Goal: Task Accomplishment & Management: Manage account settings

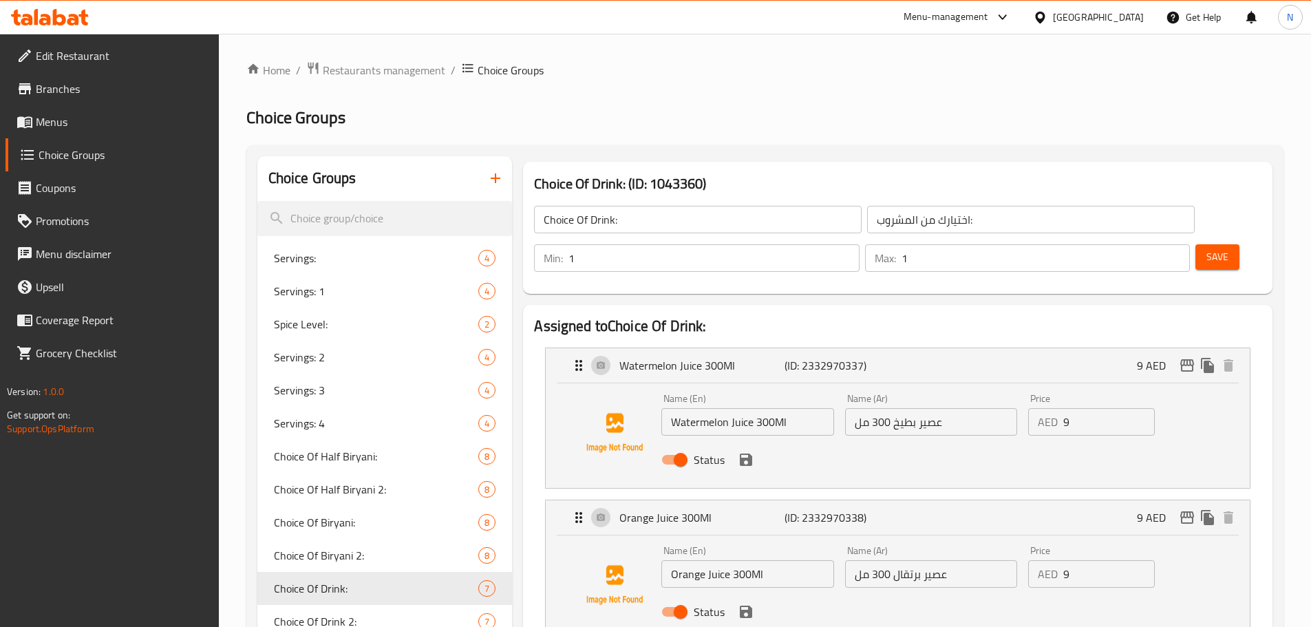
click at [1108, 13] on div "[GEOGRAPHIC_DATA]" at bounding box center [1098, 17] width 91 height 15
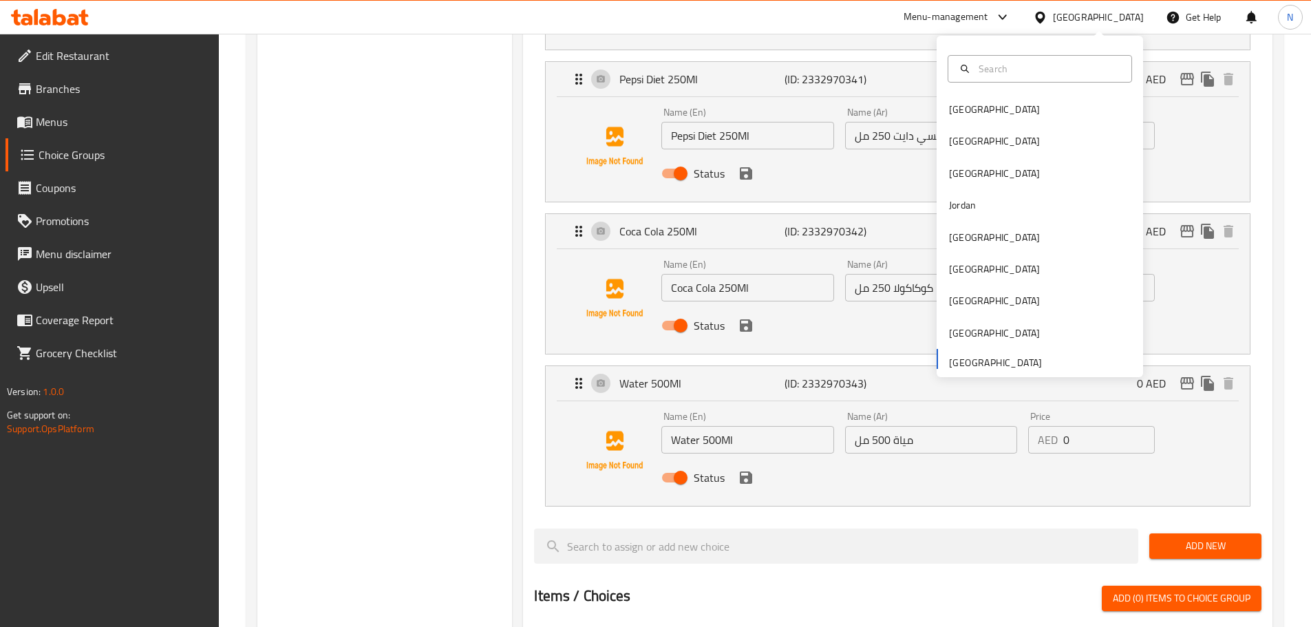
click at [72, 122] on span "Menus" at bounding box center [122, 122] width 172 height 17
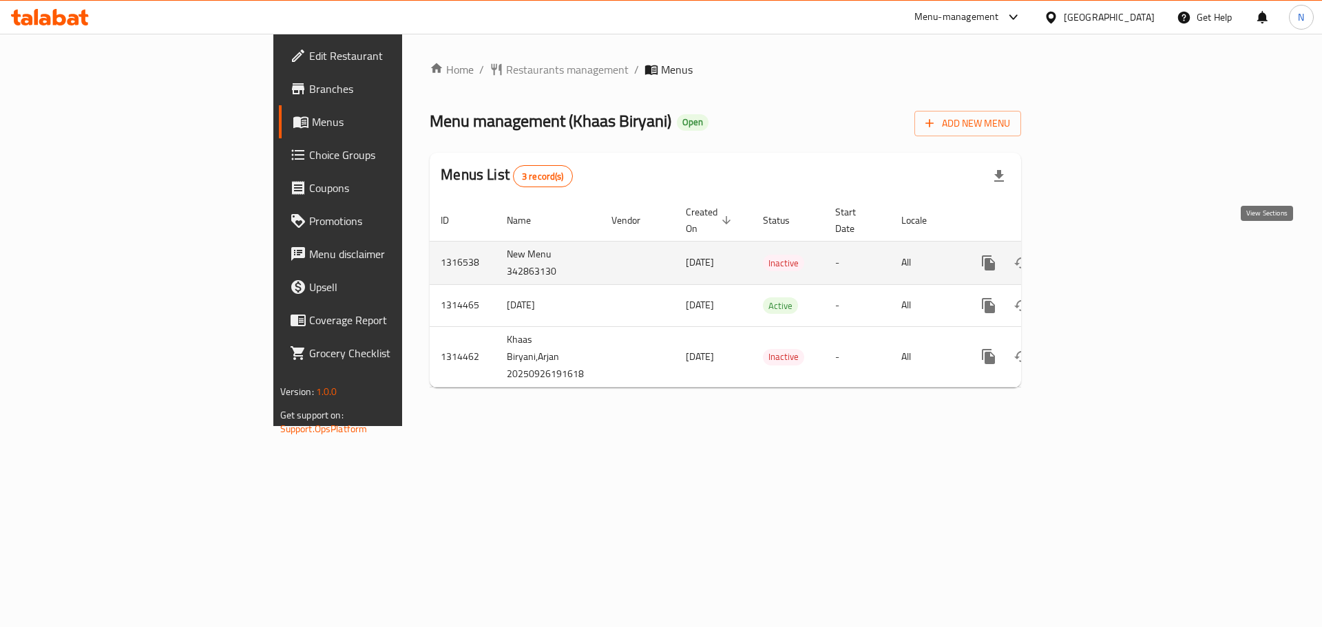
click at [1096, 255] on icon "enhanced table" at bounding box center [1087, 263] width 17 height 17
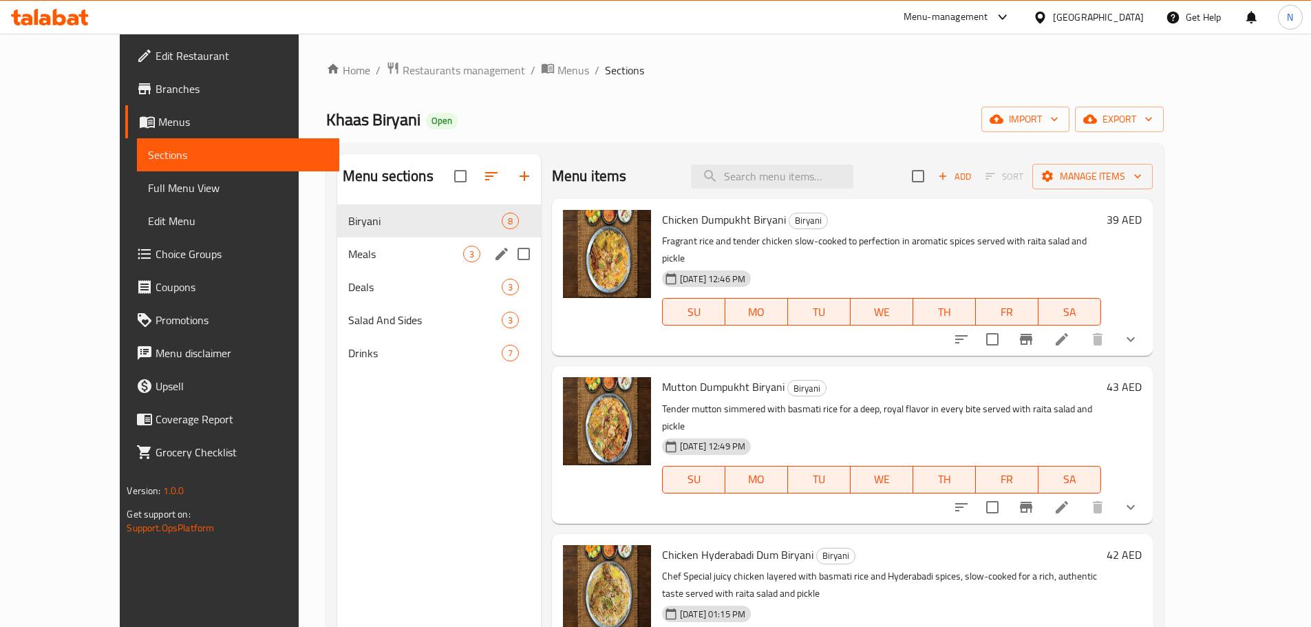
click at [348, 248] on span "Meals" at bounding box center [405, 254] width 115 height 17
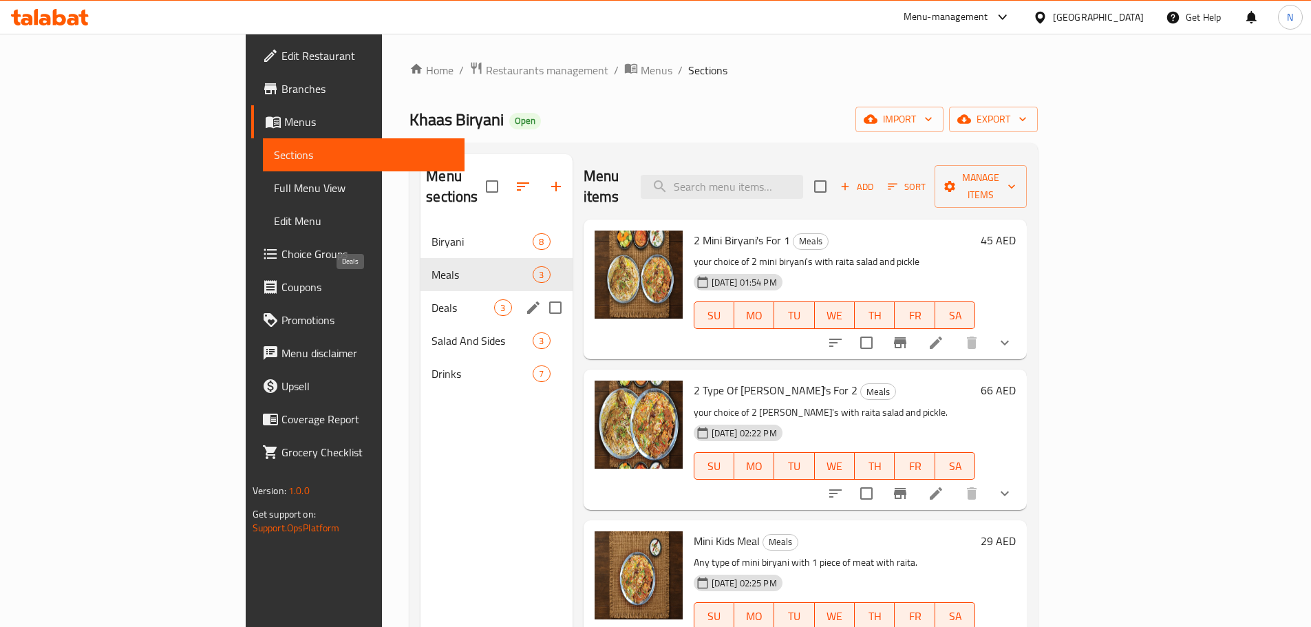
click at [432, 299] on span "Deals" at bounding box center [463, 307] width 63 height 17
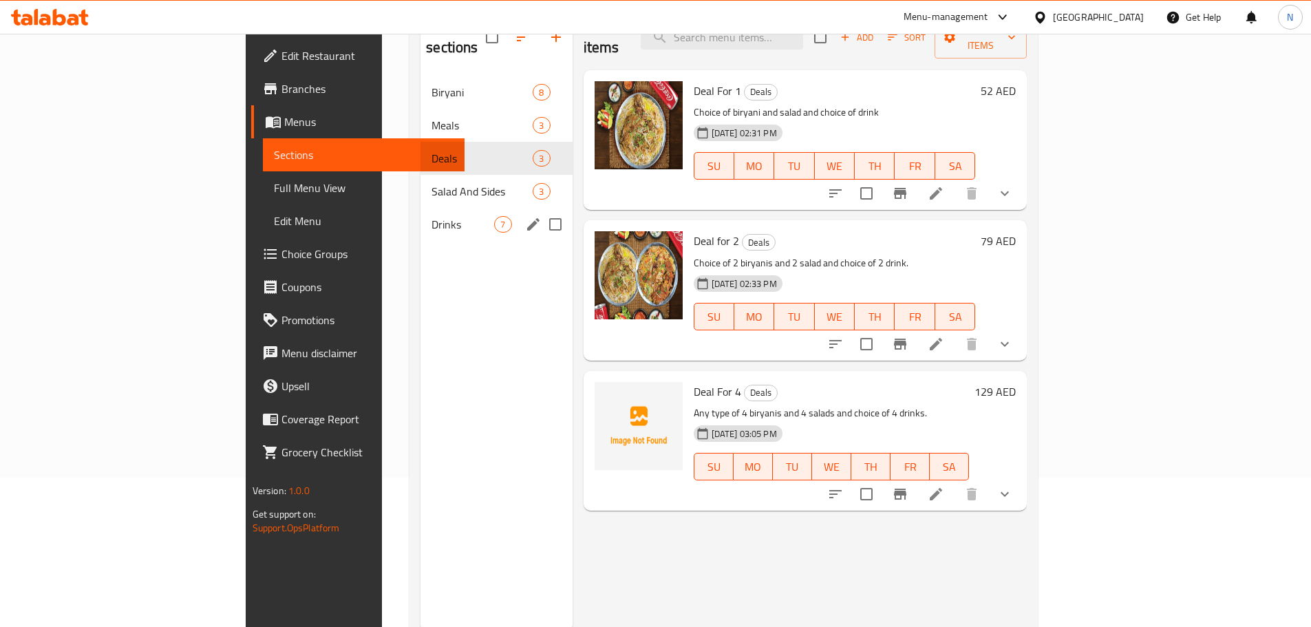
scroll to position [193, 0]
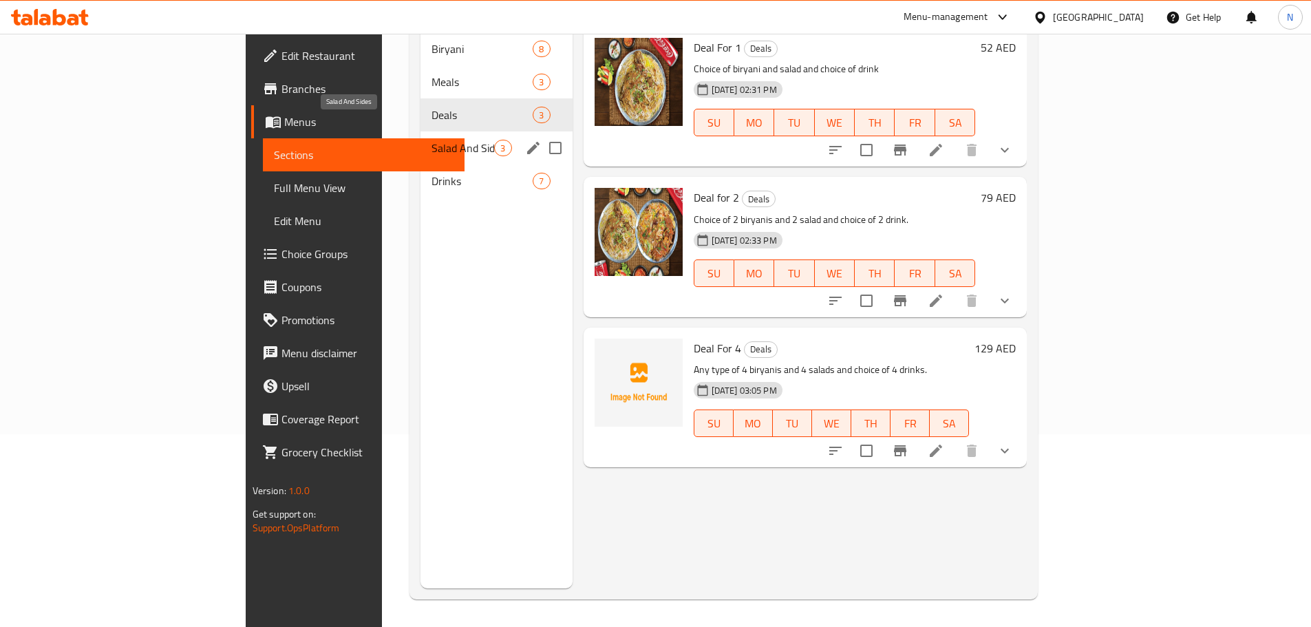
click at [432, 140] on span "Salad And Sides" at bounding box center [463, 148] width 63 height 17
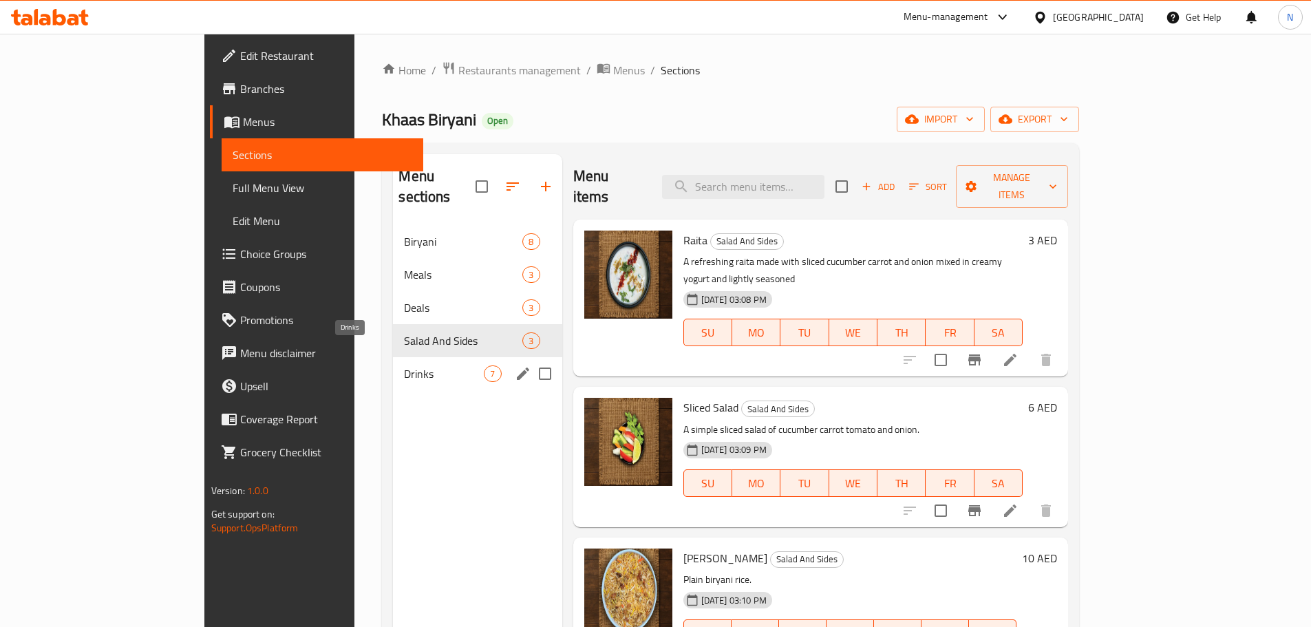
click at [404, 366] on span "Drinks" at bounding box center [444, 374] width 80 height 17
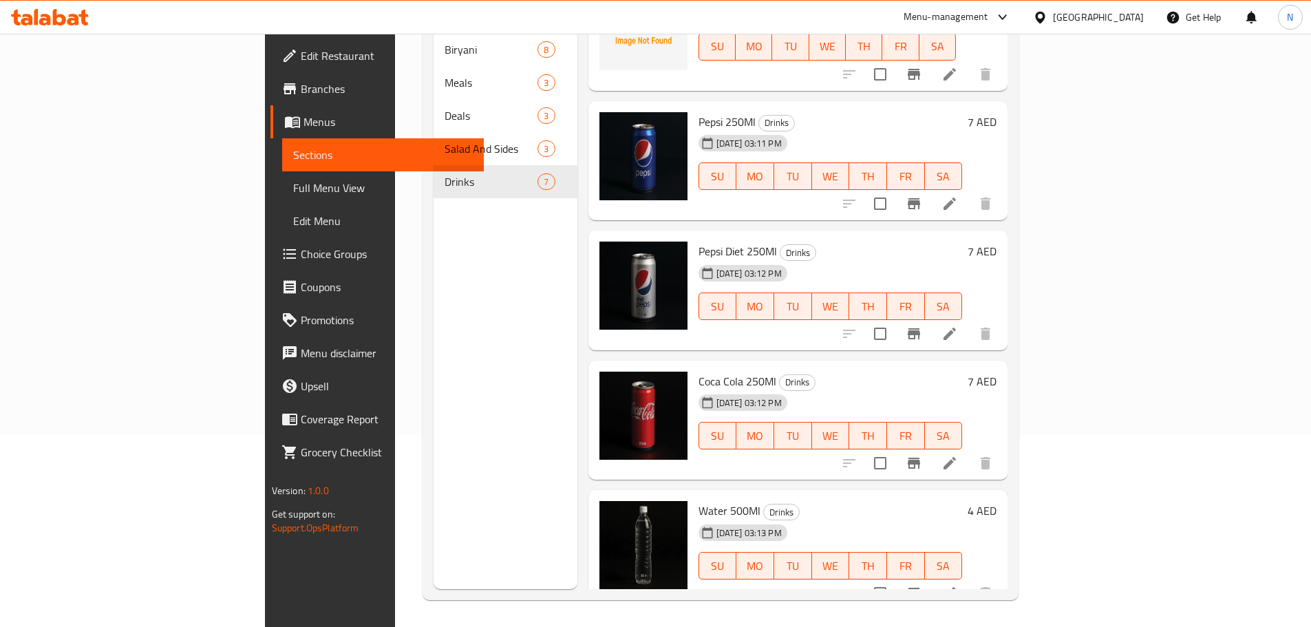
scroll to position [193, 0]
click at [304, 118] on span "Menus" at bounding box center [388, 122] width 169 height 17
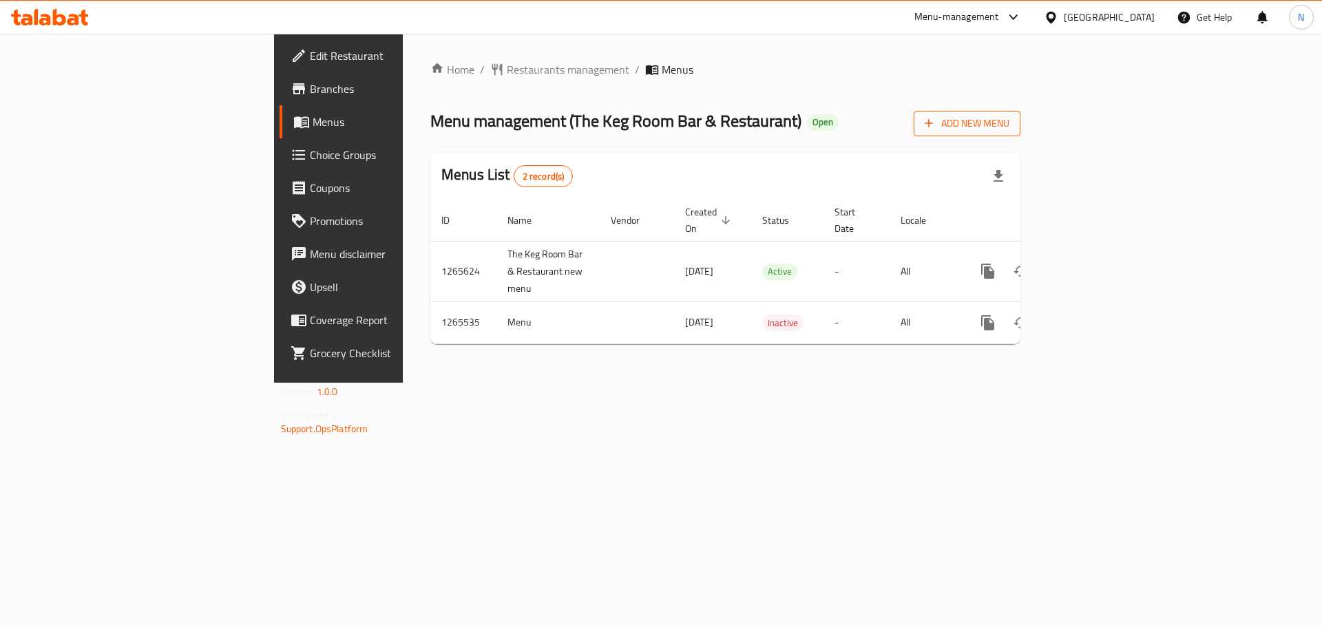
click at [1009, 127] on span "Add New Menu" at bounding box center [966, 123] width 85 height 17
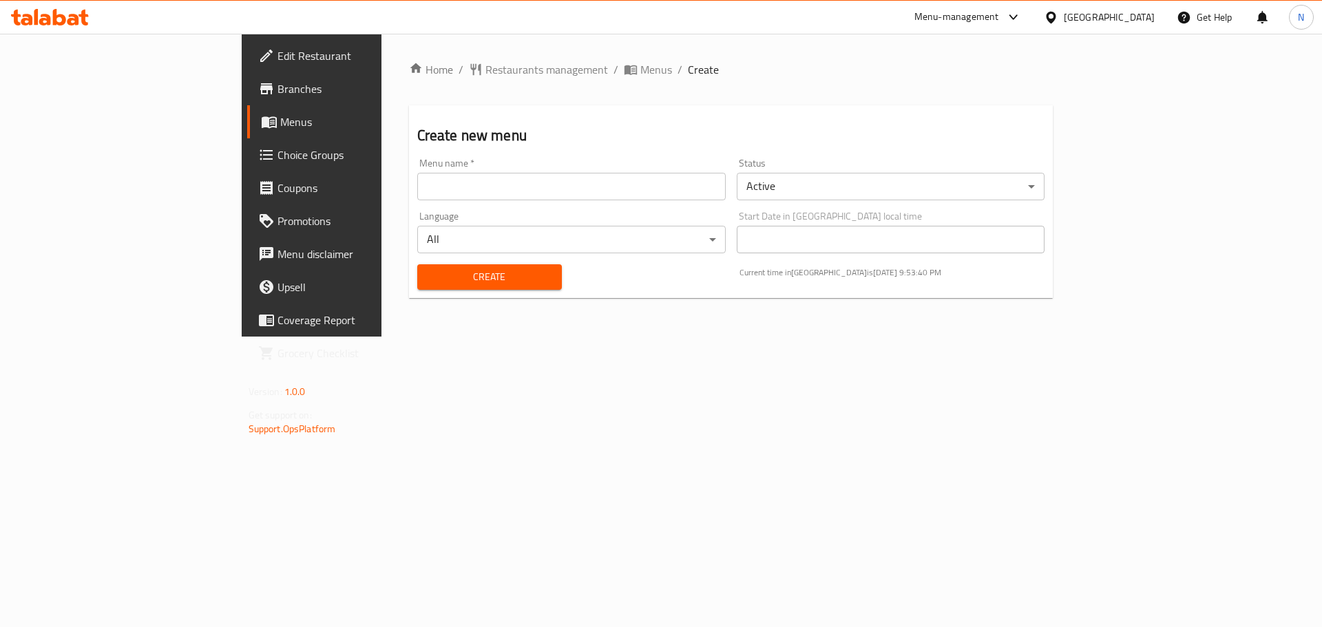
click at [459, 195] on input "text" at bounding box center [571, 187] width 308 height 28
click at [417, 182] on input "New Menu 337932953" at bounding box center [571, 187] width 308 height 28
paste input "42749076"
type input "New Menu 342749076"
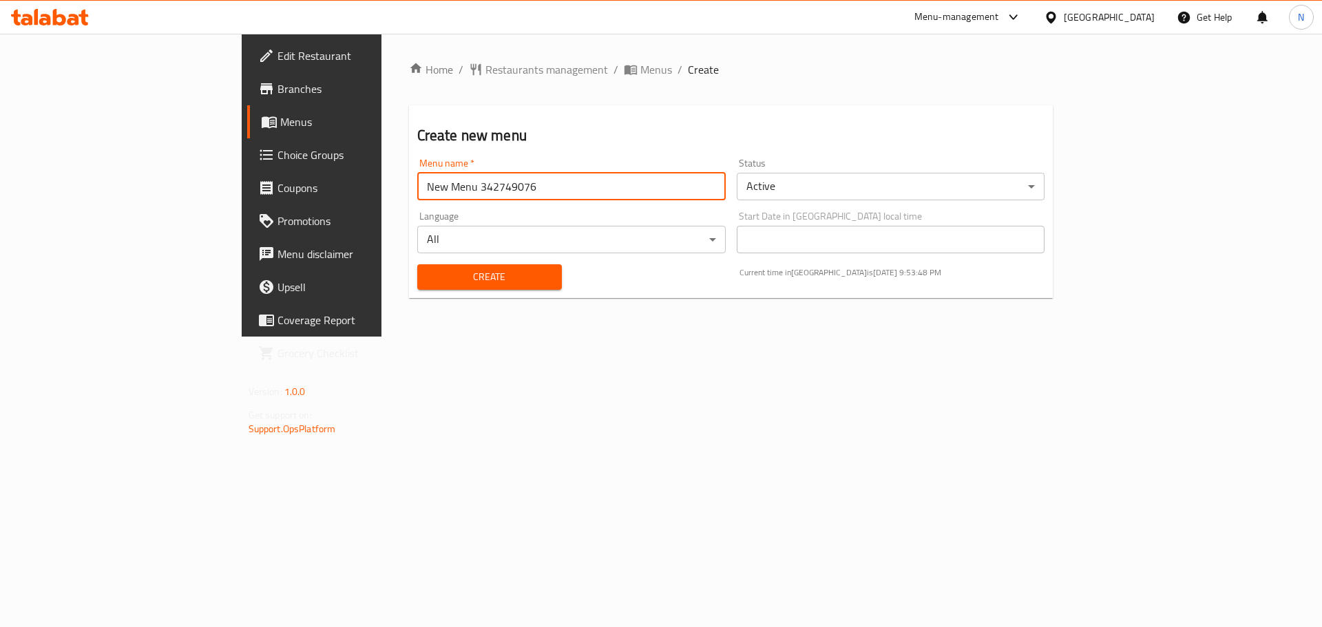
click at [828, 195] on body "​ Menu-management United Arab Emirates Get Help N Edit Restaurant Branches Menu…" at bounding box center [661, 330] width 1322 height 593
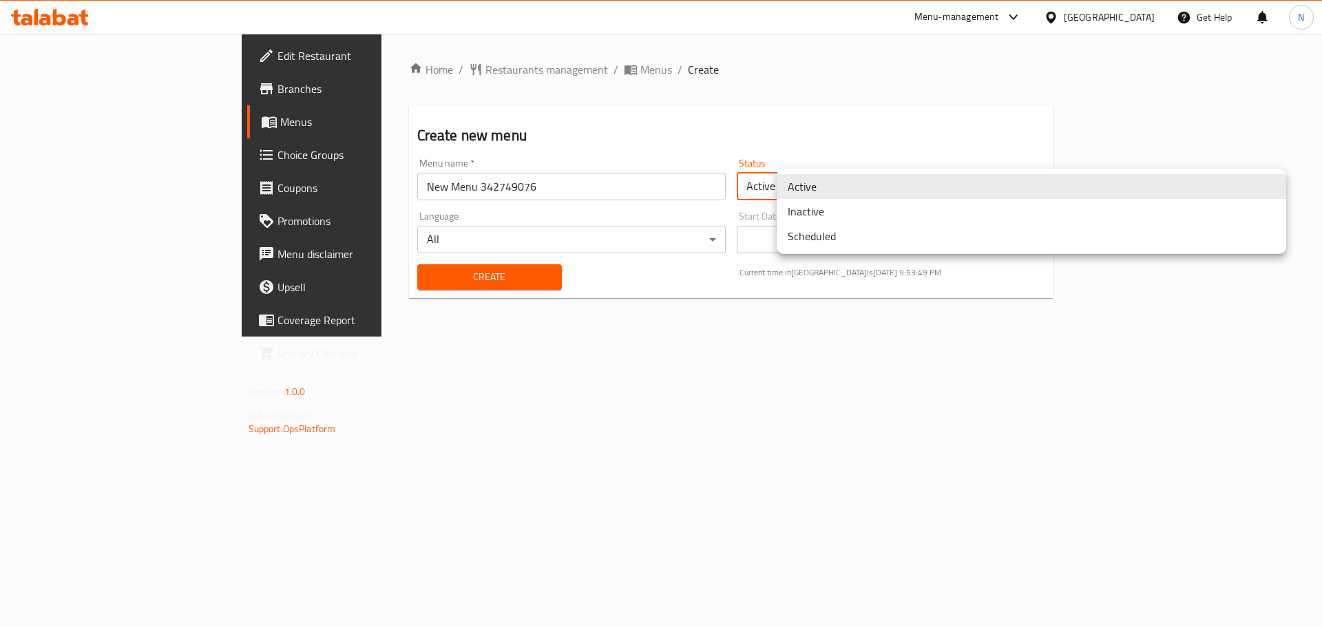
click at [830, 204] on li "Inactive" at bounding box center [1030, 211] width 509 height 25
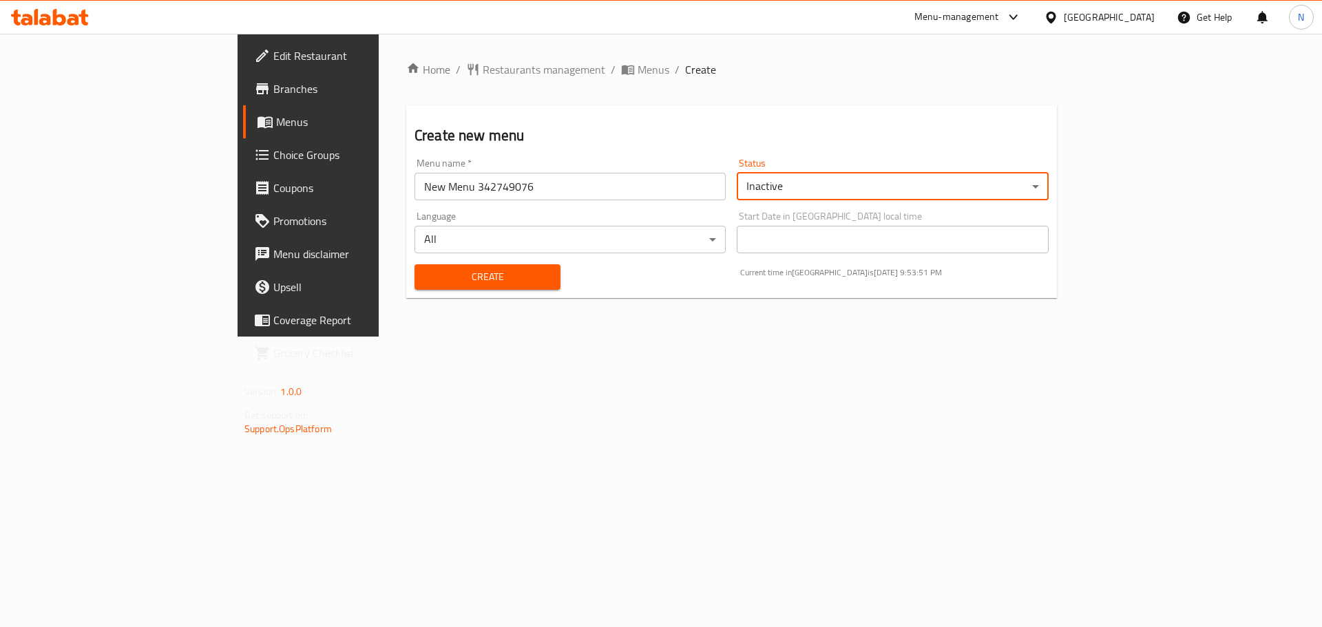
click at [436, 280] on span "Create" at bounding box center [487, 276] width 124 height 17
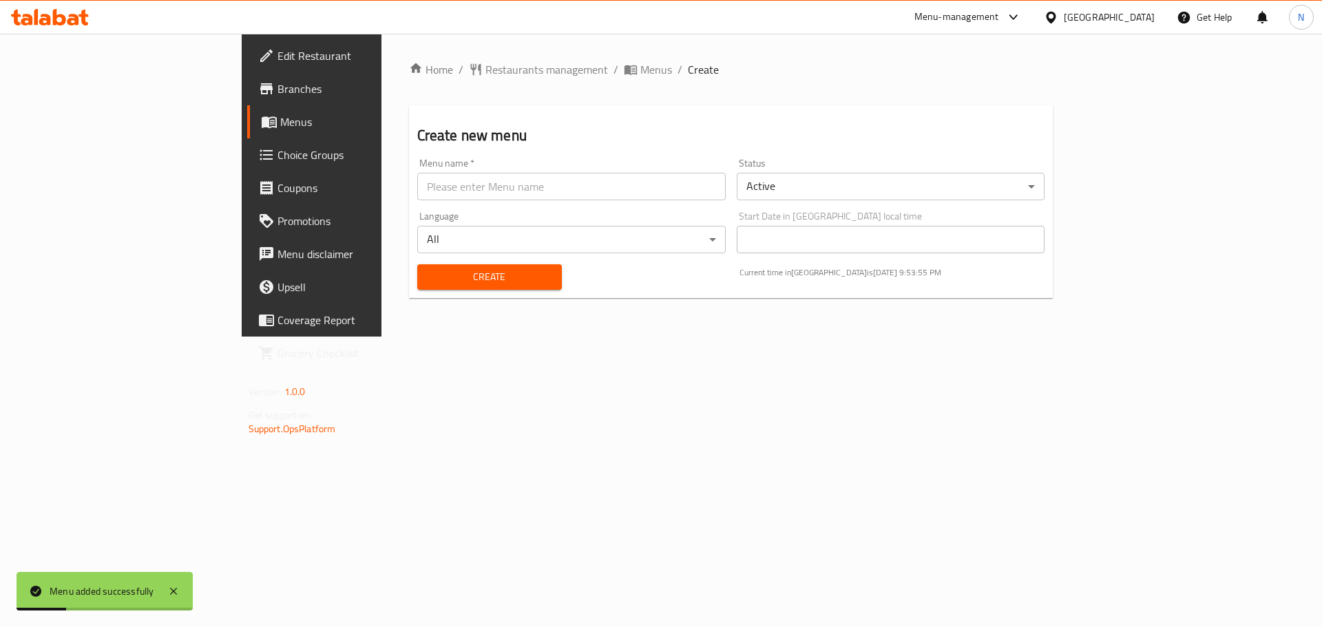
click at [280, 116] on span "Menus" at bounding box center [365, 122] width 171 height 17
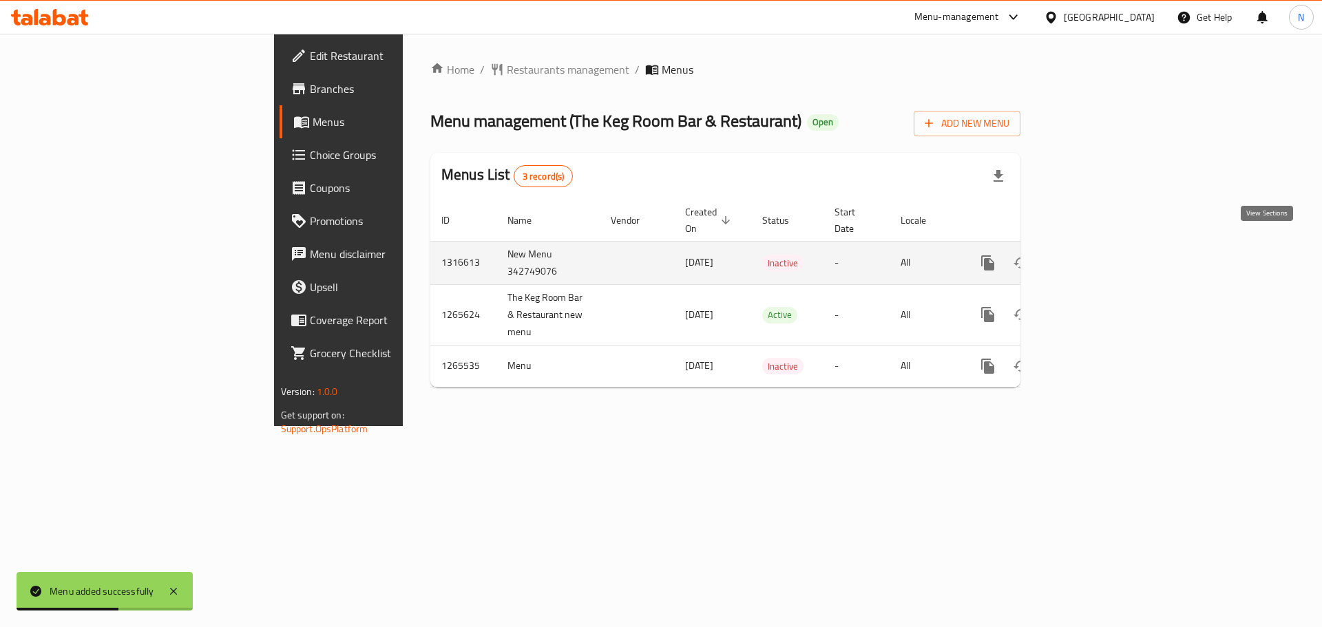
click at [1095, 255] on icon "enhanced table" at bounding box center [1087, 263] width 17 height 17
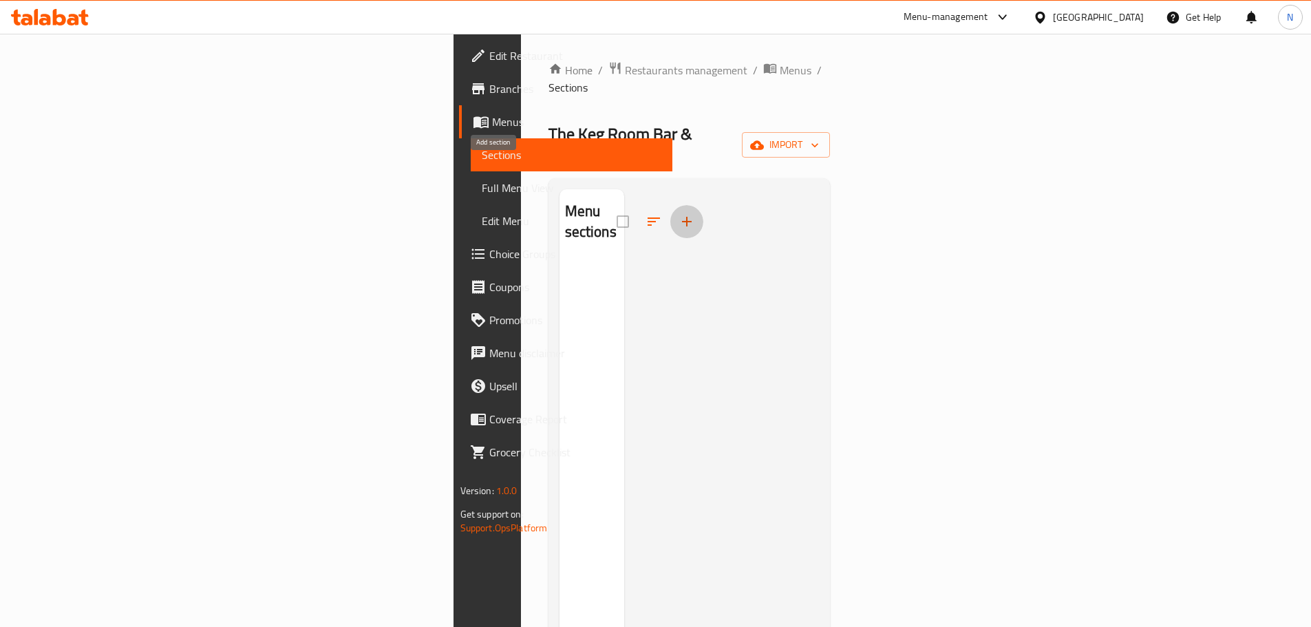
click at [679, 213] on icon "button" at bounding box center [687, 221] width 17 height 17
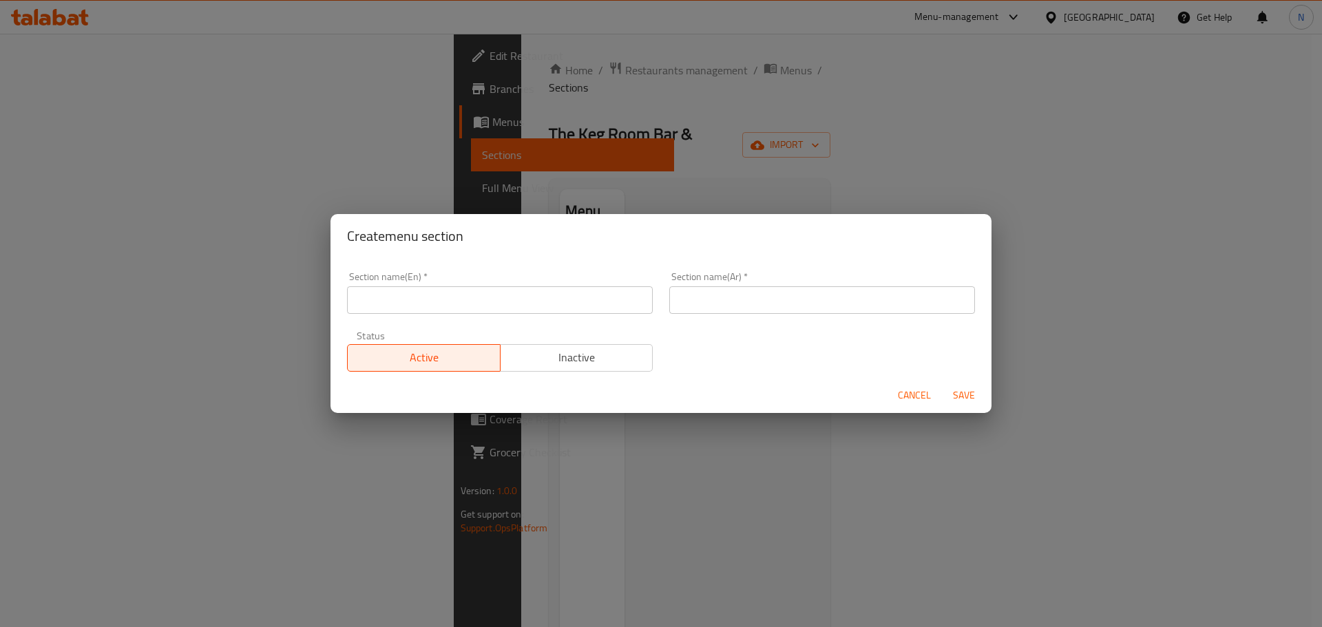
click at [401, 326] on div "Status Active Inactive" at bounding box center [500, 351] width 322 height 58
click at [411, 309] on input "text" at bounding box center [500, 300] width 306 height 28
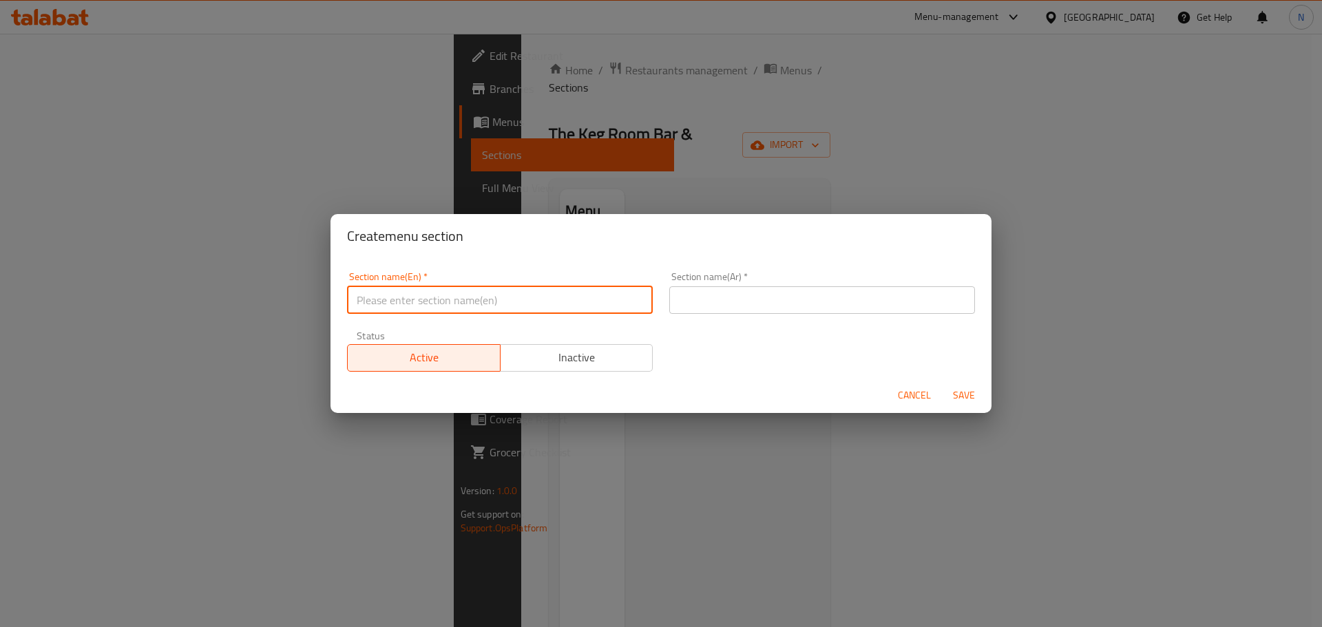
paste input "Salads"
type input "Salads"
click at [686, 310] on input "text" at bounding box center [822, 300] width 306 height 28
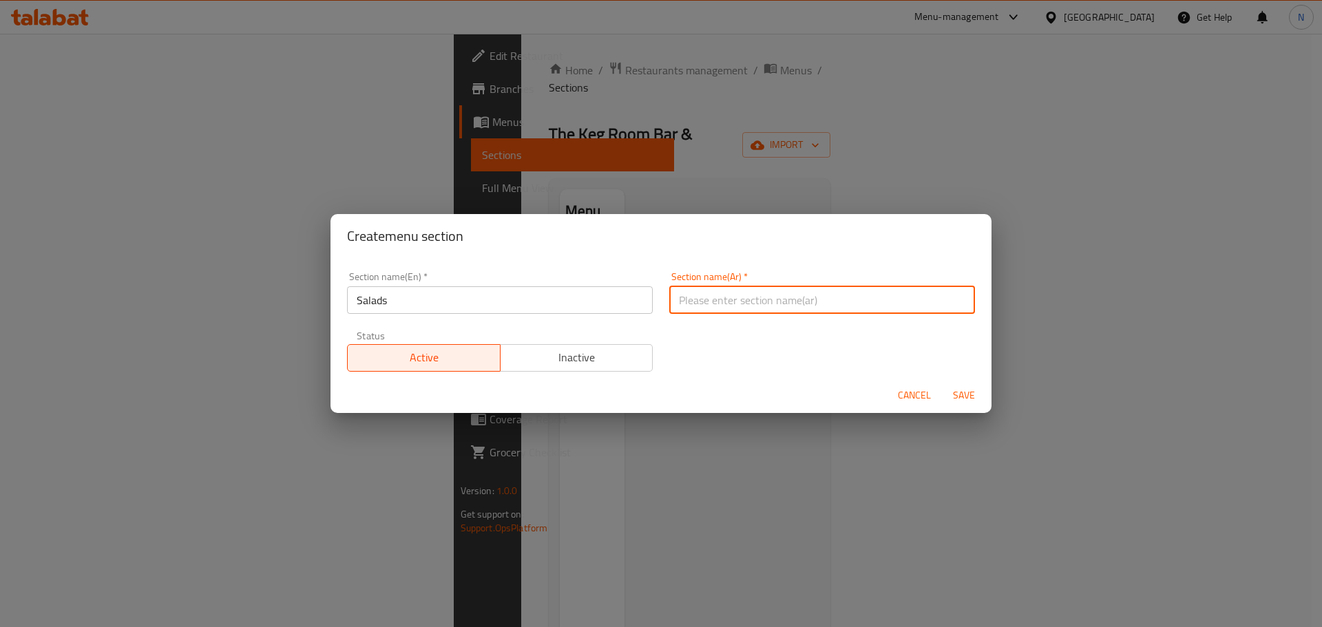
paste input "السلطات"
type input "السلطات"
click at [968, 396] on span "Save" at bounding box center [963, 395] width 33 height 17
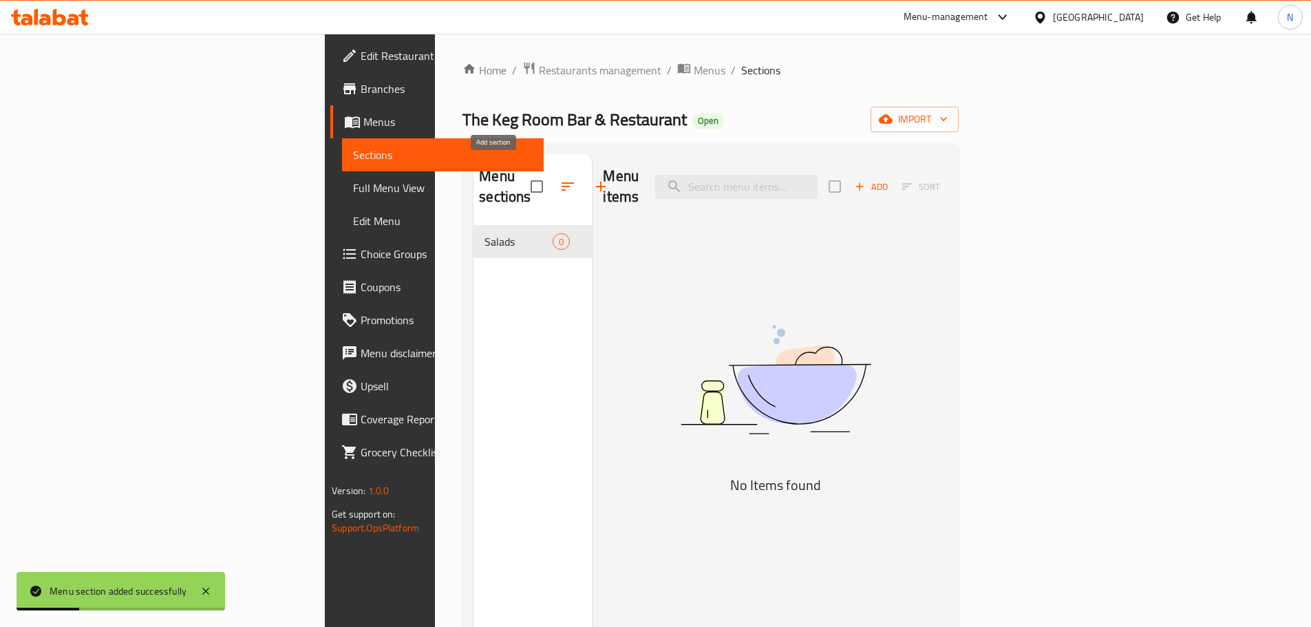
click at [593, 178] on icon "button" at bounding box center [601, 186] width 17 height 17
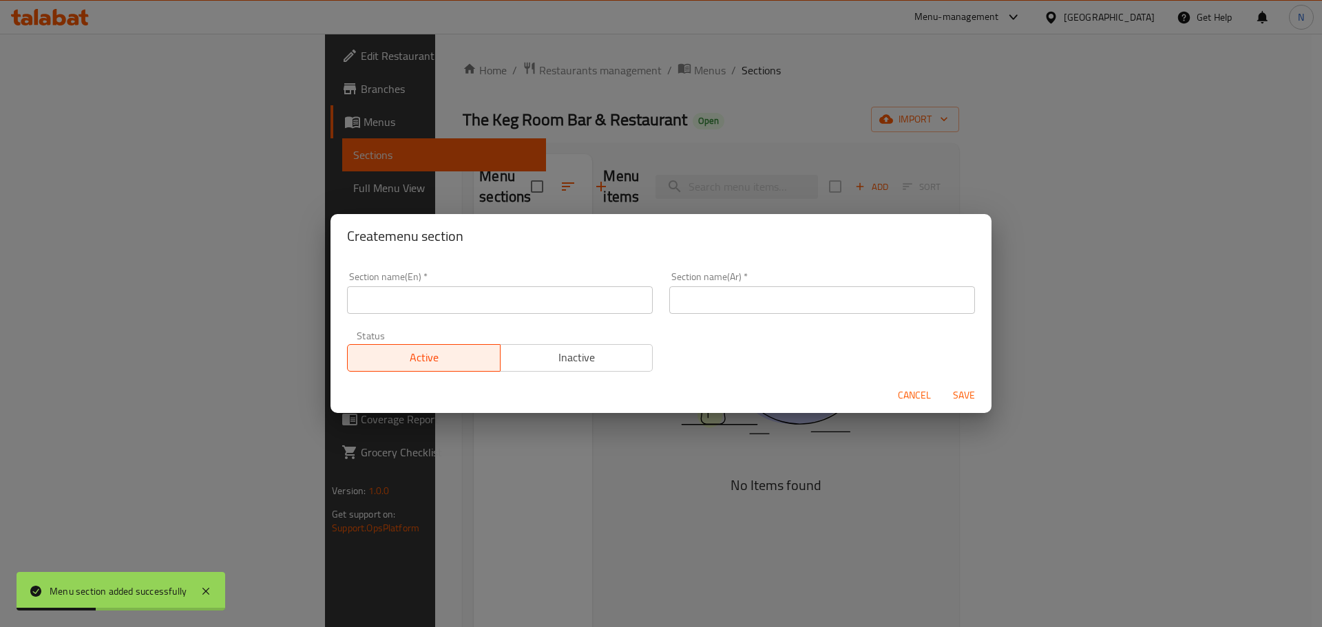
click at [449, 291] on input "text" at bounding box center [500, 300] width 306 height 28
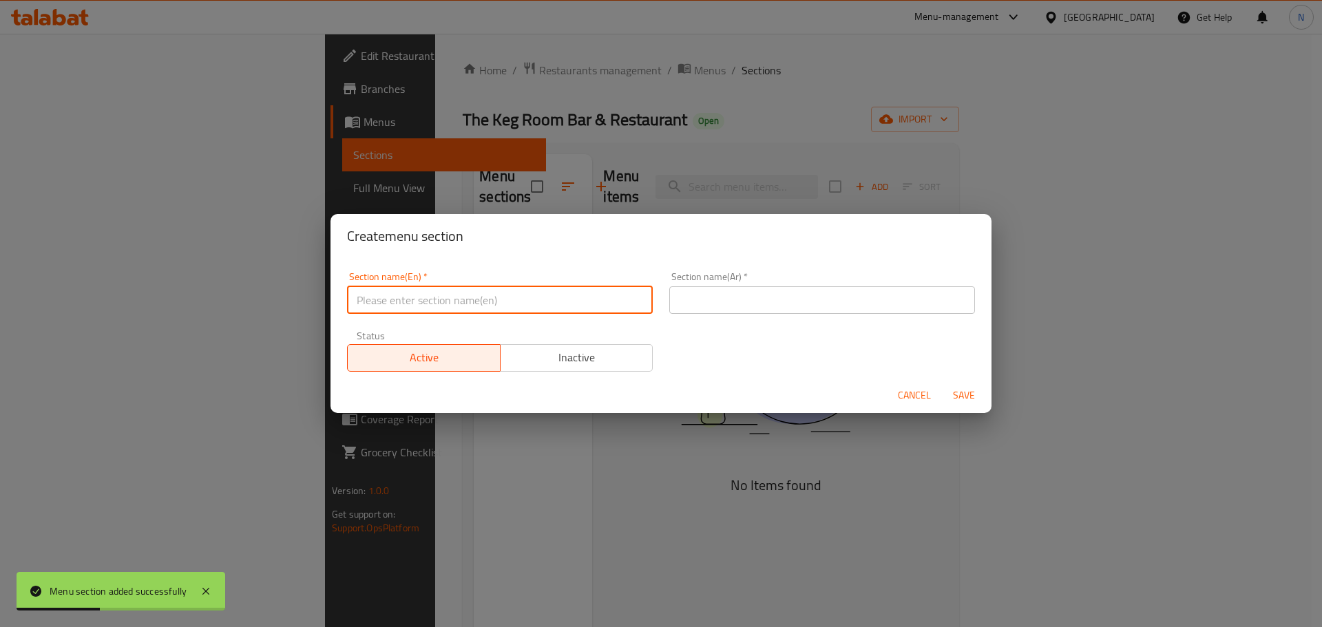
paste input "Light Bites"
type input "Light Bites"
click at [835, 321] on div "Section name(Ar)   * Section name(Ar) *" at bounding box center [822, 293] width 322 height 59
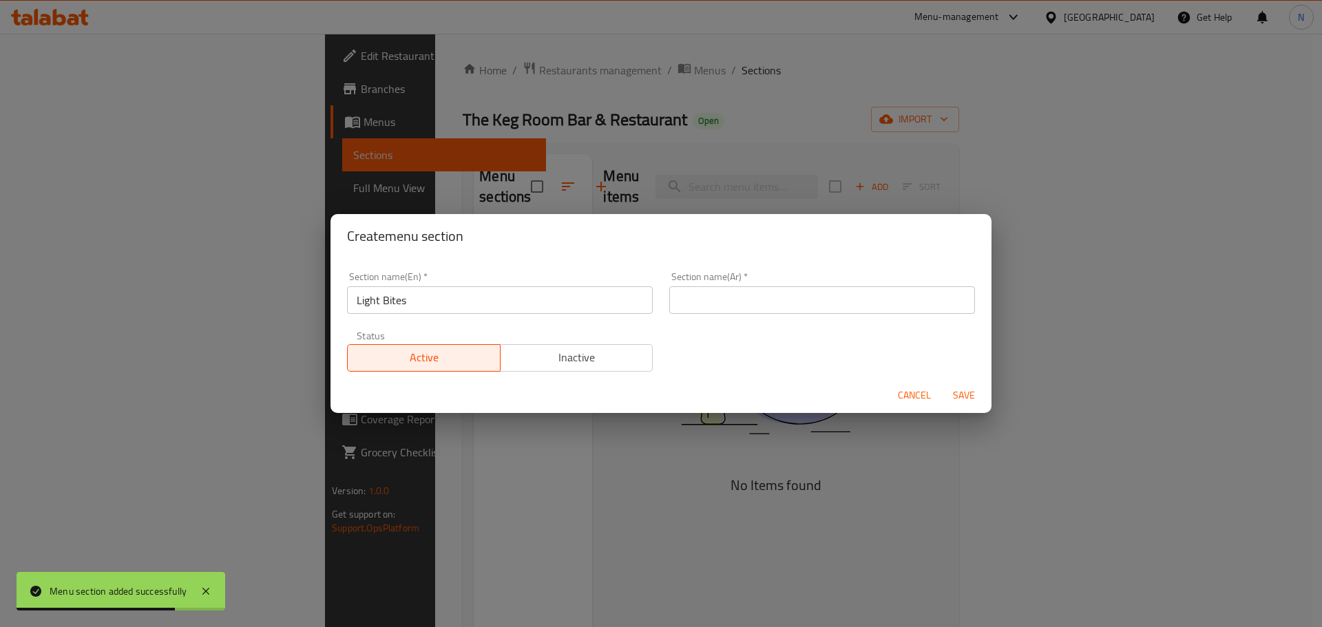
click at [834, 307] on input "text" at bounding box center [822, 300] width 306 height 28
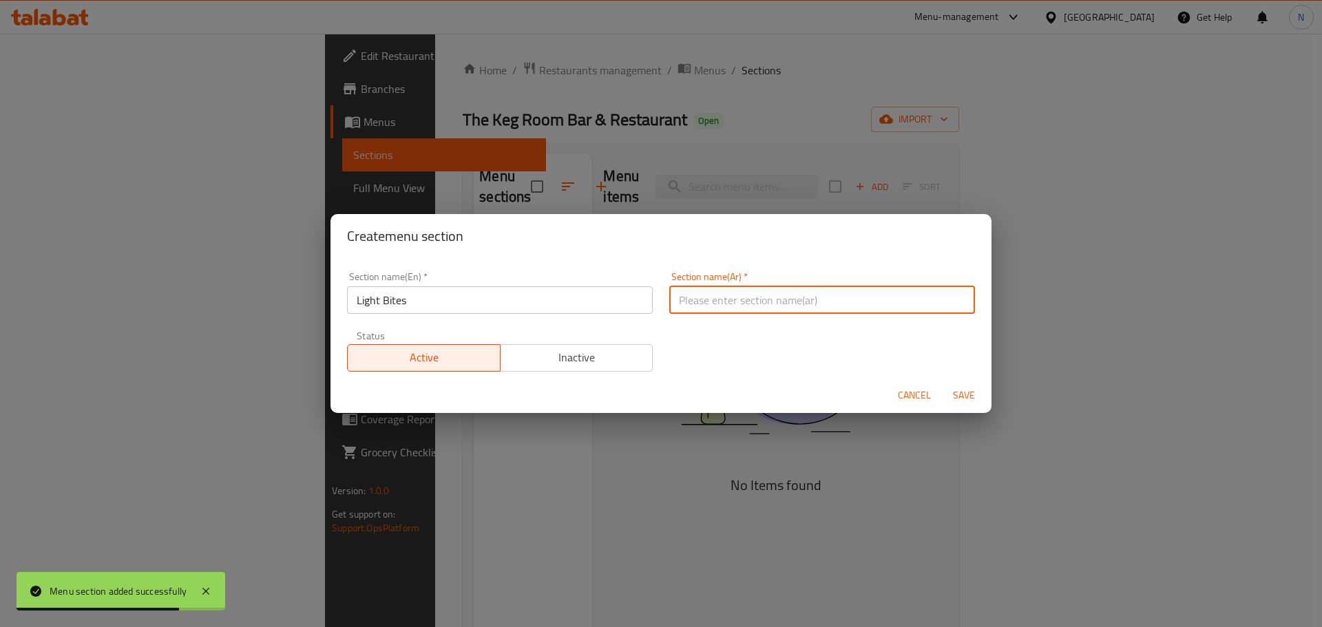
paste input "وجبات خفيفة"
click at [723, 297] on input "وجبات خفيفة" at bounding box center [822, 300] width 306 height 28
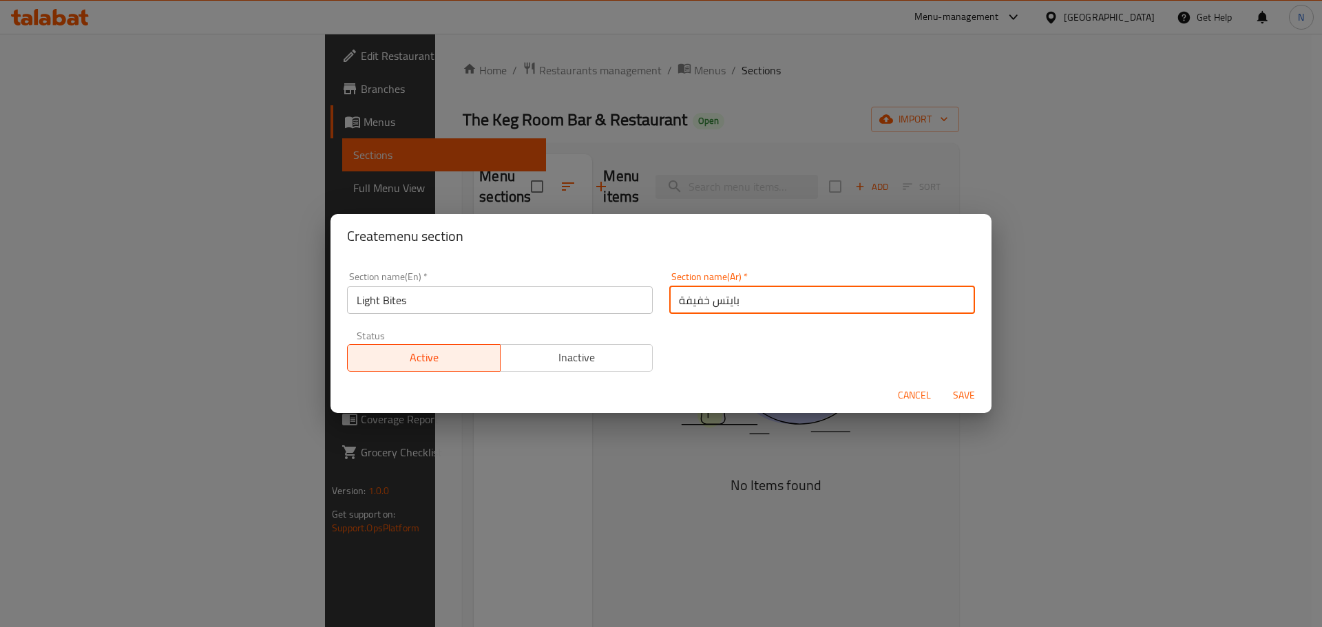
type input "بايتس خفيفة"
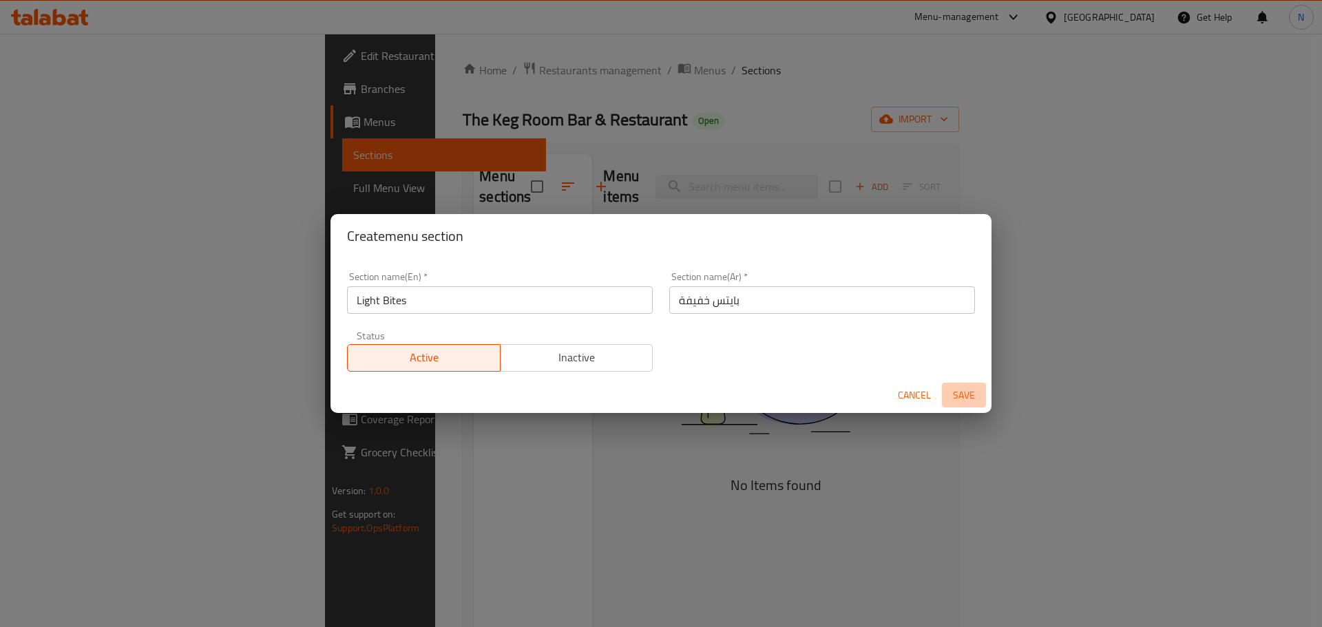
click at [957, 392] on span "Save" at bounding box center [963, 395] width 33 height 17
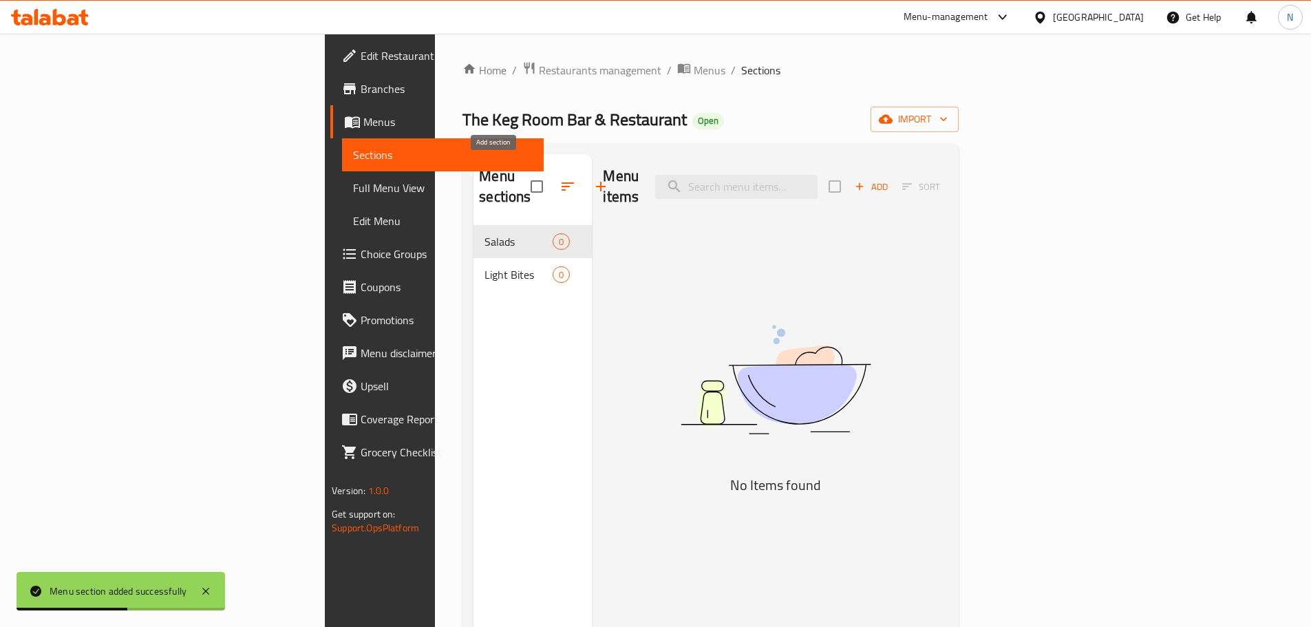
click at [596, 182] on icon "button" at bounding box center [601, 187] width 10 height 10
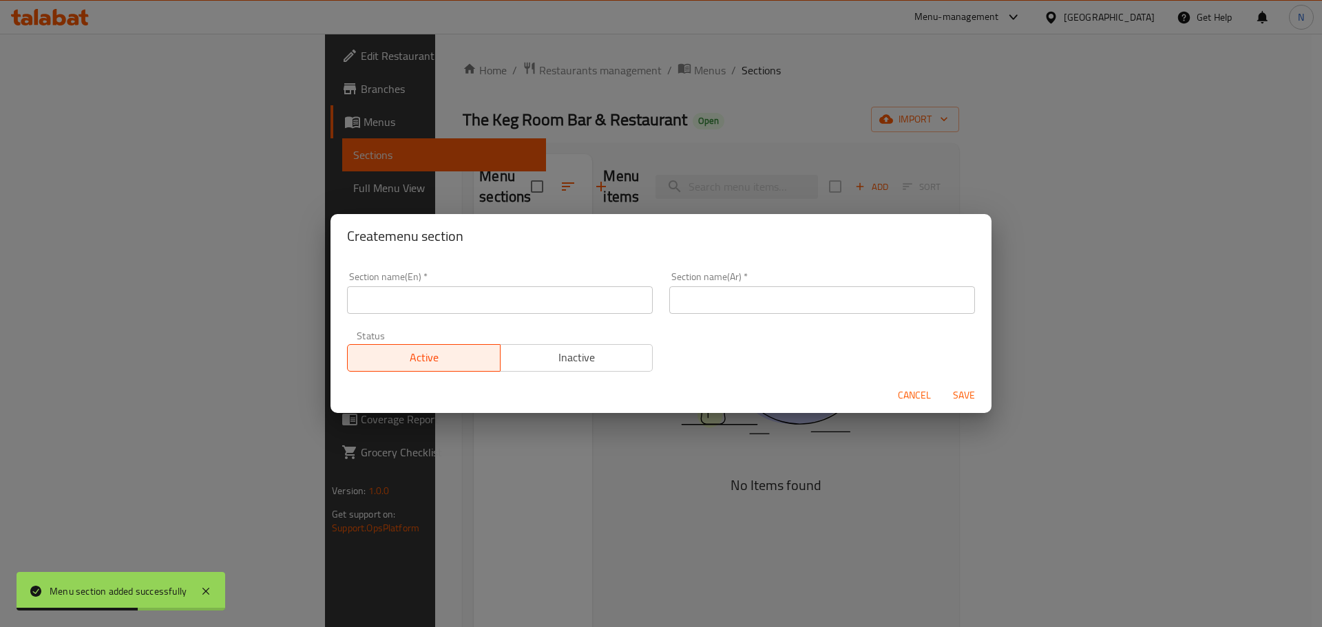
click at [456, 307] on input "text" at bounding box center [500, 300] width 306 height 28
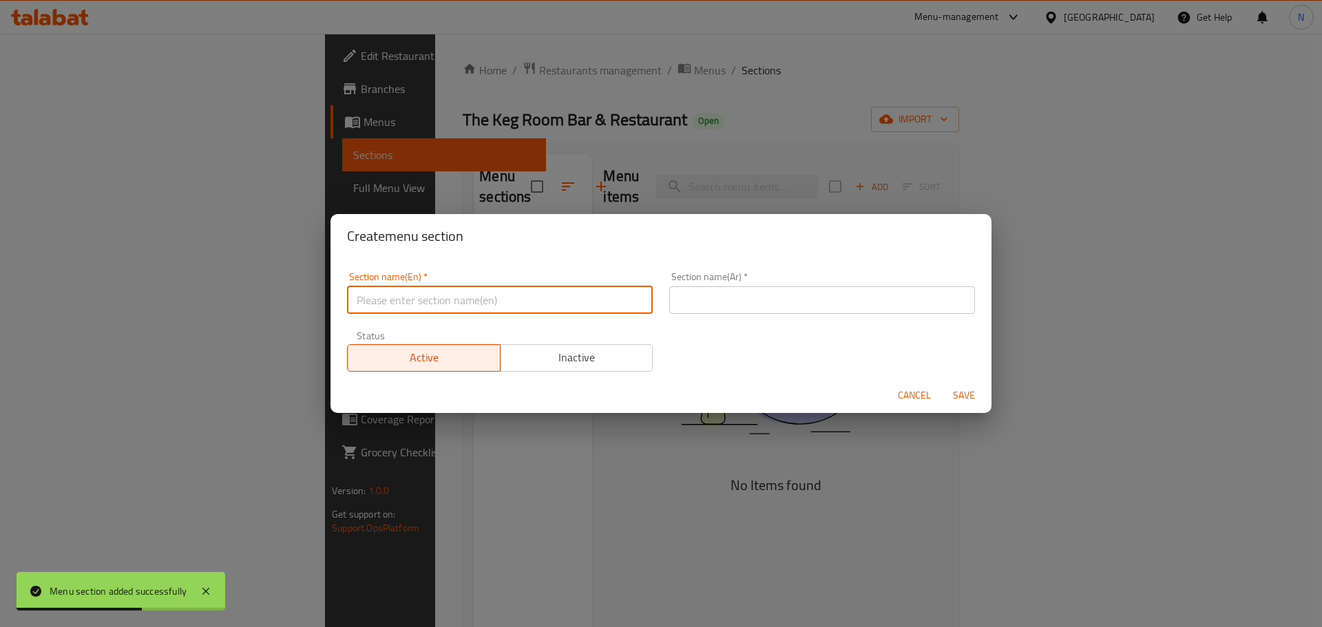
paste input "Fare To Share"
type input "Fare To Share"
click at [746, 308] on input "text" at bounding box center [822, 300] width 306 height 28
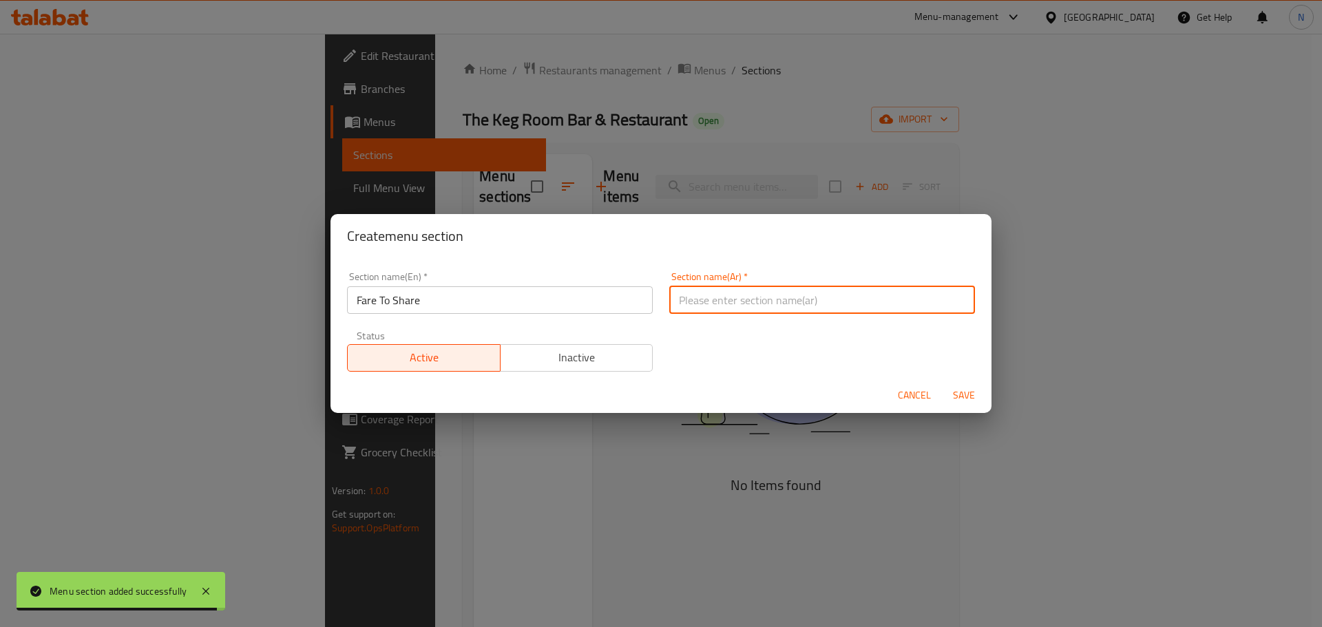
paste input "أجرة المشاركة"
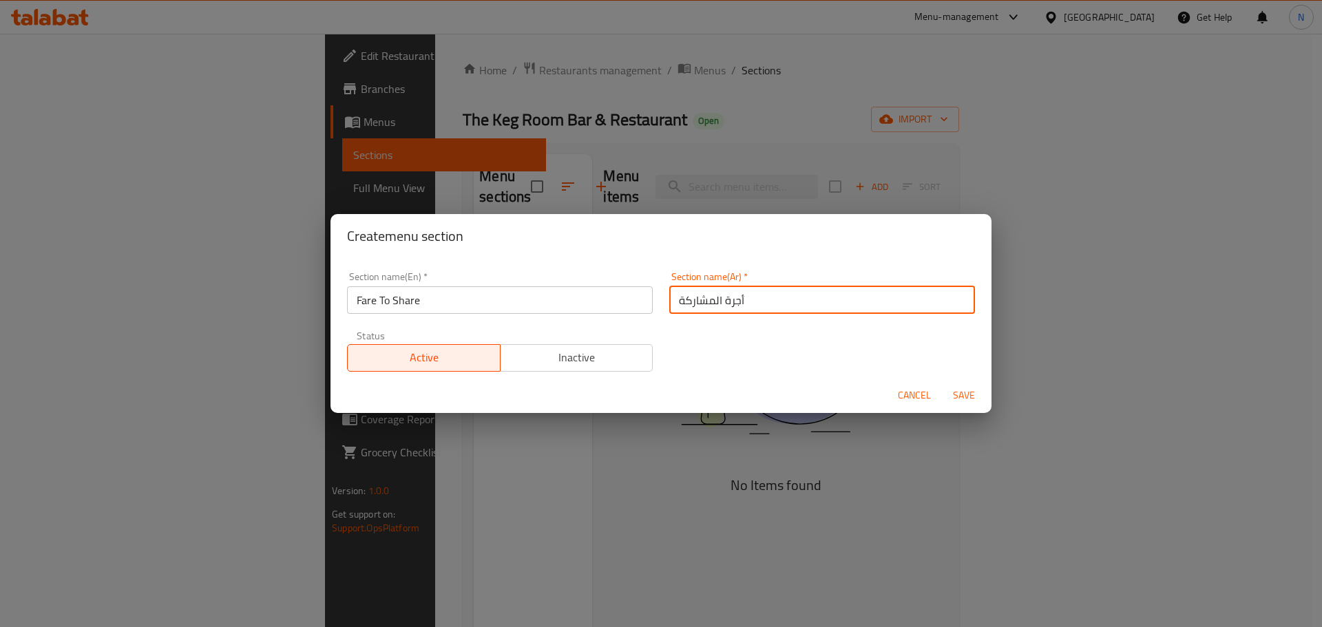
type input "أجرة المشاركة"
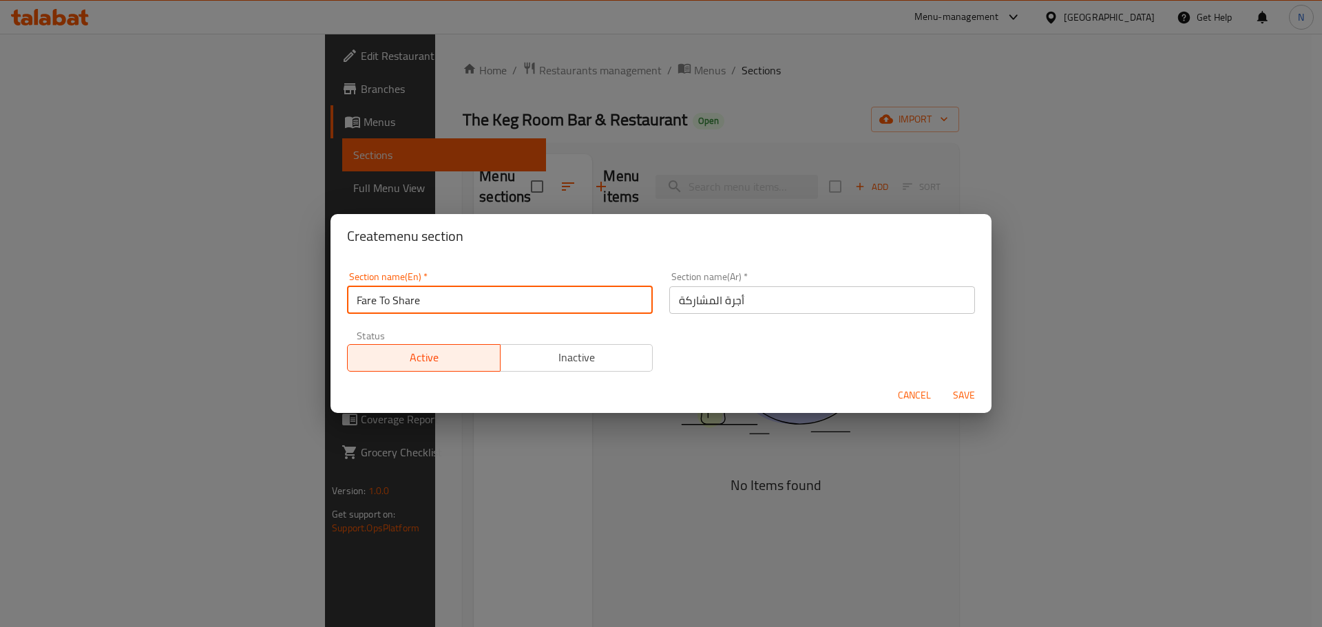
click at [390, 296] on input "Fare To Share" at bounding box center [500, 300] width 306 height 28
click at [389, 303] on input "Fare To Share" at bounding box center [500, 300] width 306 height 28
click at [366, 303] on input "Fare To Share" at bounding box center [500, 300] width 306 height 28
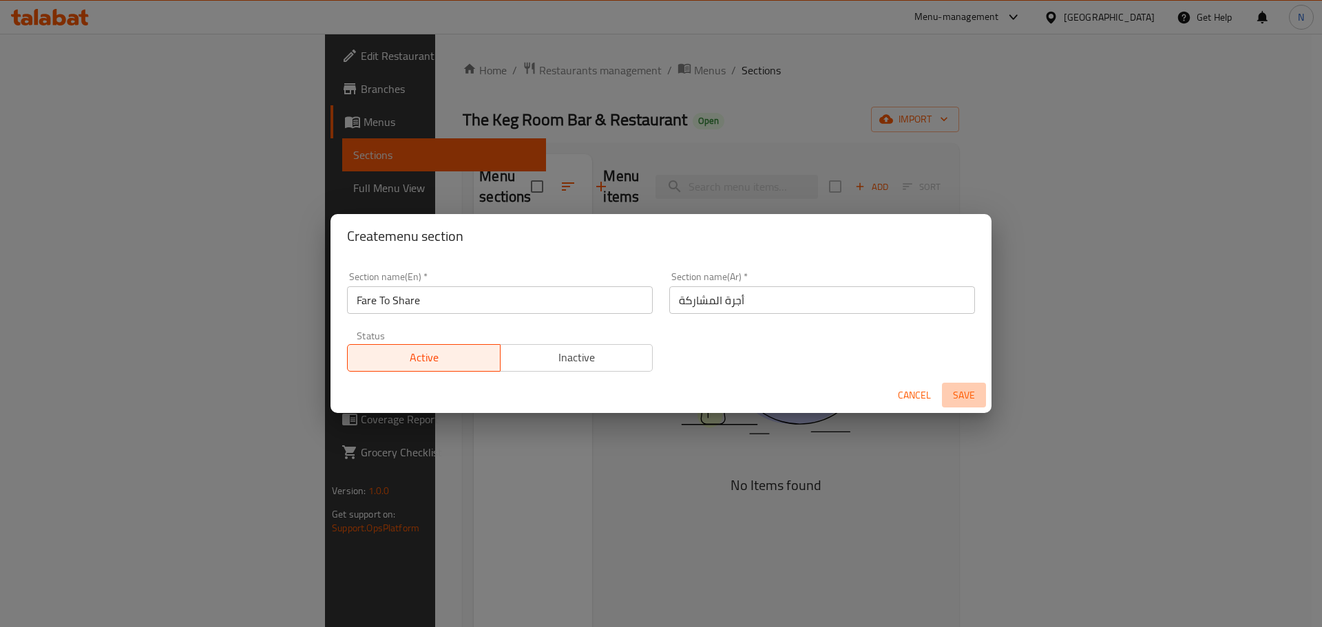
click at [965, 391] on span "Save" at bounding box center [963, 395] width 33 height 17
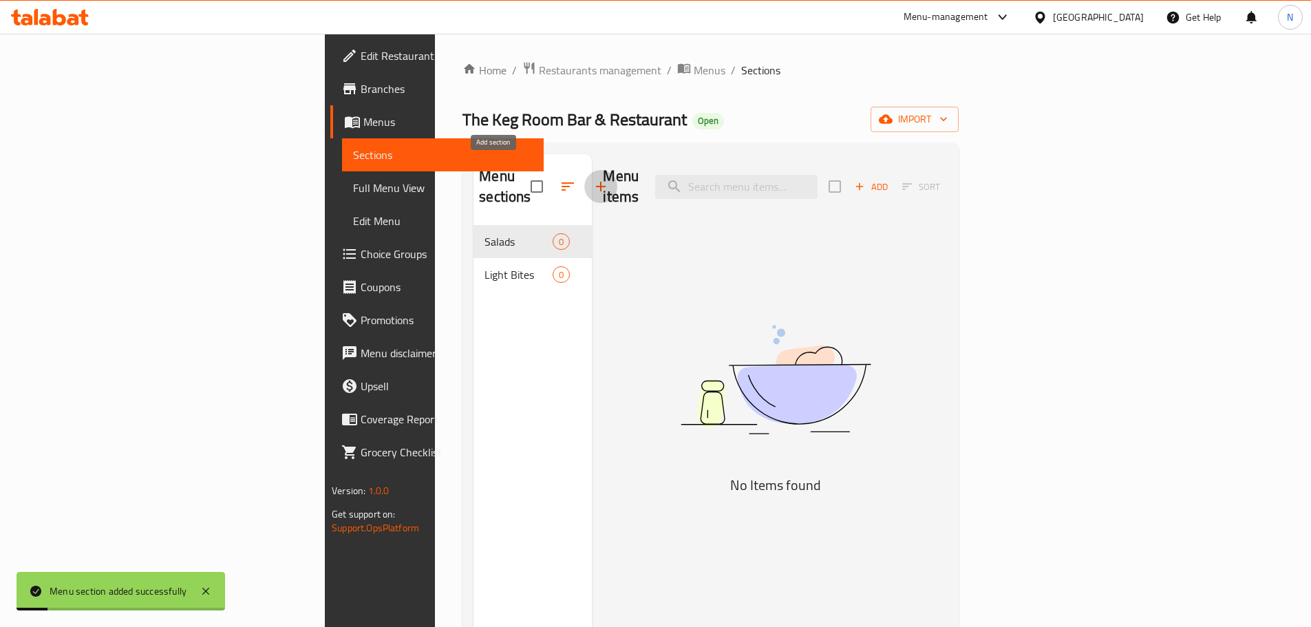
click at [593, 178] on icon "button" at bounding box center [601, 186] width 17 height 17
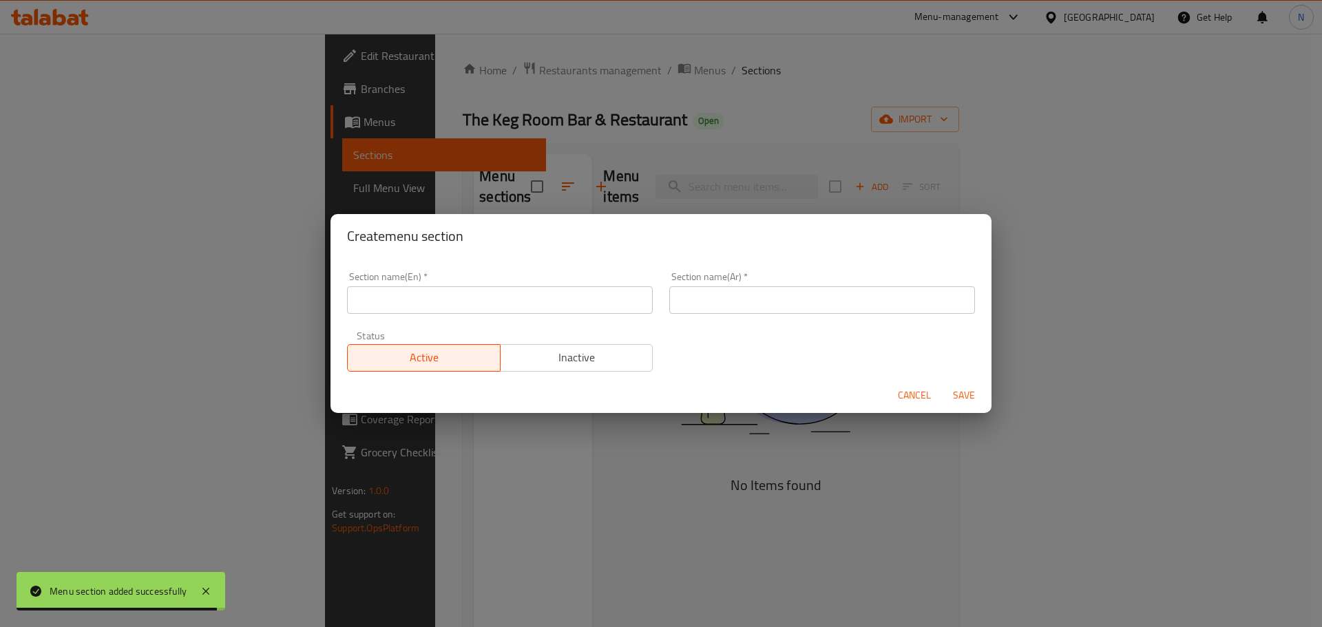
click at [478, 306] on input "text" at bounding box center [500, 300] width 306 height 28
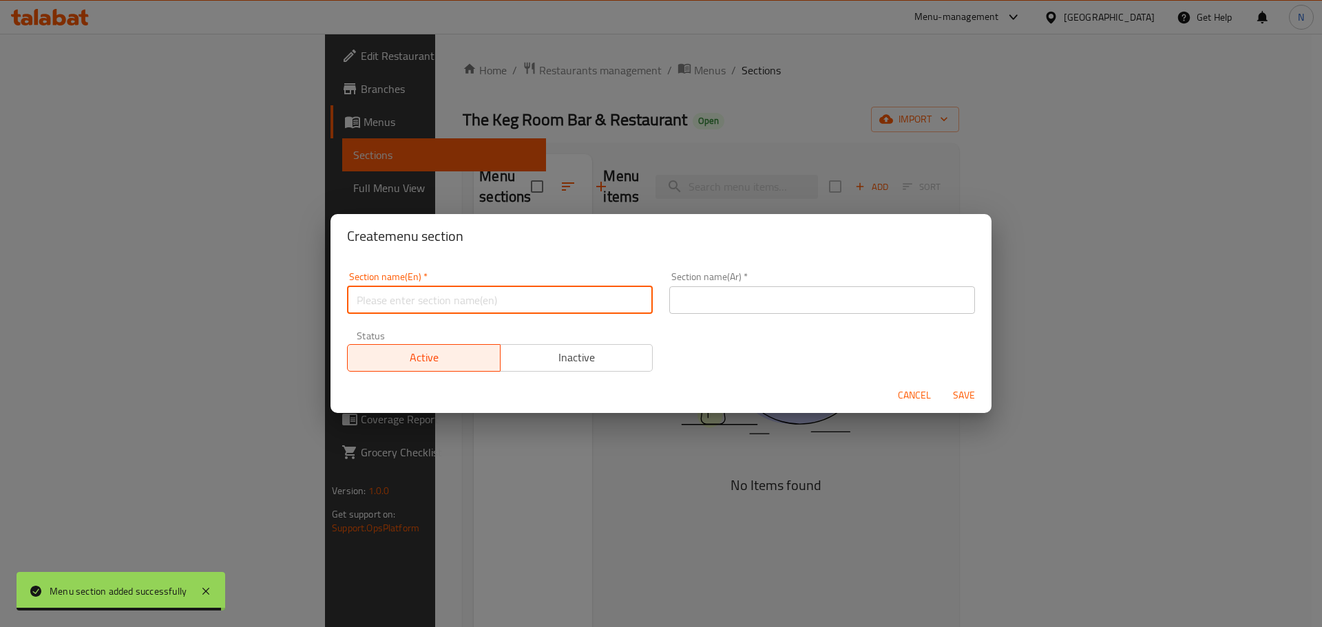
paste input "Buns & Breads"
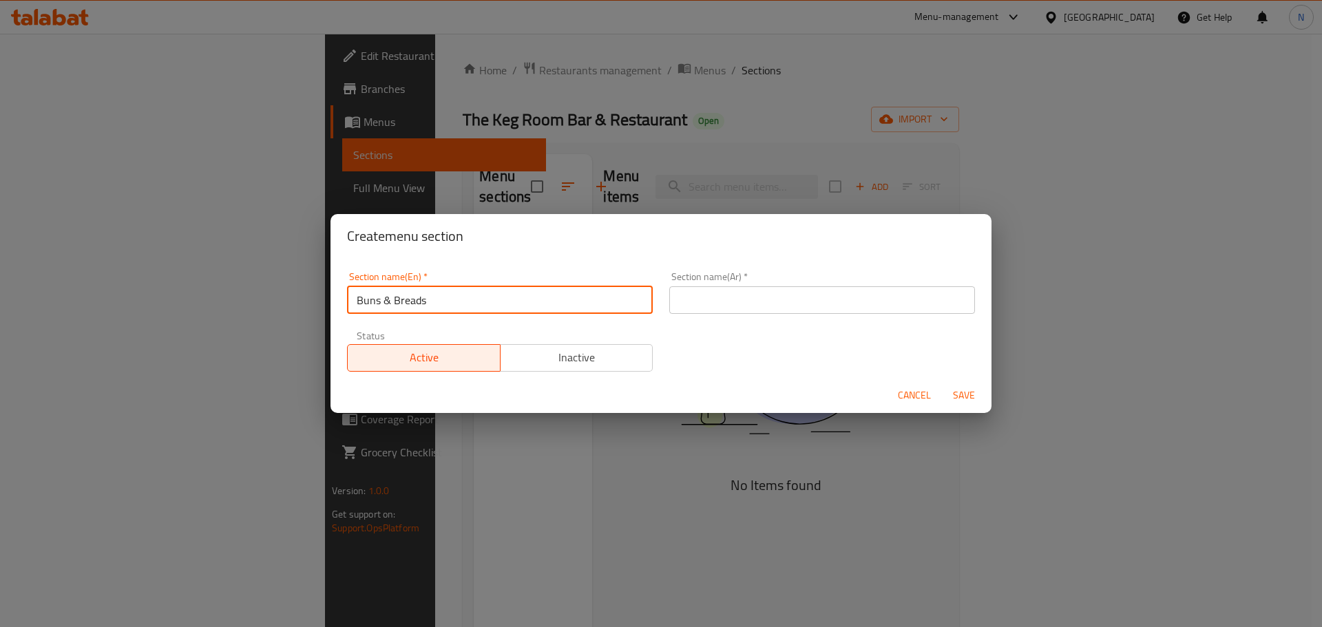
click at [383, 299] on input "Buns & Breads" at bounding box center [500, 300] width 306 height 28
click at [388, 306] on input "Buns And Breads" at bounding box center [500, 300] width 306 height 28
type input "Buns And Breads"
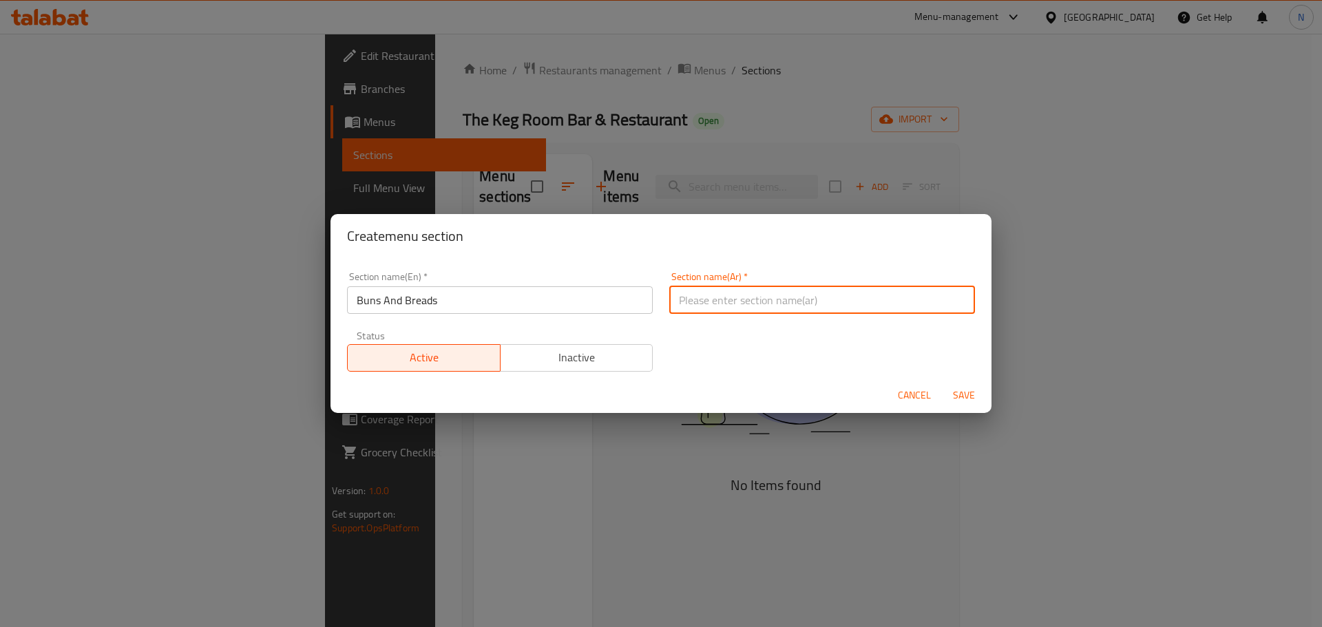
click at [724, 301] on input "text" at bounding box center [822, 300] width 306 height 28
paste input "الكعك والخبز"
click at [372, 297] on input "Buns And Breads" at bounding box center [500, 300] width 306 height 28
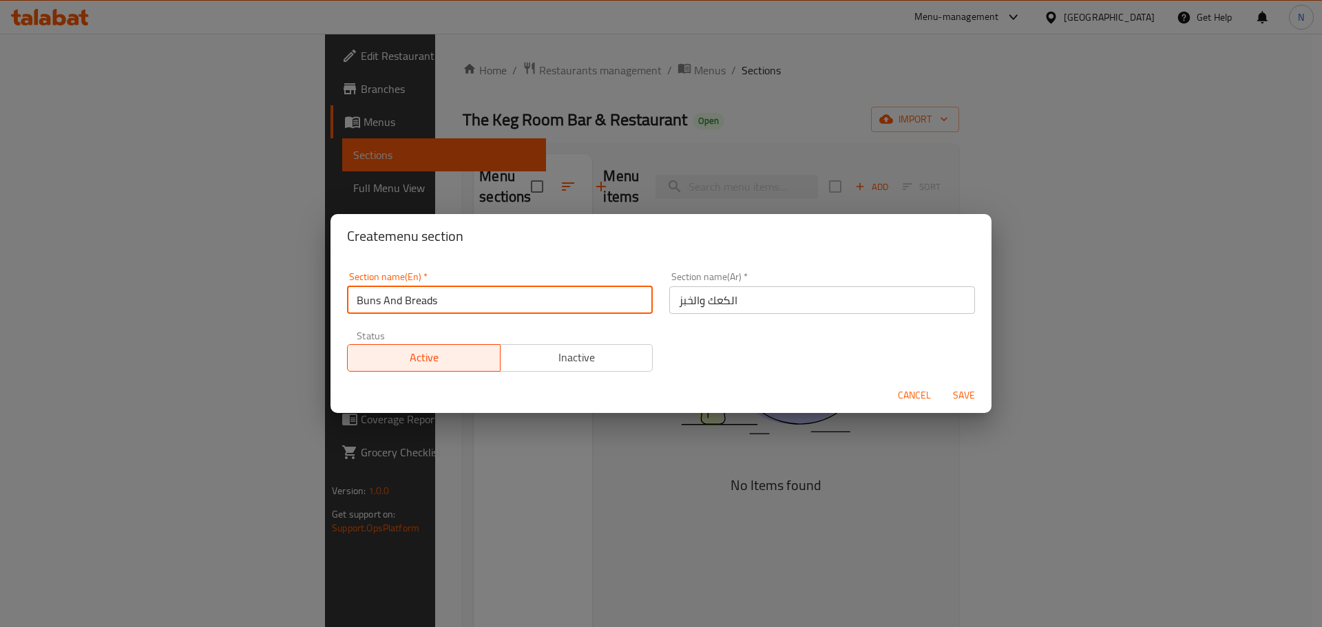
click at [371, 299] on input "Buns And Breads" at bounding box center [500, 300] width 306 height 28
click at [723, 300] on input "الكعك والخبز" at bounding box center [822, 300] width 306 height 28
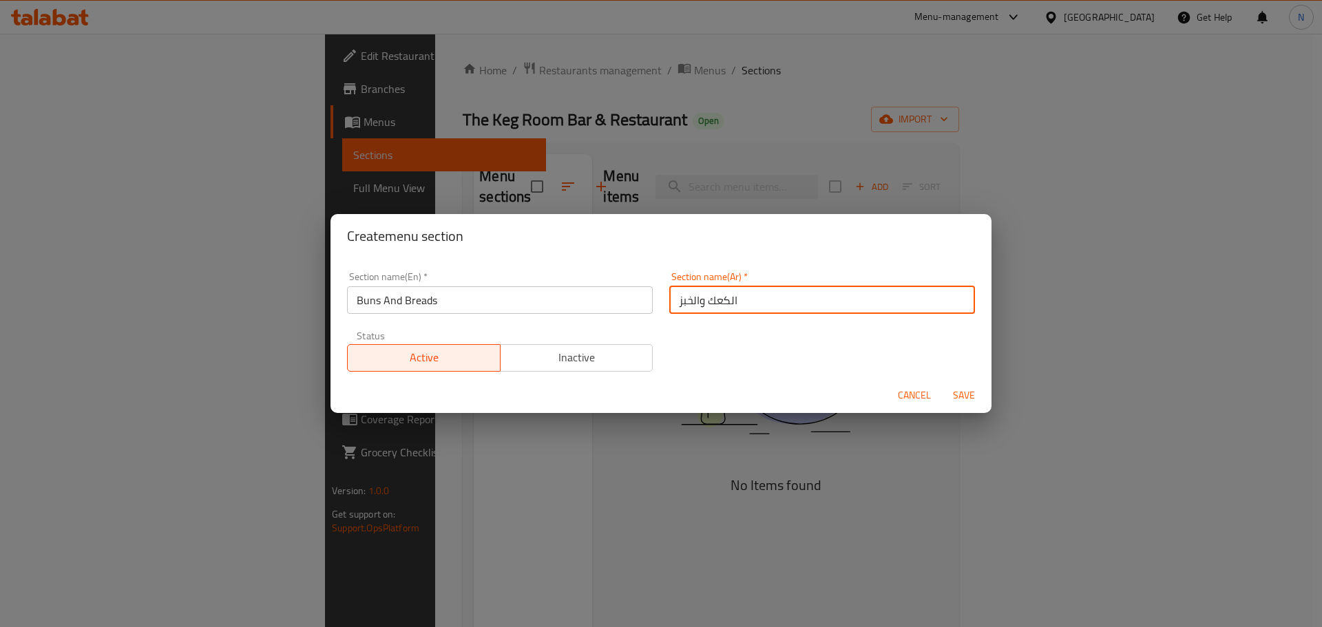
drag, startPoint x: 723, startPoint y: 300, endPoint x: 704, endPoint y: 299, distance: 19.3
click at [704, 299] on input "الكعك والخبز" at bounding box center [822, 300] width 306 height 28
paste input "يزر"
type input "الكيزر والخبز"
click at [961, 399] on span "Save" at bounding box center [963, 395] width 33 height 17
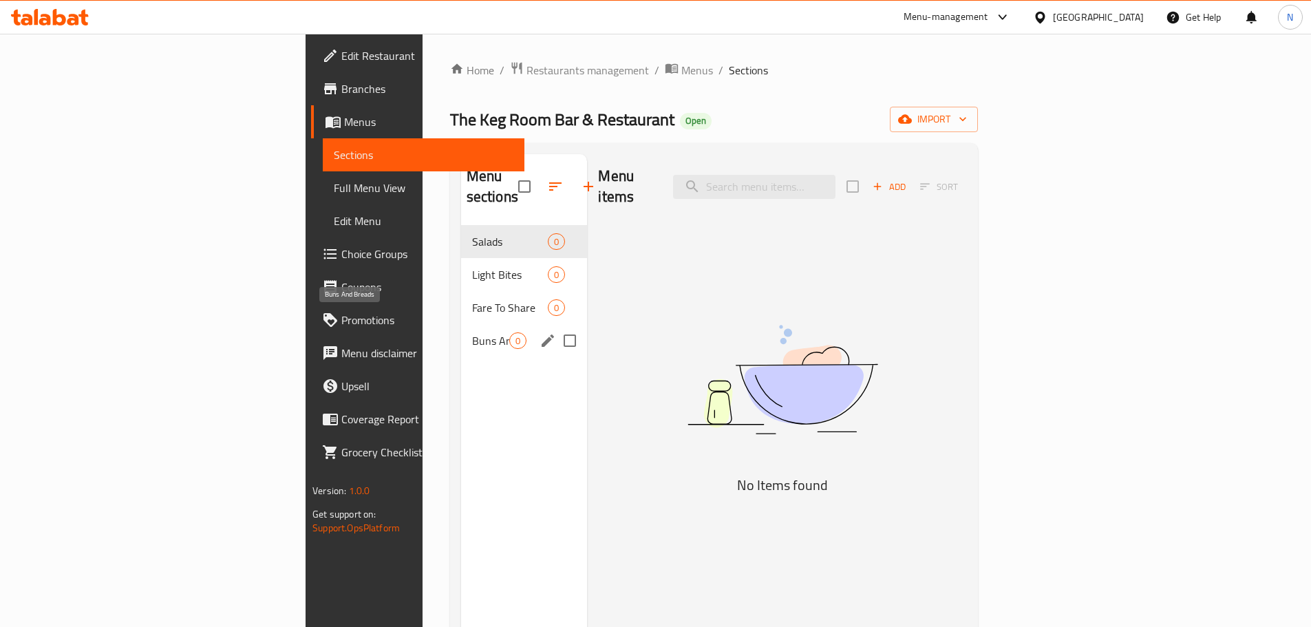
click at [472, 332] on span "Buns And Breads" at bounding box center [491, 340] width 38 height 17
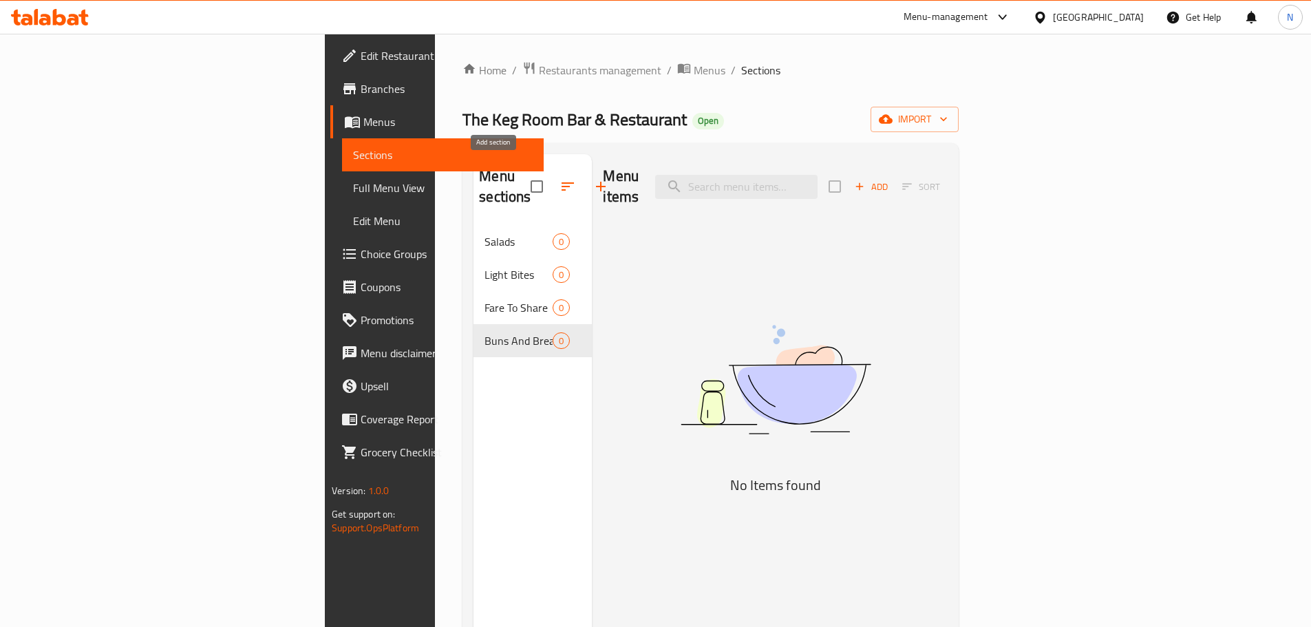
click at [593, 178] on icon "button" at bounding box center [601, 186] width 17 height 17
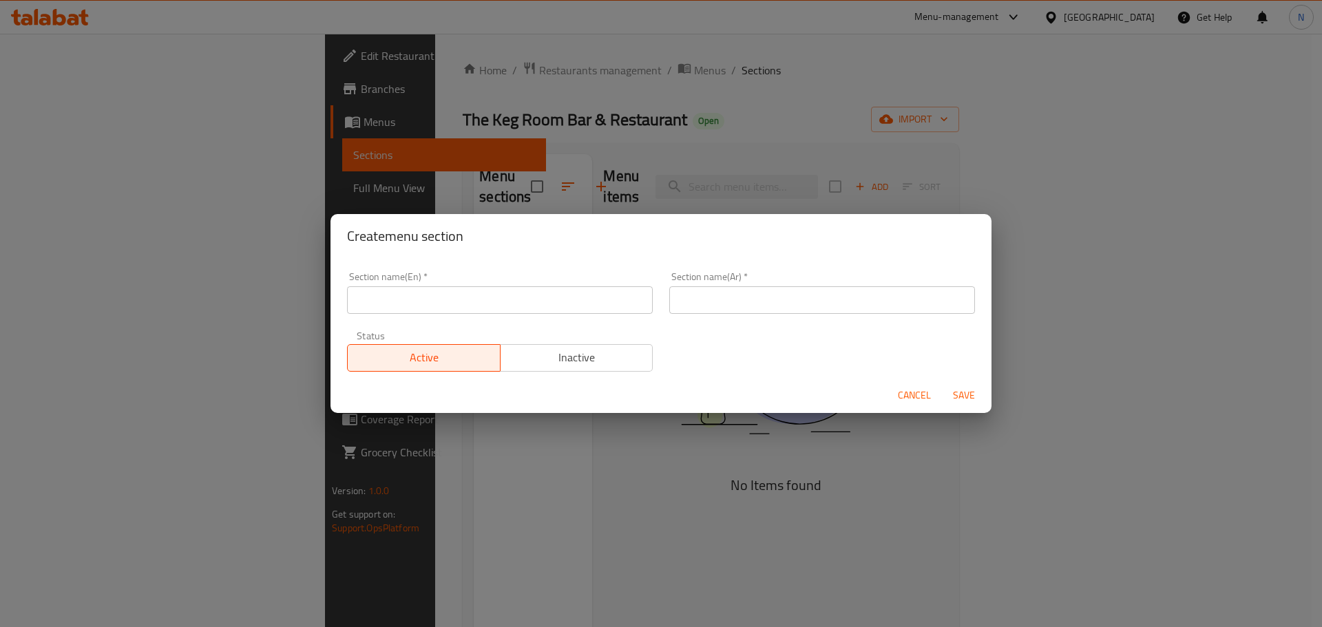
click at [483, 306] on input "text" at bounding box center [500, 300] width 306 height 28
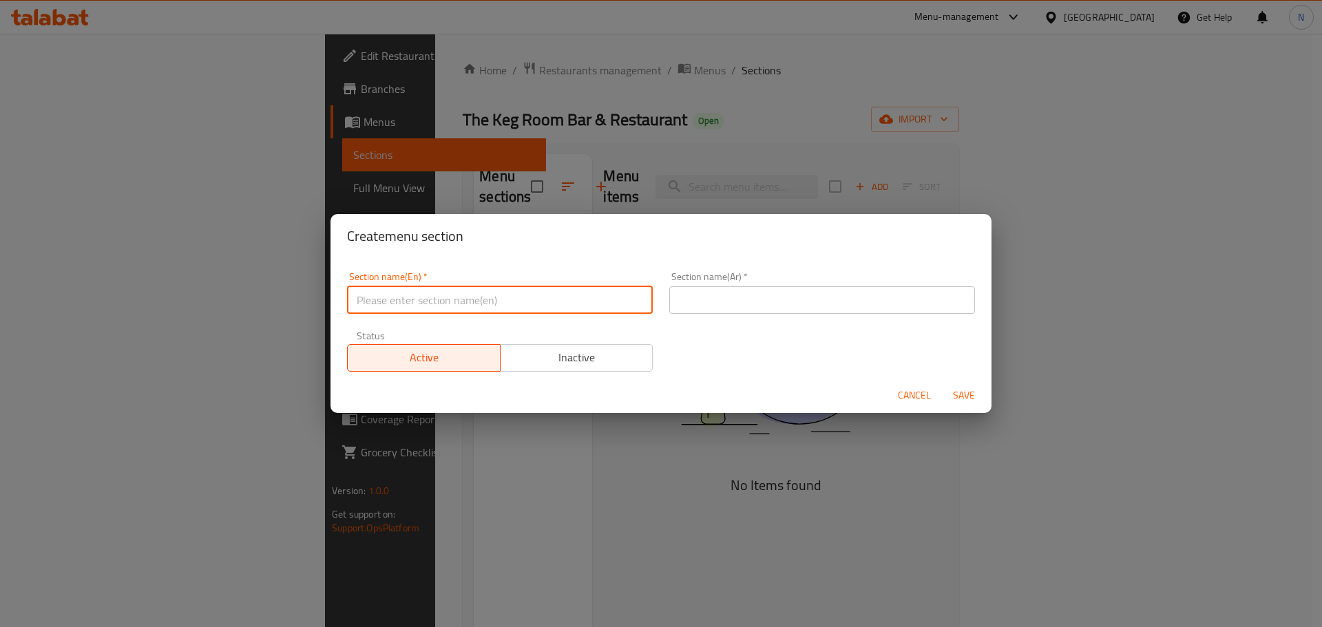
paste input "Aussie All-Stars"
type input "Aussie All-Stars"
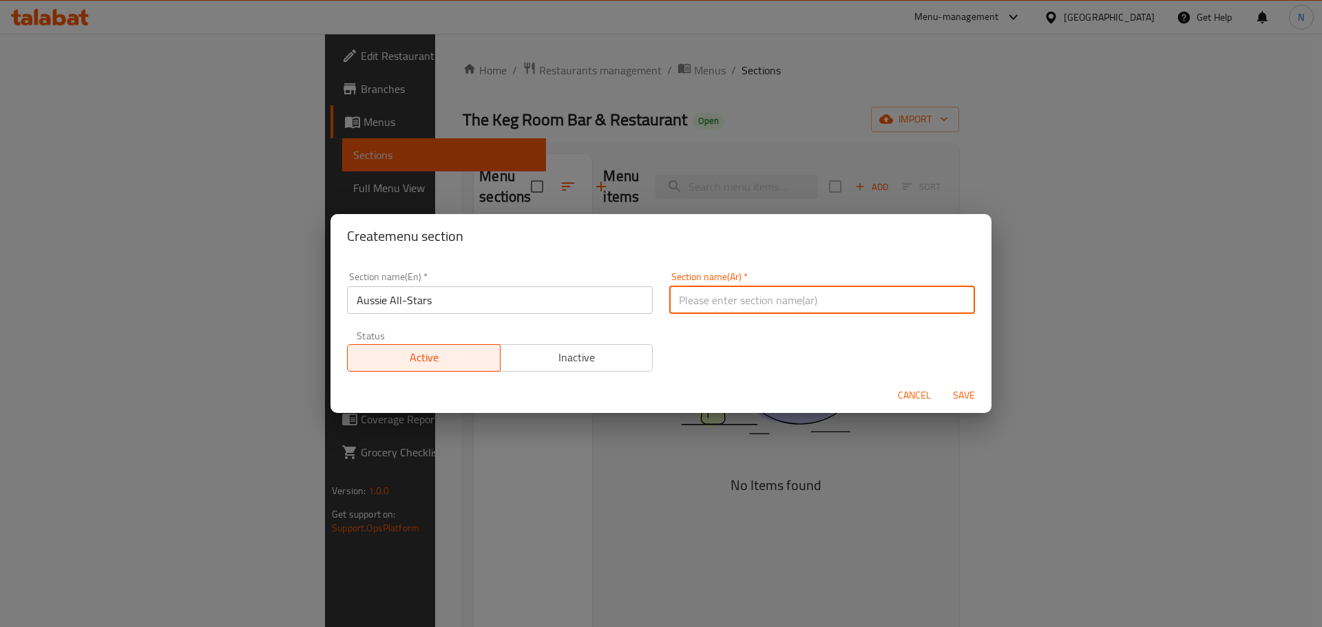
click at [696, 306] on input "text" at bounding box center [822, 300] width 306 height 28
paste input "نجوم أستراليا"
click at [717, 298] on input "نجوم أستراليا" at bounding box center [822, 300] width 306 height 28
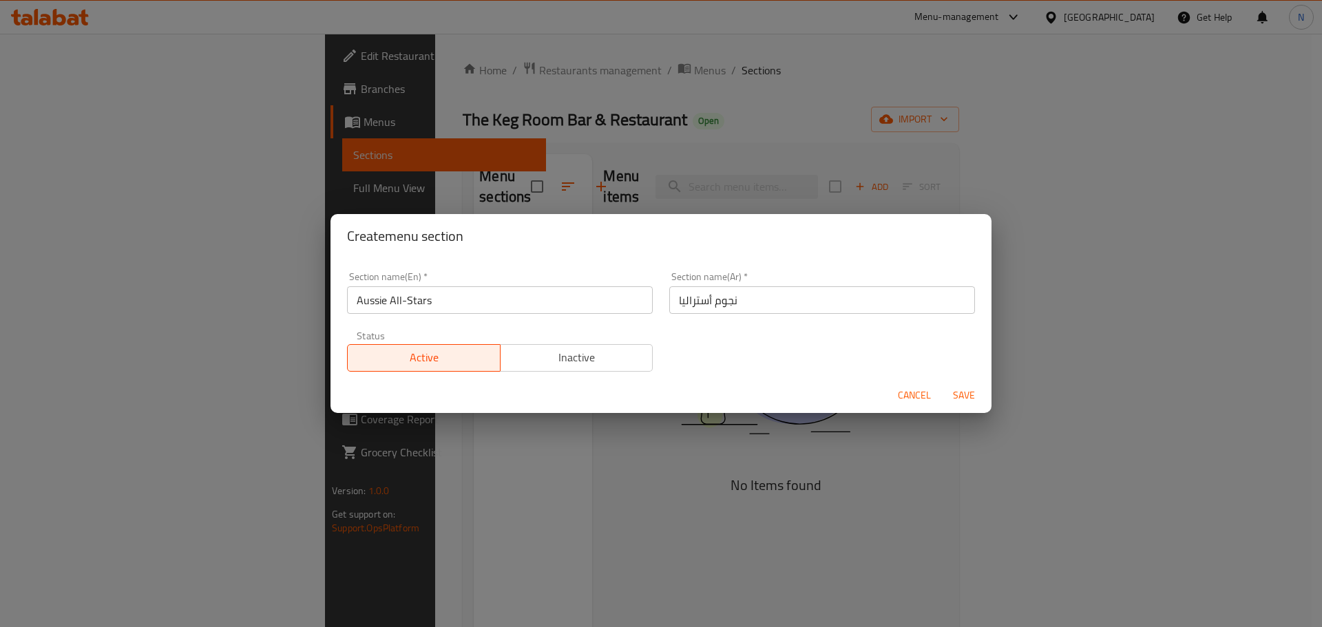
click at [713, 314] on div "Section name(Ar)   * نجوم أستراليا Section name(Ar) *" at bounding box center [822, 293] width 322 height 59
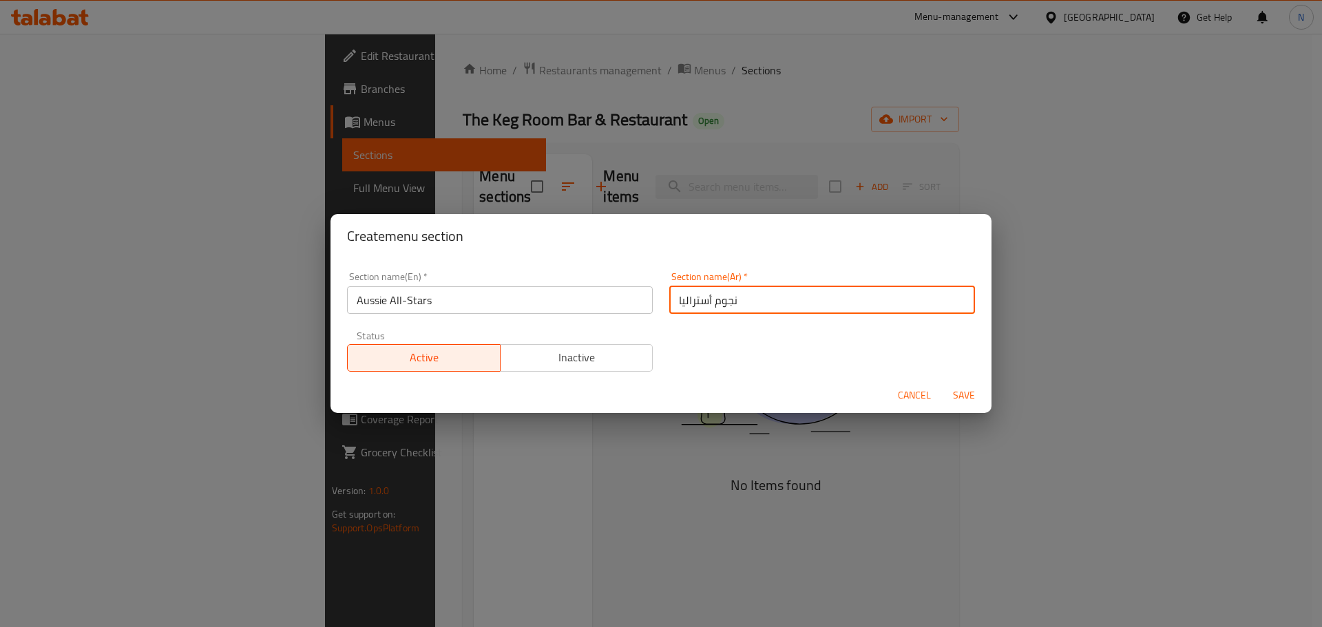
click at [692, 296] on input "نجوم أستراليا" at bounding box center [822, 300] width 306 height 28
click at [701, 297] on input "نجوم أستراليا" at bounding box center [822, 300] width 306 height 28
click at [709, 297] on input "نجوم أستراليا" at bounding box center [822, 300] width 306 height 28
click at [708, 301] on input "نجوم أستراليا" at bounding box center [822, 300] width 306 height 28
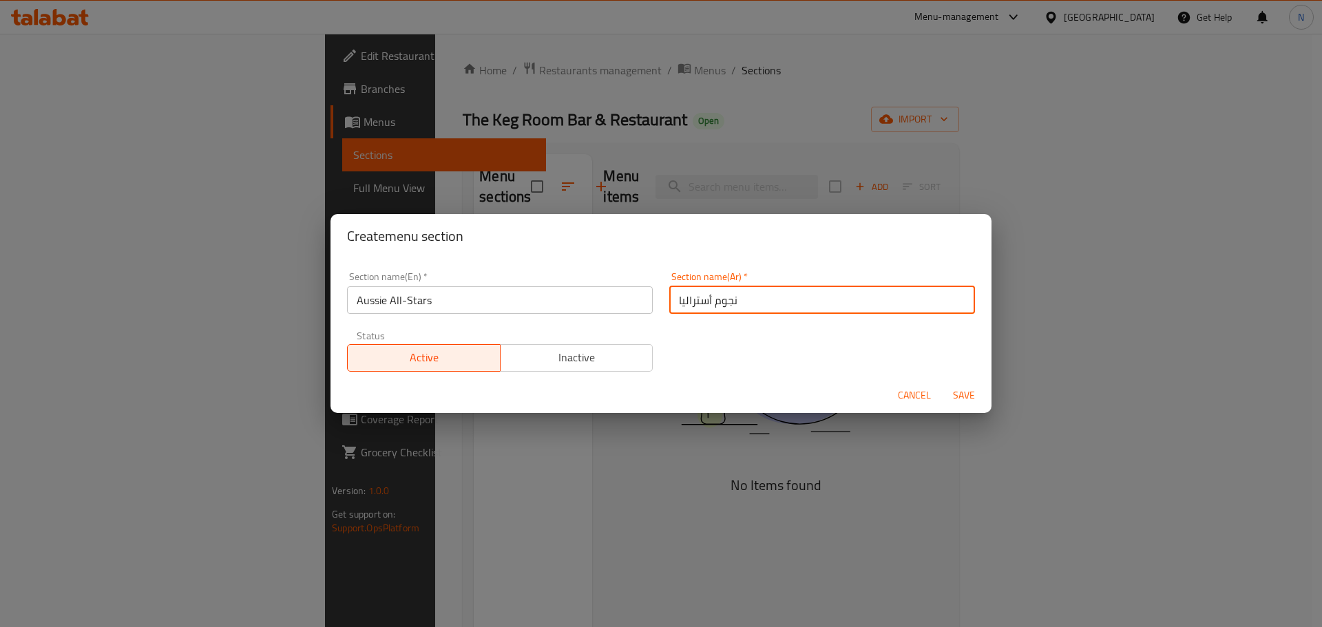
click at [706, 301] on input "نجوم أستراليا" at bounding box center [822, 300] width 306 height 28
click at [709, 299] on input "نجوم أستراليا" at bounding box center [822, 300] width 306 height 28
type input "نجوم أول أستراليا"
click at [957, 397] on span "Save" at bounding box center [963, 395] width 33 height 17
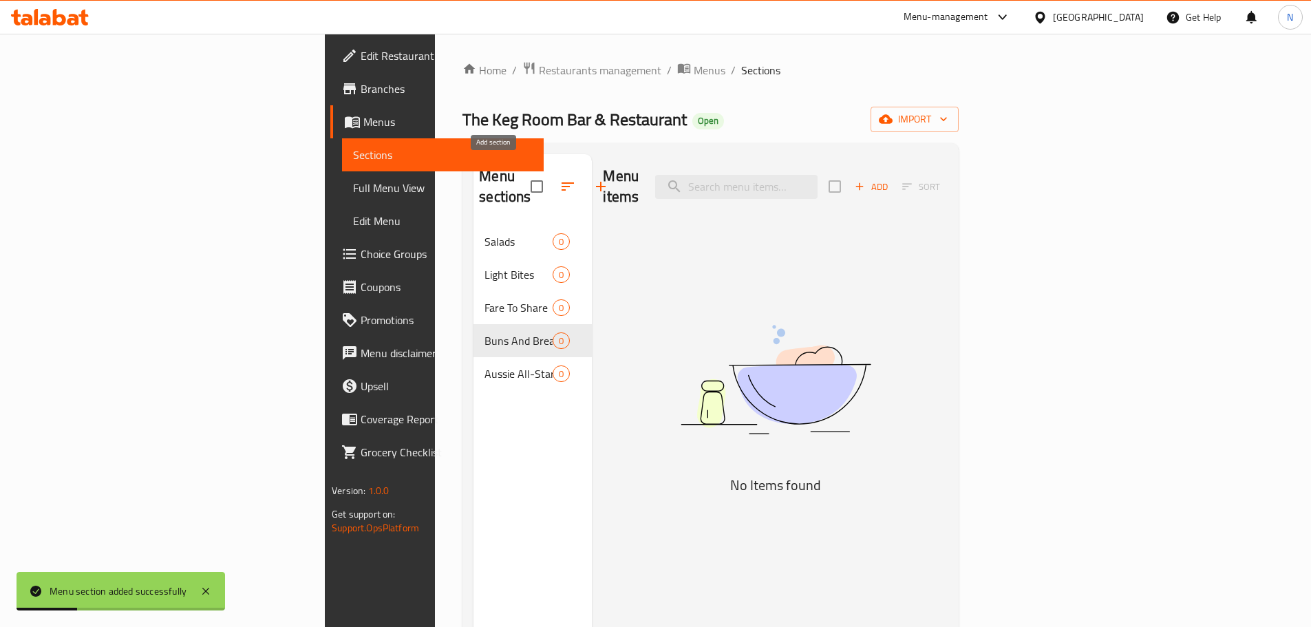
click at [593, 179] on icon "button" at bounding box center [601, 186] width 17 height 17
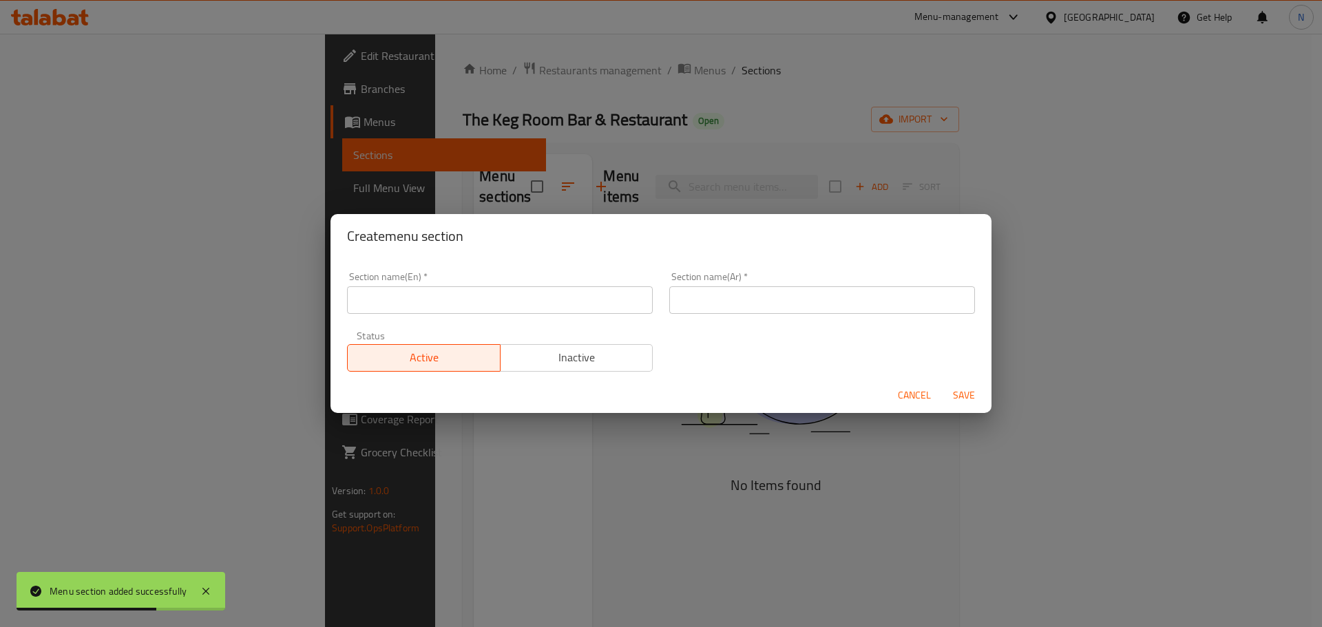
click at [448, 293] on input "text" at bounding box center [500, 300] width 306 height 28
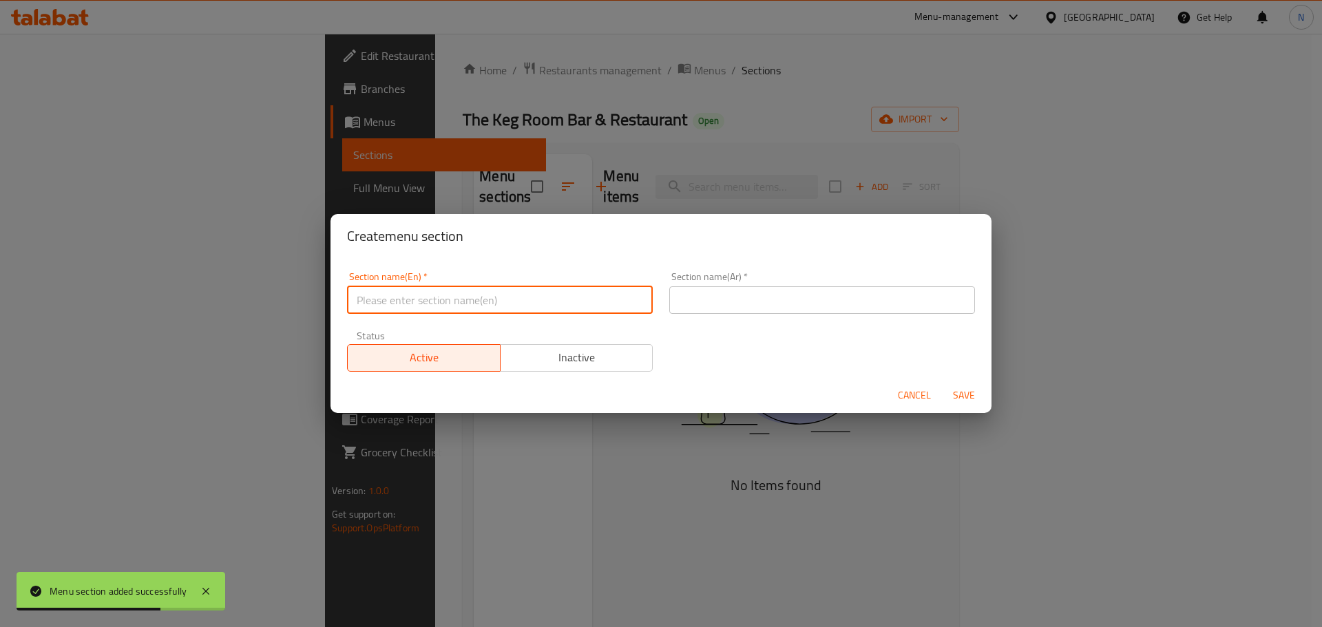
paste input "Italian Inspiration"
type input "Italian Inspiration"
click at [738, 288] on input "text" at bounding box center [822, 300] width 306 height 28
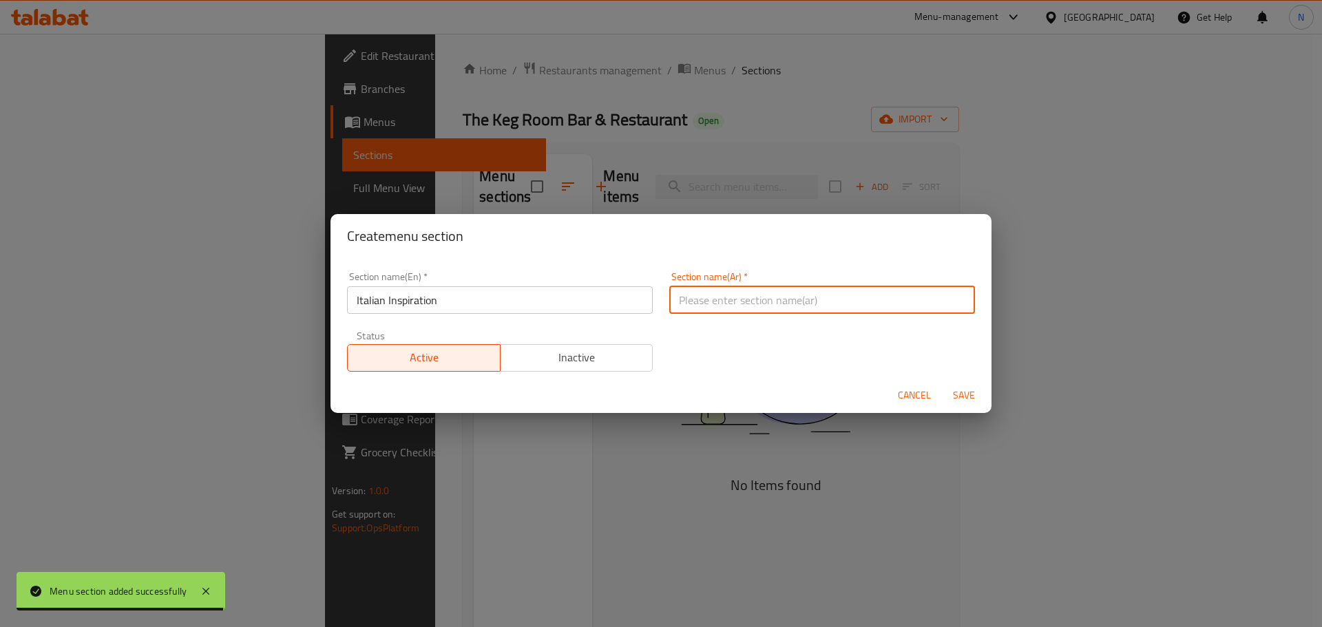
paste input "الإلهام الإيطالي"
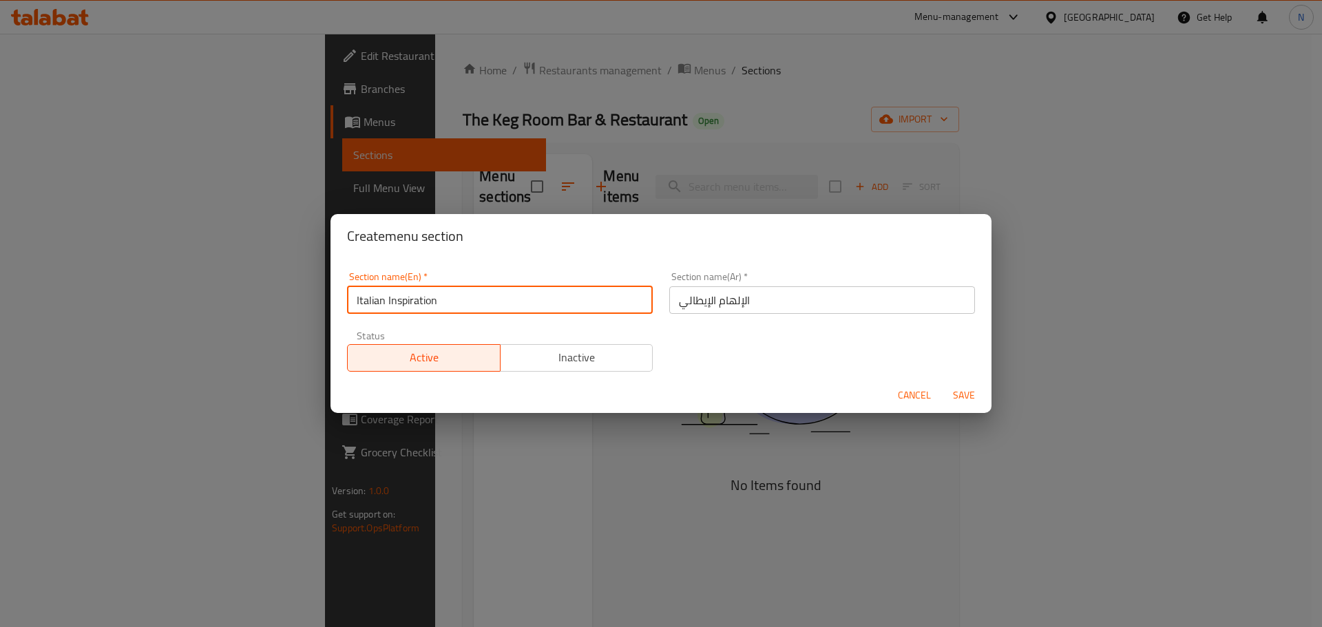
click at [413, 299] on input "Italian Inspiration" at bounding box center [500, 300] width 306 height 28
click at [726, 301] on input "الإلهام الإيطالي" at bounding box center [822, 300] width 306 height 28
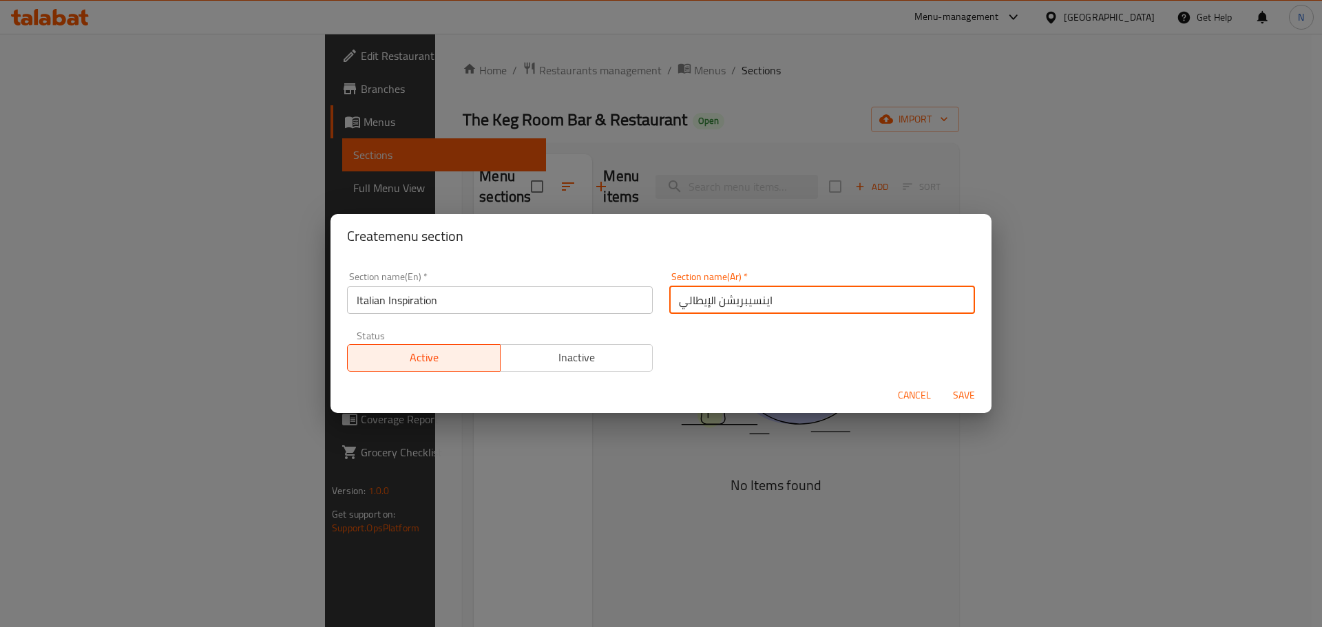
type input "اينسيبريشن الإيطالي"
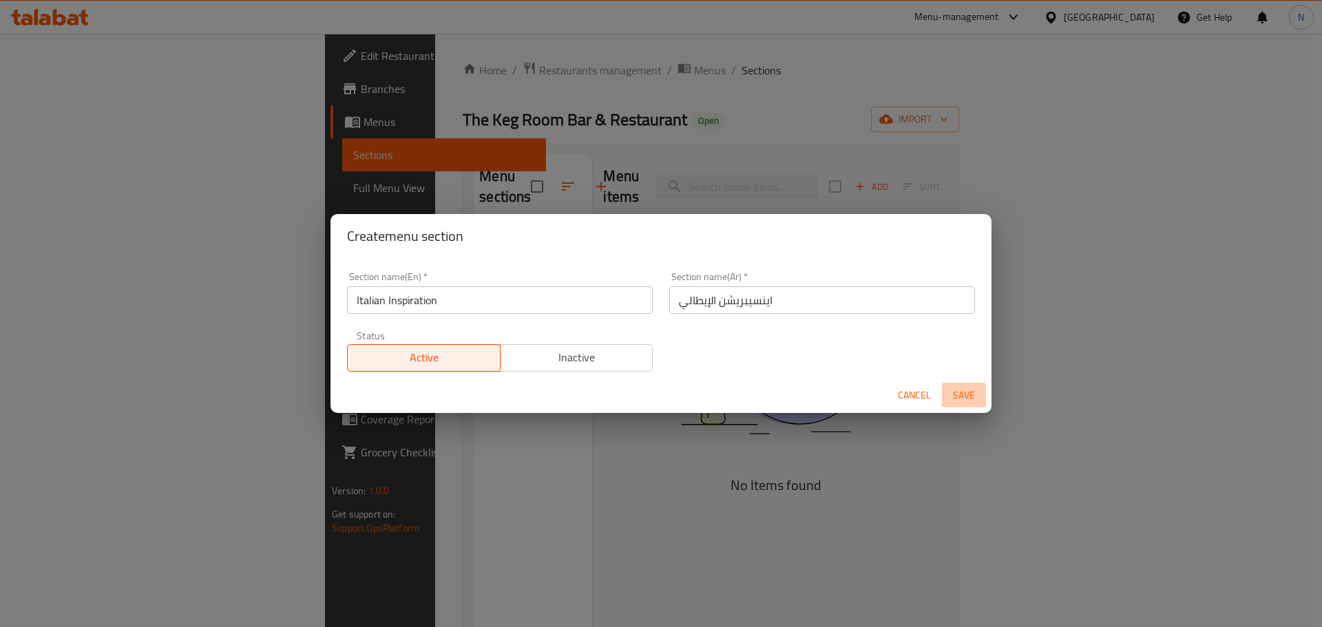
click at [965, 396] on span "Save" at bounding box center [963, 395] width 33 height 17
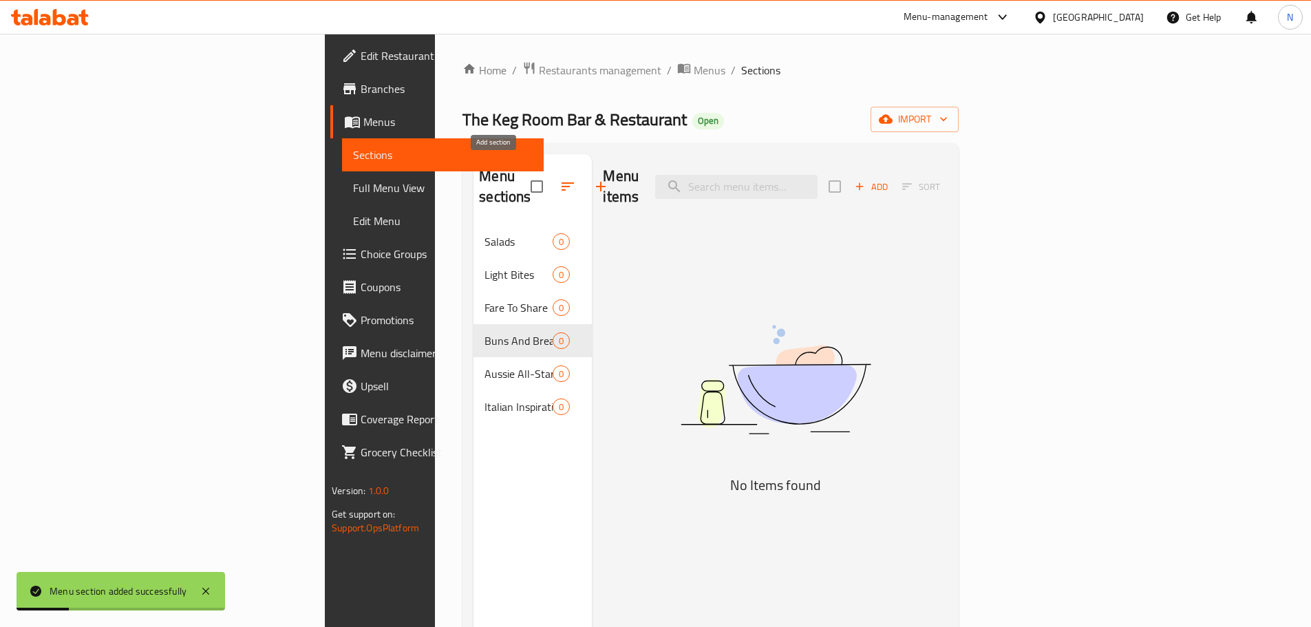
click at [593, 178] on icon "button" at bounding box center [601, 186] width 17 height 17
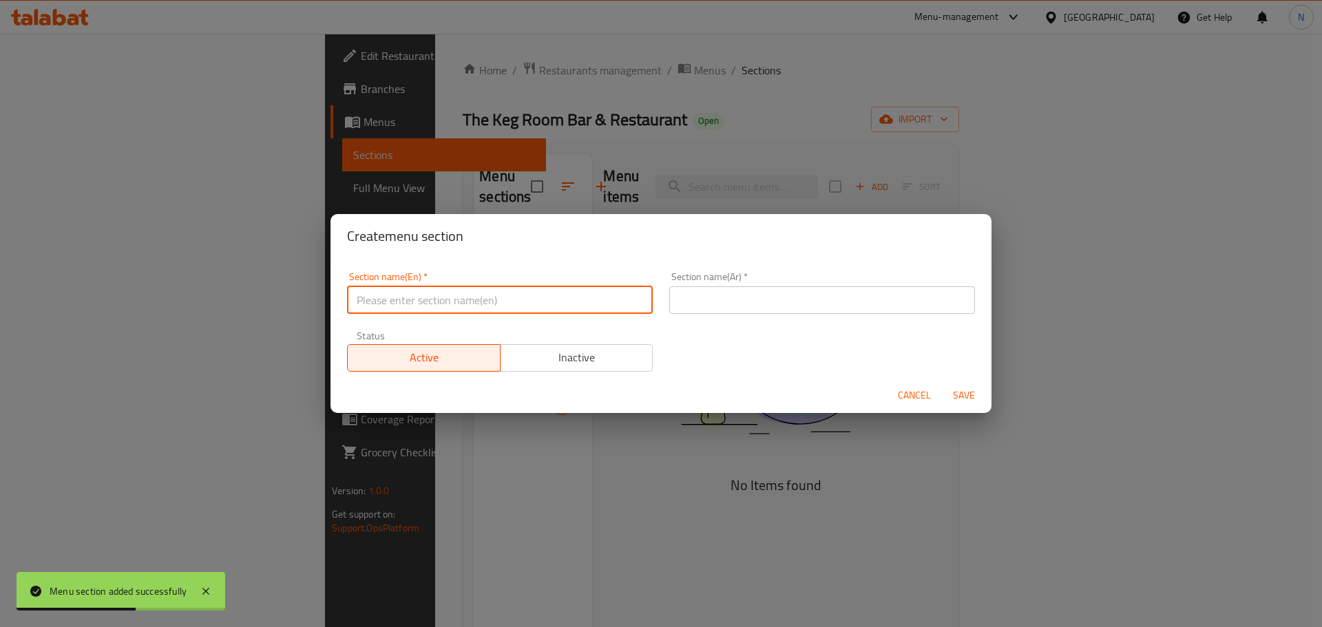
click at [582, 302] on input "text" at bounding box center [500, 300] width 306 height 28
paste input "Chefs Corner"
type input "Chefs Corner"
click at [695, 286] on input "text" at bounding box center [822, 300] width 306 height 28
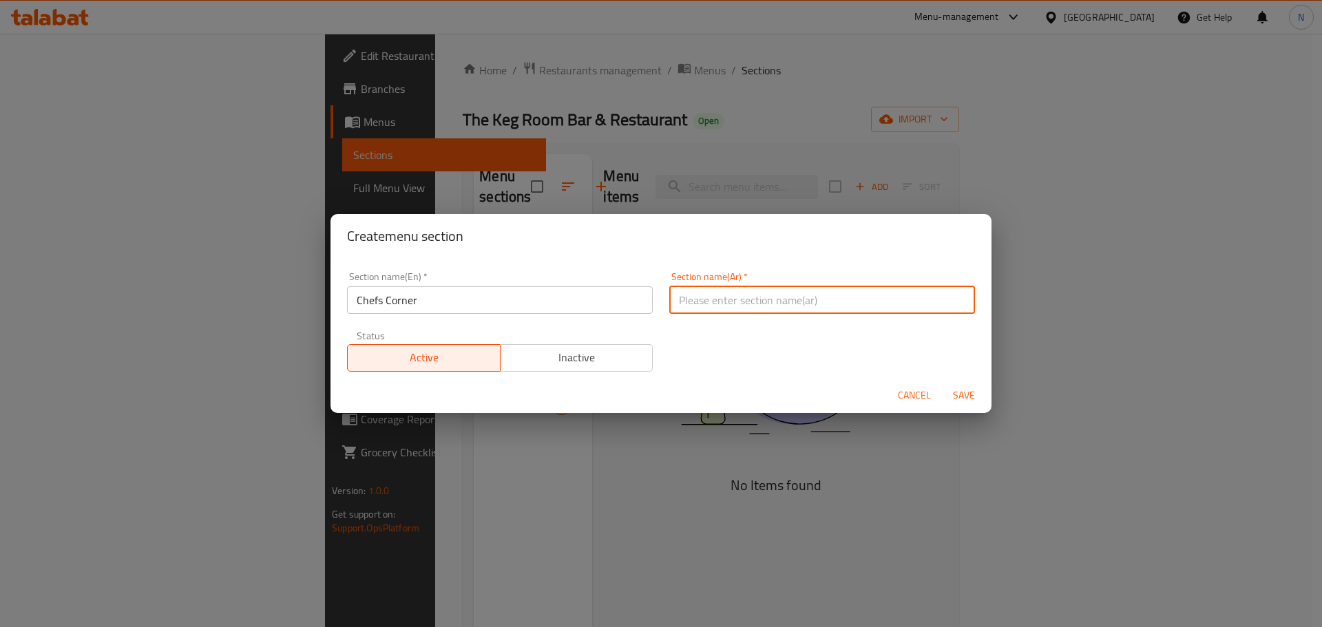
paste input "ركن الطهاة"
click at [695, 304] on input "ركن الطهاة" at bounding box center [822, 300] width 306 height 28
type input "ركن الشيف"
click at [956, 398] on span "Save" at bounding box center [963, 395] width 33 height 17
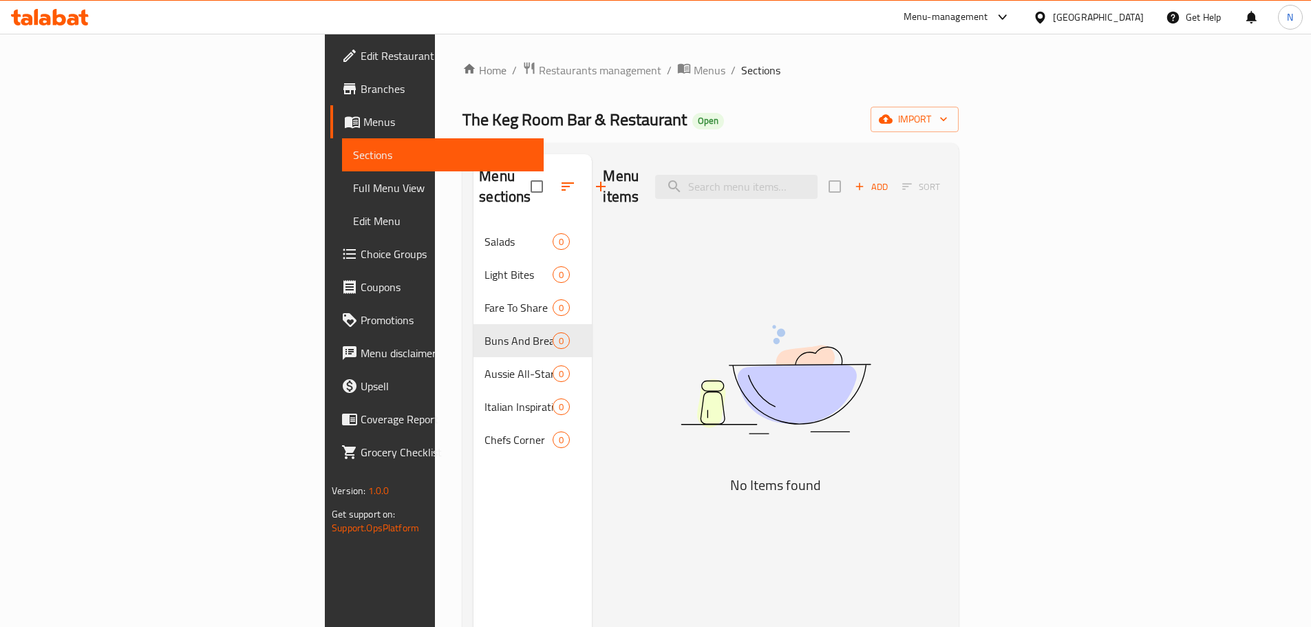
click at [593, 178] on icon "button" at bounding box center [601, 186] width 17 height 17
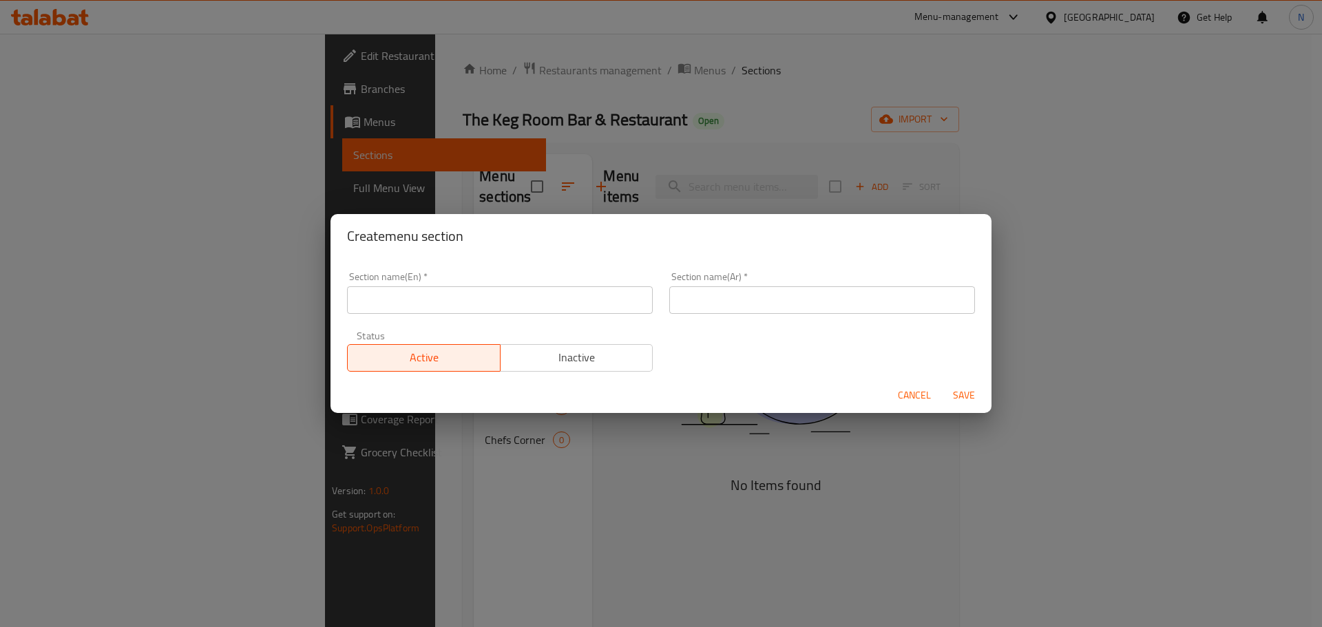
click at [474, 299] on input "text" at bounding box center [500, 300] width 306 height 28
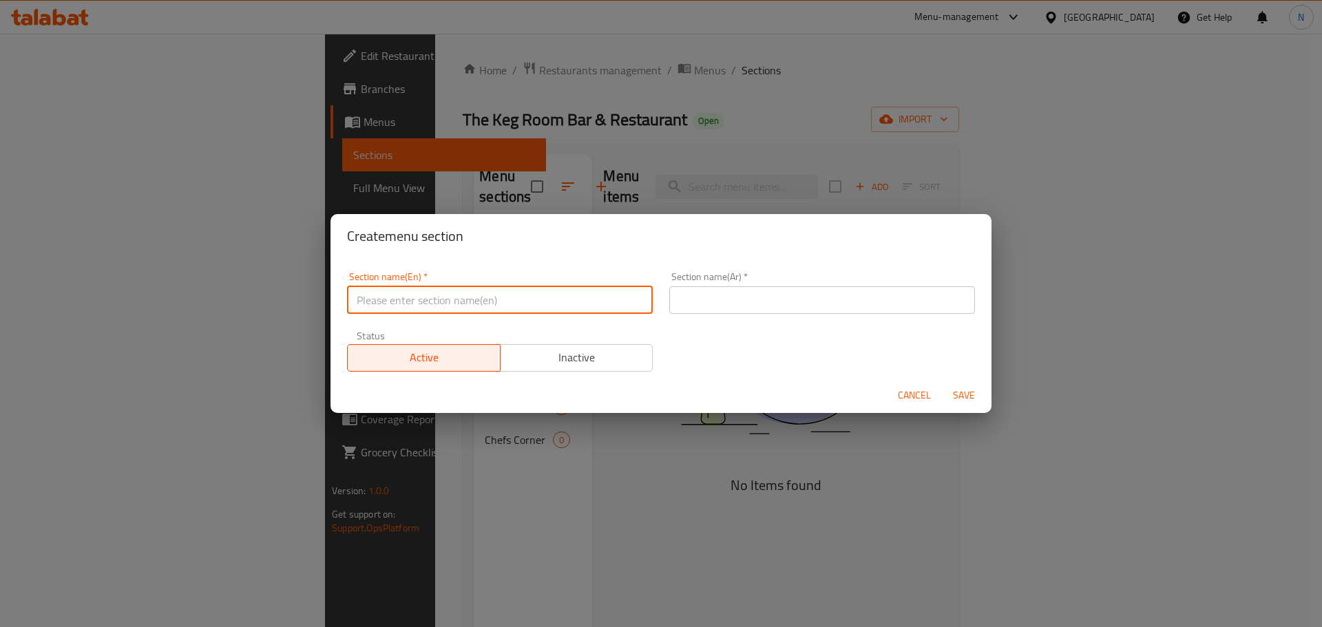
paste input "Desserts"
type input "Desserts"
click at [762, 272] on div "Section name(Ar)   * Section name(Ar) *" at bounding box center [822, 293] width 306 height 42
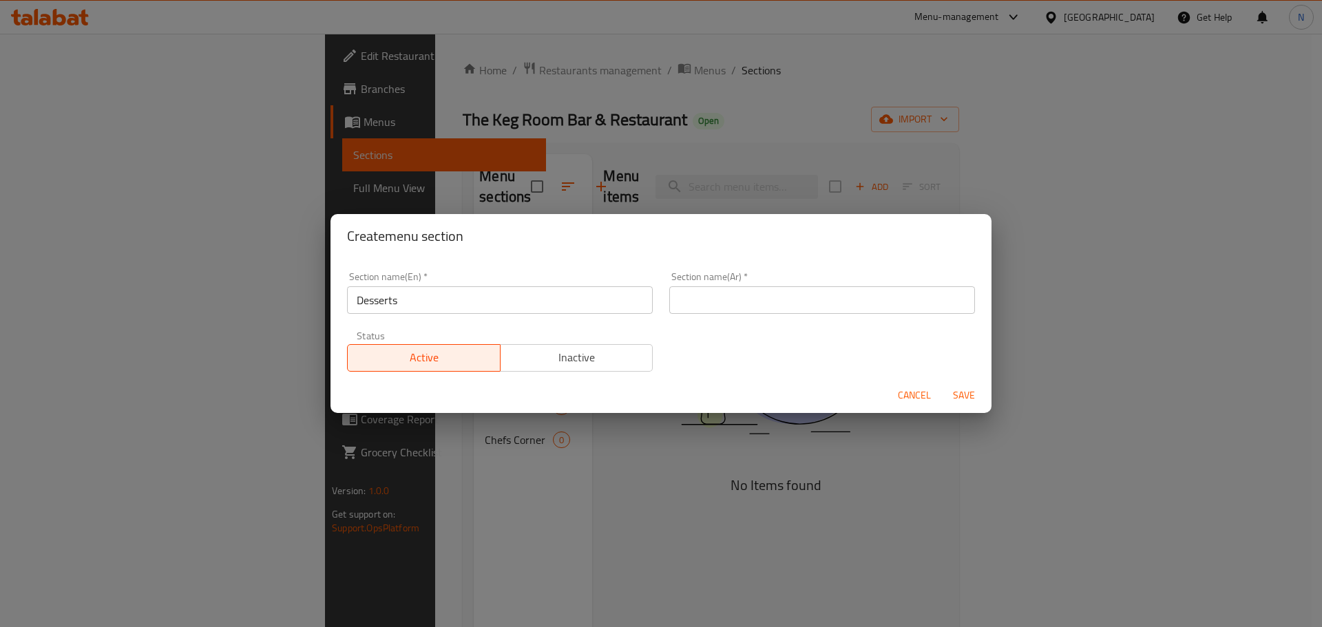
click at [766, 296] on input "text" at bounding box center [822, 300] width 306 height 28
paste input "الحلويات"
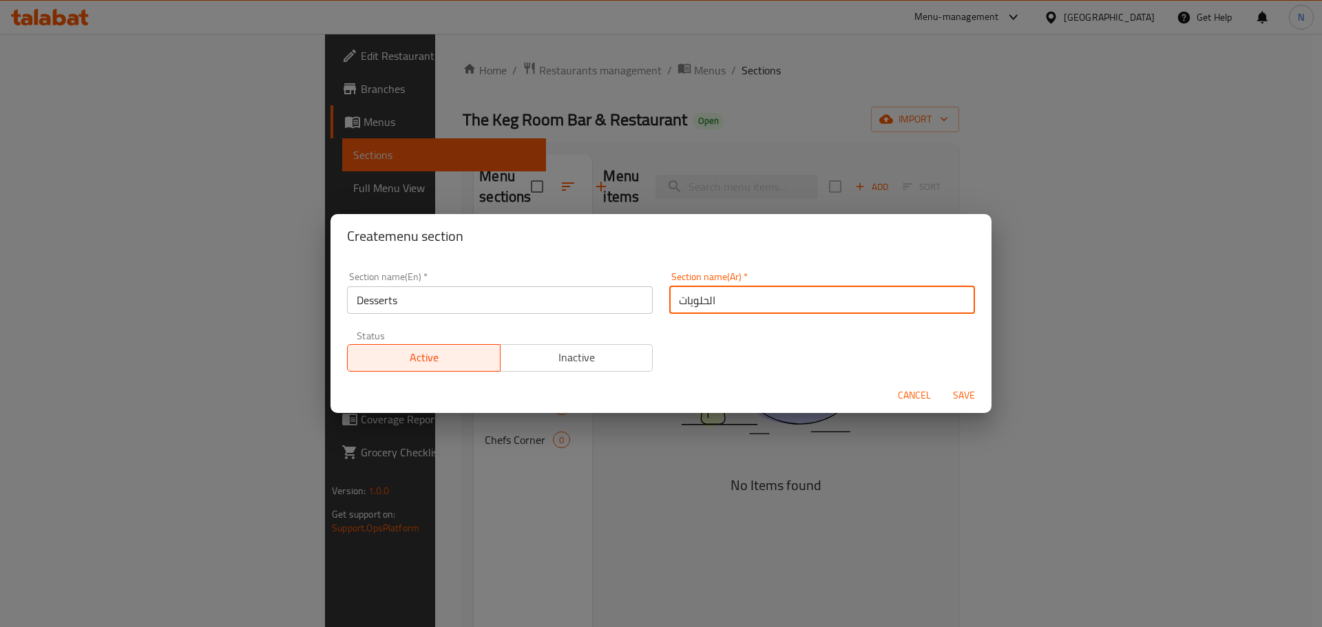
type input "الحلويات"
click at [967, 390] on span "Save" at bounding box center [963, 395] width 33 height 17
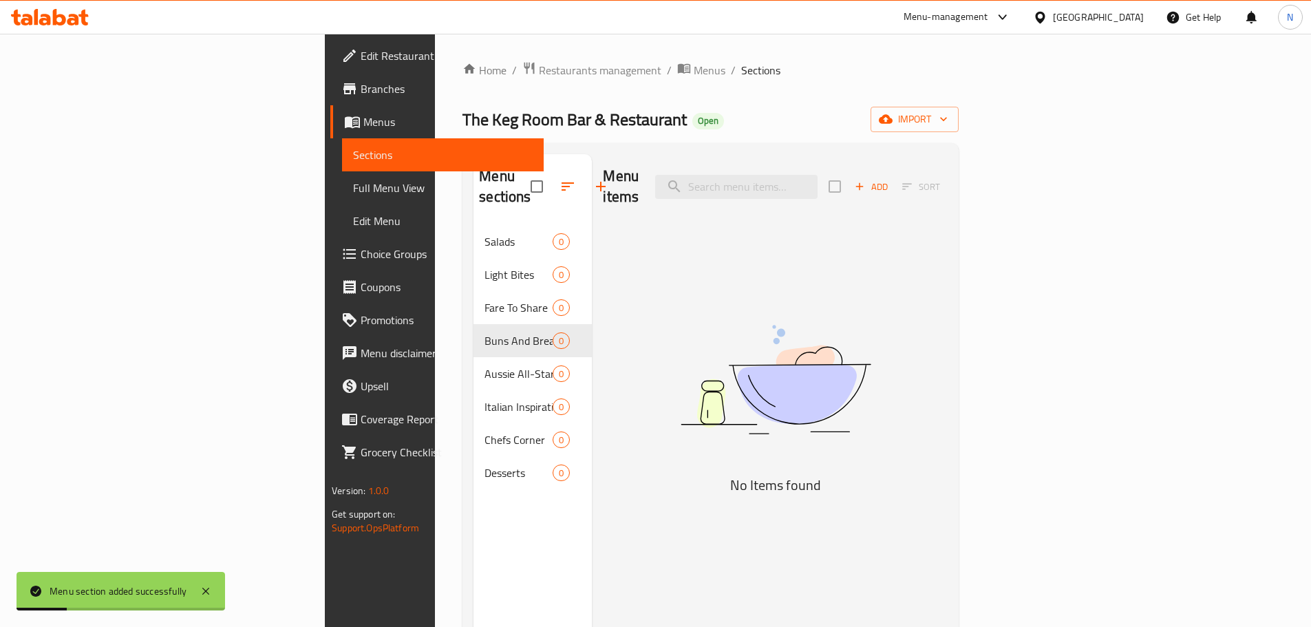
click at [593, 180] on icon "button" at bounding box center [601, 186] width 17 height 17
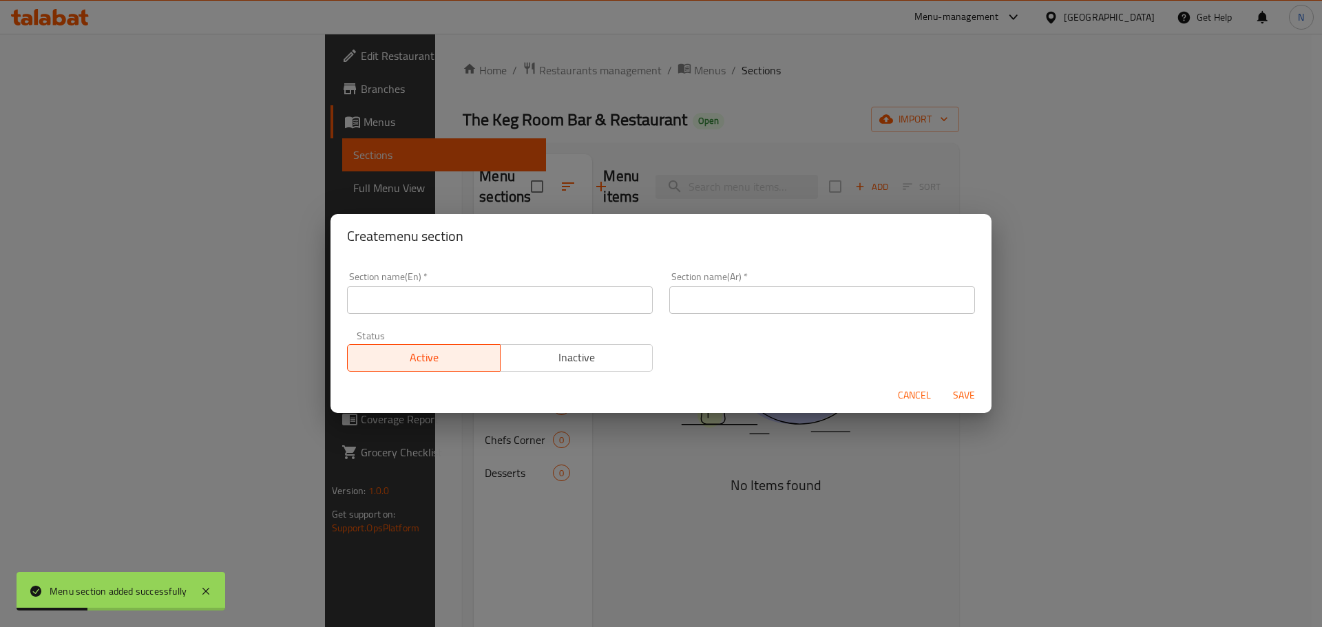
click at [478, 297] on input "text" at bounding box center [500, 300] width 306 height 28
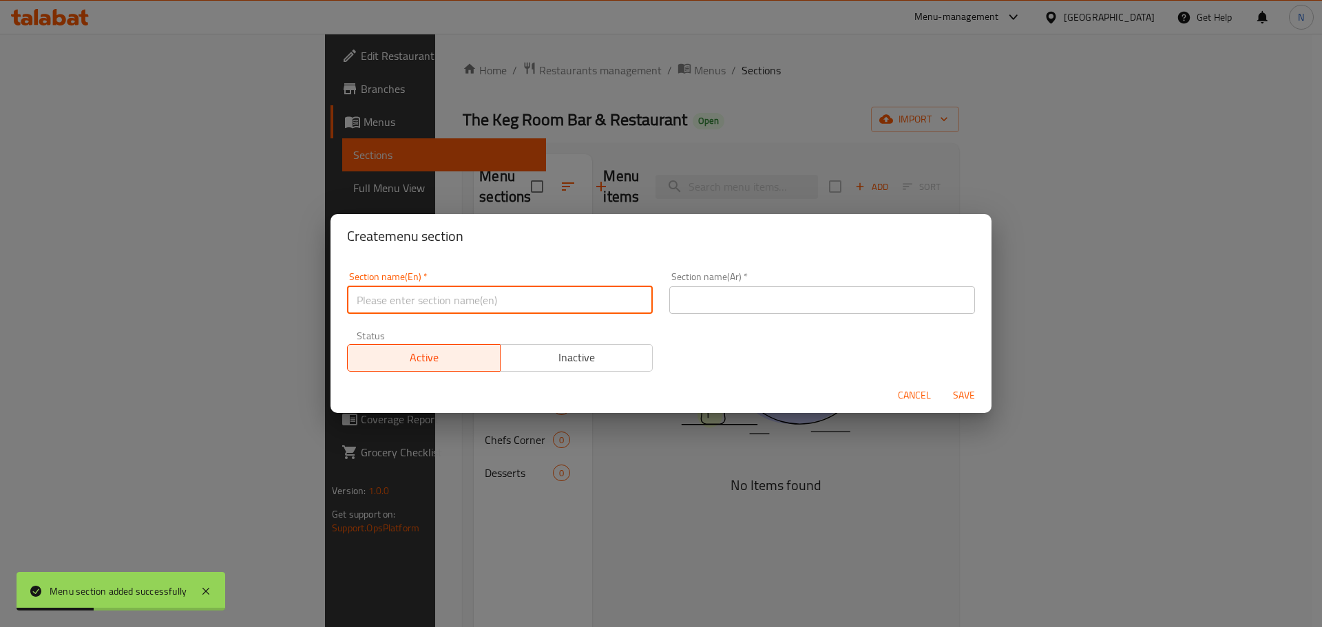
paste input "Sides"
type input "Sides"
click at [743, 299] on input "text" at bounding box center [822, 300] width 306 height 28
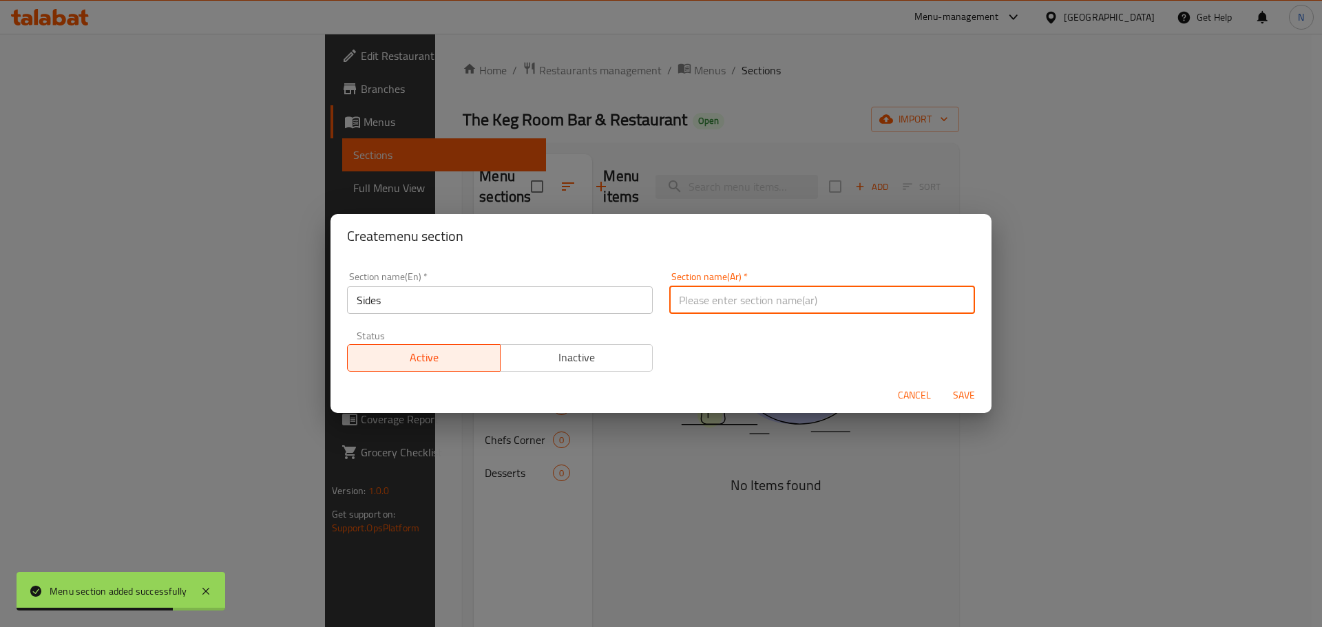
paste input "الجوانب"
type input "الجوانب"
click at [962, 396] on span "Save" at bounding box center [963, 395] width 33 height 17
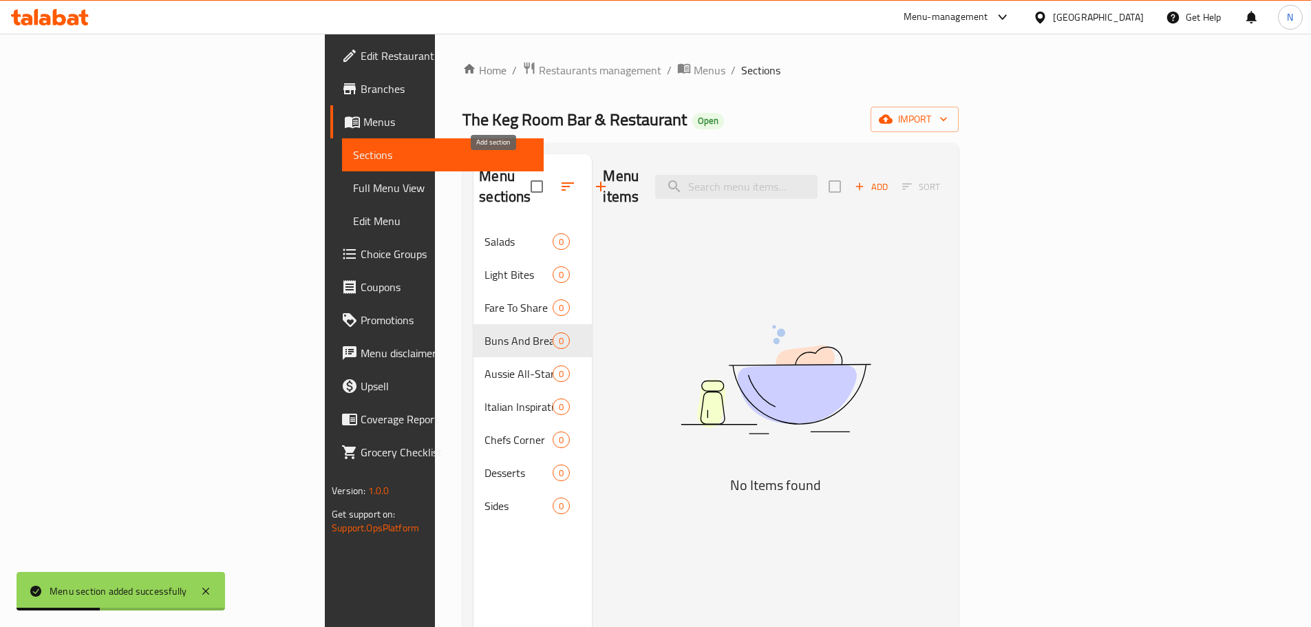
click at [584, 175] on button "button" at bounding box center [600, 186] width 33 height 33
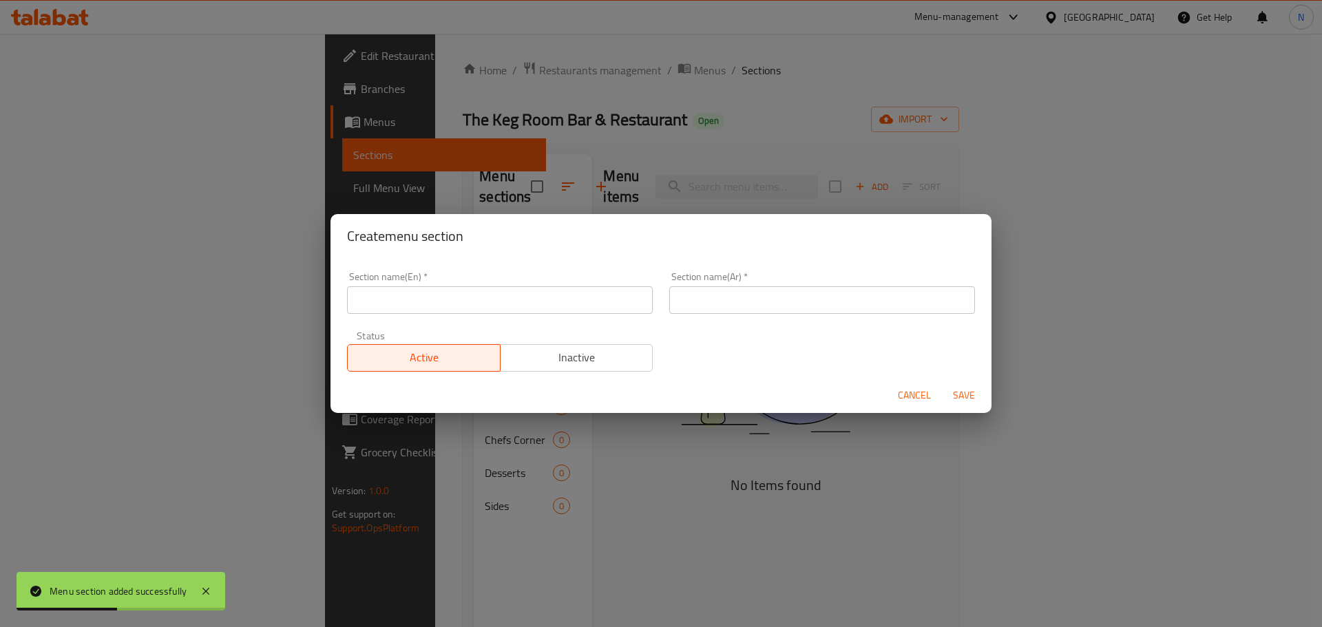
click at [483, 302] on input "text" at bounding box center [500, 300] width 306 height 28
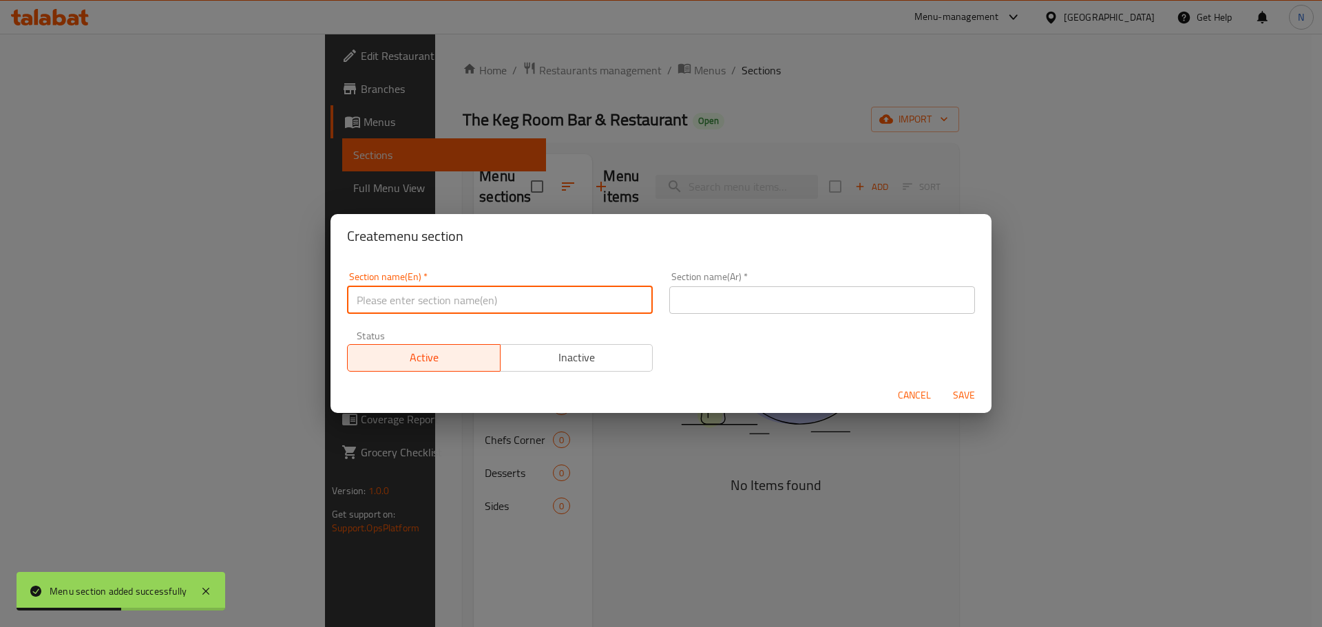
paste input "Sauces"
type input "Sauces"
click at [707, 310] on input "text" at bounding box center [822, 300] width 306 height 28
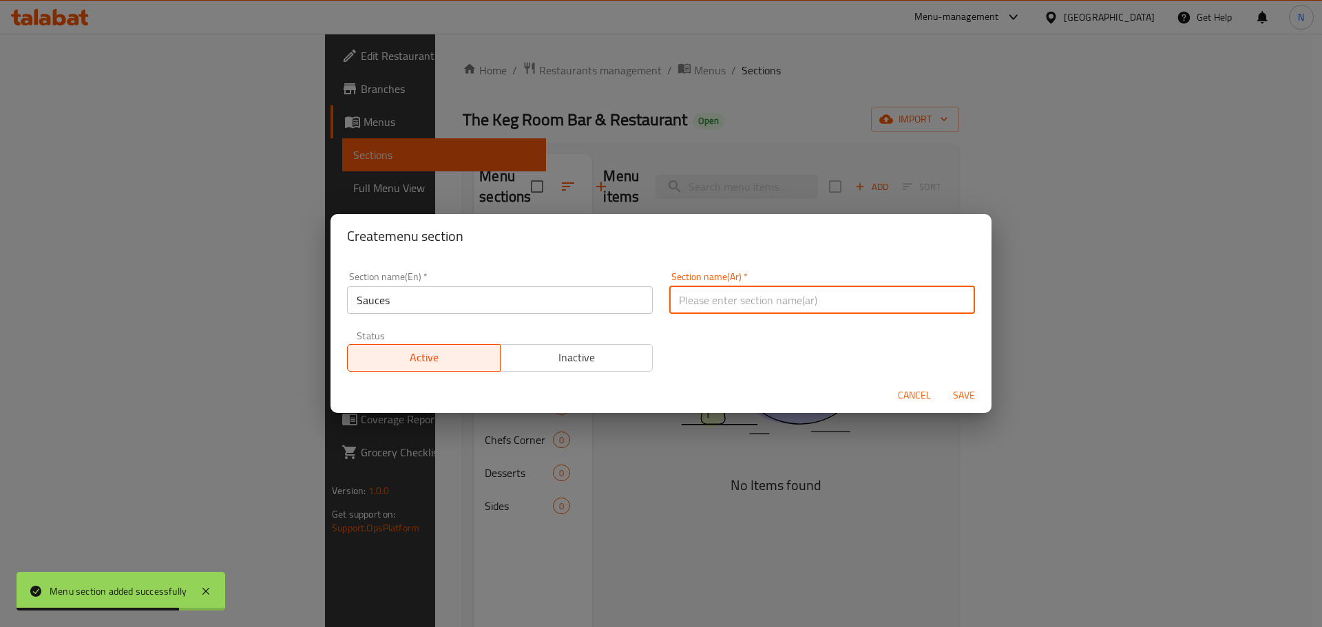
paste input "الصلصات"
type input "الصلصات"
click at [953, 391] on span "Save" at bounding box center [963, 395] width 33 height 17
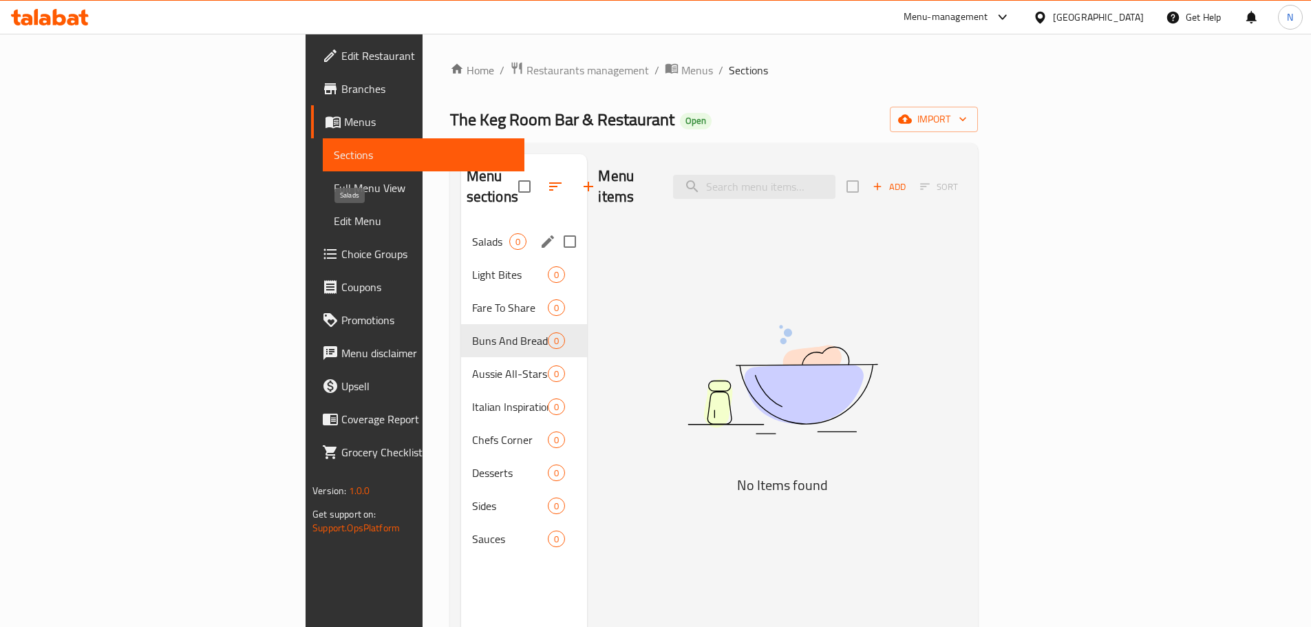
click at [472, 233] on span "Salads" at bounding box center [491, 241] width 38 height 17
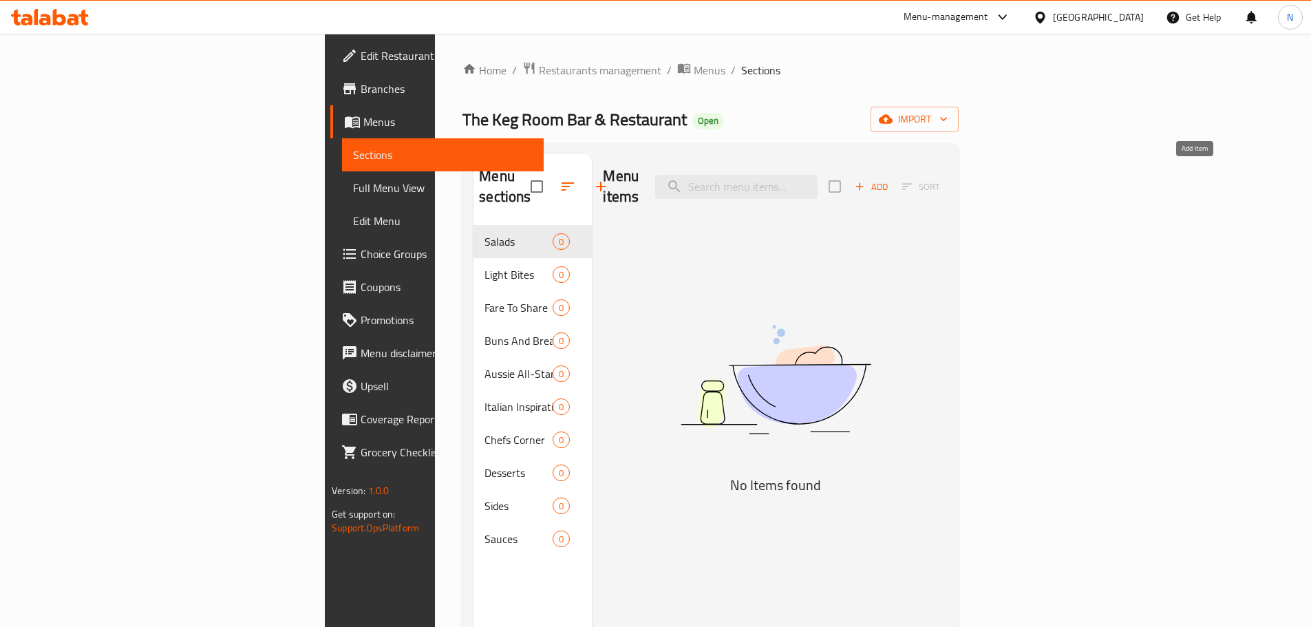
click at [866, 180] on icon "button" at bounding box center [860, 186] width 12 height 12
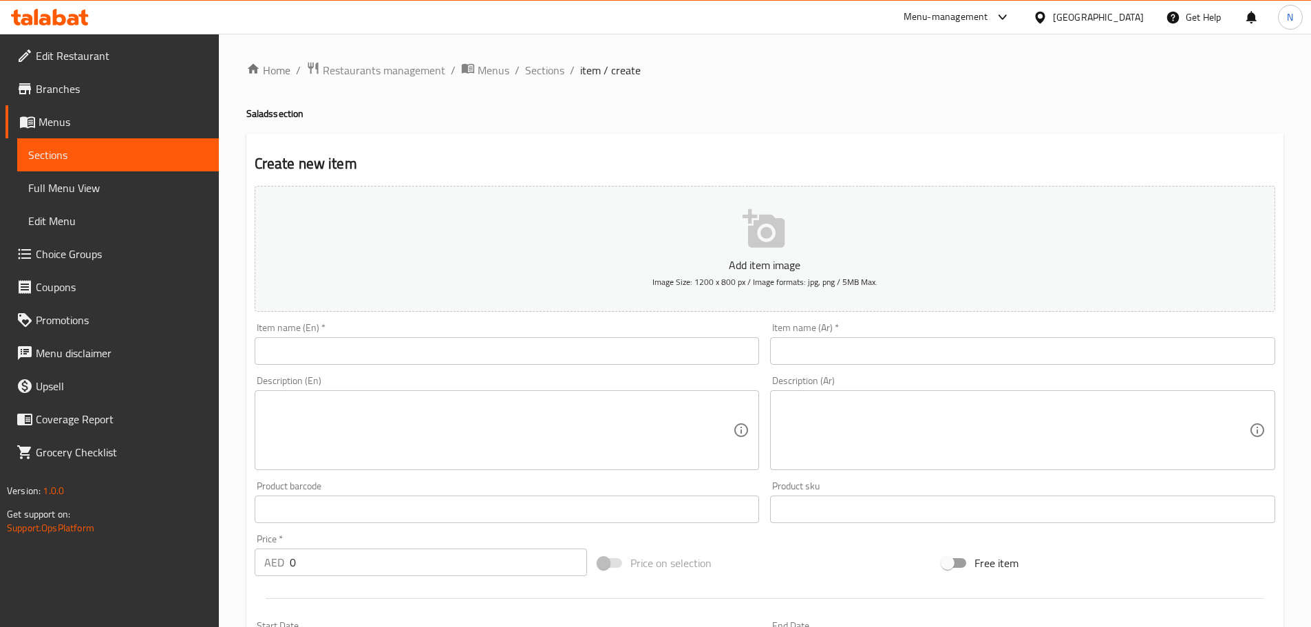
click at [531, 358] on input "text" at bounding box center [507, 351] width 505 height 28
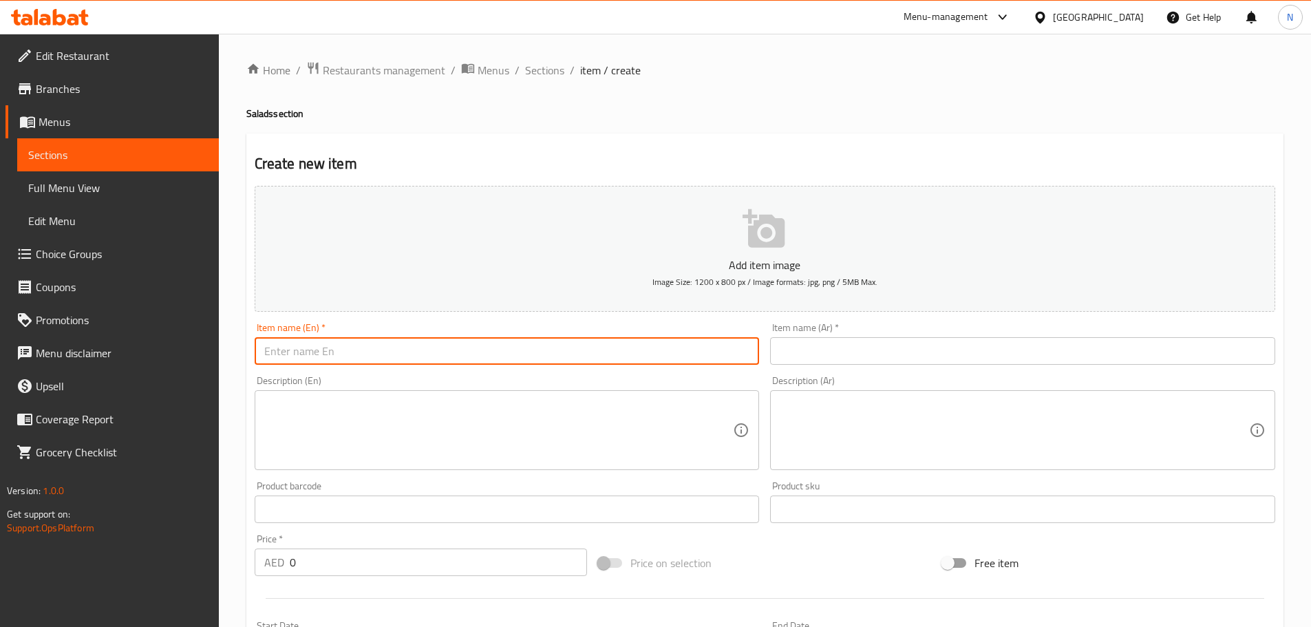
paste input "Caesar Salad (D,G,S)"
type input "Caesar Salad (D,G,S)"
click at [944, 359] on input "text" at bounding box center [1022, 351] width 505 height 28
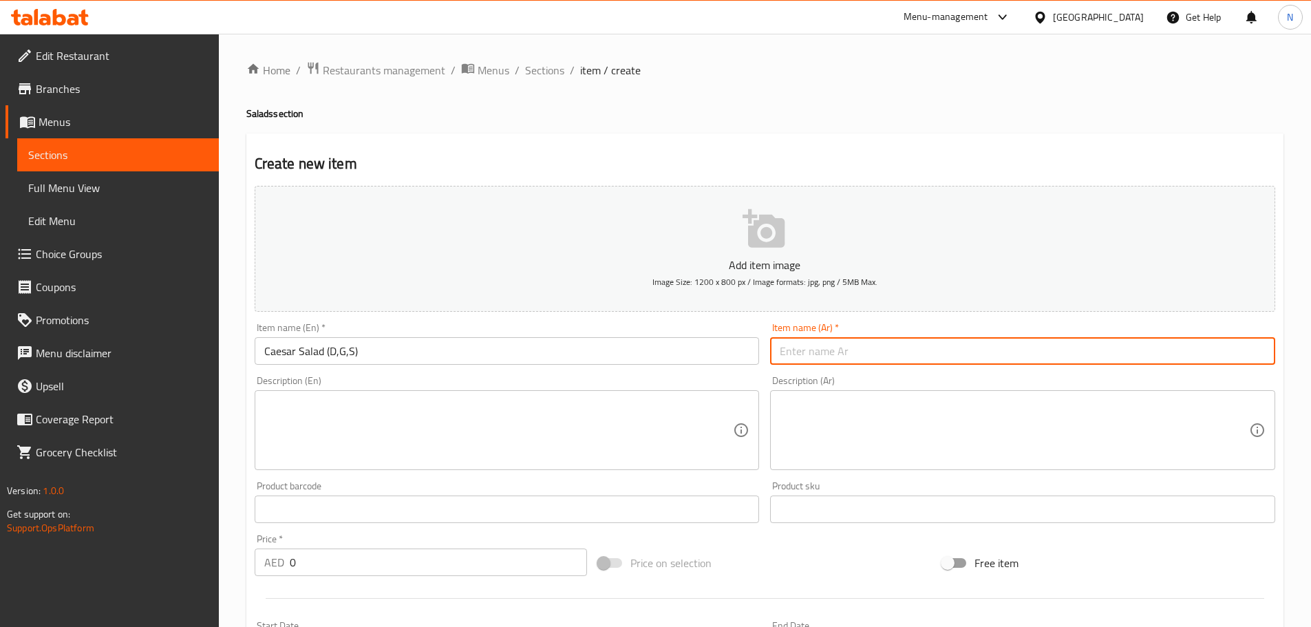
paste input "سلطة سيزر (دي, جي و إس)"
click at [800, 350] on input "سلطة سيزر (دي, جي و إس)" at bounding box center [1022, 351] width 505 height 28
click at [798, 350] on input "سلطة سيزر (دي, جي و إس)" at bounding box center [1022, 351] width 505 height 28
type input "سلطة سيزر (دي, جي وإس)"
click at [516, 463] on div "Description (En)" at bounding box center [507, 430] width 505 height 80
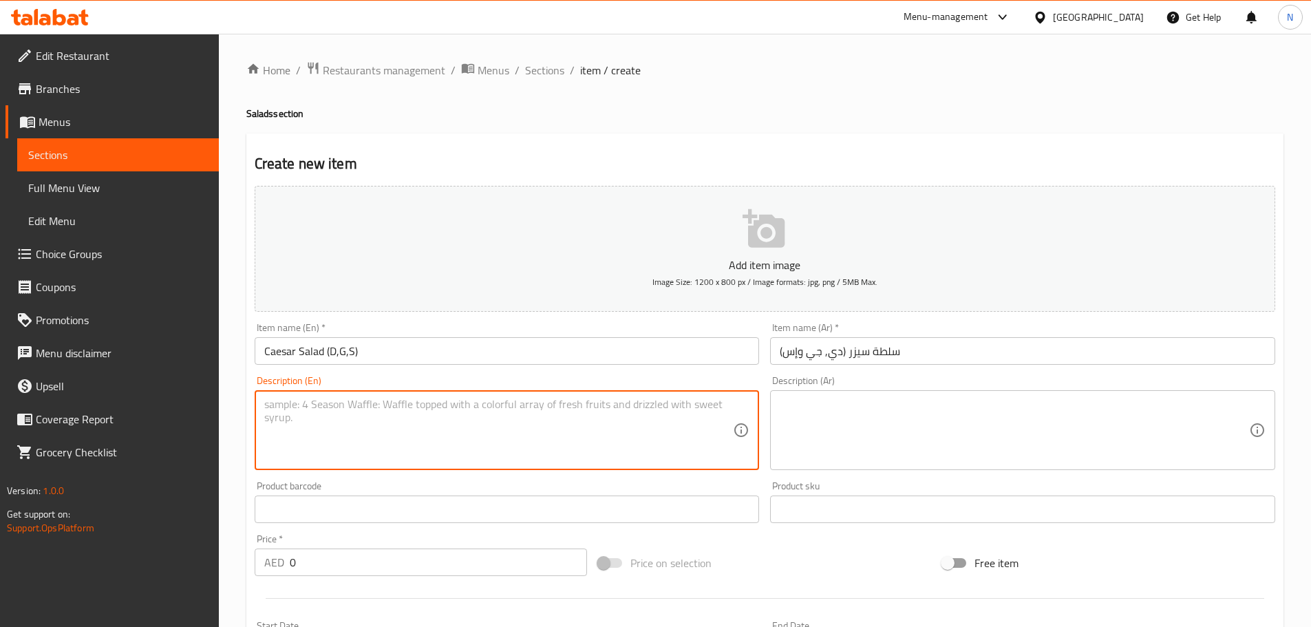
paste textarea "Romaine lettuce, croutons, caesar dressing"
click at [529, 402] on textarea "Romaine lettuce, croutons, caesar dressing" at bounding box center [498, 430] width 469 height 65
type textarea "Romaine lettuce, croutons, [PERSON_NAME] dressing."
click at [986, 413] on textarea at bounding box center [1014, 430] width 469 height 65
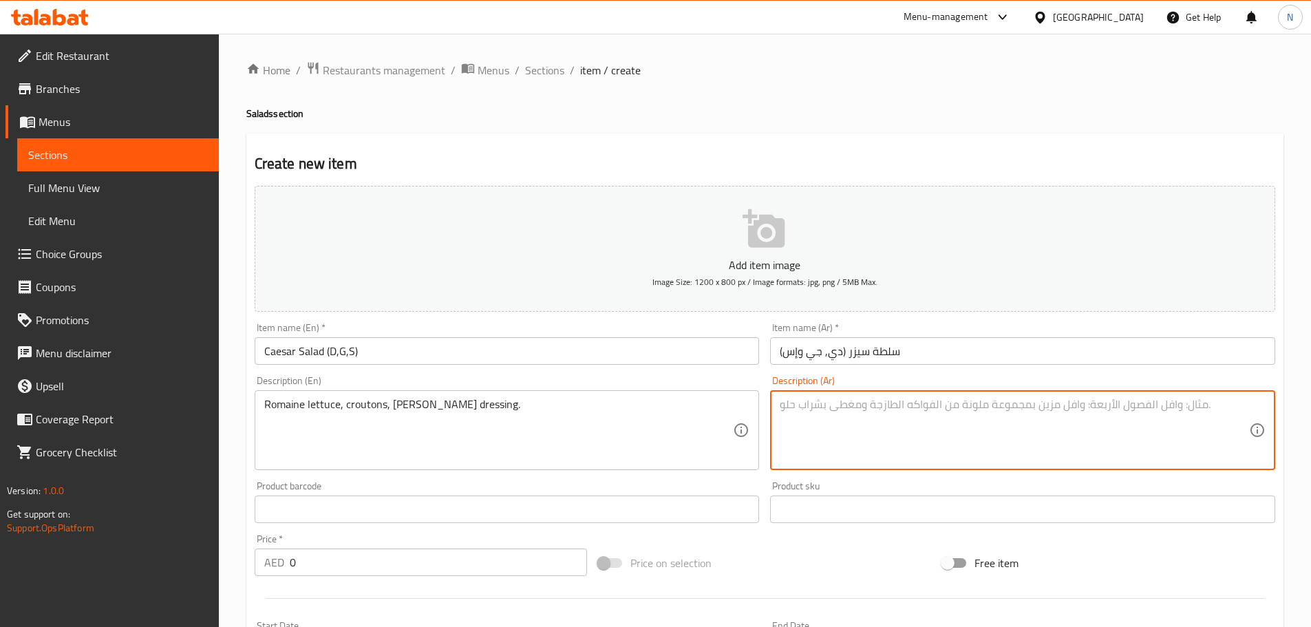
paste textarea "خس روماني، خبز محمص، صلصة سيزر"
type textarea "خس روماني، خبز محمص، صلصة سيزر"
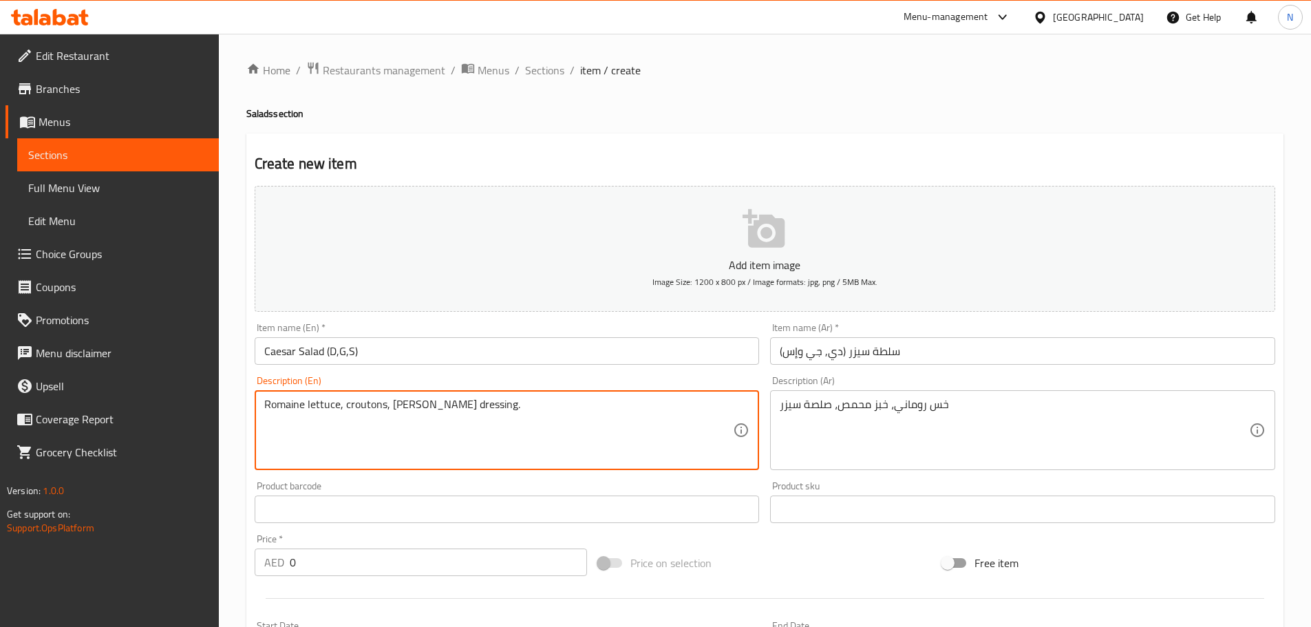
click at [443, 409] on textarea "Romaine lettuce, croutons, [PERSON_NAME] dressing." at bounding box center [498, 430] width 469 height 65
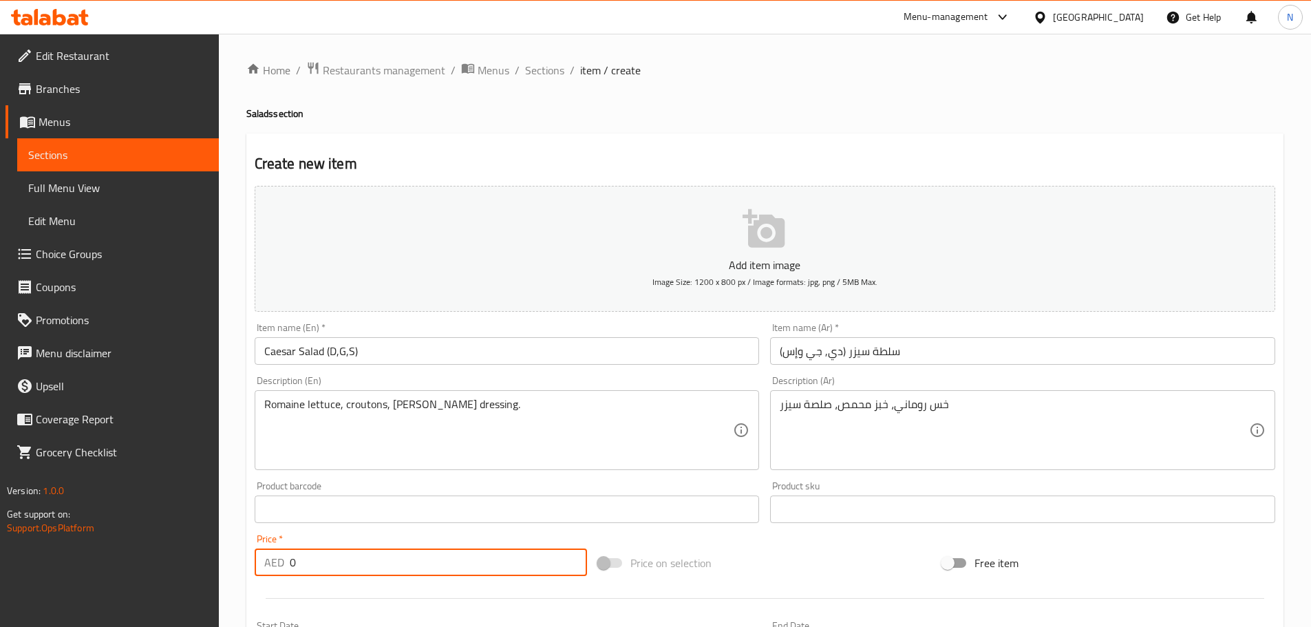
drag, startPoint x: 349, startPoint y: 561, endPoint x: 274, endPoint y: 567, distance: 75.3
click at [274, 567] on div "AED 0 Price *" at bounding box center [421, 563] width 333 height 28
paste input "78.0"
type input "78.00"
click at [867, 547] on div "Price on selection" at bounding box center [765, 562] width 344 height 37
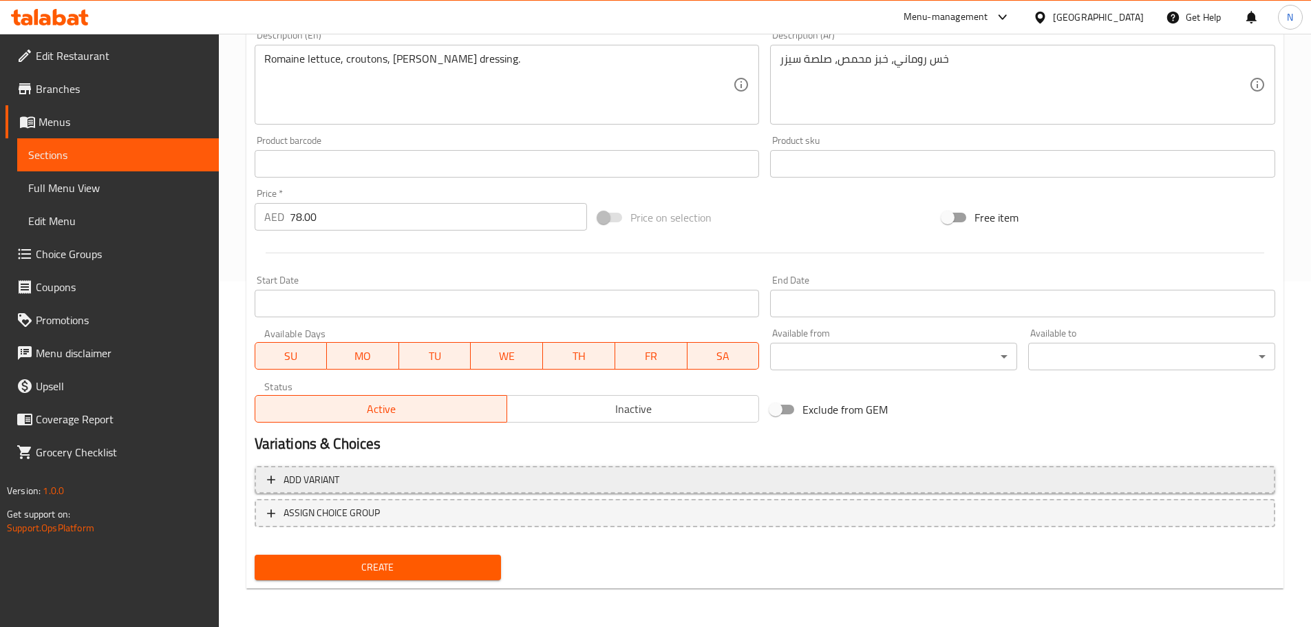
click at [1187, 473] on span "Add variant" at bounding box center [765, 480] width 996 height 17
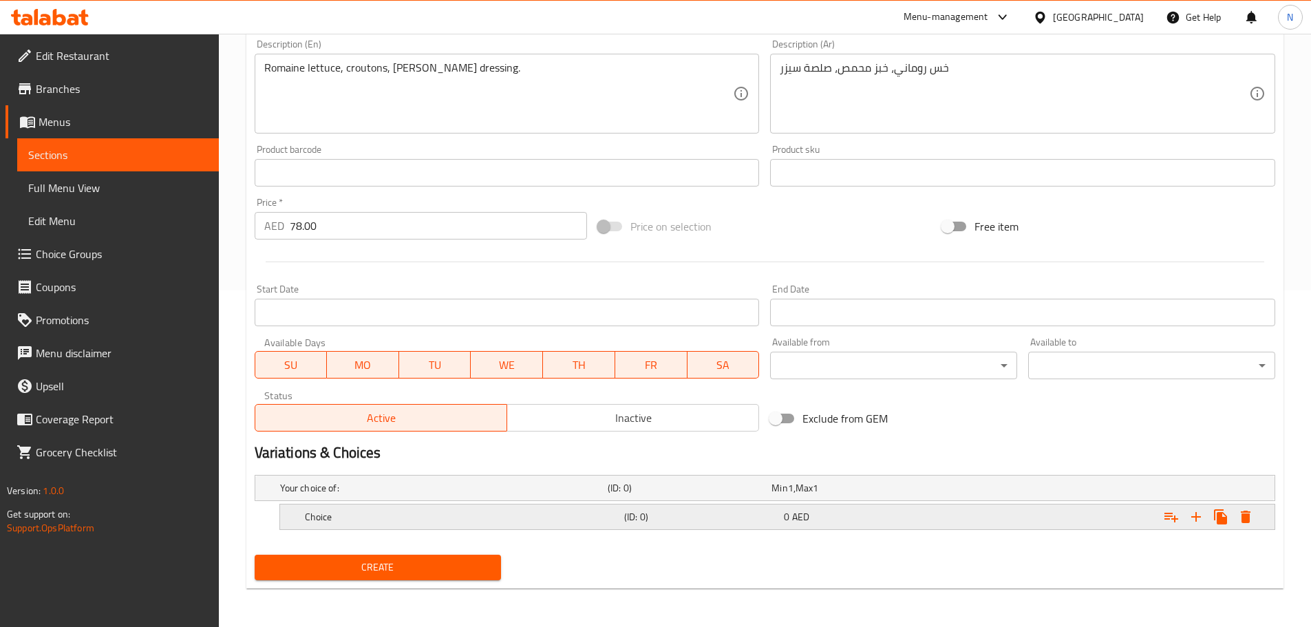
scroll to position [337, 0]
click at [1200, 519] on icon "Expand" at bounding box center [1196, 517] width 17 height 17
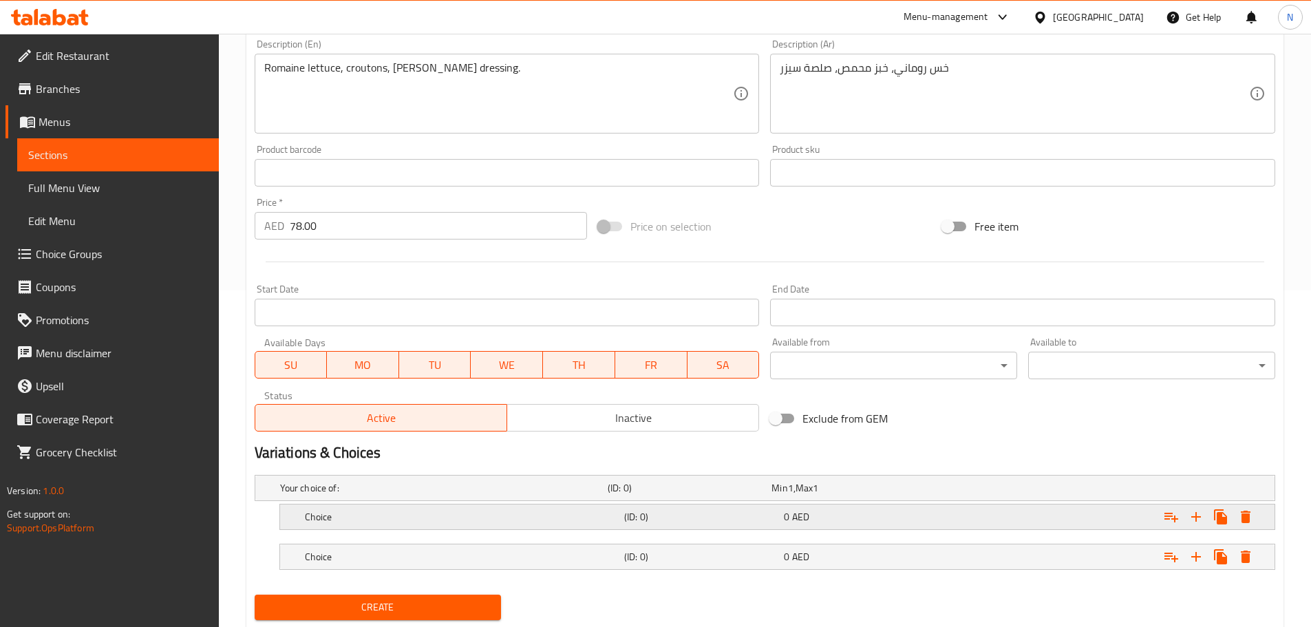
click at [558, 513] on h5 "Choice" at bounding box center [462, 517] width 314 height 14
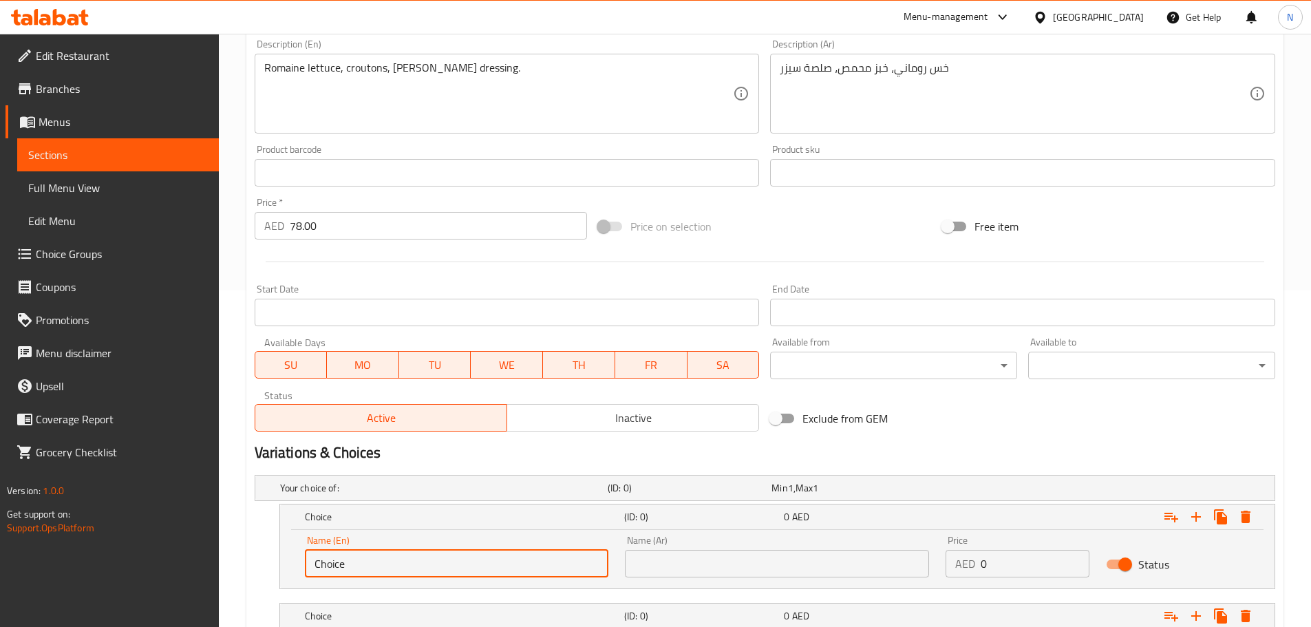
click at [330, 564] on input "Choice" at bounding box center [457, 564] width 304 height 28
type input "ؤ"
type input "Chicken"
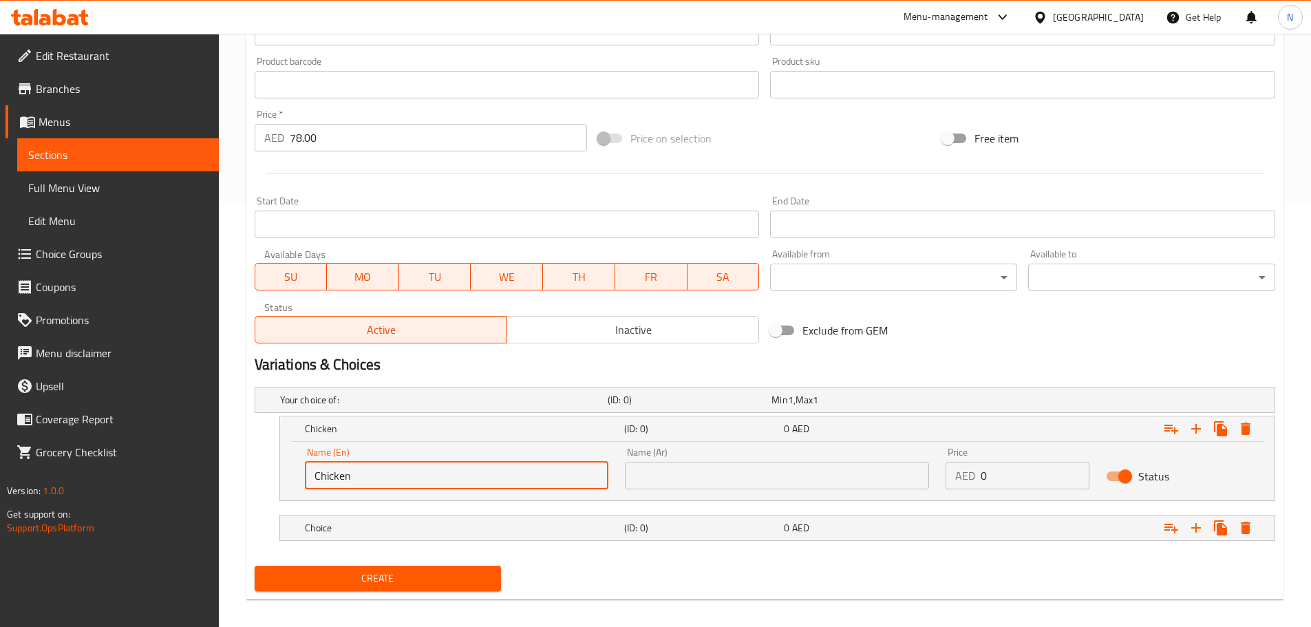
scroll to position [436, 0]
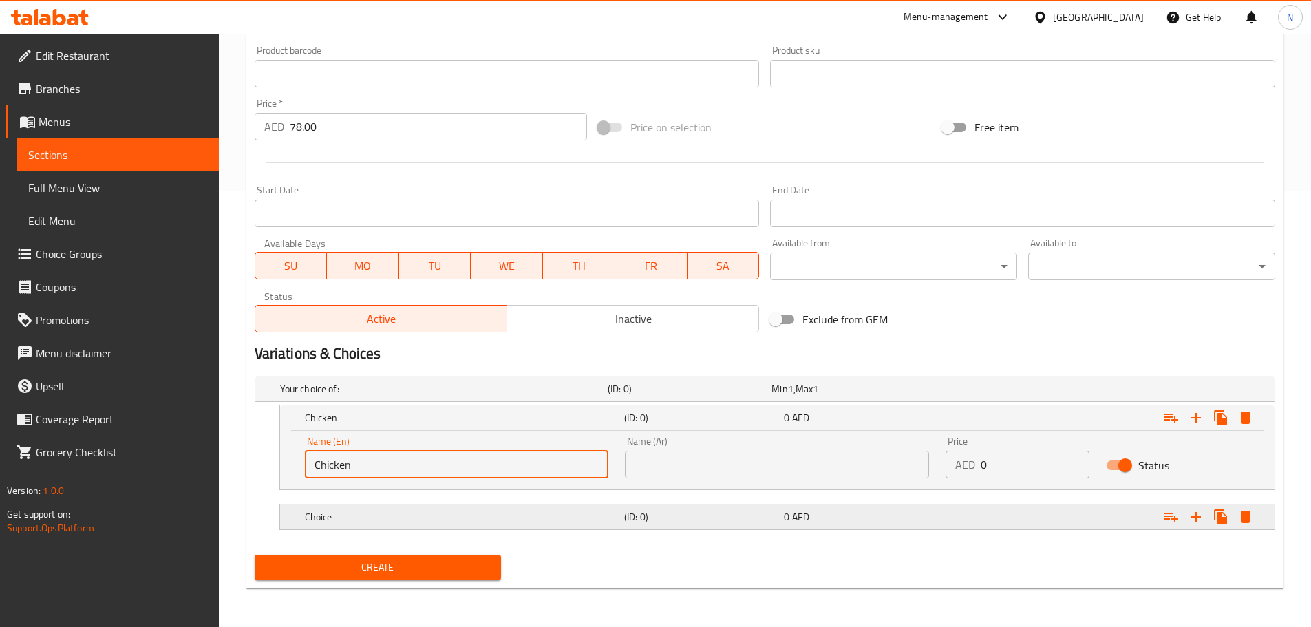
click at [390, 514] on h5 "Choice" at bounding box center [462, 517] width 314 height 14
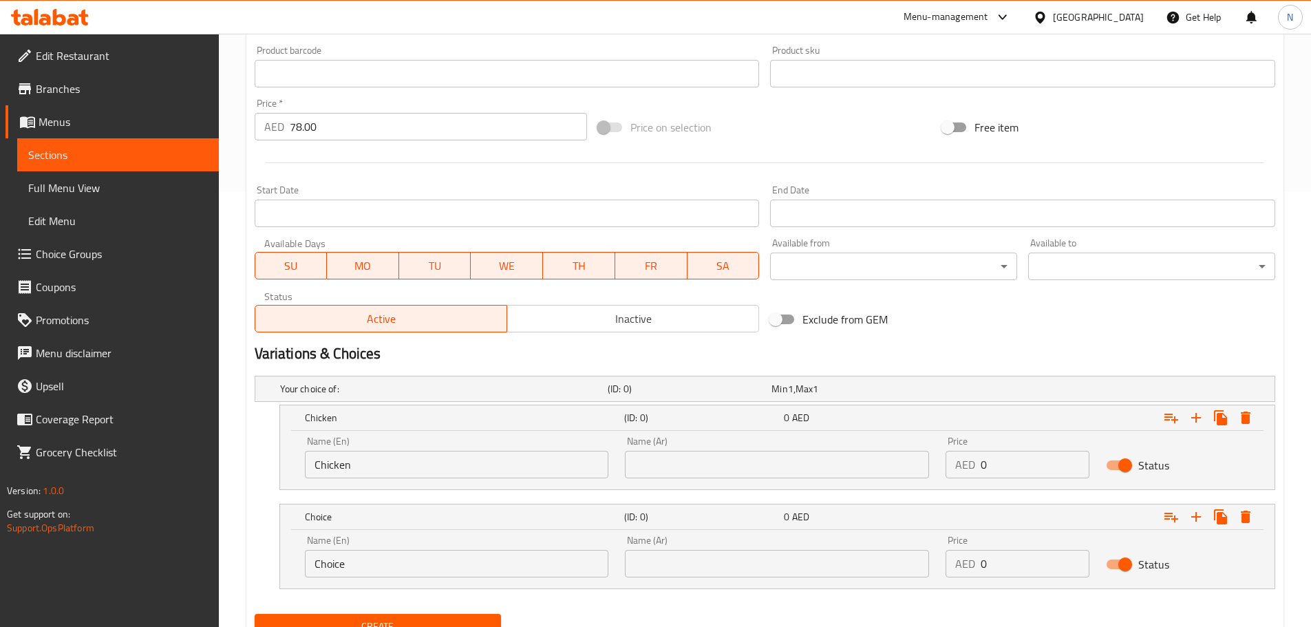
click at [398, 552] on input "Choice" at bounding box center [457, 564] width 304 height 28
drag, startPoint x: 414, startPoint y: 562, endPoint x: 310, endPoint y: 567, distance: 103.4
click at [310, 567] on input "p" at bounding box center [457, 564] width 304 height 28
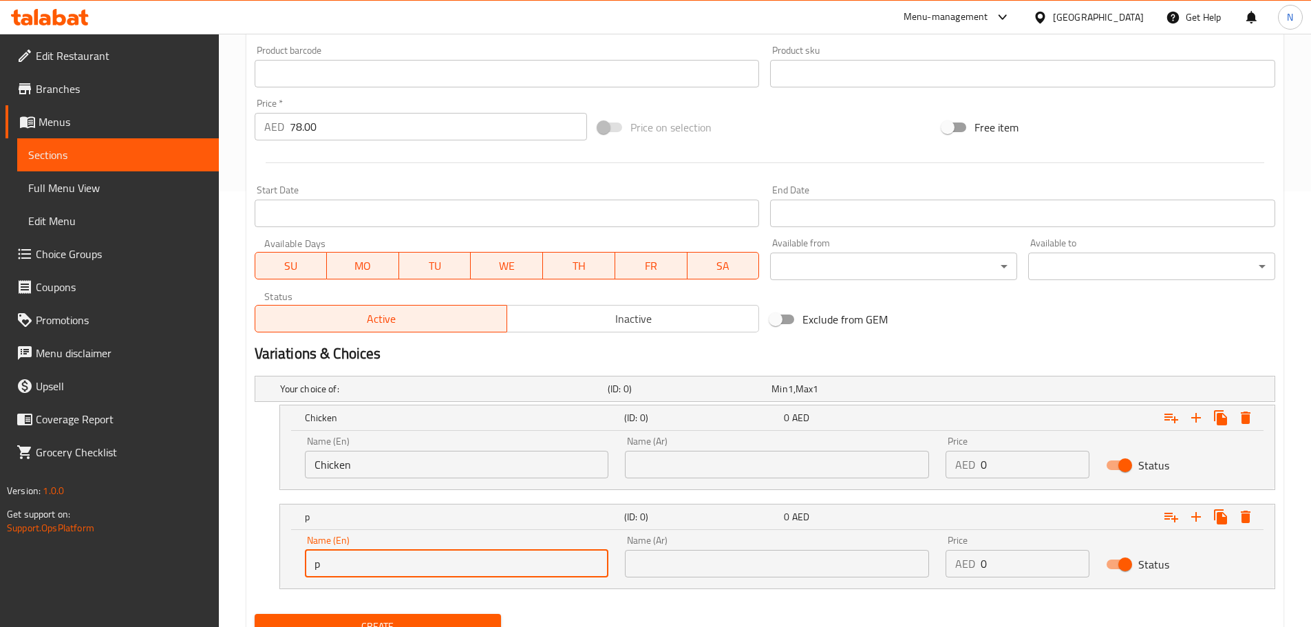
paste input "Prawn"
type input "Prawn"
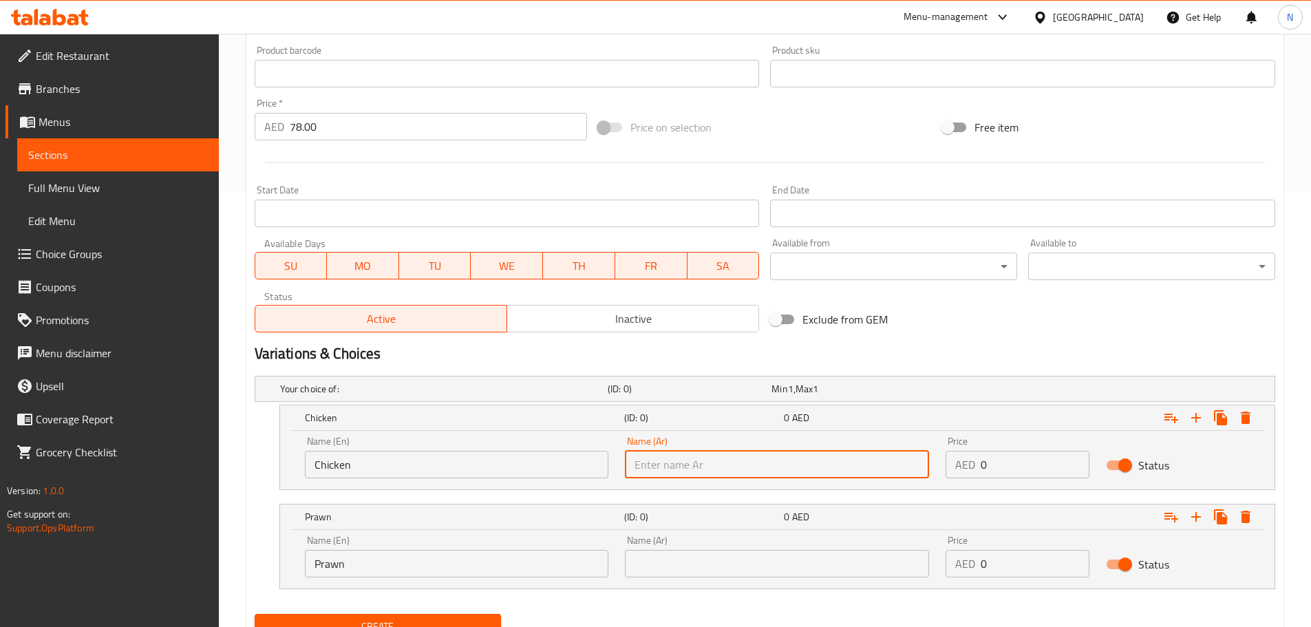
click at [641, 468] on input "text" at bounding box center [777, 465] width 304 height 28
type input "دجاج"
click at [664, 567] on input "text" at bounding box center [777, 564] width 304 height 28
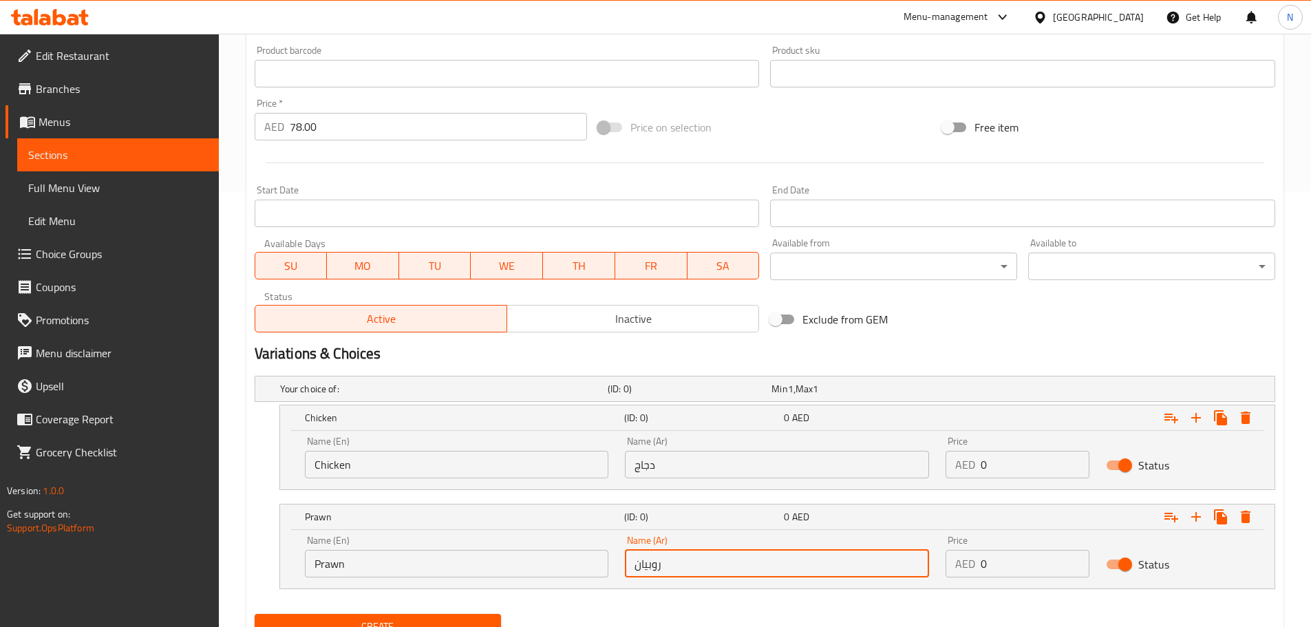
type input "روبيان"
click at [993, 328] on div "Exclude from GEM" at bounding box center [937, 319] width 344 height 37
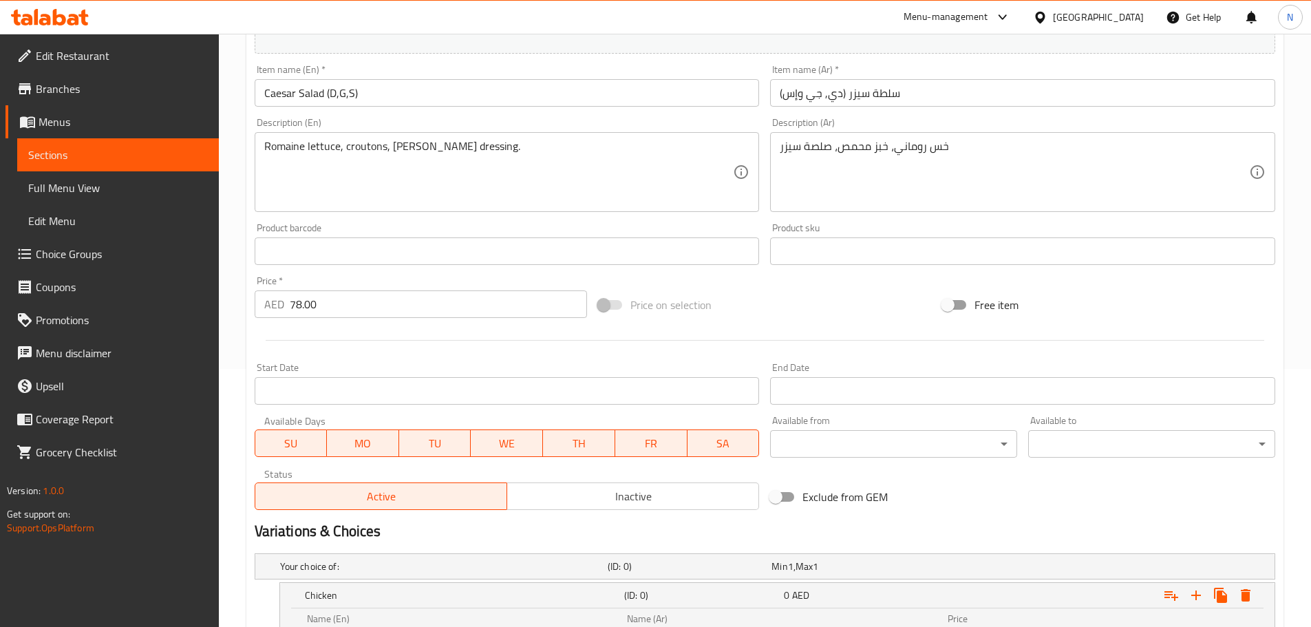
scroll to position [92, 0]
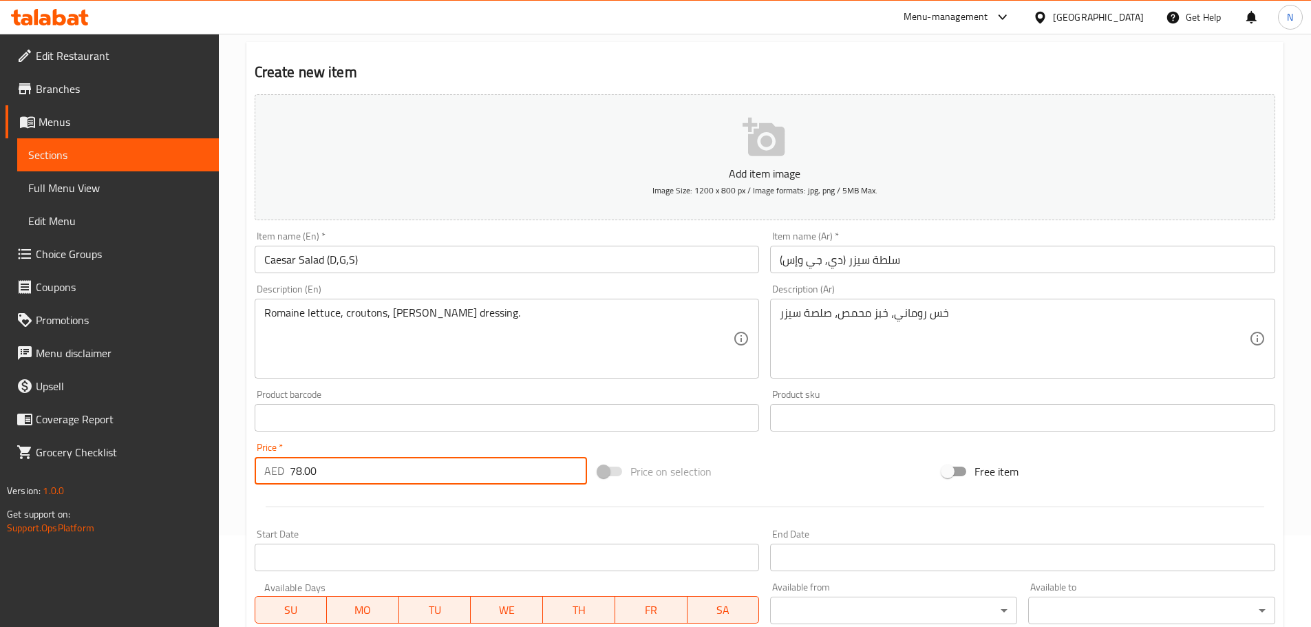
click at [303, 469] on input "78.00" at bounding box center [439, 471] width 298 height 28
type input "0"
click at [737, 443] on div "Add item image Image Size: 1200 x 800 px / Image formats: jpg, png / 5MB Max. I…" at bounding box center [765, 385] width 1032 height 593
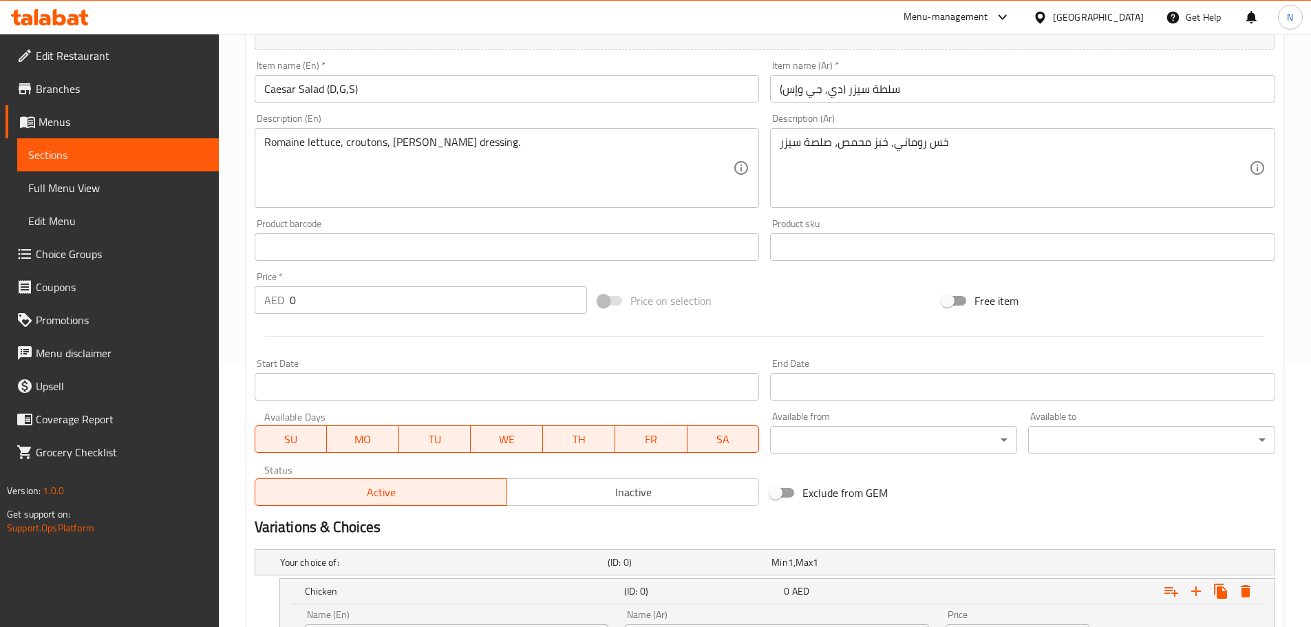
scroll to position [495, 0]
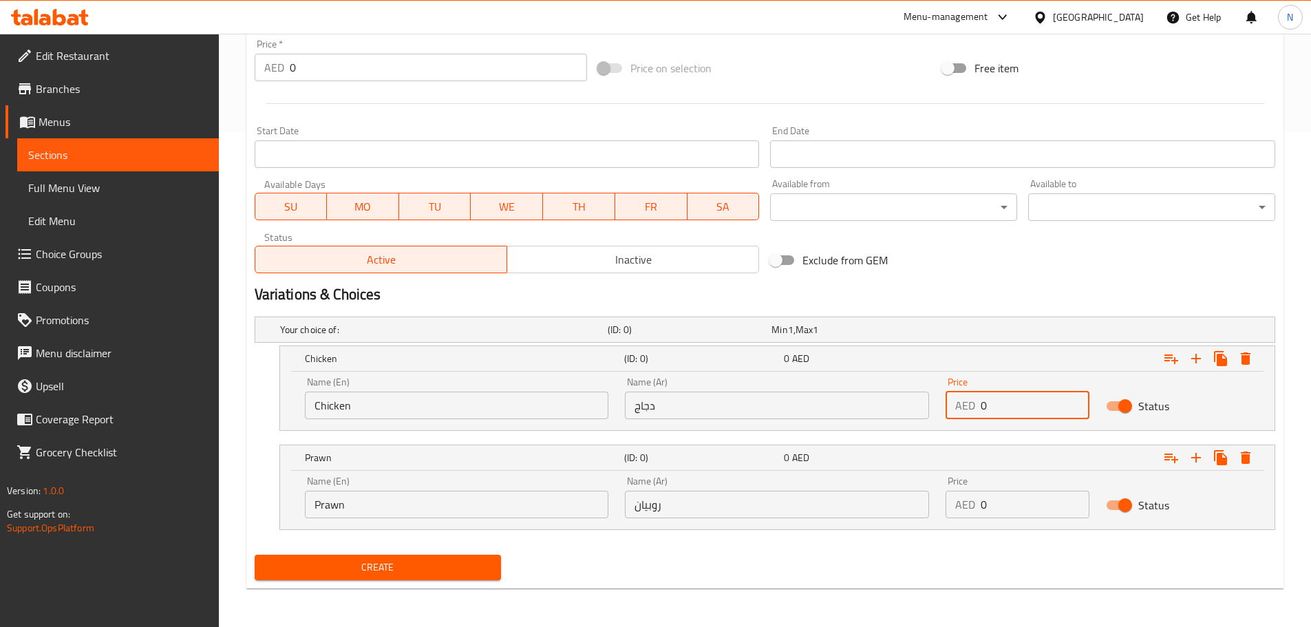
drag, startPoint x: 991, startPoint y: 411, endPoint x: 970, endPoint y: 410, distance: 20.7
click at [972, 411] on div "AED 0 Price" at bounding box center [1018, 406] width 144 height 28
paste input "78.0"
type input "78.00"
paste input "78.0"
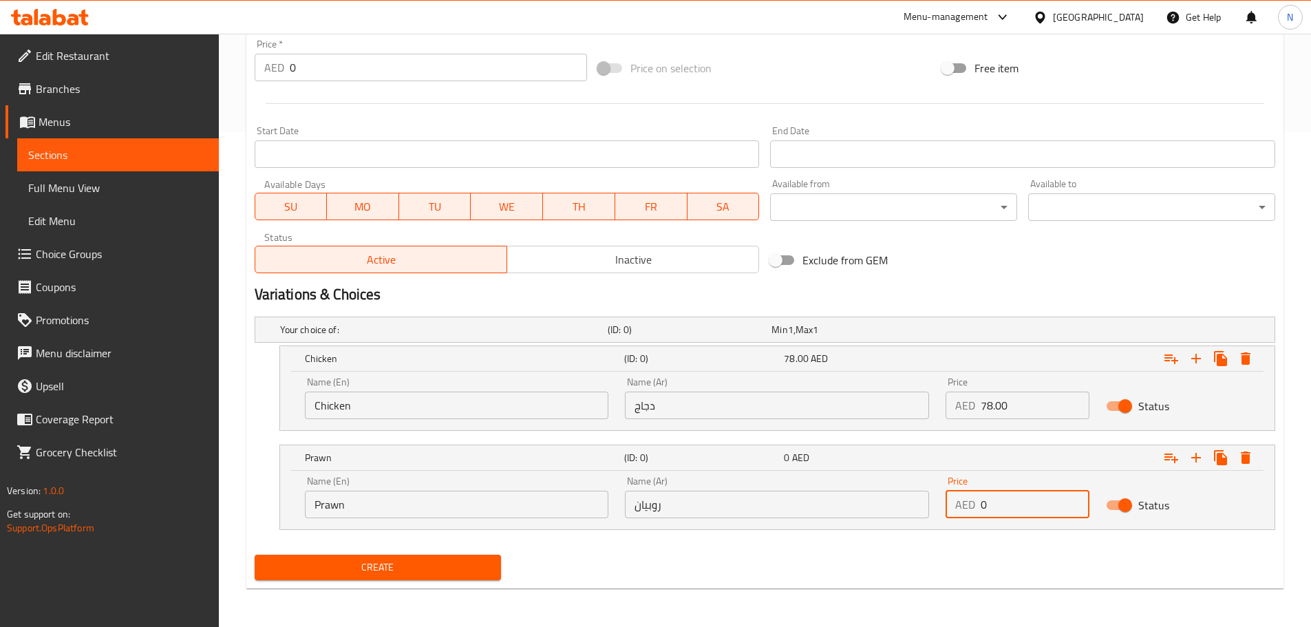
drag, startPoint x: 997, startPoint y: 501, endPoint x: 978, endPoint y: 505, distance: 18.9
click at [978, 505] on div "AED 0 Price" at bounding box center [1018, 505] width 144 height 28
type input "78.00"
click at [950, 557] on div "Create" at bounding box center [765, 567] width 1032 height 36
click at [717, 576] on div "Create" at bounding box center [765, 567] width 1032 height 36
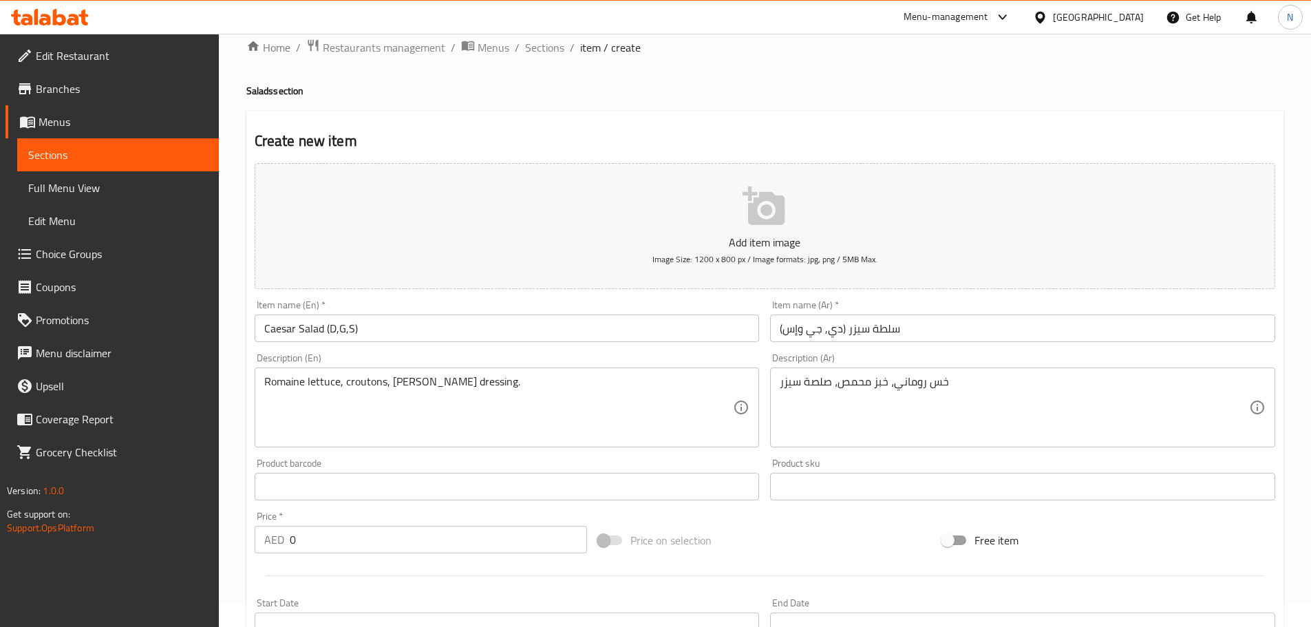
scroll to position [13, 0]
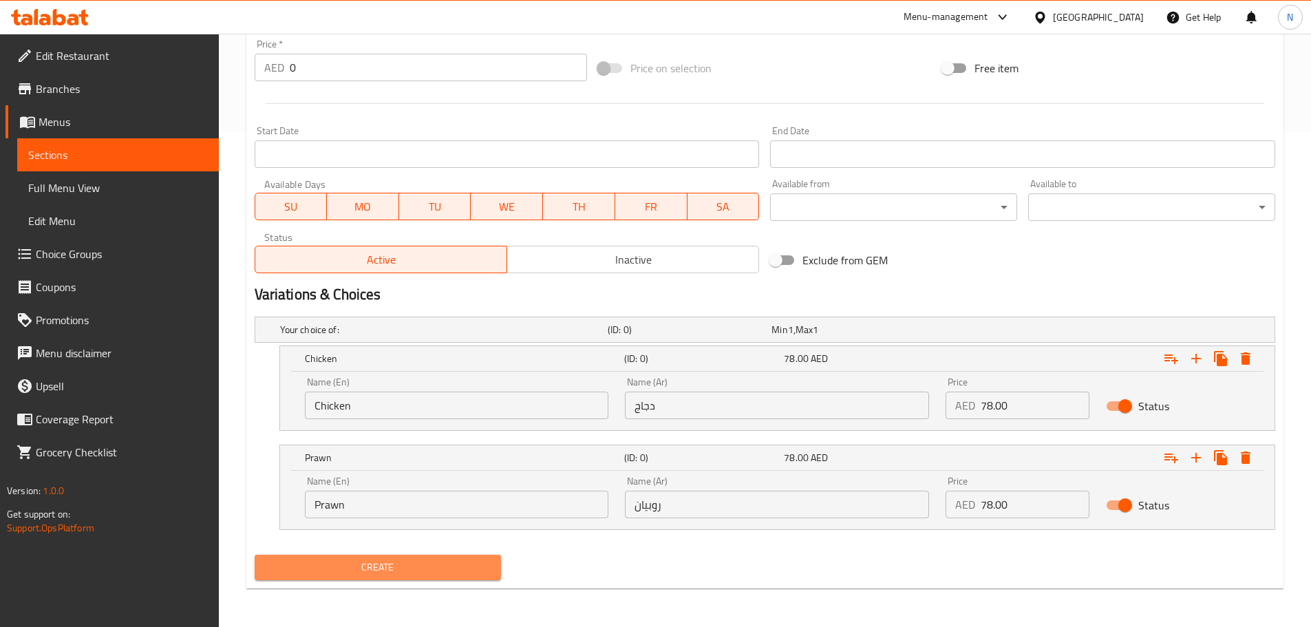
click at [361, 567] on span "Create" at bounding box center [378, 567] width 225 height 17
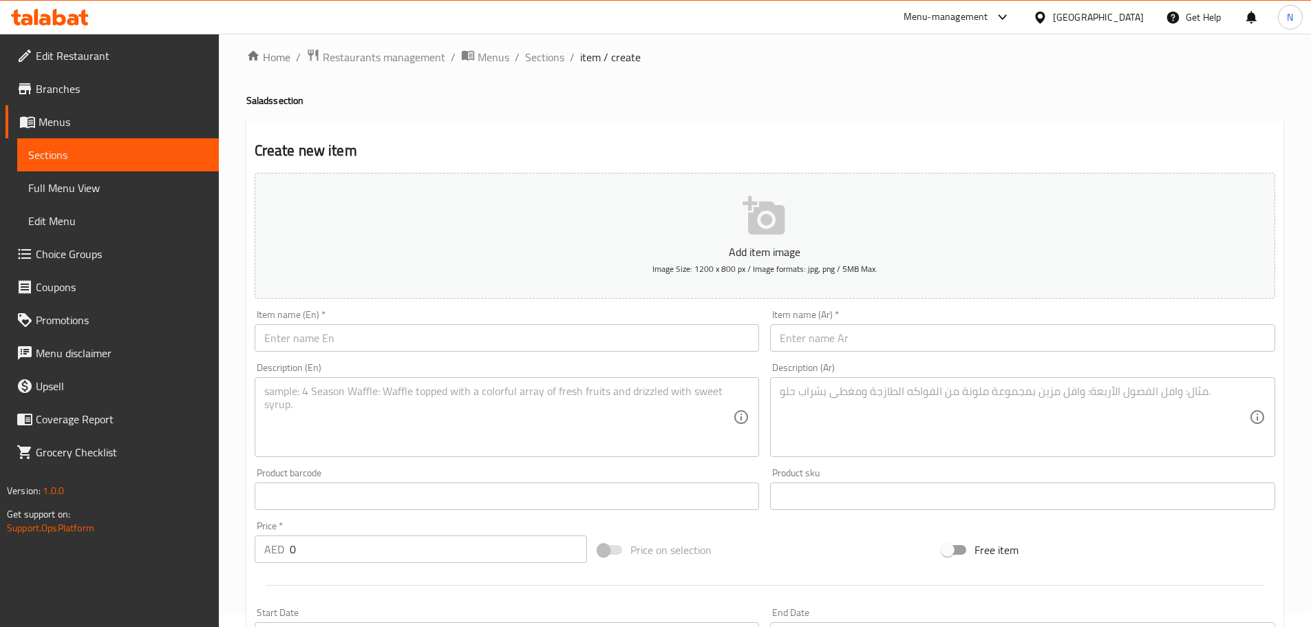
click at [344, 336] on input "text" at bounding box center [507, 338] width 505 height 28
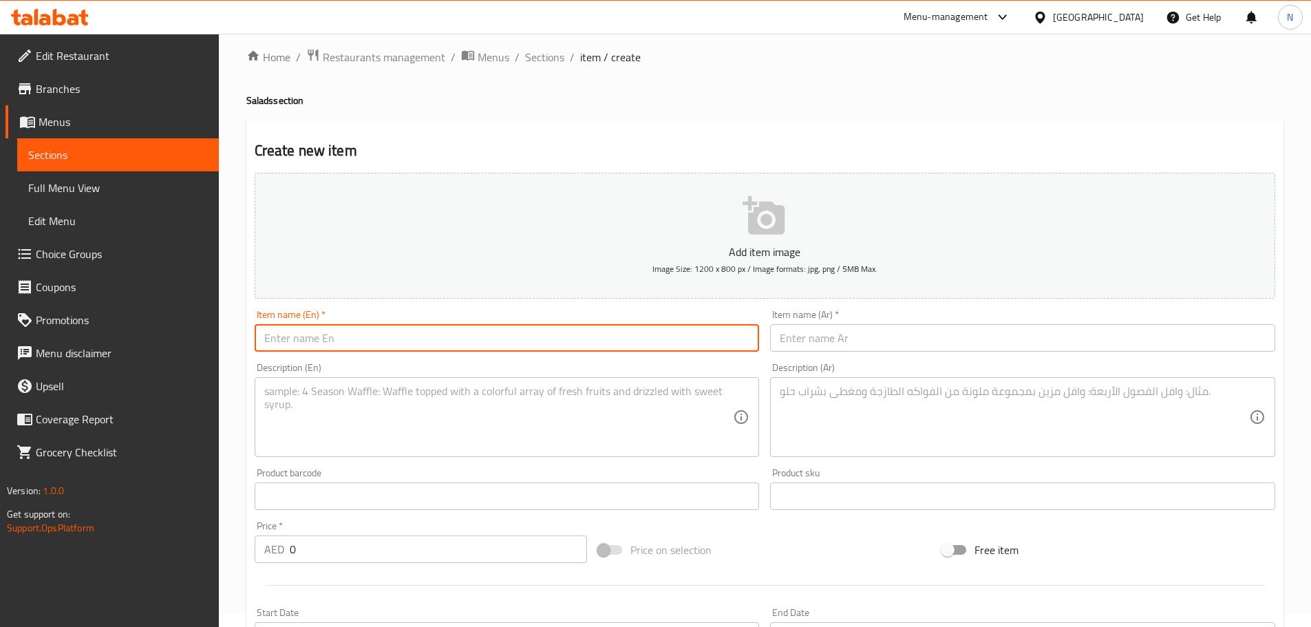
paste input "Beetroot And Goats Cheese Salad (D,G,N)"
type input "Beetroot And Goats Cheese Salad (D,G,N)"
click at [979, 324] on input "text" at bounding box center [1022, 338] width 505 height 28
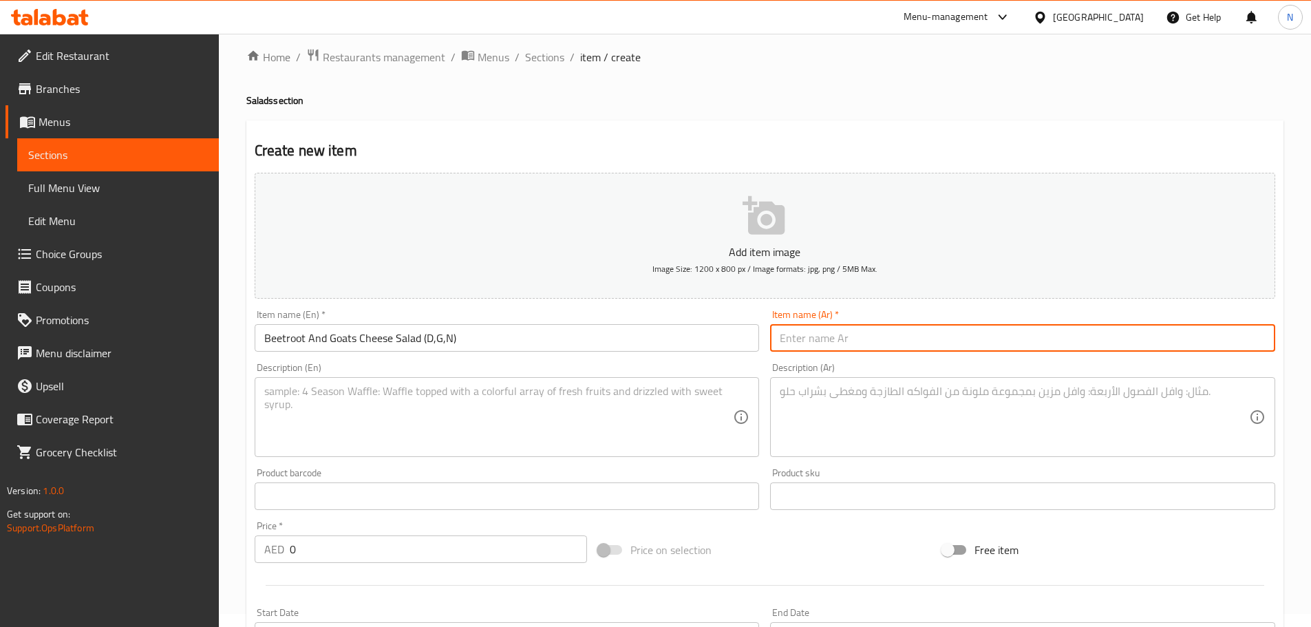
paste input "سلطة البنجر وجبن الماعز (د، ج، ن)"
type input "سلطة البنجر وجبن الماعز (د، ج، ن)"
click at [367, 336] on input "Beetroot And Goats Cheese Salad (D,G,N)" at bounding box center [507, 338] width 505 height 28
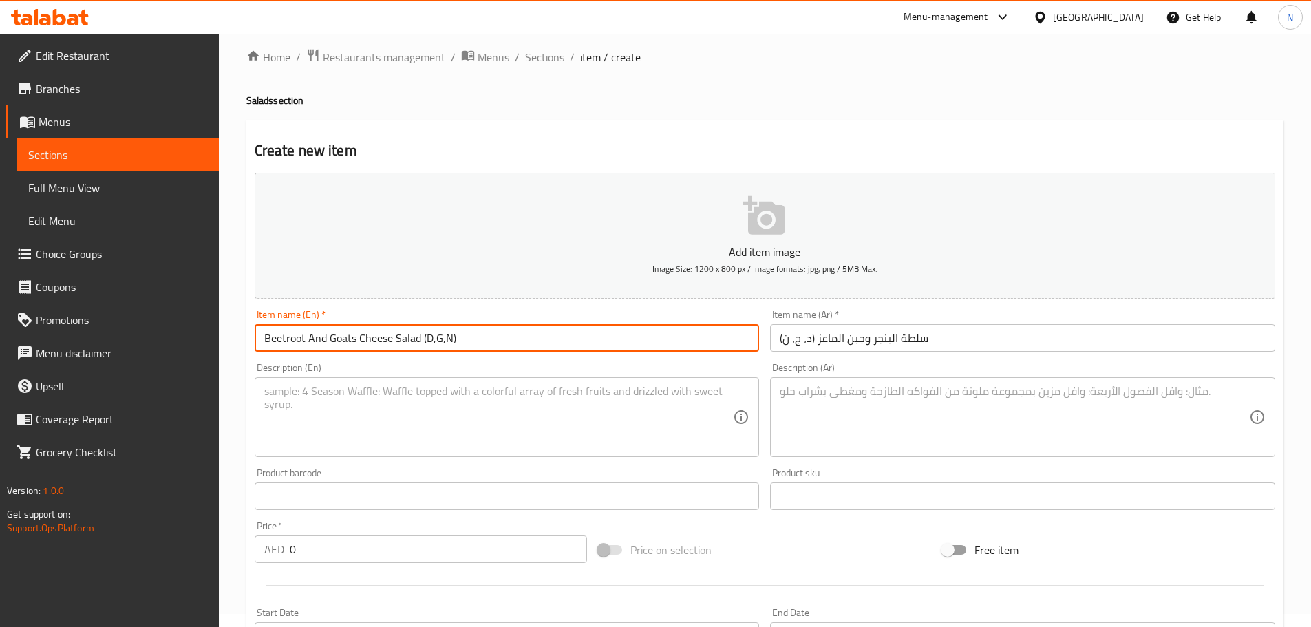
click at [367, 336] on input "Beetroot And Goats Cheese Salad (D,G,N)" at bounding box center [507, 338] width 505 height 28
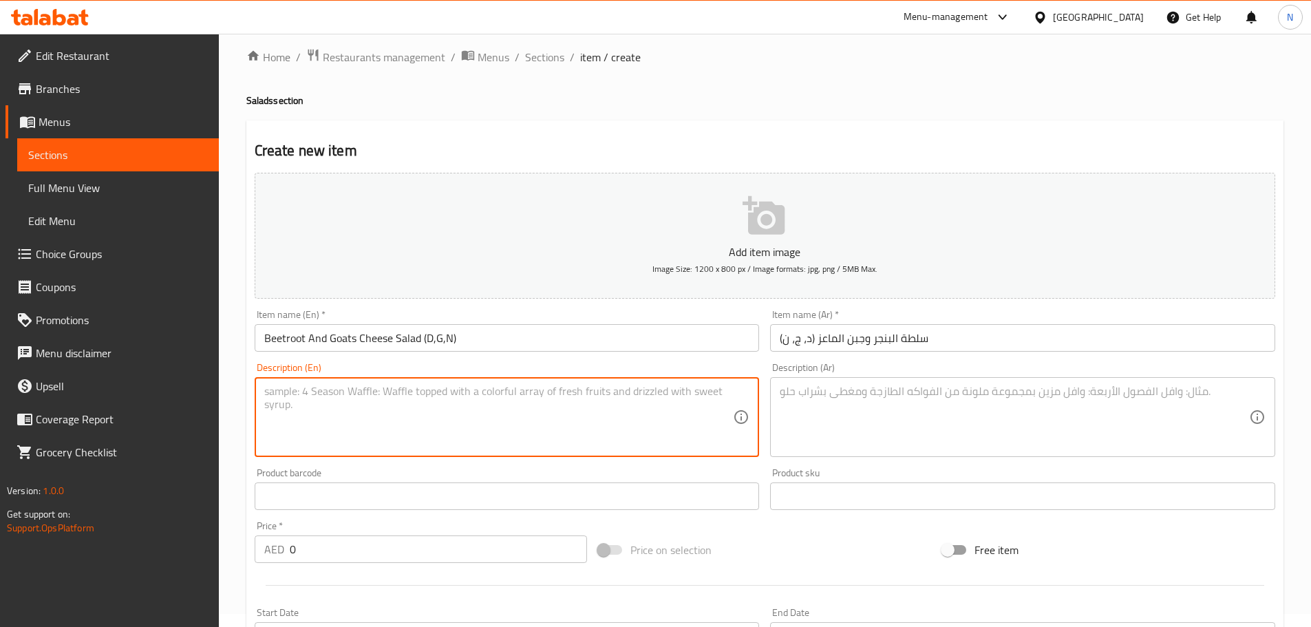
click at [435, 425] on textarea at bounding box center [498, 417] width 469 height 65
paste textarea ""Gold & Red Beetroot , Goats Cheese , Walnut, Blood Orange & Passionfruit Dress…"
click at [271, 392] on textarea ""Gold & Red Beetroot , Goats Cheese , Walnut, Blood Orange & Passionfruit Dress…" at bounding box center [498, 417] width 469 height 65
click at [293, 392] on textarea "Gold & Red Beetroot , Goats Cheese , Walnut, Blood Orange & Passionfruit Dressi…" at bounding box center [498, 417] width 469 height 65
click at [313, 392] on textarea "Gold and Red Beetroot , Goats Cheese , Walnut, Blood Orange & Passionfruit Dres…" at bounding box center [498, 417] width 469 height 65
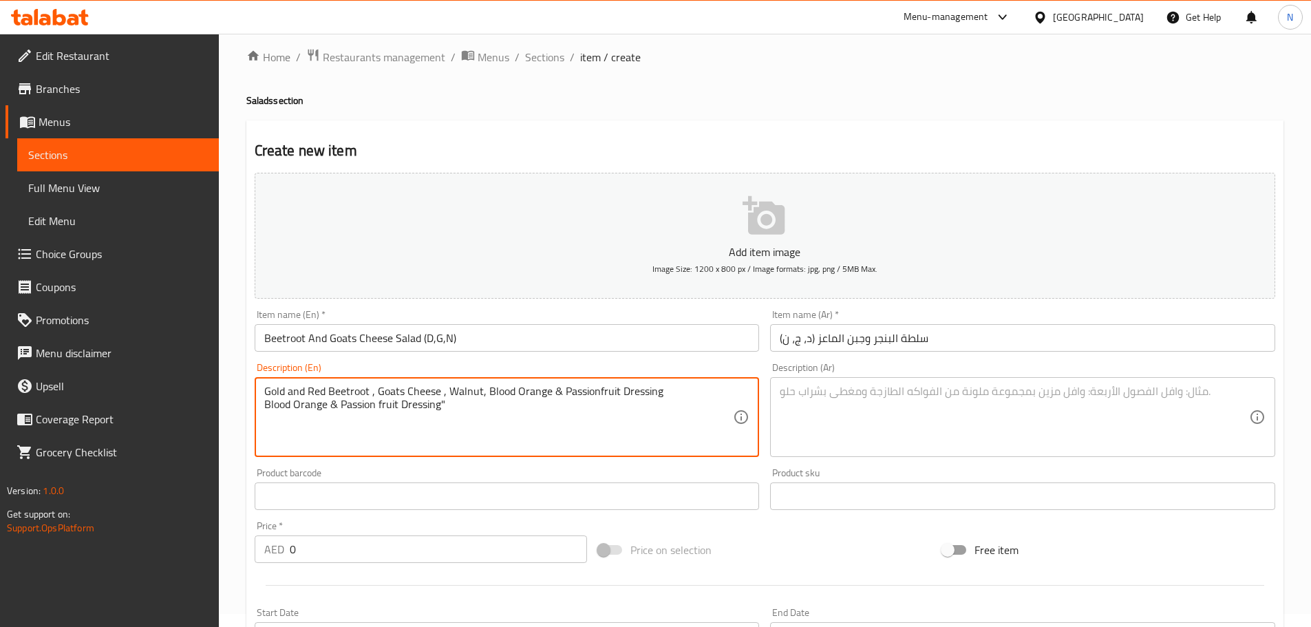
drag, startPoint x: 313, startPoint y: 392, endPoint x: 431, endPoint y: 412, distance: 119.5
click at [431, 412] on textarea "Gold and Red Beetroot , Goats Cheese , Walnut, Blood Orange & Passionfruit Dres…" at bounding box center [498, 417] width 469 height 65
click at [465, 422] on textarea "Gold and red beetroot , goats cheese , walnut, blood orange & passionfruit dres…" at bounding box center [498, 417] width 469 height 65
click at [451, 406] on textarea "Gold and red beetroot , goats cheese , walnut, blood orange & passionfruit dres…" at bounding box center [498, 417] width 469 height 65
click at [368, 393] on textarea "Gold and red beetroot , goats cheese , walnut, blood orange & passionfruit dres…" at bounding box center [498, 417] width 469 height 65
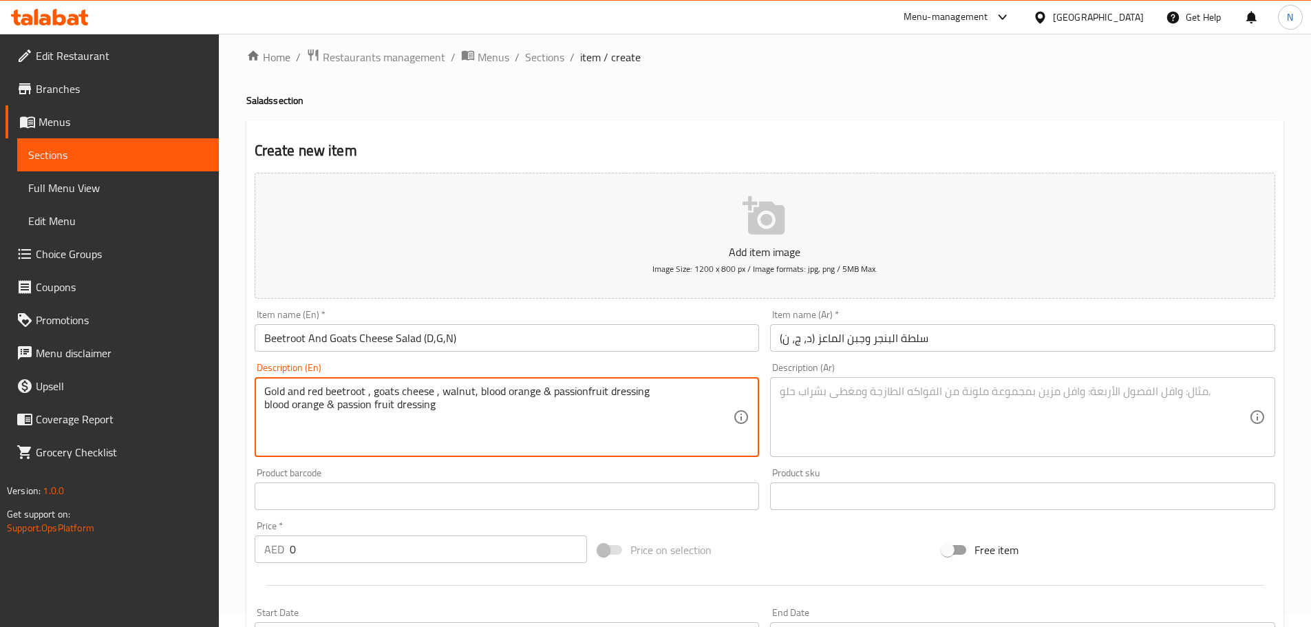
click at [367, 393] on textarea "Gold and red beetroot , goats cheese , walnut, blood orange & passionfruit dres…" at bounding box center [498, 417] width 469 height 65
click at [433, 393] on textarea "Gold and red beetroot, goats cheese , walnut, blood orange & passionfruit dress…" at bounding box center [498, 417] width 469 height 65
click at [541, 394] on textarea "Gold and red beetroot, goats cheese, walnut, blood orange & passionfruit dressi…" at bounding box center [498, 417] width 469 height 65
click at [330, 409] on textarea "Gold and red beetroot, goats cheese, walnut, blood orange, passionfruit dressin…" at bounding box center [498, 417] width 469 height 65
click at [446, 407] on textarea "Gold and red beetroot, goats cheese, walnut, blood orange, passionfruit dressin…" at bounding box center [498, 417] width 469 height 65
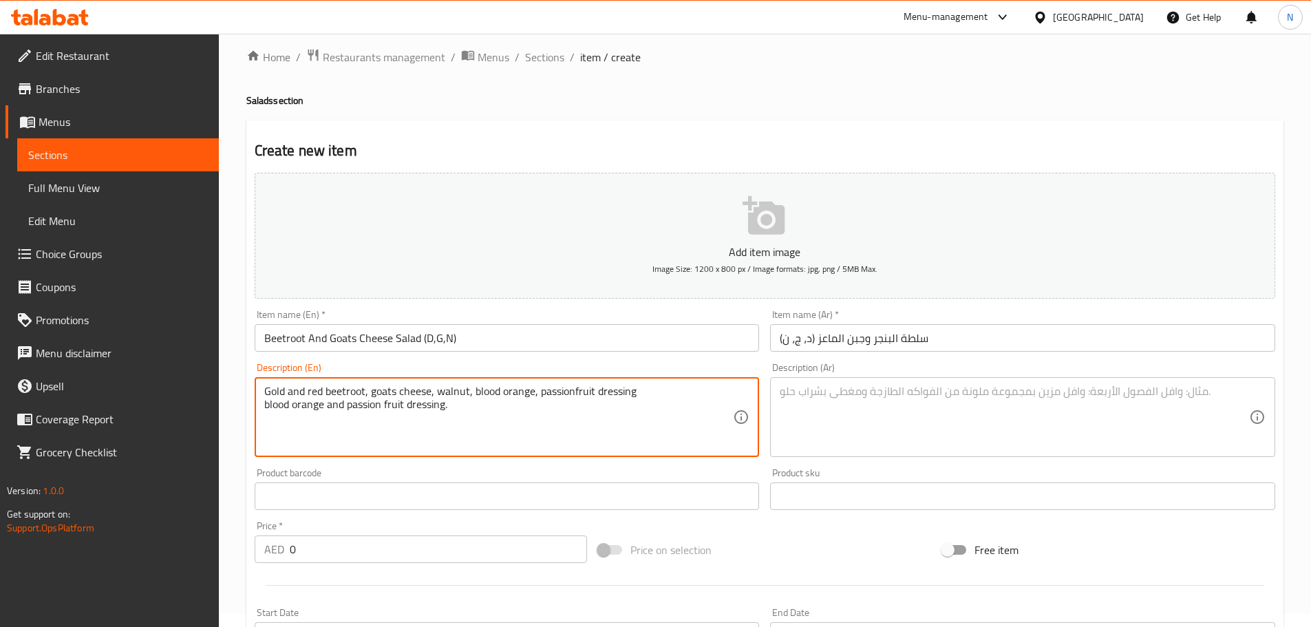
click at [264, 409] on textarea "Gold and red beetroot, goats cheese, walnut, blood orange, passionfruit dressin…" at bounding box center [498, 417] width 469 height 65
type textarea "Gold and red beetroot, goats cheese, walnut, blood orange, passionfruit dressin…"
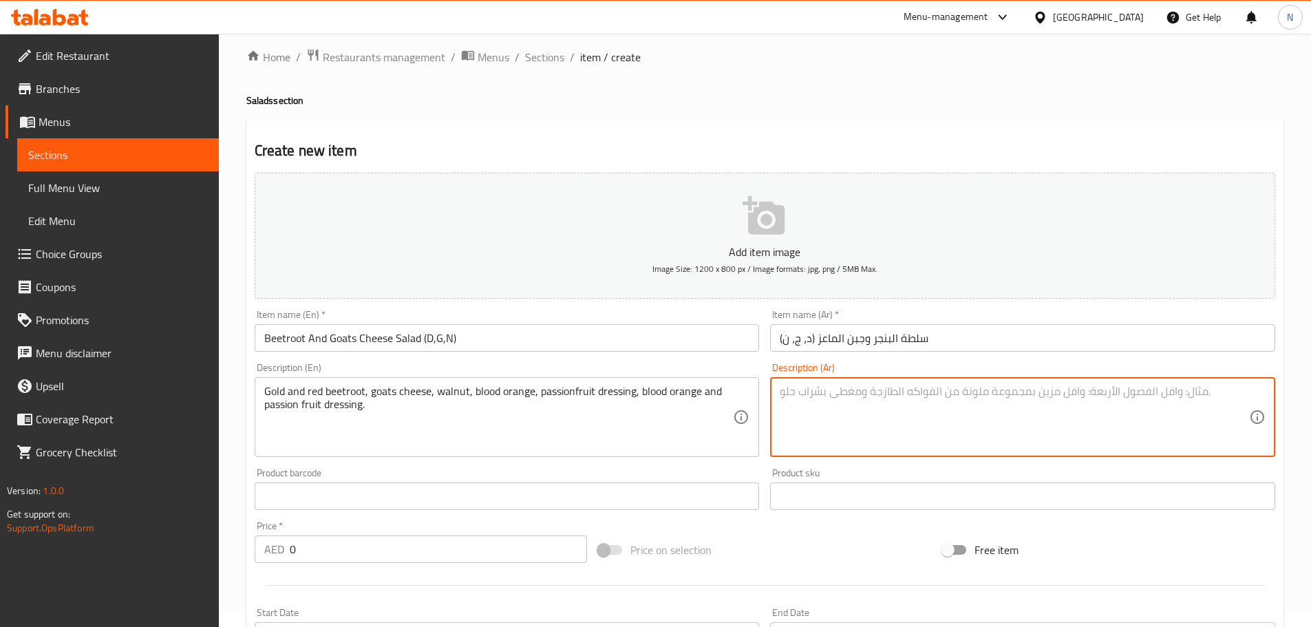
click at [906, 393] on textarea at bounding box center [1014, 417] width 469 height 65
paste textarea "جذر الشمندر الذهبي والأحمر، جبن الماعز، الجوز، برتقال أحمر وصلصة الباشن فروت"
type textarea "جذر الشمندر الذهبي والأحمر، جبن الماعز، الجوز، برتقال أحمر وصلصة الباشن فروت"
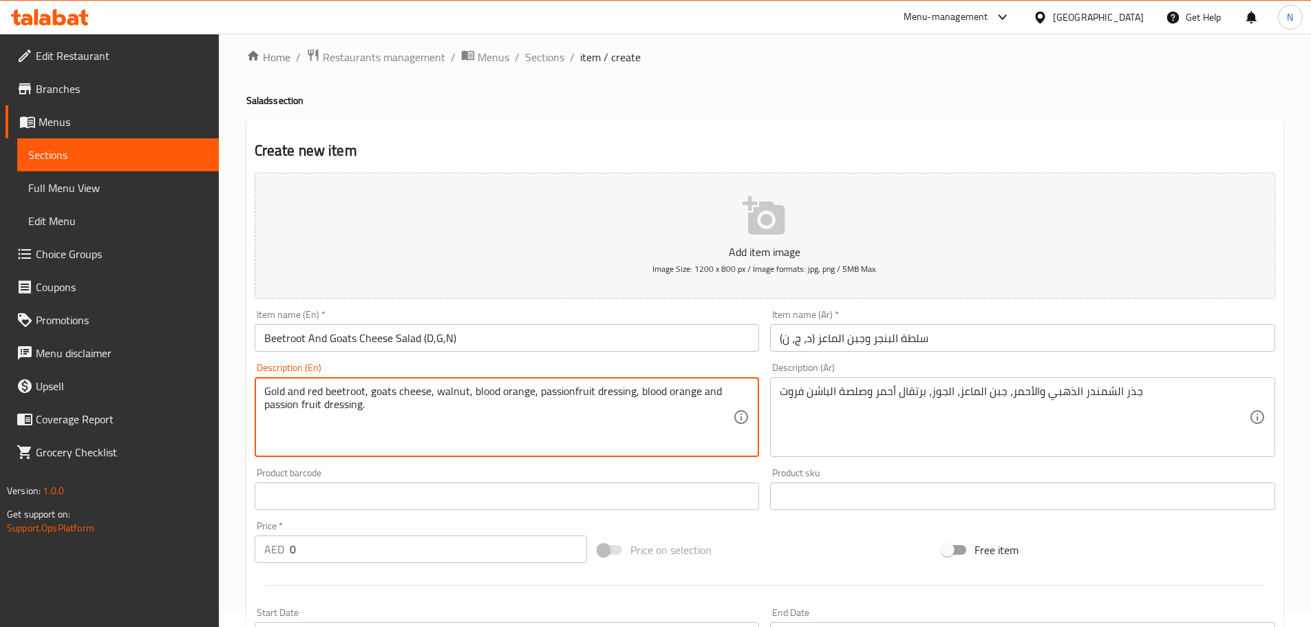
click at [414, 392] on textarea "Gold and red beetroot, goats cheese, walnut, blood orange, passionfruit dressin…" at bounding box center [498, 417] width 469 height 65
click at [567, 456] on div "Gold and red beetroot, goats cheese, walnut, blood orange, passionfruit dressin…" at bounding box center [507, 417] width 505 height 80
click at [576, 430] on textarea "Gold and red beetroot, goats cheese, walnut, blood orange, passionfruit dressin…" at bounding box center [498, 417] width 469 height 65
click at [573, 394] on textarea "Gold and red beetroot, goats cheese, walnut, blood orange, passionfruit dressin…" at bounding box center [498, 417] width 469 height 65
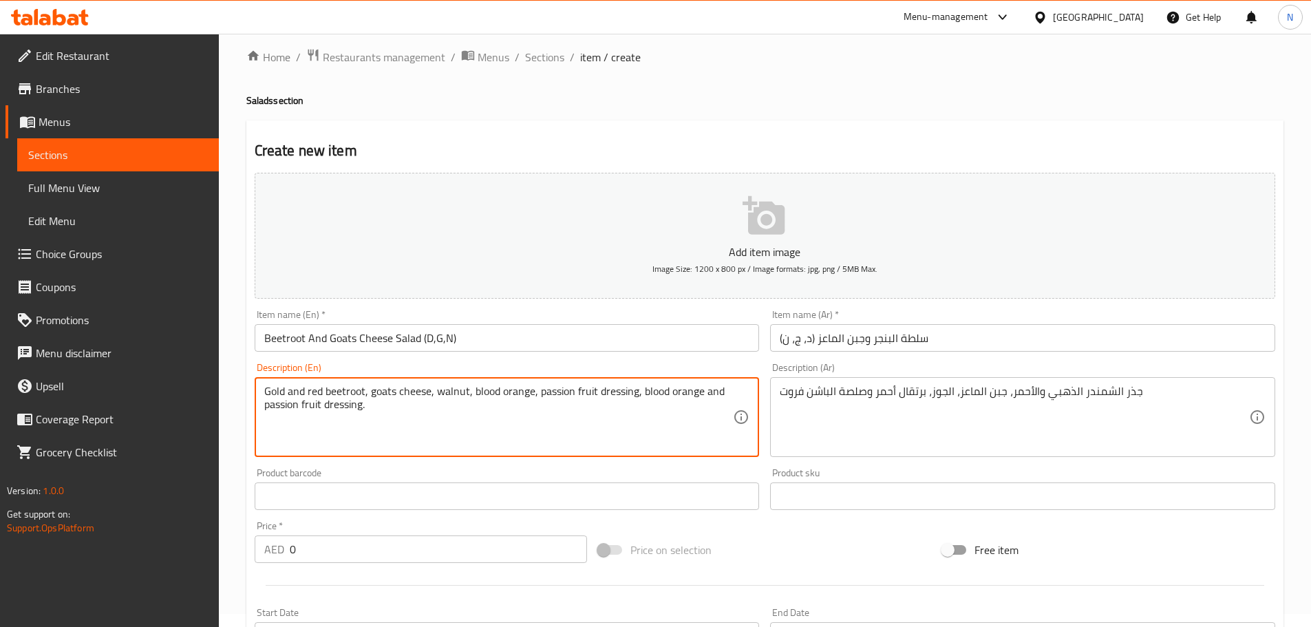
click at [361, 404] on textarea "Gold and red beetroot, goats cheese, walnut, blood orange, passion fruit dressi…" at bounding box center [498, 417] width 469 height 65
type textarea "Gold and red beetroot, goats cheese, walnut, blood orange, passion fruit dressi…"
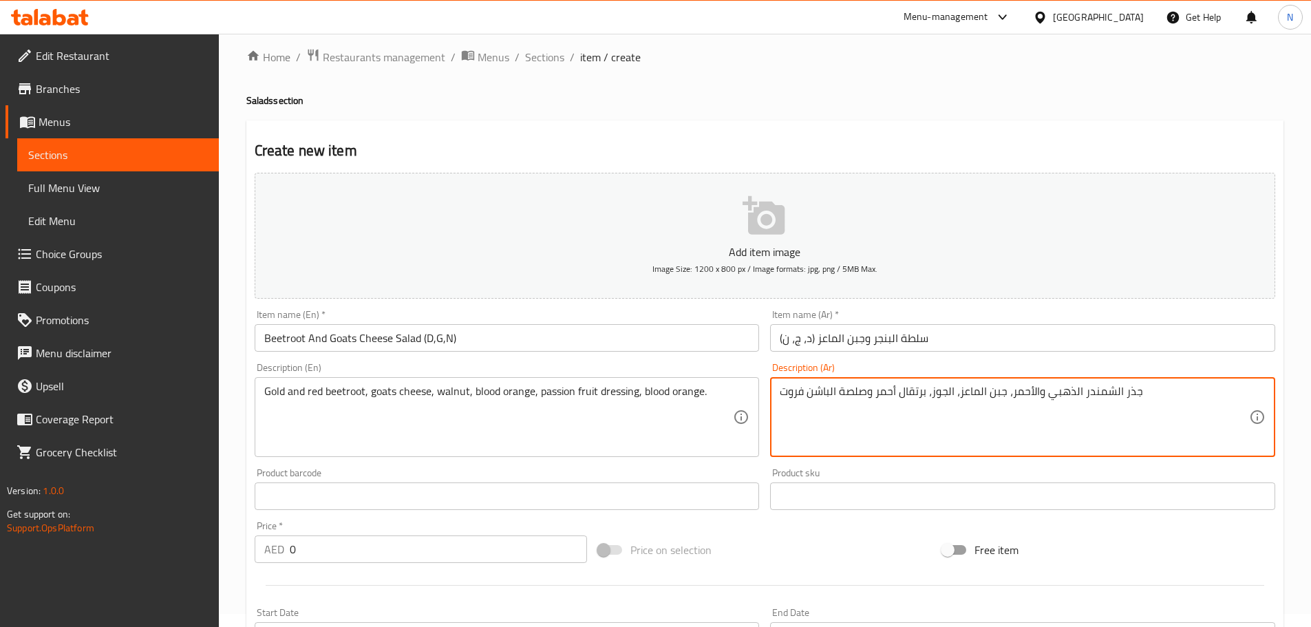
click at [1220, 392] on textarea "جذر الشمندر الذهبي والأحمر، جبن الماعز، الجوز، برتقال أحمر وصلصة الباشن فروت" at bounding box center [1014, 417] width 469 height 65
click at [1196, 393] on textarea "الشمندر الذهبي والأحمر، جبن الماعز، الجوز، برتقال أحمر وصلصة الباشن فروت" at bounding box center [1014, 417] width 469 height 65
click at [1227, 397] on textarea "الشمندر الذهبي والأحمر، جبن الماعز، الجوز، برتقال أحمر وصلصة الباشن فروت" at bounding box center [1014, 417] width 469 height 65
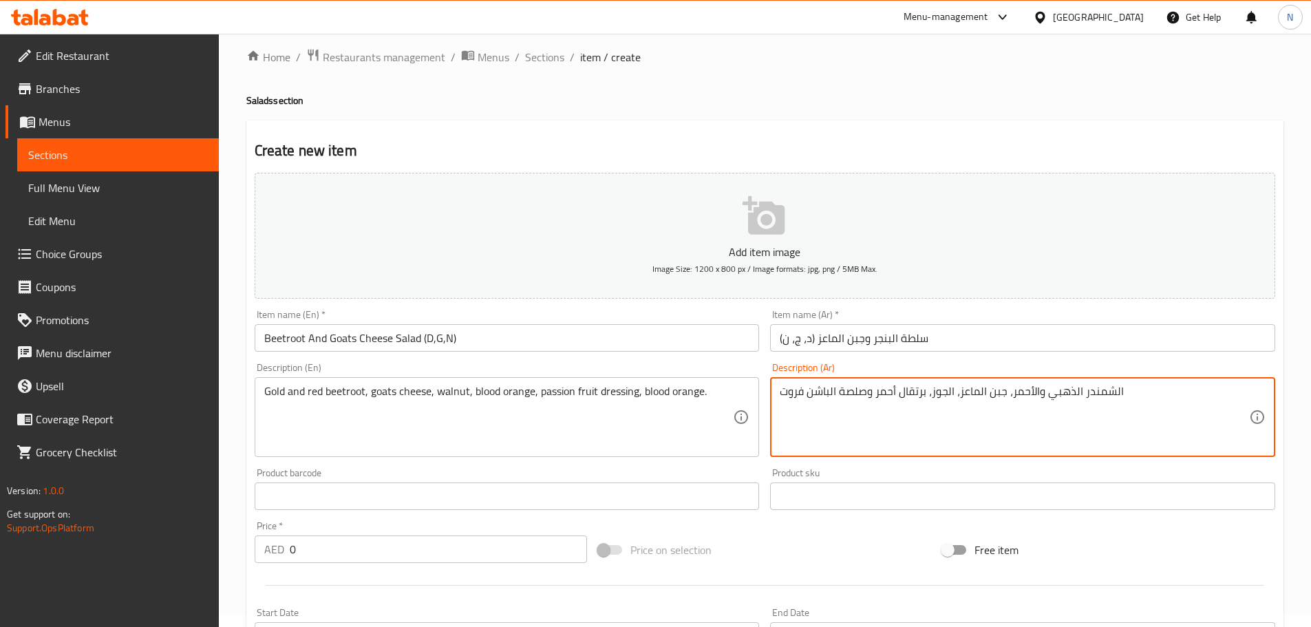
click at [1218, 394] on textarea "الشمندر الذهبي والأحمر، جبن الماعز، الجوز، برتقال أحمر وصلصة الباشن فروت" at bounding box center [1014, 417] width 469 height 65
click at [876, 393] on textarea "الشمندر الذهبي والأحمر، جبن الماعز، الجوز، برتقال أحمر وصلصة الباشن فروت" at bounding box center [1014, 417] width 469 height 65
click at [1222, 393] on textarea "الشمندر الذهبي والأحمر، جبن الماعز، الجوز، برتقال أحمر وصلصة الباشن فروت" at bounding box center [1014, 417] width 469 height 65
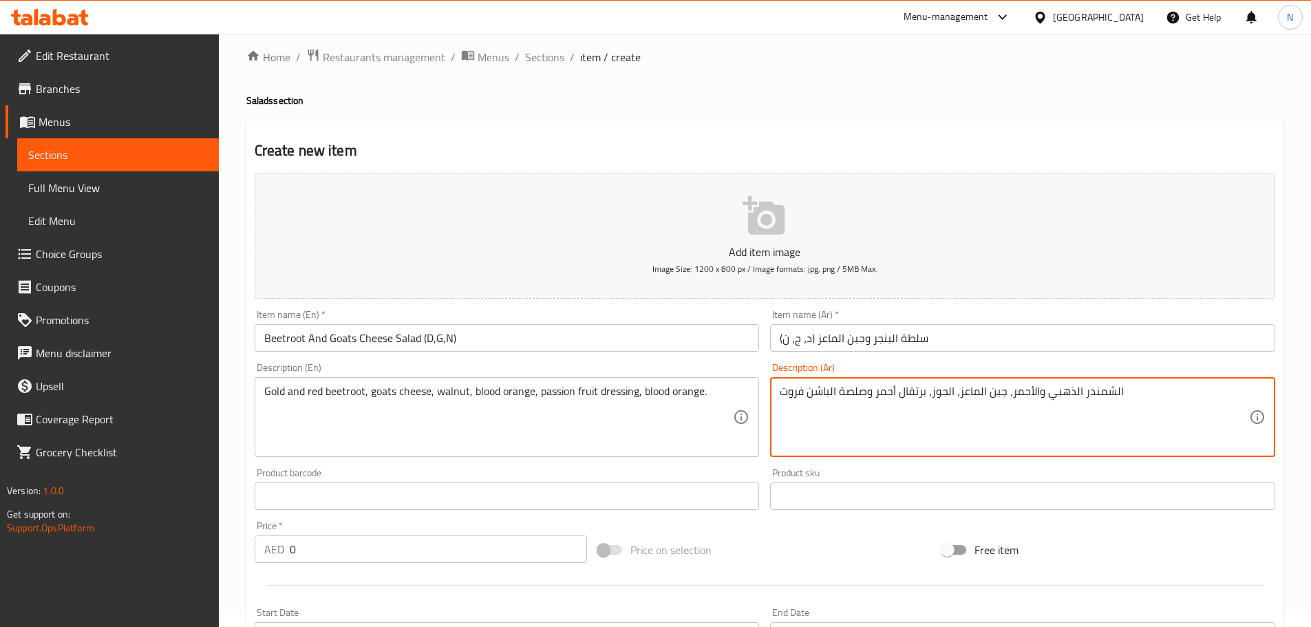
click at [1220, 391] on textarea "الشمندر الذهبي والأحمر، جبن الماعز، الجوز، برتقال أحمر وصلصة الباشن فروت" at bounding box center [1014, 417] width 469 height 65
type textarea "الشمندر الذهبي والأحمر، جبن الماعز، الجوز، برتقال أحمر وصلصة الباشن فروت"
drag, startPoint x: 878, startPoint y: 392, endPoint x: 1218, endPoint y: 395, distance: 340.1
click at [1218, 395] on textarea "الشمندر الذهبي والأحمر، جبن الماعز، الجوز، برتقال أحمر وصلصة الباشن فروت" at bounding box center [1014, 417] width 469 height 65
click at [1238, 391] on textarea at bounding box center [1014, 417] width 469 height 65
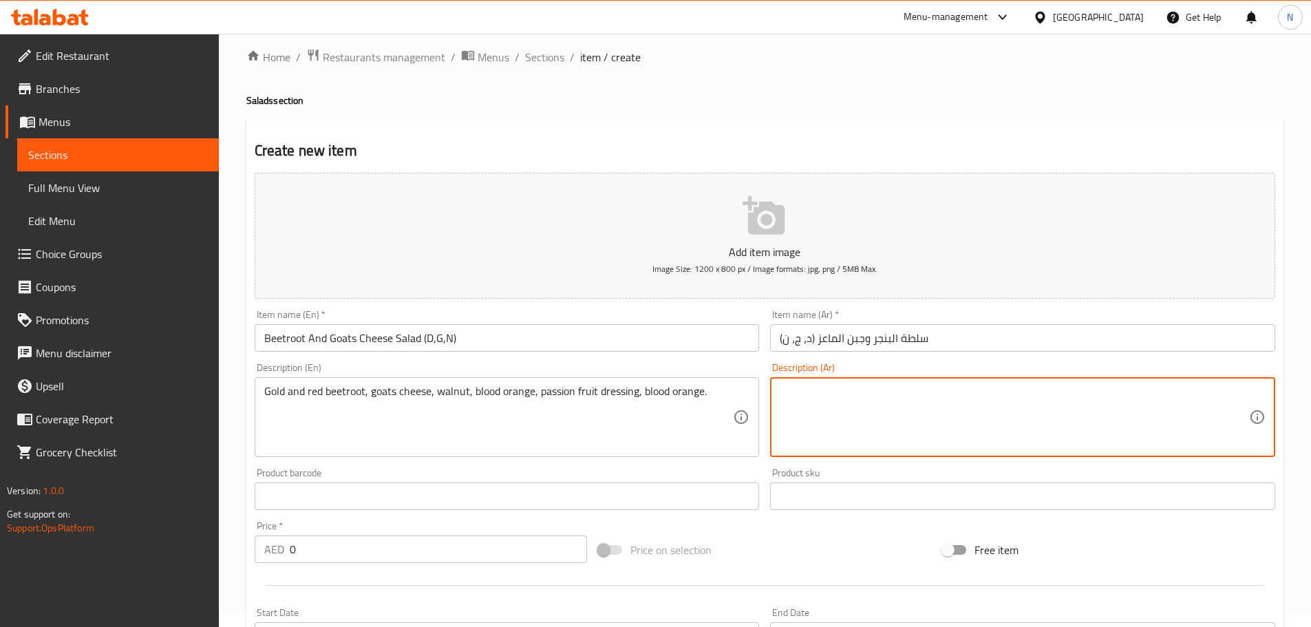
paste textarea "الشمندر الذهبي والأحمر، جبن الماعز، الجوز، برتقال أحمر وصلصة الباشن فروت"
click at [1125, 391] on textarea "الشمندر الذهبي والأحمر، جبن الماعز، الجوز، برتقال أحمر وصلصة الباشن فروت" at bounding box center [1014, 417] width 469 height 65
click at [1213, 395] on textarea "الشمندر الذهبي والأحمر، جبن الماعز، الجوز، برتقال أحمر وصلصة الباشن فروت" at bounding box center [1014, 417] width 469 height 65
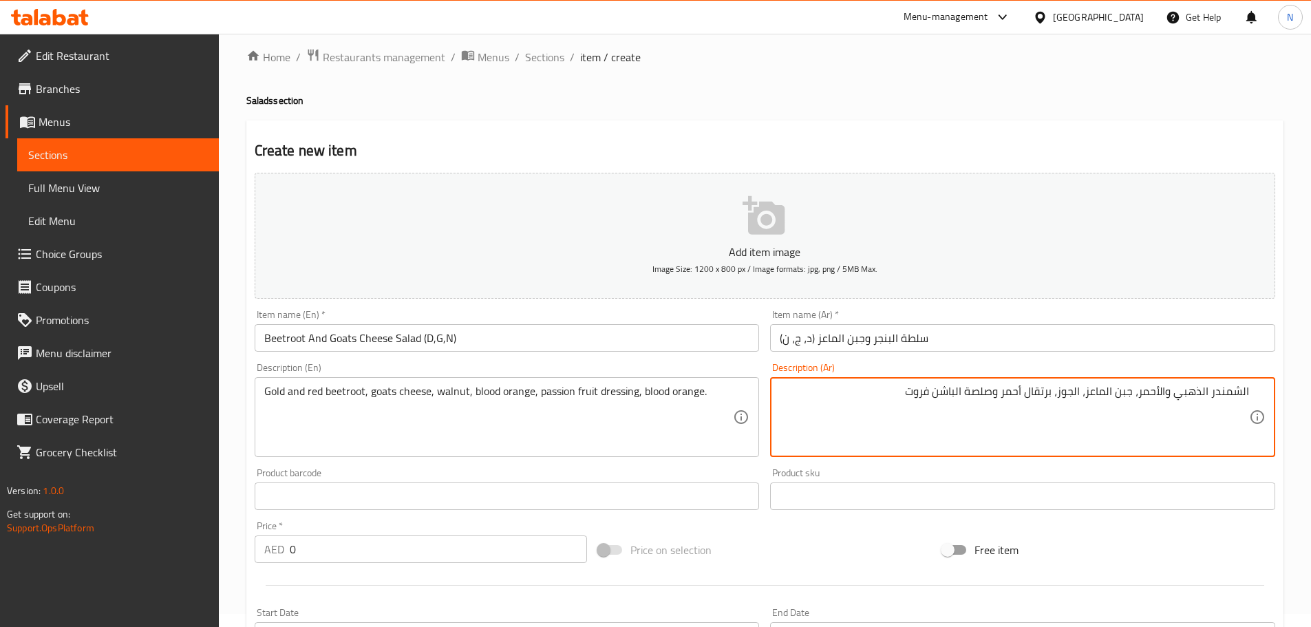
drag, startPoint x: 1200, startPoint y: 390, endPoint x: 1269, endPoint y: 388, distance: 68.9
click at [1269, 388] on div "الشمندر الذهبي والأحمر، جبن الماعز، الجوز، برتقال أحمر وصلصة الباشن فروت Descri…" at bounding box center [1022, 417] width 505 height 80
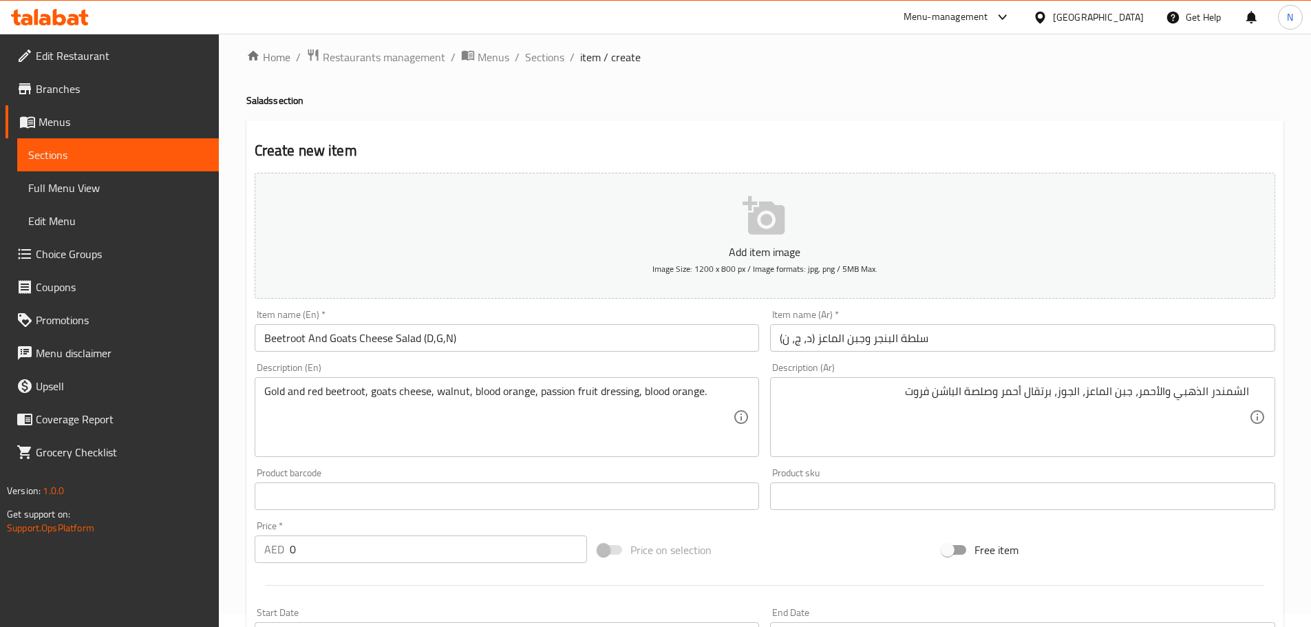
drag, startPoint x: 1250, startPoint y: 390, endPoint x: 1258, endPoint y: 390, distance: 8.3
click at [1258, 390] on div "الشمندر الذهبي والأحمر، جبن الماعز، الجوز، برتقال أحمر وصلصة الباشن فروت Descri…" at bounding box center [1022, 417] width 505 height 80
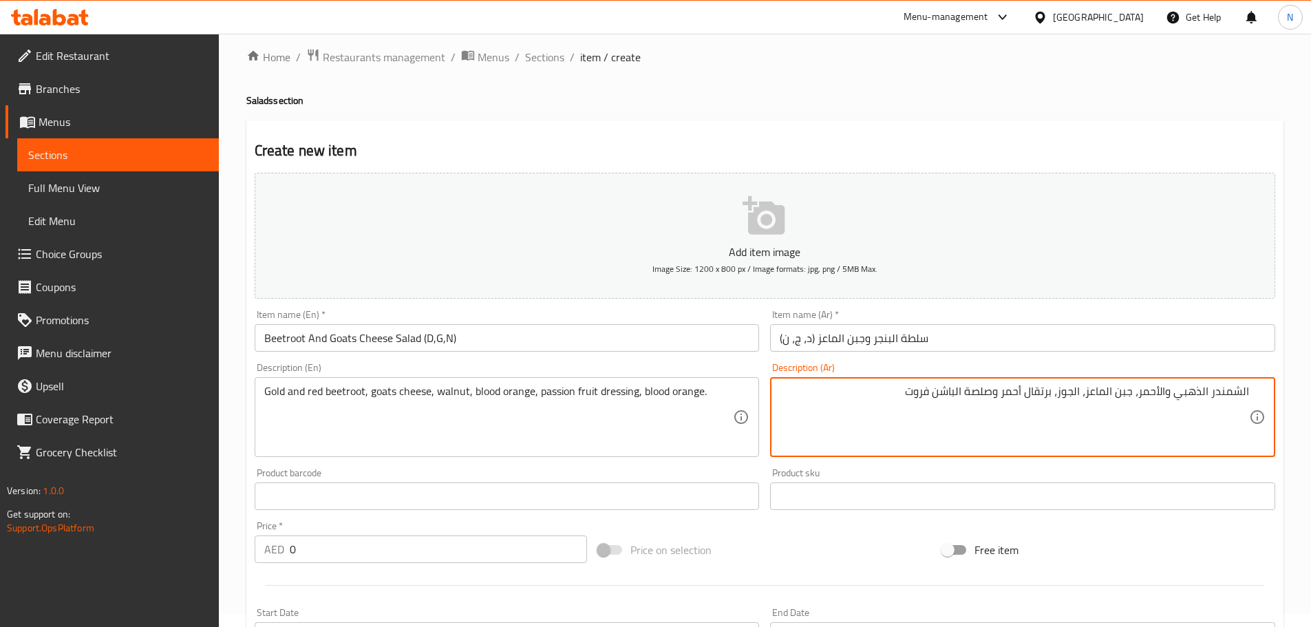
click at [1249, 390] on textarea "الشمندر الذهبي والأحمر، جبن الماعز، الجوز، برتقال أحمر وصلصة الباشن فروت" at bounding box center [1014, 417] width 469 height 65
click at [1247, 390] on textarea "الشمندر الذهبي والأحمر، جبن الماعز، الجوز، برتقال أحمر وصلصة الباشن فروت" at bounding box center [1014, 417] width 469 height 65
type textarea "الشمندر الذهبي والأحمر، جبن الماعز، الجوز، برتقال أحمر وصلصة الباشن فروت"
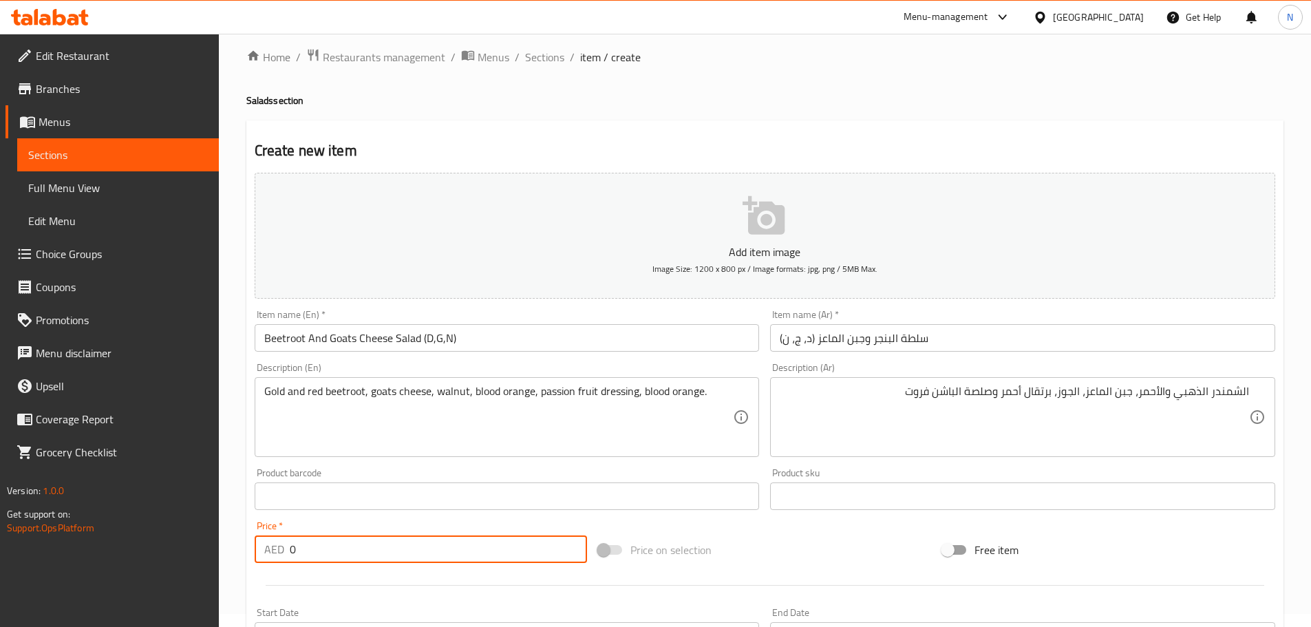
drag, startPoint x: 409, startPoint y: 549, endPoint x: 276, endPoint y: 553, distance: 132.9
click at [276, 553] on div "AED 0 Price *" at bounding box center [421, 550] width 333 height 28
paste input "60.0"
type input "60.00"
click at [834, 555] on div "Price on selection" at bounding box center [765, 549] width 344 height 37
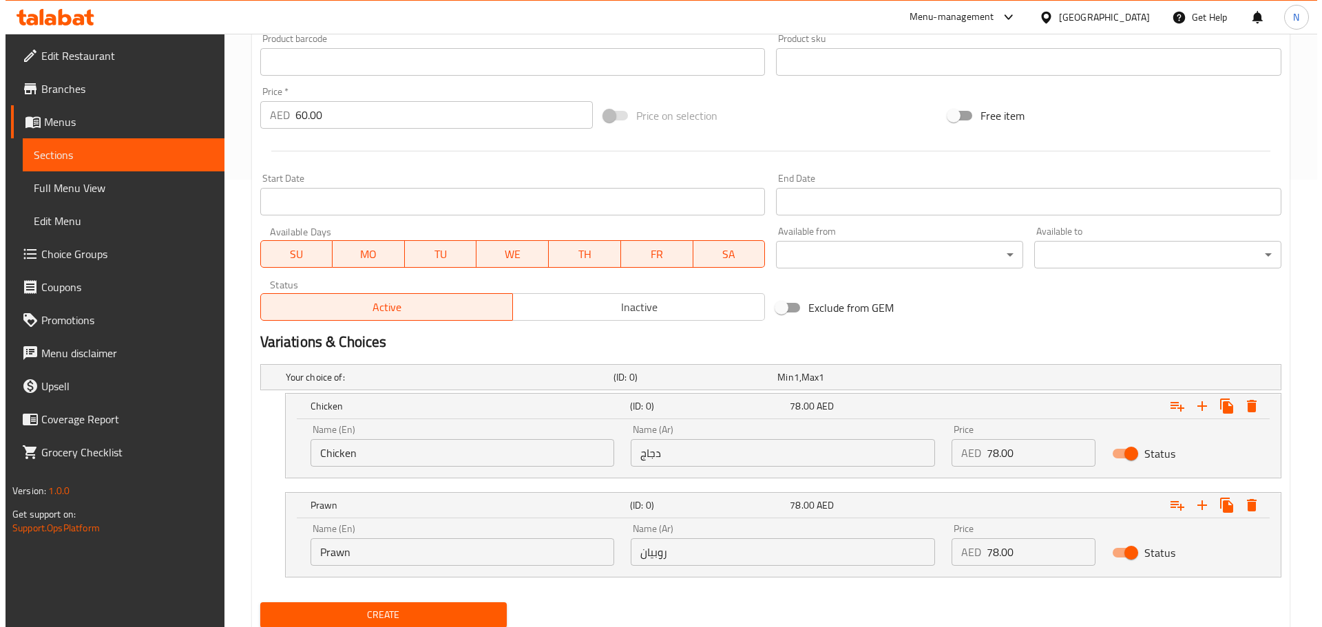
scroll to position [495, 0]
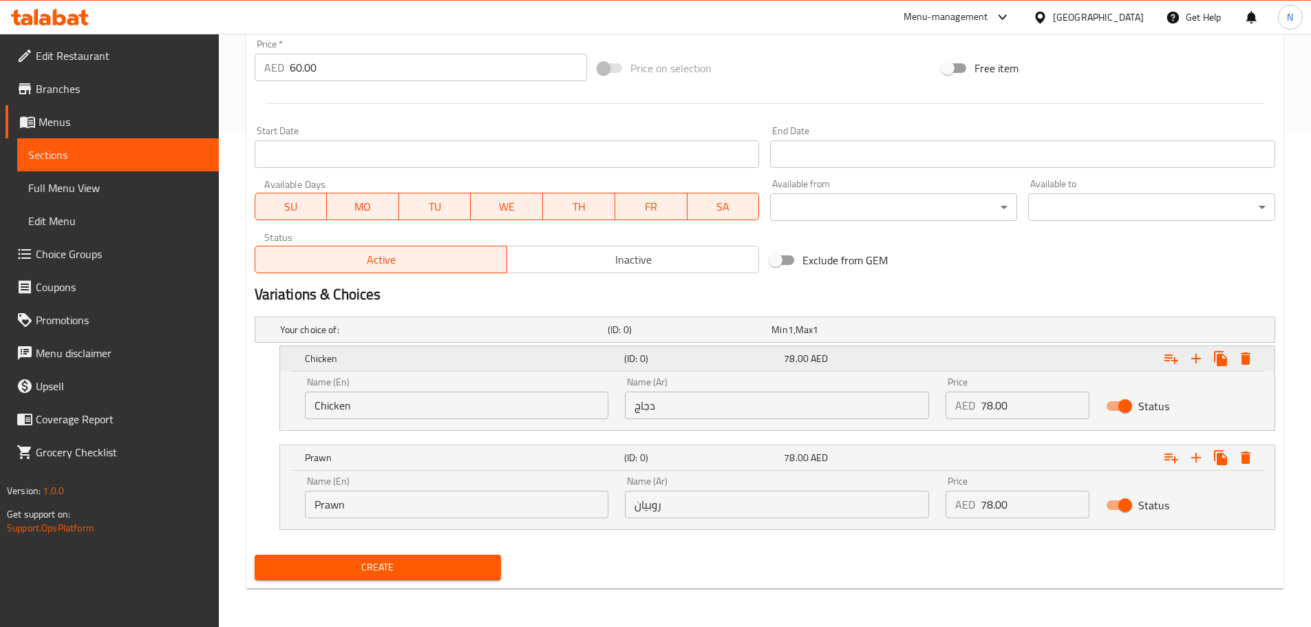
click at [1246, 361] on icon "Expand" at bounding box center [1246, 358] width 10 height 12
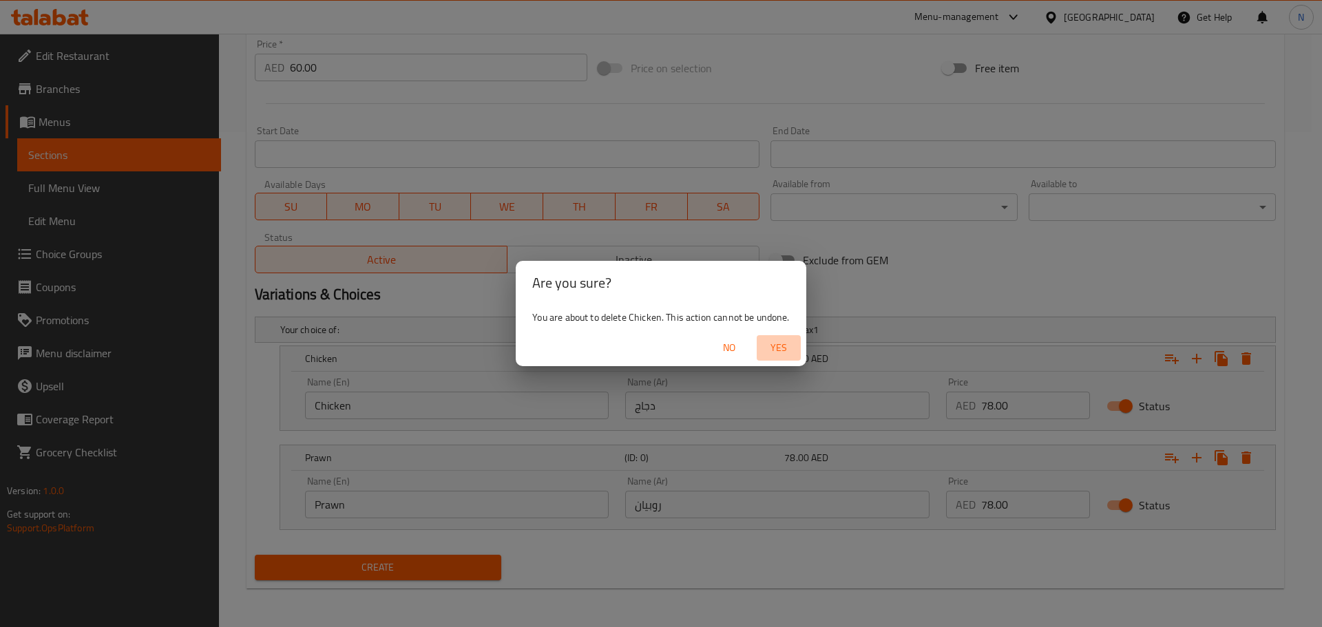
click at [774, 346] on span "Yes" at bounding box center [778, 347] width 33 height 17
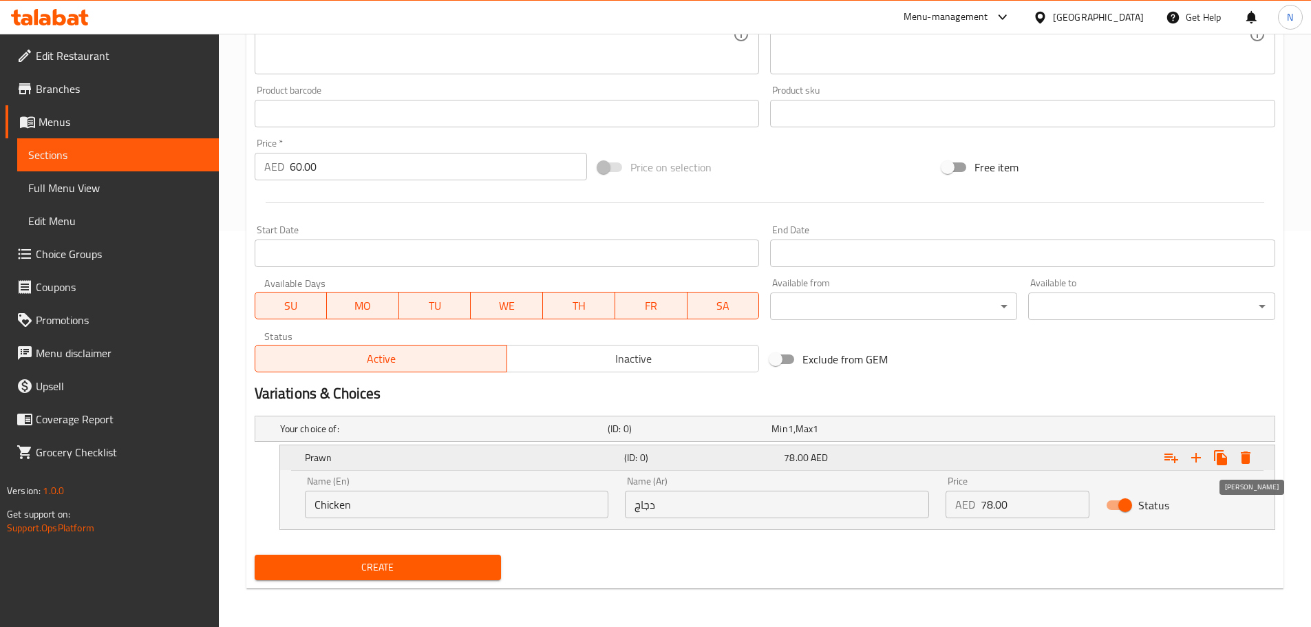
click at [1252, 458] on icon "Expand" at bounding box center [1246, 457] width 17 height 17
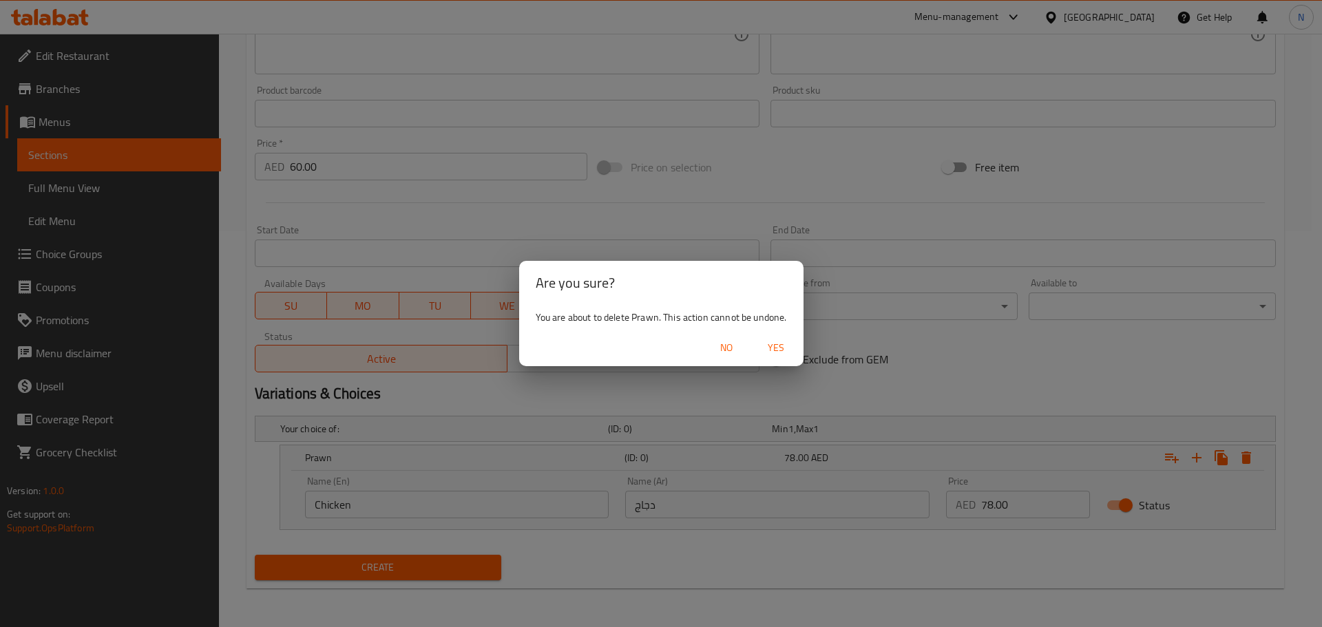
click at [779, 346] on span "Yes" at bounding box center [775, 347] width 33 height 17
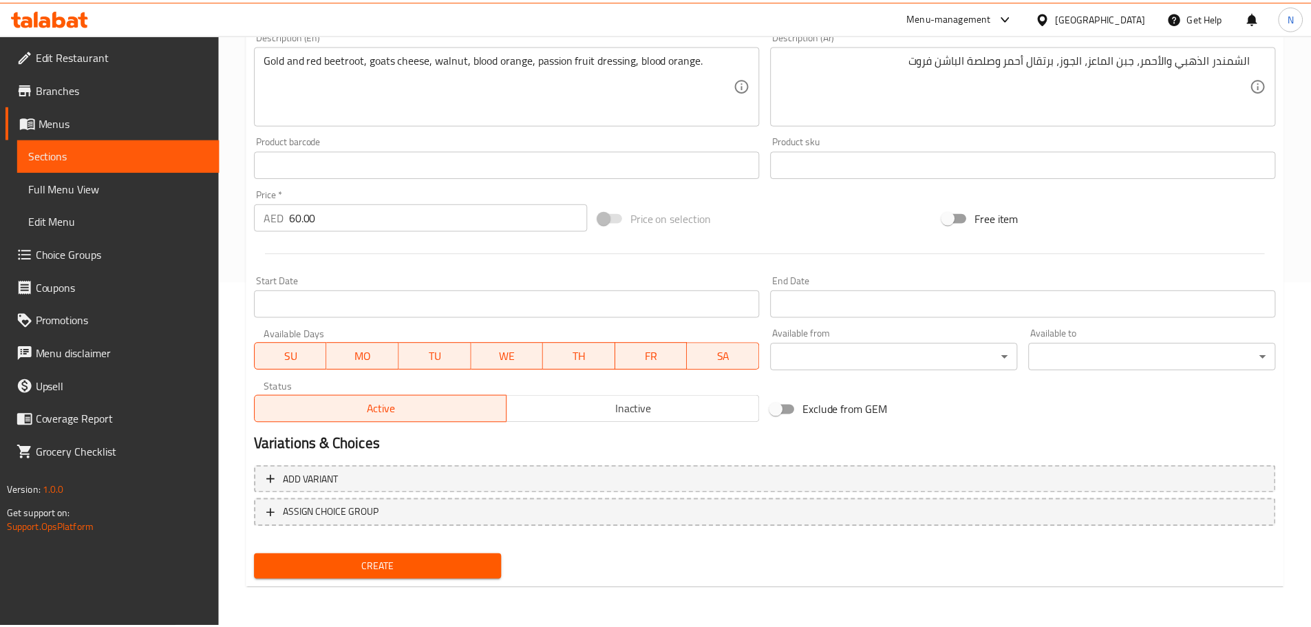
scroll to position [346, 0]
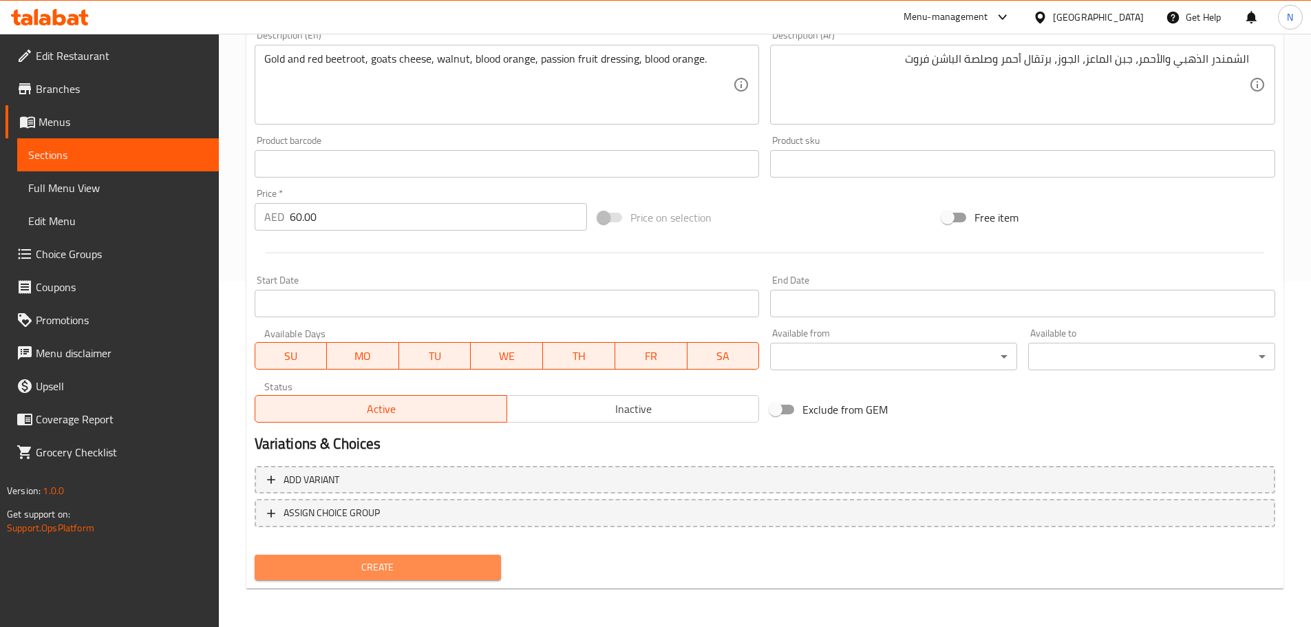
click at [377, 567] on span "Create" at bounding box center [378, 567] width 225 height 17
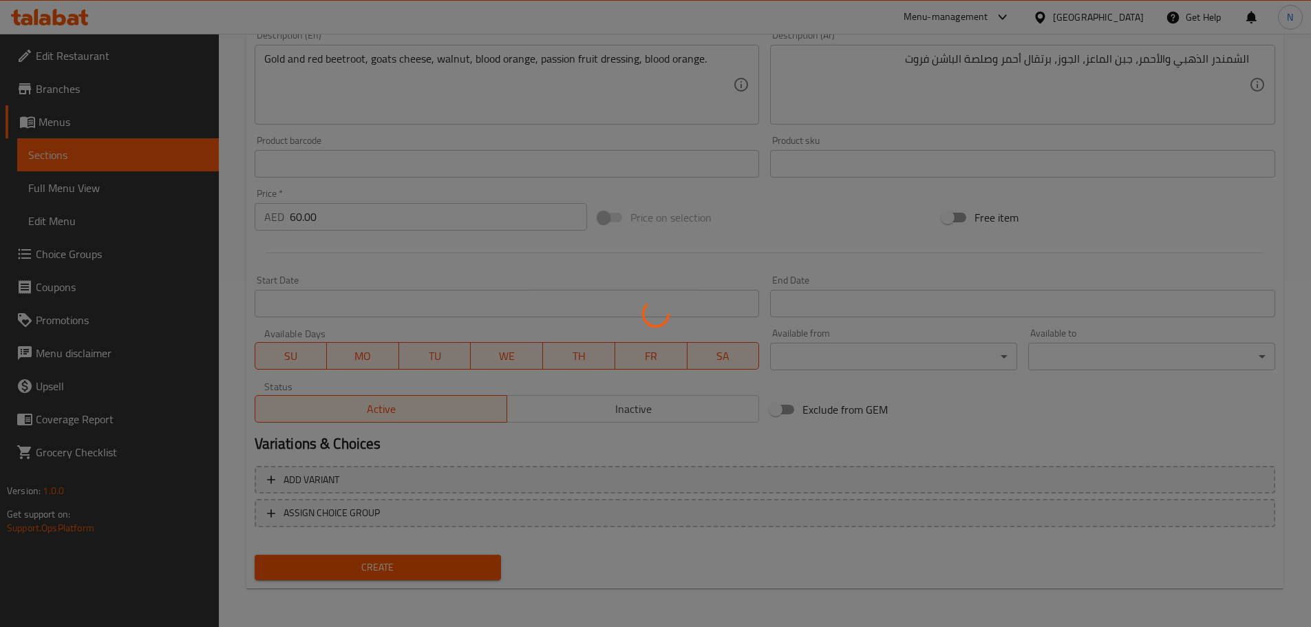
type input "0"
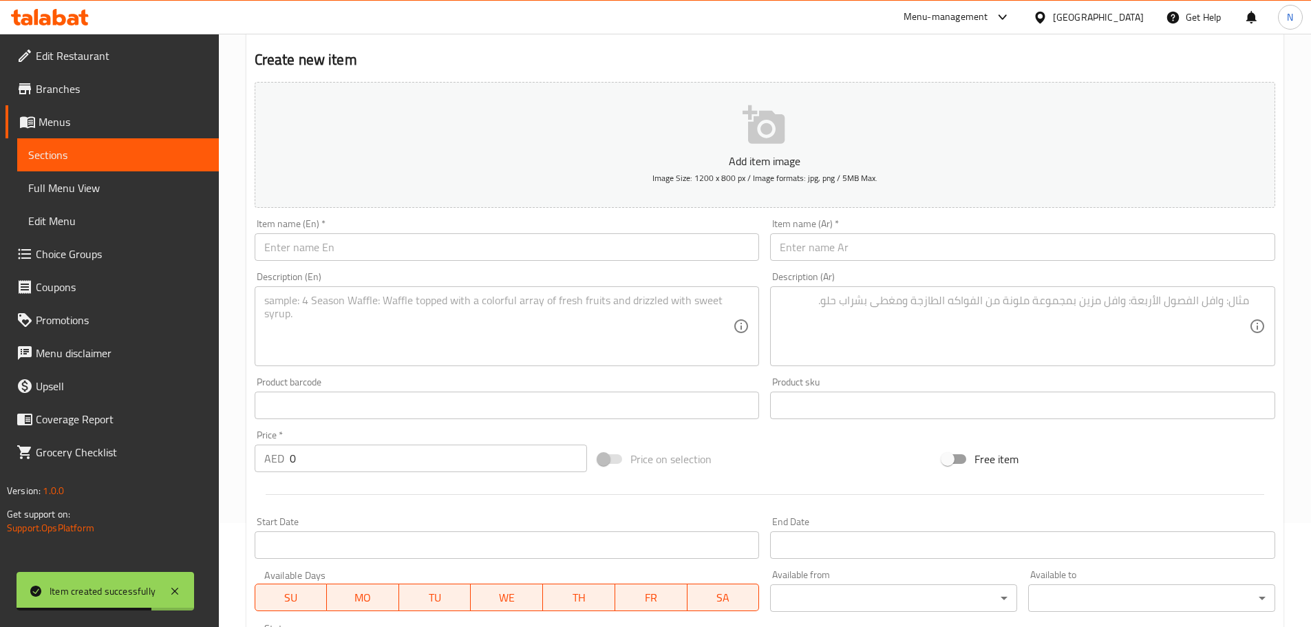
scroll to position [0, 0]
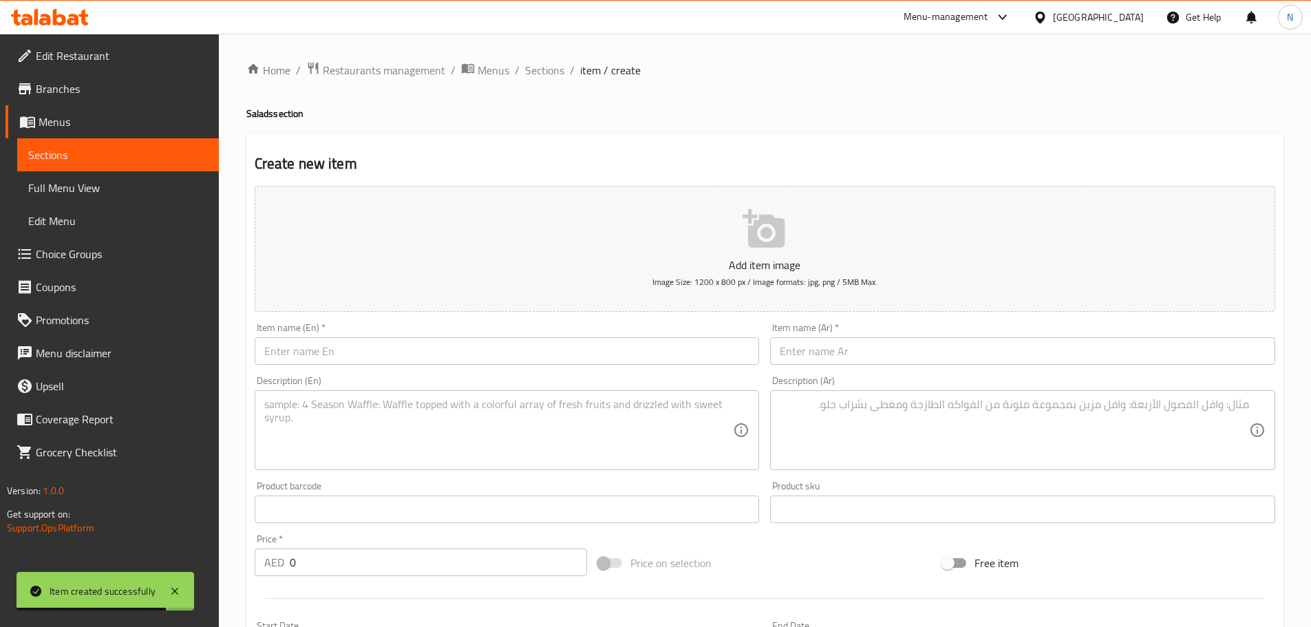
click at [396, 353] on input "text" at bounding box center [507, 351] width 505 height 28
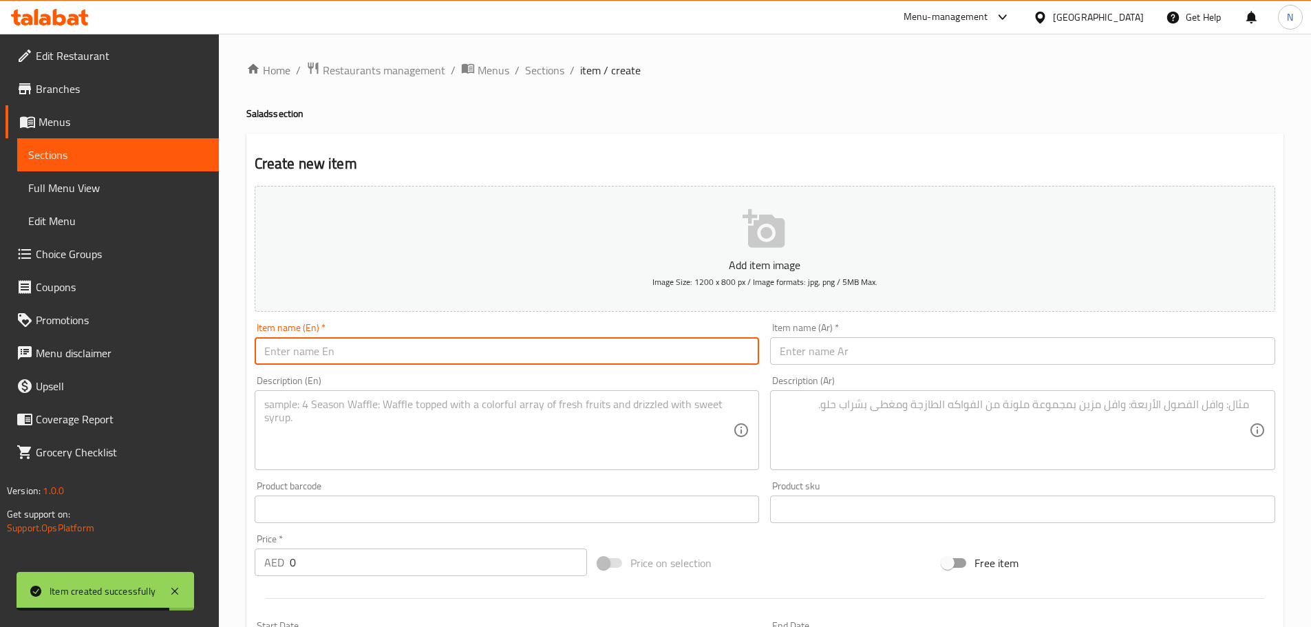
paste input "Rainbow Quinoa Salad (G And N)"
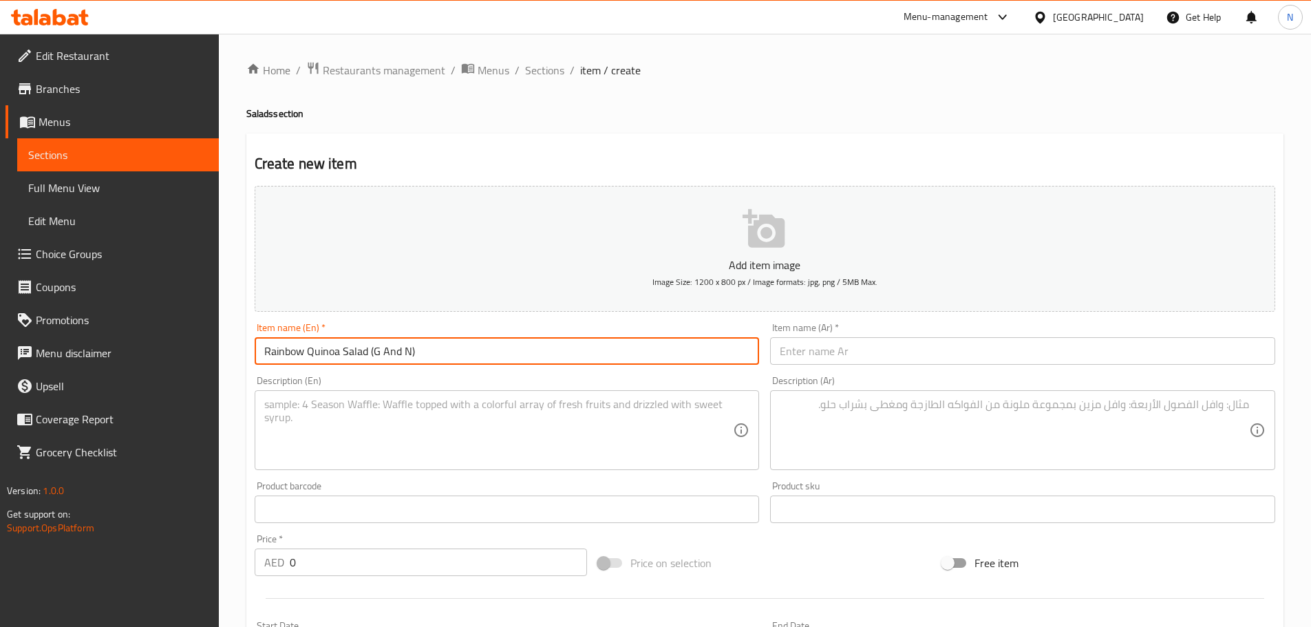
type input "Rainbow Quinoa Salad (G And N)"
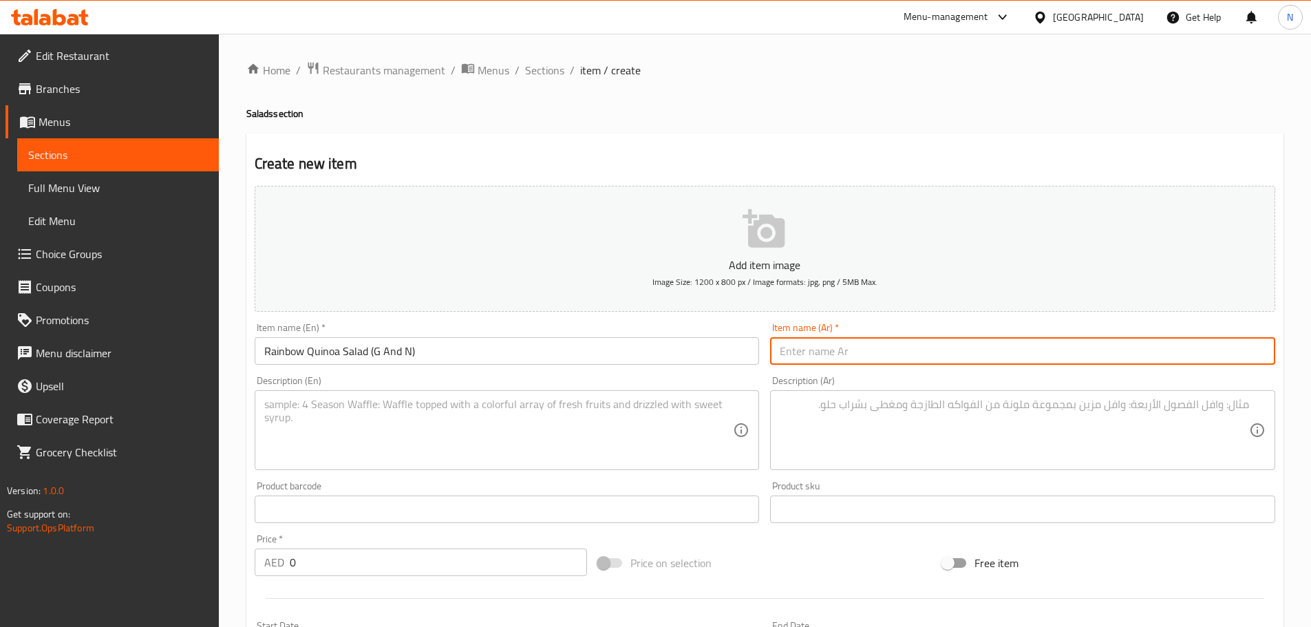
click at [933, 361] on input "text" at bounding box center [1022, 351] width 505 height 28
paste input "سلطة كينوا قوس قزح (ج و ن)"
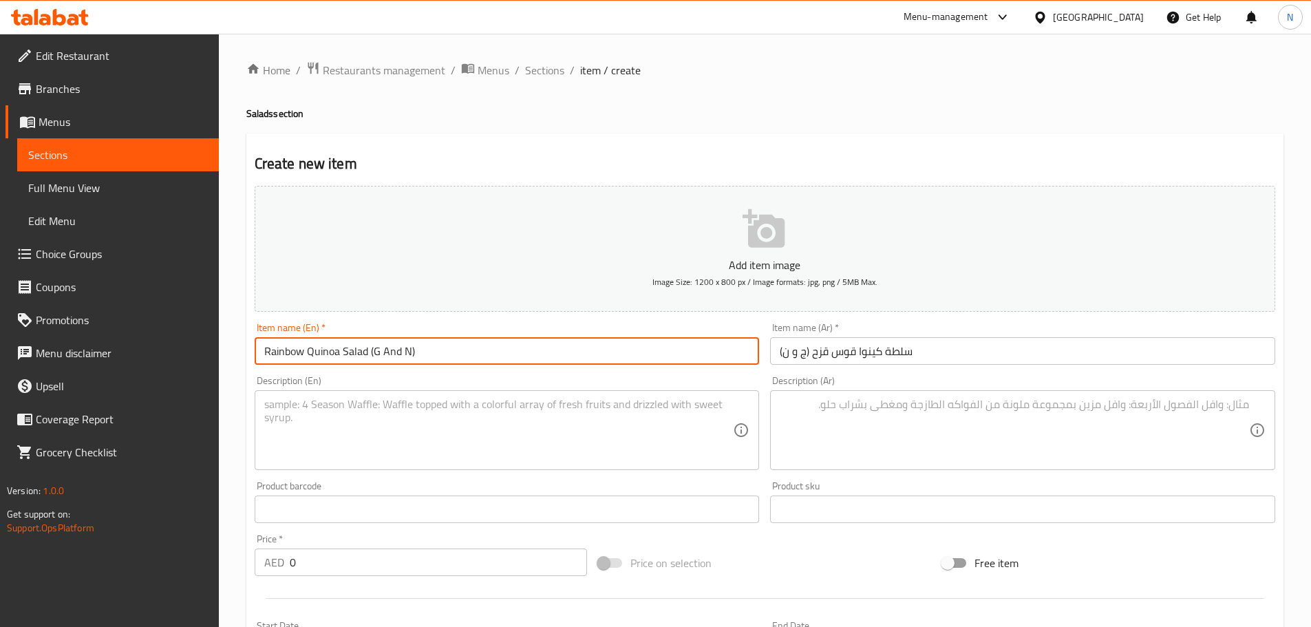
click at [279, 349] on input "Rainbow Quinoa Salad (G And N)" at bounding box center [507, 351] width 505 height 28
click at [787, 357] on input "سلطة كينوا قوس قزح (ج و ن)" at bounding box center [1022, 351] width 505 height 28
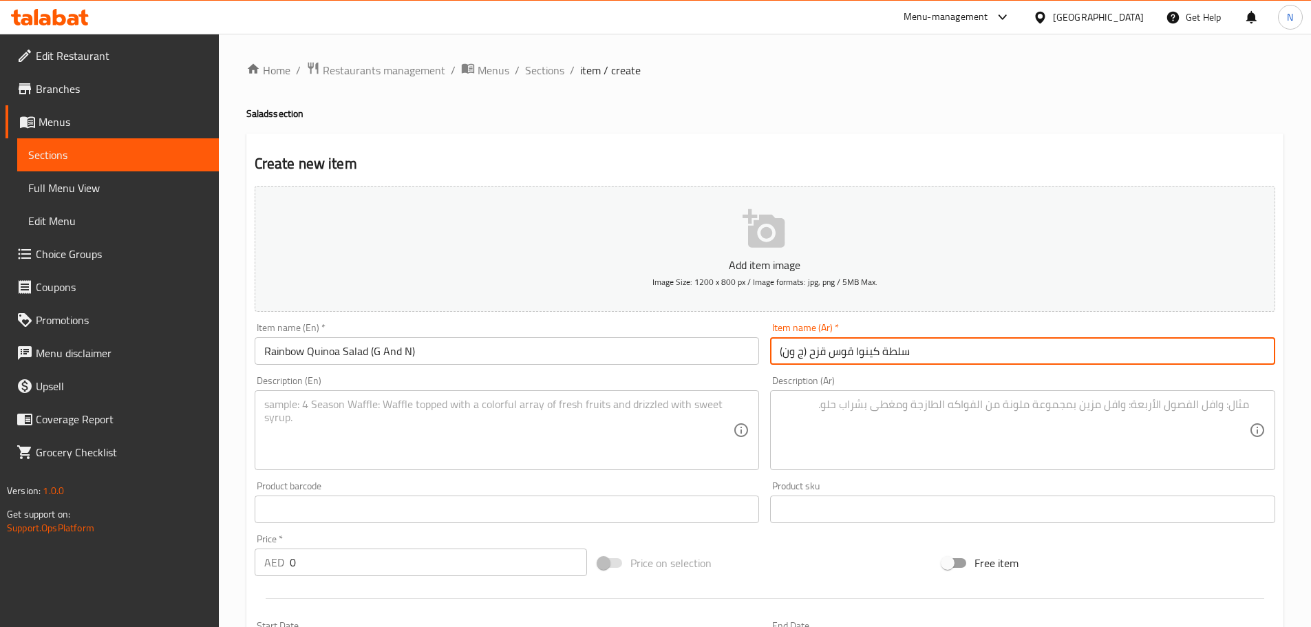
type input "سلطة كينوا قوس قزح (ج ون)"
click at [498, 443] on textarea at bounding box center [498, 430] width 469 height 65
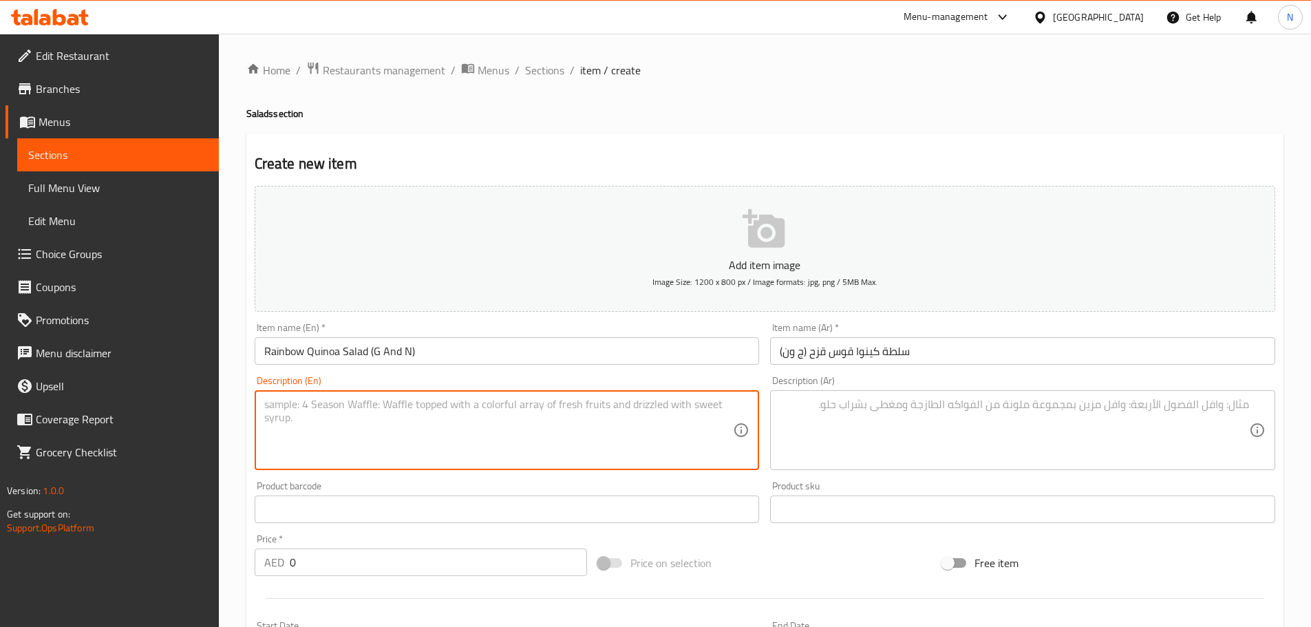
paste textarea "Pomegranate, goji berries, red apple, grapefruit, sweet potato, almond and citr…"
click at [677, 405] on textarea "Pomegranate, goji berries, red apple, grapefruit, sweet potato, almond and citr…" at bounding box center [498, 430] width 469 height 65
type textarea "Pomegranate, goji berries, red apple, grapefruit, sweet potato, almond and citr…"
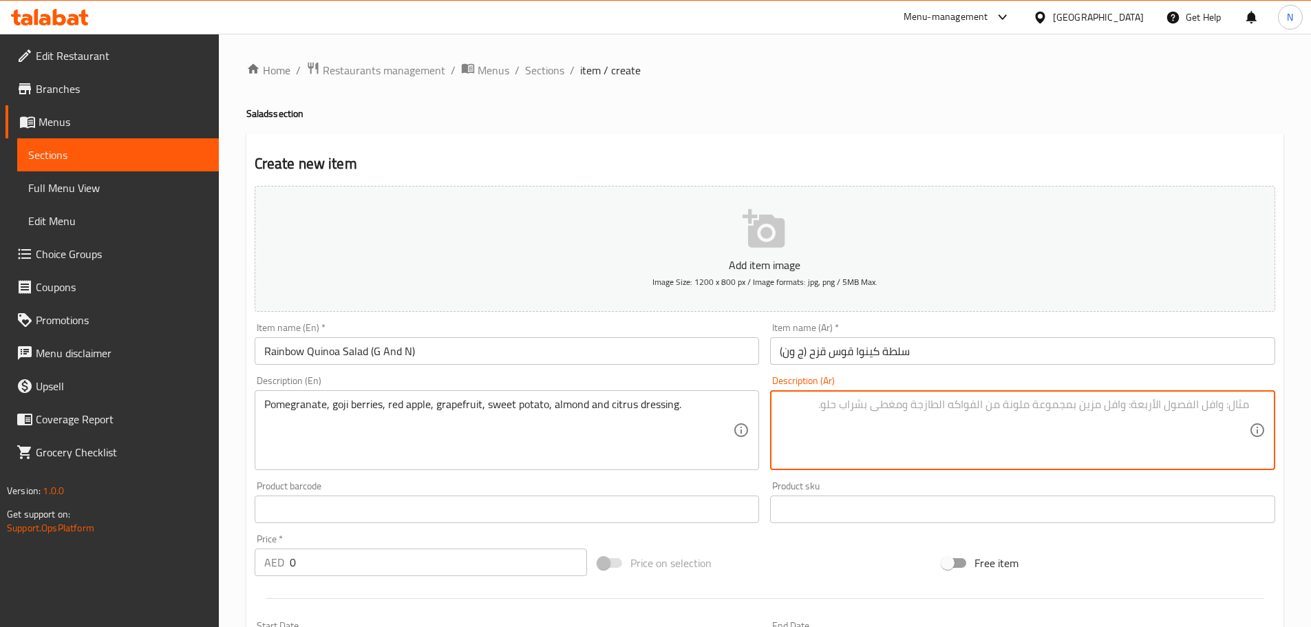
click at [957, 452] on textarea at bounding box center [1014, 430] width 469 height 65
paste textarea "رمان، توت غوجي، تفاح أحمر، جريب فروت، بطاطا حلوة، لوز وصلصة حمضيات"
type textarea "رمان، توت غوجي، تفاح أحمر، جريب فروت، بطاطا حلوة، لوز وصلصة حمضيات"
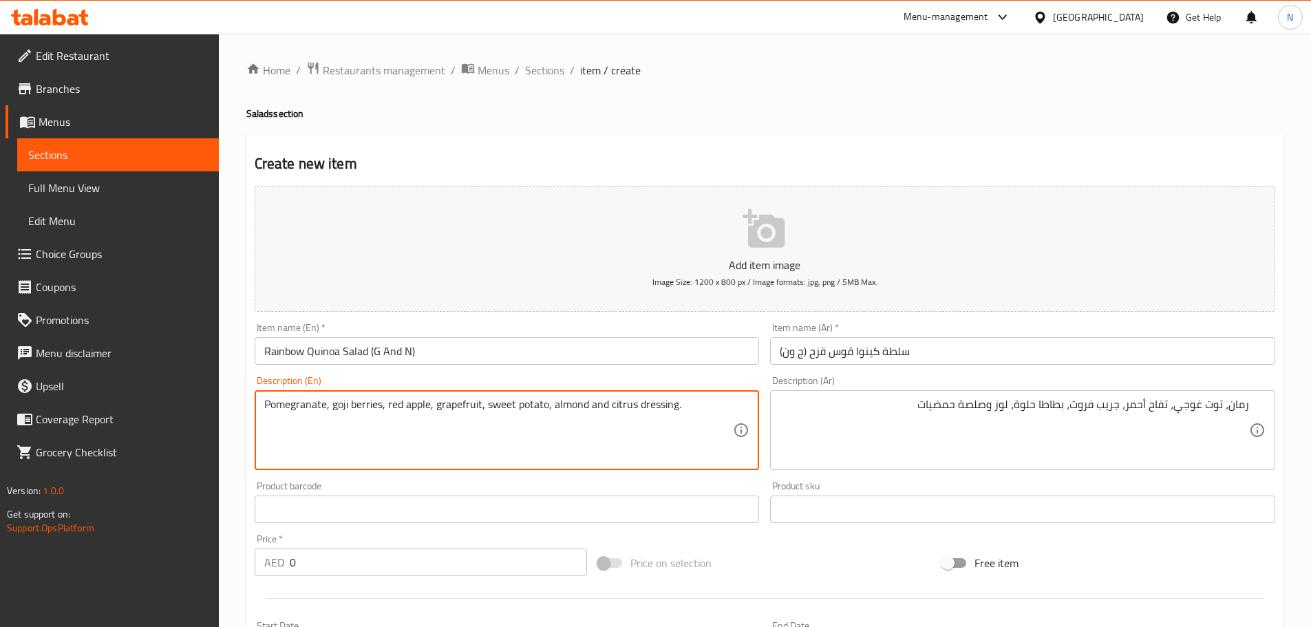
click at [579, 403] on textarea "Pomegranate, goji berries, red apple, grapefruit, sweet potato, almond and citr…" at bounding box center [498, 430] width 469 height 65
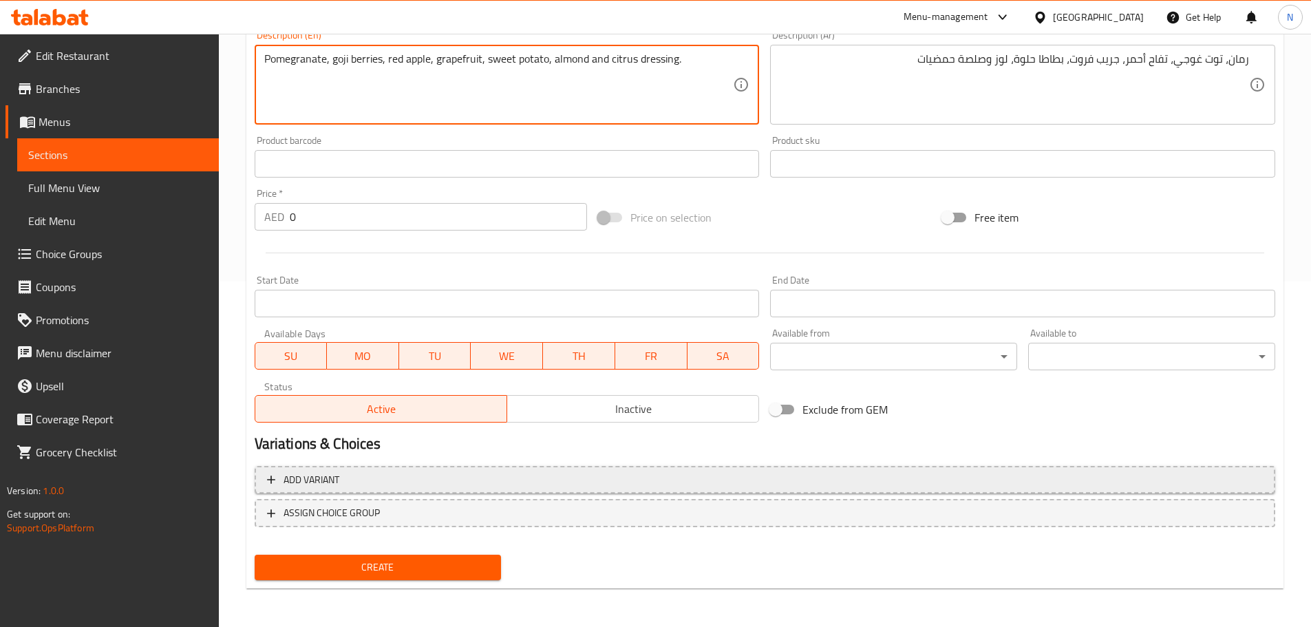
click at [1037, 482] on span "Add variant" at bounding box center [765, 480] width 996 height 17
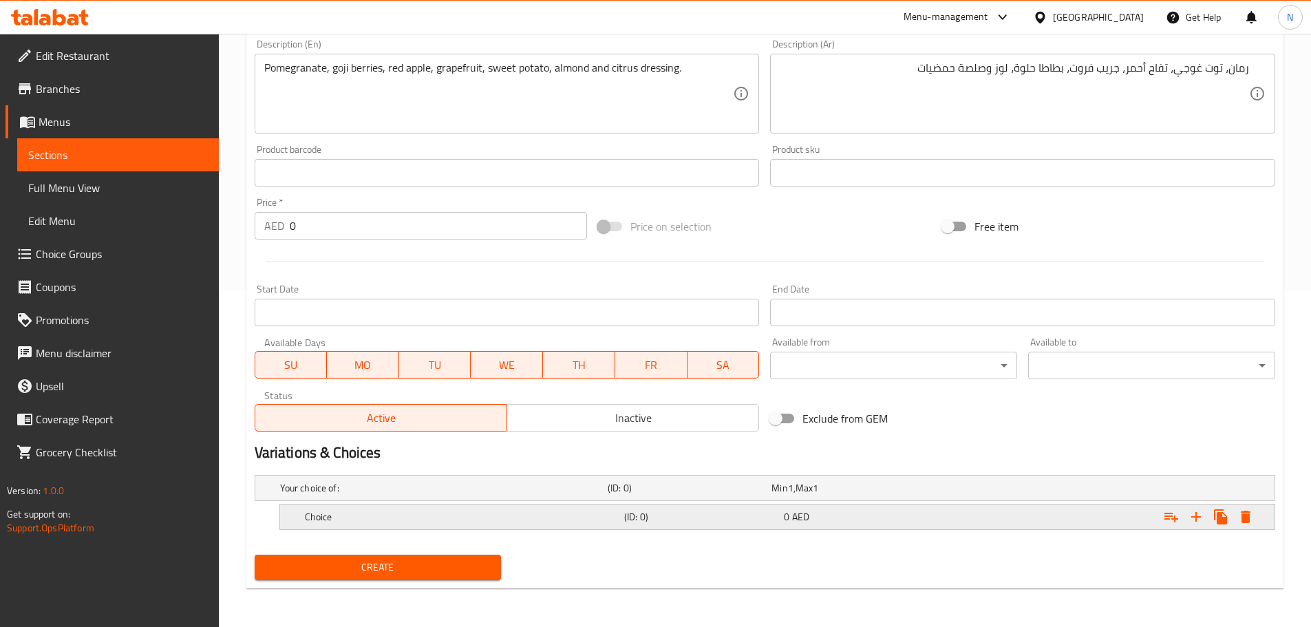
scroll to position [337, 0]
click at [1197, 522] on icon "Expand" at bounding box center [1196, 517] width 17 height 17
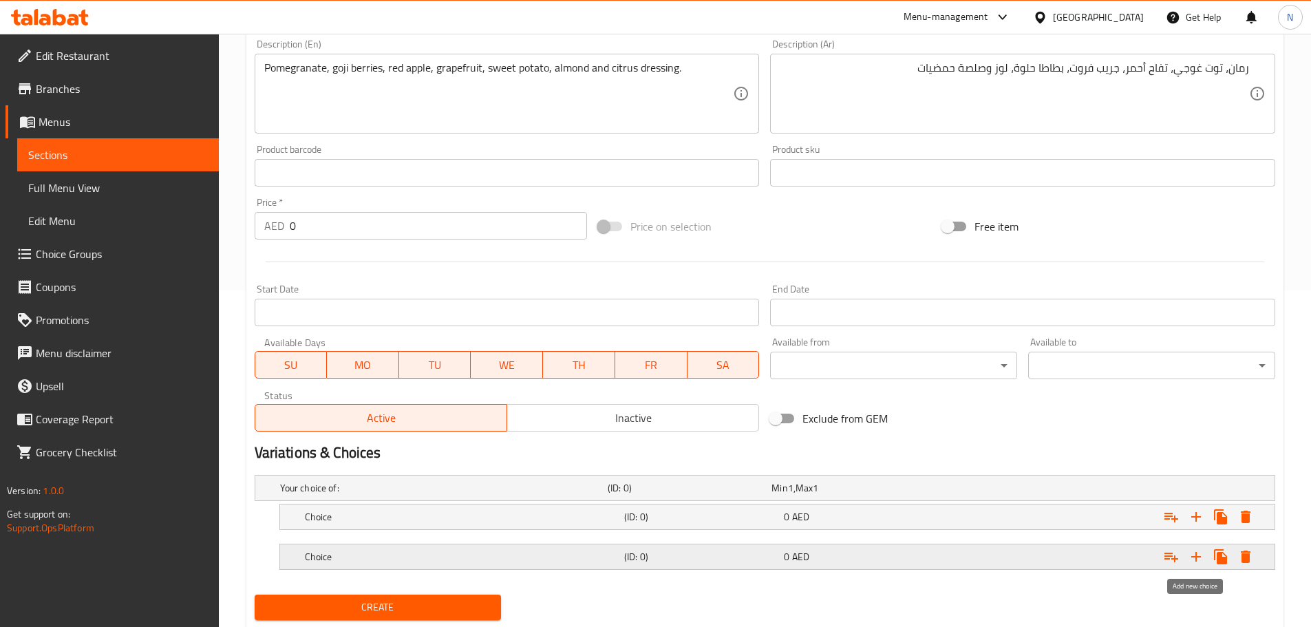
click at [1199, 563] on icon "Expand" at bounding box center [1196, 557] width 17 height 17
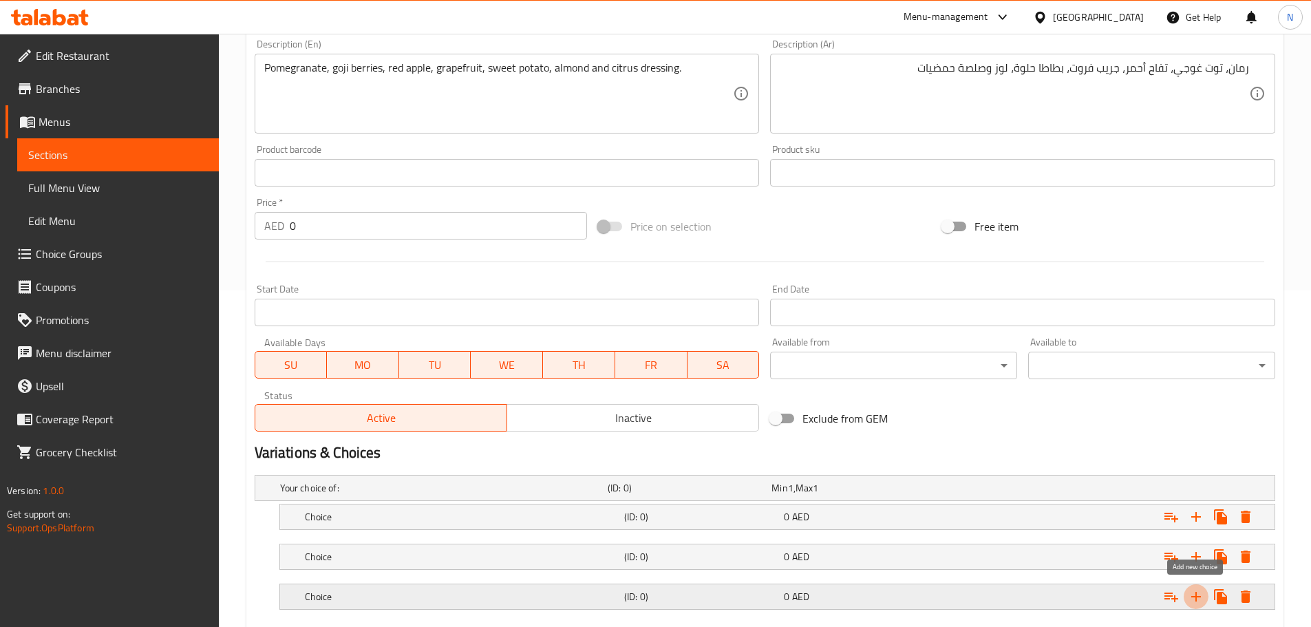
click at [1189, 601] on icon "Expand" at bounding box center [1196, 597] width 17 height 17
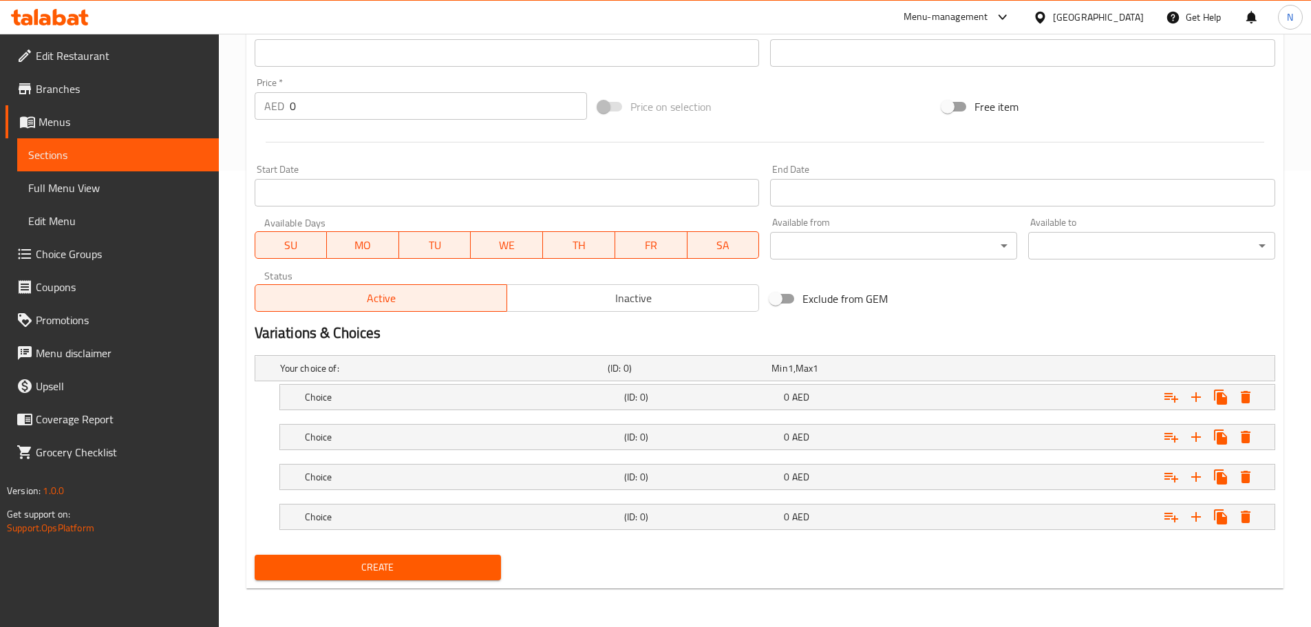
drag, startPoint x: 452, startPoint y: 399, endPoint x: 437, endPoint y: 416, distance: 23.4
click at [453, 399] on h5 "Choice" at bounding box center [462, 397] width 314 height 14
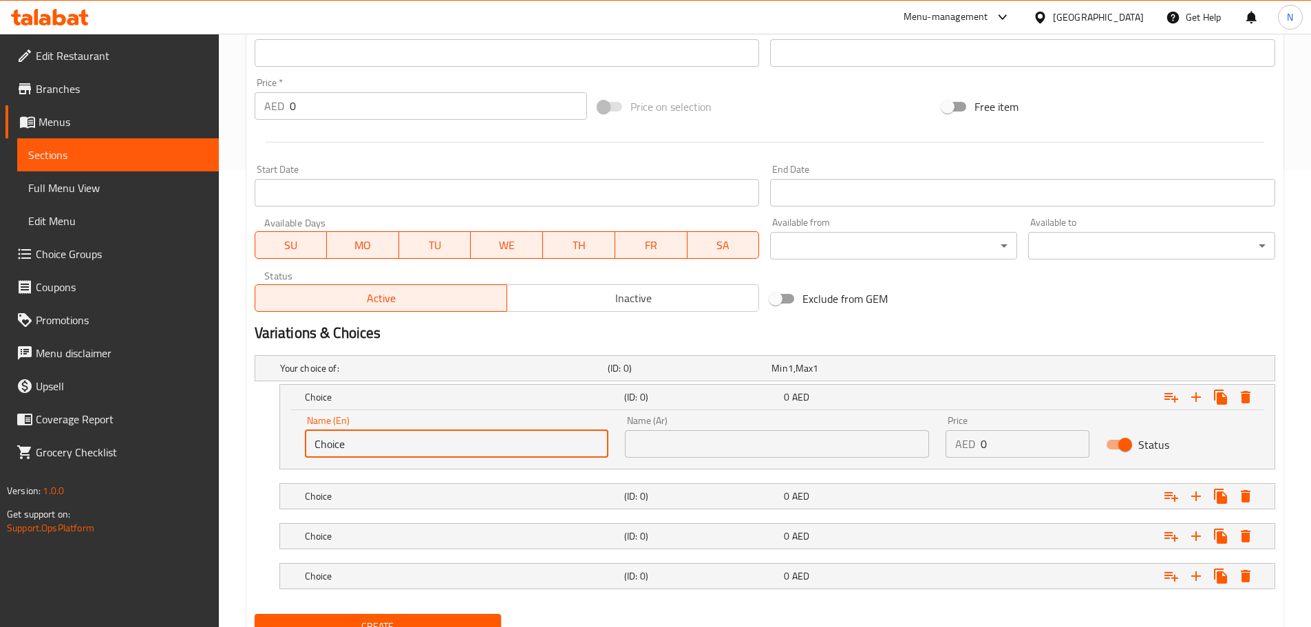
click at [383, 447] on input "Choice" at bounding box center [457, 444] width 304 height 28
paste input "lassic"
type input "Classic"
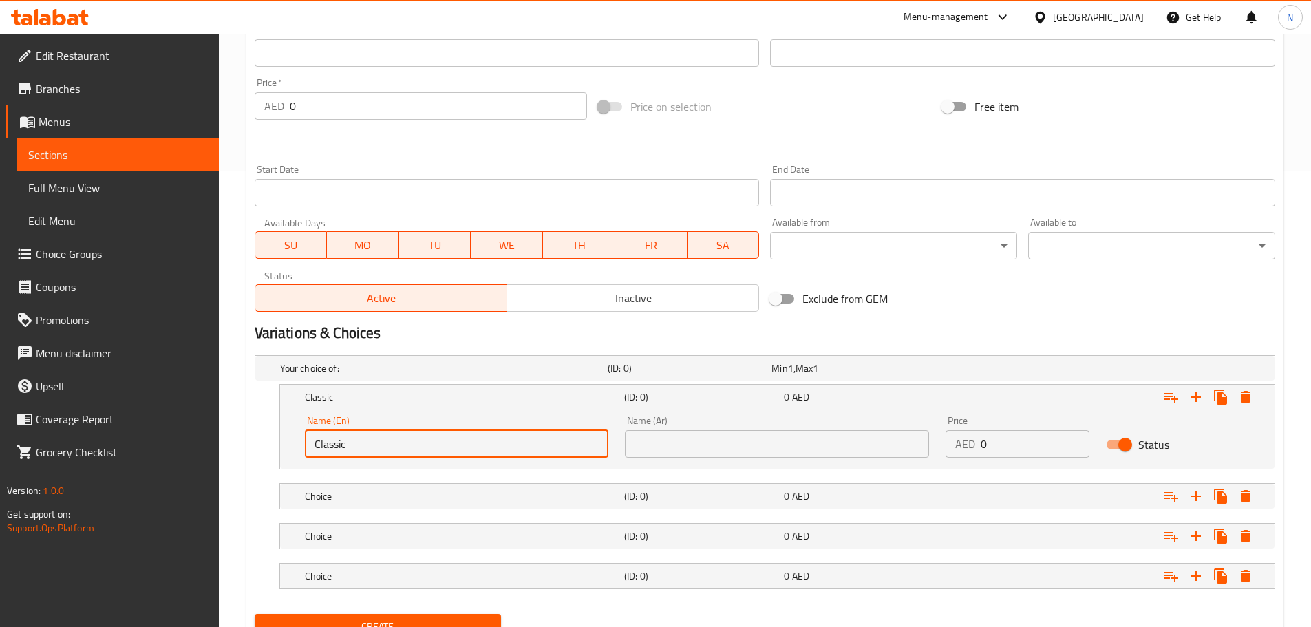
click at [873, 443] on input "text" at bounding box center [777, 444] width 304 height 28
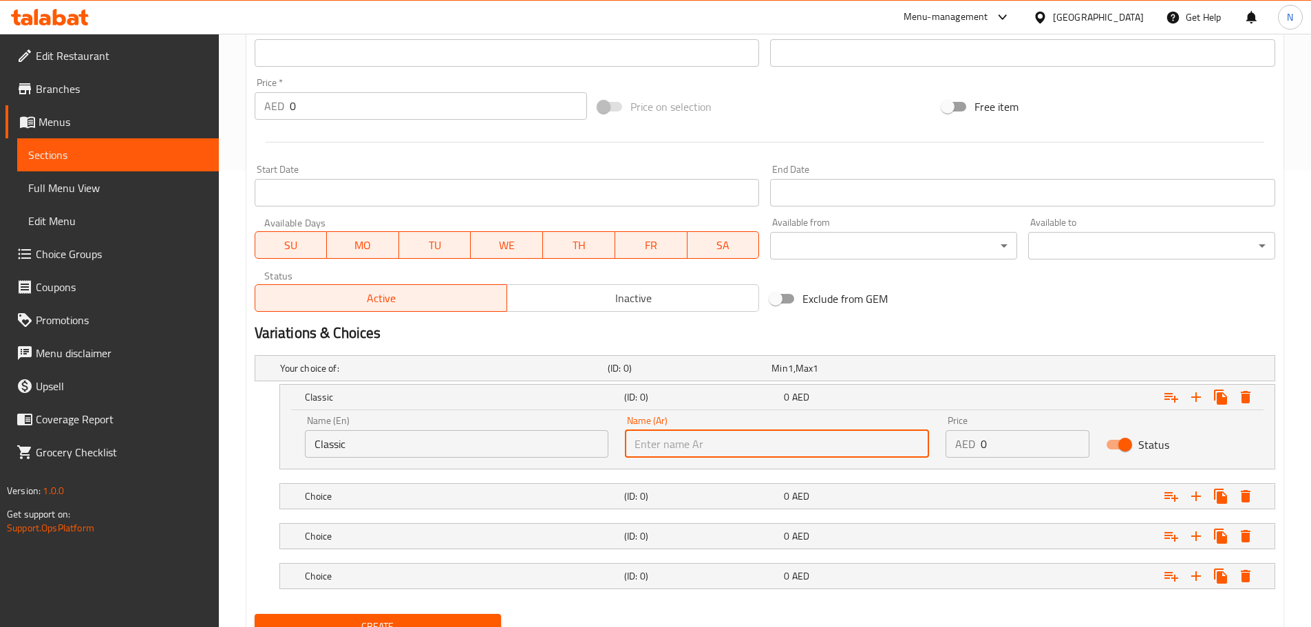
paste input "كلاسيكي"
type input "كلاسيكي"
click at [869, 490] on div "0 AED" at bounding box center [861, 496] width 154 height 14
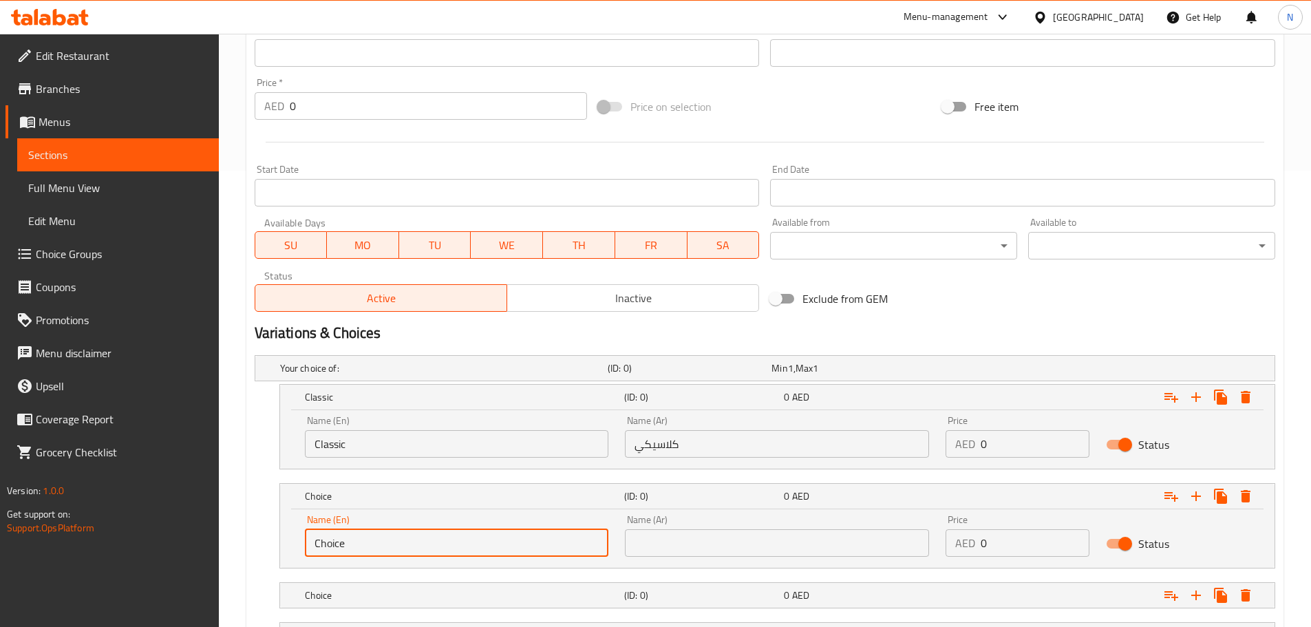
click at [504, 548] on input "Choice" at bounding box center [457, 543] width 304 height 28
paste input "Halloumi"
type input "Halloumi"
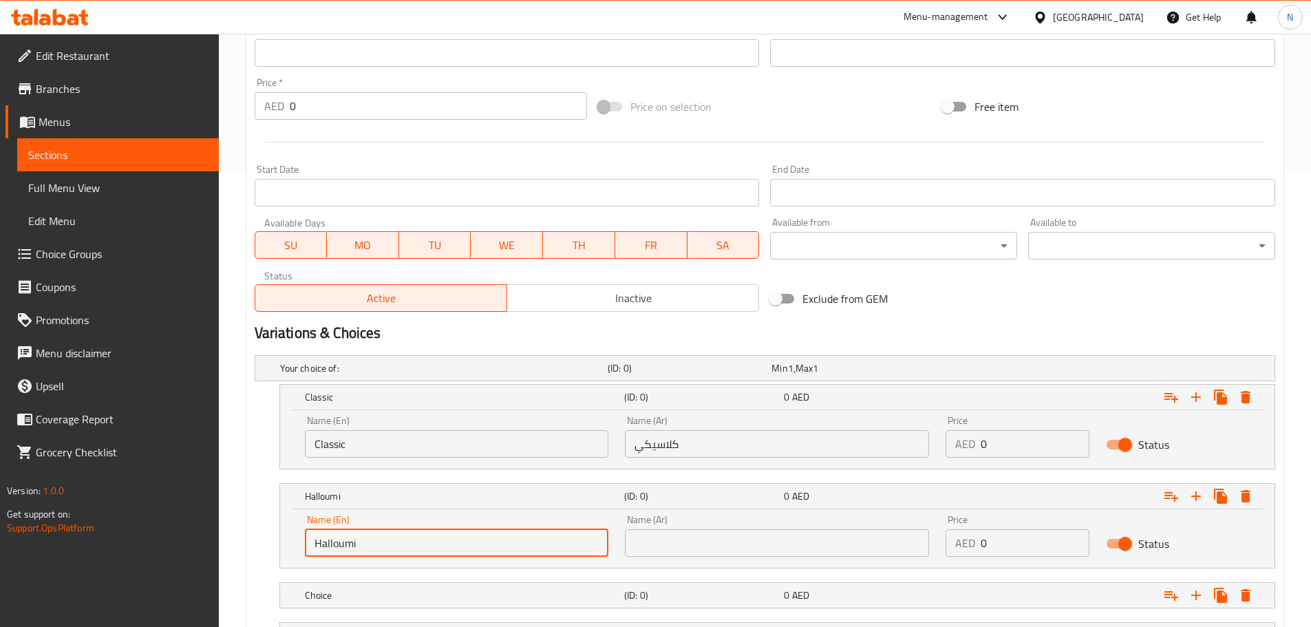
click at [840, 538] on input "text" at bounding box center [777, 543] width 304 height 28
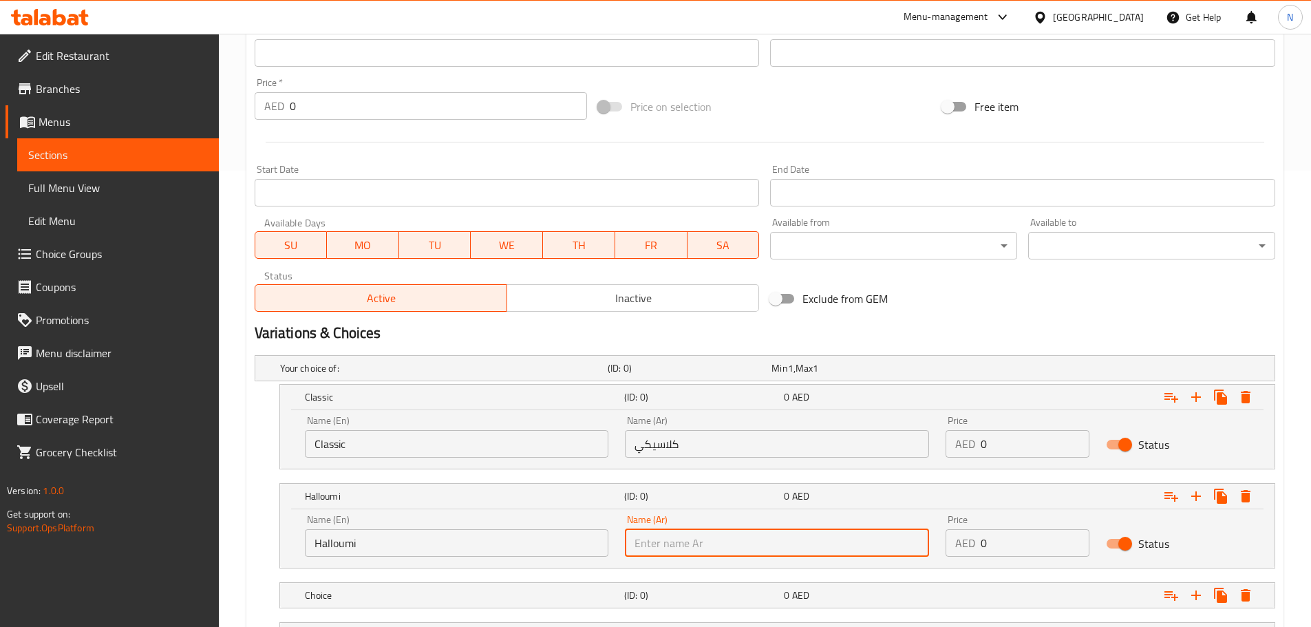
paste input "حلومي"
type input "حلومي"
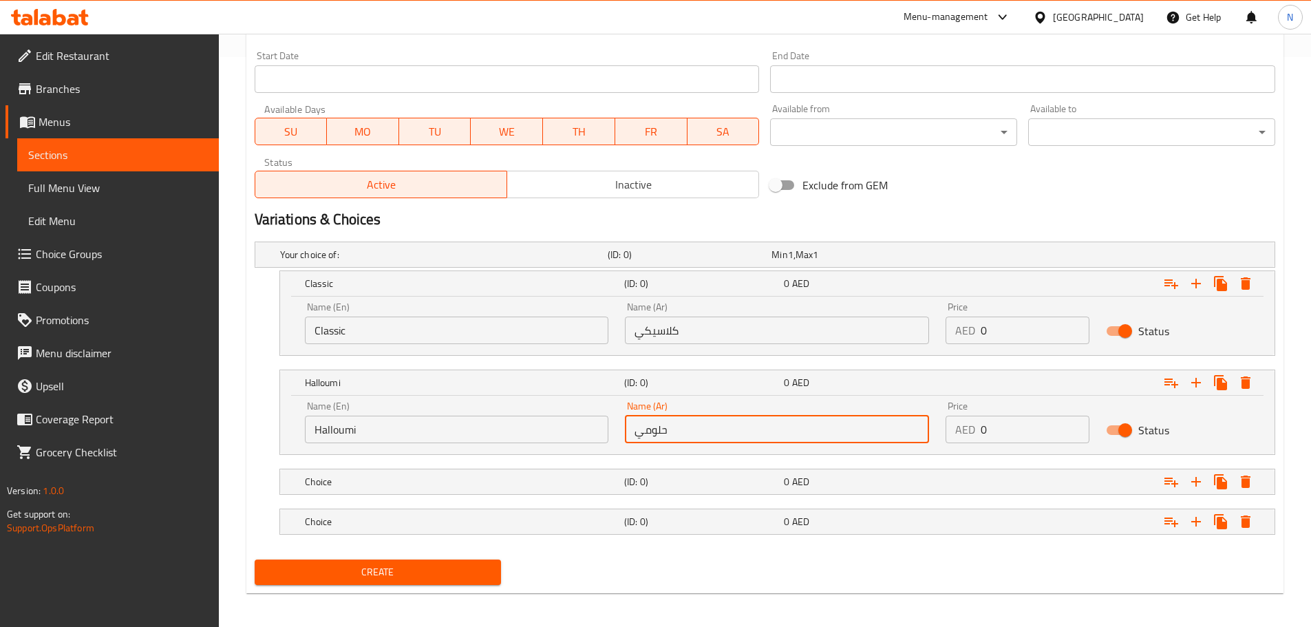
scroll to position [575, 0]
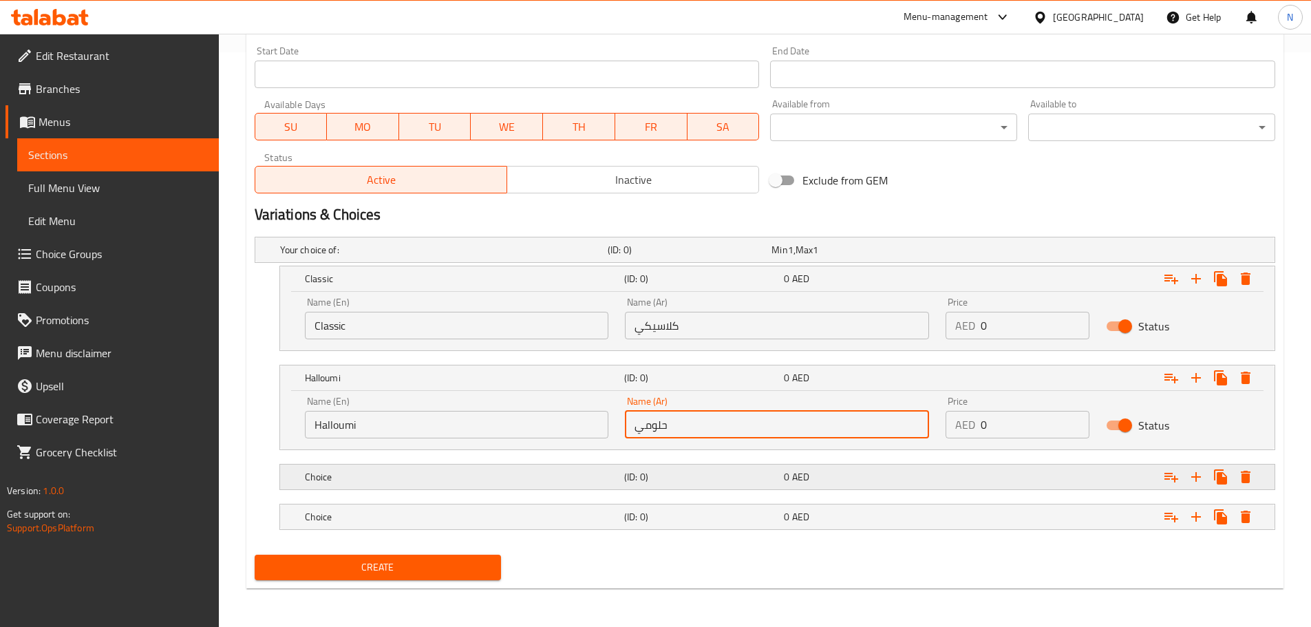
click at [498, 472] on h5 "Choice" at bounding box center [462, 477] width 314 height 14
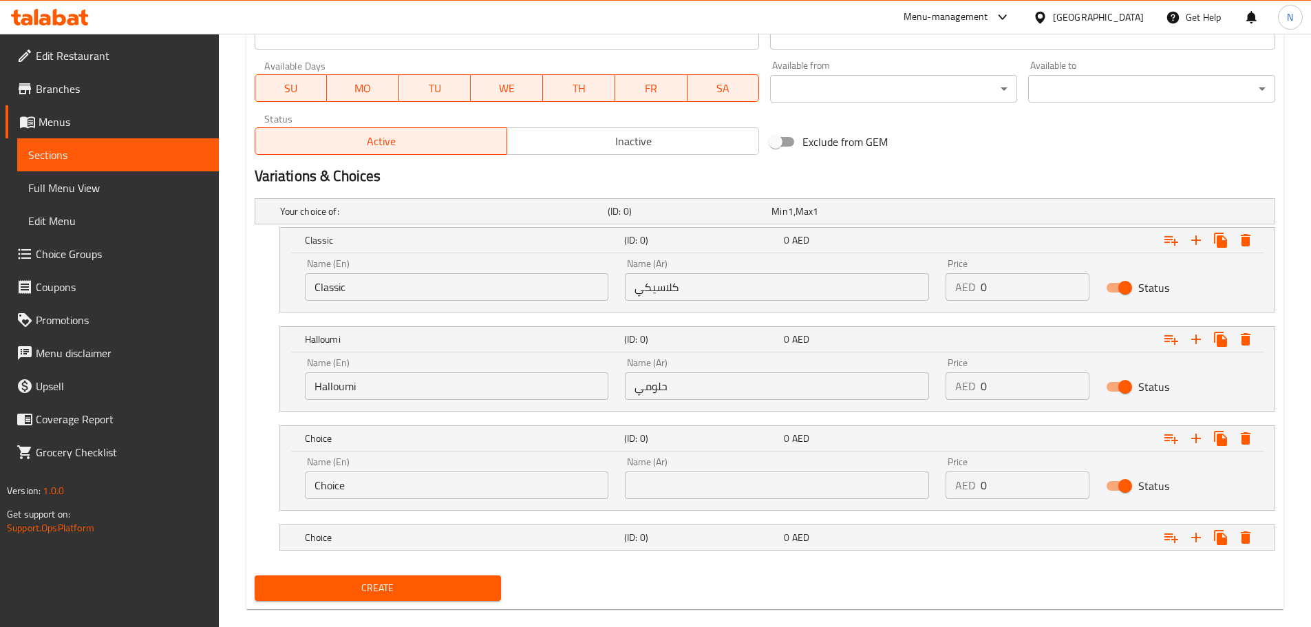
scroll to position [634, 0]
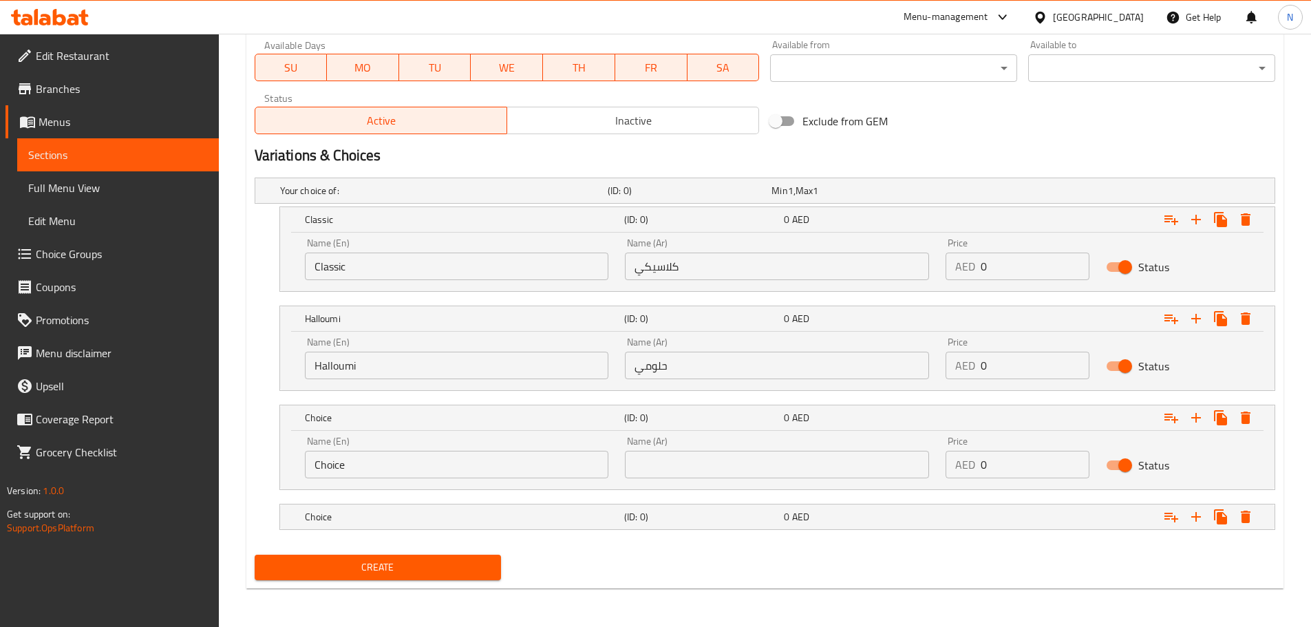
click at [454, 464] on input "Choice" at bounding box center [457, 465] width 304 height 28
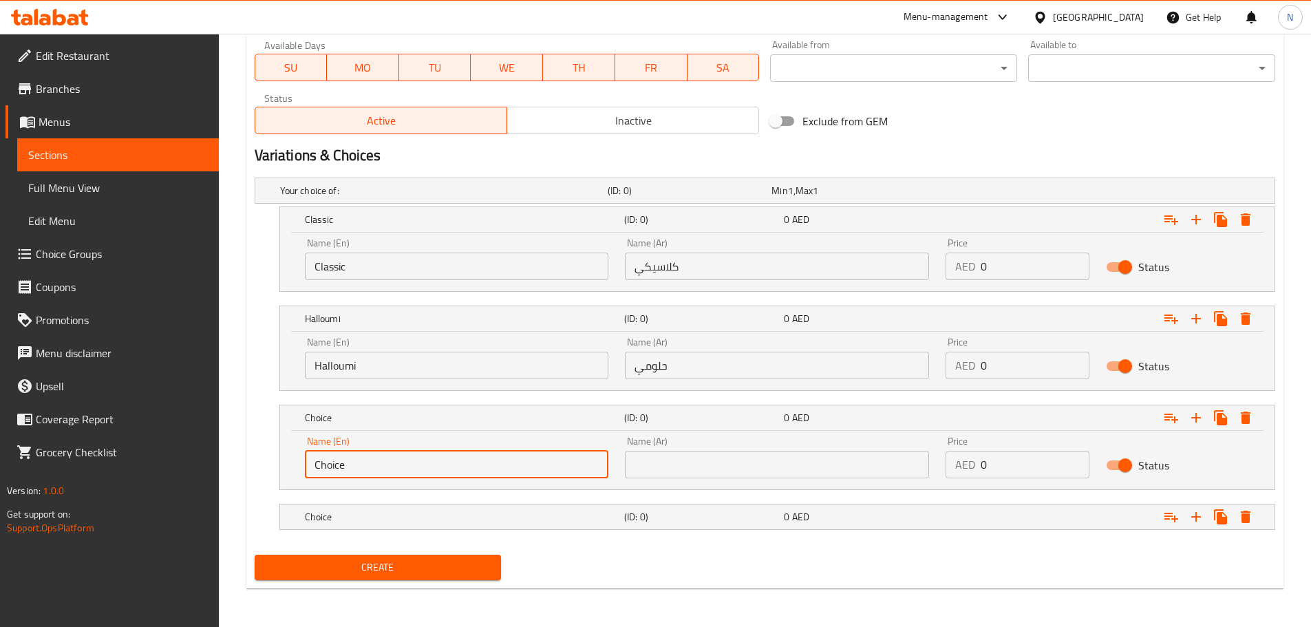
click at [454, 464] on input "Choice" at bounding box center [457, 465] width 304 height 28
paste input "icken"
type input "Chicken"
click at [821, 463] on input "text" at bounding box center [777, 465] width 304 height 28
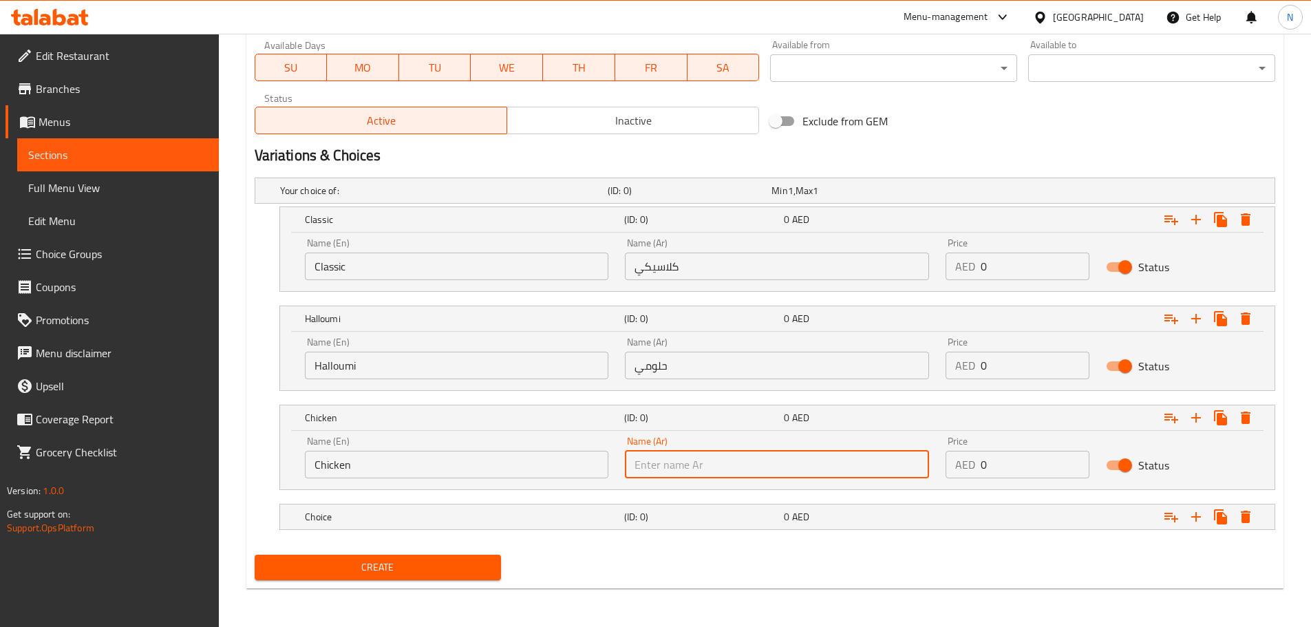
paste input "فرخة"
type input "فرخة"
click at [1245, 511] on icon "Expand" at bounding box center [1246, 517] width 10 height 12
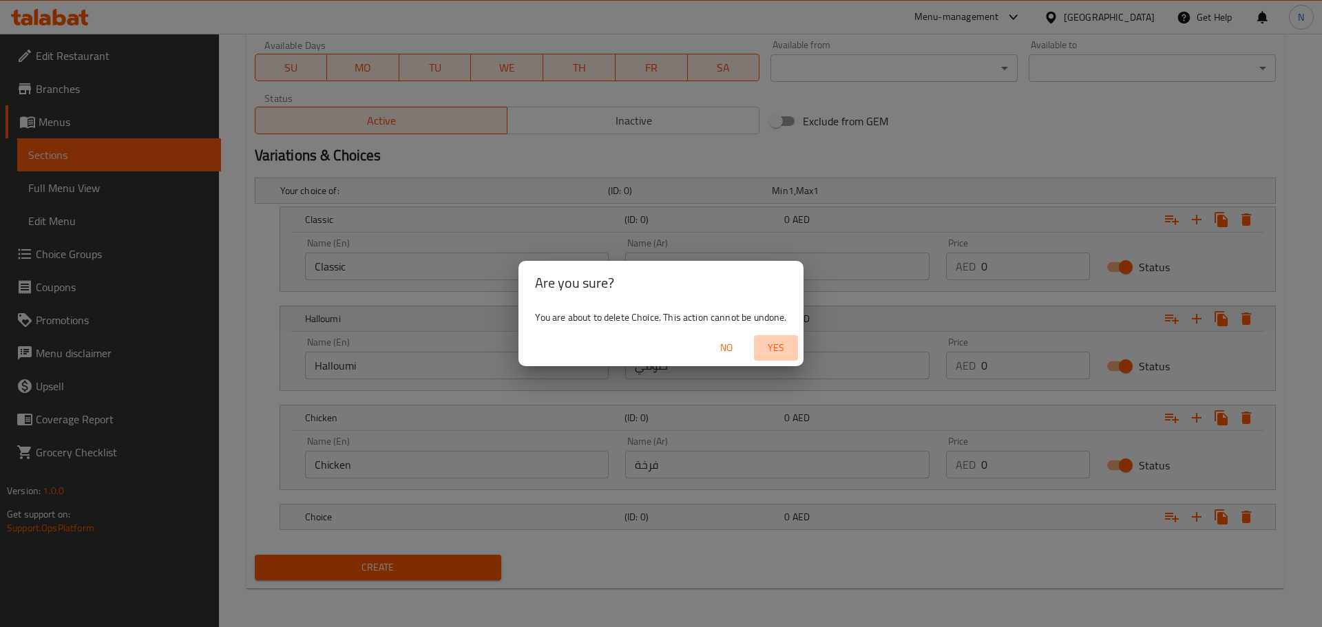
click at [778, 350] on span "Yes" at bounding box center [775, 347] width 33 height 17
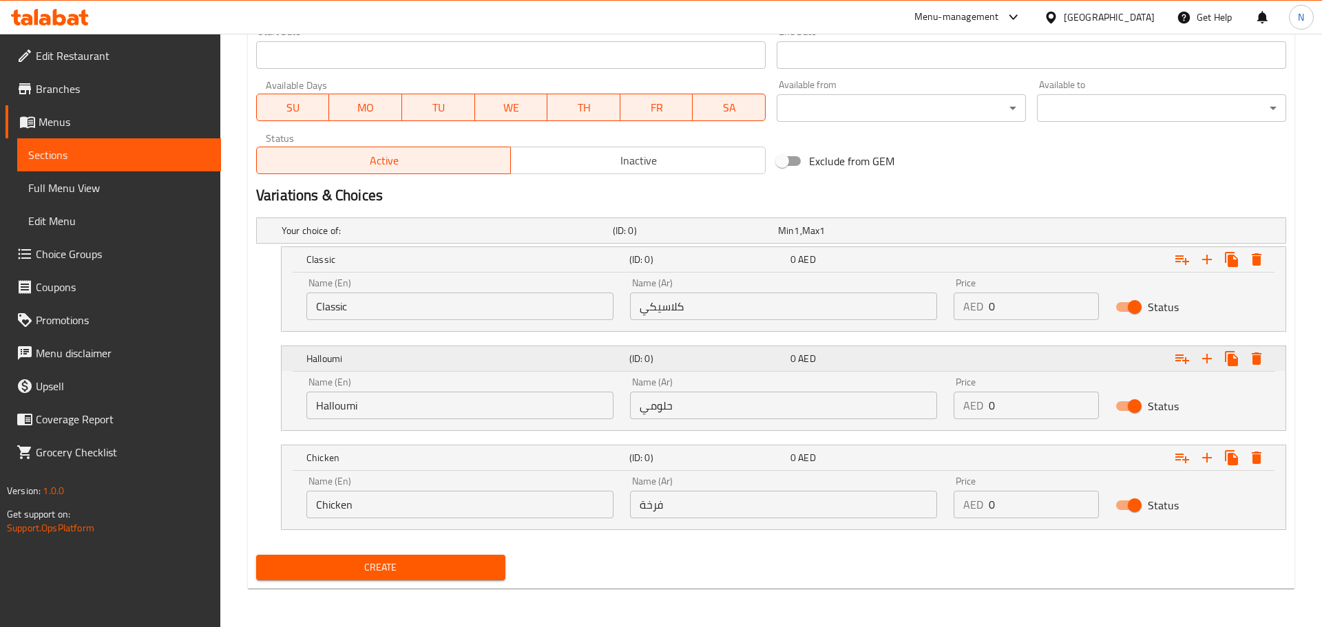
scroll to position [594, 0]
click at [1244, 456] on icon "Expand" at bounding box center [1246, 458] width 10 height 12
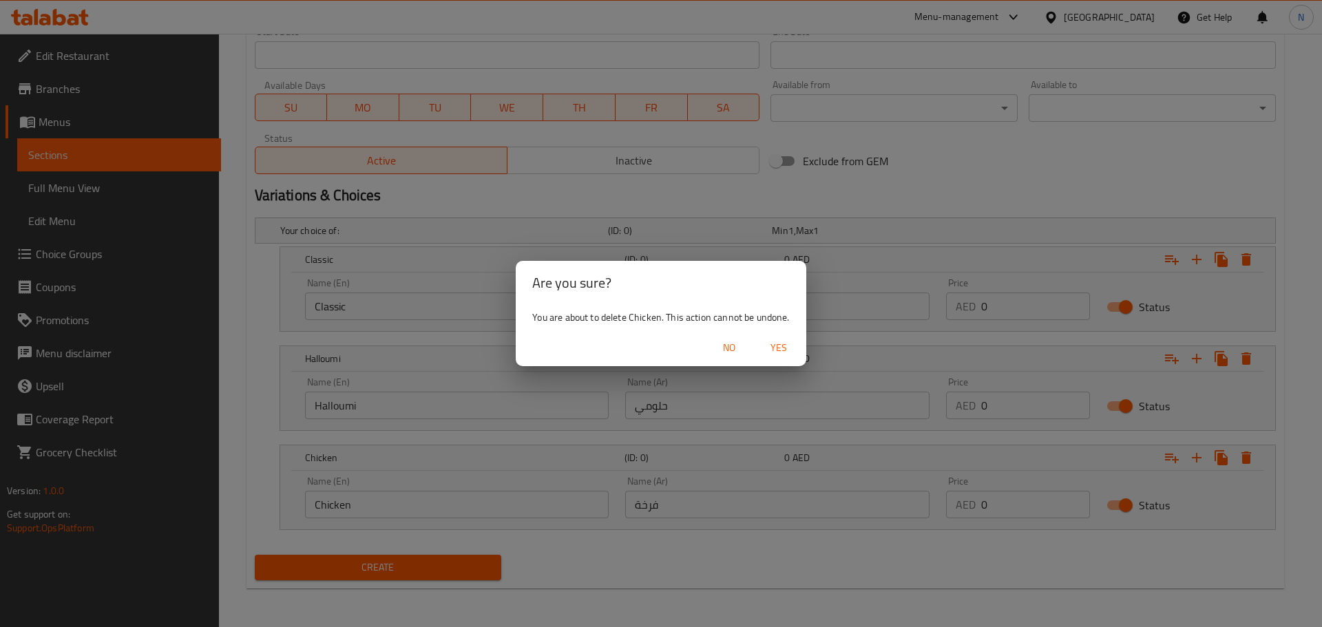
click at [776, 341] on span "Yes" at bounding box center [778, 347] width 33 height 17
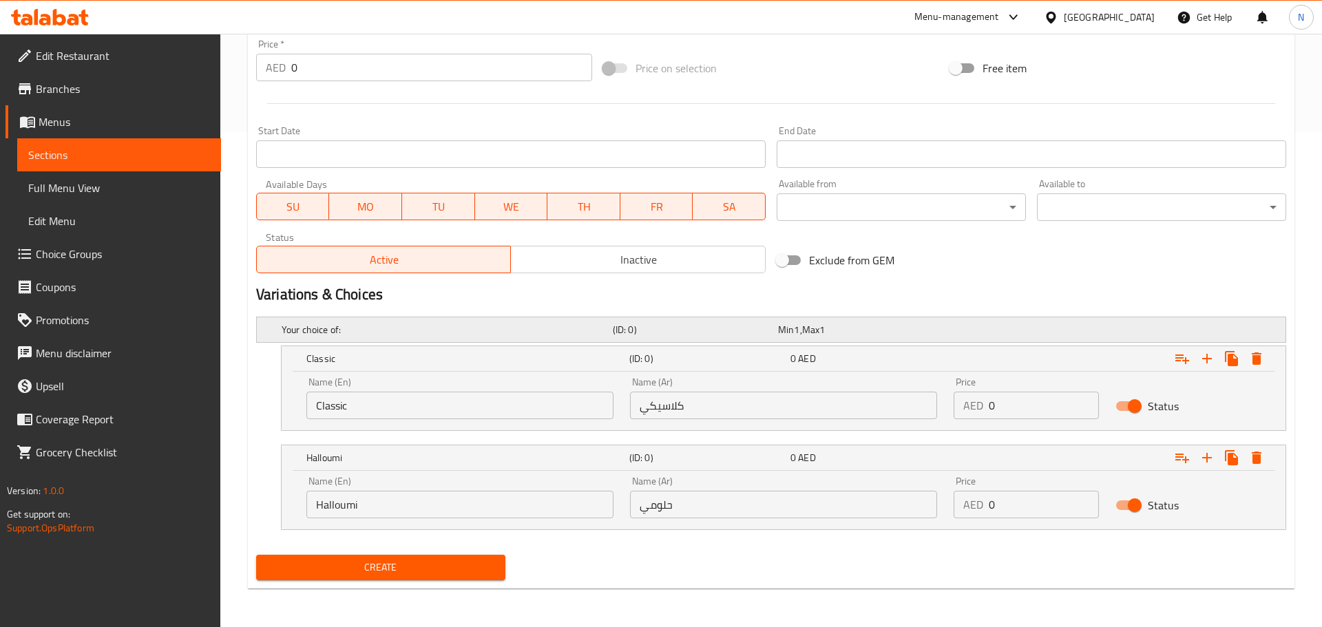
scroll to position [495, 0]
click at [1247, 458] on icon "Expand" at bounding box center [1246, 458] width 10 height 12
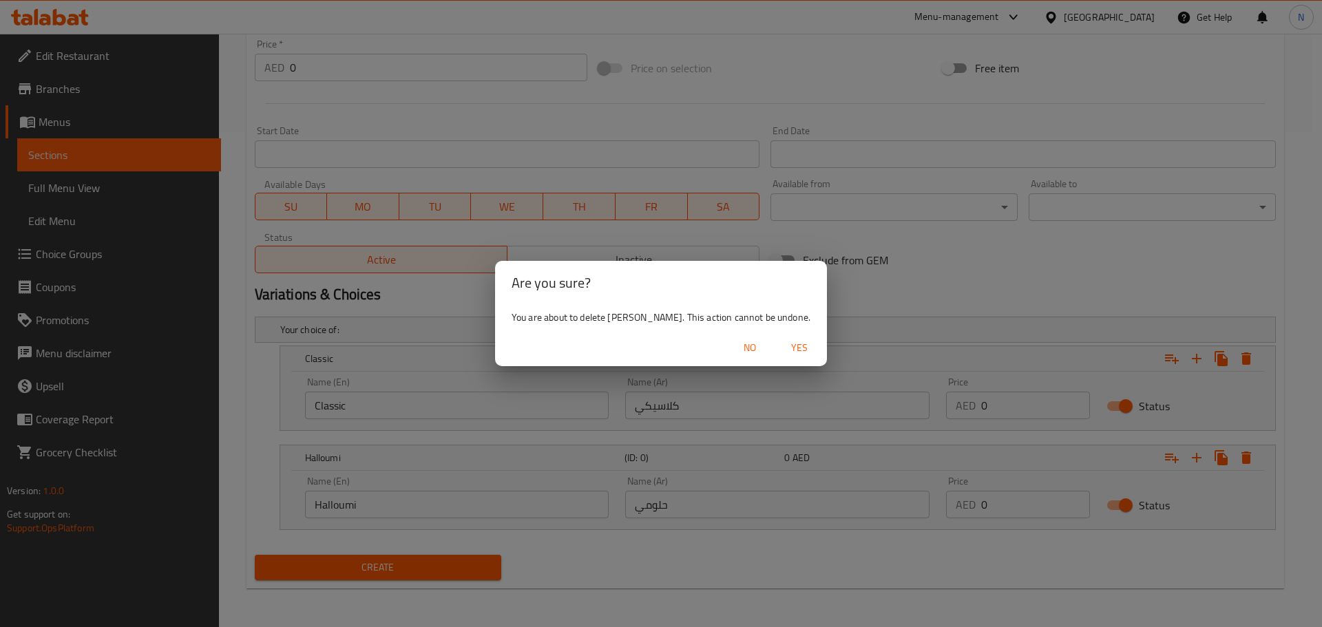
click at [787, 353] on span "Yes" at bounding box center [799, 347] width 33 height 17
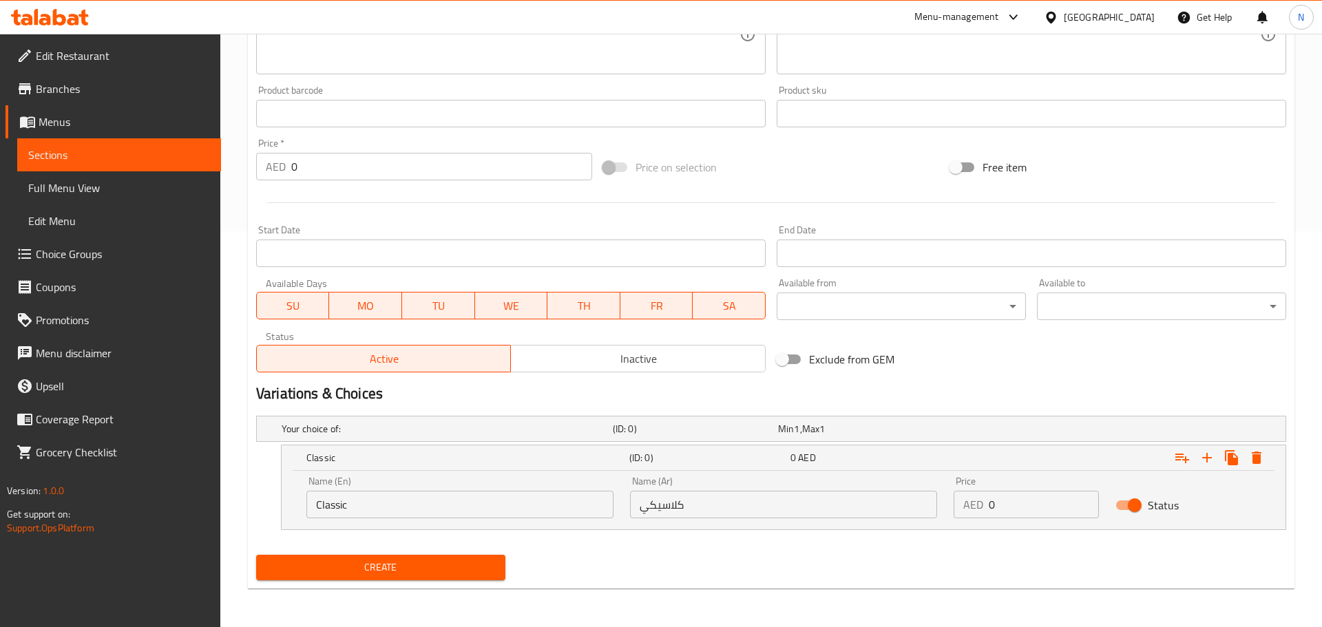
scroll to position [396, 0]
click at [1245, 457] on icon "Expand" at bounding box center [1246, 458] width 10 height 12
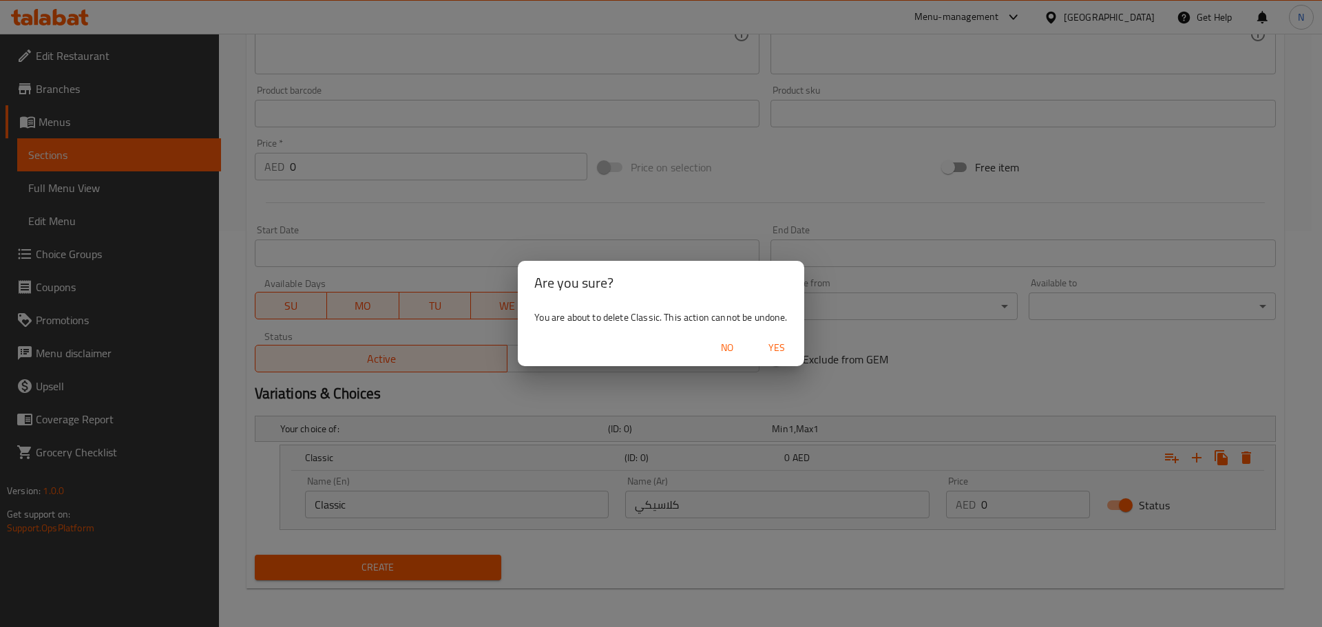
click at [783, 347] on span "Yes" at bounding box center [776, 347] width 33 height 17
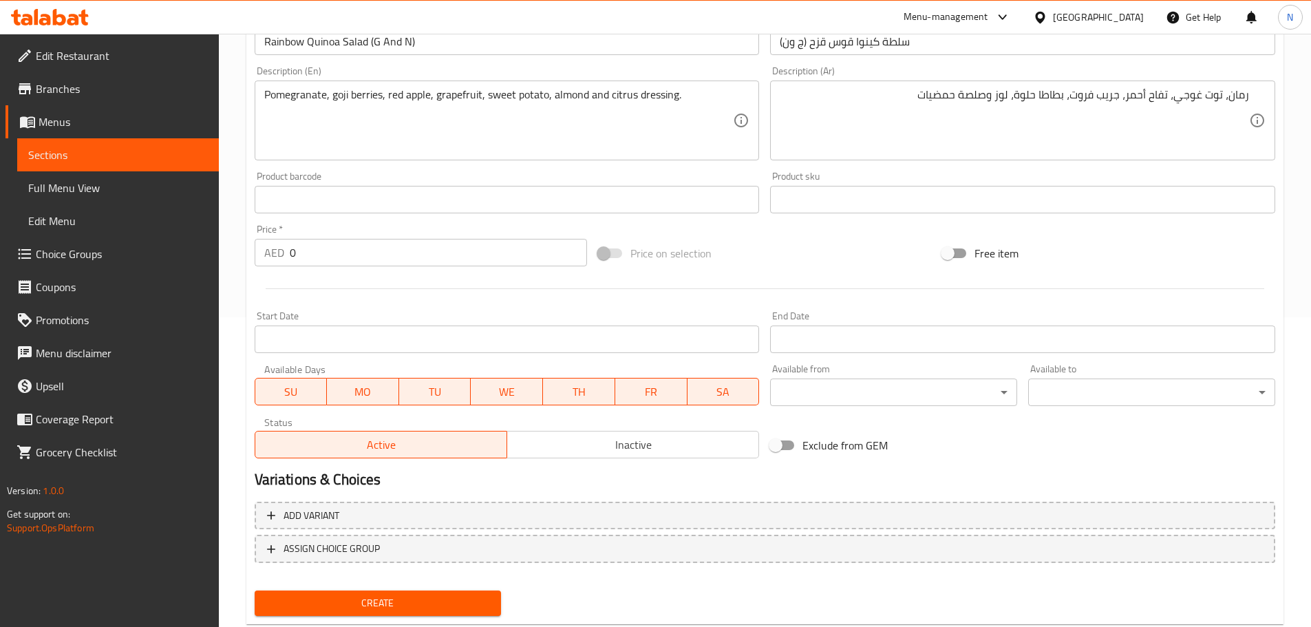
scroll to position [346, 0]
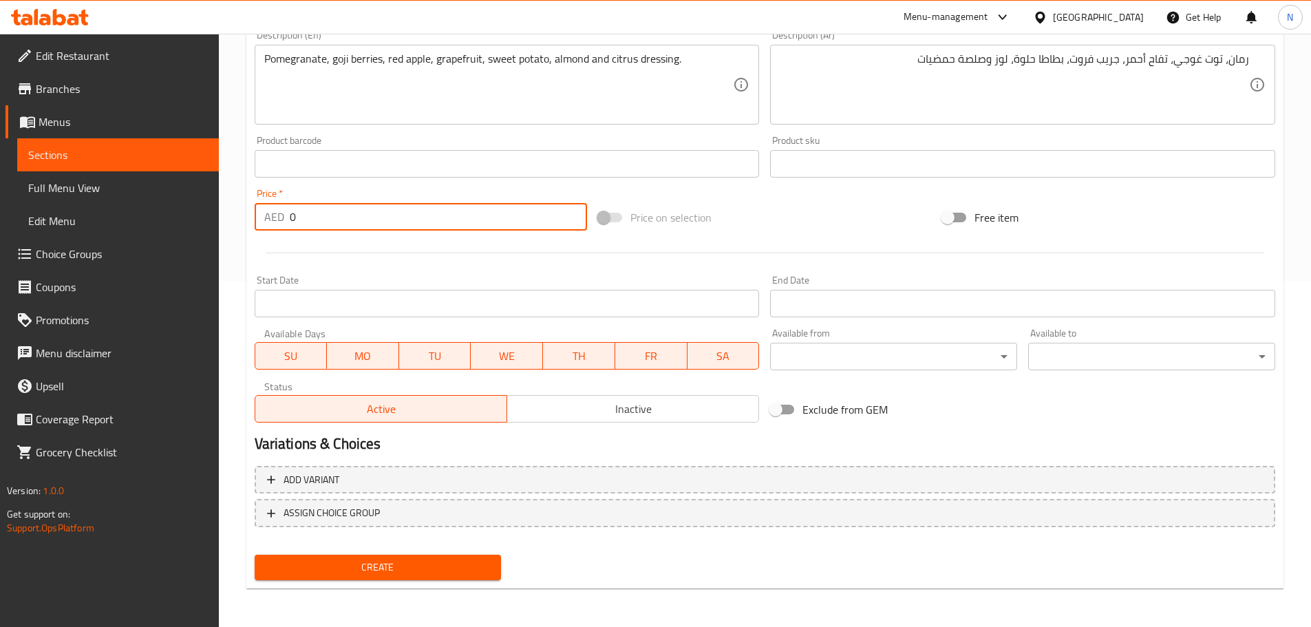
drag, startPoint x: 321, startPoint y: 211, endPoint x: 258, endPoint y: 214, distance: 63.4
click at [258, 214] on div "AED 0 Price *" at bounding box center [421, 217] width 333 height 28
type input "78"
click at [833, 203] on div "Price on selection" at bounding box center [765, 217] width 344 height 37
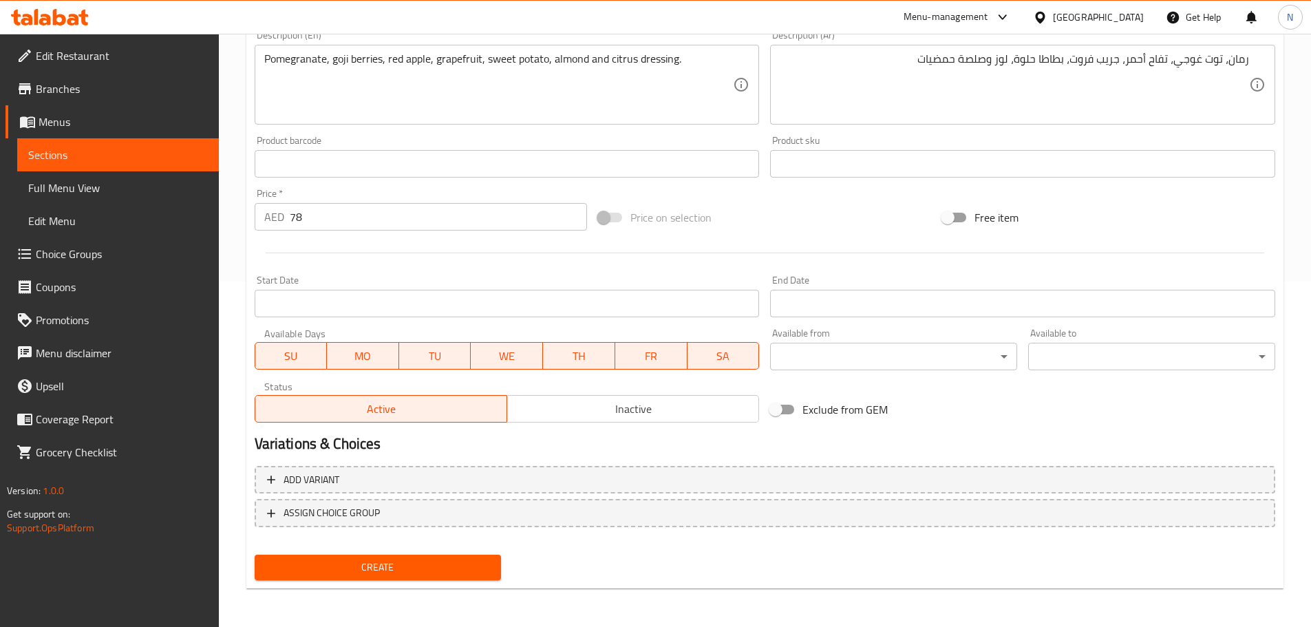
click at [400, 571] on span "Create" at bounding box center [378, 567] width 225 height 17
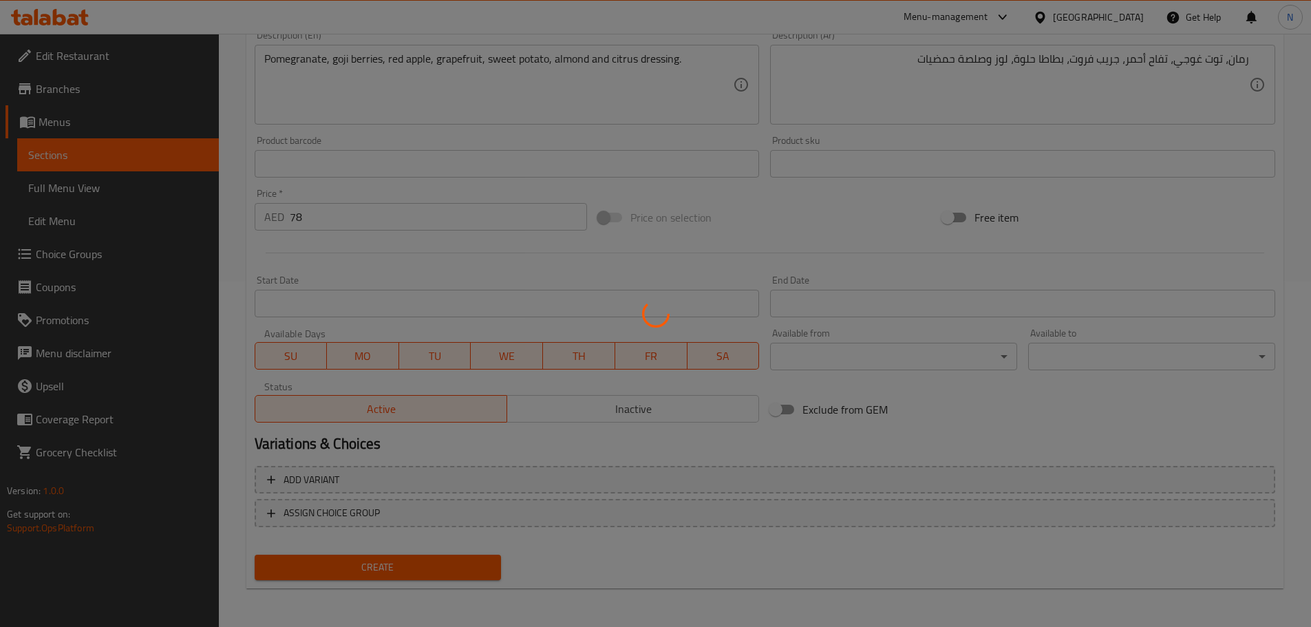
type input "0"
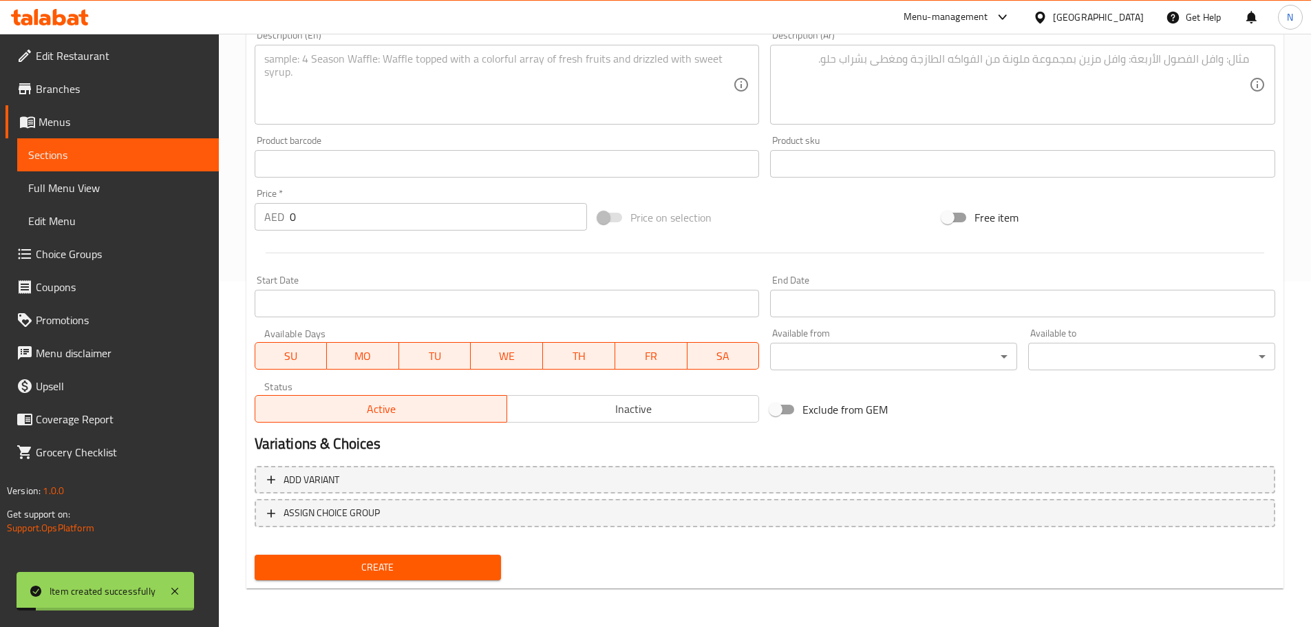
scroll to position [0, 0]
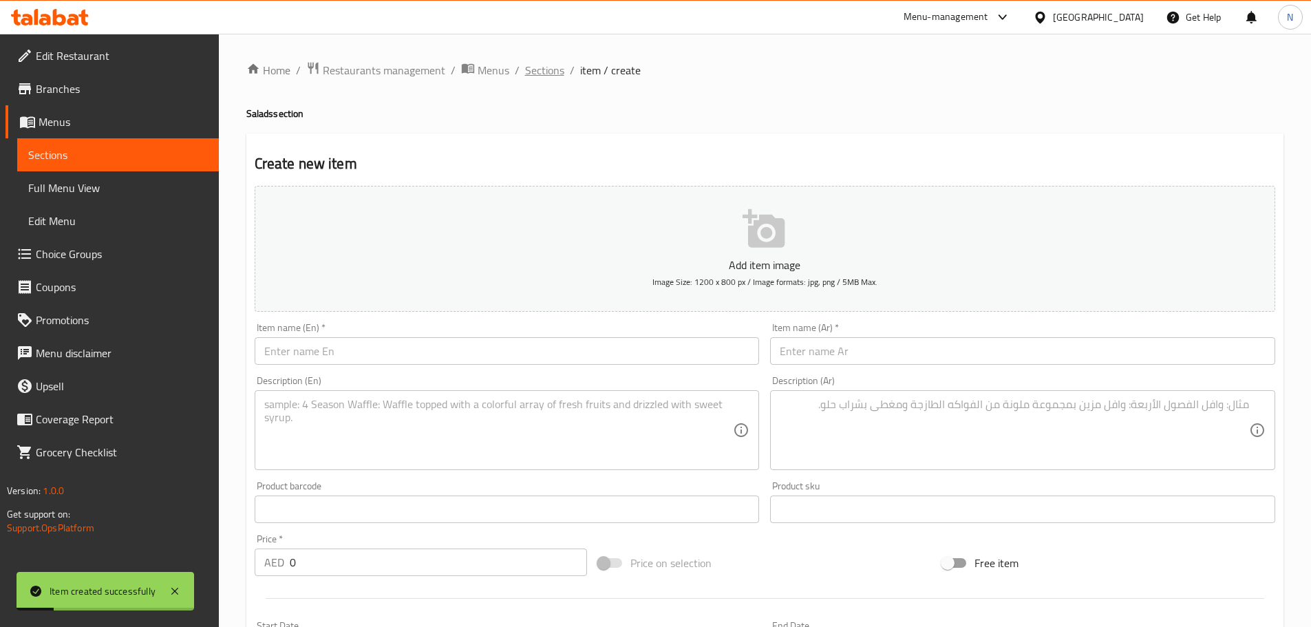
click at [560, 74] on span "Sections" at bounding box center [544, 70] width 39 height 17
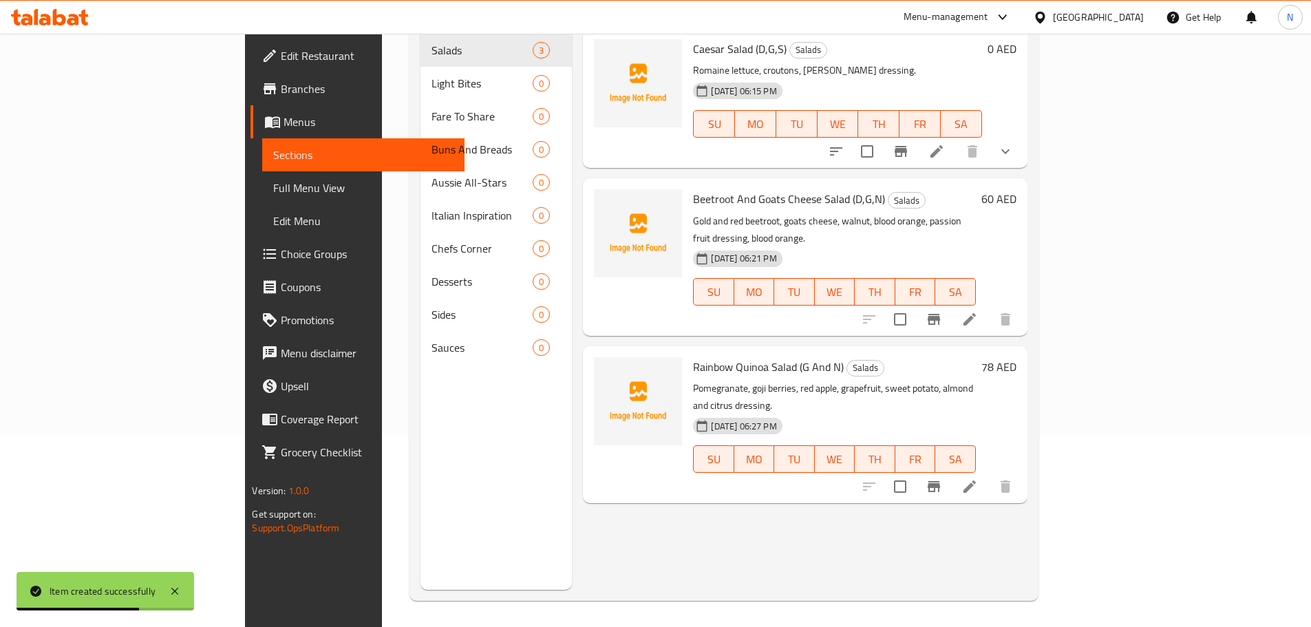
scroll to position [193, 0]
drag, startPoint x: 1163, startPoint y: 431, endPoint x: 1214, endPoint y: 440, distance: 51.0
click at [989, 473] on li at bounding box center [970, 485] width 39 height 25
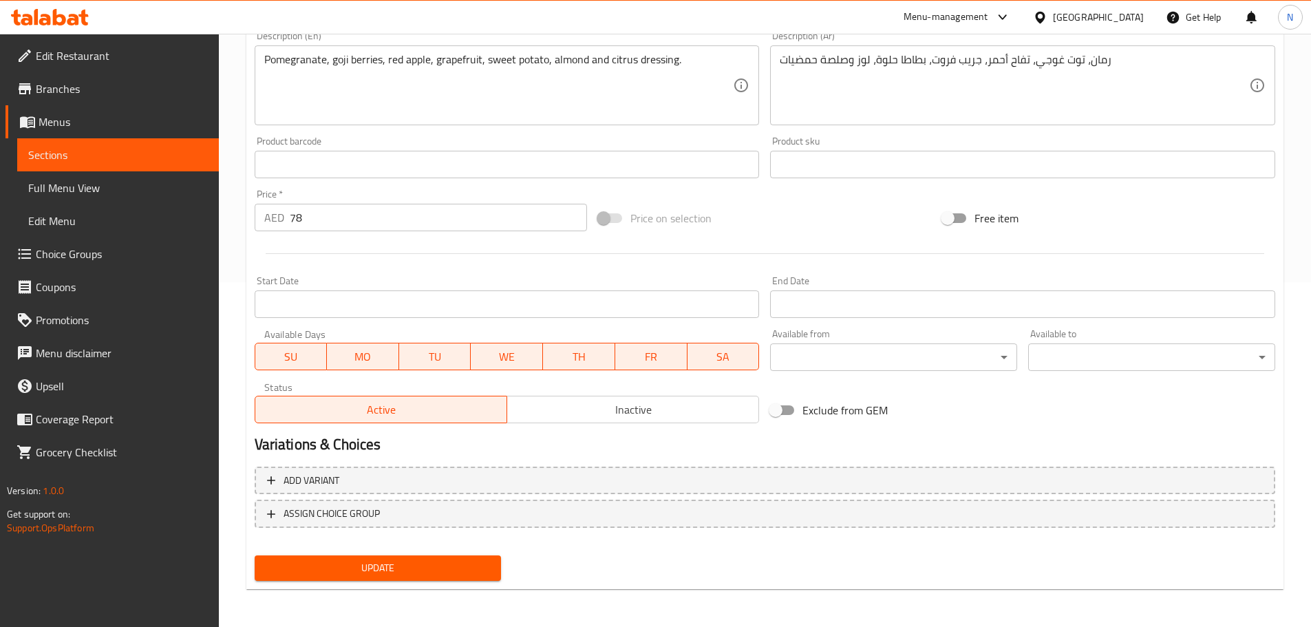
scroll to position [346, 0]
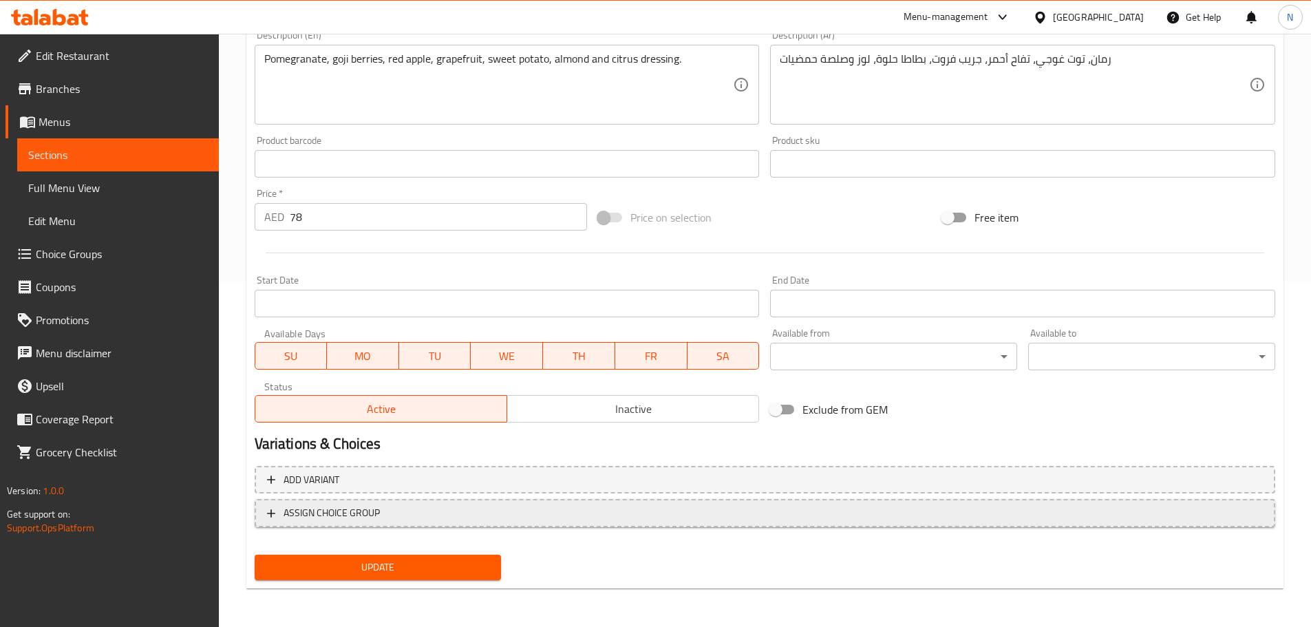
click at [737, 512] on span "ASSIGN CHOICE GROUP" at bounding box center [765, 513] width 996 height 17
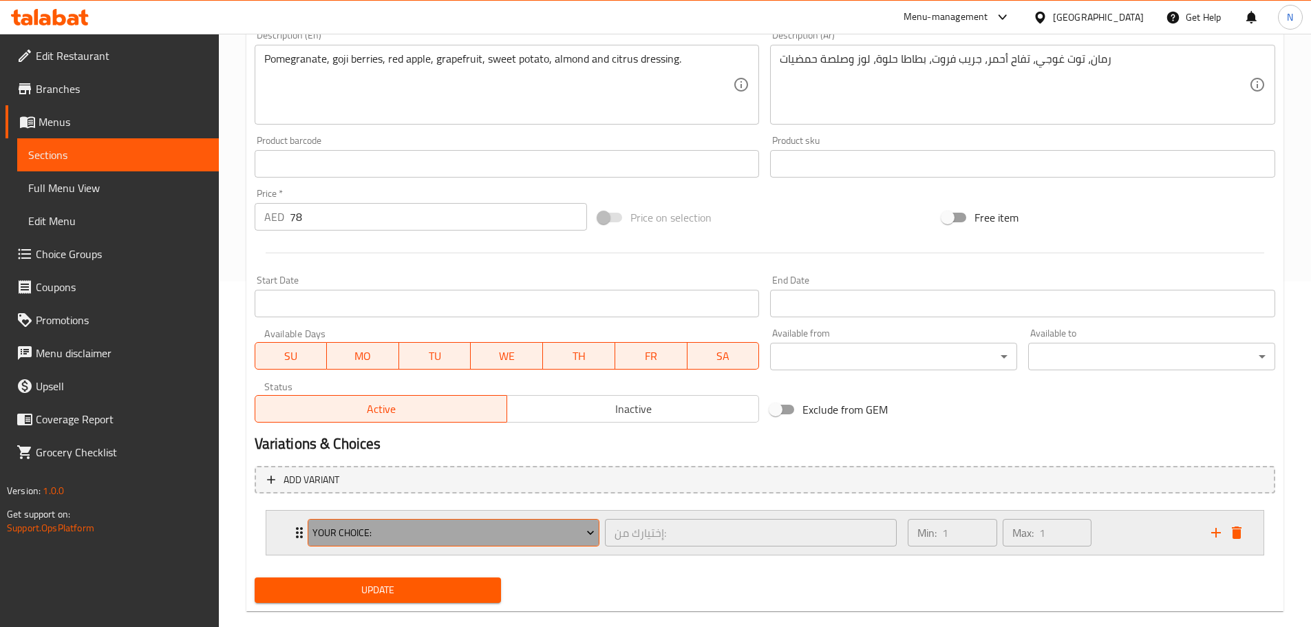
click at [485, 534] on span "Your Choice:" at bounding box center [454, 533] width 282 height 17
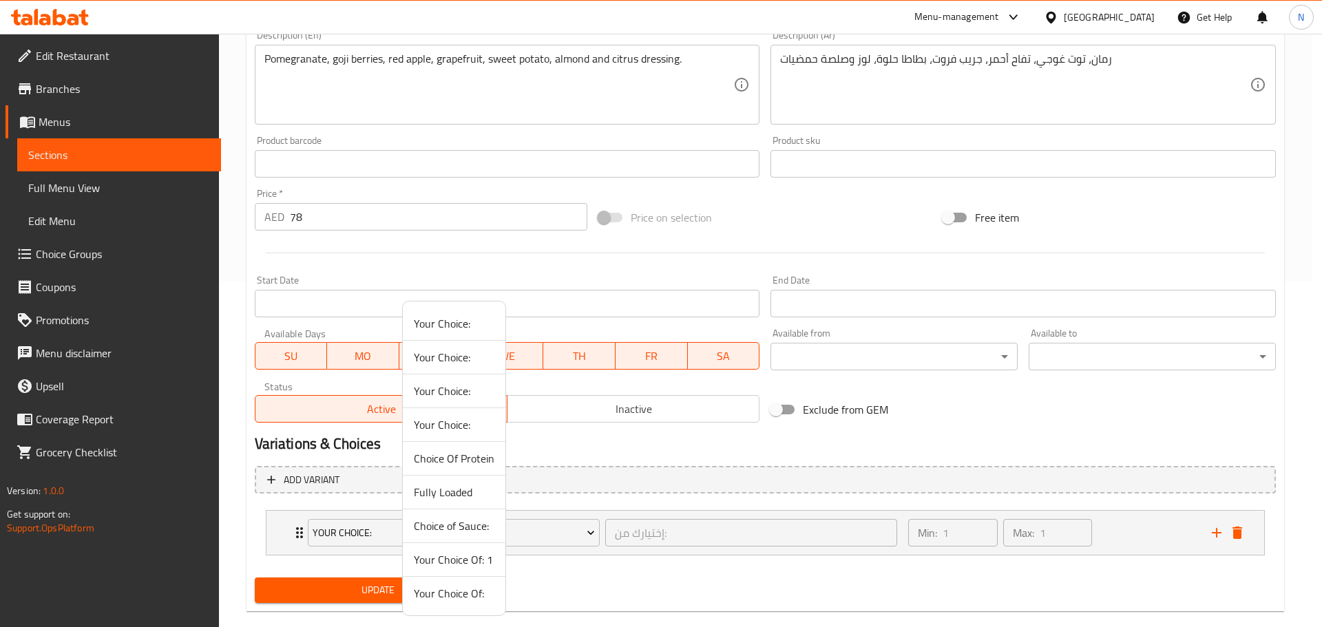
click at [467, 555] on span "Your Choice Of: 1" at bounding box center [454, 559] width 81 height 17
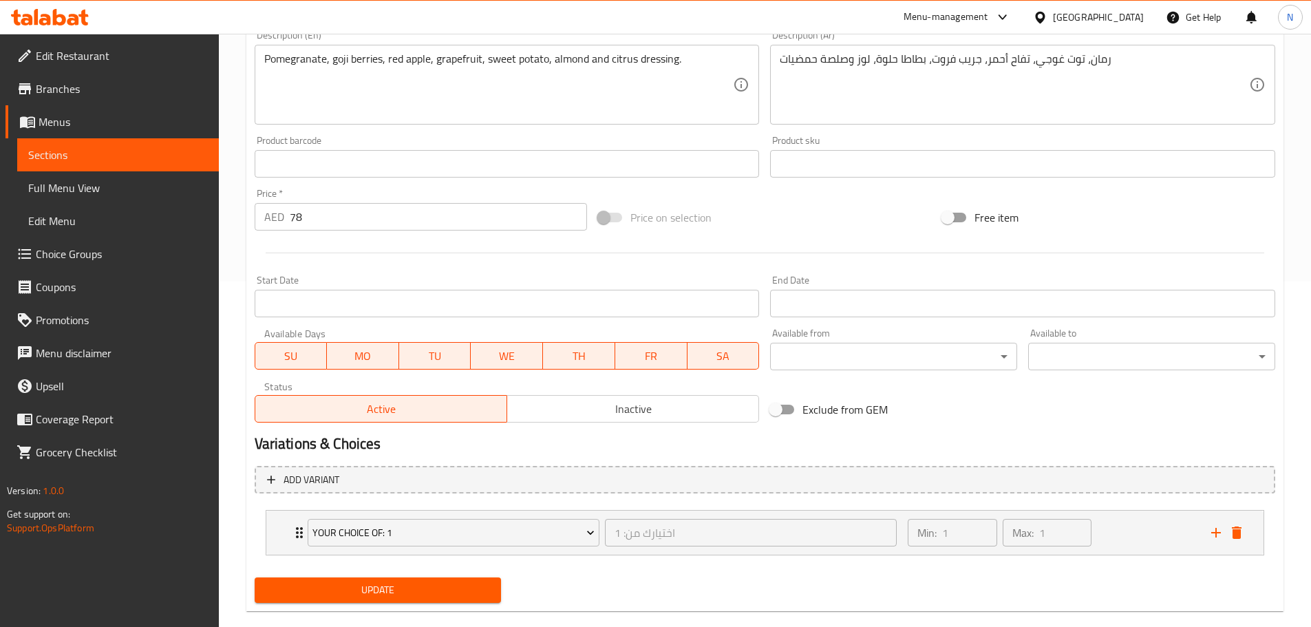
click at [450, 592] on span "Update" at bounding box center [378, 590] width 225 height 17
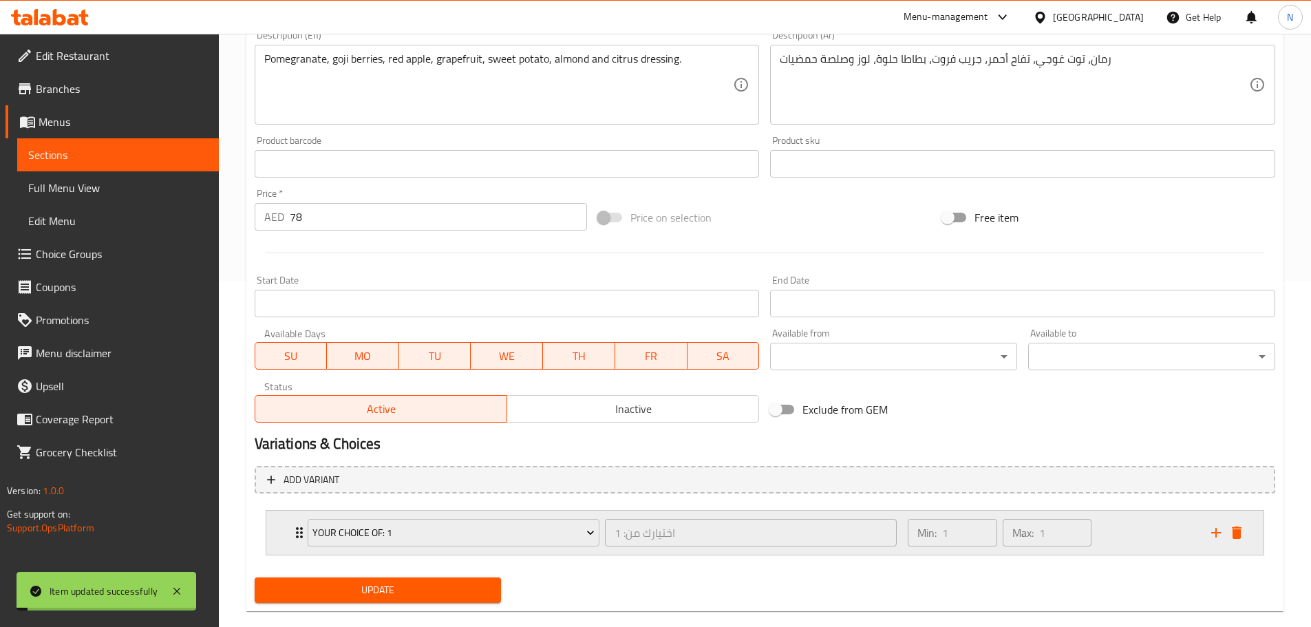
click at [1138, 524] on div "Min: 1 ​ Max: 1 ​" at bounding box center [1051, 533] width 303 height 44
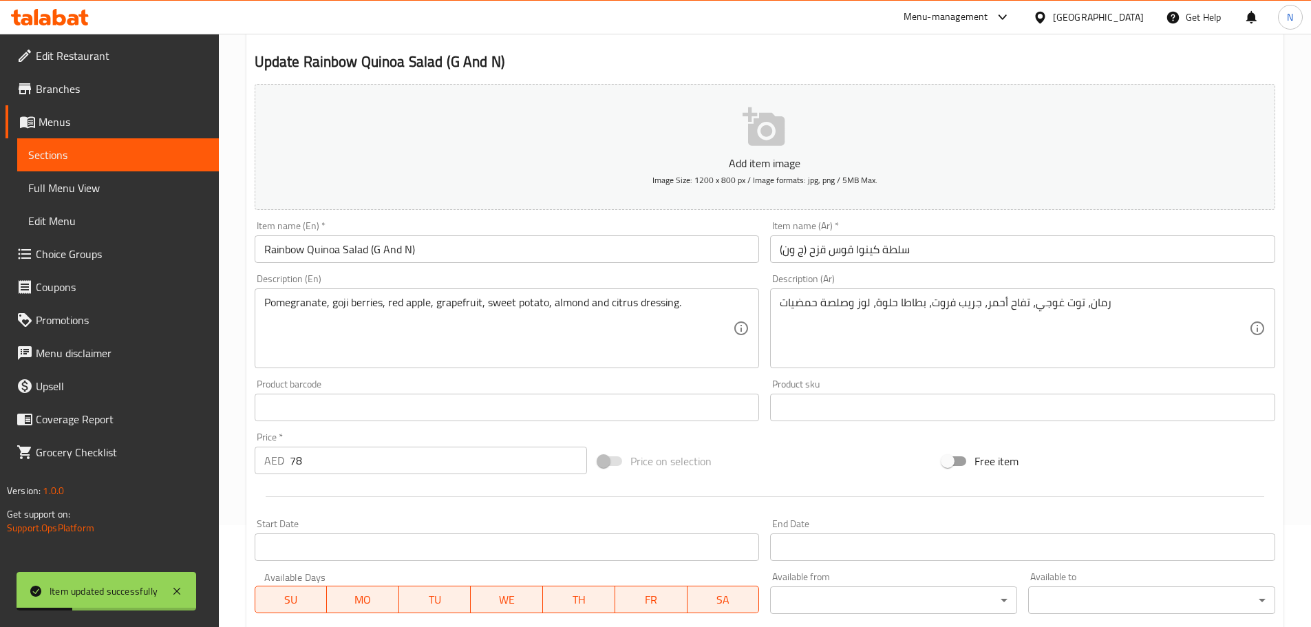
scroll to position [0, 0]
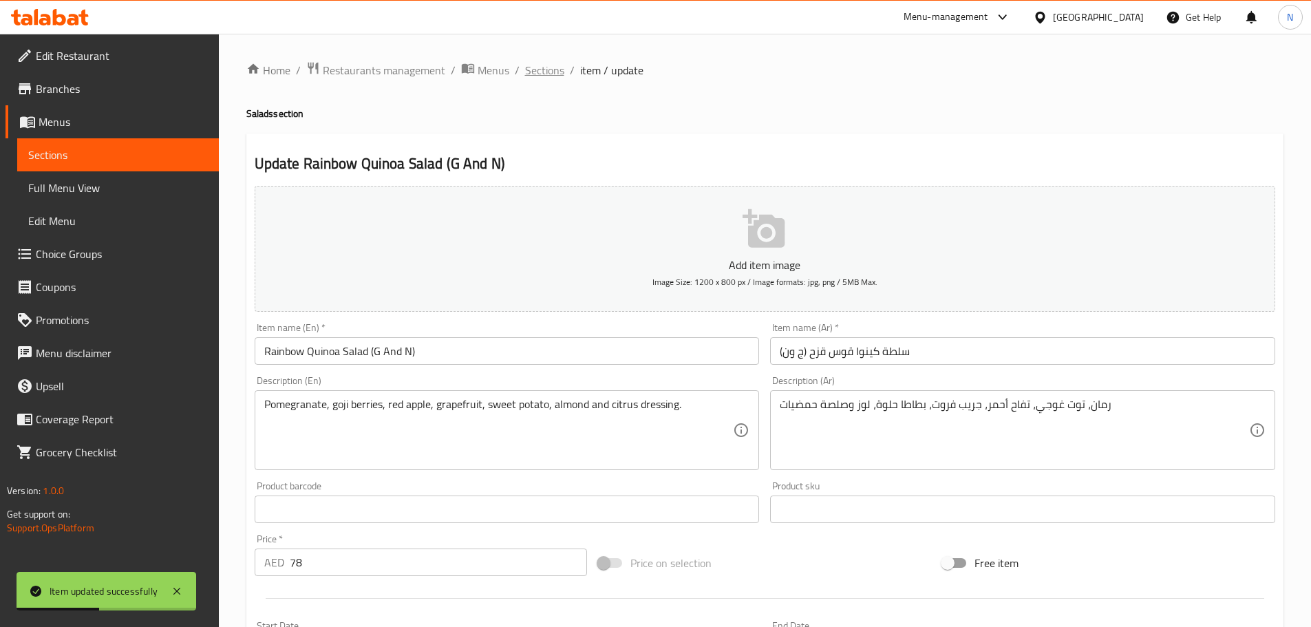
click at [555, 66] on span "Sections" at bounding box center [544, 70] width 39 height 17
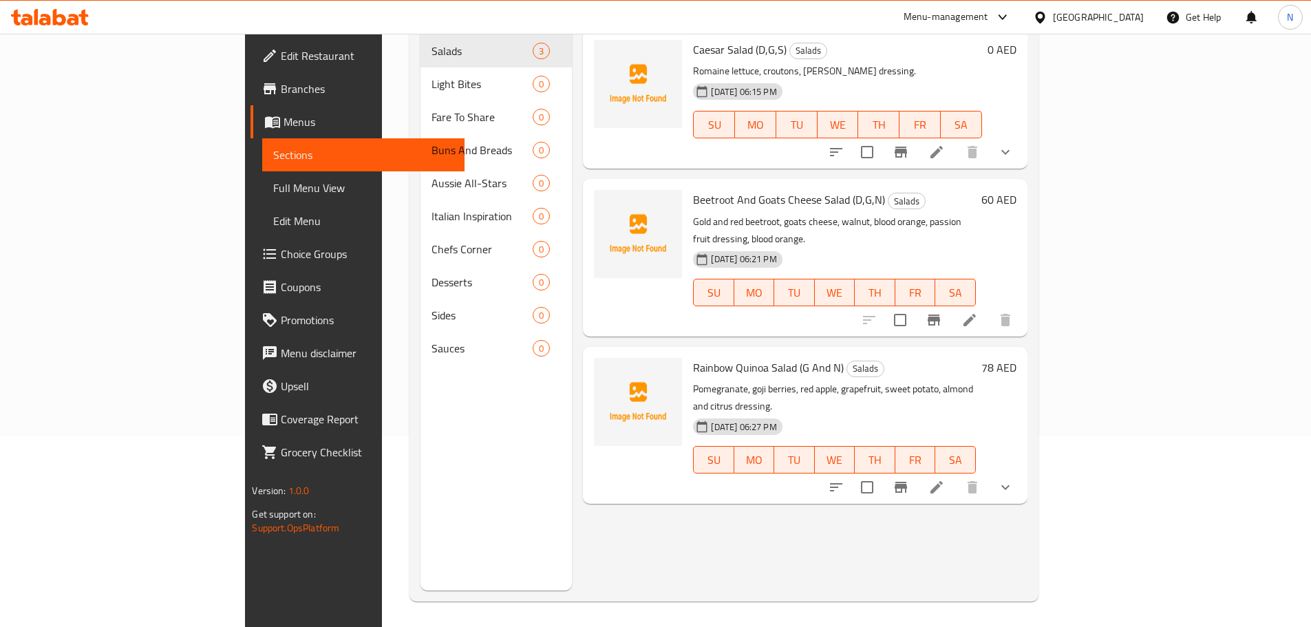
scroll to position [193, 0]
click at [956, 473] on li at bounding box center [937, 485] width 39 height 25
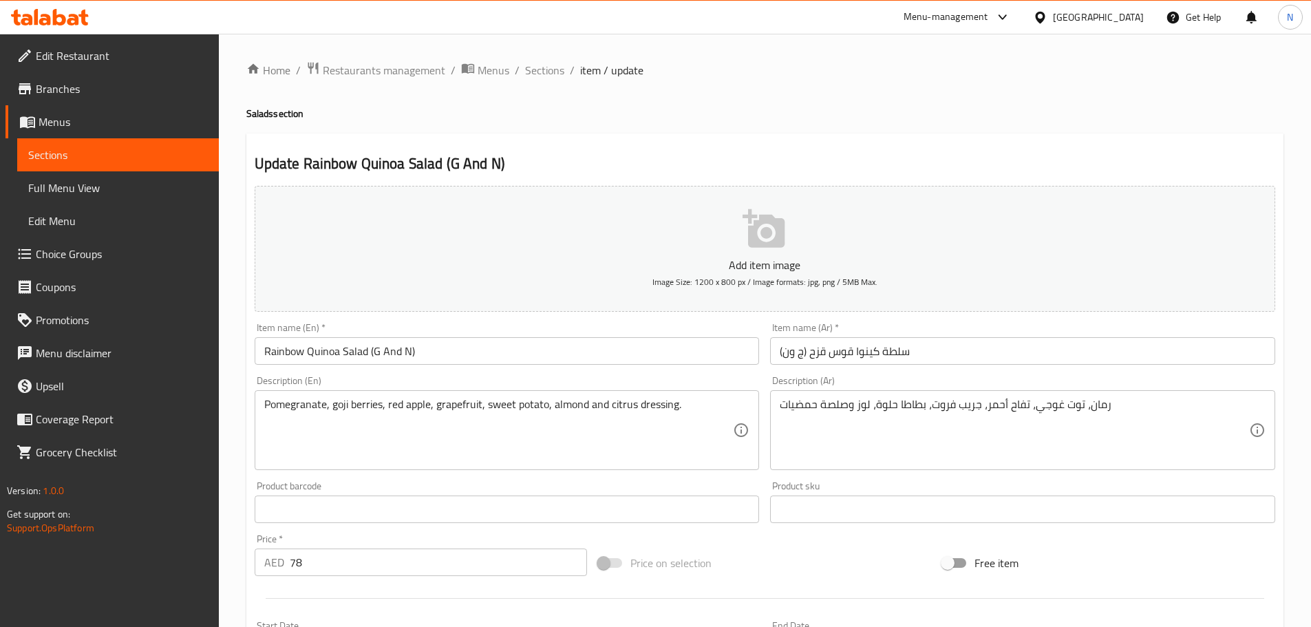
scroll to position [368, 0]
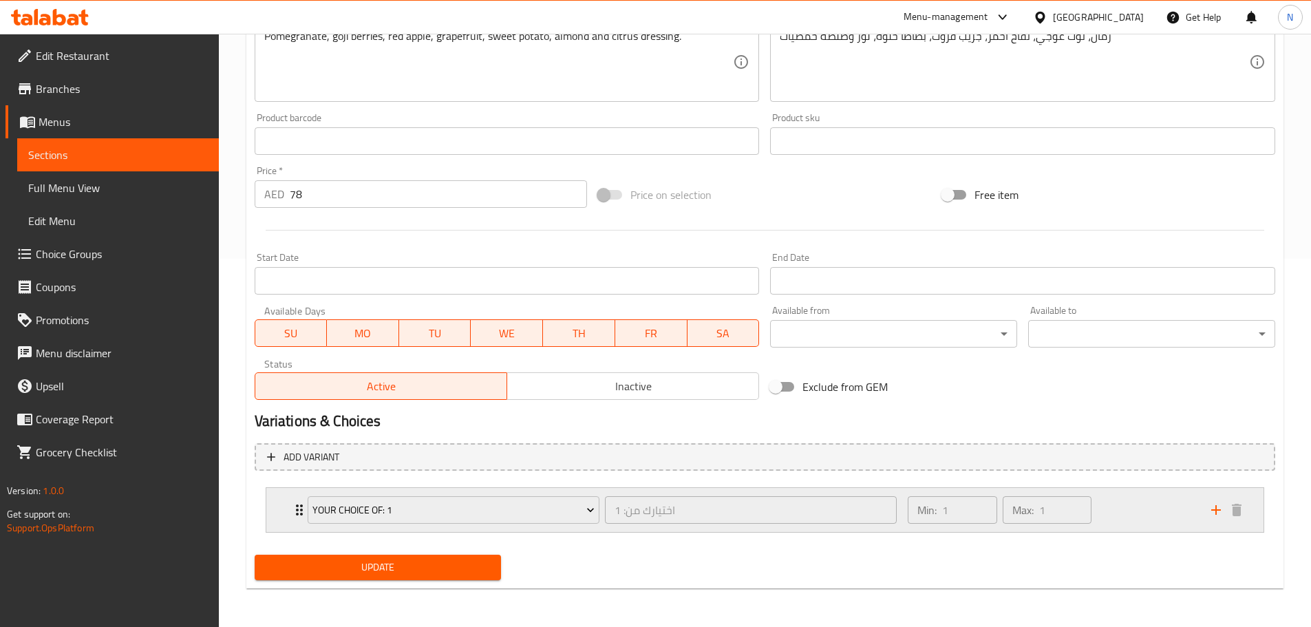
click at [1130, 513] on div "Min: 1 ​ Max: 1 ​" at bounding box center [1051, 510] width 303 height 44
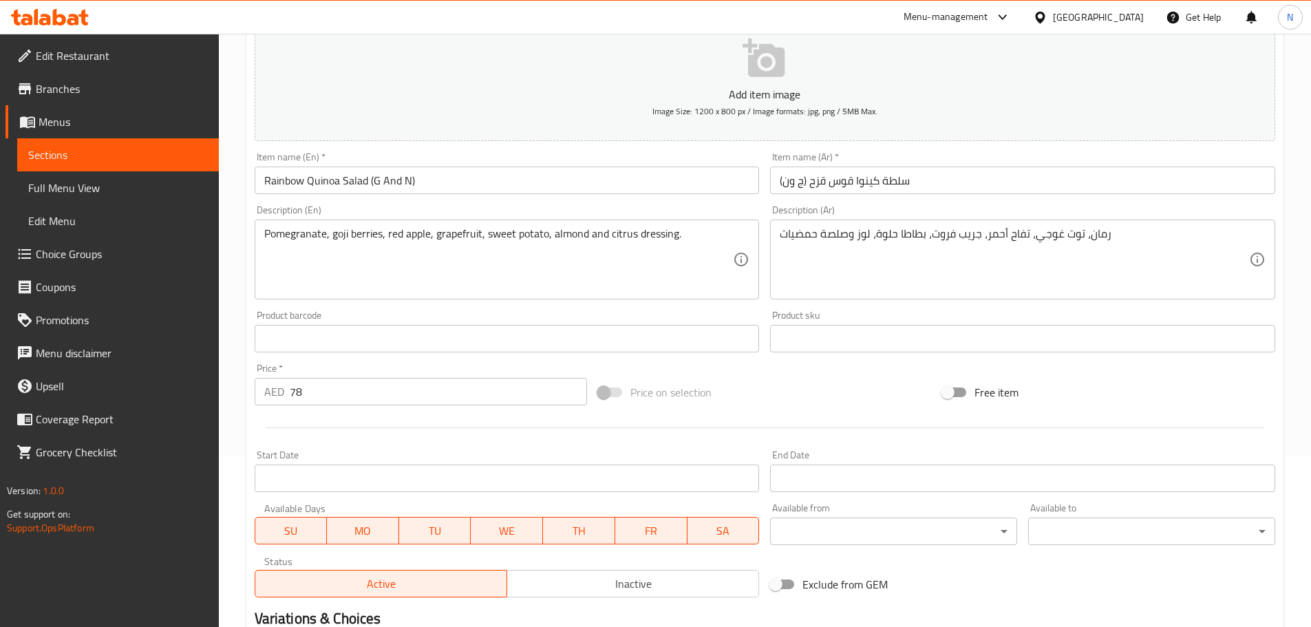
scroll to position [0, 0]
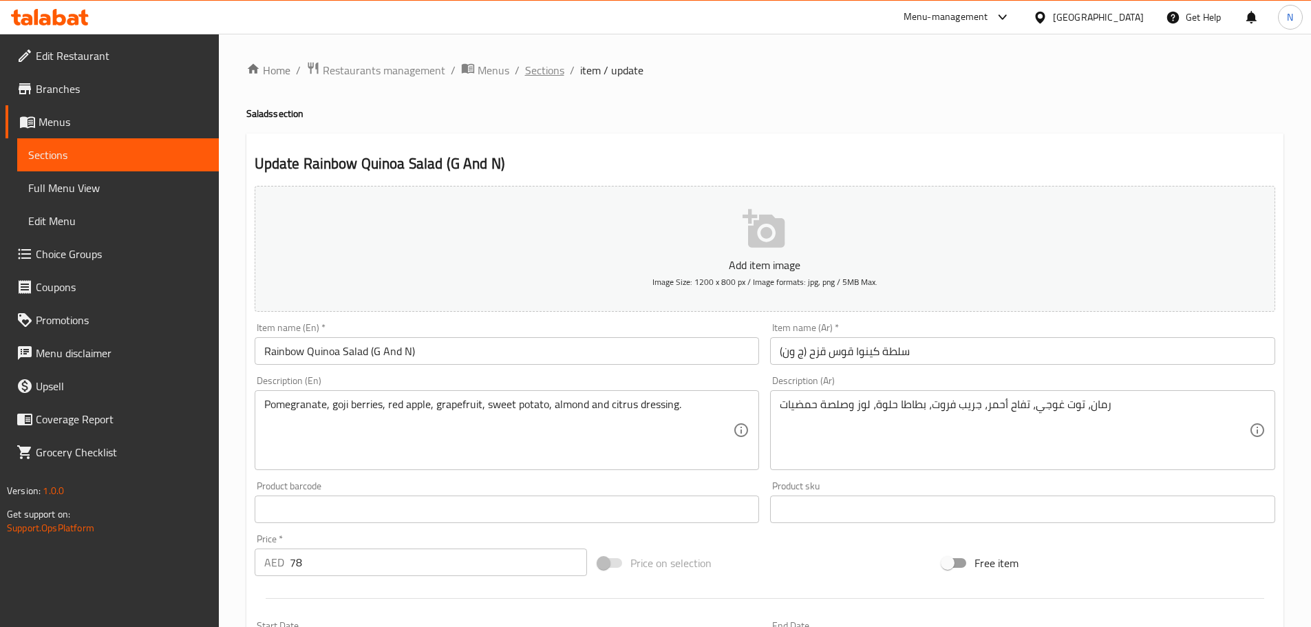
click at [555, 65] on span "Sections" at bounding box center [544, 70] width 39 height 17
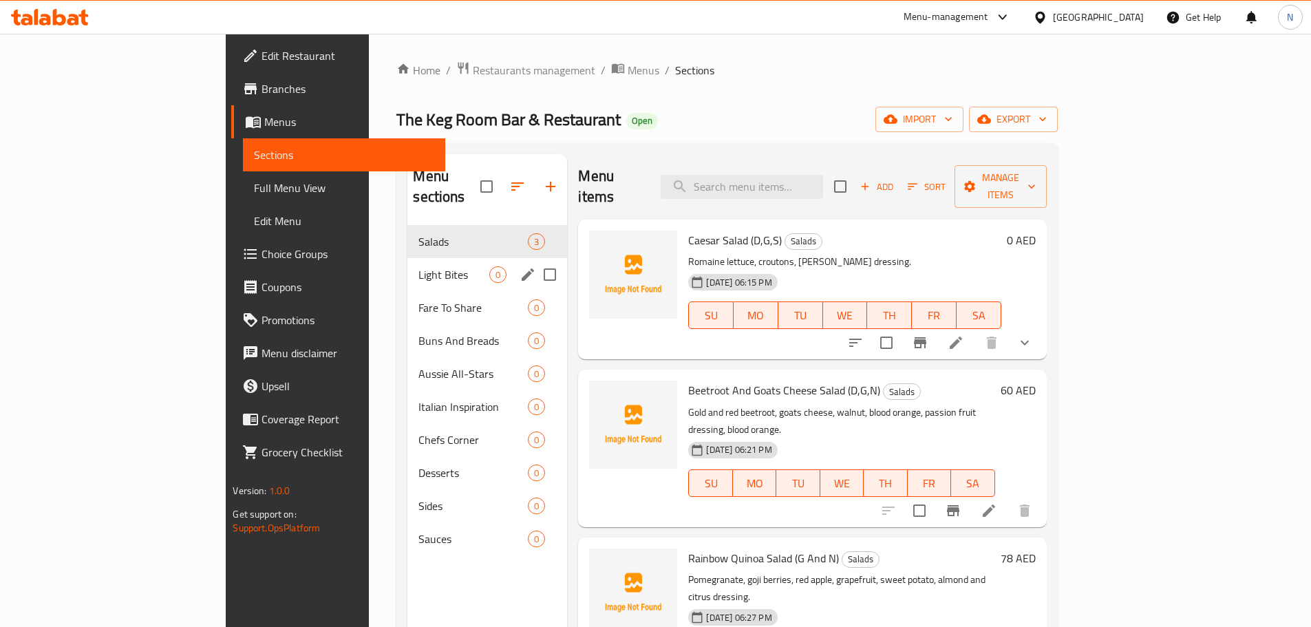
click at [422, 269] on div "Light Bites 0" at bounding box center [487, 274] width 160 height 33
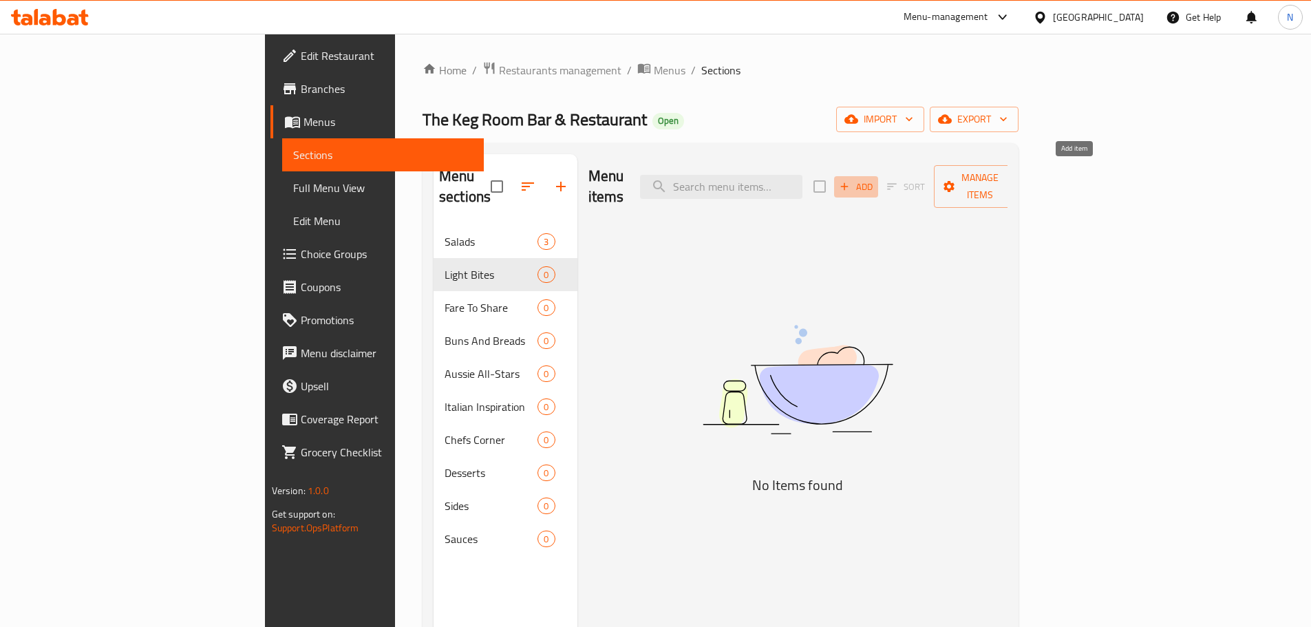
click at [875, 179] on span "Add" at bounding box center [856, 187] width 37 height 16
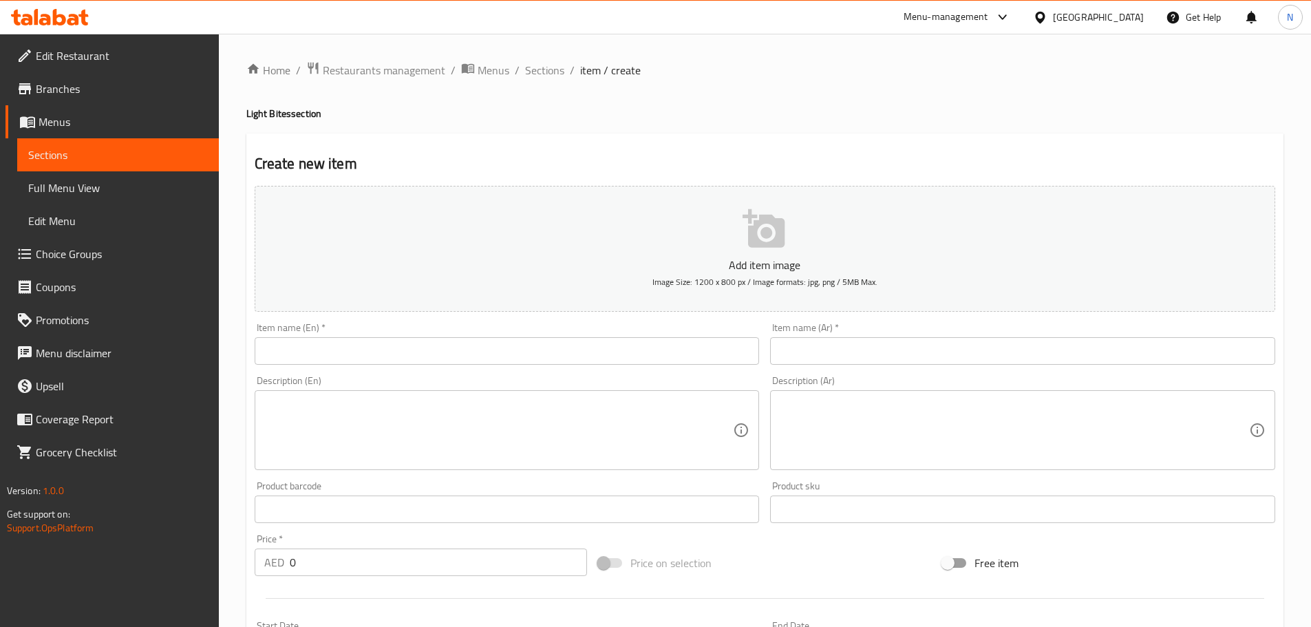
click at [597, 350] on input "text" at bounding box center [507, 351] width 505 height 28
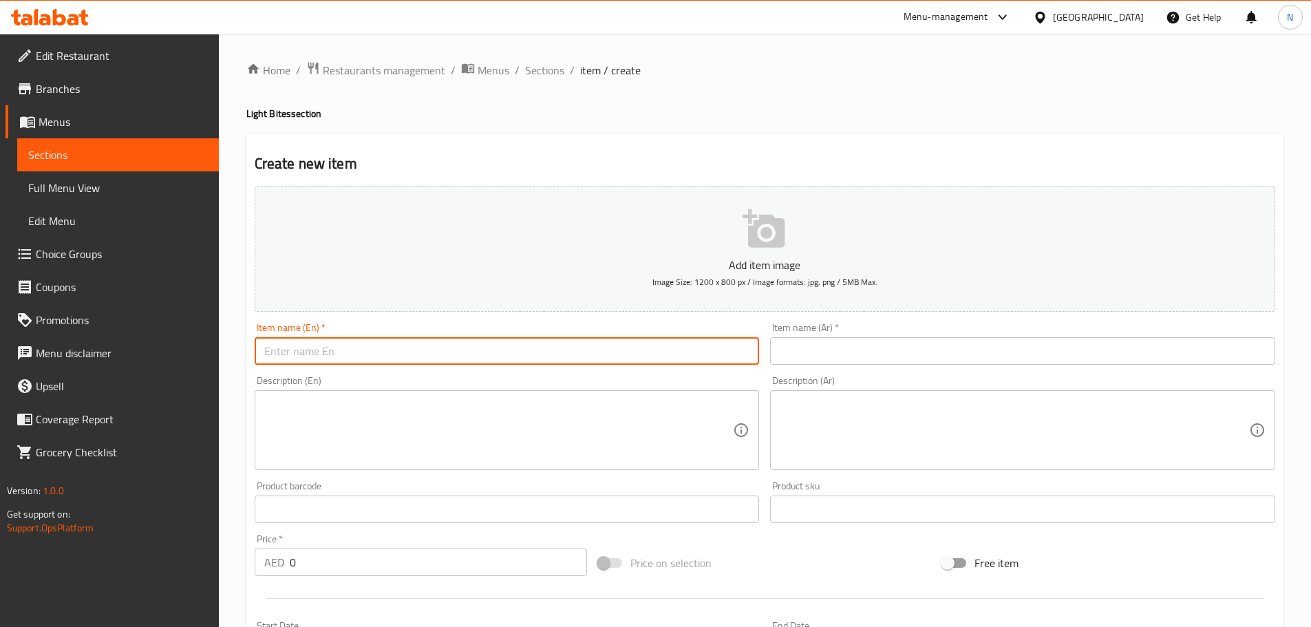
paste input "Garlic Bread D,G"
type input "Garlic Bread D,G"
click at [941, 357] on input "text" at bounding box center [1022, 351] width 505 height 28
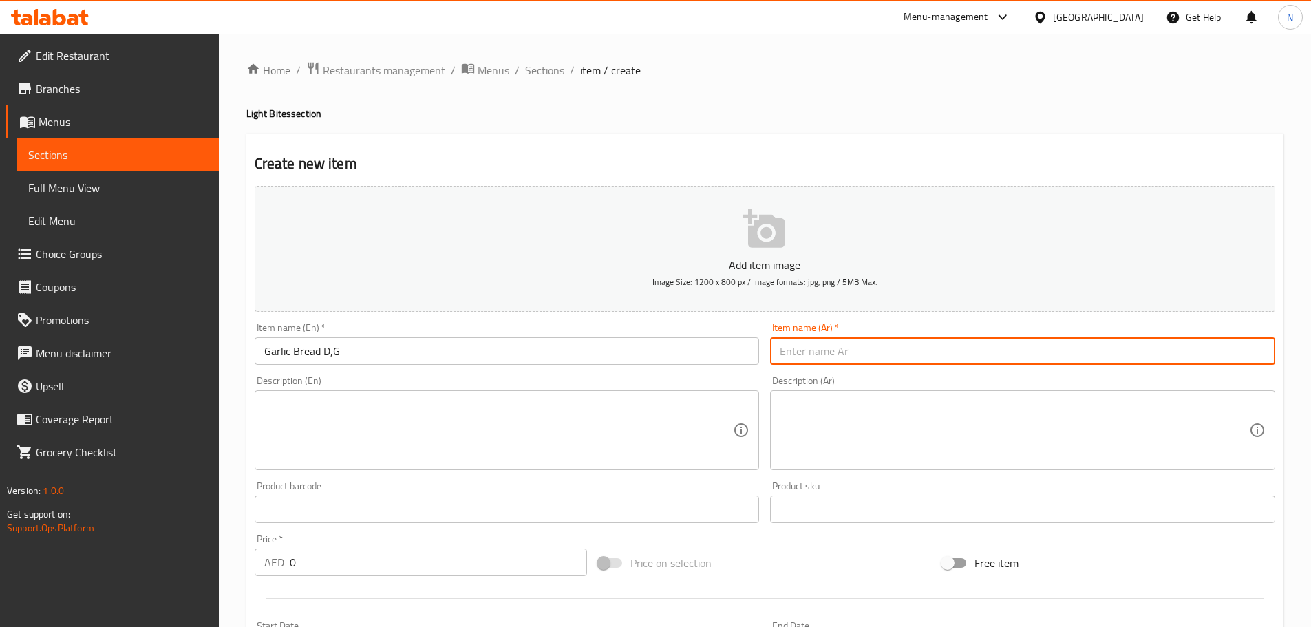
paste input "خبز ثوم د،ز"
type input "خبز ثوم د،ز"
click at [628, 449] on textarea at bounding box center [498, 430] width 469 height 65
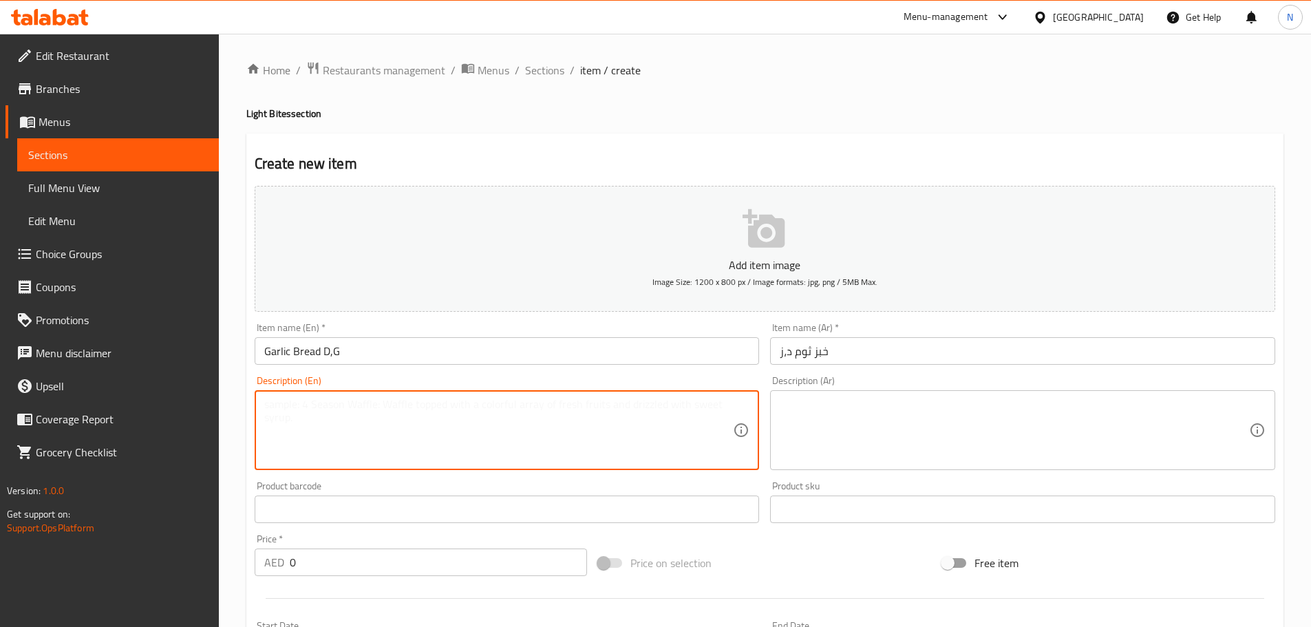
paste textarea "Brioche bread, garlic and parsley"
type textarea "Brioche bread, garlic and parsley"
click at [887, 481] on div "Product sku Product sku" at bounding box center [1022, 502] width 505 height 42
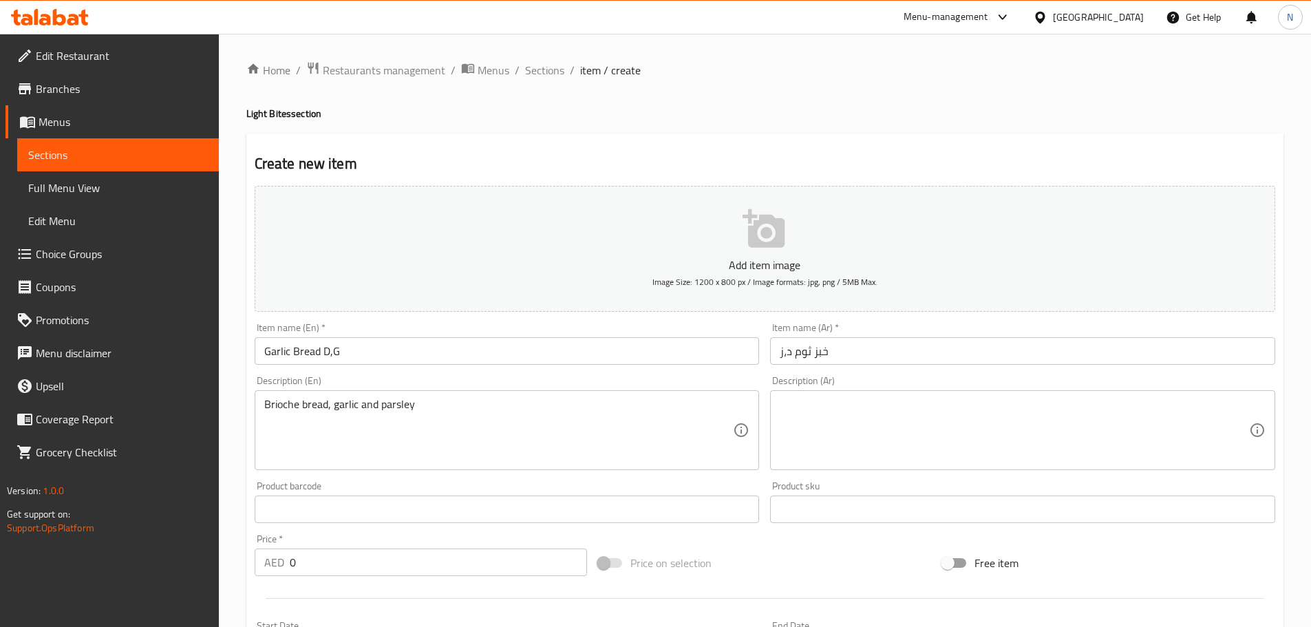
click at [891, 449] on textarea at bounding box center [1014, 430] width 469 height 65
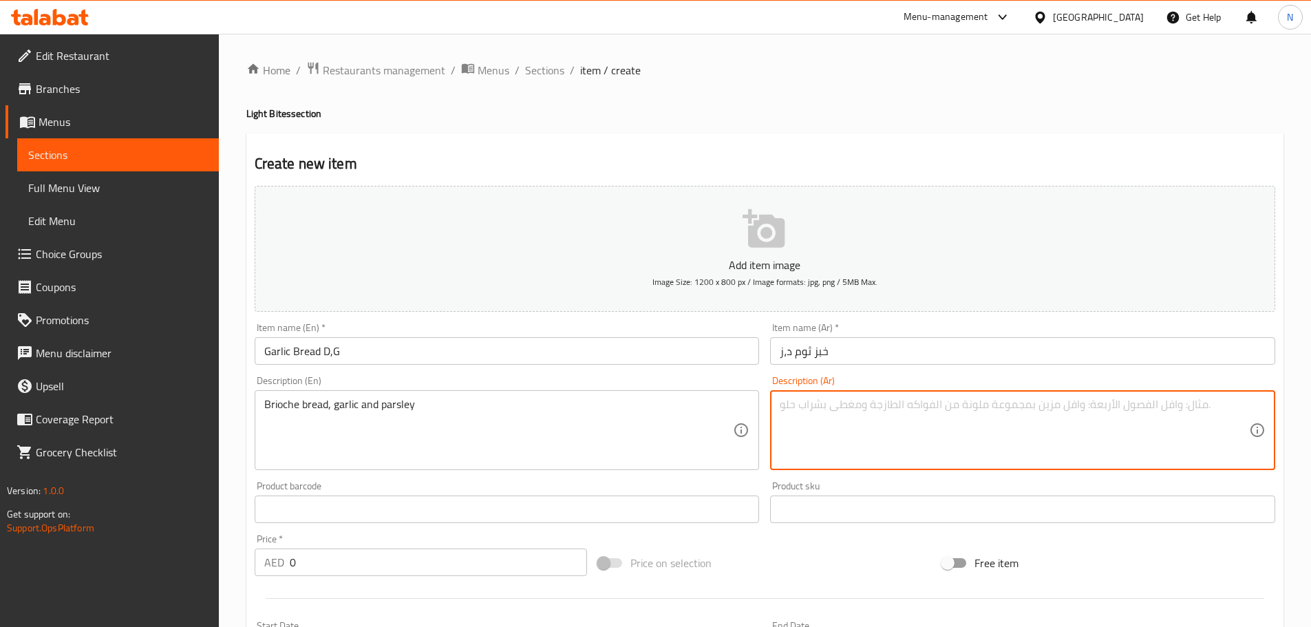
paste textarea "خبز بريوش، ثوم و بقدونس"
type textarea "خبز بريوش، ثوم و بقدونس"
click at [450, 395] on div "Brioche bread, garlic and parsley Description (En)" at bounding box center [507, 430] width 505 height 80
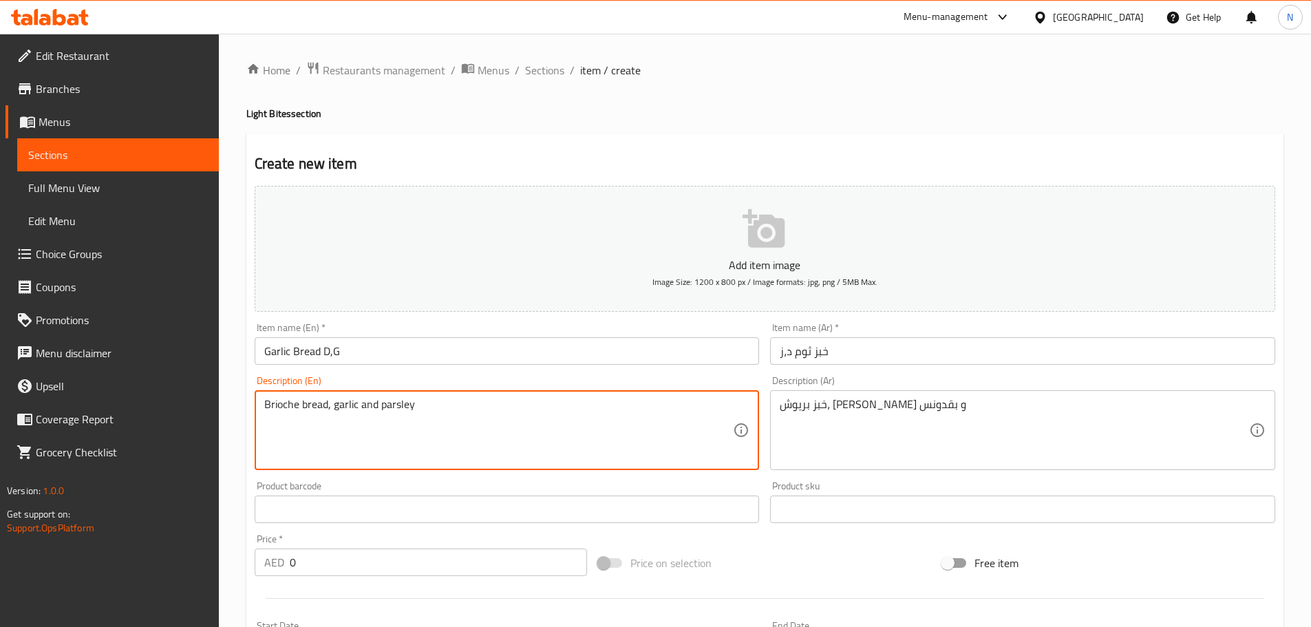
click at [438, 399] on textarea "Brioche bread, garlic and parsley" at bounding box center [498, 430] width 469 height 65
type textarea "Brioche bread, garlic and parsley."
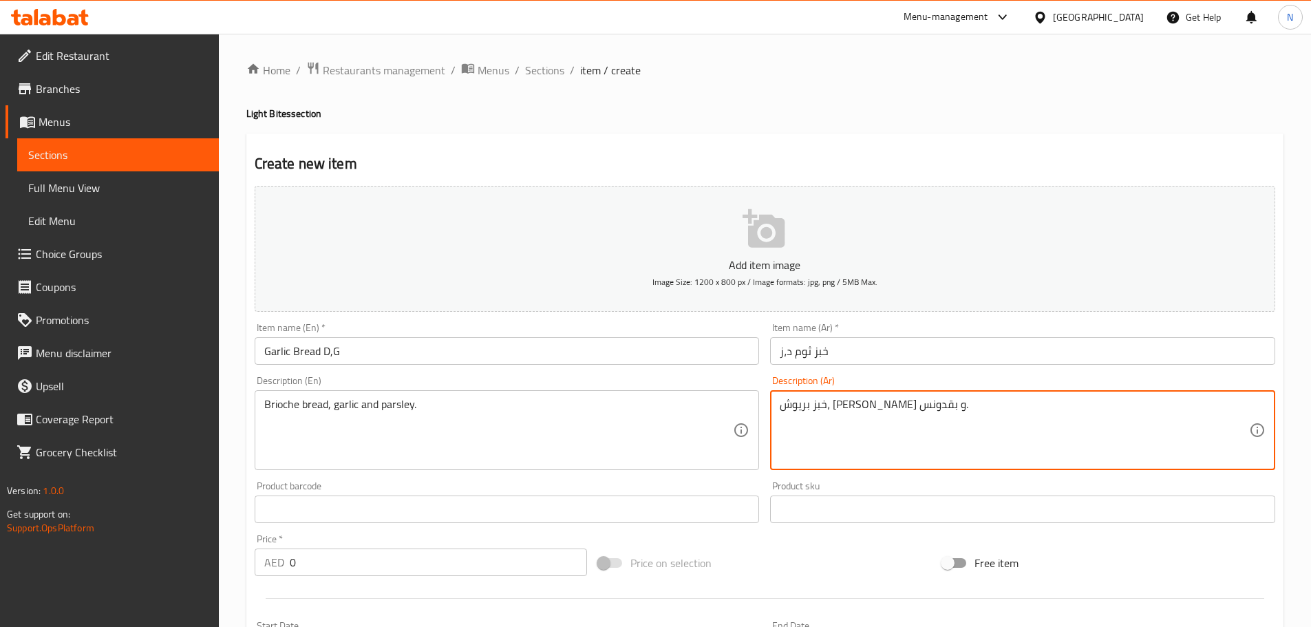
type textarea "خبز بريوش، ثوم و بقدونس."
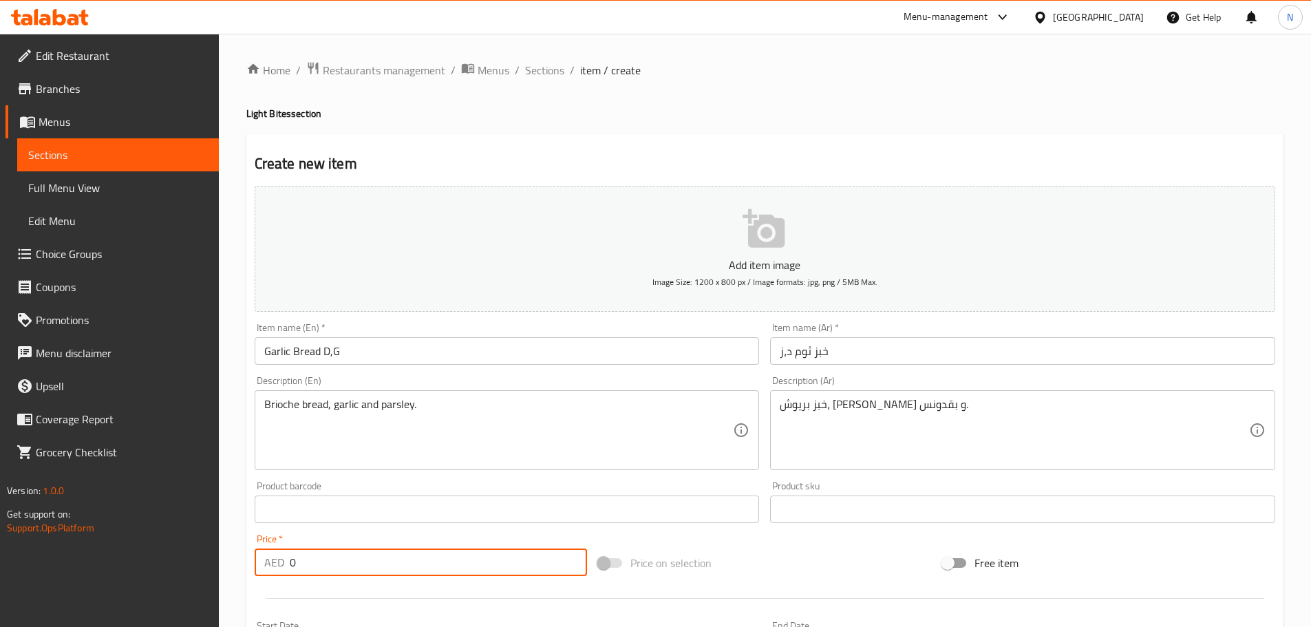
drag, startPoint x: 299, startPoint y: 566, endPoint x: 275, endPoint y: 566, distance: 23.4
click at [275, 566] on div "AED 0 Price *" at bounding box center [421, 563] width 333 height 28
type input "42"
click at [846, 555] on div "Price on selection" at bounding box center [765, 562] width 344 height 37
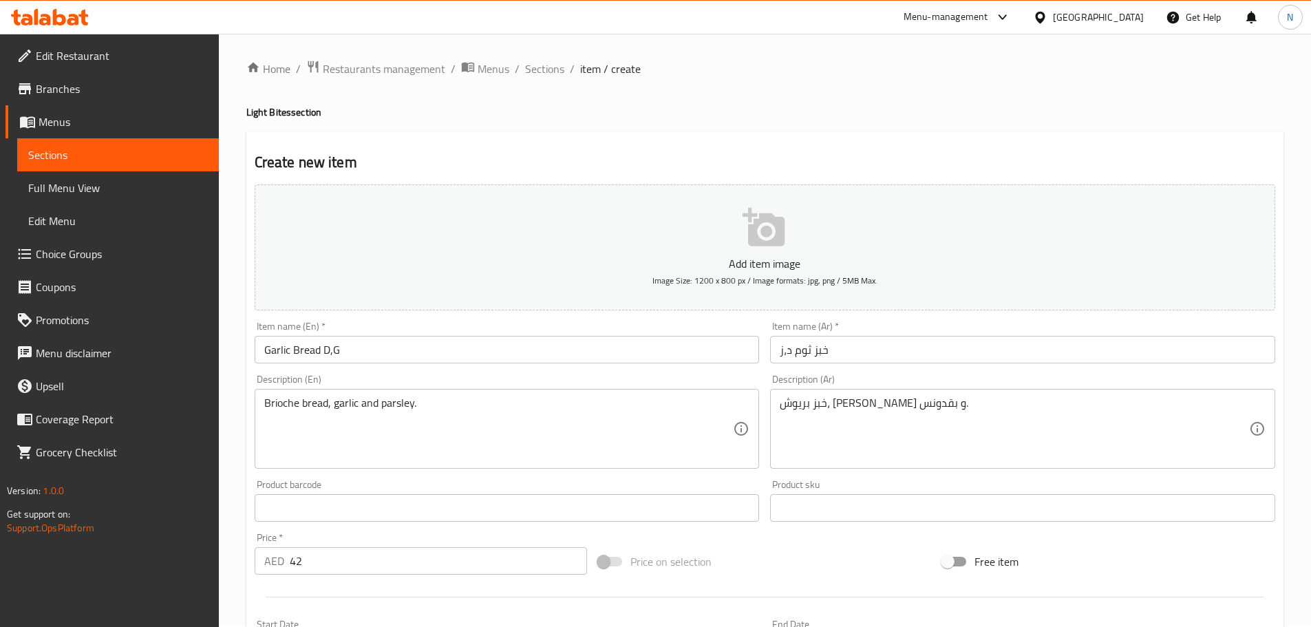
scroll to position [346, 0]
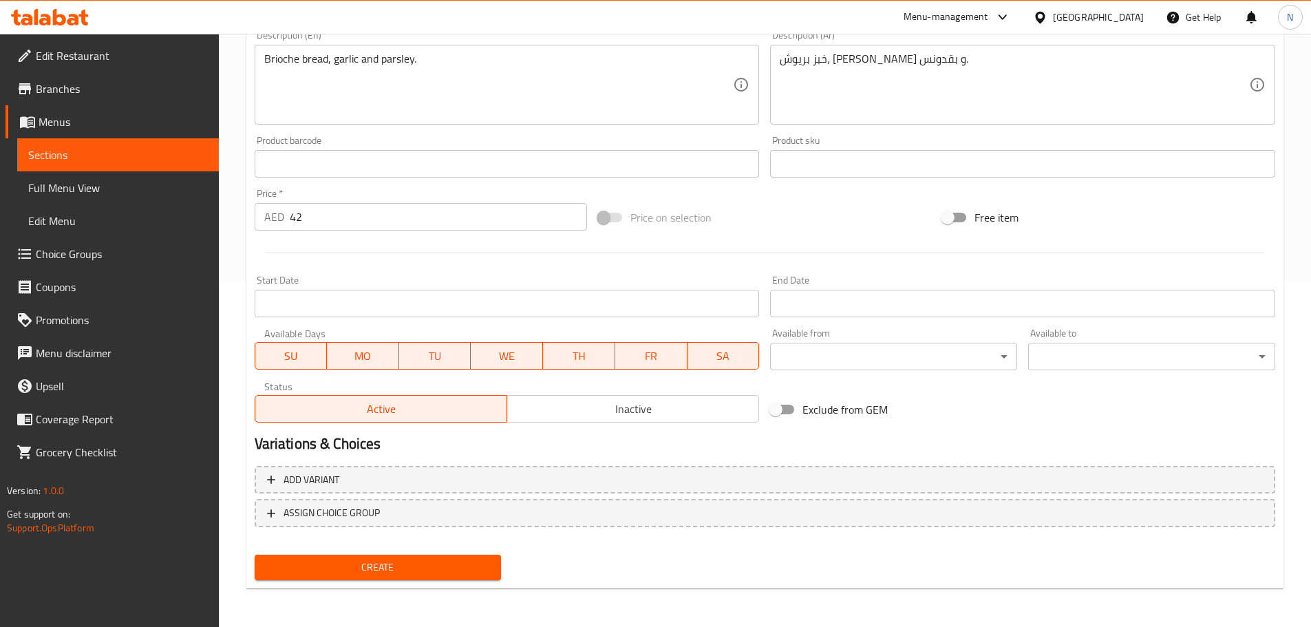
click at [424, 567] on span "Create" at bounding box center [378, 567] width 225 height 17
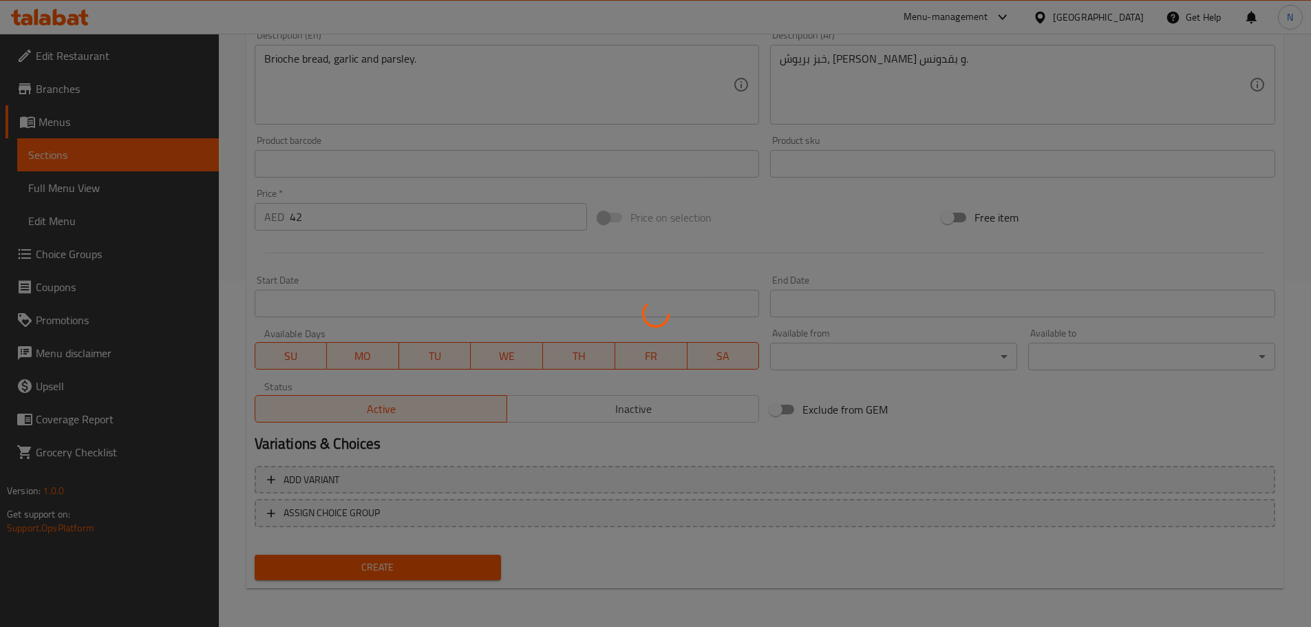
type input "0"
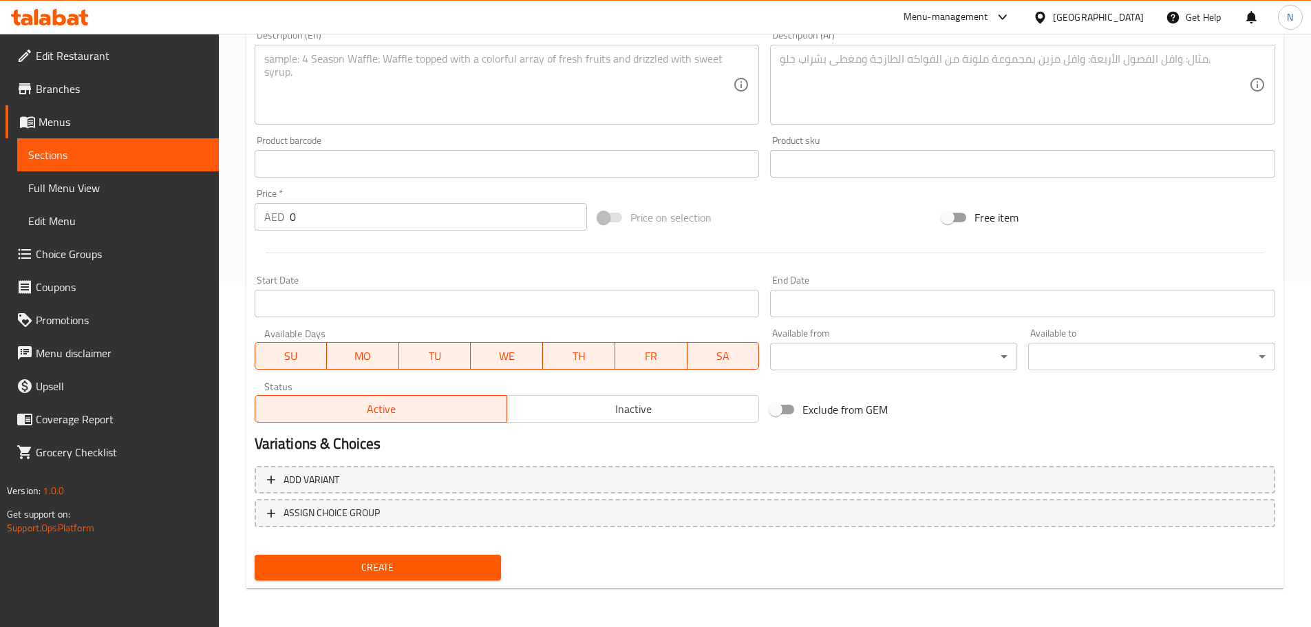
scroll to position [1, 0]
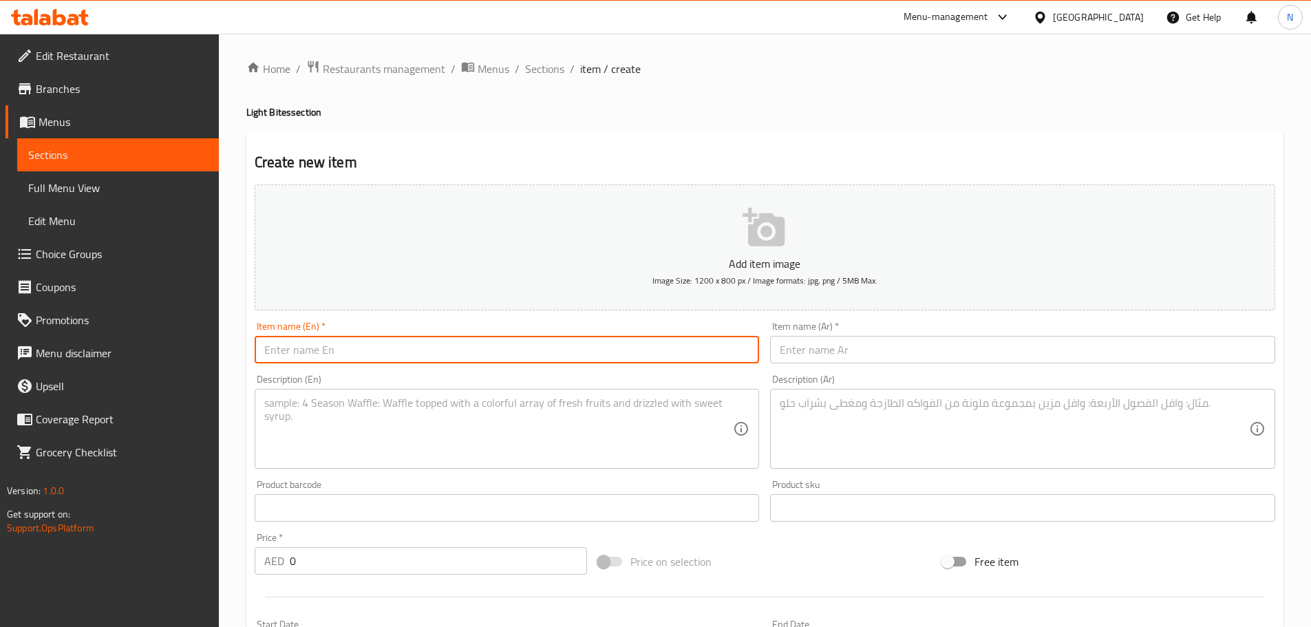
click at [426, 350] on input "text" at bounding box center [507, 350] width 505 height 28
paste input "Potato Wedges (Dairy)"
type input "Potato Wedges (Dairy)"
click at [980, 353] on input "text" at bounding box center [1022, 350] width 505 height 28
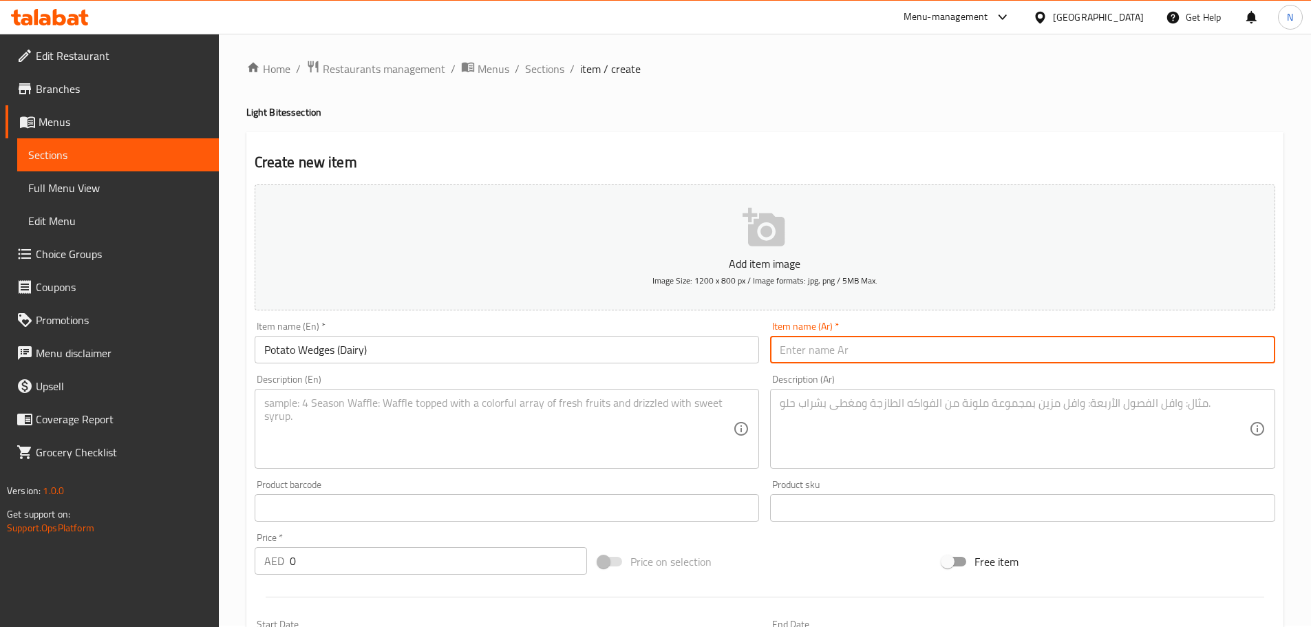
paste input "بطاطس ويدجز (منتجات ألبان)"
type input "بطاطس ويدجز (منتجات ألبان)"
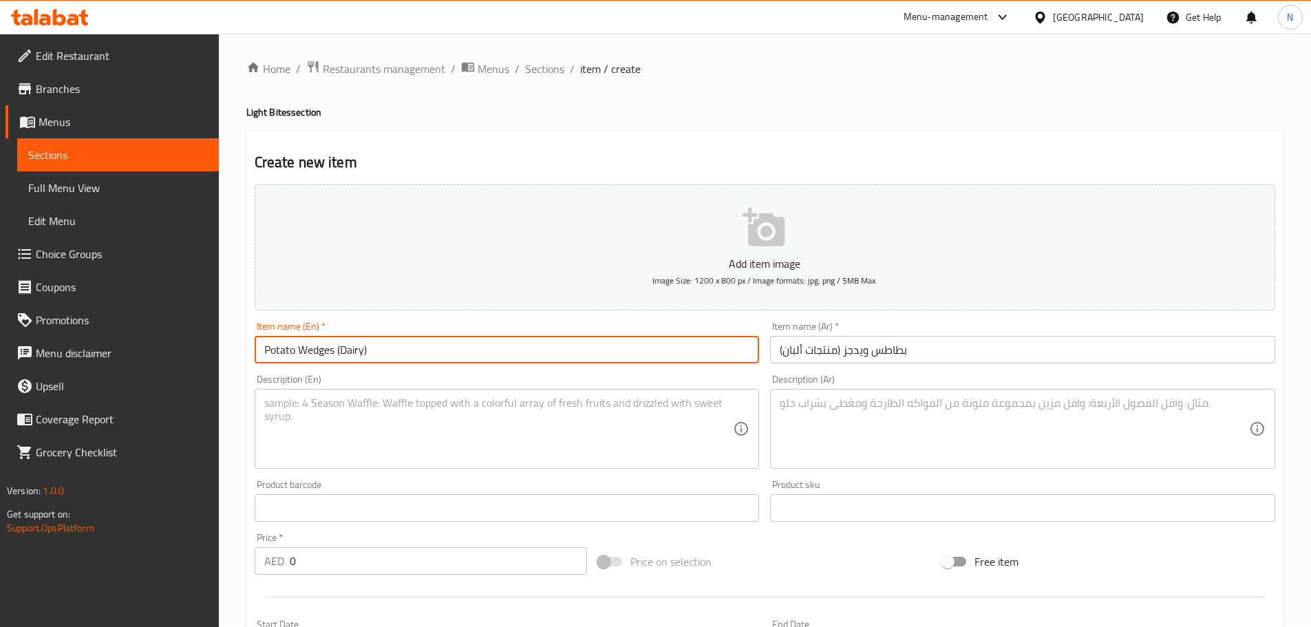
click at [308, 344] on input "Potato Wedges (Dairy)" at bounding box center [507, 350] width 505 height 28
click at [536, 441] on textarea at bounding box center [498, 428] width 469 height 65
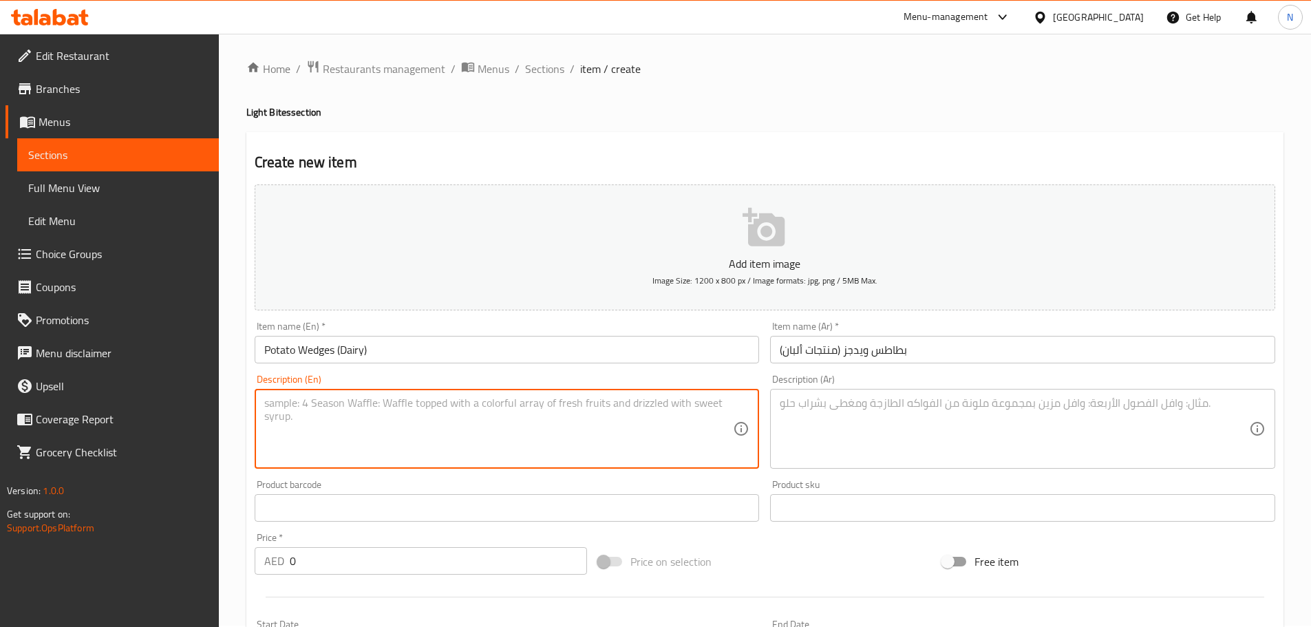
paste textarea "Sour Cream, Spicy Salsa, Sweet Chilli Sauce"
type textarea "Sour Cream, Spicy Salsa, Sweet Chilli Sauce"
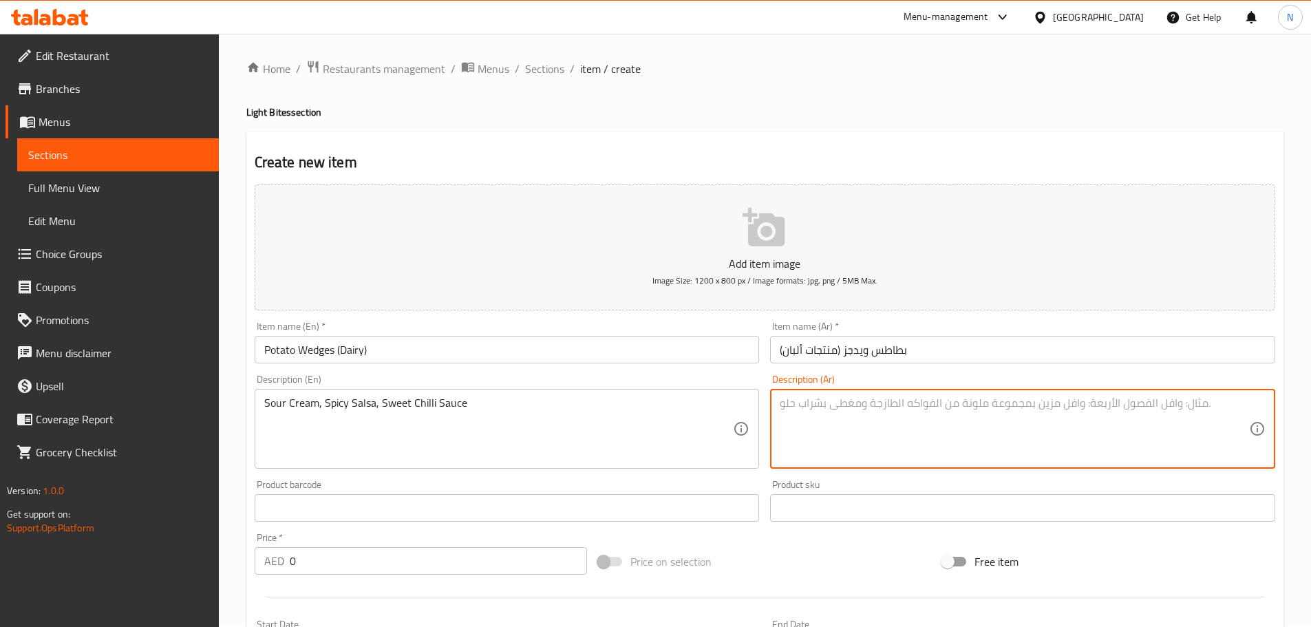
click at [938, 423] on textarea at bounding box center [1014, 428] width 469 height 65
paste textarea "كريمة حامضة، صلصة حارة، صوص فلفل حار حلو"
type textarea "كريمة حامضة، صلصة حارة، صوص فلفل حار حلو"
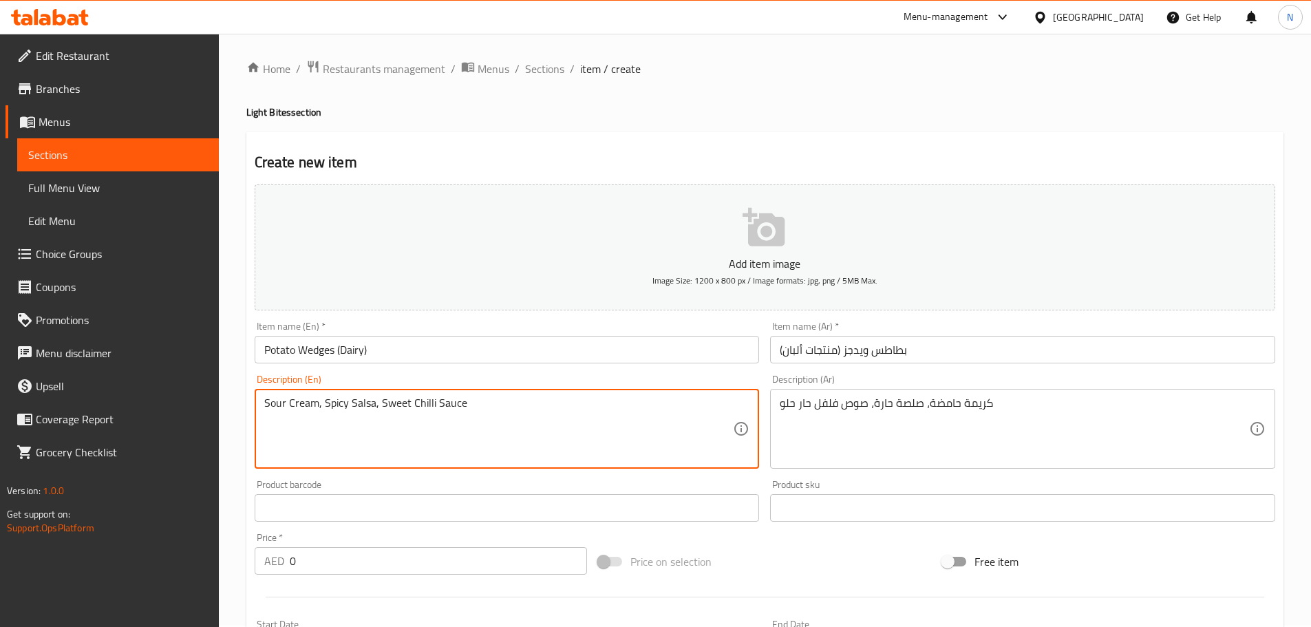
drag, startPoint x: 286, startPoint y: 403, endPoint x: 425, endPoint y: 414, distance: 138.8
click at [335, 398] on textarea "Sour cream, Spicy Salsa, Sweet Chilli Sauce" at bounding box center [498, 428] width 469 height 65
drag, startPoint x: 288, startPoint y: 404, endPoint x: 456, endPoint y: 413, distance: 168.9
click at [456, 413] on textarea "Sour cream, Spicy Salsa, Sweet Chilli Sauce" at bounding box center [498, 428] width 469 height 65
click at [509, 408] on textarea "Sour cream, spicy salsa, sweet chilli sauce" at bounding box center [498, 428] width 469 height 65
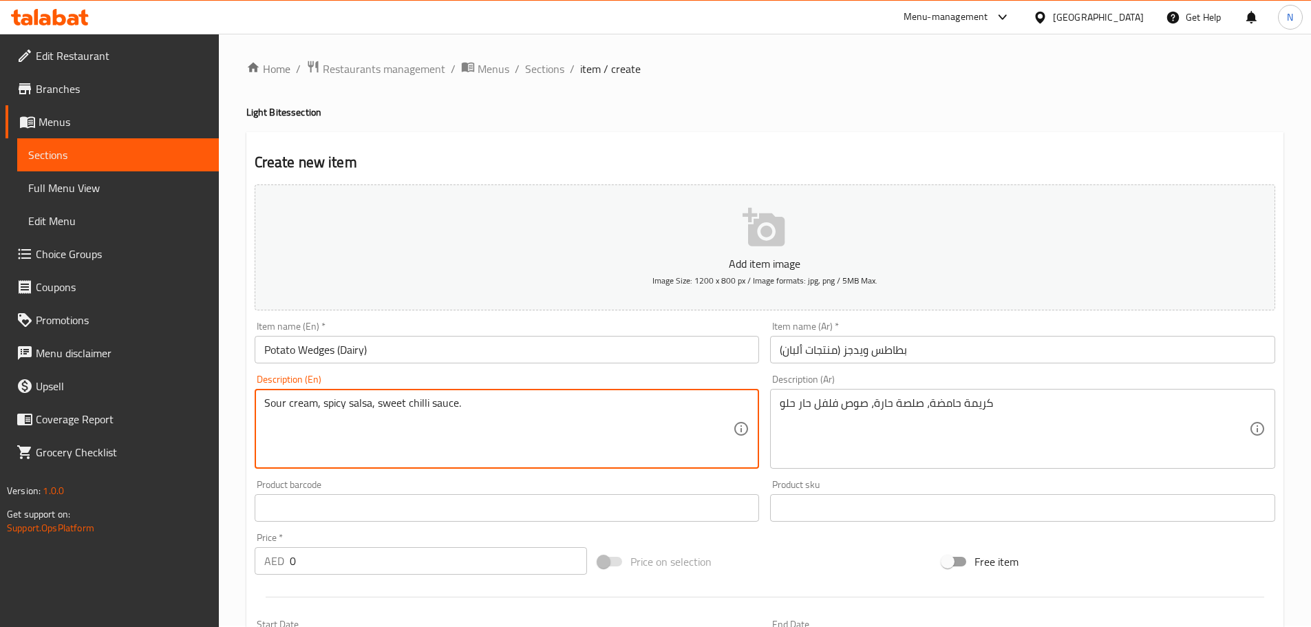
type textarea "Sour cream, spicy salsa, sweet chilli sauce."
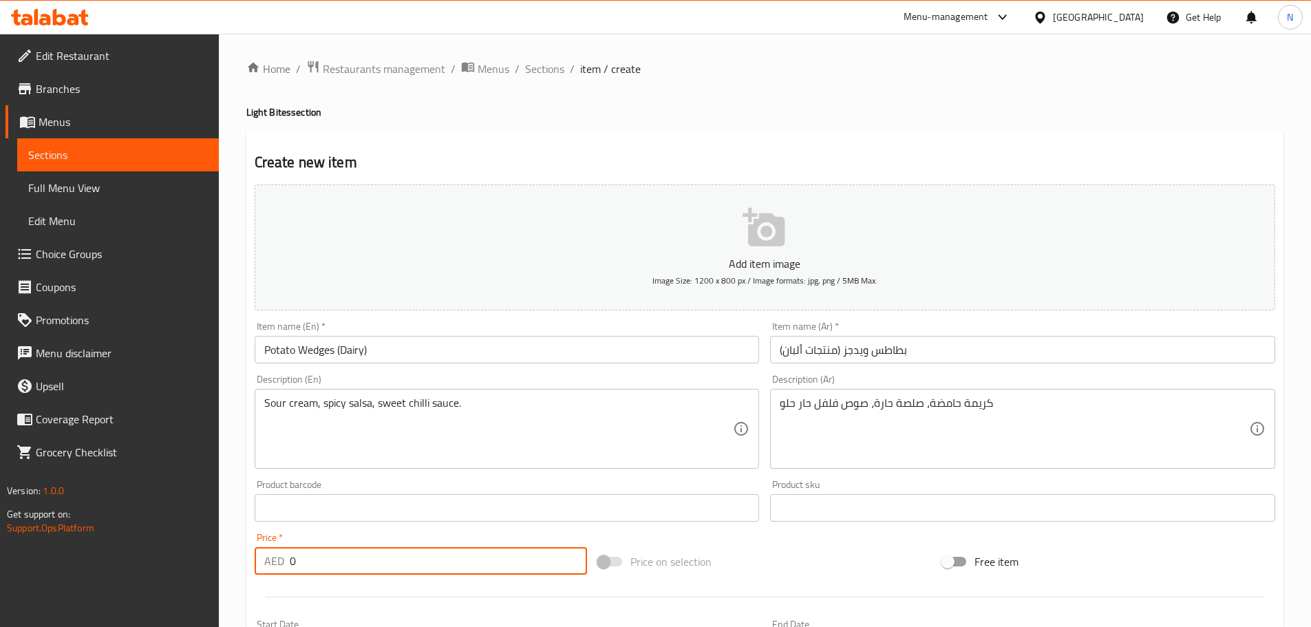
paste input "48.0"
drag, startPoint x: 408, startPoint y: 565, endPoint x: 285, endPoint y: 562, distance: 123.2
click at [285, 562] on div "AED 0 Price *" at bounding box center [421, 561] width 333 height 28
type input "48.00"
click at [783, 553] on div "Price on selection" at bounding box center [765, 561] width 344 height 37
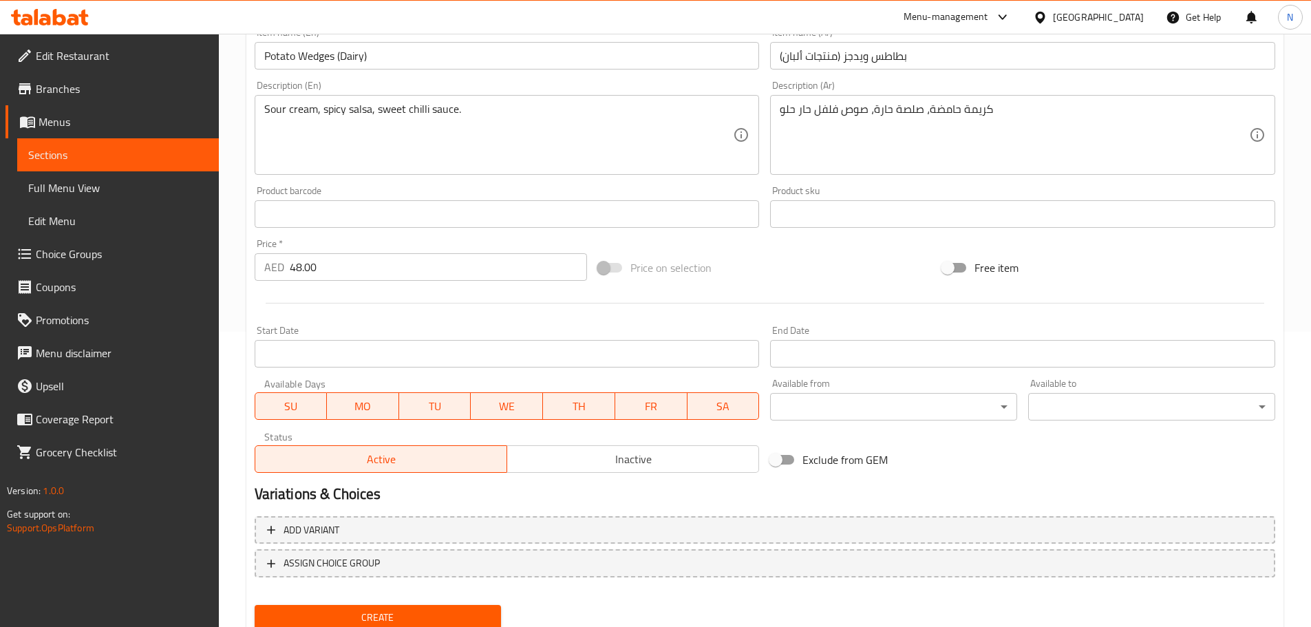
scroll to position [346, 0]
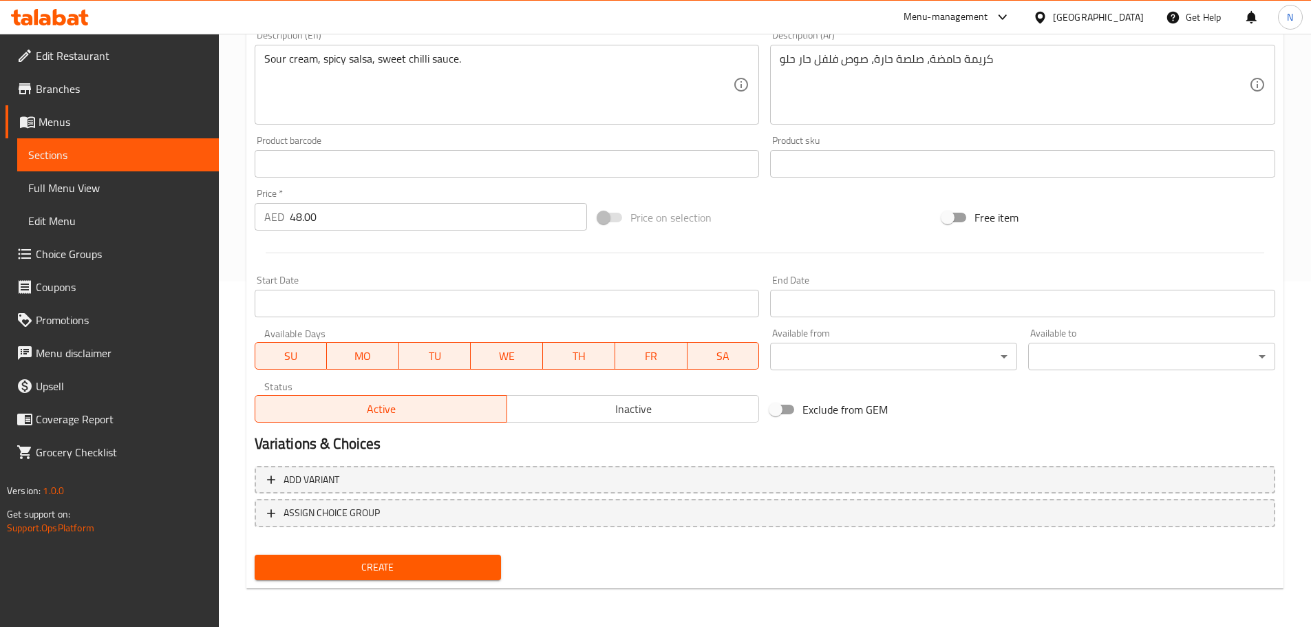
click at [358, 566] on span "Create" at bounding box center [378, 567] width 225 height 17
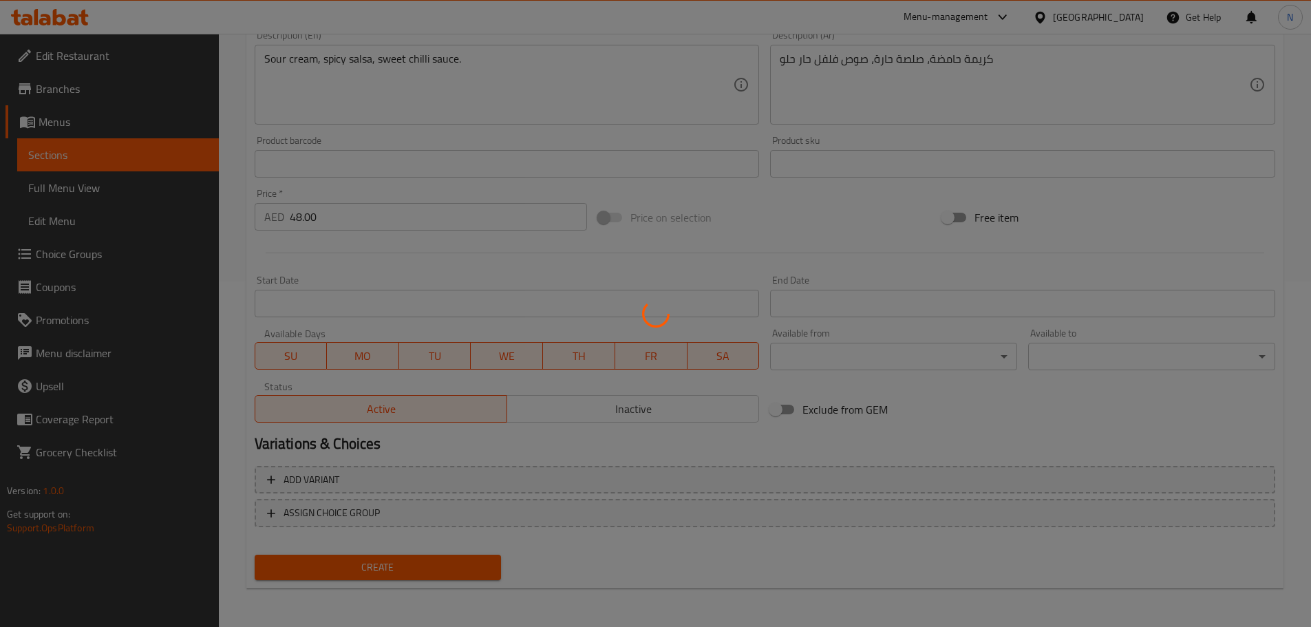
type input "0"
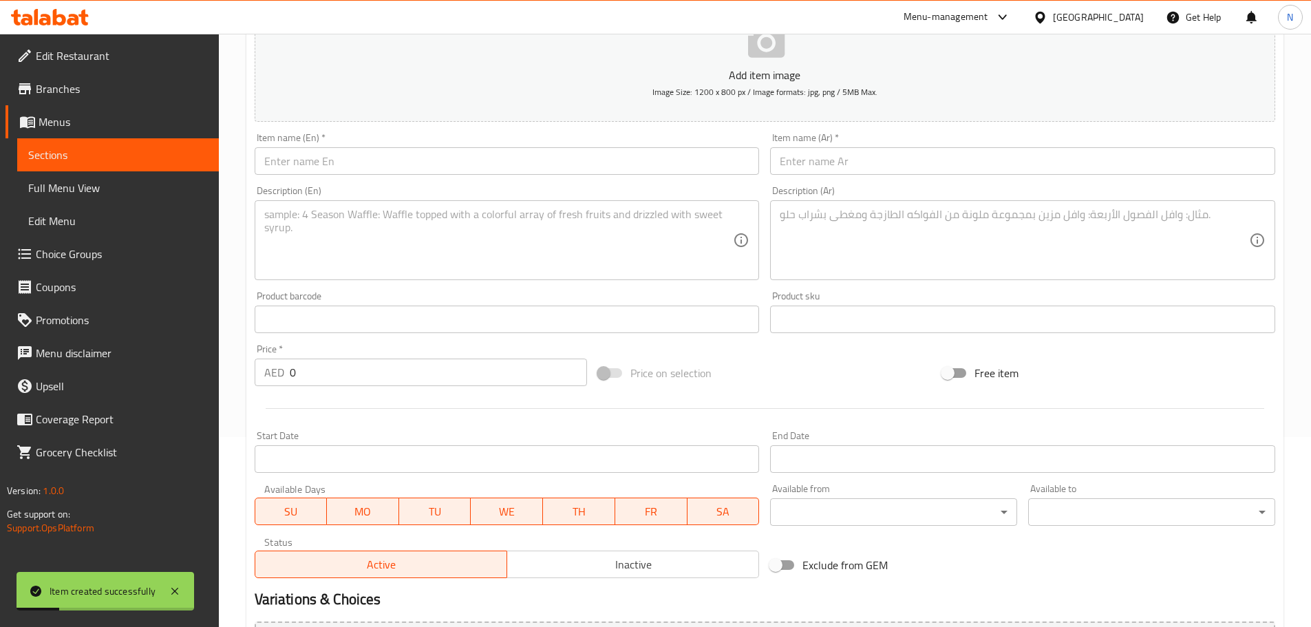
scroll to position [0, 0]
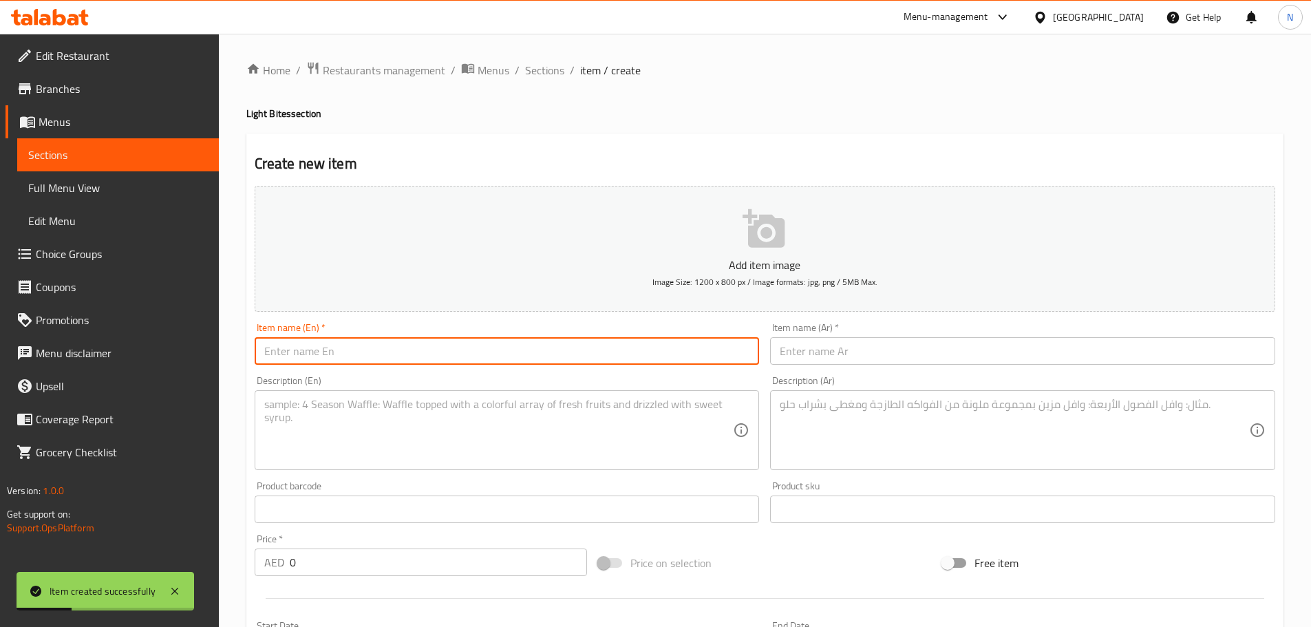
click at [458, 357] on input "text" at bounding box center [507, 351] width 505 height 28
paste input "Buffalo Chicken Wings (Dairy, Gluten)"
type input "Buffalo Chicken Wings (Dairy, Gluten)"
click at [876, 339] on input "text" at bounding box center [1022, 351] width 505 height 28
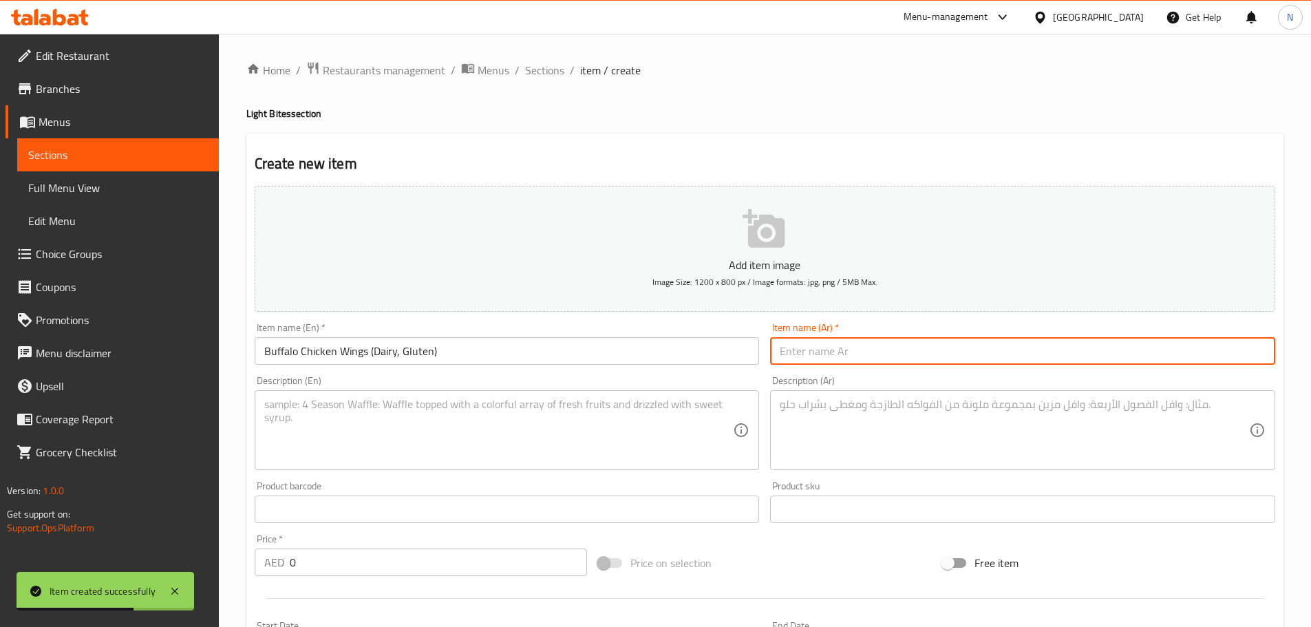
paste input "أجنحة دجاج بافلو (منتجات ألبان، جلوتين)"
type input "أجنحة دجاج بافلو (منتجات ألبان، جلوتين)"
click at [647, 445] on textarea at bounding box center [498, 430] width 469 height 65
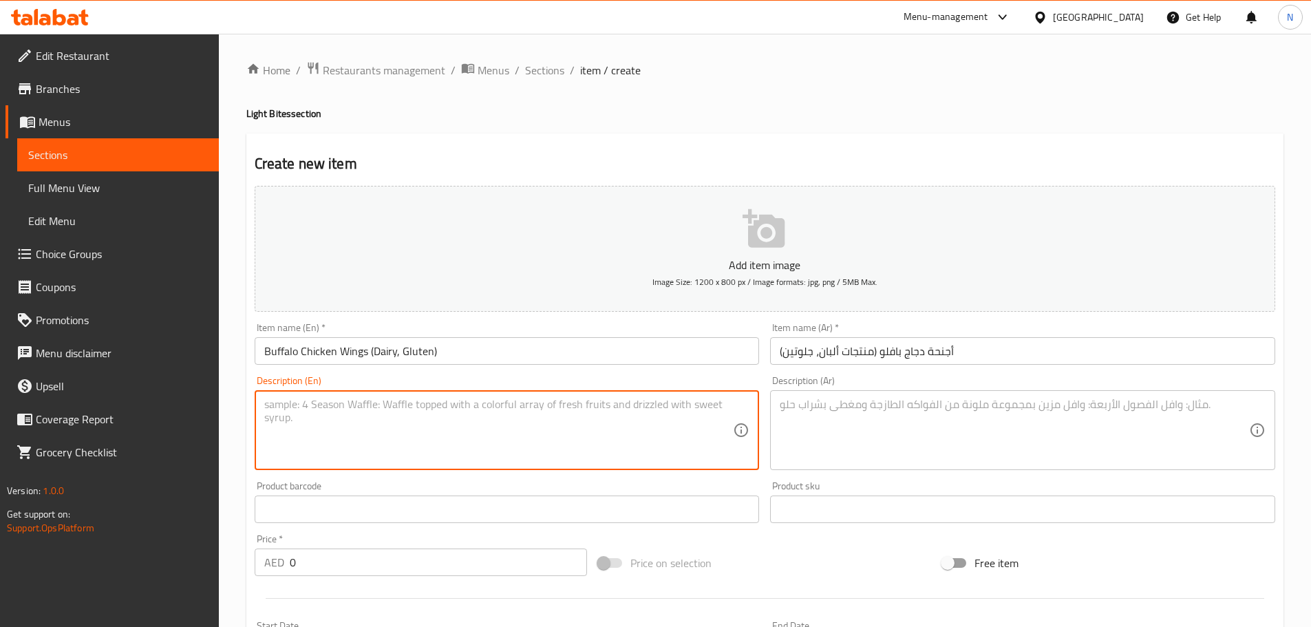
paste textarea "Buffalo Wings, 3 Cheese Sauce, Tzatziki Dip"
drag, startPoint x: 299, startPoint y: 405, endPoint x: 466, endPoint y: 405, distance: 166.6
click at [466, 405] on textarea "Buffalo Wings, 3 Cheese Sauce, Tzatziki Dip" at bounding box center [498, 430] width 469 height 65
click at [465, 446] on textarea "Buffalo wings, 3 cheese sauce, tzatziki dip" at bounding box center [498, 430] width 469 height 65
click at [351, 407] on textarea "Buffalo wings, 3 cheese sauce, tzatziki dip" at bounding box center [498, 430] width 469 height 65
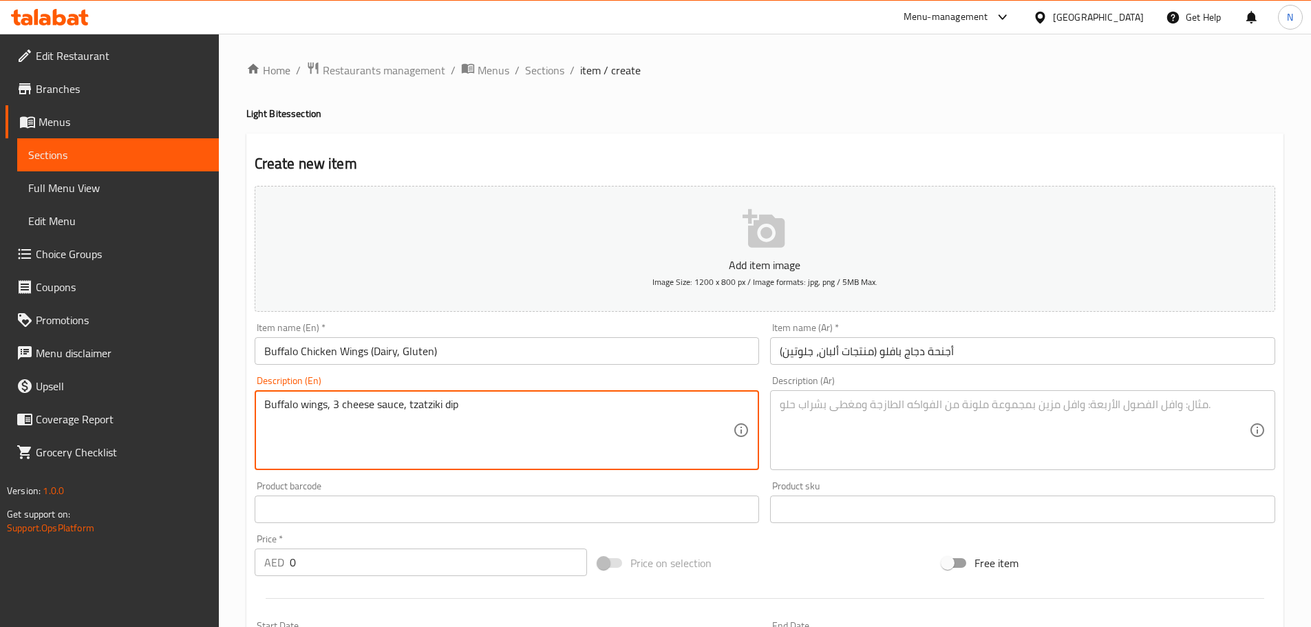
click at [351, 407] on textarea "Buffalo wings, 3 cheese sauce, tzatziki dip" at bounding box center [498, 430] width 469 height 65
type textarea "Buffalo wings, 3 cheese sauce, tzatziki dip"
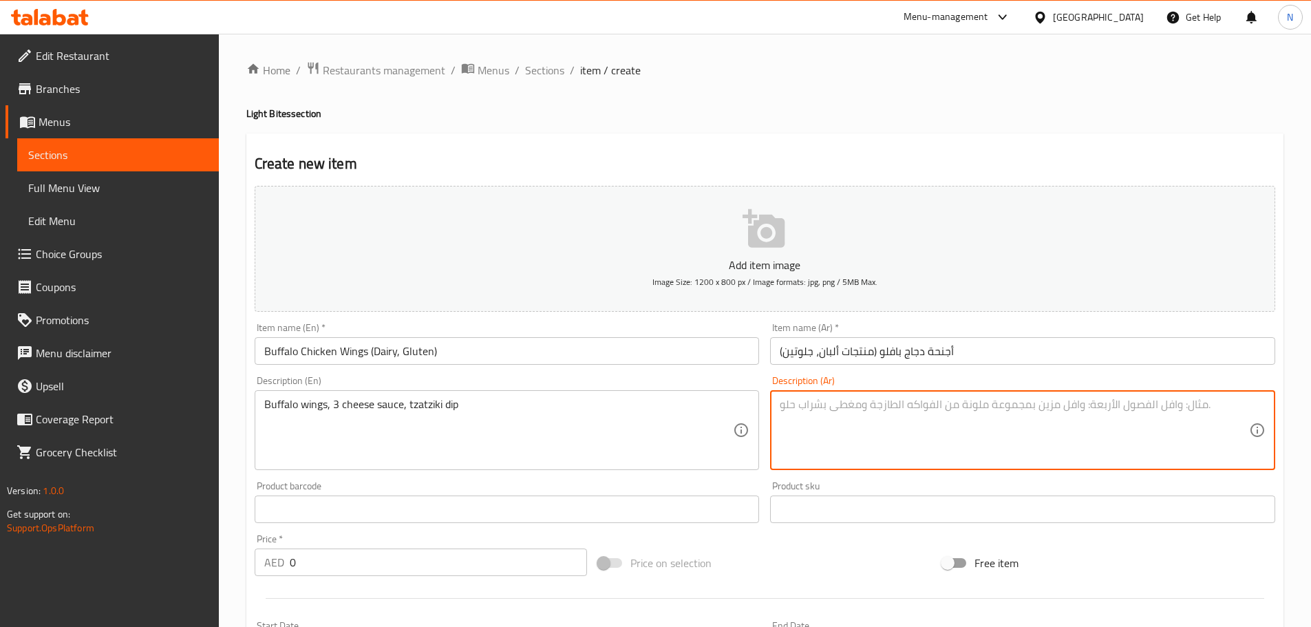
click at [819, 420] on textarea at bounding box center [1014, 430] width 469 height 65
paste textarea "بافلو وينجز، صلصة الجبن الثلاثة، صلصة تزاتزيكي"
type textarea "بافلو وينجز، صلصة الجبن الثلاثة، صلصة تزاتزيكي"
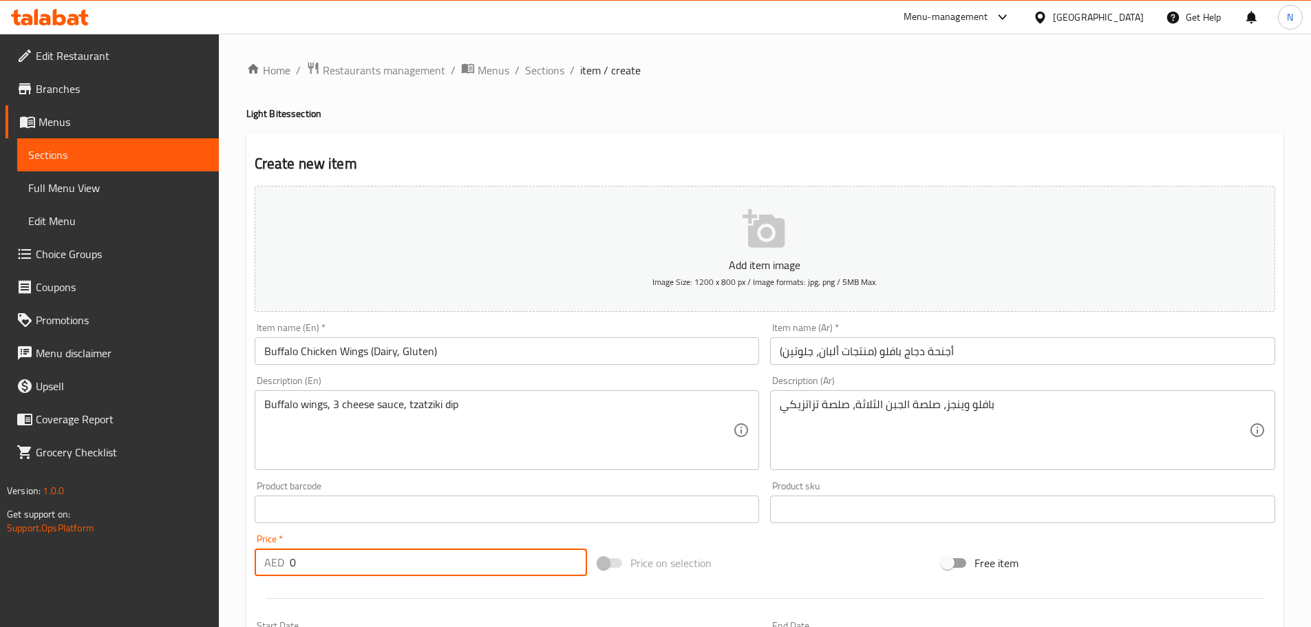
drag, startPoint x: 315, startPoint y: 566, endPoint x: 282, endPoint y: 568, distance: 33.1
click at [282, 568] on div "AED 0 Price *" at bounding box center [421, 563] width 333 height 28
paste input "60.0"
type input "60.00"
click at [805, 547] on div "Price on selection" at bounding box center [765, 562] width 344 height 37
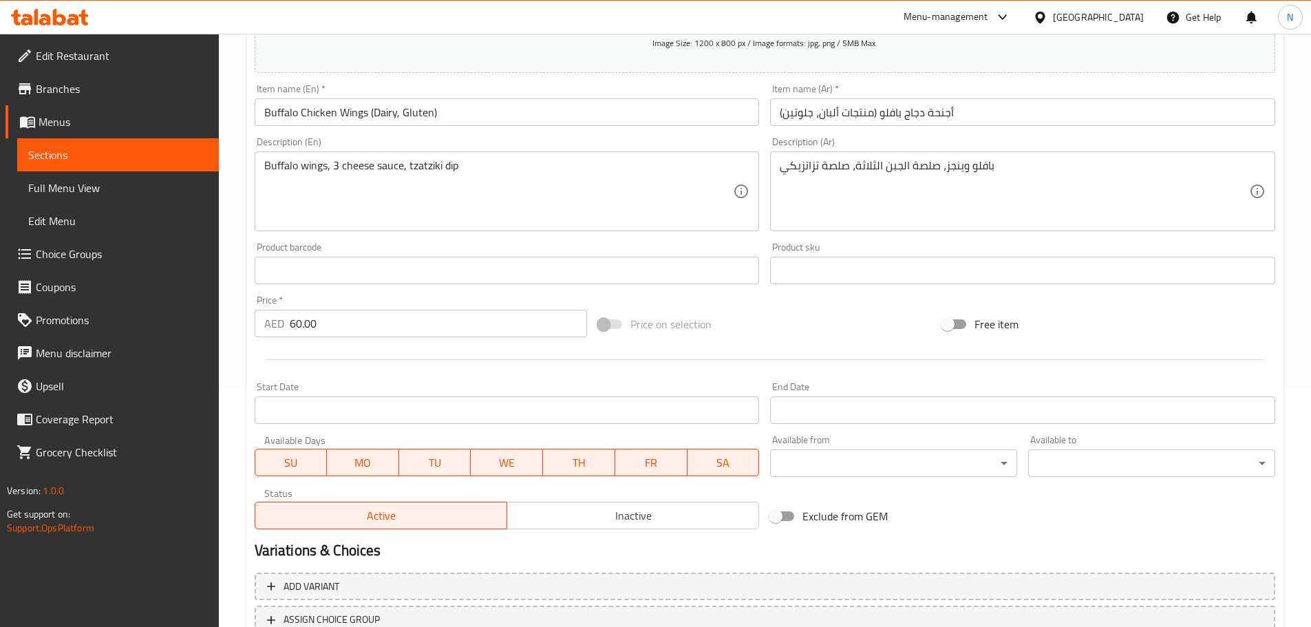
scroll to position [346, 0]
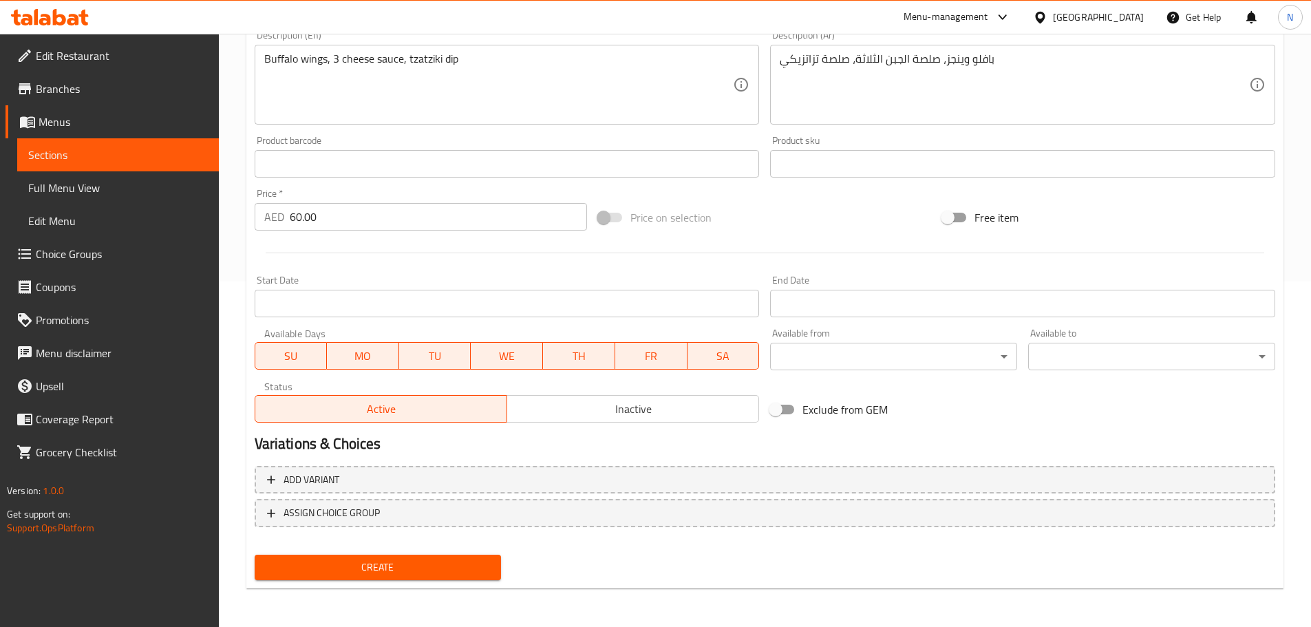
click at [414, 560] on span "Create" at bounding box center [378, 567] width 225 height 17
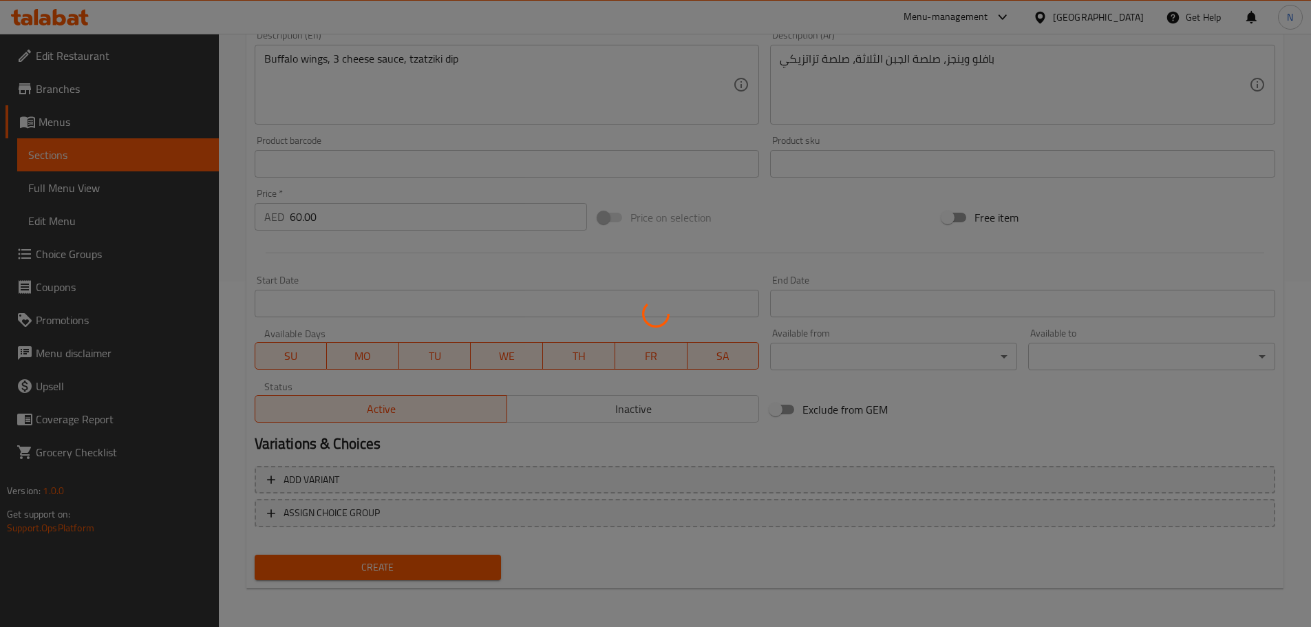
type input "0"
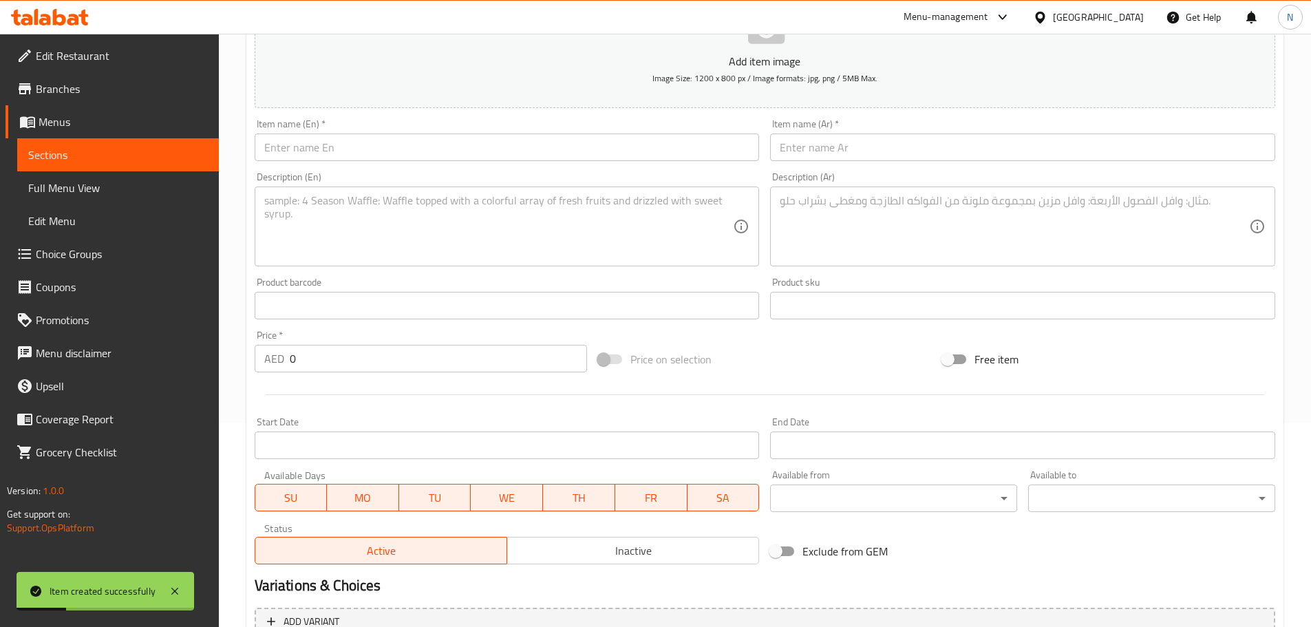
scroll to position [0, 0]
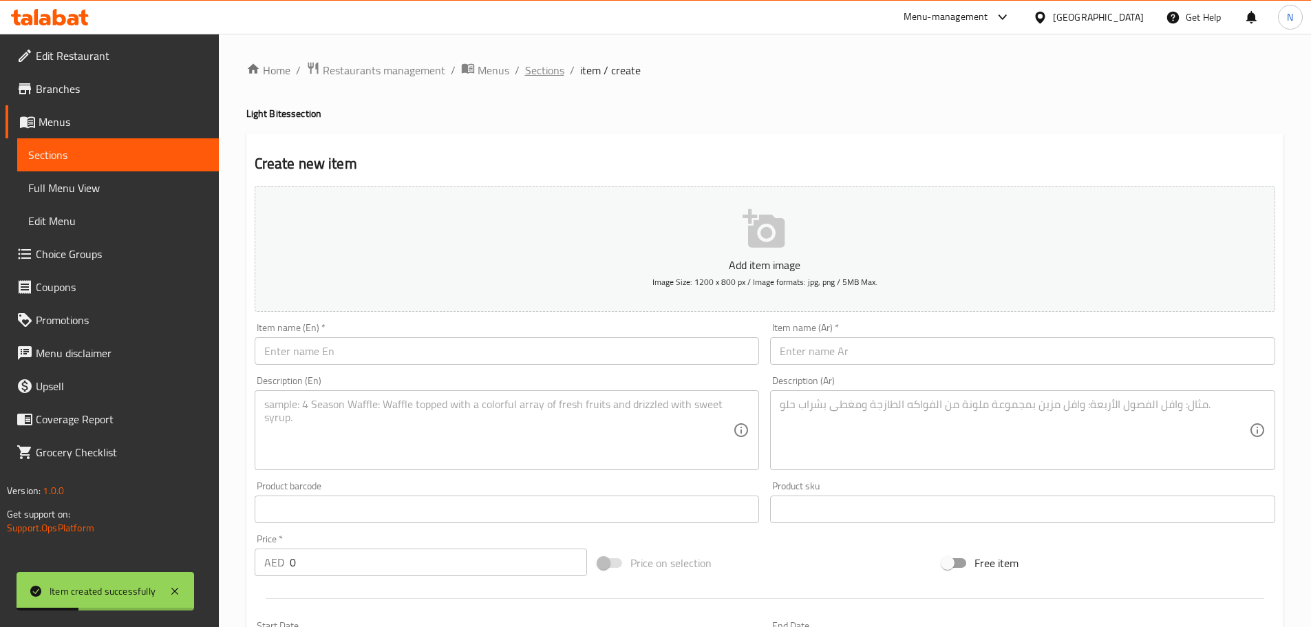
click at [526, 67] on span "Sections" at bounding box center [544, 70] width 39 height 17
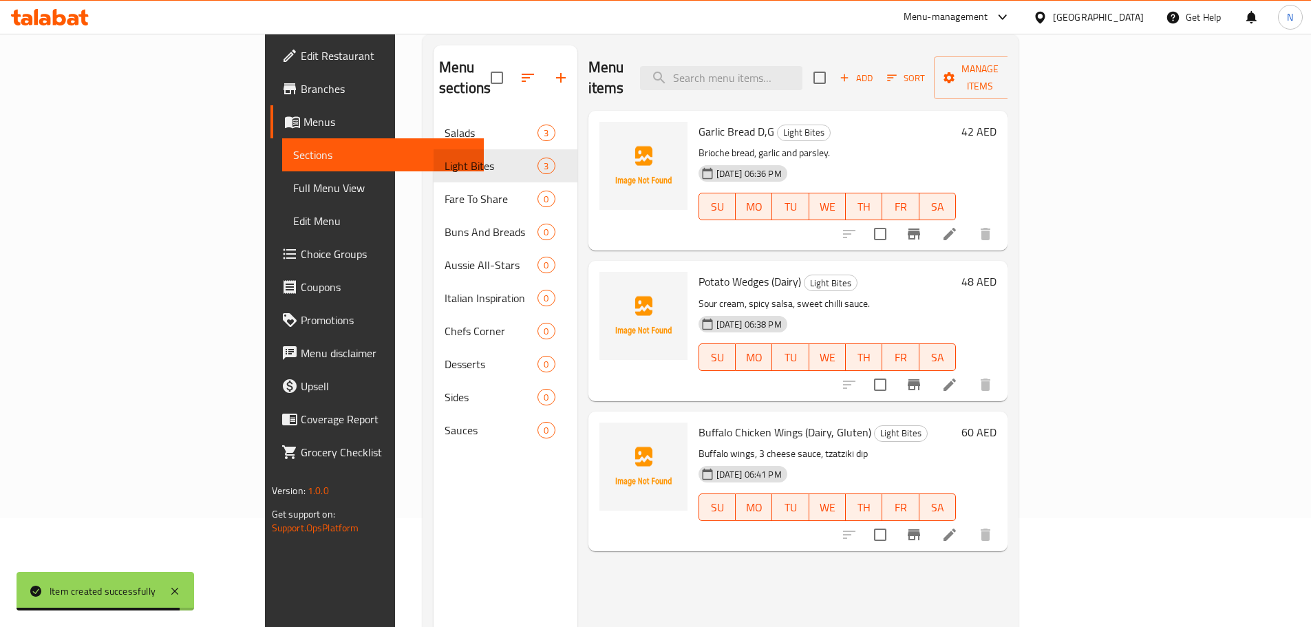
scroll to position [55, 0]
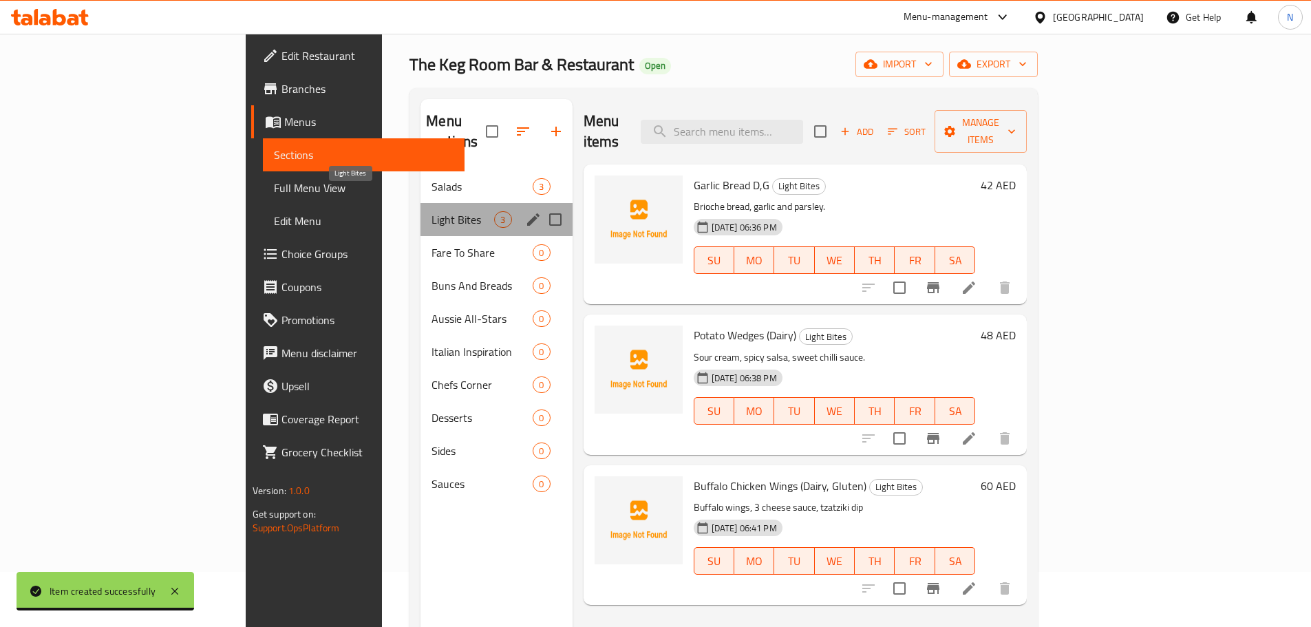
click at [432, 211] on span "Light Bites" at bounding box center [463, 219] width 63 height 17
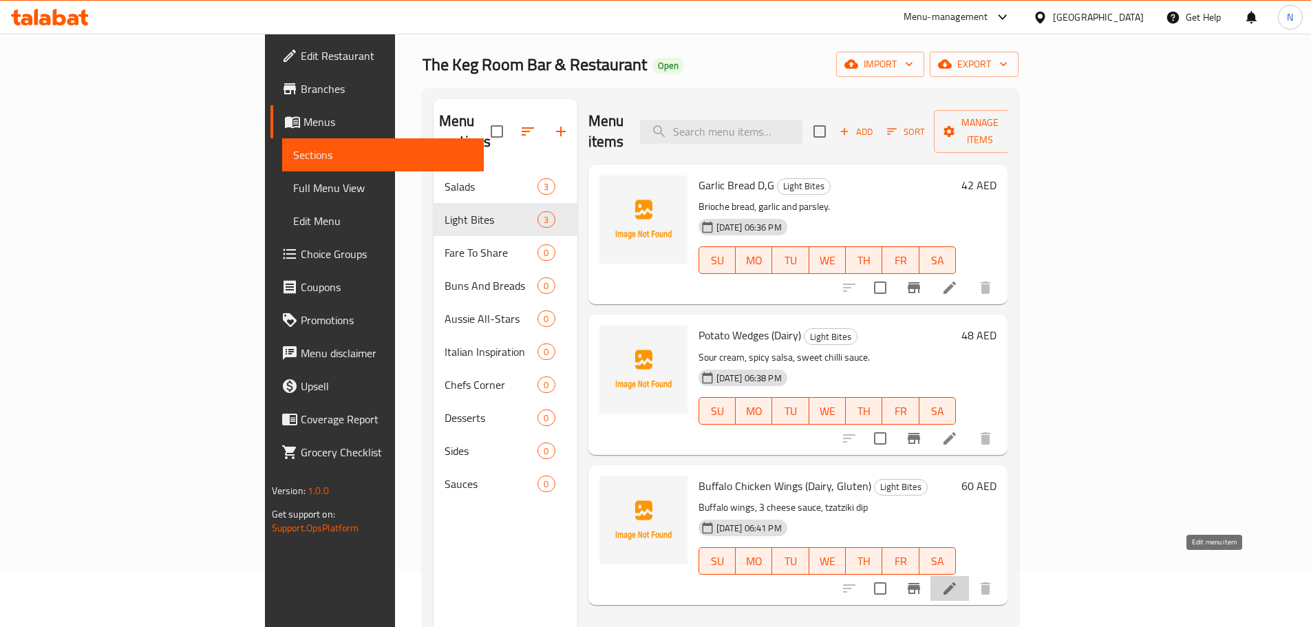
click at [958, 580] on icon at bounding box center [950, 588] width 17 height 17
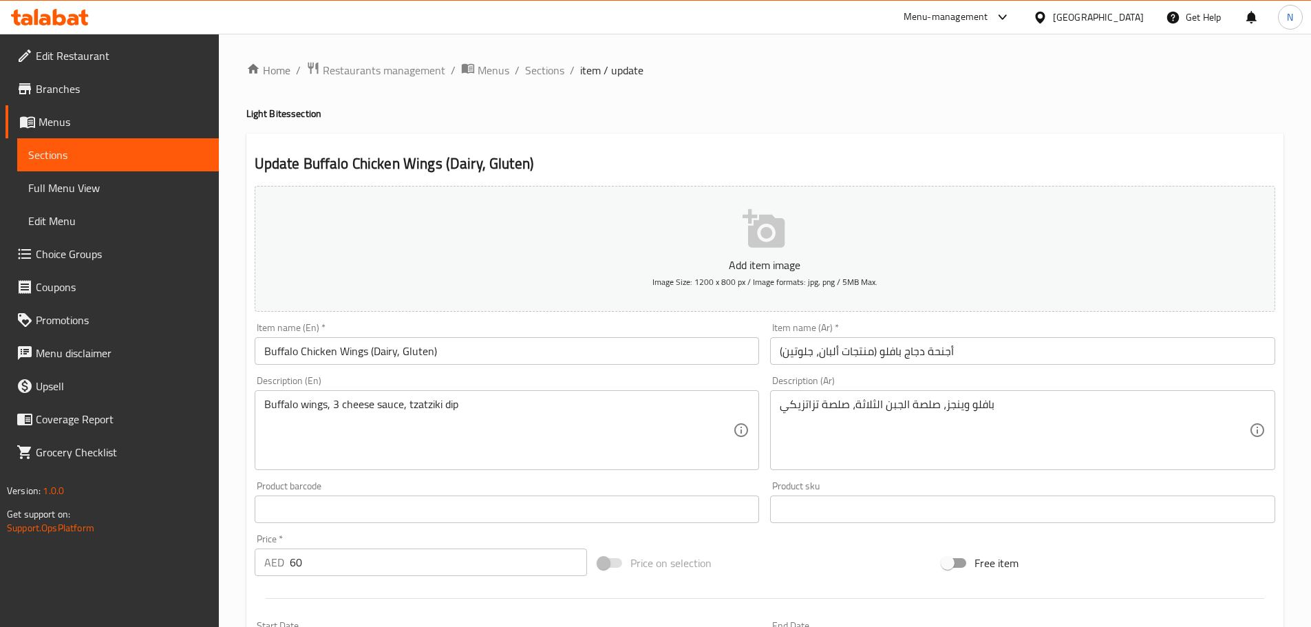
scroll to position [346, 0]
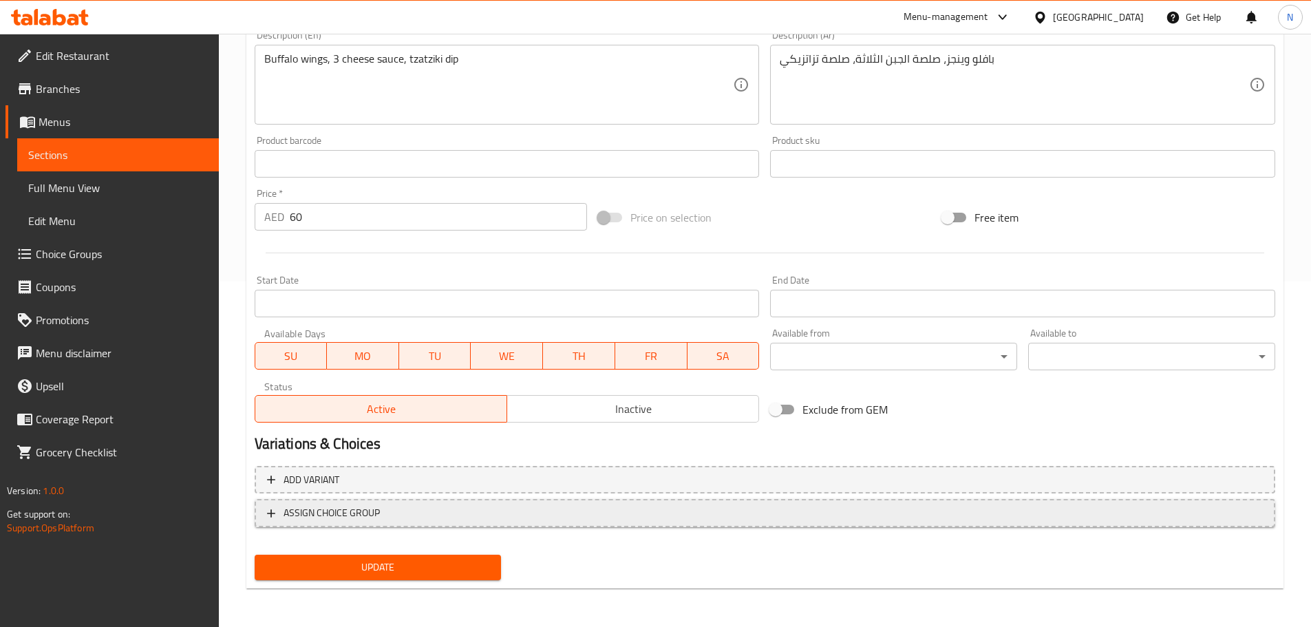
click at [522, 511] on span "ASSIGN CHOICE GROUP" at bounding box center [765, 513] width 996 height 17
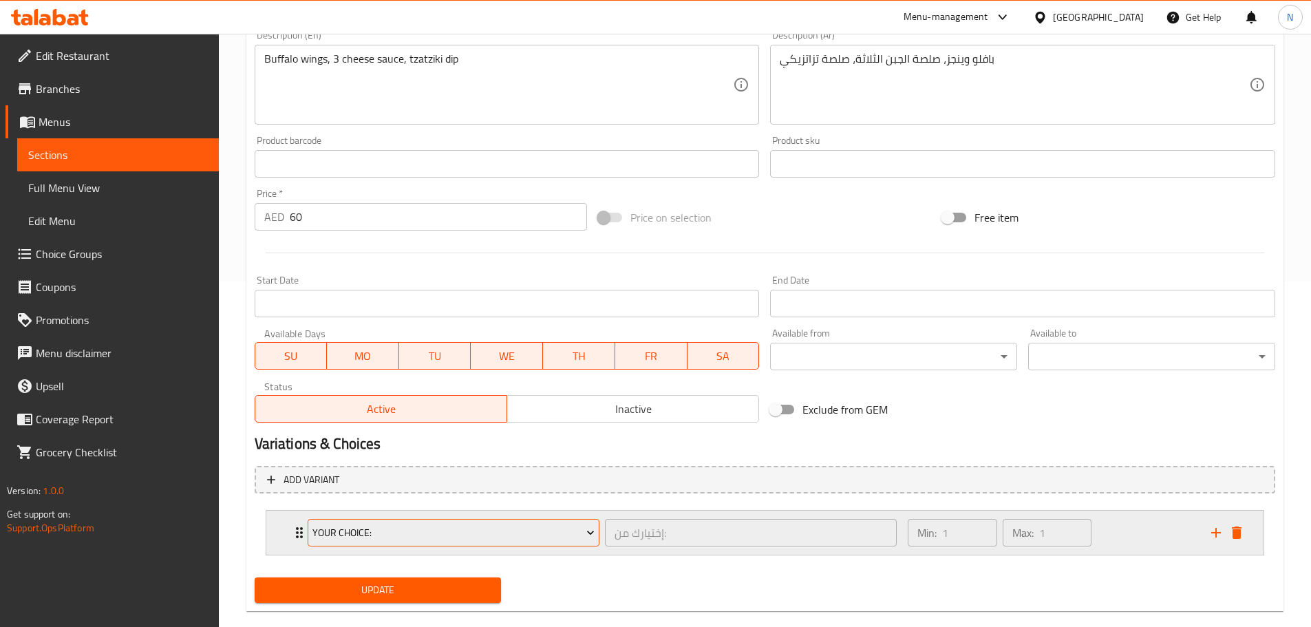
click at [455, 535] on span "Your Choice:" at bounding box center [454, 533] width 282 height 17
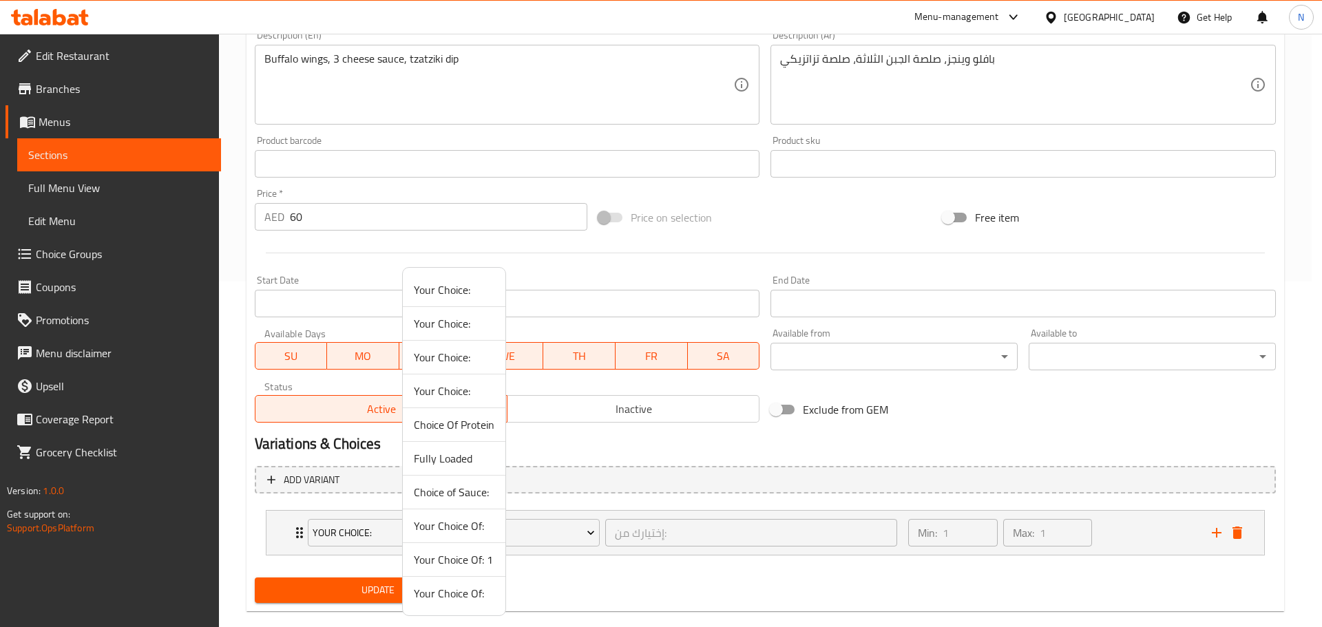
click at [433, 560] on span "Your Choice Of: 1" at bounding box center [454, 559] width 81 height 17
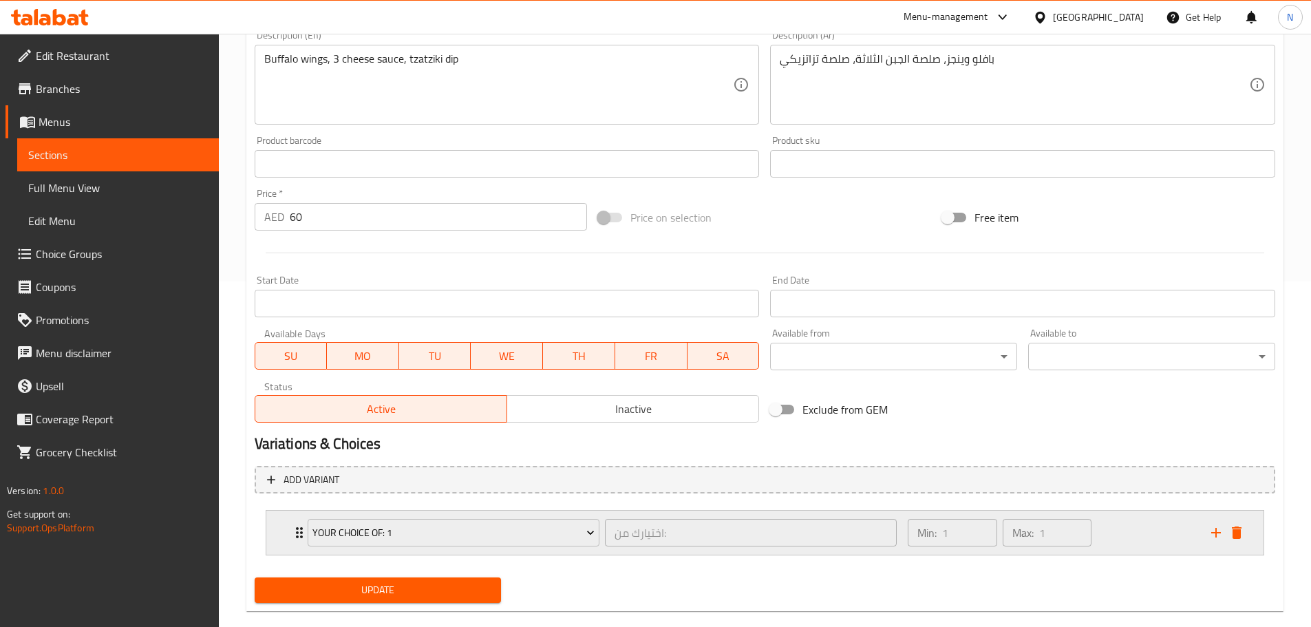
click at [1144, 525] on div "Min: 1 ​ Max: 1 ​" at bounding box center [1051, 533] width 303 height 44
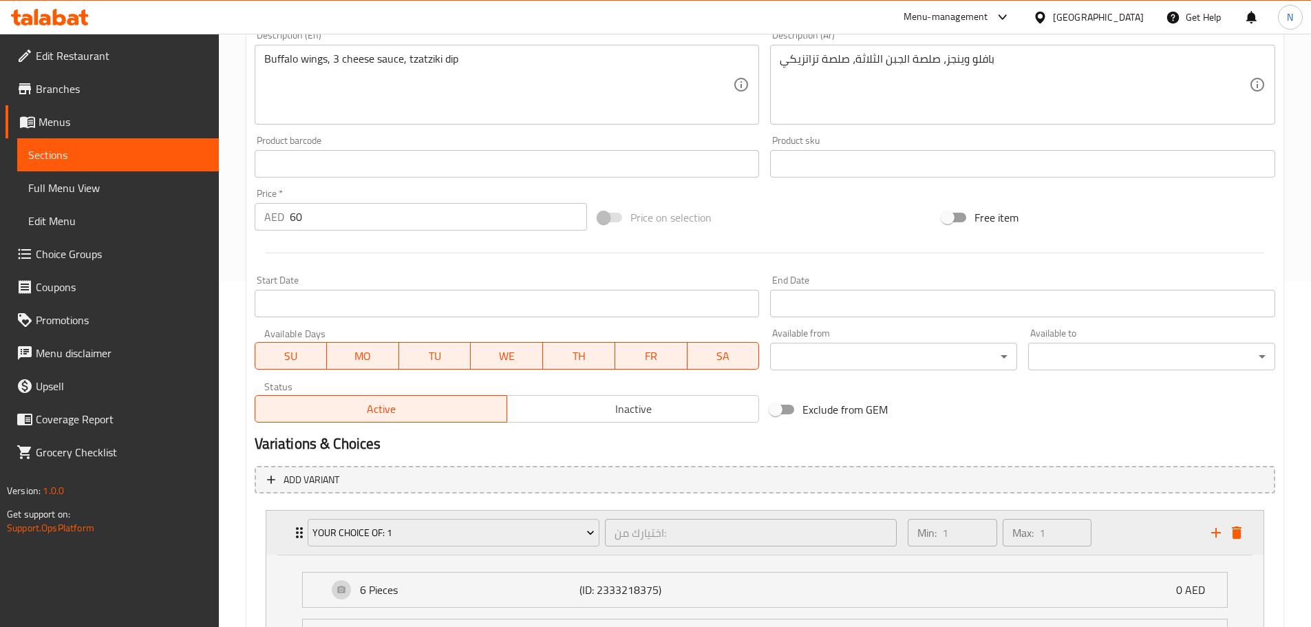
scroll to position [490, 0]
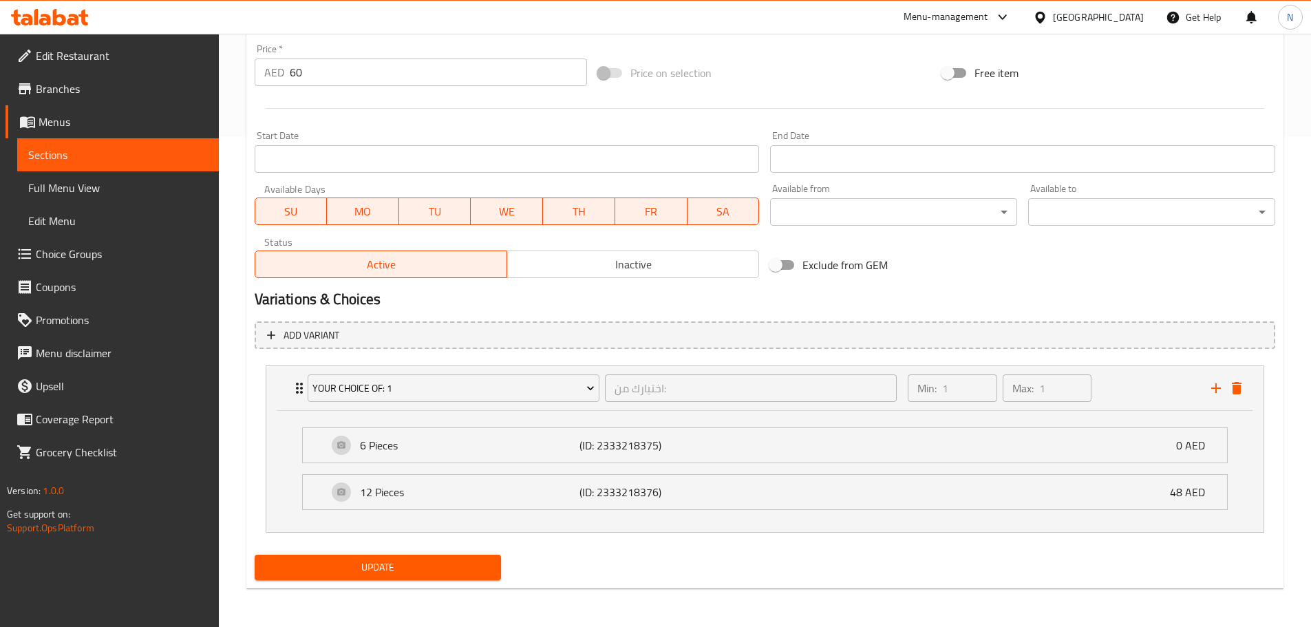
click at [451, 569] on span "Update" at bounding box center [378, 567] width 225 height 17
click at [462, 558] on button "Update" at bounding box center [378, 567] width 247 height 25
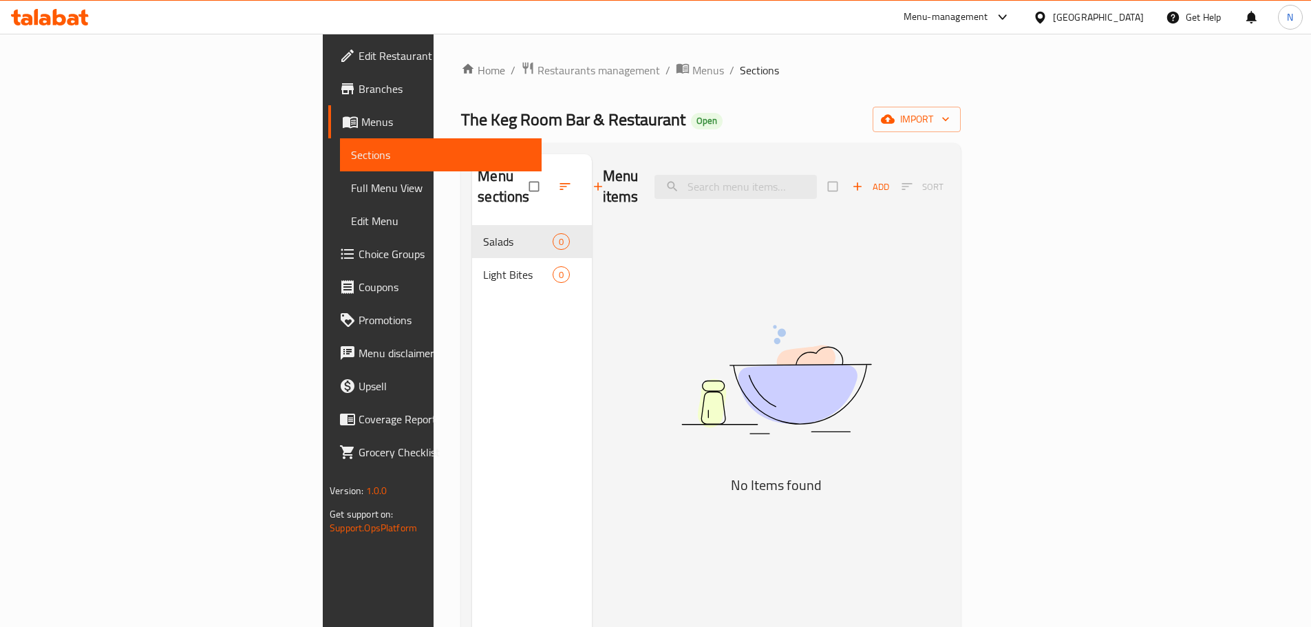
click at [361, 127] on span "Menus" at bounding box center [445, 122] width 169 height 17
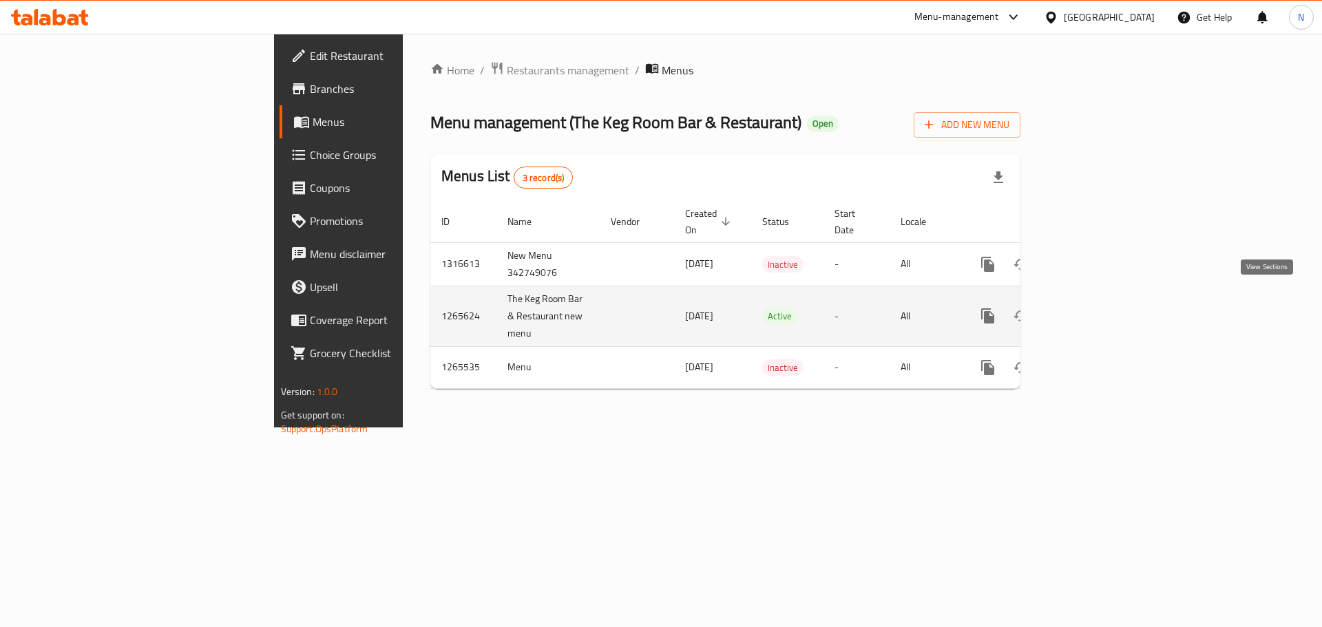
click at [1095, 308] on icon "enhanced table" at bounding box center [1087, 316] width 17 height 17
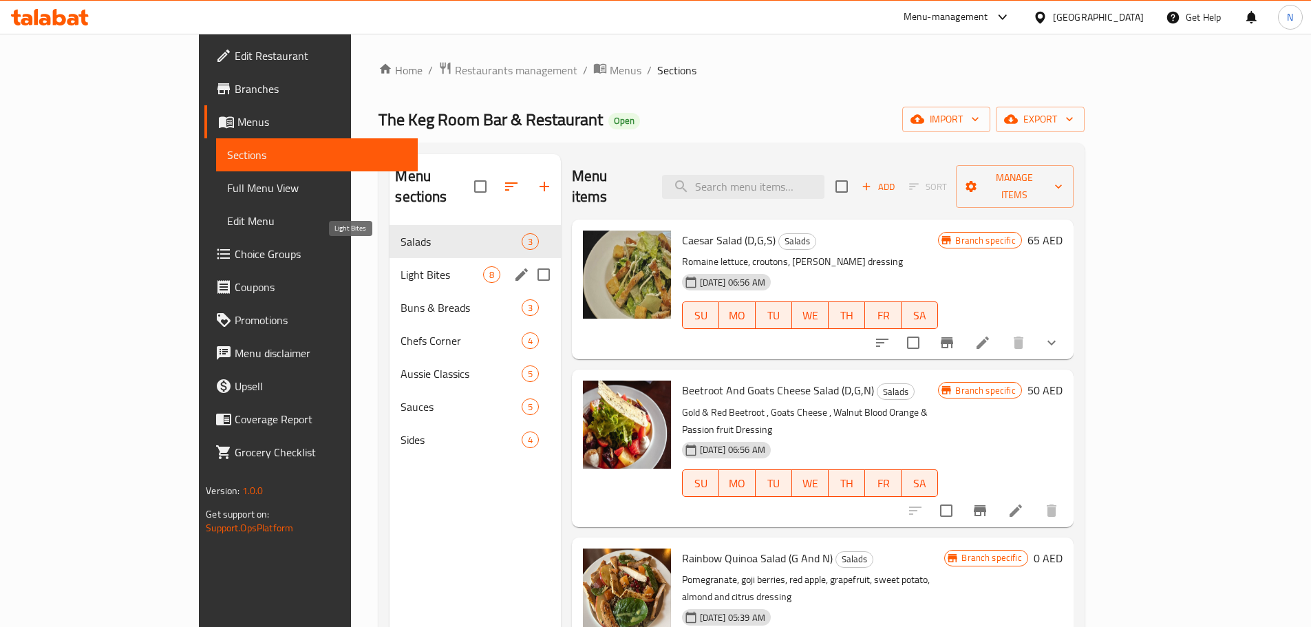
click at [401, 266] on span "Light Bites" at bounding box center [442, 274] width 82 height 17
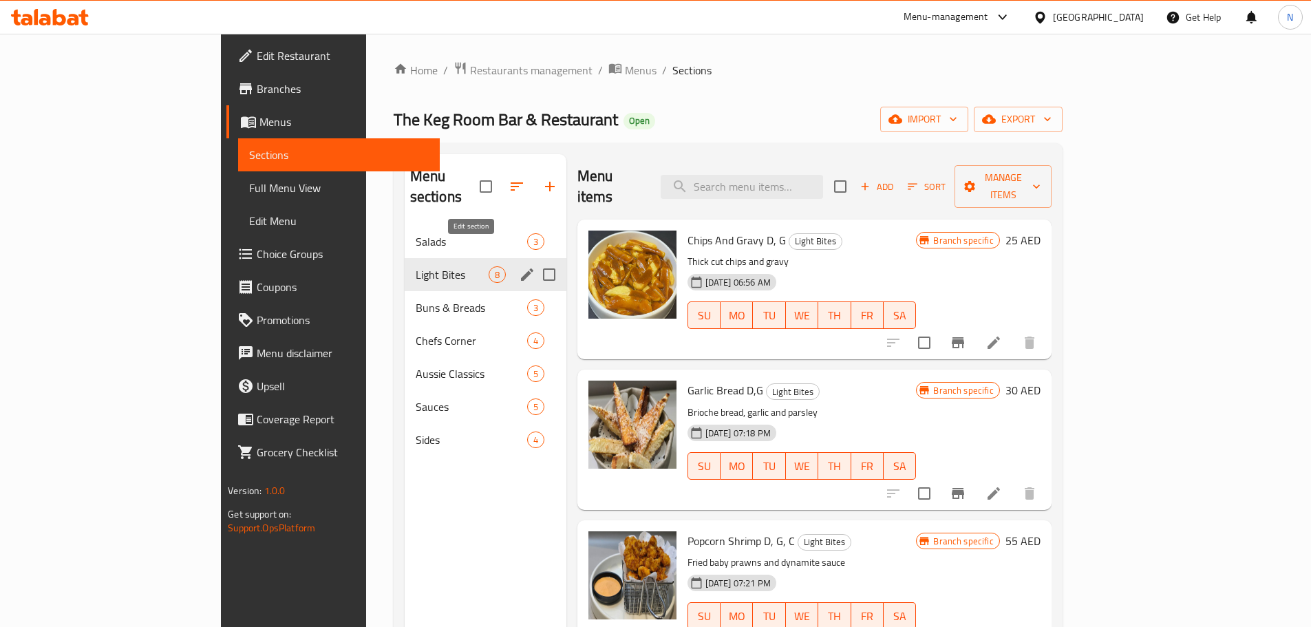
click at [519, 266] on icon "edit" at bounding box center [527, 274] width 17 height 17
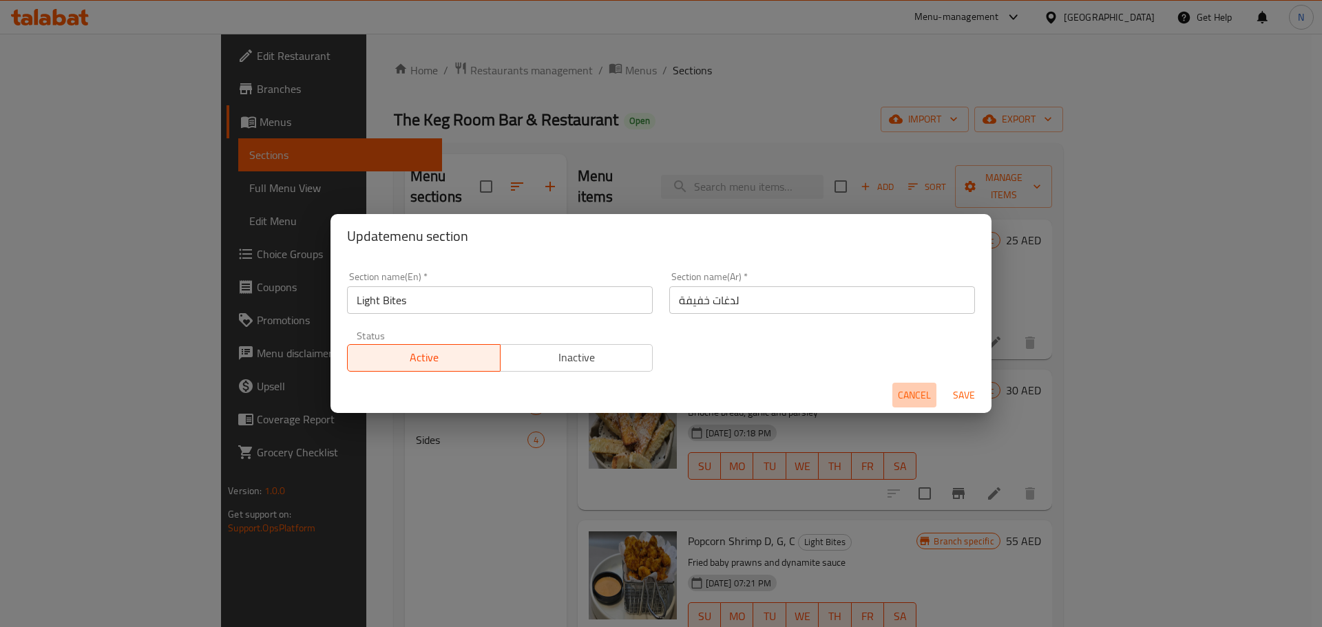
click at [903, 392] on span "Cancel" at bounding box center [914, 395] width 33 height 17
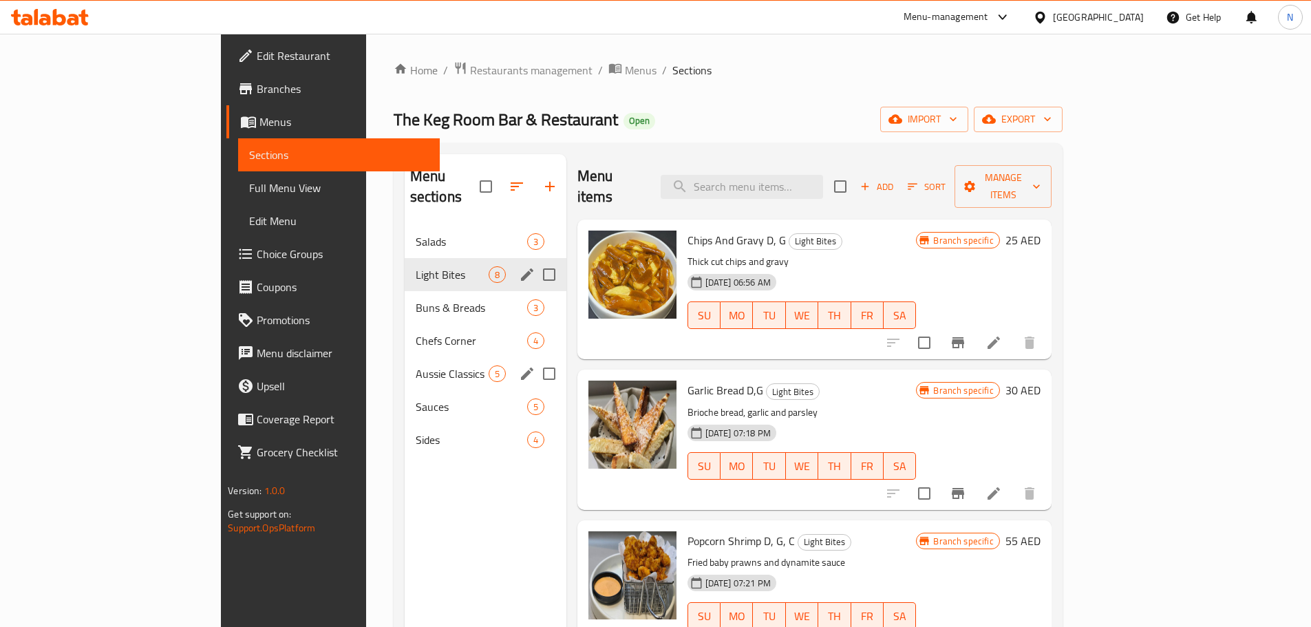
click at [405, 362] on div "Aussie Classics 5" at bounding box center [486, 373] width 162 height 33
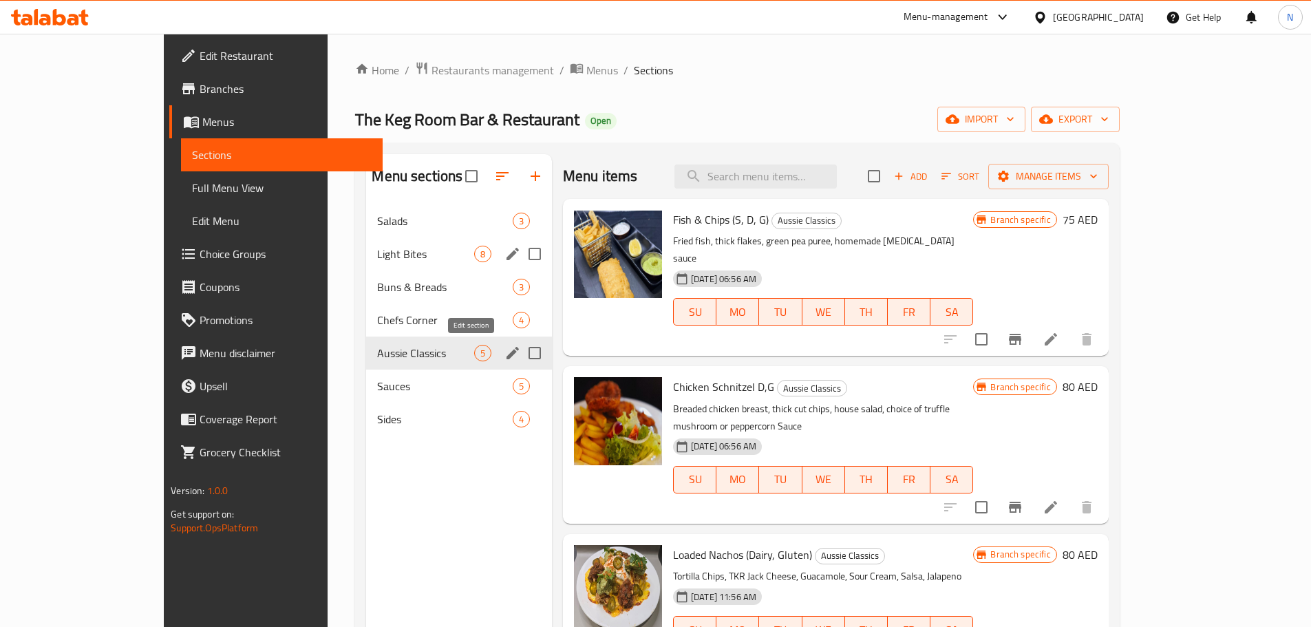
click at [507, 350] on icon "edit" at bounding box center [513, 353] width 12 height 12
click at [507, 351] on icon "edit" at bounding box center [513, 353] width 12 height 12
click at [377, 215] on span "Salads" at bounding box center [425, 221] width 96 height 17
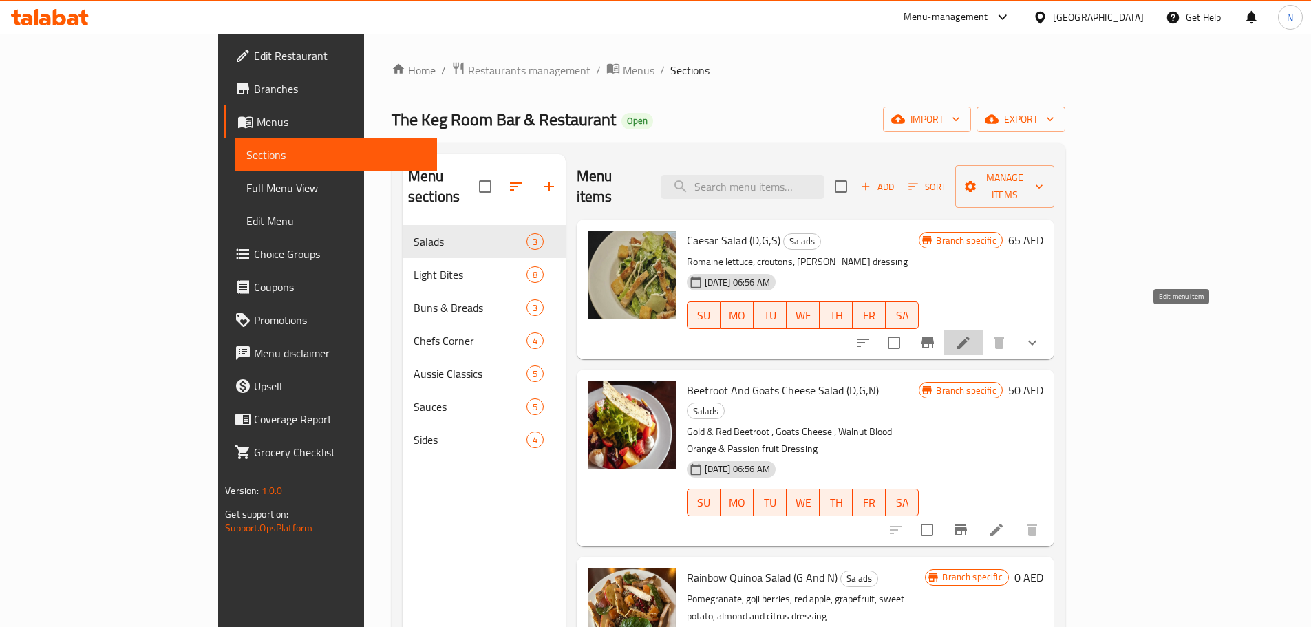
click at [972, 335] on icon at bounding box center [963, 343] width 17 height 17
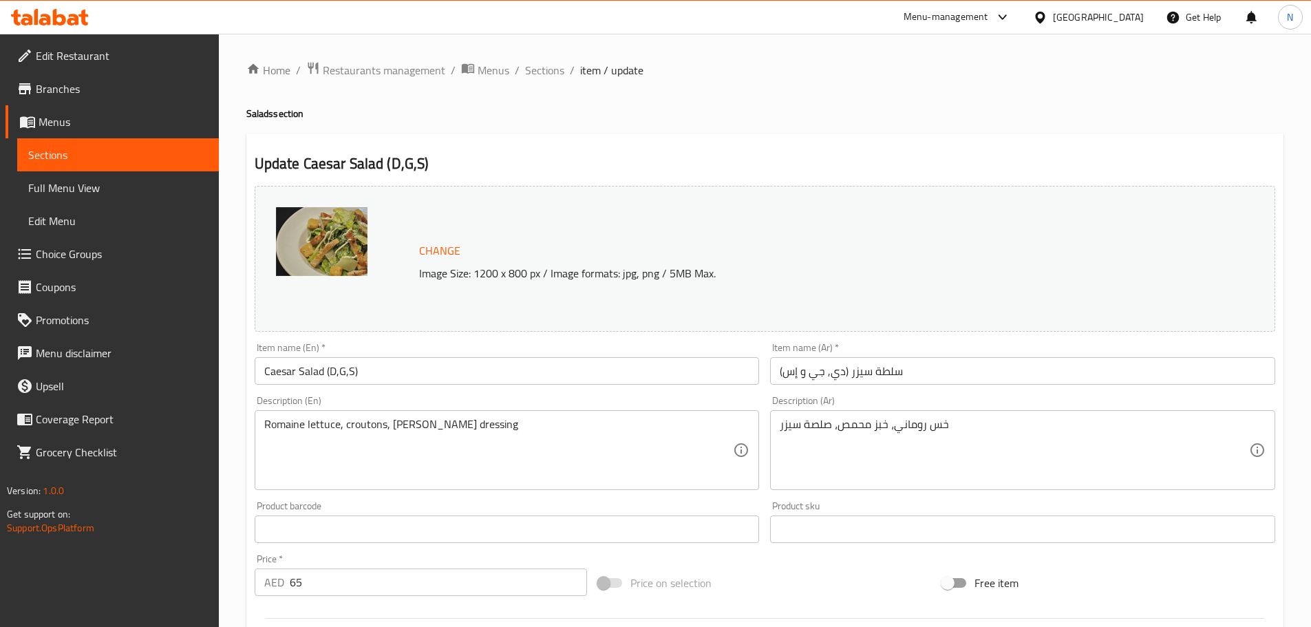
click at [98, 120] on span "Menus" at bounding box center [123, 122] width 169 height 17
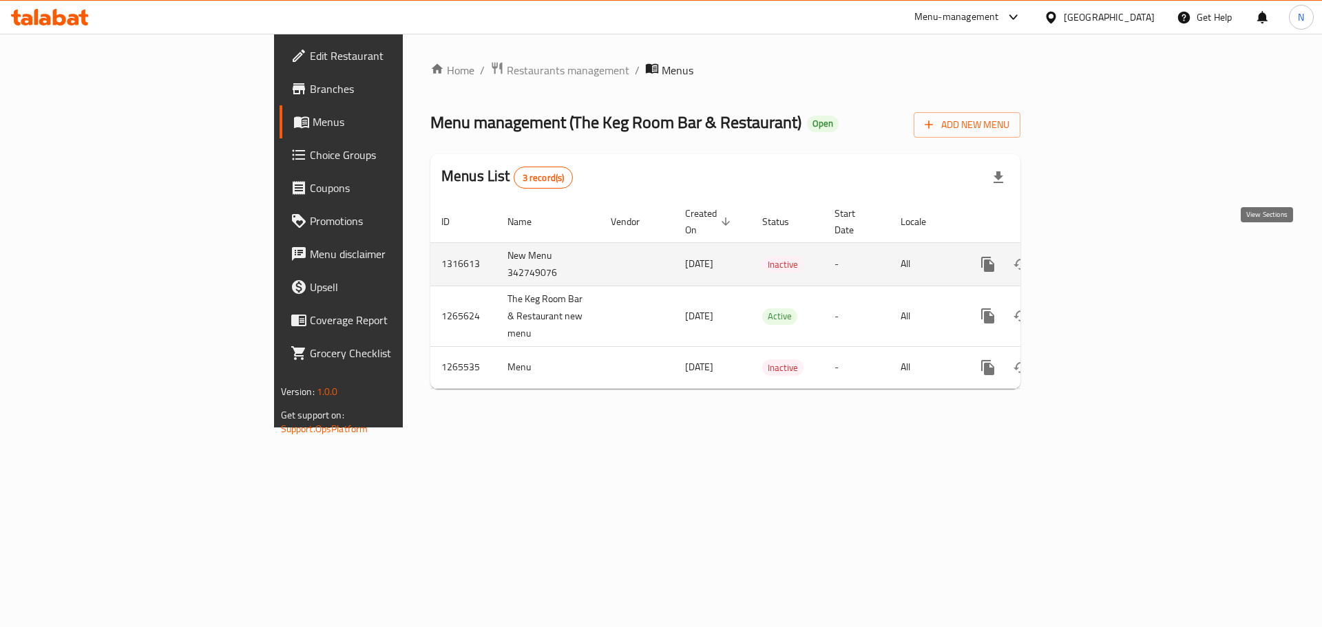
click at [1103, 256] on link "enhanced table" at bounding box center [1086, 264] width 33 height 33
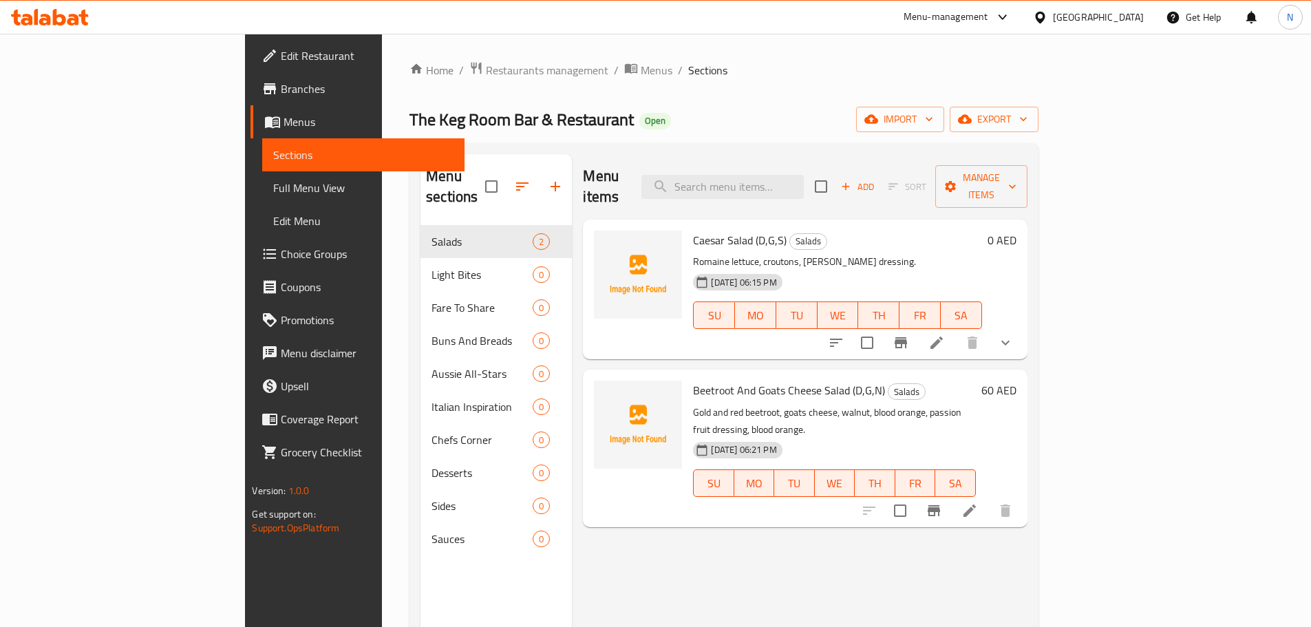
click at [281, 261] on span "Choice Groups" at bounding box center [367, 254] width 172 height 17
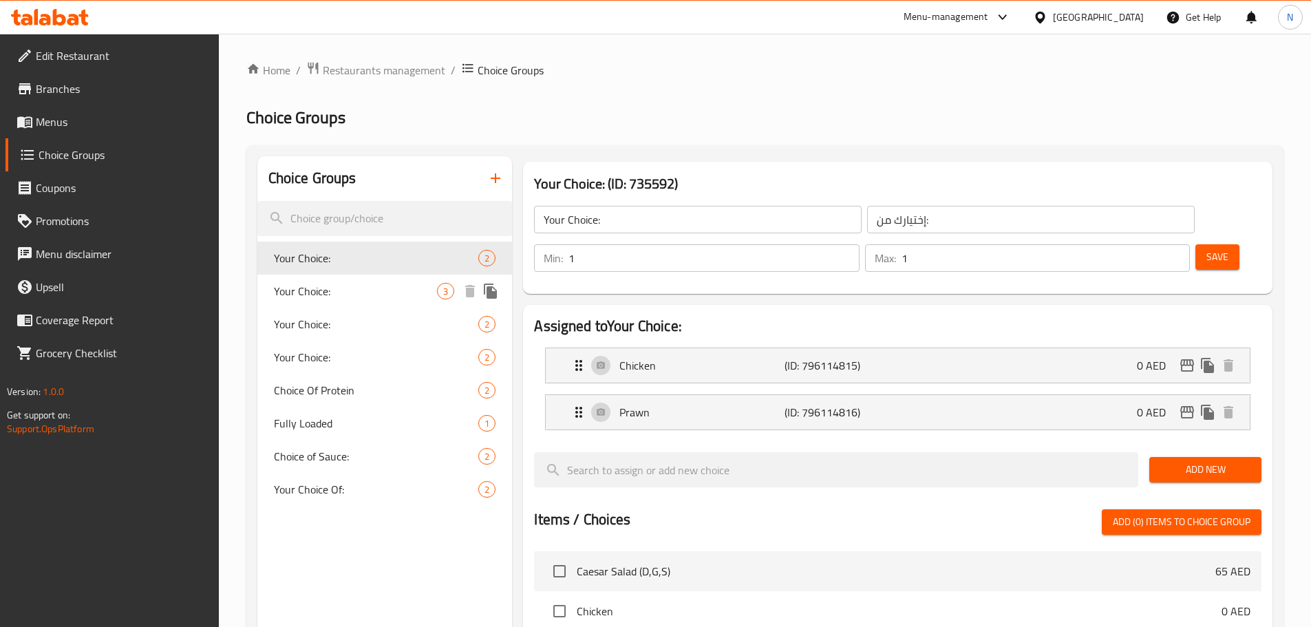
click at [401, 297] on span "Your Choice:" at bounding box center [356, 291] width 164 height 17
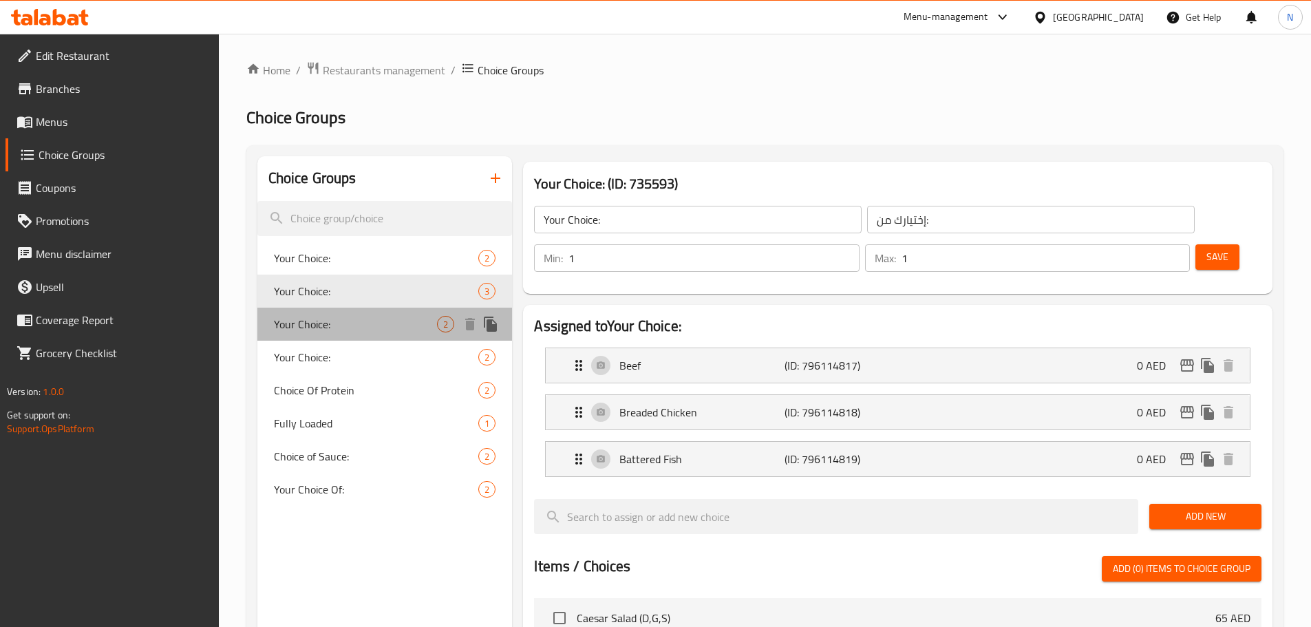
click at [380, 332] on span "Your Choice:" at bounding box center [356, 324] width 164 height 17
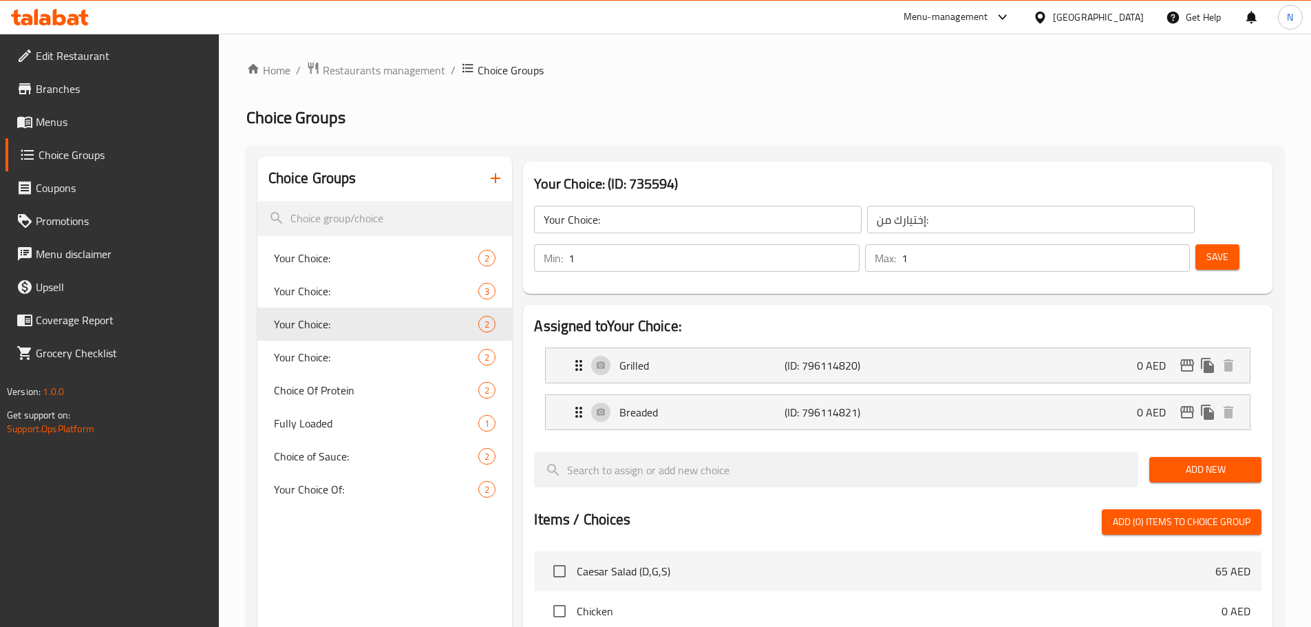
click at [501, 182] on icon "button" at bounding box center [495, 178] width 17 height 17
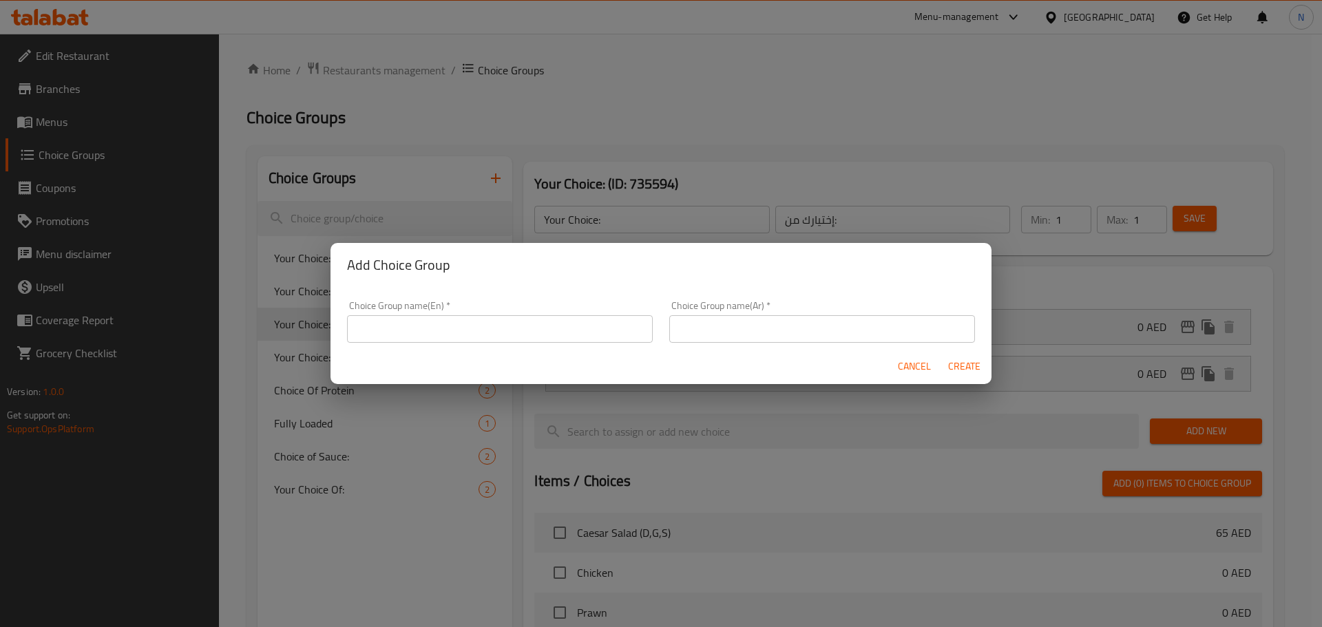
click at [536, 328] on input "text" at bounding box center [500, 329] width 306 height 28
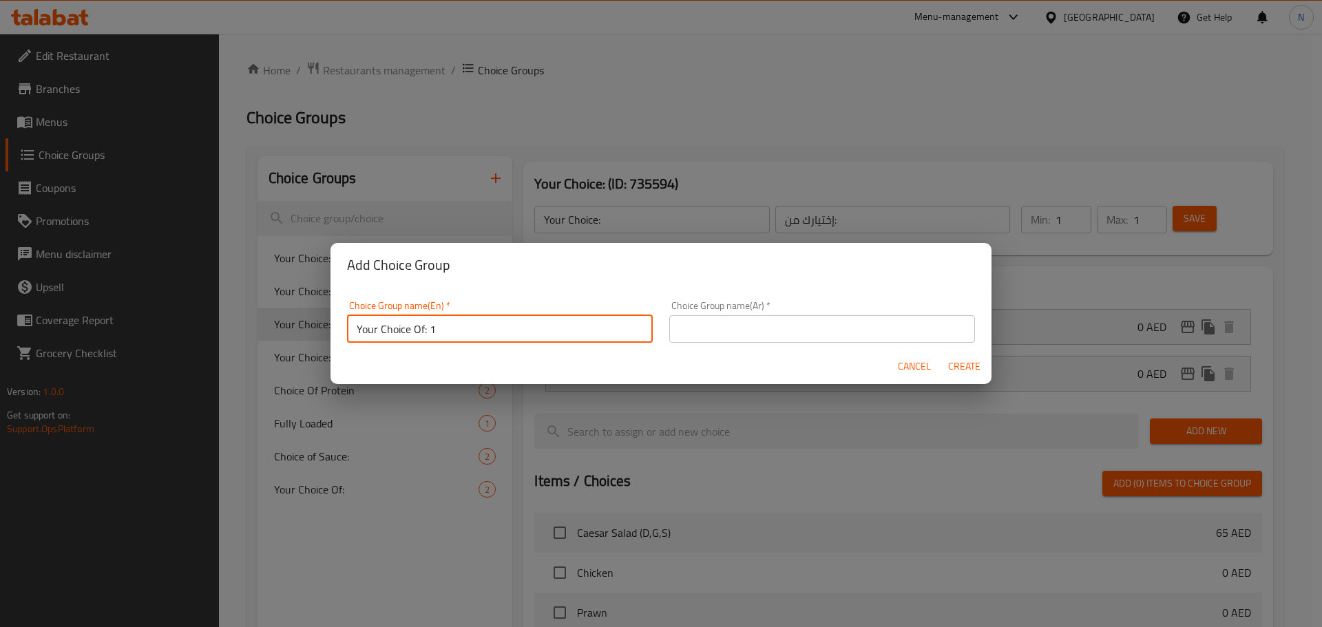
click at [810, 330] on input "text" at bounding box center [822, 329] width 306 height 28
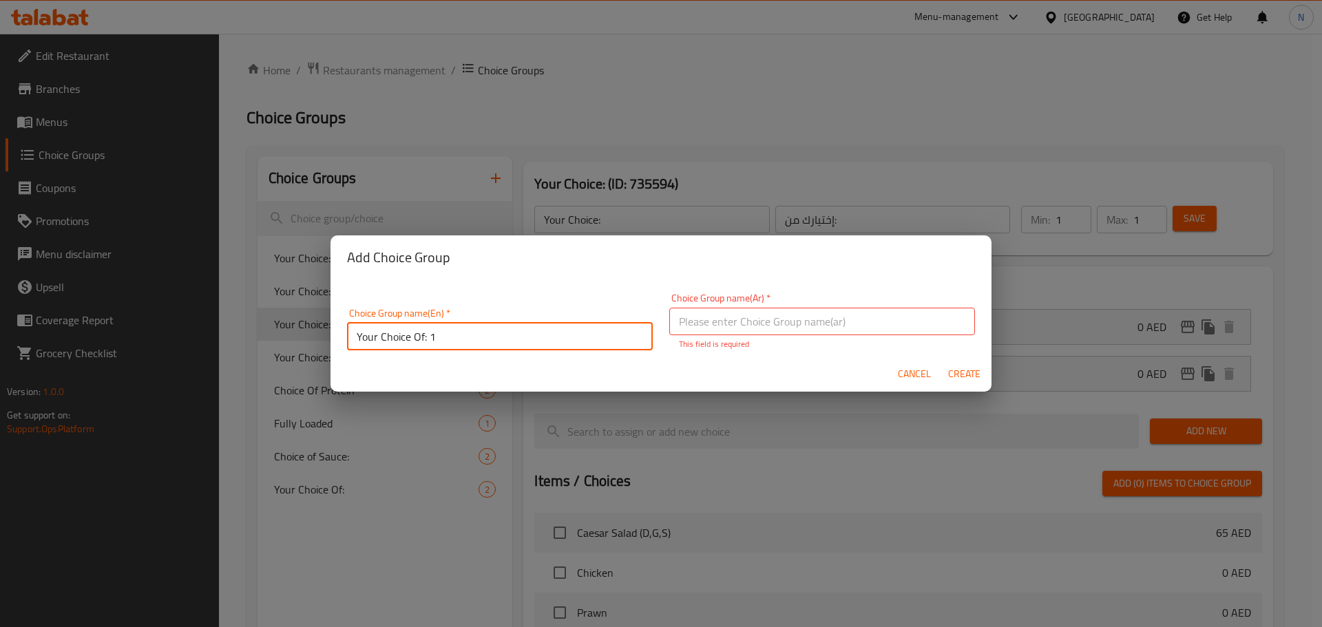
click at [399, 340] on input "Your Choice Of: 1" at bounding box center [500, 337] width 306 height 28
paste input "فرخة"
type input "Your Choice Of: 1"
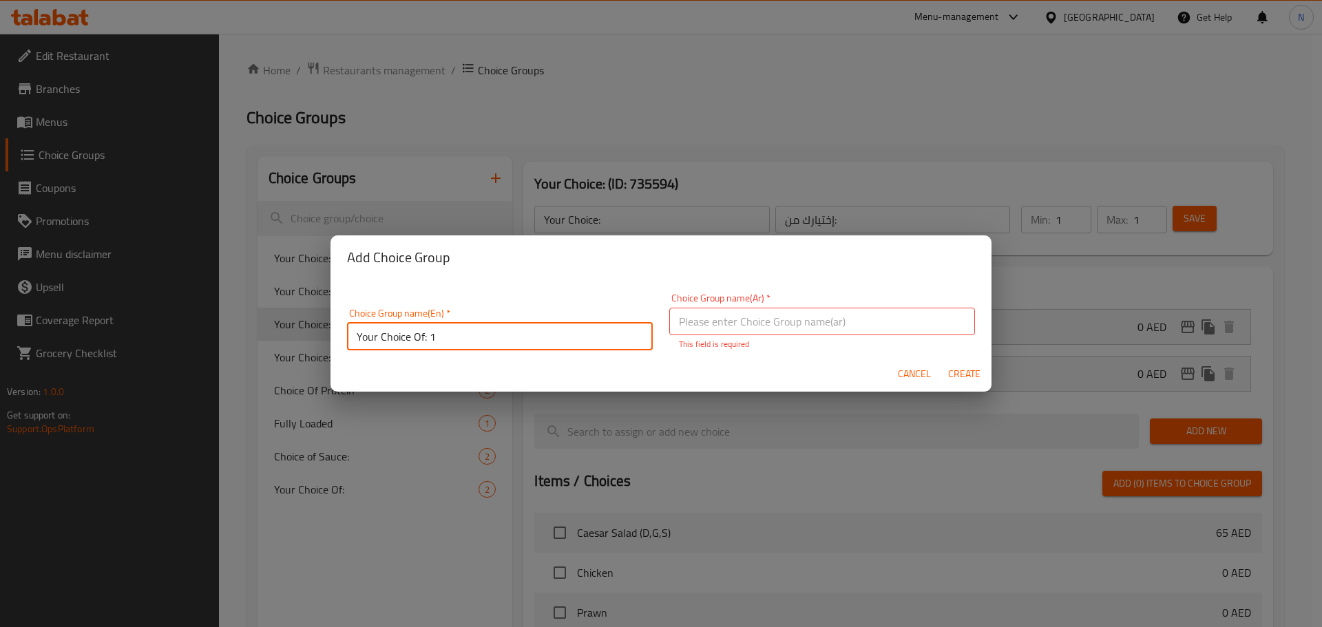
click at [736, 320] on input "text" at bounding box center [822, 322] width 306 height 28
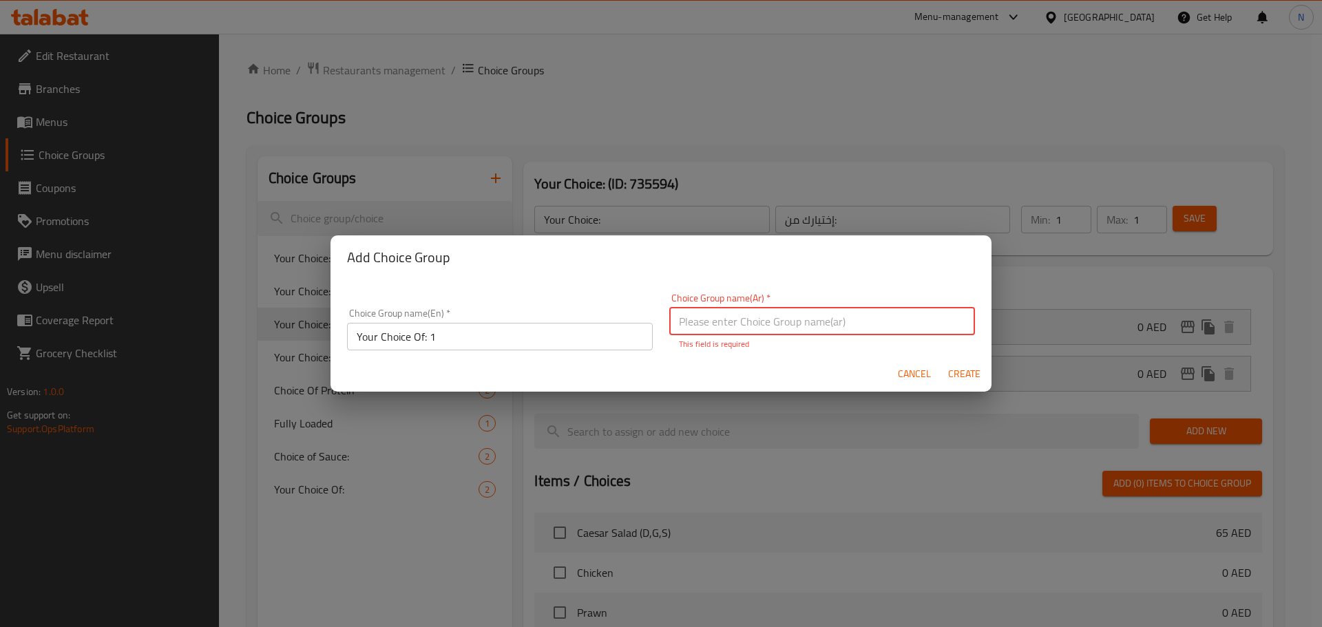
paste input "اختيارك من: 1"
type input "اختيارك من: 1"
click at [963, 374] on span "Create" at bounding box center [963, 374] width 33 height 17
type input "Your Choice Of: 1"
type input "اختيارك من: 1"
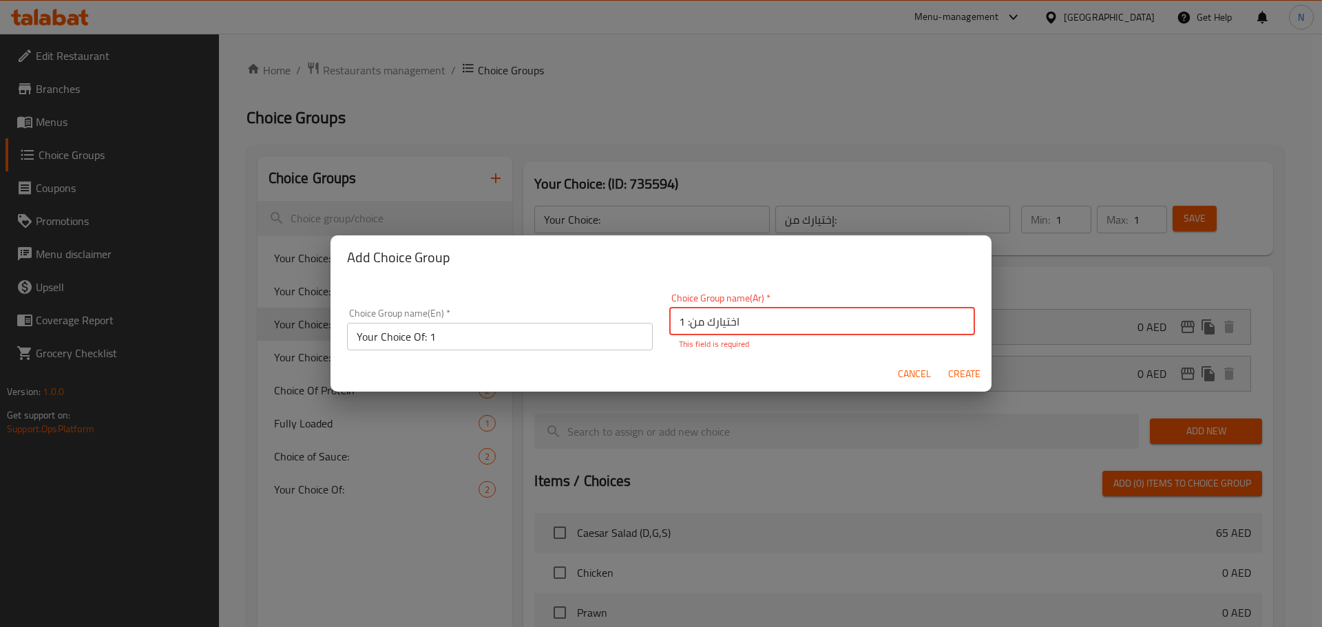
type input "0"
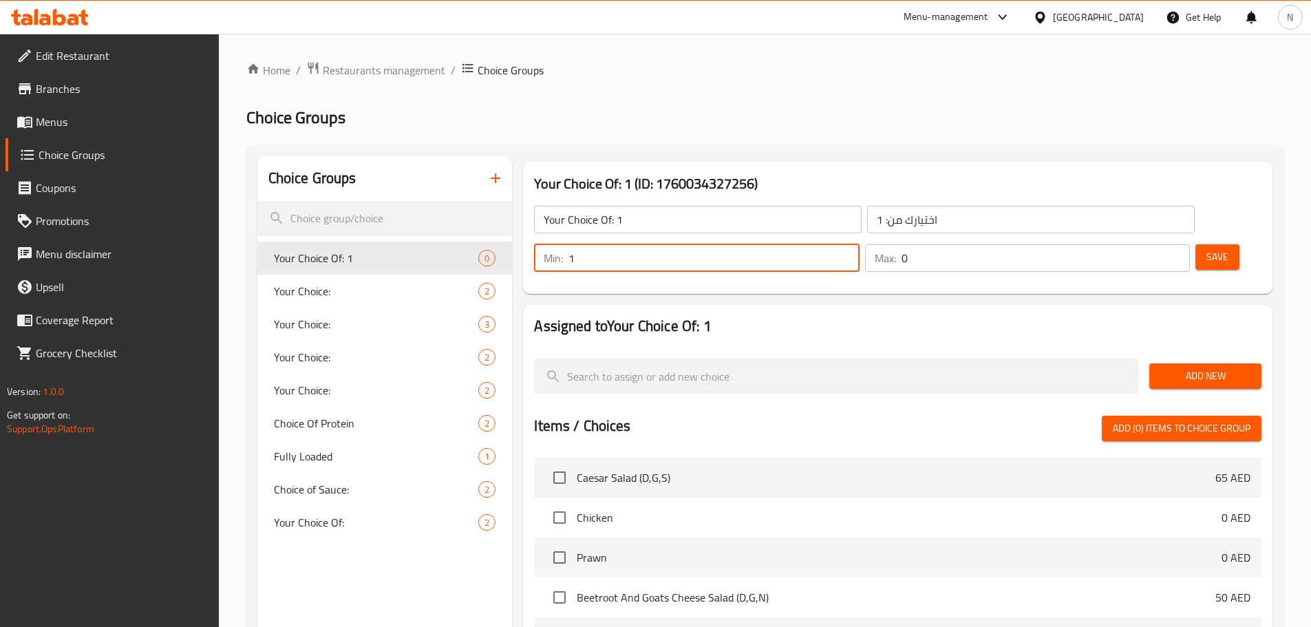
type input "1"
click at [859, 244] on input "1" at bounding box center [714, 258] width 290 height 28
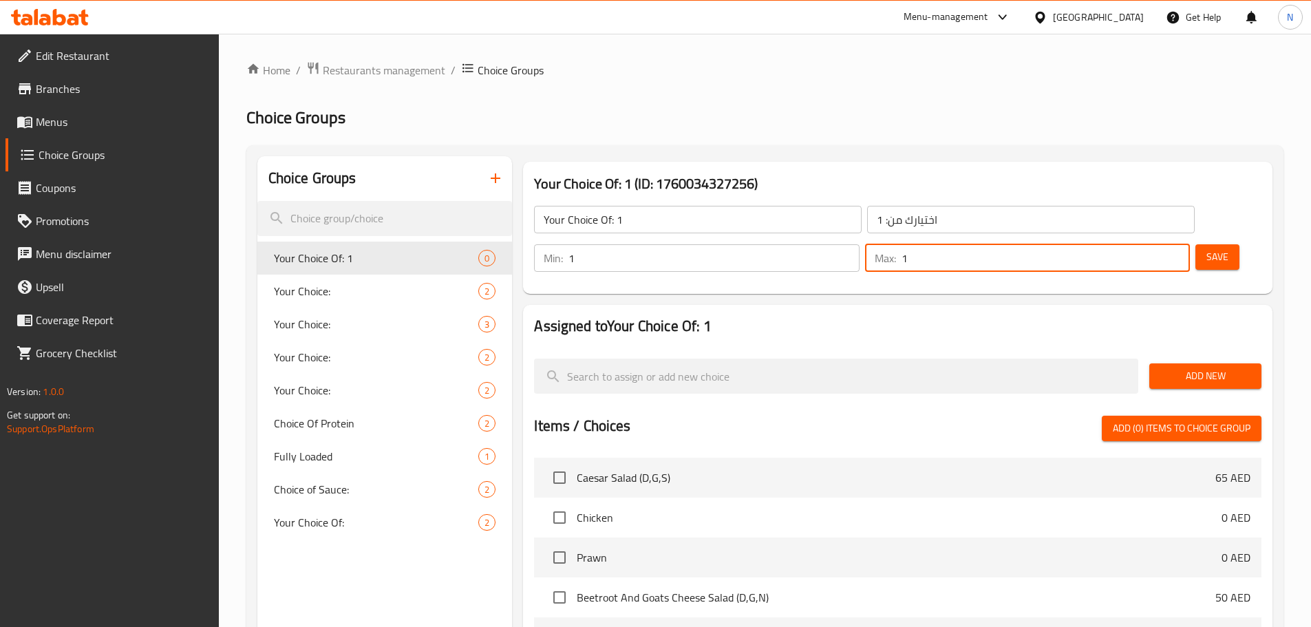
type input "1"
click at [1154, 244] on input "1" at bounding box center [1046, 258] width 288 height 28
click at [1173, 368] on span "Add New" at bounding box center [1206, 376] width 90 height 17
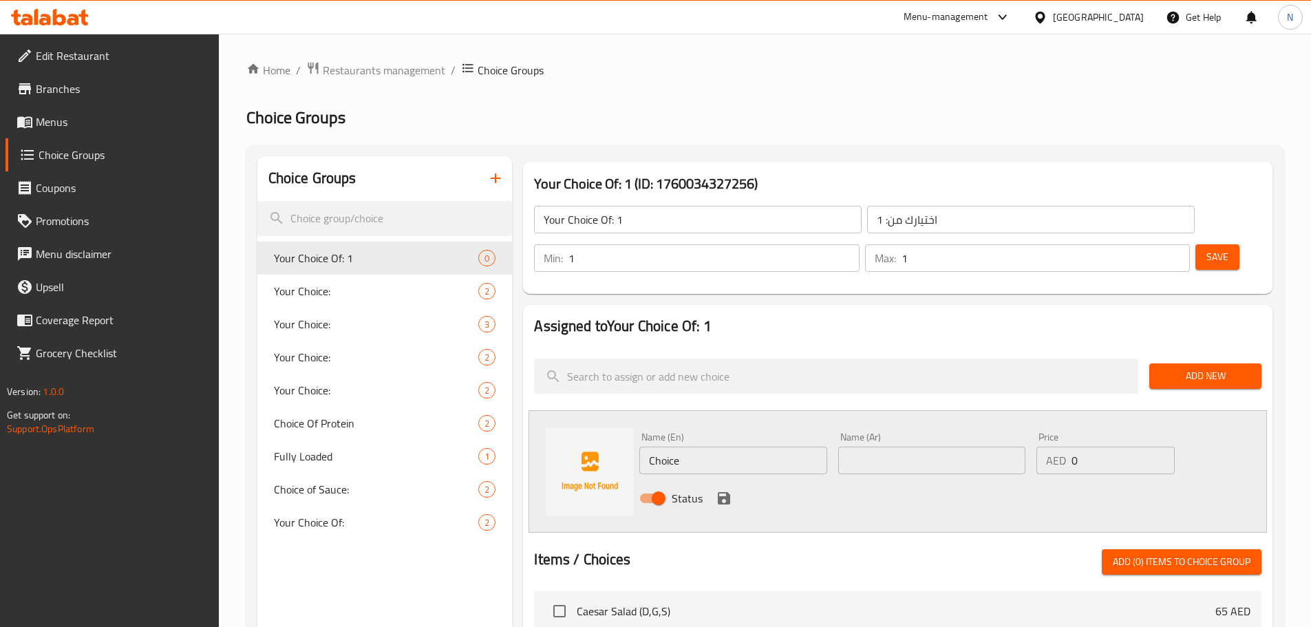
click at [670, 447] on input "Choice" at bounding box center [732, 461] width 187 height 28
paste input "lassic"
type input "Classic"
click at [986, 447] on input "text" at bounding box center [931, 461] width 187 height 28
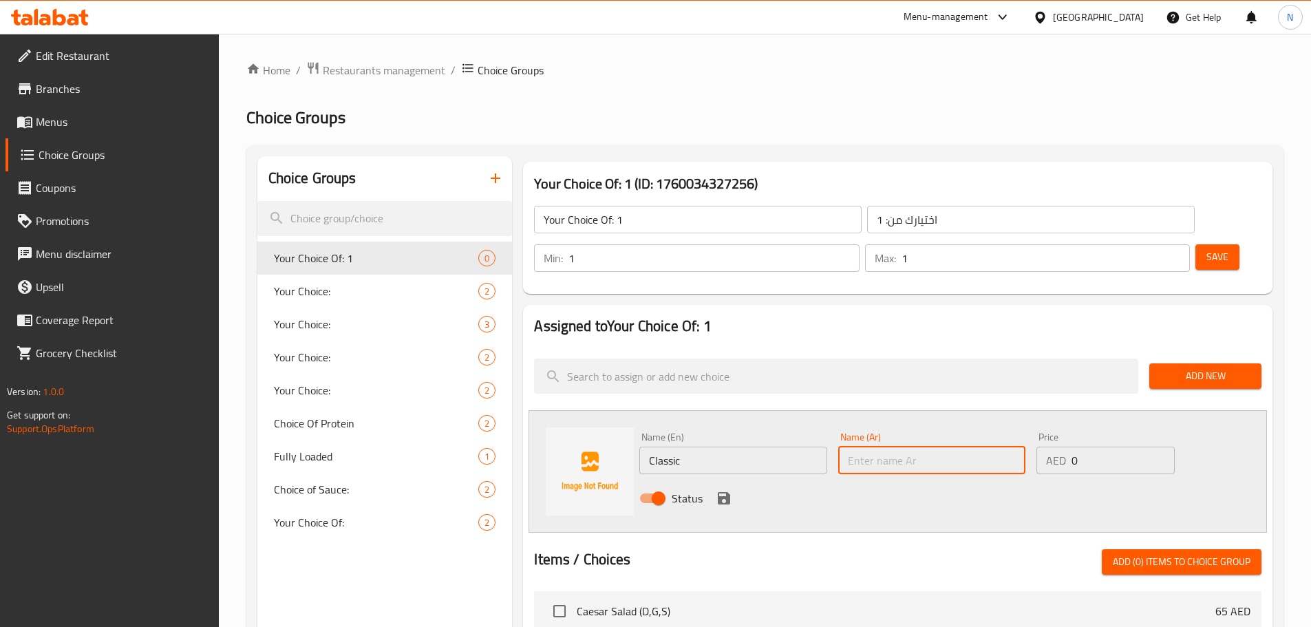
paste input "كلاسيكي"
type input "كلاسيكي"
click at [723, 492] on icon "save" at bounding box center [724, 498] width 12 height 12
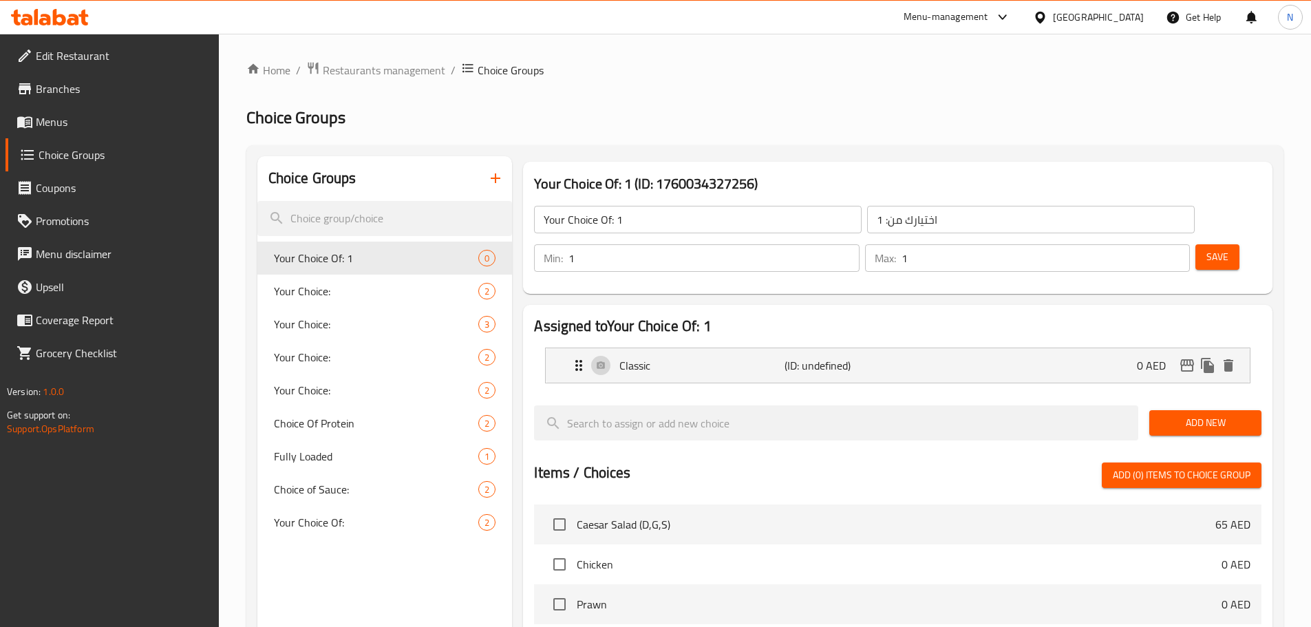
click at [1182, 414] on span "Add New" at bounding box center [1206, 422] width 90 height 17
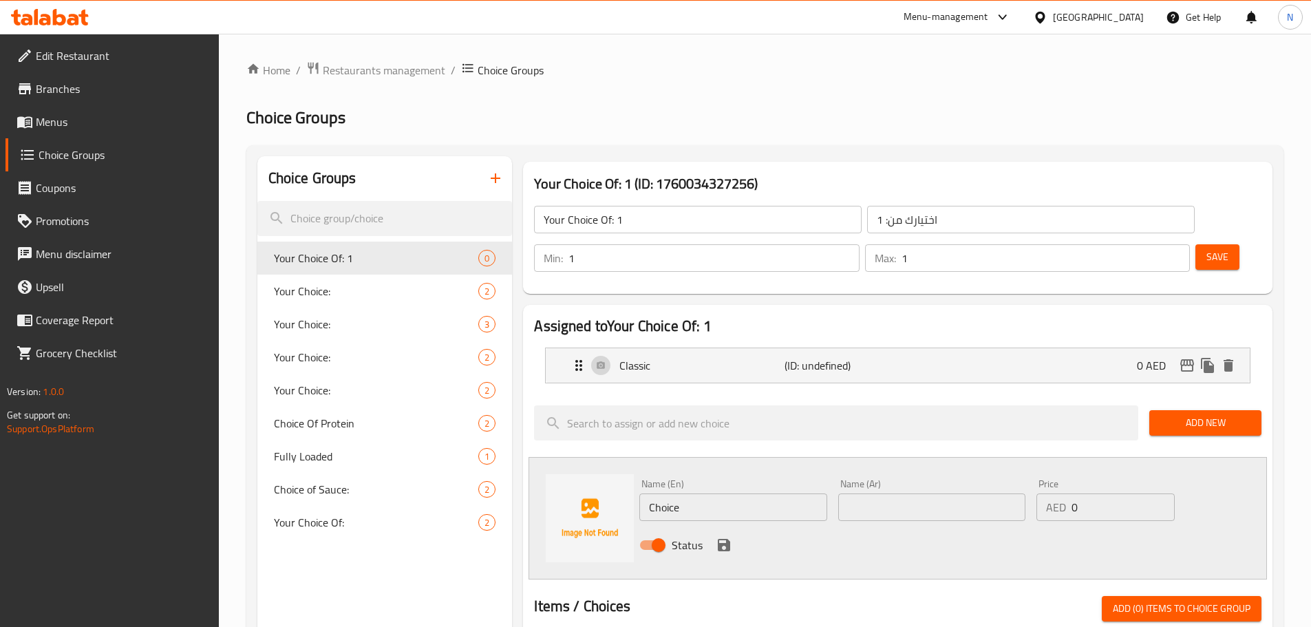
click at [687, 494] on input "Choice" at bounding box center [732, 508] width 187 height 28
paste input "Halloumi"
type input "Halloumi"
click at [975, 494] on input "text" at bounding box center [931, 508] width 187 height 28
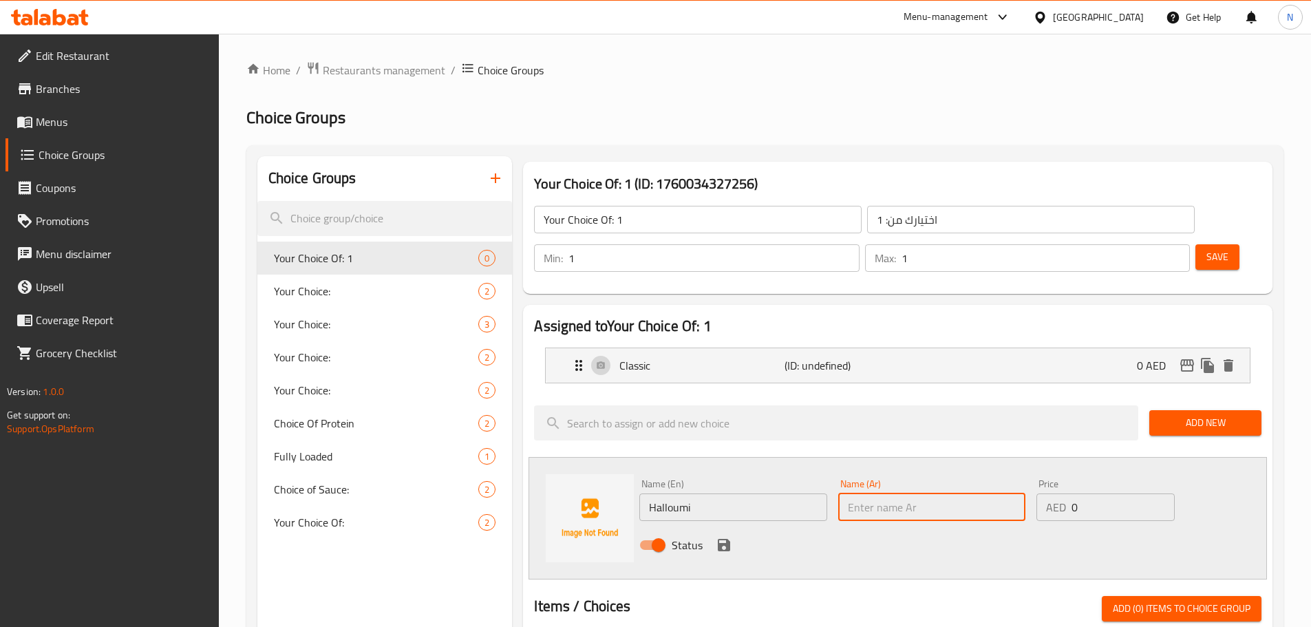
paste input "حلومي"
type input "حلومي"
drag, startPoint x: 1087, startPoint y: 468, endPoint x: 1066, endPoint y: 472, distance: 21.1
click at [1066, 494] on div "AED 0 Price" at bounding box center [1106, 508] width 138 height 28
type input "20"
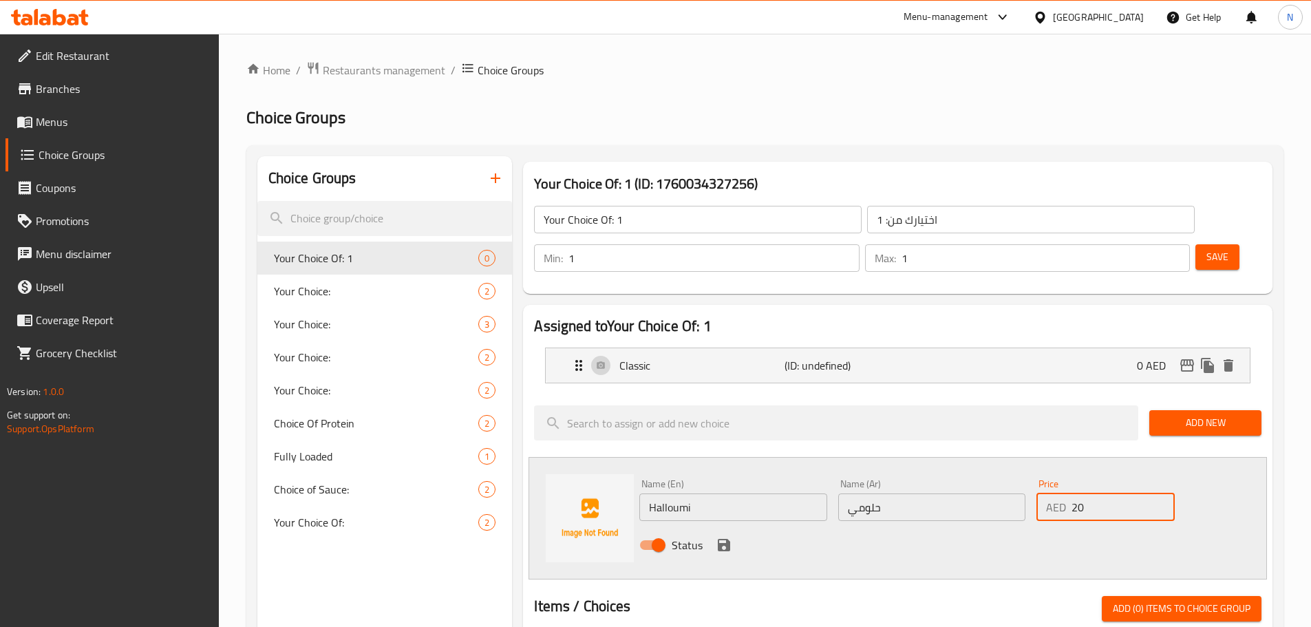
click at [724, 537] on icon "save" at bounding box center [724, 545] width 17 height 17
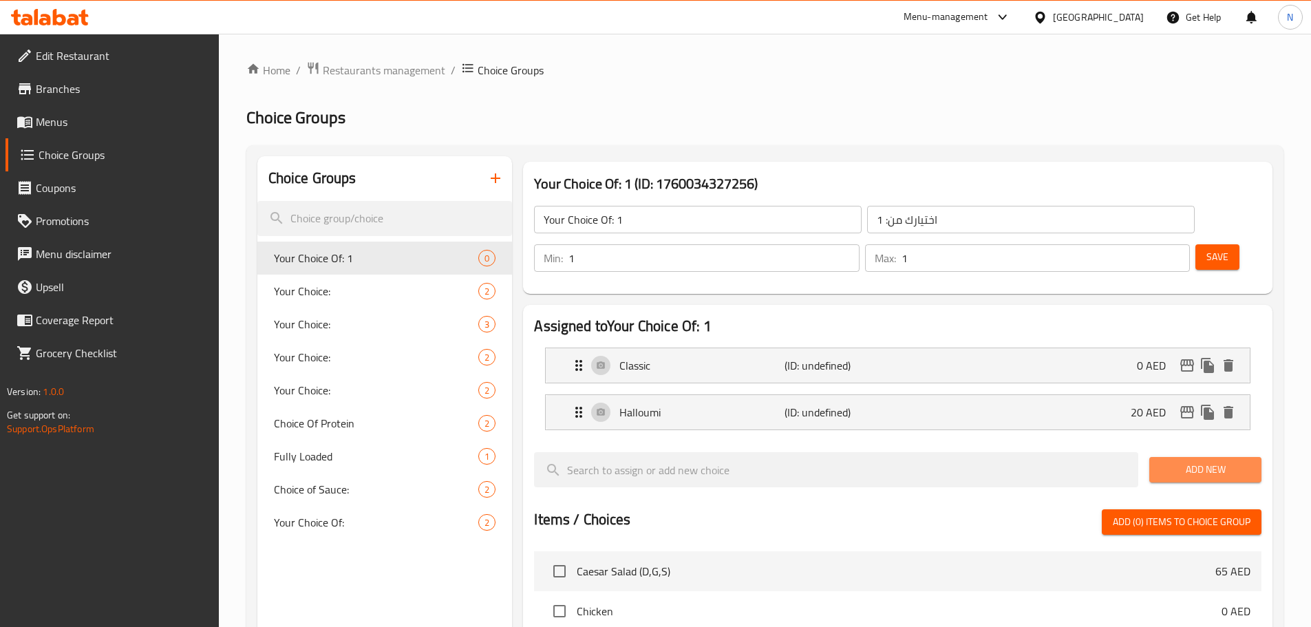
click at [1214, 461] on span "Add New" at bounding box center [1206, 469] width 90 height 17
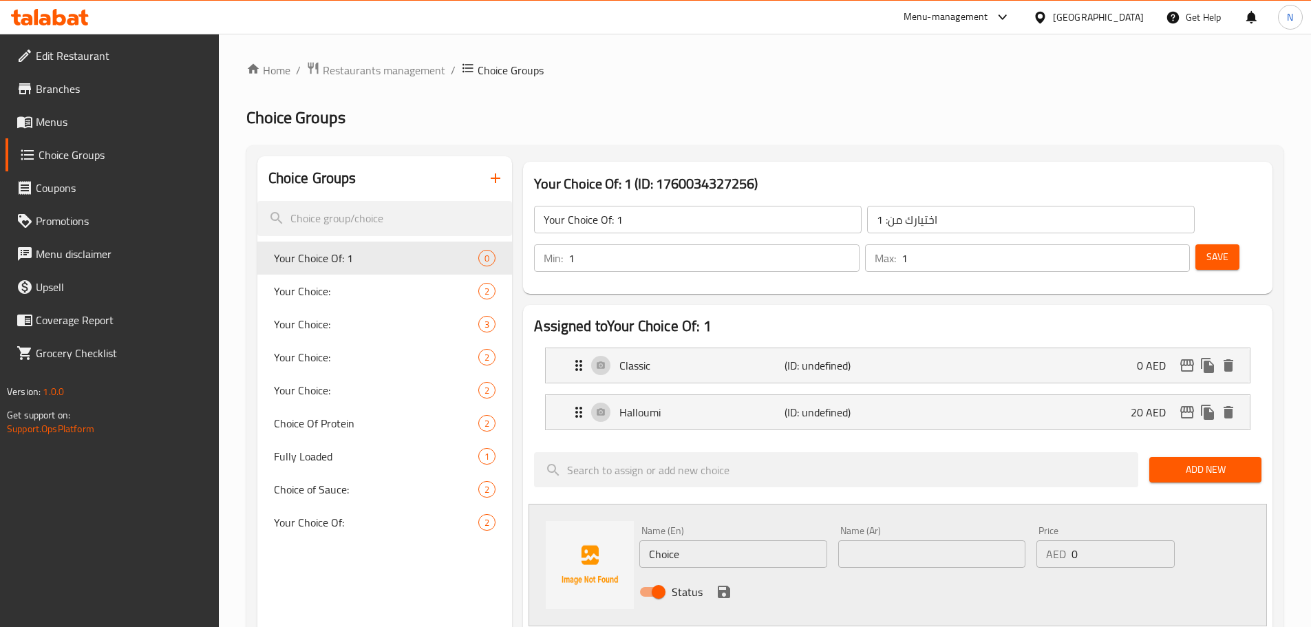
click at [691, 540] on input "Choice" at bounding box center [732, 554] width 187 height 28
paste input "icken"
type input "Chicken"
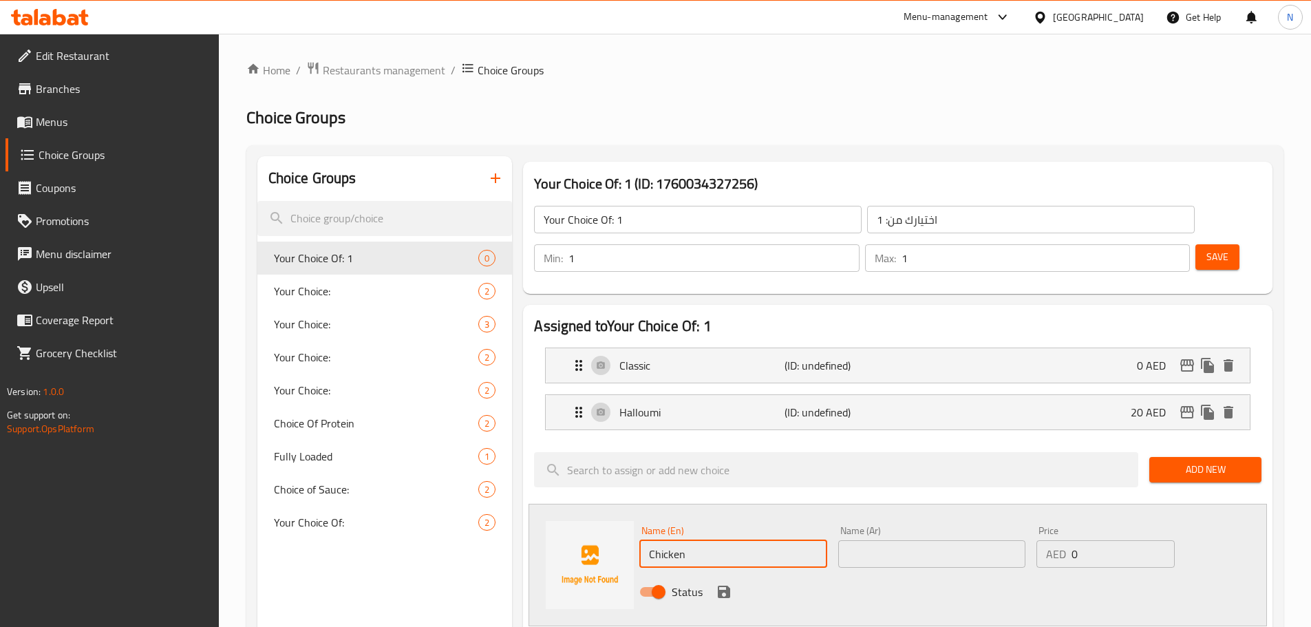
click at [938, 540] on input "text" at bounding box center [931, 554] width 187 height 28
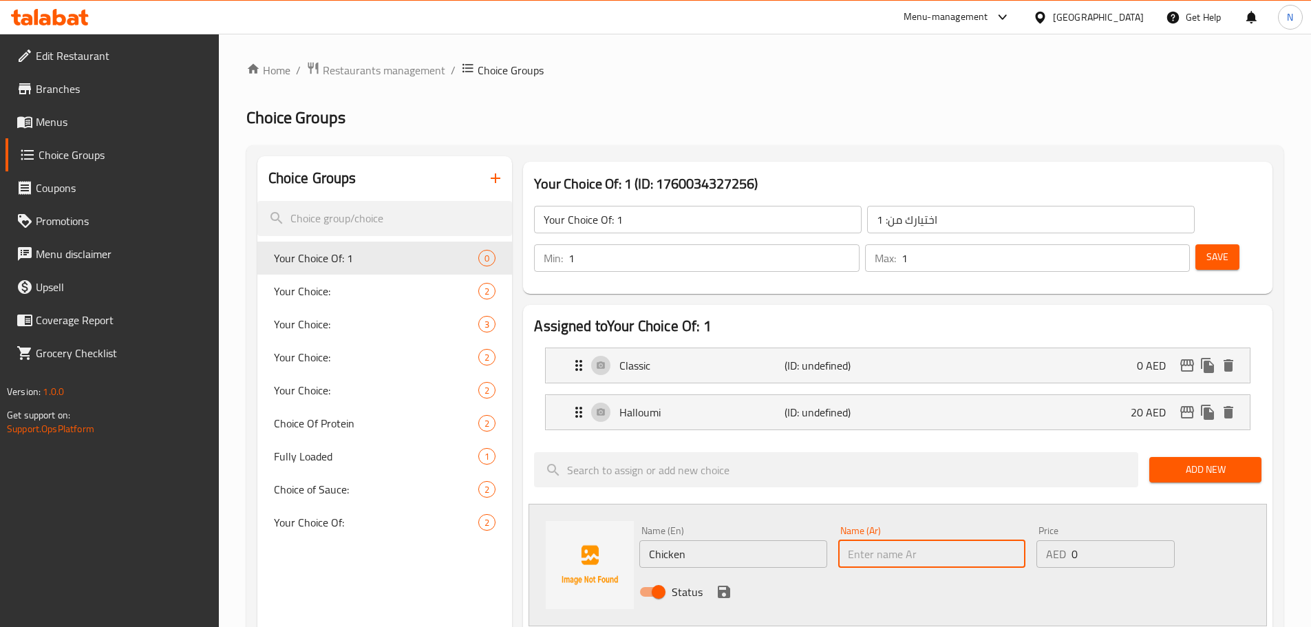
paste input "فرخة"
type input "فرخة"
drag, startPoint x: 1084, startPoint y: 510, endPoint x: 1067, endPoint y: 513, distance: 17.5
click at [1067, 540] on div "AED 0 Price" at bounding box center [1106, 554] width 138 height 28
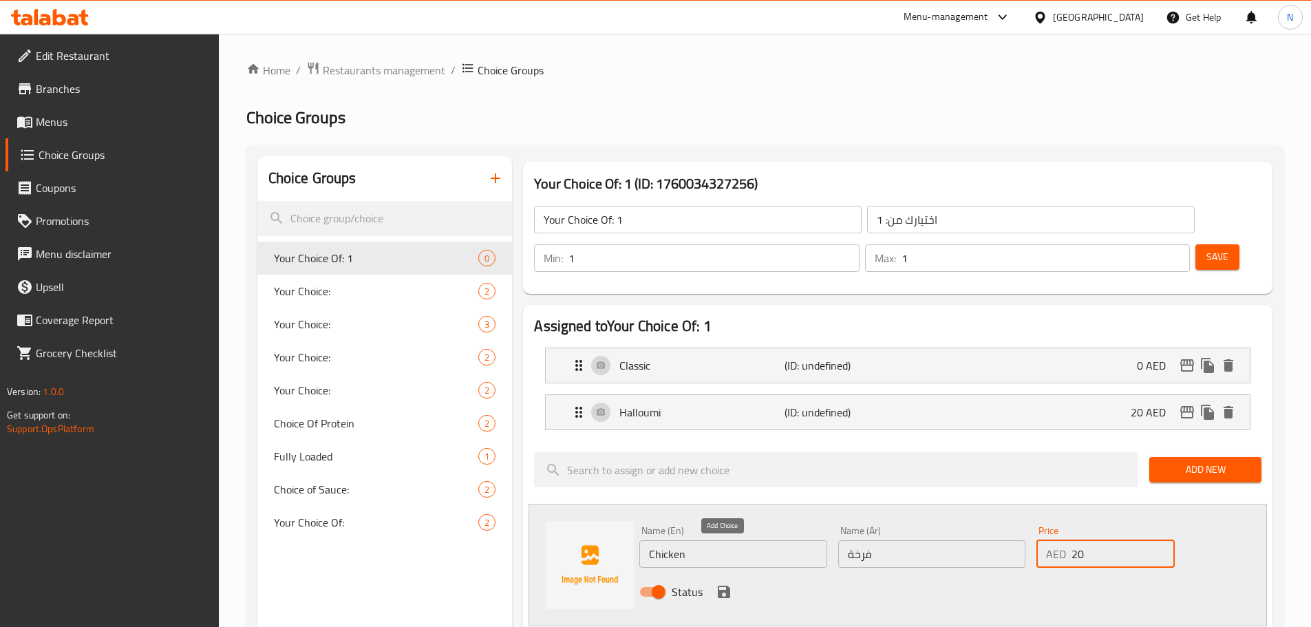
type input "20"
click at [726, 586] on icon "save" at bounding box center [724, 592] width 12 height 12
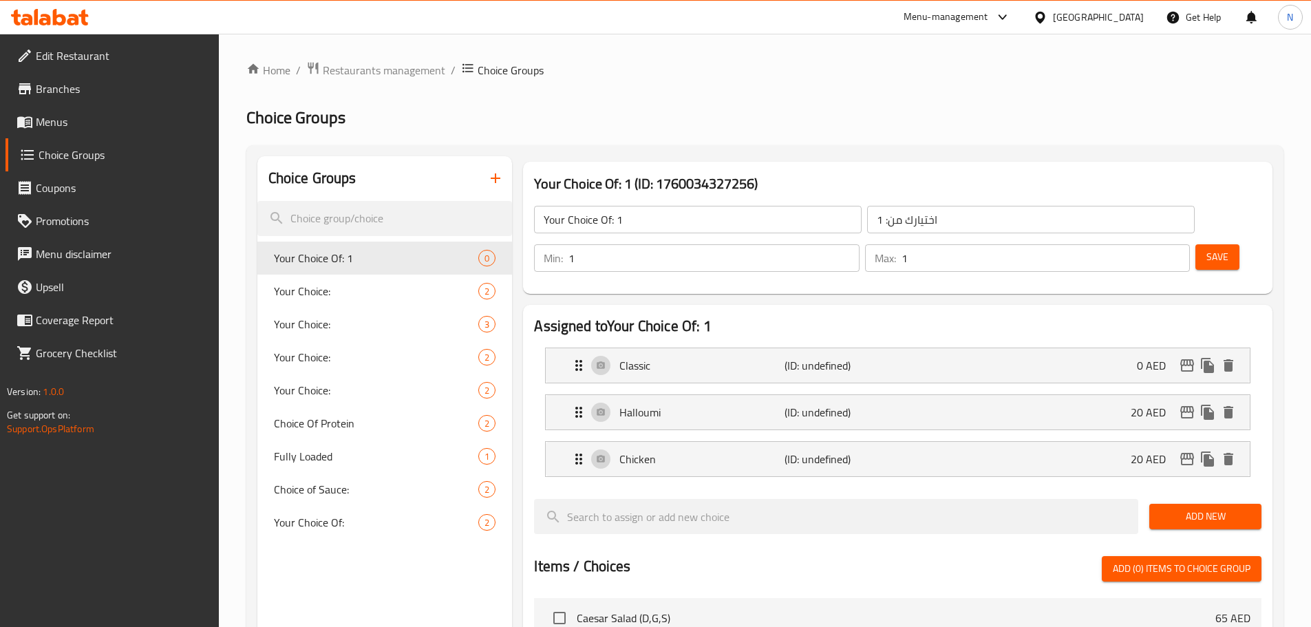
click at [1167, 508] on span "Add New" at bounding box center [1206, 516] width 90 height 17
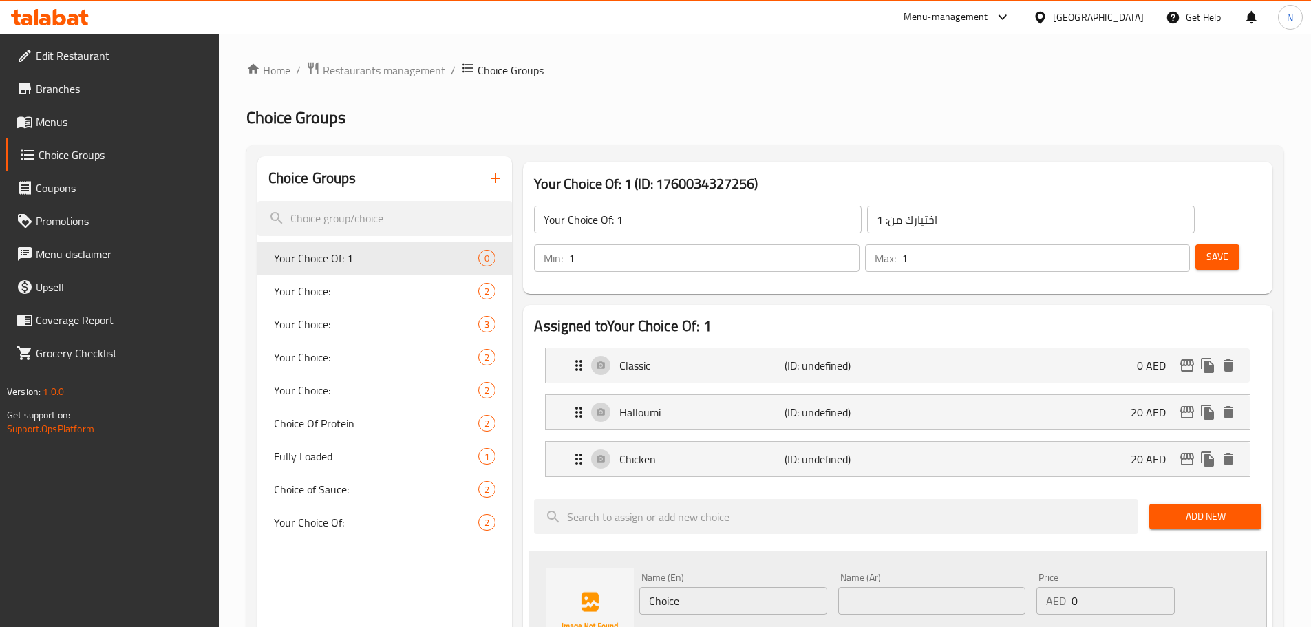
click at [725, 587] on input "Choice" at bounding box center [732, 601] width 187 height 28
paste input "Prawn"
type input "Prawn"
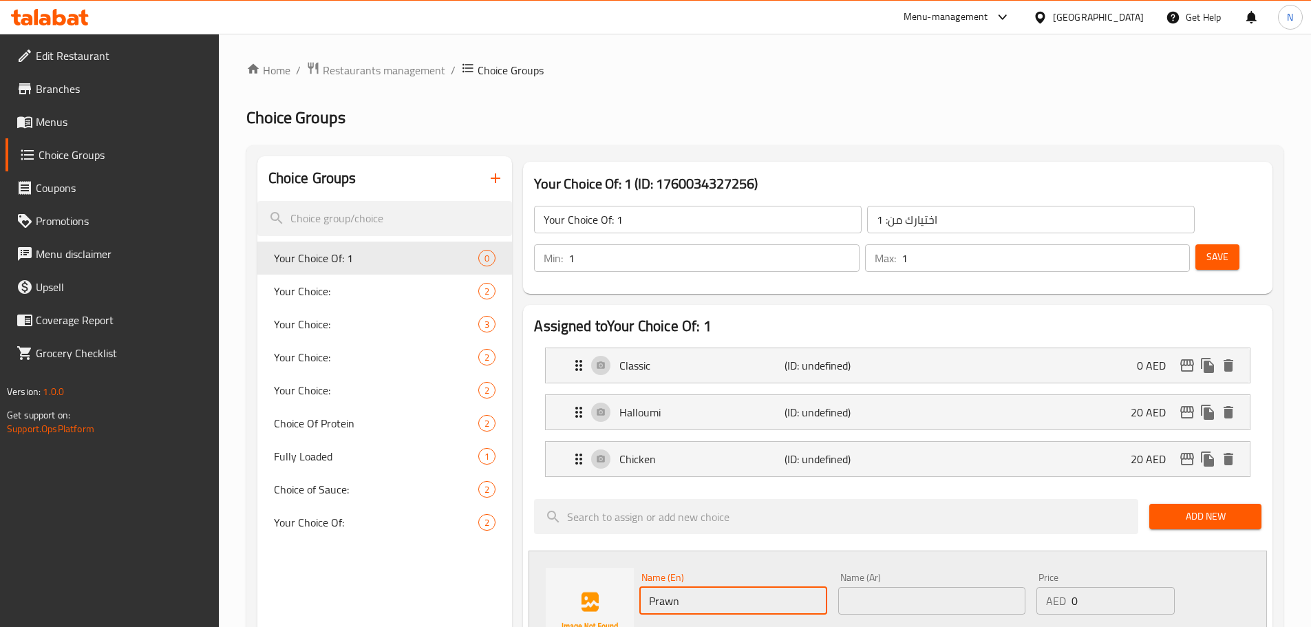
click at [975, 573] on div "Name (Ar) Name (Ar)" at bounding box center [931, 594] width 187 height 42
click at [968, 587] on input "text" at bounding box center [931, 601] width 187 height 28
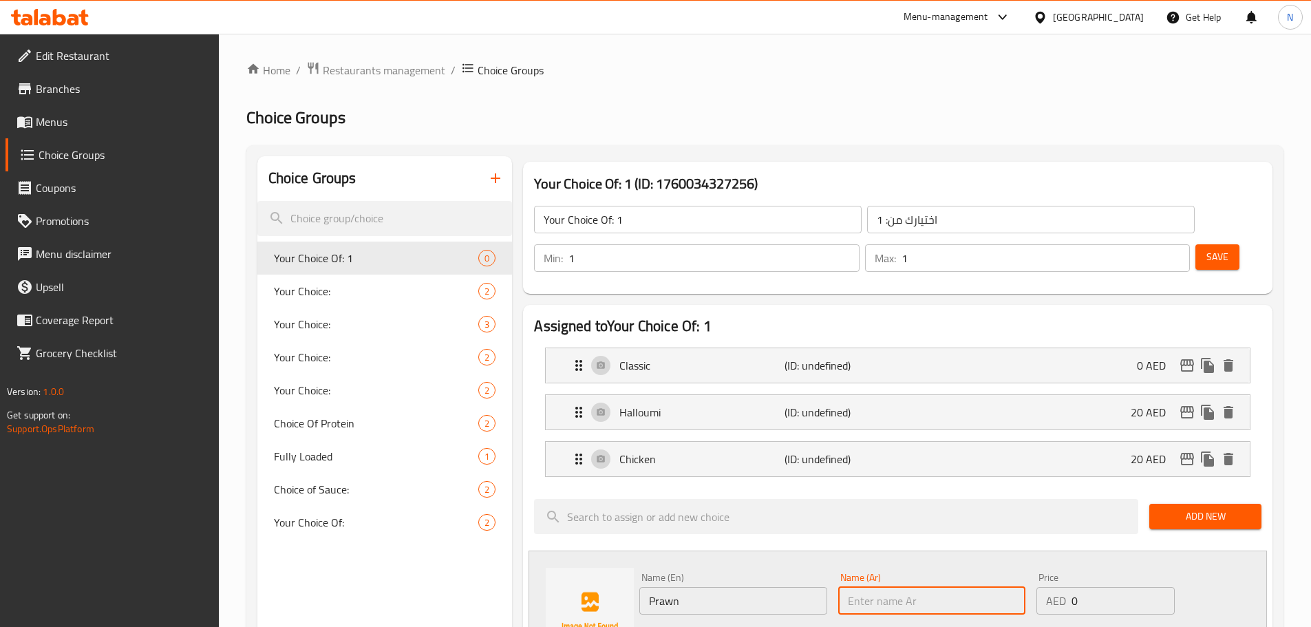
paste input "جمبري"
type input "جمبري"
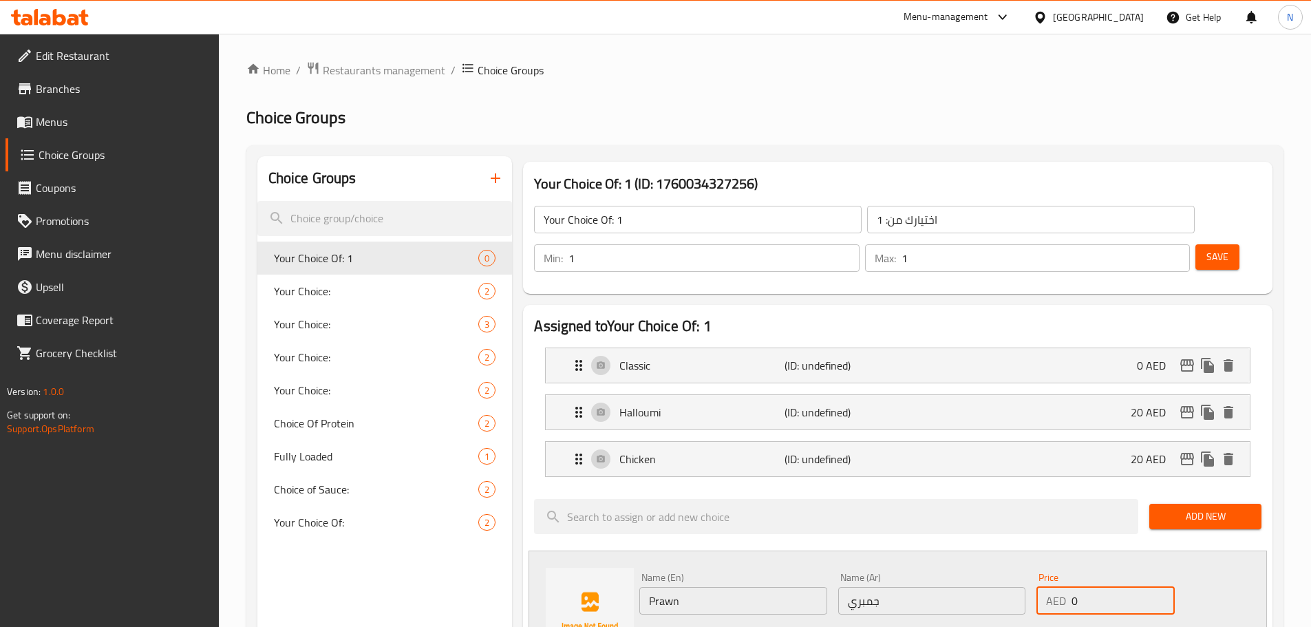
drag, startPoint x: 1081, startPoint y: 566, endPoint x: 1067, endPoint y: 561, distance: 15.5
click at [1067, 587] on div "AED 0 Price" at bounding box center [1106, 601] width 138 height 28
type input "25"
click at [1072, 620] on div "Status" at bounding box center [932, 638] width 596 height 37
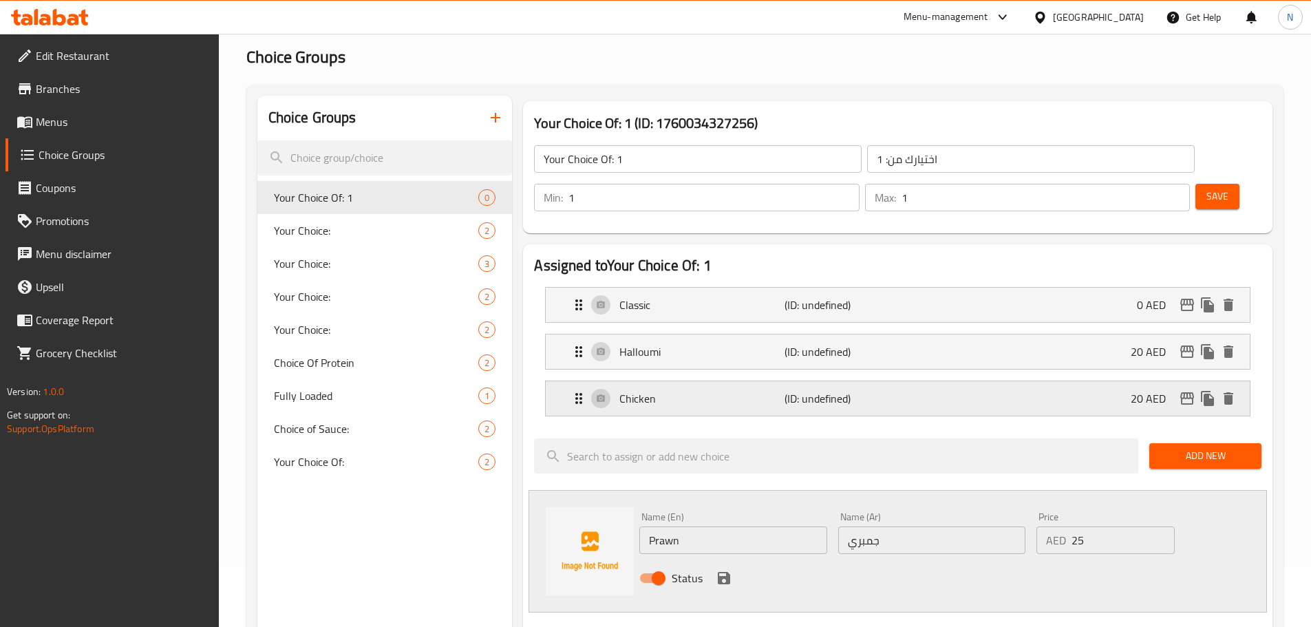
scroll to position [138, 0]
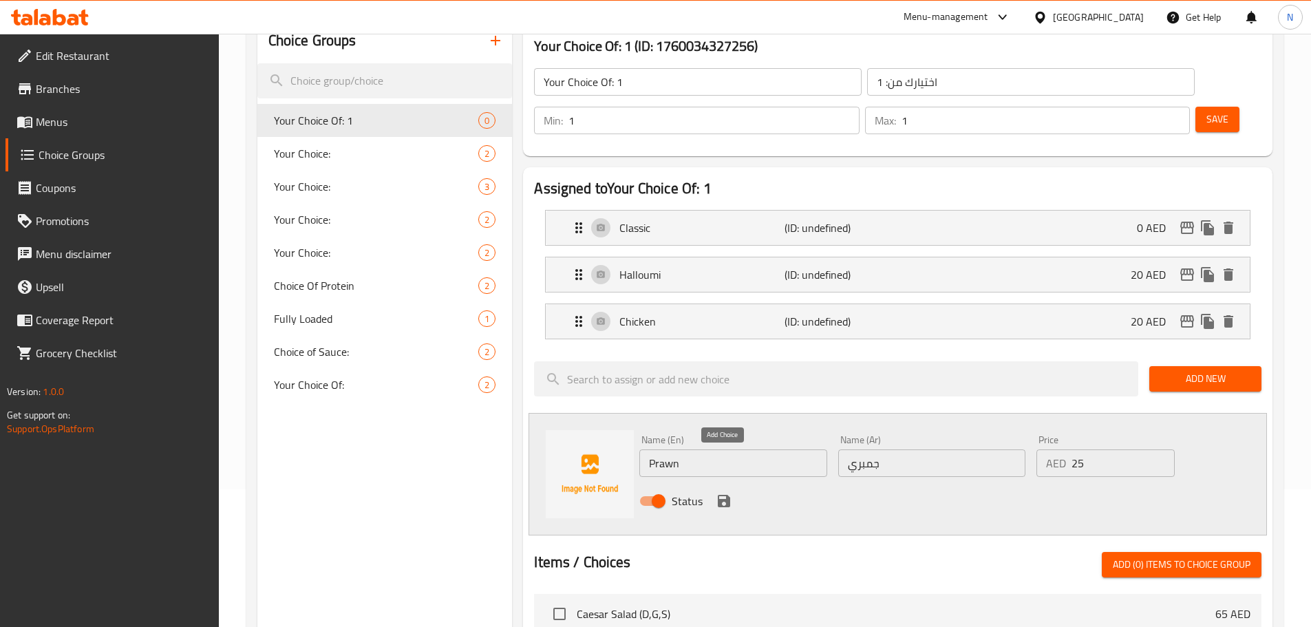
click at [726, 495] on icon "save" at bounding box center [724, 501] width 12 height 12
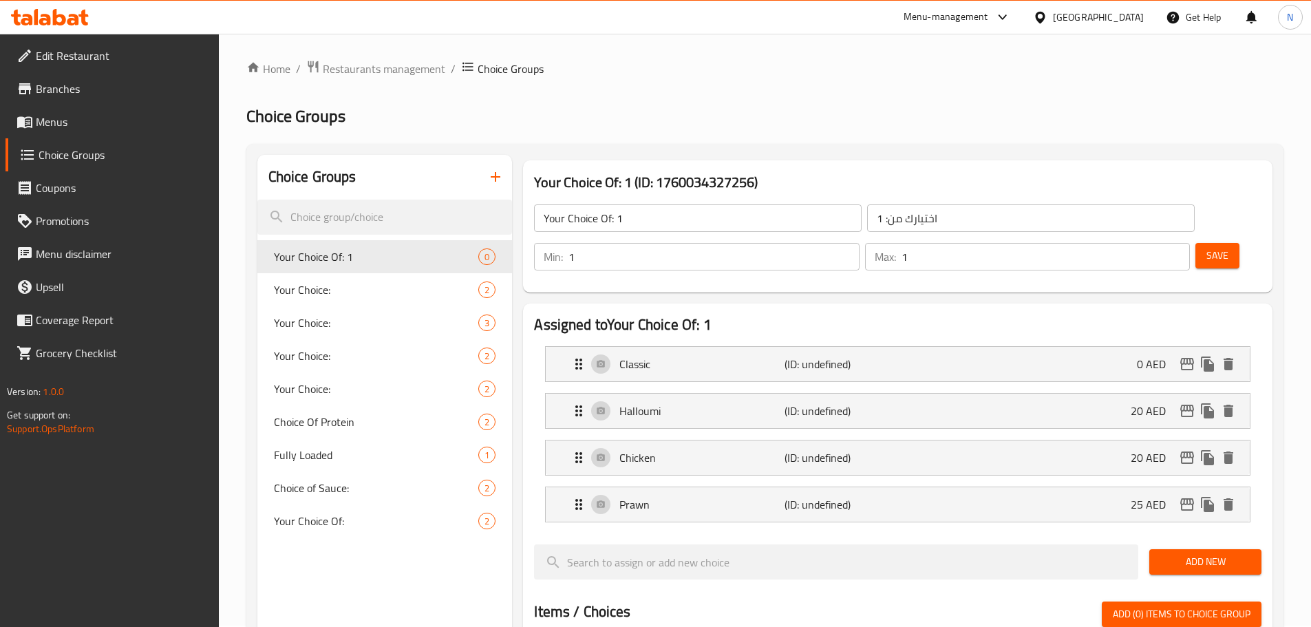
scroll to position [0, 0]
click at [1207, 248] on span "Save" at bounding box center [1218, 256] width 22 height 17
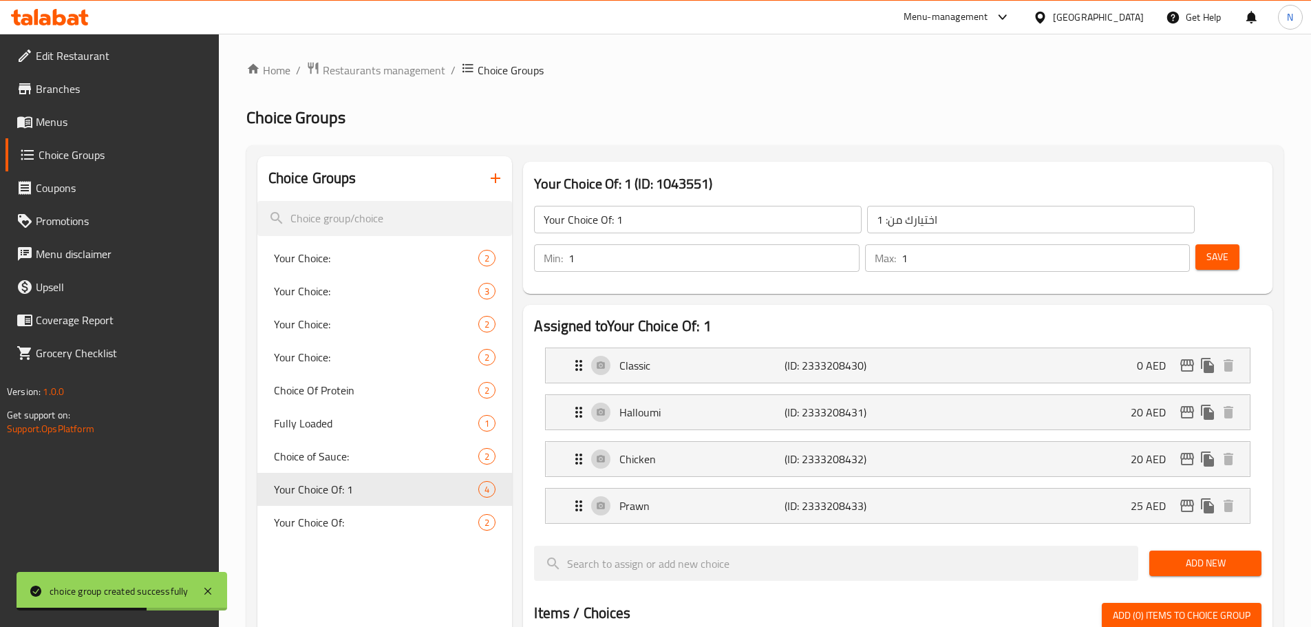
click at [1207, 248] on span "Save" at bounding box center [1218, 256] width 22 height 17
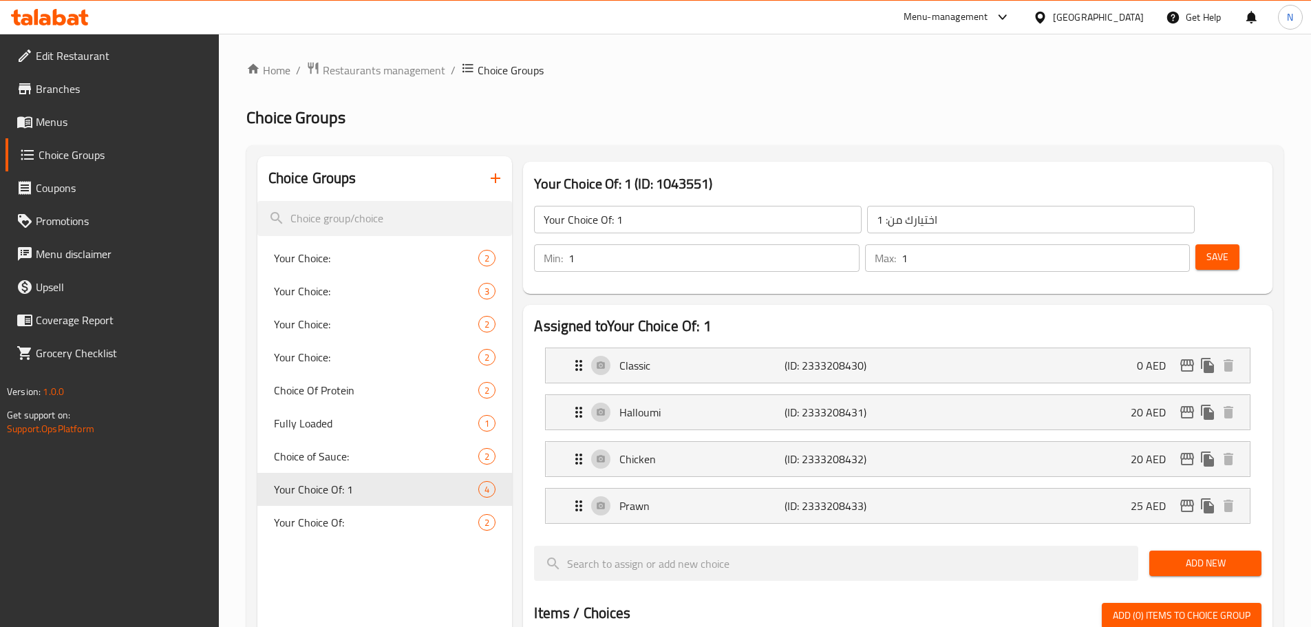
click at [682, 228] on input "Your Choice Of: 1" at bounding box center [698, 220] width 328 height 28
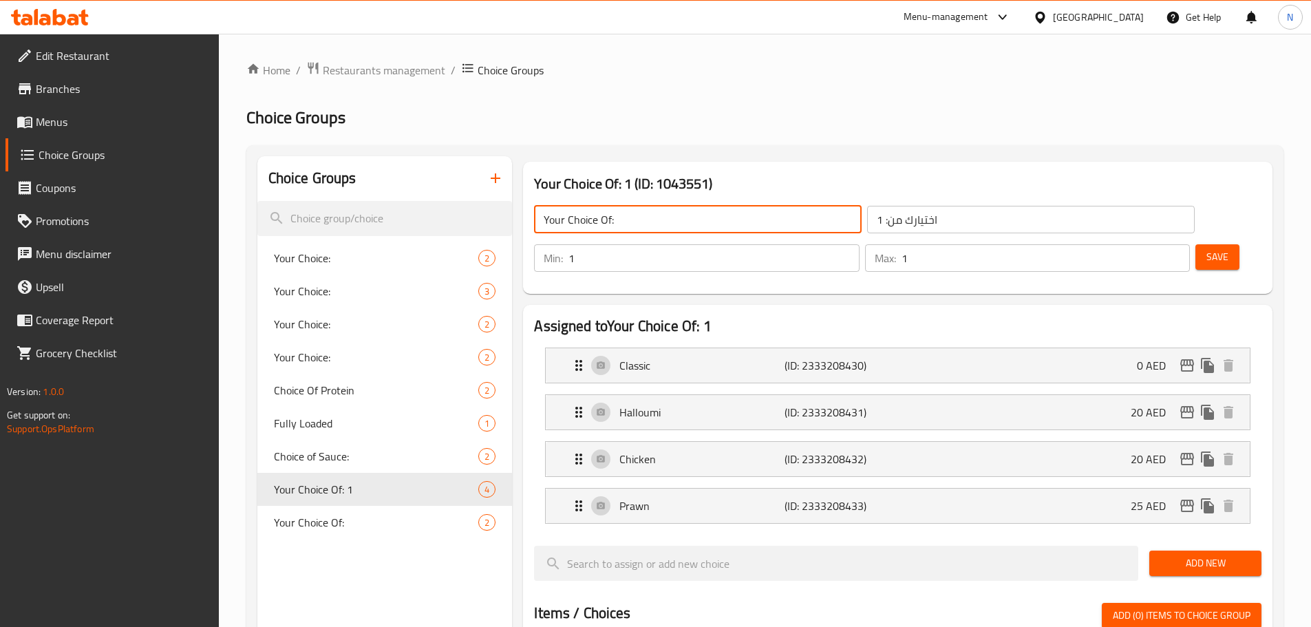
click at [1207, 248] on span "Save" at bounding box center [1218, 256] width 22 height 17
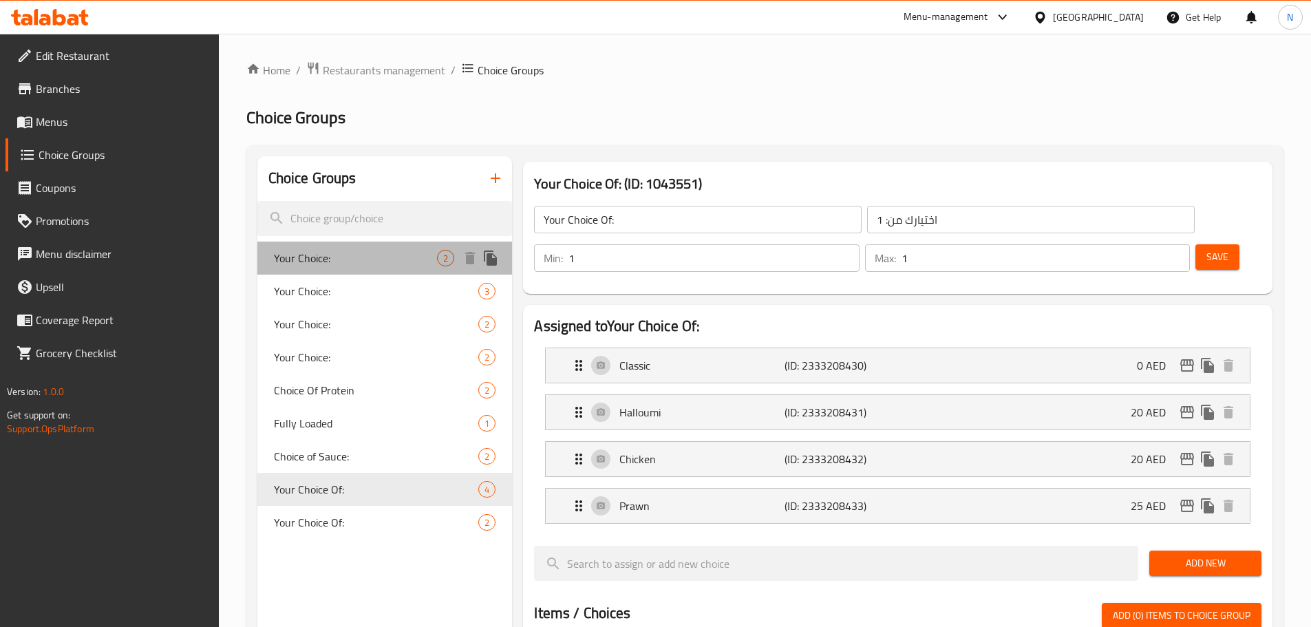
click at [326, 259] on span "Your Choice:" at bounding box center [356, 258] width 164 height 17
type input "Your Choice:"
type input "إختيارك من:"
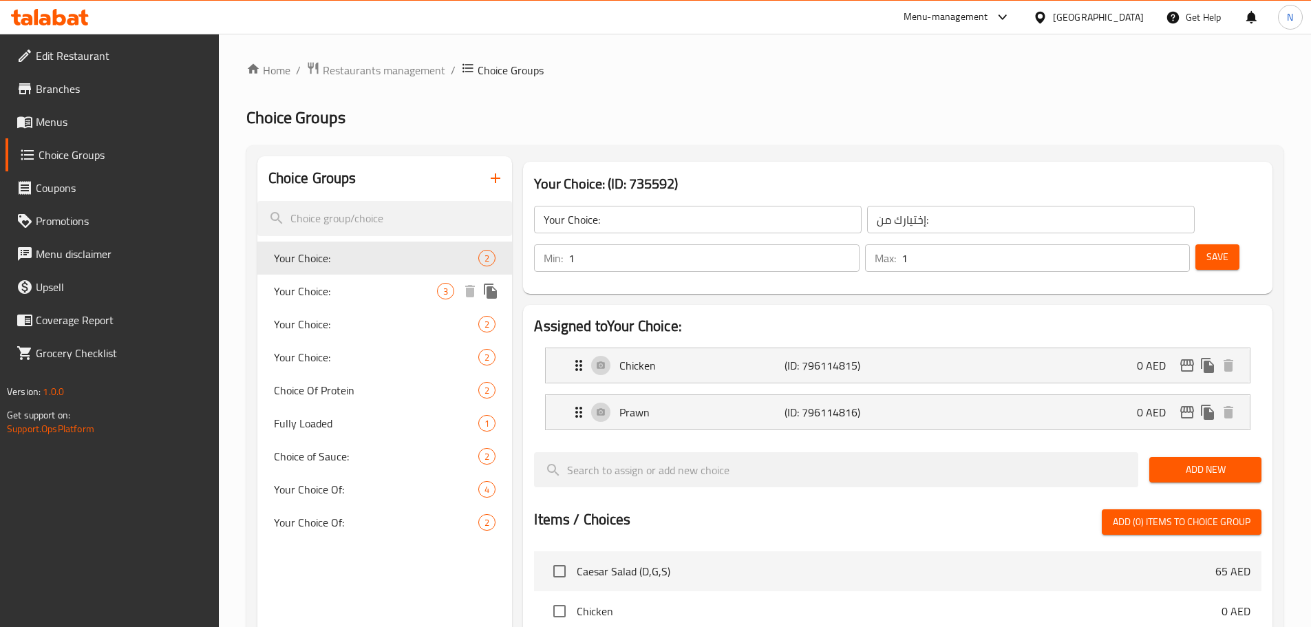
click at [331, 300] on div "Your Choice: 3" at bounding box center [384, 291] width 255 height 33
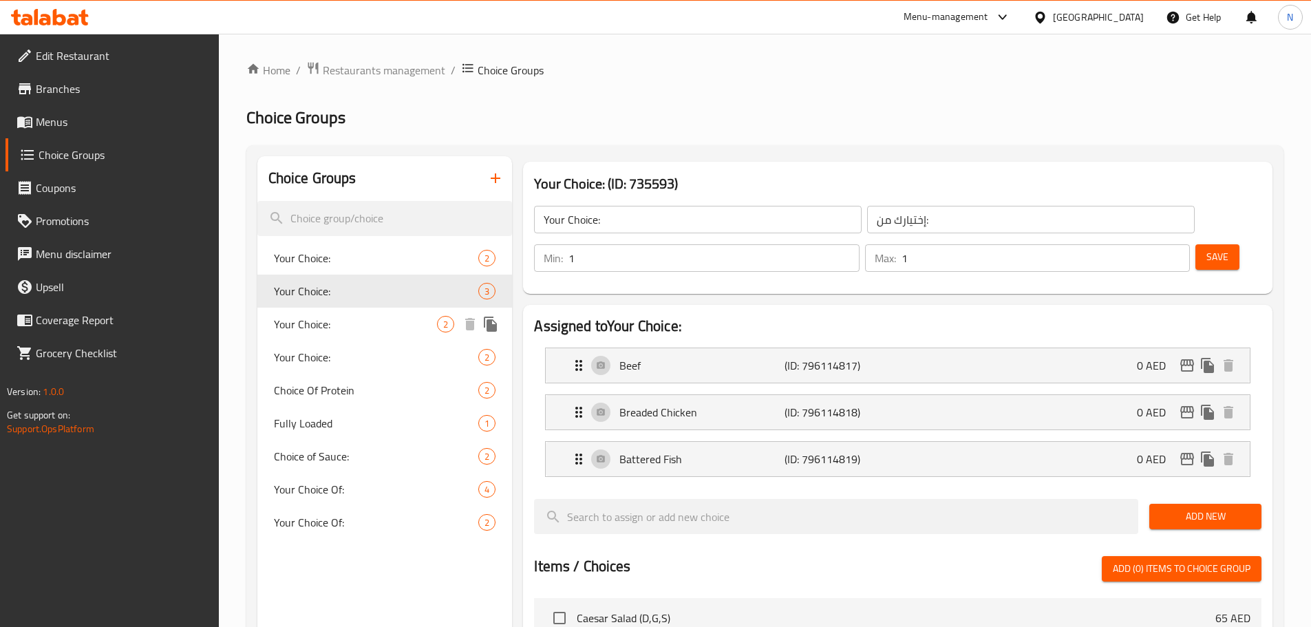
click at [320, 326] on span "Your Choice:" at bounding box center [356, 324] width 164 height 17
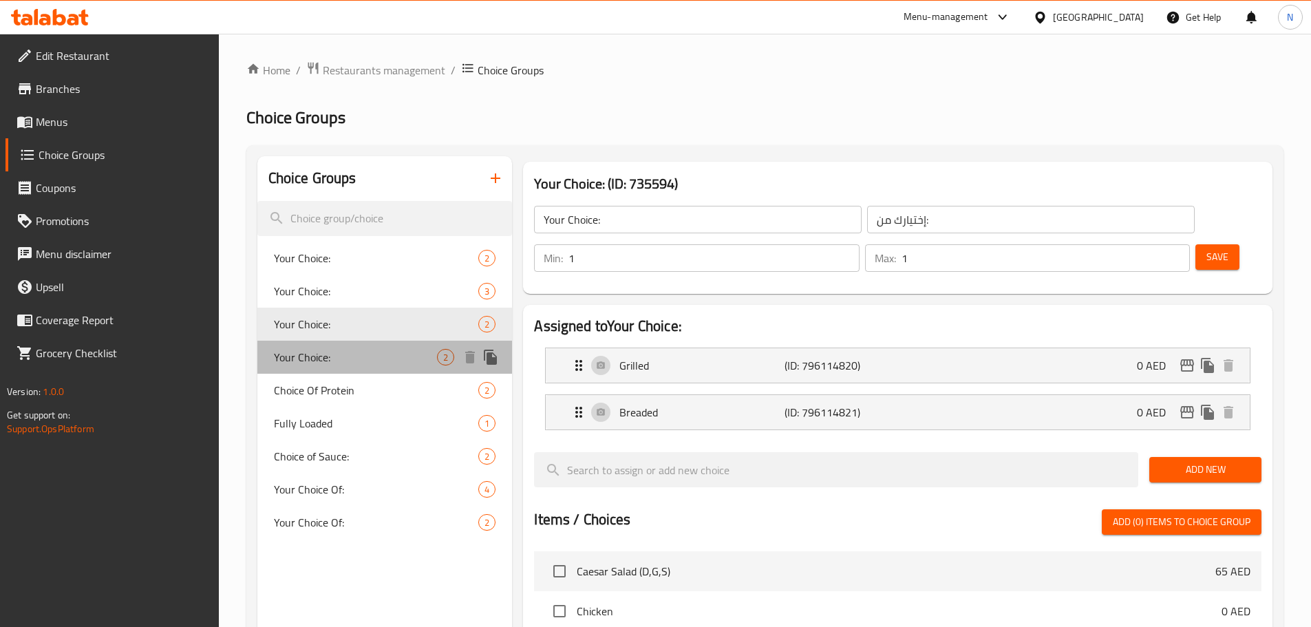
click at [326, 366] on span "Your Choice:" at bounding box center [356, 357] width 164 height 17
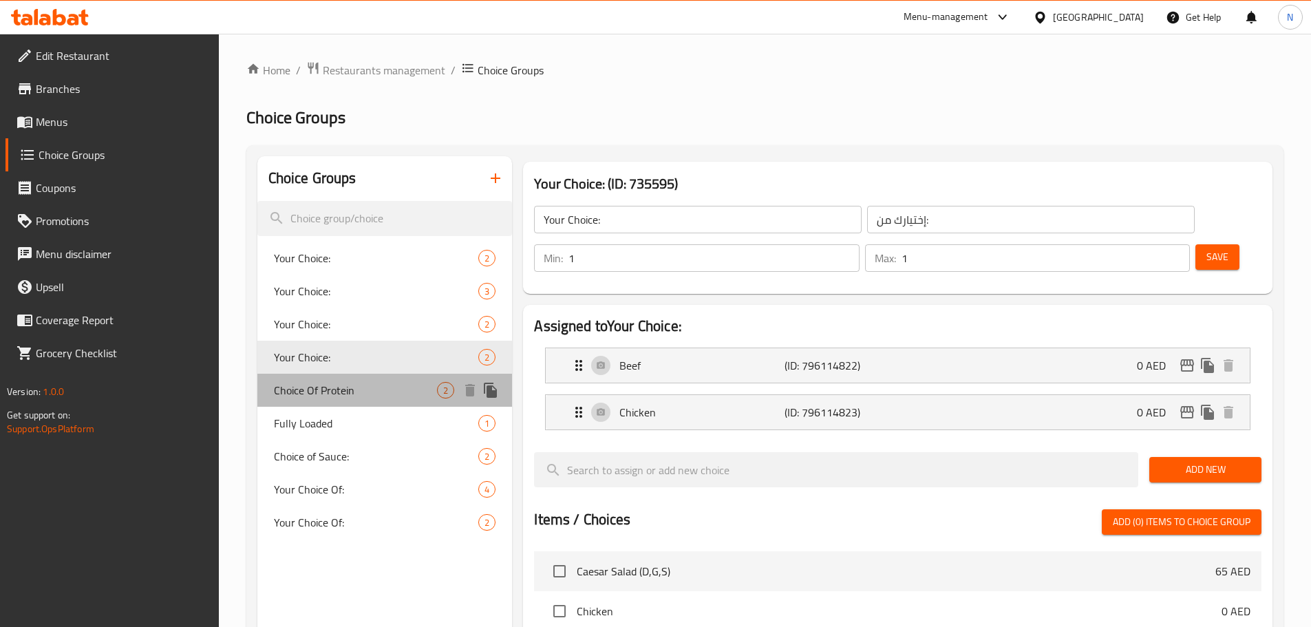
click at [325, 393] on span "Choice Of Protein" at bounding box center [356, 390] width 164 height 17
type input "Choice Of Protein"
type input "اختيار بروتين"
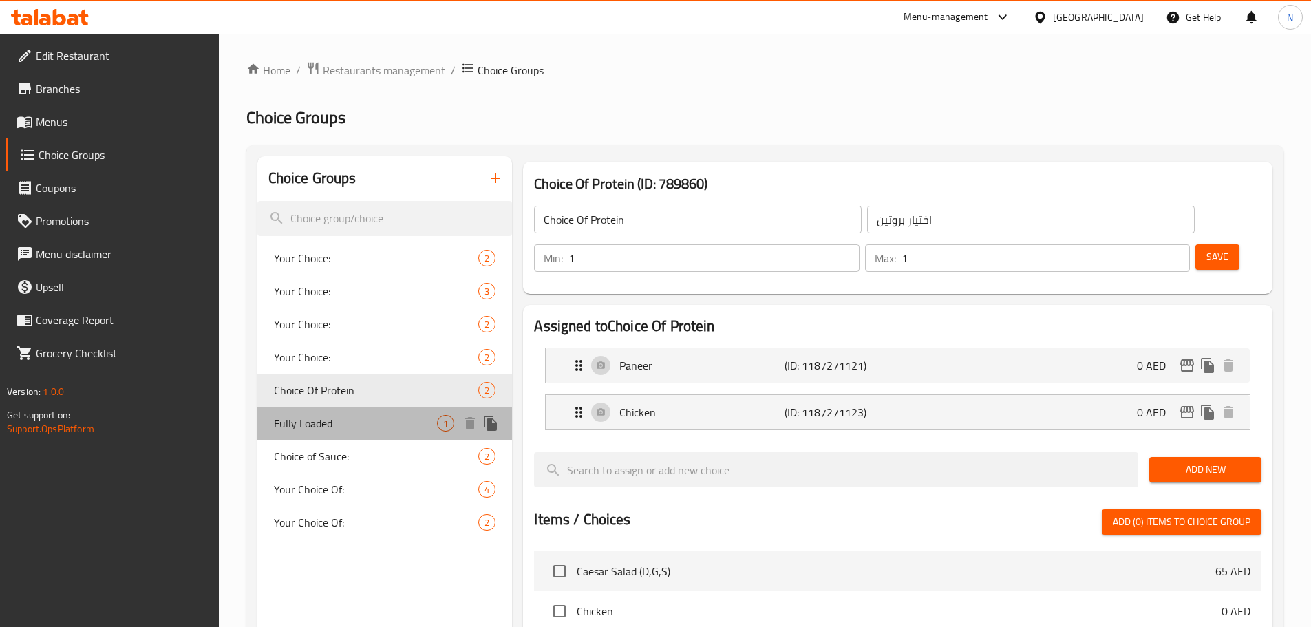
click at [331, 420] on span "Fully Loaded" at bounding box center [356, 423] width 164 height 17
type input "Fully Loaded"
type input "محملة بالكامل"
type input "0"
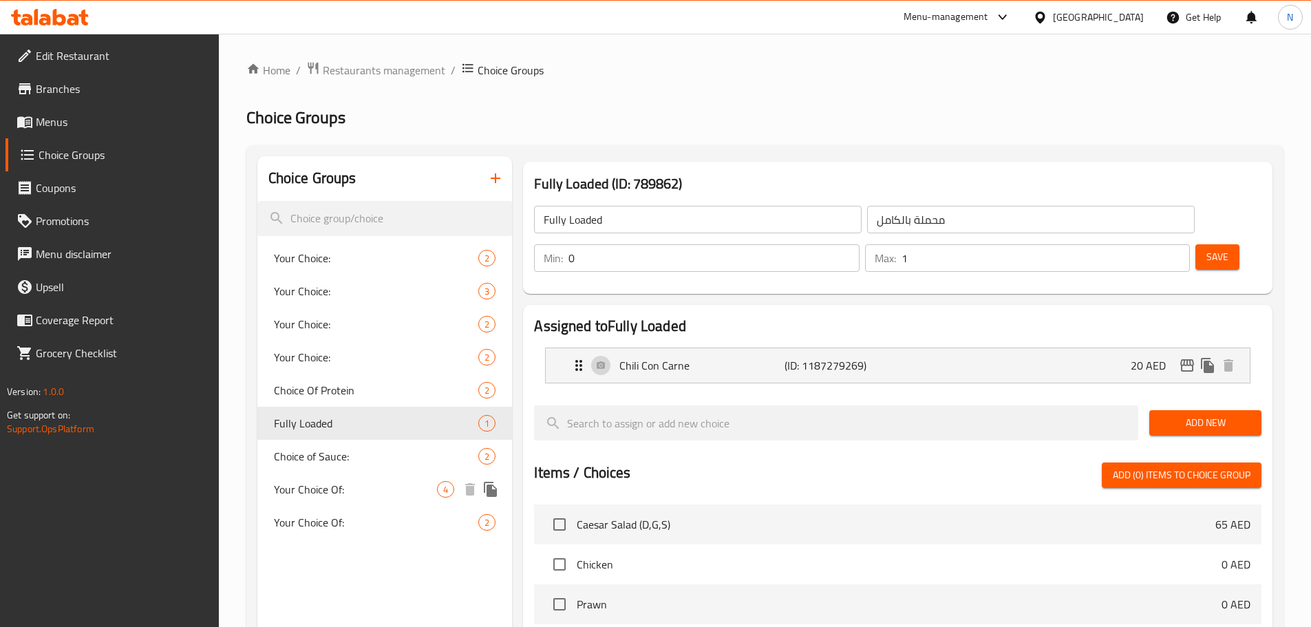
click at [342, 491] on span "Your Choice Of:" at bounding box center [356, 489] width 164 height 17
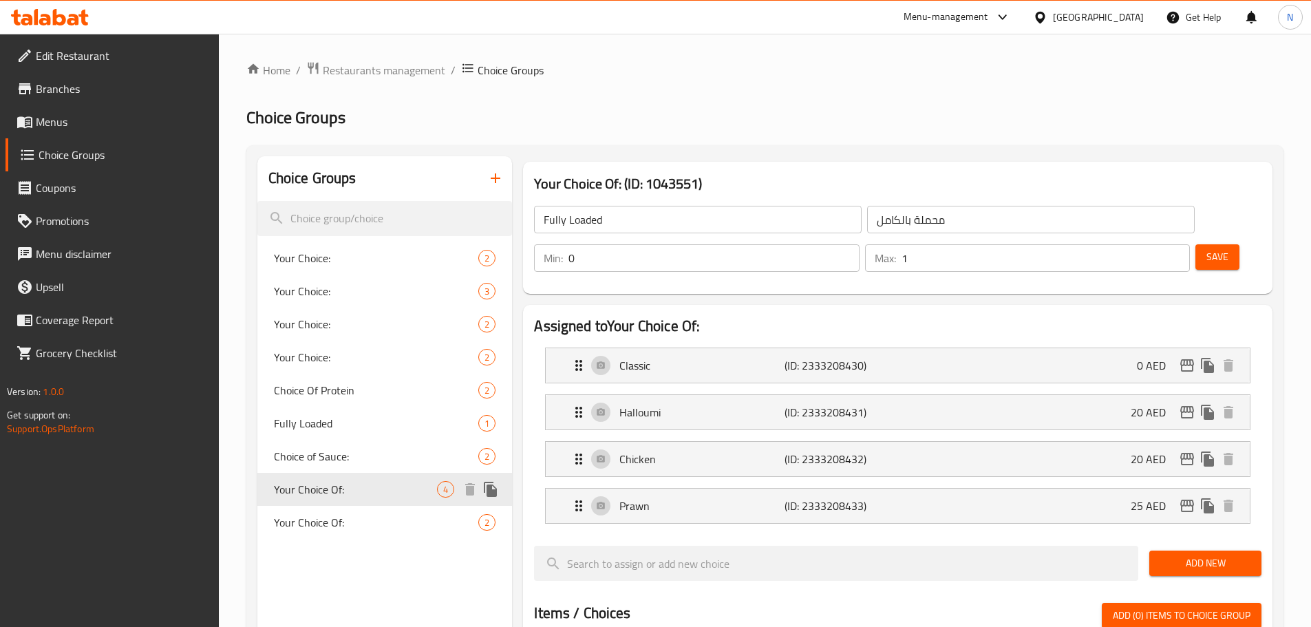
type input "Your Choice Of:"
type input "اختيارك من: 1"
type input "1"
click at [340, 521] on span "Your Choice Of:" at bounding box center [356, 522] width 164 height 17
type input "Your Choice Of:"
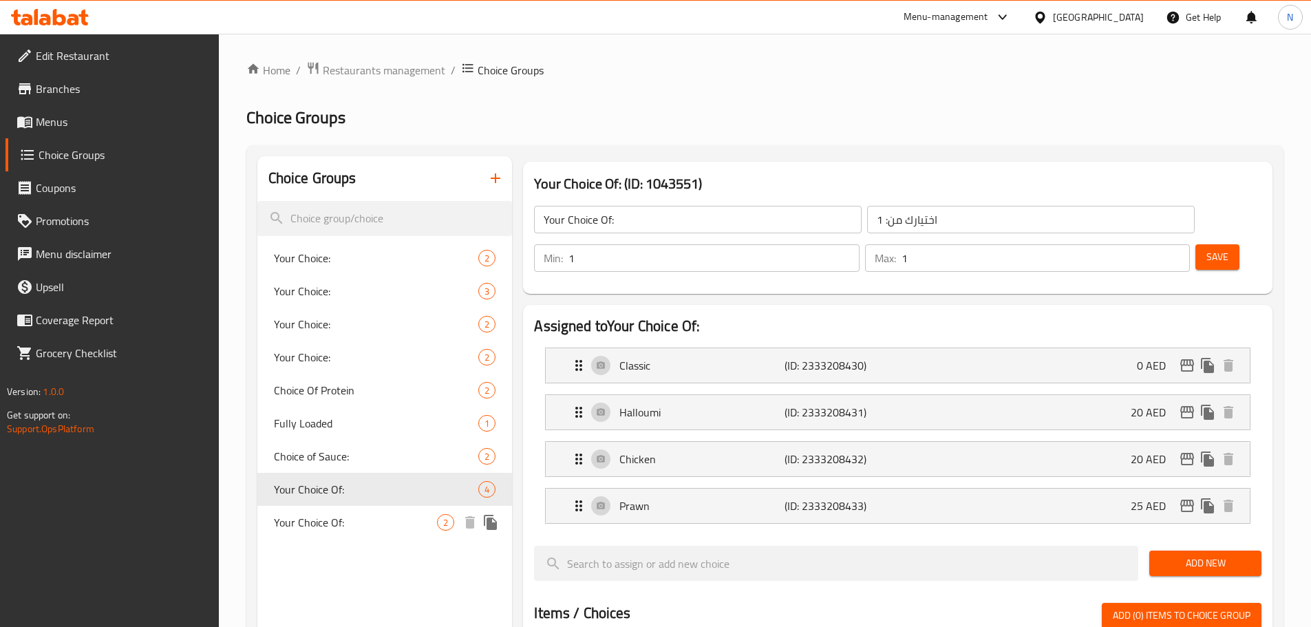
type input "إختيارك من:"
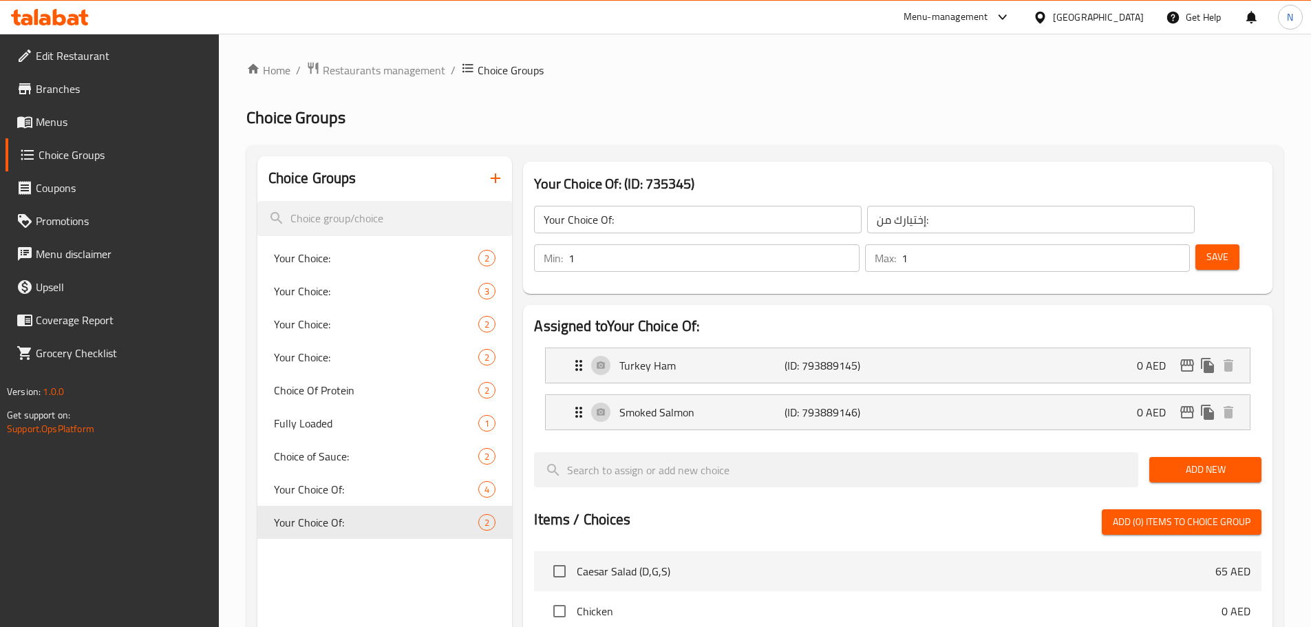
click at [494, 176] on icon "button" at bounding box center [495, 178] width 17 height 17
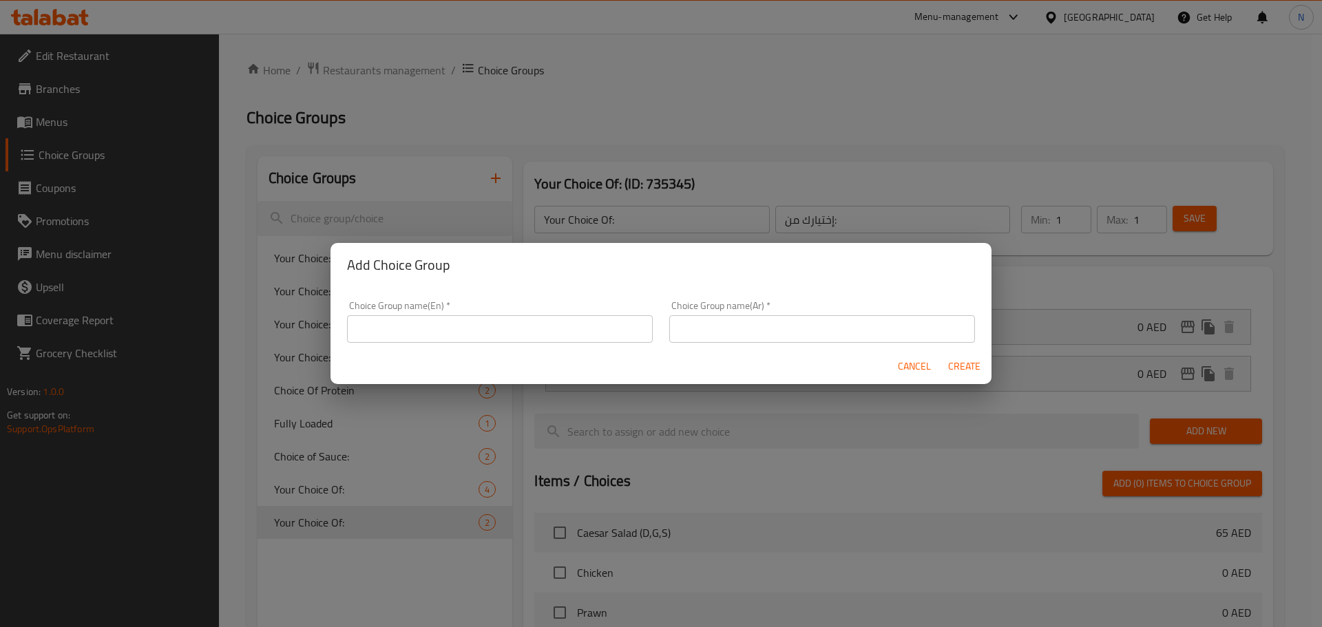
click at [573, 326] on input "text" at bounding box center [500, 329] width 306 height 28
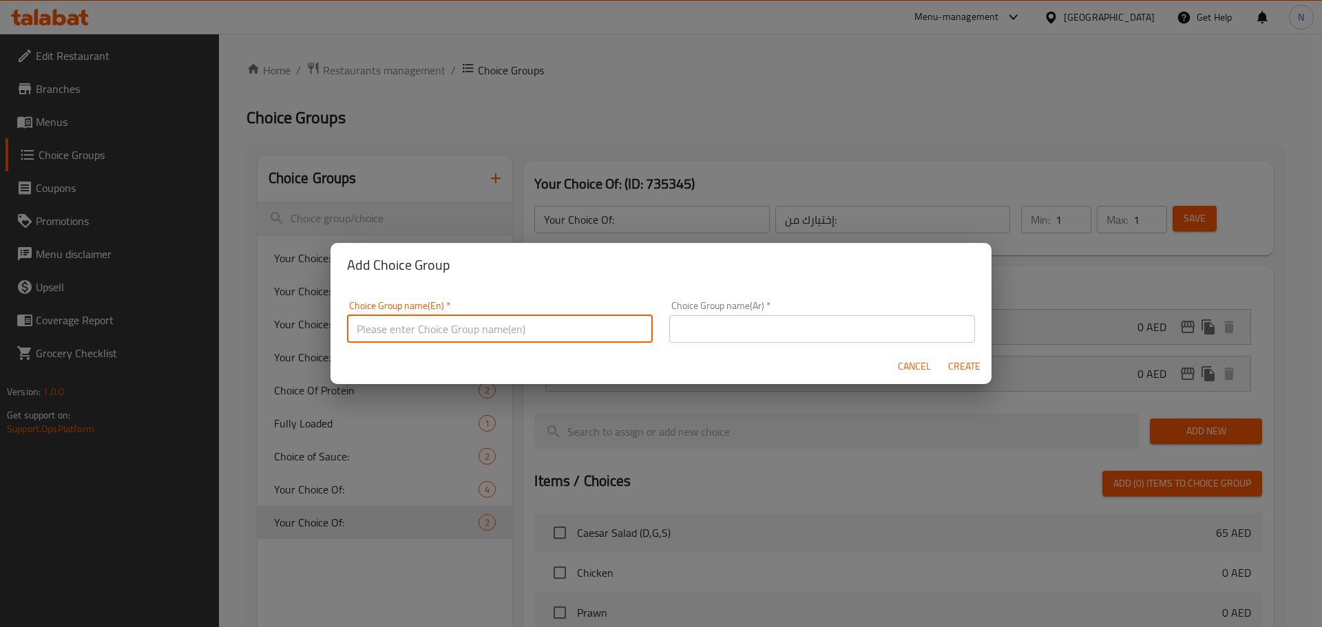
click at [573, 326] on input "text" at bounding box center [500, 329] width 306 height 28
type input "Your Choice Of: 1"
click at [782, 326] on input "text" at bounding box center [822, 329] width 306 height 28
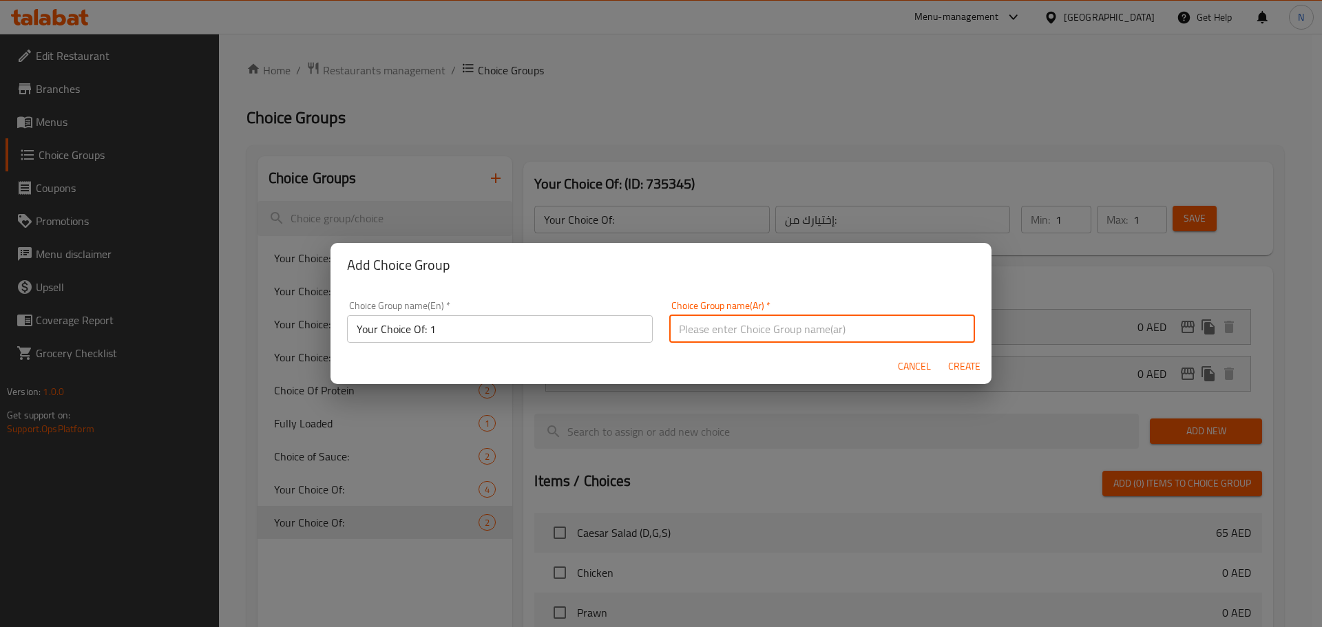
type input "h"
click at [710, 337] on input "اختيار البرياني:" at bounding box center [822, 329] width 306 height 28
click at [686, 321] on input "اختيارك من البرياني:" at bounding box center [822, 329] width 306 height 28
type input "اختيارك من:"
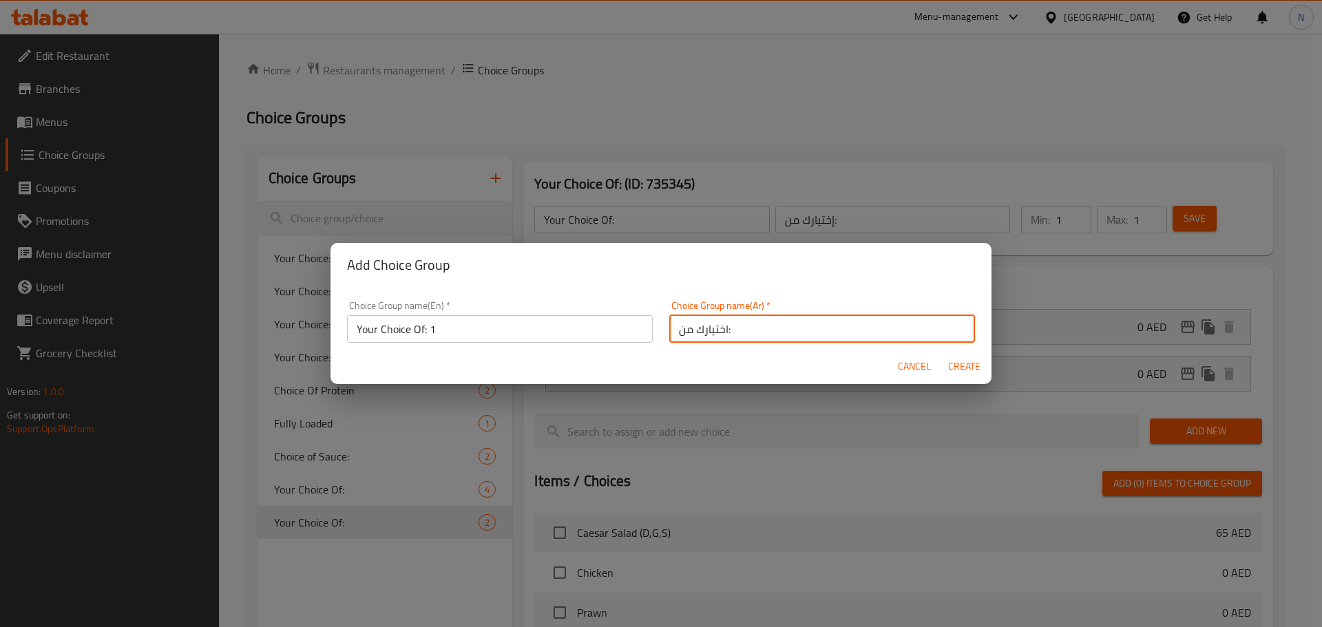
click at [958, 360] on span "Create" at bounding box center [963, 366] width 33 height 17
type input "Your Choice Of: 1"
type input "اختيارك من:"
type input "0"
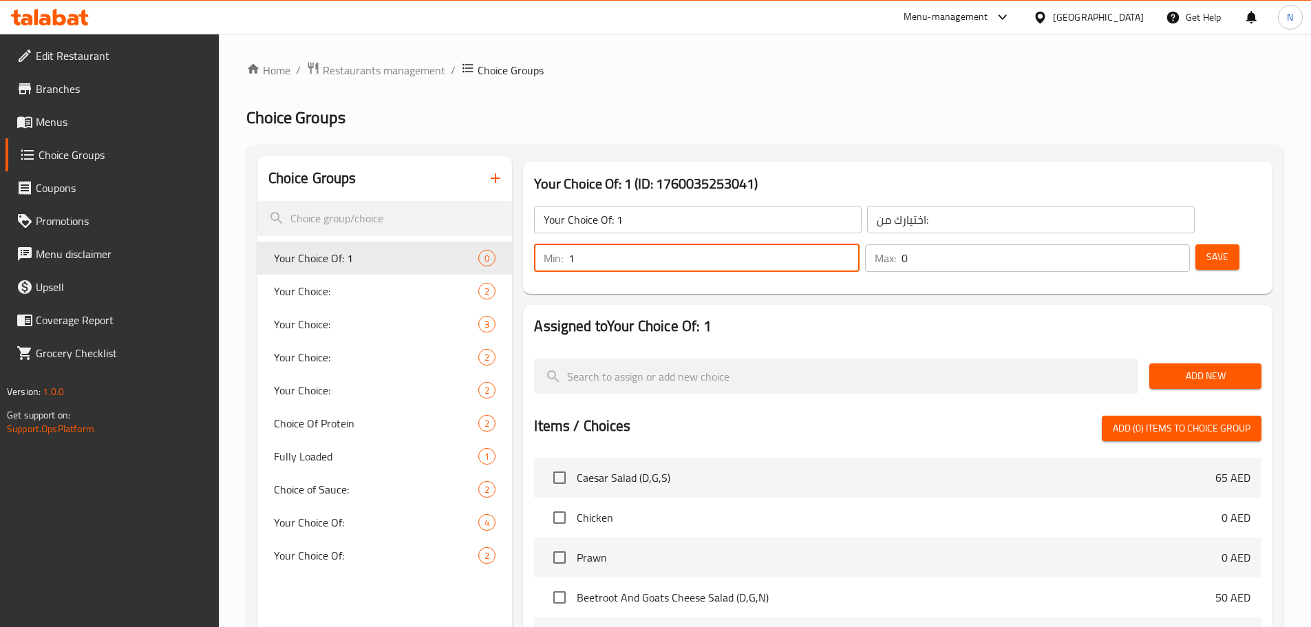
type input "1"
click at [859, 244] on input "1" at bounding box center [714, 258] width 290 height 28
type input "1"
click at [1153, 244] on input "1" at bounding box center [1046, 258] width 288 height 28
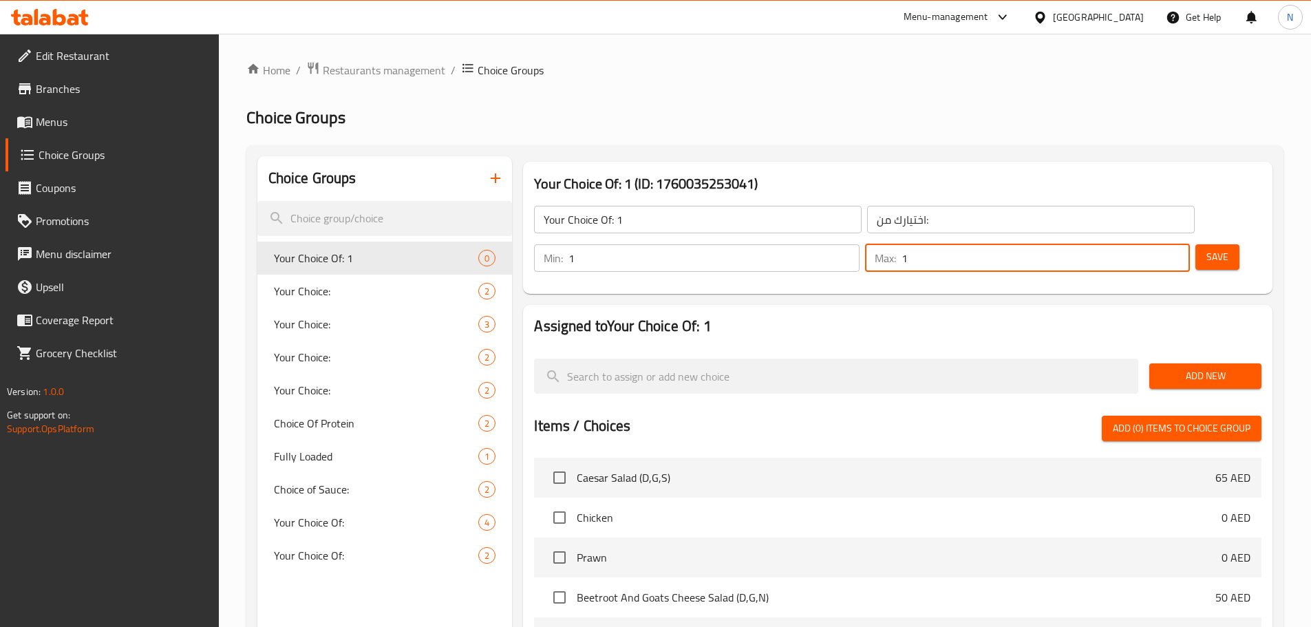
click at [1191, 368] on span "Add New" at bounding box center [1206, 376] width 90 height 17
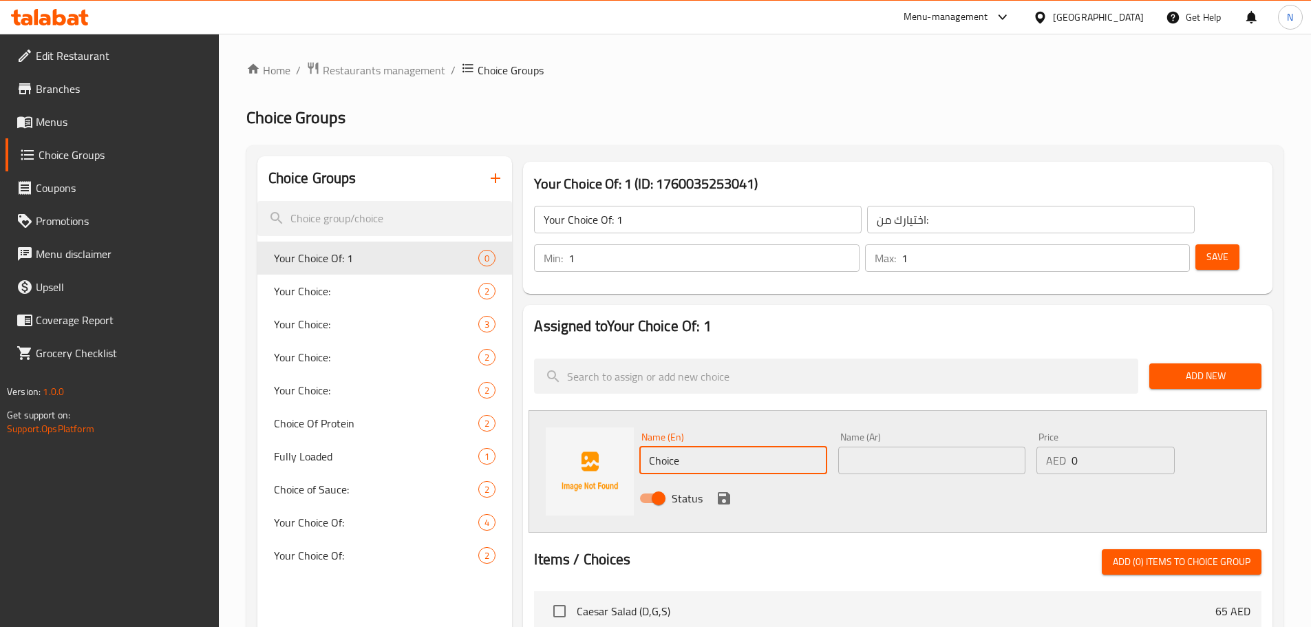
click at [738, 447] on input "Choice" at bounding box center [732, 461] width 187 height 28
paste input "6 pieces"
click at [671, 447] on input "6 pieces" at bounding box center [732, 461] width 187 height 28
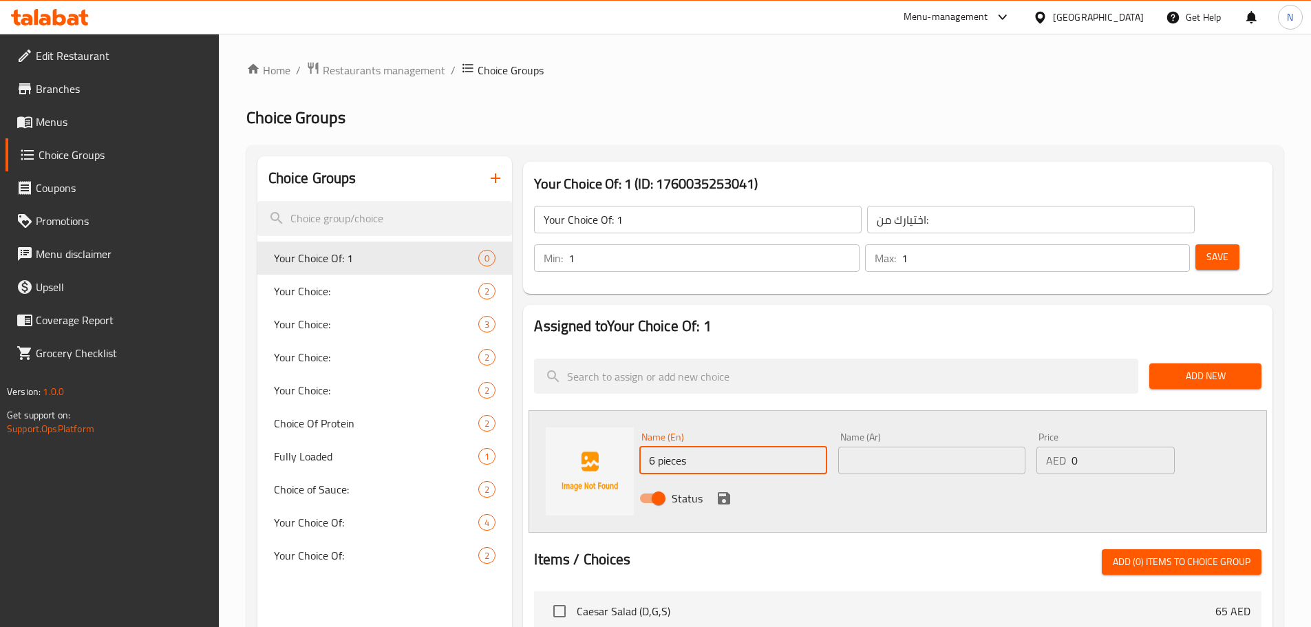
click at [671, 447] on input "6 pieces" at bounding box center [732, 461] width 187 height 28
click at [684, 447] on input "6 Pieces" at bounding box center [732, 461] width 187 height 28
type input "6 Pieces"
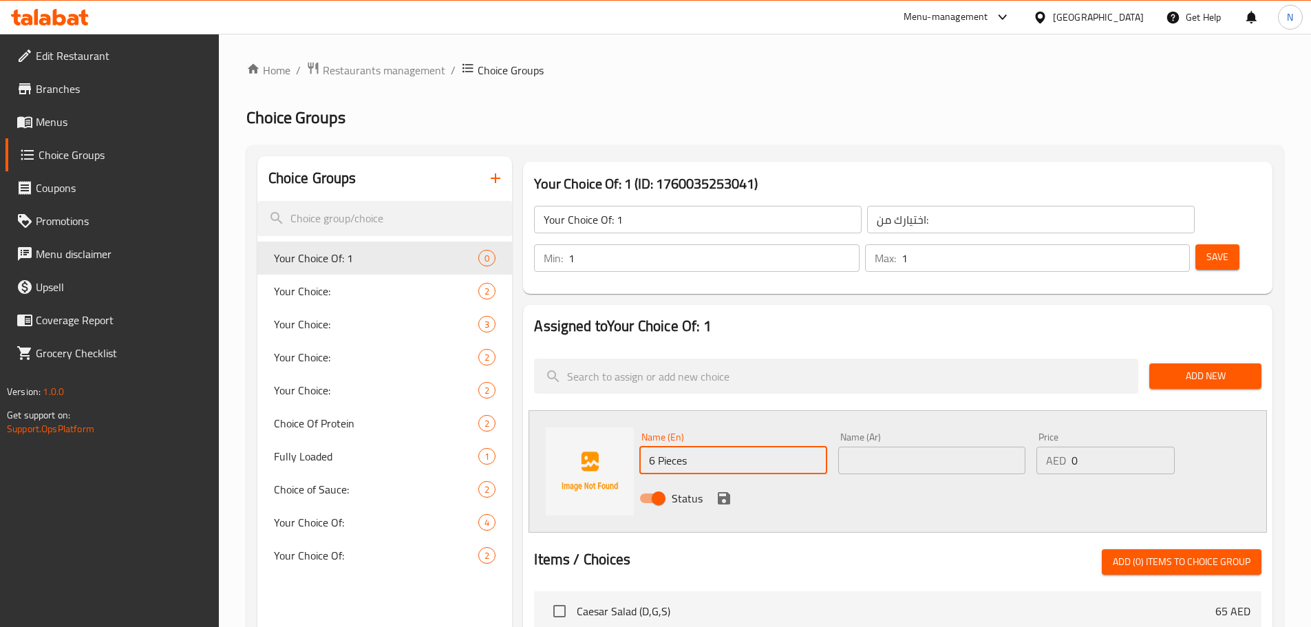
click at [895, 436] on div "Name (Ar) Name (Ar)" at bounding box center [932, 453] width 198 height 53
click at [896, 447] on input "text" at bounding box center [931, 461] width 187 height 28
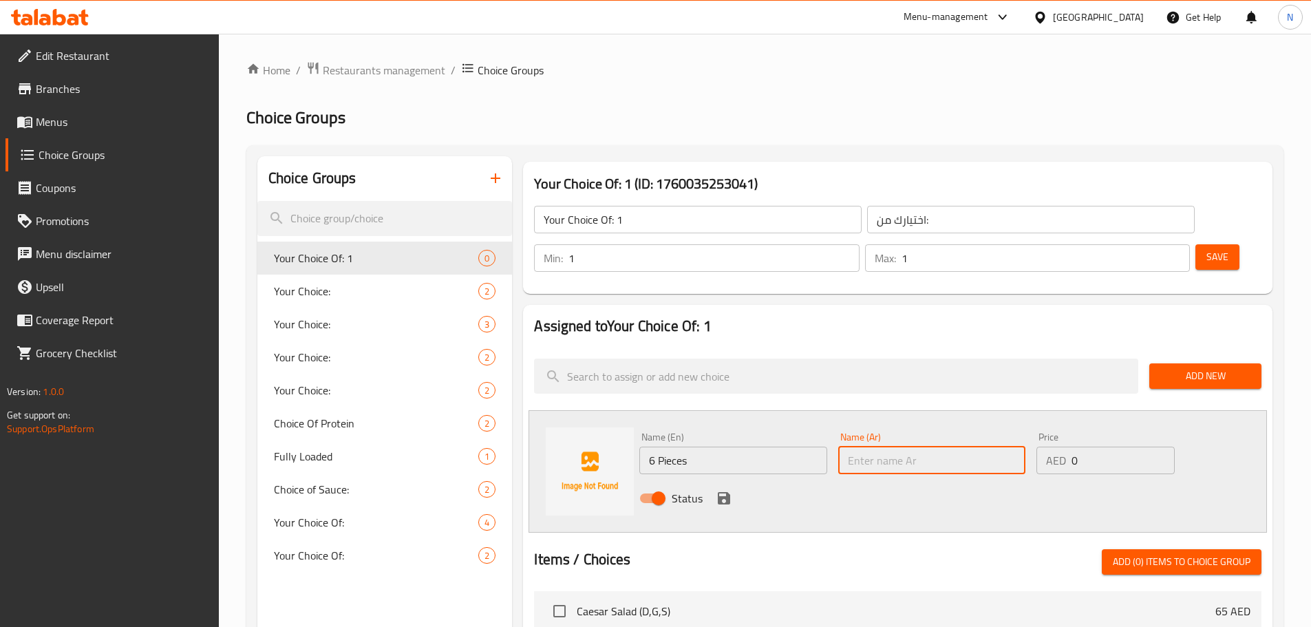
paste input "6 قطع"
type input "6 قطع"
click at [721, 490] on icon "save" at bounding box center [724, 498] width 17 height 17
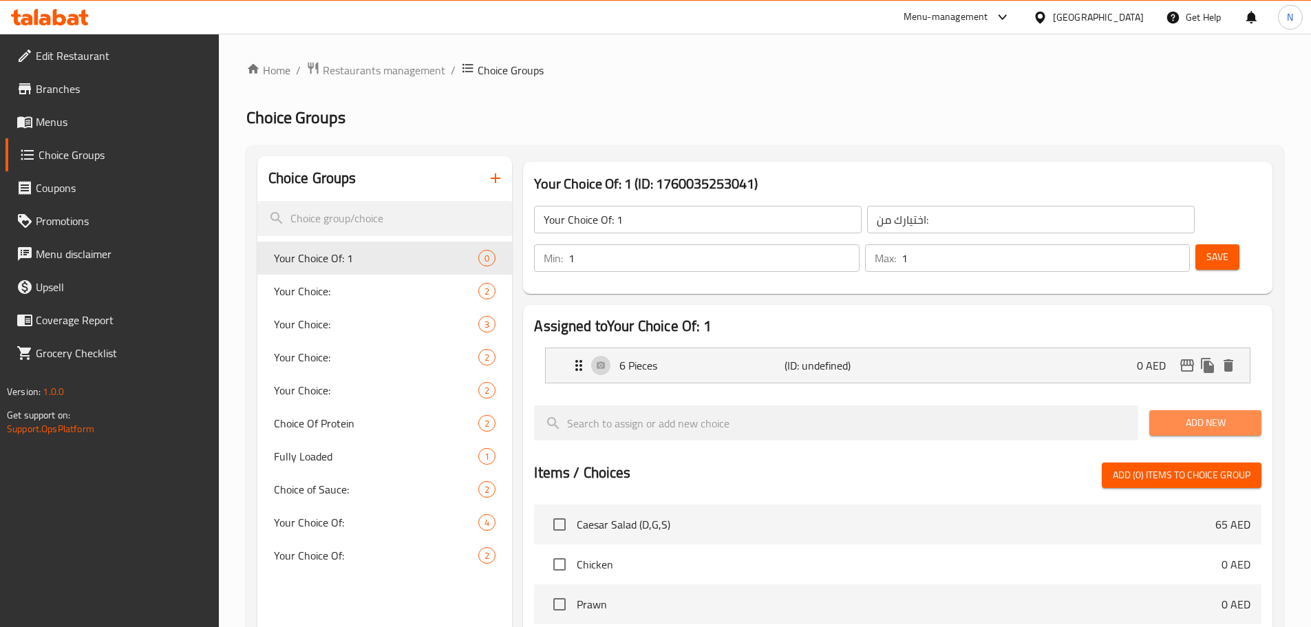
click at [1186, 414] on span "Add New" at bounding box center [1206, 422] width 90 height 17
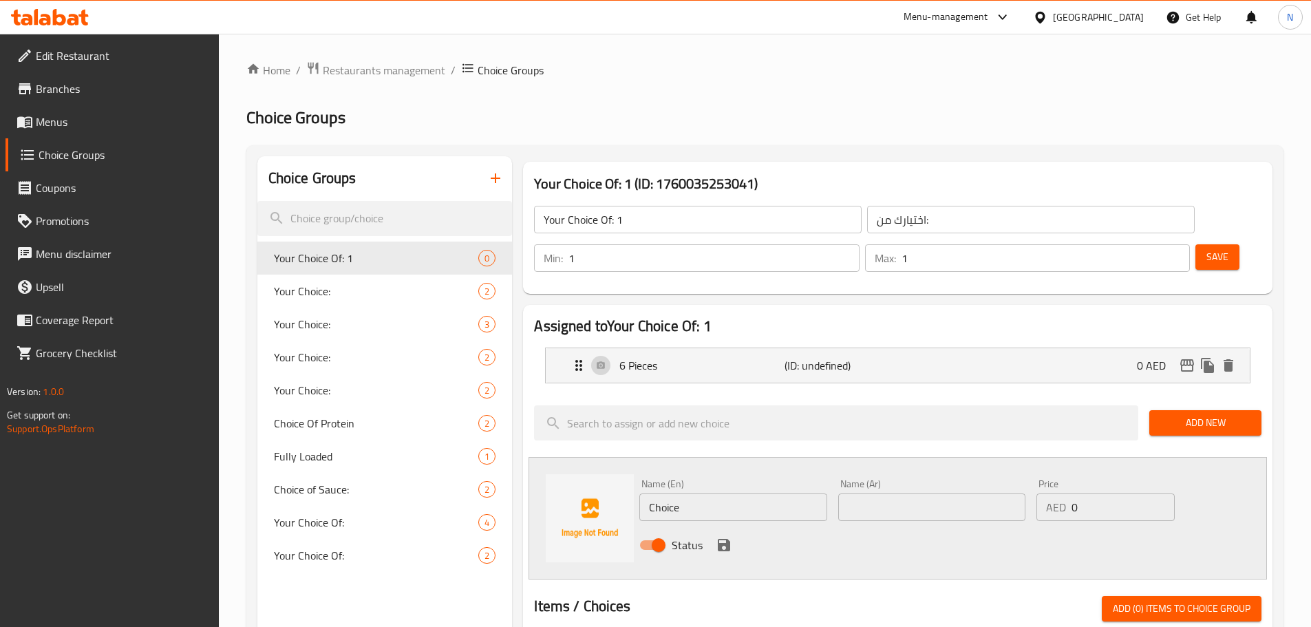
click at [712, 494] on input "Choice" at bounding box center [732, 508] width 187 height 28
paste input "12 pieces"
click at [673, 494] on input "12 pieces" at bounding box center [732, 508] width 187 height 28
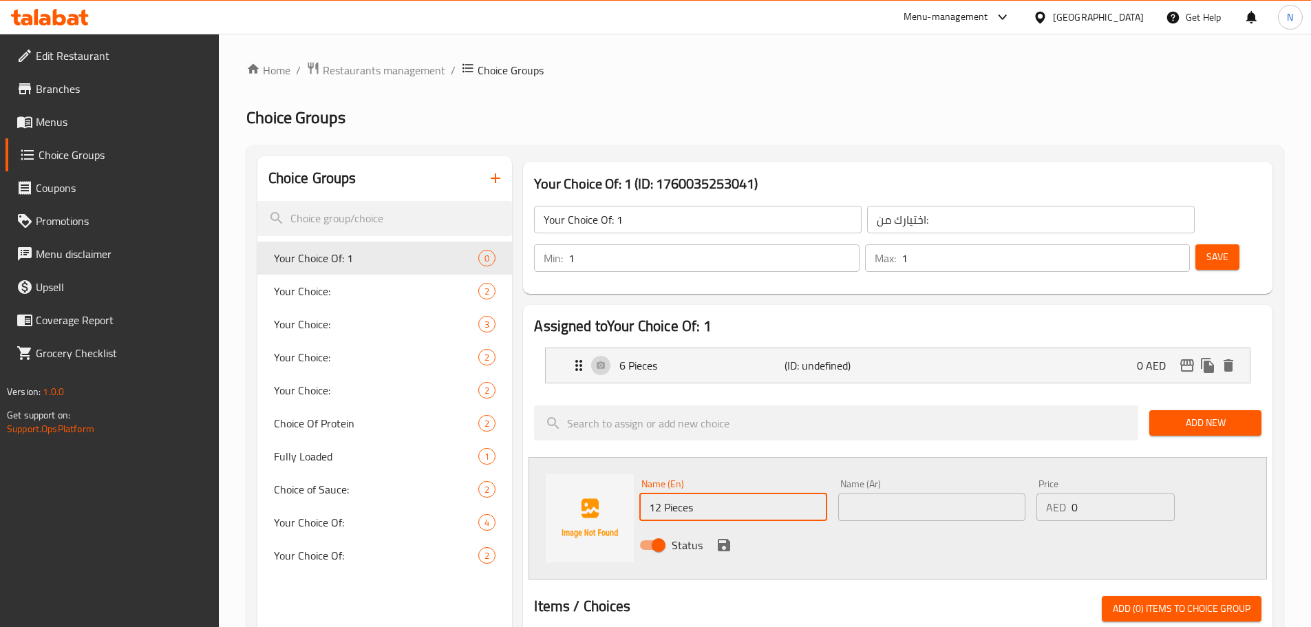
type input "12 Pieces"
click at [910, 474] on div "Name (Ar) Name (Ar)" at bounding box center [932, 500] width 198 height 53
click at [907, 494] on input "text" at bounding box center [931, 508] width 187 height 28
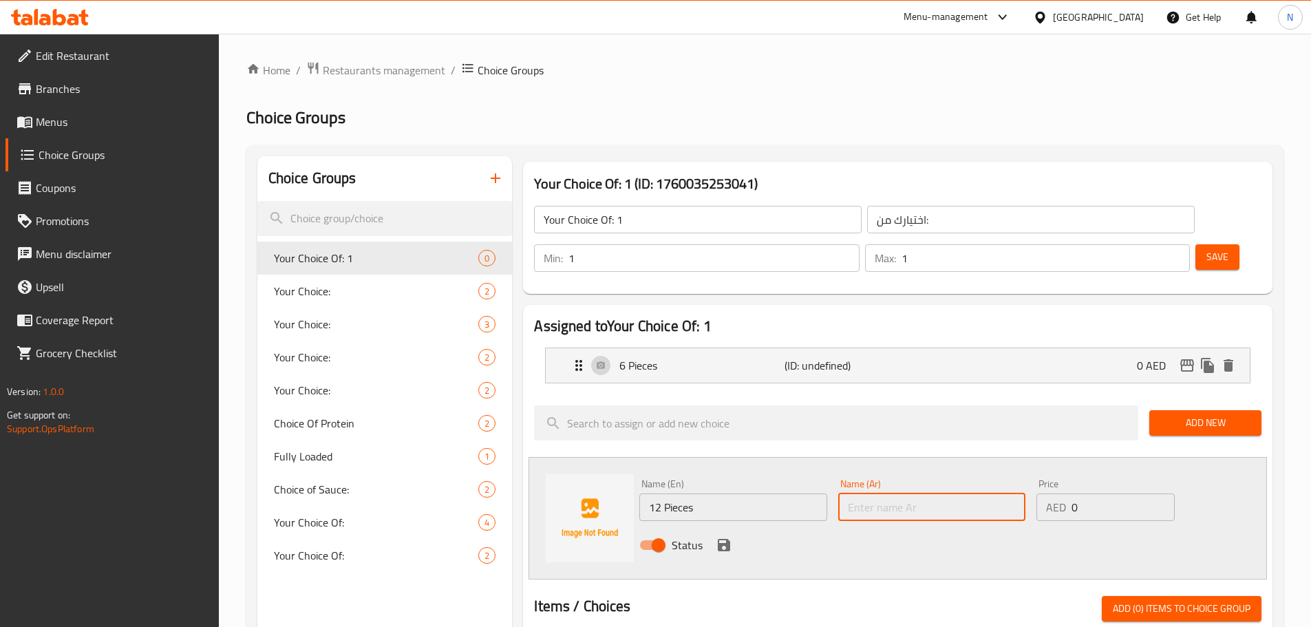
paste input "12 قطعة"
type input "12 قطعة"
drag, startPoint x: 1083, startPoint y: 472, endPoint x: 1070, endPoint y: 472, distance: 13.8
click at [1070, 494] on div "AED 0 Price" at bounding box center [1106, 508] width 138 height 28
type input "48"
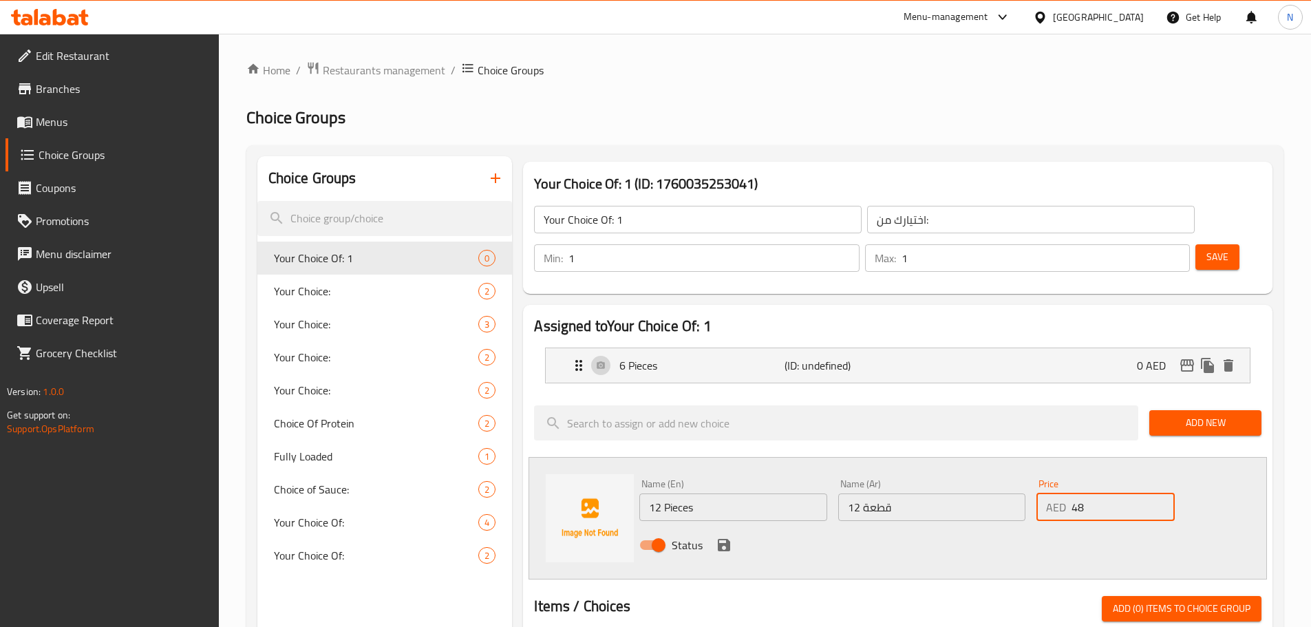
click at [1004, 574] on div at bounding box center [898, 579] width 728 height 11
click at [721, 537] on icon "save" at bounding box center [724, 545] width 17 height 17
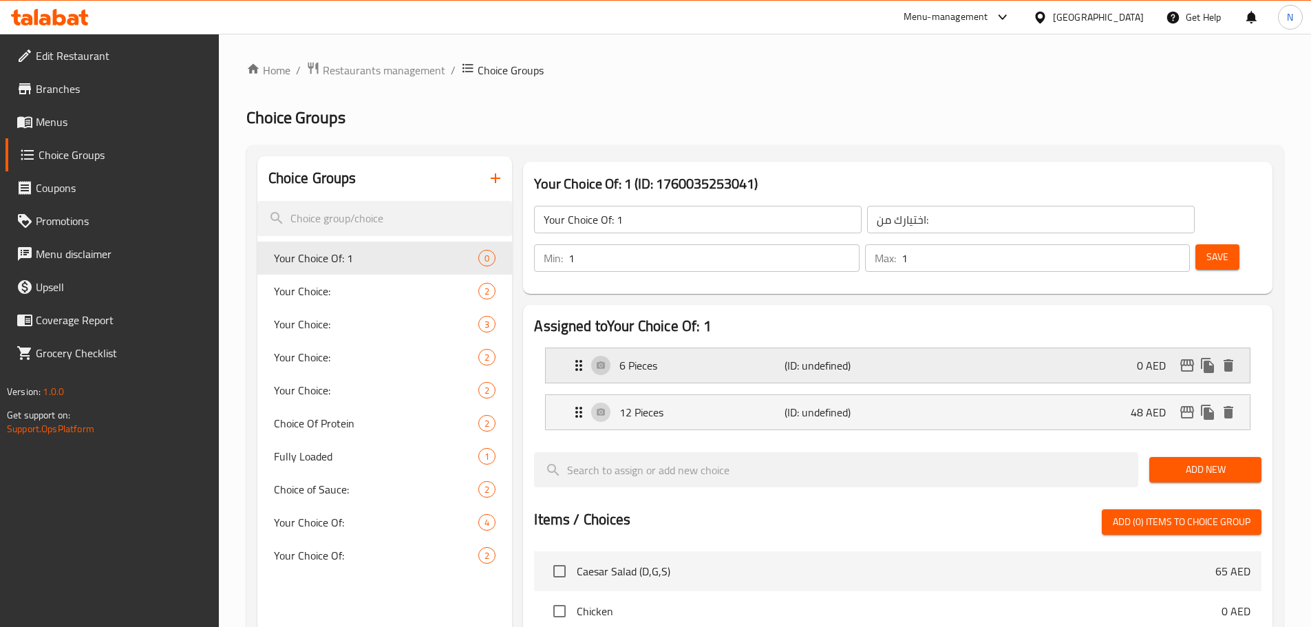
click at [1068, 348] on div "6 Pieces (ID: undefined) 0 AED" at bounding box center [902, 365] width 663 height 34
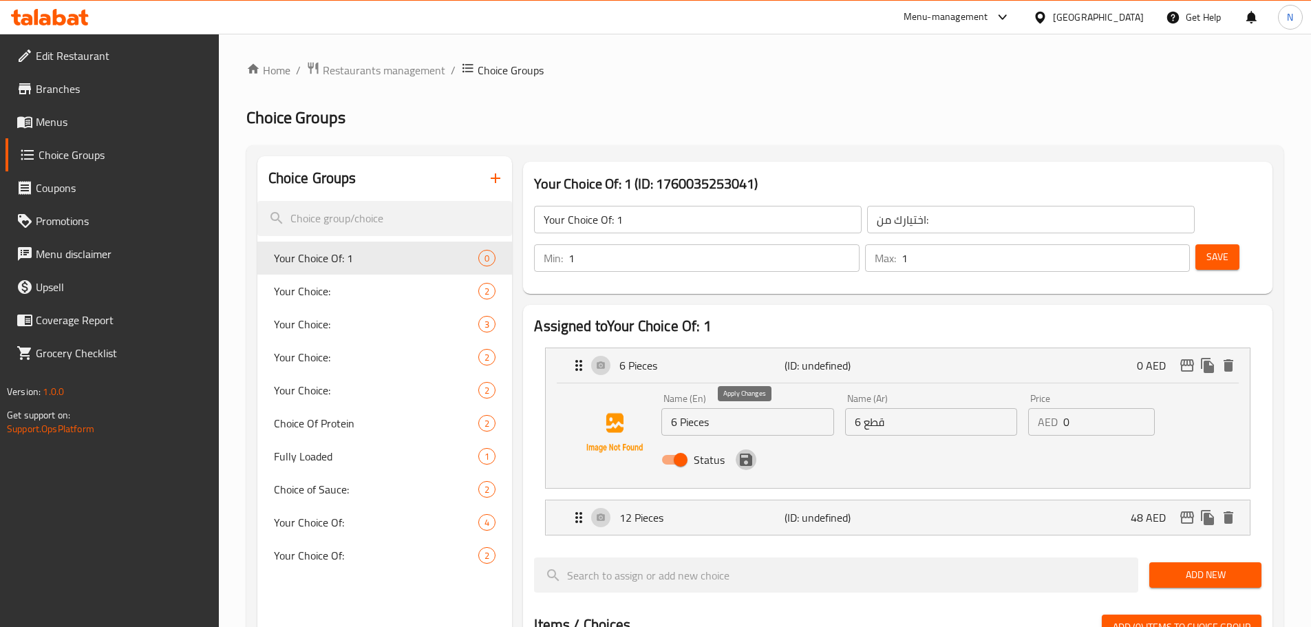
click at [748, 449] on button "save" at bounding box center [746, 459] width 21 height 21
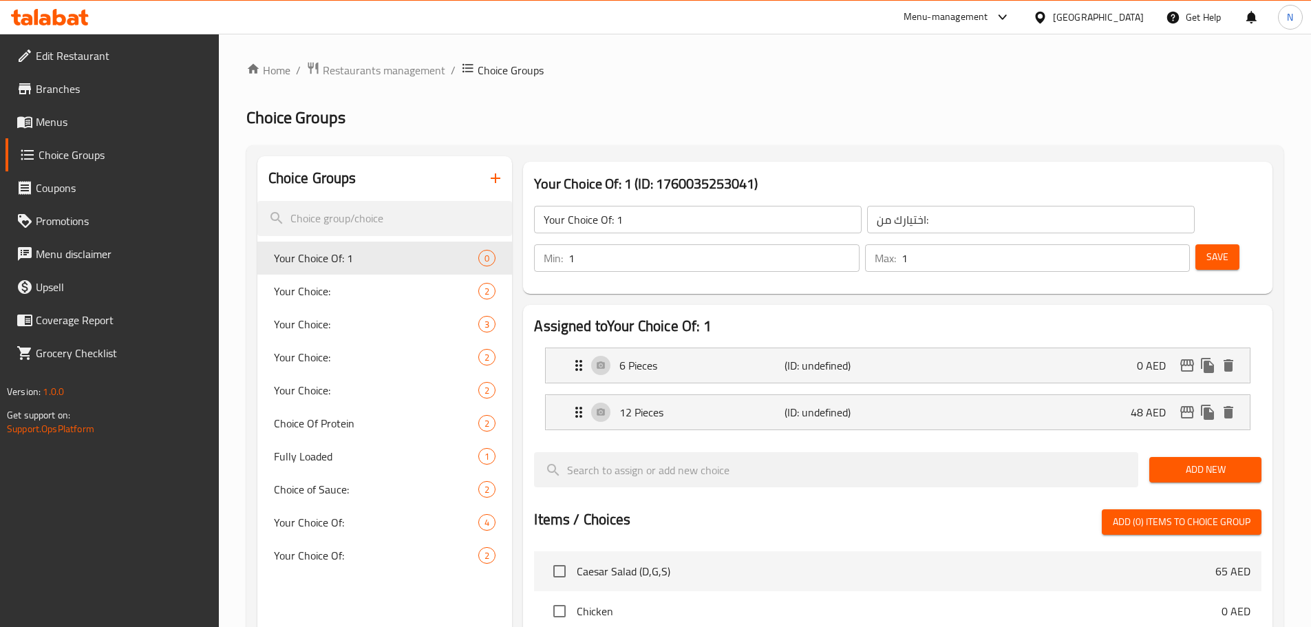
click at [1196, 244] on button "Save" at bounding box center [1218, 256] width 44 height 25
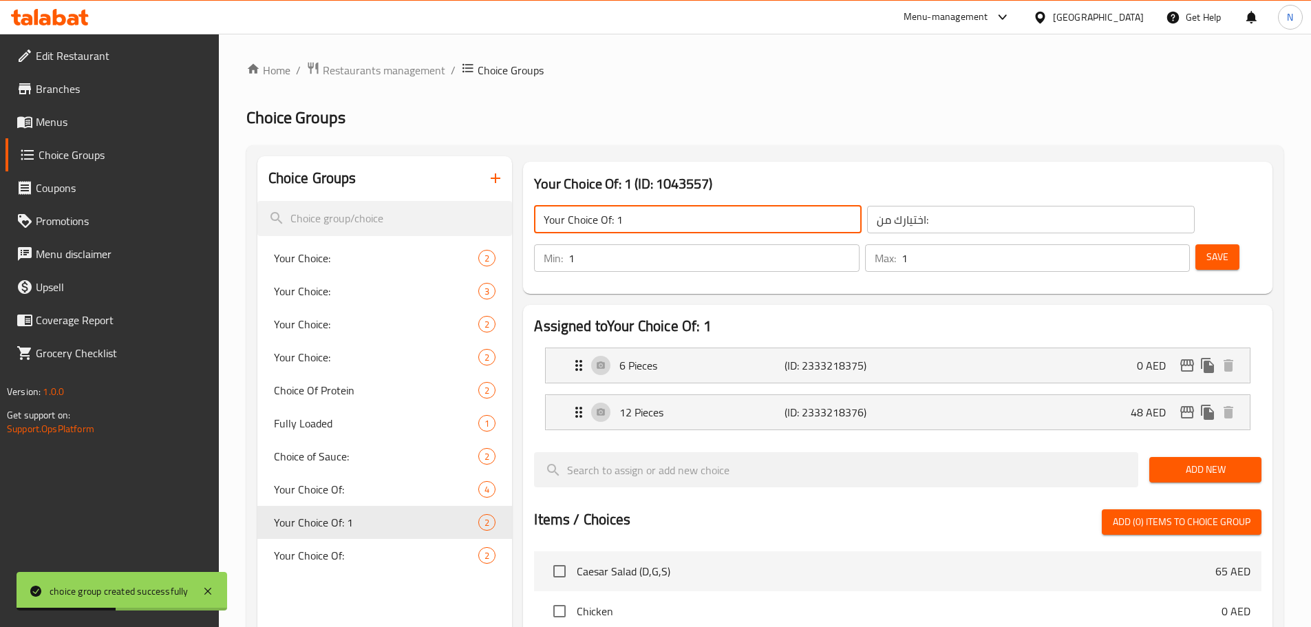
click at [638, 215] on input "Your Choice Of: 1" at bounding box center [698, 220] width 328 height 28
type input "Your Choice Of:"
click at [1207, 248] on span "Save" at bounding box center [1218, 256] width 22 height 17
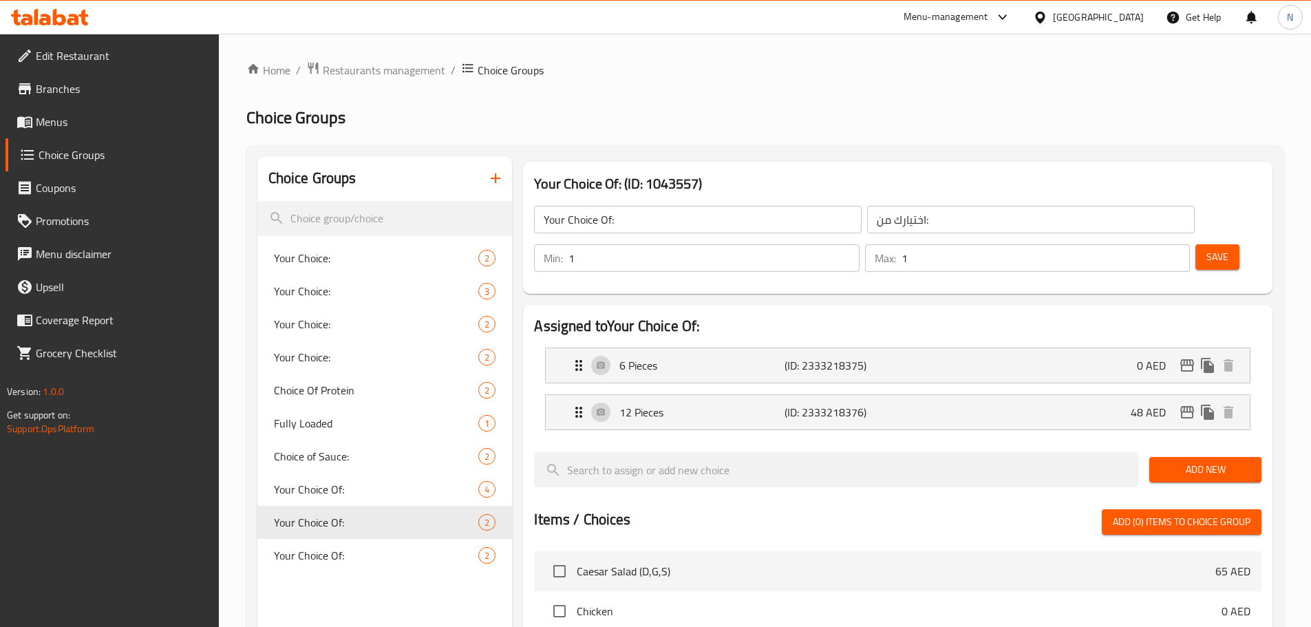
click at [488, 178] on icon "button" at bounding box center [495, 178] width 17 height 17
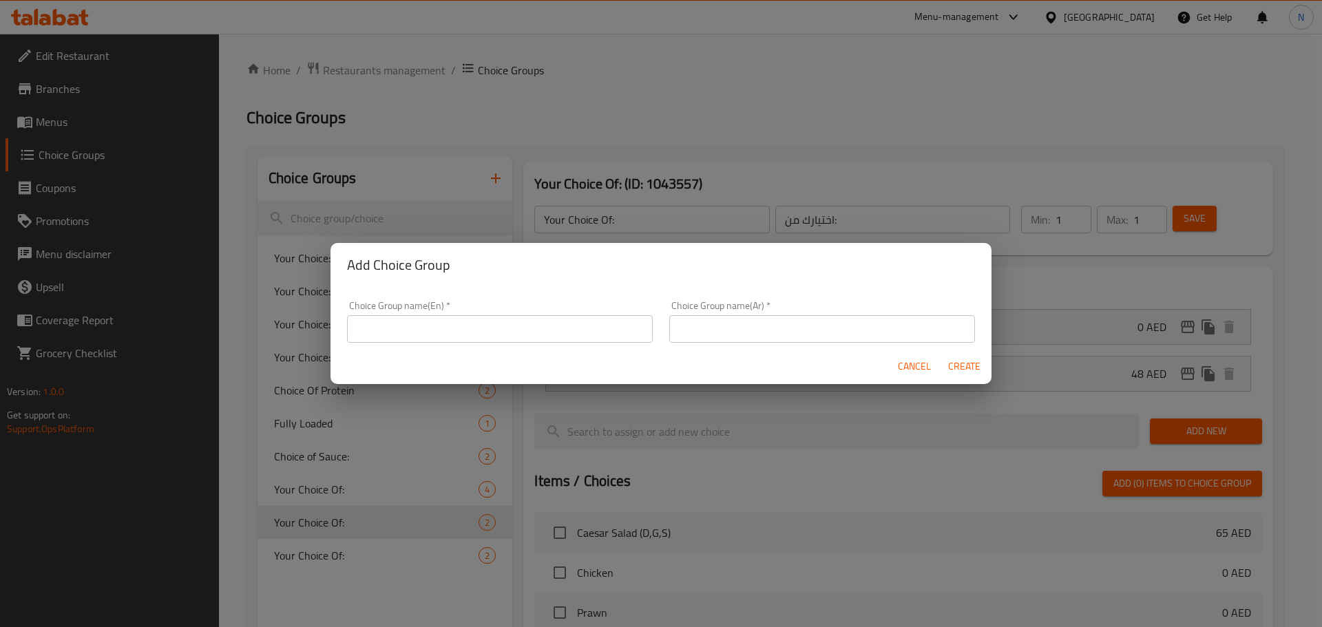
click at [417, 326] on input "text" at bounding box center [500, 329] width 306 height 28
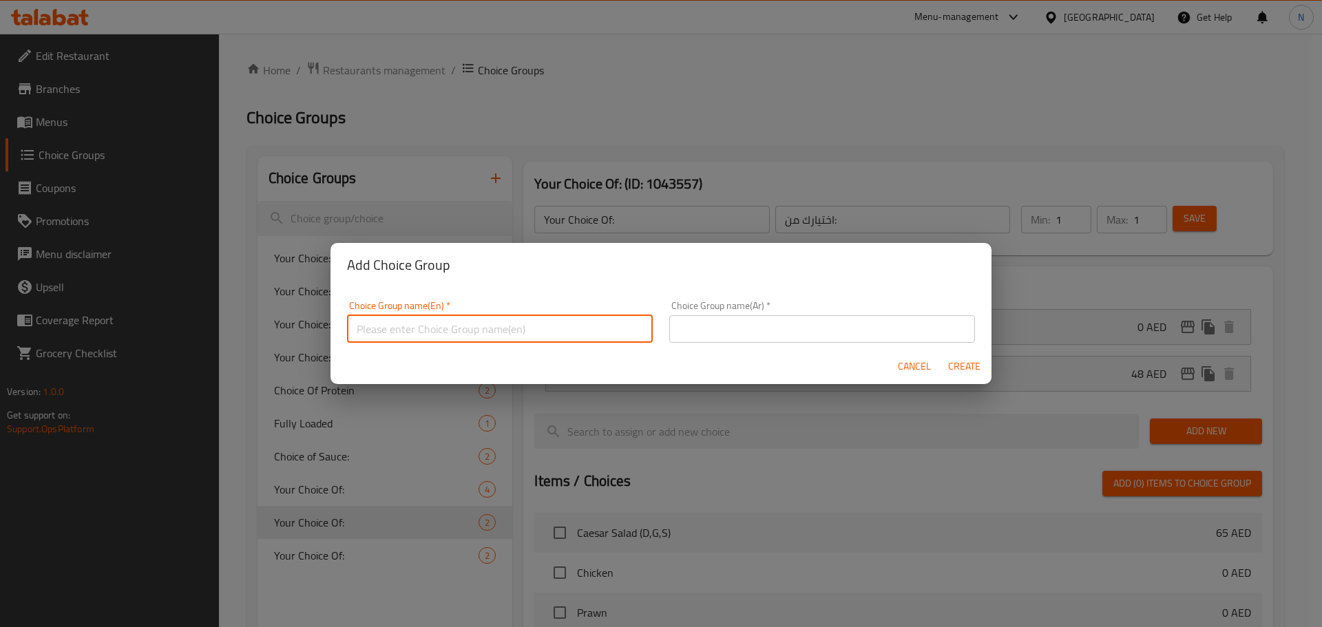
type input "Your Choice Of: 1"
click at [719, 331] on input "text" at bounding box center [822, 329] width 306 height 28
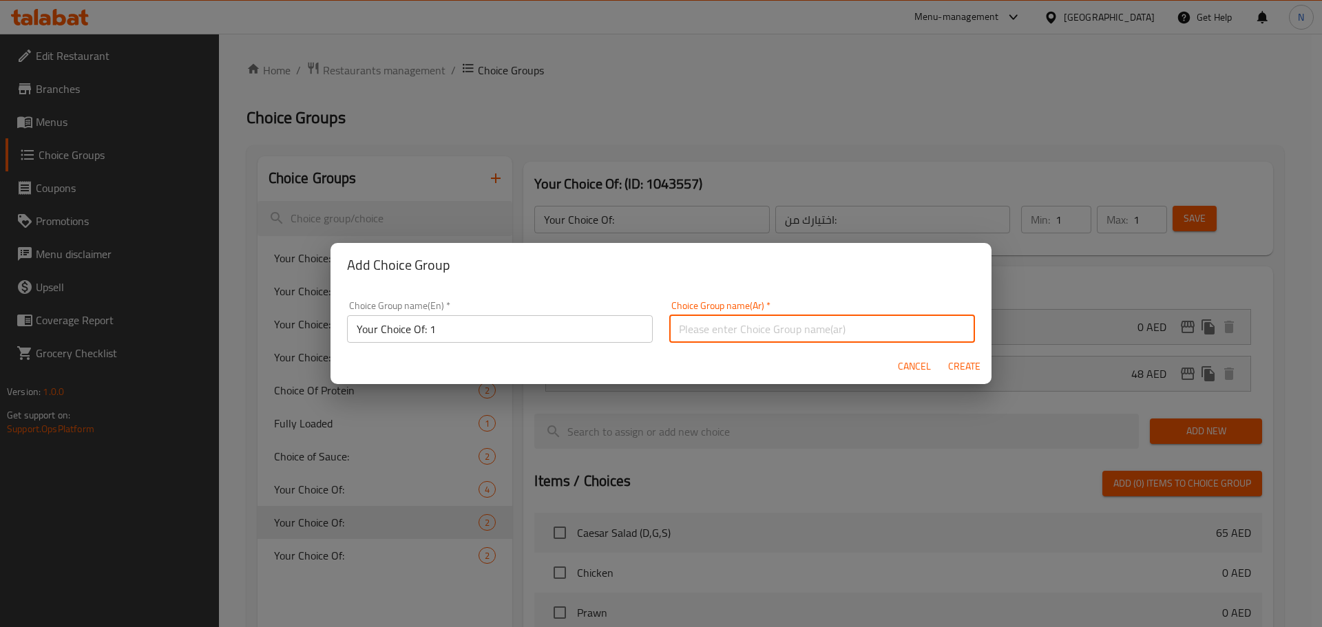
type input "اختيارك من:"
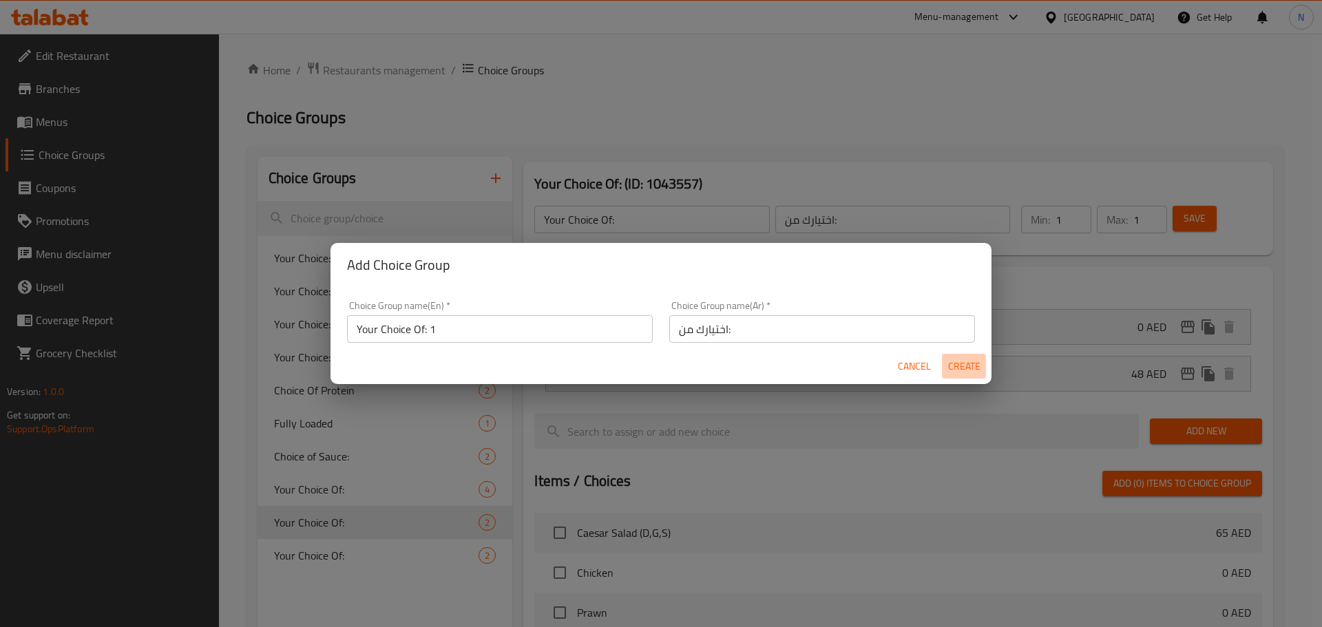
click at [952, 368] on span "Create" at bounding box center [963, 366] width 33 height 17
type input "Your Choice Of: 1"
type input "0"
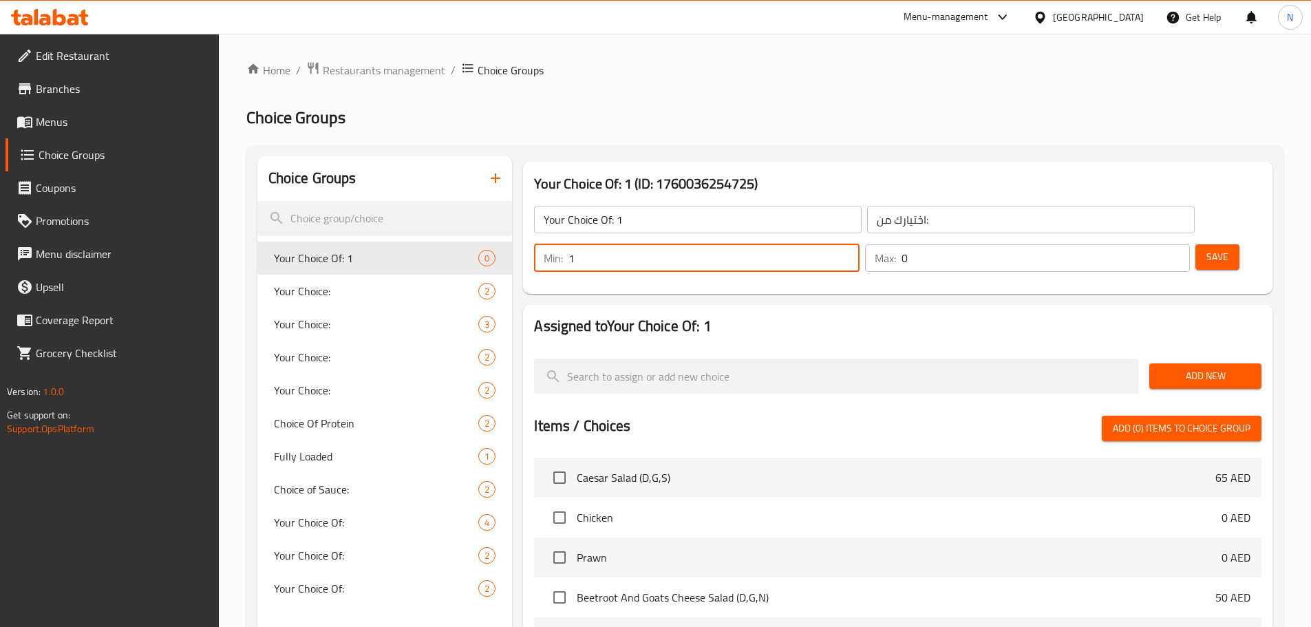
type input "1"
click at [859, 244] on input "1" at bounding box center [714, 258] width 290 height 28
type input "1"
click at [1154, 244] on input "1" at bounding box center [1046, 258] width 288 height 28
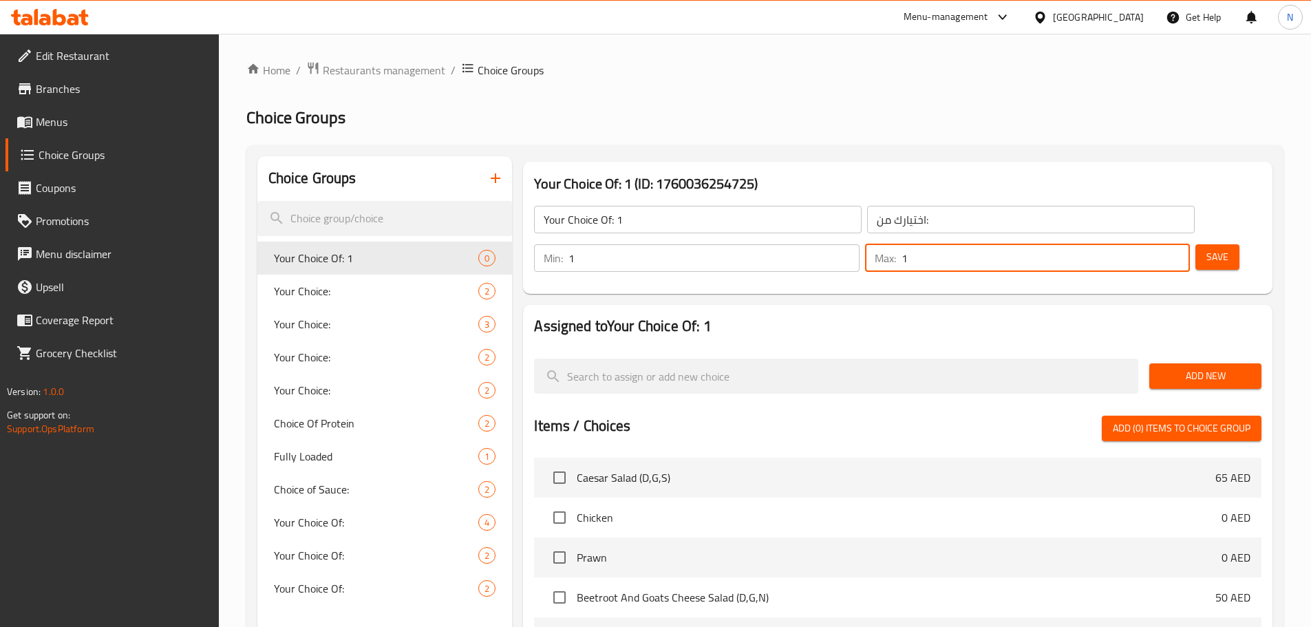
click at [1220, 368] on span "Add New" at bounding box center [1206, 376] width 90 height 17
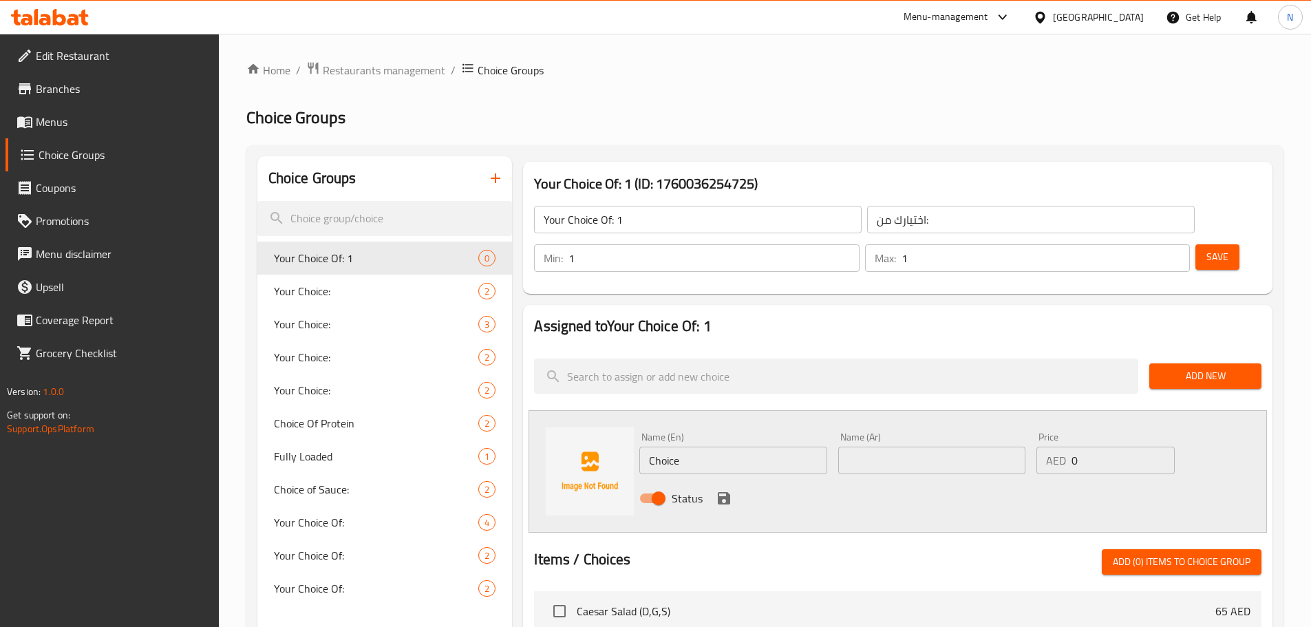
click at [778, 447] on input "Choice" at bounding box center [732, 461] width 187 height 28
click at [778, 447] on input "text" at bounding box center [732, 461] width 187 height 28
type input "6 Pieces"
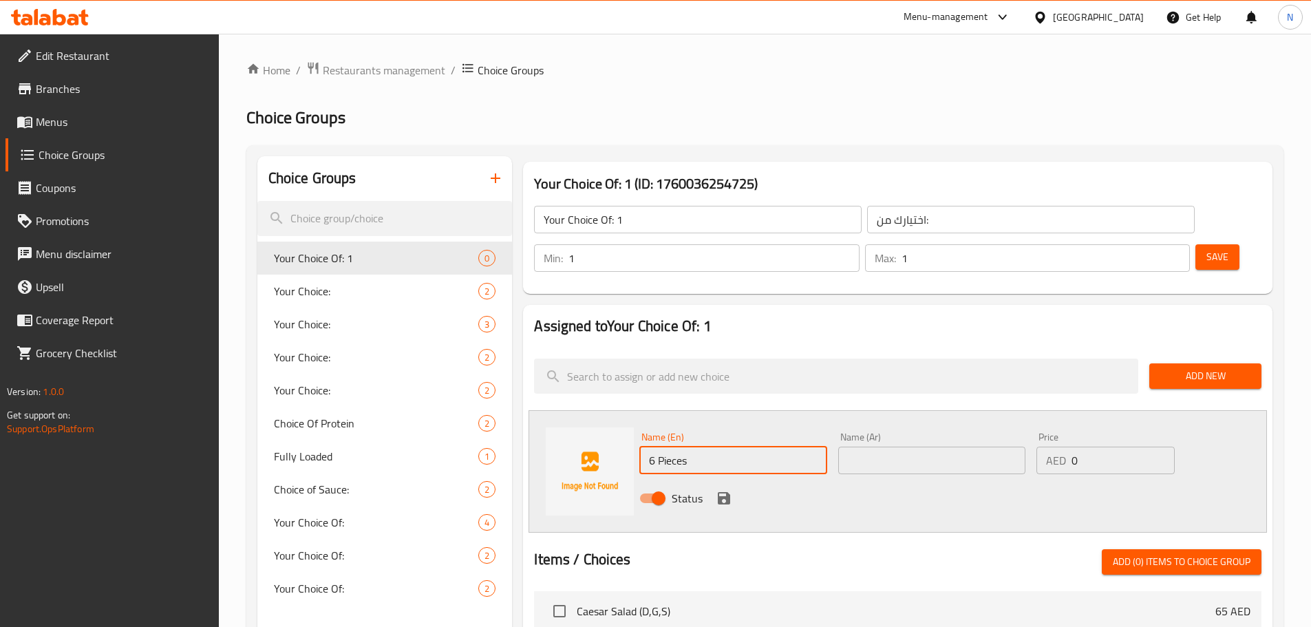
click at [904, 447] on input "text" at bounding box center [931, 461] width 187 height 28
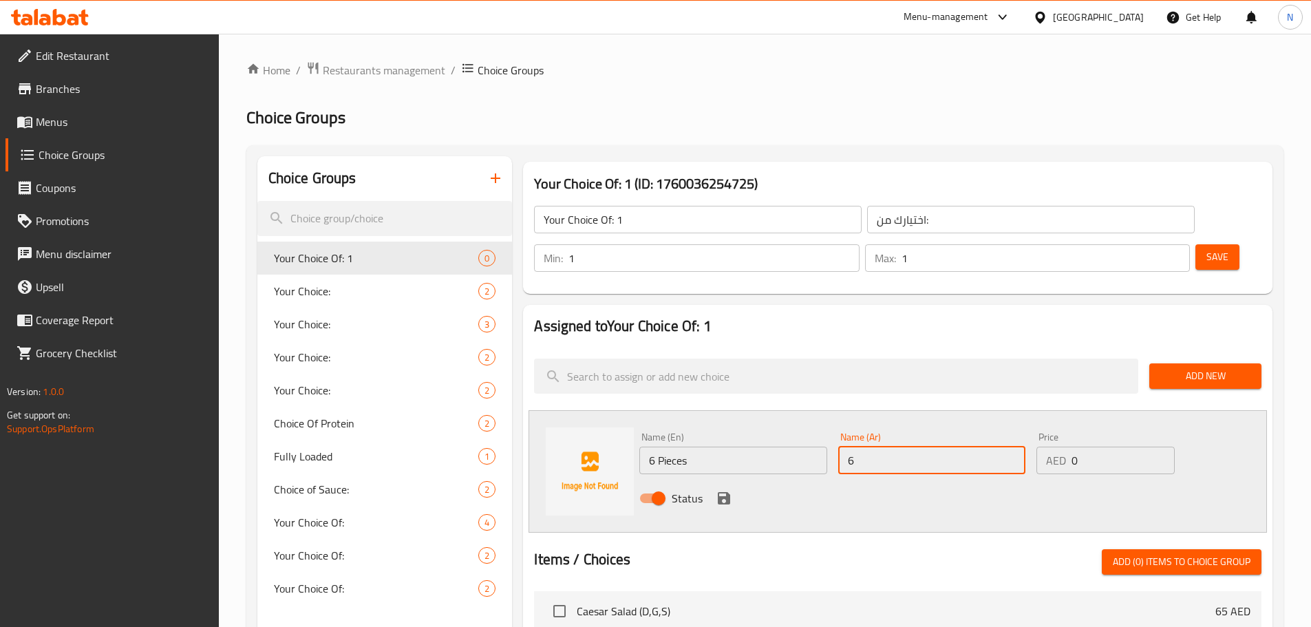
type input "6 قطع"
click at [726, 490] on icon "save" at bounding box center [724, 498] width 17 height 17
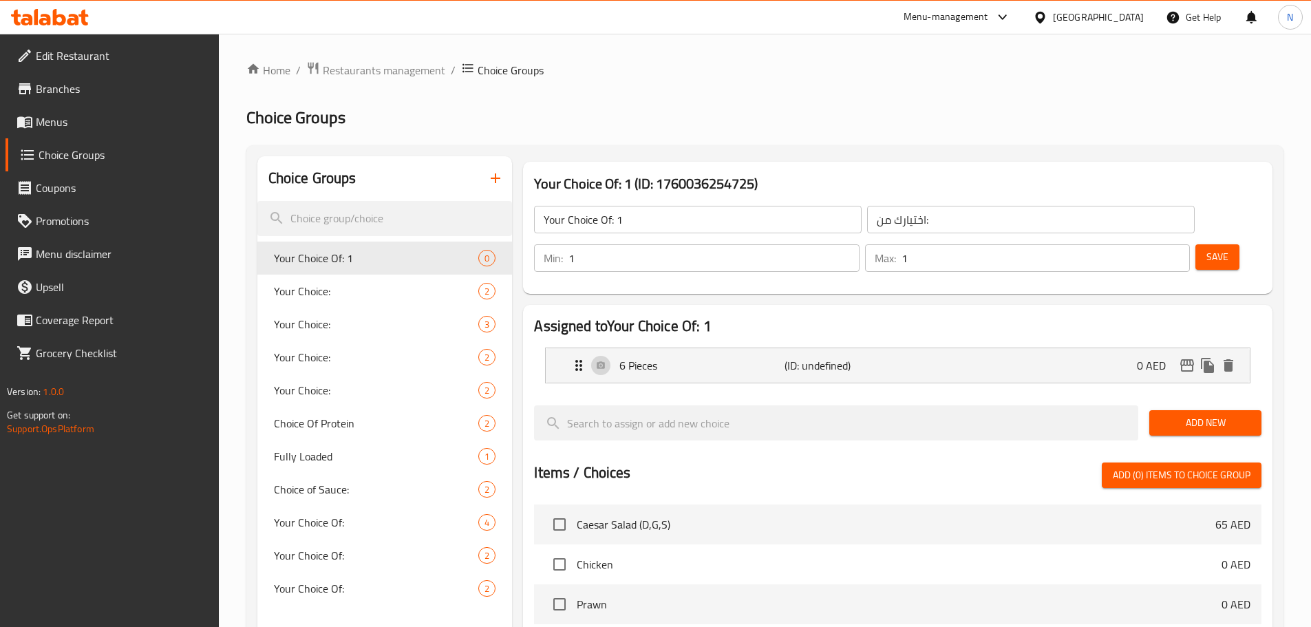
click at [1189, 410] on button "Add New" at bounding box center [1206, 422] width 112 height 25
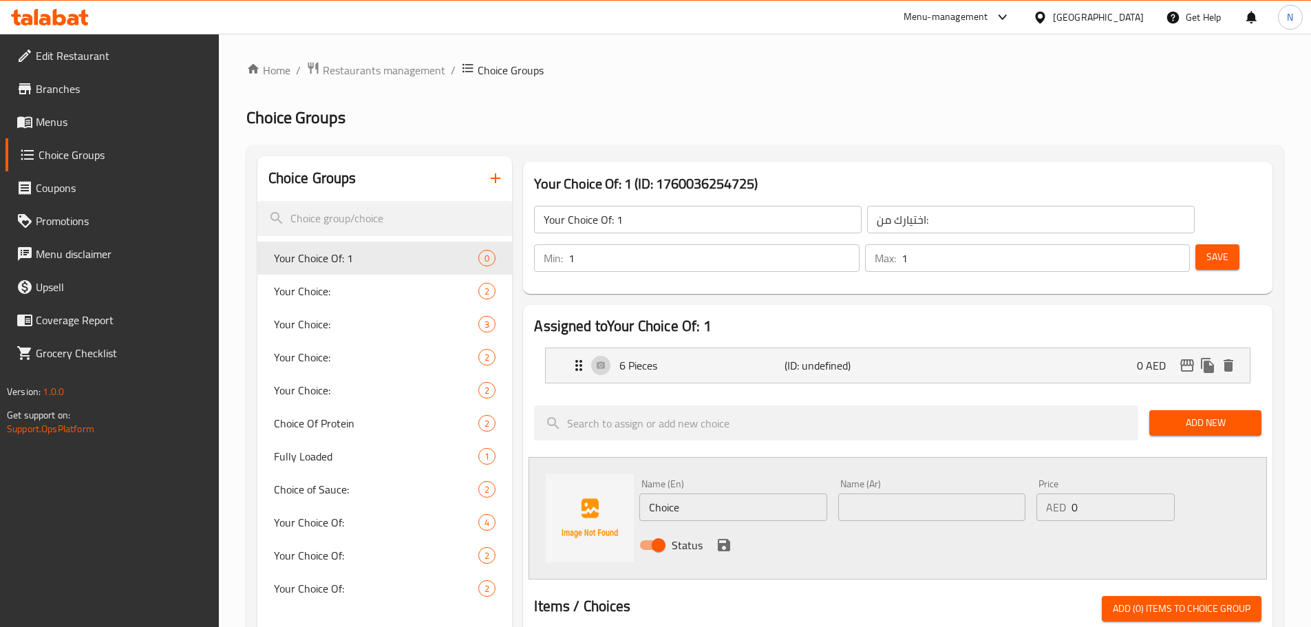
click at [743, 494] on input "Choice" at bounding box center [732, 508] width 187 height 28
type input "12 Pieces"
click at [876, 494] on input "text" at bounding box center [931, 508] width 187 height 28
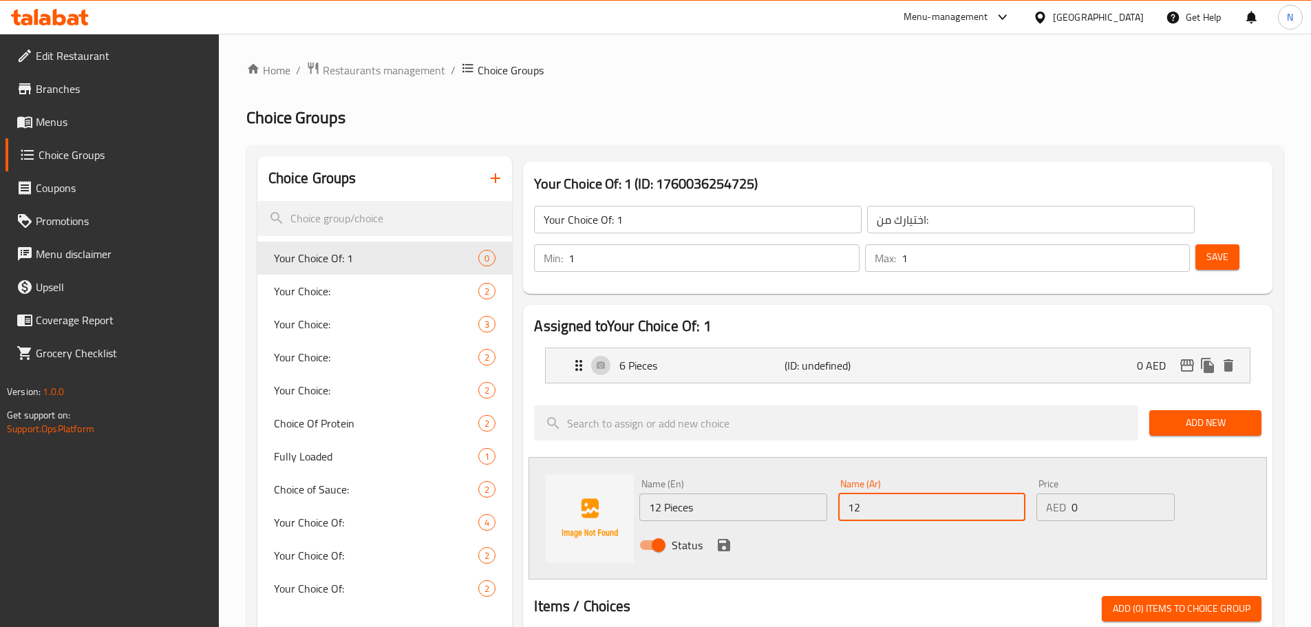
type input "12 قطعة"
drag, startPoint x: 1079, startPoint y: 464, endPoint x: 1061, endPoint y: 467, distance: 18.9
click at [1061, 494] on div "AED 0 Price" at bounding box center [1106, 508] width 138 height 28
paste input "48.0"
type input "48.00"
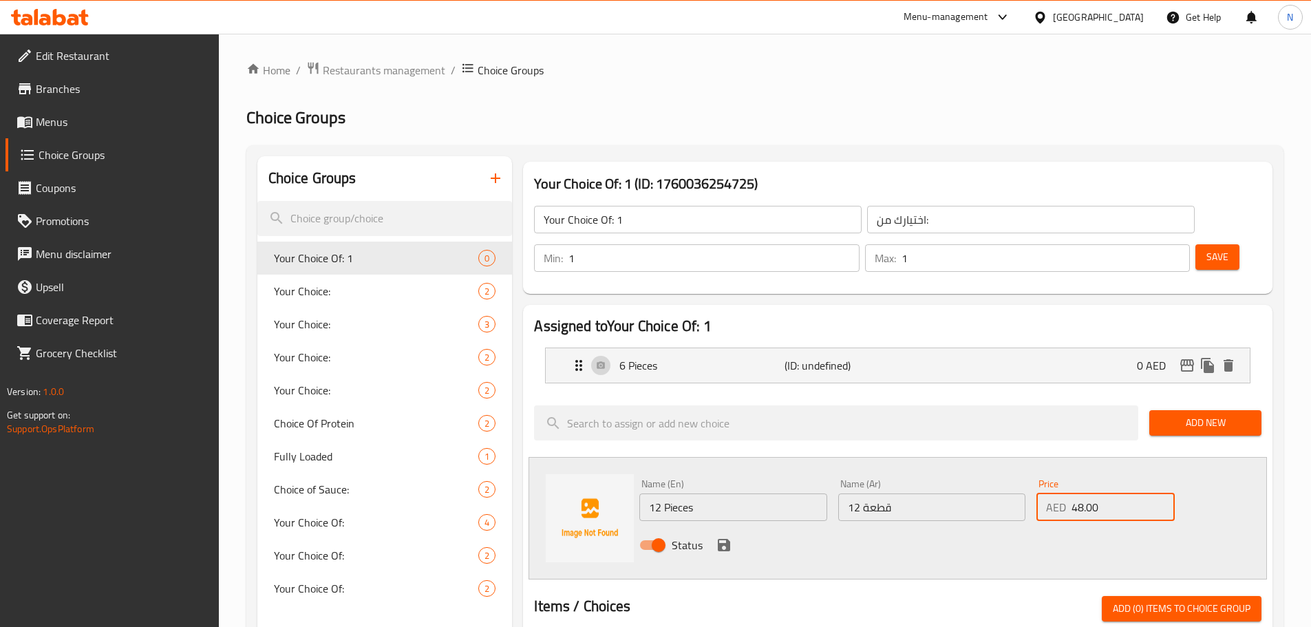
click at [730, 539] on icon "save" at bounding box center [724, 545] width 12 height 12
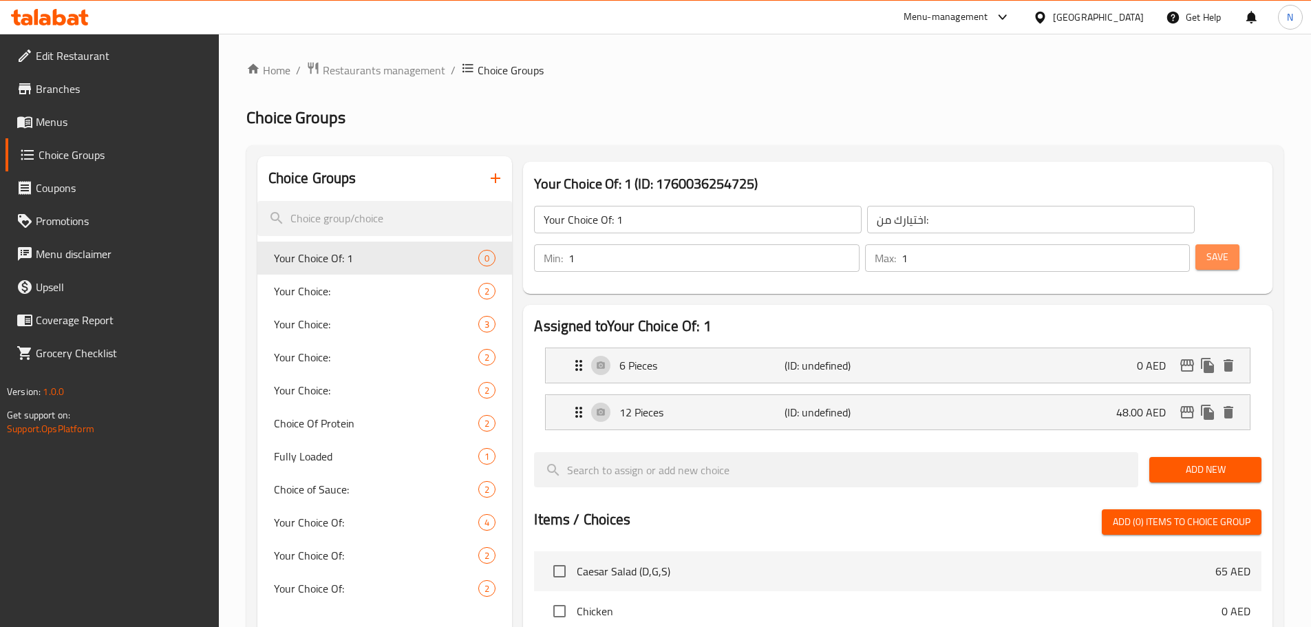
click at [1207, 248] on span "Save" at bounding box center [1218, 256] width 22 height 17
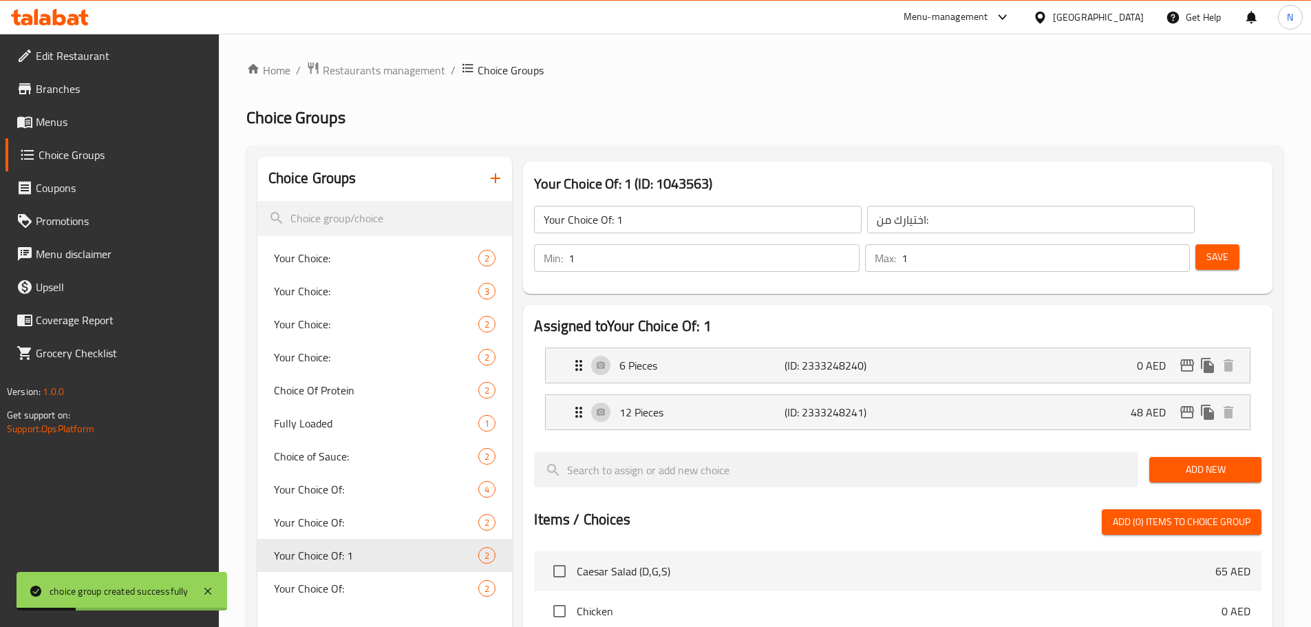
click at [695, 218] on input "Your Choice Of: 1" at bounding box center [698, 220] width 328 height 28
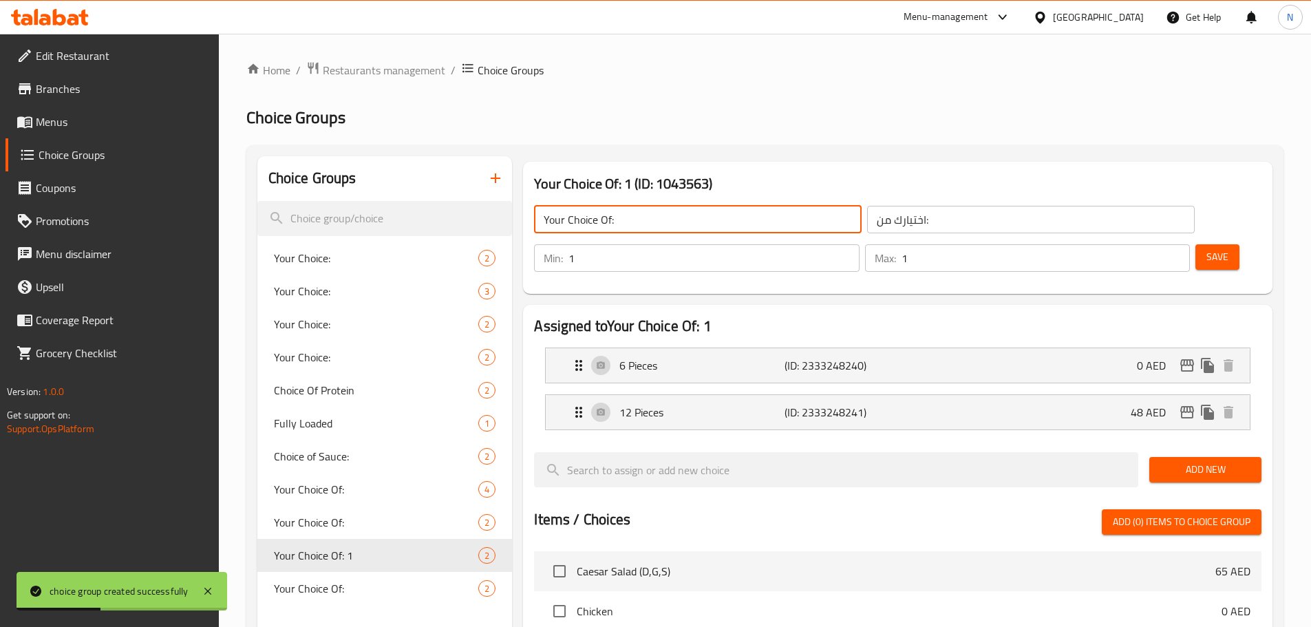
type input "Your Choice Of:"
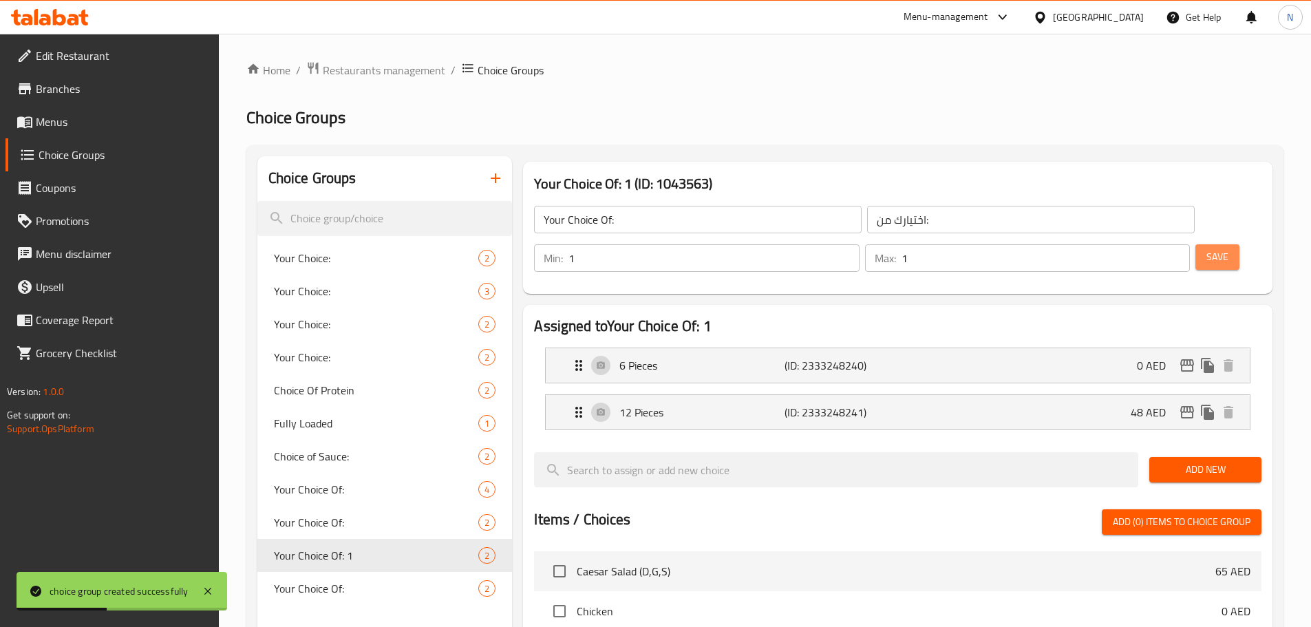
click at [1207, 248] on span "Save" at bounding box center [1218, 256] width 22 height 17
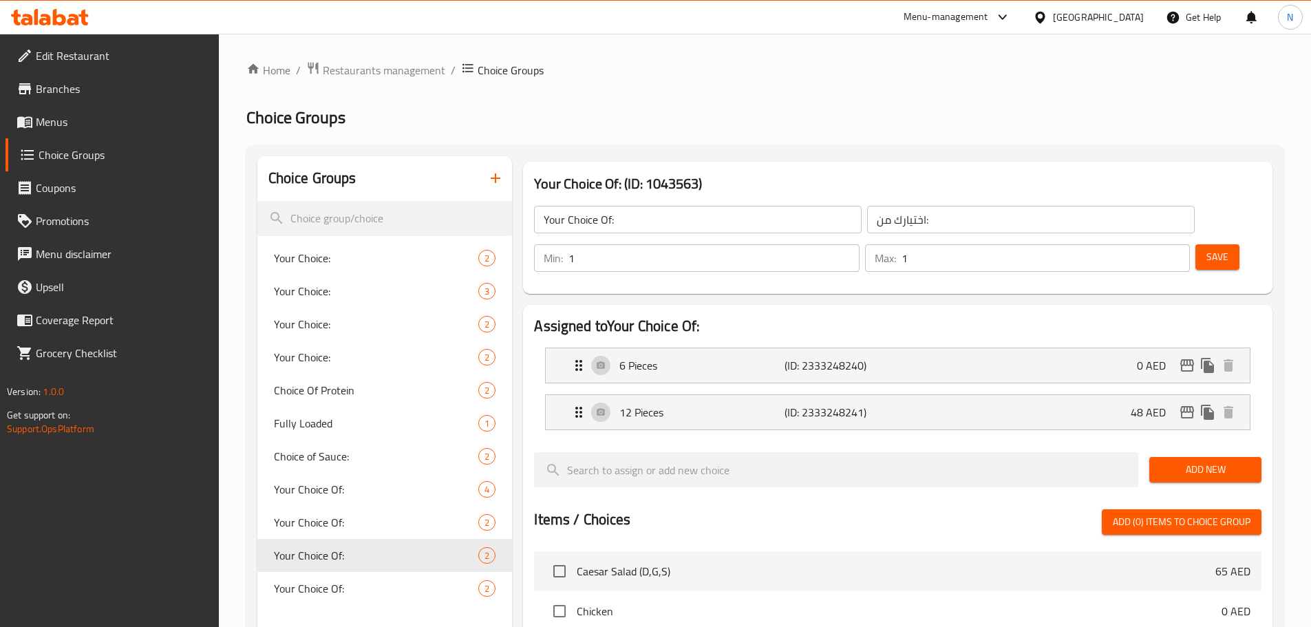
click at [494, 182] on icon "button" at bounding box center [495, 178] width 17 height 17
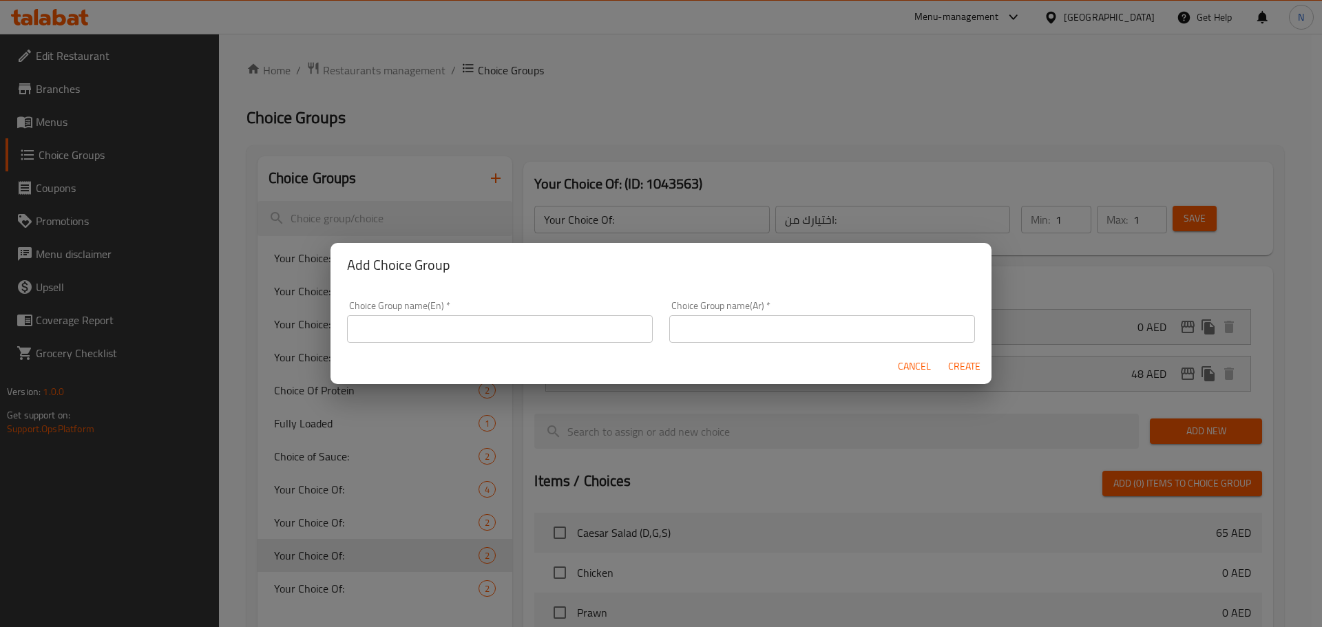
click at [445, 322] on input "text" at bounding box center [500, 329] width 306 height 28
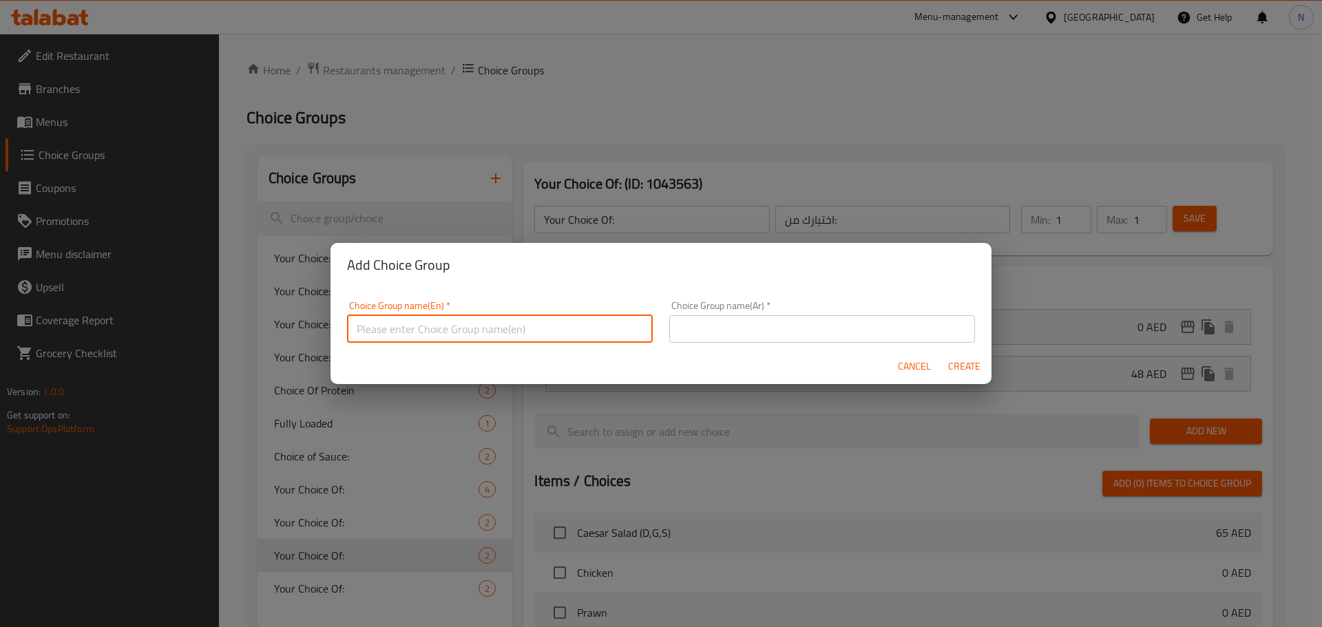
type input "Your Choice Of: 1"
click at [746, 329] on input "text" at bounding box center [822, 329] width 306 height 28
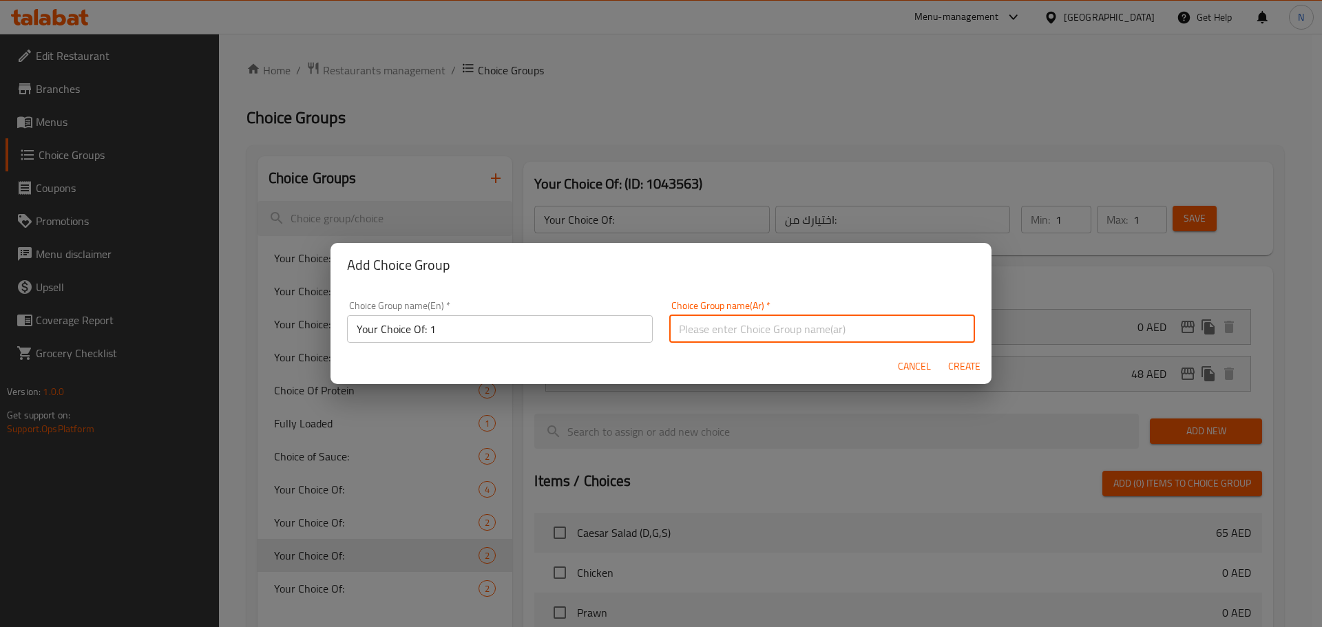
type input "اختيارك من:"
click at [964, 351] on div "Cancel Create" at bounding box center [660, 366] width 661 height 36
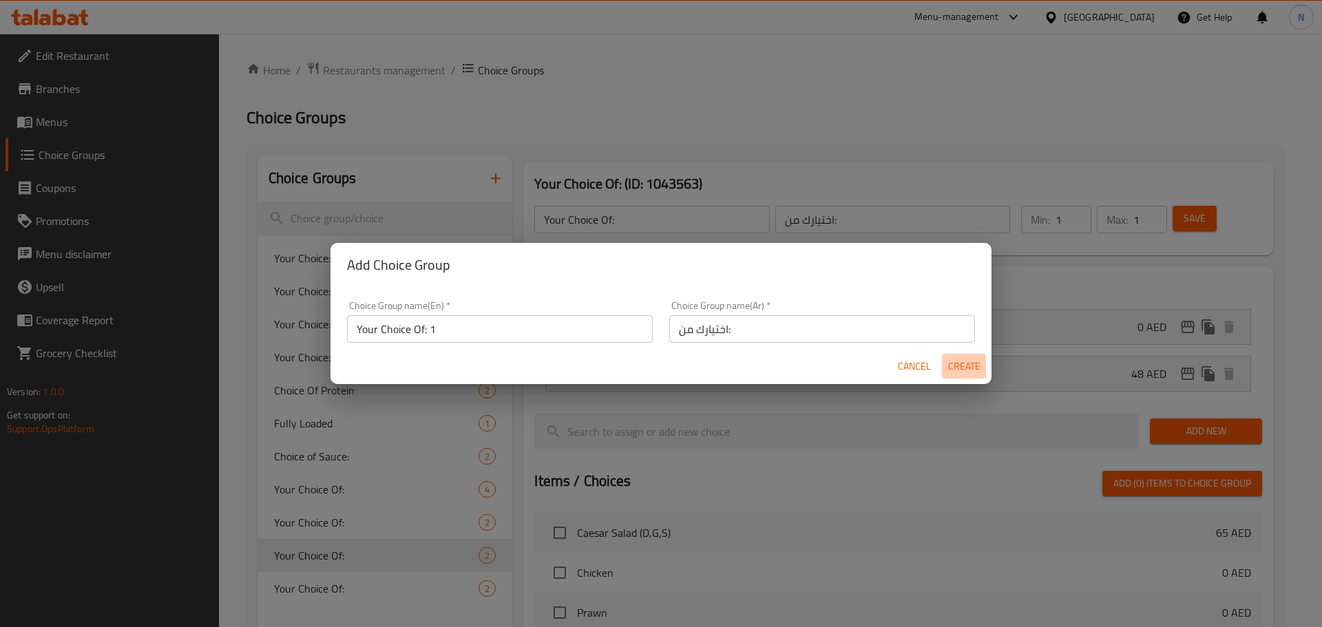
click at [957, 366] on span "Create" at bounding box center [963, 366] width 33 height 17
type input "Your Choice Of: 1"
type input "0"
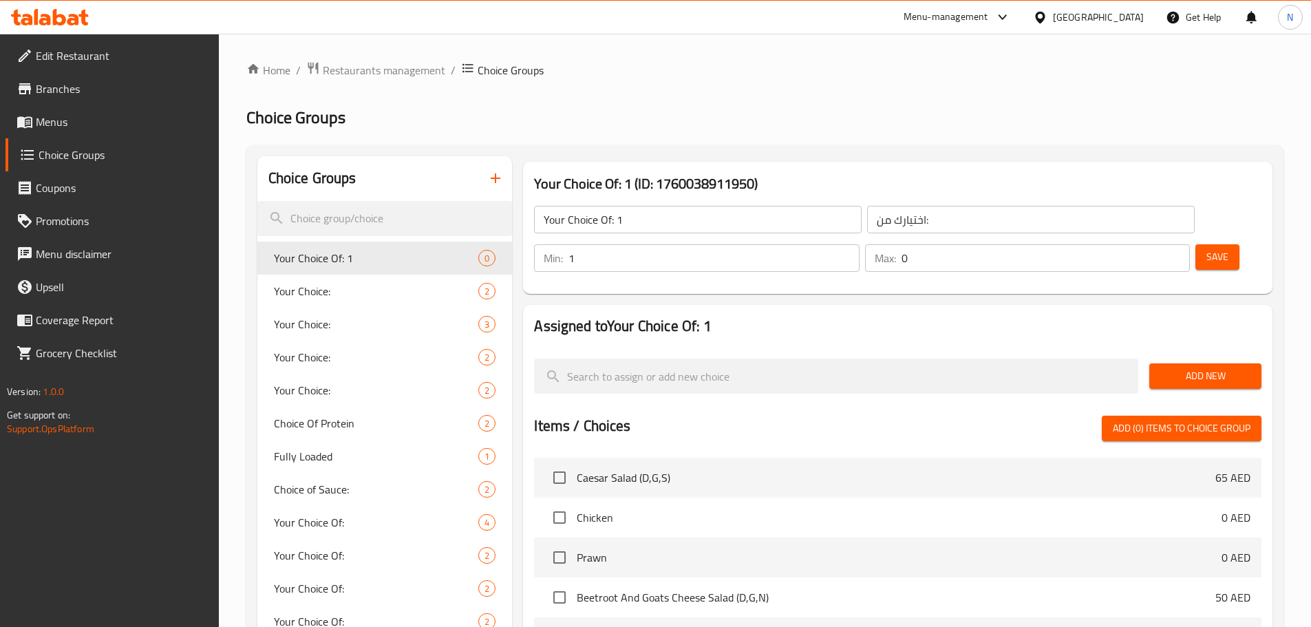
type input "1"
click at [859, 244] on input "1" at bounding box center [714, 258] width 290 height 28
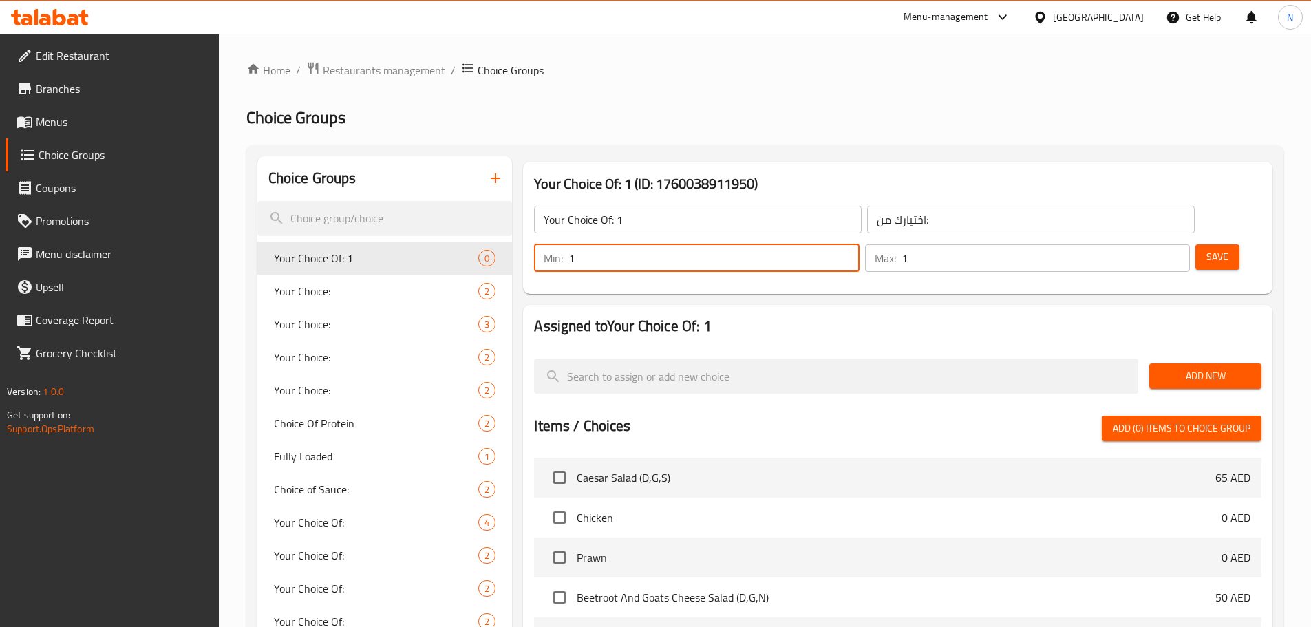
type input "1"
click at [1153, 244] on input "1" at bounding box center [1046, 258] width 288 height 28
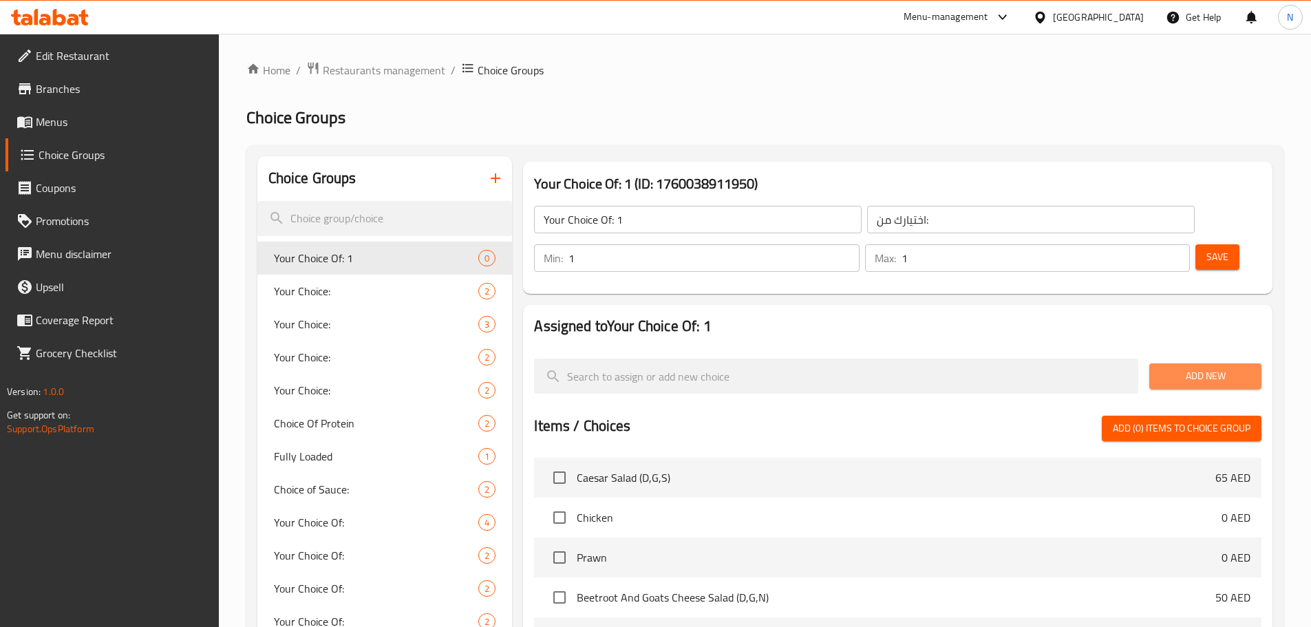
click at [1173, 368] on span "Add New" at bounding box center [1206, 376] width 90 height 17
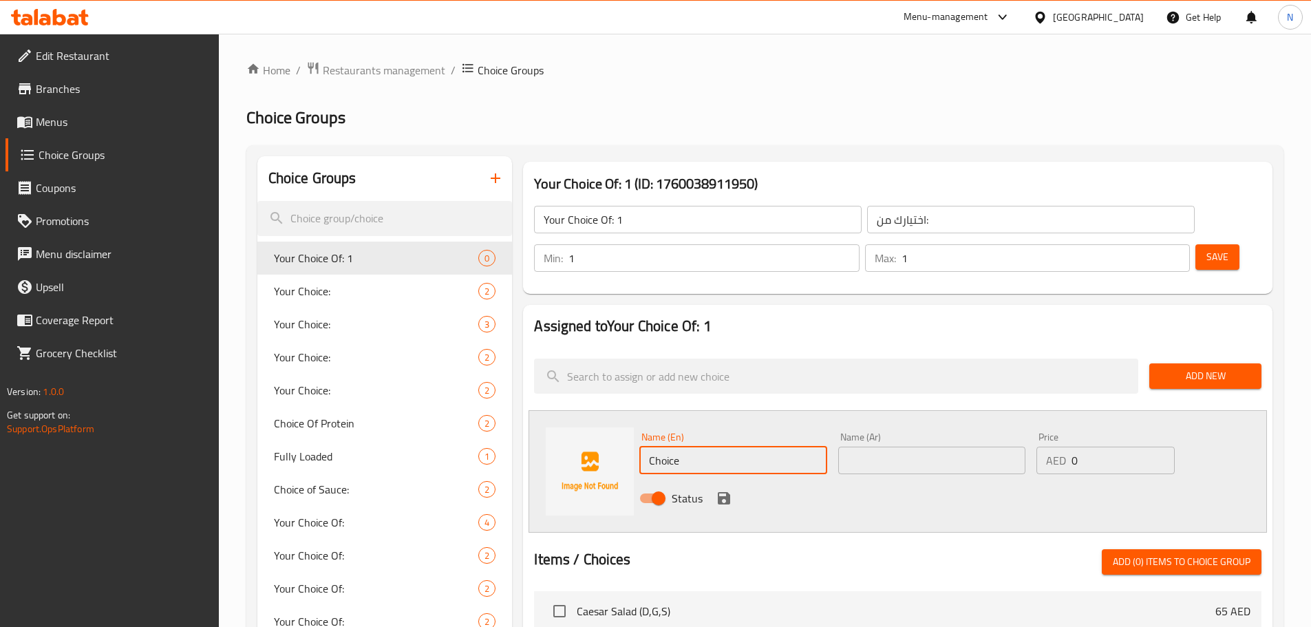
click at [767, 447] on input "Choice" at bounding box center [732, 461] width 187 height 28
paste input "lassic"
type input "Classic"
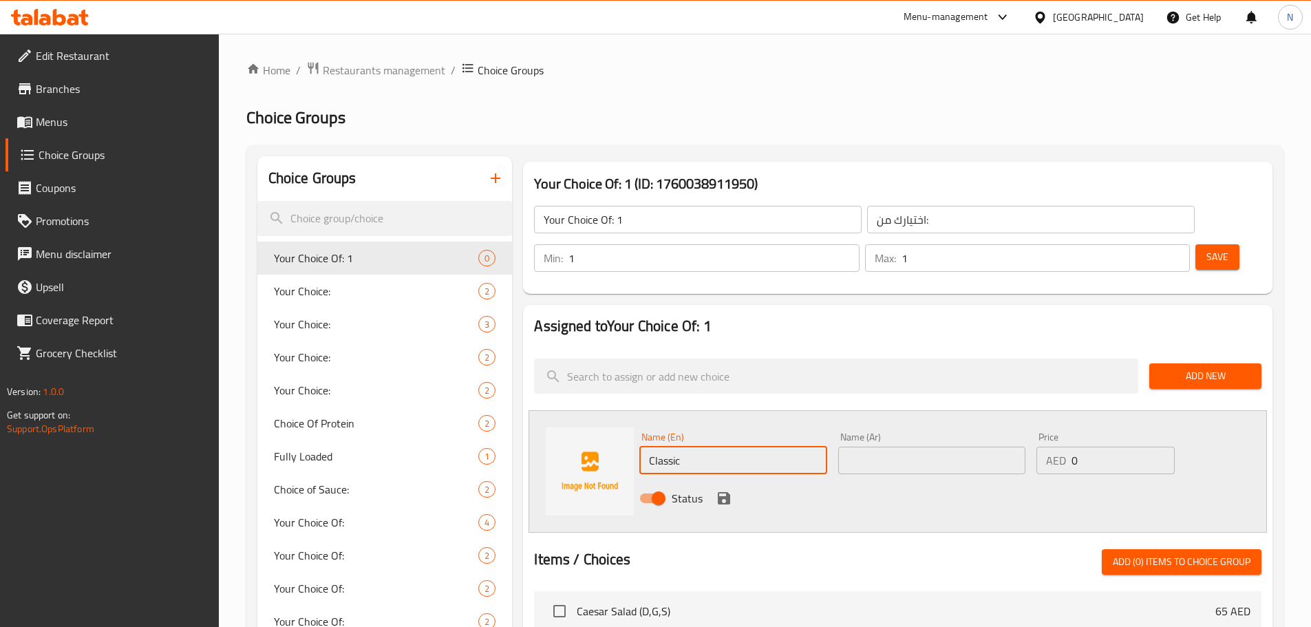
click at [880, 432] on div "Name (Ar) Name (Ar)" at bounding box center [931, 453] width 187 height 42
click at [881, 447] on input "text" at bounding box center [931, 461] width 187 height 28
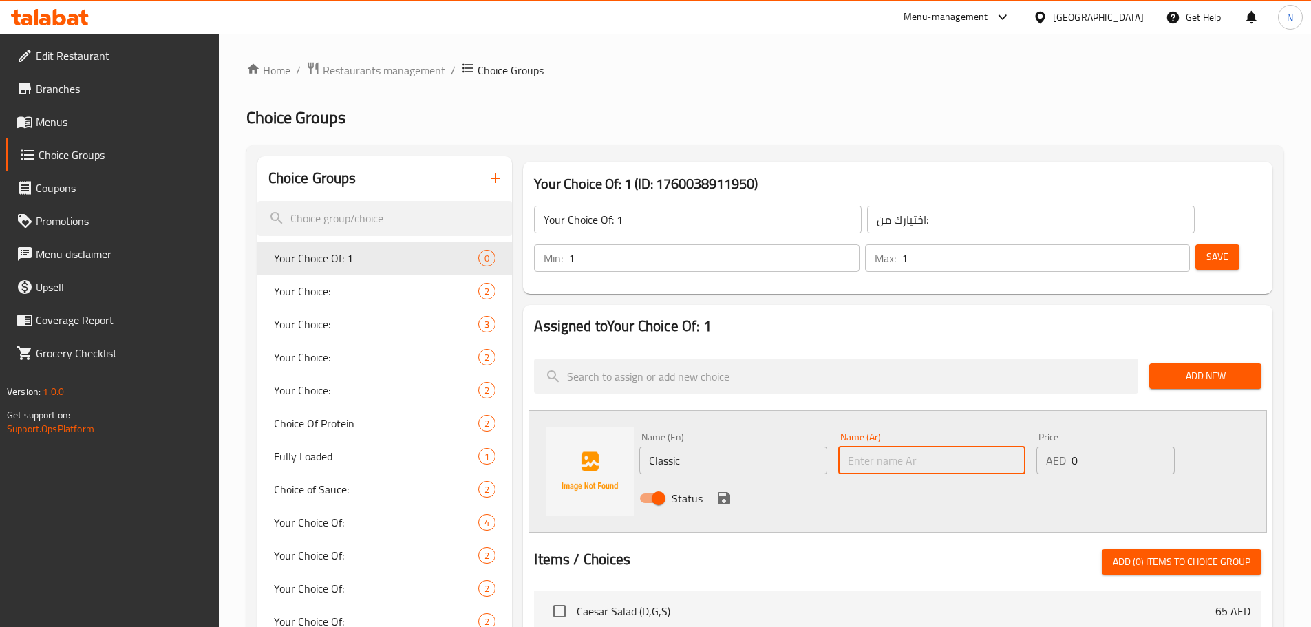
paste input "كلاسيكي"
type input "كلاسيكي"
click at [717, 490] on icon "save" at bounding box center [724, 498] width 17 height 17
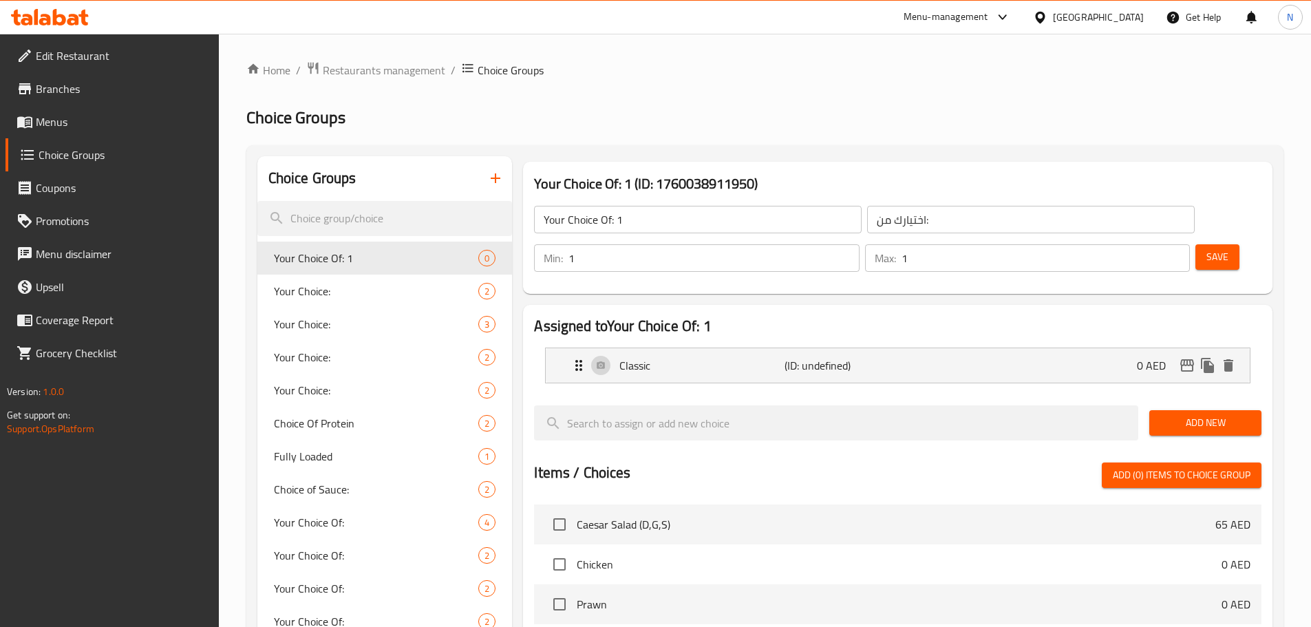
click at [1196, 414] on span "Add New" at bounding box center [1206, 422] width 90 height 17
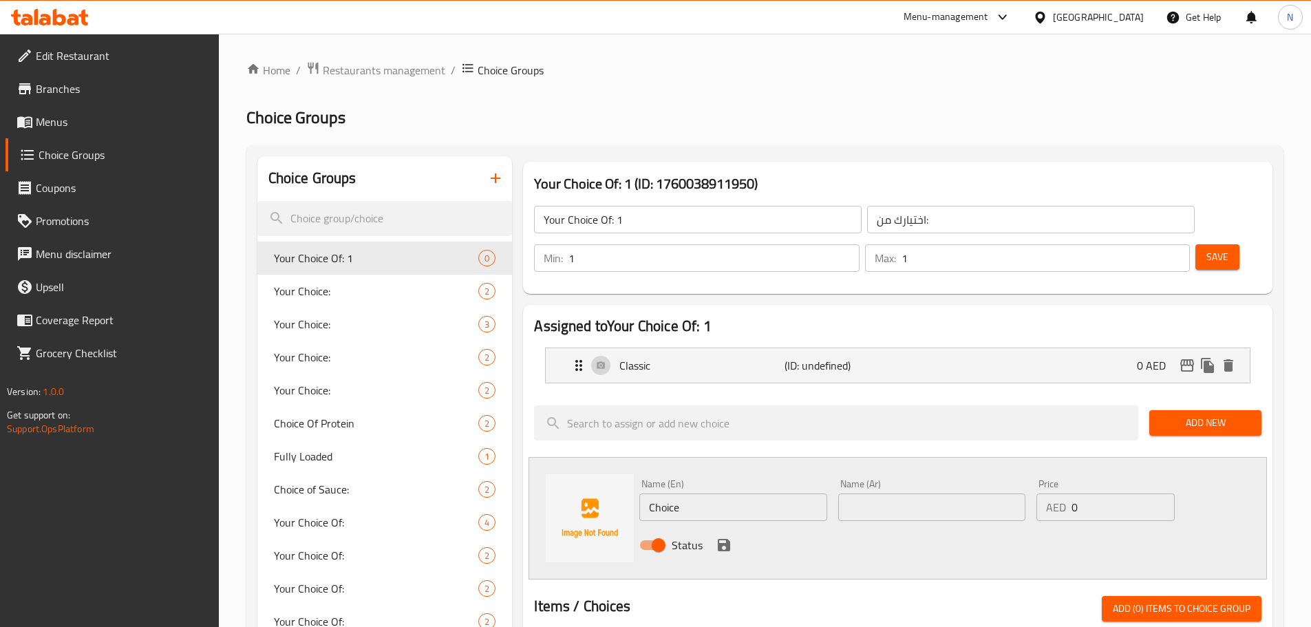
click at [699, 494] on input "Choice" at bounding box center [732, 508] width 187 height 28
paste input "ili Con Carn"
type input "Chili Con Carne"
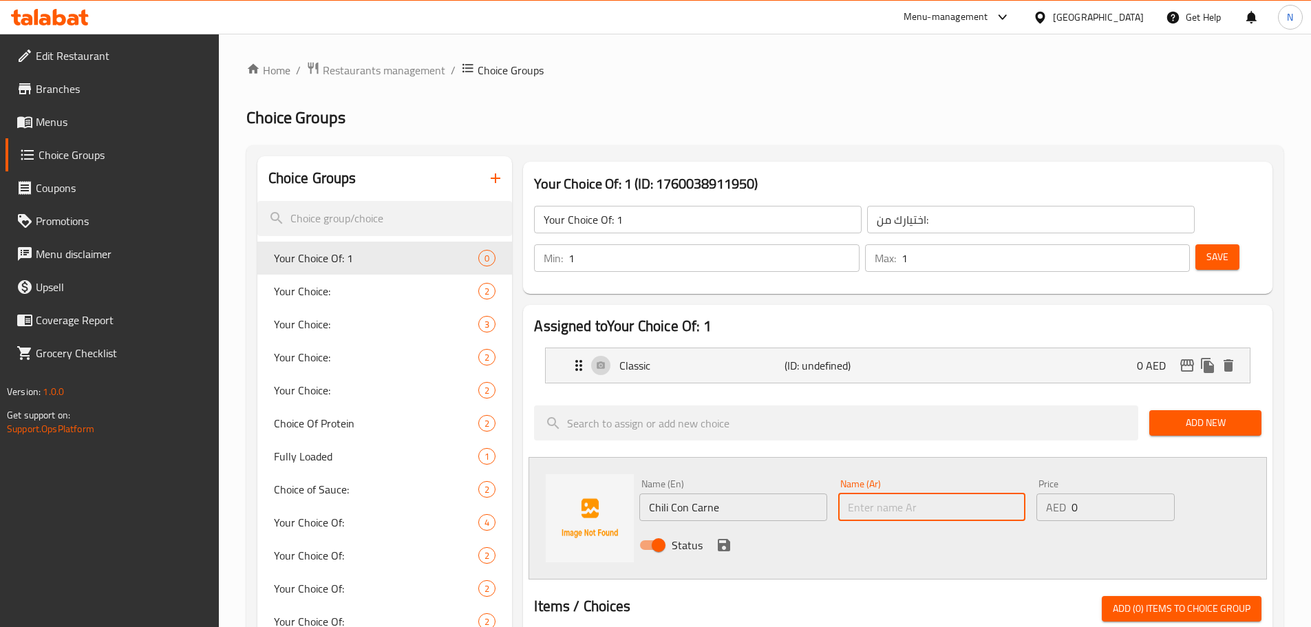
click at [964, 494] on input "text" at bounding box center [931, 508] width 187 height 28
paste input "تشيلي كون كارني"
type input "تشيلي كون كارني"
drag, startPoint x: 1078, startPoint y: 468, endPoint x: 1070, endPoint y: 467, distance: 8.3
click at [1070, 494] on div "AED 0 Price" at bounding box center [1106, 508] width 138 height 28
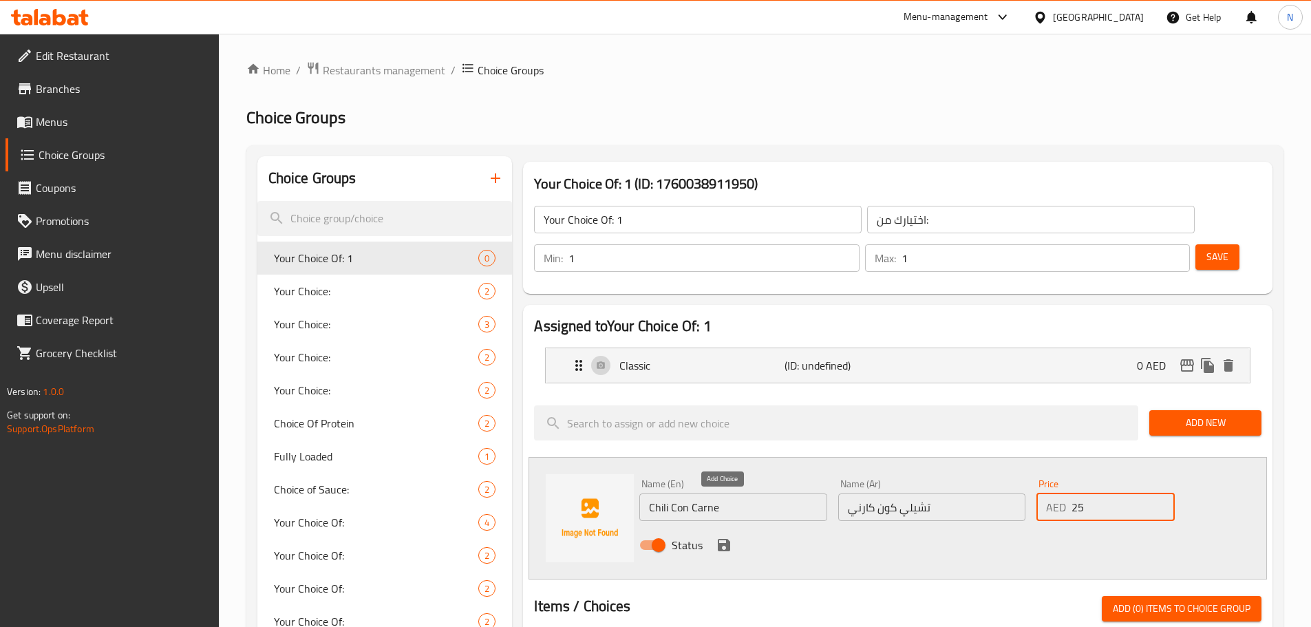
type input "25"
click at [728, 539] on icon "save" at bounding box center [724, 545] width 12 height 12
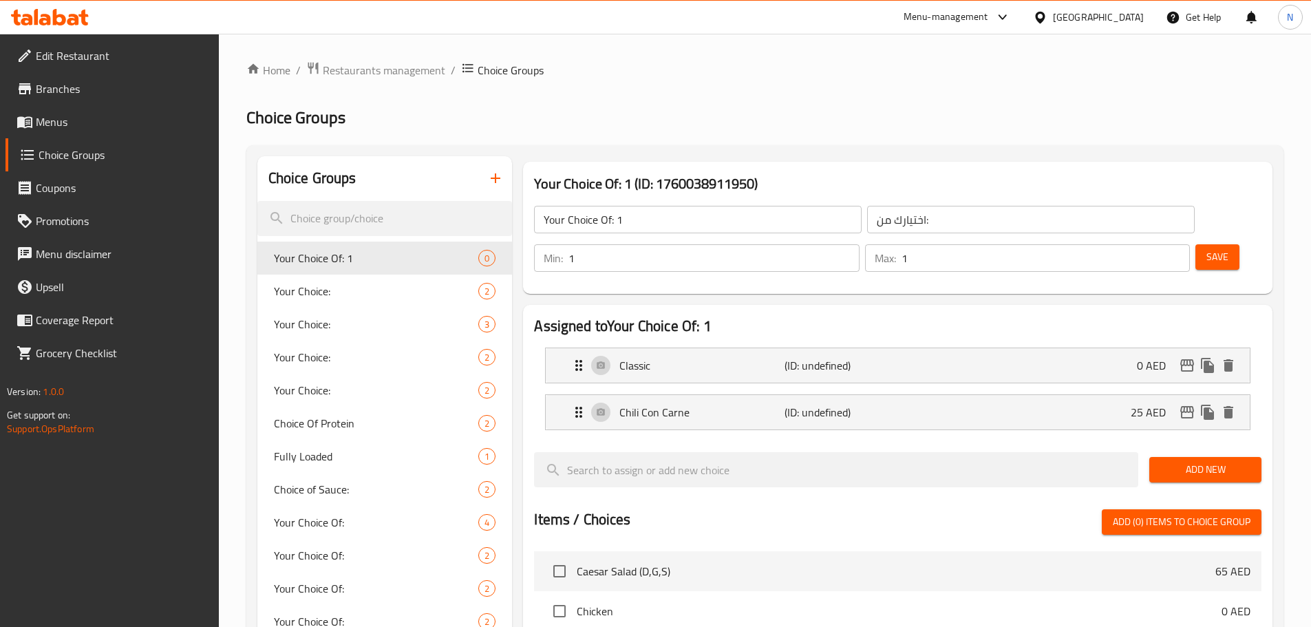
click at [1161, 461] on span "Add New" at bounding box center [1206, 469] width 90 height 17
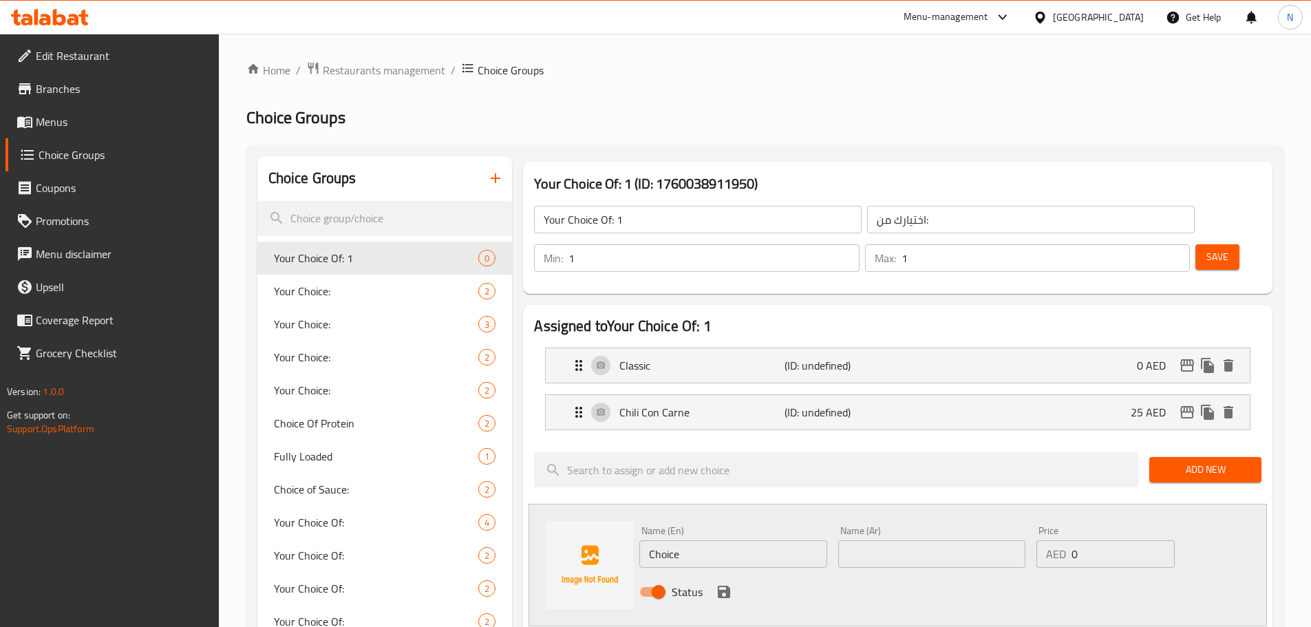
click at [748, 540] on input "Choice" at bounding box center [732, 554] width 187 height 28
paste input "icken"
type input "Chicken"
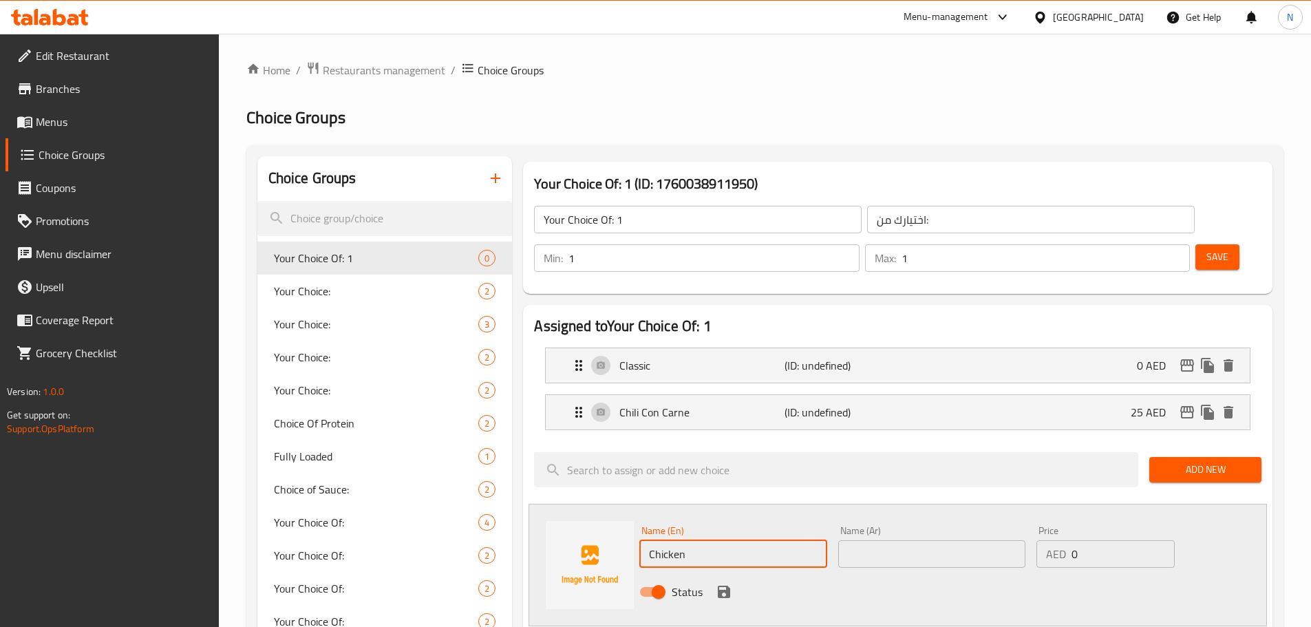
click at [885, 540] on input "text" at bounding box center [931, 554] width 187 height 28
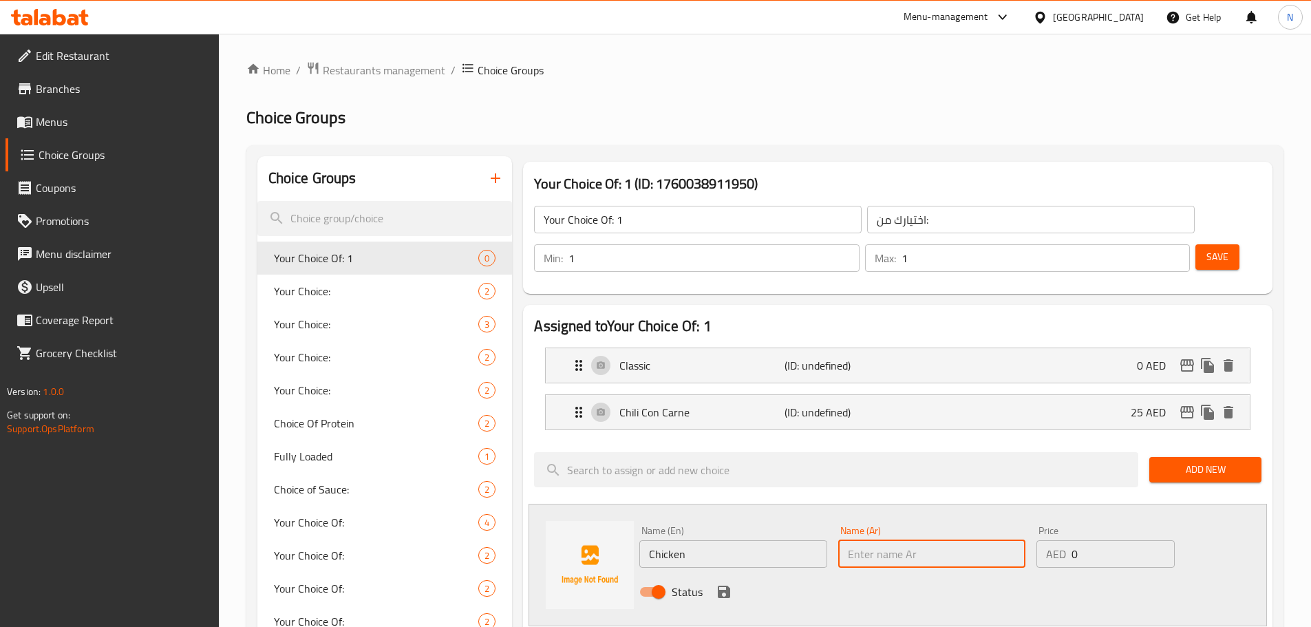
click at [977, 540] on input "text" at bounding box center [931, 554] width 187 height 28
paste input "فرخة"
type input "فرخة"
drag, startPoint x: 1079, startPoint y: 513, endPoint x: 1060, endPoint y: 515, distance: 18.6
click at [1060, 540] on div "AED 0 Price" at bounding box center [1106, 554] width 138 height 28
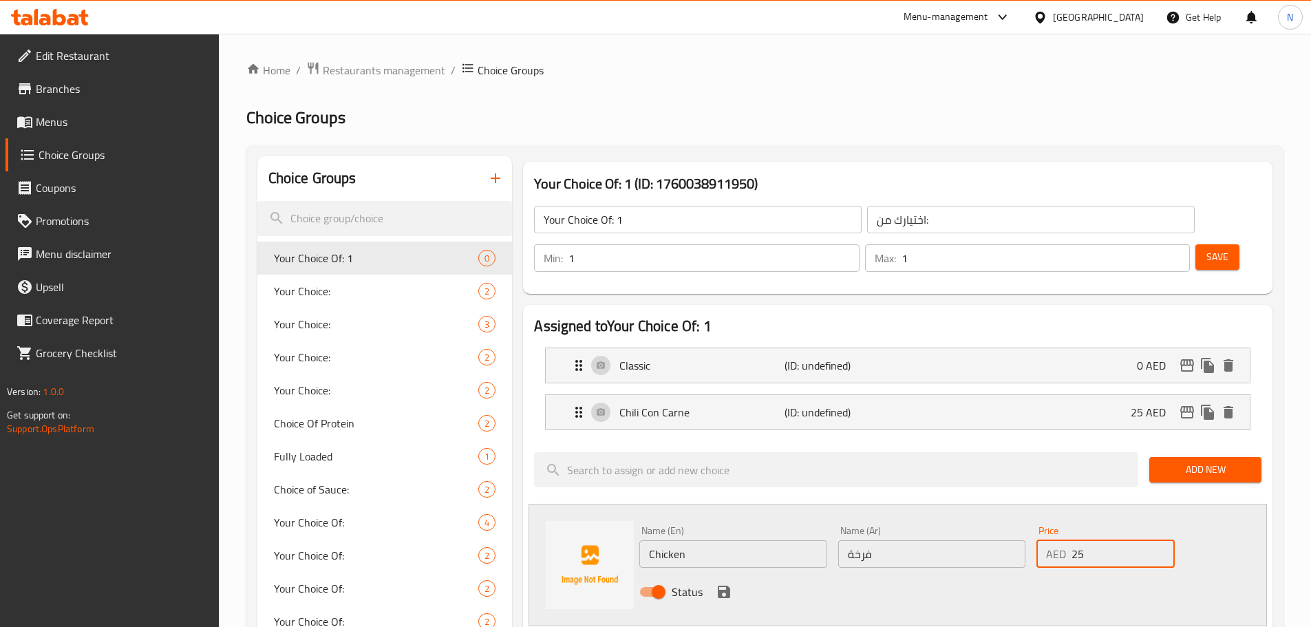
type input "25"
drag, startPoint x: 993, startPoint y: 559, endPoint x: 986, endPoint y: 568, distance: 10.9
click at [992, 573] on div "Status" at bounding box center [932, 591] width 596 height 37
click at [724, 586] on icon "save" at bounding box center [724, 592] width 12 height 12
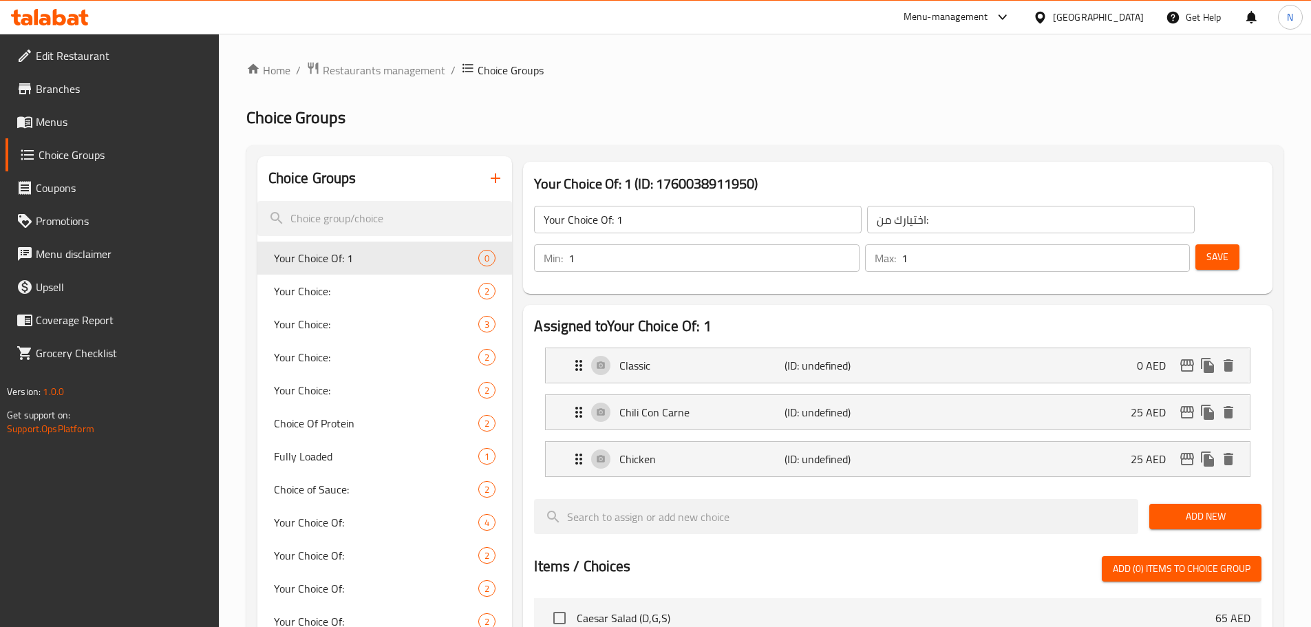
click at [1207, 248] on span "Save" at bounding box center [1218, 256] width 22 height 17
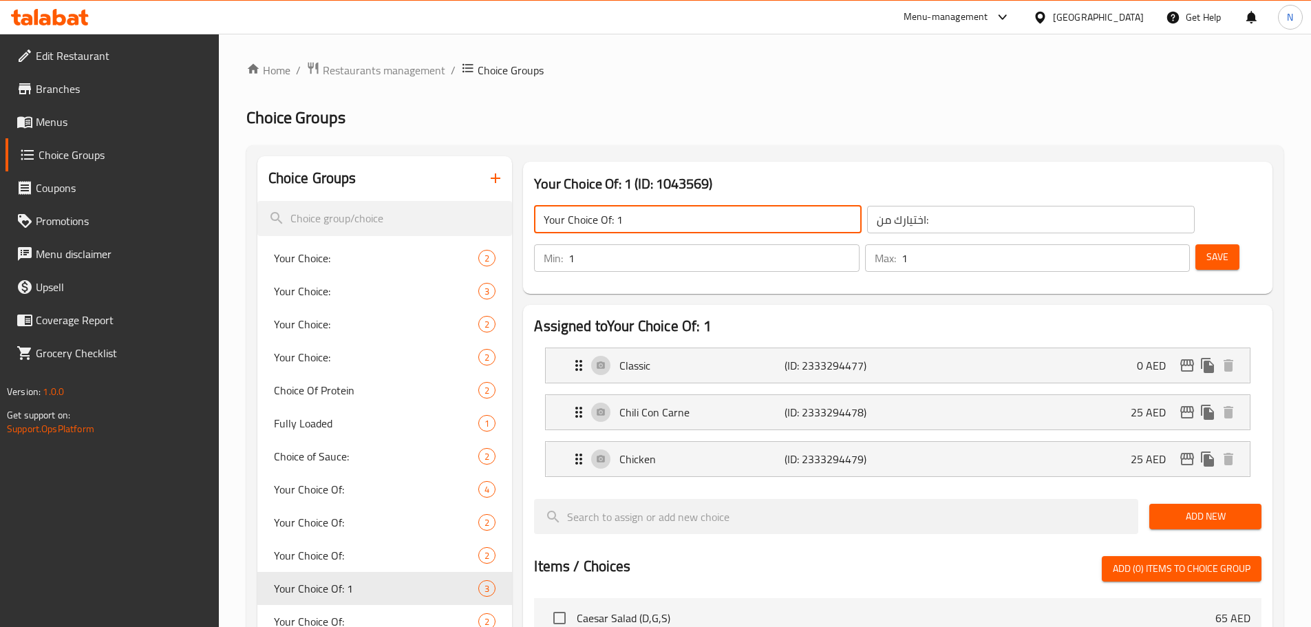
click at [574, 219] on input "Your Choice Of: 1" at bounding box center [698, 220] width 328 height 28
click at [501, 182] on icon "button" at bounding box center [495, 178] width 17 height 17
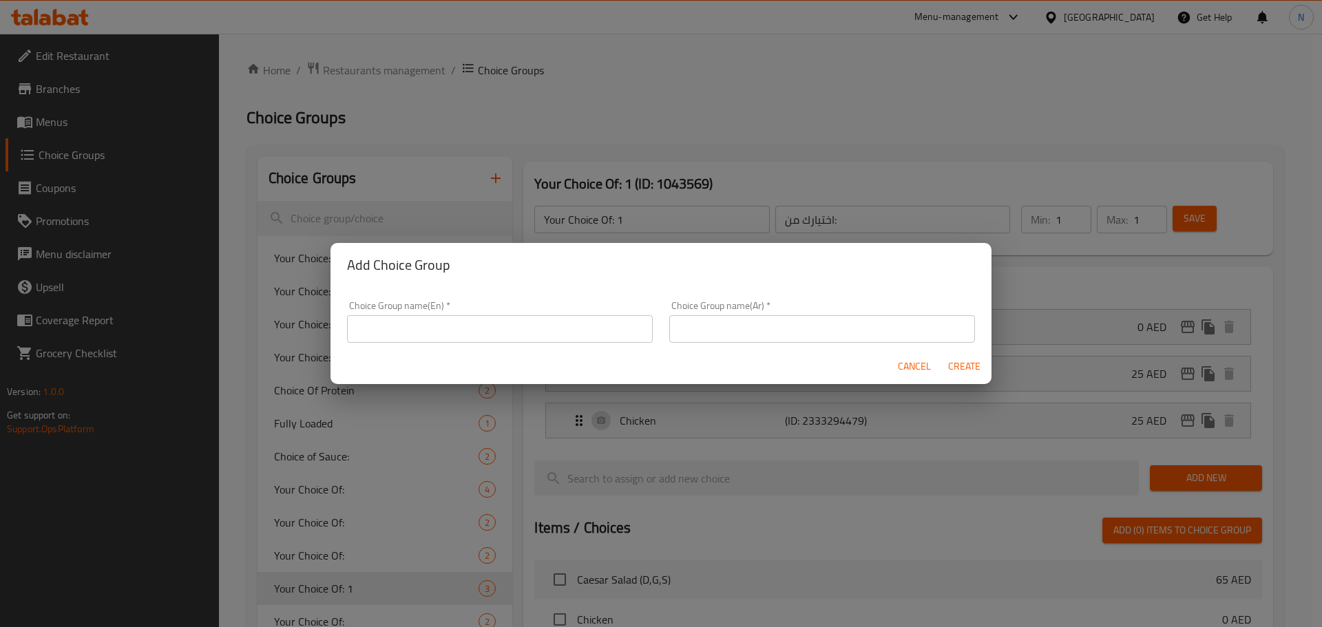
click at [724, 121] on div "Add Choice Group Choice Group name(En)   * Choice Group name(En) * Choice Group…" at bounding box center [661, 313] width 1322 height 627
click at [908, 373] on span "Cancel" at bounding box center [914, 366] width 33 height 17
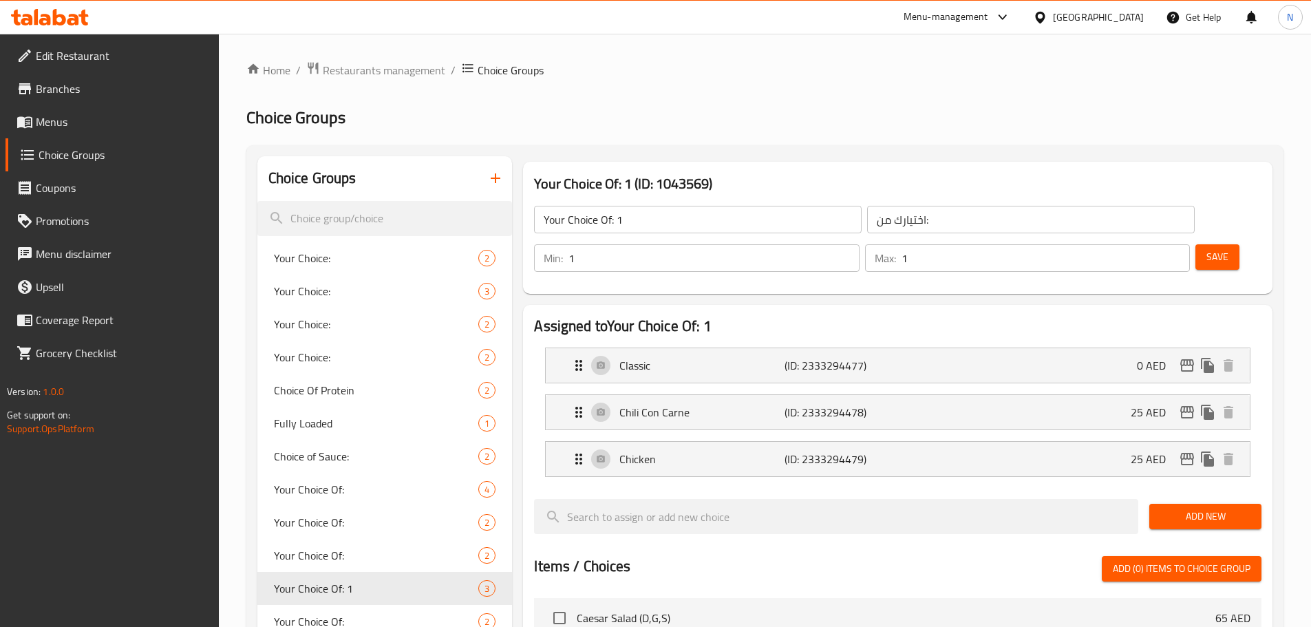
click at [661, 222] on input "Your Choice Of: 1" at bounding box center [698, 220] width 328 height 28
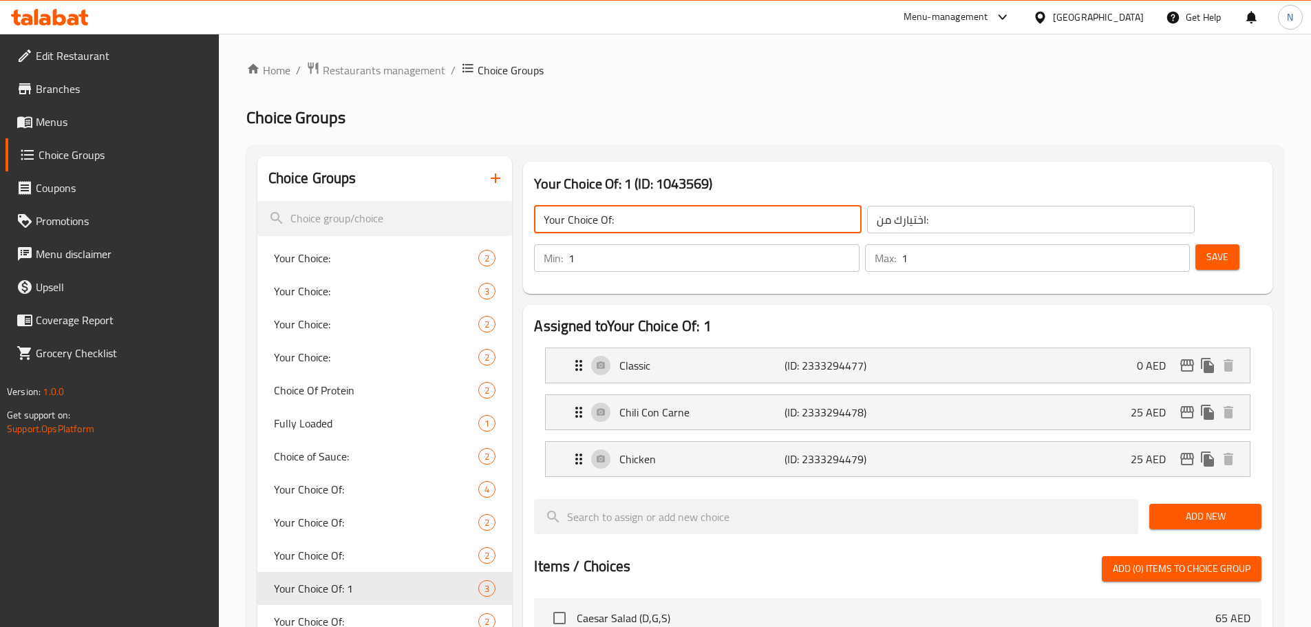
type input "Your Choice Of:"
click at [1196, 244] on button "Save" at bounding box center [1218, 256] width 44 height 25
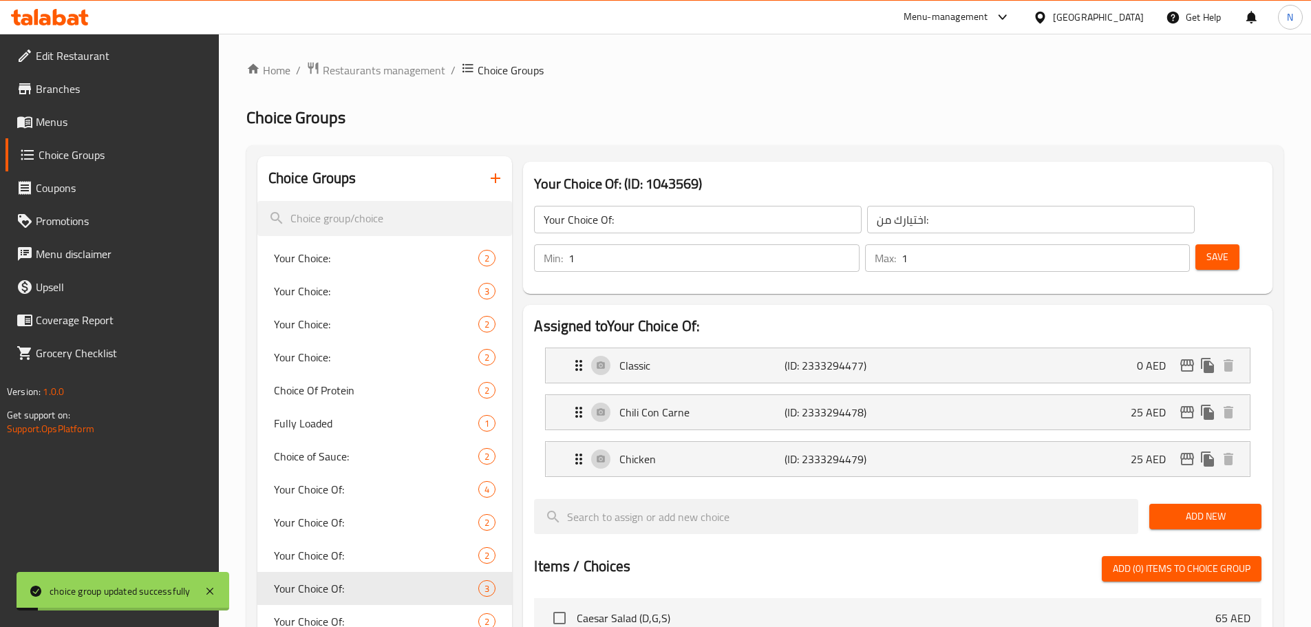
click at [496, 187] on button "button" at bounding box center [495, 178] width 33 height 33
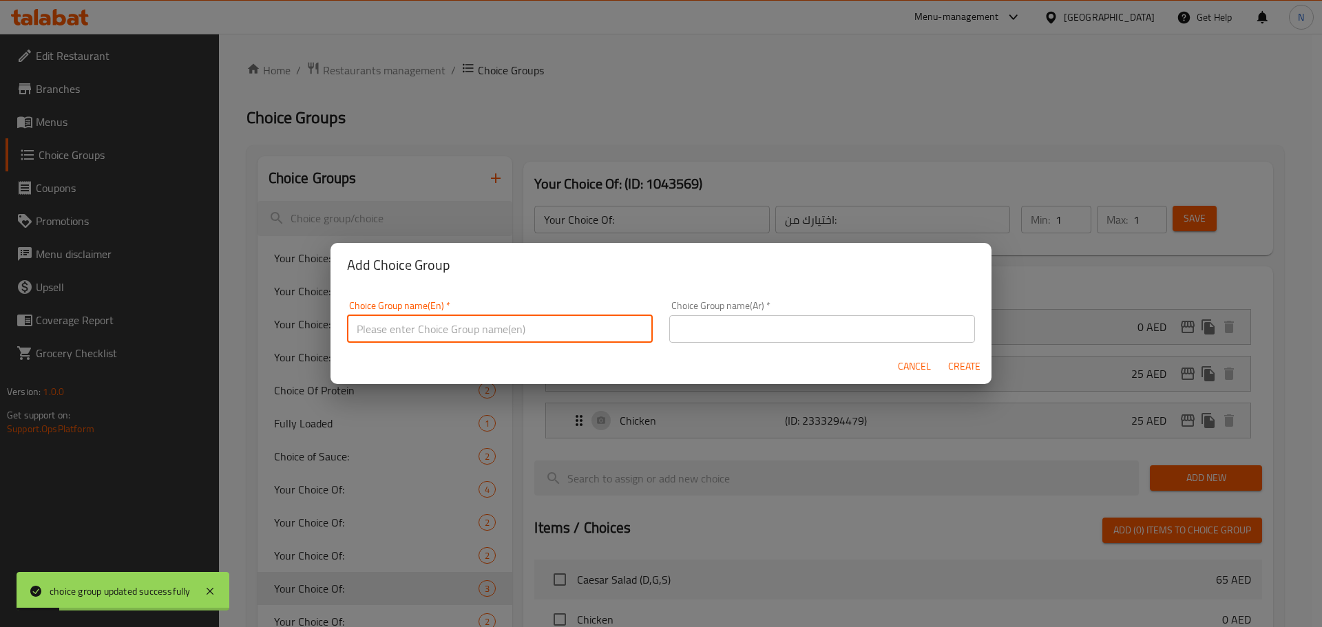
click at [458, 332] on input "text" at bounding box center [500, 329] width 306 height 28
type input "Your Choice Of: 1"
click at [701, 319] on input "text" at bounding box center [822, 329] width 306 height 28
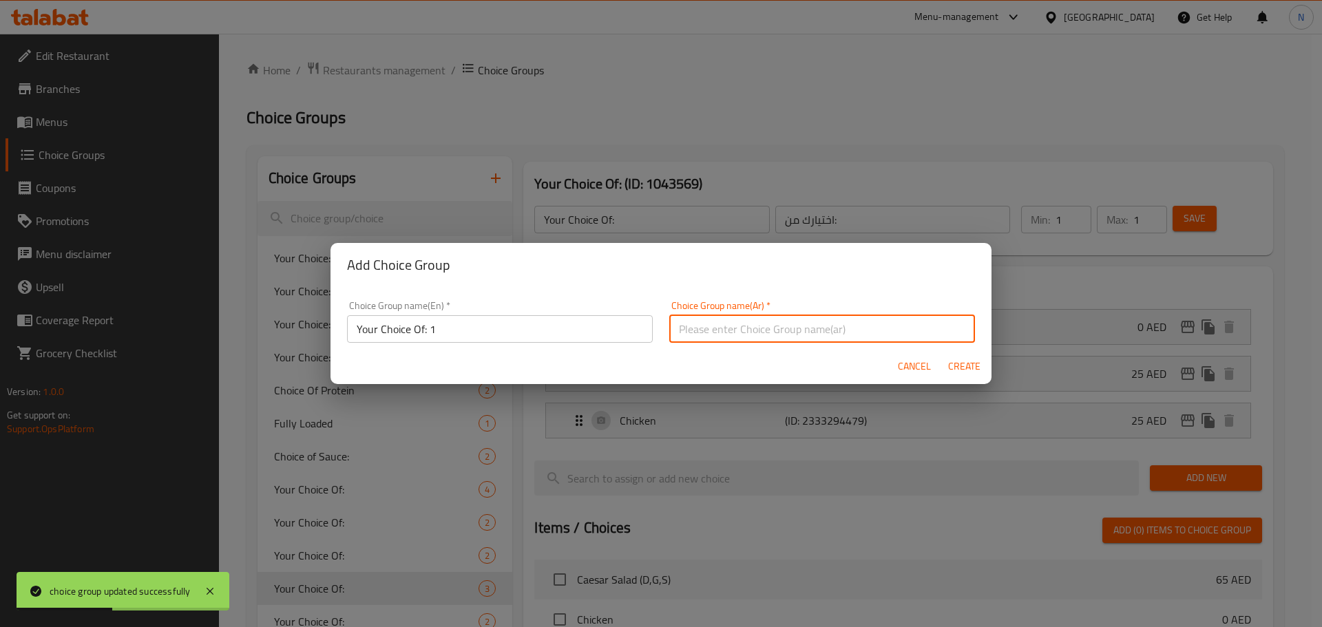
type input "اختيارك من:"
click at [957, 363] on span "Create" at bounding box center [963, 366] width 33 height 17
type input "Your Choice Of: 1"
type input "0"
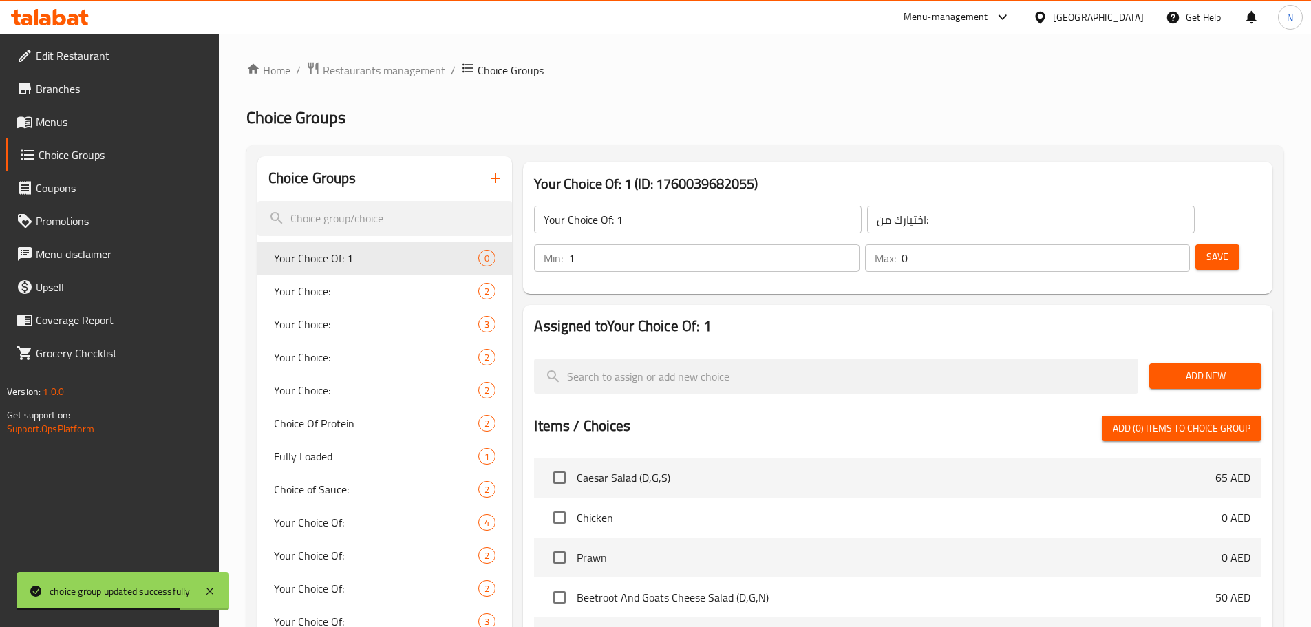
type input "1"
click at [859, 244] on input "1" at bounding box center [714, 258] width 290 height 28
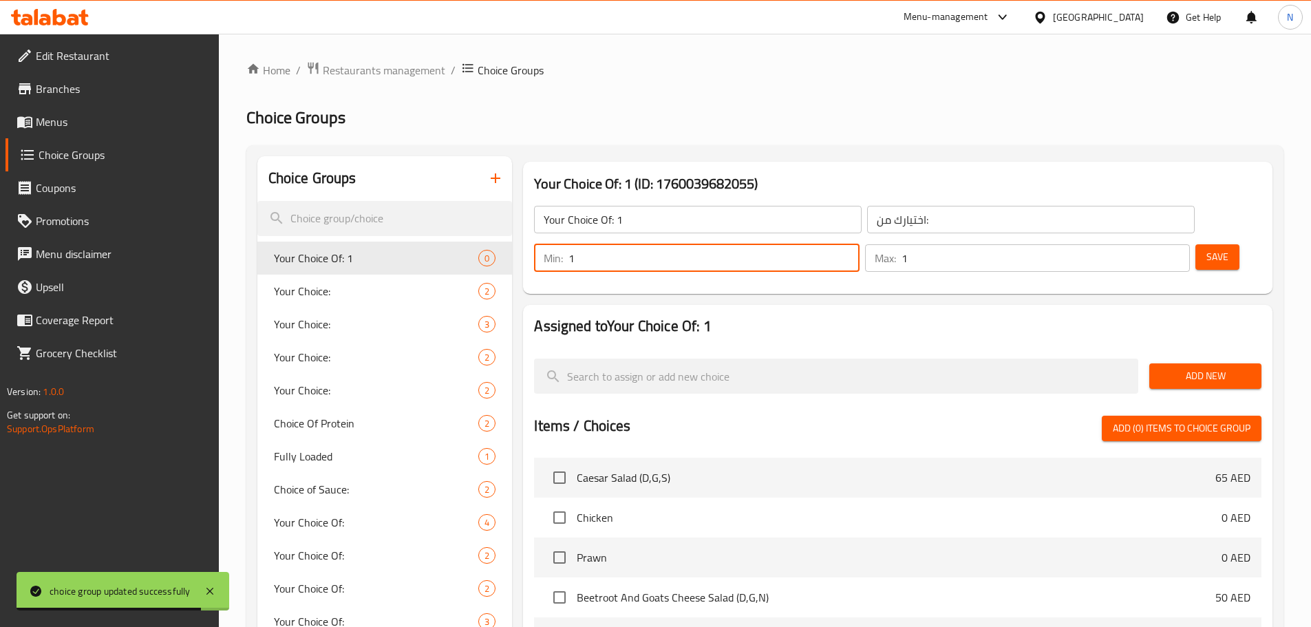
type input "1"
click at [1148, 244] on input "1" at bounding box center [1046, 258] width 288 height 28
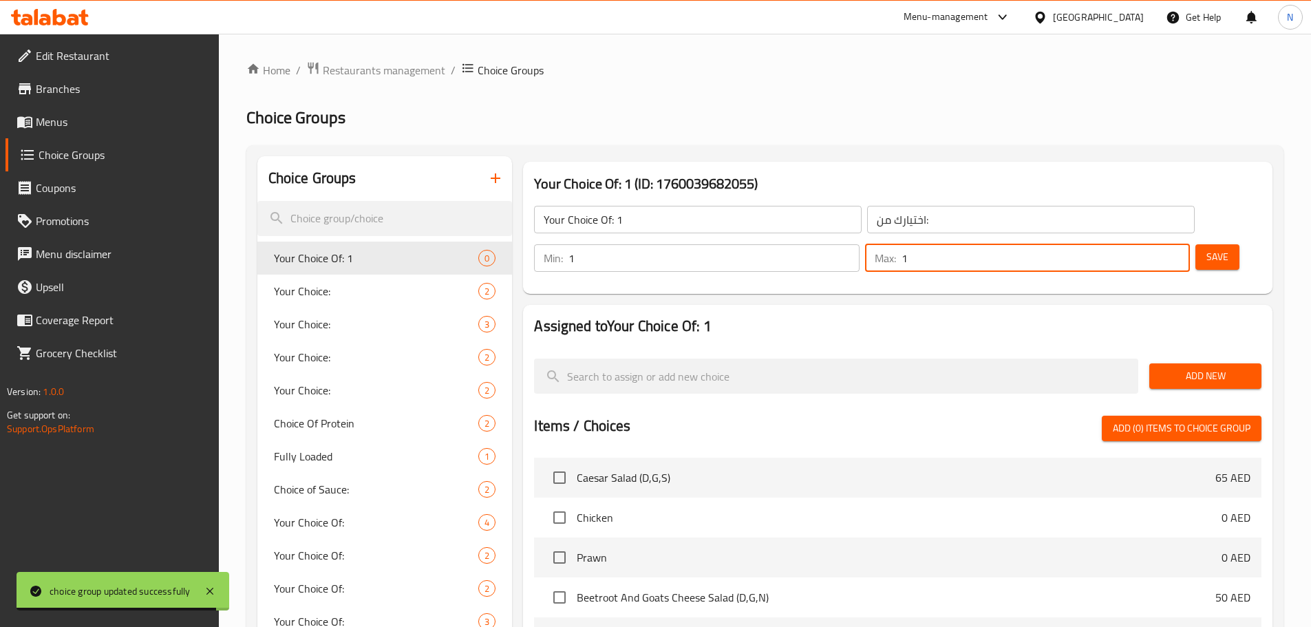
click at [1183, 368] on span "Add New" at bounding box center [1206, 376] width 90 height 17
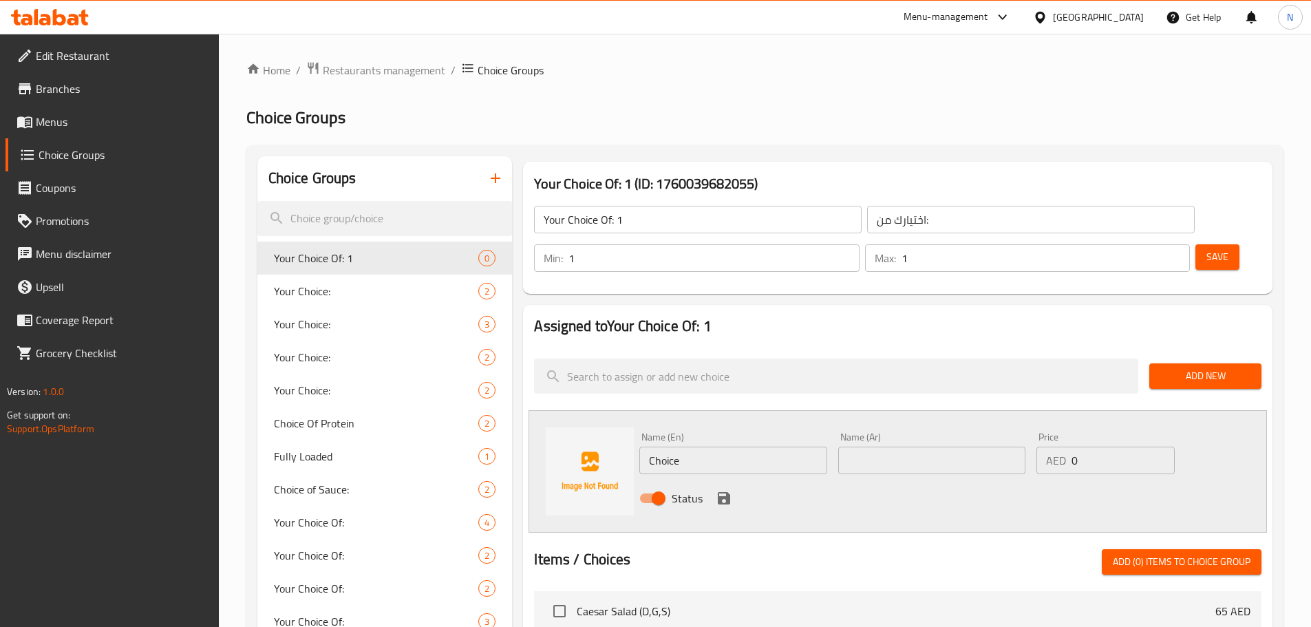
click at [701, 447] on input "Choice" at bounding box center [732, 461] width 187 height 28
click at [679, 447] on input "text" at bounding box center [732, 461] width 187 height 28
paste input "For 2"
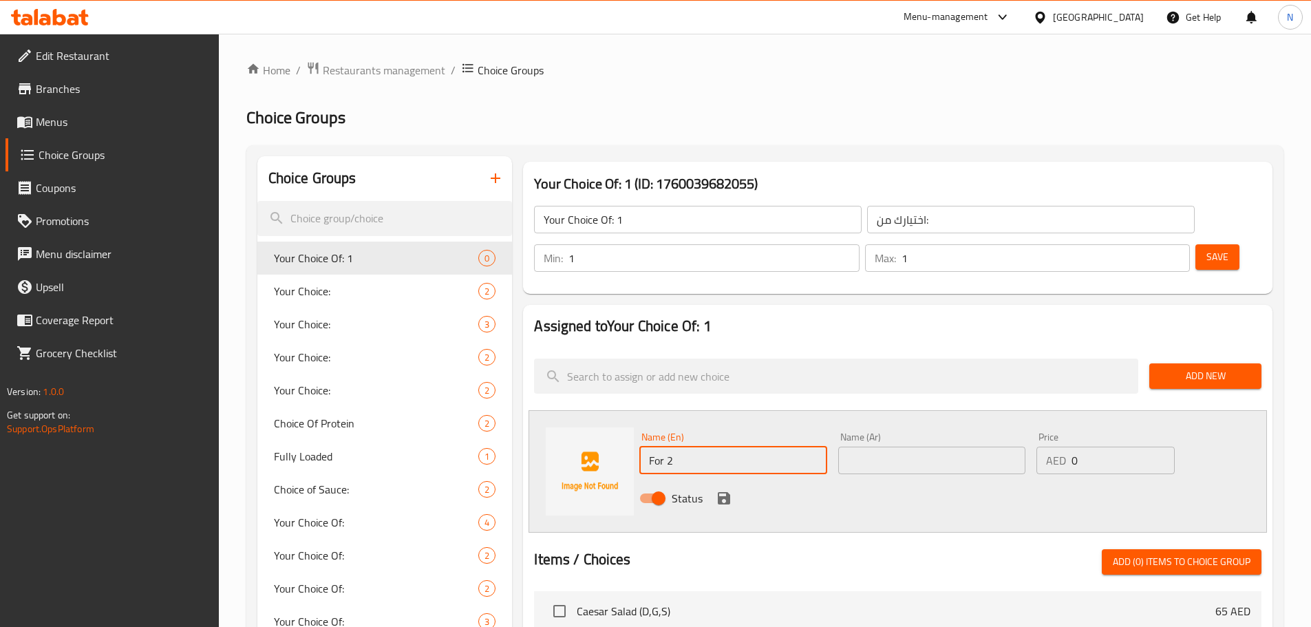
type input "For 2"
click at [982, 447] on input "text" at bounding box center [931, 461] width 187 height 28
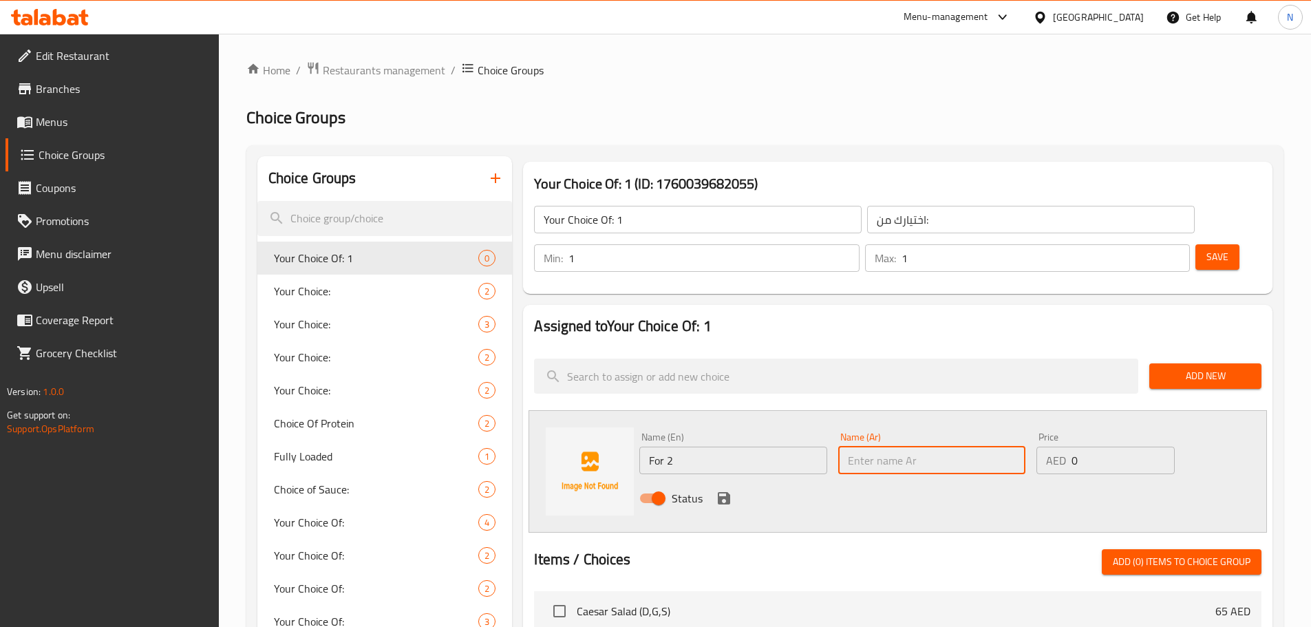
paste input "لمدة 2"
type input "لمدة 2"
click at [722, 490] on icon "save" at bounding box center [724, 498] width 17 height 17
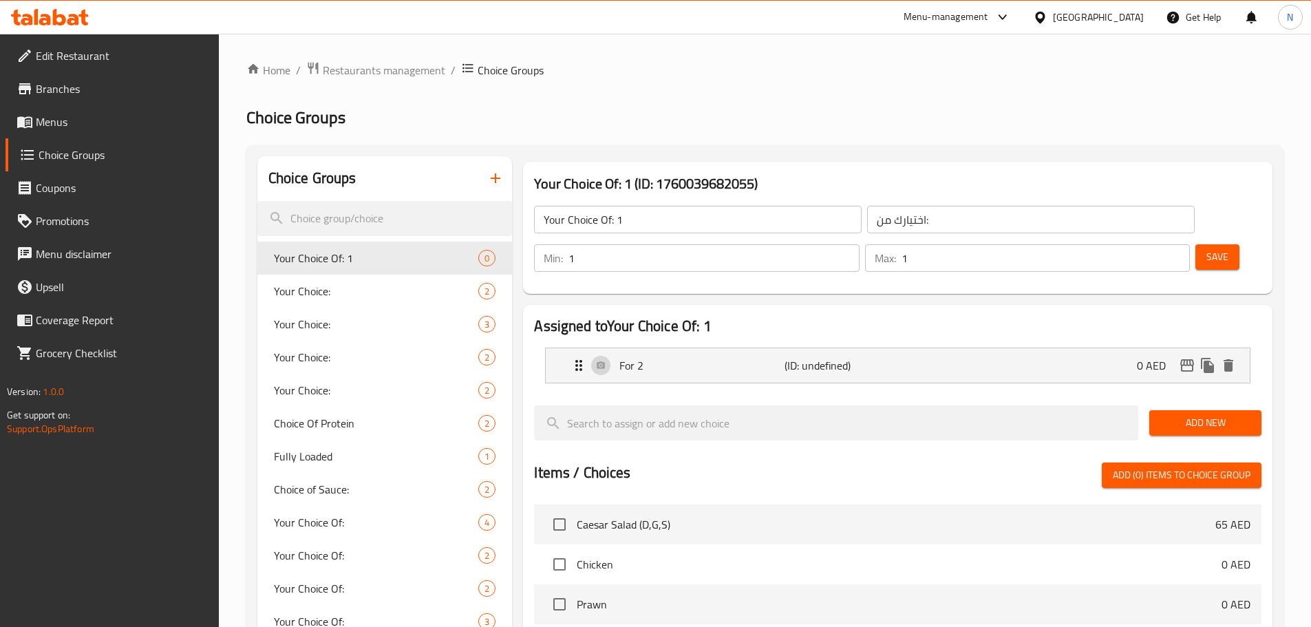
click at [1177, 414] on span "Add New" at bounding box center [1206, 422] width 90 height 17
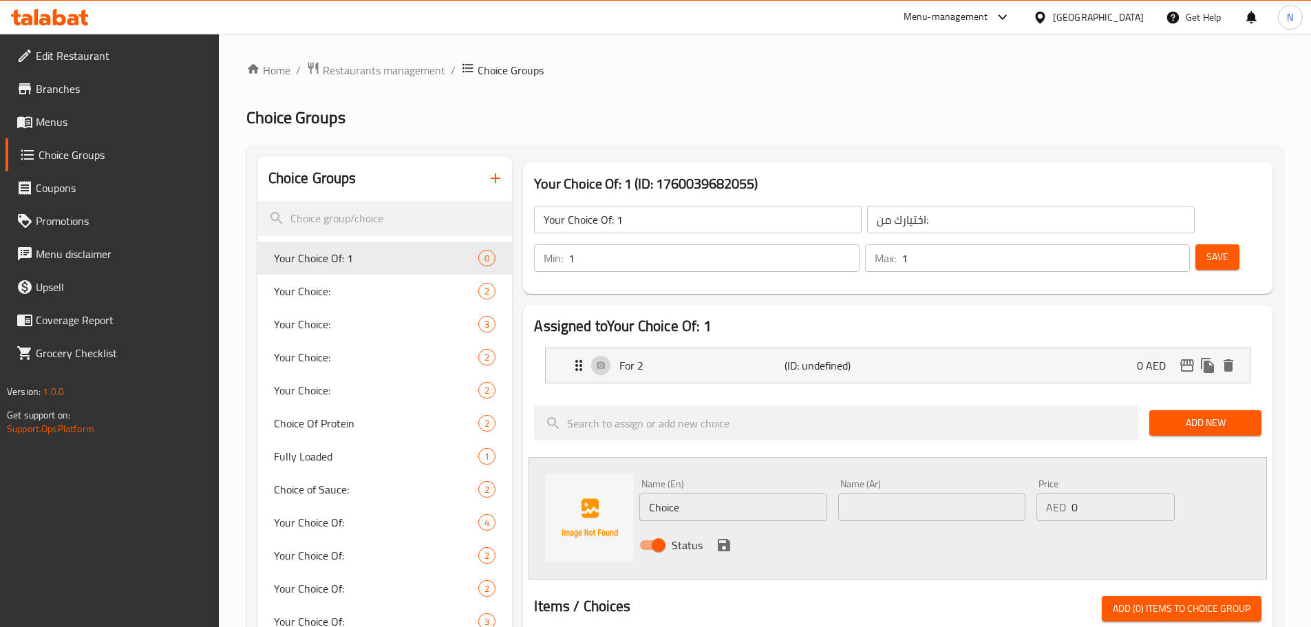
click at [737, 494] on input "Choice" at bounding box center [732, 508] width 187 height 28
paste input "For 4"
type input "For 4"
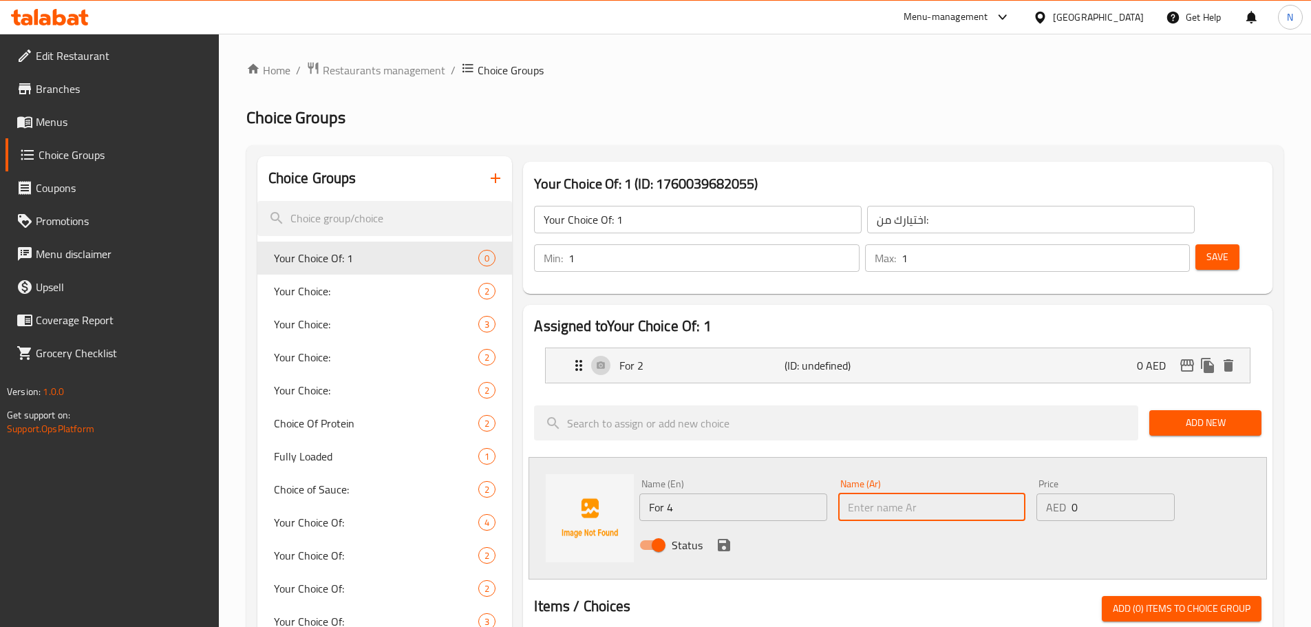
click at [989, 494] on input "text" at bounding box center [931, 508] width 187 height 28
paste input "لمدة 4"
type input "لمدة 4"
drag, startPoint x: 1080, startPoint y: 463, endPoint x: 1063, endPoint y: 467, distance: 17.7
click at [1063, 494] on div "AED 0 Price" at bounding box center [1106, 508] width 138 height 28
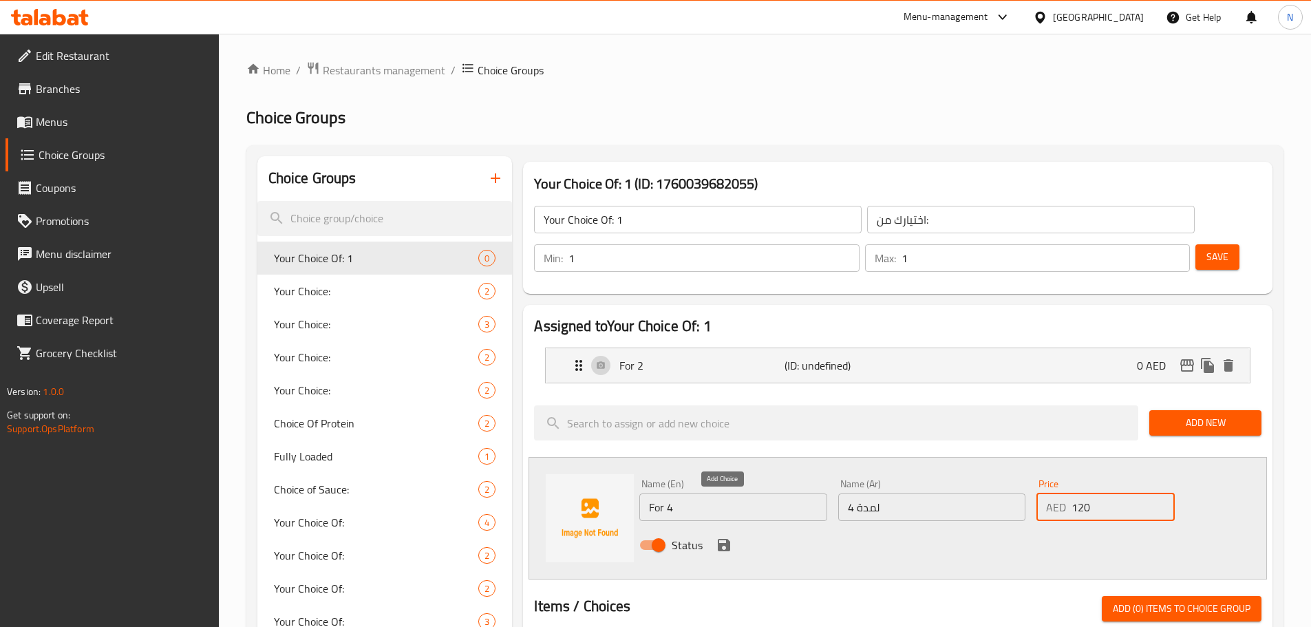
type input "120"
click at [723, 537] on icon "save" at bounding box center [724, 545] width 17 height 17
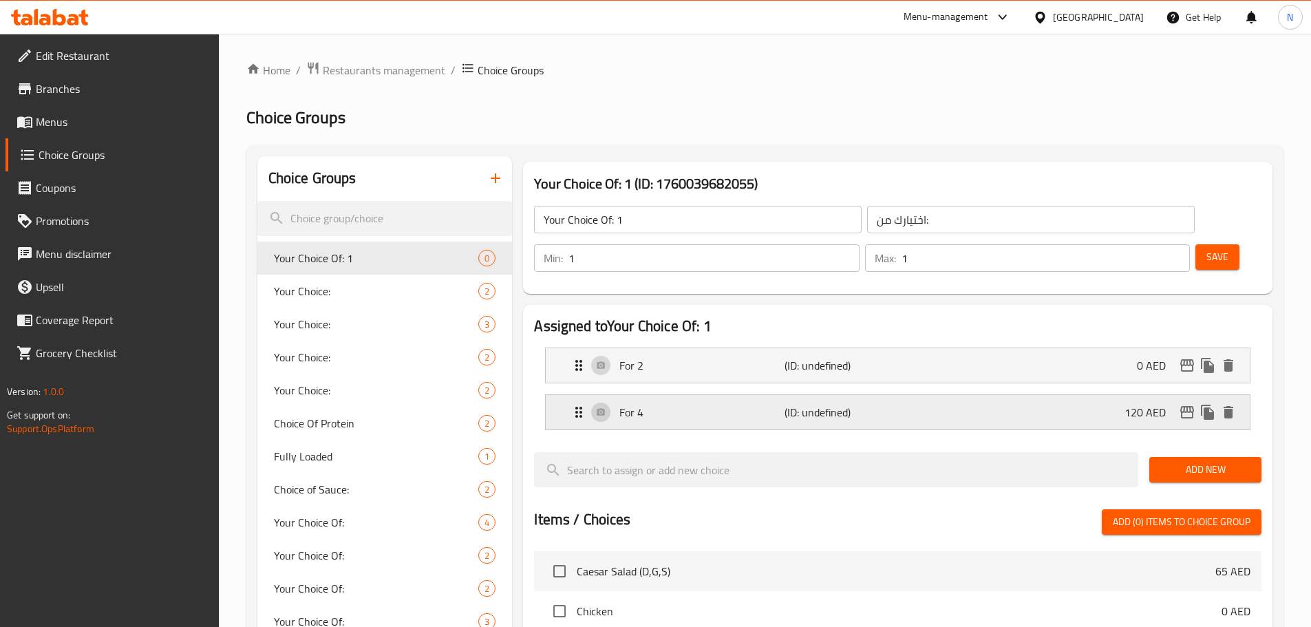
click at [1063, 395] on div "For 4 (ID: undefined) 120 AED" at bounding box center [902, 412] width 663 height 34
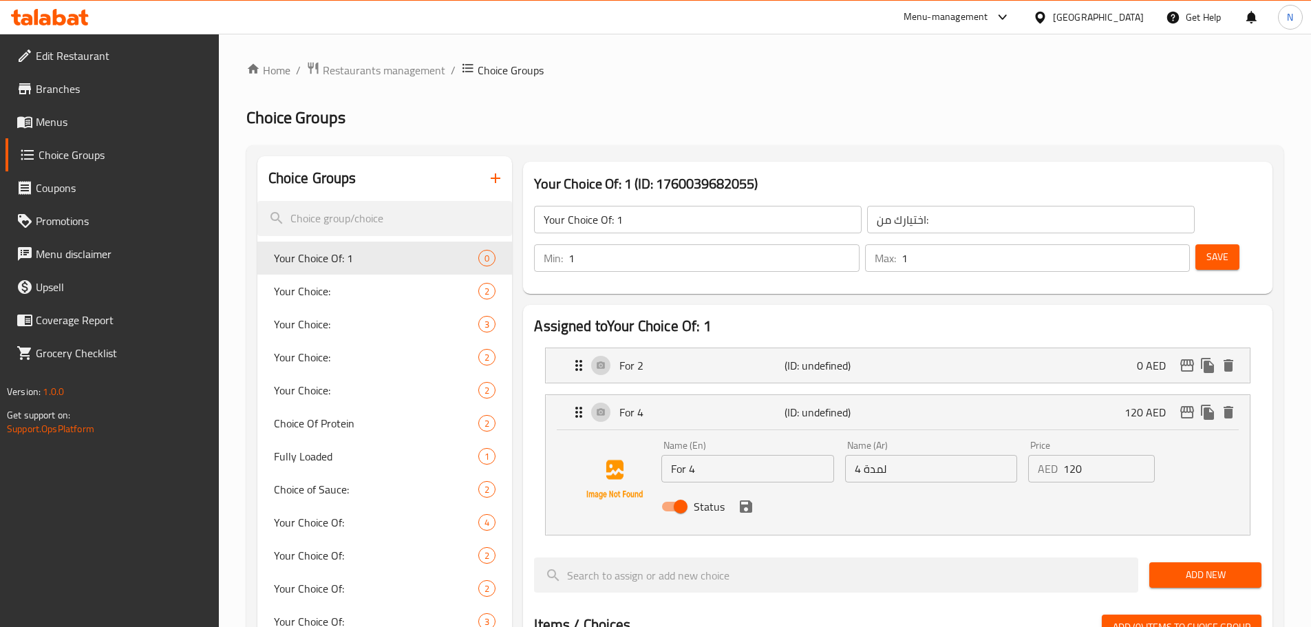
click at [1207, 248] on span "Save" at bounding box center [1218, 256] width 22 height 17
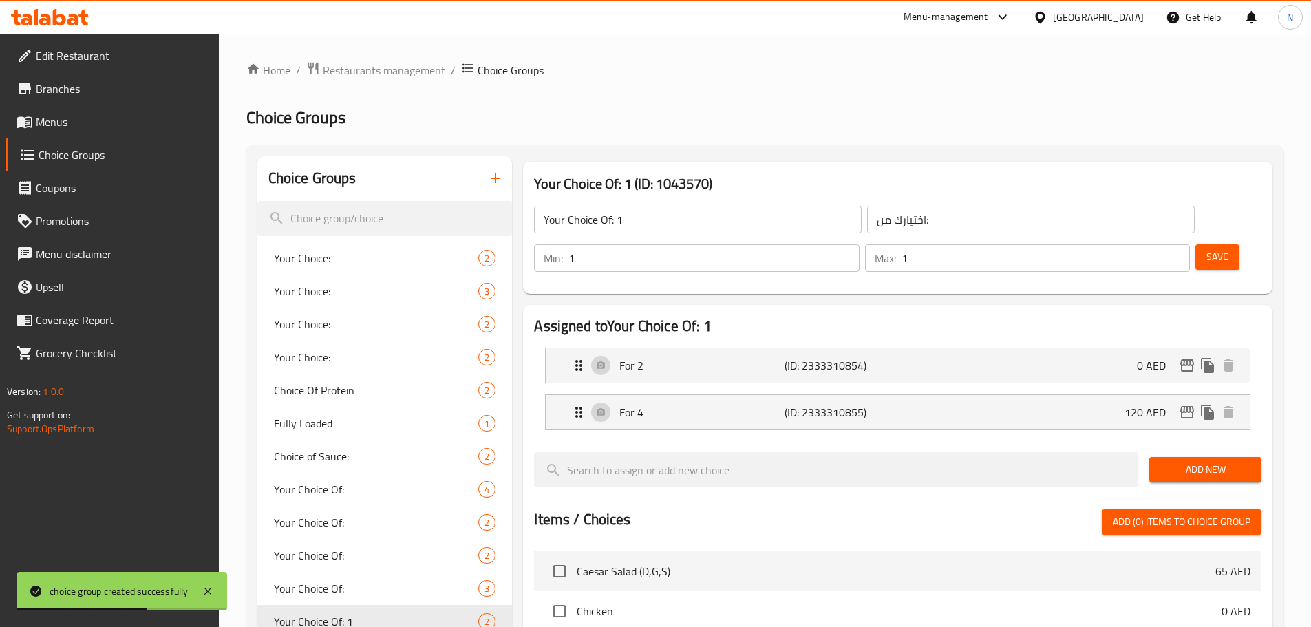
click at [684, 218] on input "Your Choice Of: 1" at bounding box center [698, 220] width 328 height 28
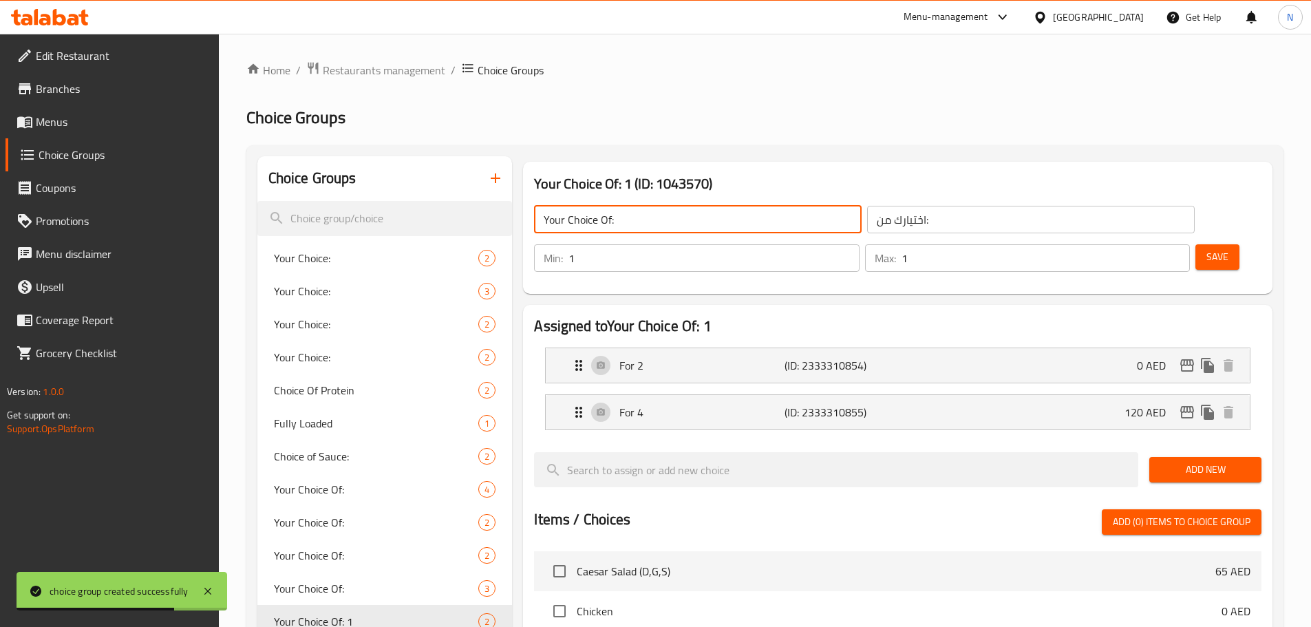
type input "Your Choice Of:"
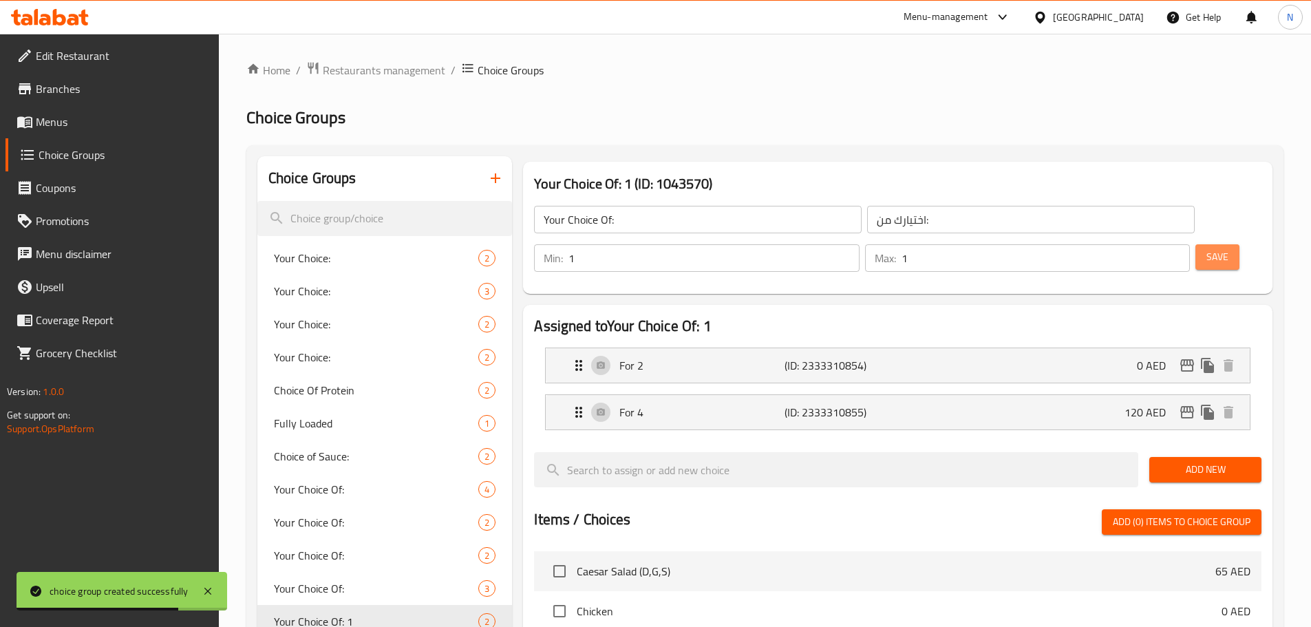
click at [1207, 248] on span "Save" at bounding box center [1218, 256] width 22 height 17
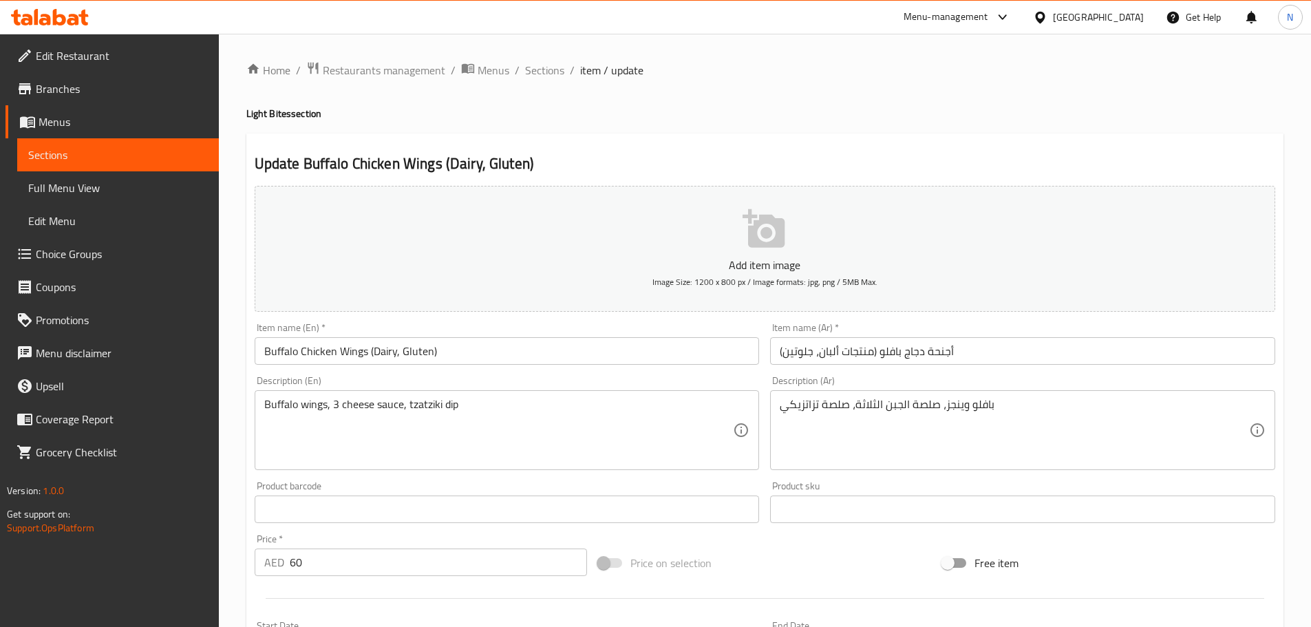
scroll to position [368, 0]
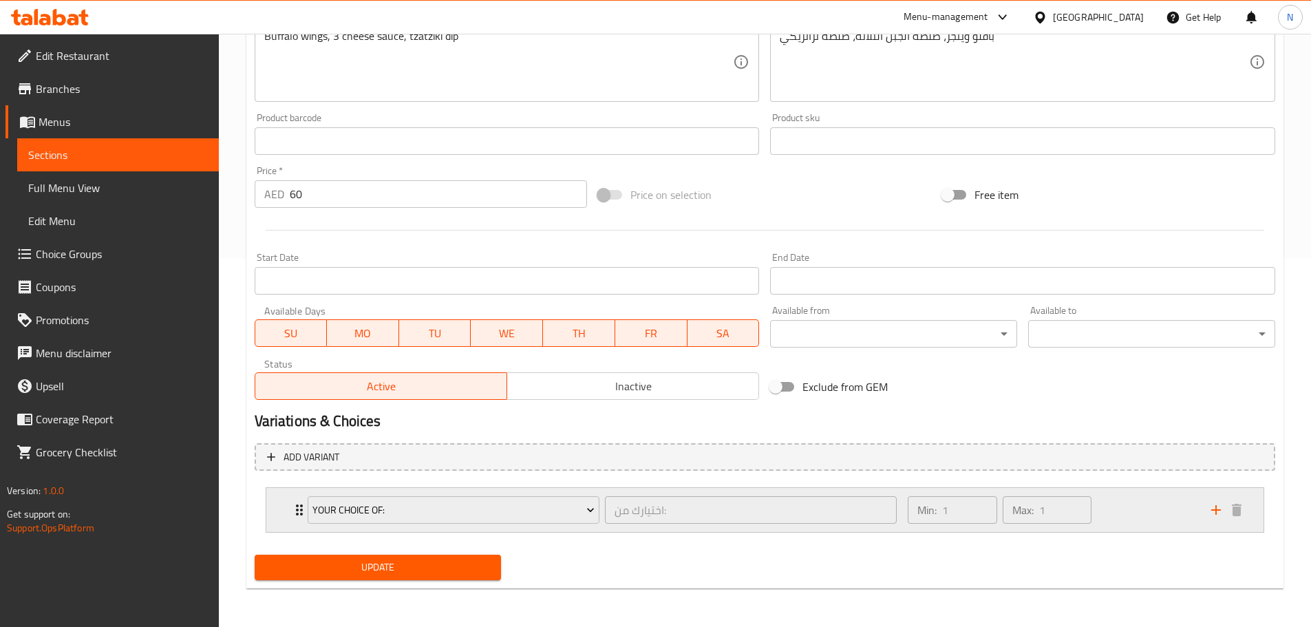
click at [1131, 511] on div "Min: 1 ​ Max: 1 ​" at bounding box center [1051, 510] width 303 height 44
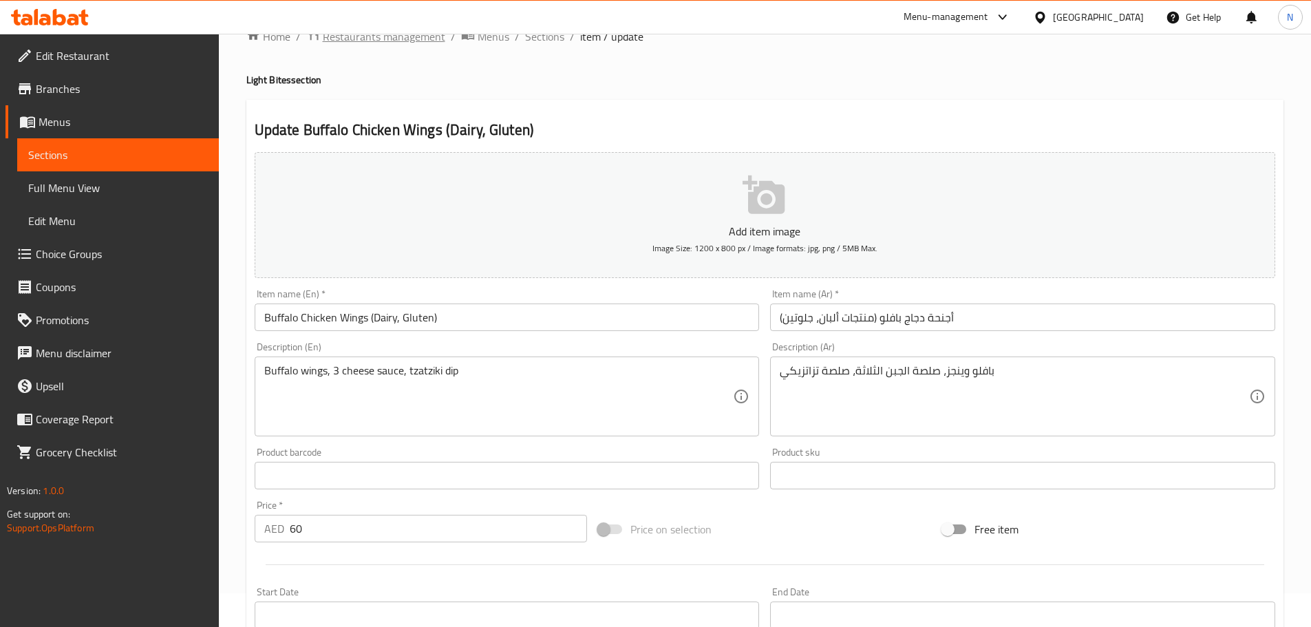
scroll to position [0, 0]
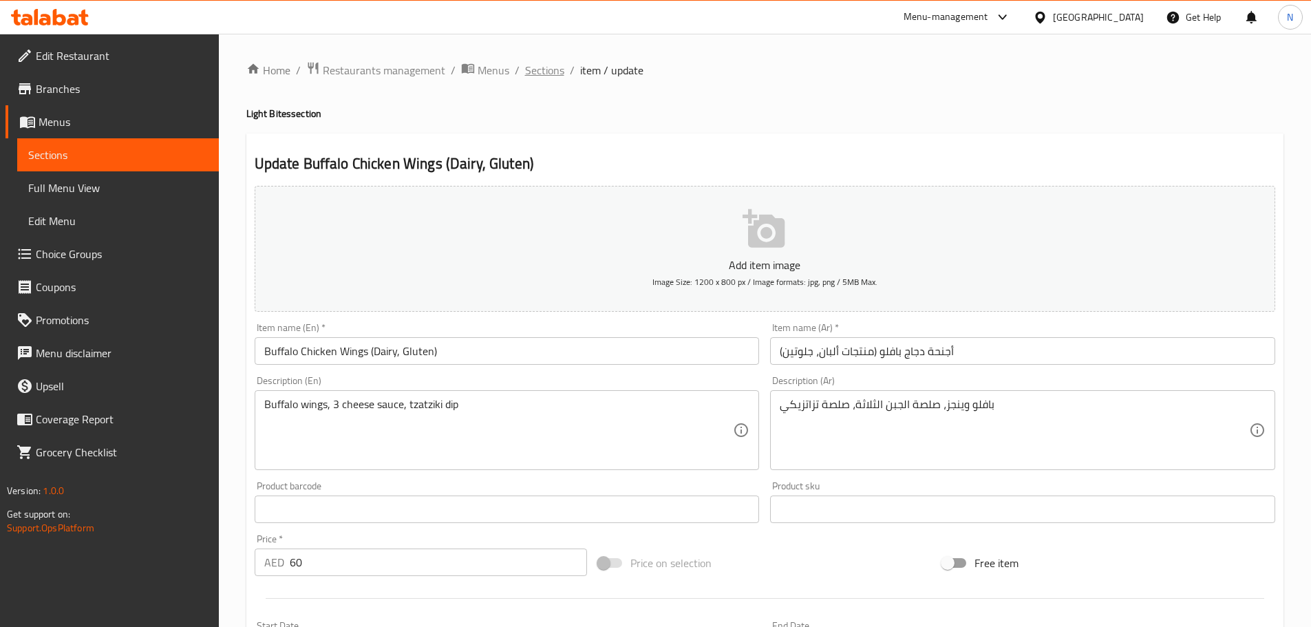
click at [553, 74] on span "Sections" at bounding box center [544, 70] width 39 height 17
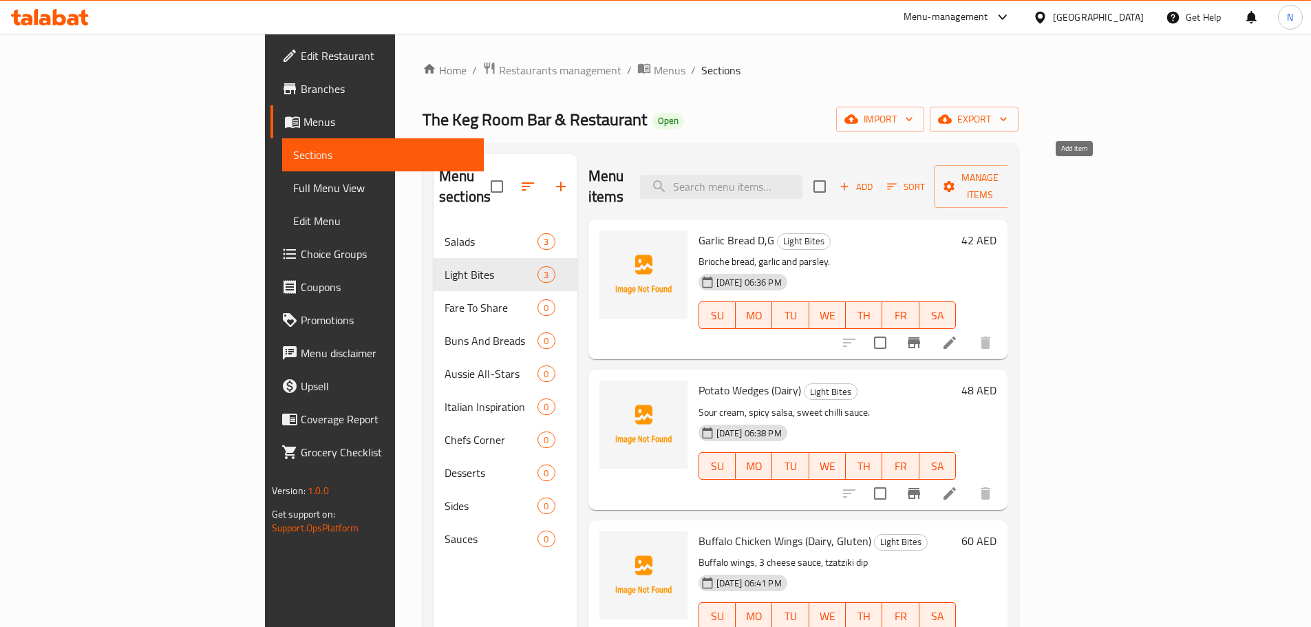
click at [875, 180] on span "Add" at bounding box center [856, 187] width 37 height 16
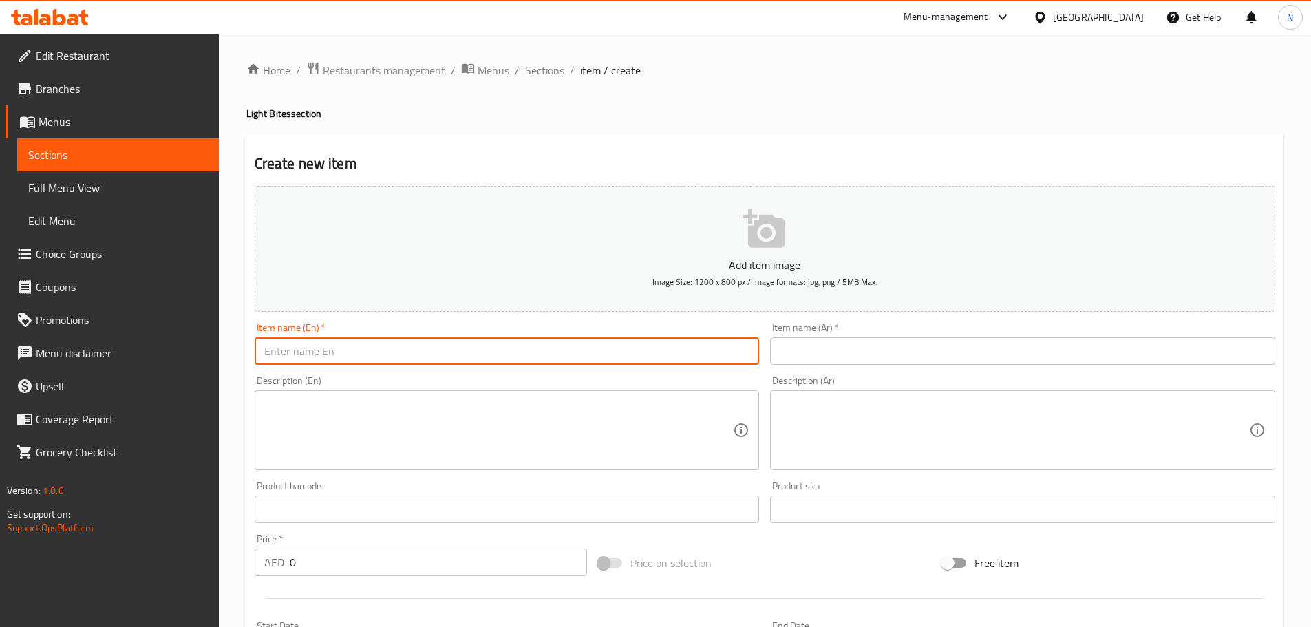
click at [483, 353] on input "text" at bounding box center [507, 351] width 505 height 28
paste input "[US_STATE] Hot Wings (Dairy, Gluten)"
type input "[US_STATE] Hot Wings (Dairy, Gluten)"
click at [931, 375] on div "Description (Ar) Description (Ar)" at bounding box center [1023, 422] width 516 height 105
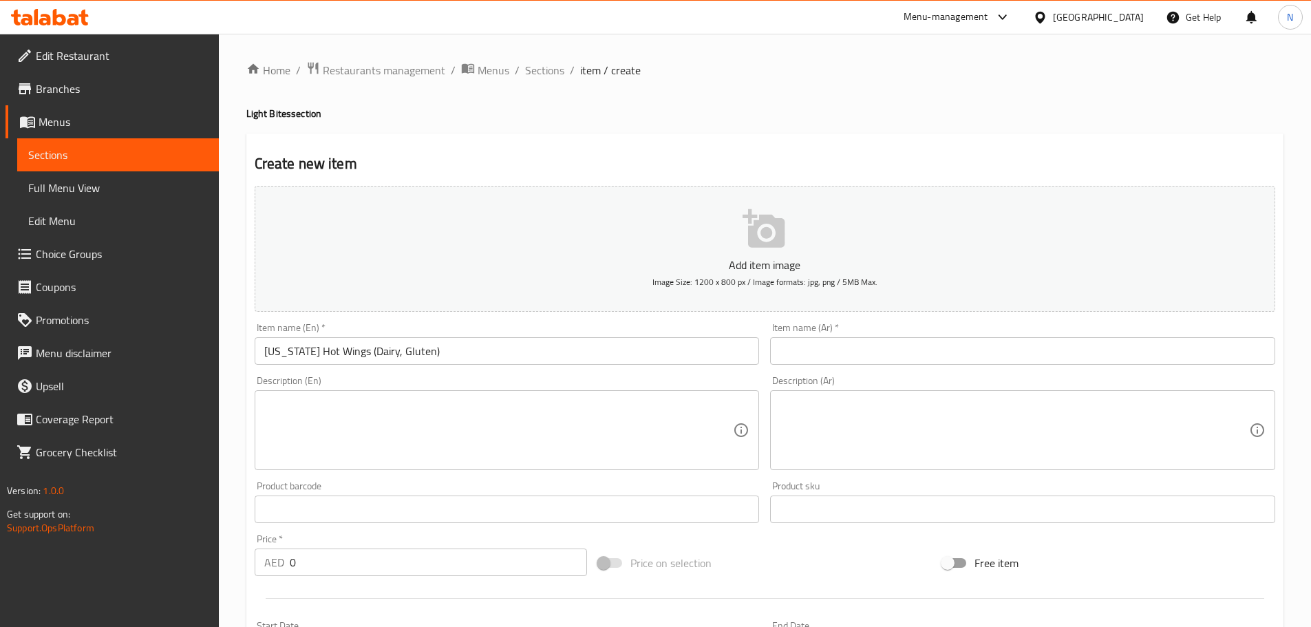
click at [931, 347] on input "text" at bounding box center [1022, 351] width 505 height 28
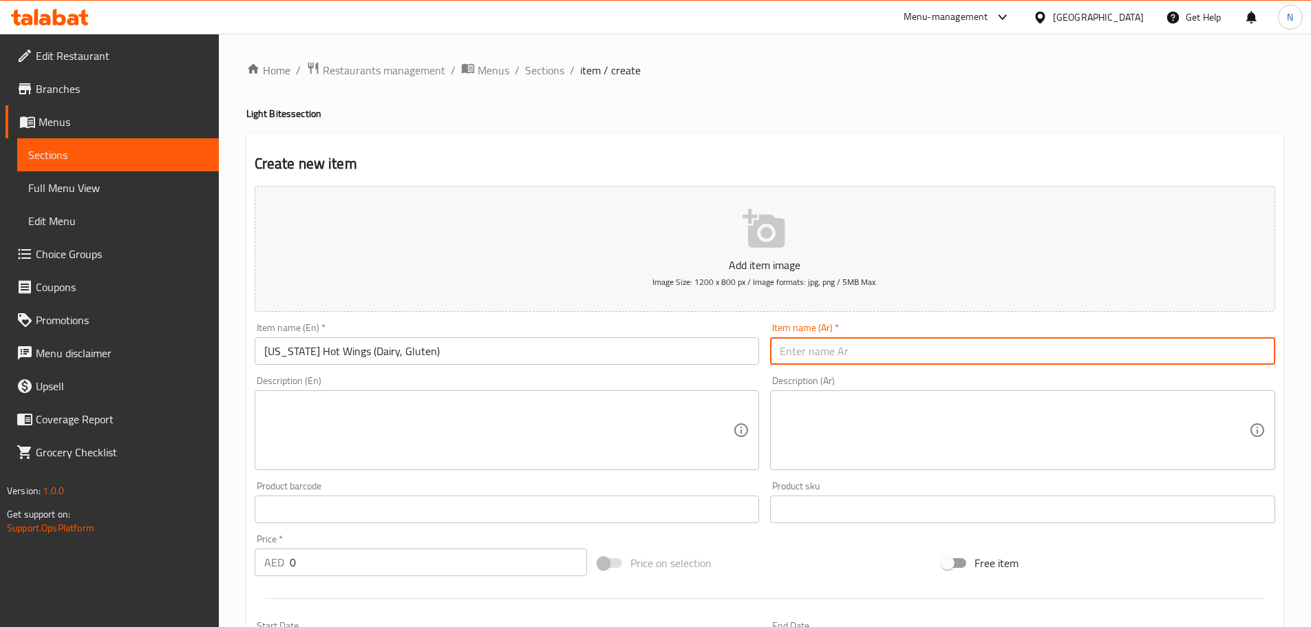
paste input "درهم إماراتي أجنحة لويزيانا الساخنة (ن،ج)"
click at [366, 348] on input "[US_STATE] Hot Wings (Dairy, Gluten)" at bounding box center [507, 351] width 505 height 28
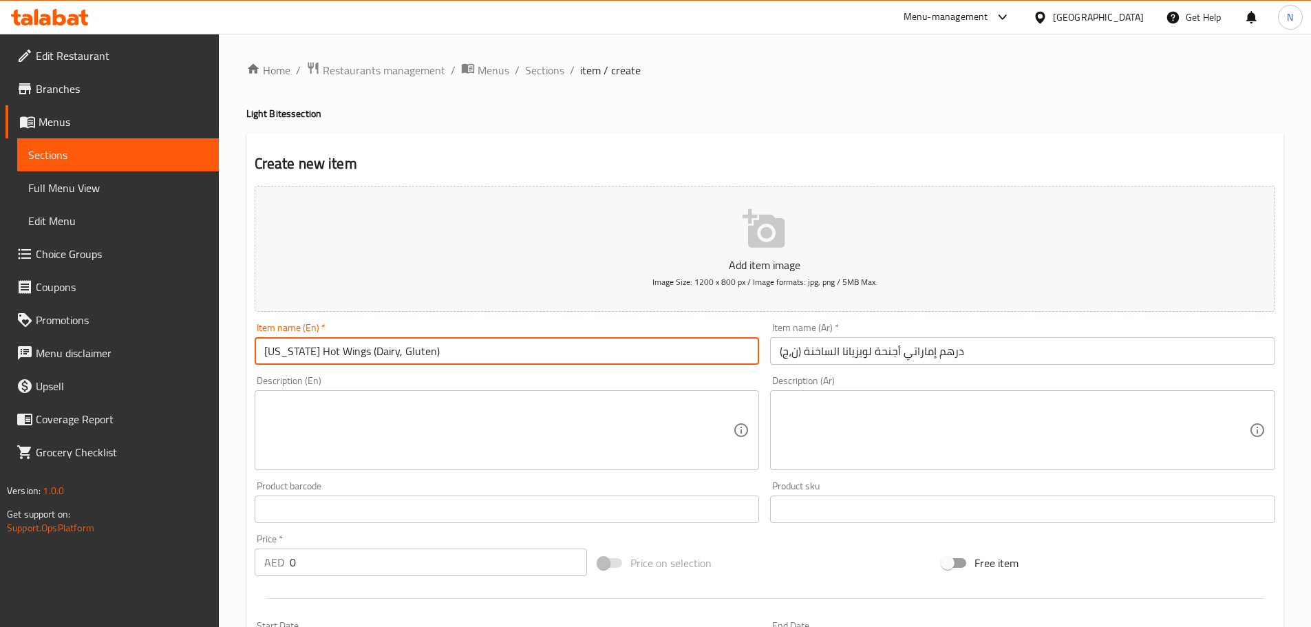
click at [366, 348] on input "[US_STATE] Hot Wings (Dairy, Gluten)" at bounding box center [507, 351] width 505 height 28
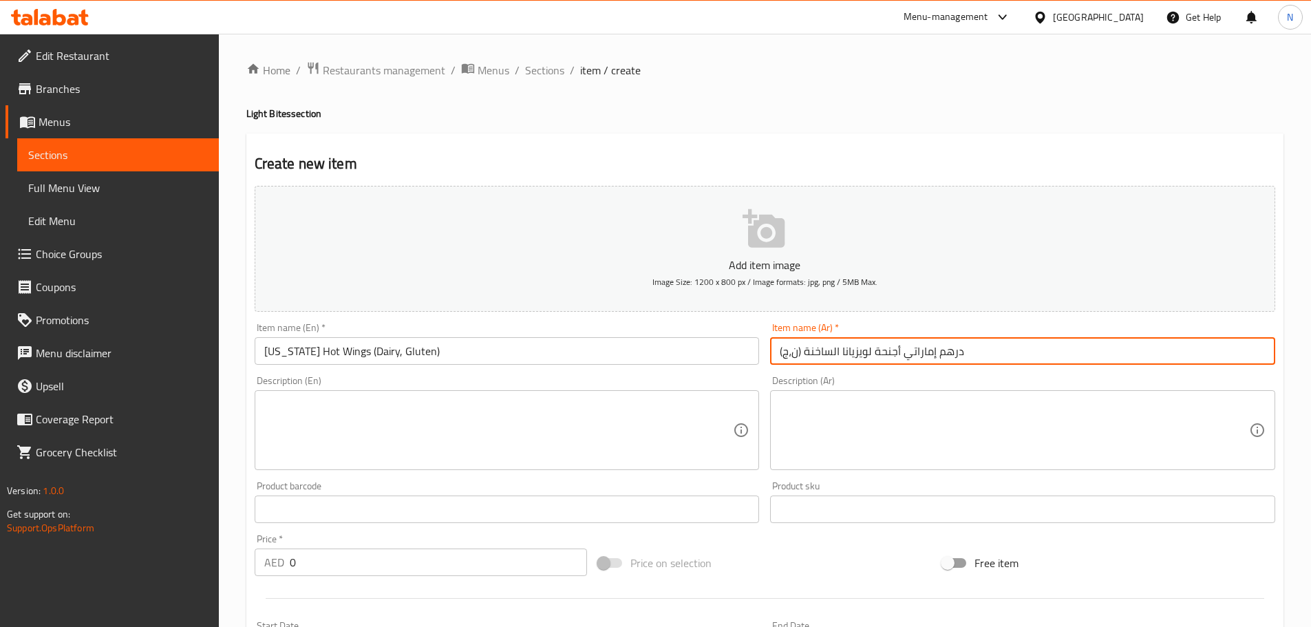
click at [862, 354] on input "درهم إماراتي أجنحة لويزيانا الساخنة (ن،ج)" at bounding box center [1022, 351] width 505 height 28
paste input "جنحة لويزيانا الحارة (خالية من منتجات الألبان والغلوتين)"
click at [957, 350] on input "أجنحة لويزيانا الحارة (خالية من منتجات الألبان والغلوتين)" at bounding box center [1022, 351] width 505 height 28
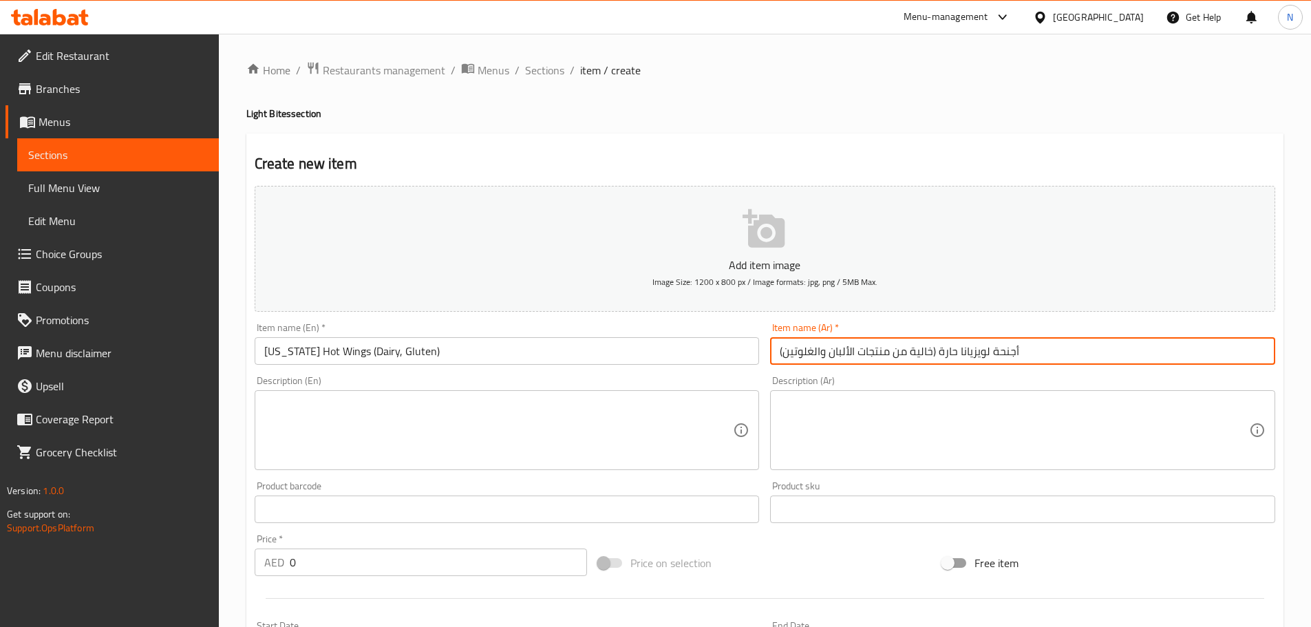
type input "أجنحة لويزيانا حارة (خالية من منتجات الألبان والغلوتين)"
click at [566, 418] on textarea at bounding box center [498, 430] width 469 height 65
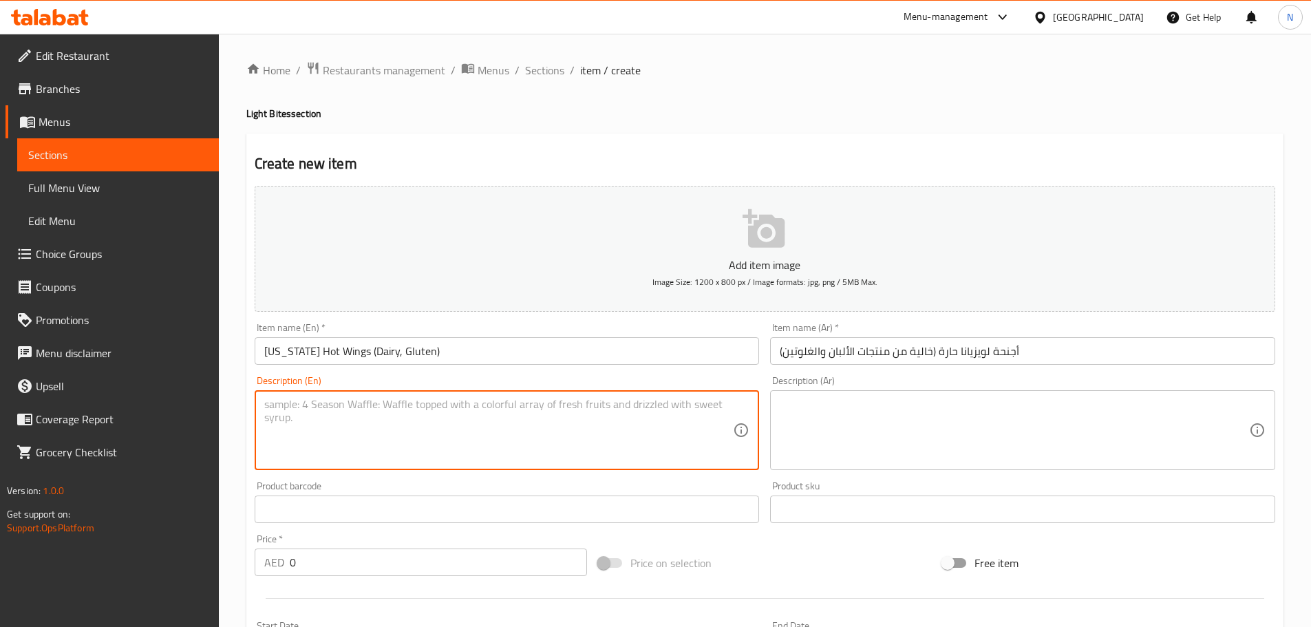
paste textarea "Crispy Wings, Homemade [US_STATE] Chili Sauce"
type textarea "Crispy Wings, Homemade [US_STATE] Chili Sauce"
click at [964, 434] on textarea at bounding box center [1014, 430] width 469 height 65
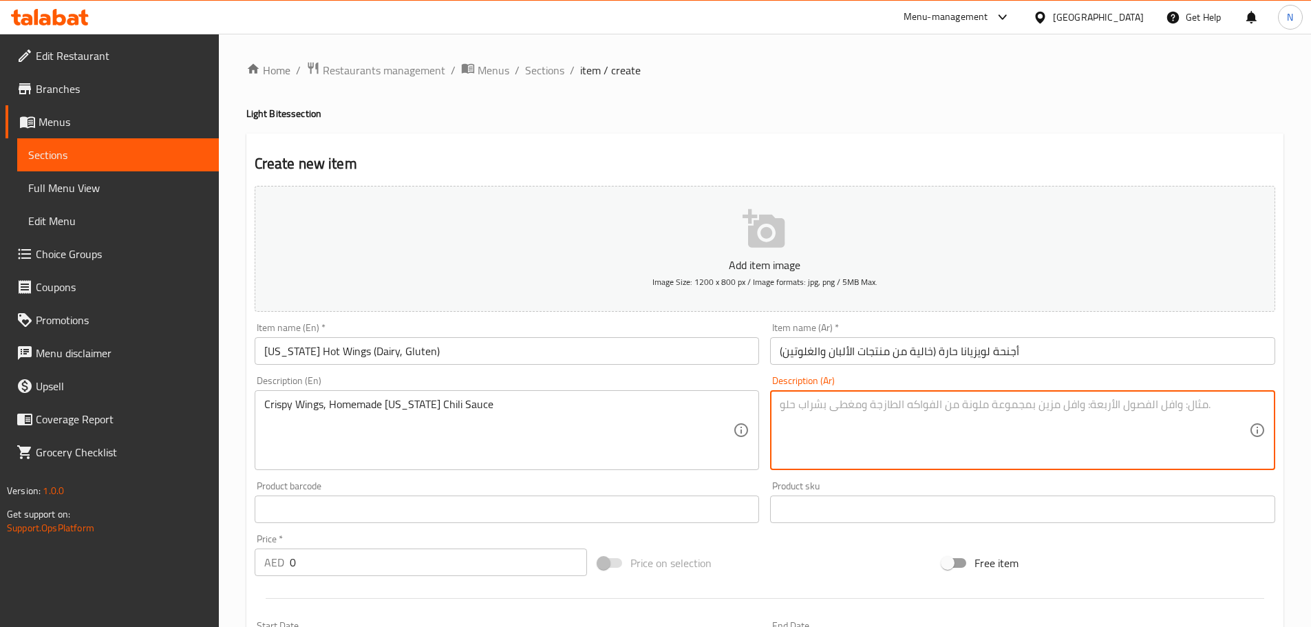
paste textarea "أجنحة مقرمشة، صلصة فلفل حار لويزيانا محلية الصنع"
type textarea "أجنحة مقرمشة، صلصة فلفل حار لويزيانا محلية الصنع"
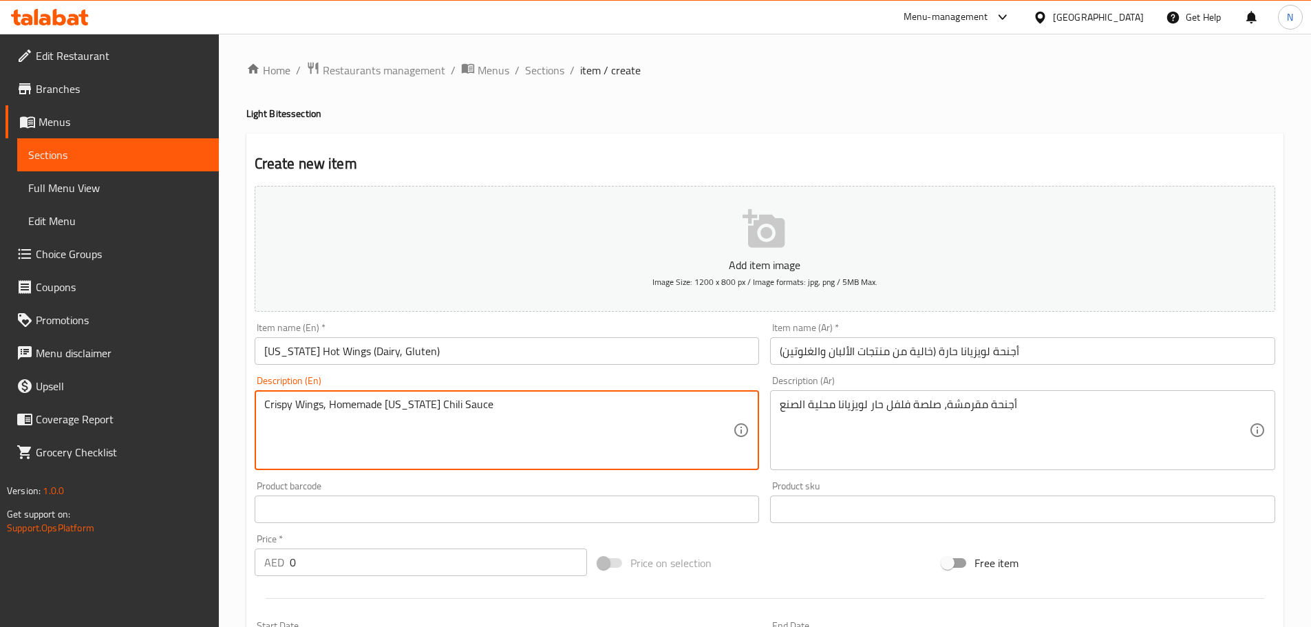
drag, startPoint x: 298, startPoint y: 410, endPoint x: 483, endPoint y: 401, distance: 185.3
type textarea "Crispy wings, homemade [US_STATE] chili sauce"
click at [401, 414] on textarea "Crispy wings, homemade [US_STATE] chili sauce" at bounding box center [498, 430] width 469 height 65
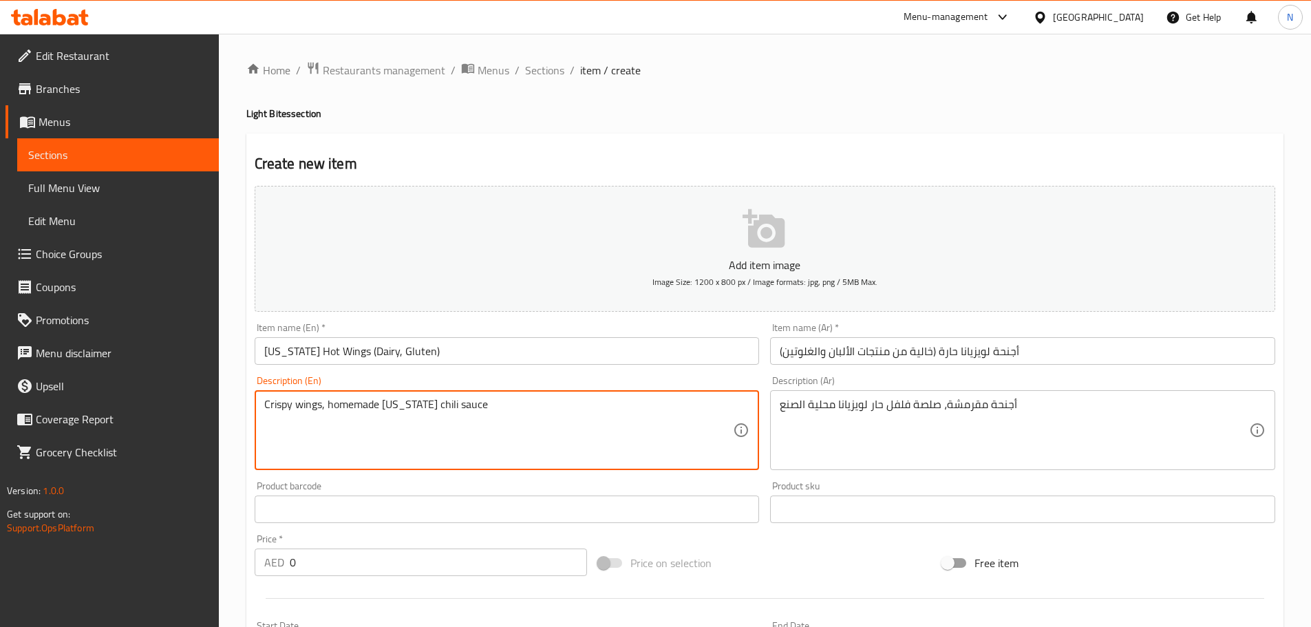
click at [401, 414] on textarea "Crispy wings, homemade [US_STATE] chili sauce" at bounding box center [498, 430] width 469 height 65
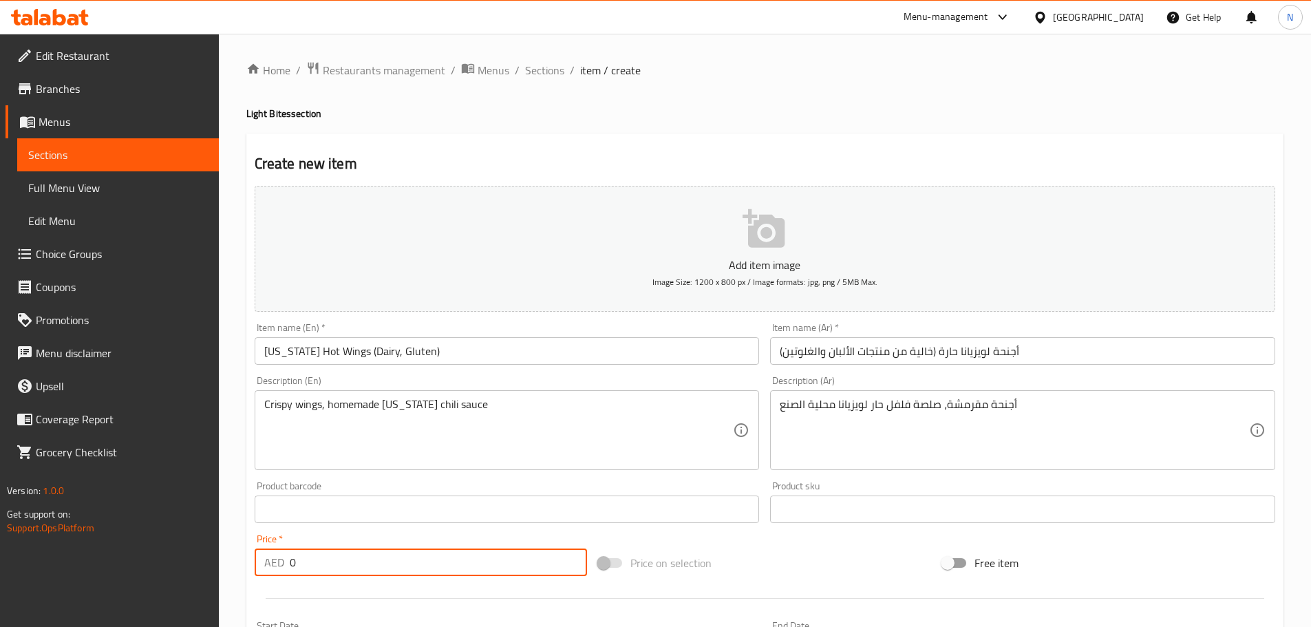
drag, startPoint x: 308, startPoint y: 559, endPoint x: 286, endPoint y: 564, distance: 23.2
click at [286, 564] on div "AED 0 Price *" at bounding box center [421, 563] width 333 height 28
type input "60"
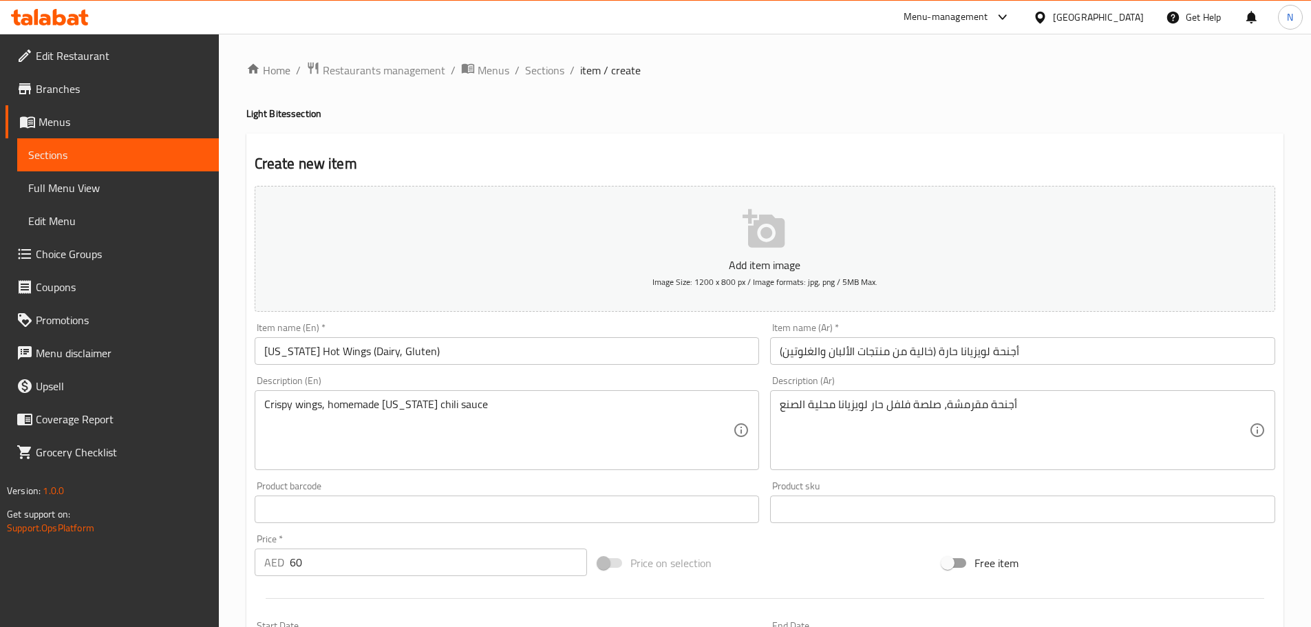
click at [743, 547] on div "Price on selection" at bounding box center [765, 562] width 344 height 37
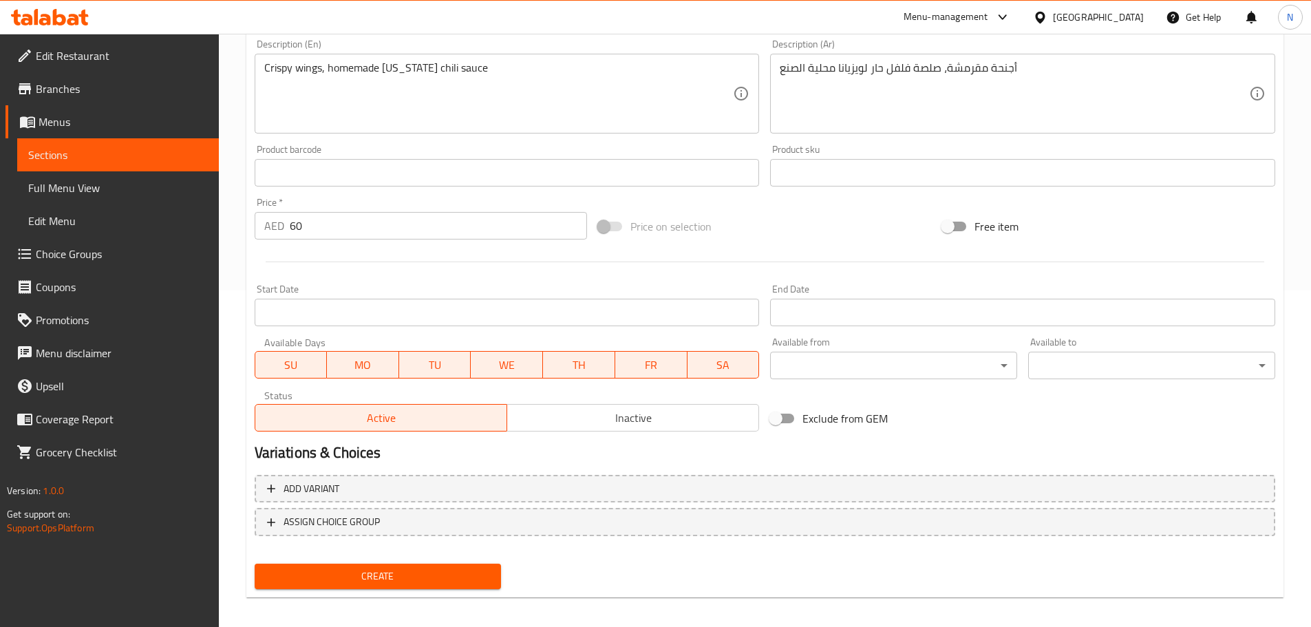
scroll to position [346, 0]
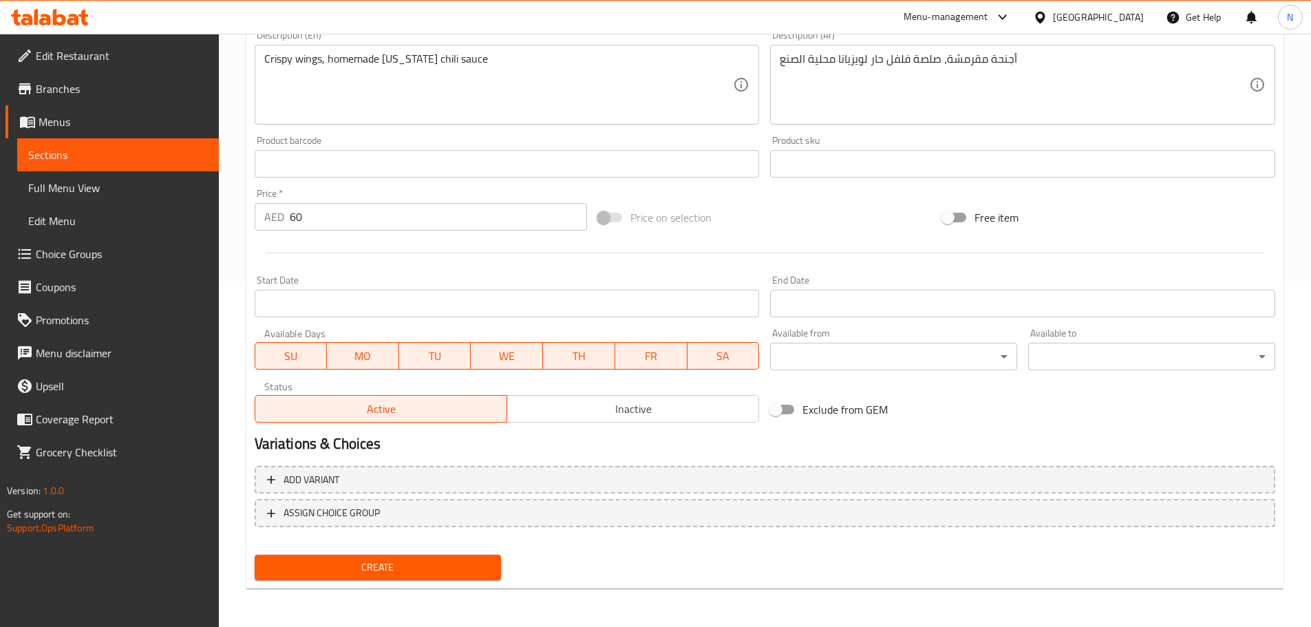
click at [466, 563] on span "Create" at bounding box center [378, 567] width 225 height 17
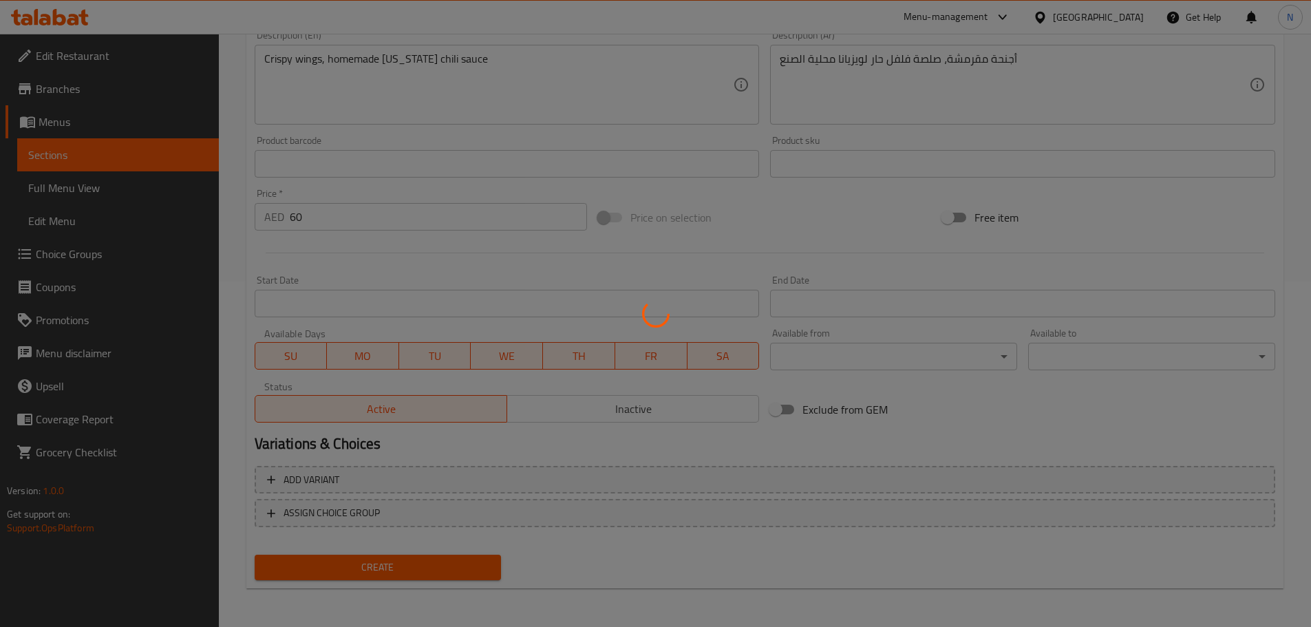
type input "0"
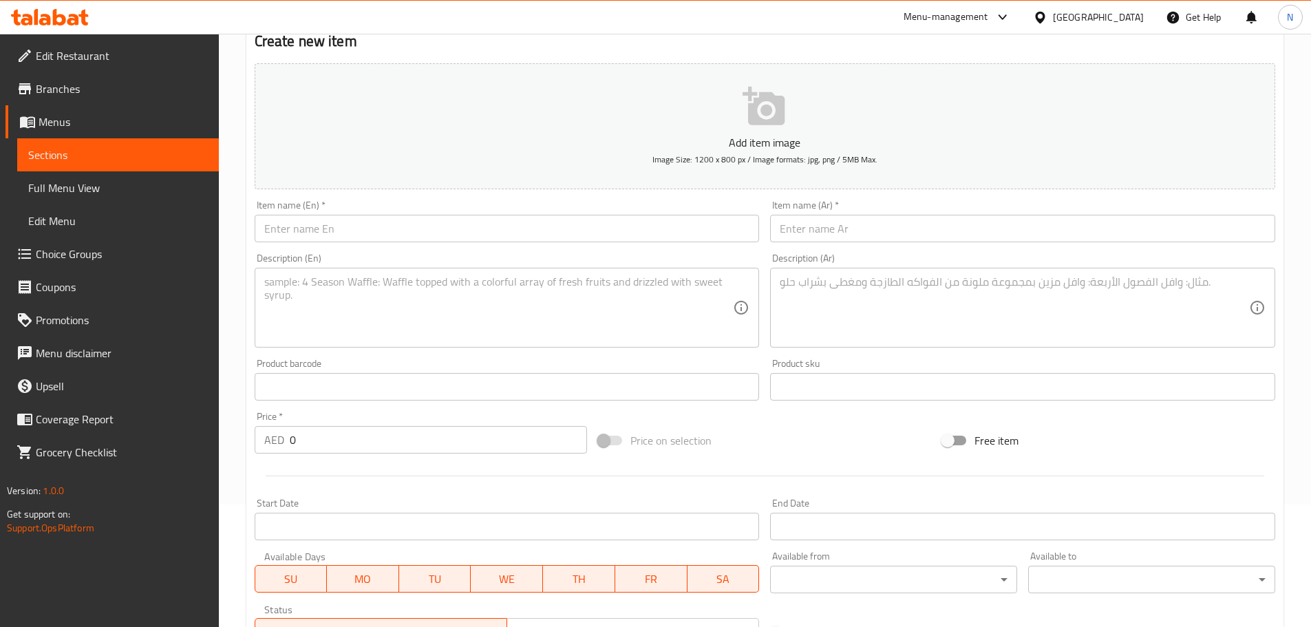
scroll to position [0, 0]
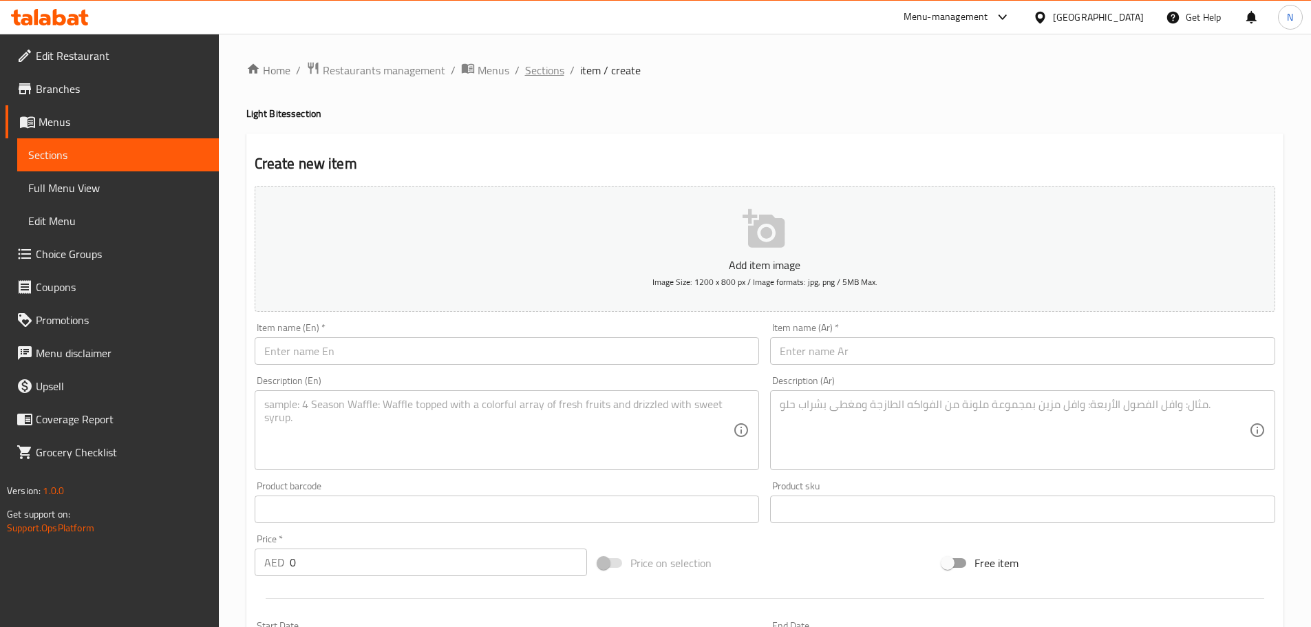
click at [551, 66] on span "Sections" at bounding box center [544, 70] width 39 height 17
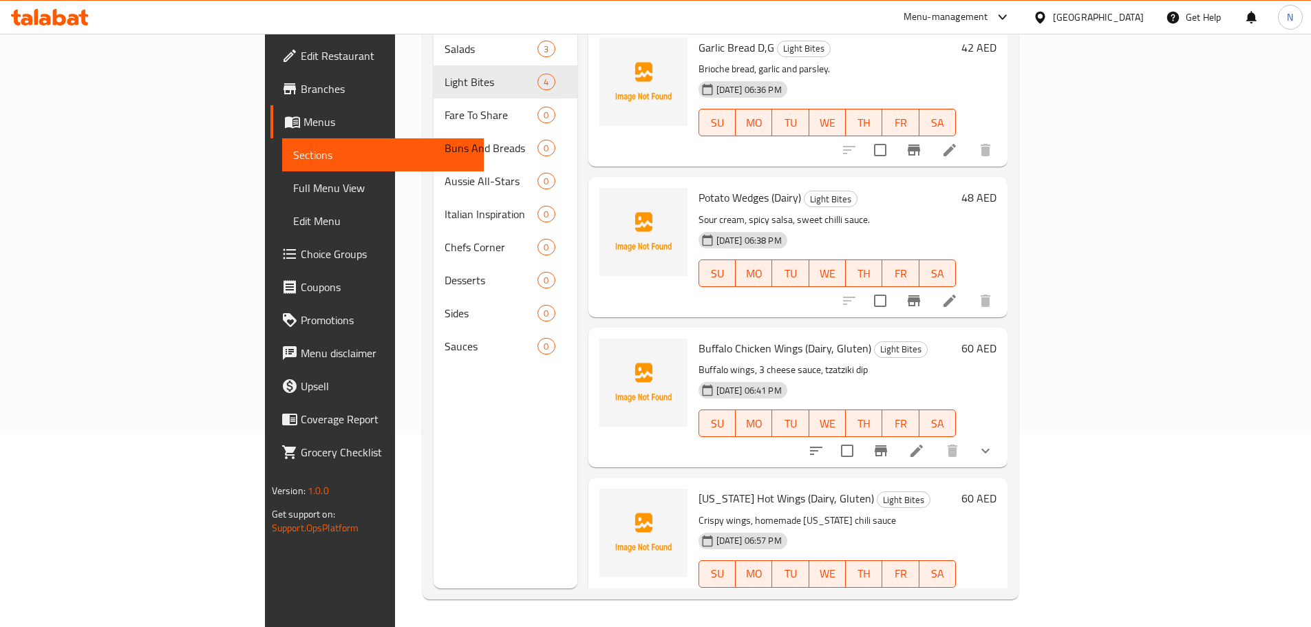
scroll to position [9, 0]
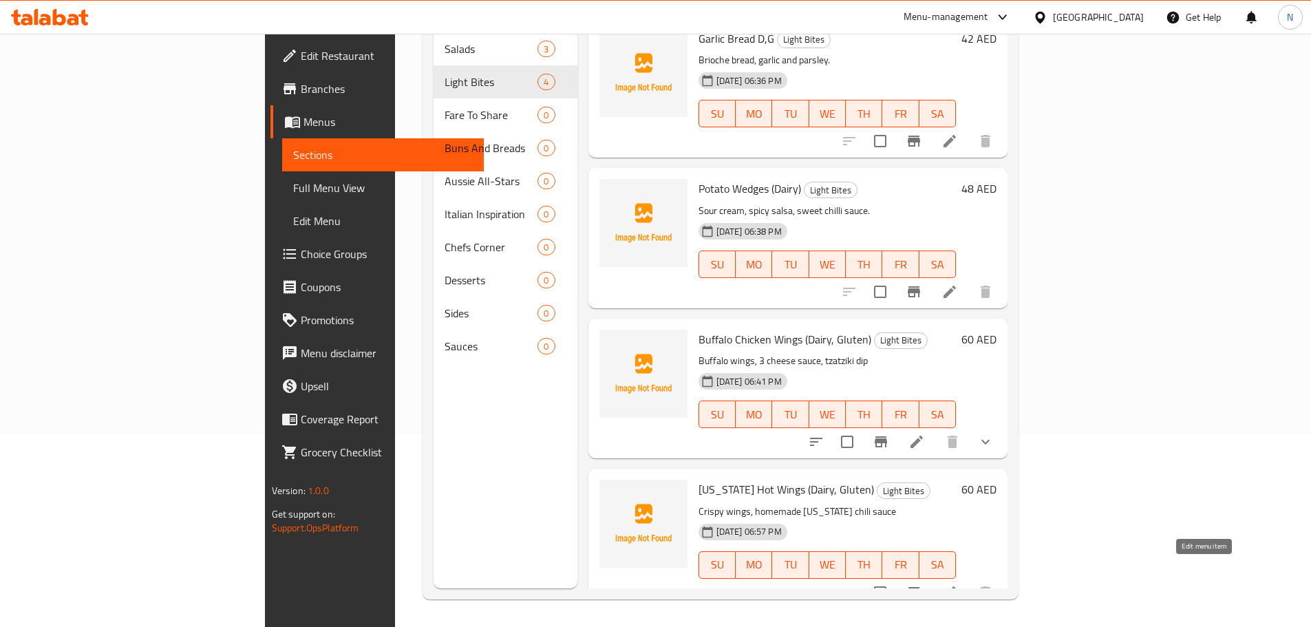
click at [958, 584] on icon at bounding box center [950, 592] width 17 height 17
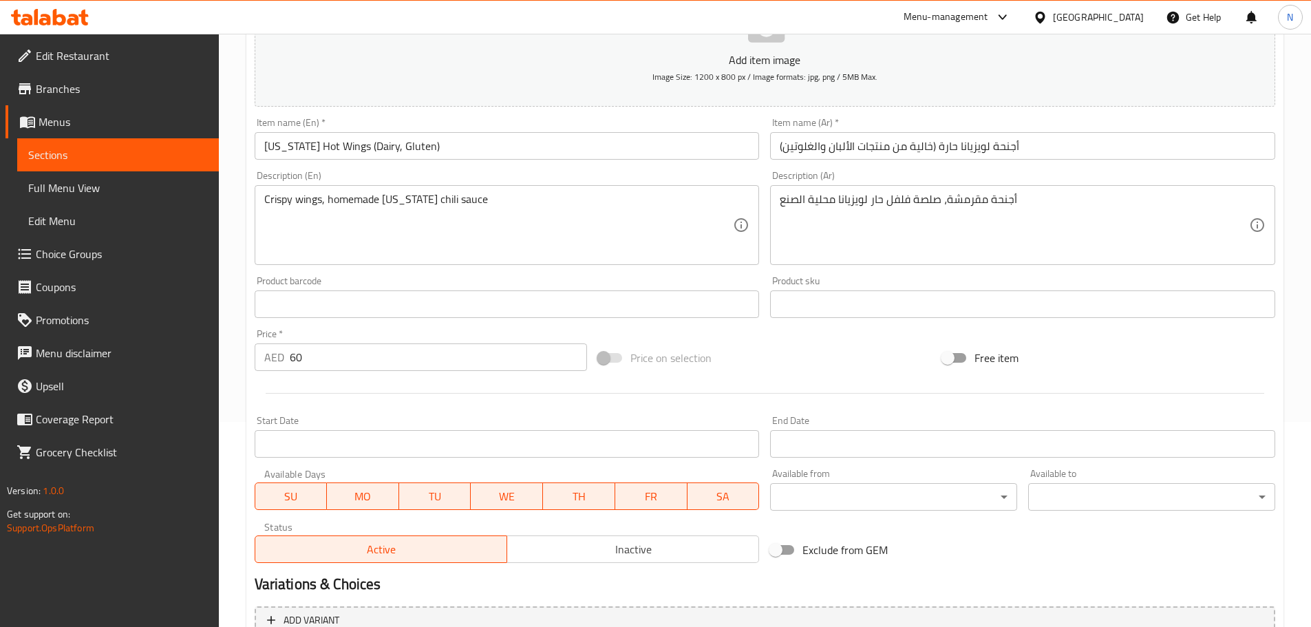
scroll to position [346, 0]
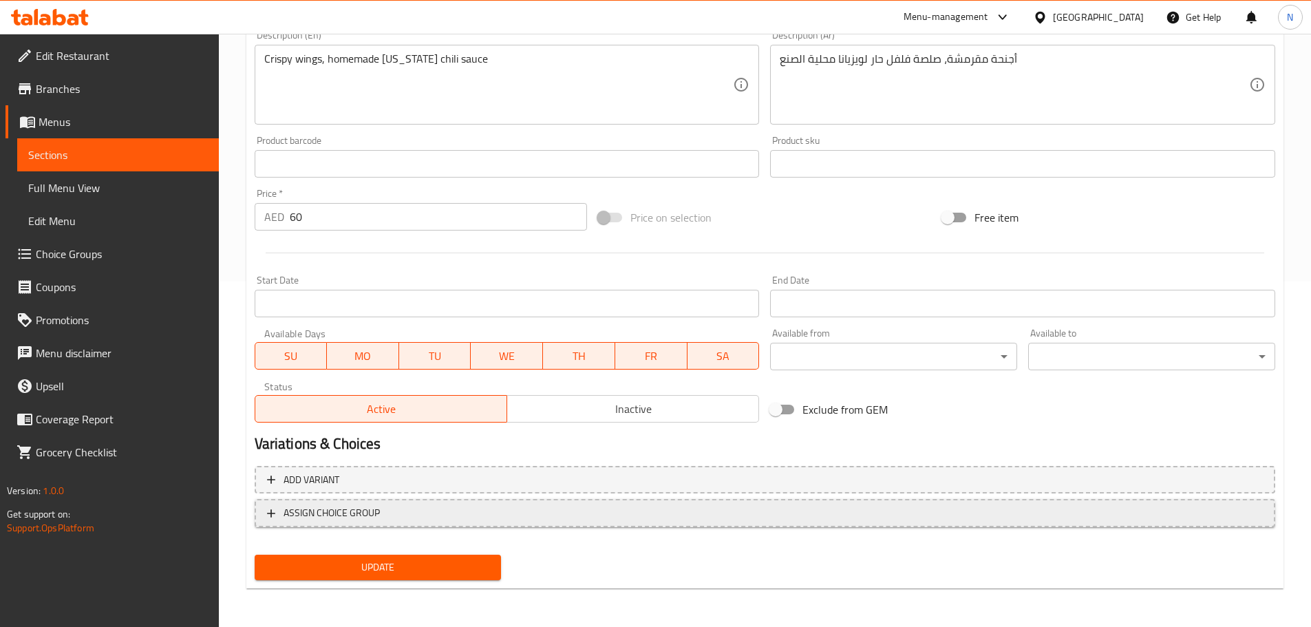
click at [902, 520] on span "ASSIGN CHOICE GROUP" at bounding box center [765, 513] width 996 height 17
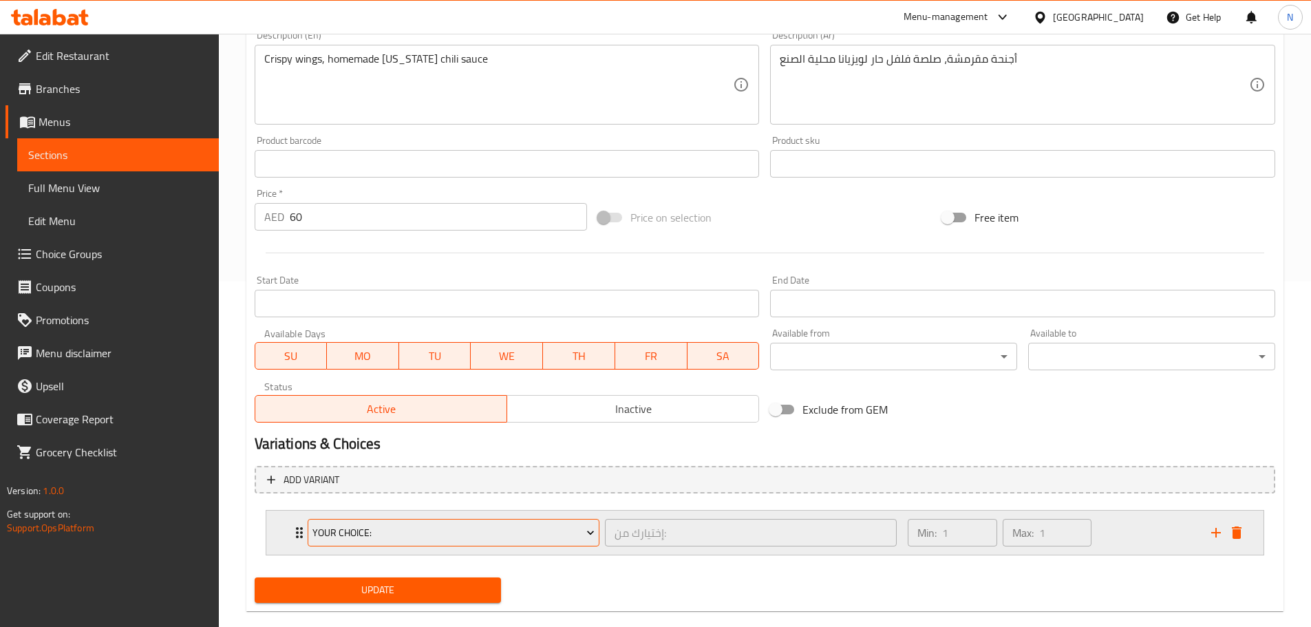
click at [472, 531] on span "Your Choice:" at bounding box center [454, 533] width 282 height 17
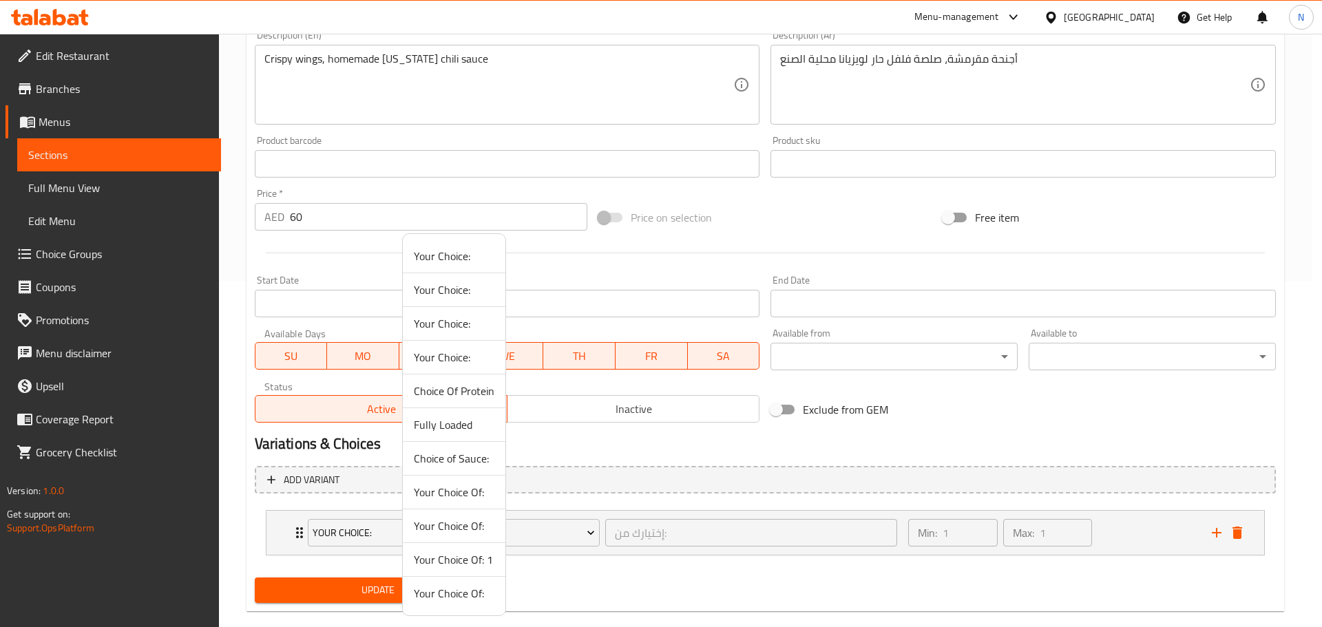
click at [472, 553] on span "Your Choice Of: 1" at bounding box center [454, 559] width 81 height 17
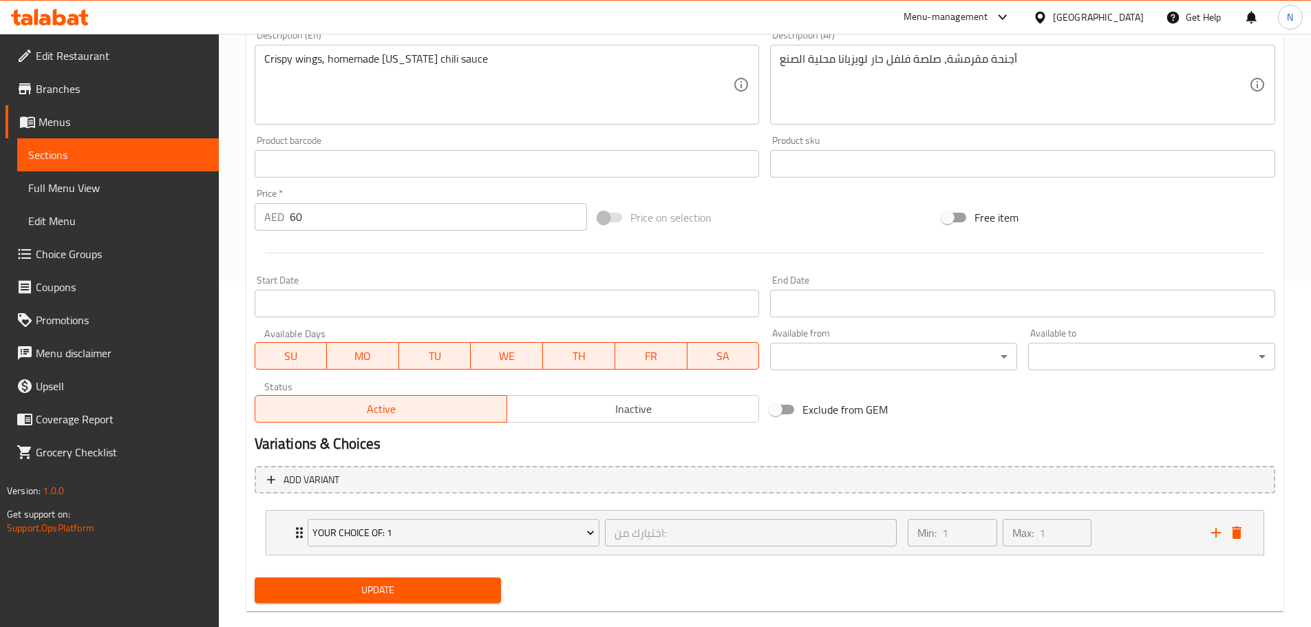
click at [441, 599] on span "Update" at bounding box center [378, 590] width 225 height 17
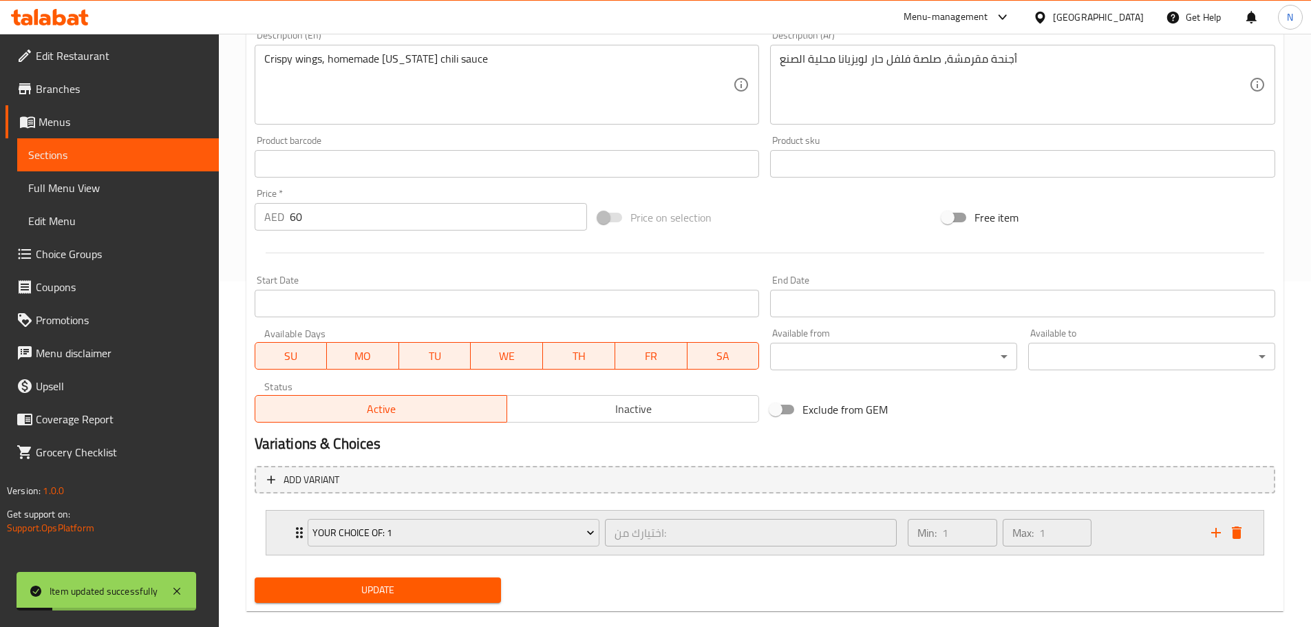
click at [1173, 516] on div "Min: 1 ​ Max: 1 ​" at bounding box center [1051, 533] width 303 height 44
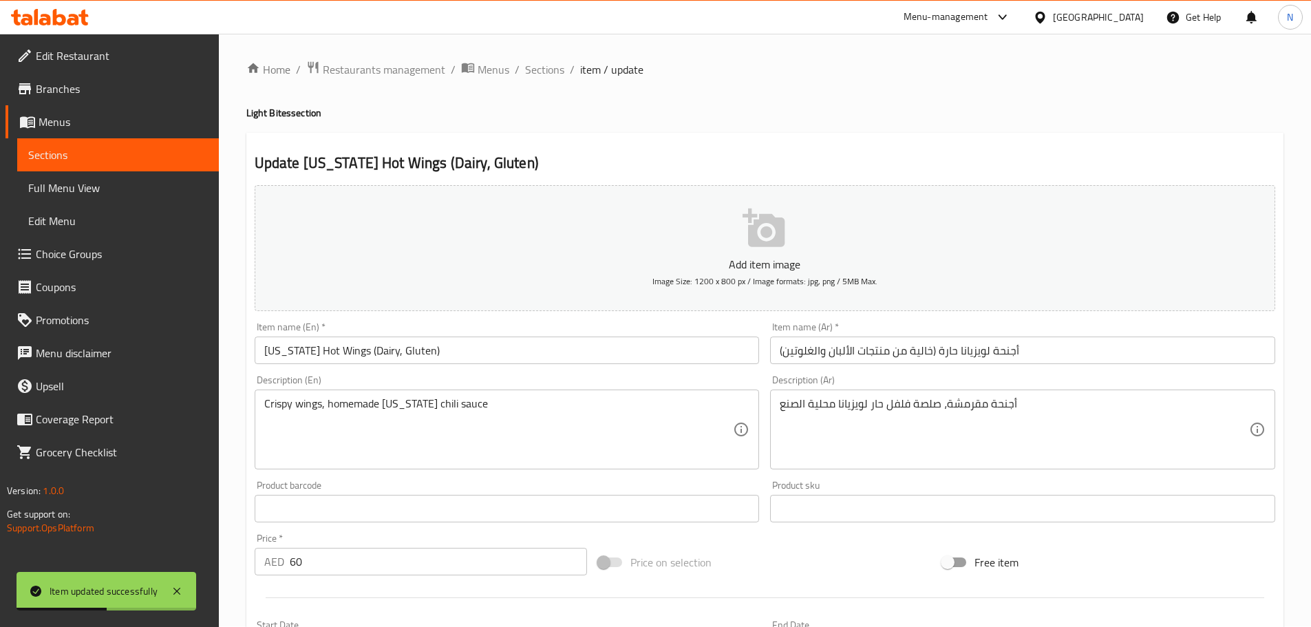
scroll to position [0, 0]
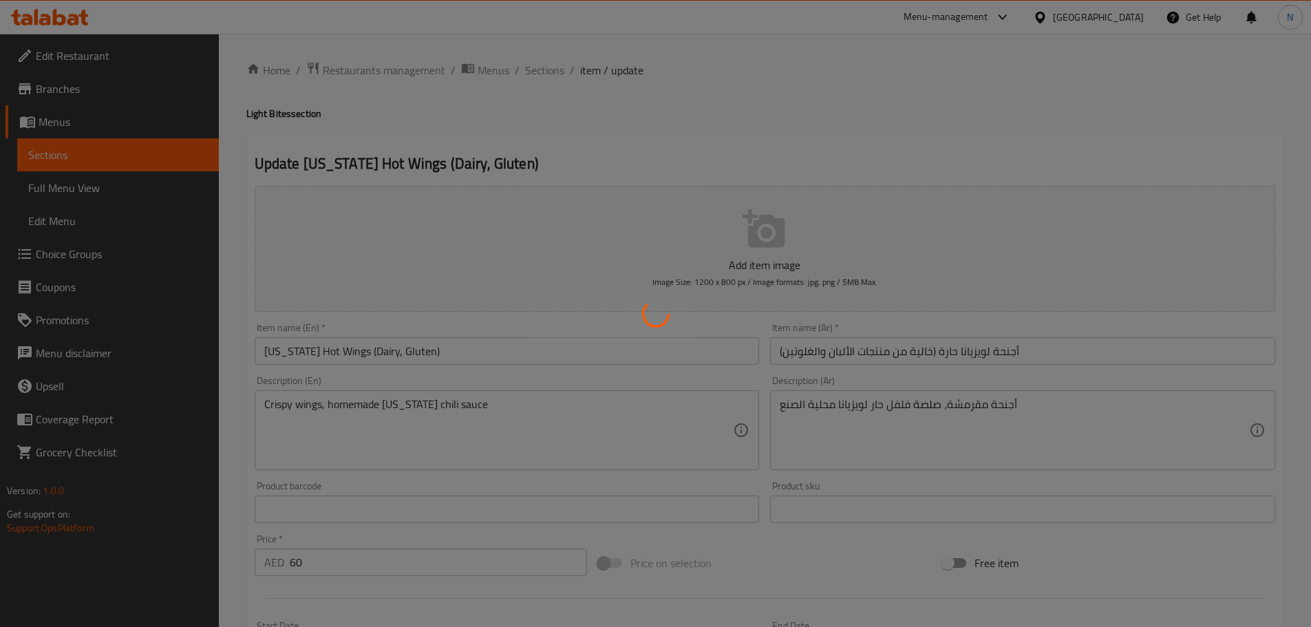
type input "اختيارك من:"
type input "1"
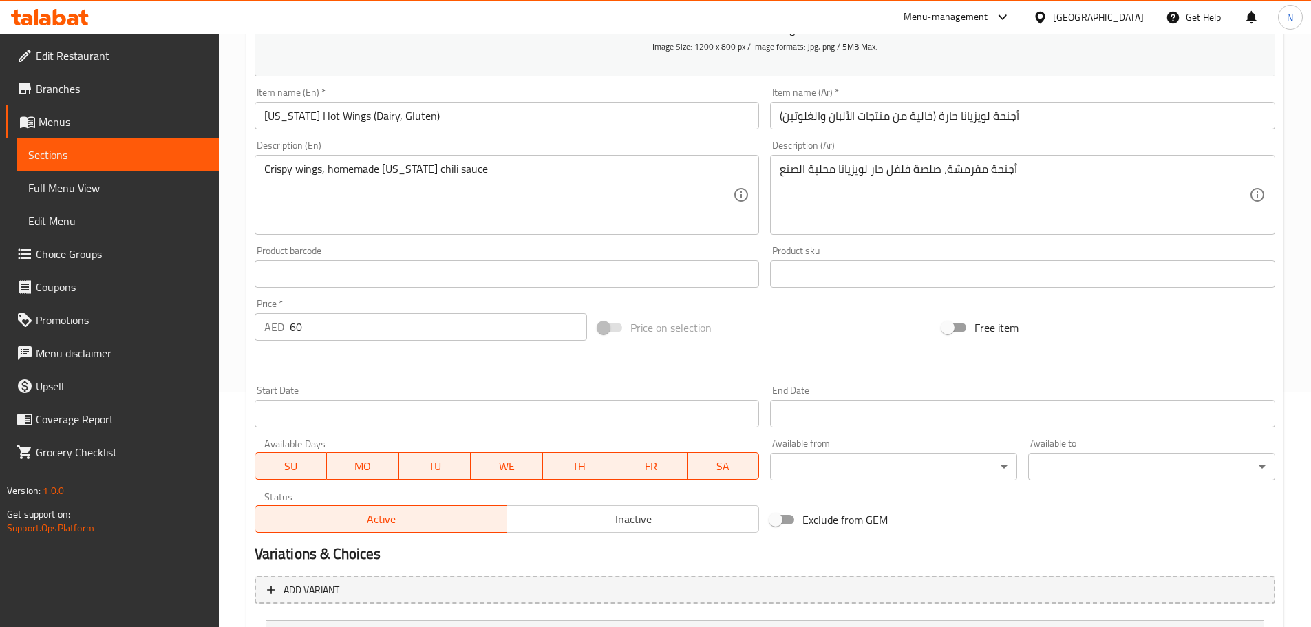
scroll to position [368, 0]
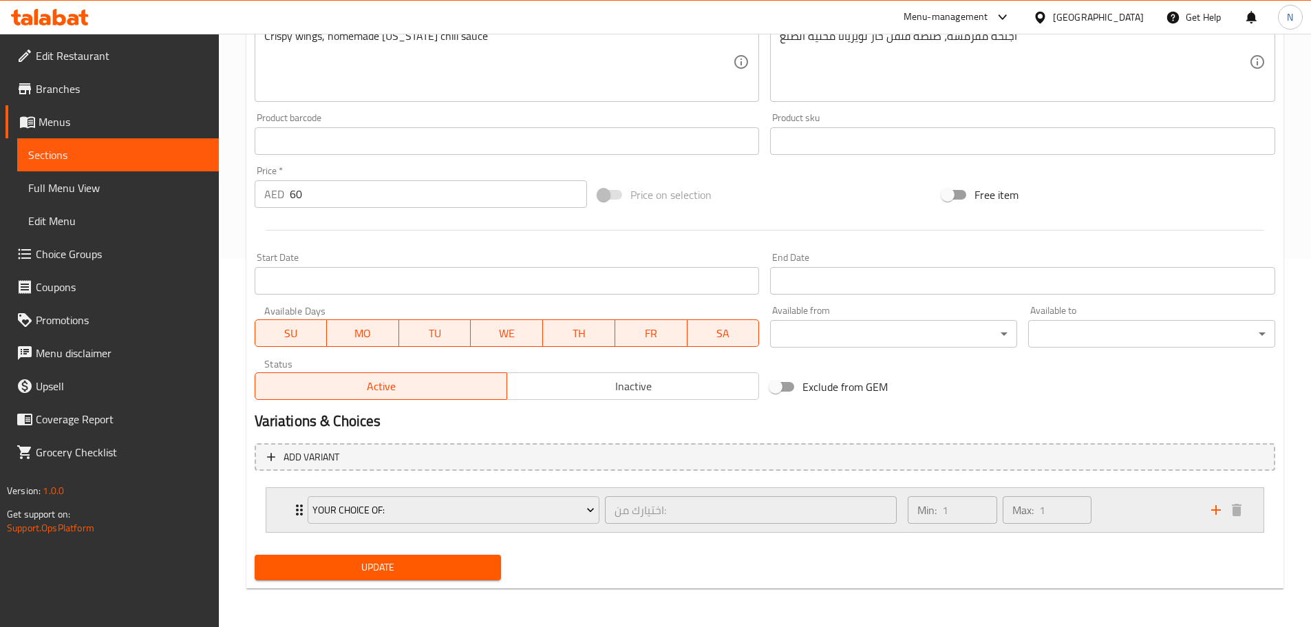
click at [1145, 520] on div "Min: 1 ​ Max: 1 ​" at bounding box center [1051, 510] width 303 height 44
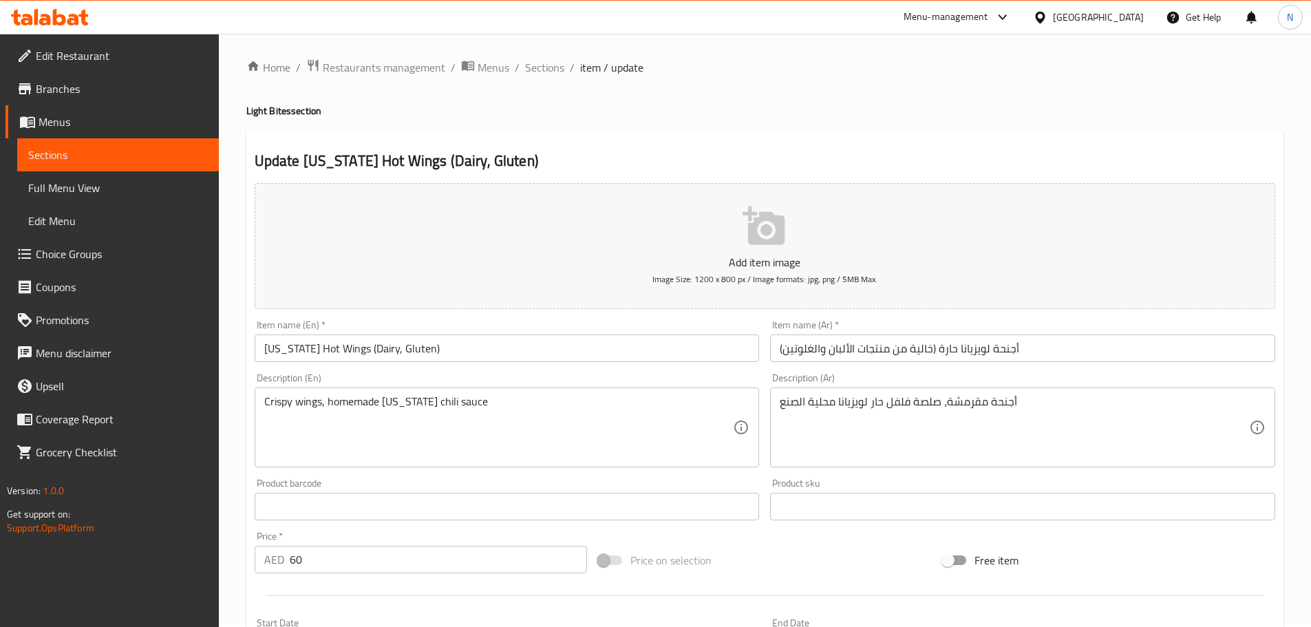
scroll to position [0, 0]
click at [537, 70] on span "Sections" at bounding box center [544, 70] width 39 height 17
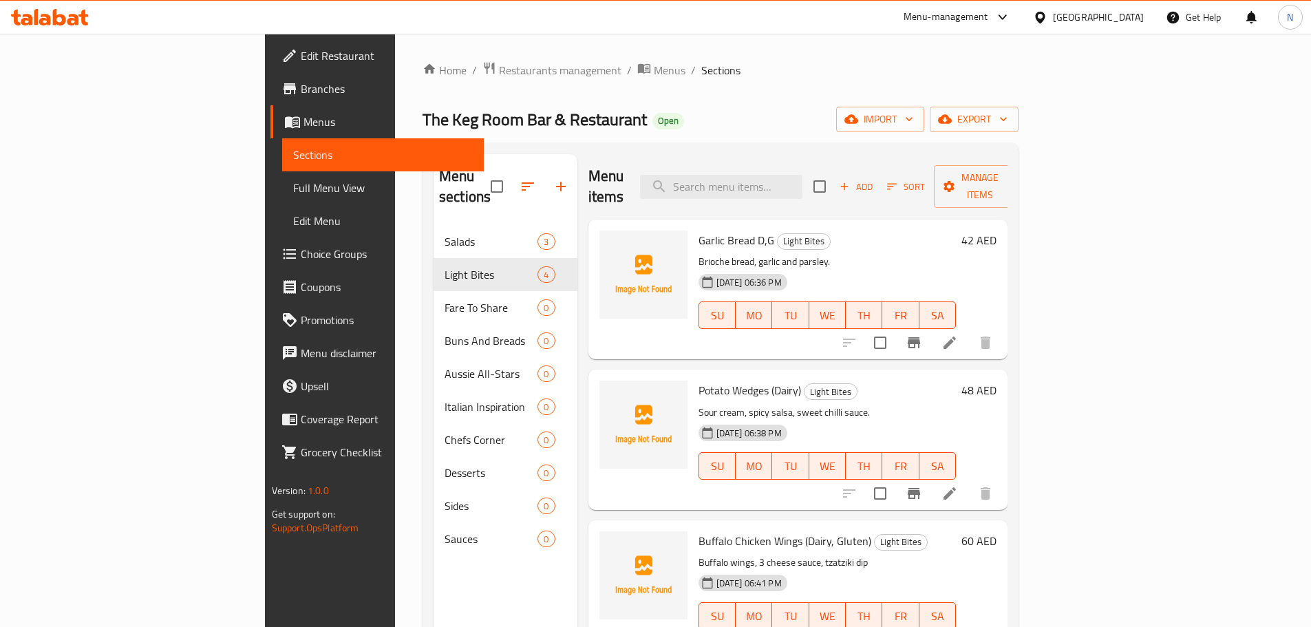
click at [875, 179] on span "Add" at bounding box center [856, 187] width 37 height 16
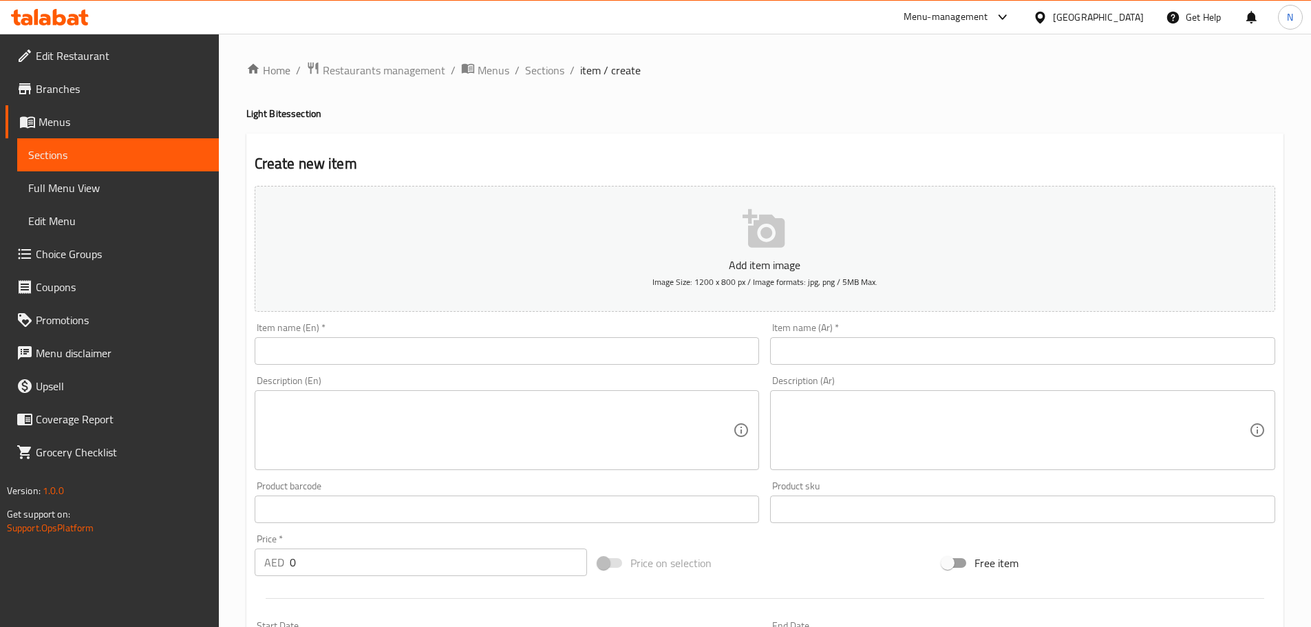
click at [670, 346] on input "text" at bounding box center [507, 351] width 505 height 28
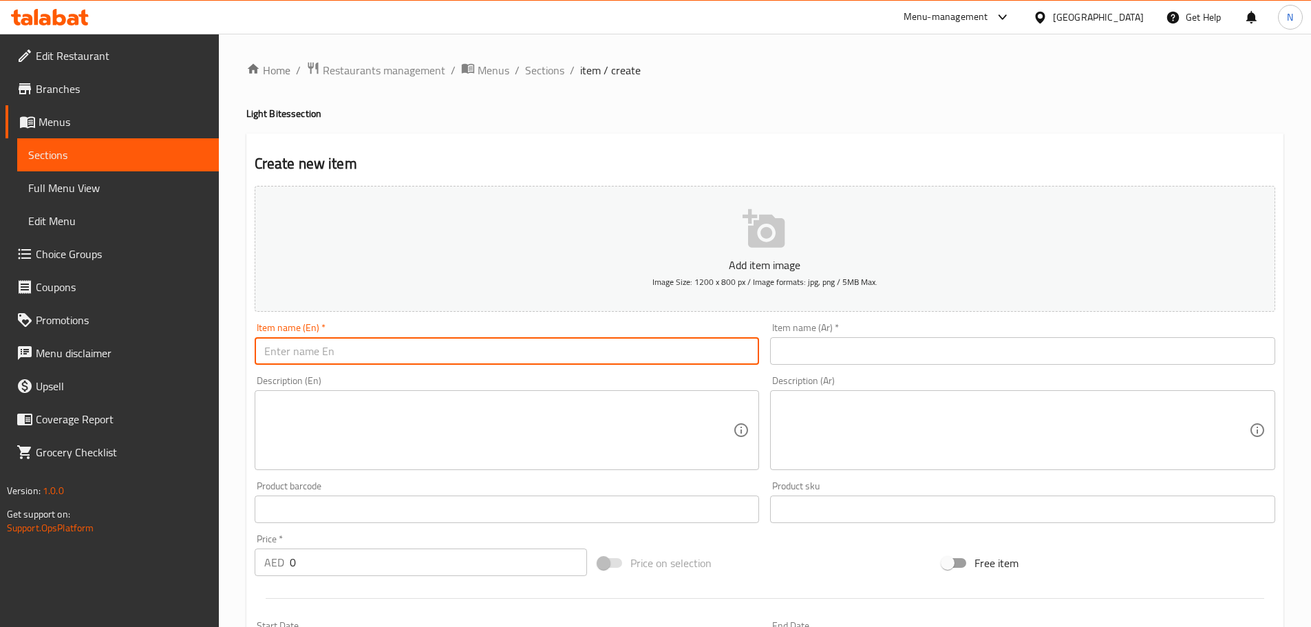
paste input "Loaded Fries (Dairy, Gluten)"
type input "Loaded Fries (Dairy, Gluten)"
click at [926, 343] on input "text" at bounding box center [1022, 351] width 505 height 28
paste input "بطاطس محملة (منتجات الألبان والغلوتين)"
click at [291, 349] on input "Loaded Fries (Dairy, Gluten)" at bounding box center [507, 351] width 505 height 28
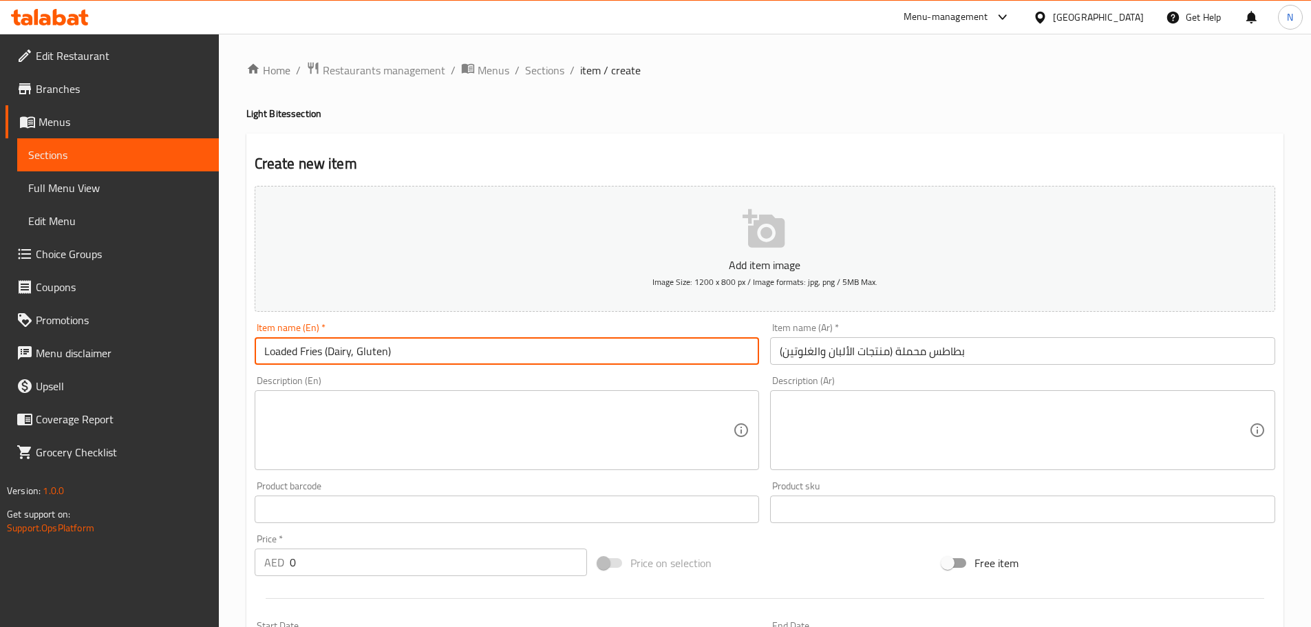
click at [291, 349] on input "Loaded Fries (Dairy, Gluten)" at bounding box center [507, 351] width 505 height 28
click at [920, 348] on input "بطاطس محملة (منتجات الألبان والغلوتين)" at bounding box center [1022, 351] width 505 height 28
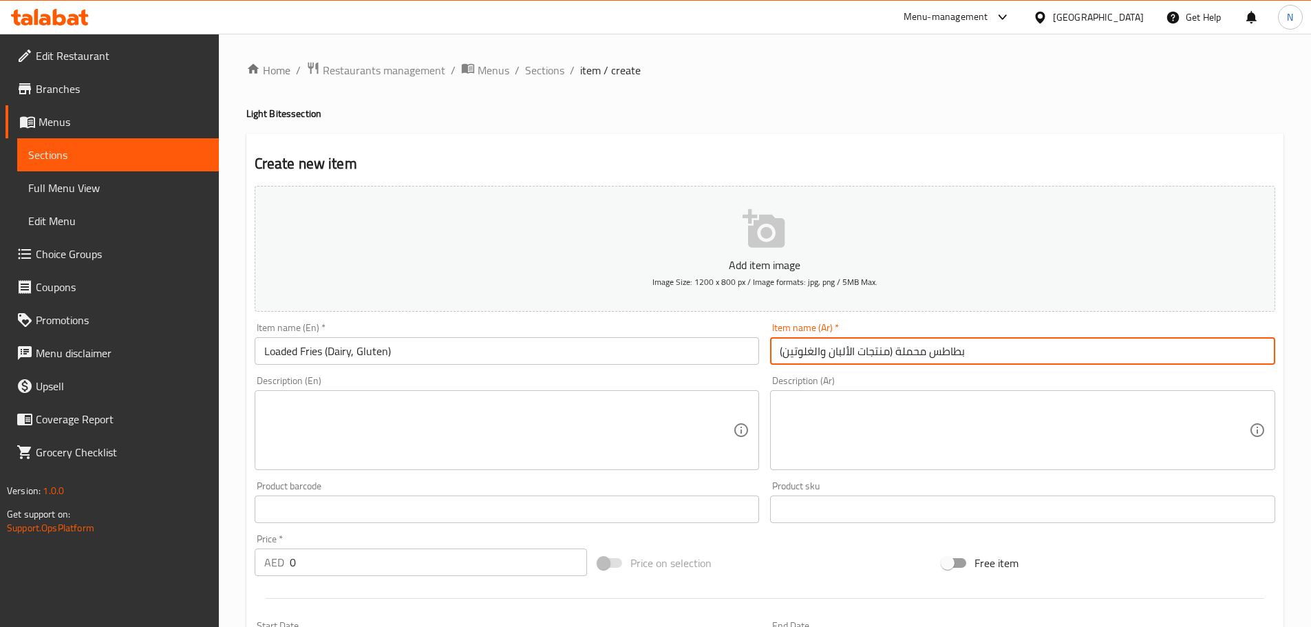
click at [920, 348] on input "بطاطس محملة (منتجات الألبان والغلوتين)" at bounding box center [1022, 351] width 505 height 28
paste input "ودد"
type input "بطاطس لودد (منتجات الألبان والغلوتين)"
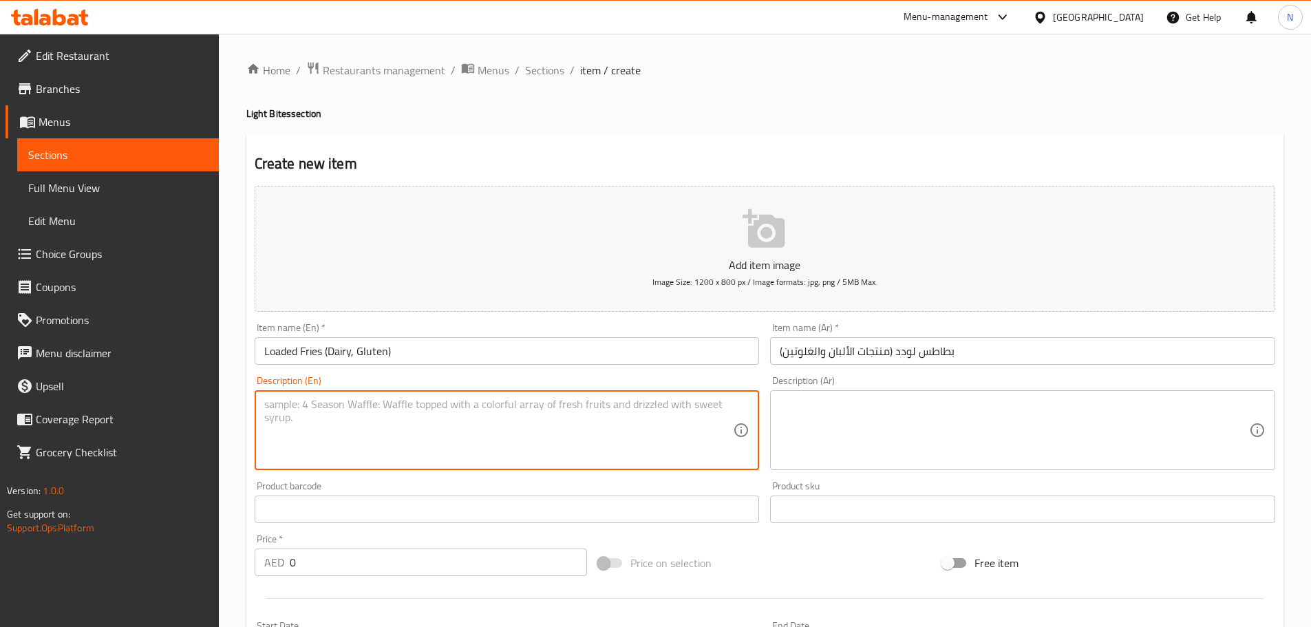
click at [555, 449] on textarea at bounding box center [498, 430] width 469 height 65
paste textarea "Beef [PERSON_NAME], Thick Cut Chips, Chedder, Burger Sauce, Gherkins, Carameliz…"
drag, startPoint x: 286, startPoint y: 401, endPoint x: 690, endPoint y: 401, distance: 404.1
click at [690, 401] on textarea "Beef [PERSON_NAME], Thick Cut Chips, Chedder, Burger Sauce, Gherkins, Carameliz…" at bounding box center [498, 430] width 469 height 65
click at [679, 421] on textarea "Beef patty chunks, thick cut chips, chedder, burger sauce, gherkins, caramelize…" at bounding box center [498, 430] width 469 height 65
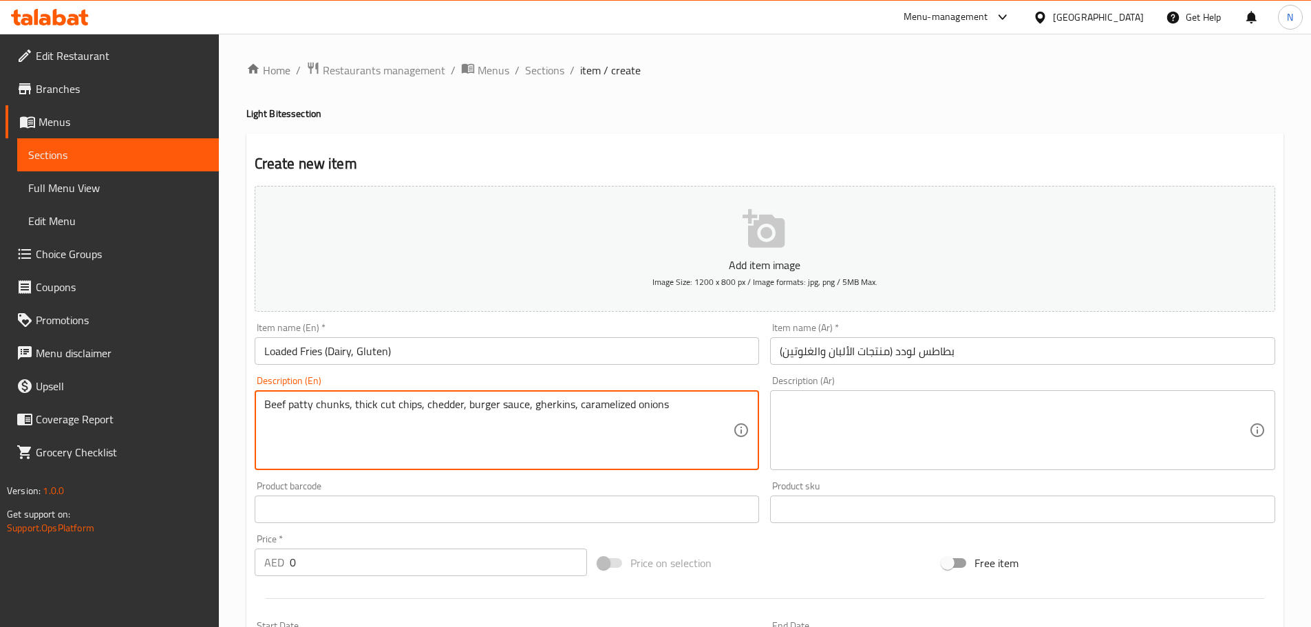
click at [670, 412] on textarea "Beef patty chunks, thick cut chips, chedder, burger sauce, gherkins, caramelize…" at bounding box center [498, 430] width 469 height 65
click at [665, 401] on textarea "Beef patty chunks, thick cut chips, chedder, burger sauce, gherkins, caramelize…" at bounding box center [498, 430] width 469 height 65
type textarea "Beef patty chunks, thick cut chips, chedder, burger sauce, gherkins, caramelize…"
click at [941, 436] on textarea at bounding box center [1014, 430] width 469 height 65
paste textarea "قطع فطيرة اللحم البقري، رقائق سميكة مقطعة، جبن شيدر، صلصة البرجر، مخلل، أونيو م…"
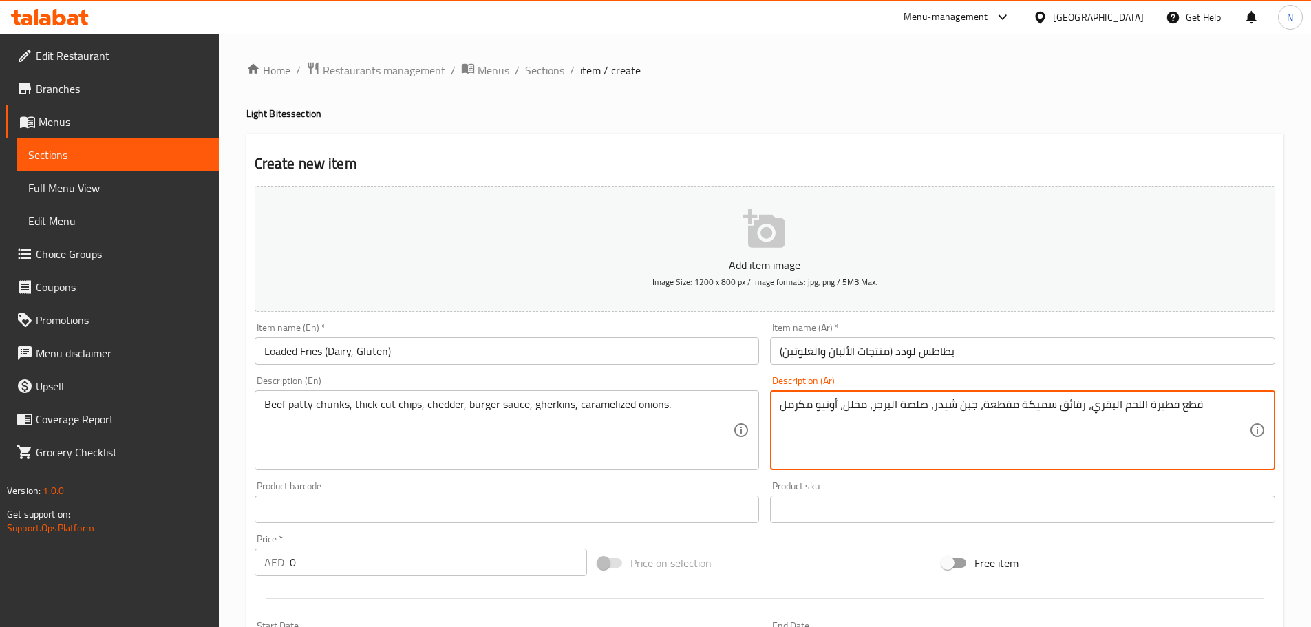
type textarea "قطع فطيرة اللحم البقري، رقائق سميكة مقطعة، جبن شيدر، صلصة البرجر، مخلل، أونيو م…"
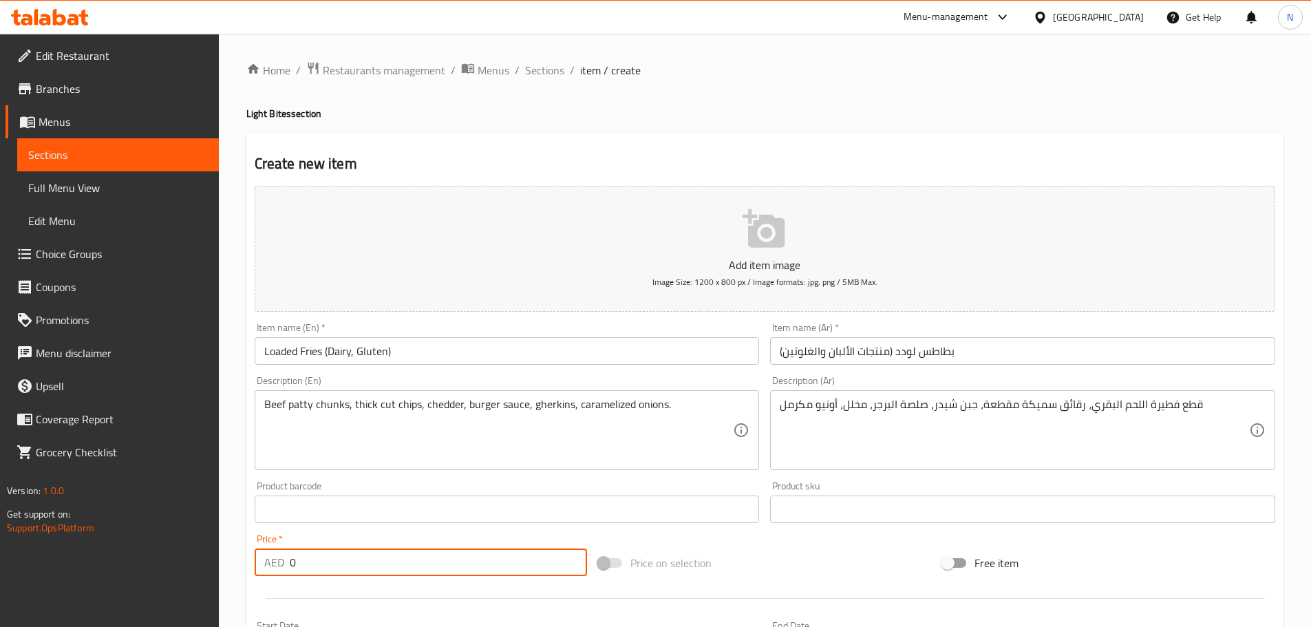
drag, startPoint x: 397, startPoint y: 559, endPoint x: 281, endPoint y: 562, distance: 116.4
click at [281, 562] on div "AED 0 Price *" at bounding box center [421, 563] width 333 height 28
paste input "72.0"
type input "72.00"
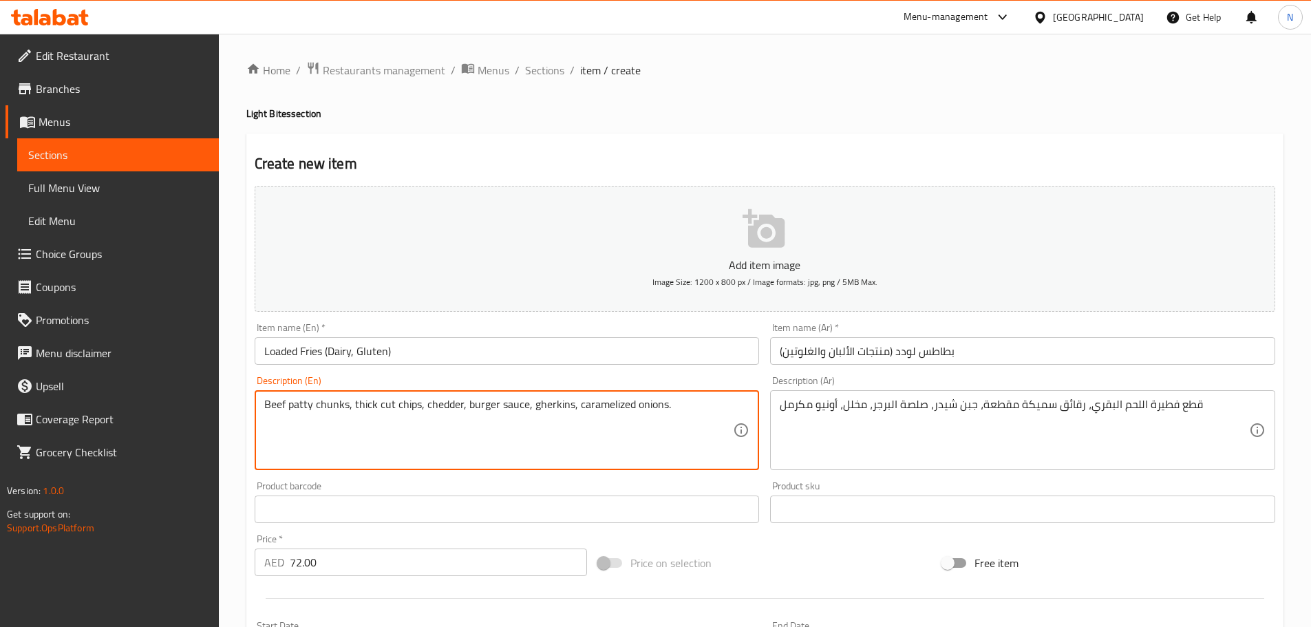
click at [387, 408] on textarea "Beef patty chunks, thick cut chips, chedder, burger sauce, gherkins, caramelize…" at bounding box center [498, 430] width 469 height 65
click at [304, 401] on textarea "Beef patty chunks, thick cut chips, chedder, burger sauce, gherkins, caramelize…" at bounding box center [498, 430] width 469 height 65
click at [293, 406] on textarea "Beef patty chunks, thick cut chips, chedder, burger sauce, gherkins, caramelize…" at bounding box center [498, 430] width 469 height 65
drag, startPoint x: 293, startPoint y: 406, endPoint x: 323, endPoint y: 401, distance: 30.1
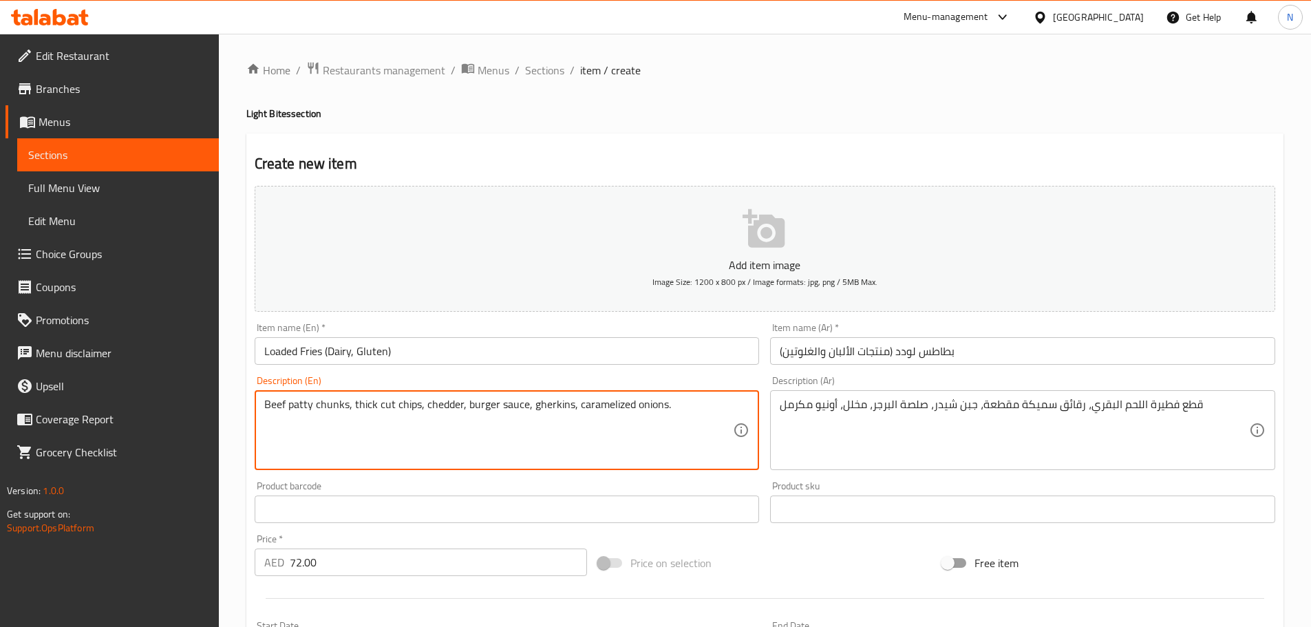
click at [323, 401] on textarea "Beef patty chunks, thick cut chips, chedder, burger sauce, gherkins, caramelize…" at bounding box center [498, 430] width 469 height 65
click at [414, 403] on textarea "Beef patty chunks, thick cut chips, chedder, burger sauce, gherkins, caramelize…" at bounding box center [498, 430] width 469 height 65
click at [551, 401] on textarea "Beef patty chunks, thick cut chips, chedder, burger sauce, gherkins, caramelize…" at bounding box center [498, 430] width 469 height 65
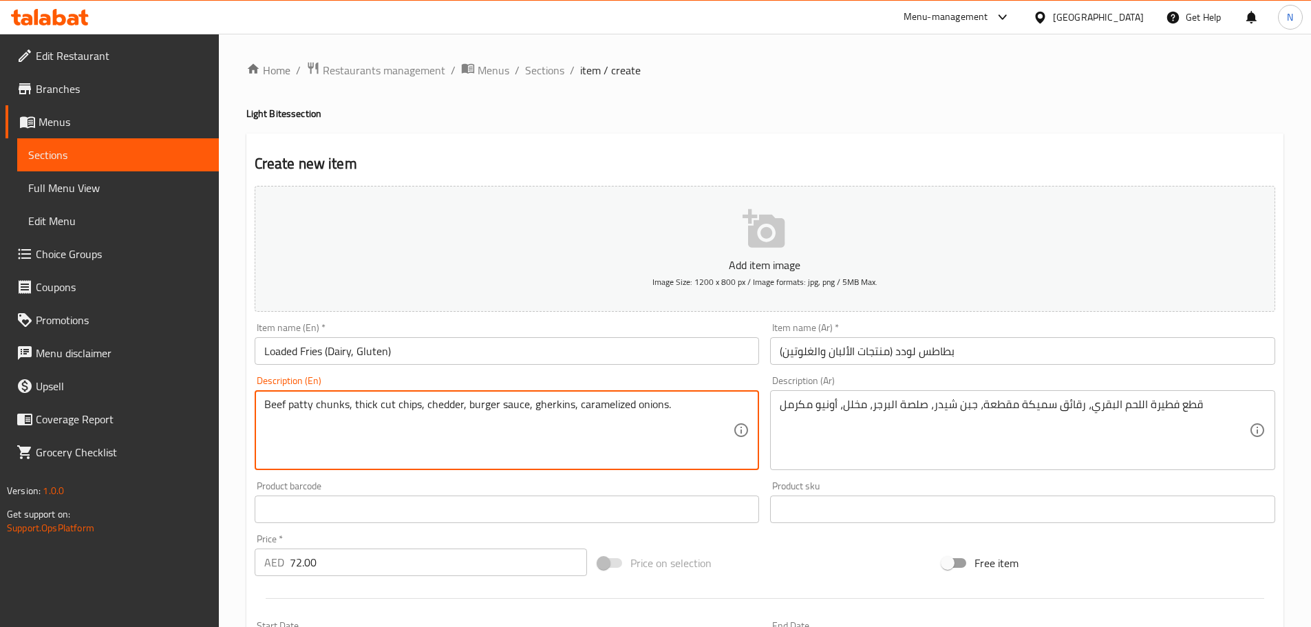
click at [551, 401] on textarea "Beef patty chunks, thick cut chips, chedder, burger sauce, gherkins, caramelize…" at bounding box center [498, 430] width 469 height 65
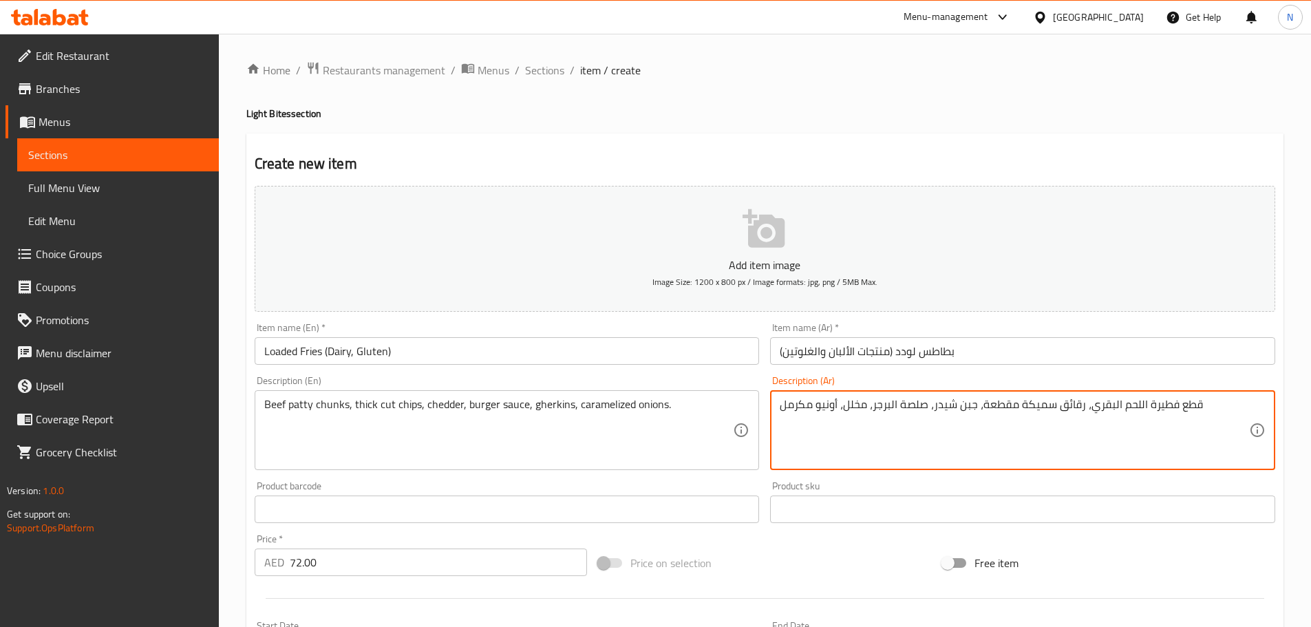
click at [858, 407] on textarea "قطع فطيرة اللحم البقري، رقائق سميكة مقطعة، جبن شيدر، صلصة البرجر، مخلل، أونيو م…" at bounding box center [1014, 430] width 469 height 65
paste textarea "الخيار ال"
click at [891, 405] on textarea "قطع فطيرة اللحم البقري، رقائق سميكة مقطعة، جبن شيدر، صلصة البرجر، الخيار المخلل…" at bounding box center [1014, 430] width 469 height 65
click at [867, 407] on textarea "قطع فطيرة اللحم البقري، رقائق سميكة مقطعة، جبن شيدر، صلصة البرجر، خيار المخلل، …" at bounding box center [1014, 430] width 469 height 65
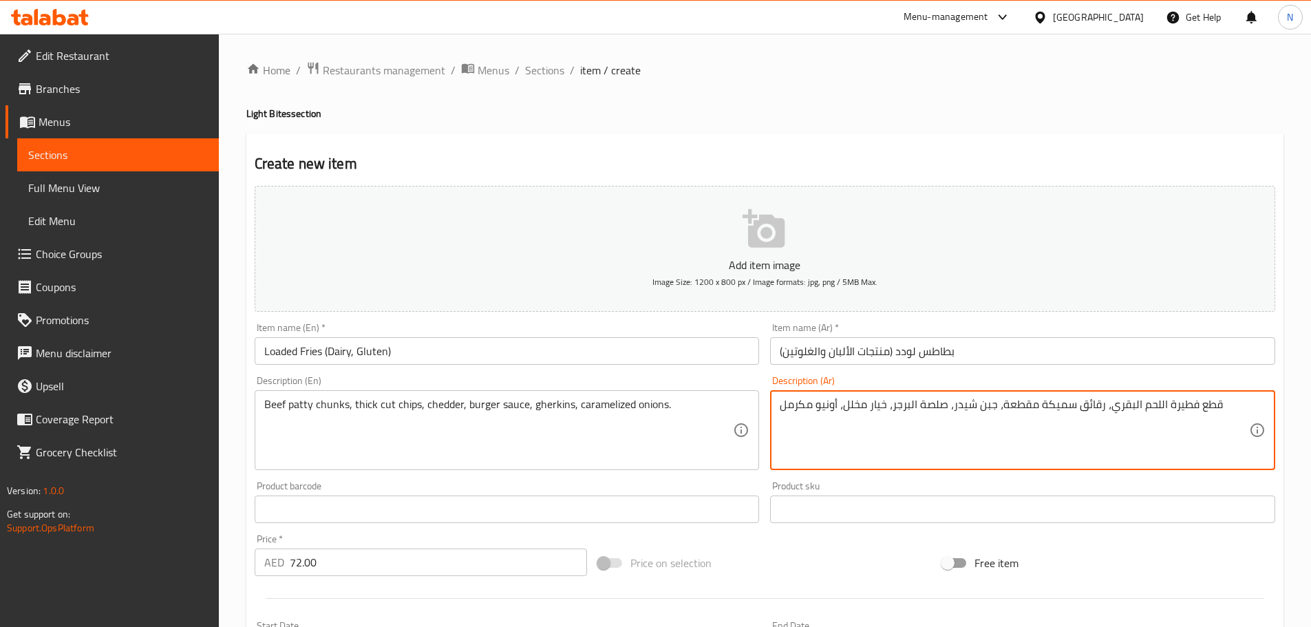
type textarea "قطع فطيرة اللحم البقري، رقائق سميكة مقطعة، جبن شيدر، صلصة البرجر، خيار مخلل، أو…"
click at [757, 569] on div "Price on selection" at bounding box center [765, 562] width 344 height 37
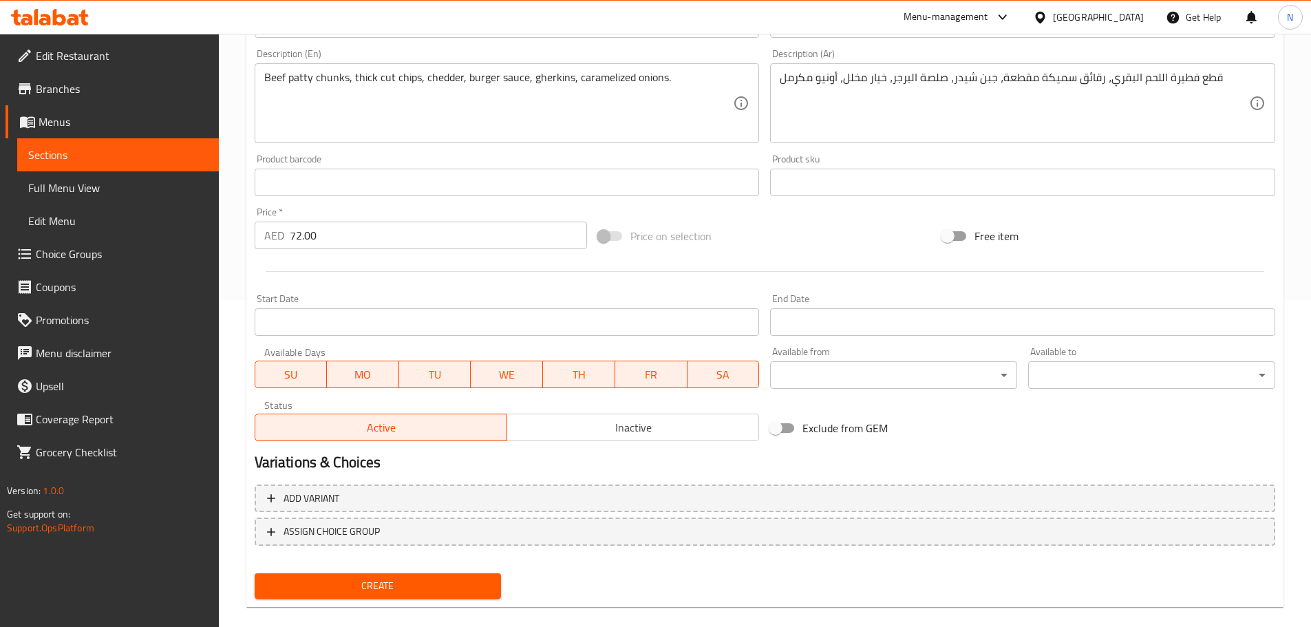
scroll to position [346, 0]
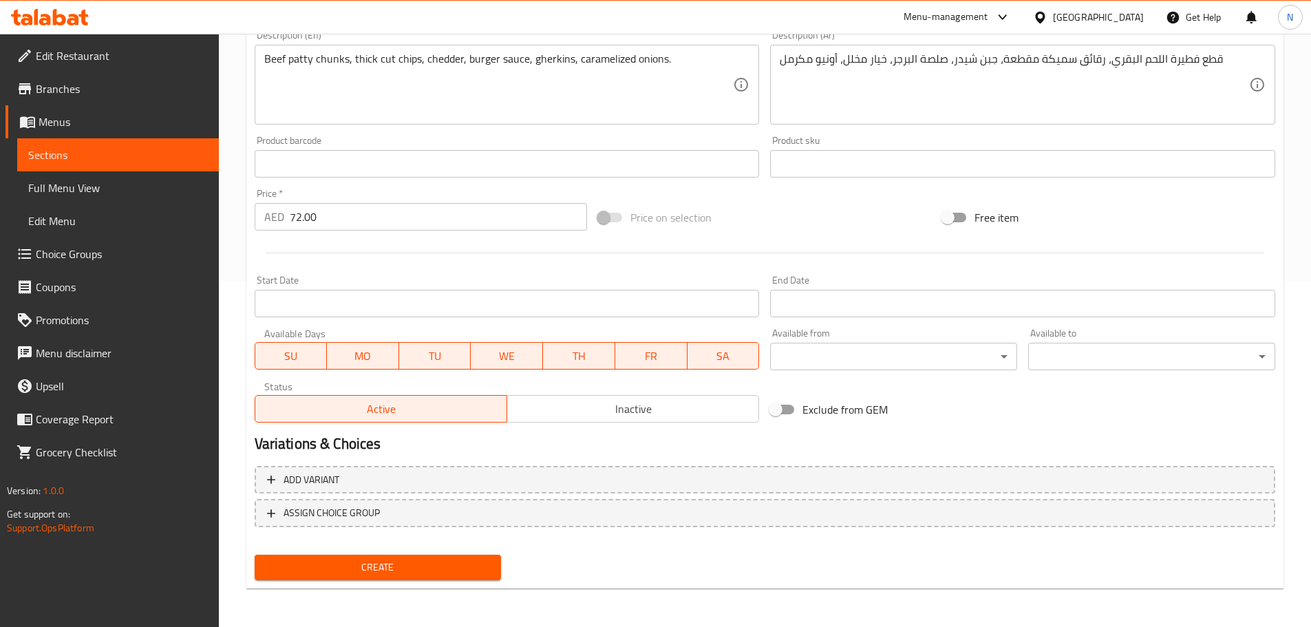
click at [377, 568] on span "Create" at bounding box center [378, 567] width 225 height 17
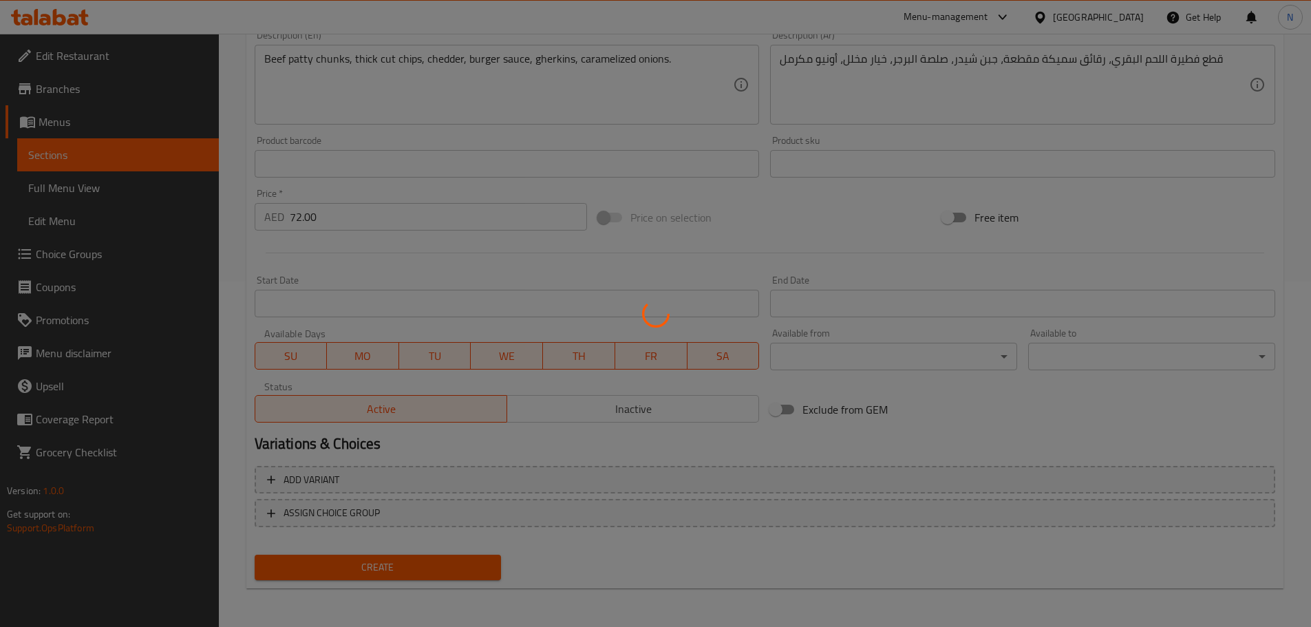
type input "0"
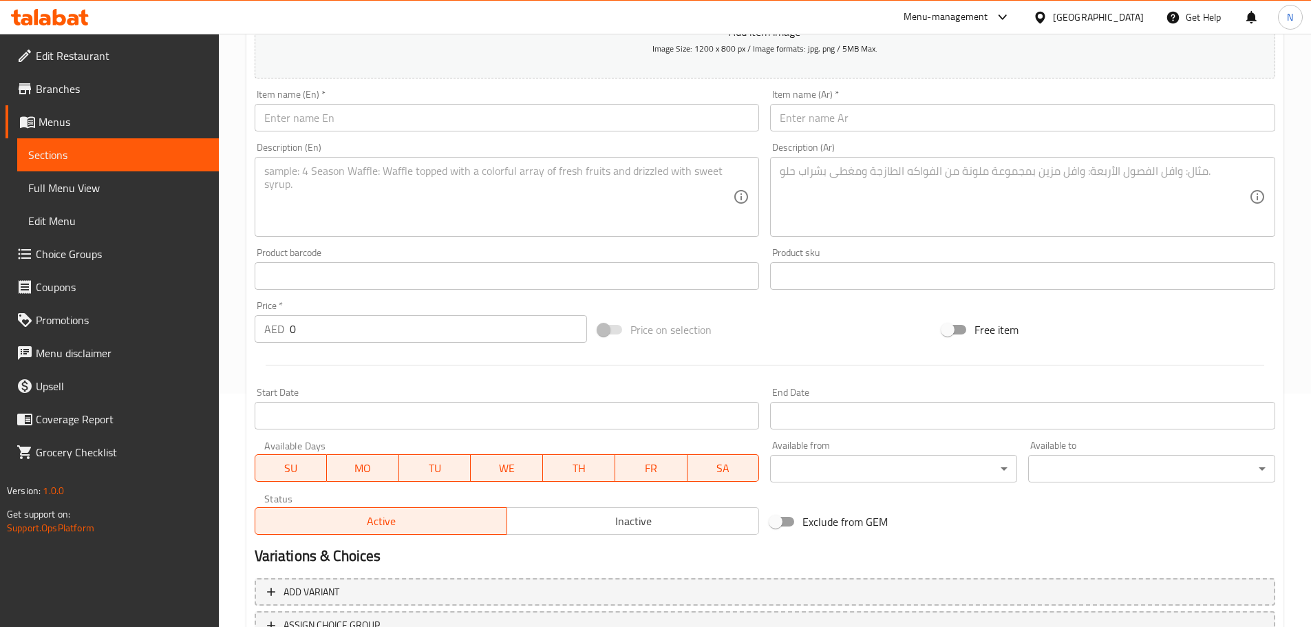
scroll to position [0, 0]
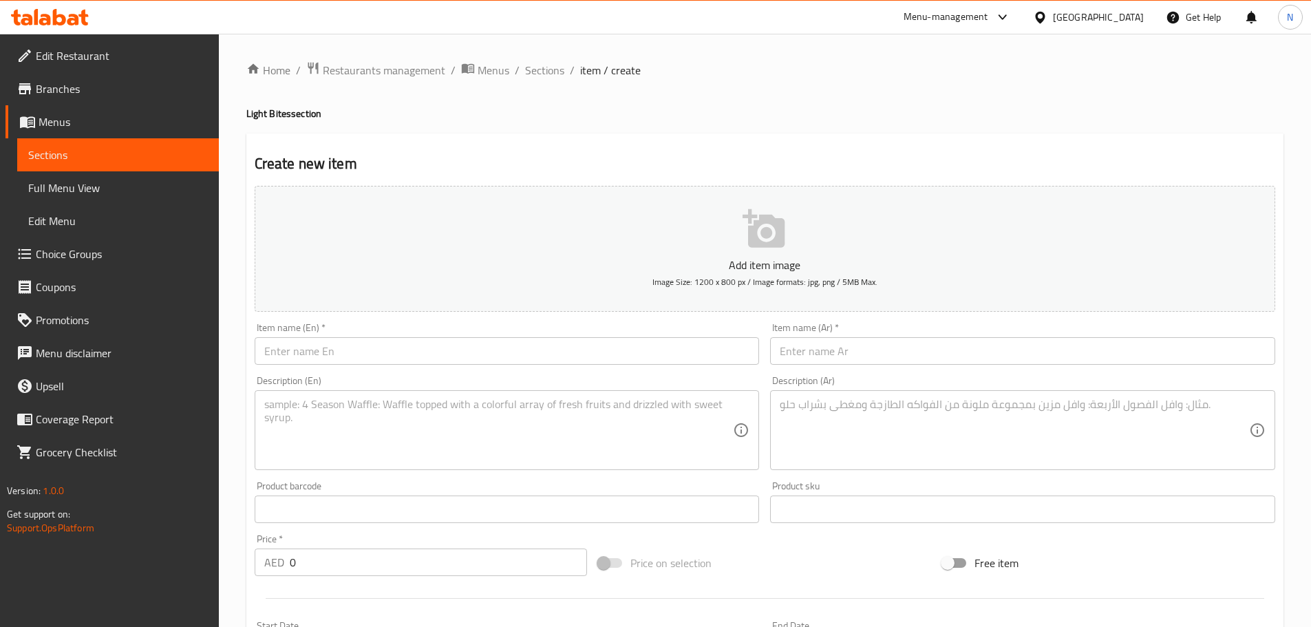
click at [445, 359] on input "text" at bounding box center [507, 351] width 505 height 28
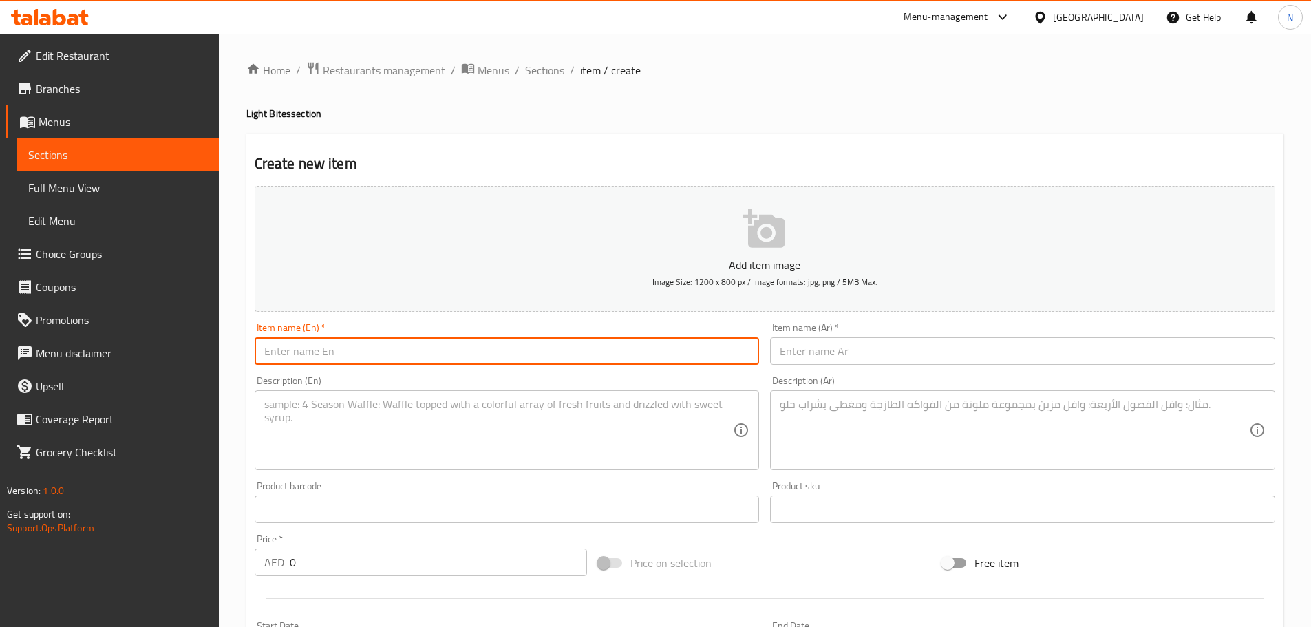
paste input "Popcorn Shrimp D, G, C"
type input "Popcorn Shrimp D, G, C"
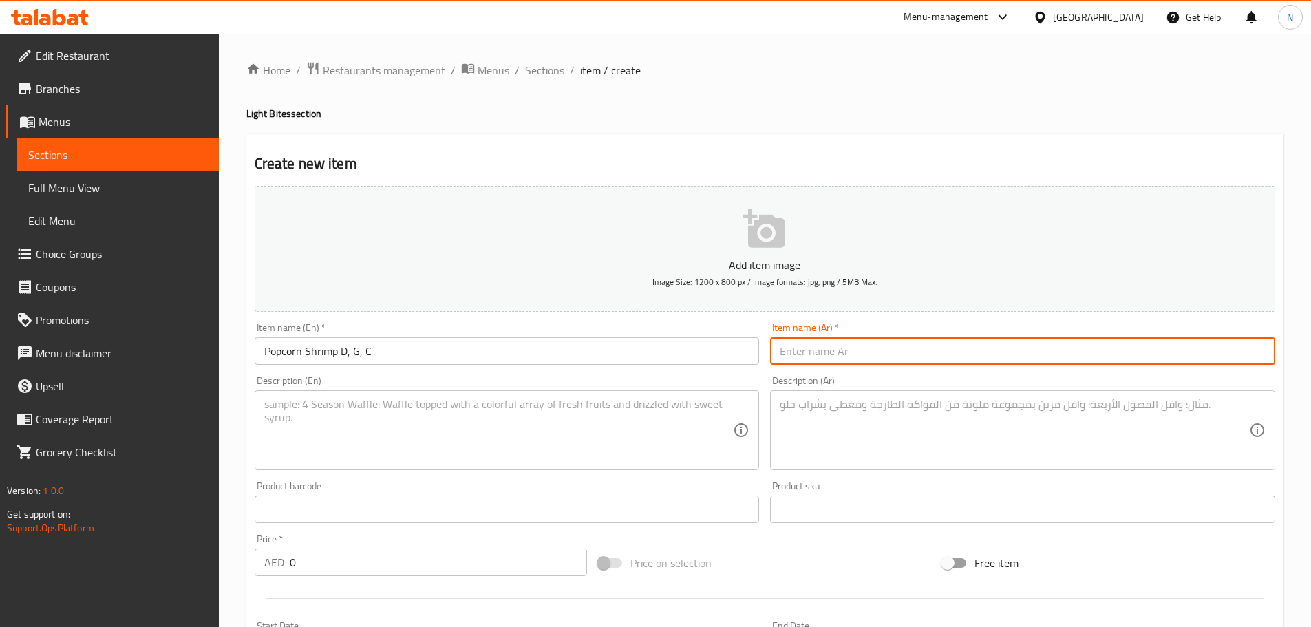
click at [1041, 343] on input "text" at bounding box center [1022, 351] width 505 height 28
paste input "فشار روبيان د،ز،ج"
type input "فشار روبيان د،ز،ج"
click at [505, 431] on textarea at bounding box center [498, 430] width 469 height 65
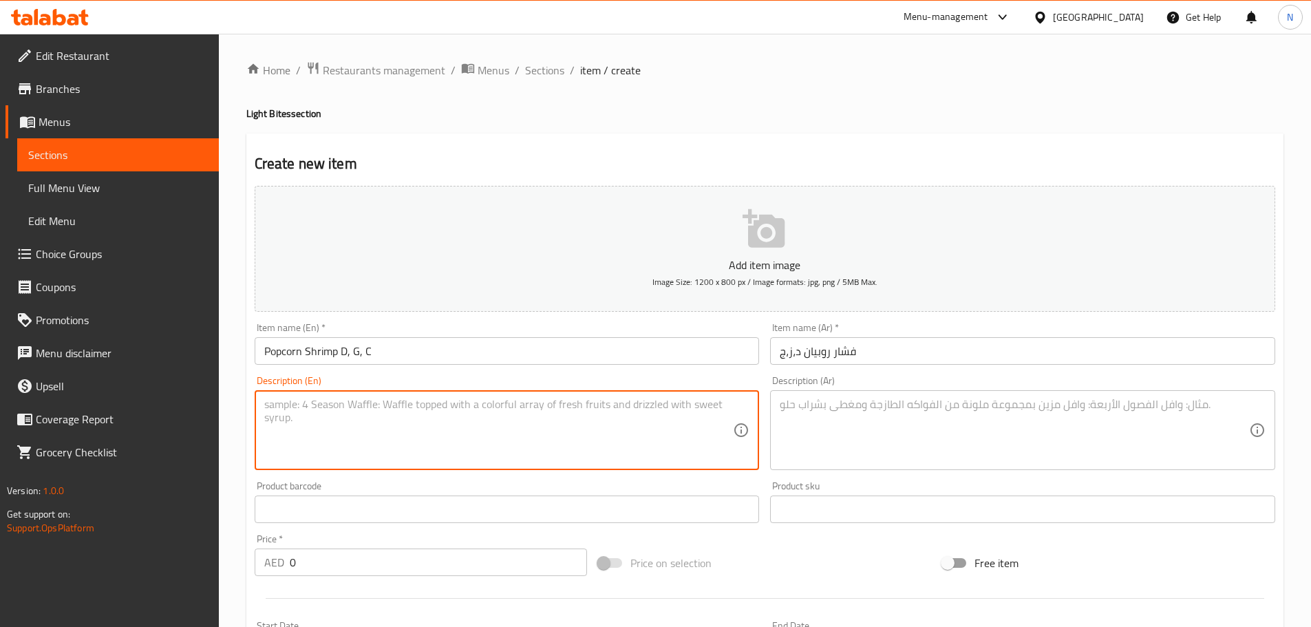
paste textarea "Fried baby prawns and dynamite sauce"
type textarea "Fried baby prawns and dynamite sauce"
click at [934, 440] on textarea at bounding box center [1014, 430] width 469 height 65
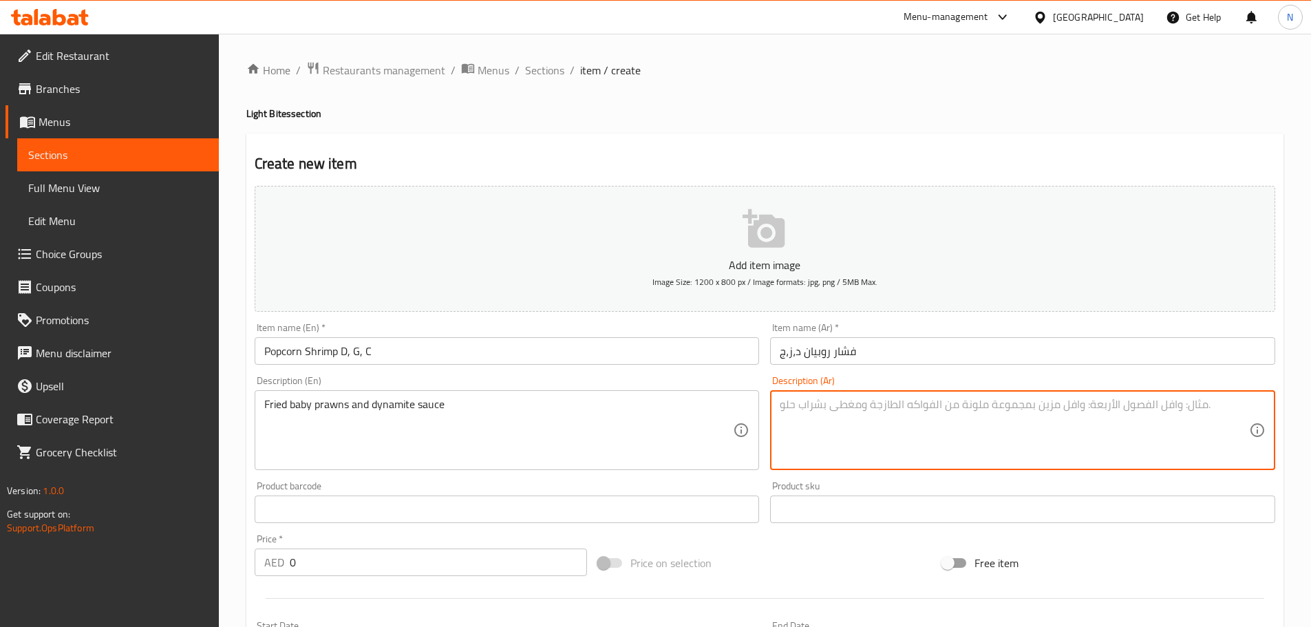
paste textarea "روبيان صغير مقلي و صلصة الديناميت"
click at [854, 407] on textarea "روبيان صغير مقلي و صلصة الديناميت" at bounding box center [1014, 430] width 469 height 65
type textarea "روبيان صغير مقلي وصلصة الديناميت"
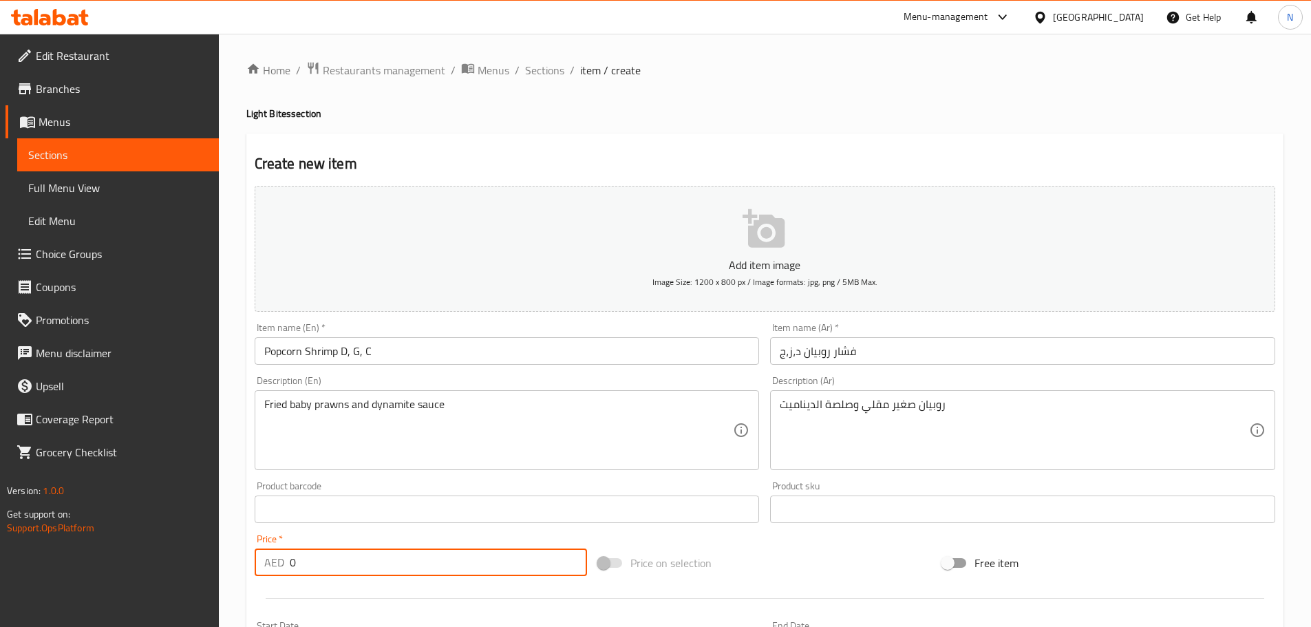
drag, startPoint x: 288, startPoint y: 567, endPoint x: 245, endPoint y: 566, distance: 42.7
click at [245, 566] on div "Home / Restaurants management / Menus / Sections / item / create Light Bites se…" at bounding box center [765, 503] width 1092 height 939
type input "66"
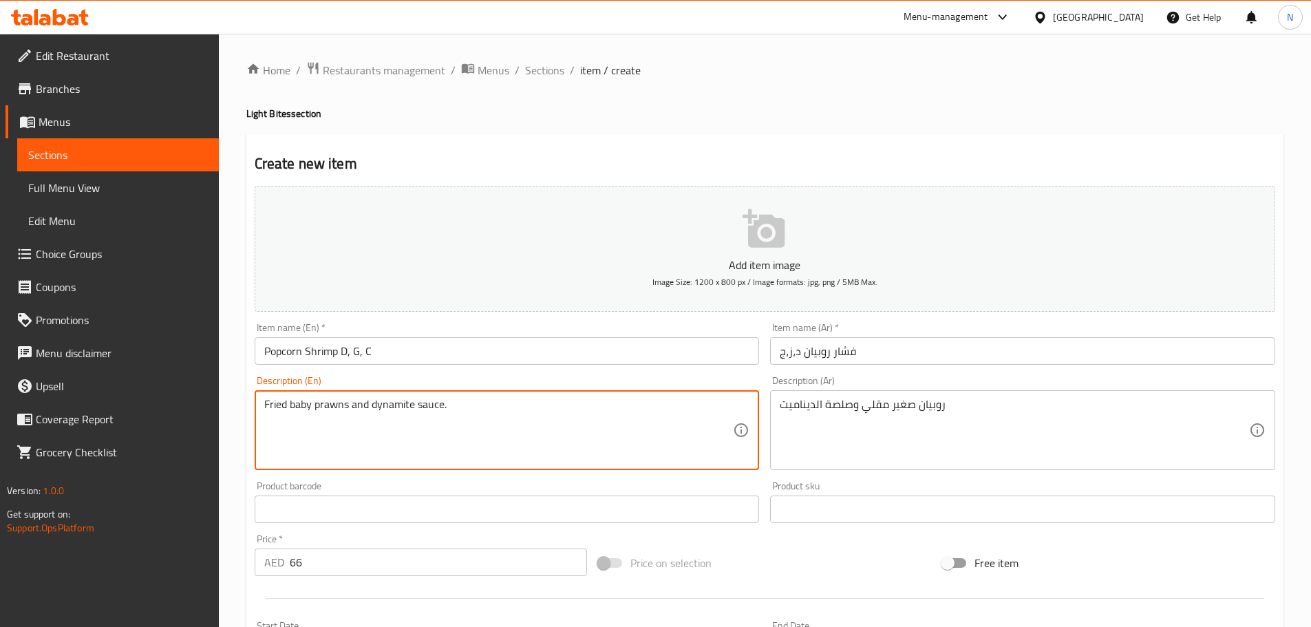
type textarea "Fried baby prawns and dynamite sauce."
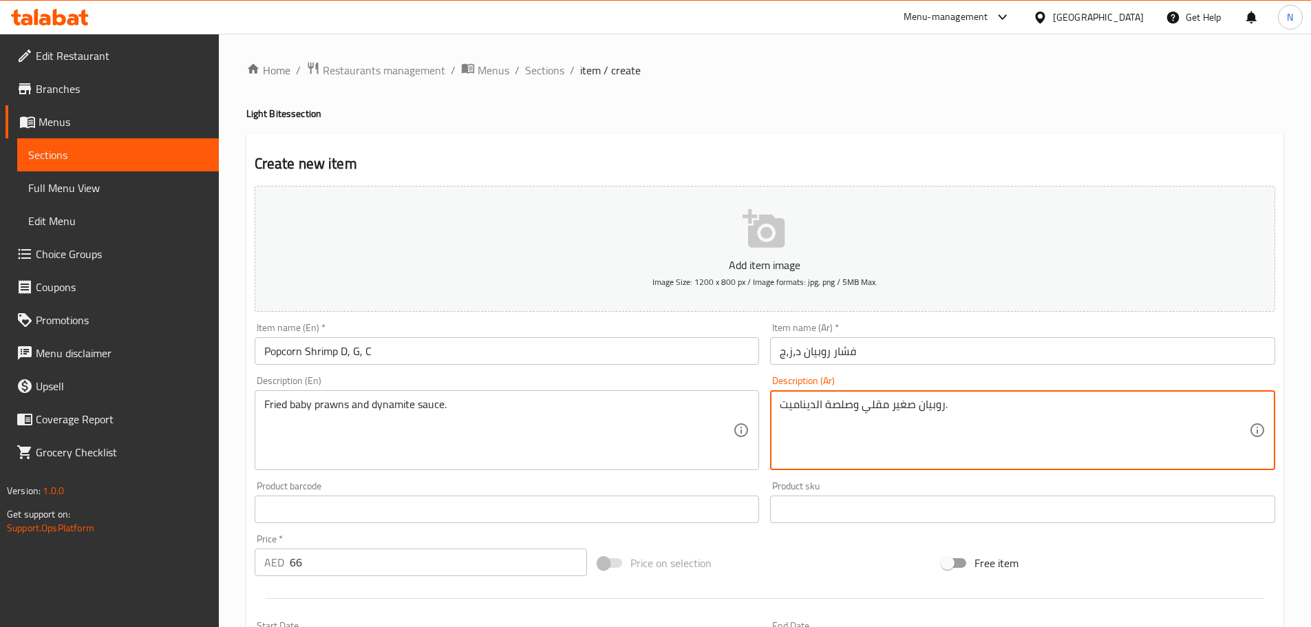
type textarea "روبيان صغير مقلي وصلصة الديناميت."
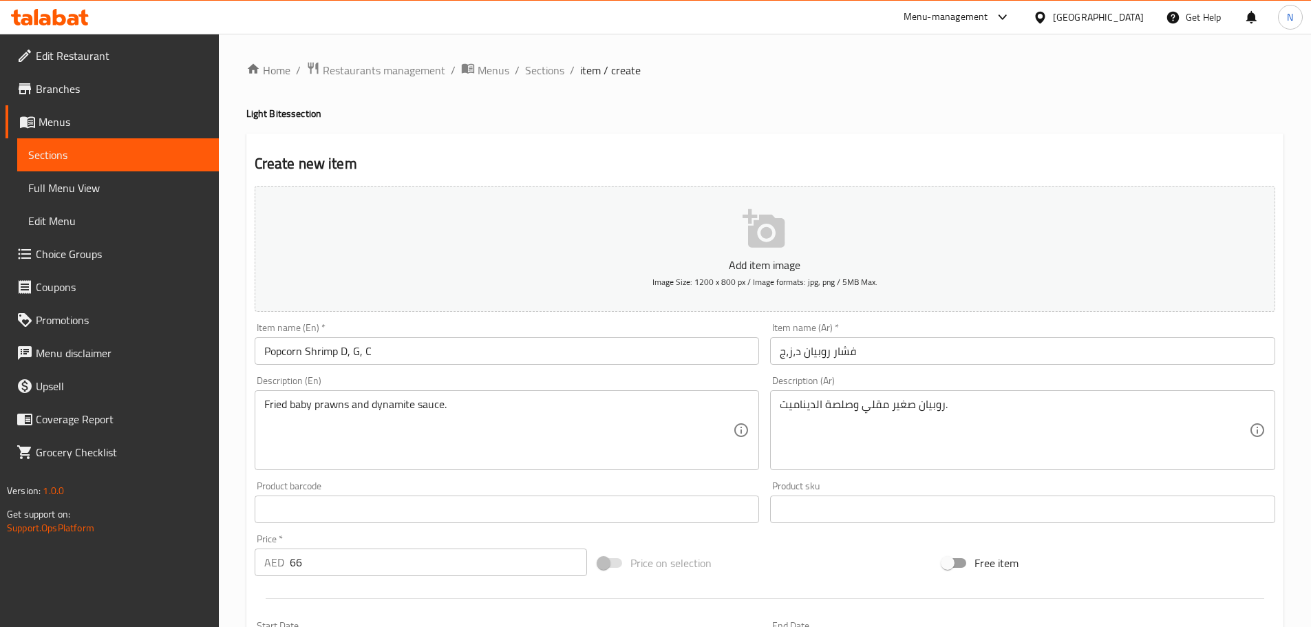
click at [790, 559] on div "Price on selection" at bounding box center [765, 562] width 344 height 37
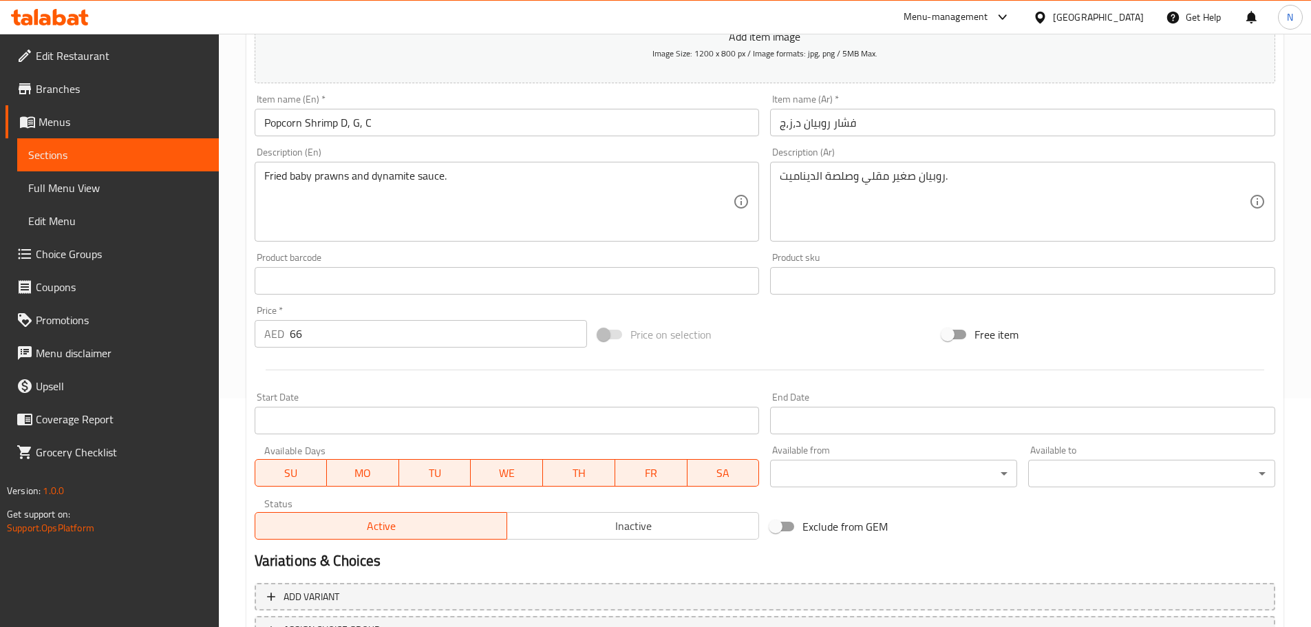
scroll to position [346, 0]
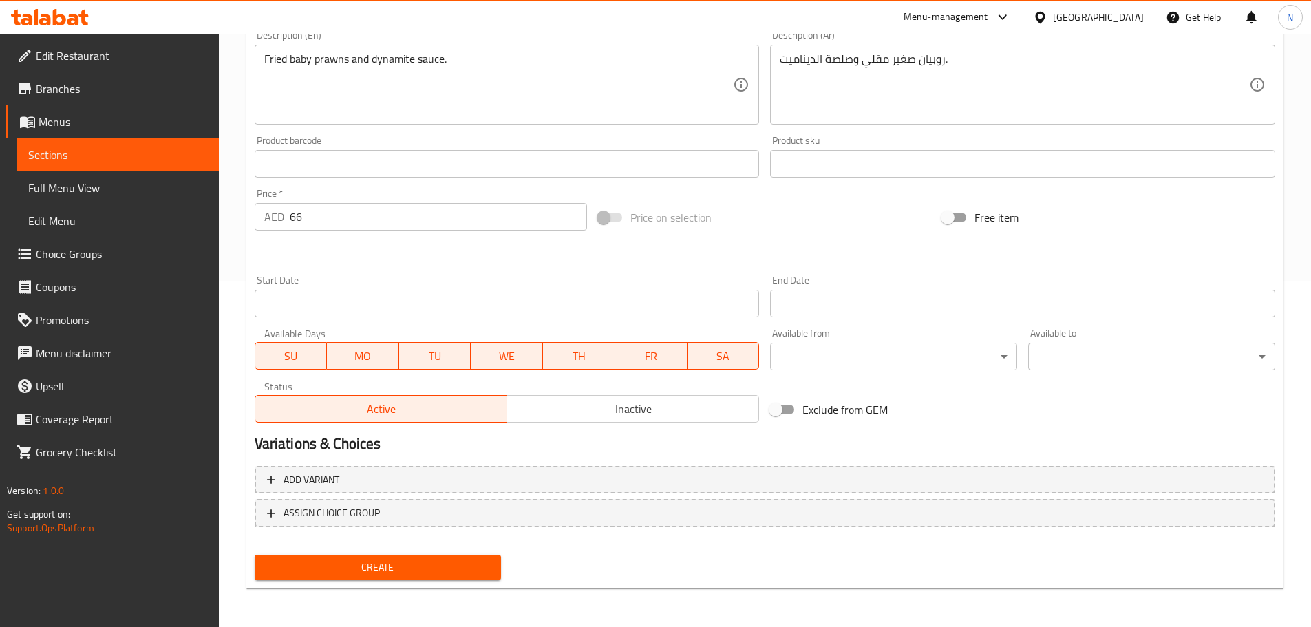
click at [359, 567] on span "Create" at bounding box center [378, 567] width 225 height 17
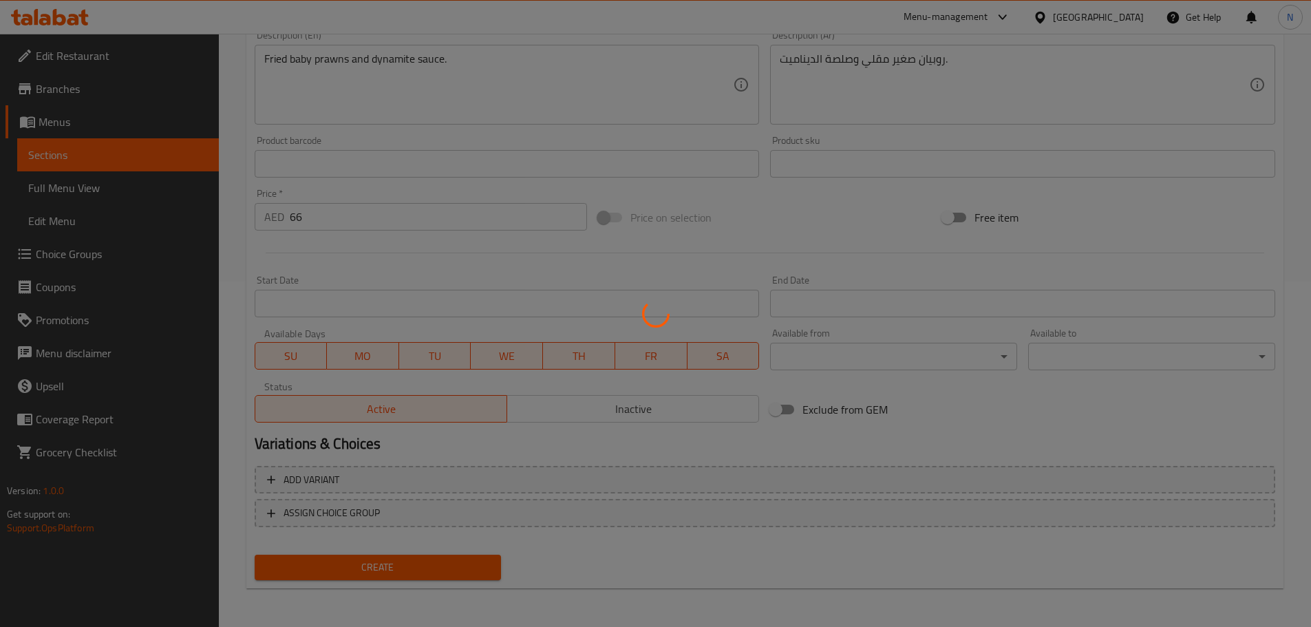
type input "0"
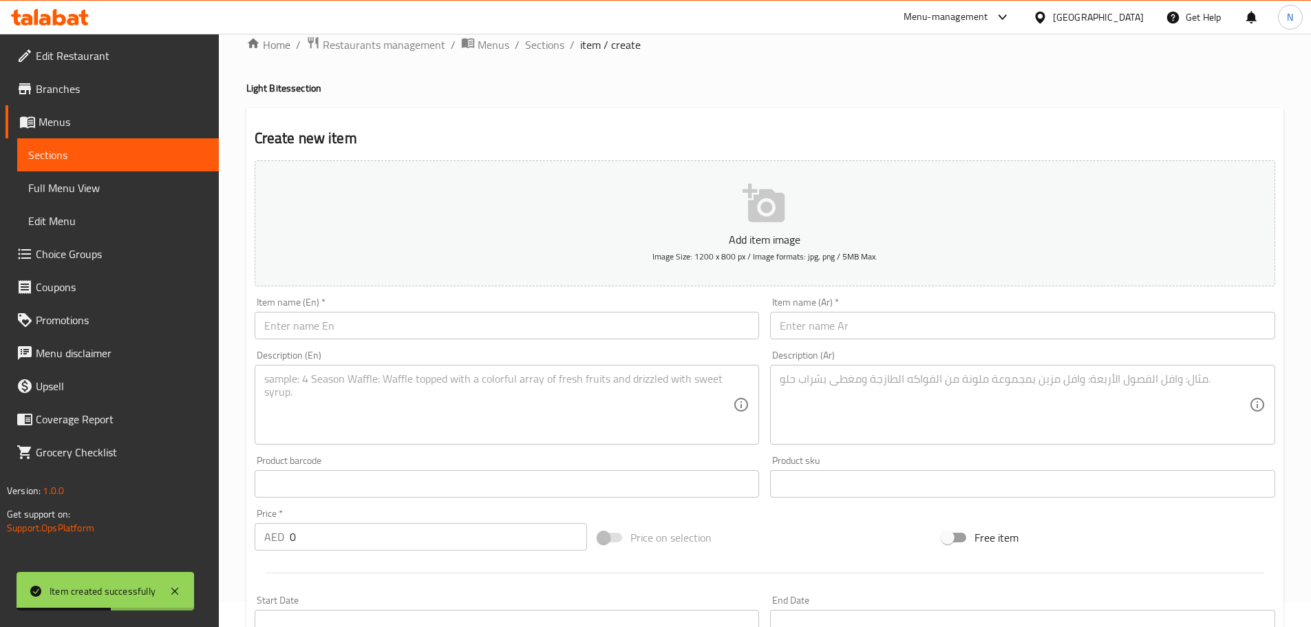
scroll to position [1, 0]
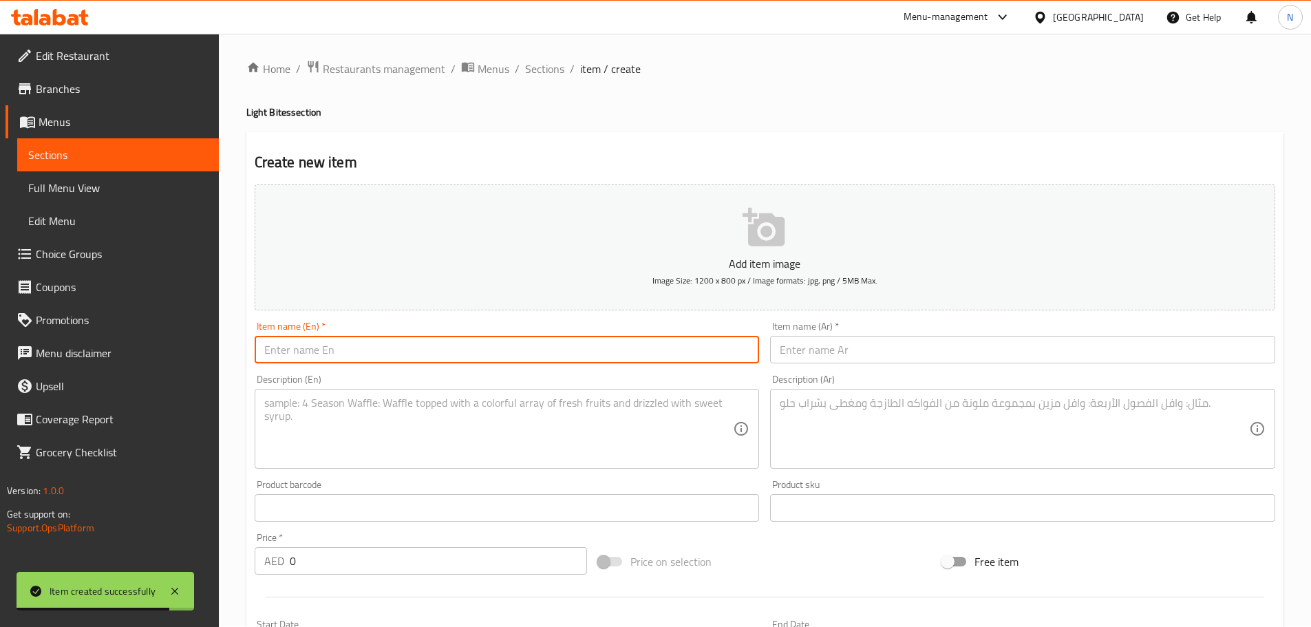
click at [427, 351] on input "text" at bounding box center [507, 350] width 505 height 28
paste input "Salt And Pepper Calamari (D,G,S)"
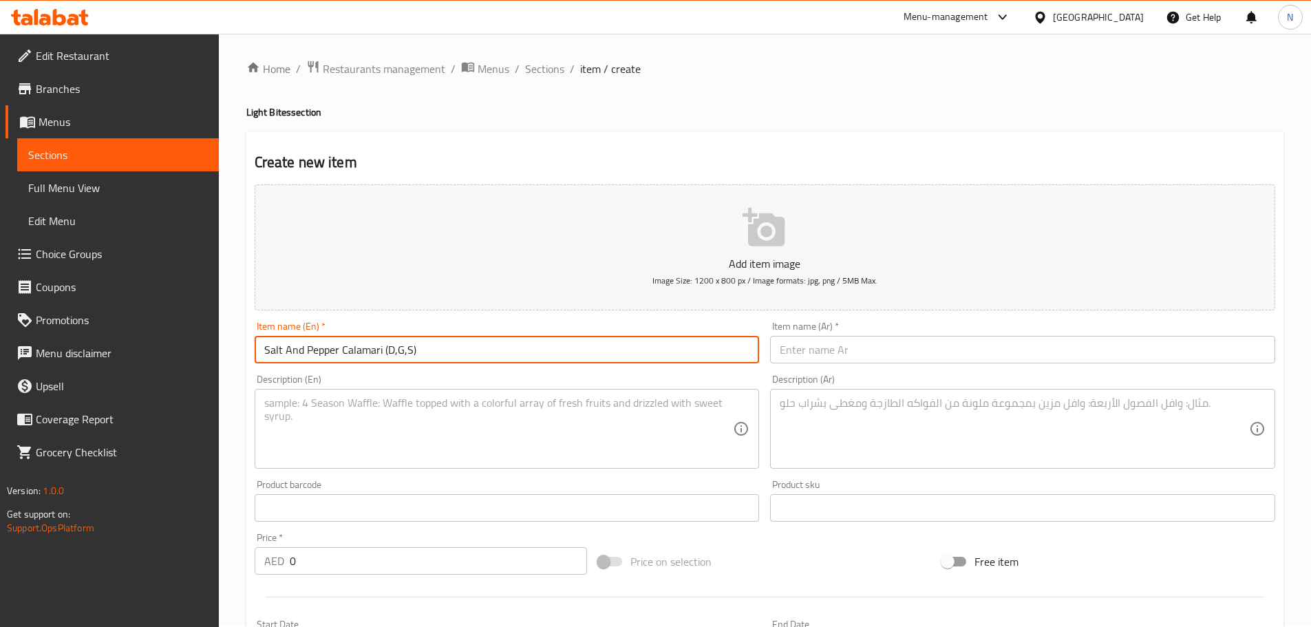
type input "Salt And Pepper Calamari (D,G,S)"
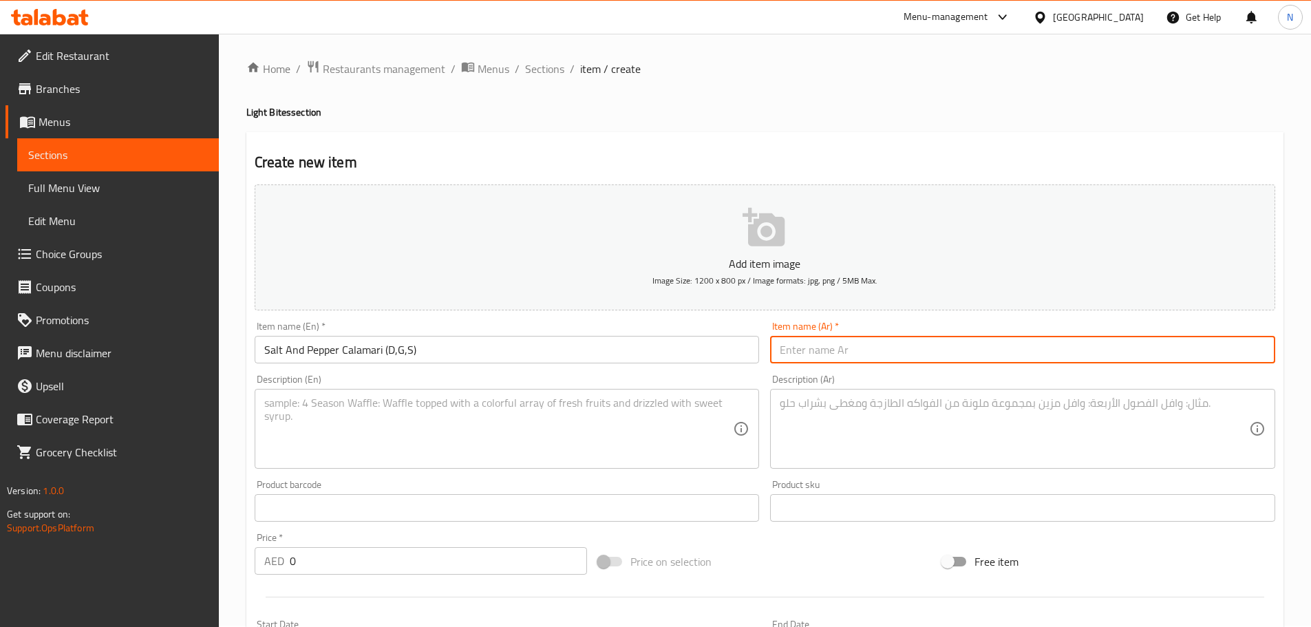
click at [941, 351] on input "text" at bounding box center [1022, 350] width 505 height 28
paste input "كاليماري بالملح والفلفل (د،ز،ج)"
type input "كاليماري بالملح والفلفل (د،ز،ج)"
click at [661, 425] on textarea at bounding box center [498, 428] width 469 height 65
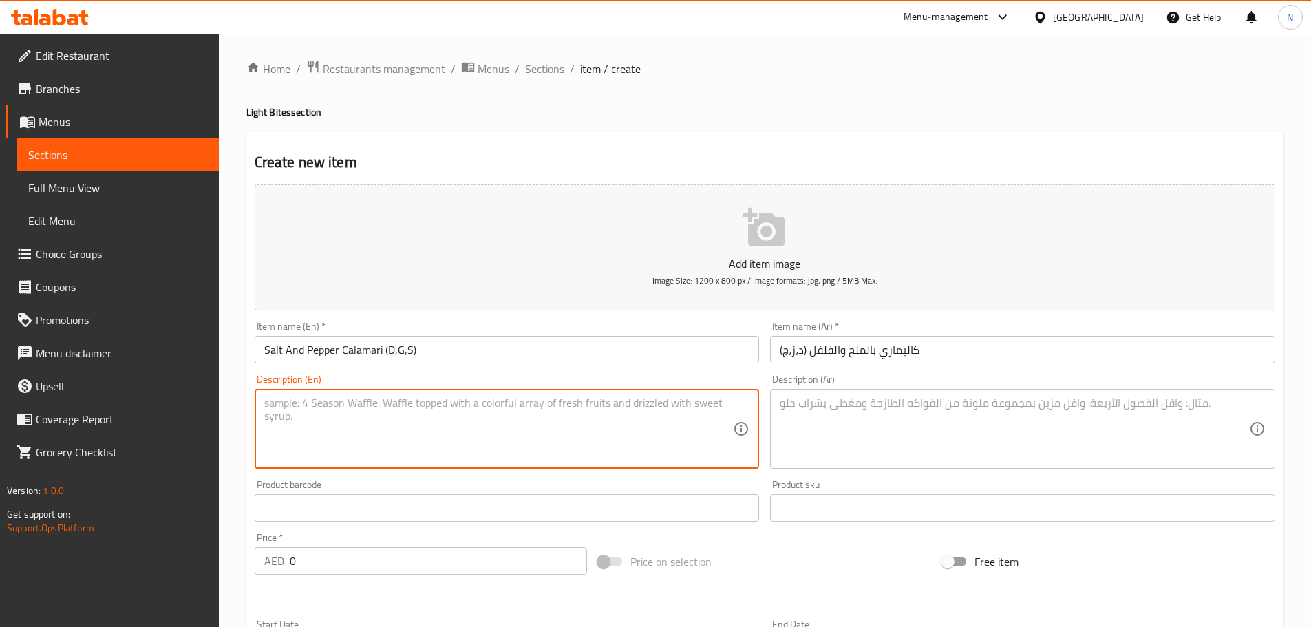
paste textarea "Deep fried calamari, sweet chilli, [MEDICAL_DATA] sauce"
type textarea "Deep fried calamari, sweet chilli, [MEDICAL_DATA] sauce"
click at [1029, 404] on textarea at bounding box center [1014, 428] width 469 height 65
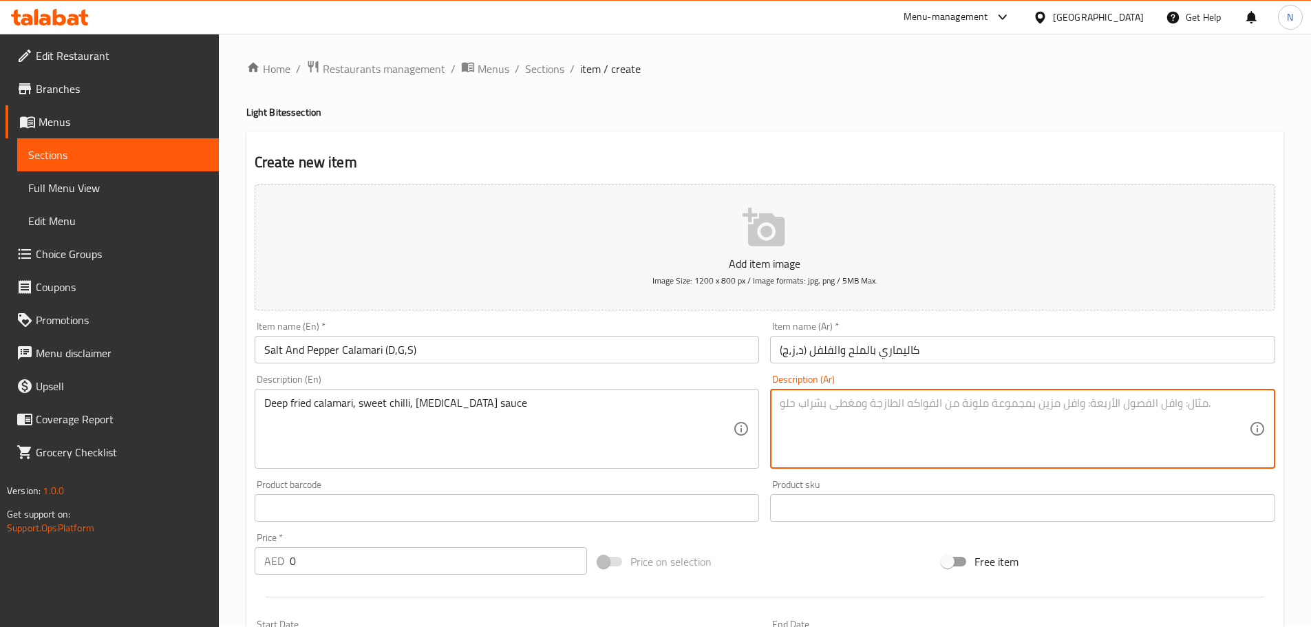
paste textarea "[PERSON_NAME]، فلفل حلو، صلصة التارتار"
type textarea "[PERSON_NAME]، فلفل حلو، صلصة التارتار"
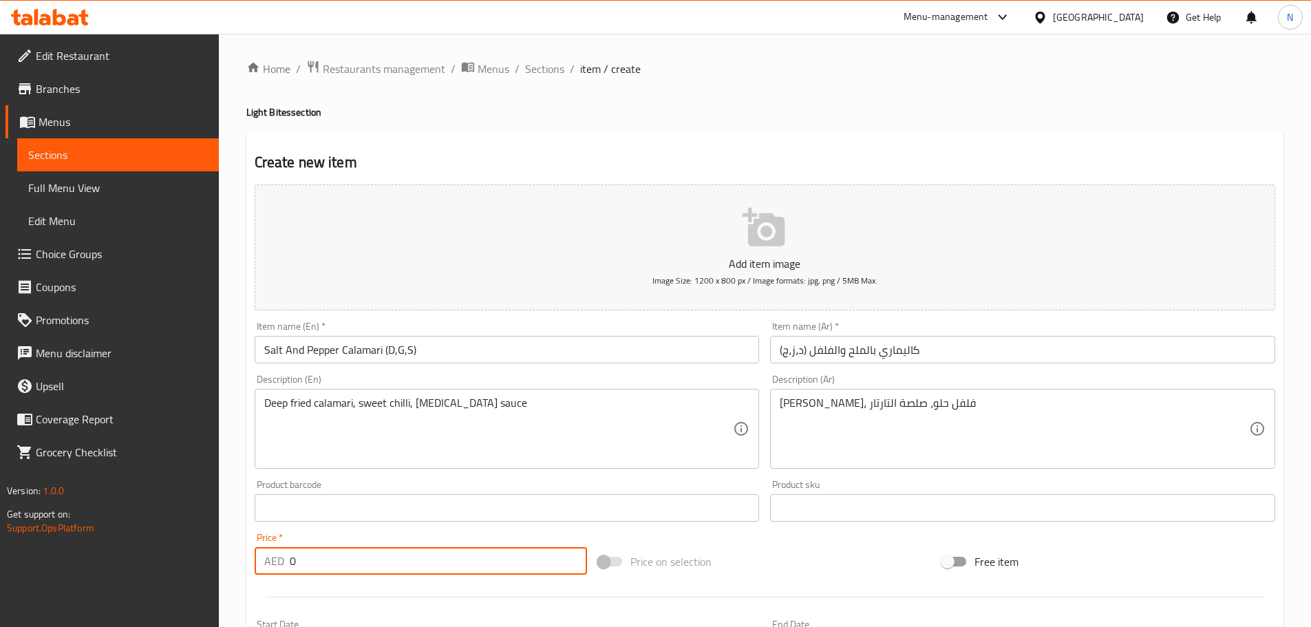
drag, startPoint x: 364, startPoint y: 566, endPoint x: 272, endPoint y: 573, distance: 92.5
click at [272, 573] on div "AED 0 Price *" at bounding box center [421, 561] width 333 height 28
type input "66"
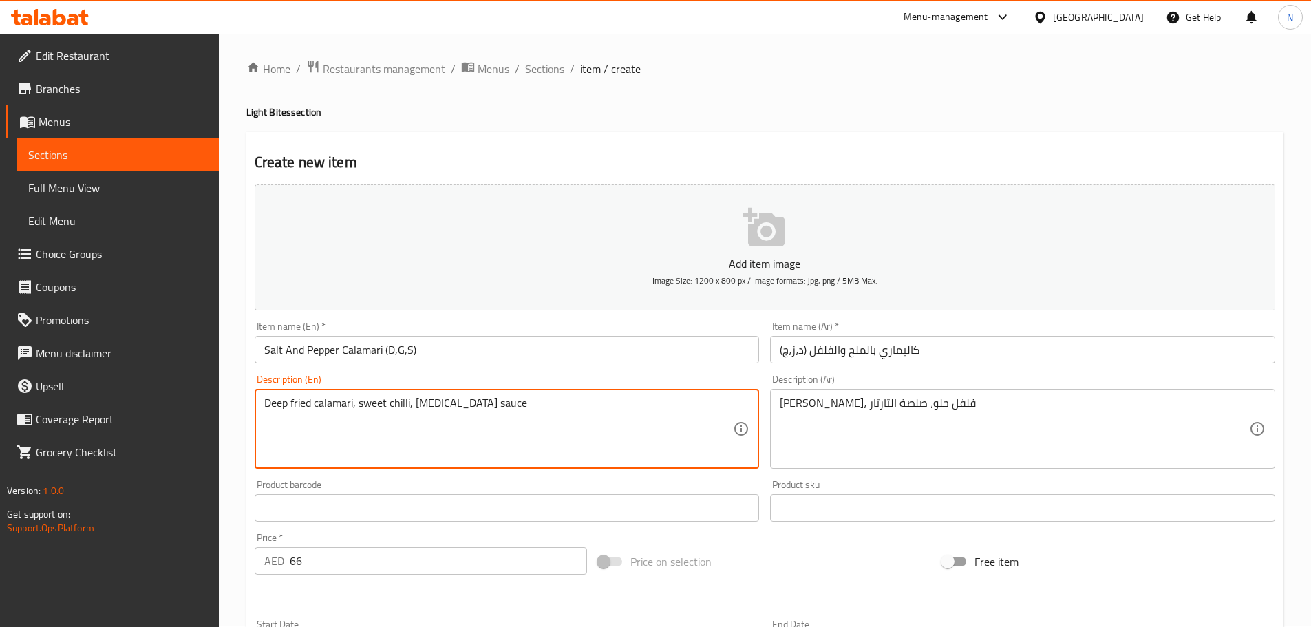
click at [413, 405] on textarea "Deep fried calamari, sweet chilli, [MEDICAL_DATA] sauce" at bounding box center [498, 428] width 469 height 65
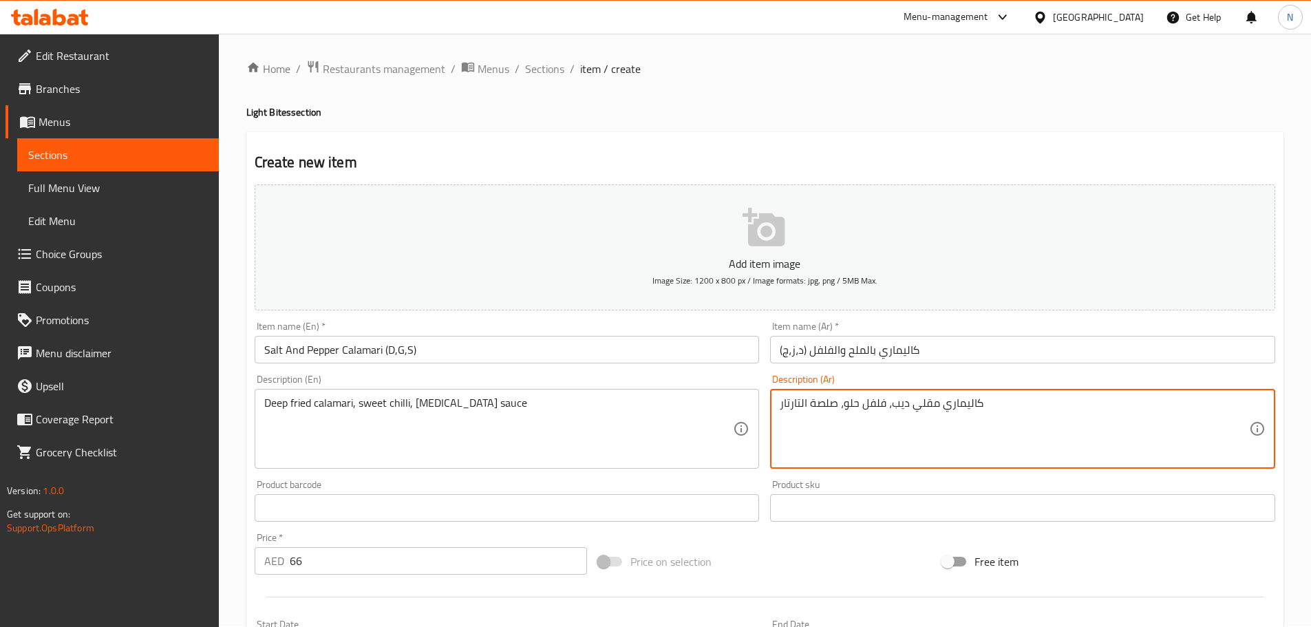
type textarea "كاليماري مقلي ديب، فلفل حلو، صلصة التارتار"
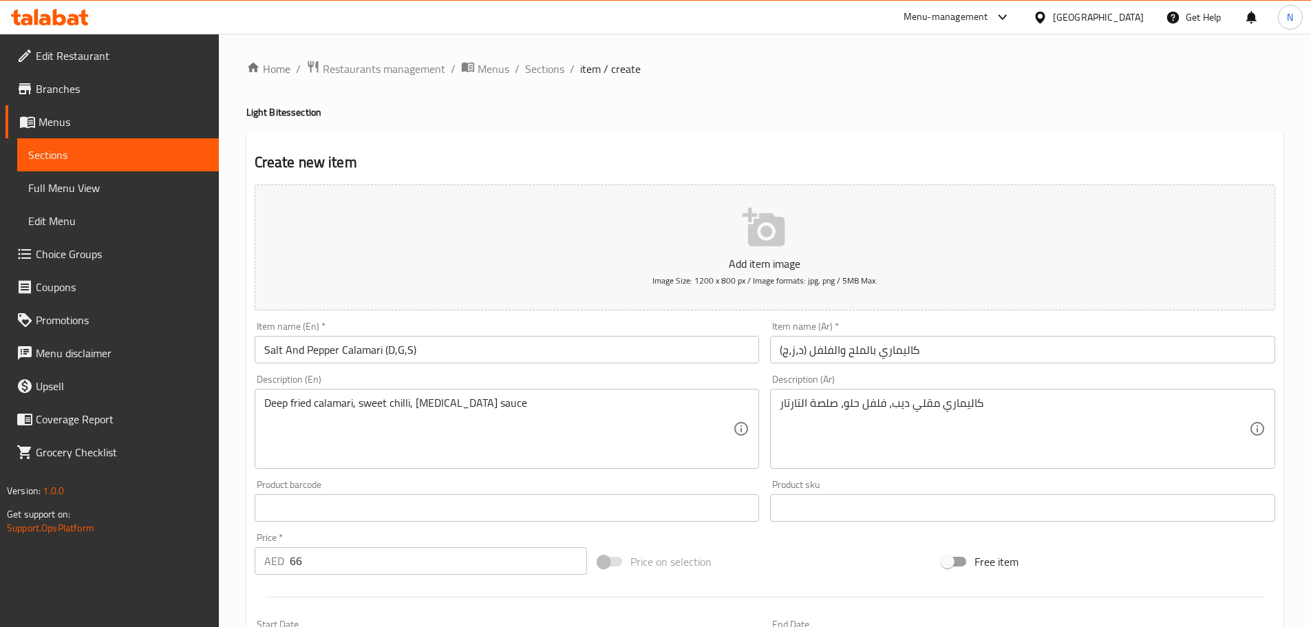
click at [790, 562] on div "Price on selection" at bounding box center [765, 561] width 344 height 37
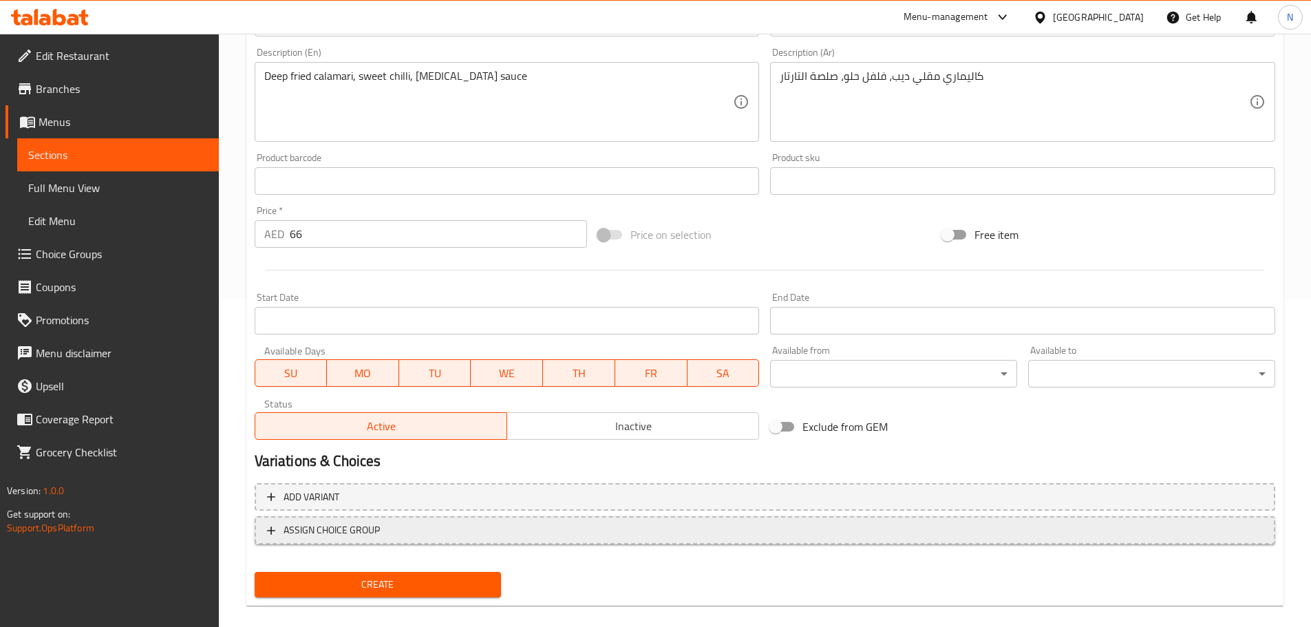
scroll to position [346, 0]
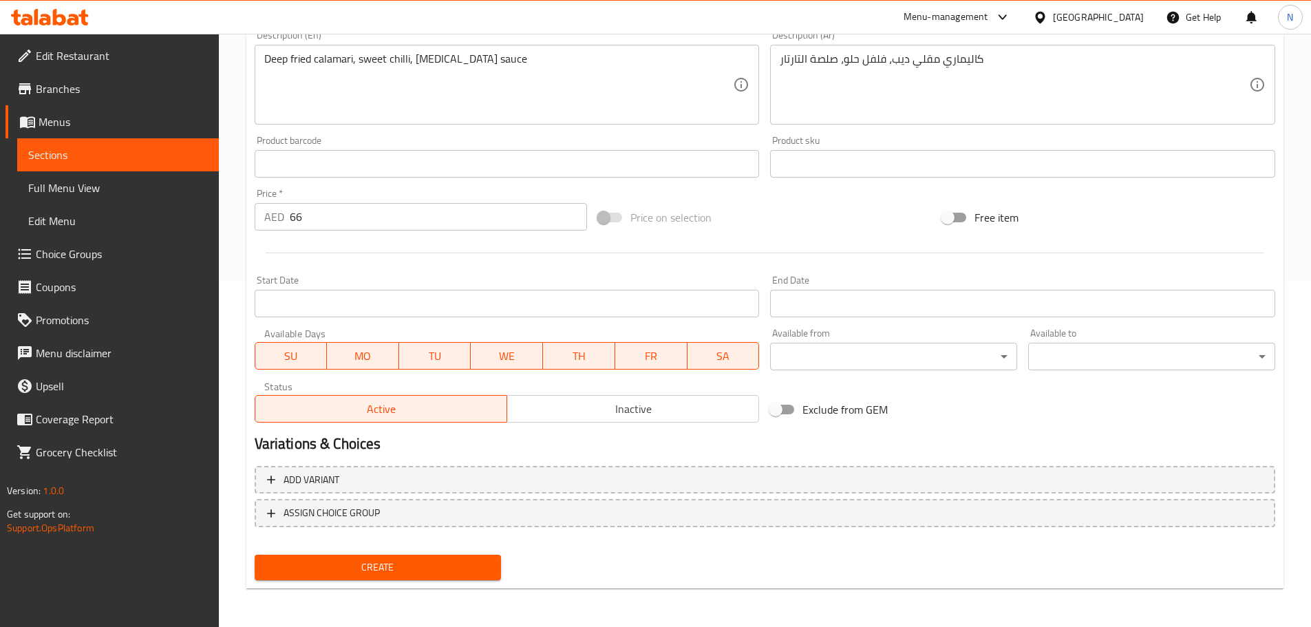
click at [372, 569] on span "Create" at bounding box center [378, 567] width 225 height 17
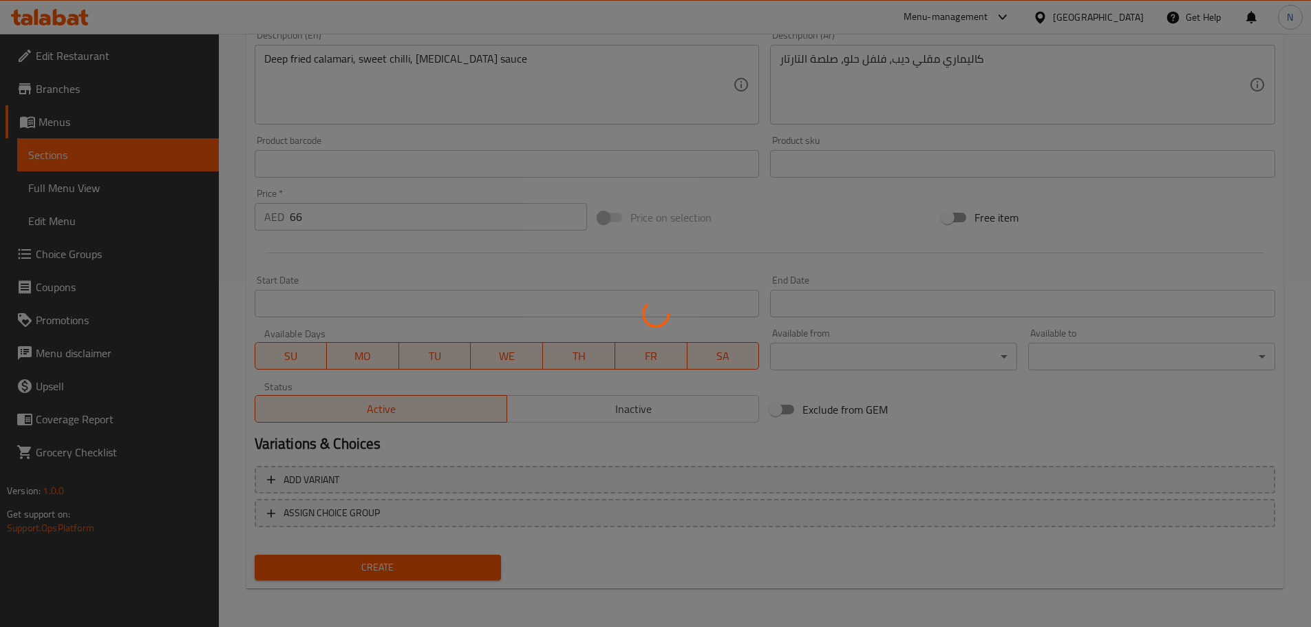
type input "0"
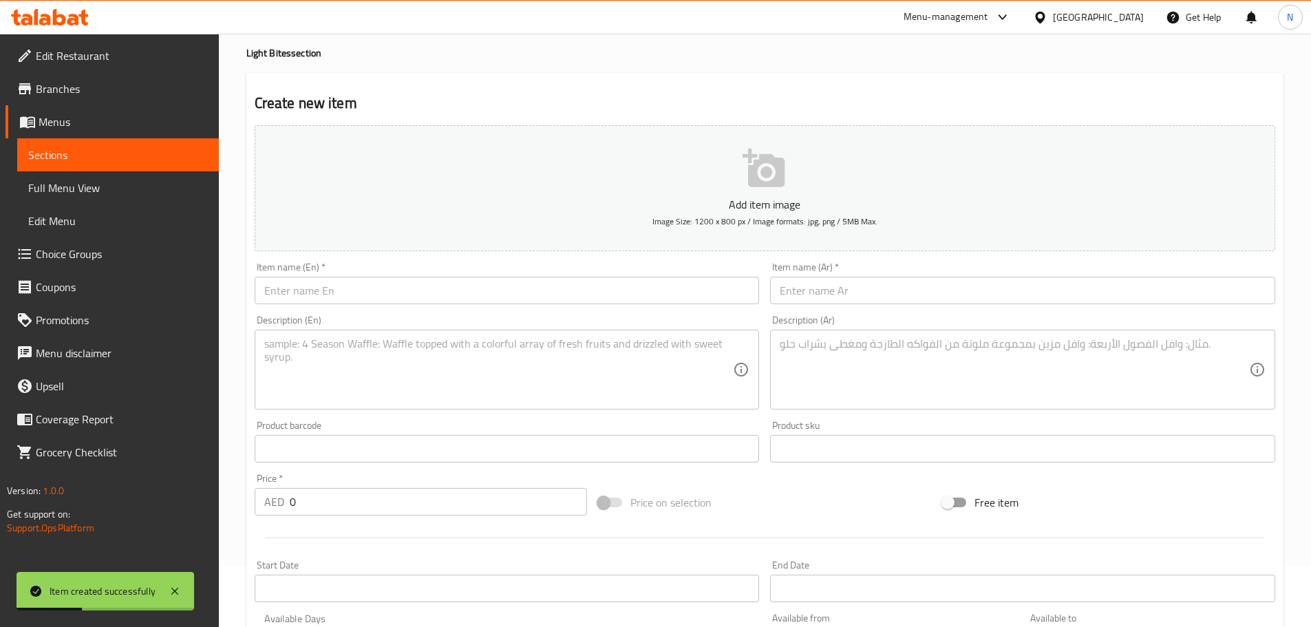
scroll to position [0, 0]
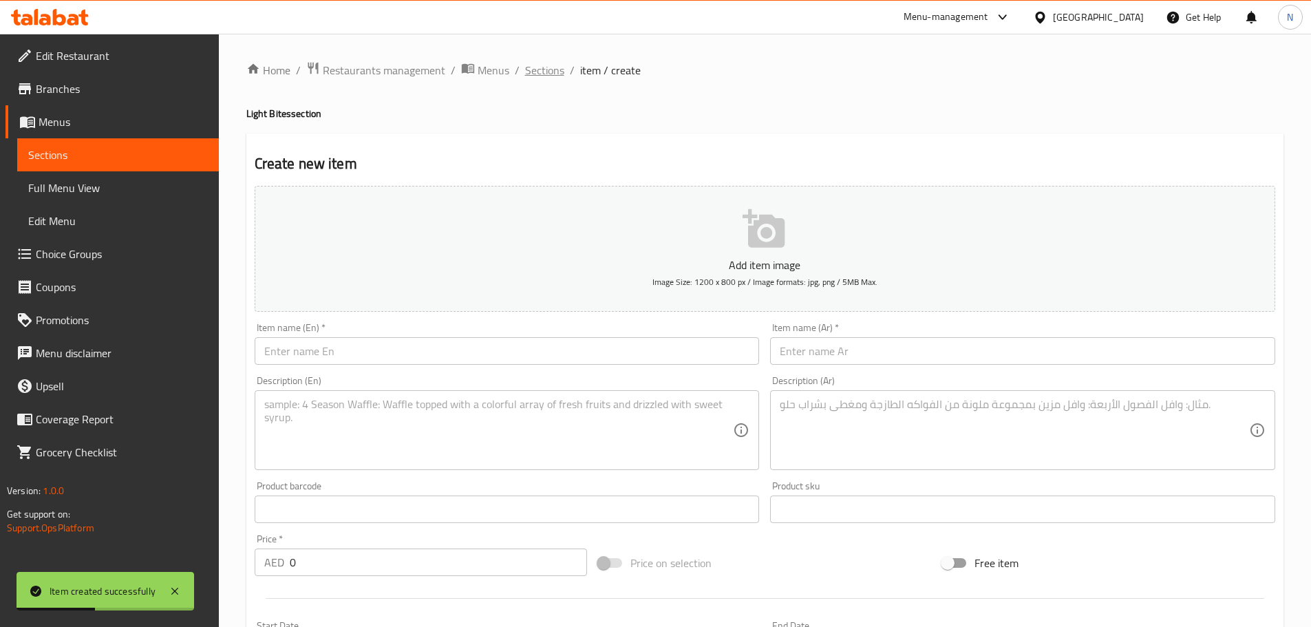
click at [542, 78] on span "Sections" at bounding box center [544, 70] width 39 height 17
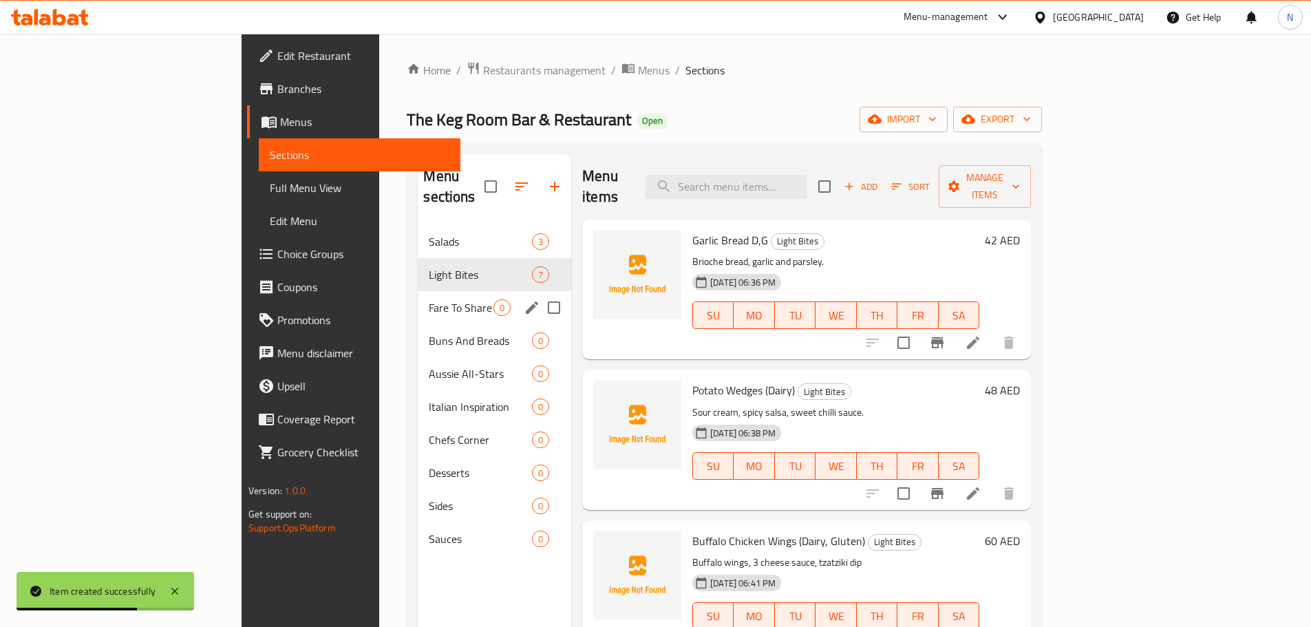
click at [524, 299] on icon "edit" at bounding box center [532, 307] width 17 height 17
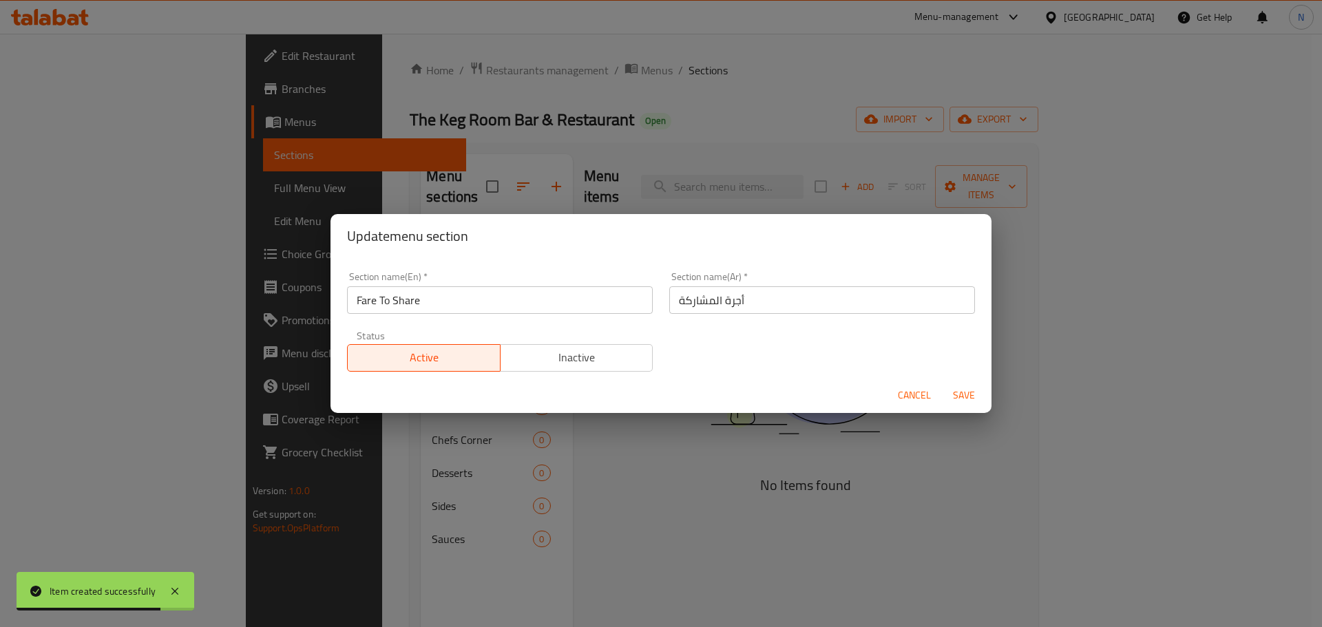
click at [708, 300] on input "أجرة المشاركة" at bounding box center [822, 300] width 306 height 28
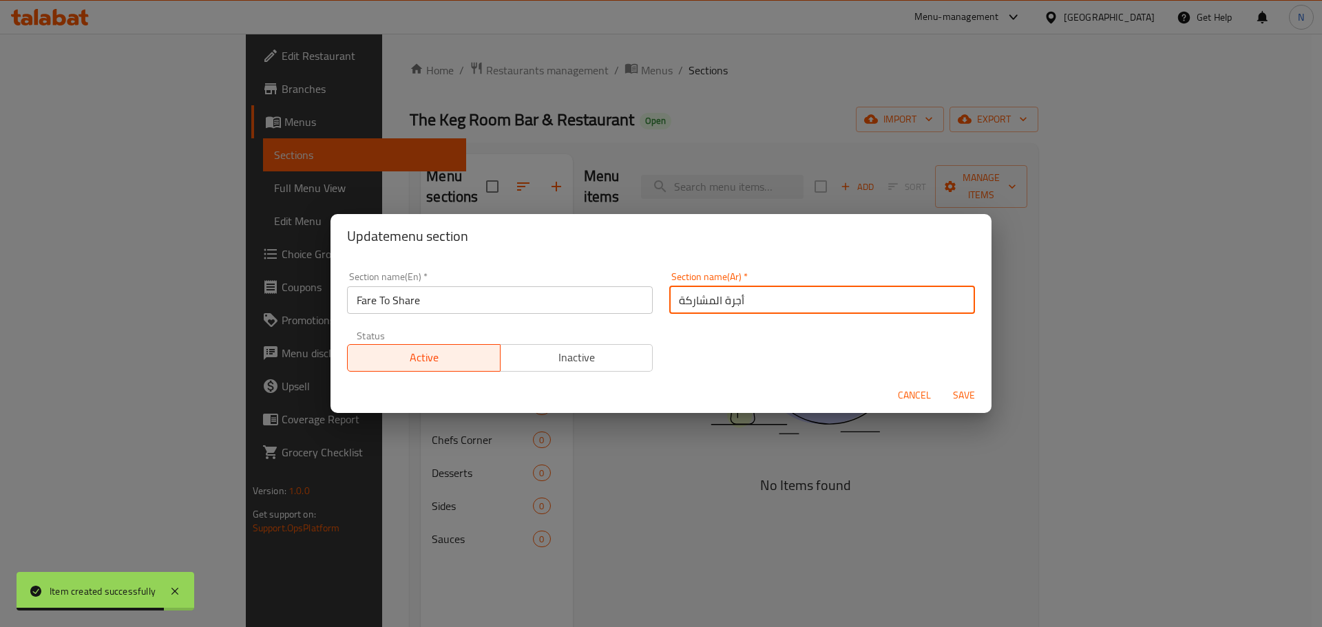
click at [708, 300] on input "أجرة المشاركة" at bounding box center [822, 300] width 306 height 28
paste input "باق ل"
type input "أطباق للمشاركة"
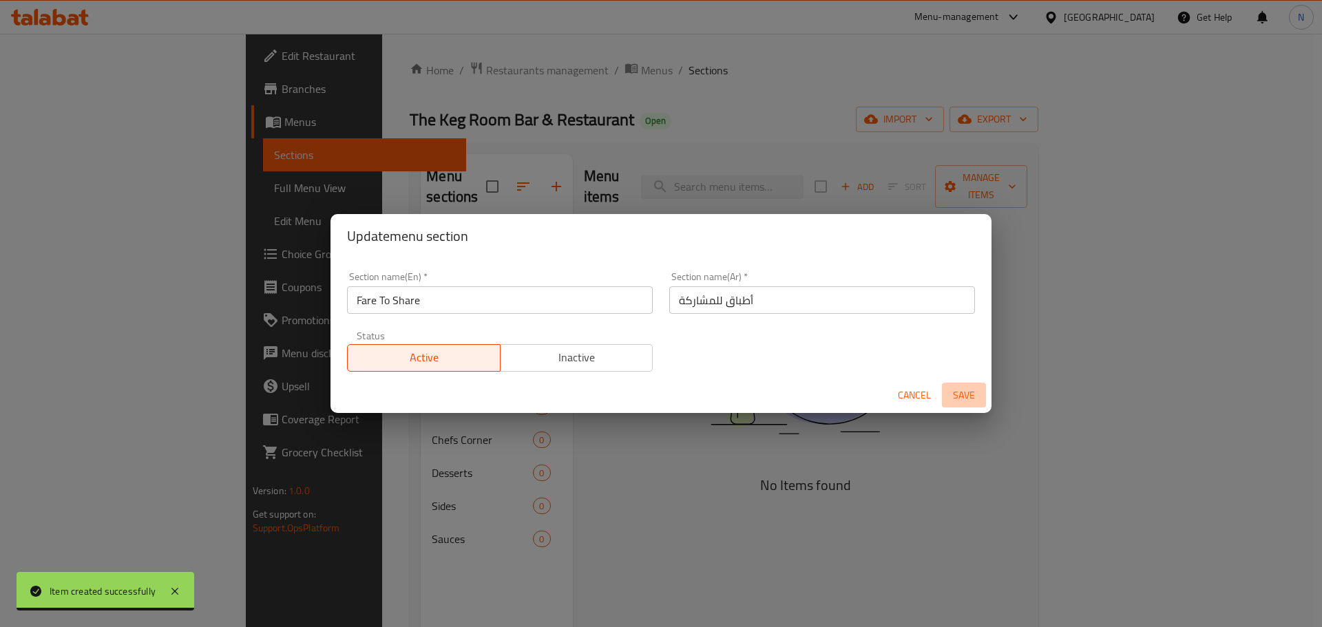
click at [953, 393] on span "Save" at bounding box center [963, 395] width 33 height 17
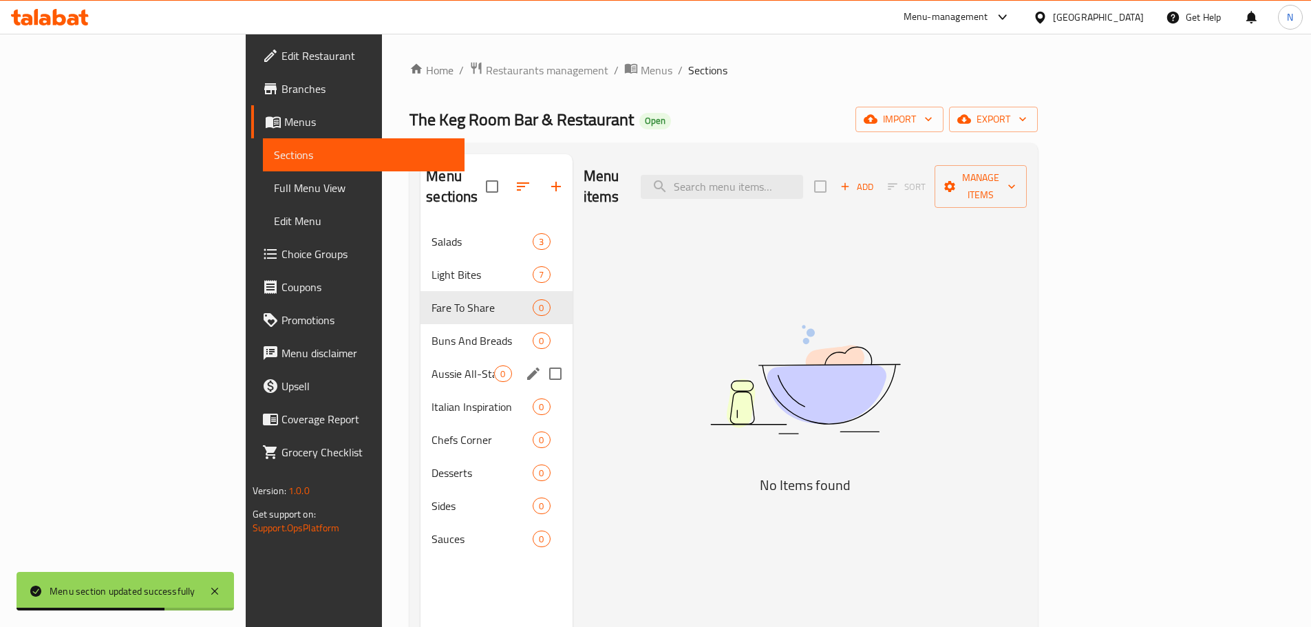
click at [421, 363] on div "Aussie All-Stars 0" at bounding box center [496, 373] width 151 height 33
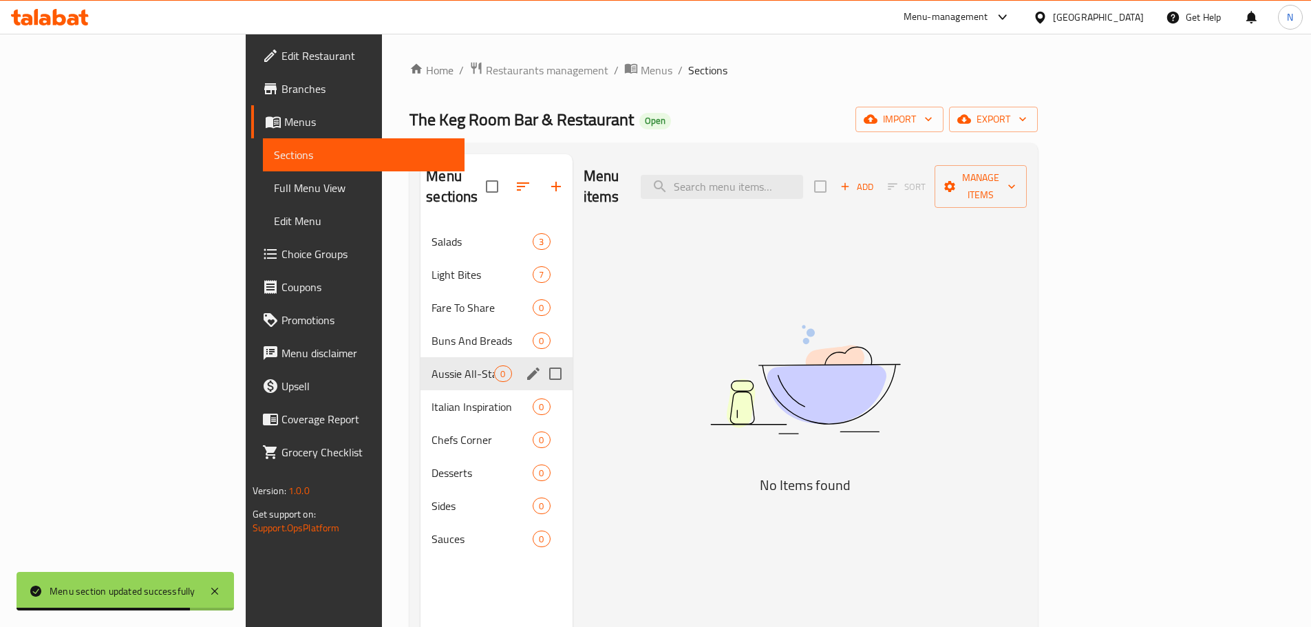
click at [525, 366] on icon "edit" at bounding box center [533, 374] width 17 height 17
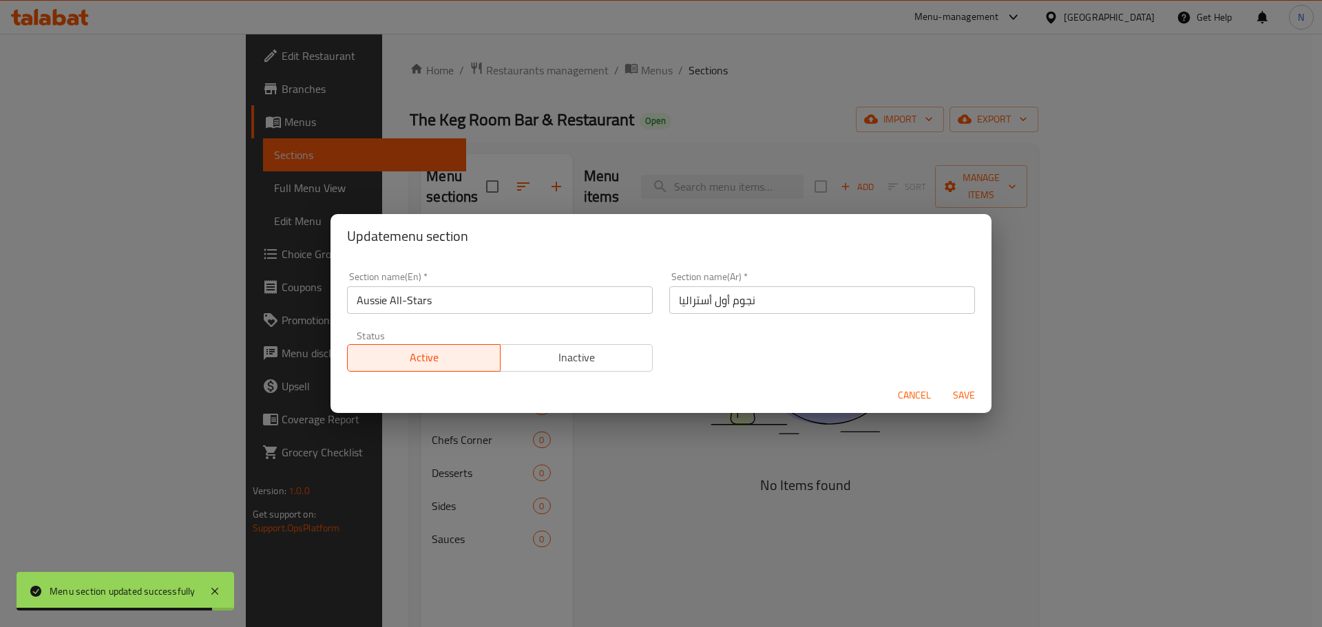
click at [698, 317] on div "Section name(Ar)   * نجوم أول أستراليا Section name(Ar) *" at bounding box center [822, 293] width 322 height 59
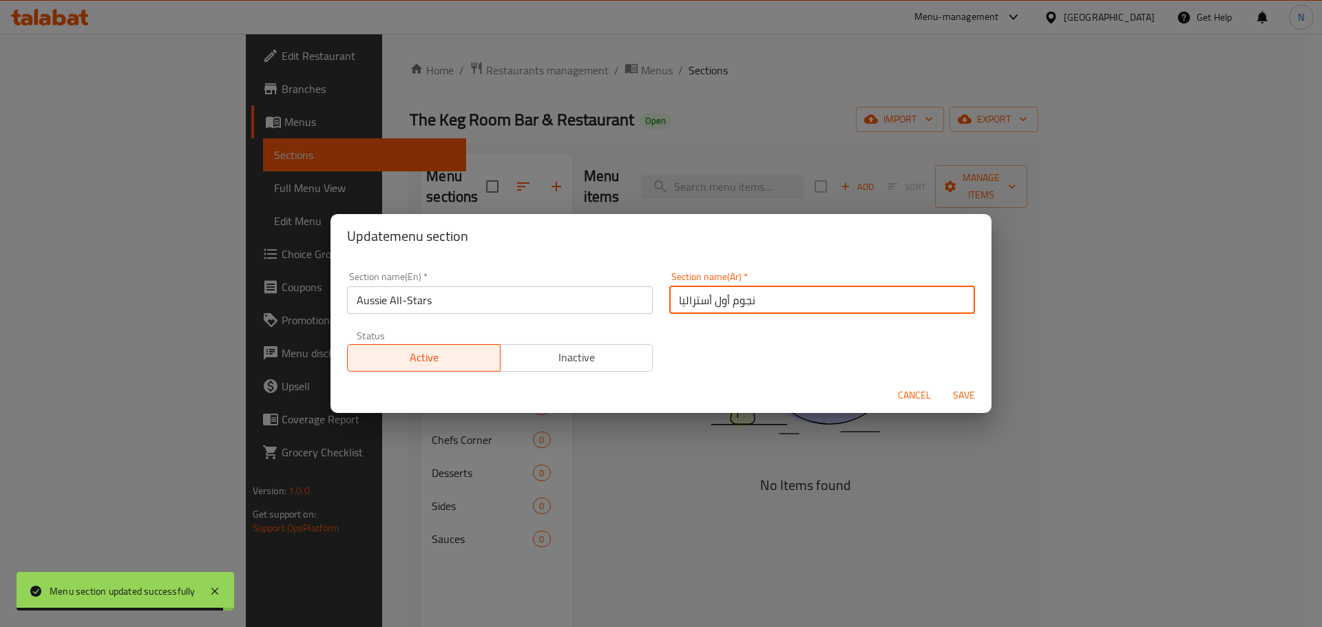
click at [700, 305] on input "نجوم أول أستراليا" at bounding box center [822, 300] width 306 height 28
paste input "الأطباق الأسترالية المميزة"
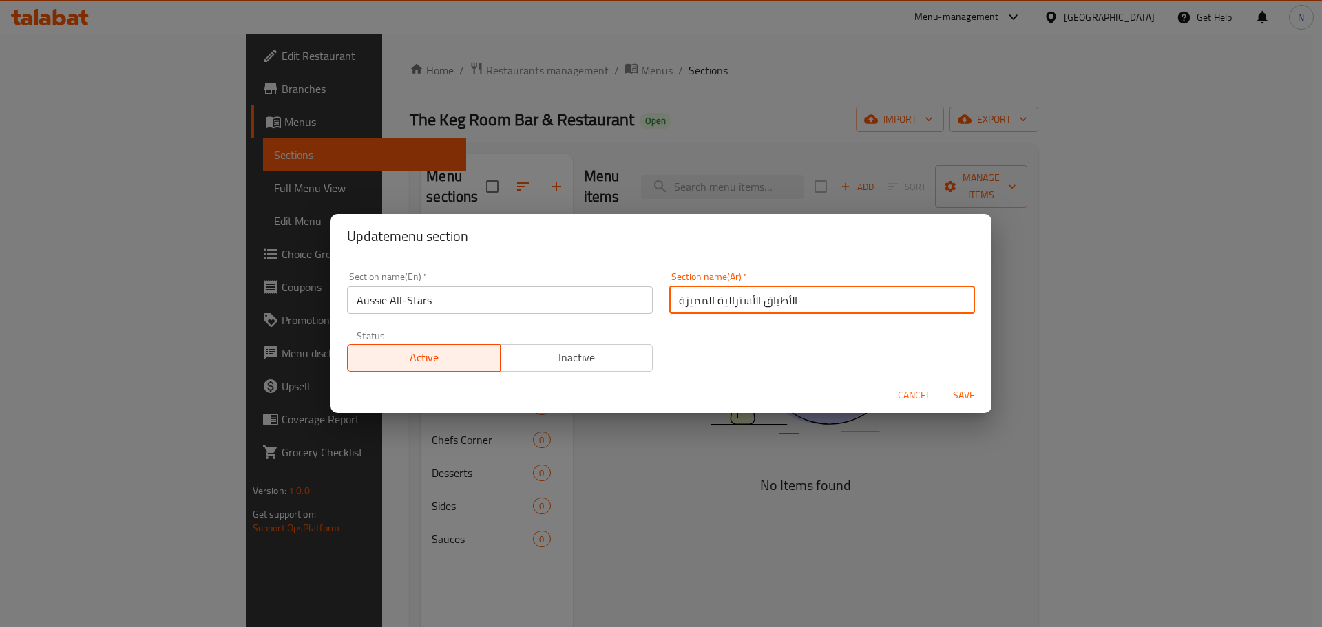
type input "الأطباق الأسترالية المميزة"
click at [968, 394] on span "Save" at bounding box center [963, 395] width 33 height 17
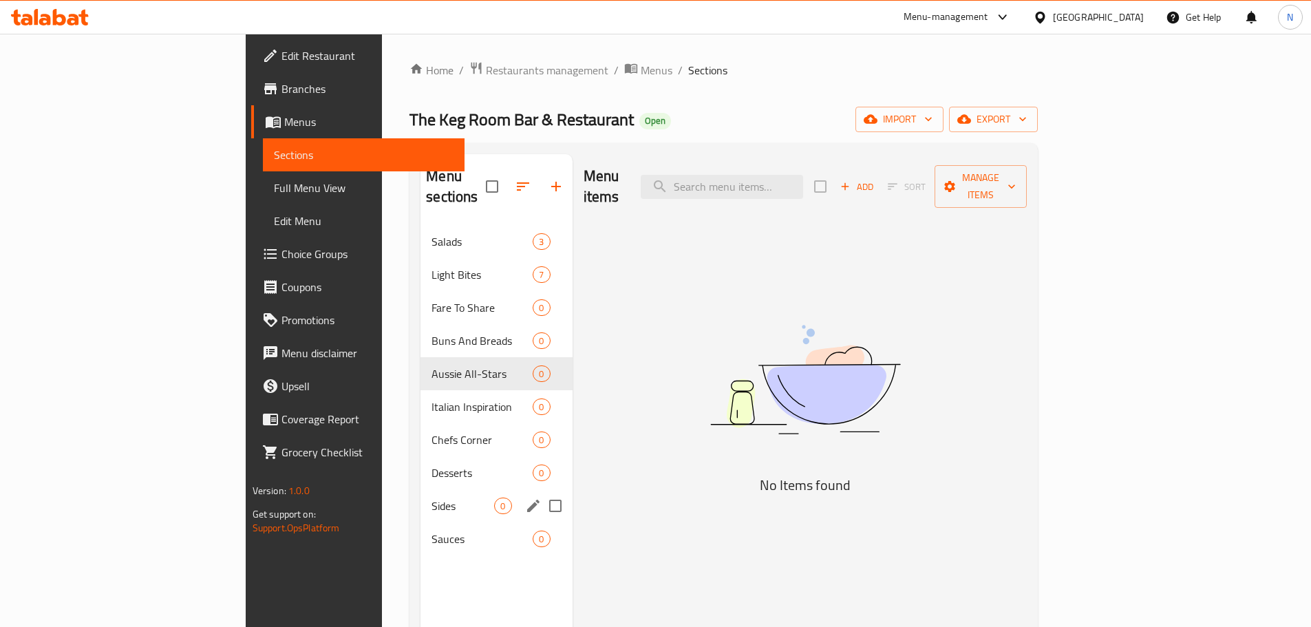
click at [432, 498] on span "Sides" at bounding box center [463, 506] width 63 height 17
click at [525, 498] on icon "edit" at bounding box center [533, 506] width 17 height 17
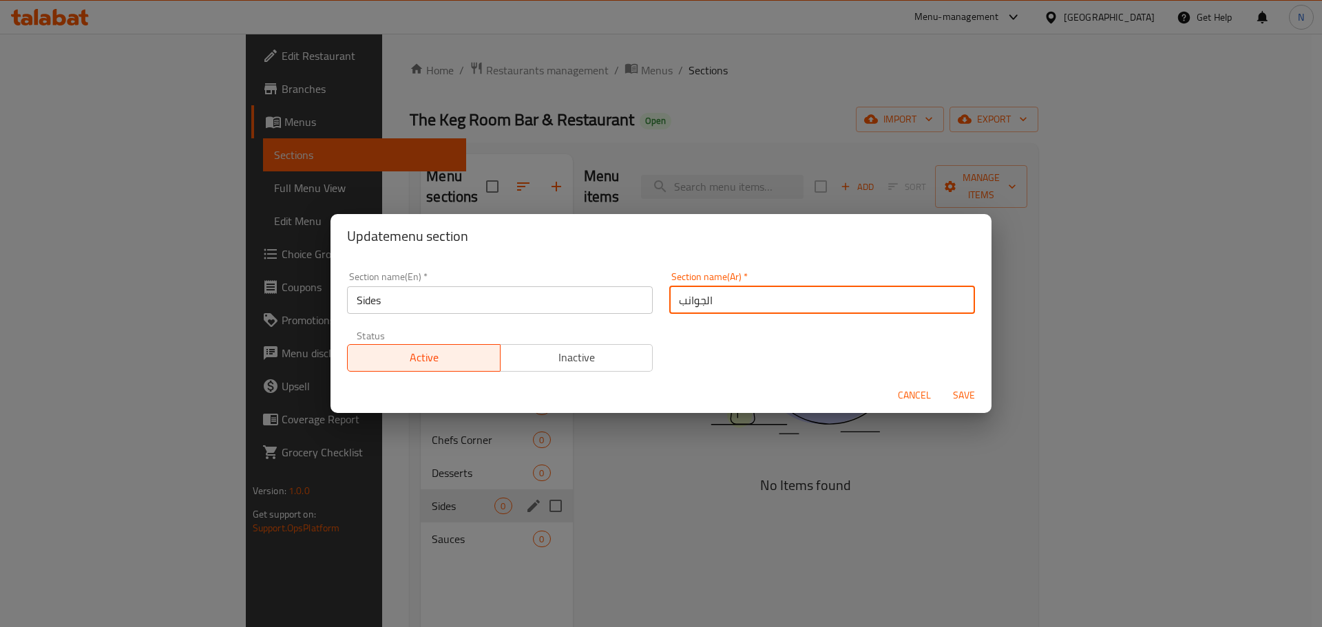
click at [672, 304] on input "الجوانب" at bounding box center [822, 300] width 306 height 28
paste input "طباق الجانبية"
type input "الاطباق الجانبية"
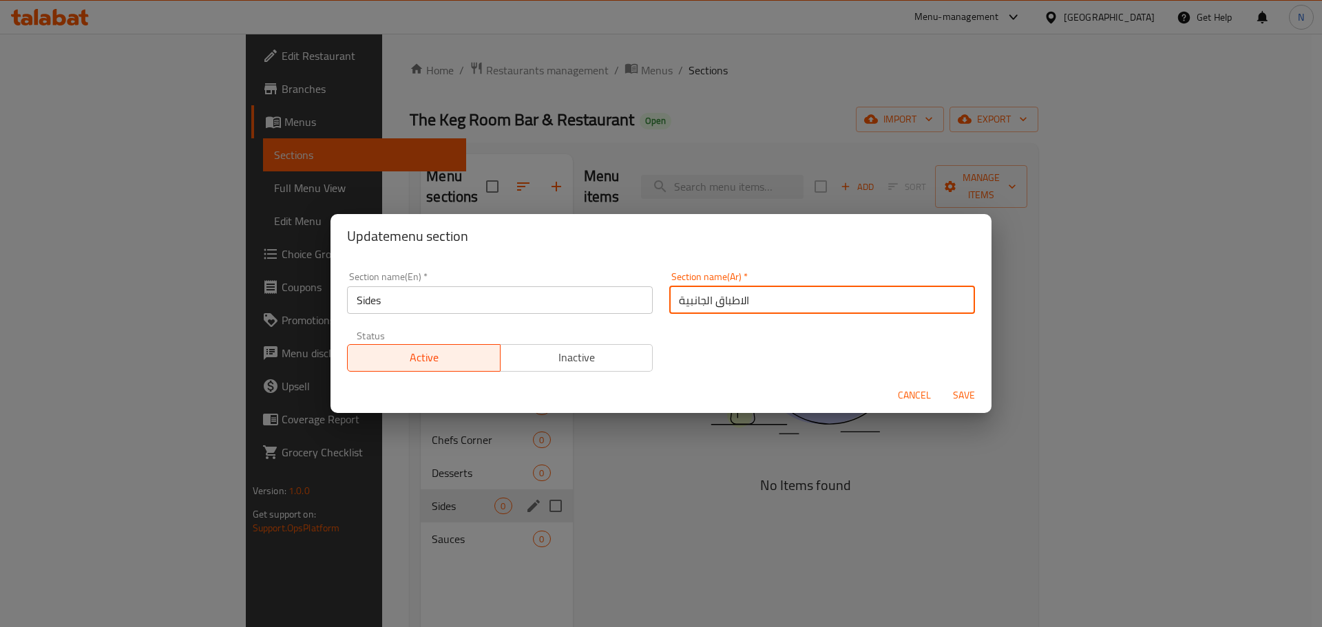
click at [964, 395] on span "Save" at bounding box center [963, 395] width 33 height 17
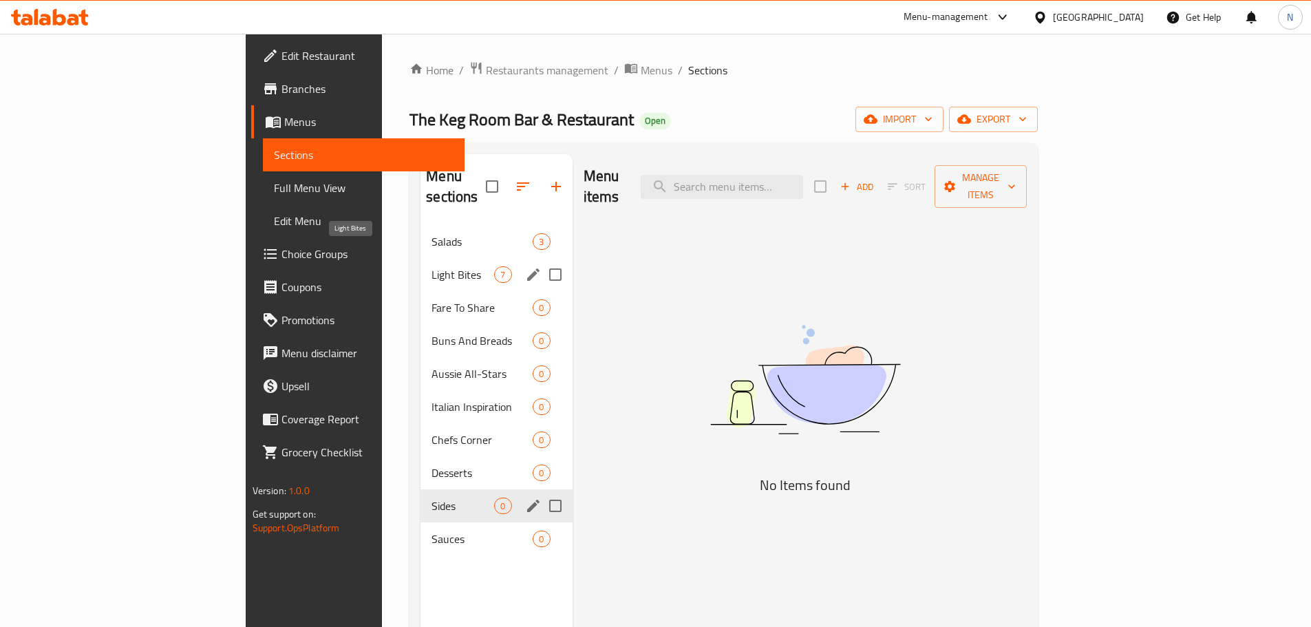
drag, startPoint x: 387, startPoint y: 256, endPoint x: 385, endPoint y: 269, distance: 13.2
click at [432, 266] on span "Light Bites" at bounding box center [463, 274] width 63 height 17
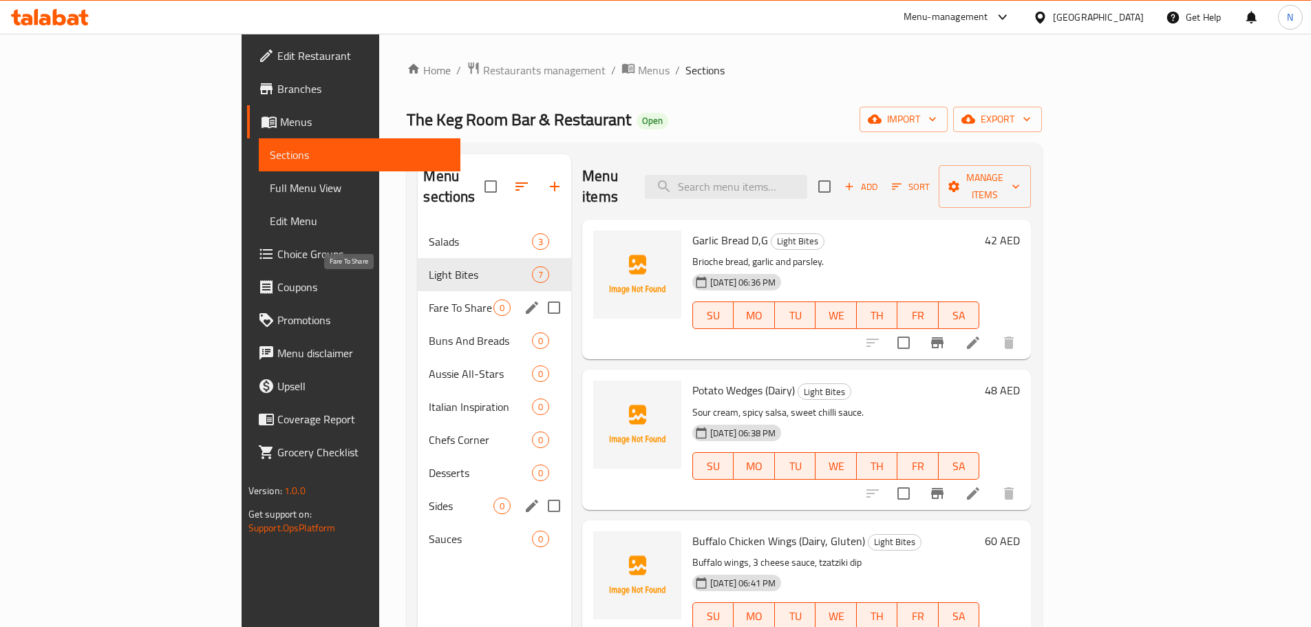
click at [429, 299] on span "Fare To Share" at bounding box center [461, 307] width 65 height 17
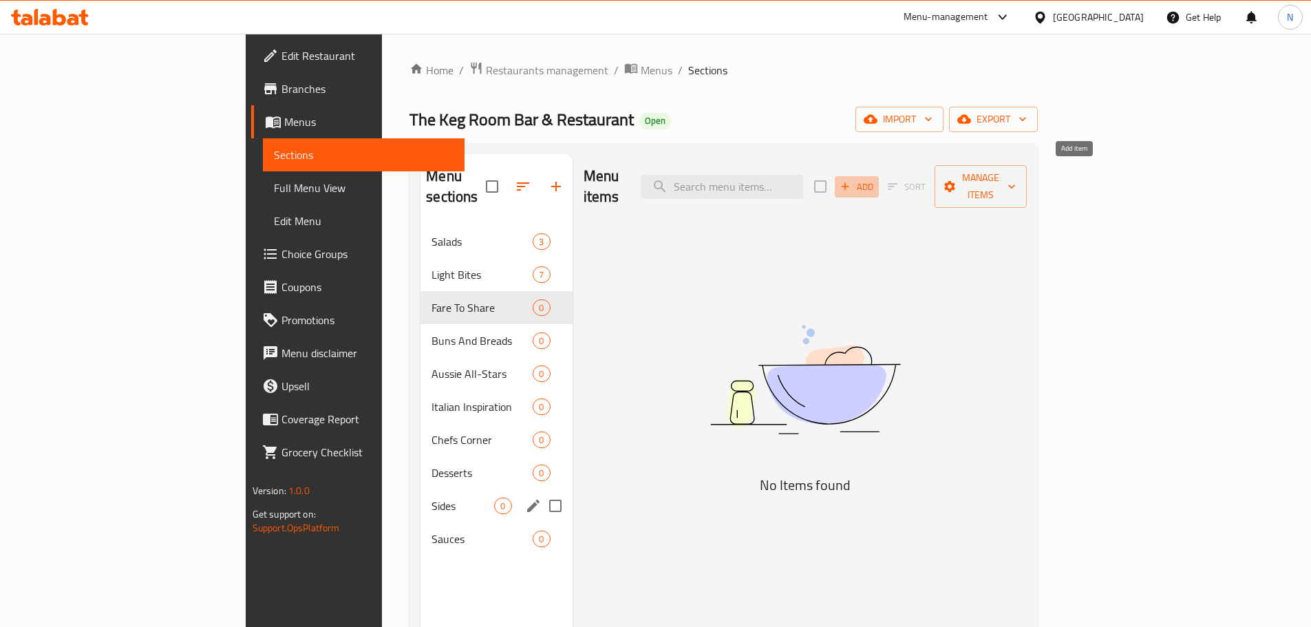
click at [876, 179] on span "Add" at bounding box center [856, 187] width 37 height 16
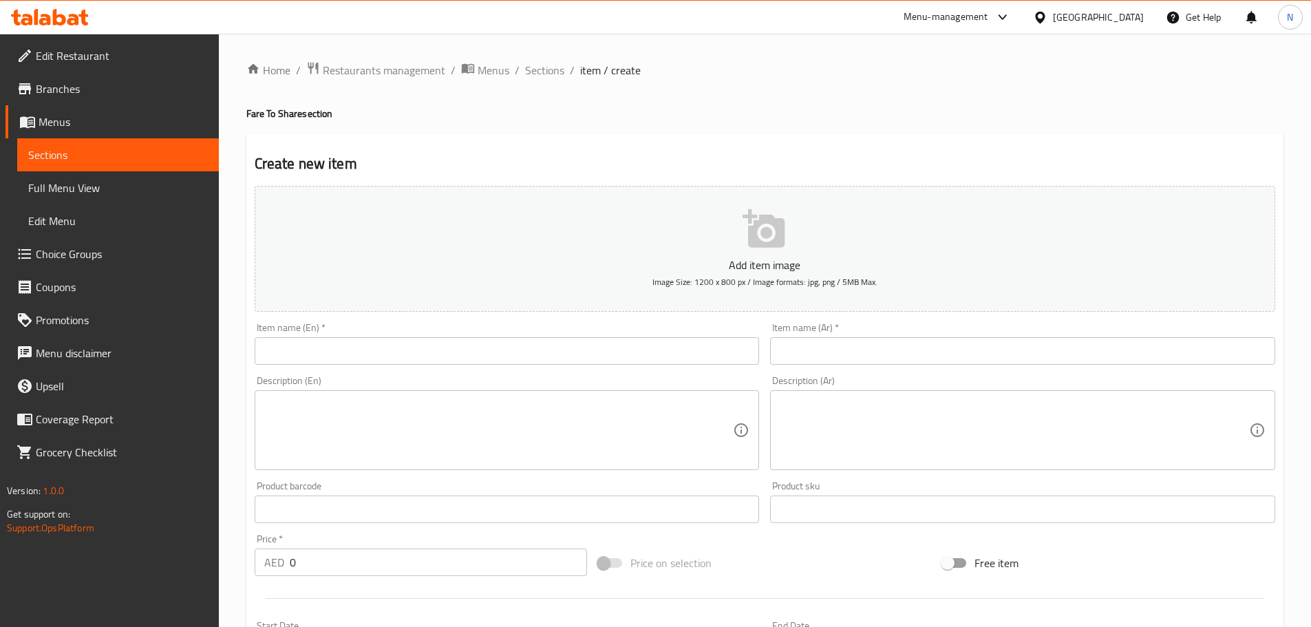
click at [570, 353] on input "text" at bounding box center [507, 351] width 505 height 28
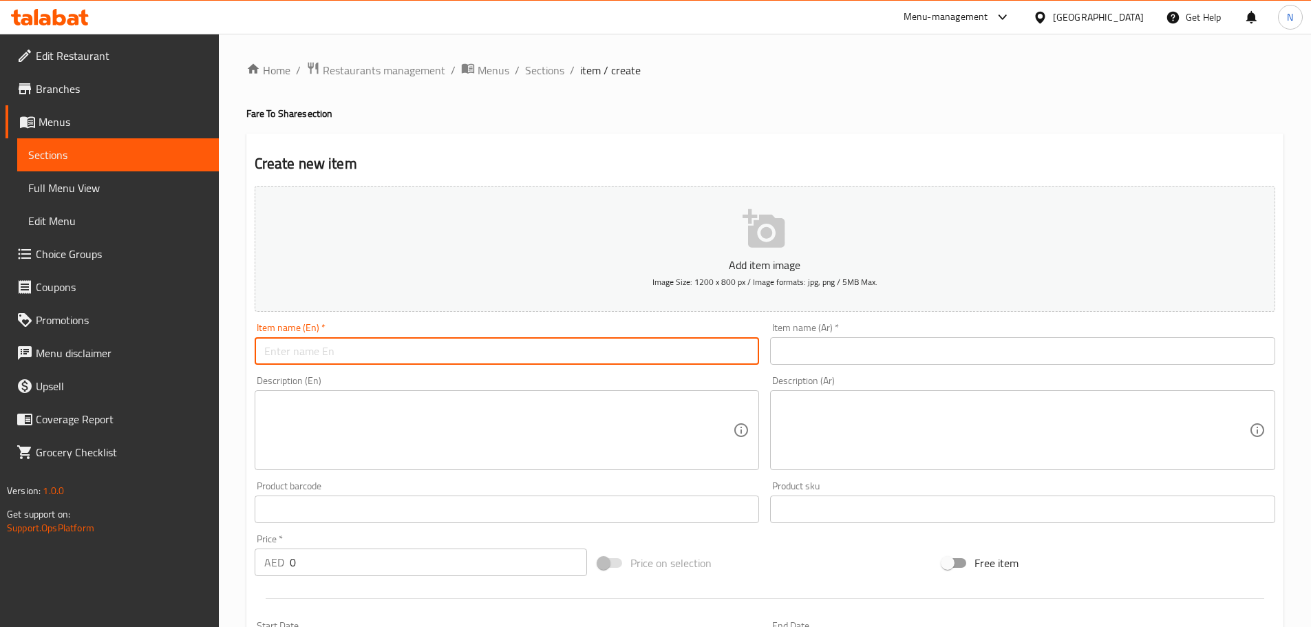
paste input "Cheese Board (Dairy, Gluten, Nuts)"
type input "Cheese Board (Dairy, Gluten, Nuts)"
click at [778, 347] on input "text" at bounding box center [1022, 351] width 505 height 28
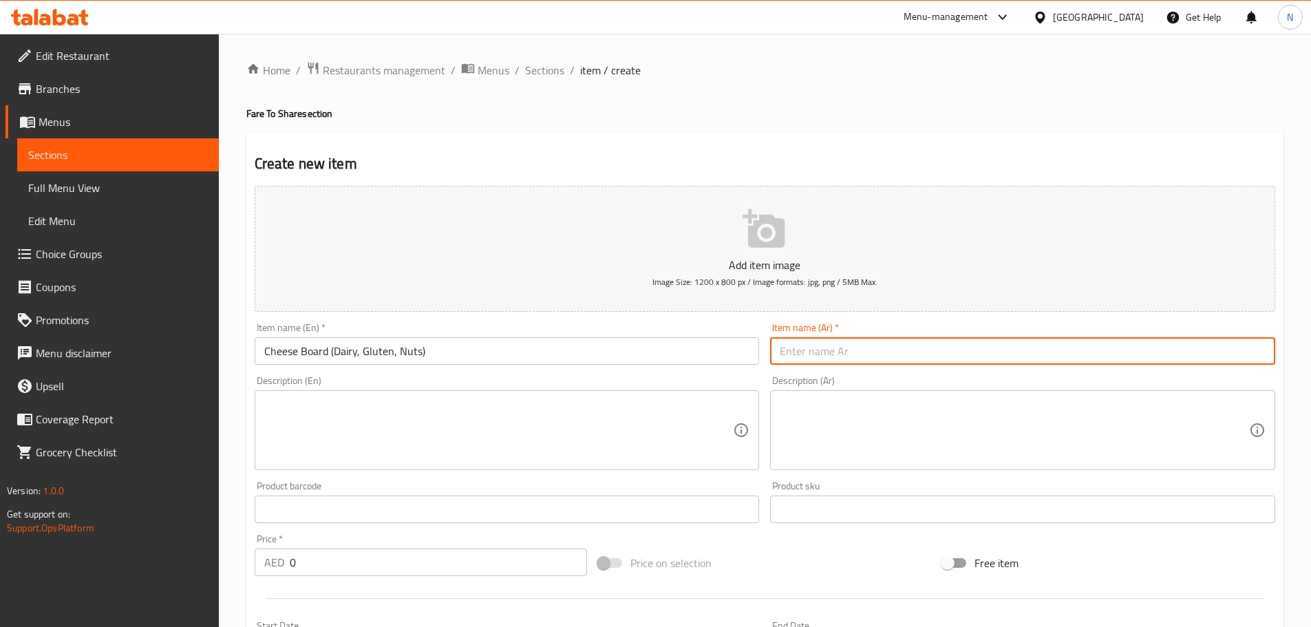
paste input "لوحة الجبن (منتجات الألبان والغلوتين والمكسرات)"
click at [876, 354] on input "لوحة الجبن (منتجات الألبان والغلوتين والمكسرات)" at bounding box center [1022, 351] width 505 height 28
click at [869, 351] on input "لوحة الجبن (منتجات الألبان، الغلوتين والمكسرات)" at bounding box center [1022, 351] width 505 height 28
click at [823, 350] on input "لوحة الجبن (منتجات الألبان، غلوتين والمكسرات)" at bounding box center [1022, 351] width 505 height 28
type input "لوحة الجبن (منتجات الألبان، غلوتين ومكسرات)"
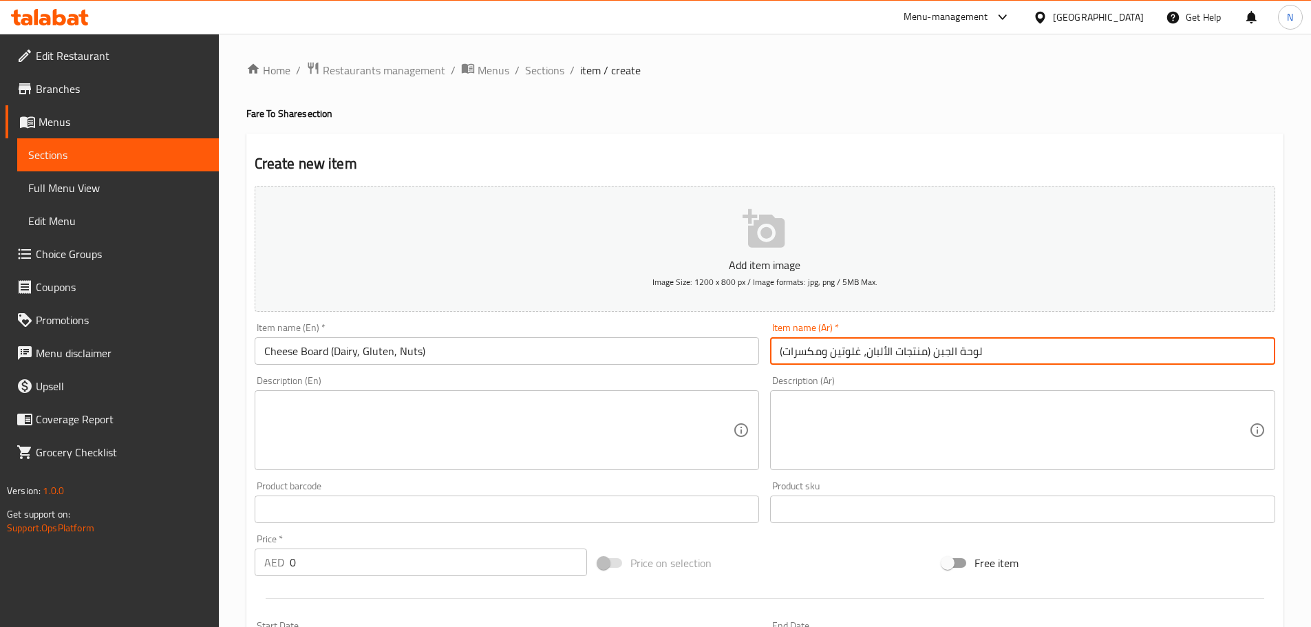
click at [560, 434] on textarea at bounding box center [498, 430] width 469 height 65
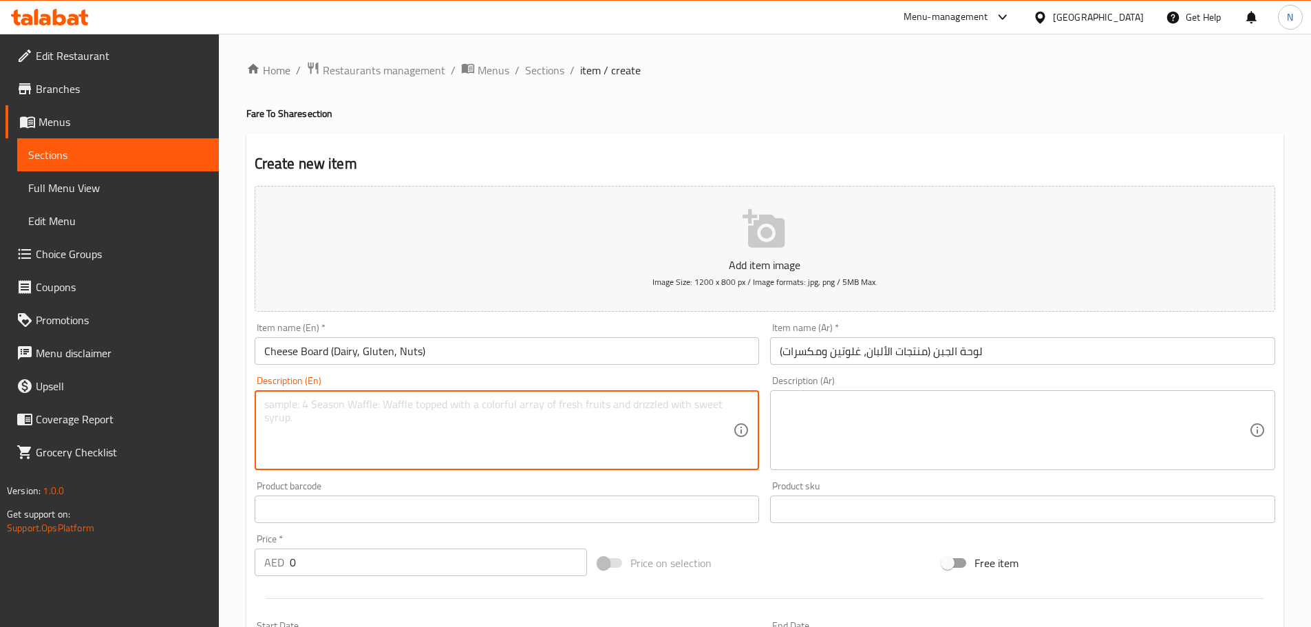
paste textarea "Assorted Cheese, Grapes, Honey, Mixed Nuts, Crackers"
type textarea "Assorted Cheese, Grapes, Honey, Mixed Nuts, Crackers"
click at [948, 434] on textarea at bounding box center [1014, 430] width 469 height 65
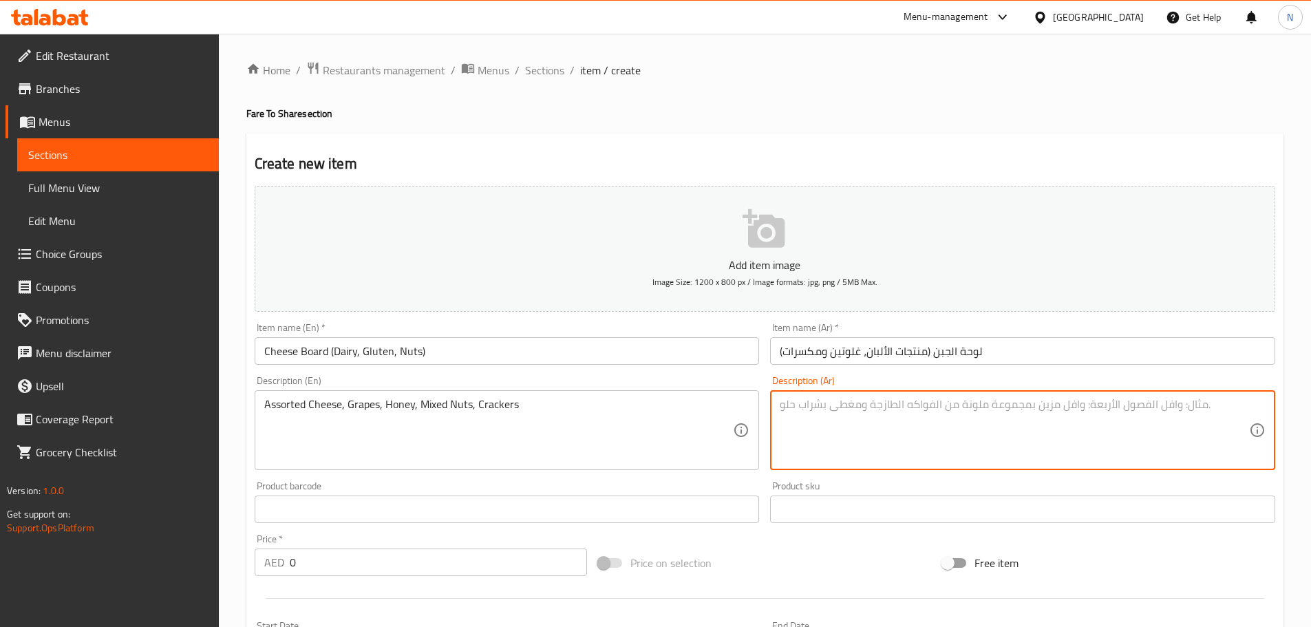
paste textarea "جبن متنوع، عنب، عسل، رقائق مكسرات مشكلة"
type textarea "جبن متنوع، عنب، عسل، رقائق مكسرات مشكلة"
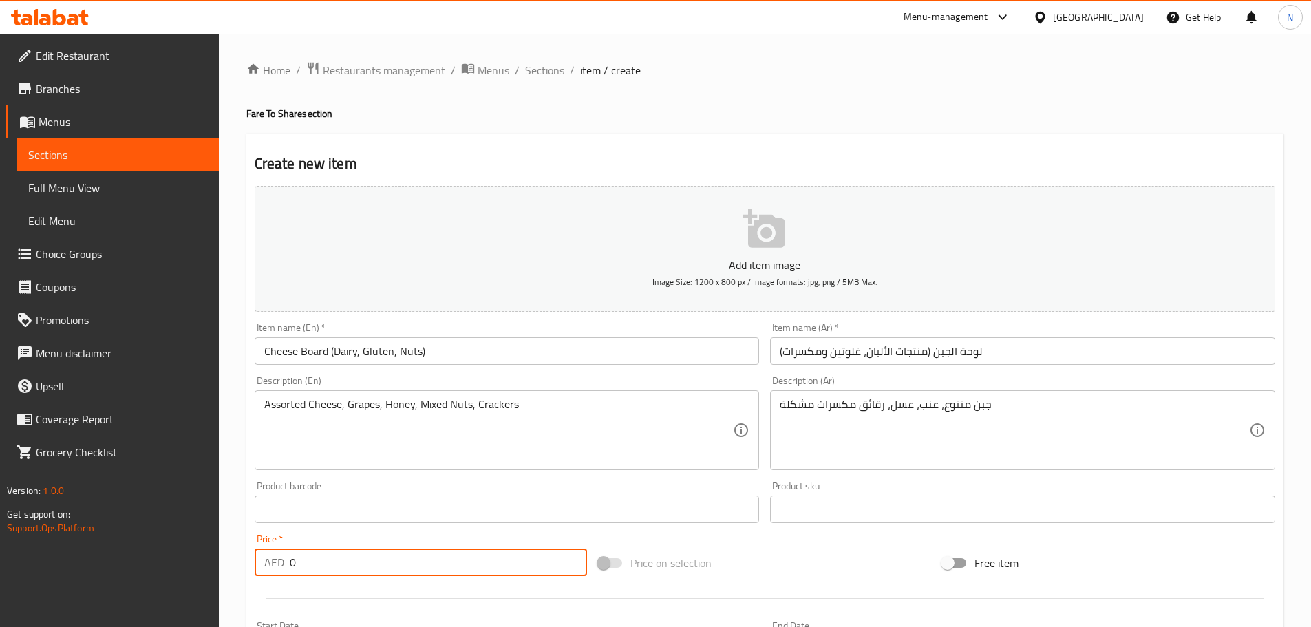
drag, startPoint x: 381, startPoint y: 555, endPoint x: 241, endPoint y: 553, distance: 140.4
click at [241, 553] on div "Home / Restaurants management / Menus / Sections / item / create Fare To Share …" at bounding box center [765, 503] width 1092 height 939
type input "90"
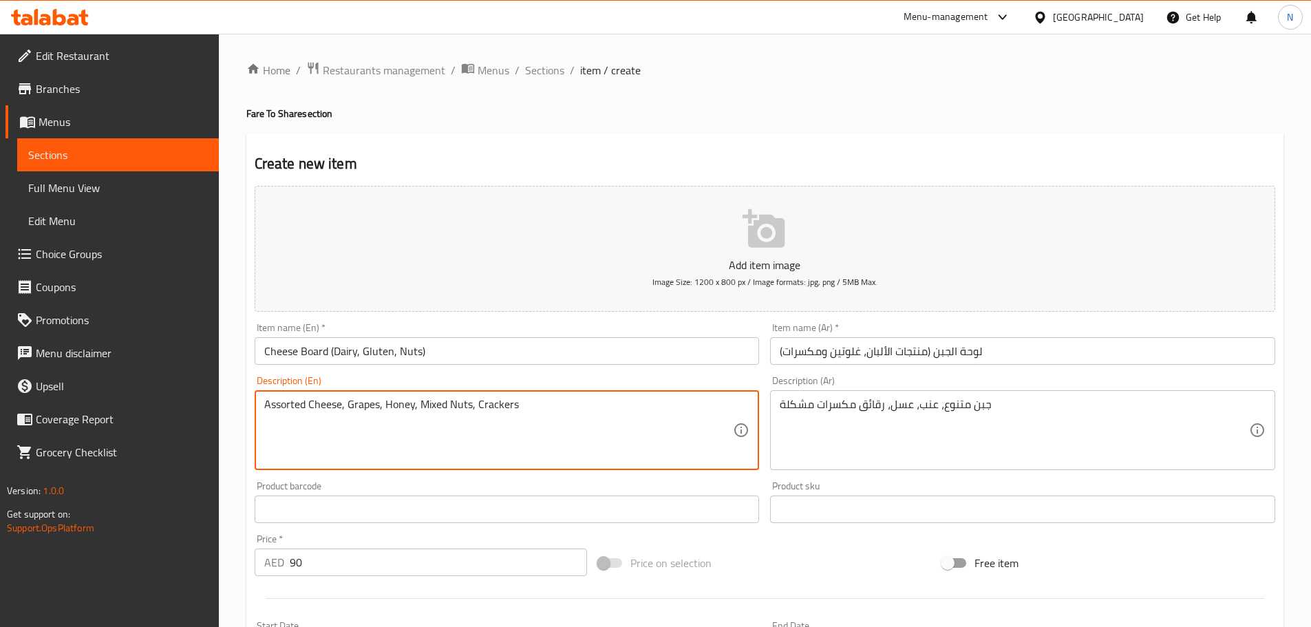
drag, startPoint x: 310, startPoint y: 404, endPoint x: 537, endPoint y: 390, distance: 227.6
type textarea "Assorted cheese, grapes, honey, mixed nuts, crackers"
click at [472, 440] on textarea "Assorted cheese, grapes, honey, mixed nuts, crackers" at bounding box center [498, 430] width 469 height 65
click at [461, 408] on textarea "Assorted cheese, grapes, honey, mixed nuts, crackers" at bounding box center [498, 430] width 469 height 65
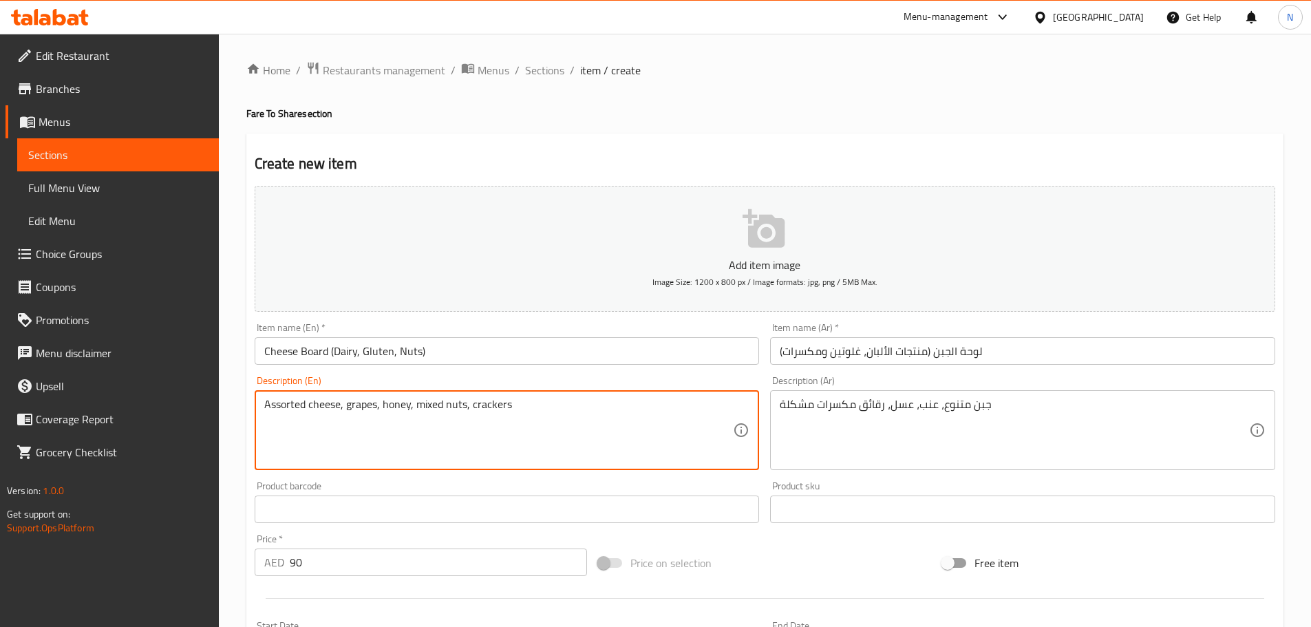
click at [461, 408] on textarea "Assorted cheese, grapes, honey, mixed nuts, crackers" at bounding box center [498, 430] width 469 height 65
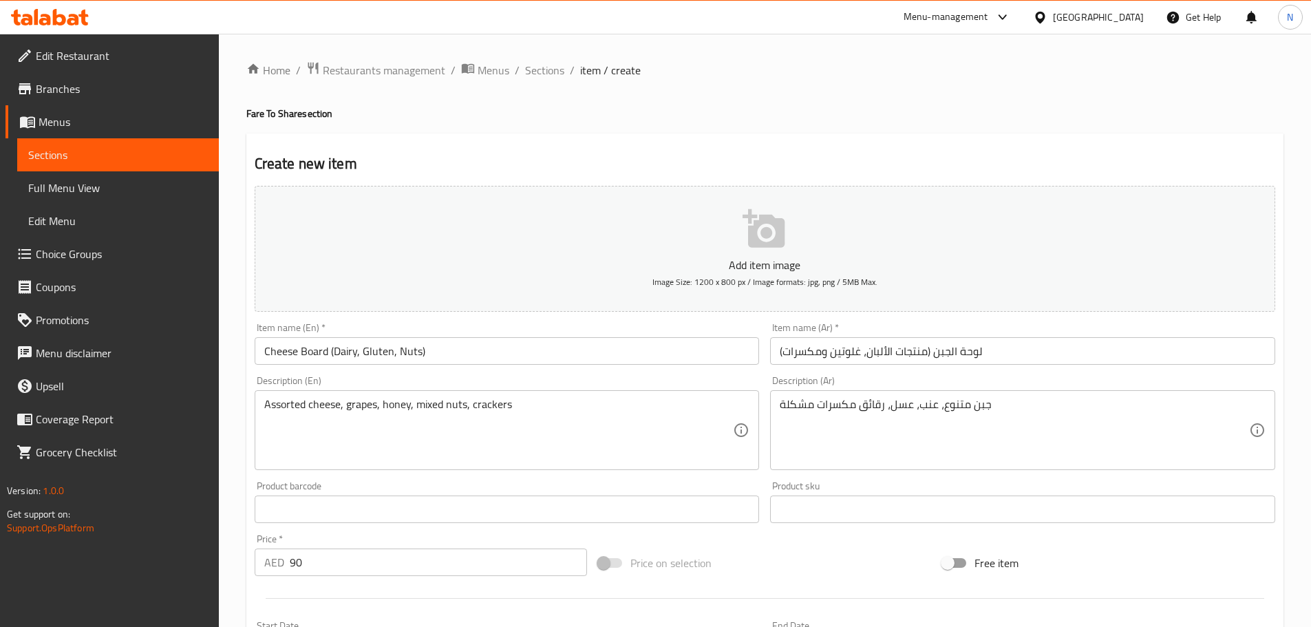
click at [433, 396] on div "Assorted cheese, grapes, honey, mixed nuts, crackers Description (En)" at bounding box center [507, 430] width 505 height 80
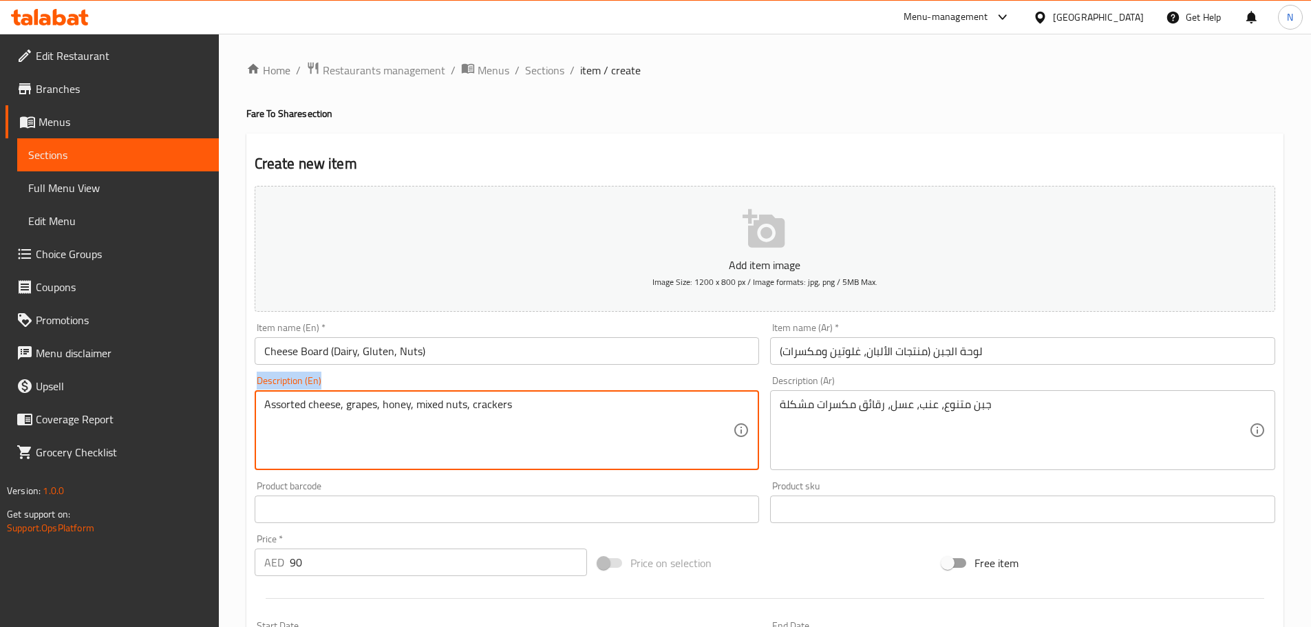
click at [433, 396] on div "Assorted cheese, grapes, honey, mixed nuts, crackers Description (En)" at bounding box center [507, 430] width 505 height 80
click at [435, 409] on textarea "Assorted cheese, grapes, honey, mixed nuts, crackers" at bounding box center [498, 430] width 469 height 65
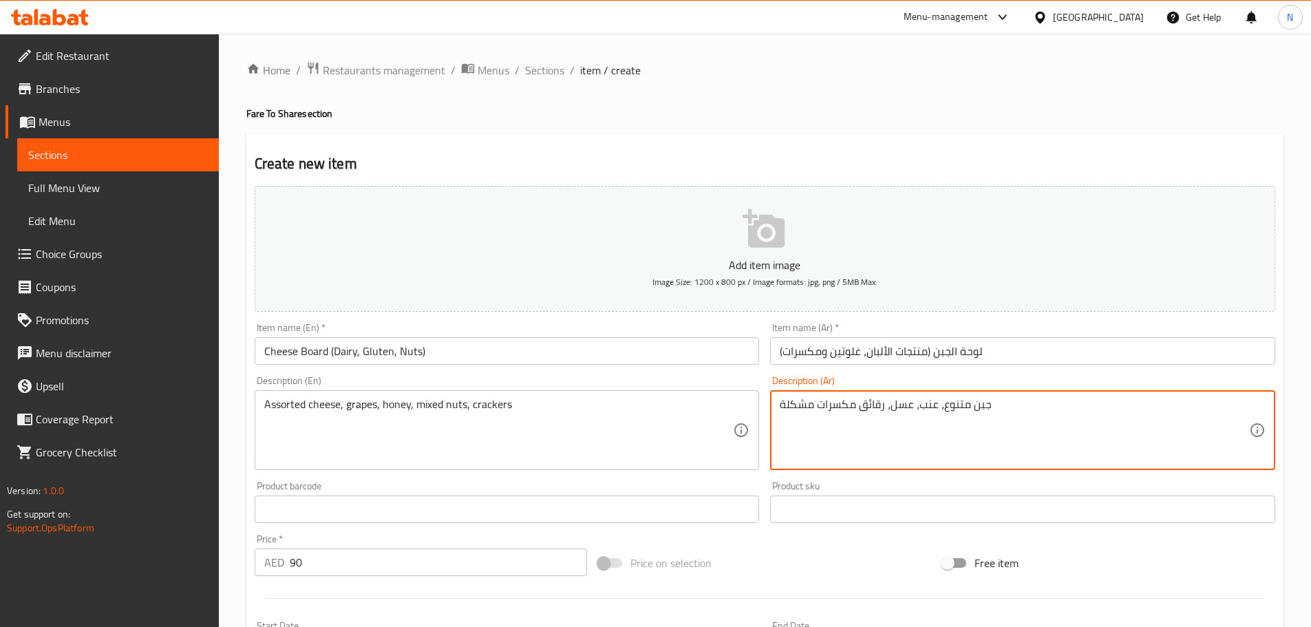
click at [867, 412] on textarea "جبن متنوع، عنب، عسل، رقائق مكسرات مشكلة" at bounding box center [1014, 430] width 469 height 65
click at [814, 407] on textarea "جبن متنوع، عنب، عسل، مكسرات مشكلة" at bounding box center [1014, 430] width 469 height 65
click at [966, 403] on textarea "جبن متنوع، عنب، عسل، مكسرات مشكلة" at bounding box center [1014, 430] width 469 height 65
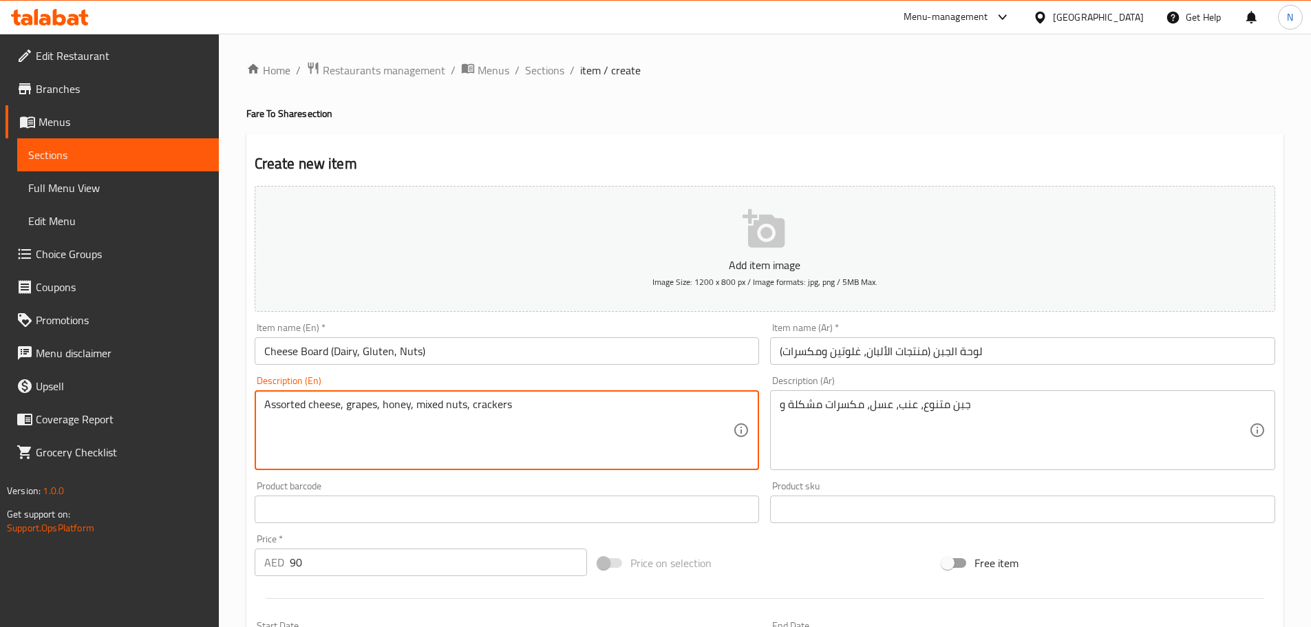
click at [487, 411] on textarea "Assorted cheese, grapes, honey, mixed nuts, crackers" at bounding box center [498, 430] width 469 height 65
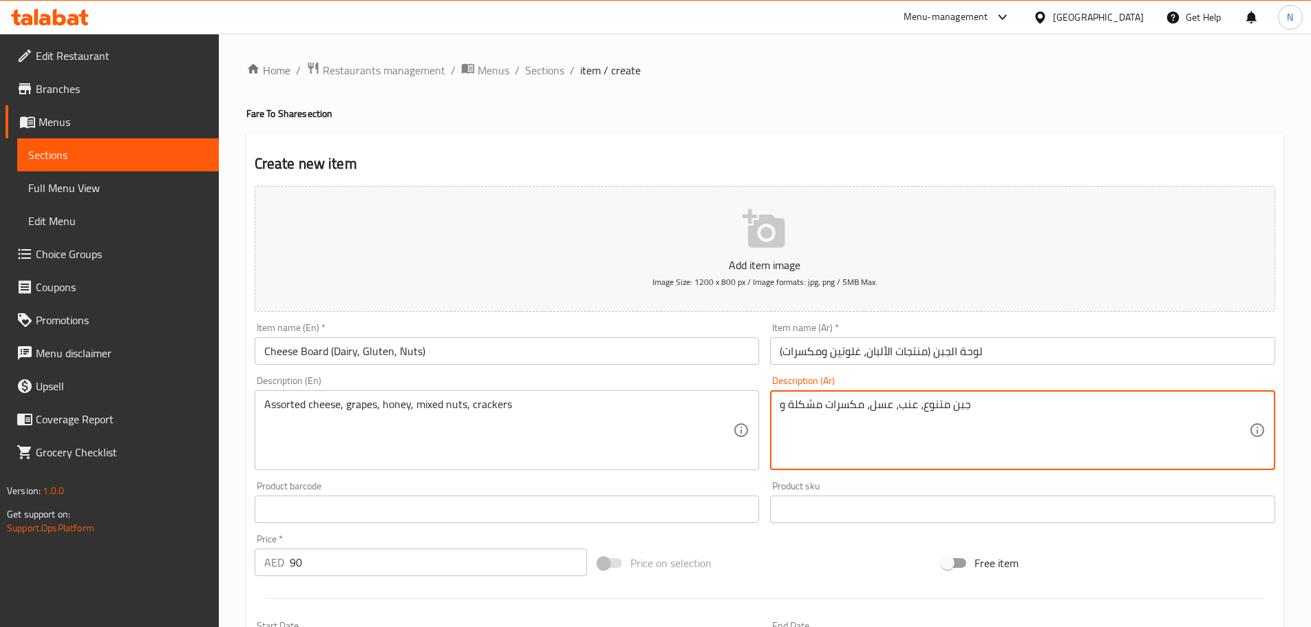
click at [975, 402] on textarea "جبن متنوع، عنب، عسل، مكسرات مشكلة و" at bounding box center [1014, 430] width 469 height 65
paste textarea "كراكرز"
type textarea "جبن متنوع، عنب، عسل، مكسرات مشكلة وكراكرز."
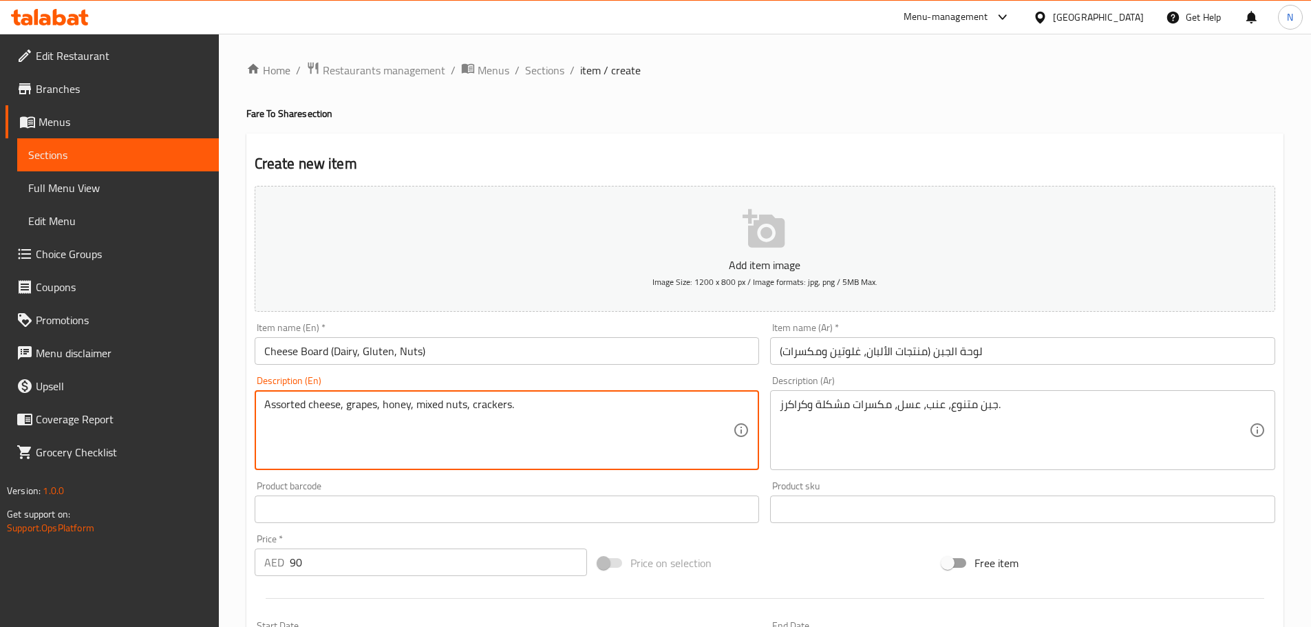
type textarea "Assorted cheese, grapes, honey, mixed nuts, crackers."
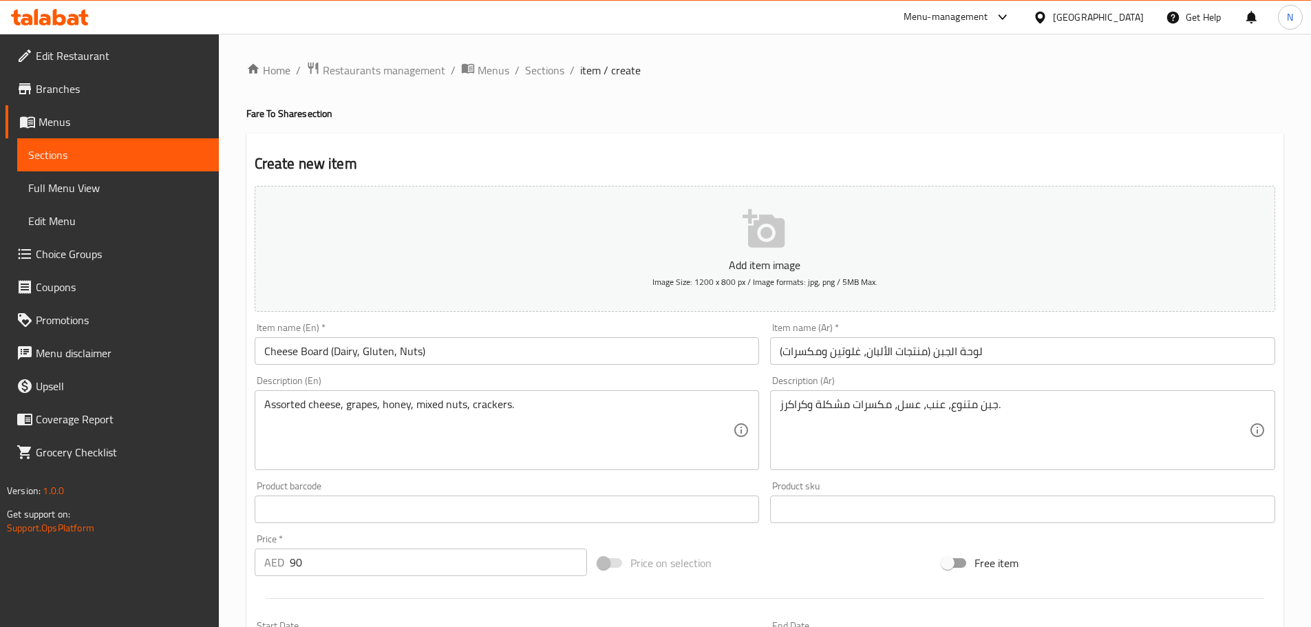
click at [829, 556] on div "Price on selection" at bounding box center [765, 562] width 344 height 37
click at [525, 67] on span "Sections" at bounding box center [544, 70] width 39 height 17
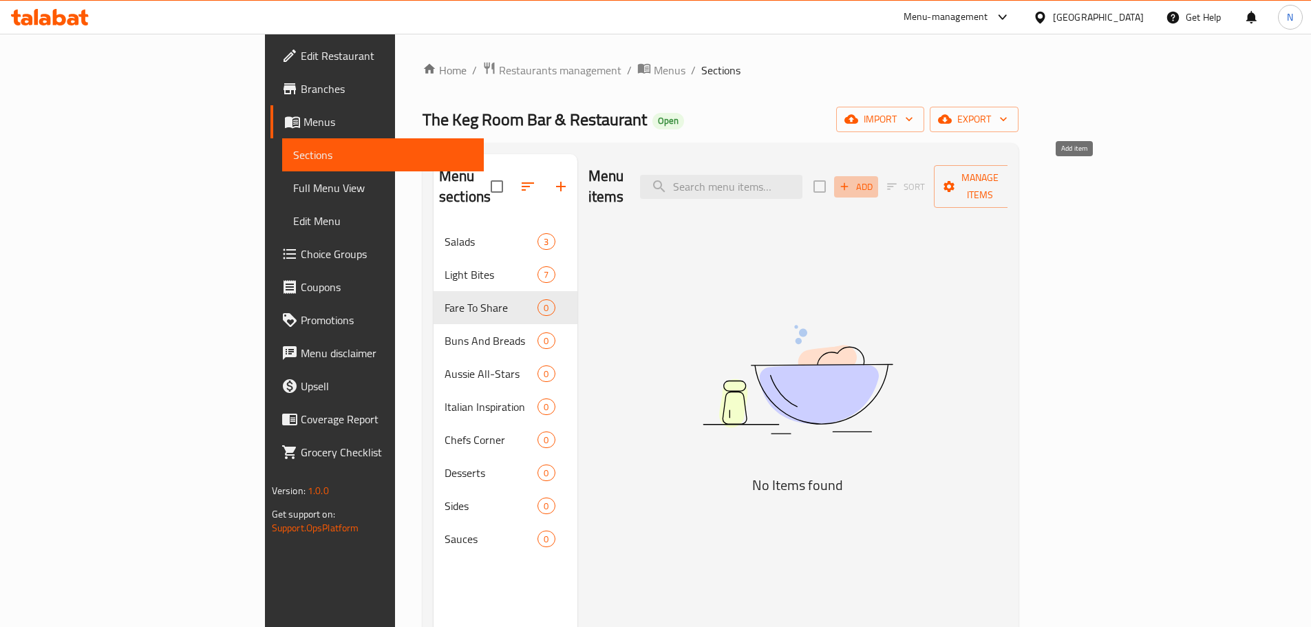
click at [875, 179] on span "Add" at bounding box center [856, 187] width 37 height 16
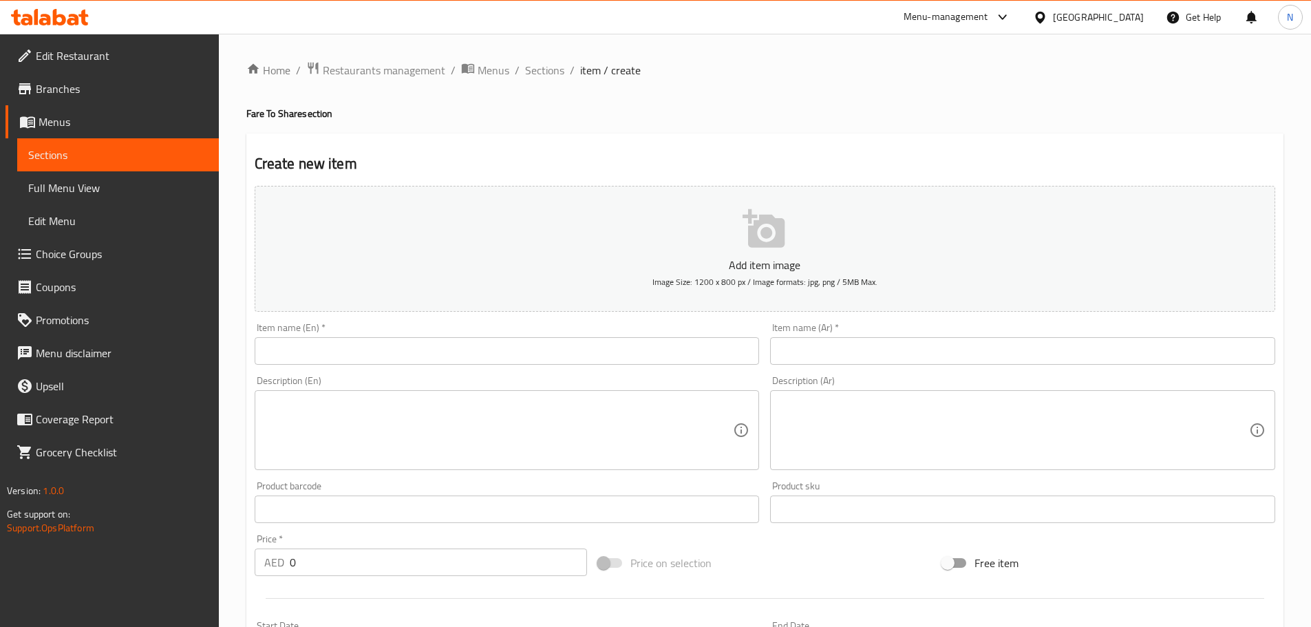
click at [603, 348] on input "text" at bounding box center [507, 351] width 505 height 28
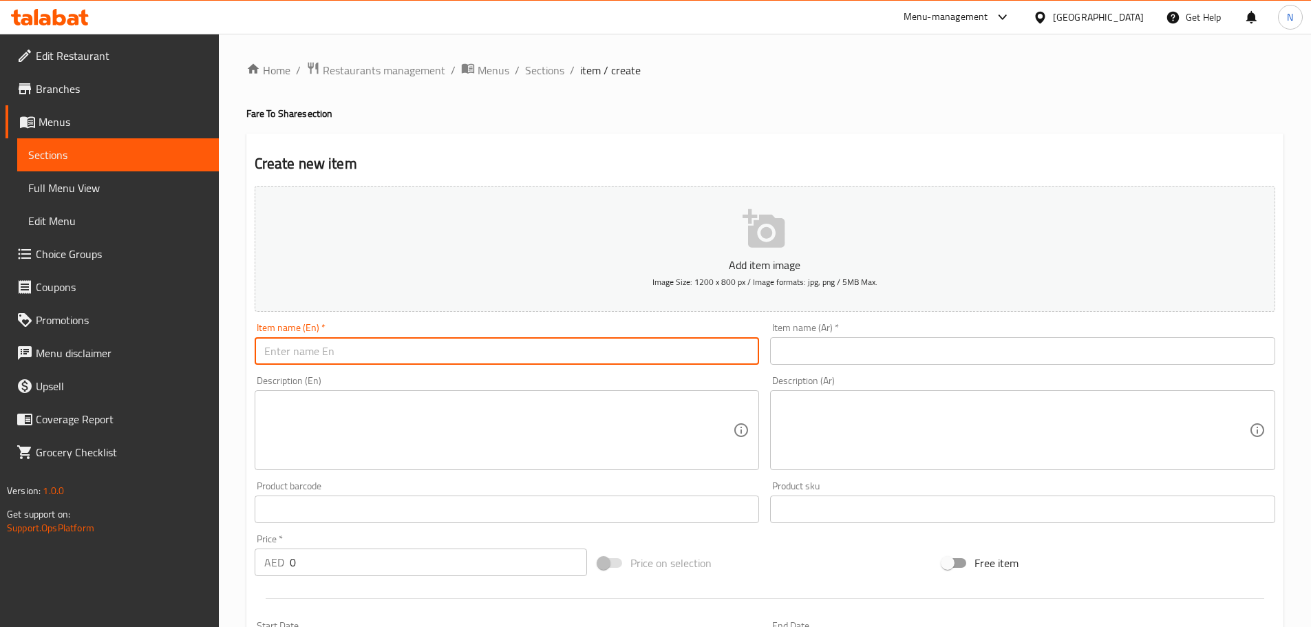
paste input "Nachos (D,G)"
type input "Nachos (D,G)"
click at [944, 354] on input "text" at bounding box center [1022, 351] width 505 height 28
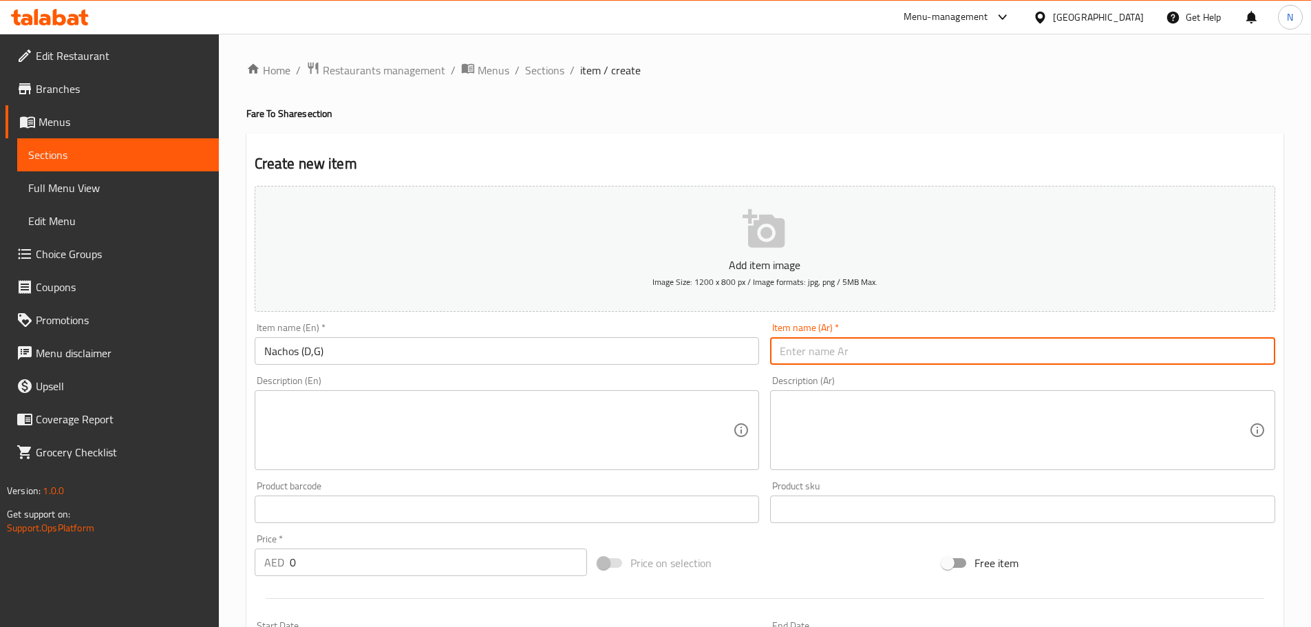
paste input "ناتشوز (ن،ج)"
type input "ناتشوز (ن،ج)"
click at [626, 455] on textarea at bounding box center [498, 430] width 469 height 65
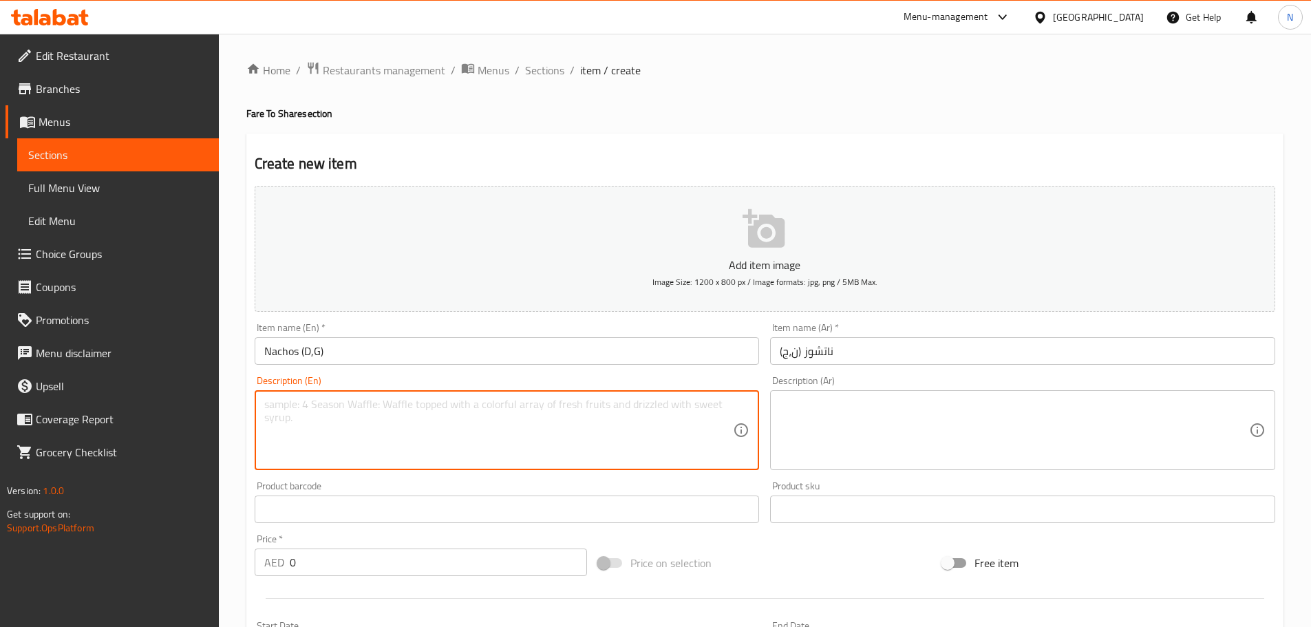
paste textarea "Tortilla Chips, TKR Jack Cheese Sauce, Guacamole, Sour Cream, Salsa, Jalapeno"
type textarea "Tortilla Chips, TKR Jack Cheese Sauce, Guacamole, Sour Cream, Salsa, Jalapeno"
click at [951, 463] on div "Description (Ar)" at bounding box center [1022, 430] width 505 height 80
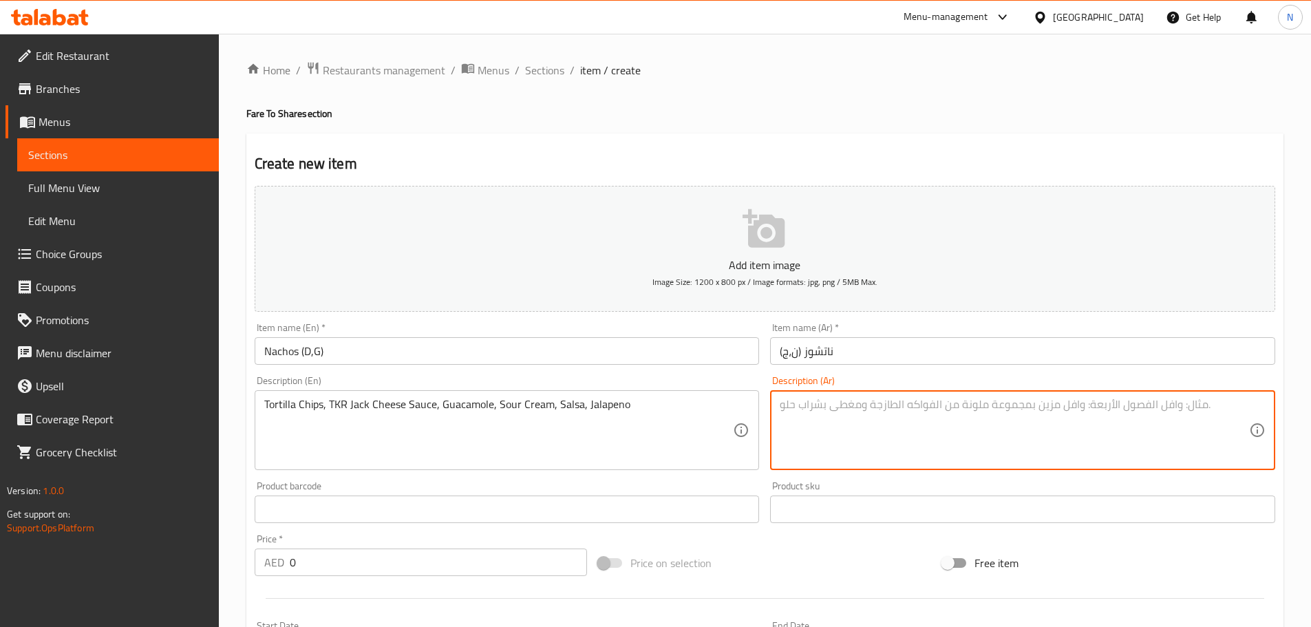
paste textarea "رقائق التورتيلا، صلصة جبن [PERSON_NAME]، [PERSON_NAME]، [PERSON_NAME]، صلصة، [P…"
type textarea "رقائق التورتيلا، صلصة جبن [PERSON_NAME]، [PERSON_NAME]، [PERSON_NAME]، صلصة، [P…"
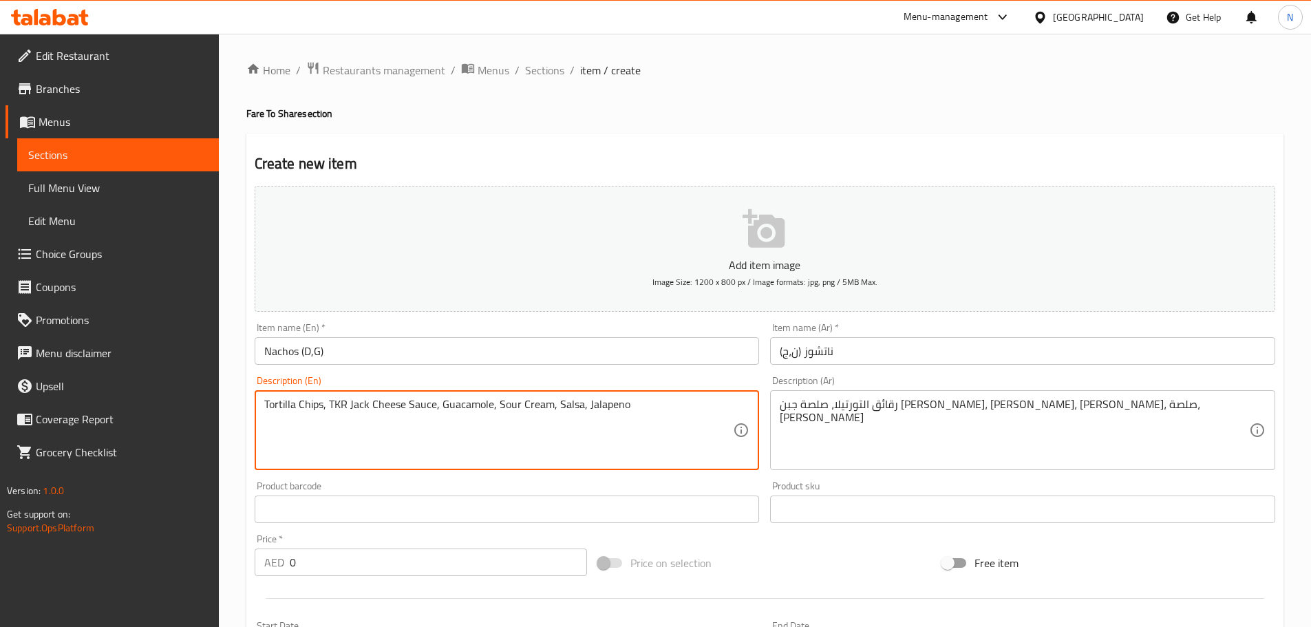
drag, startPoint x: 301, startPoint y: 403, endPoint x: 388, endPoint y: 416, distance: 88.4
click at [379, 418] on textarea "Tortilla Chips, TKR Jack Cheese Sauce, Guacamole, Sour Cream, Salsa, Jalapeno" at bounding box center [498, 430] width 469 height 65
drag, startPoint x: 297, startPoint y: 405, endPoint x: 621, endPoint y: 407, distance: 323.5
click at [621, 407] on textarea "Tortilla Chips, TKR Jack Cheese Sauce, Guacamole, Sour Cream, Salsa, Jalapeno" at bounding box center [498, 430] width 469 height 65
type textarea "Tortilla chips, tkr jack cheese sauce, guacamole, sour cream, salsa, jalapeno"
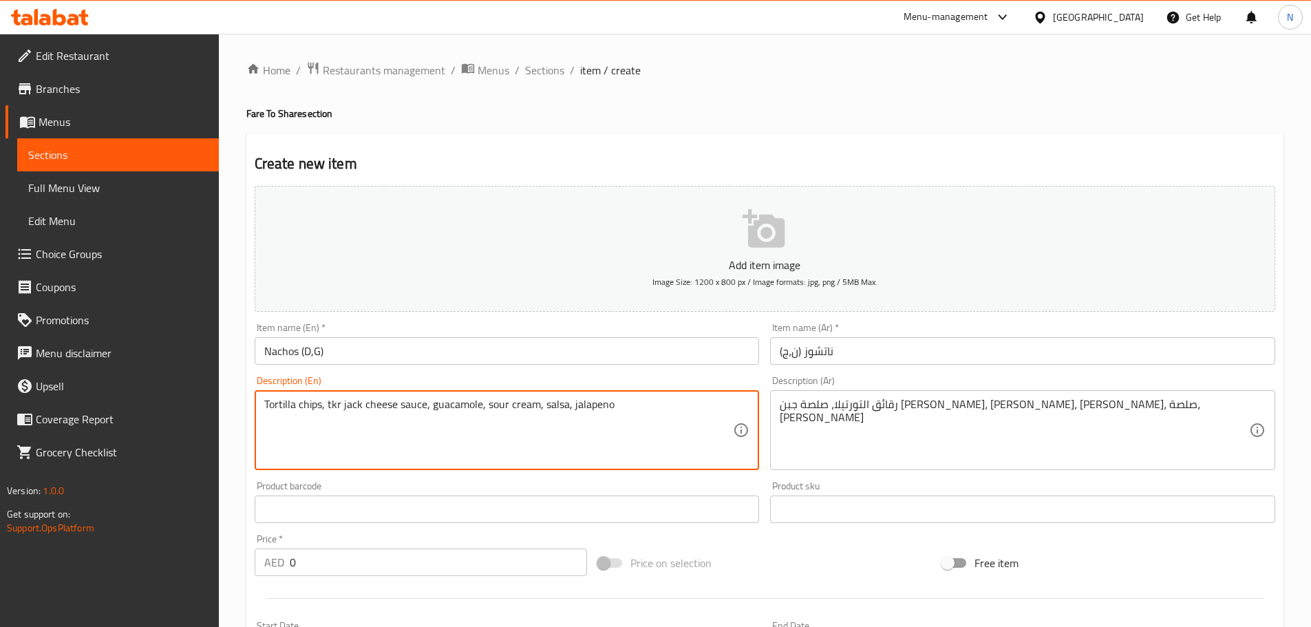
click at [464, 413] on textarea "Tortilla chips, tkr jack cheese sauce, guacamole, sour cream, salsa, jalapeno" at bounding box center [498, 430] width 469 height 65
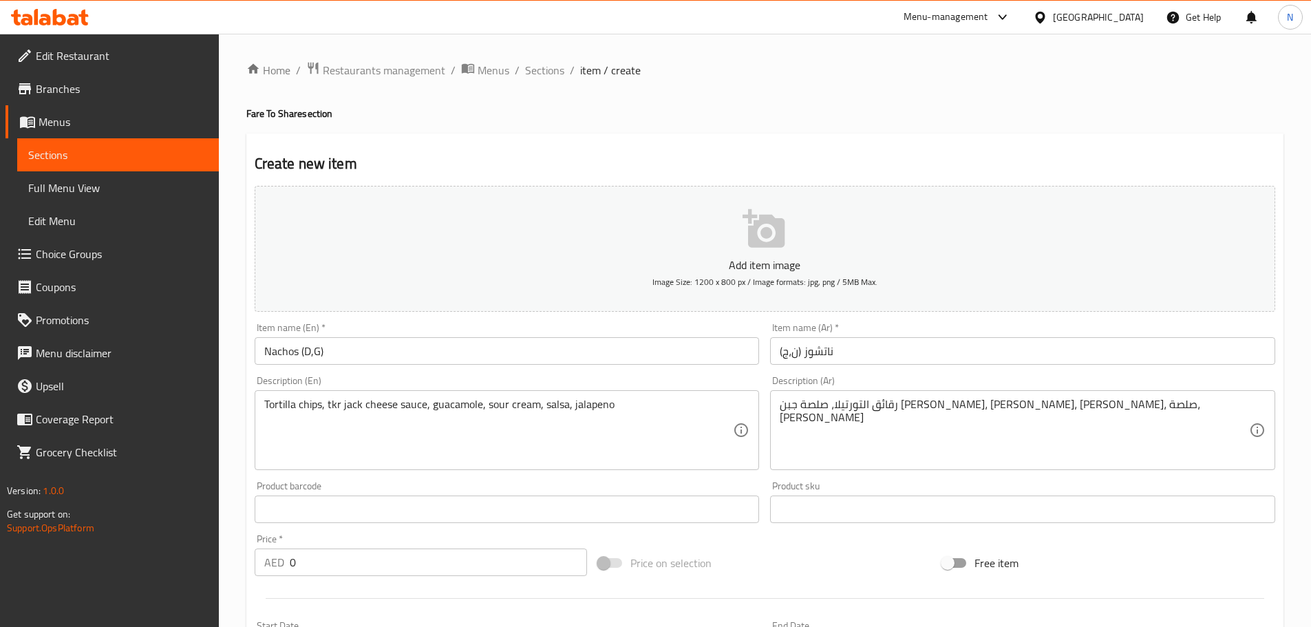
click at [759, 543] on div "Add item image Image Size: 1200 x 800 px / Image formats: jpg, png / 5MB Max. I…" at bounding box center [765, 476] width 1032 height 593
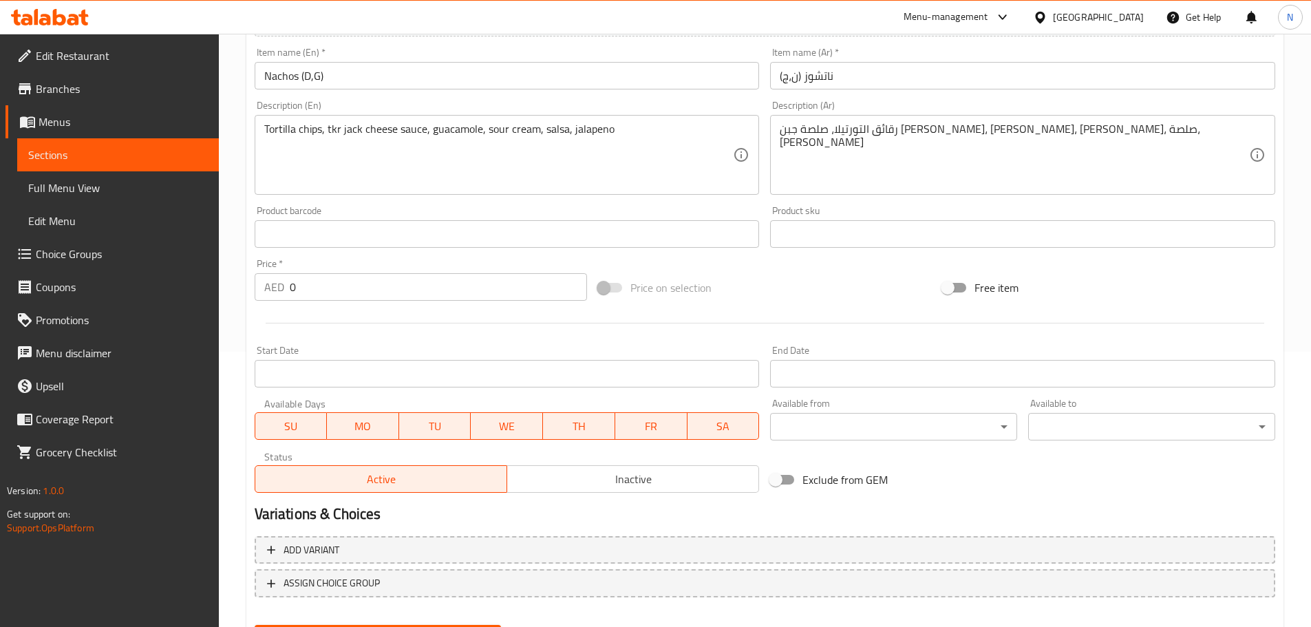
scroll to position [346, 0]
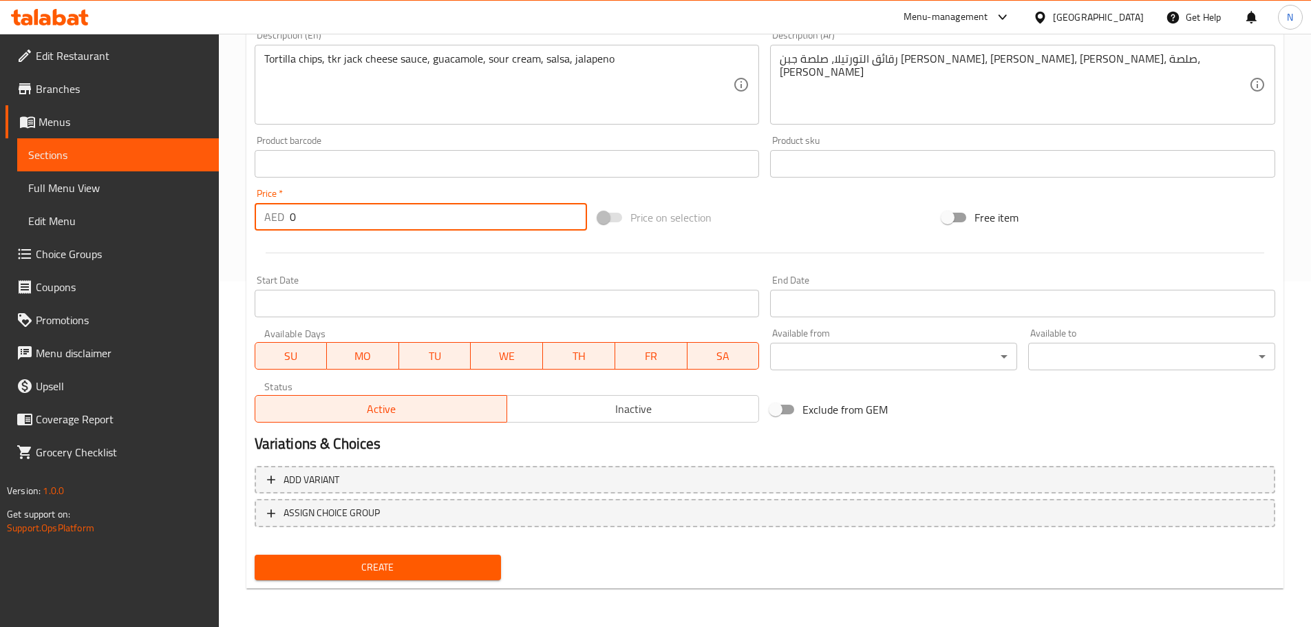
drag, startPoint x: 329, startPoint y: 213, endPoint x: 290, endPoint y: 220, distance: 39.8
click at [290, 220] on input "0" at bounding box center [439, 217] width 298 height 28
type input "96"
click at [842, 237] on div at bounding box center [765, 253] width 1032 height 34
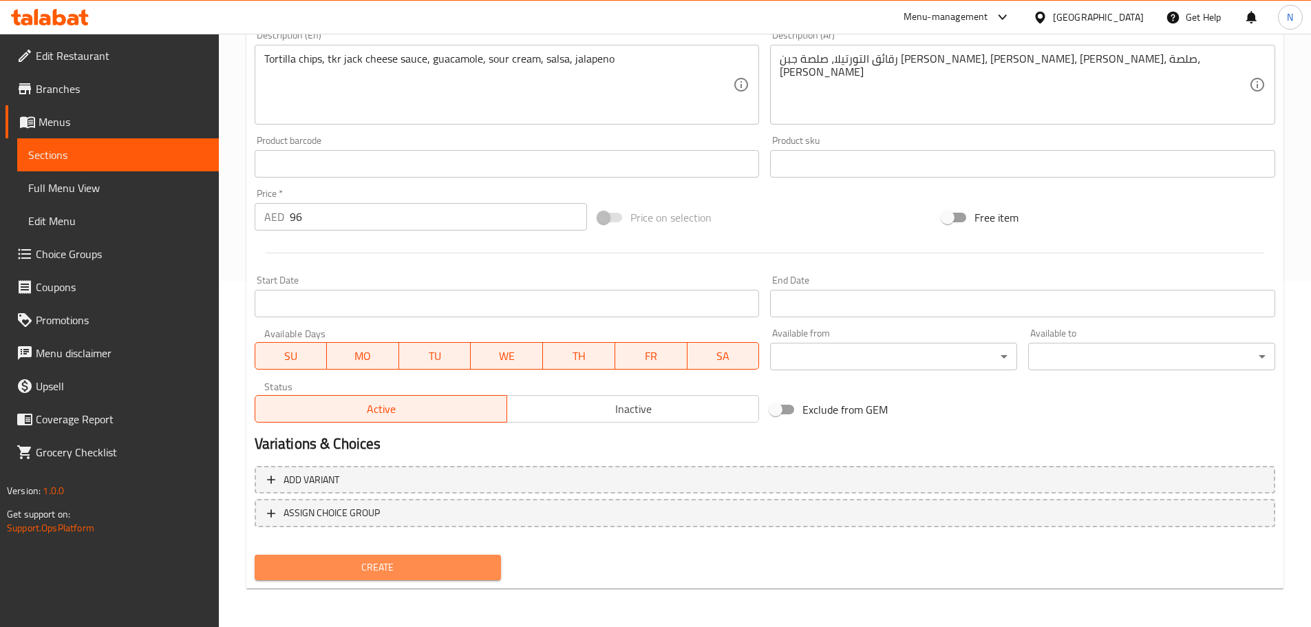
drag, startPoint x: 842, startPoint y: 237, endPoint x: 382, endPoint y: 573, distance: 569.4
click at [382, 573] on span "Create" at bounding box center [378, 567] width 225 height 17
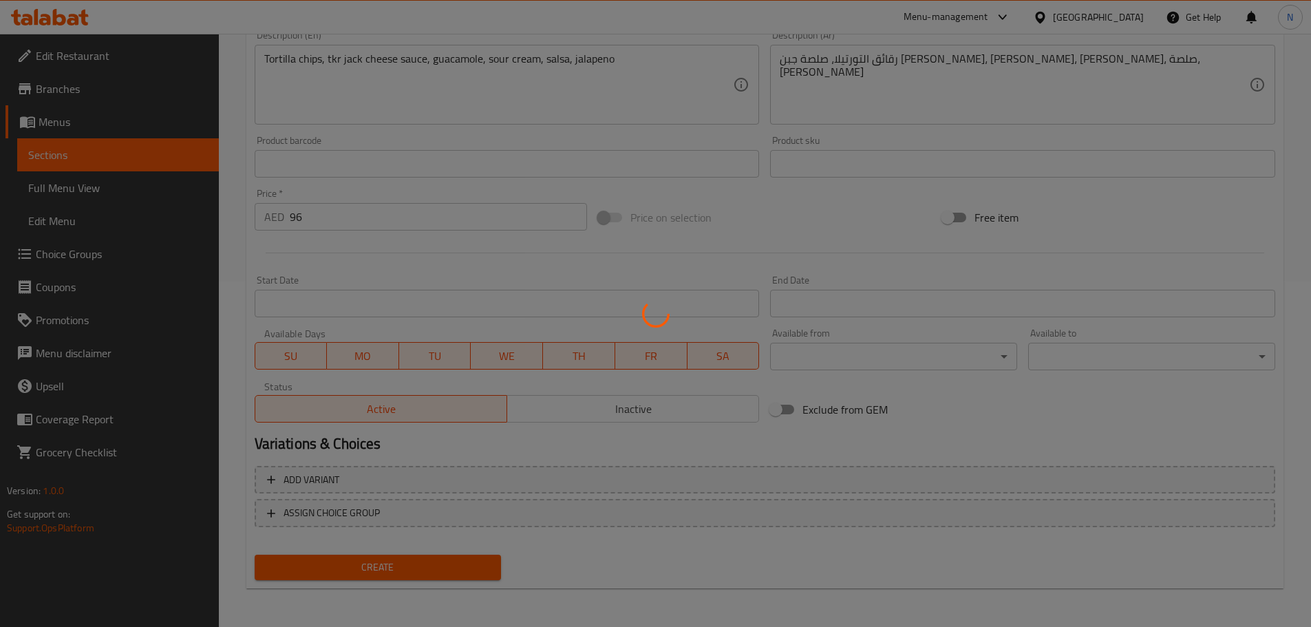
scroll to position [1, 0]
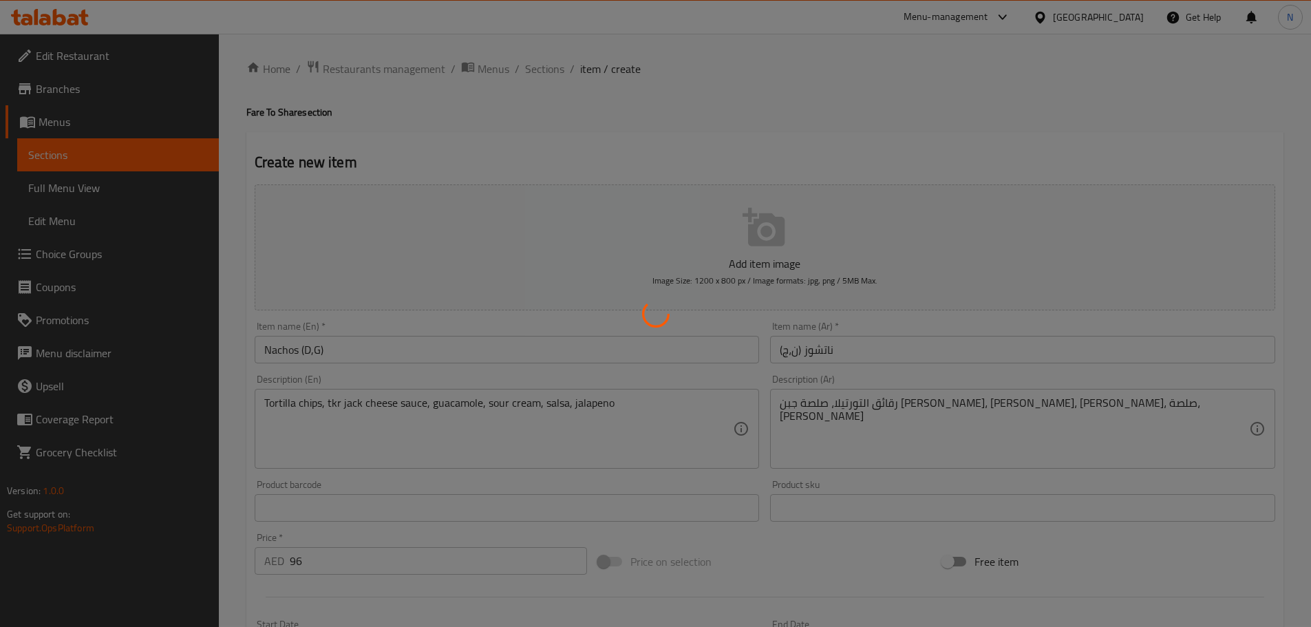
type input "0"
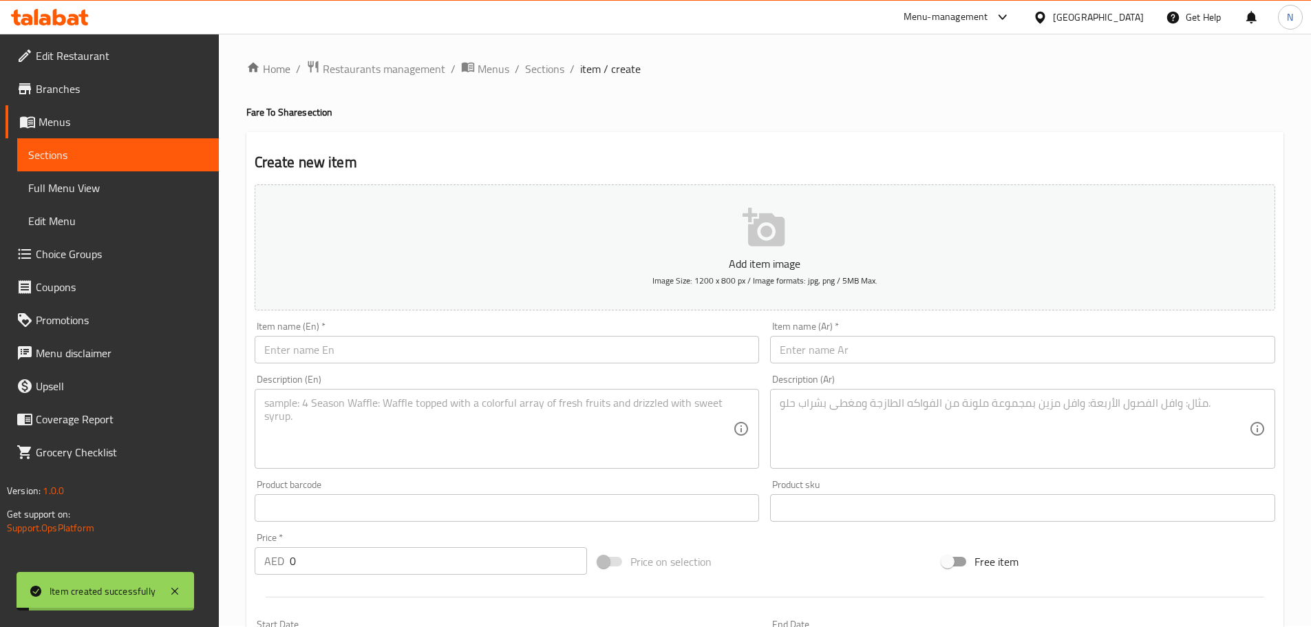
scroll to position [0, 0]
click at [558, 67] on span "Sections" at bounding box center [544, 70] width 39 height 17
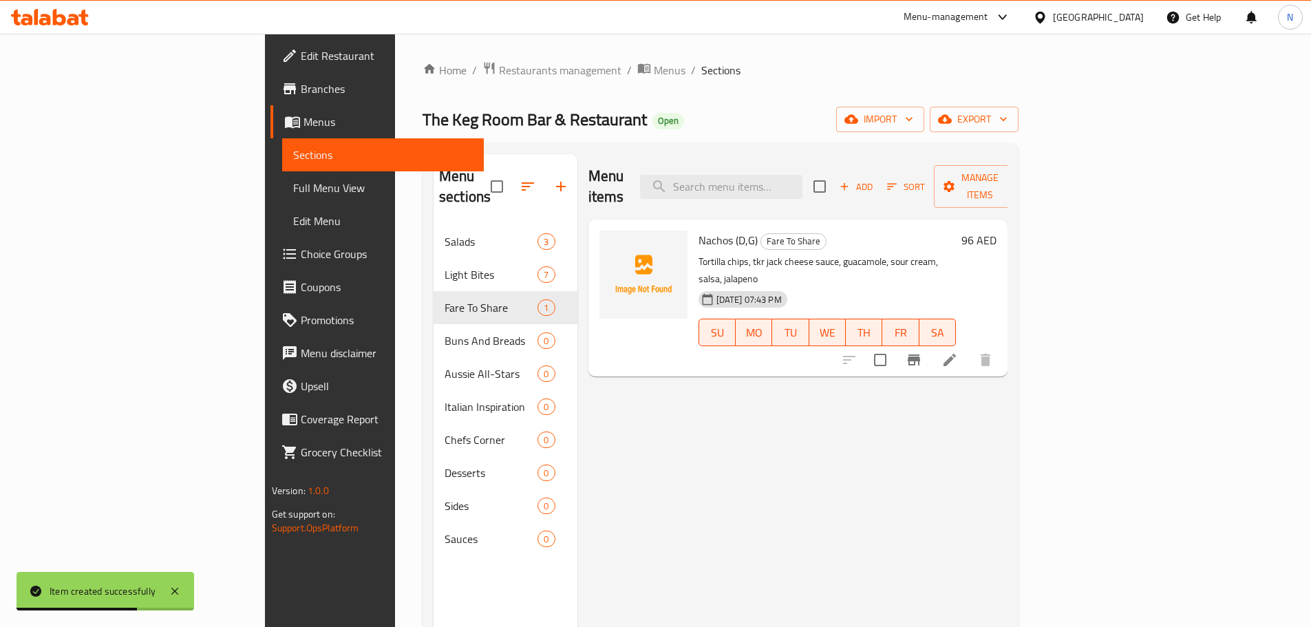
click at [969, 348] on li at bounding box center [950, 360] width 39 height 25
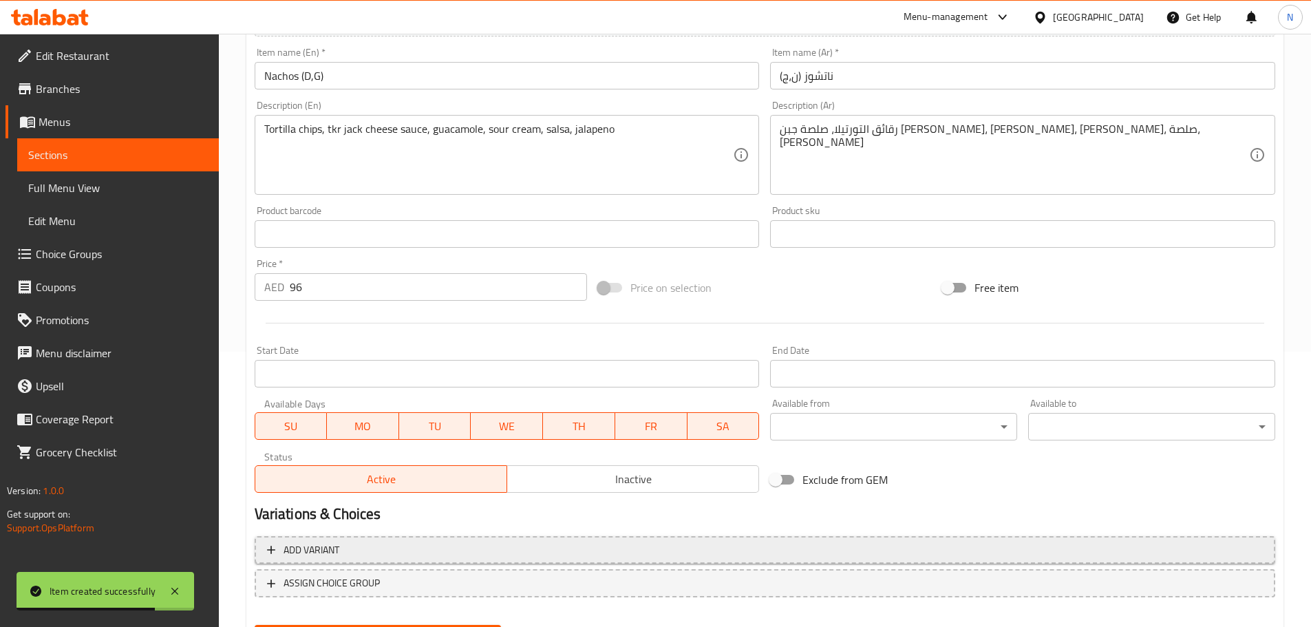
scroll to position [346, 0]
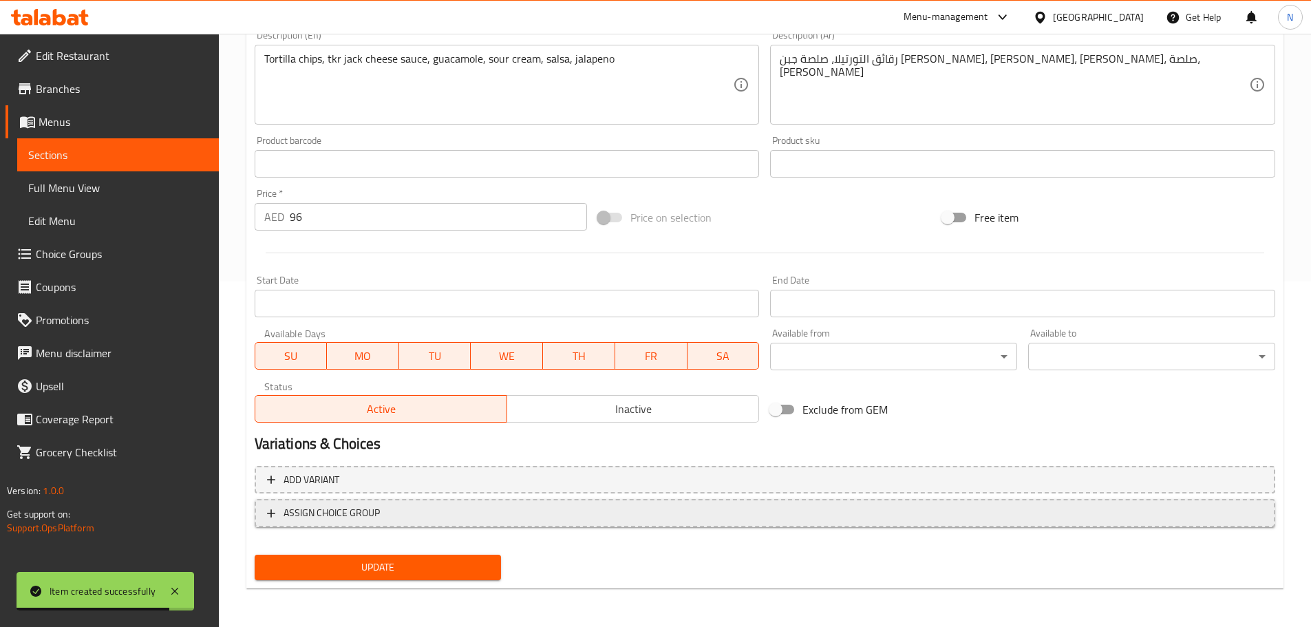
click at [470, 511] on span "ASSIGN CHOICE GROUP" at bounding box center [765, 513] width 996 height 17
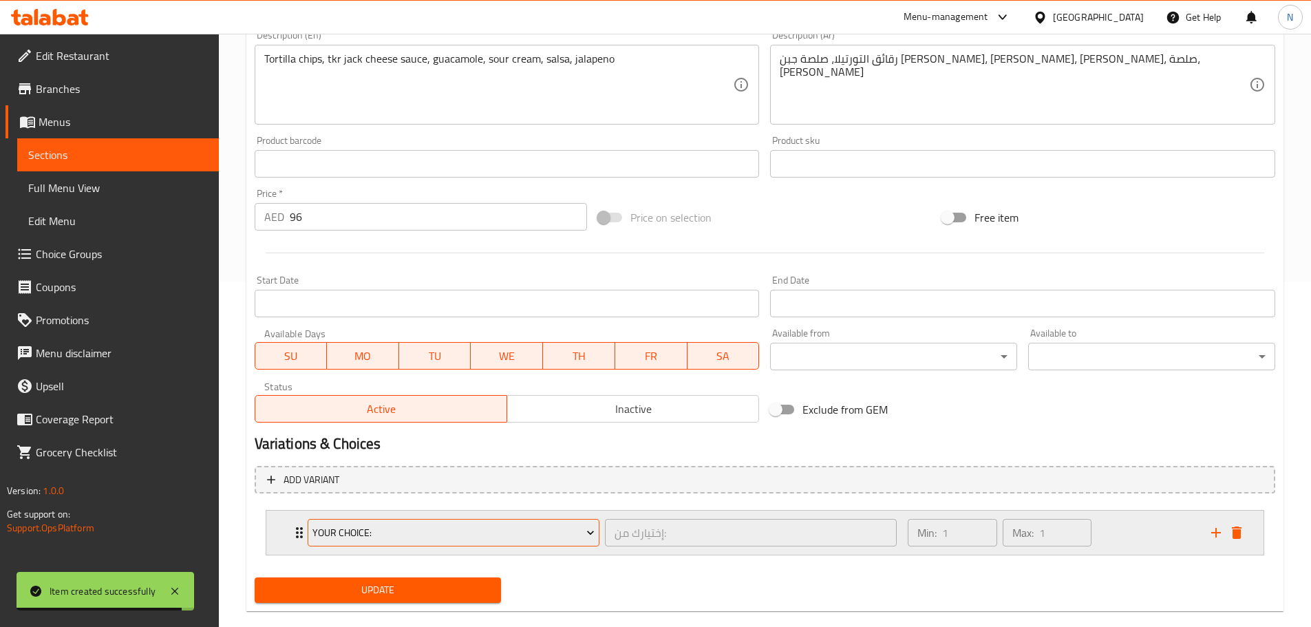
click at [416, 536] on span "Your Choice:" at bounding box center [454, 533] width 282 height 17
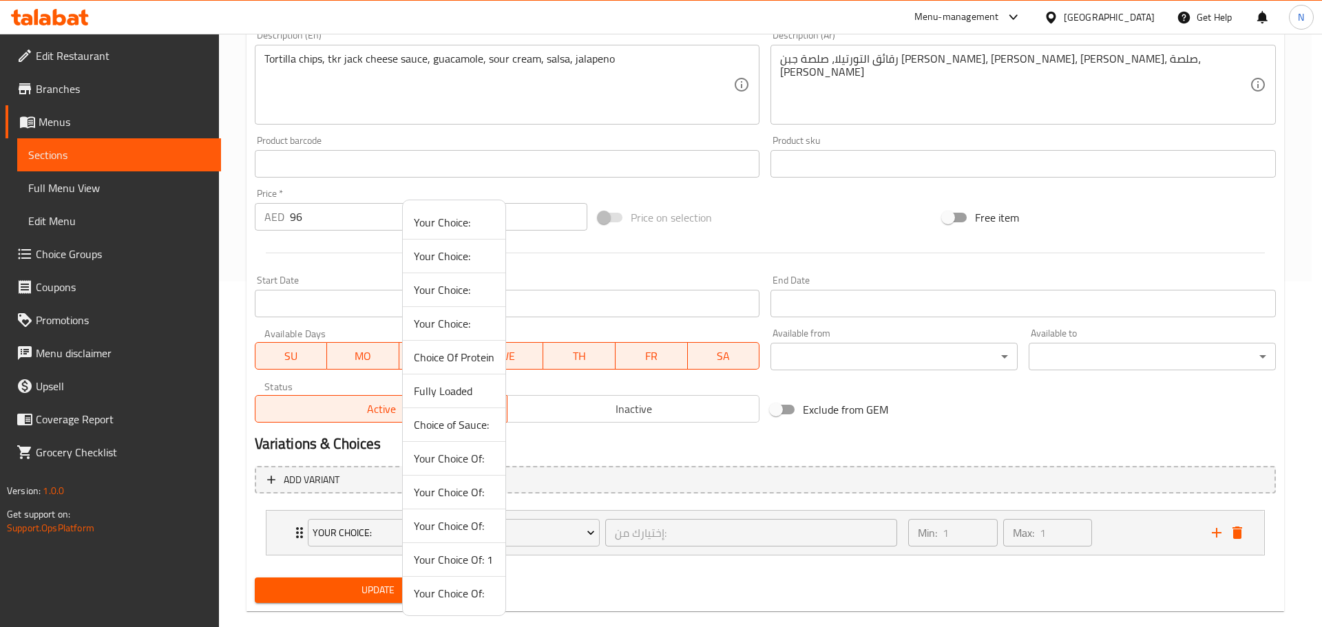
click at [437, 555] on span "Your Choice Of: 1" at bounding box center [454, 559] width 81 height 17
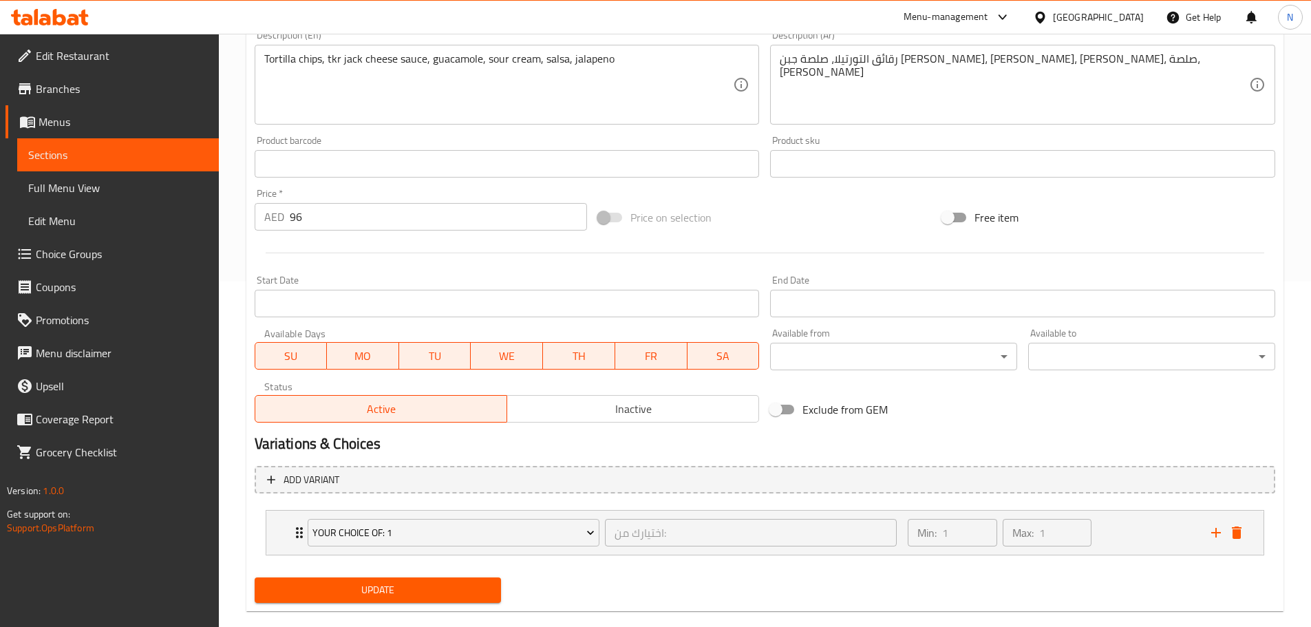
click at [415, 592] on span "Update" at bounding box center [378, 590] width 225 height 17
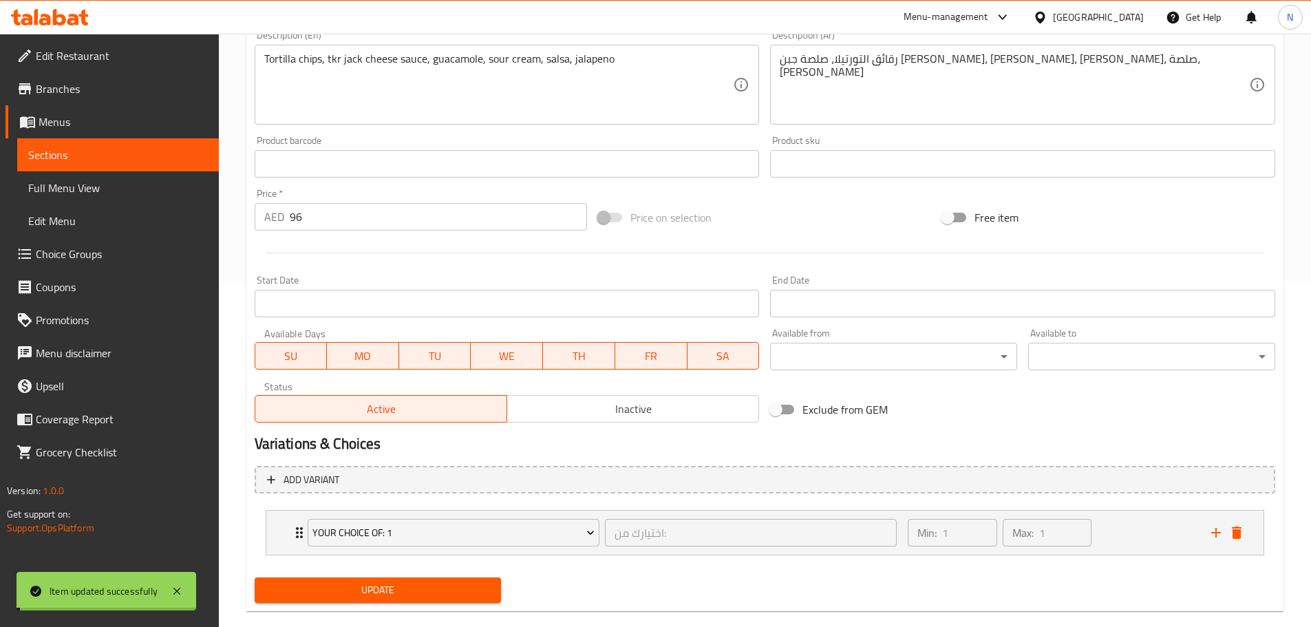
click at [1137, 544] on div "Min: 1 ​ Max: 1 ​" at bounding box center [1051, 533] width 303 height 44
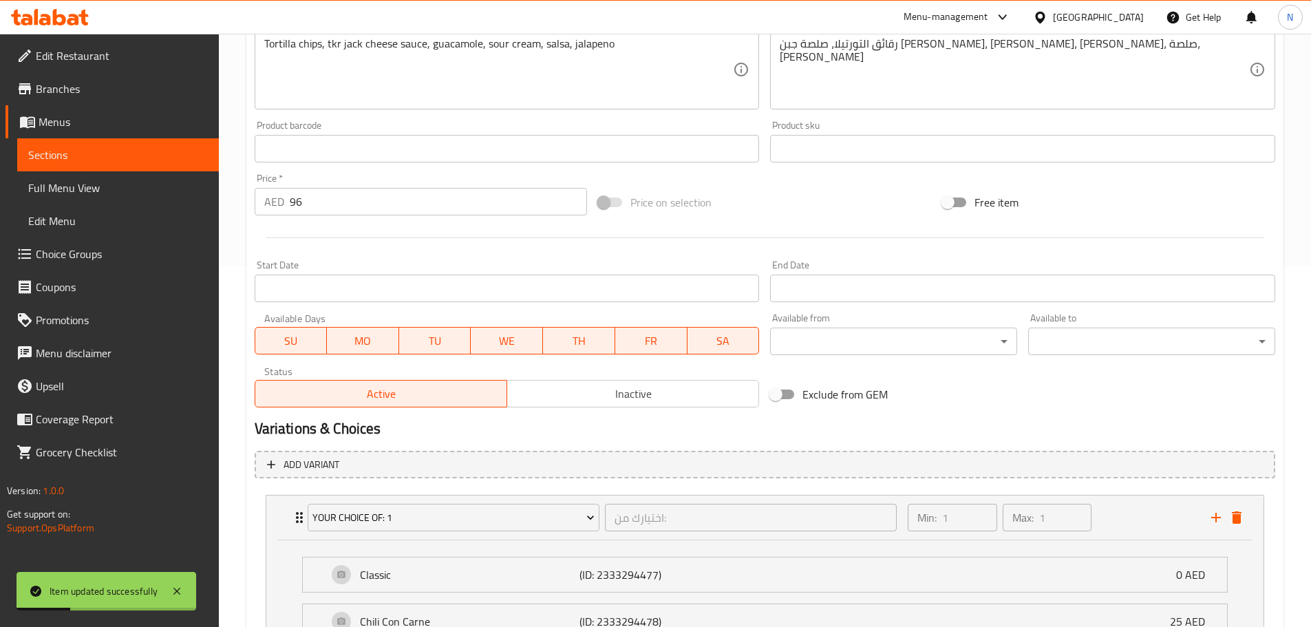
scroll to position [537, 0]
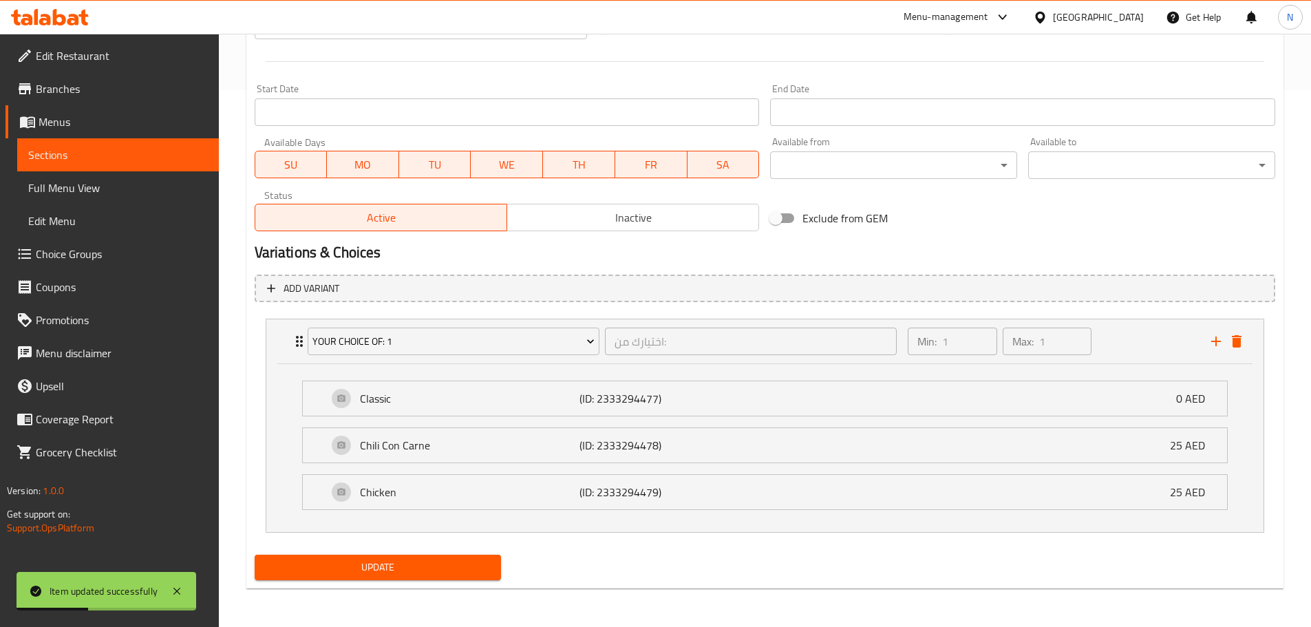
click at [438, 561] on span "Update" at bounding box center [378, 567] width 225 height 17
click at [440, 562] on span "Update" at bounding box center [378, 567] width 225 height 17
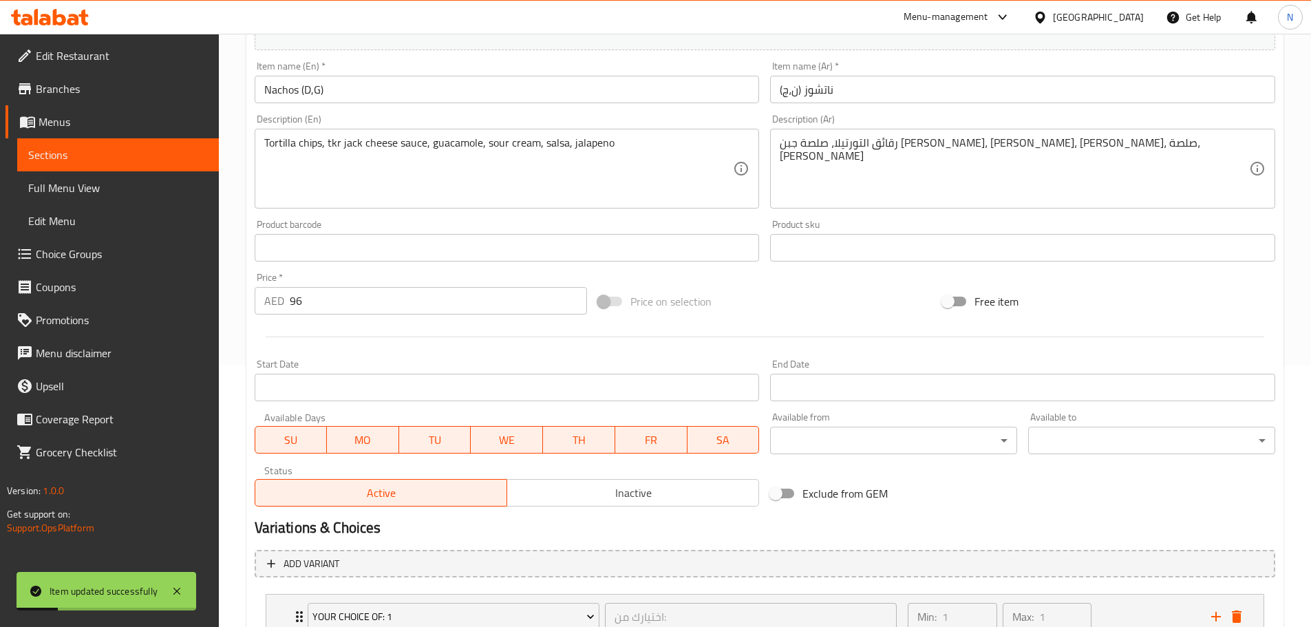
scroll to position [0, 0]
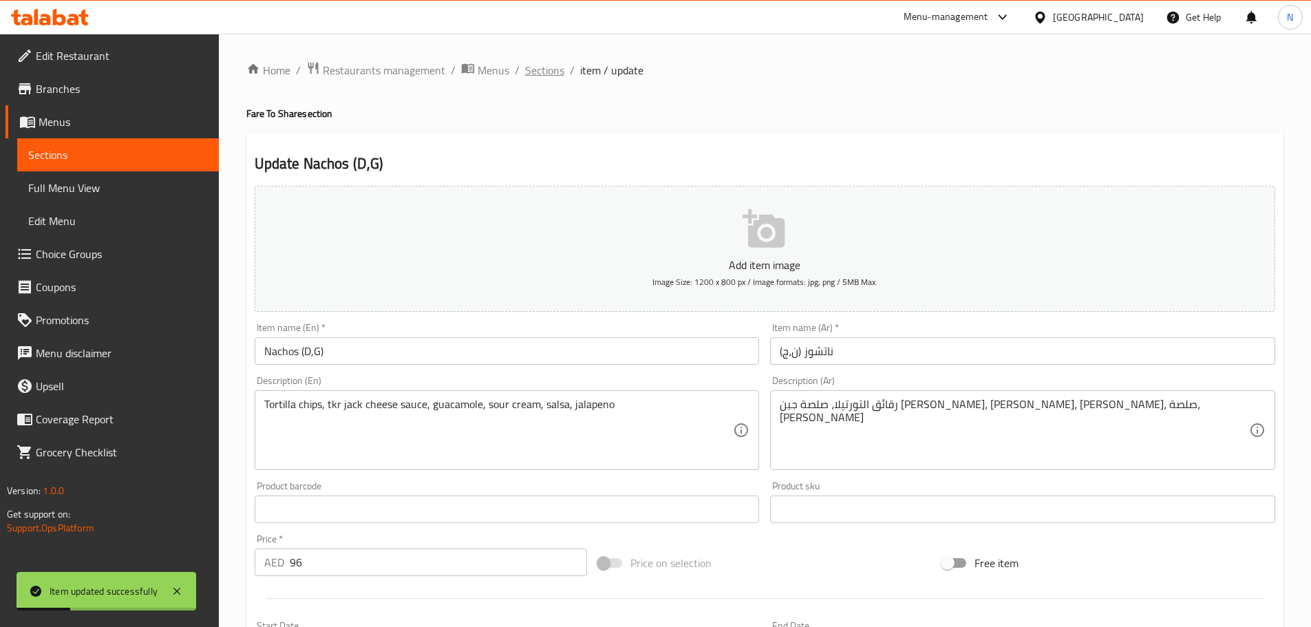
click at [526, 73] on span "Sections" at bounding box center [544, 70] width 39 height 17
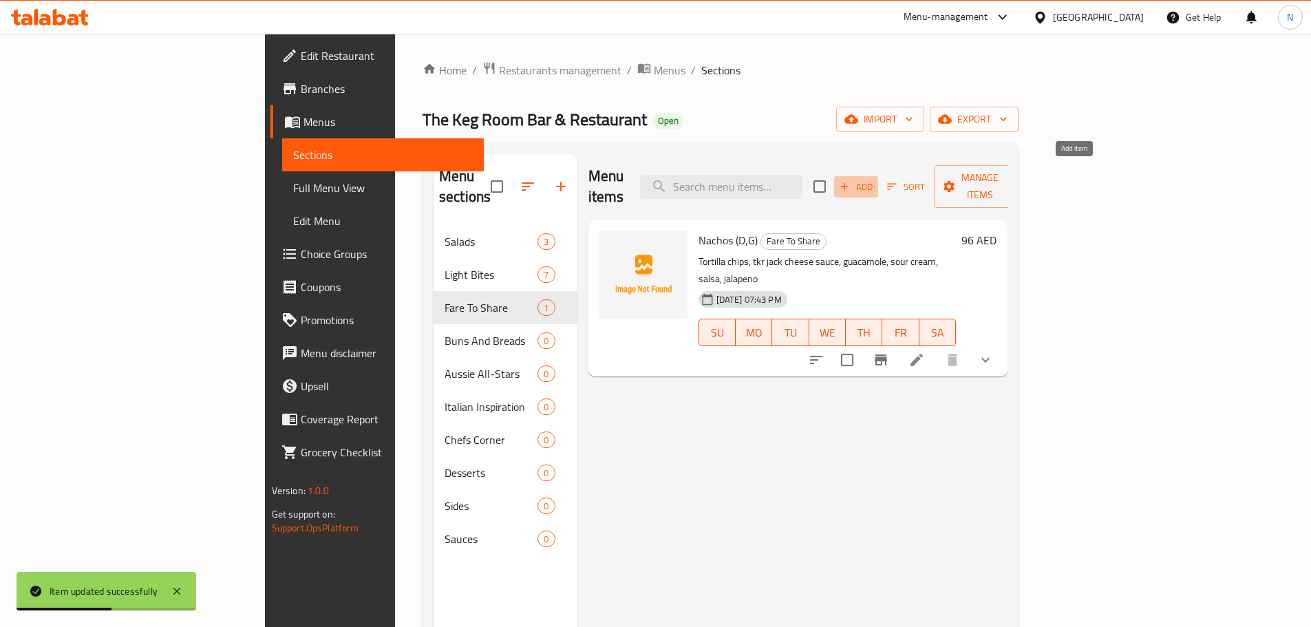
click at [875, 180] on span "Add" at bounding box center [856, 187] width 37 height 16
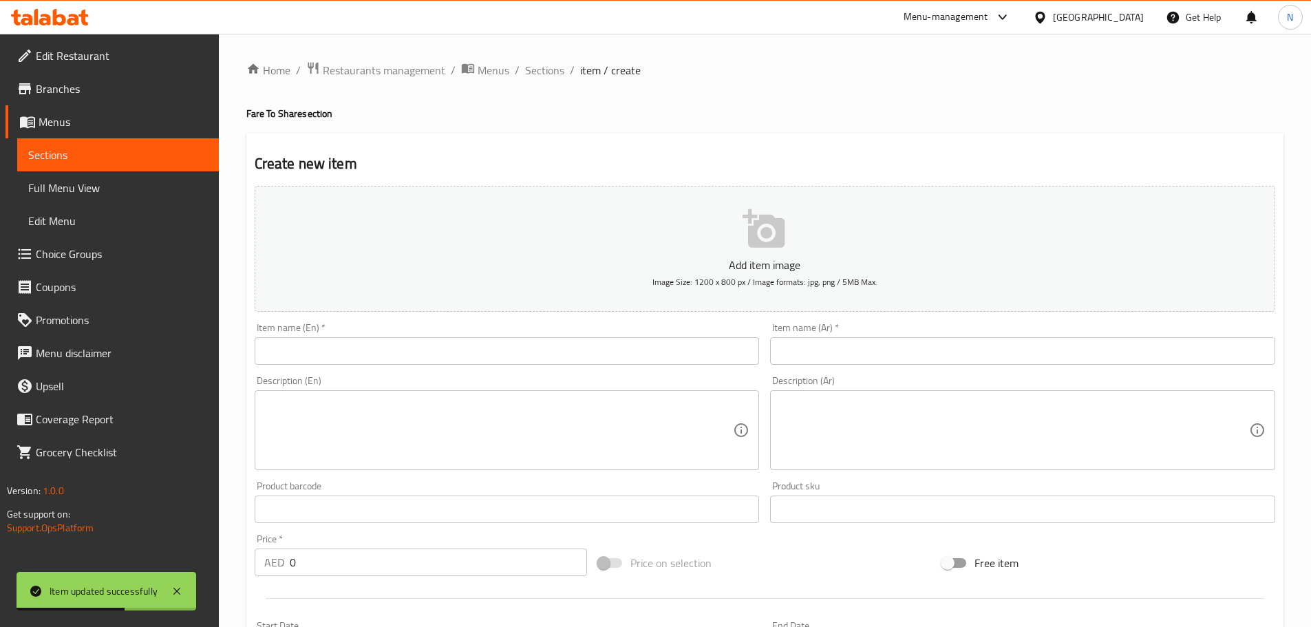
click at [548, 350] on input "text" at bounding box center [507, 351] width 505 height 28
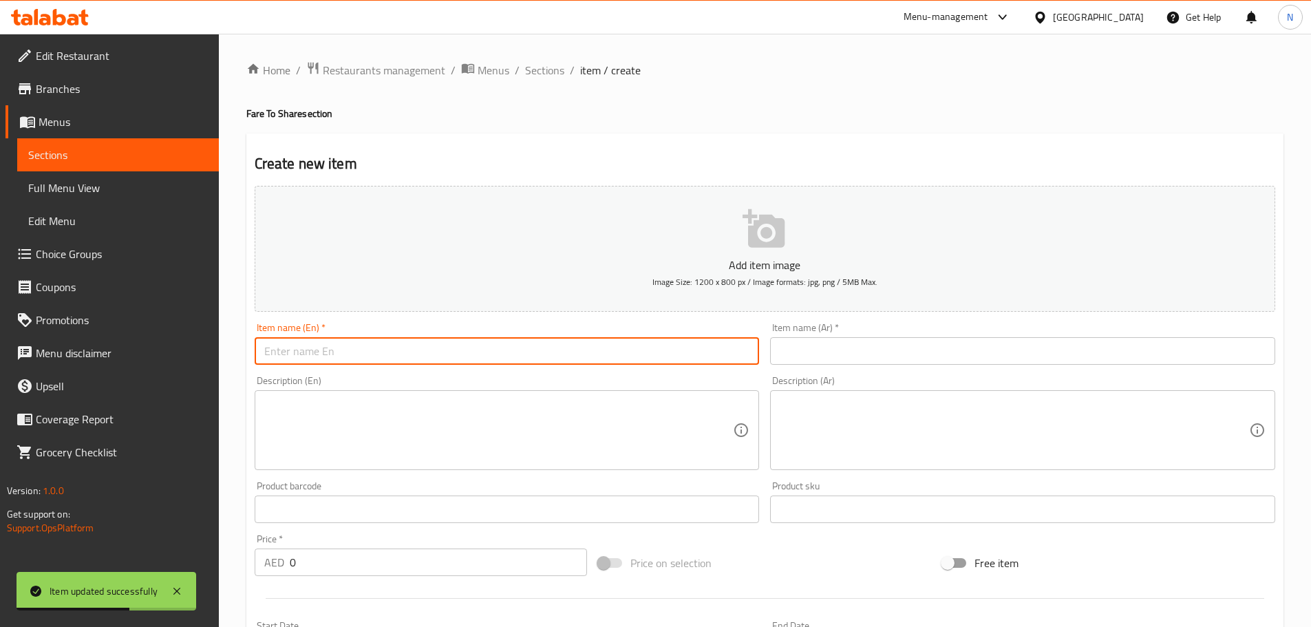
paste input "Sharing Platter (D,G,N)"
type input "Sharing Platter (D,G,N)"
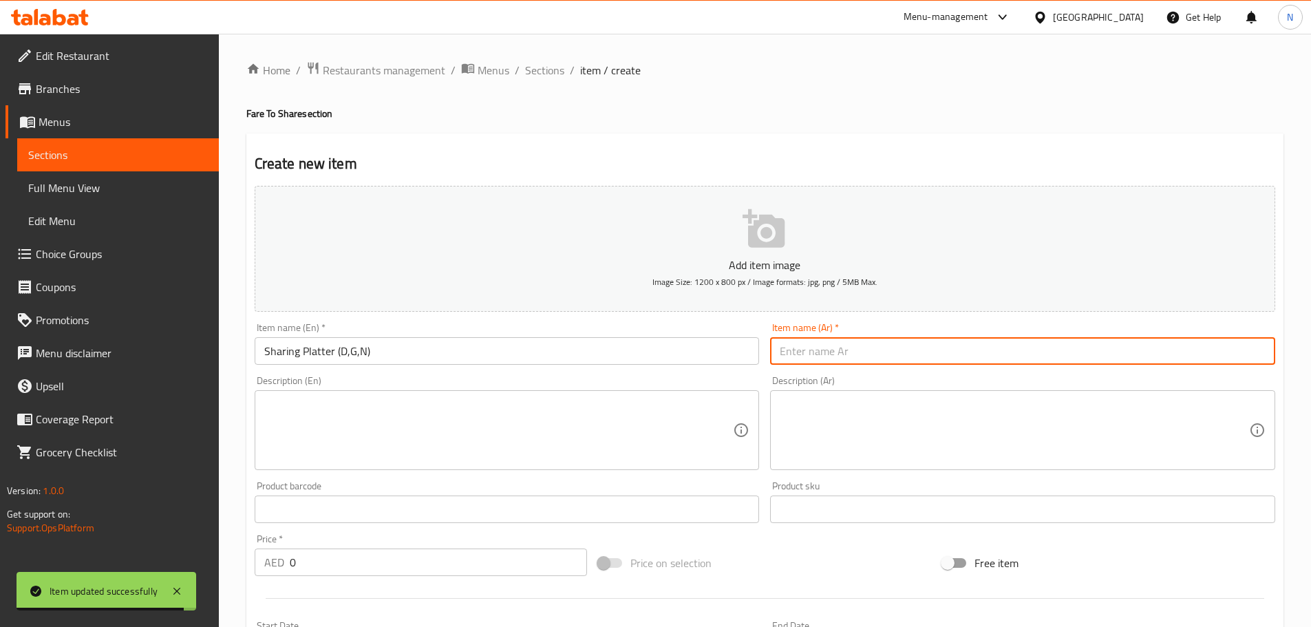
click at [915, 363] on input "text" at bounding box center [1022, 351] width 505 height 28
paste input "طبق المشاركة (ن،ج،م)"
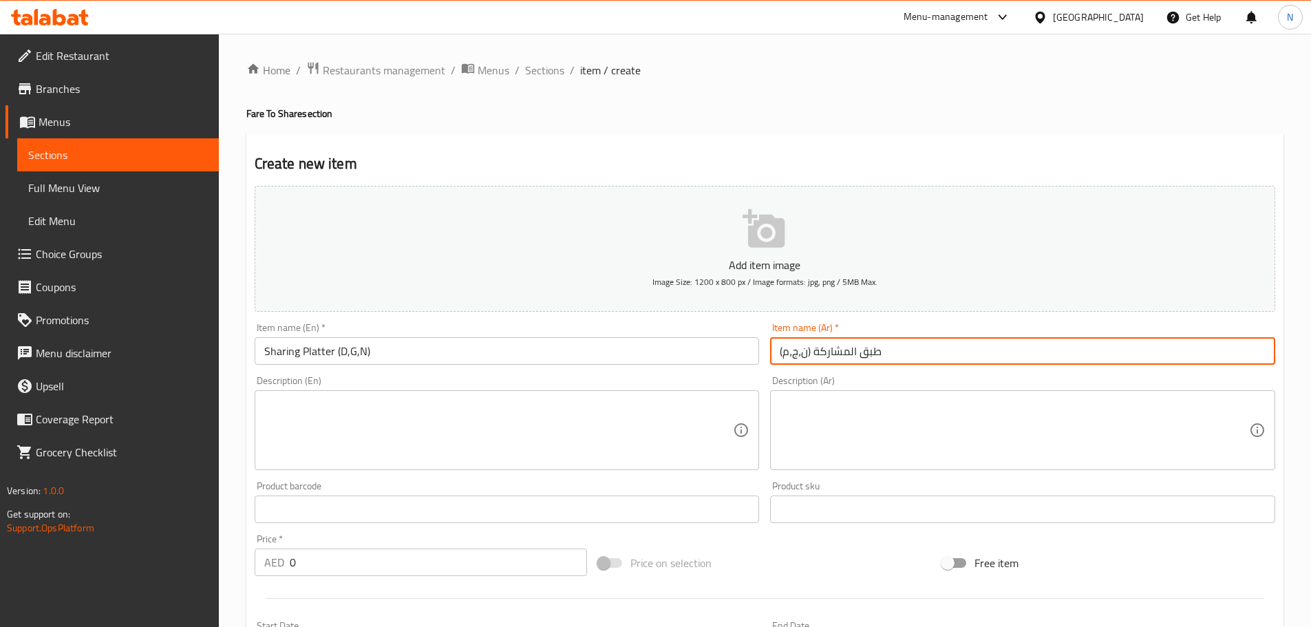
type input "طبق المشاركة (ن،ج،م)"
click at [474, 434] on textarea at bounding box center [498, 430] width 469 height 65
paste textarea "Popcorn Shrimp, Potato Wedges, Buffalo Wings"
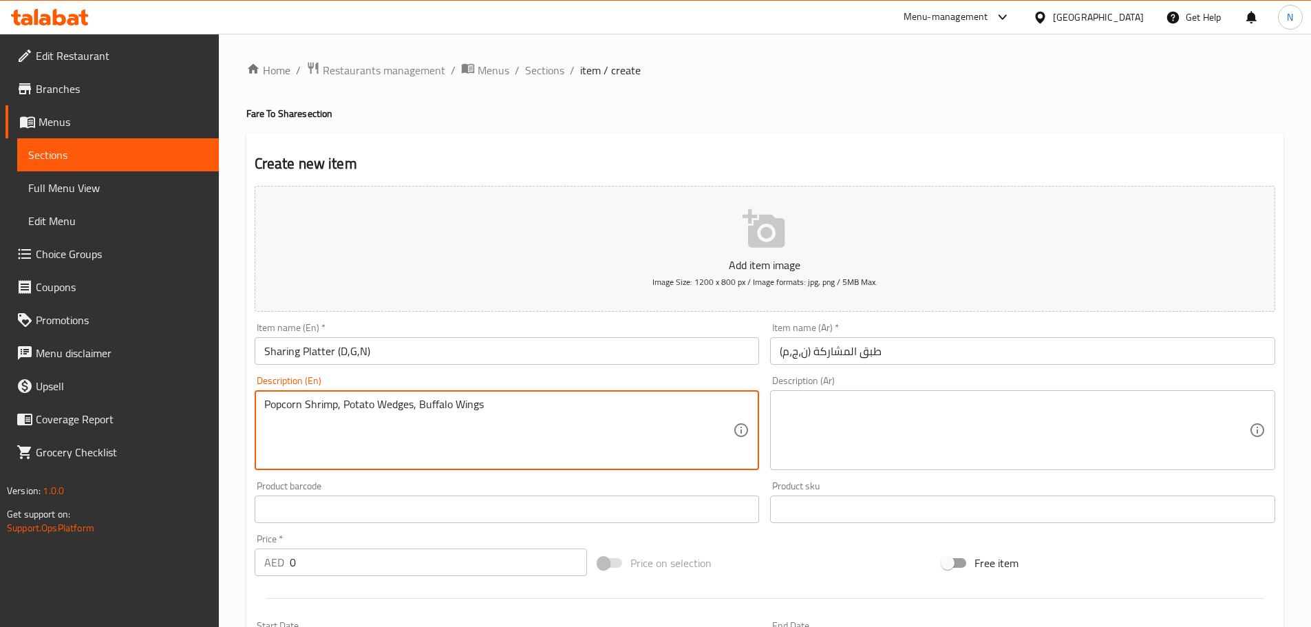
type textarea "Popcorn Shrimp, Potato Wedges, Buffalo Wings"
click at [888, 436] on textarea at bounding box center [1014, 430] width 469 height 65
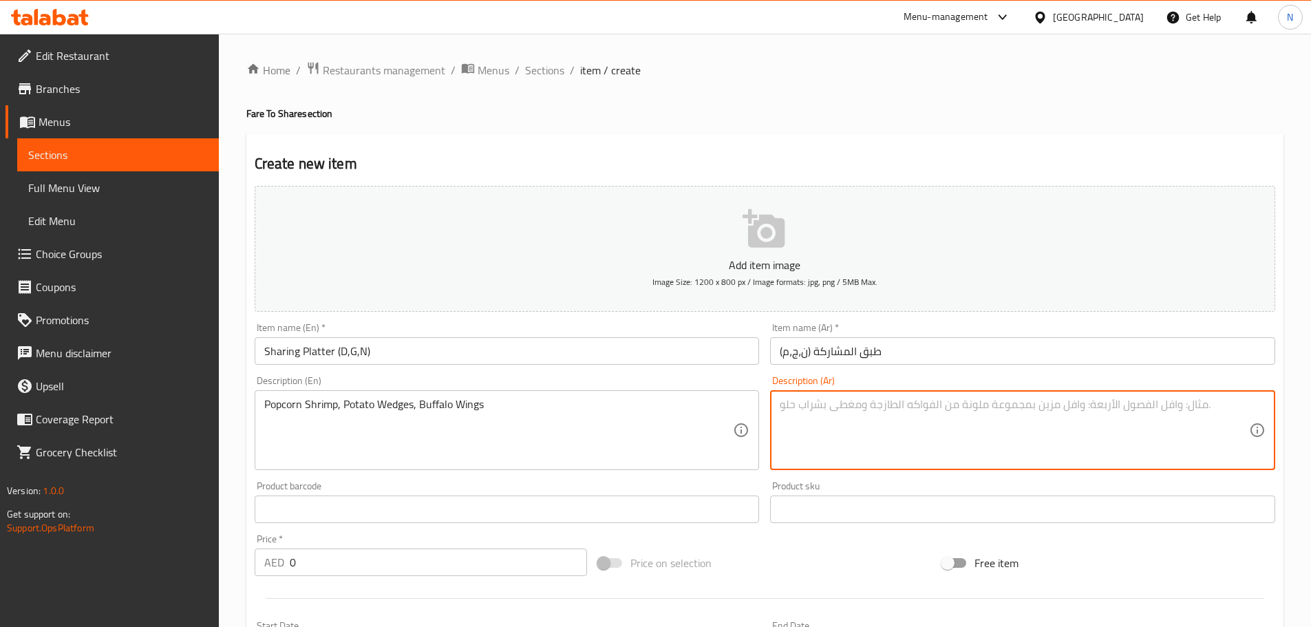
paste textarea "روبيان الفشار، شرائح البطاطس، أجنحة الجاموس"
click at [794, 404] on textarea "روبيان الفشار، شرائح البطاطس، أجنحة الجاموس" at bounding box center [1014, 430] width 469 height 65
type textarea "روبيان الفشار، شرائح البطاطس، أجنحة بافلو"
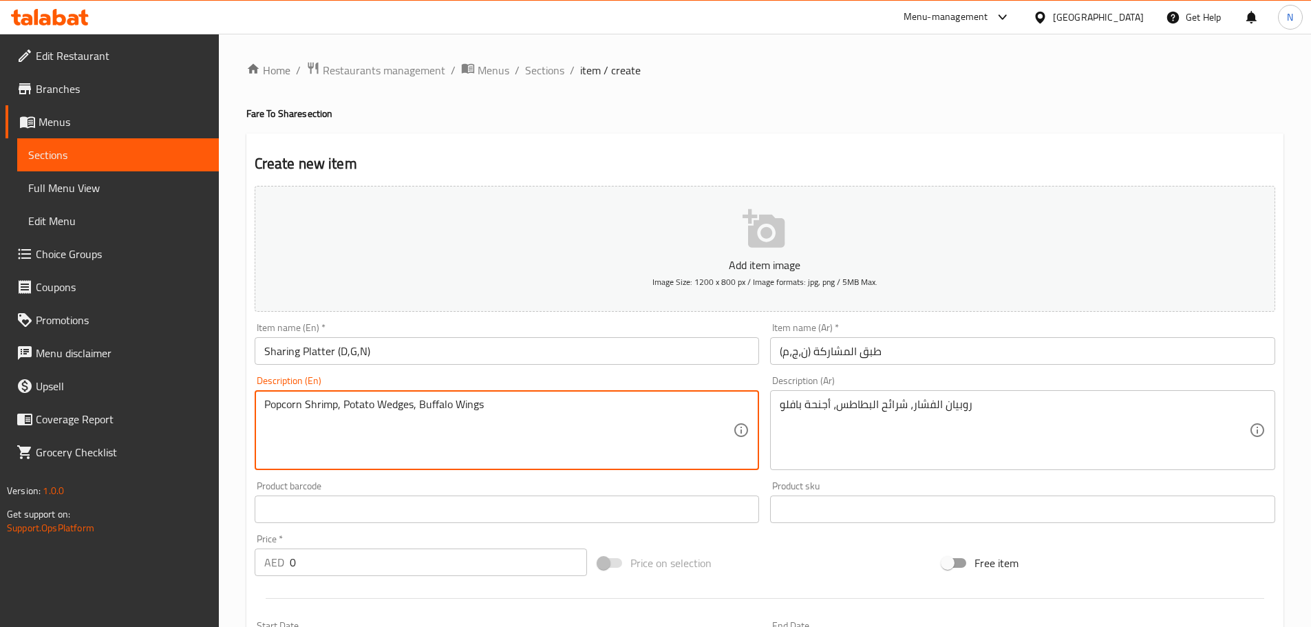
drag, startPoint x: 304, startPoint y: 407, endPoint x: 484, endPoint y: 408, distance: 180.3
click at [577, 390] on div "Description (En) Popcorn shrimp, potato wedges, buffalo wings Description (En)" at bounding box center [507, 423] width 505 height 94
type textarea "Popcorn shrimp, potato wedges, buffalo wings."
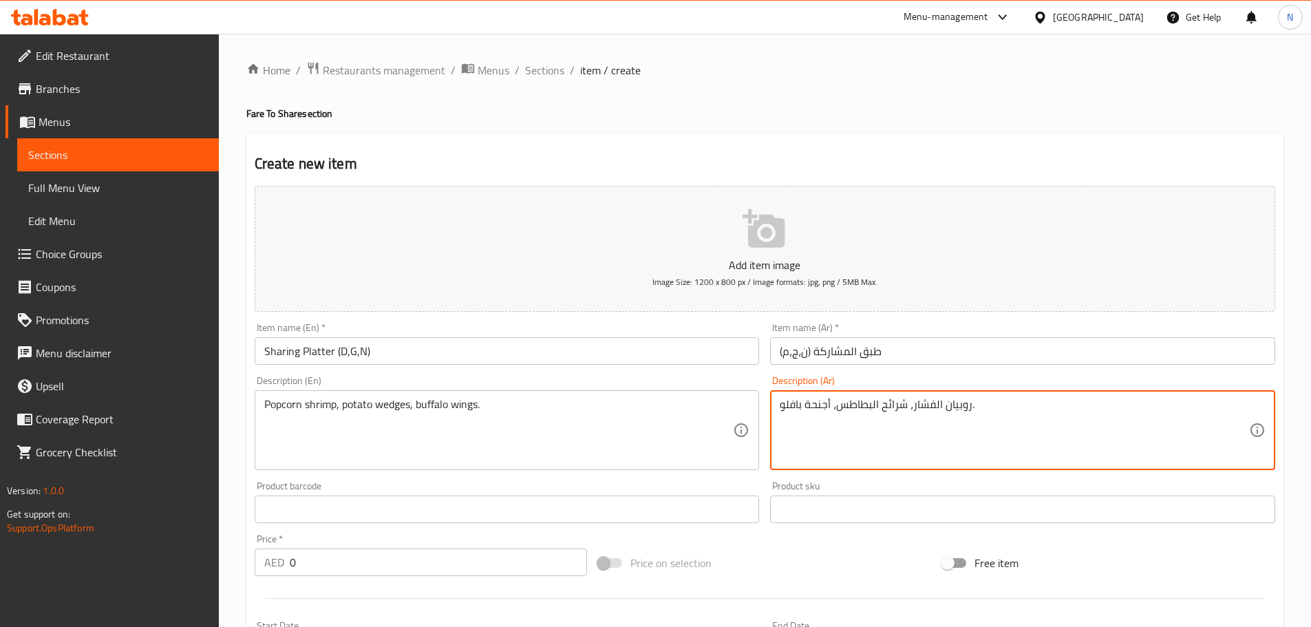
type textarea "روبيان الفشار، شرائح البطاطس، أجنحة بافلو."
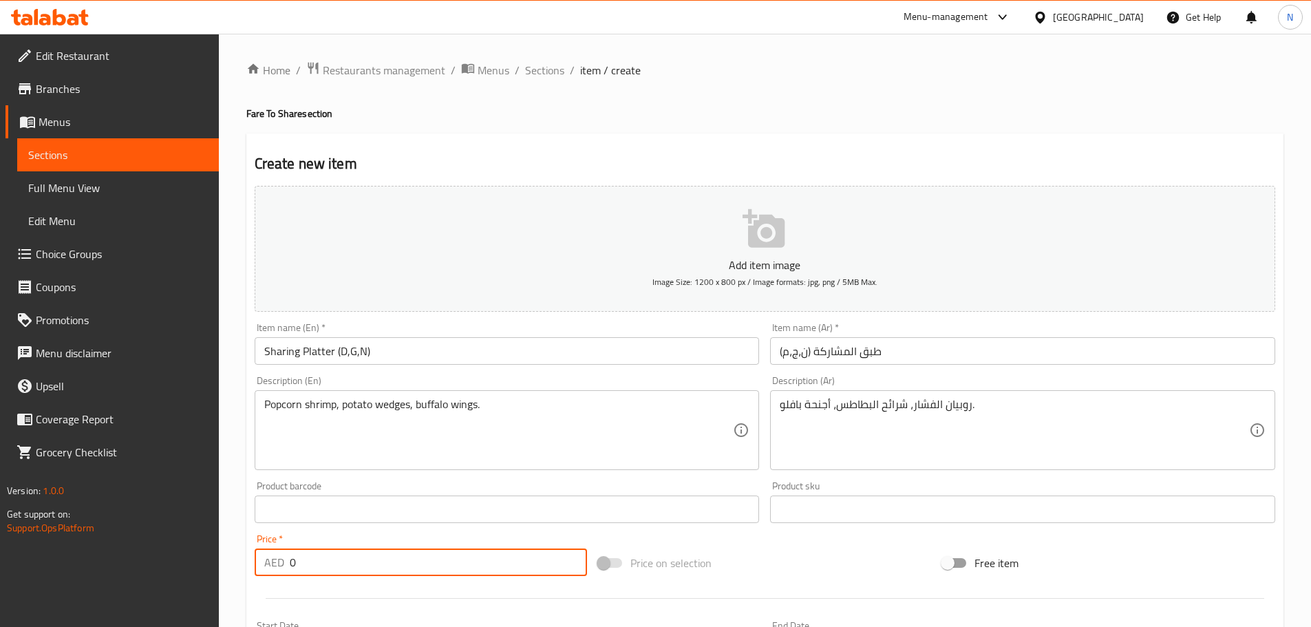
drag, startPoint x: 302, startPoint y: 566, endPoint x: 275, endPoint y: 566, distance: 26.8
click at [275, 566] on div "AED 0 Price *" at bounding box center [421, 563] width 333 height 28
type input "144"
click at [807, 564] on div "Price on selection" at bounding box center [765, 562] width 344 height 37
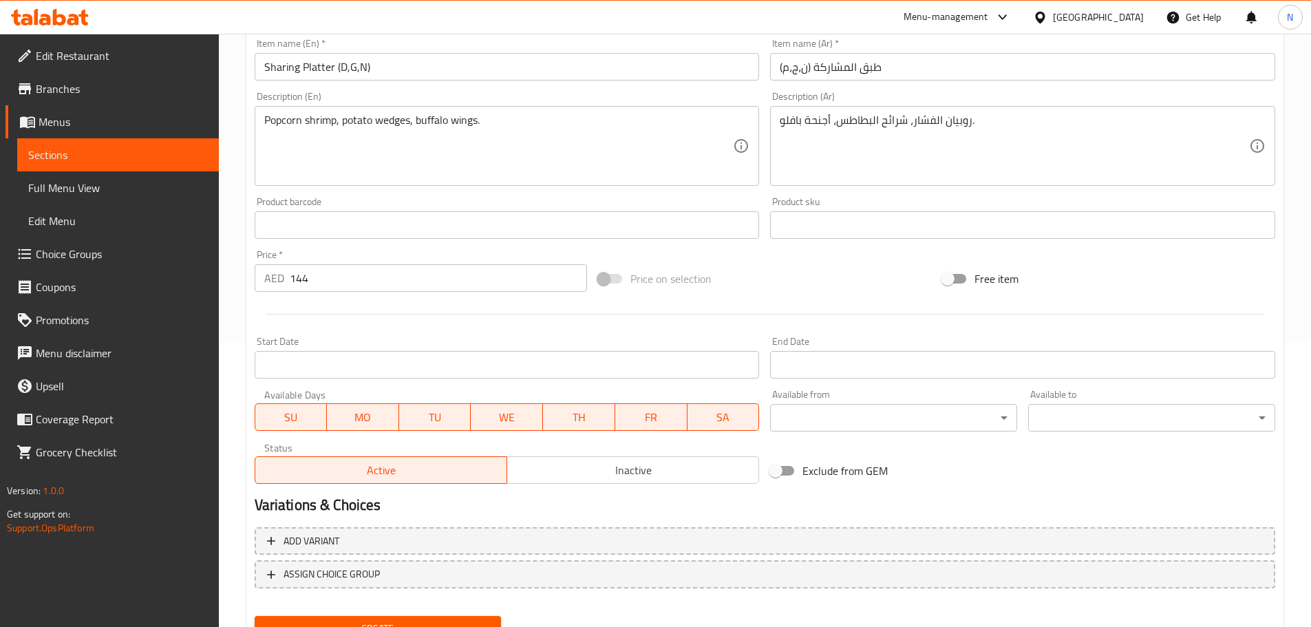
scroll to position [70, 0]
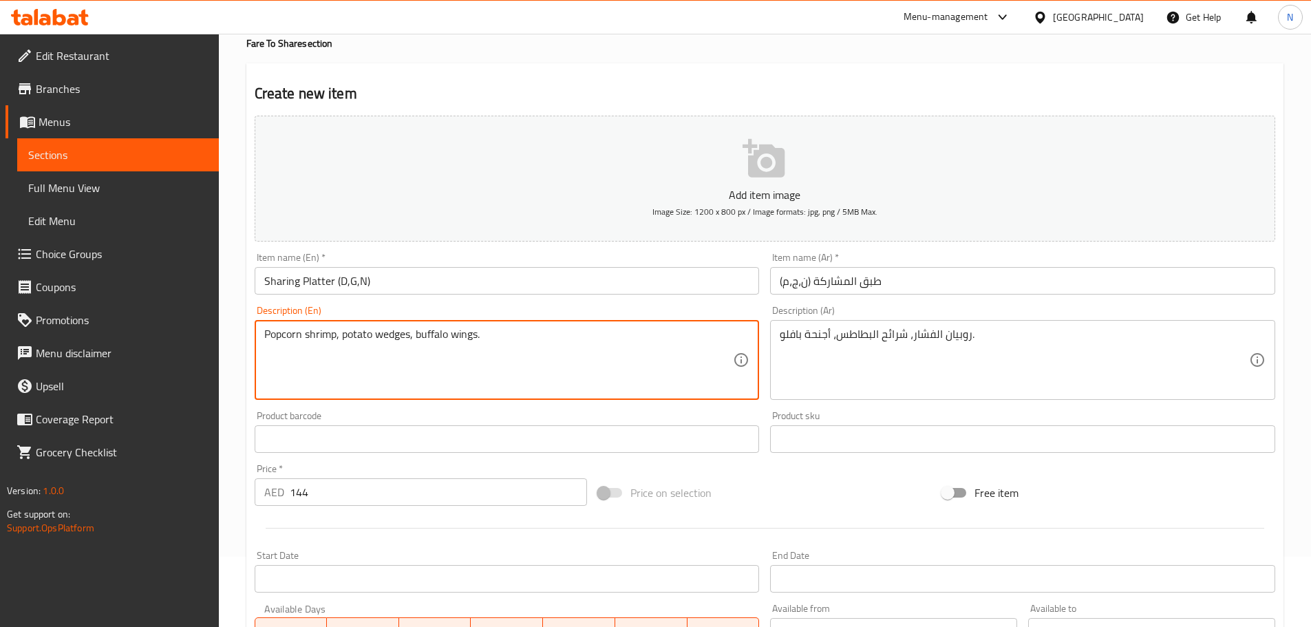
click at [444, 337] on textarea "Popcorn shrimp, potato wedges, buffalo wings." at bounding box center [498, 360] width 469 height 65
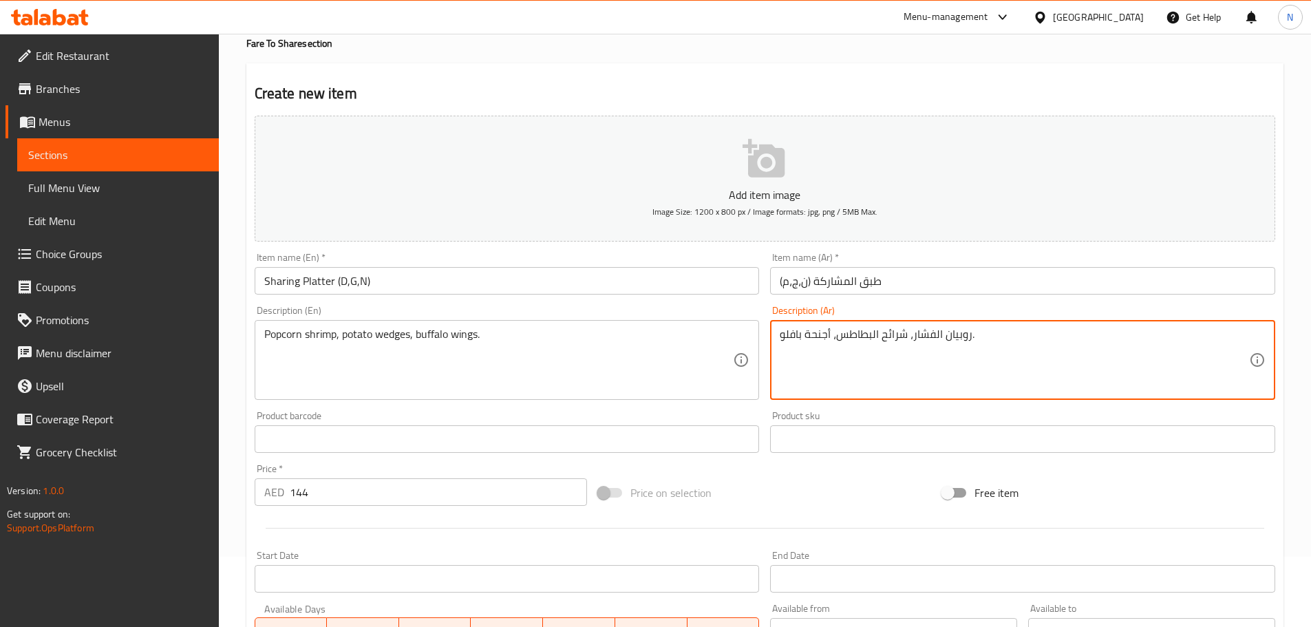
click at [893, 338] on textarea "روبيان الفشار، شرائح البطاطس، أجنحة بافلو." at bounding box center [1014, 360] width 469 height 65
paste textarea "ودجز"
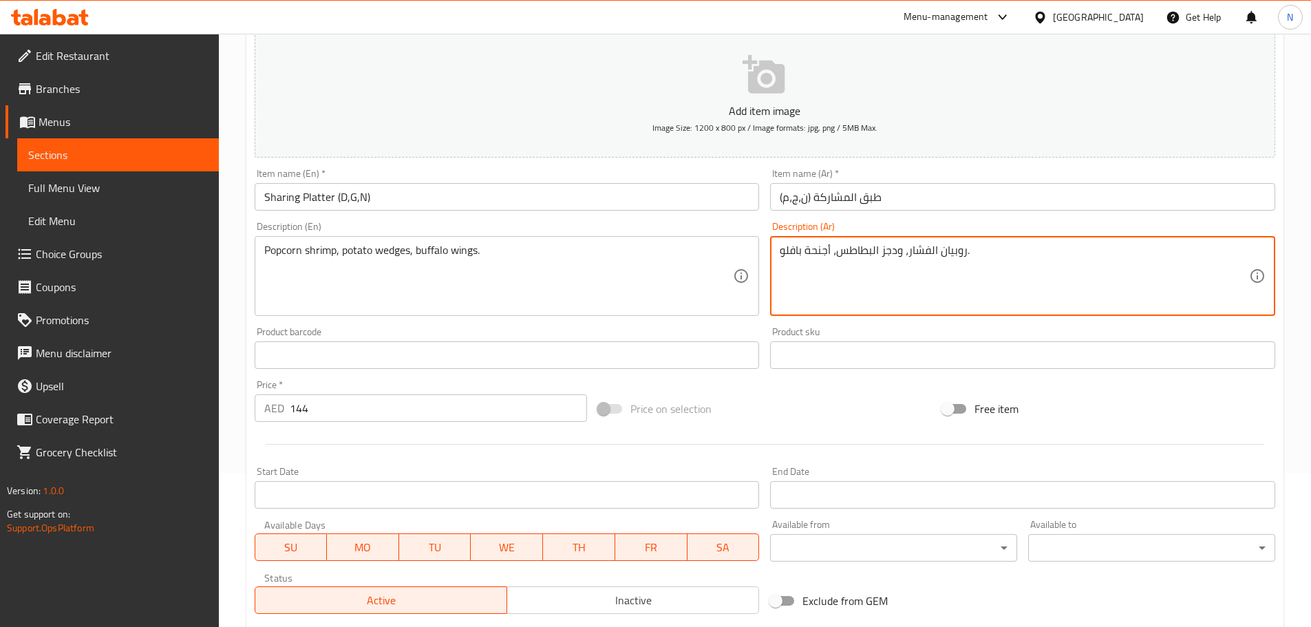
scroll to position [346, 0]
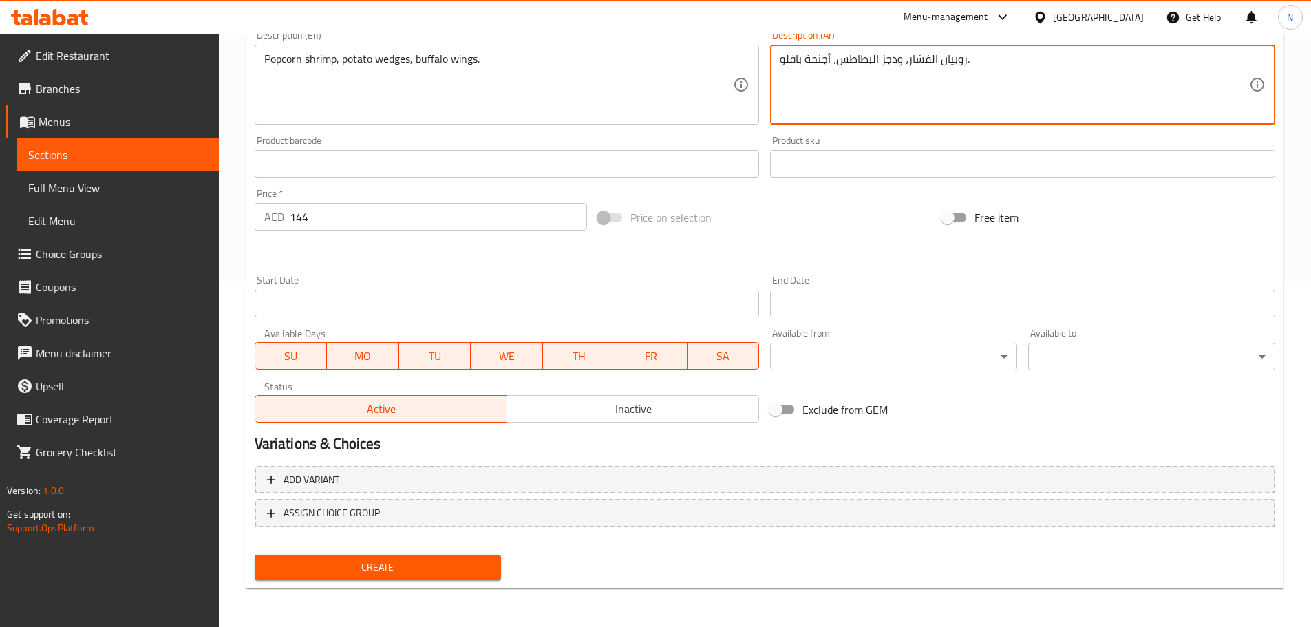
type textarea "روبيان الفشار، ودجز البطاطس، أجنحة بافلو."
click at [464, 569] on span "Create" at bounding box center [378, 567] width 225 height 17
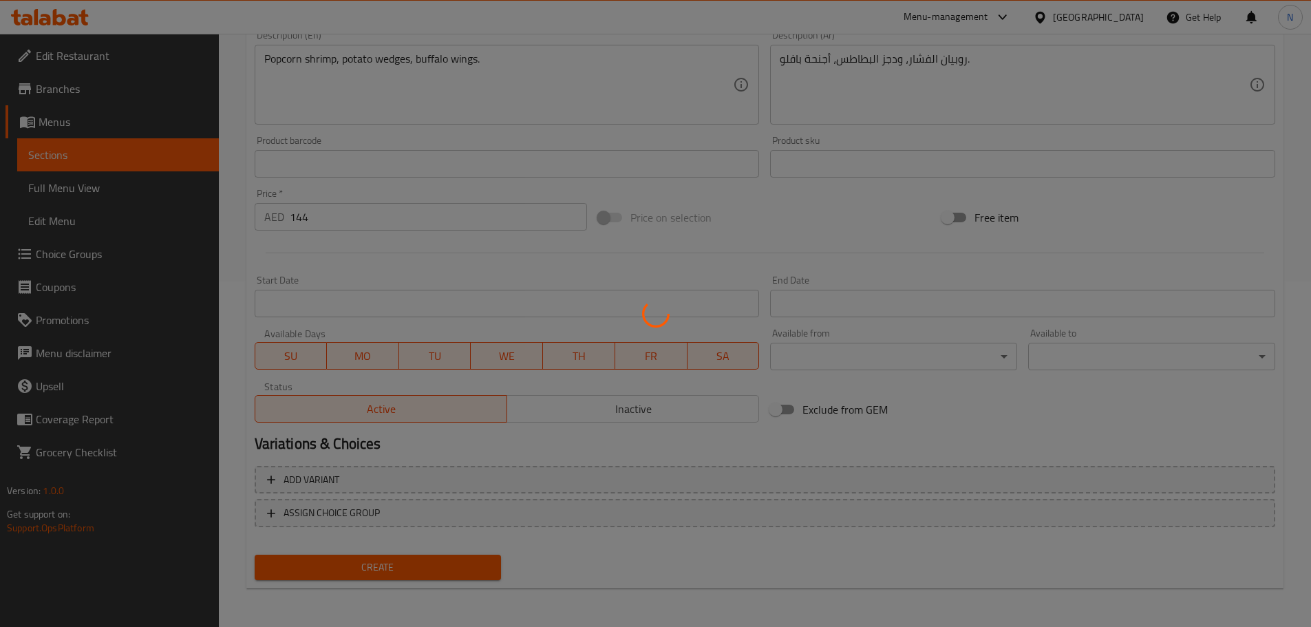
type input "0"
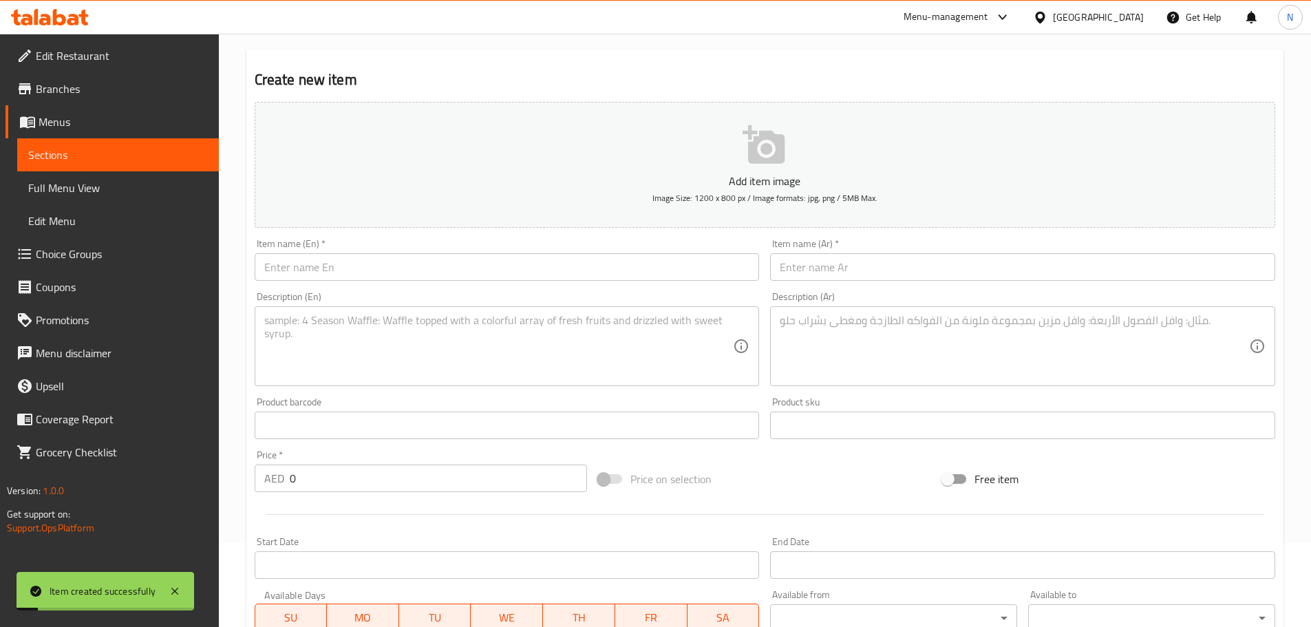
scroll to position [0, 0]
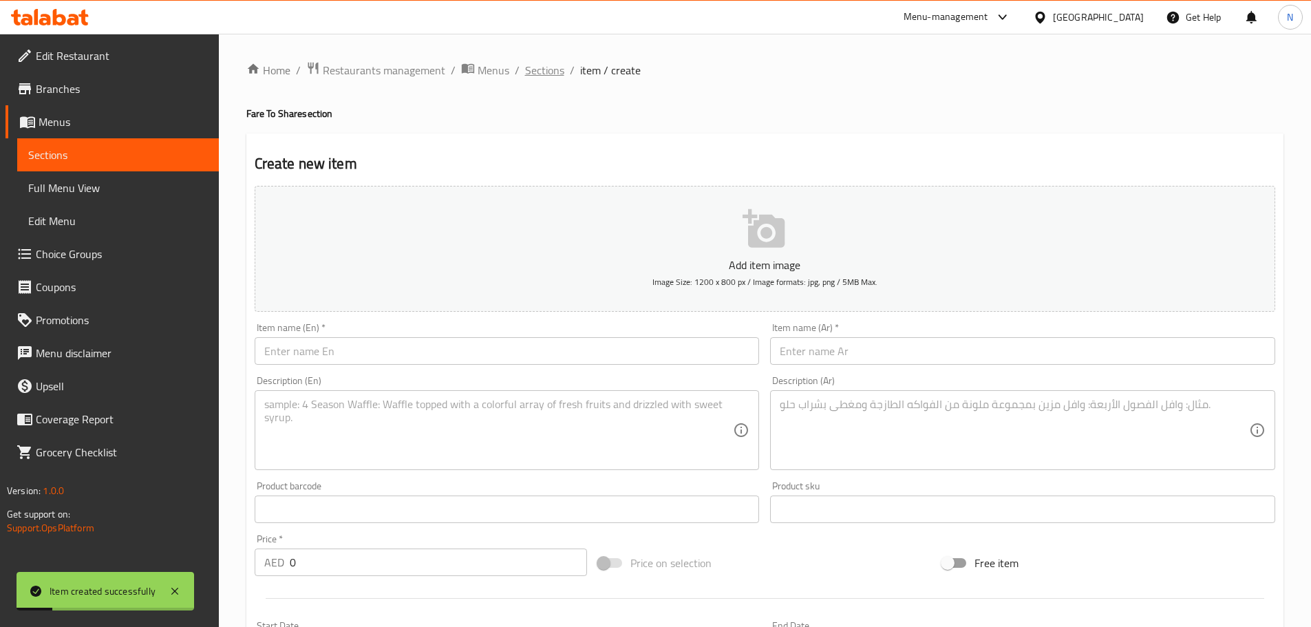
click at [527, 74] on span "Sections" at bounding box center [544, 70] width 39 height 17
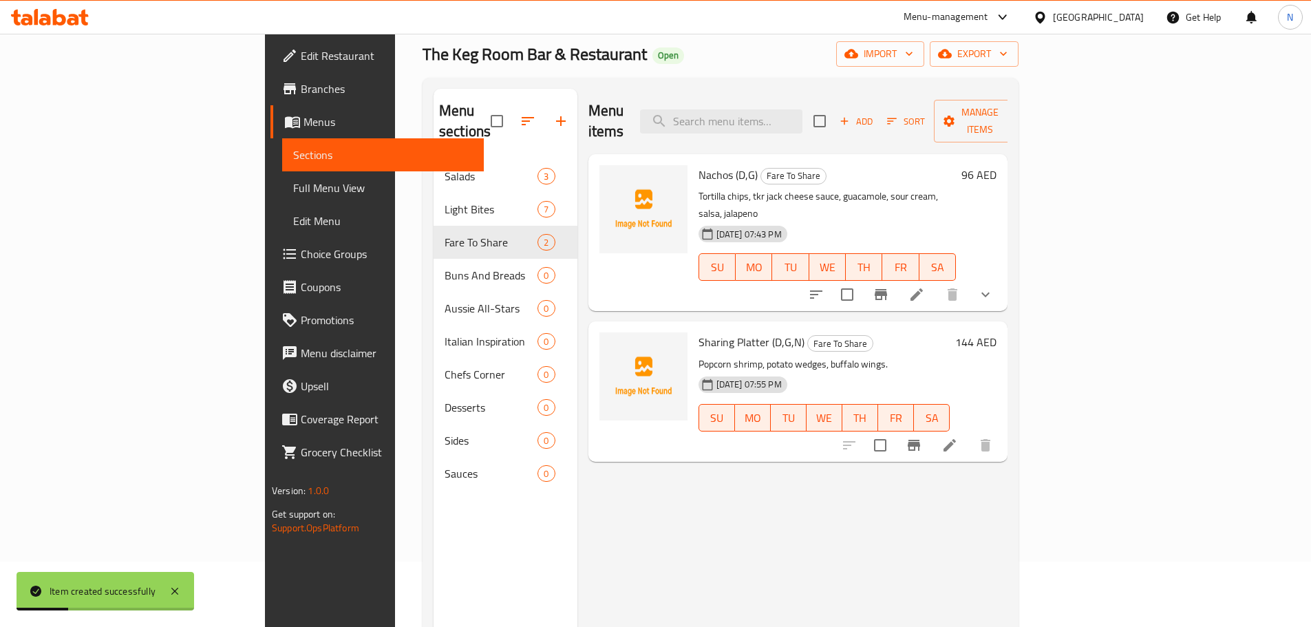
scroll to position [69, 0]
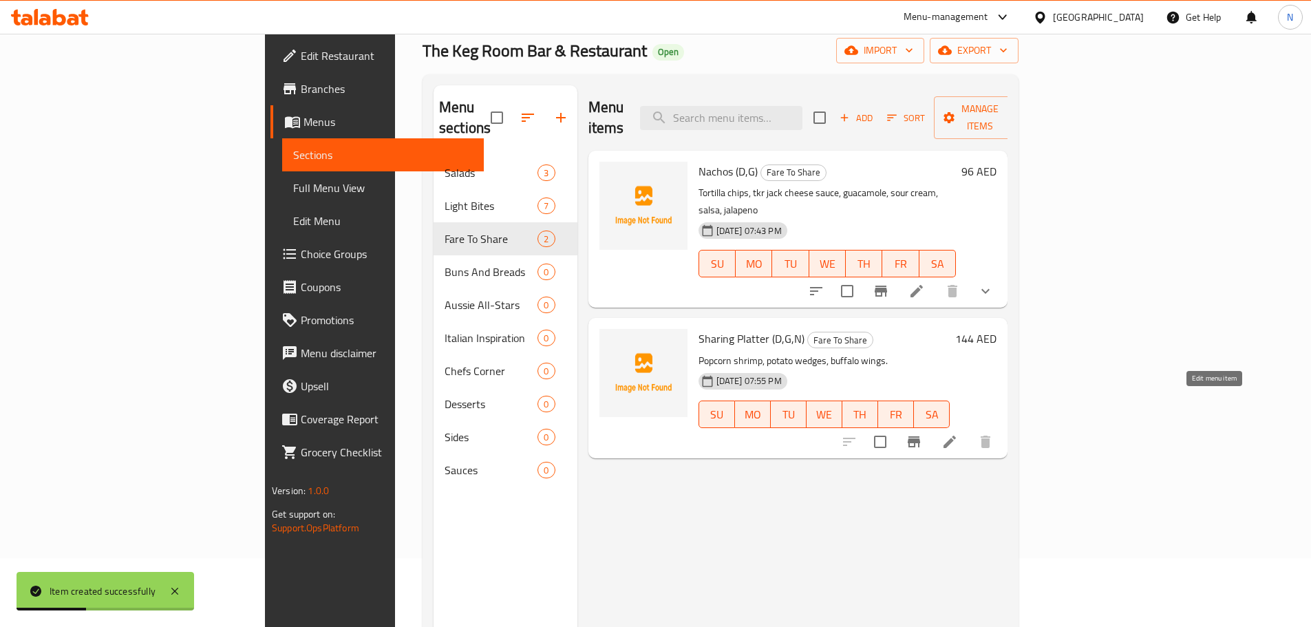
click at [958, 434] on icon at bounding box center [950, 442] width 17 height 17
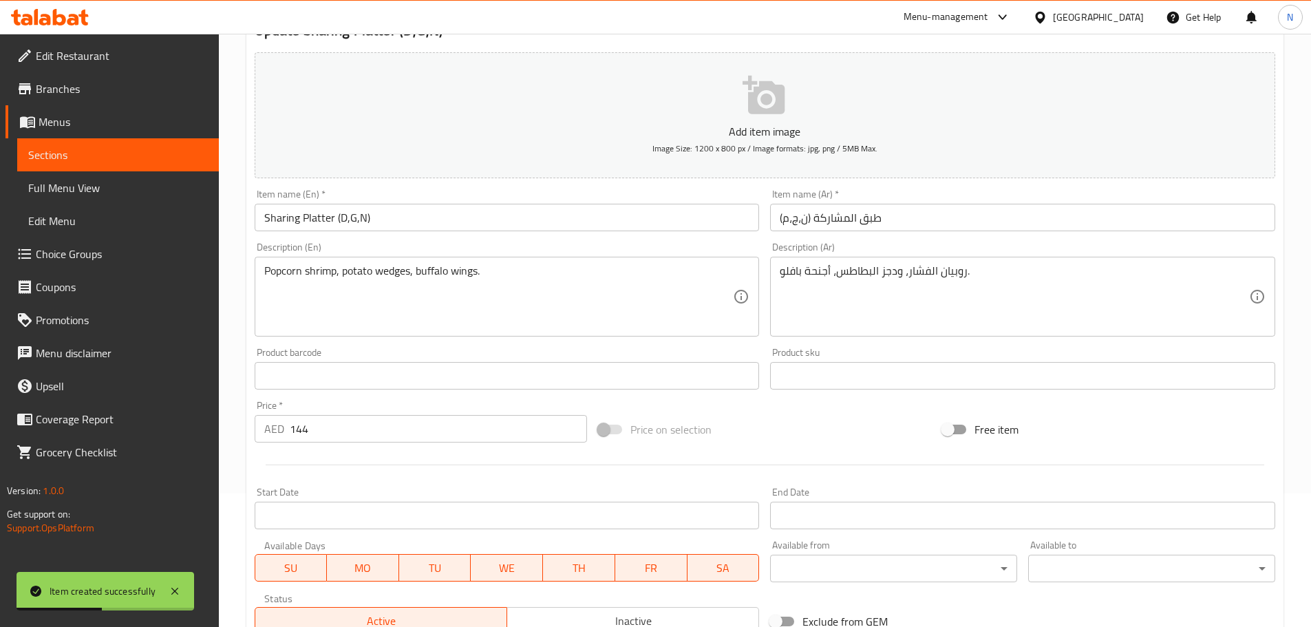
scroll to position [346, 0]
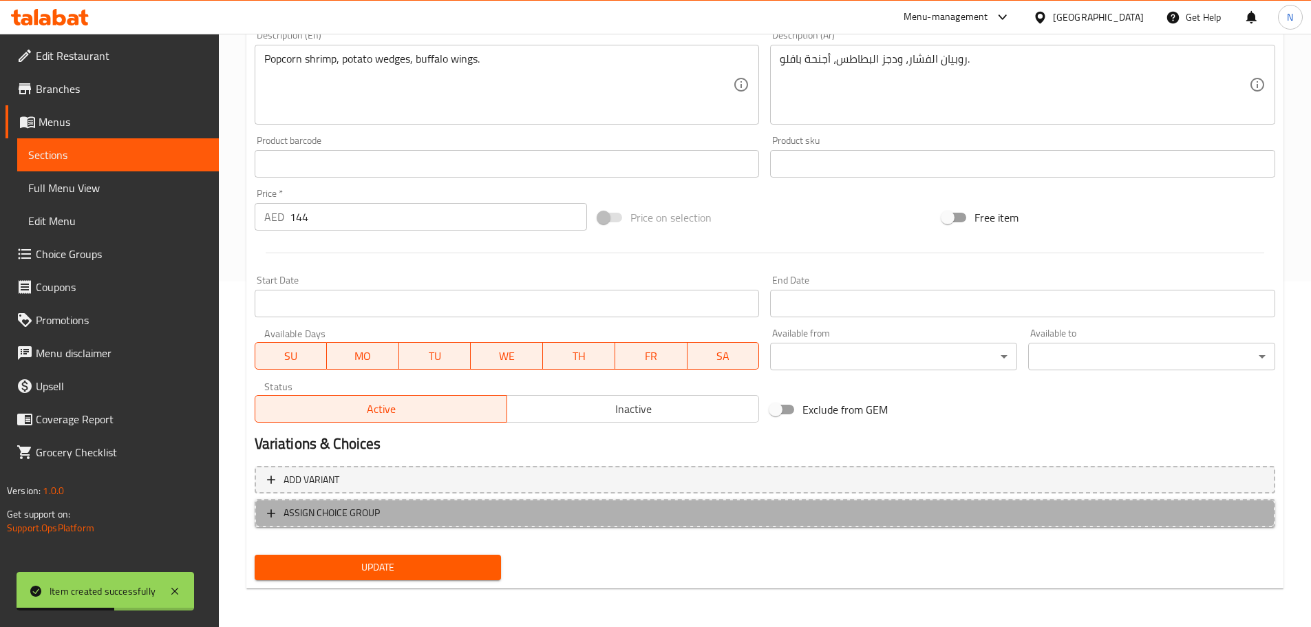
click at [416, 515] on span "ASSIGN CHOICE GROUP" at bounding box center [765, 513] width 996 height 17
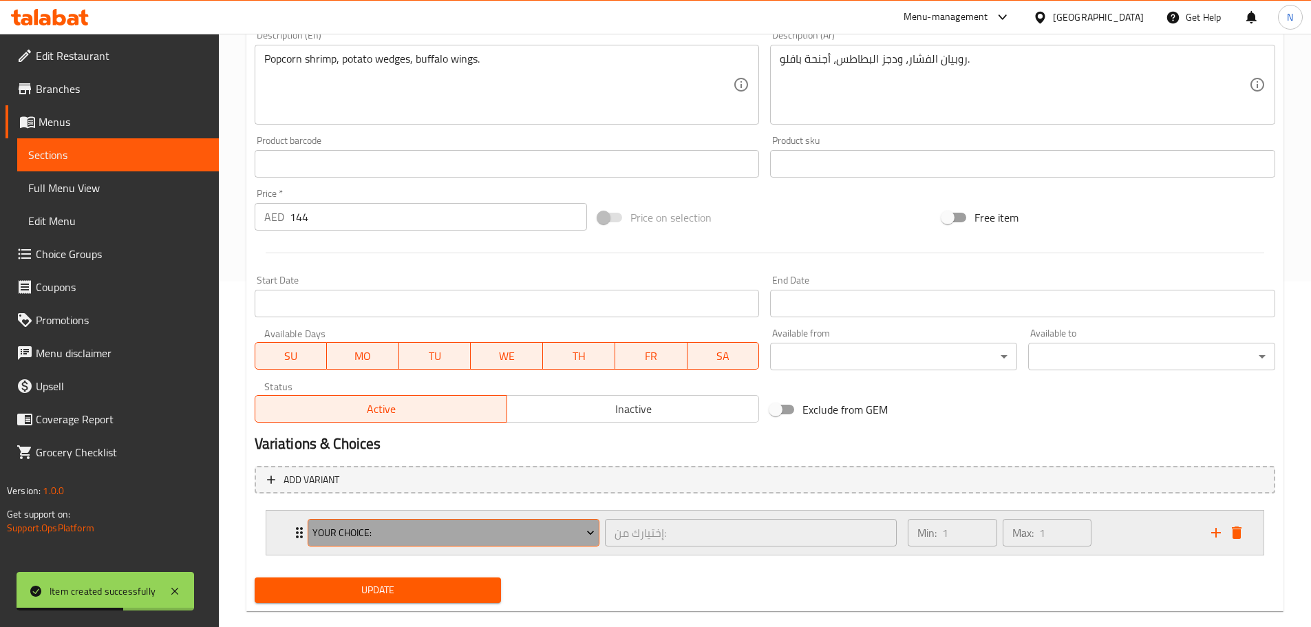
click at [409, 525] on span "Your Choice:" at bounding box center [454, 533] width 282 height 17
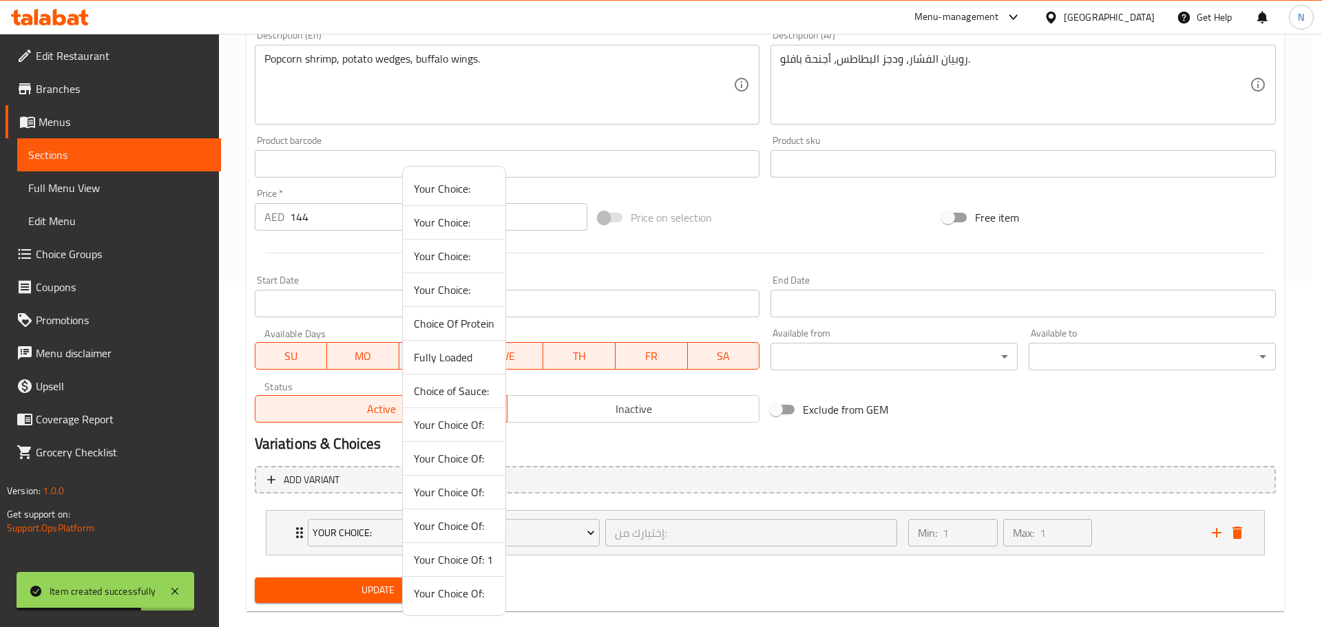
click at [450, 556] on span "Your Choice Of: 1" at bounding box center [454, 559] width 81 height 17
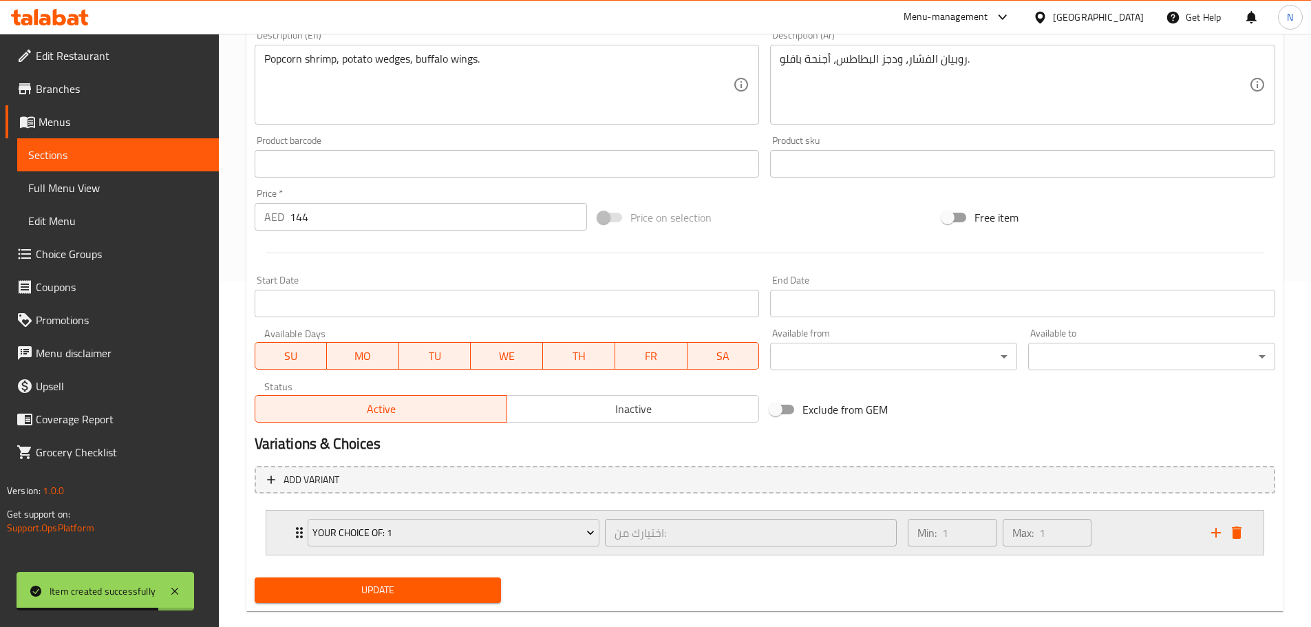
click at [1141, 529] on div "Min: 1 ​ Max: 1 ​" at bounding box center [1051, 533] width 303 height 44
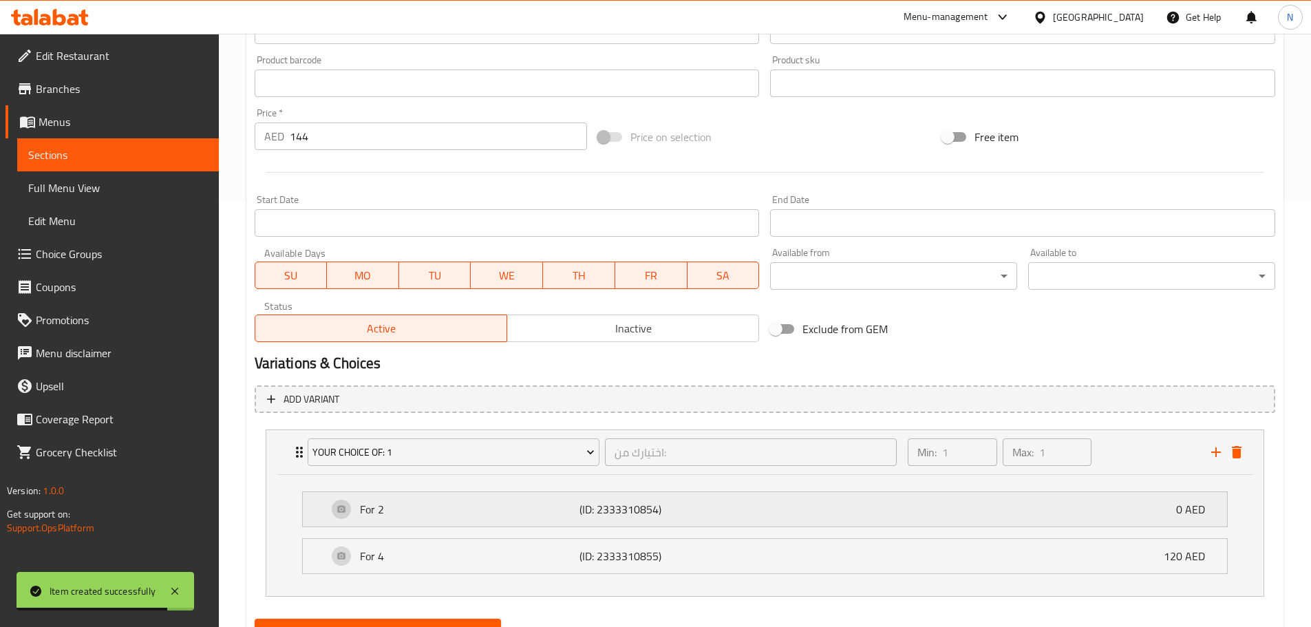
scroll to position [490, 0]
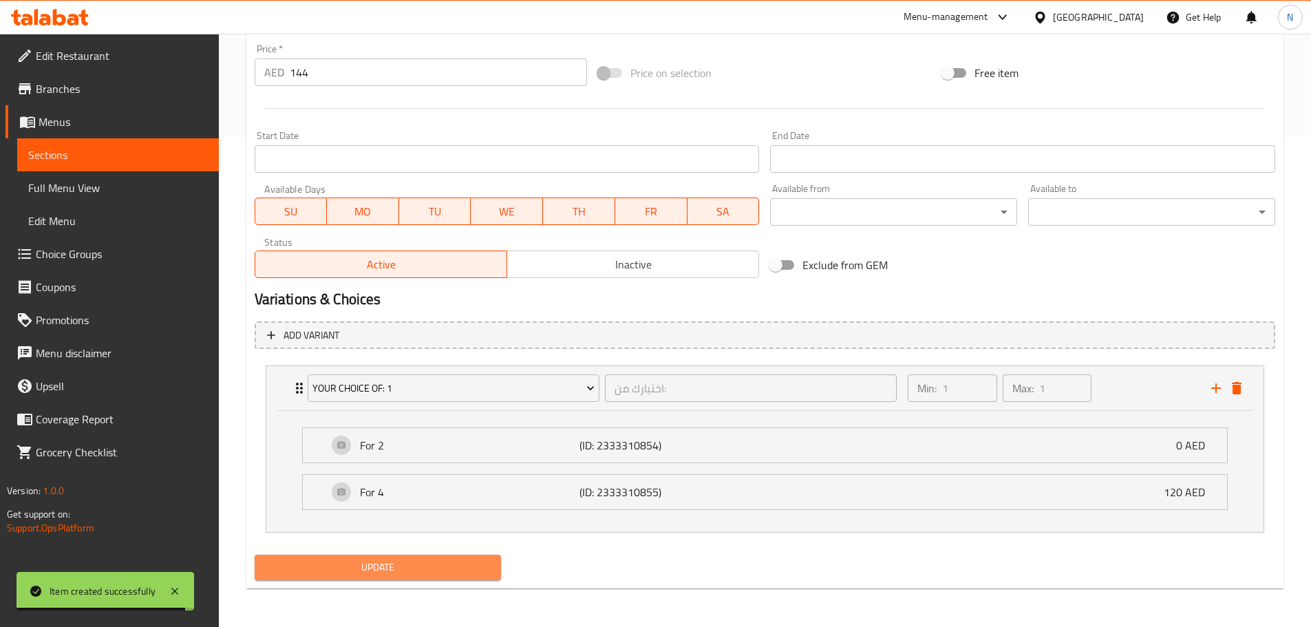
drag, startPoint x: 420, startPoint y: 563, endPoint x: 408, endPoint y: 477, distance: 86.8
click at [420, 564] on span "Update" at bounding box center [378, 567] width 225 height 17
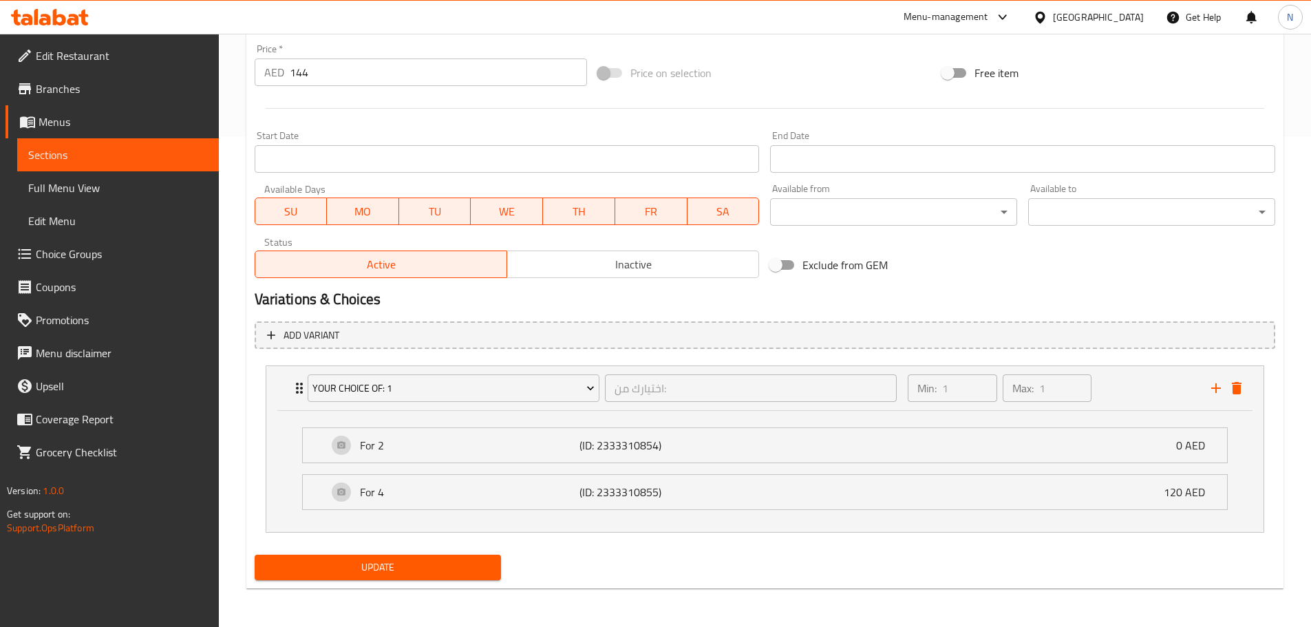
click at [366, 566] on span "Update" at bounding box center [378, 567] width 225 height 17
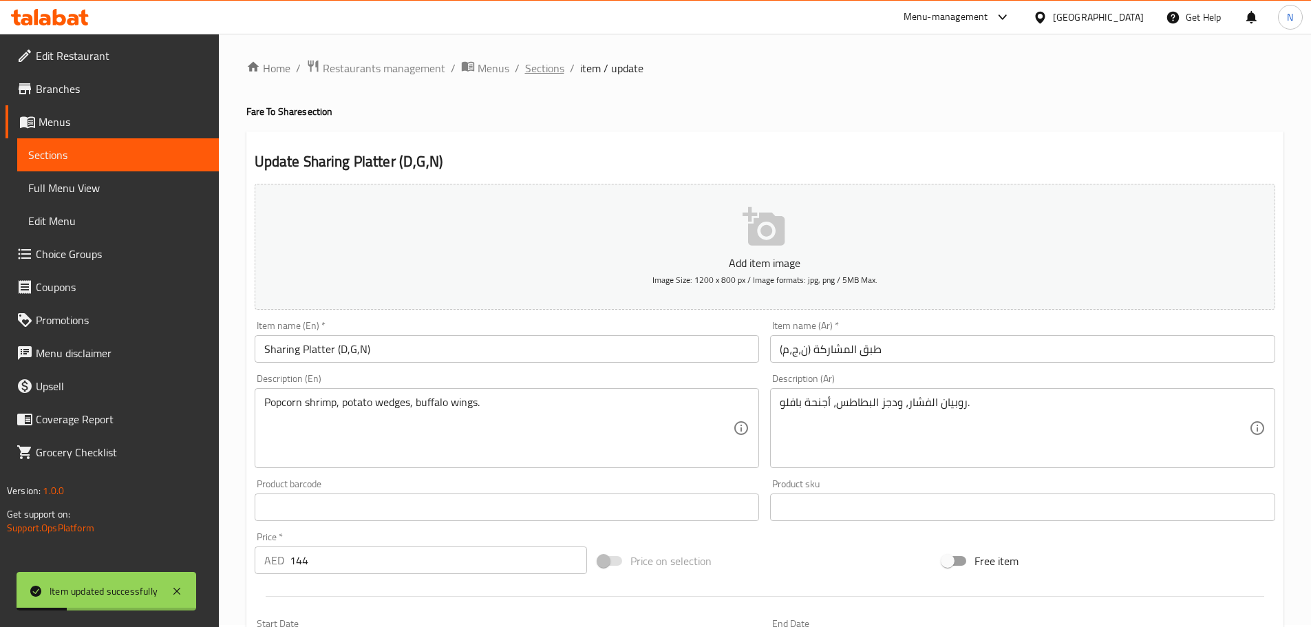
scroll to position [0, 0]
click at [553, 66] on span "Sections" at bounding box center [544, 70] width 39 height 17
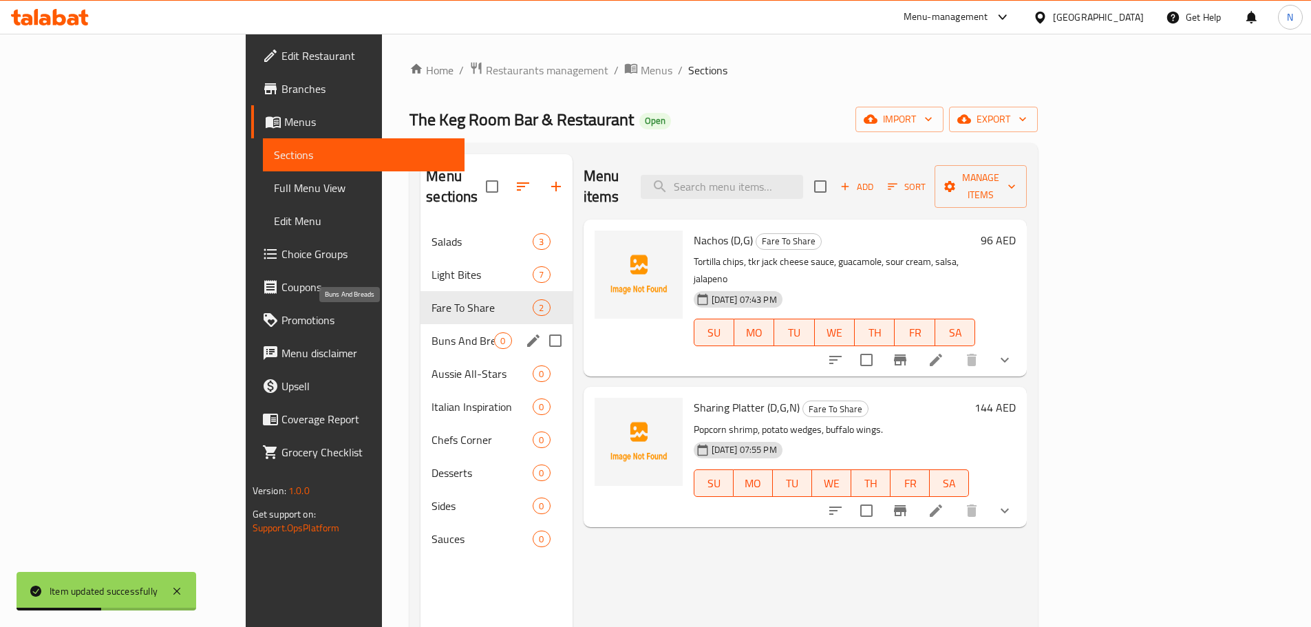
click at [432, 332] on span "Buns And Breads" at bounding box center [463, 340] width 63 height 17
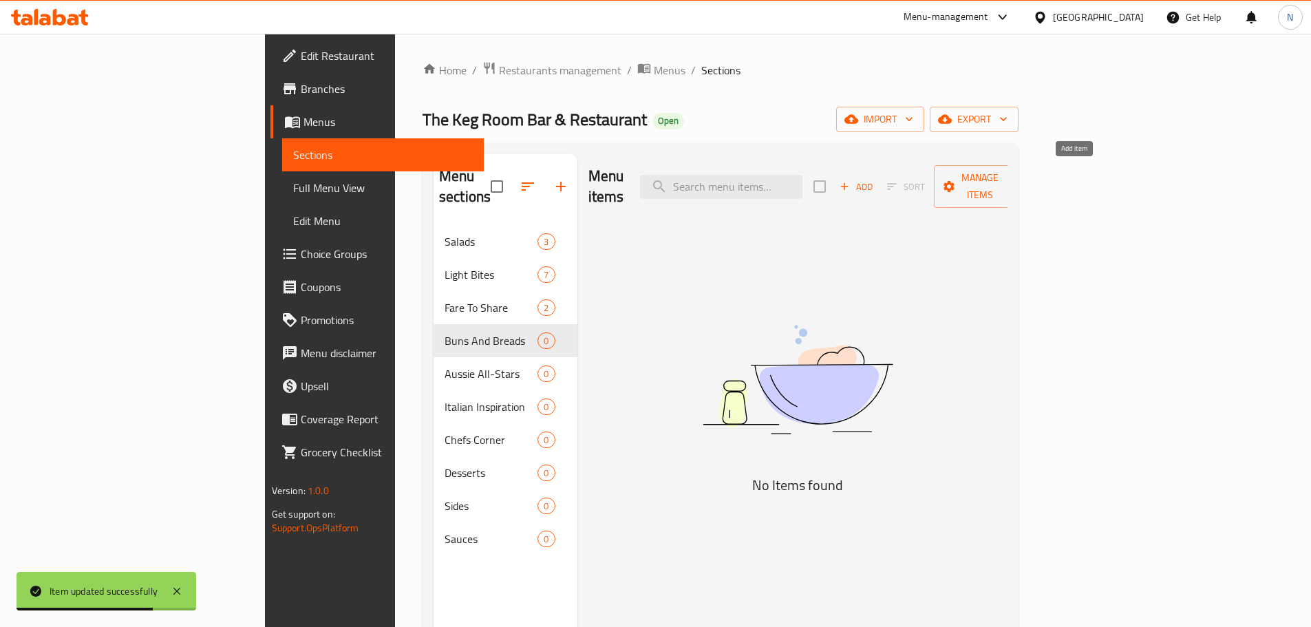
click at [851, 180] on icon "button" at bounding box center [844, 186] width 12 height 12
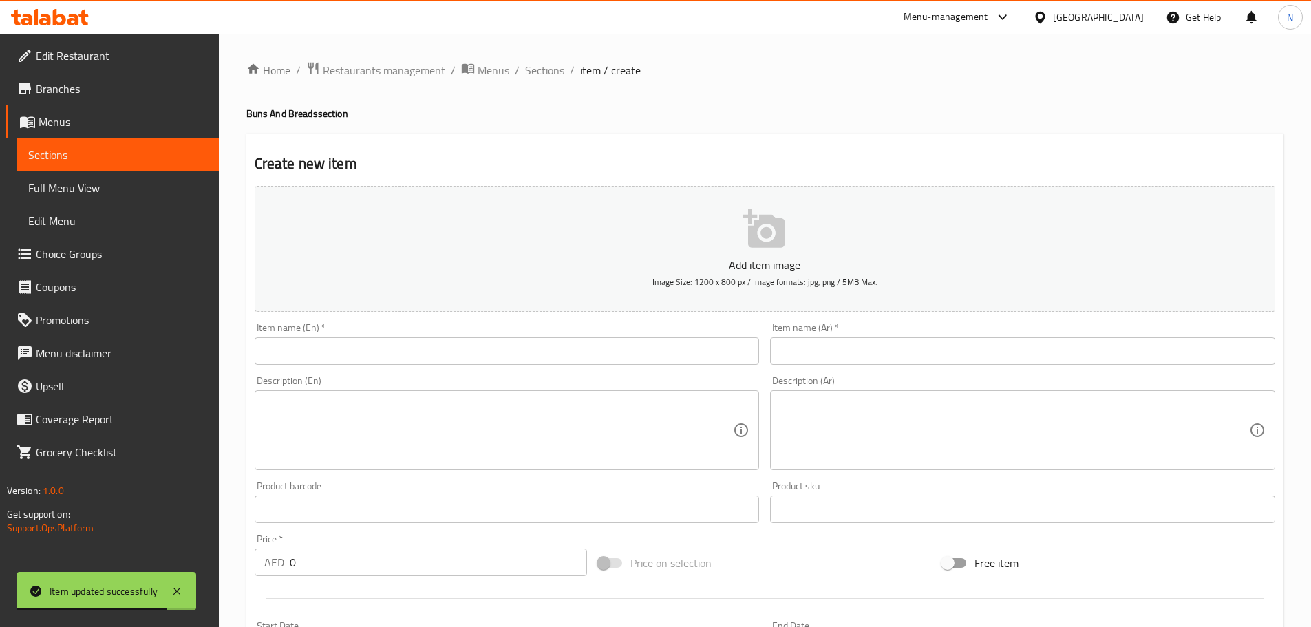
click at [605, 353] on input "text" at bounding box center [507, 351] width 505 height 28
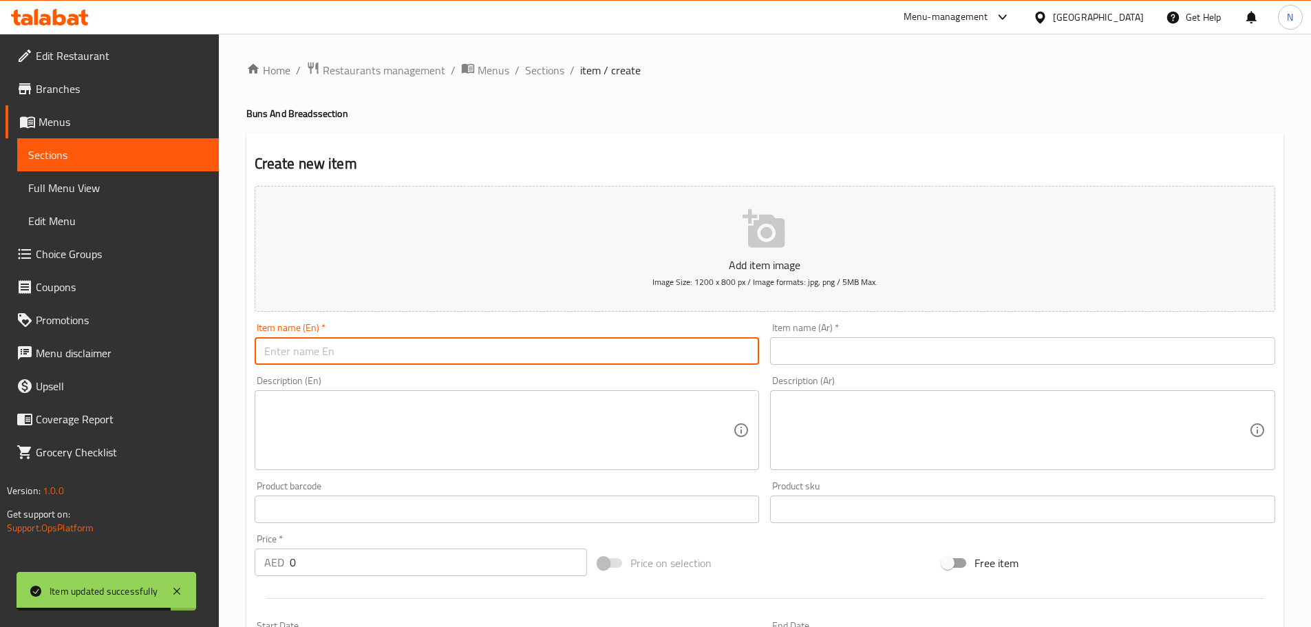
paste input "Cheese Burger (D,G)"
type input "Cheese Burger (D,G)"
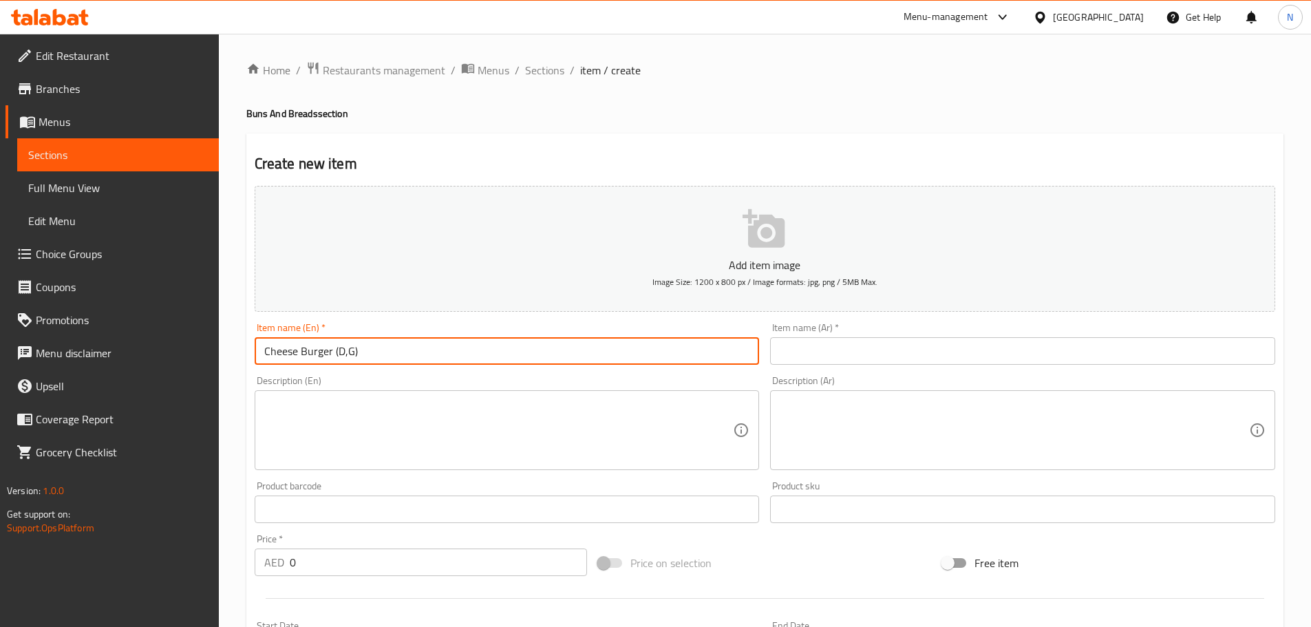
click at [858, 337] on div "Item name (Ar)   * Item name (Ar) *" at bounding box center [1022, 344] width 505 height 42
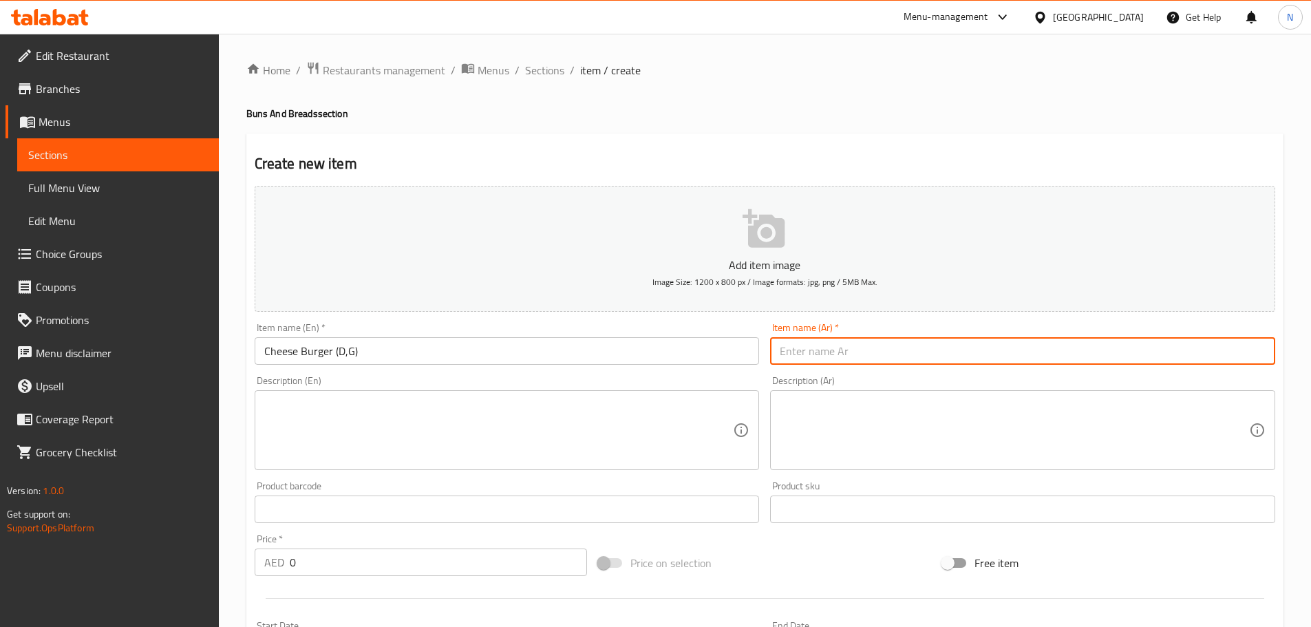
click at [848, 346] on input "text" at bounding box center [1022, 351] width 505 height 28
paste input "برجر بالجبن (ن،ج)"
type input "برجر بالجبن (ن،ج)"
click at [602, 423] on textarea at bounding box center [498, 430] width 469 height 65
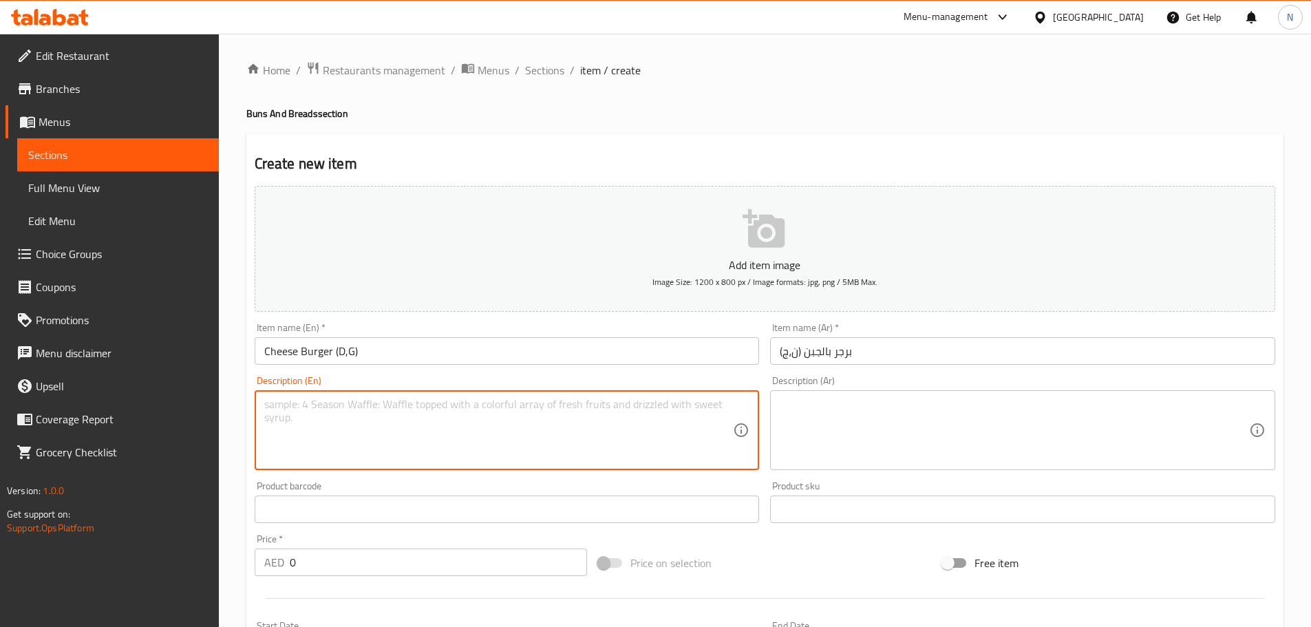
paste textarea "Beef Patty or Chicken Fillet, Brioche Bun, Chedder Cheese, Bacon Chutney, Thick…"
type textarea "Beef Patty or Chicken Fillet, Brioche Bun, Chedder Cheese, Bacon Chutney, Thick…"
click at [952, 449] on textarea at bounding box center [1014, 430] width 469 height 65
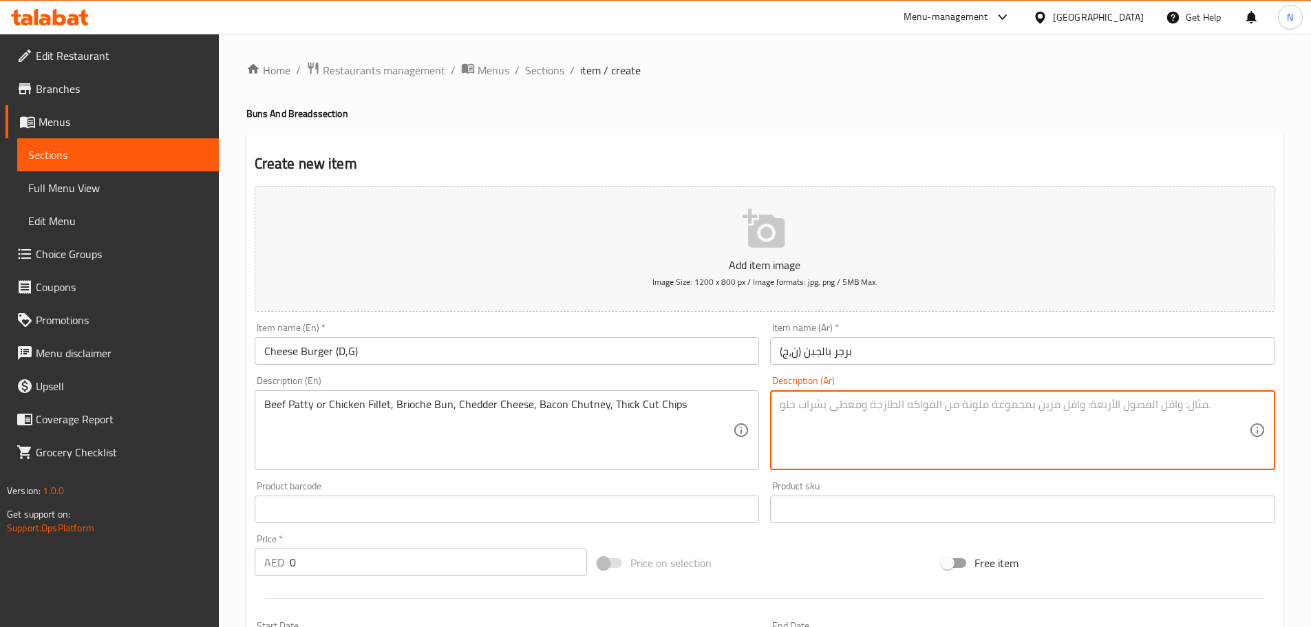
paste textarea "شريحة لحم بقري أو دجاج فيليه، خبز بريوش، جبن شيدر، صلصة بيكون، رقائق سميكة مقطعة"
type textarea "شريحة لحم بقري أو دجاج فيليه، خبز بريوش، جبن شيدر، صلصة بيكون، رقائق سميكة مقطعة"
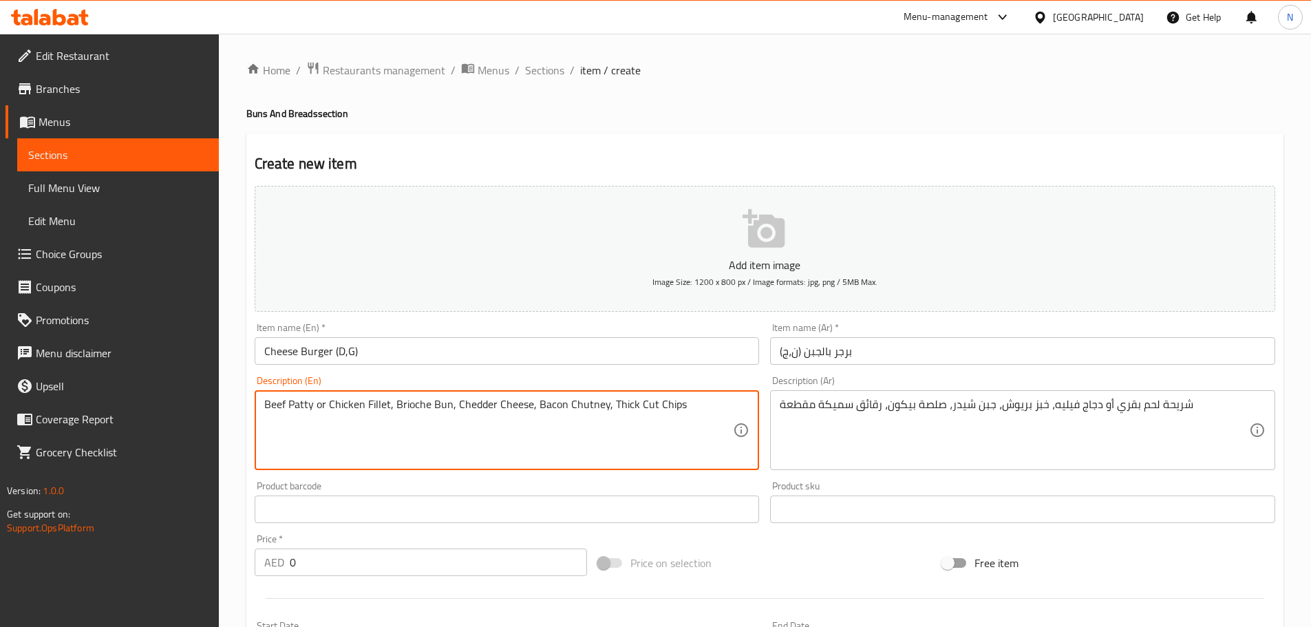
drag, startPoint x: 287, startPoint y: 404, endPoint x: 678, endPoint y: 403, distance: 391.0
type textarea "Beef patty or chicken fillet, brioche bun, chedder cheese, bacon chutney, thick…"
click at [686, 441] on textarea "Beef patty or chicken fillet, brioche bun, chedder cheese, bacon chutney, thick…" at bounding box center [498, 430] width 469 height 65
click at [533, 406] on textarea "Beef patty or chicken fillet, brioche bun, chedder cheese, bacon chutney, thick…" at bounding box center [498, 430] width 469 height 65
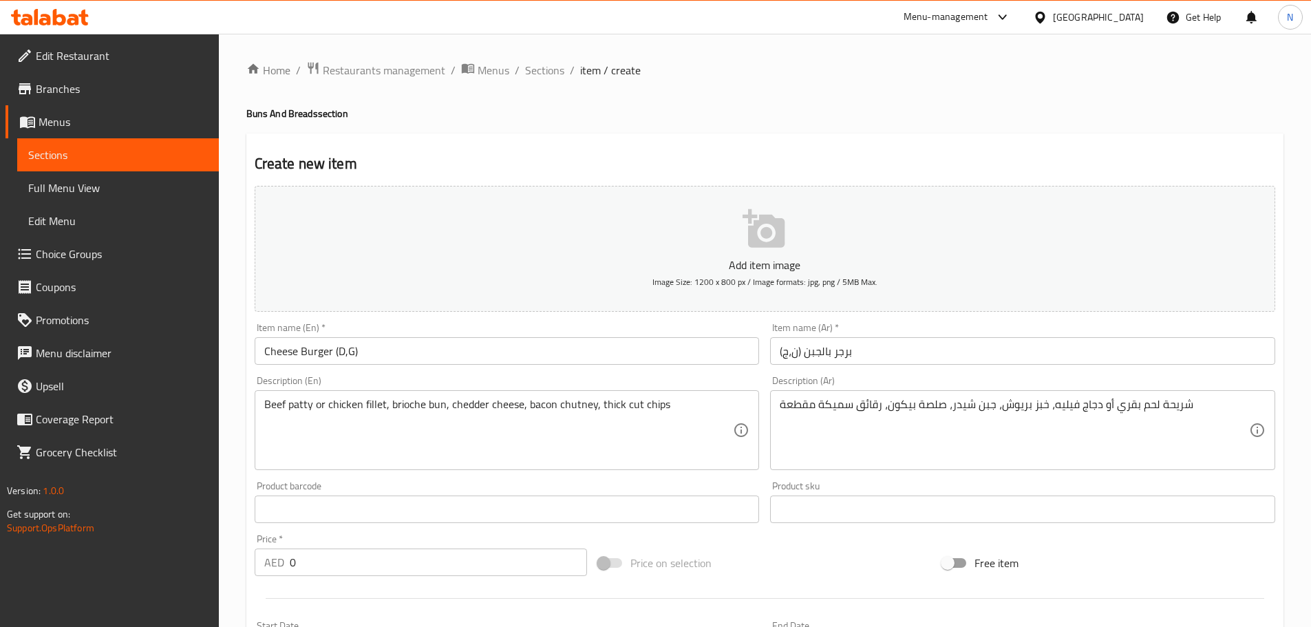
click at [299, 361] on input "Cheese Burger (D,G)" at bounding box center [507, 351] width 505 height 28
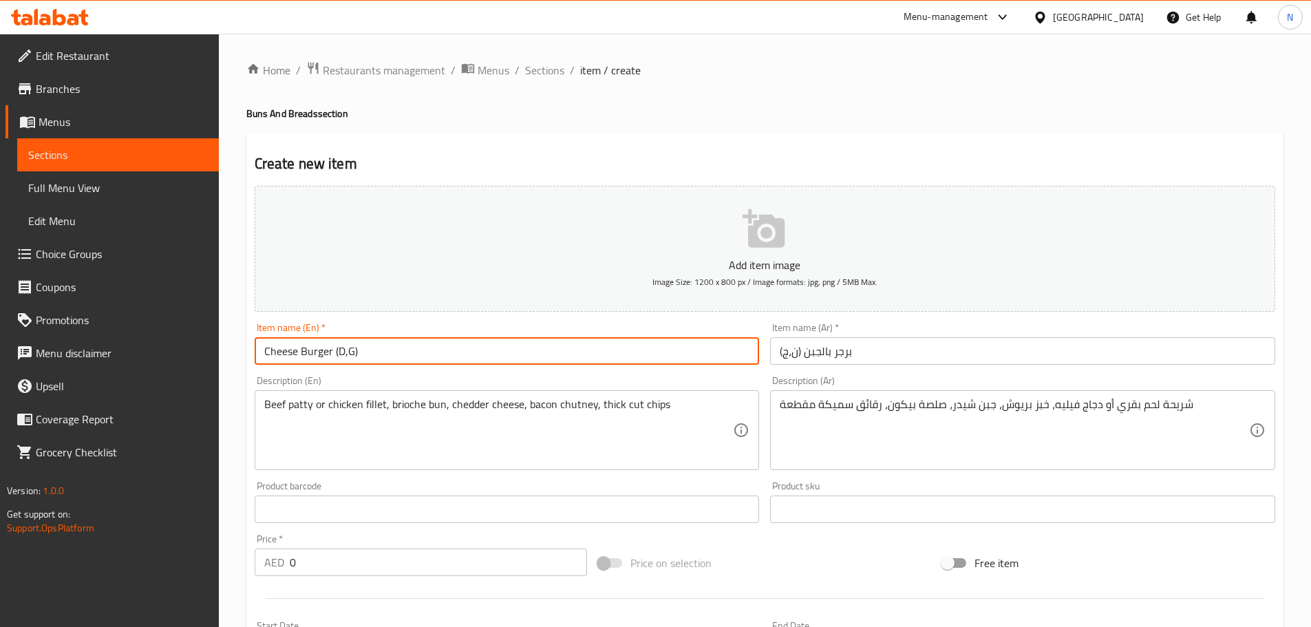
click at [299, 361] on input "Cheese Burger (D,G)" at bounding box center [507, 351] width 505 height 28
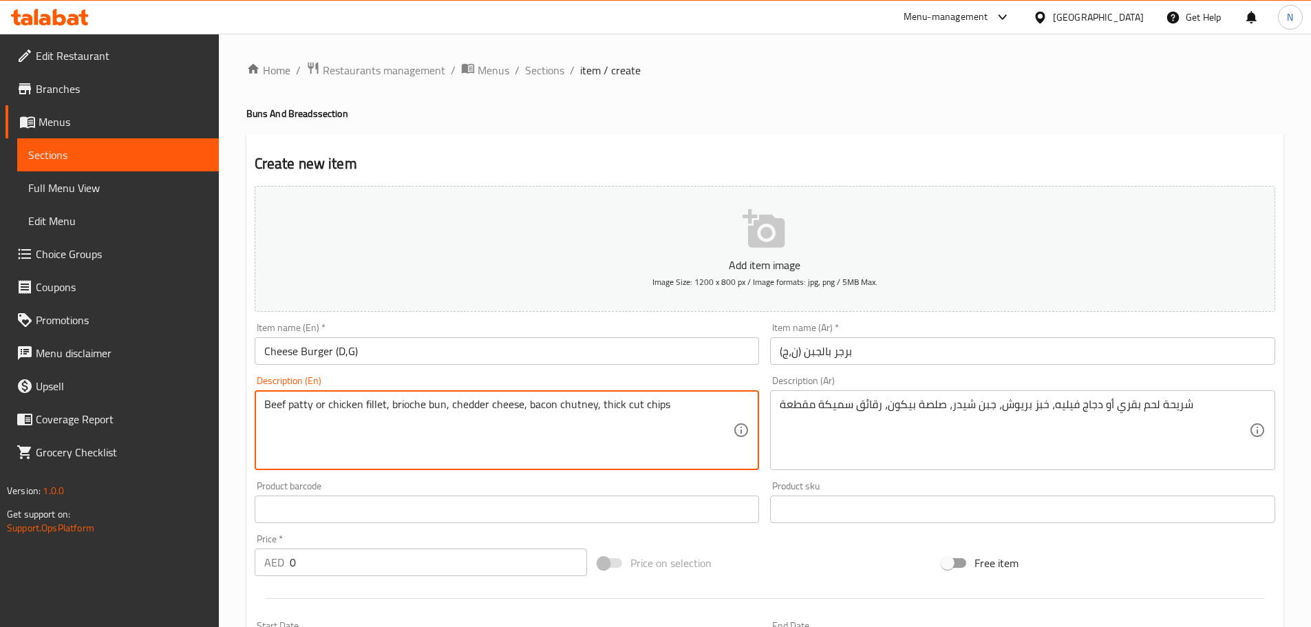
drag, startPoint x: 597, startPoint y: 407, endPoint x: 663, endPoint y: 413, distance: 65.7
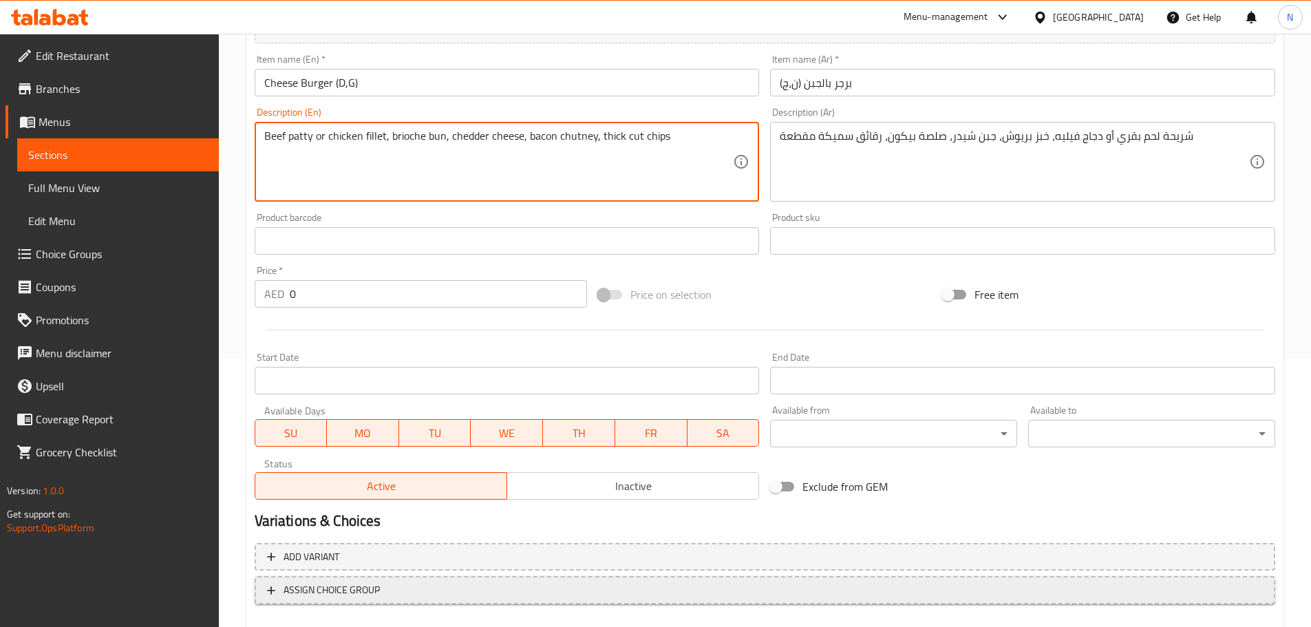
scroll to position [344, 0]
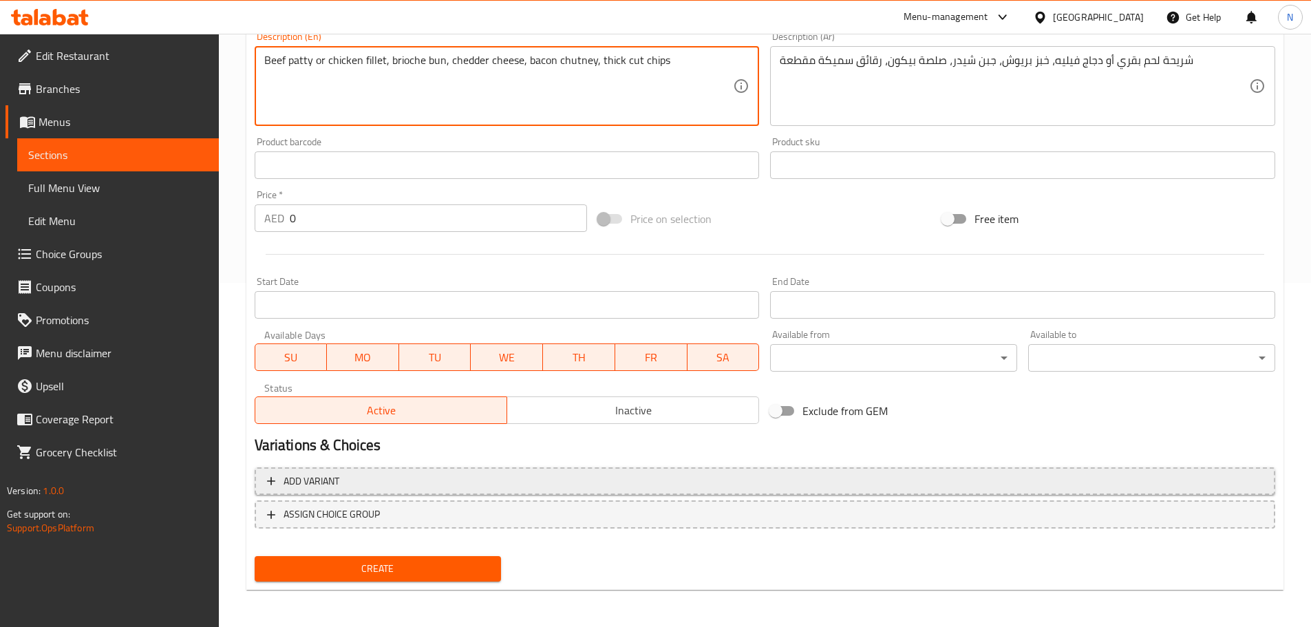
click at [1101, 480] on span "Add variant" at bounding box center [765, 481] width 996 height 17
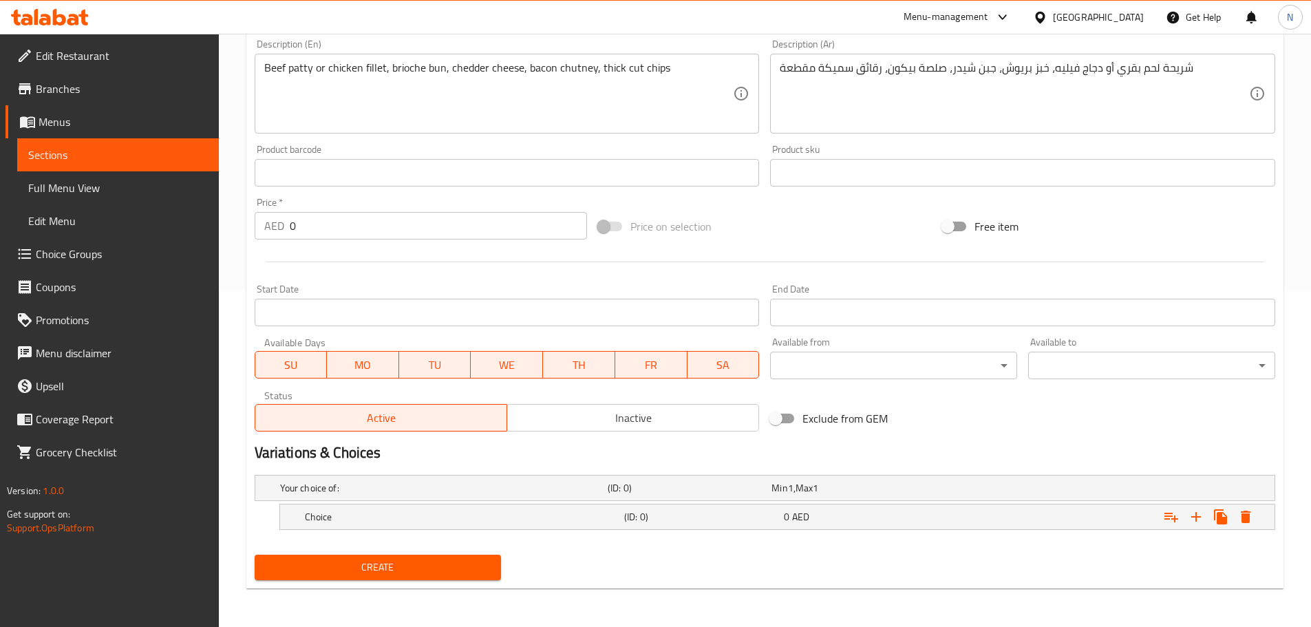
scroll to position [337, 0]
click at [1194, 513] on icon "Expand" at bounding box center [1196, 517] width 17 height 17
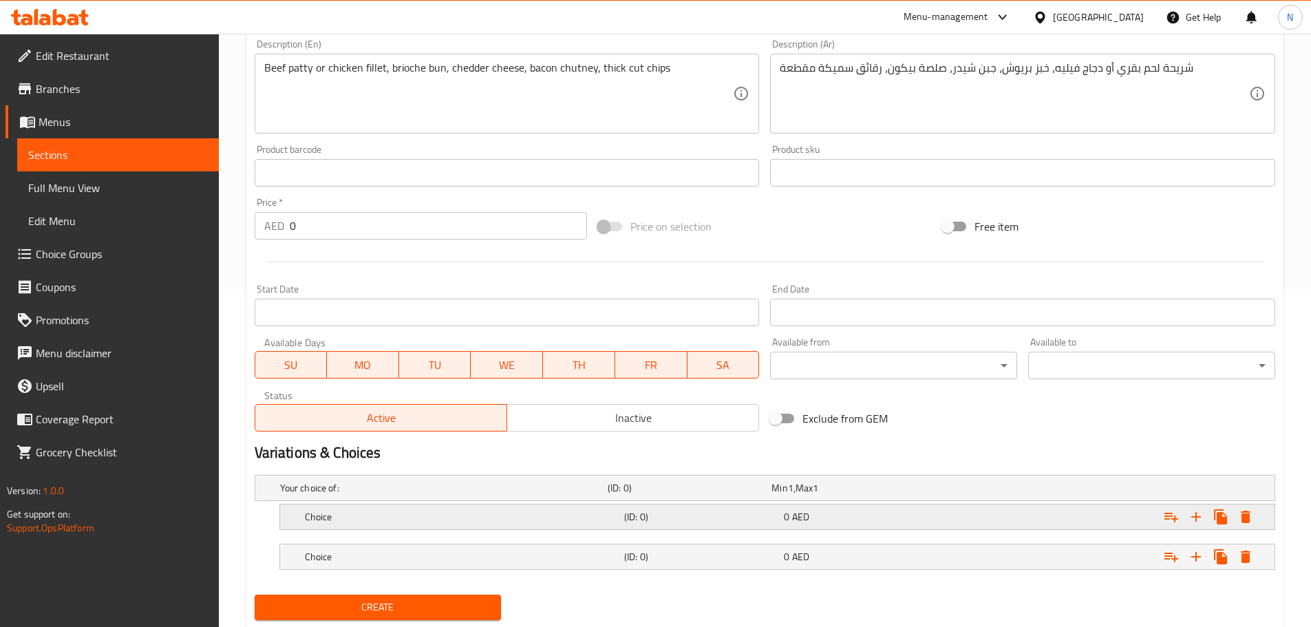
click at [420, 524] on div "Choice" at bounding box center [461, 516] width 319 height 19
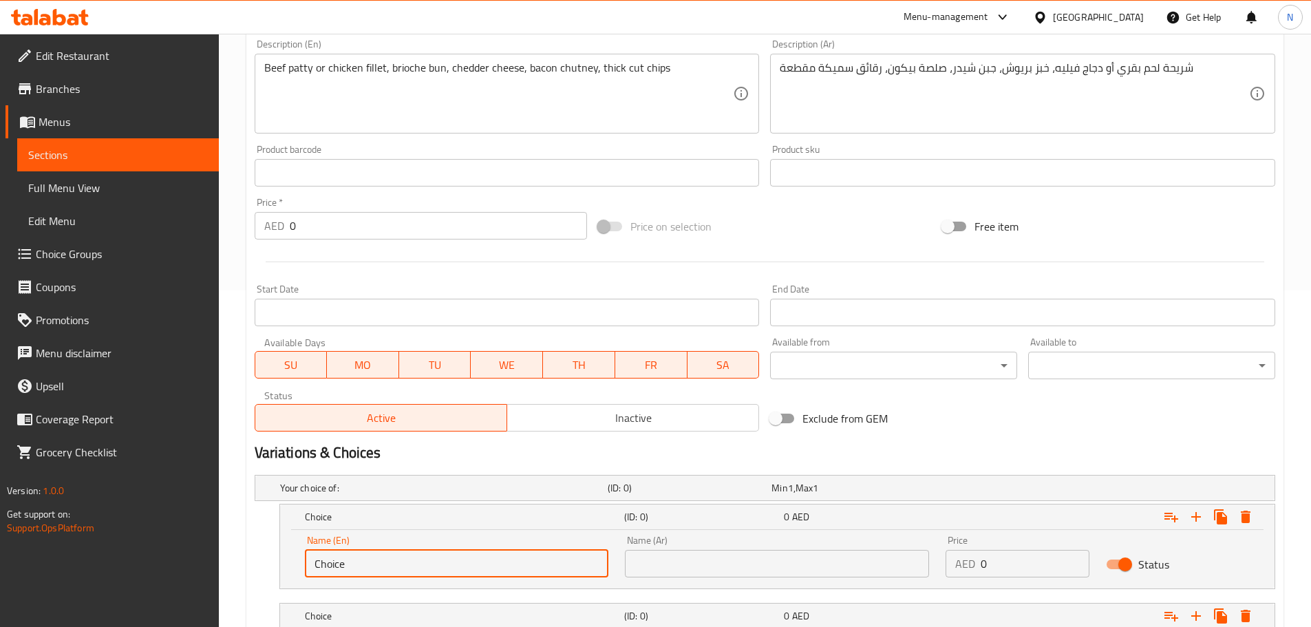
click at [383, 564] on input "Choice" at bounding box center [457, 564] width 304 height 28
paste input "Beef Patty"
type input "Beef Patty"
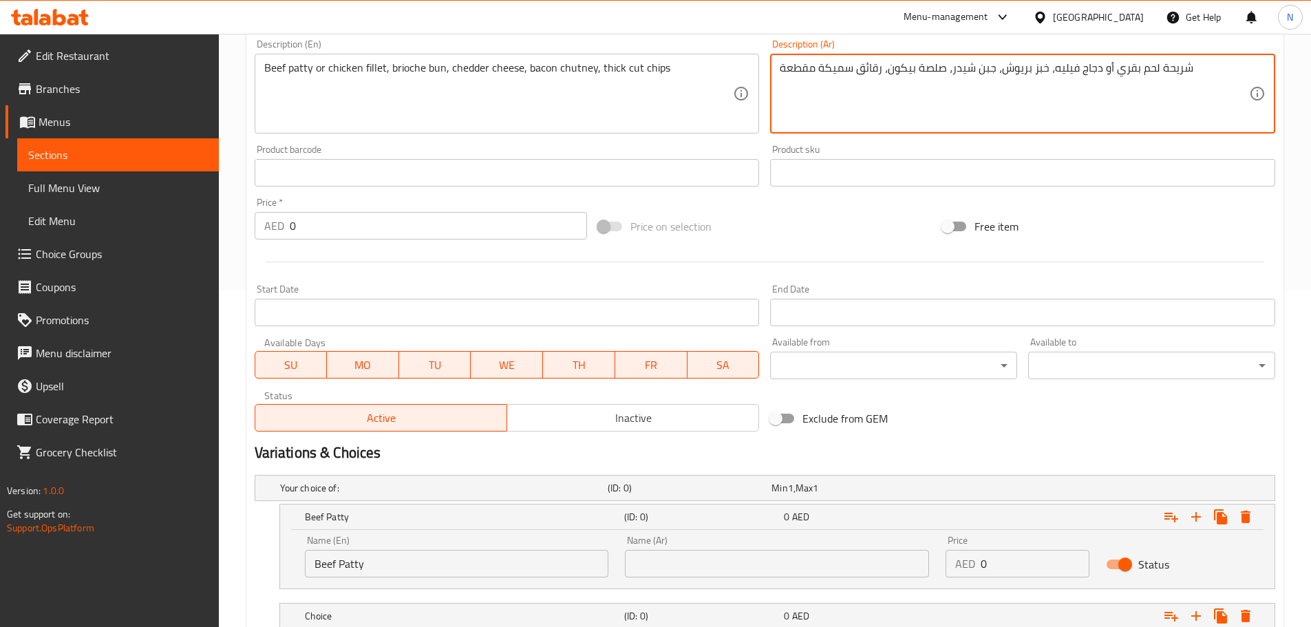
drag, startPoint x: 1193, startPoint y: 67, endPoint x: 1119, endPoint y: 65, distance: 73.7
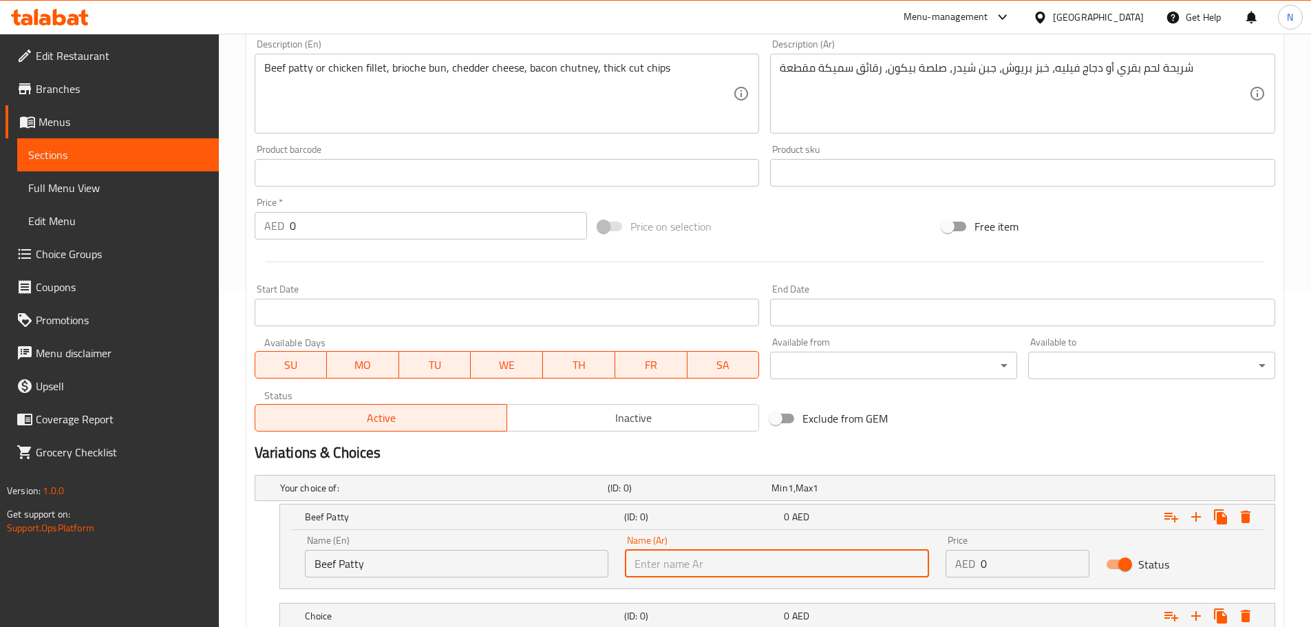
click at [714, 551] on input "text" at bounding box center [777, 564] width 304 height 28
paste input "شريحة لحم بقري"
type input "شريحة لحم بقري"
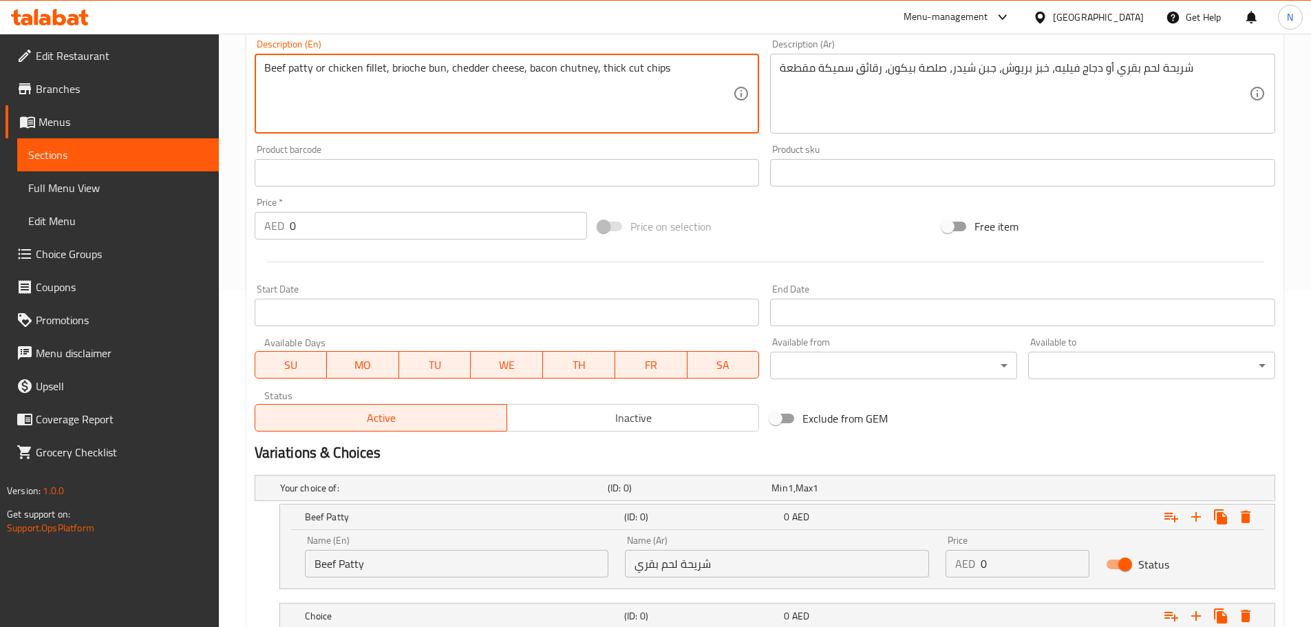
drag, startPoint x: 331, startPoint y: 67, endPoint x: 366, endPoint y: 76, distance: 36.1
click at [366, 76] on textarea "Beef patty or chicken fillet, brioche bun, chedder cheese, bacon chutney, thick…" at bounding box center [498, 93] width 469 height 65
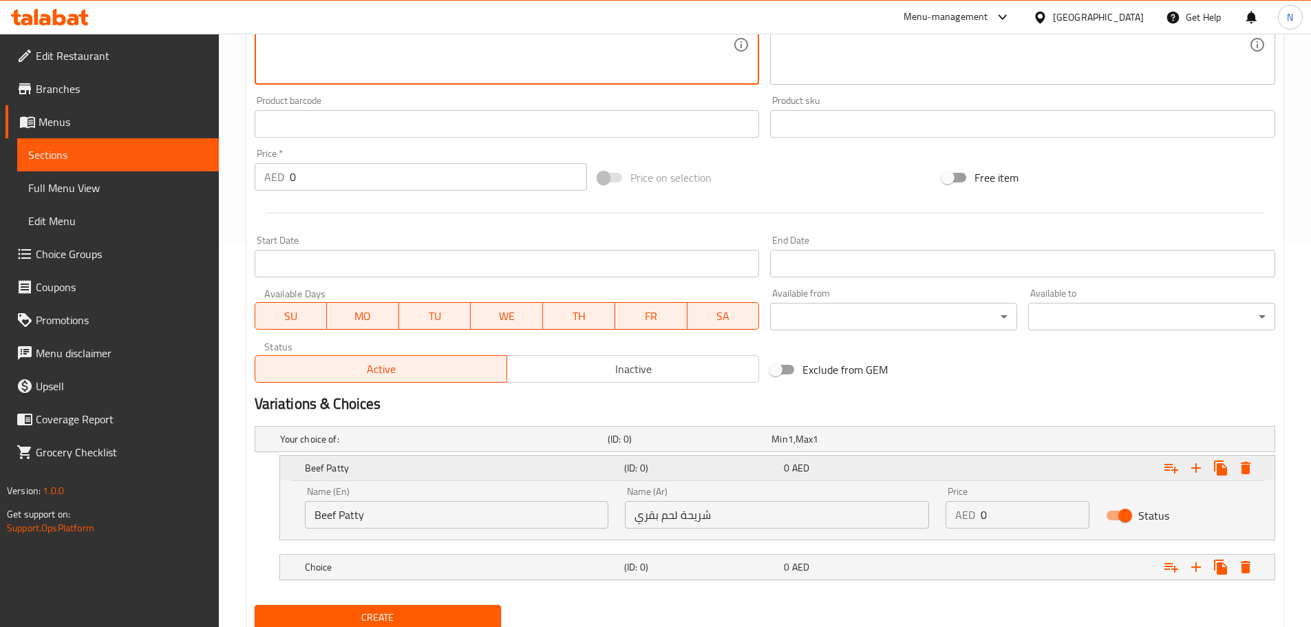
scroll to position [436, 0]
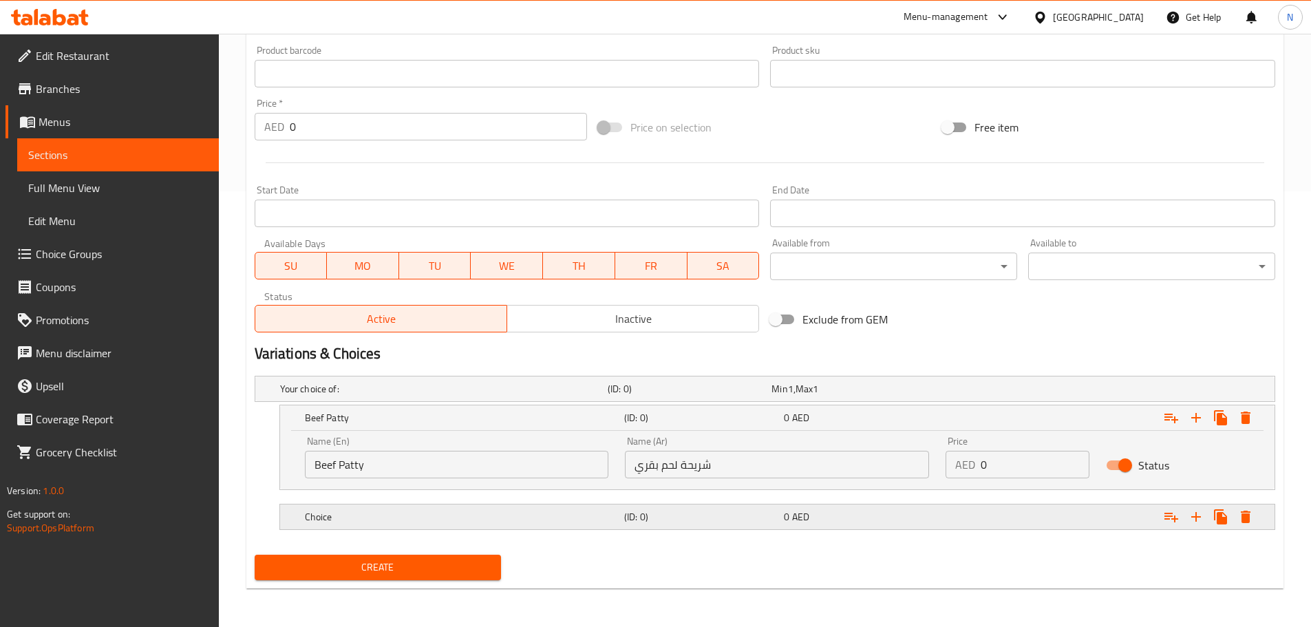
click at [421, 511] on h5 "Choice" at bounding box center [462, 517] width 314 height 14
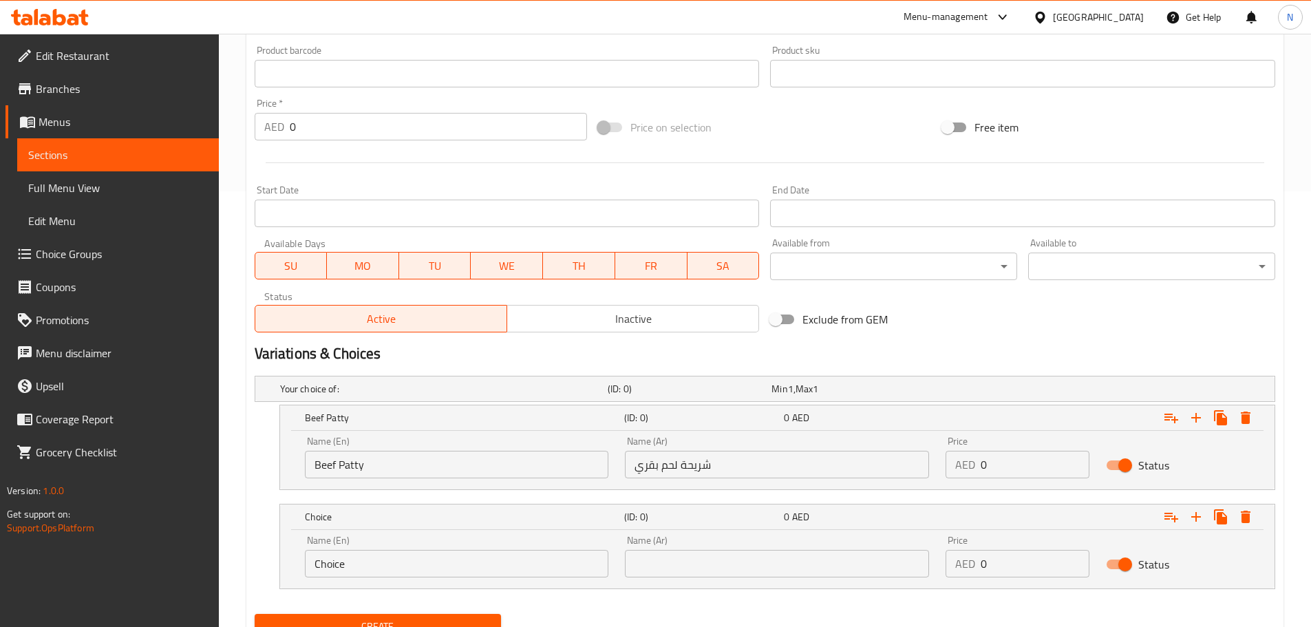
click at [405, 571] on input "Choice" at bounding box center [457, 564] width 304 height 28
paste input "chicken fillet"
click at [361, 567] on input "chicken fillet" at bounding box center [457, 564] width 304 height 28
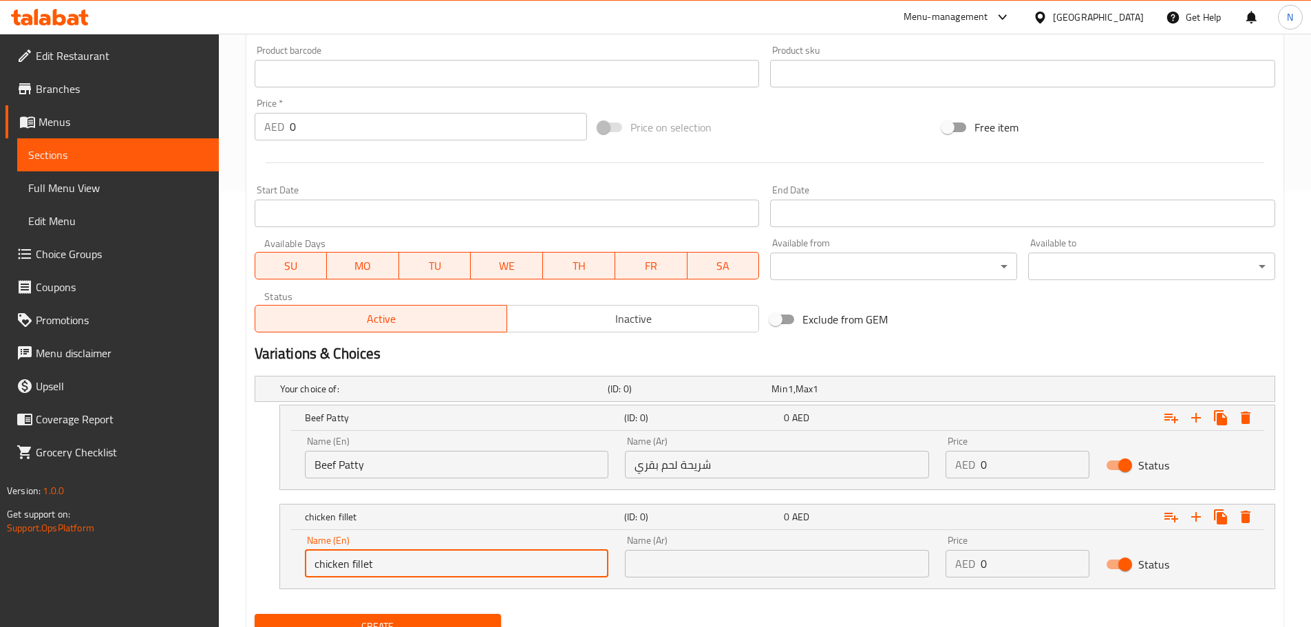
click at [361, 567] on input "chicken fillet" at bounding box center [457, 564] width 304 height 28
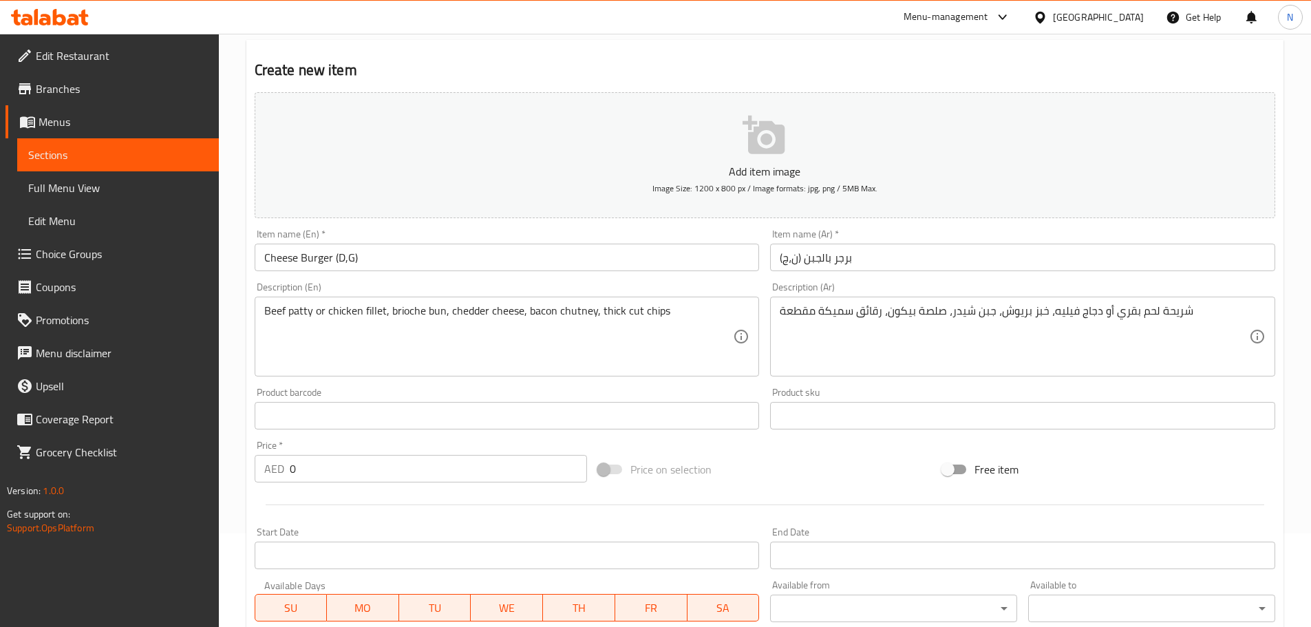
scroll to position [92, 0]
type input "Chicken Fillet"
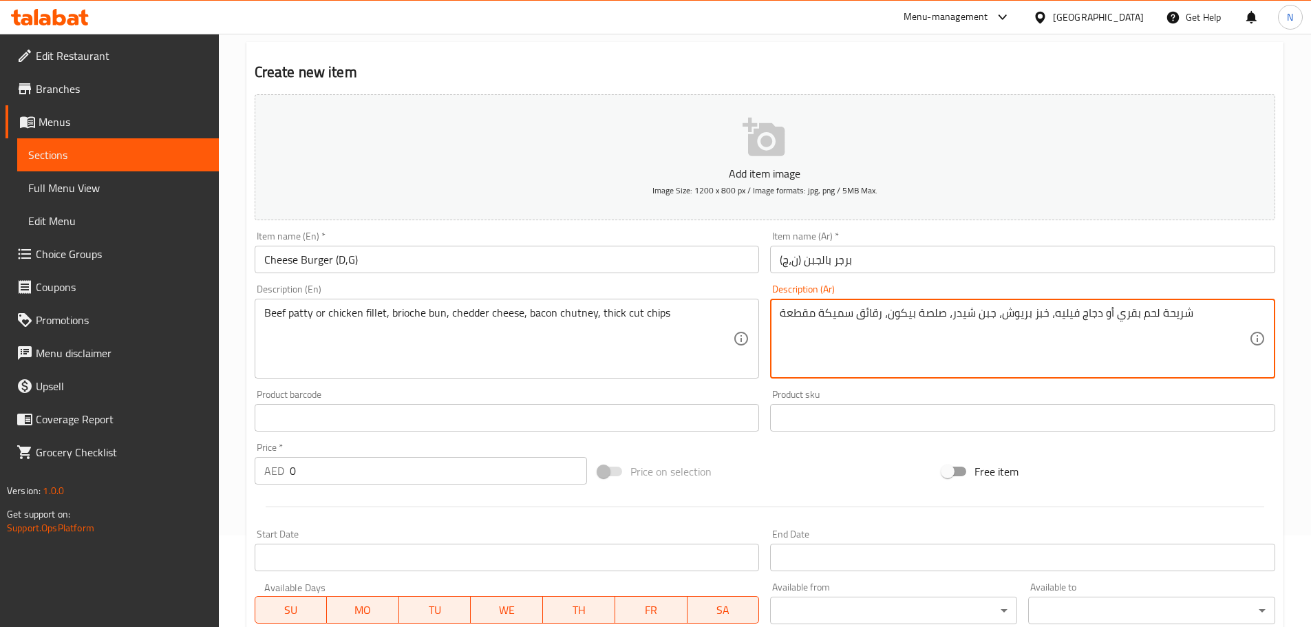
drag, startPoint x: 1095, startPoint y: 314, endPoint x: 1072, endPoint y: 316, distance: 23.5
click at [1072, 316] on textarea "شريحة لحم بقري أو دجاج فيليه، خبز بريوش، جبن شيدر، صلصة بيكون، رقائق سميكة مقطعة" at bounding box center [1014, 338] width 469 height 65
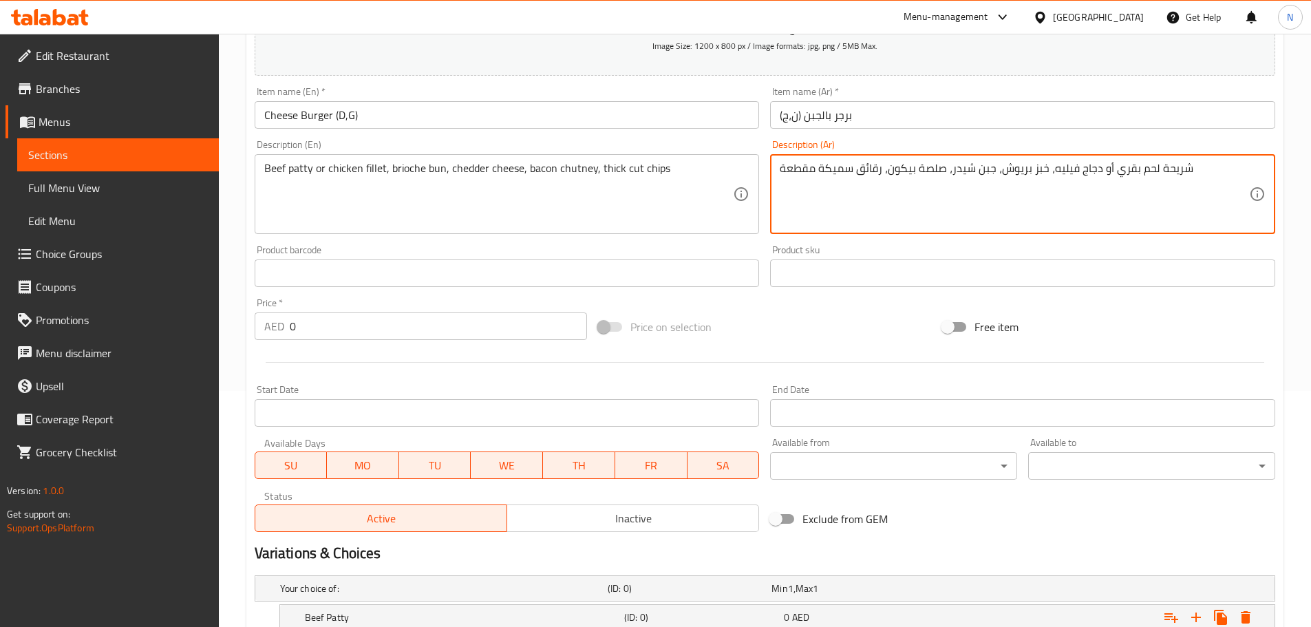
scroll to position [495, 0]
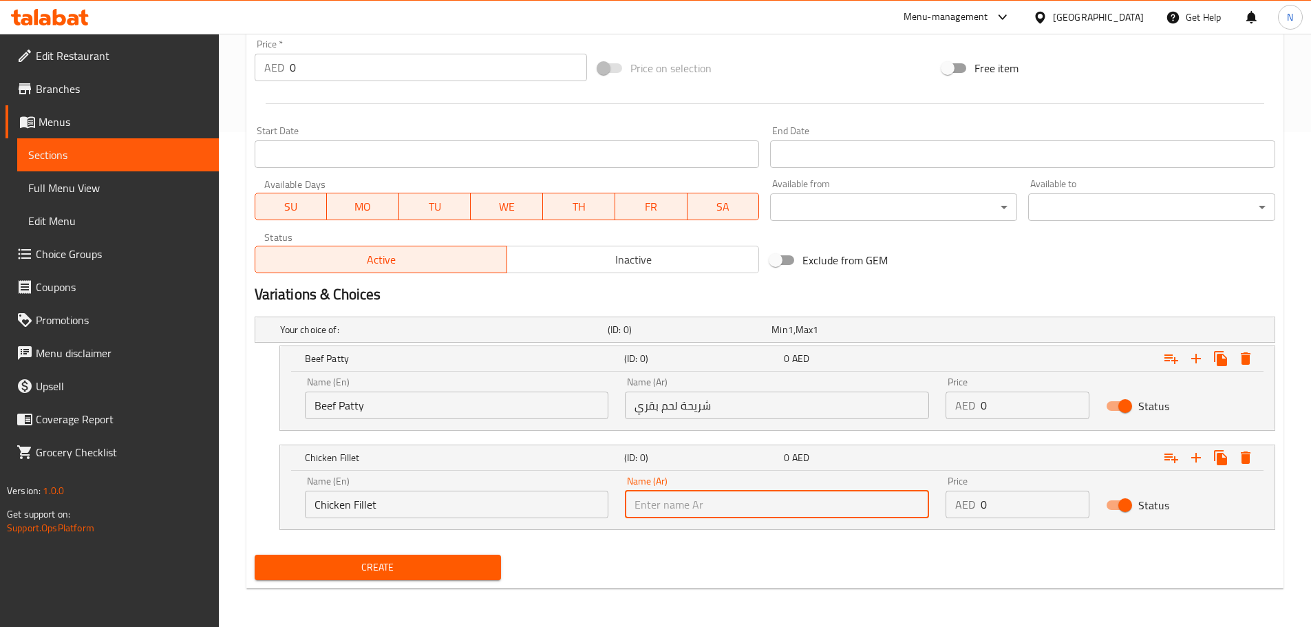
click at [697, 503] on input "text" at bounding box center [777, 505] width 304 height 28
paste input "دجاج فيليه"
type input "دجاج فيليه"
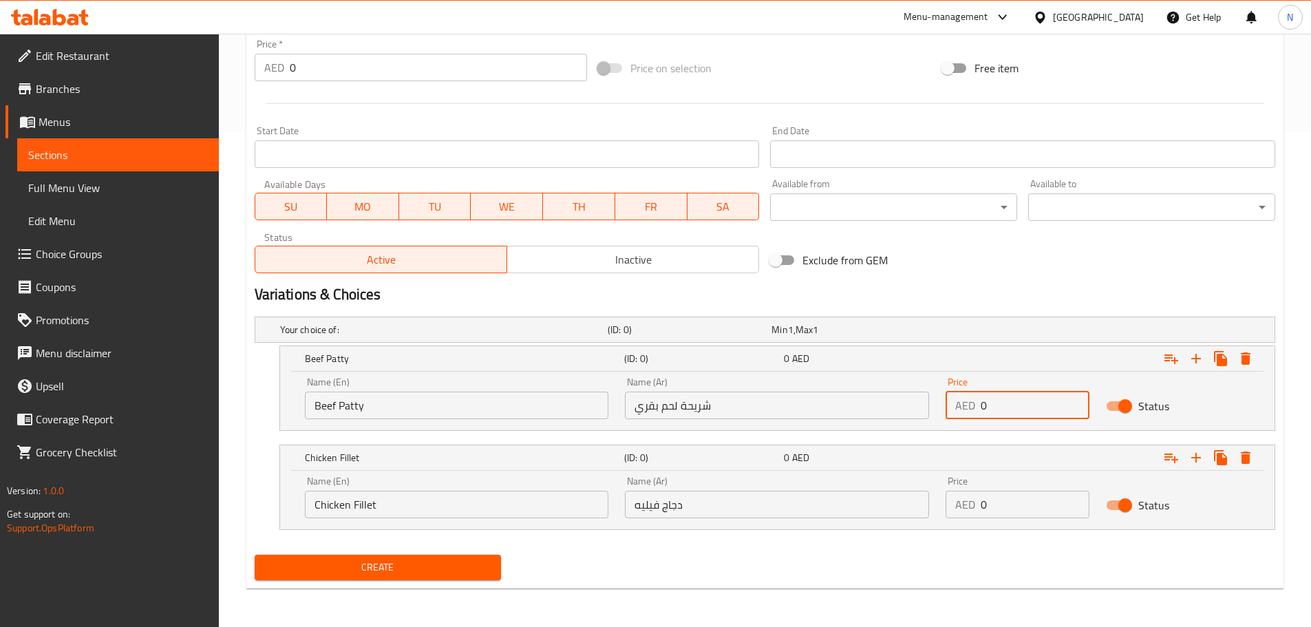
drag, startPoint x: 1009, startPoint y: 416, endPoint x: 980, endPoint y: 412, distance: 29.3
click at [981, 412] on input "0" at bounding box center [1035, 406] width 109 height 28
type input "90"
drag, startPoint x: 995, startPoint y: 500, endPoint x: 966, endPoint y: 502, distance: 28.3
click at [966, 502] on div "AED 0 Price" at bounding box center [1018, 505] width 144 height 28
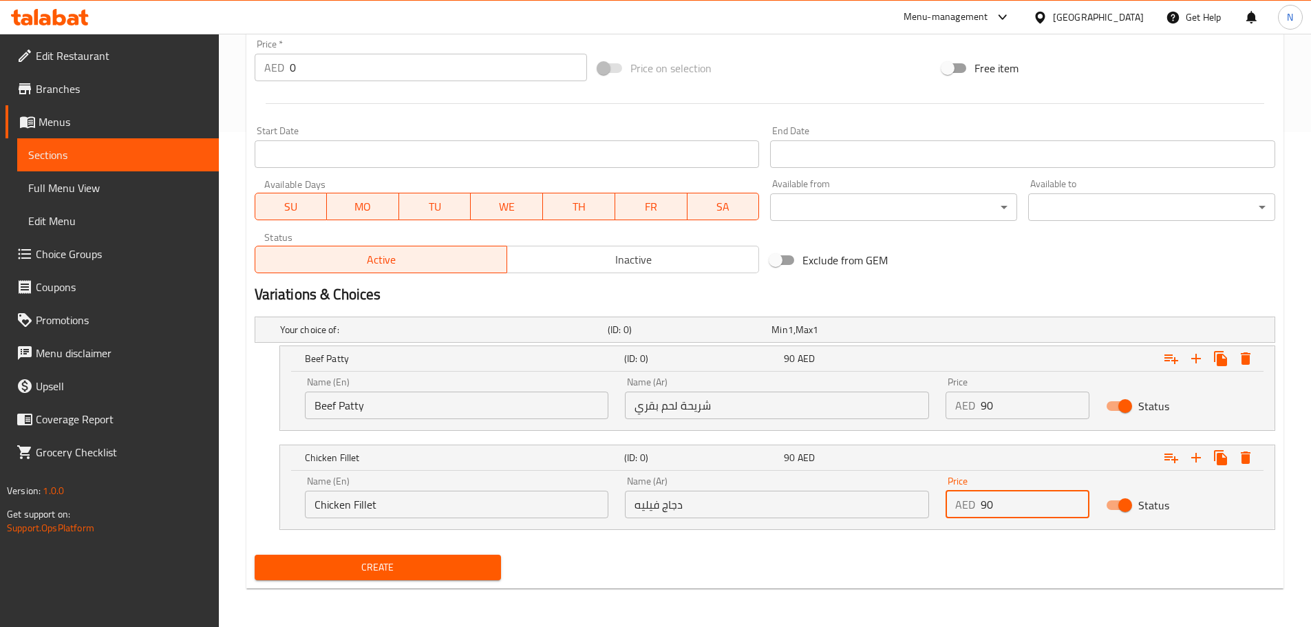
type input "90"
drag, startPoint x: 1059, startPoint y: 287, endPoint x: 1049, endPoint y: 293, distance: 11.5
click at [1058, 287] on h2 "Variations & Choices" at bounding box center [765, 294] width 1021 height 21
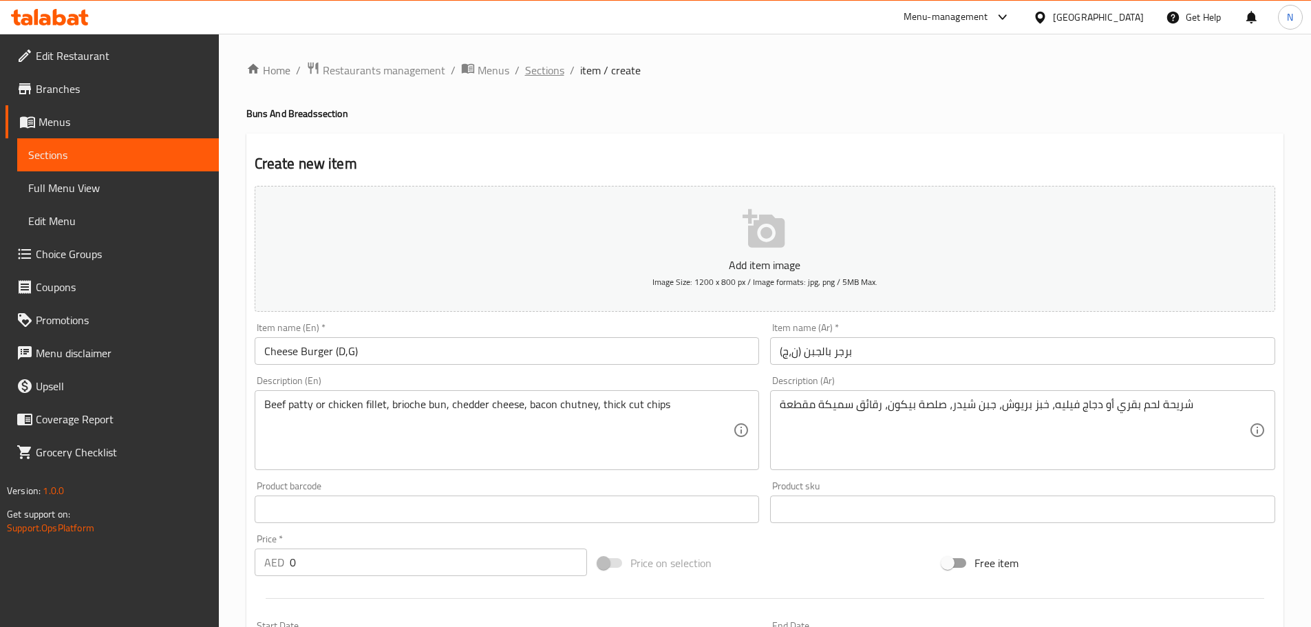
click at [551, 70] on span "Sections" at bounding box center [544, 70] width 39 height 17
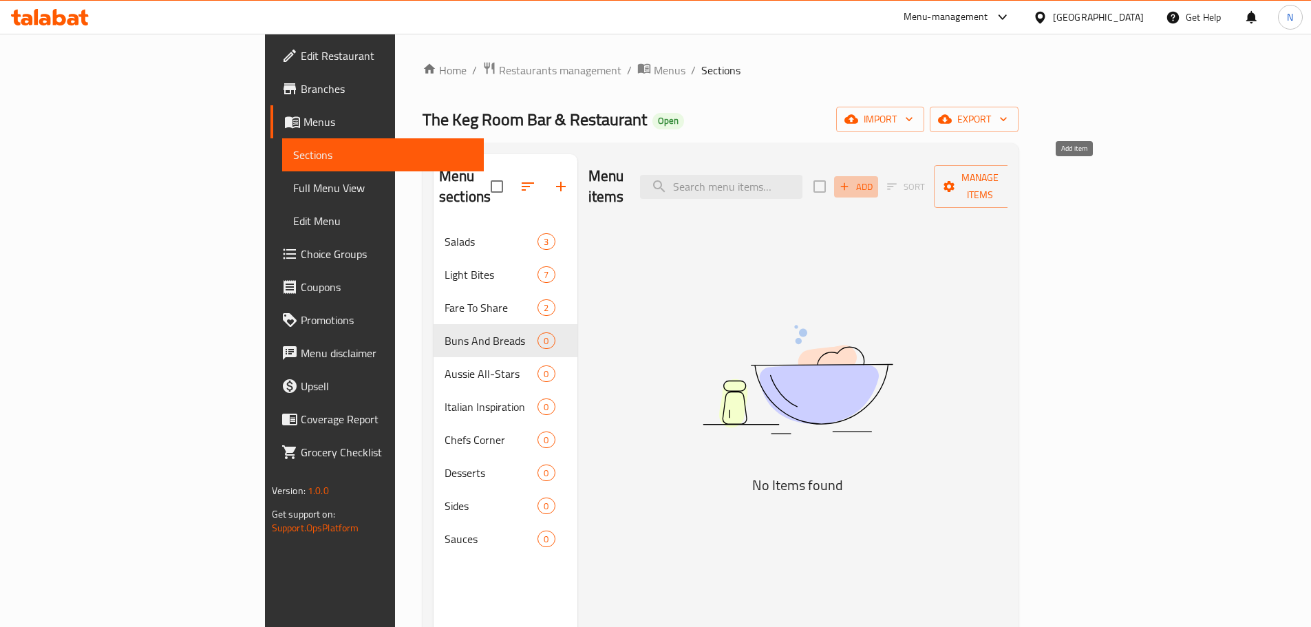
click at [851, 180] on icon "button" at bounding box center [844, 186] width 12 height 12
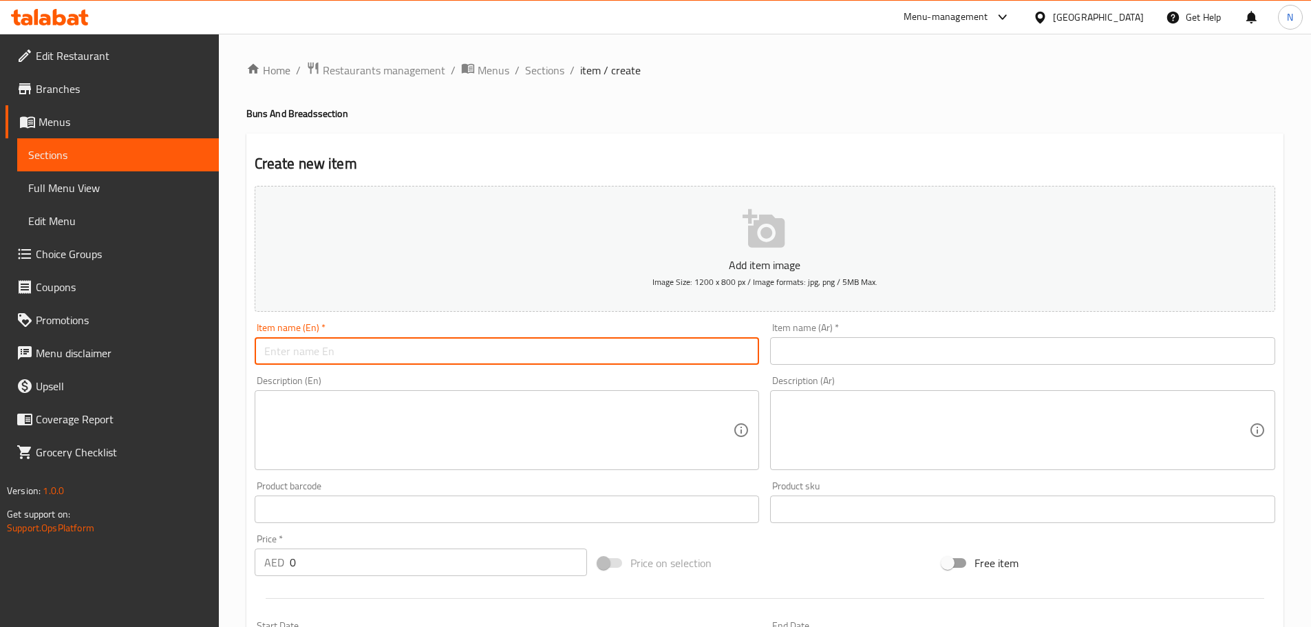
click at [517, 361] on input "text" at bounding box center [507, 351] width 505 height 28
paste input "Trio Sliders (D, G, S)"
type input "Trio Sliders (D, G, S)"
click at [915, 364] on input "text" at bounding box center [1022, 351] width 505 height 28
paste input "تريو سلايدرز دي، جي، إٍس"
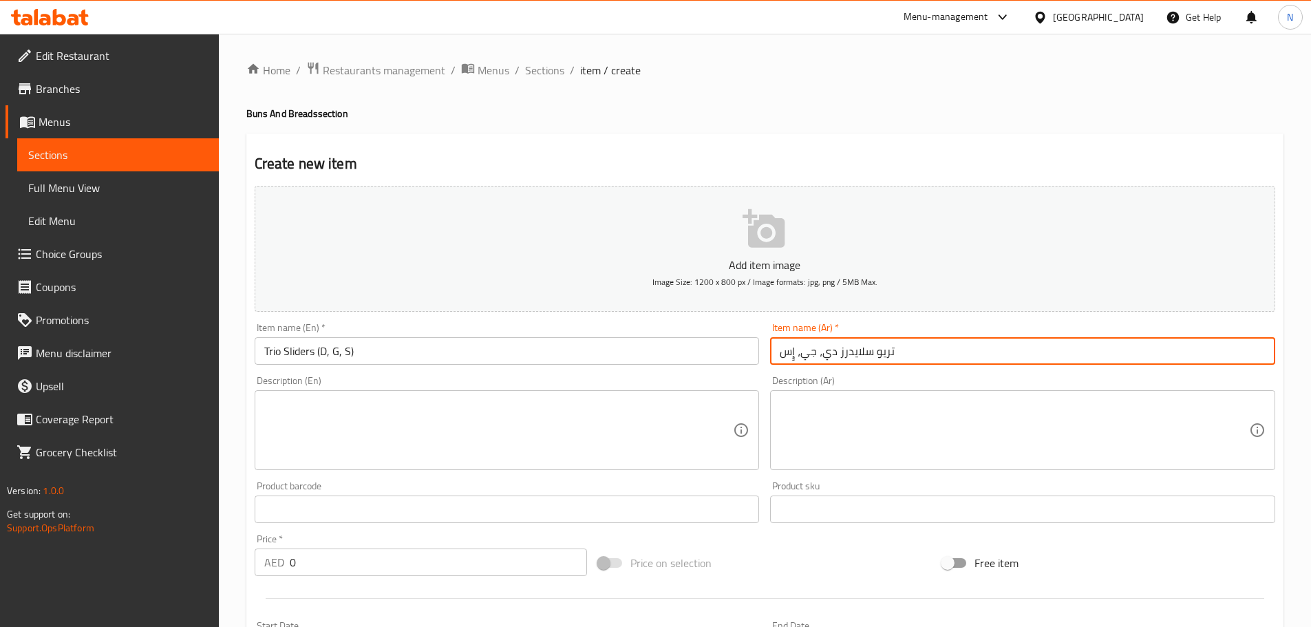
type input "تريو سلايدرز دي، جي، إٍس"
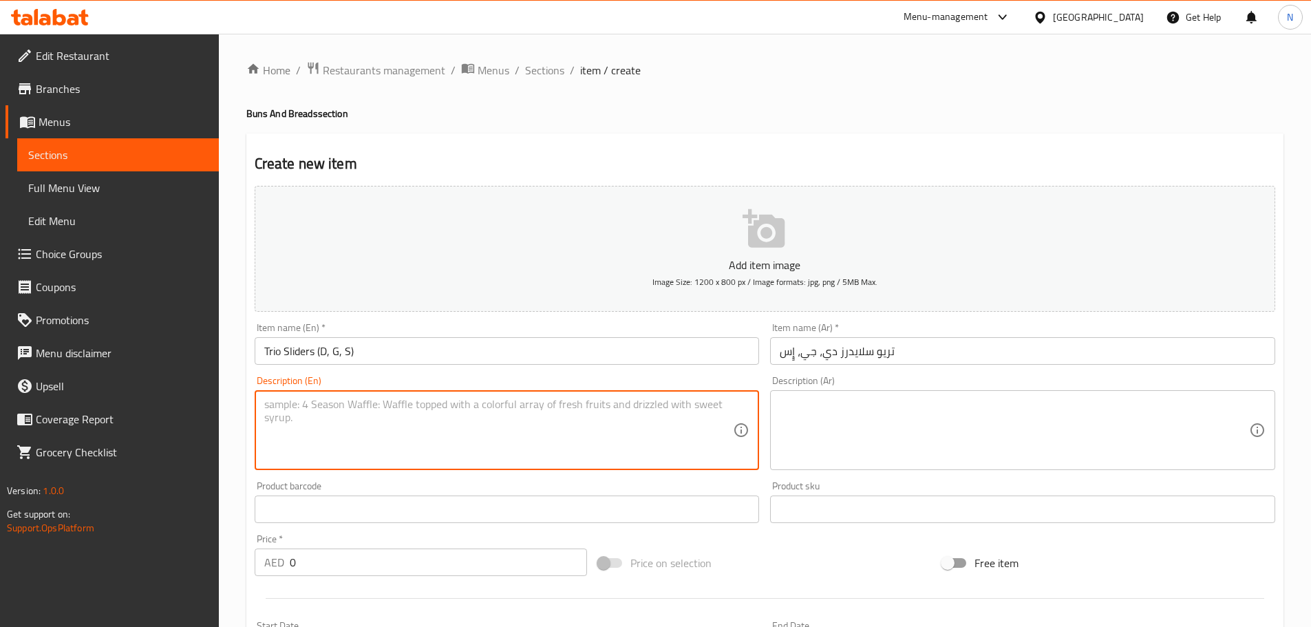
click at [604, 443] on textarea at bounding box center [498, 430] width 469 height 65
paste textarea "Choice of Beef, Breaded Chicken, Battered Fish, Brioche Bun, Thick Cut Chips"
type textarea "Choice of Beef, Breaded Chicken, Battered Fish, Brioche Bun, Thick Cut Chips"
click at [1018, 441] on textarea at bounding box center [1014, 430] width 469 height 65
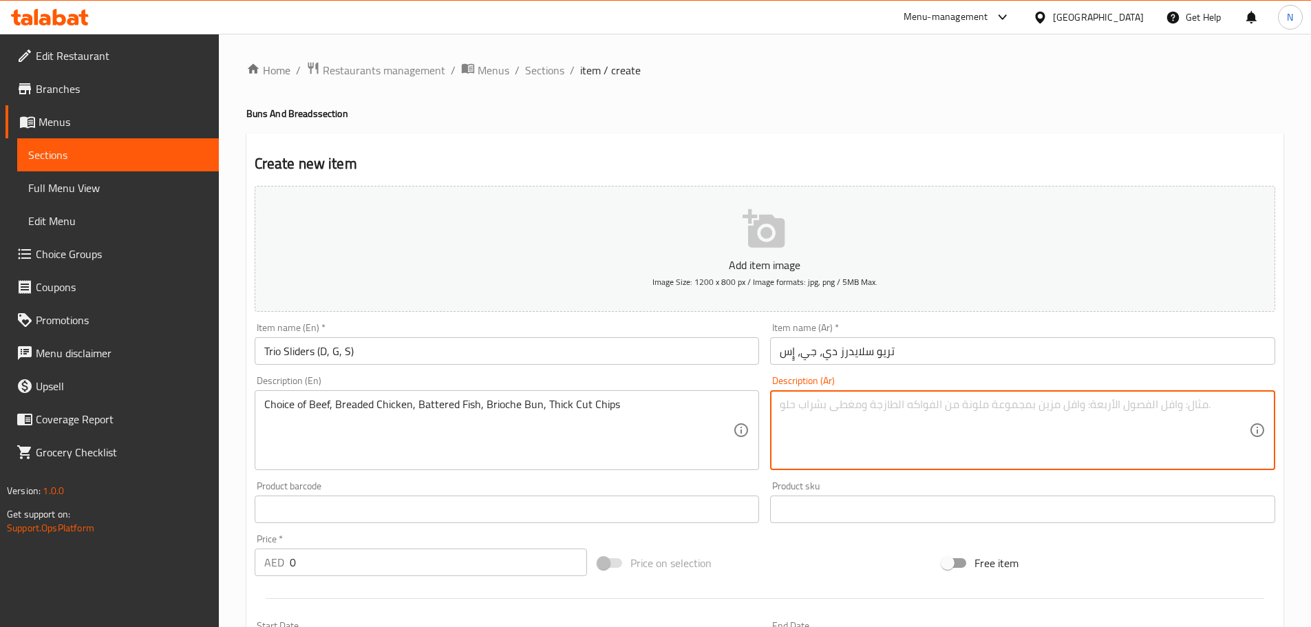
paste textarea "اختيار من لحم بقري، دجاج بالبقسماط، سمك باترد، كيزر بريوش، رقائق بطاطا سميكة"
type textarea "اختيار من لحم بقري، دجاج بالبقسماط، سمك باترد، كيزر بريوش، رقائق بطاطا سميكة"
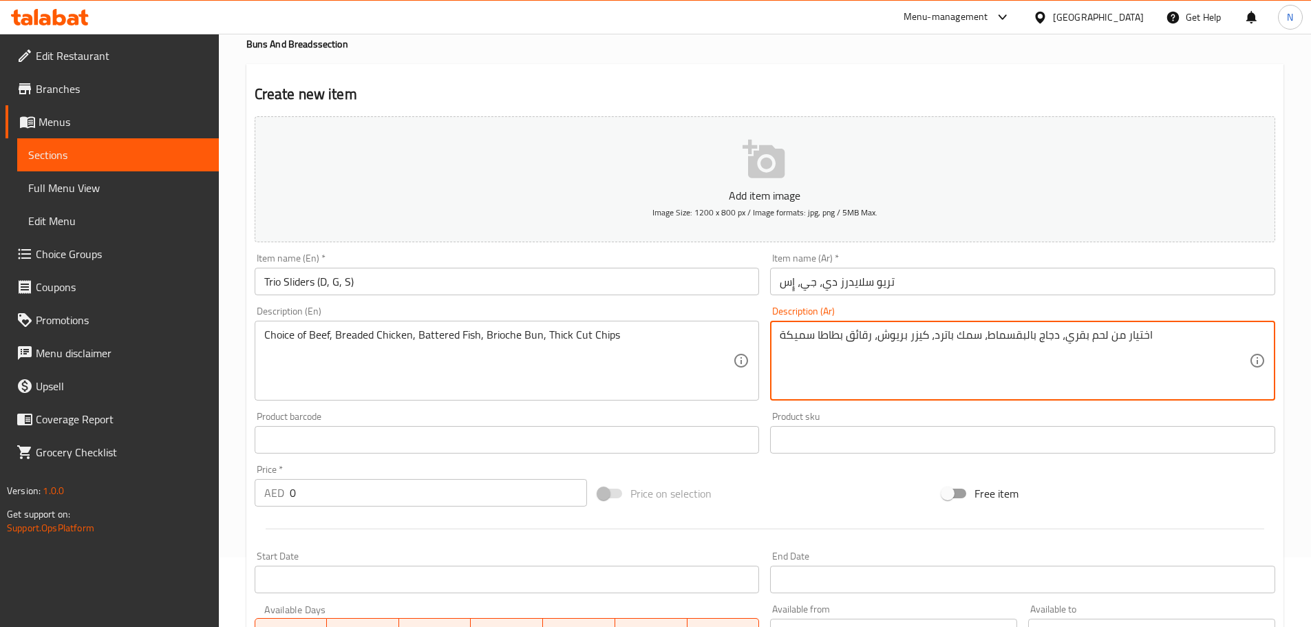
scroll to position [344, 0]
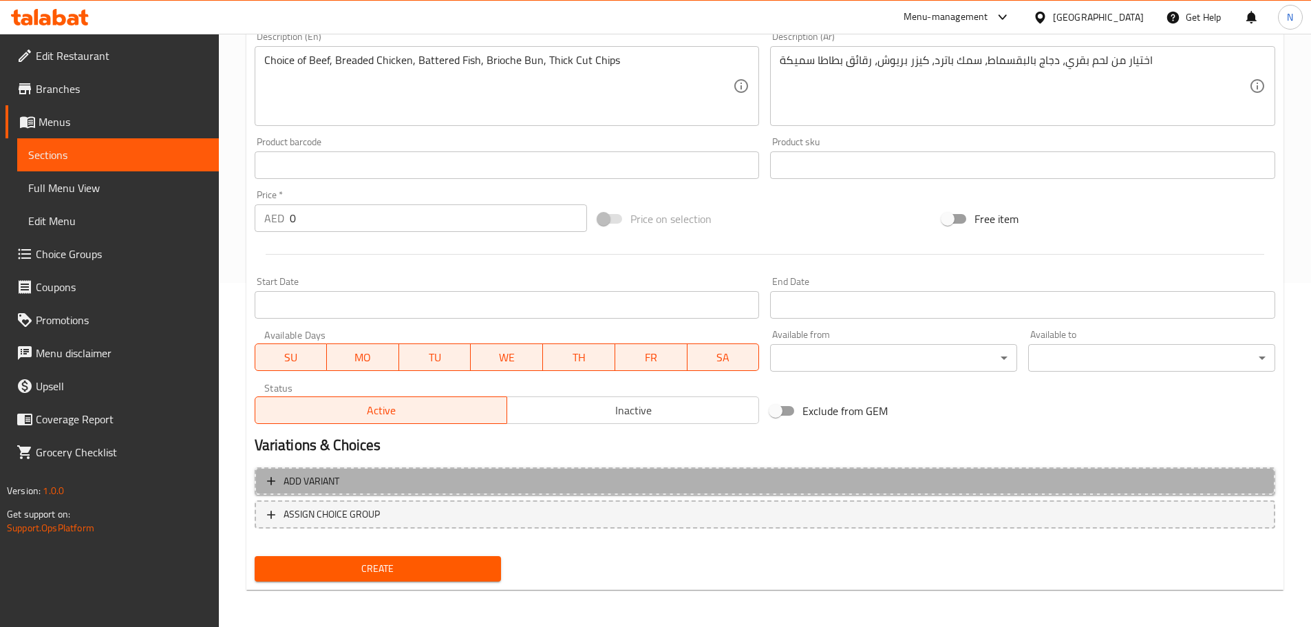
click at [1156, 476] on span "Add variant" at bounding box center [765, 481] width 996 height 17
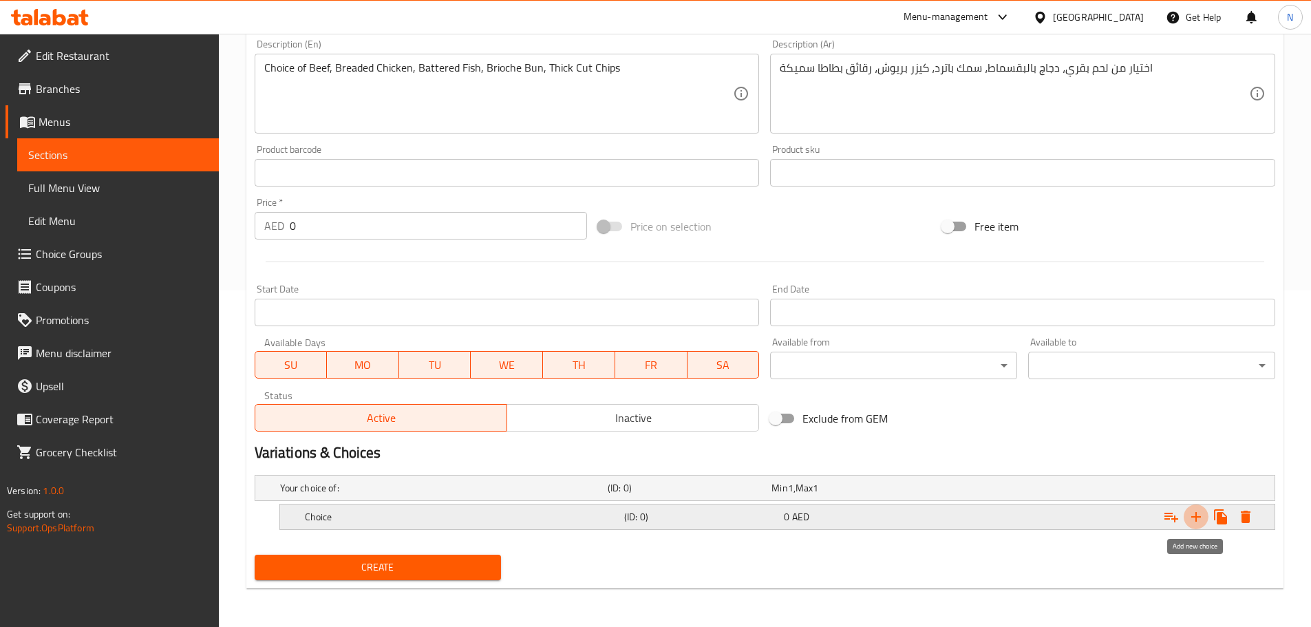
click at [1193, 519] on icon "Expand" at bounding box center [1196, 517] width 17 height 17
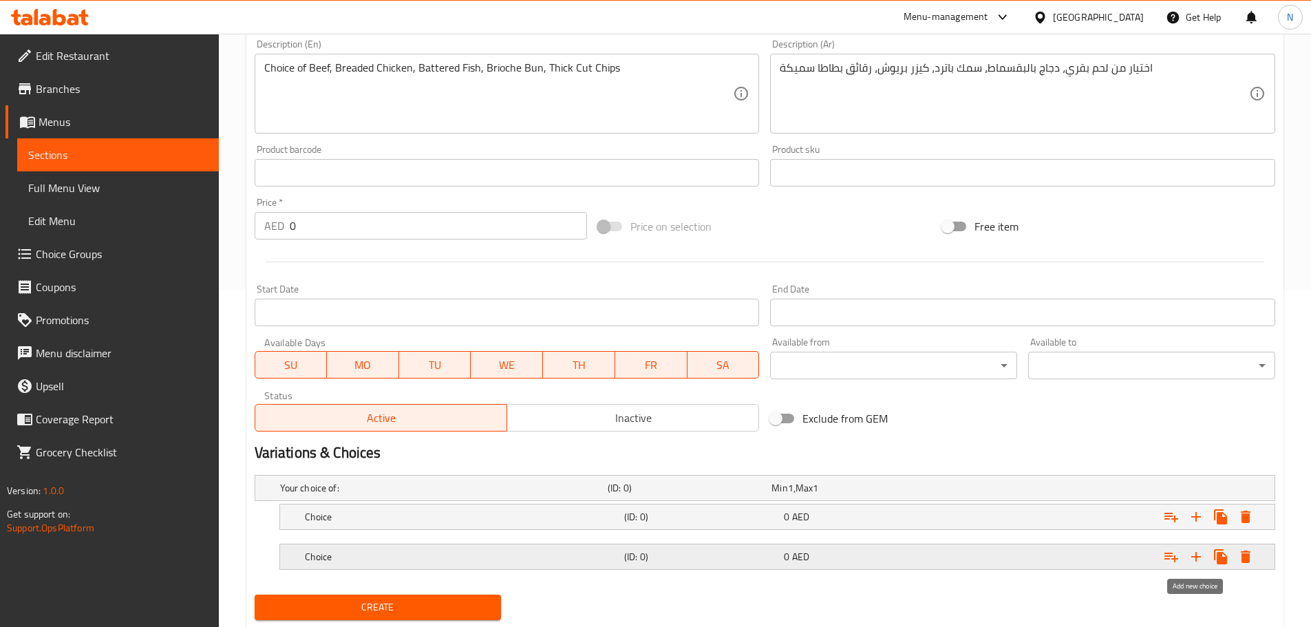
click at [1196, 557] on icon "Expand" at bounding box center [1197, 557] width 10 height 10
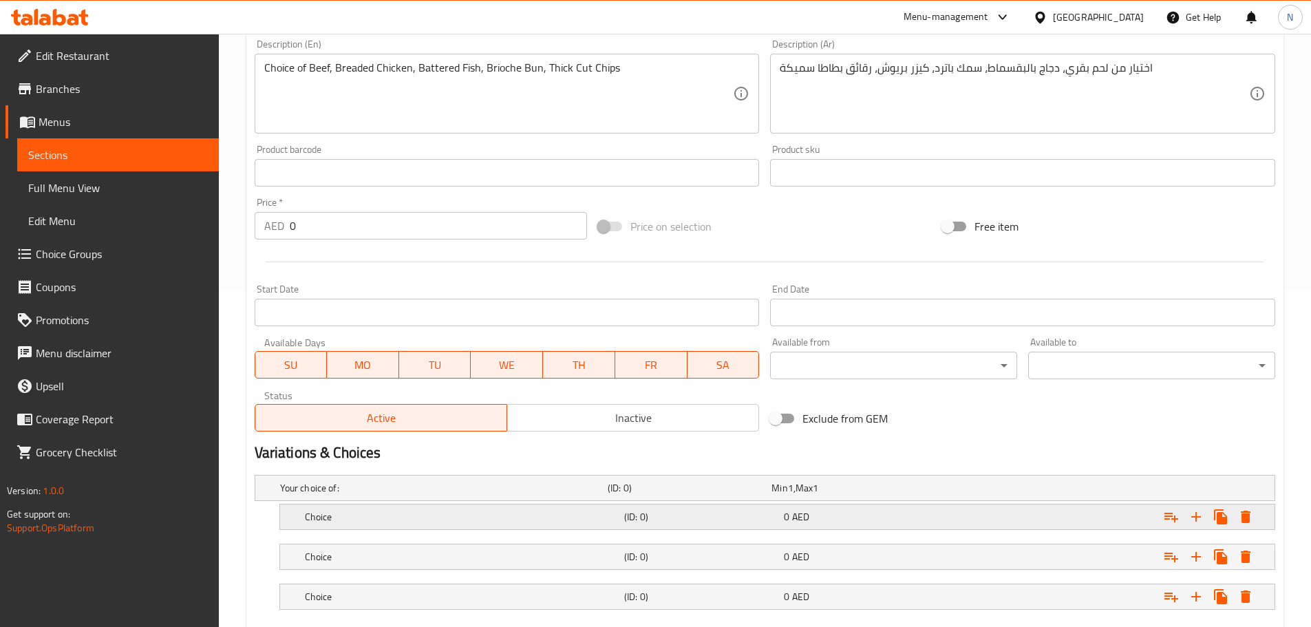
click at [579, 518] on h5 "Choice" at bounding box center [462, 517] width 314 height 14
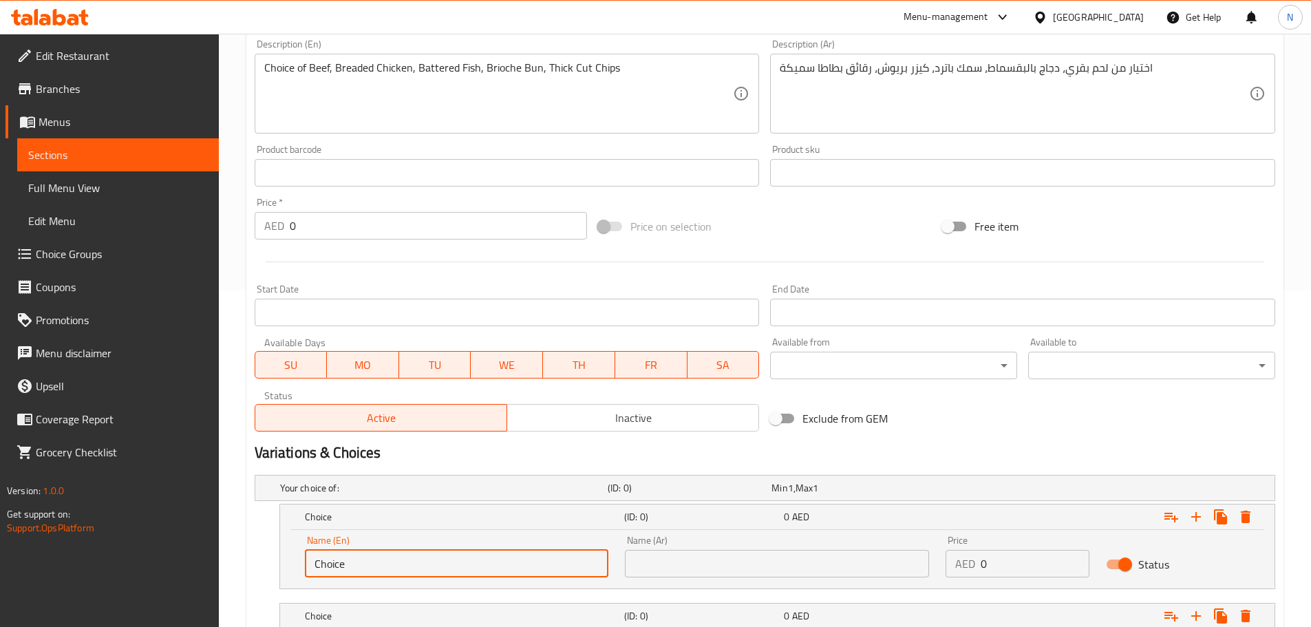
click at [373, 564] on input "Choice" at bounding box center [457, 564] width 304 height 28
paste input "Beef"
type input "Beef"
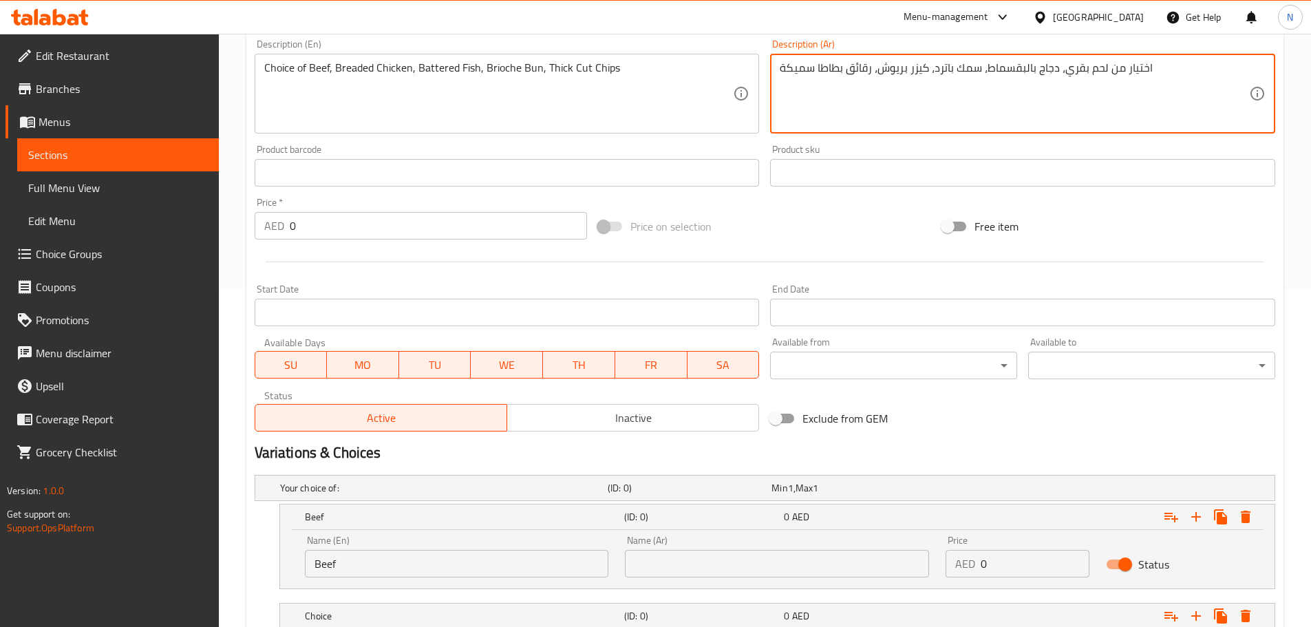
drag, startPoint x: 1068, startPoint y: 71, endPoint x: 1094, endPoint y: 73, distance: 26.9
click at [1094, 73] on textarea "اختيار من لحم بقري، دجاج بالبقسماط، سمك باترد، كيزر بريوش، رقائق بطاطا سميكة" at bounding box center [1014, 93] width 469 height 65
click at [763, 572] on input "text" at bounding box center [777, 564] width 304 height 28
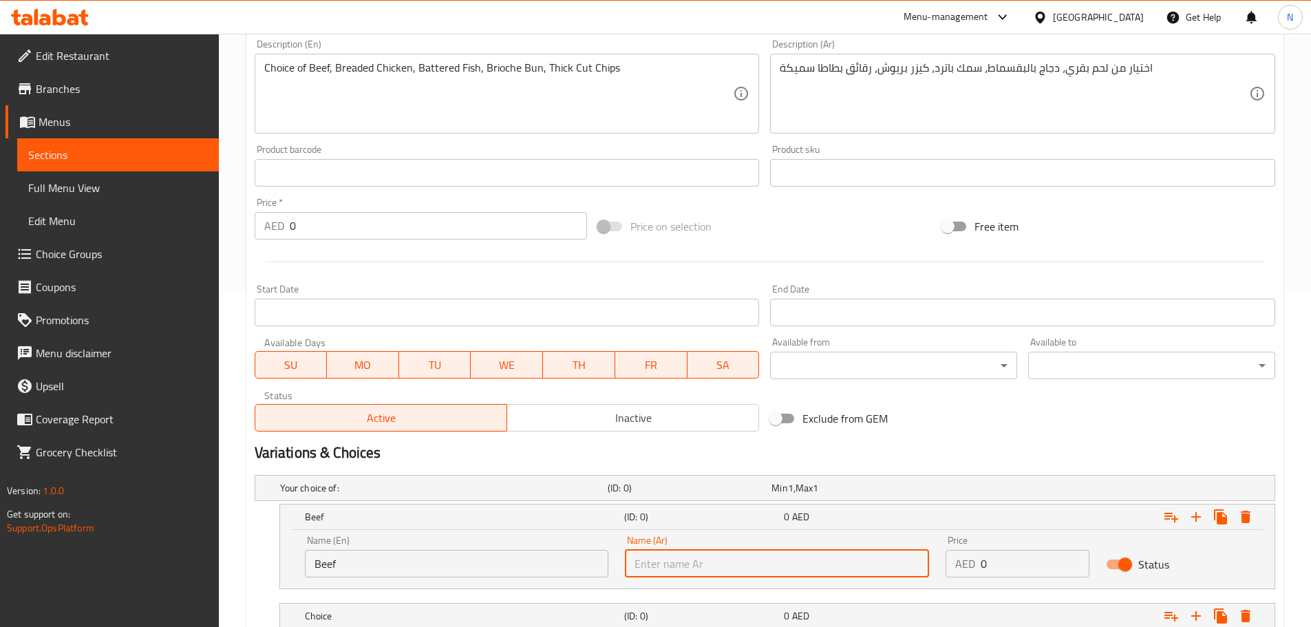
paste input "لحم بقري"
type input "لحم بقري"
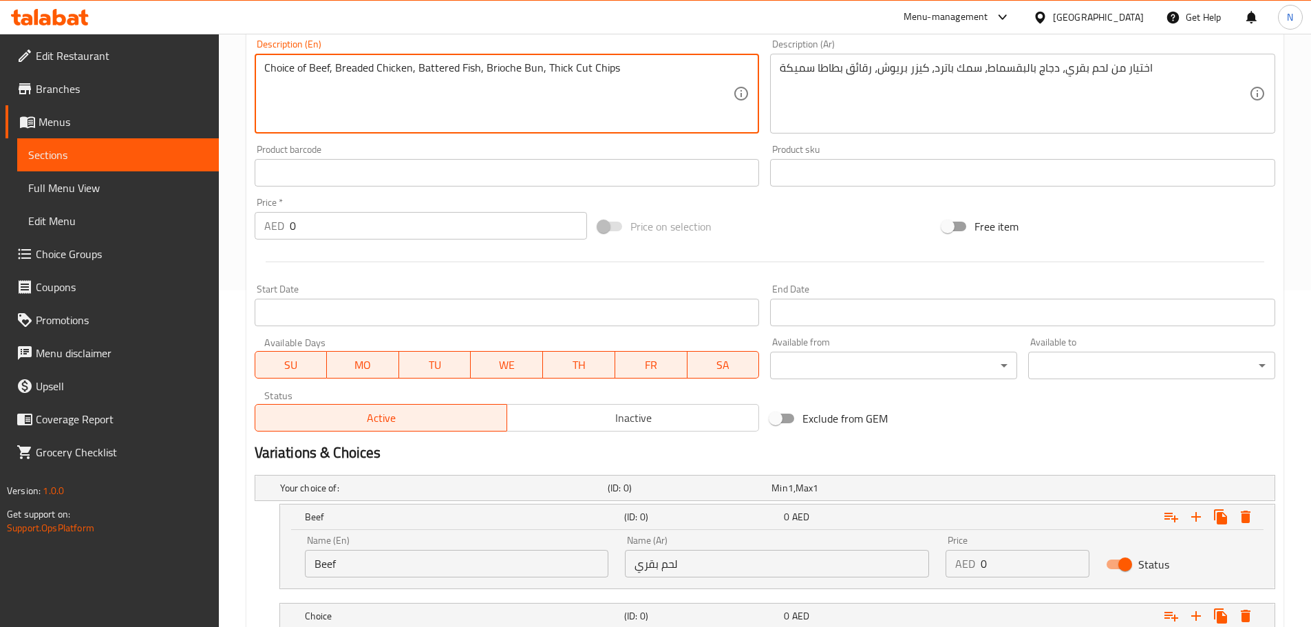
drag, startPoint x: 354, startPoint y: 67, endPoint x: 381, endPoint y: 73, distance: 26.7
click at [381, 73] on textarea "Choice of Beef, Breaded Chicken, Battered Fish, Brioche Bun, Thick Cut Chips" at bounding box center [498, 93] width 469 height 65
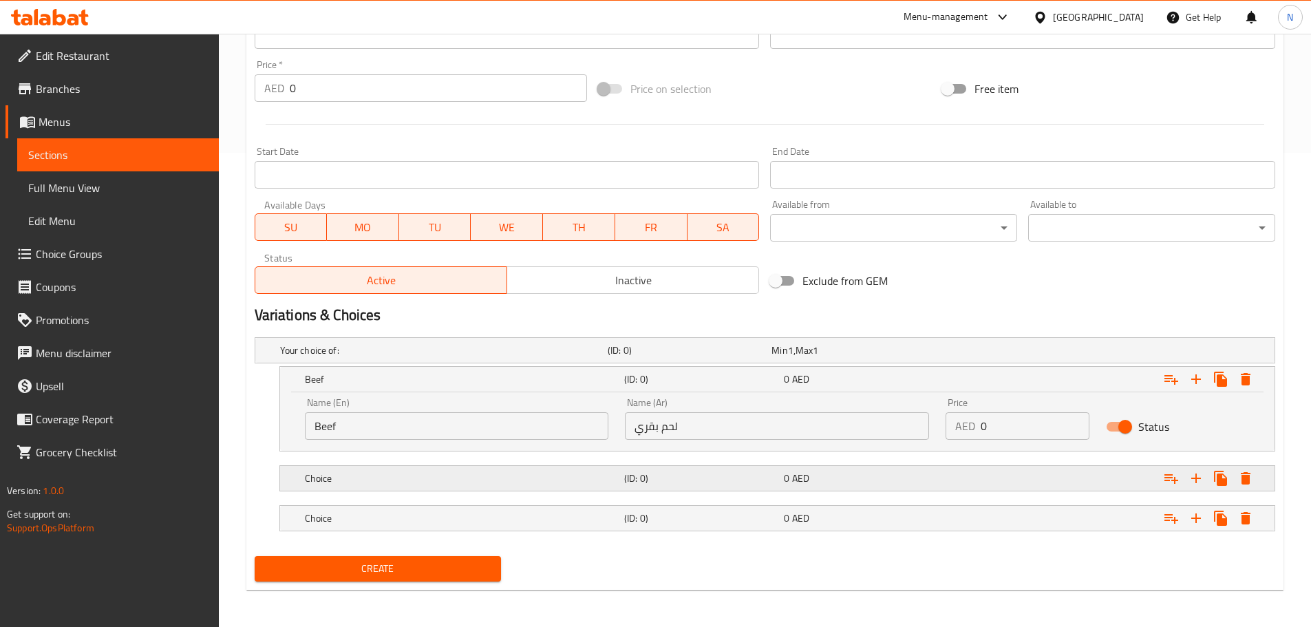
scroll to position [476, 0]
click at [423, 481] on h5 "Choice" at bounding box center [462, 477] width 314 height 14
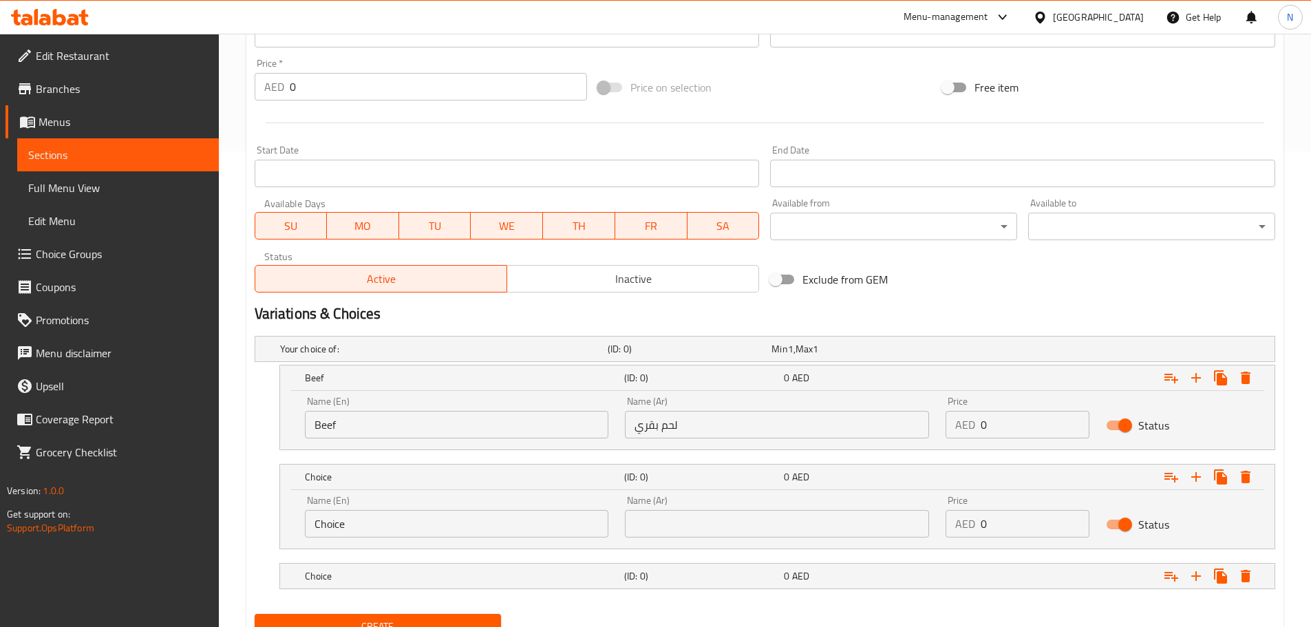
click at [403, 520] on input "Choice" at bounding box center [457, 524] width 304 height 28
paste input "Breaded Chicken"
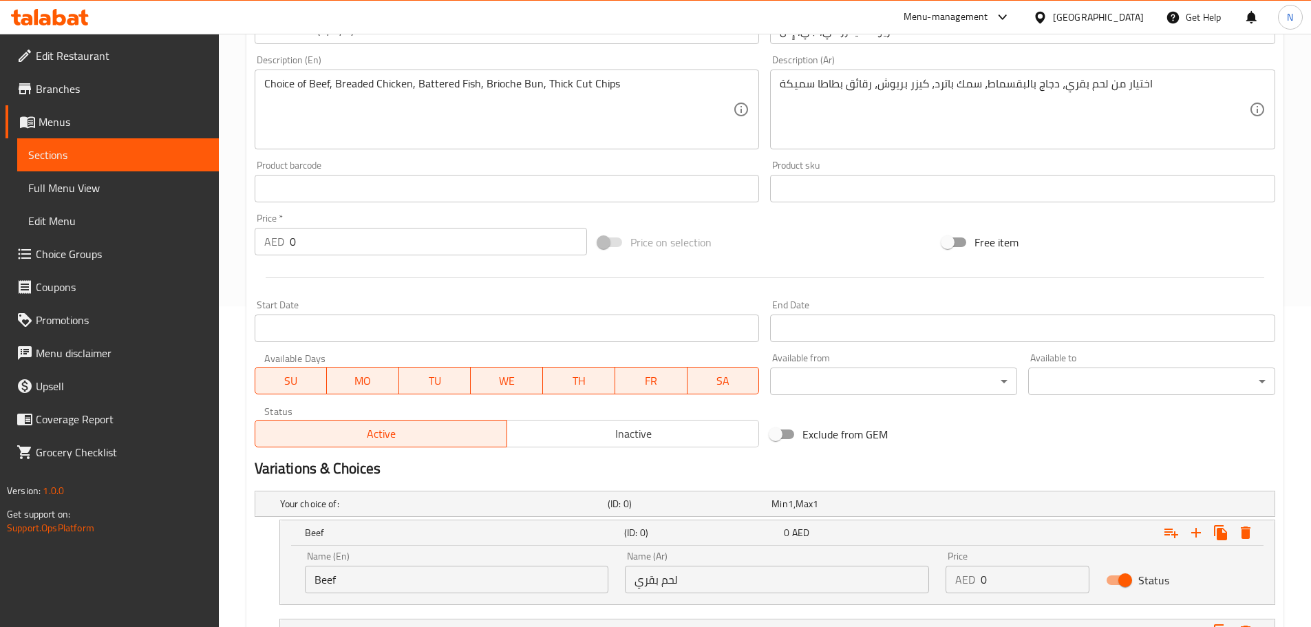
scroll to position [200, 0]
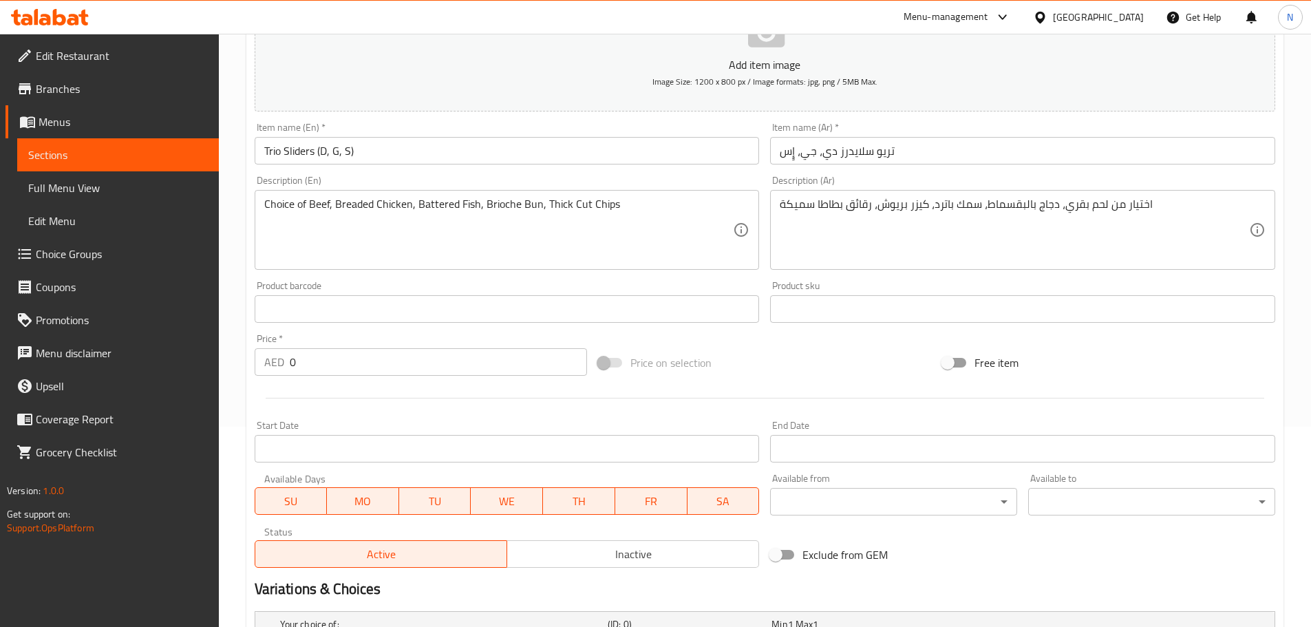
type input "Breaded Chicken"
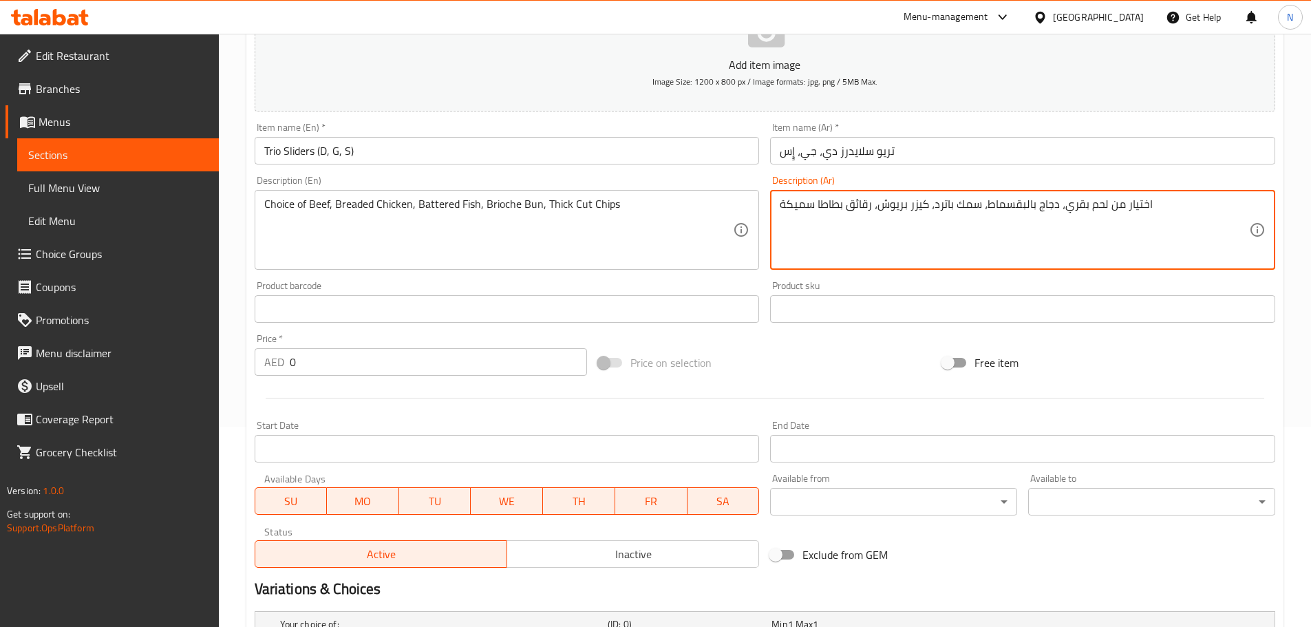
drag, startPoint x: 1011, startPoint y: 204, endPoint x: 1041, endPoint y: 209, distance: 30.7
click at [1041, 209] on textarea "اختيار من لحم بقري، دجاج بالبقسماط، سمك باترد، كيزر بريوش، رقائق بطاطا سميكة" at bounding box center [1014, 230] width 469 height 65
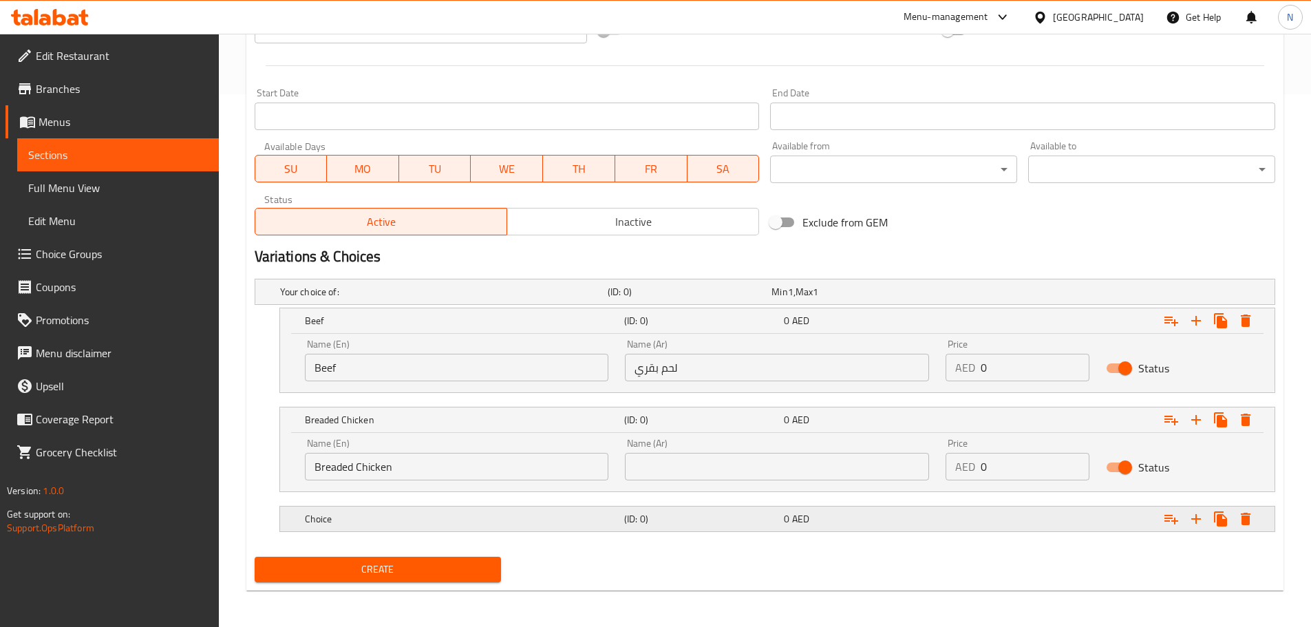
scroll to position [535, 0]
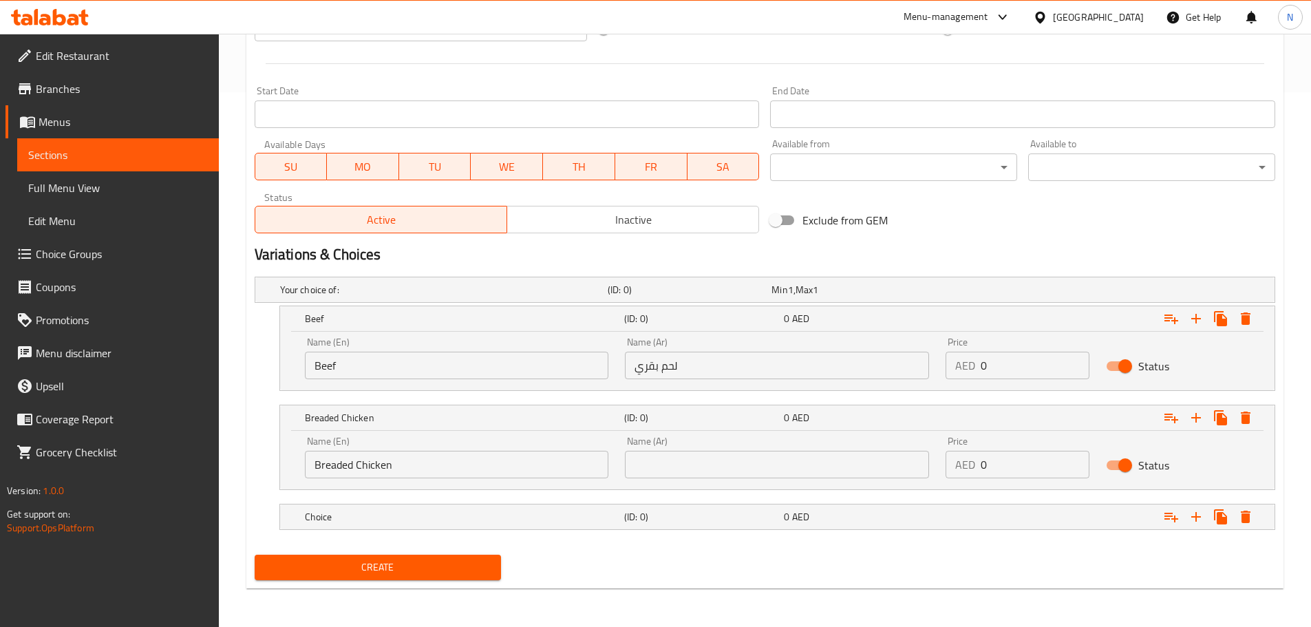
click at [693, 437] on div "Name (Ar) Name (Ar)" at bounding box center [777, 457] width 304 height 42
click at [693, 455] on input "text" at bounding box center [777, 465] width 304 height 28
paste input "دجاج بالبقسماط"
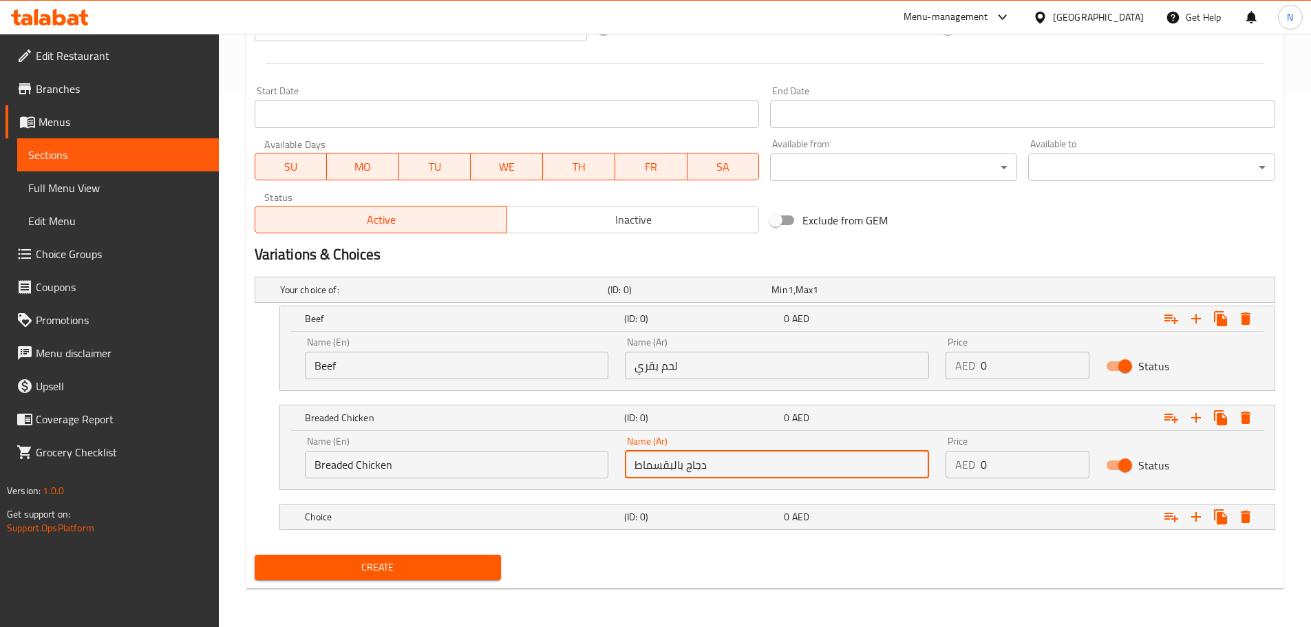
type input "دجاج بالبقسماط"
click at [493, 516] on h5 "Choice" at bounding box center [462, 517] width 314 height 14
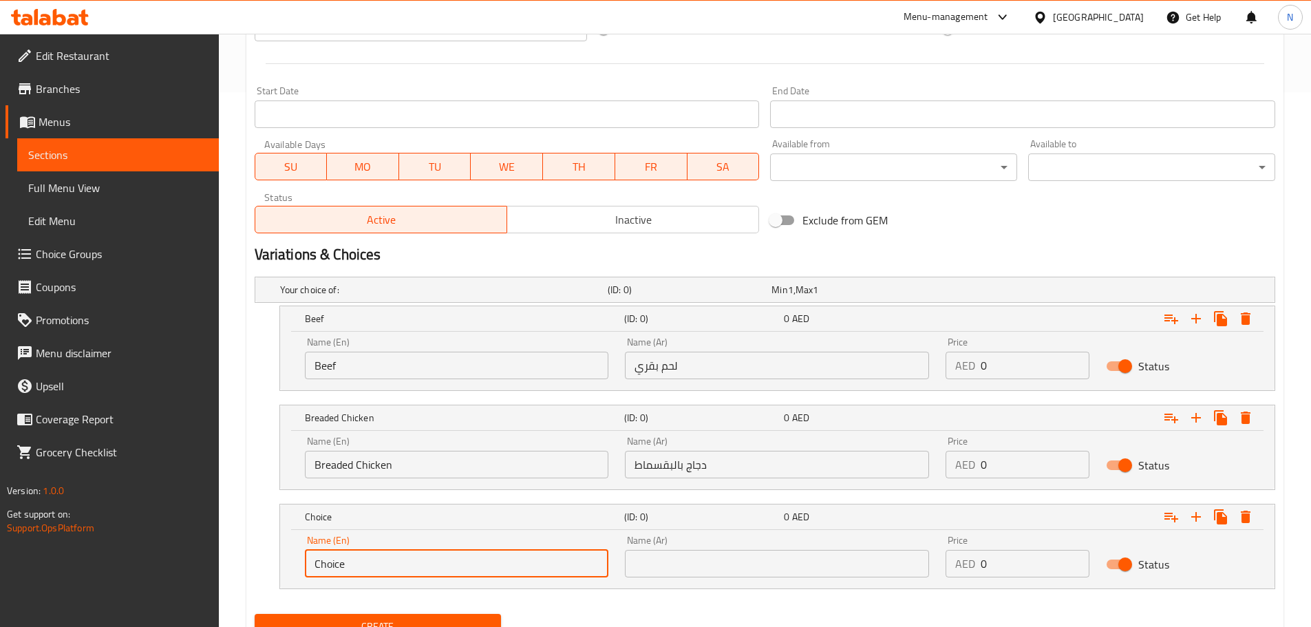
click at [471, 559] on input "Choice" at bounding box center [457, 564] width 304 height 28
paste input "Battered Fish"
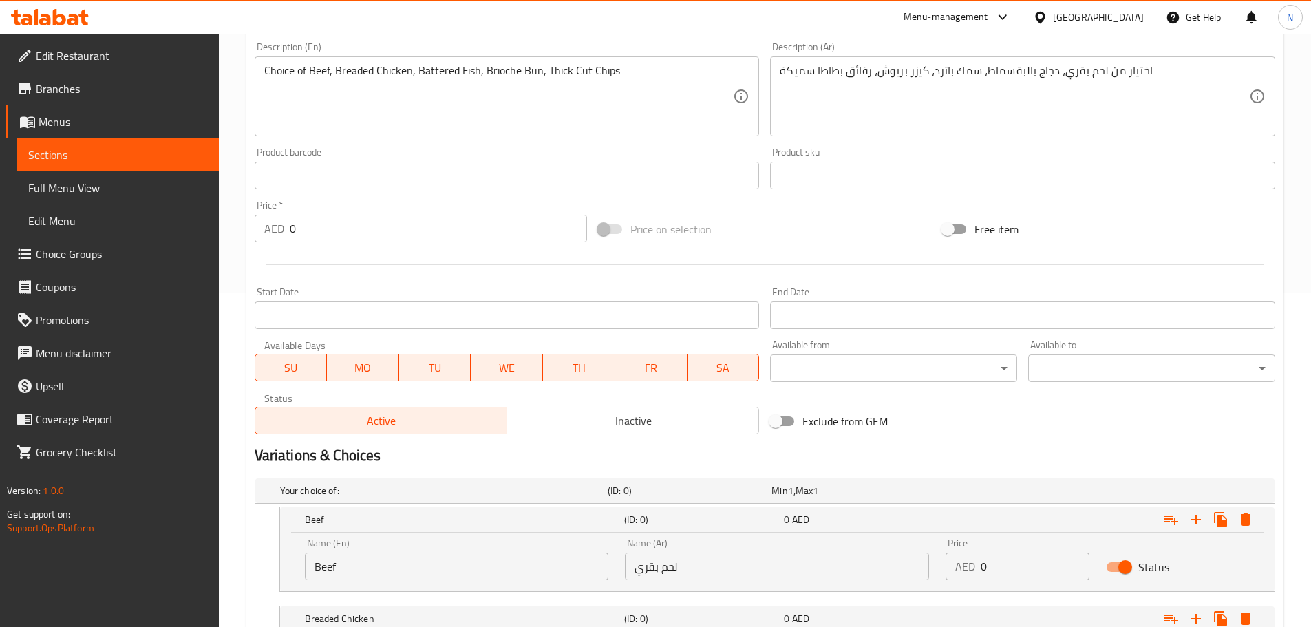
scroll to position [260, 0]
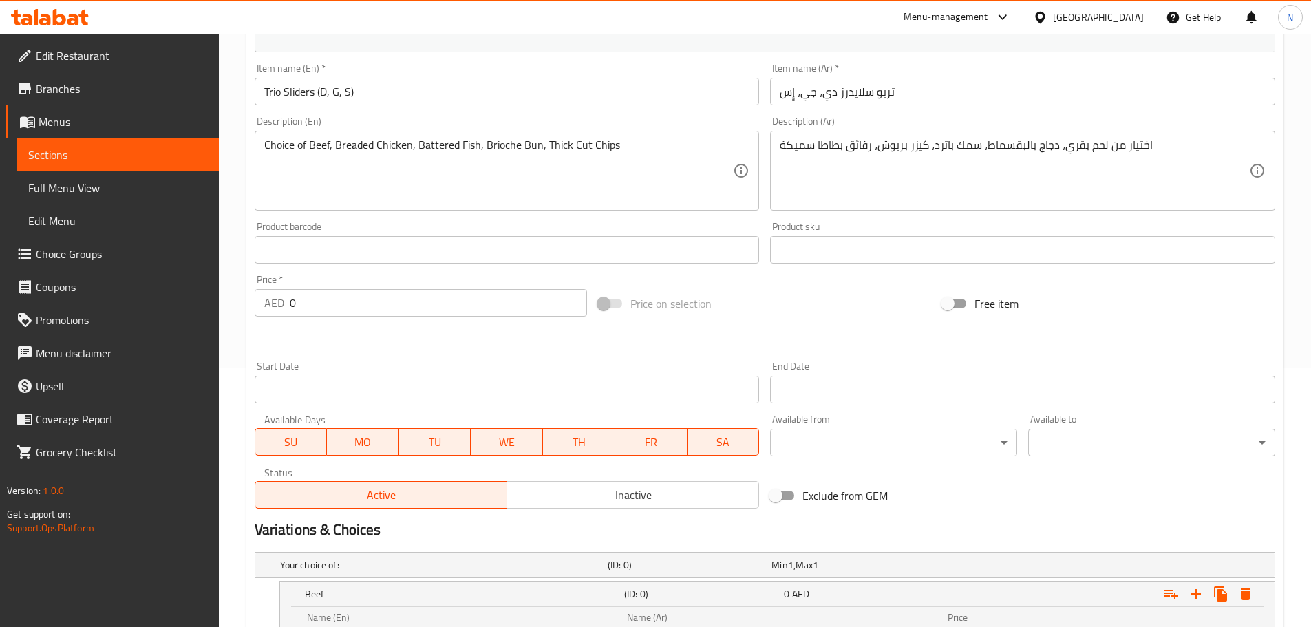
type input "Battered Fish"
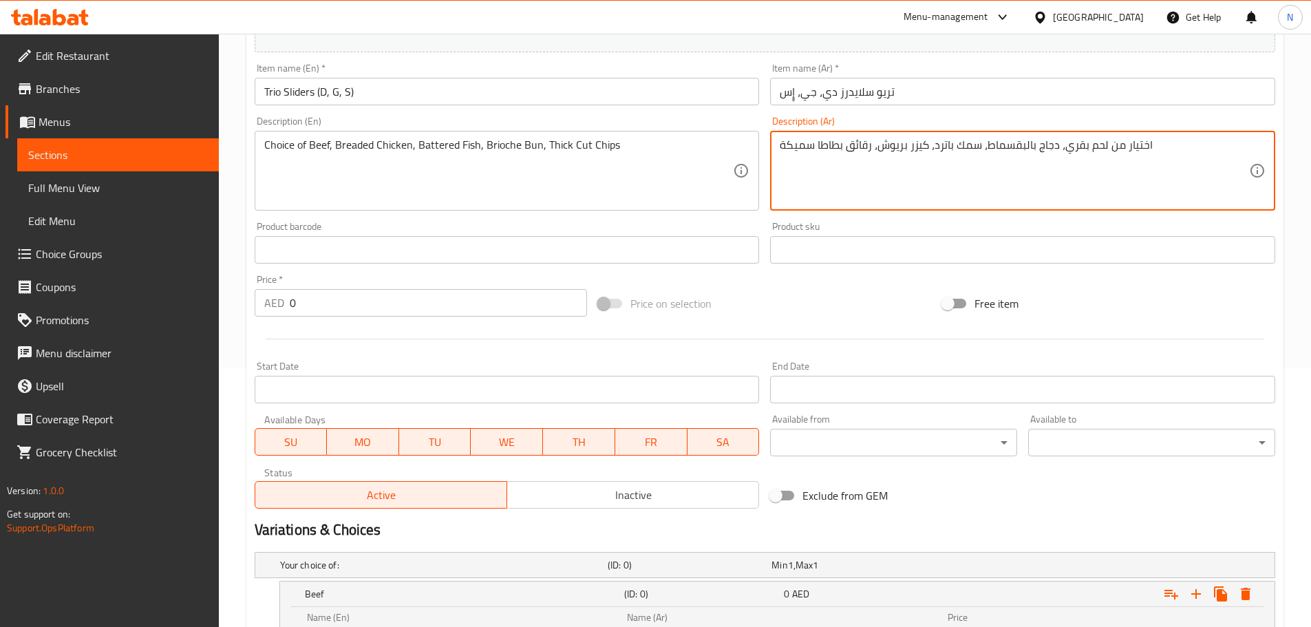
drag, startPoint x: 979, startPoint y: 142, endPoint x: 934, endPoint y: 144, distance: 45.5
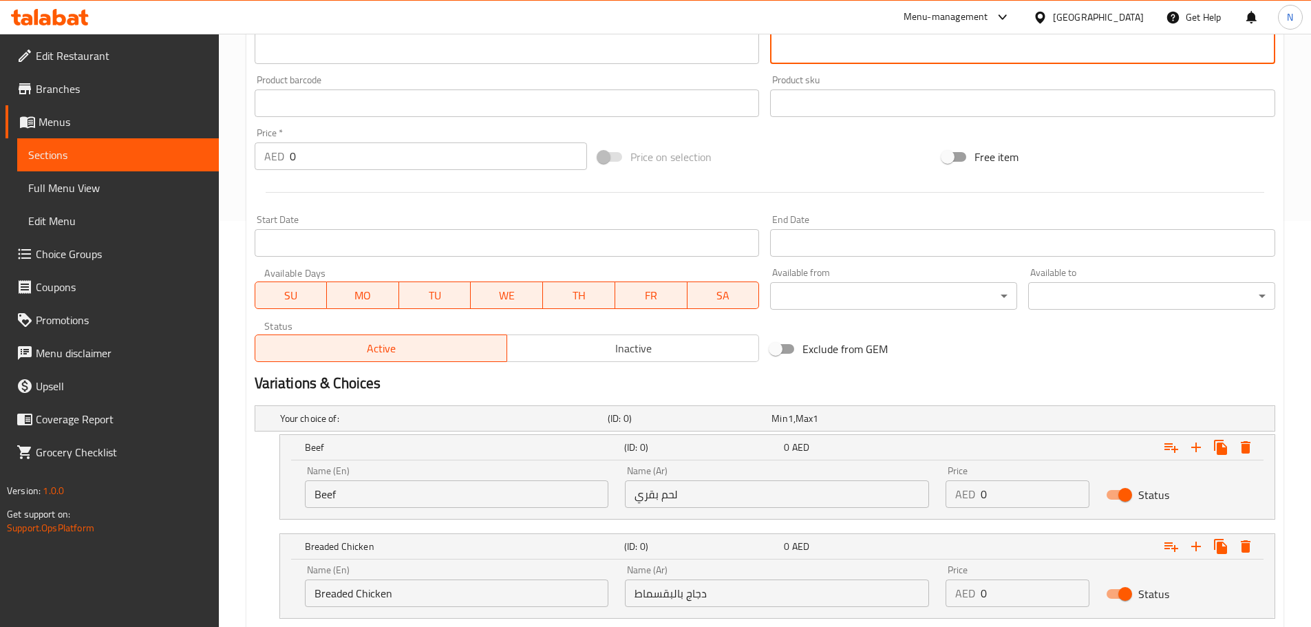
scroll to position [594, 0]
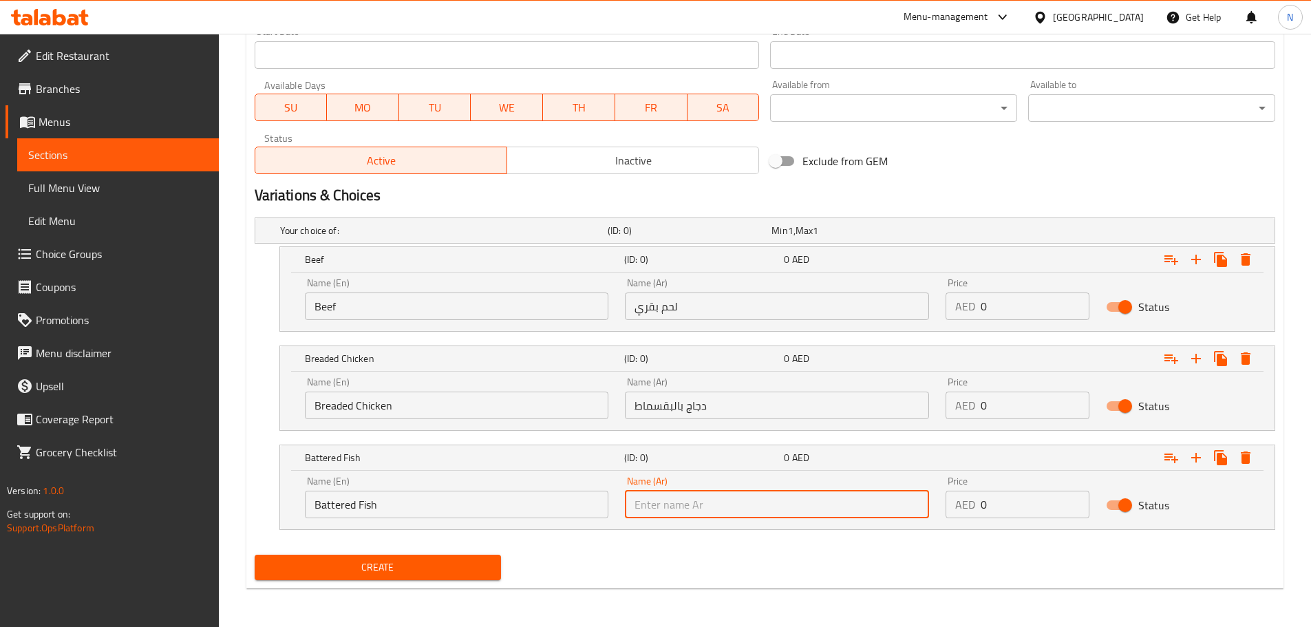
click at [772, 496] on input "text" at bounding box center [777, 505] width 304 height 28
paste input "سمك باترد"
type input "سمك باترد"
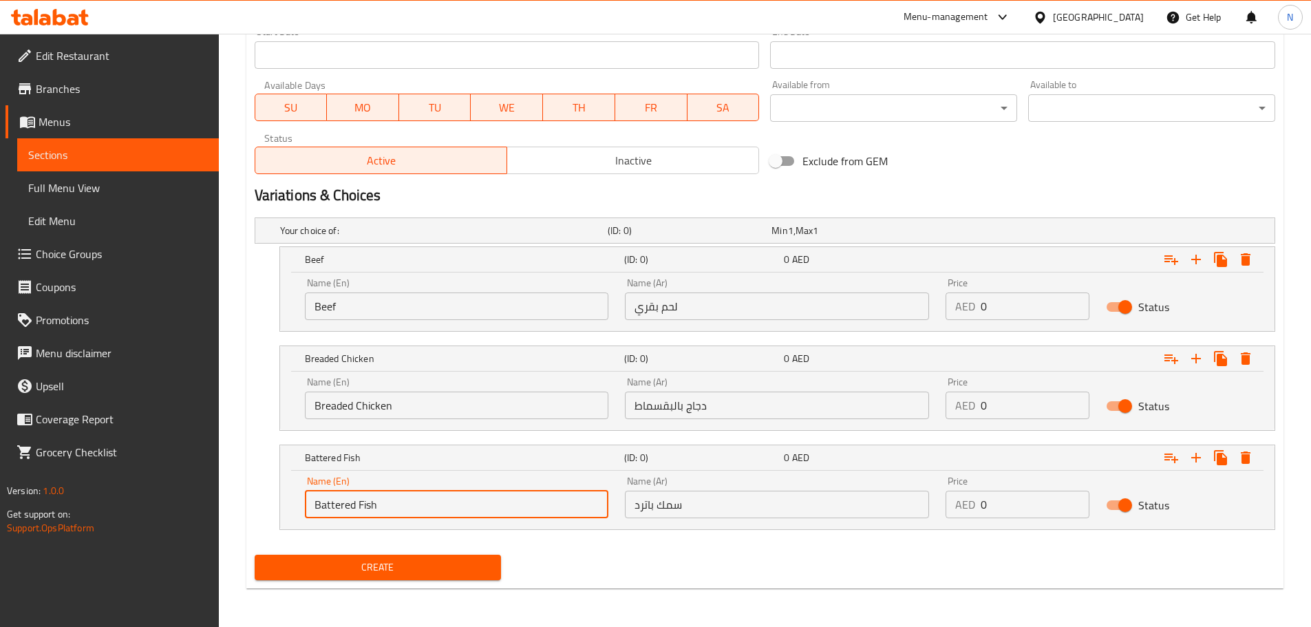
click at [359, 507] on input "Battered Fish" at bounding box center [457, 505] width 304 height 28
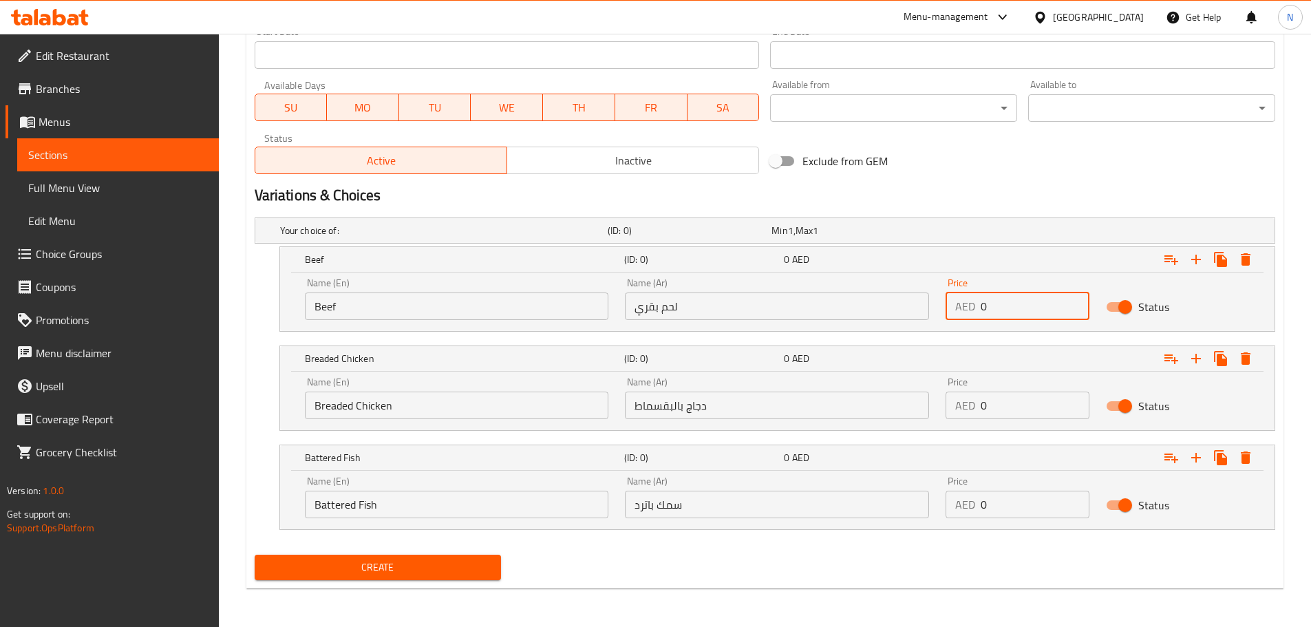
drag, startPoint x: 1009, startPoint y: 310, endPoint x: 977, endPoint y: 308, distance: 32.4
click at [977, 308] on div "AED 0 Price" at bounding box center [1018, 307] width 144 height 28
type input "90"
click at [975, 411] on div "AED 0 Price" at bounding box center [1018, 406] width 144 height 28
type input "90"
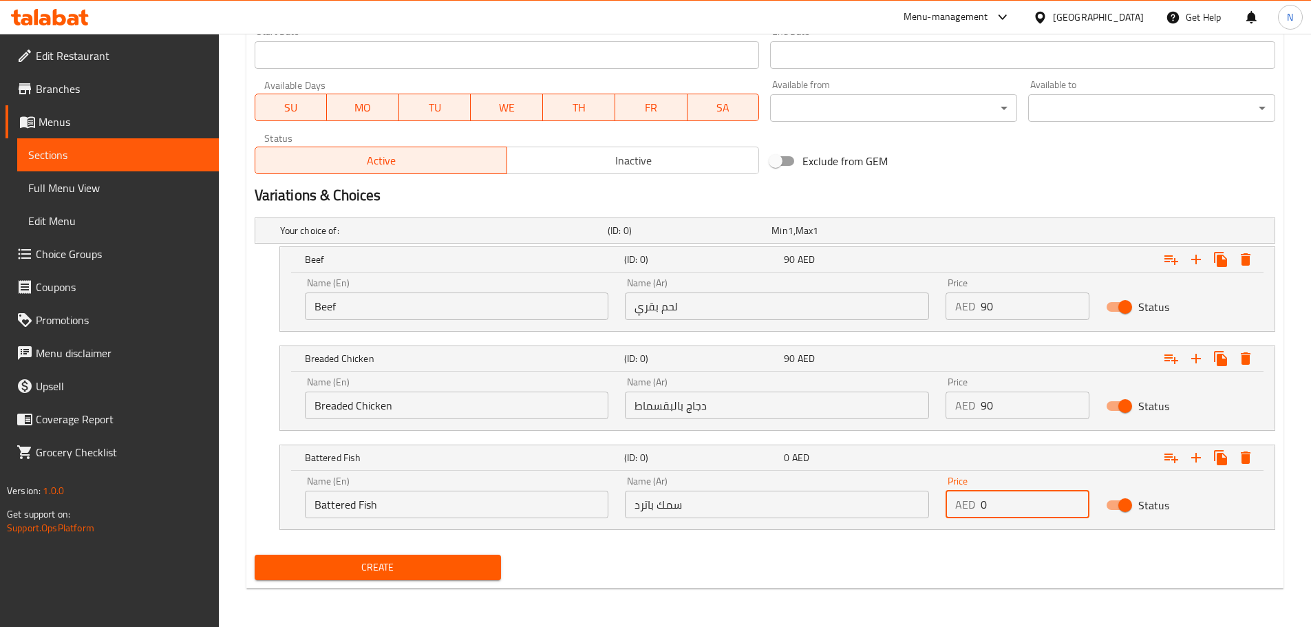
click at [982, 502] on input "0" at bounding box center [1035, 505] width 109 height 28
type input "90"
click at [1042, 190] on h2 "Variations & Choices" at bounding box center [765, 195] width 1021 height 21
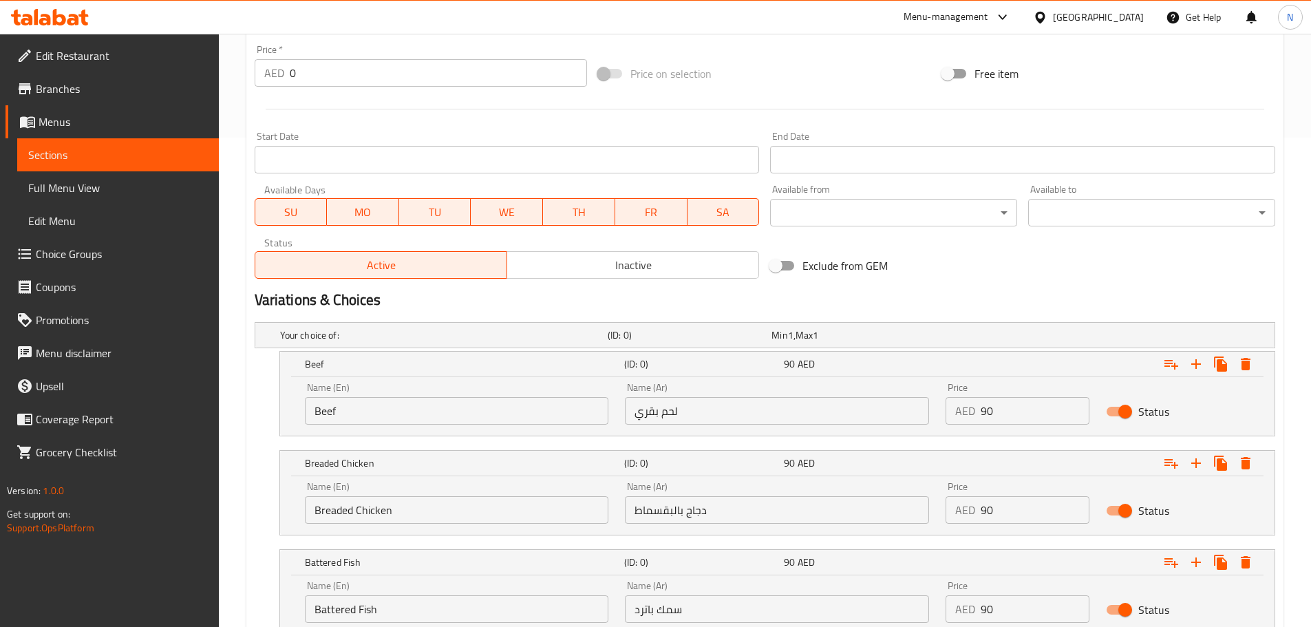
scroll to position [319, 0]
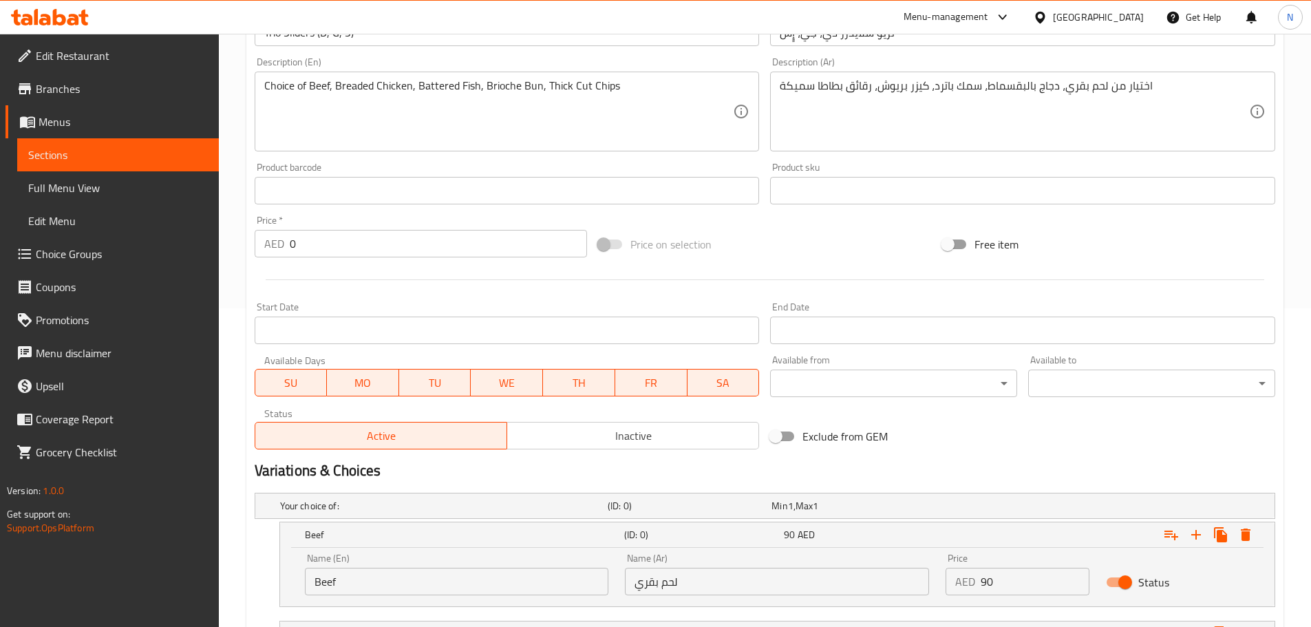
click at [1072, 439] on div "Exclude from GEM" at bounding box center [937, 436] width 344 height 37
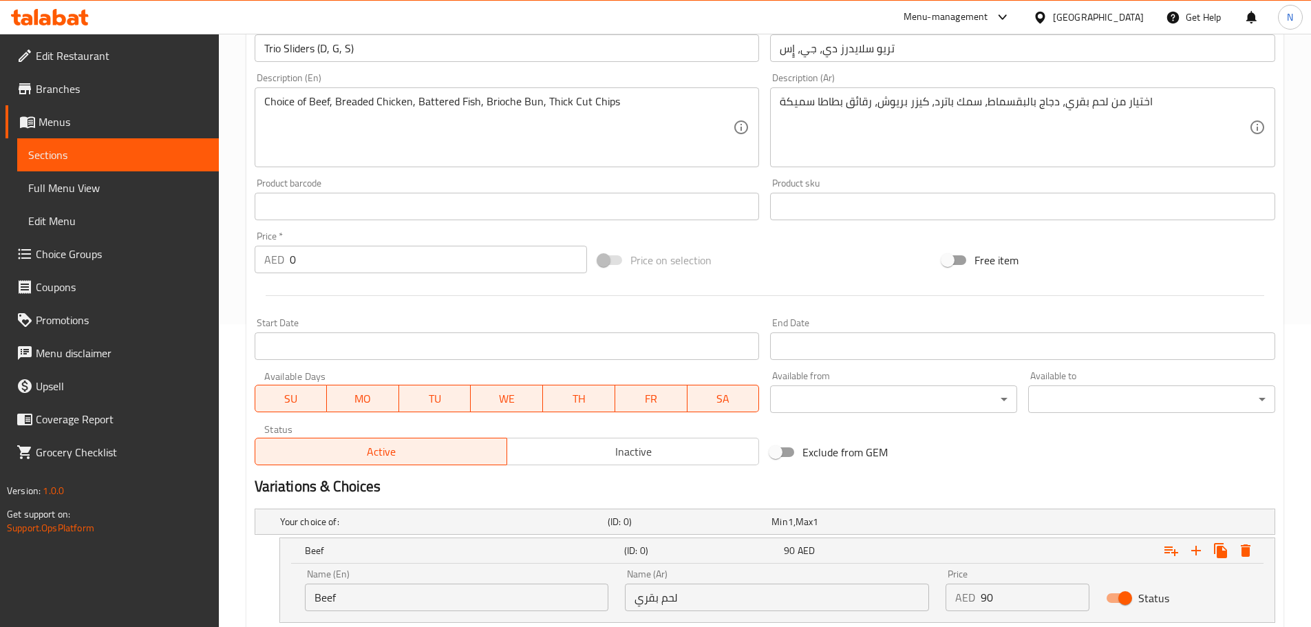
scroll to position [594, 0]
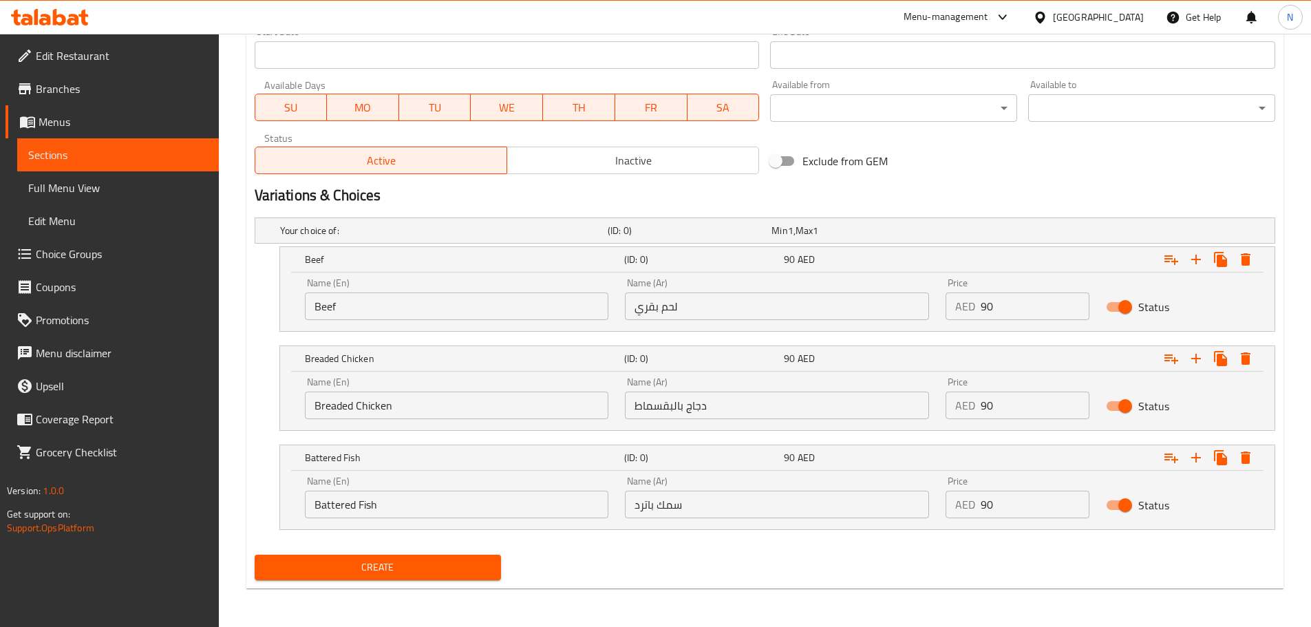
click at [410, 561] on span "Create" at bounding box center [378, 567] width 225 height 17
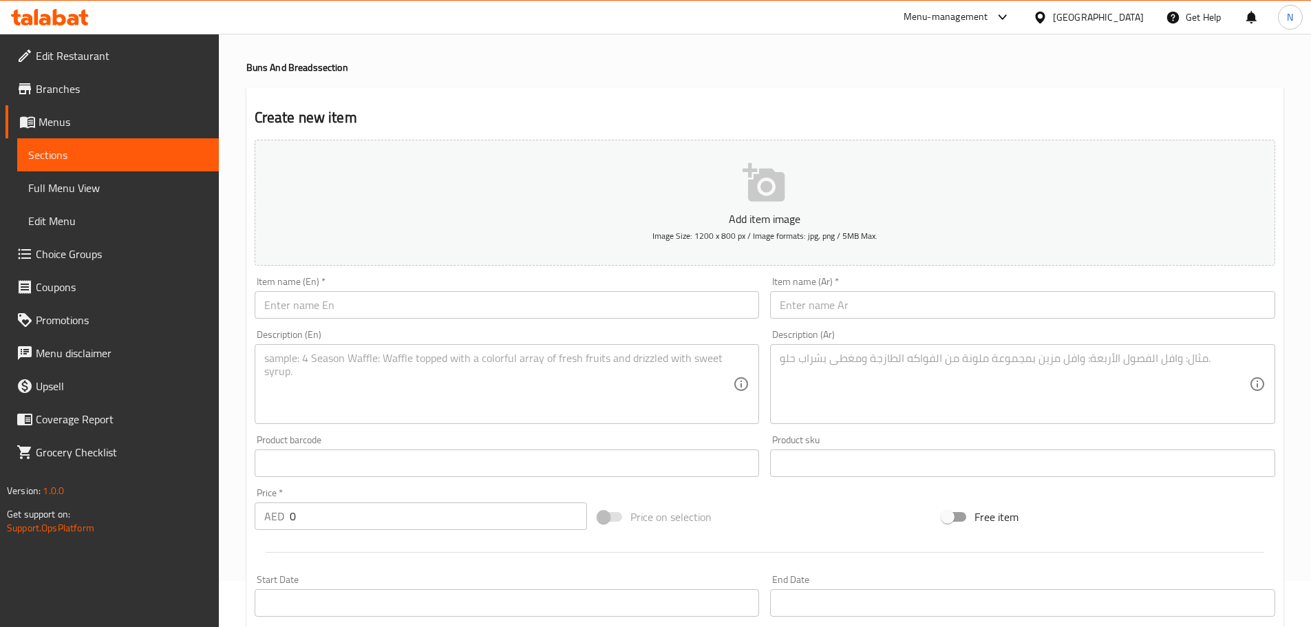
scroll to position [0, 0]
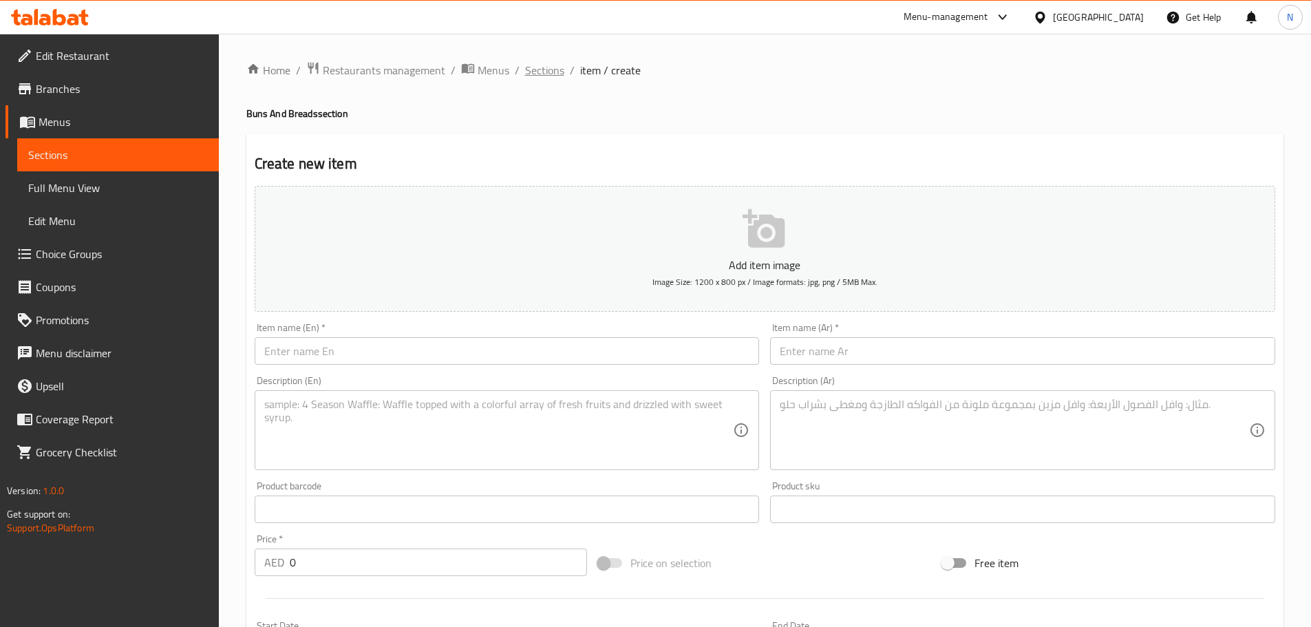
click at [551, 74] on span "Sections" at bounding box center [544, 70] width 39 height 17
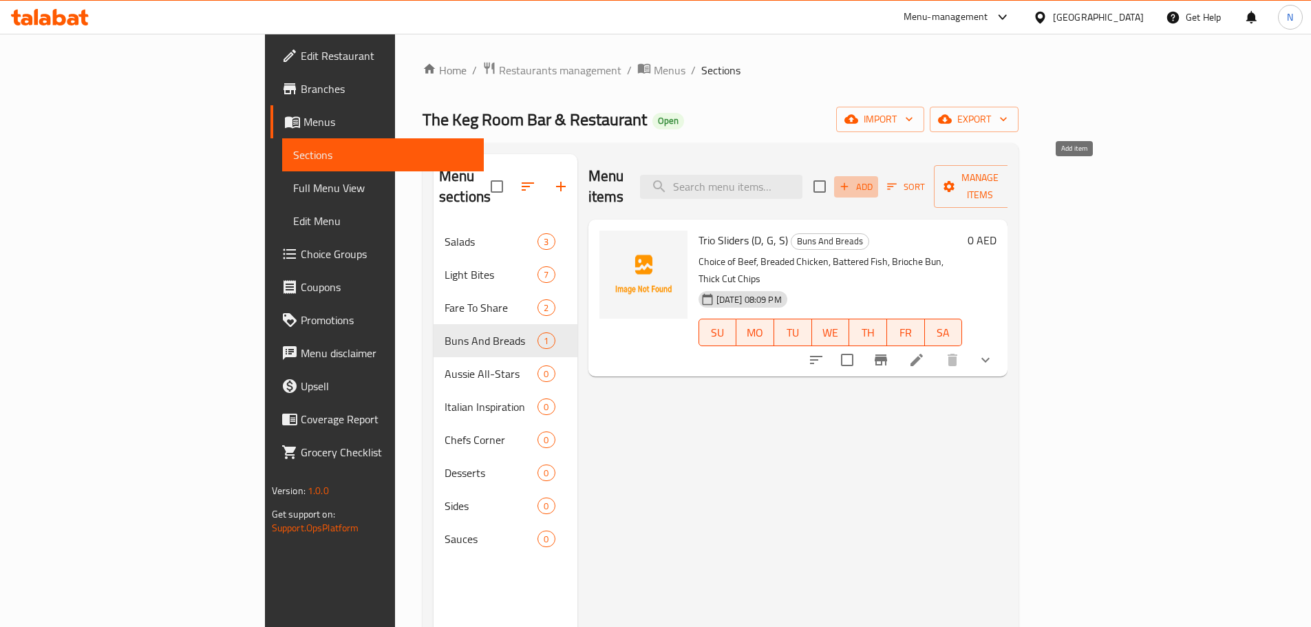
click at [875, 179] on span "Add" at bounding box center [856, 187] width 37 height 16
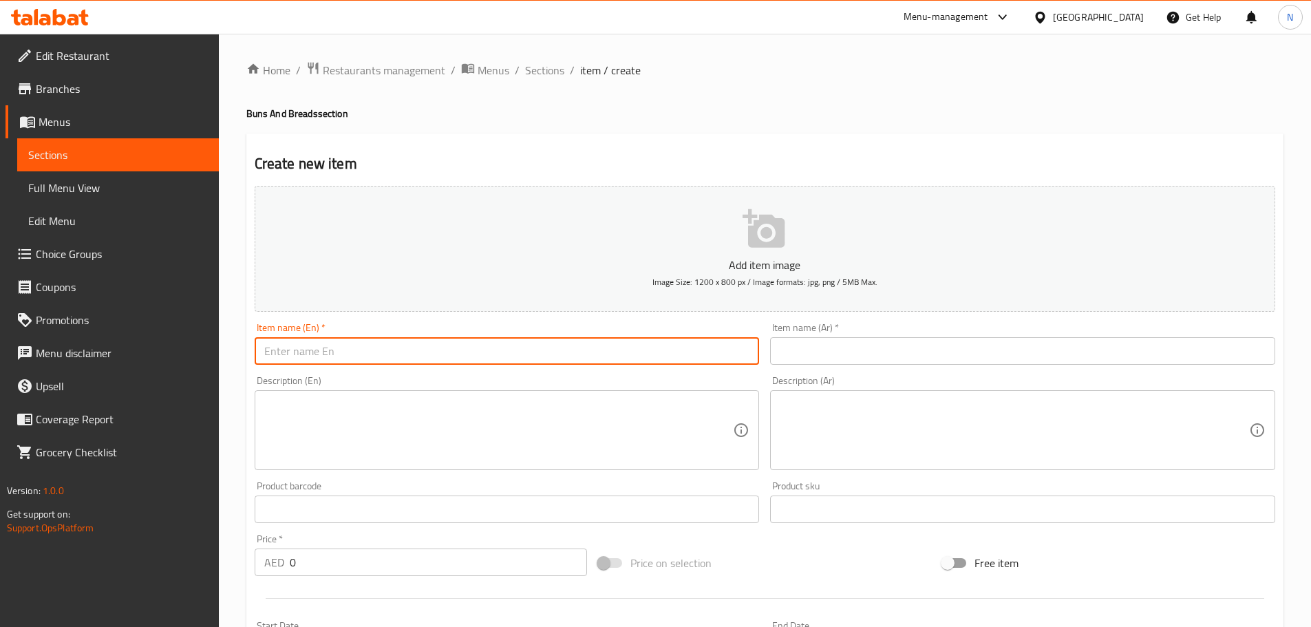
click at [736, 365] on input "text" at bounding box center [507, 351] width 505 height 28
paste input "Minute Steak Sandwich (D,G)"
type input "Minute Steak Sandwich (D,G)"
click at [925, 359] on input "text" at bounding box center [1022, 351] width 505 height 28
paste input "[PERSON_NAME] (ن،ج)"
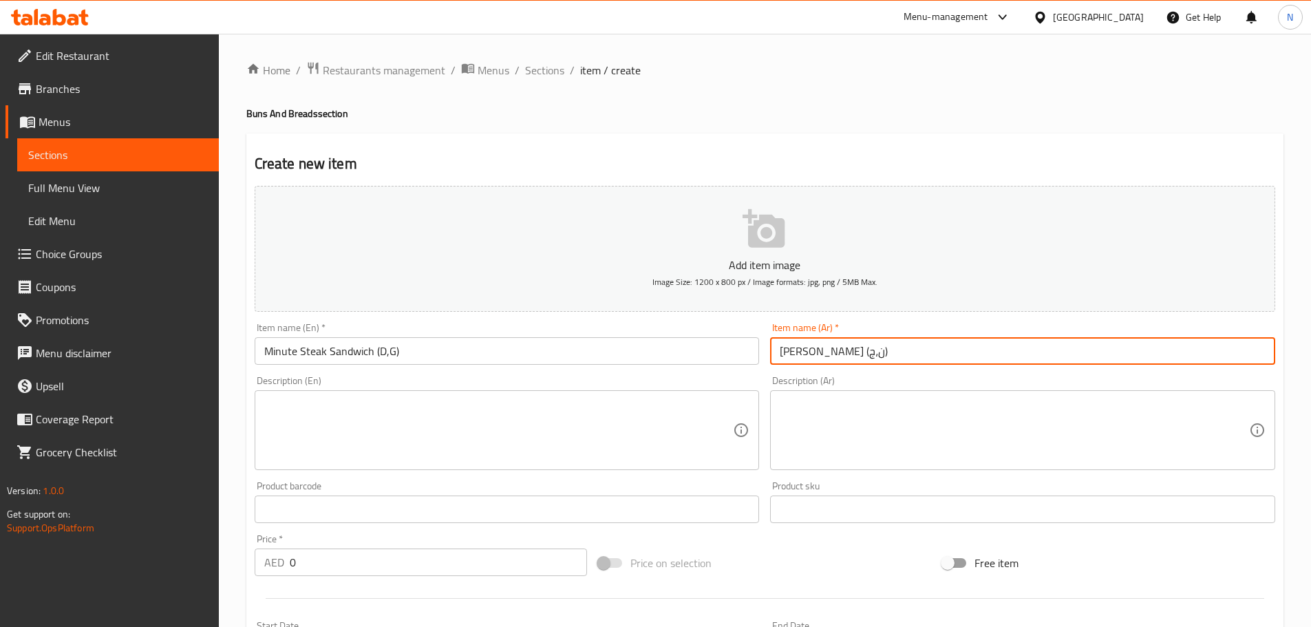
type input "[PERSON_NAME] (ن،ج)"
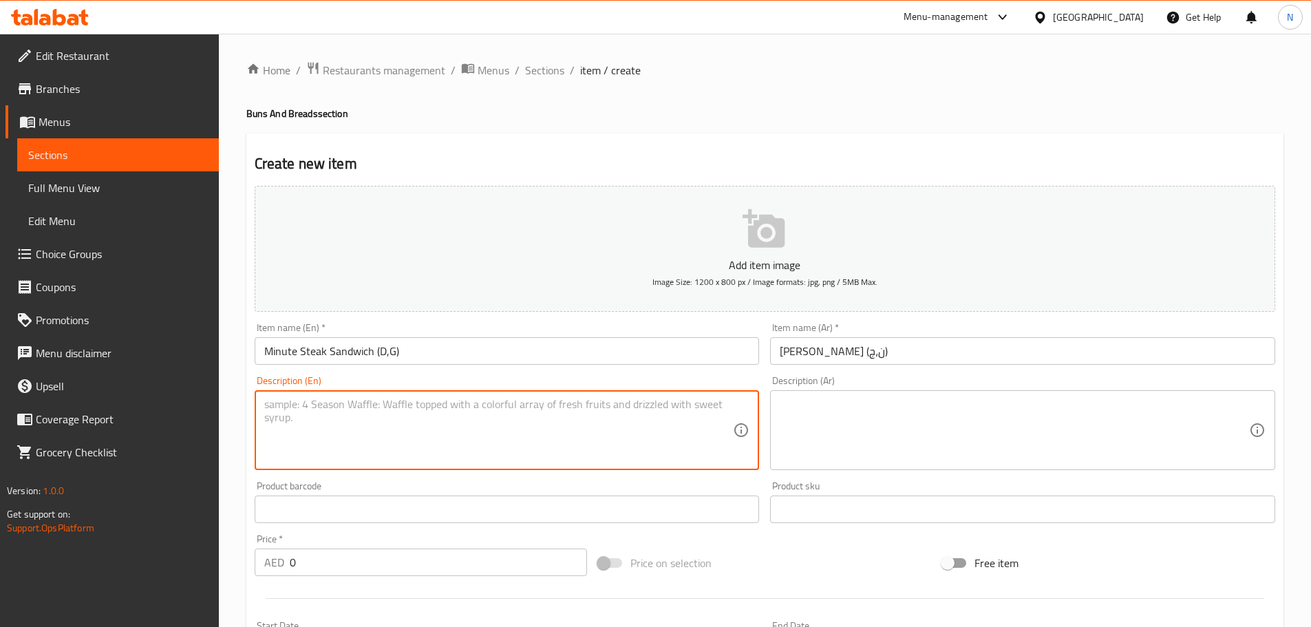
click at [532, 445] on textarea at bounding box center [498, 430] width 469 height 65
paste textarea "Brioche Bun, Wagyu Steak, Lettuce, Onion, Chedder, Provolone, Tomato, Gherkin, …"
type textarea "Brioche Bun, Wagyu Steak, Lettuce, Onion, Chedder, Provolone, Tomato, Gherkin, …"
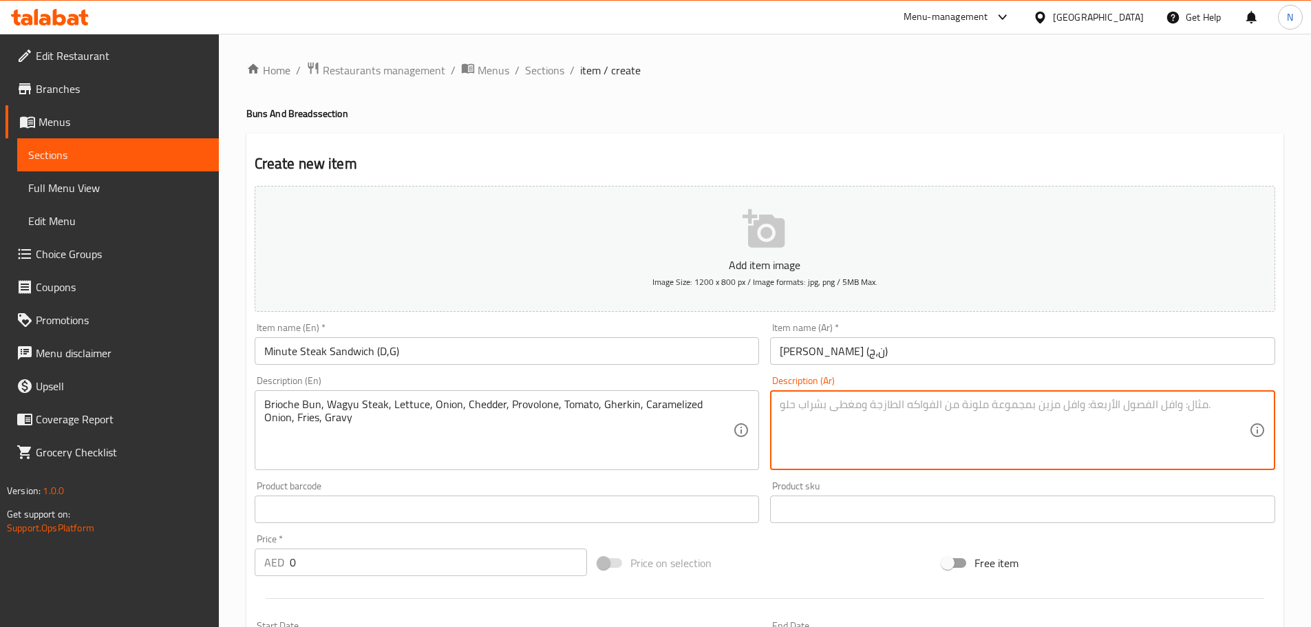
click at [953, 401] on textarea at bounding box center [1014, 430] width 469 height 65
paste textarea "خبز بريوش، [PERSON_NAME] [PERSON_NAME]، خس، بصل، [PERSON_NAME]، بروفولون، طماطم…"
type textarea "خبز بريوش، [PERSON_NAME] [PERSON_NAME]، خس، بصل، [PERSON_NAME]، بروفولون، طماطم…"
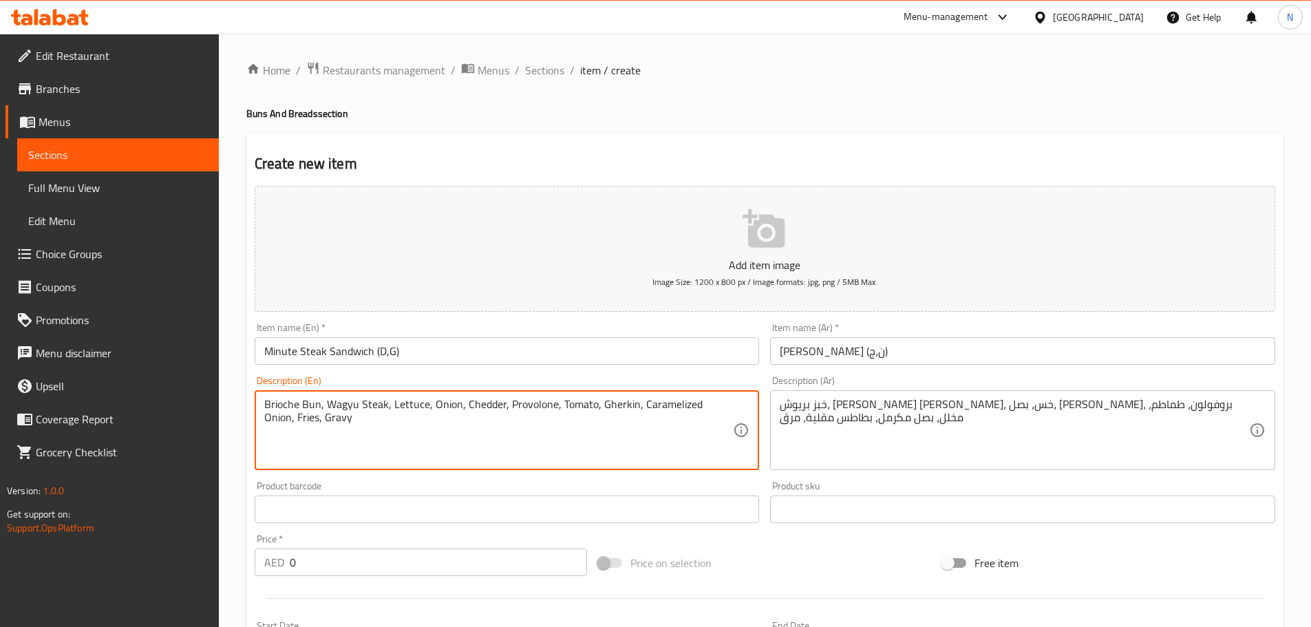
drag, startPoint x: 300, startPoint y: 405, endPoint x: 315, endPoint y: 425, distance: 25.1
type textarea "Brioche bun, wagyu steak, lettuce, onion, chedder, provolone, tomato, gherkin, …"
click at [452, 419] on textarea "Brioche bun, wagyu steak, lettuce, onion, chedder, provolone, tomato, gherkin, …" at bounding box center [498, 430] width 469 height 65
click at [606, 405] on textarea "Brioche bun, wagyu steak, lettuce, onion, chedder, provolone, tomato, gherkin, …" at bounding box center [498, 430] width 469 height 65
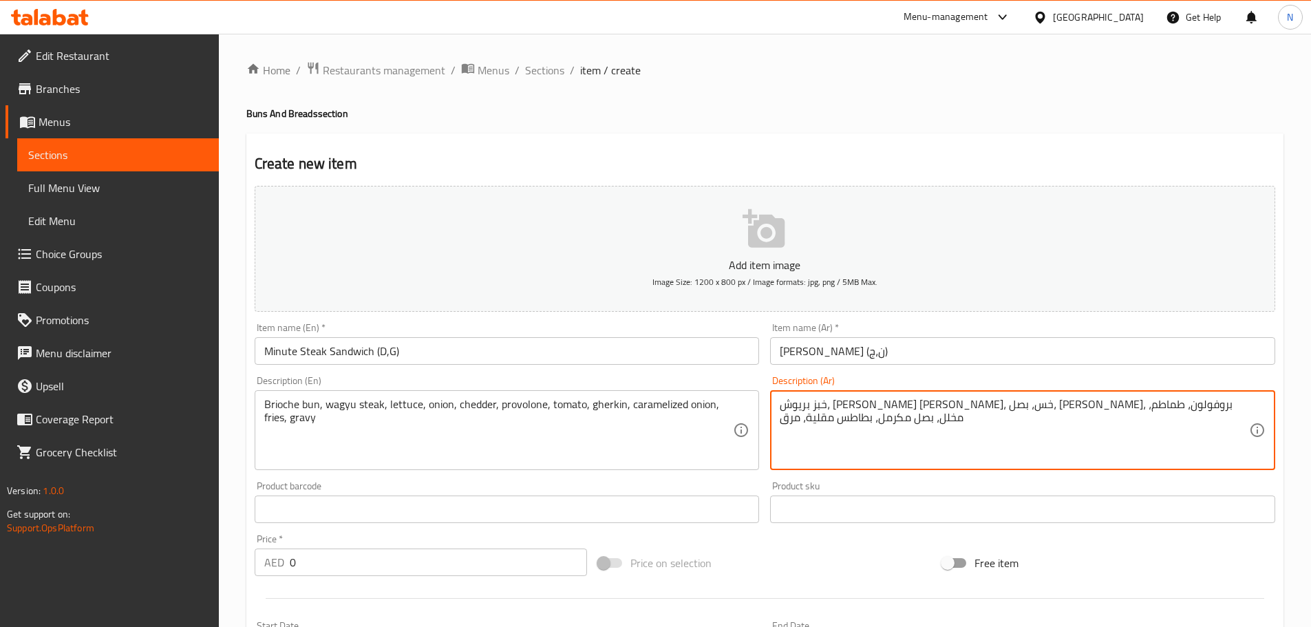
click at [949, 402] on textarea "خبز بريوش، [PERSON_NAME] [PERSON_NAME]، خس، بصل، [PERSON_NAME]، بروفولون، طماطم…" at bounding box center [1014, 430] width 469 height 65
paste textarea "خيار"
type textarea "خبز بريوش، [PERSON_NAME] [PERSON_NAME]، خس، بصل، [PERSON_NAME]، بروفولون، طماطم…"
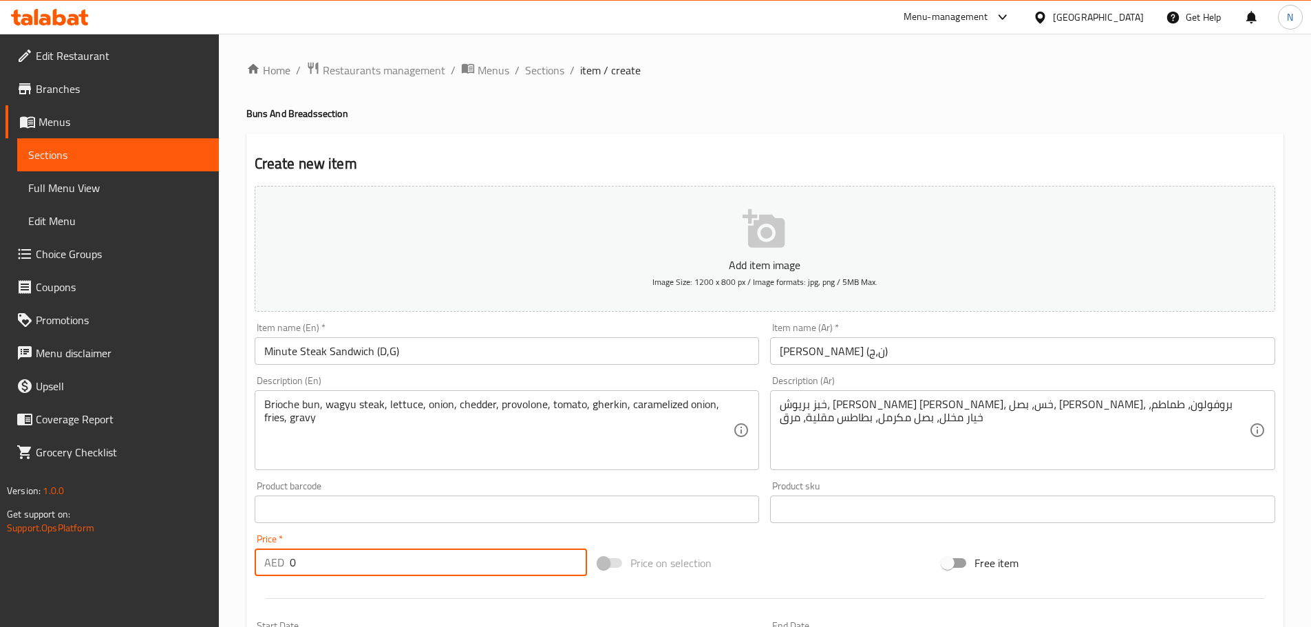
drag, startPoint x: 319, startPoint y: 571, endPoint x: 281, endPoint y: 568, distance: 38.0
click at [281, 568] on div "AED 0 Price *" at bounding box center [421, 563] width 333 height 28
type input "96"
click at [755, 551] on div "Price on selection" at bounding box center [765, 562] width 344 height 37
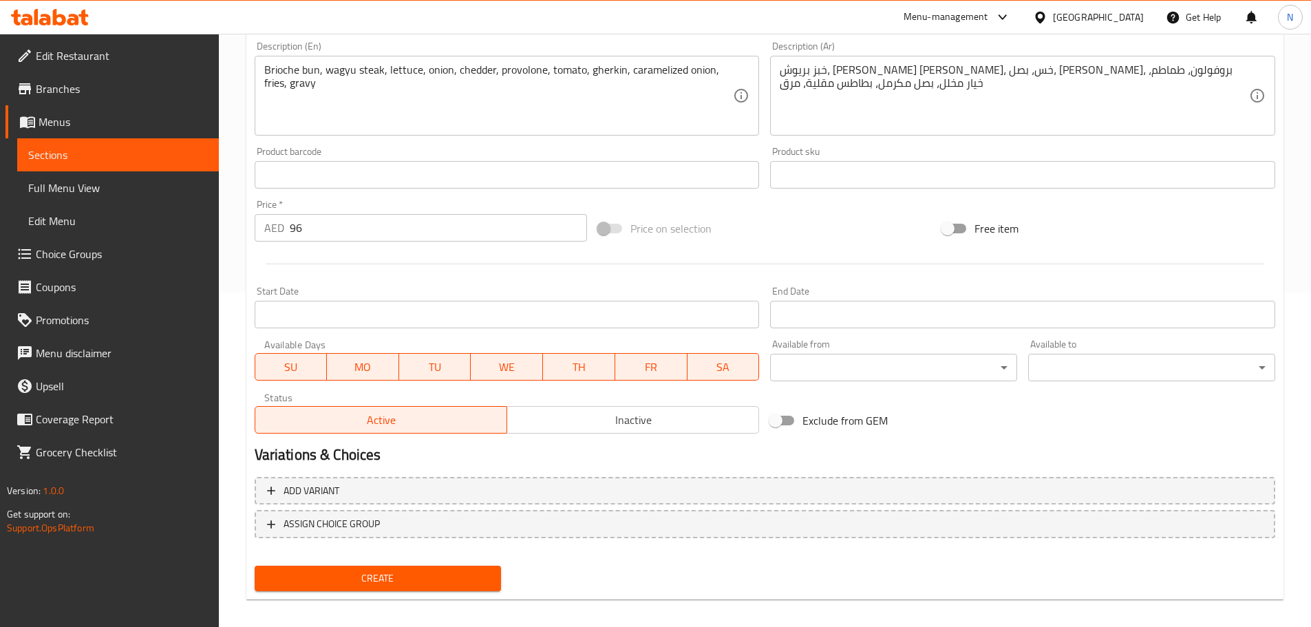
scroll to position [346, 0]
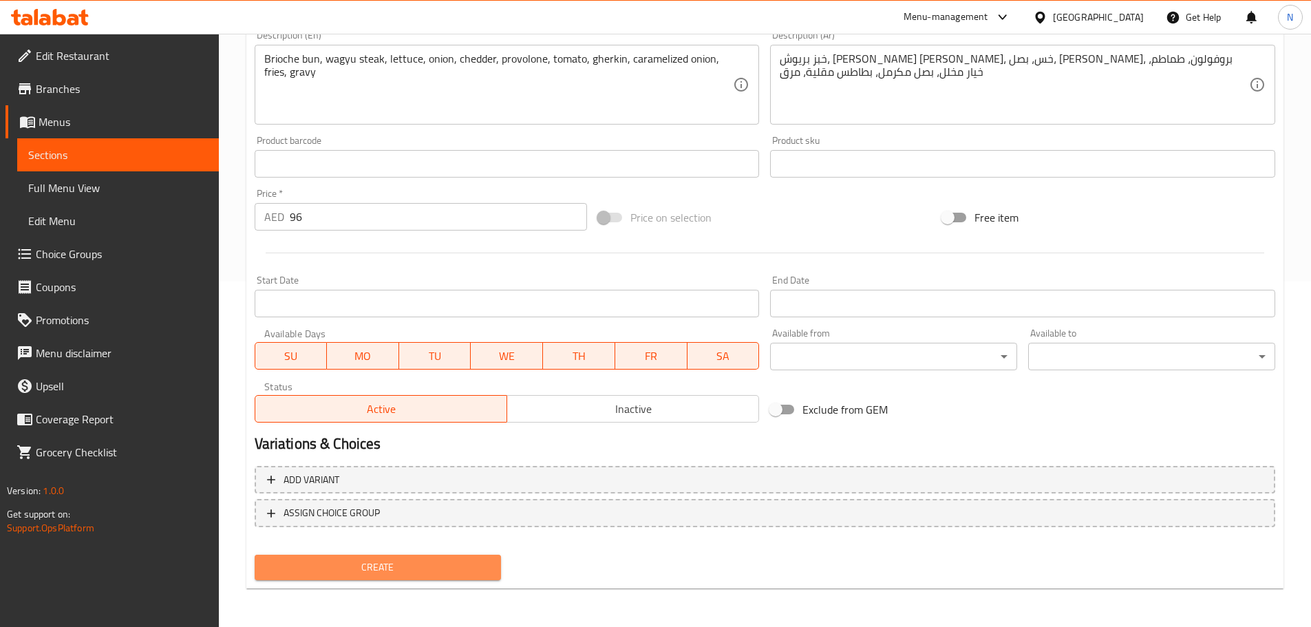
click at [416, 564] on span "Create" at bounding box center [378, 567] width 225 height 17
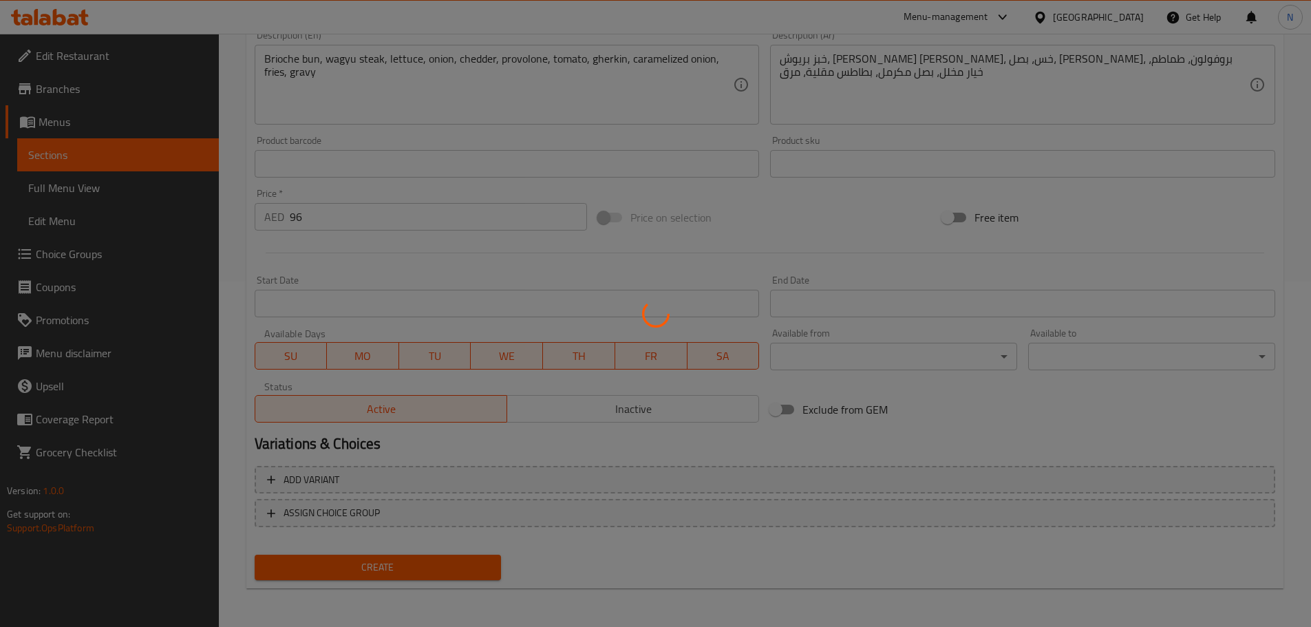
type input "0"
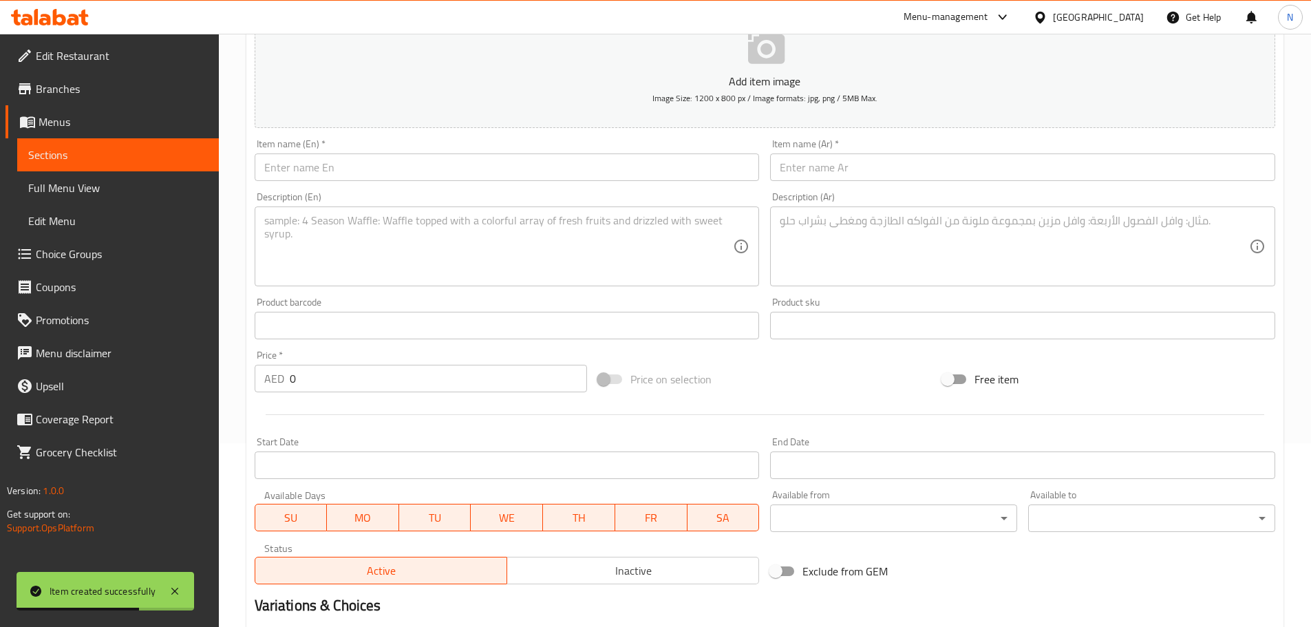
scroll to position [139, 0]
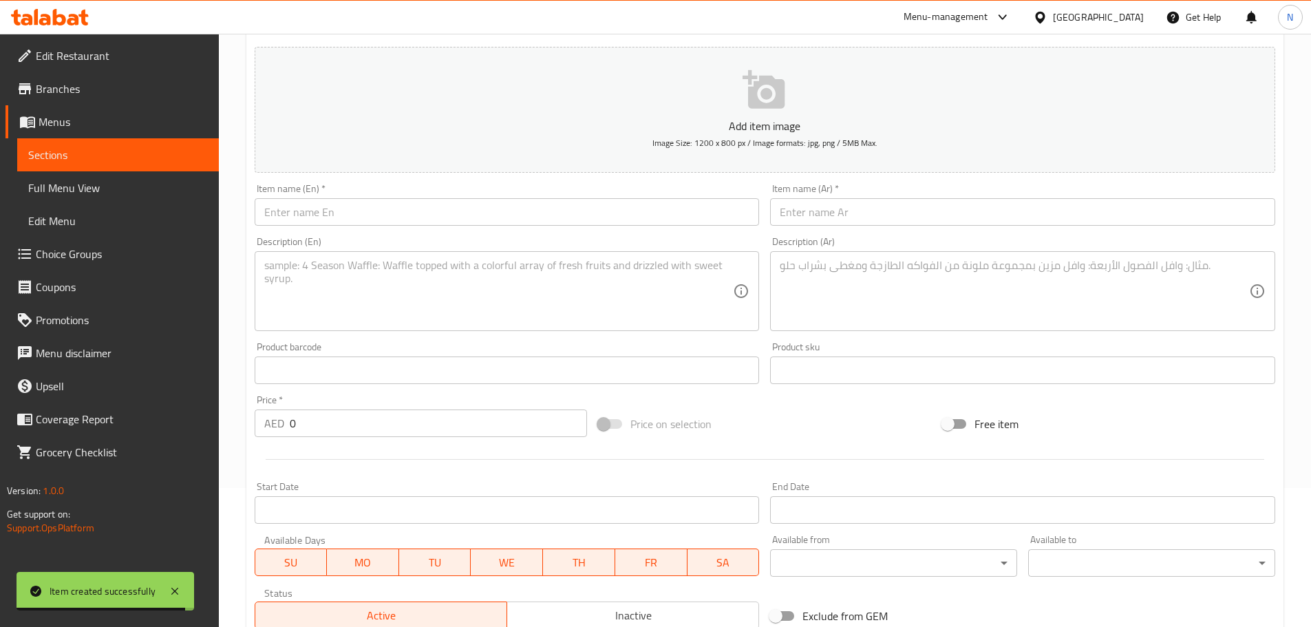
click at [434, 187] on div "Item name (En)   * Item name (En) *" at bounding box center [507, 205] width 505 height 42
click at [440, 215] on input "text" at bounding box center [507, 212] width 505 height 28
paste input "Chicken Burger D,G"
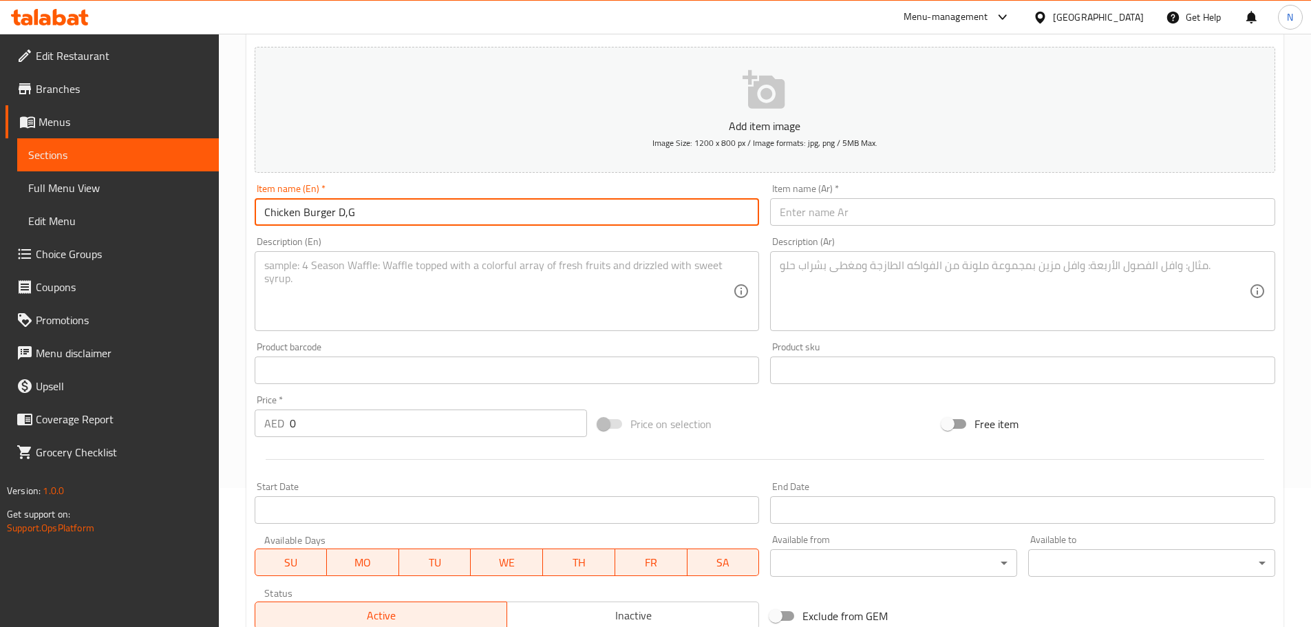
type input "Chicken Burger D,G"
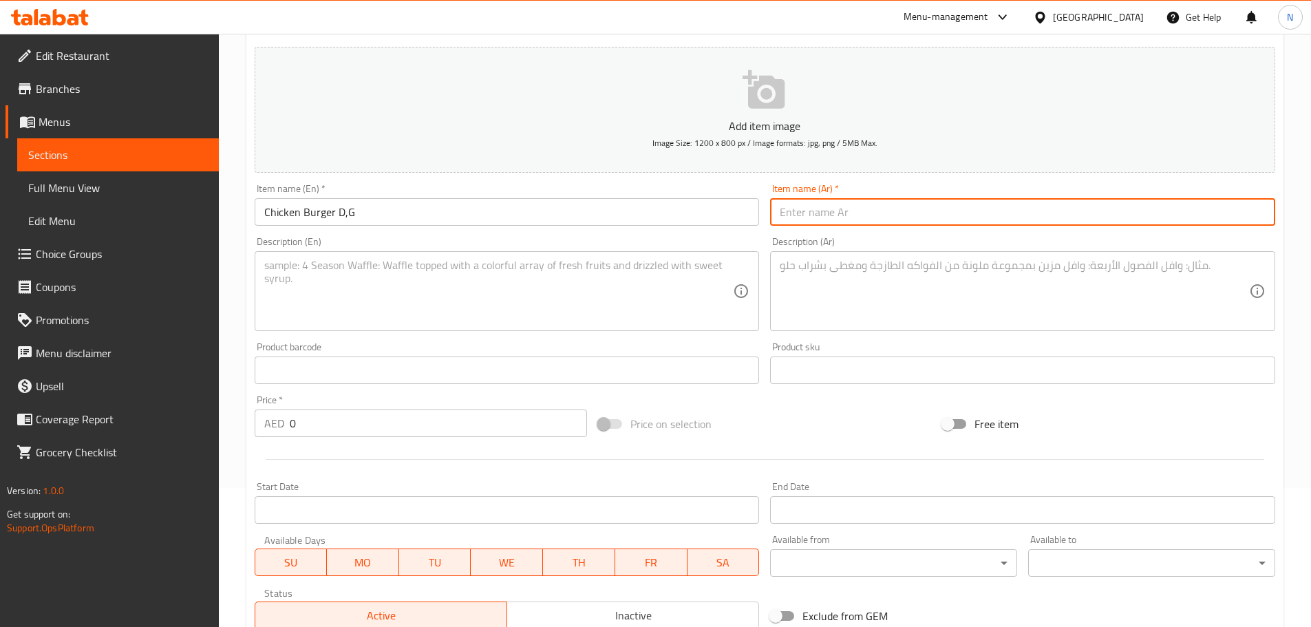
click at [920, 202] on input "text" at bounding box center [1022, 212] width 505 height 28
paste input "برجر دجاج د،ج"
type input "برجر دجاج د،ج"
click at [515, 295] on textarea at bounding box center [498, 291] width 469 height 65
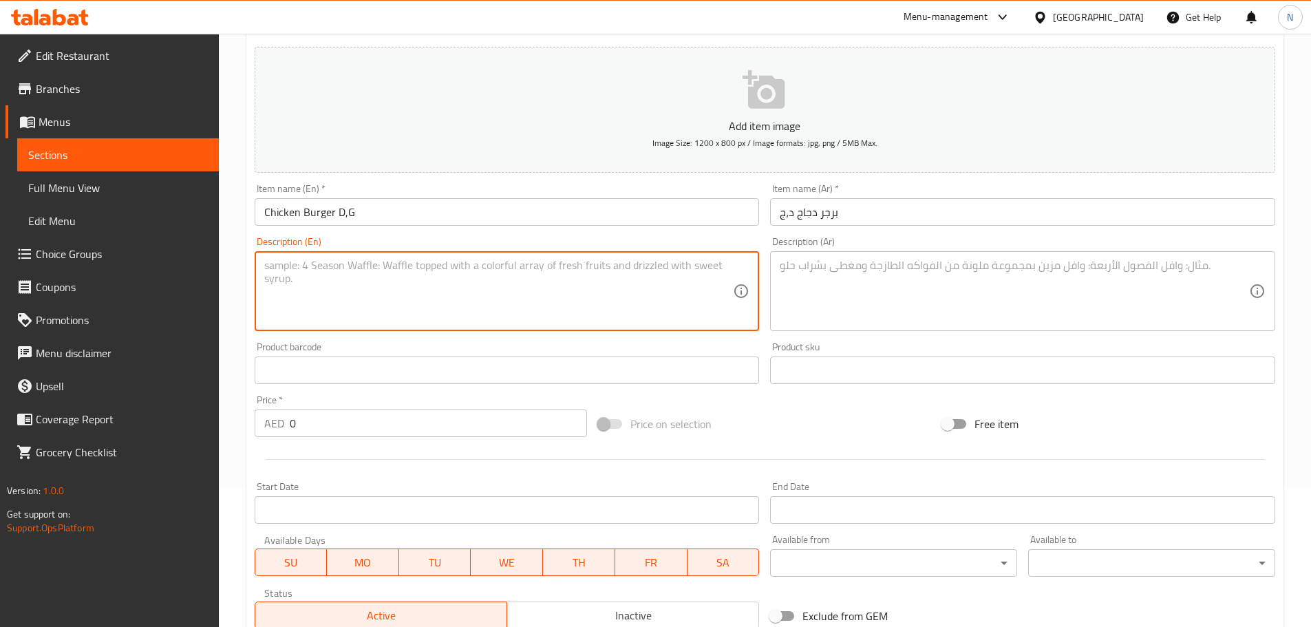
paste textarea "Choice of Grilled or Breaded Chicken Breast Brioche Bun, Cheddar Cheese Sauce, …"
drag, startPoint x: 310, startPoint y: 264, endPoint x: 452, endPoint y: 288, distance: 143.8
click at [452, 288] on textarea "Choice of Grilled or Breaded Chicken Breast Brioche Bun, Cheddar Cheese Sauce, …" at bounding box center [498, 291] width 469 height 65
click at [573, 286] on textarea "Choice of grilled or breaded chicken breast brioche bun, cheddar cheese sauce, …" at bounding box center [498, 291] width 469 height 65
type textarea "Choice of grilled or breaded chicken breast brioche bun, cheddar cheese sauce, …"
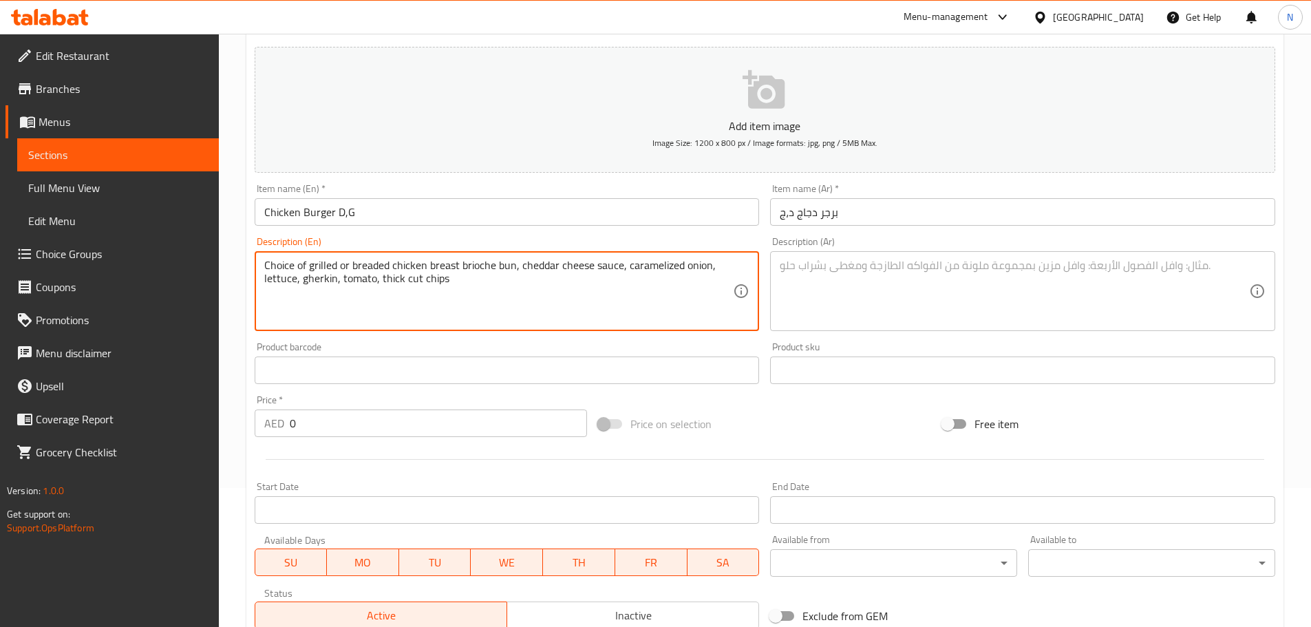
click at [987, 303] on textarea at bounding box center [1014, 291] width 469 height 65
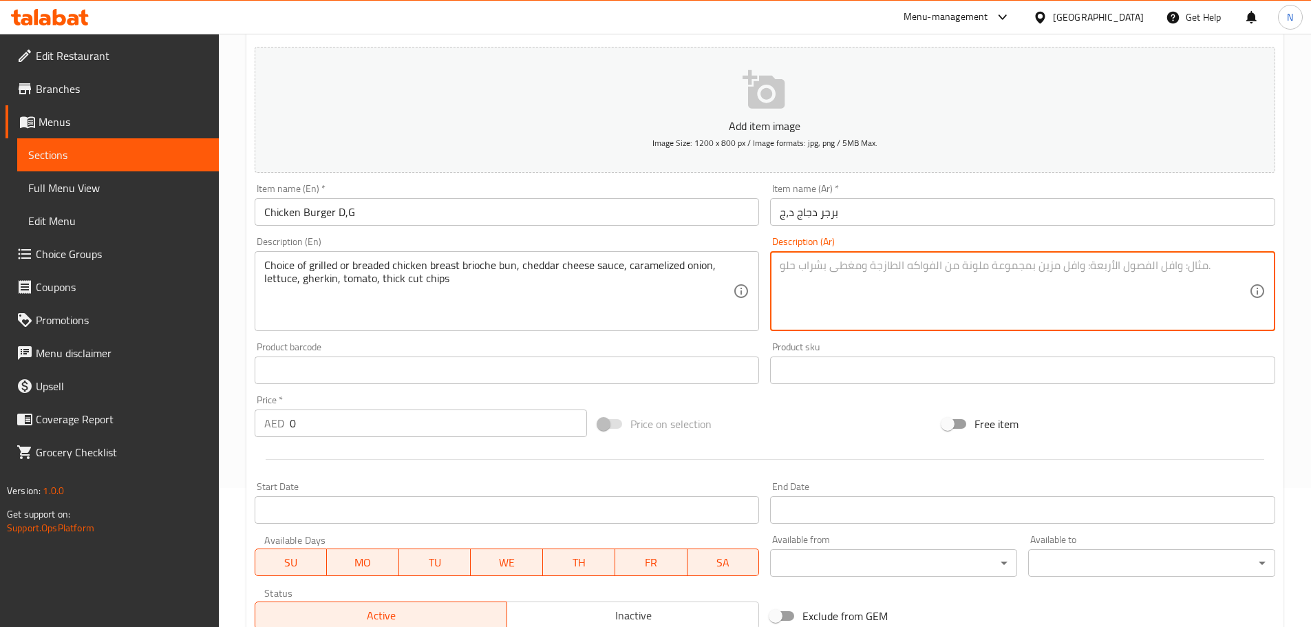
paste textarea "اختيارك من صدور الدجاج المشوية أو بالبقسماط مع كيزر البريوش، صلصة الجبن الشيدر،…"
type textarea "اختيارك من صدور الدجاج المشوية أو بالبقسماط مع كيزر البريوش، صلصة الجبن الشيدر،…"
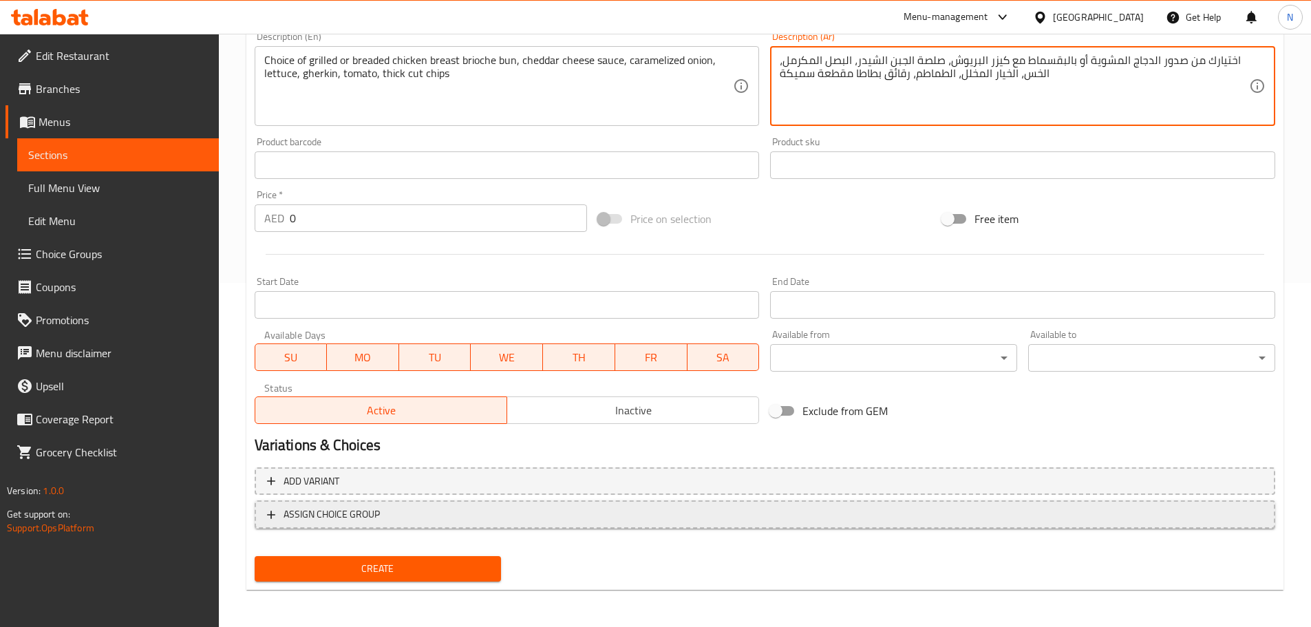
scroll to position [346, 0]
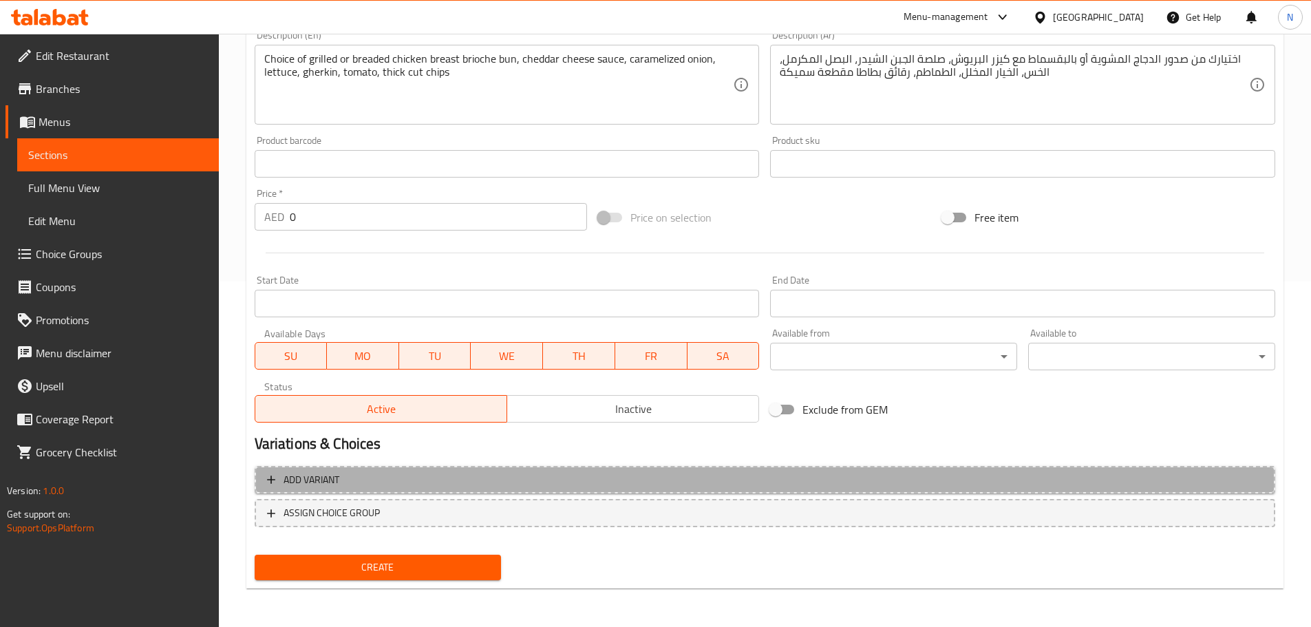
click at [1204, 479] on span "Add variant" at bounding box center [765, 480] width 996 height 17
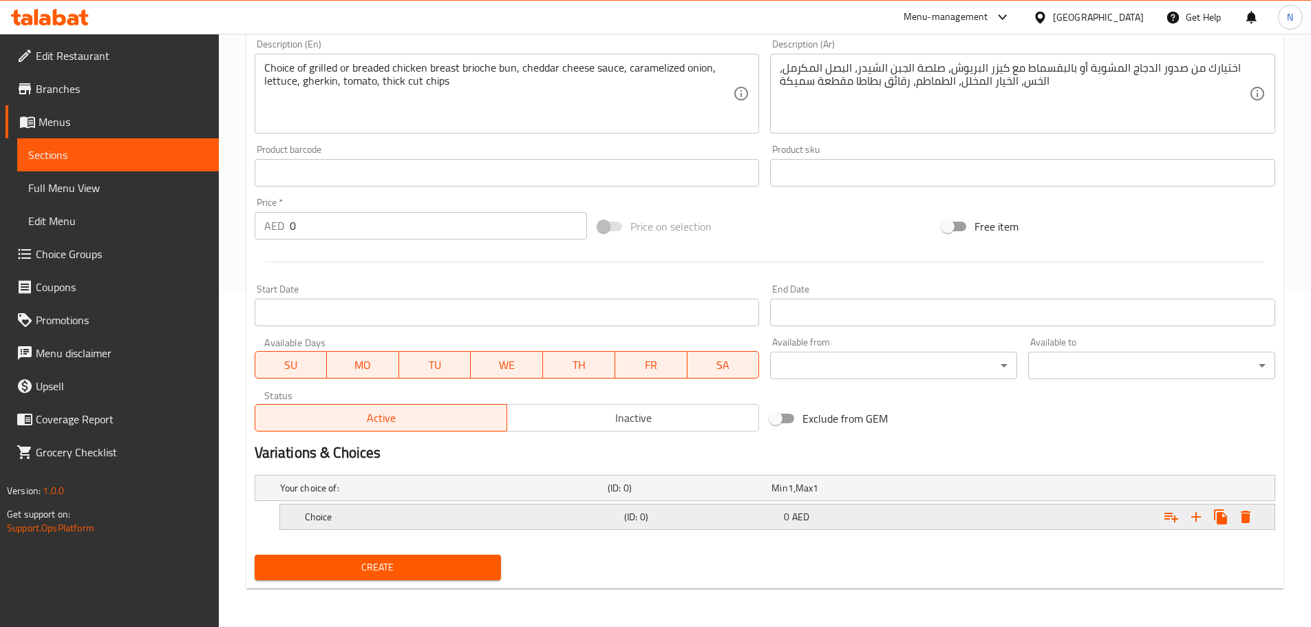
click at [1192, 518] on icon "Expand" at bounding box center [1196, 517] width 17 height 17
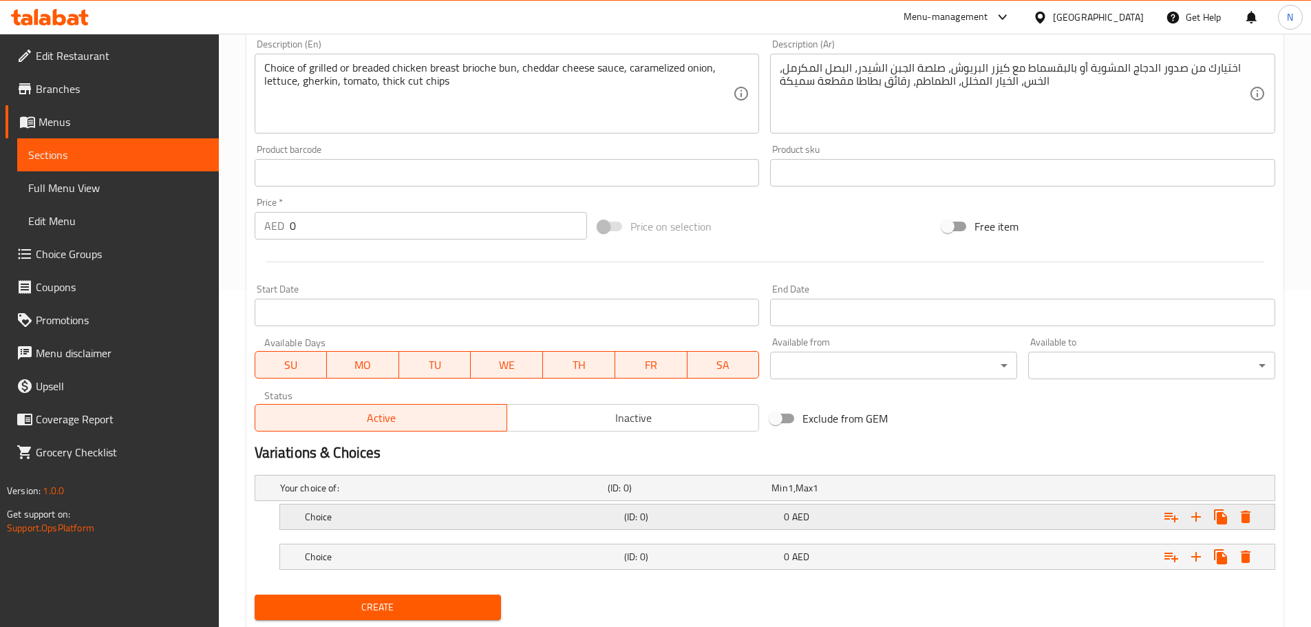
click at [633, 519] on h5 "(ID: 0)" at bounding box center [701, 517] width 154 height 14
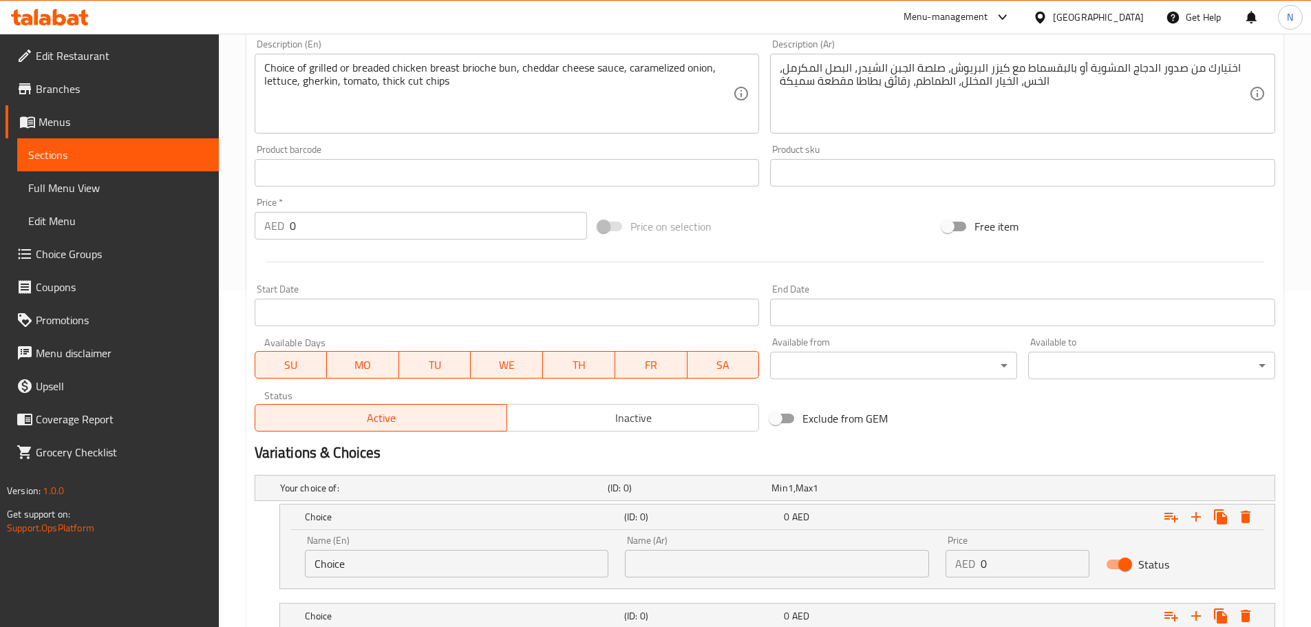
click at [428, 572] on input "Choice" at bounding box center [457, 564] width 304 height 28
paste input "Grilled"
type input "Grilled"
click at [857, 562] on input "text" at bounding box center [777, 564] width 304 height 28
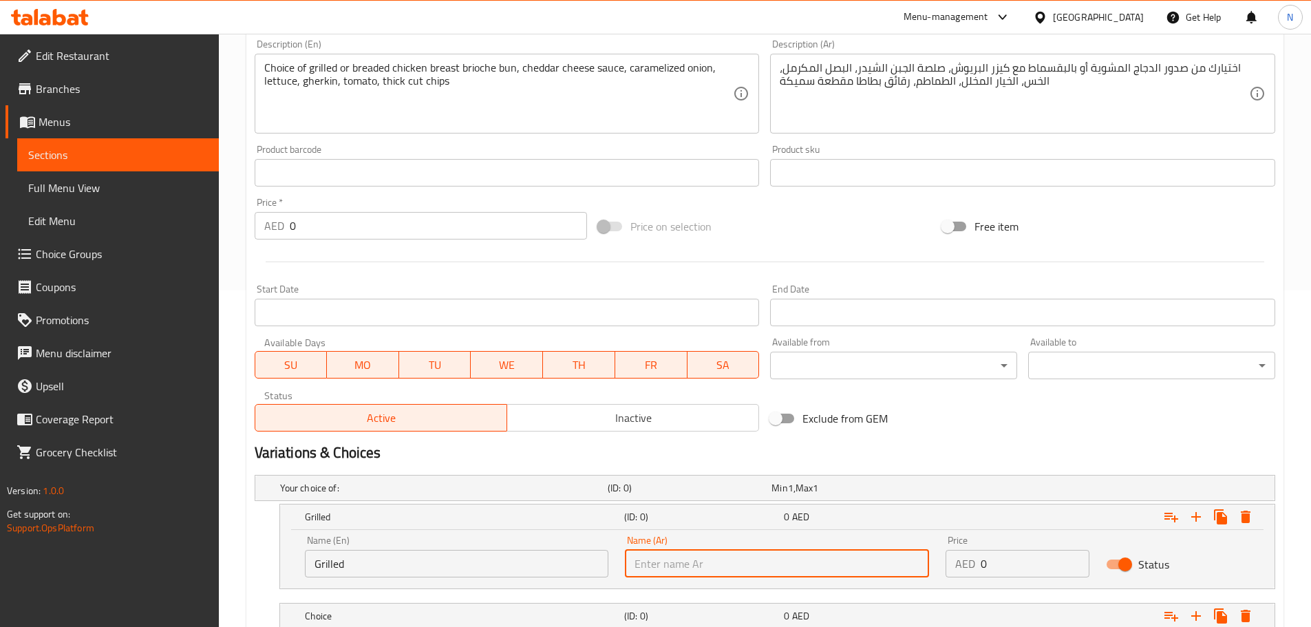
paste input "مشوي"
type input "مشوي"
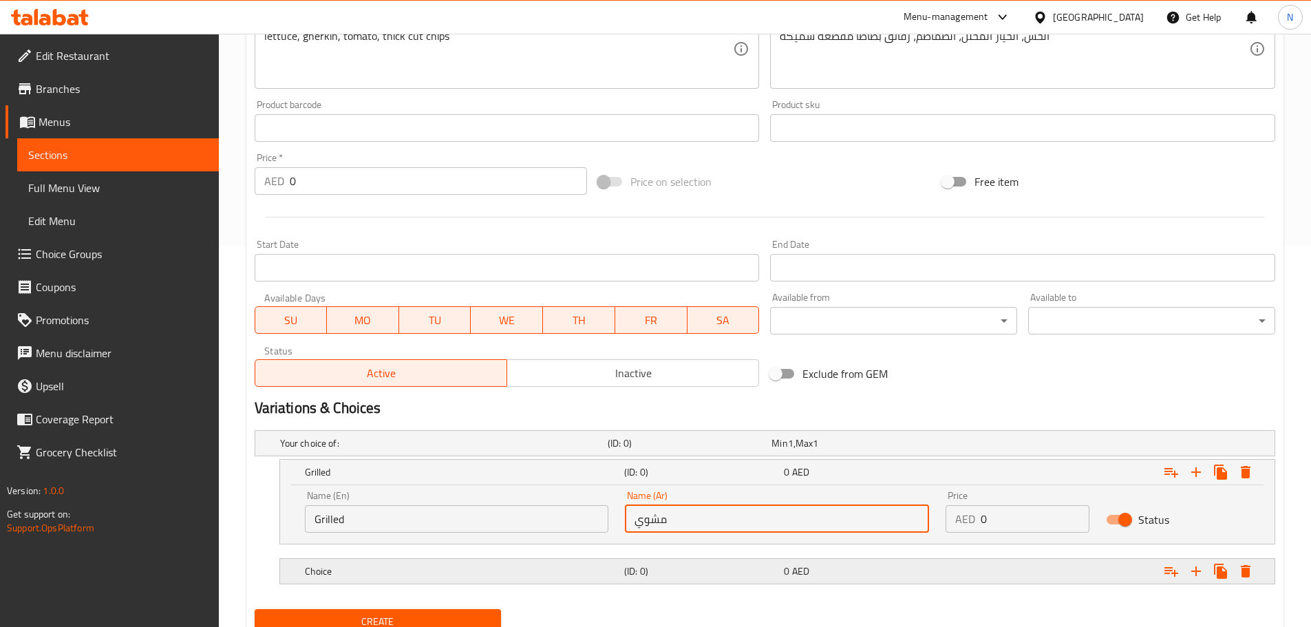
scroll to position [405, 0]
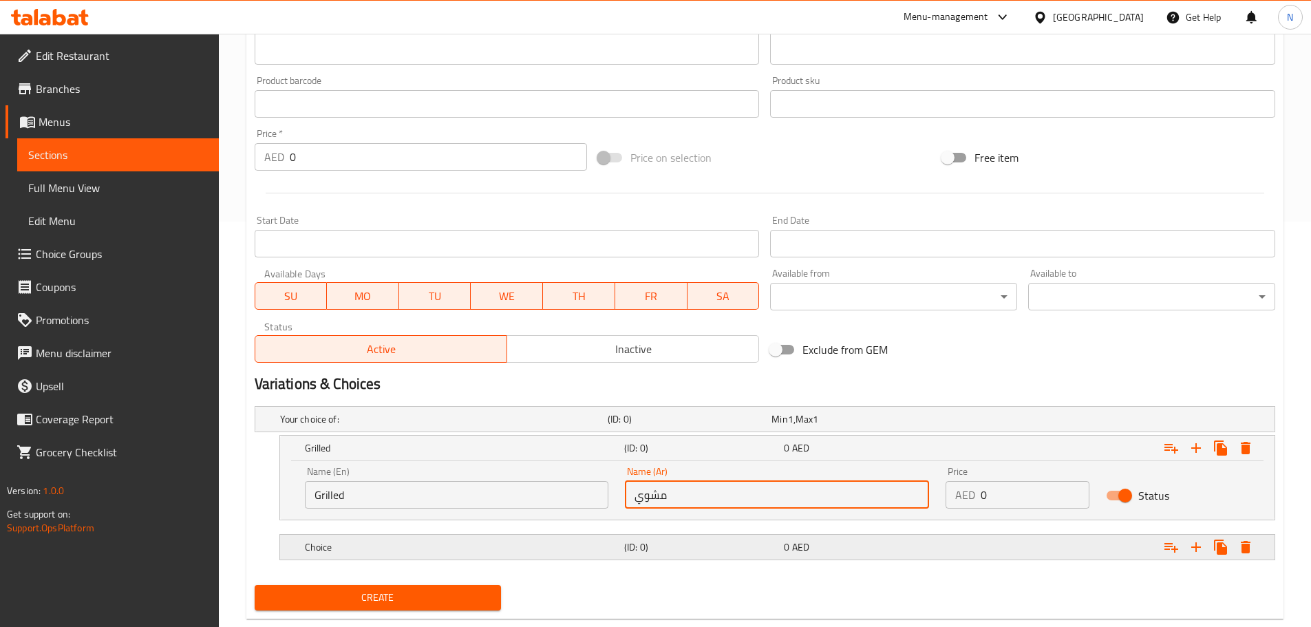
click at [463, 554] on div "Choice" at bounding box center [461, 547] width 319 height 19
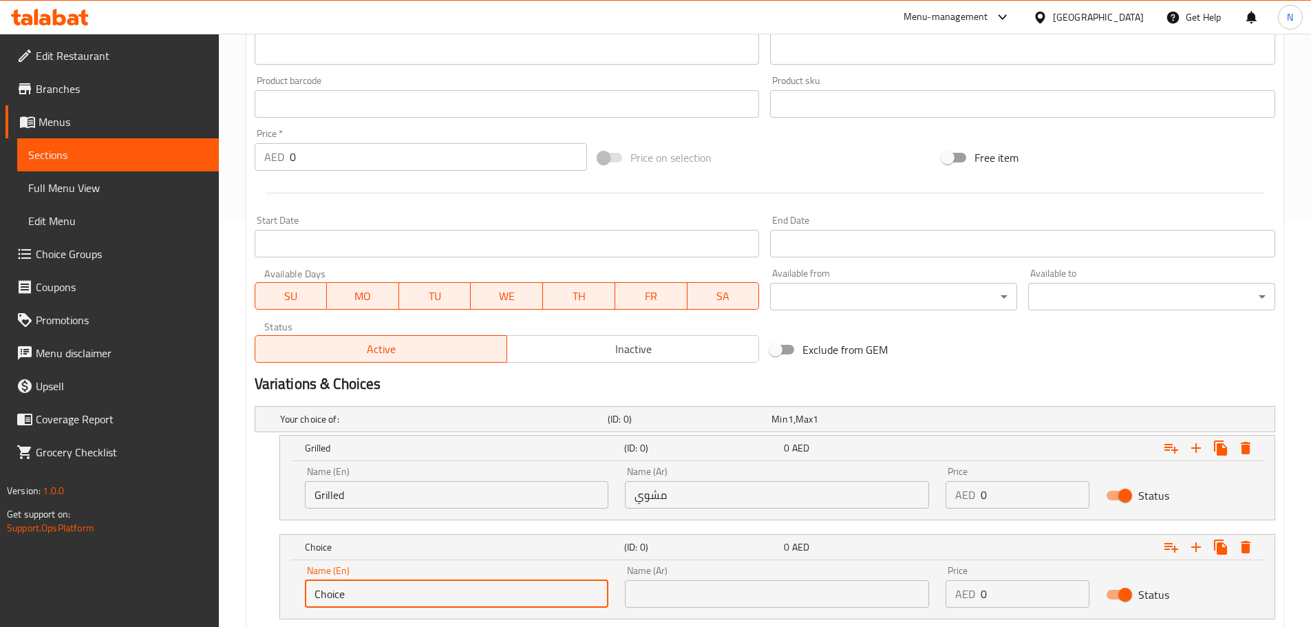
click at [467, 593] on input "Choice" at bounding box center [457, 594] width 304 height 28
paste input "Breaded"
type input "Breaded"
click at [1010, 592] on input "0" at bounding box center [1035, 594] width 109 height 28
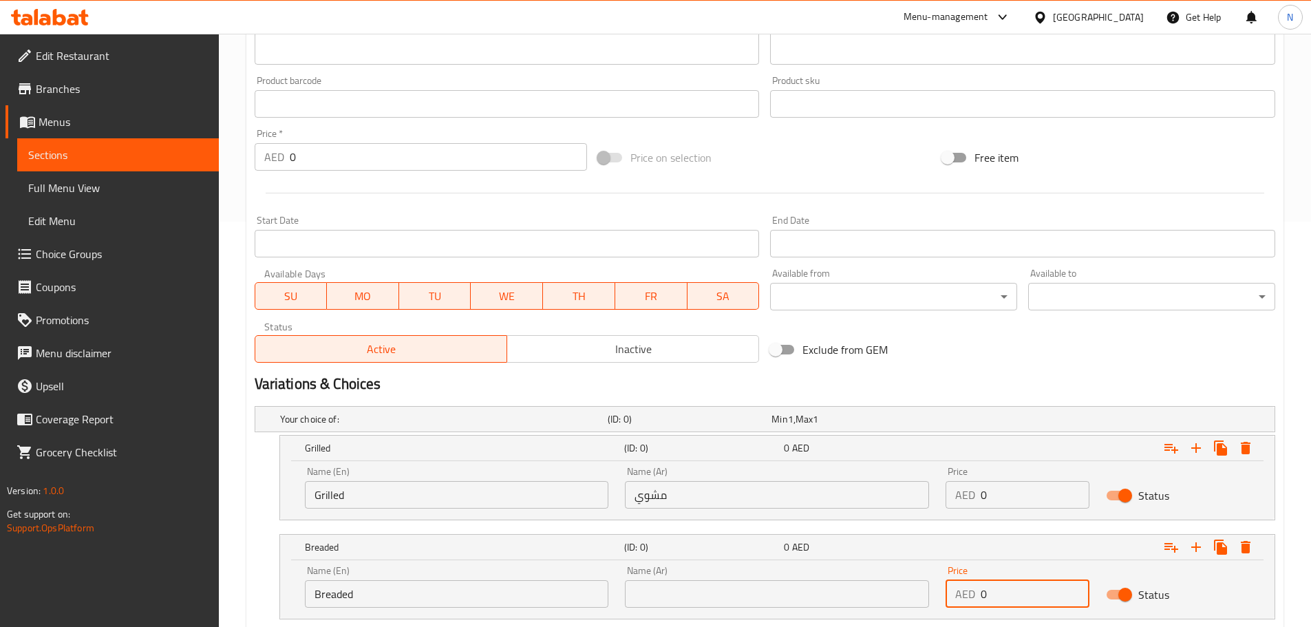
click at [867, 585] on input "text" at bounding box center [777, 594] width 304 height 28
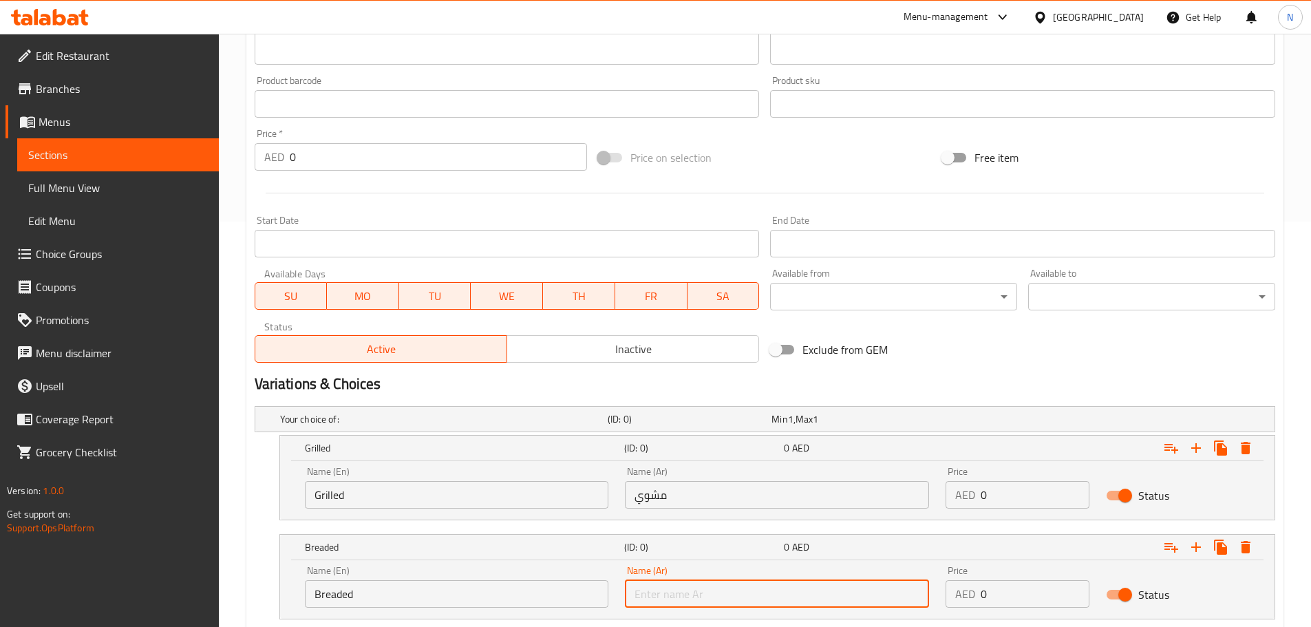
click at [867, 585] on input "text" at bounding box center [777, 594] width 304 height 28
paste input "بالبقسماط"
type input "بالبقسماط"
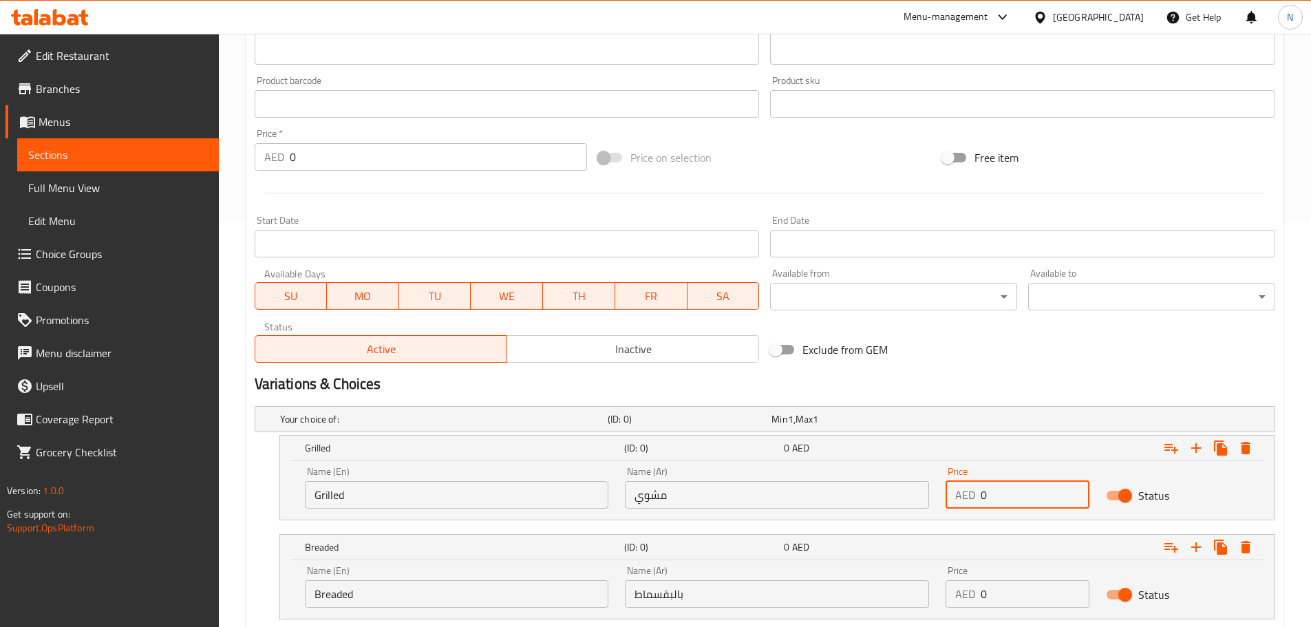
drag, startPoint x: 989, startPoint y: 503, endPoint x: 976, endPoint y: 498, distance: 13.9
click at [976, 498] on div "AED 0 Price" at bounding box center [1018, 495] width 144 height 28
paste input "96.0"
type input "96.00"
click at [979, 593] on div "AED 0 Price" at bounding box center [1018, 594] width 144 height 28
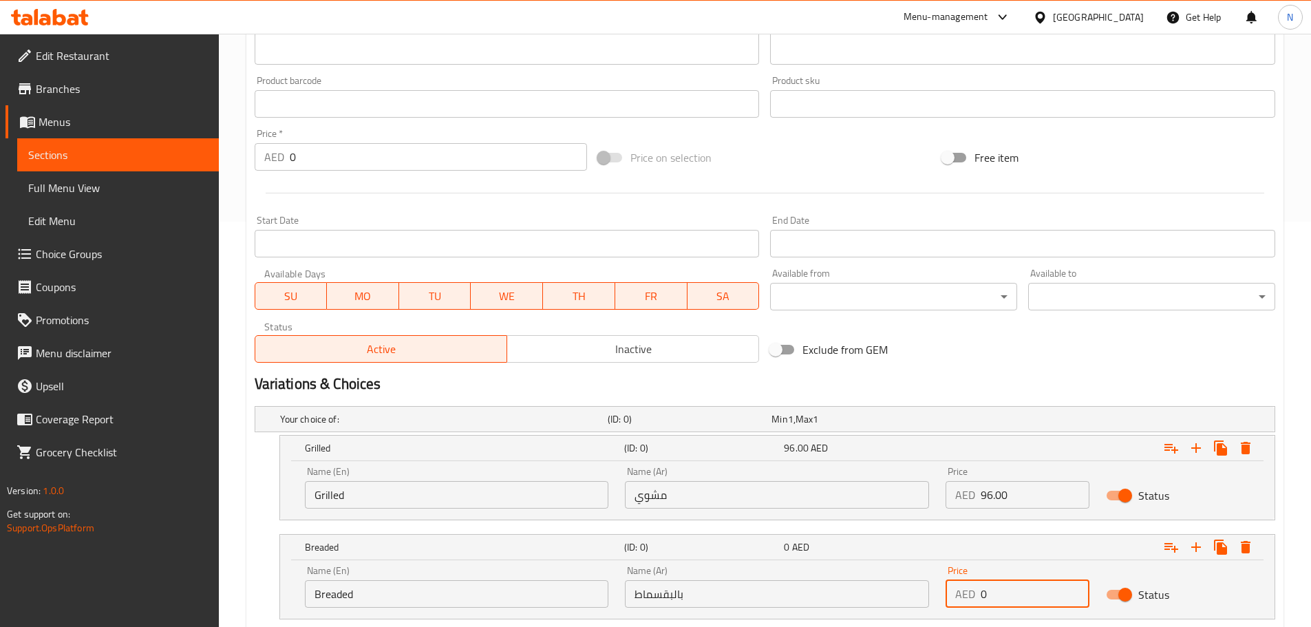
paste input "96.0"
type input "96.00"
click at [958, 360] on div "Exclude from GEM" at bounding box center [937, 349] width 344 height 37
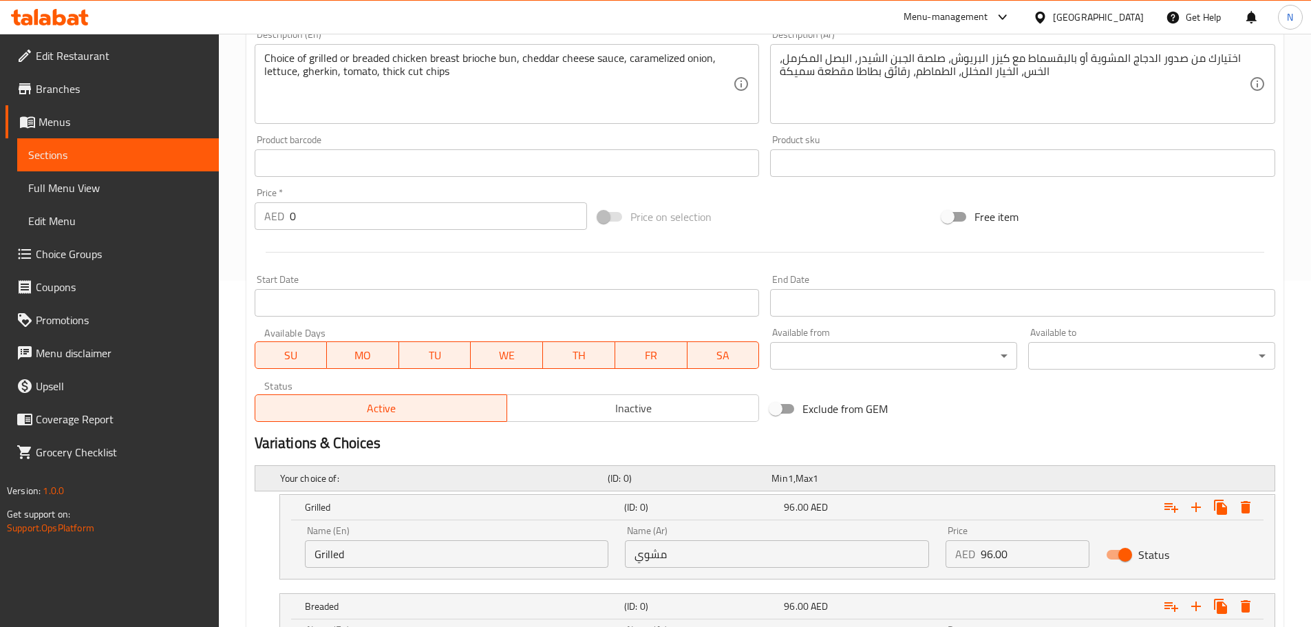
scroll to position [151, 0]
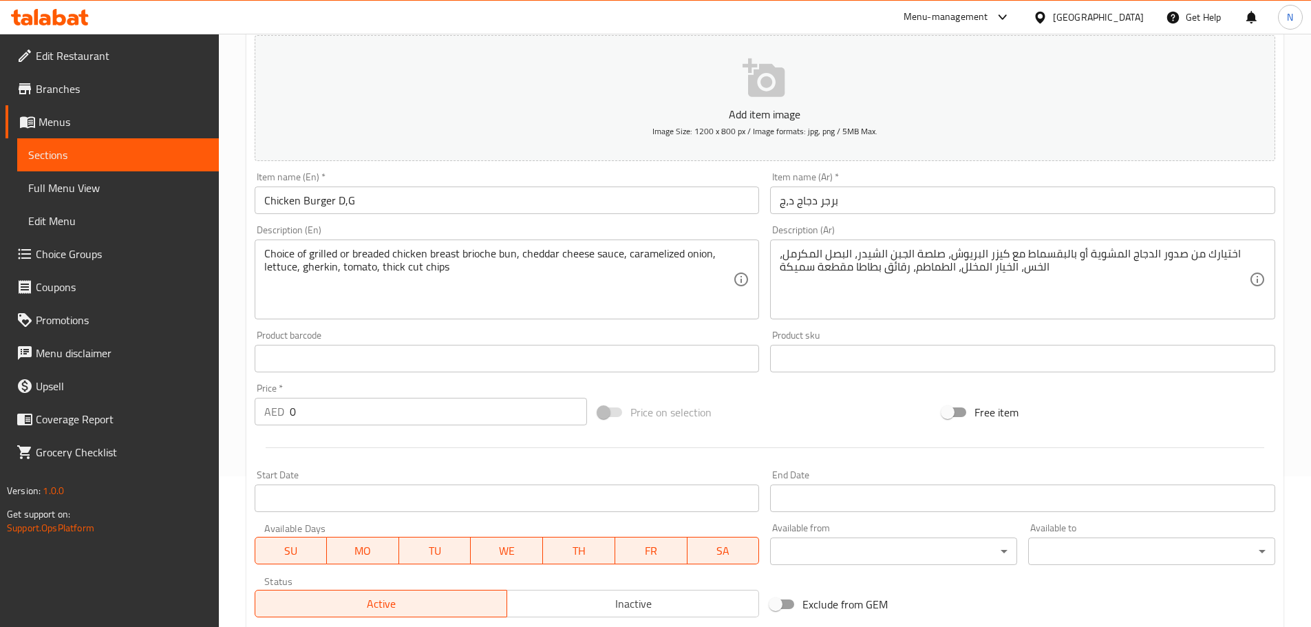
click at [821, 405] on div "Price on selection" at bounding box center [765, 412] width 344 height 37
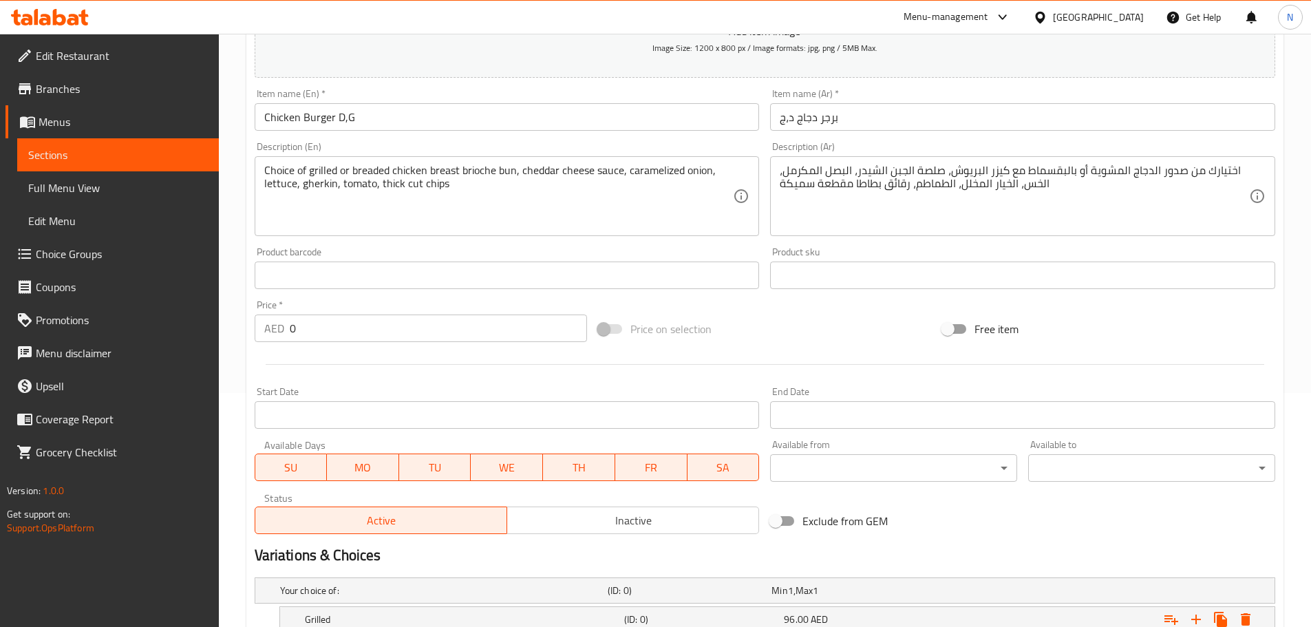
scroll to position [495, 0]
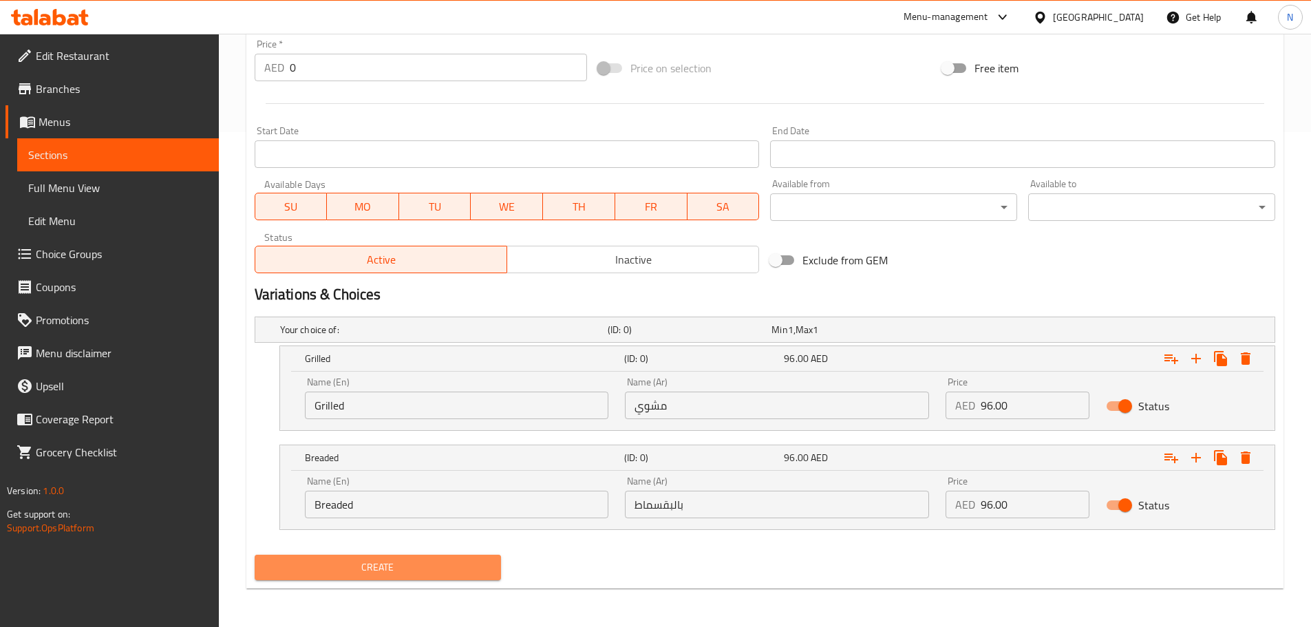
click at [461, 562] on span "Create" at bounding box center [378, 567] width 225 height 17
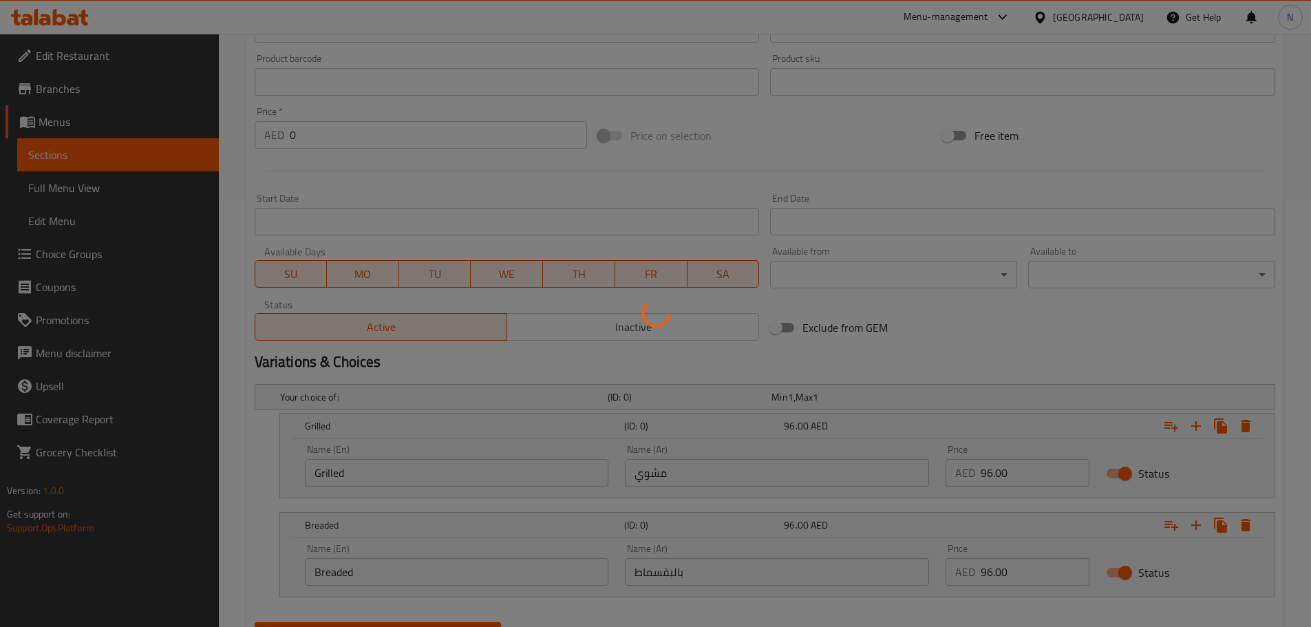
scroll to position [220, 0]
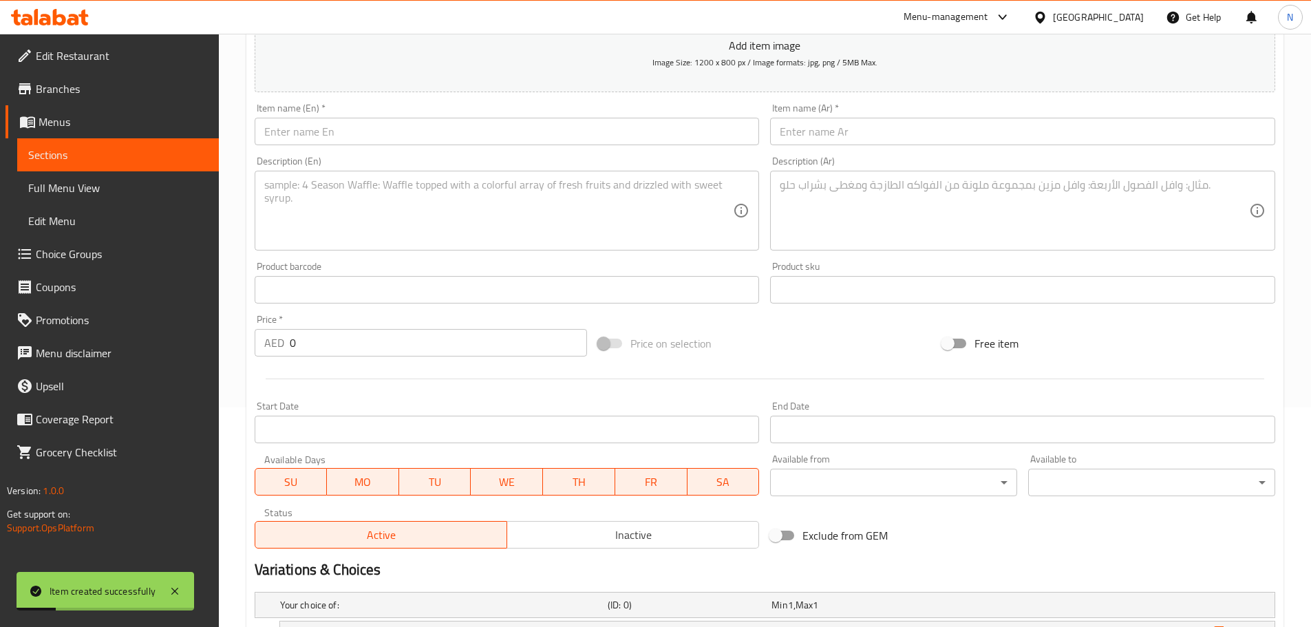
click at [454, 135] on input "text" at bounding box center [507, 132] width 505 height 28
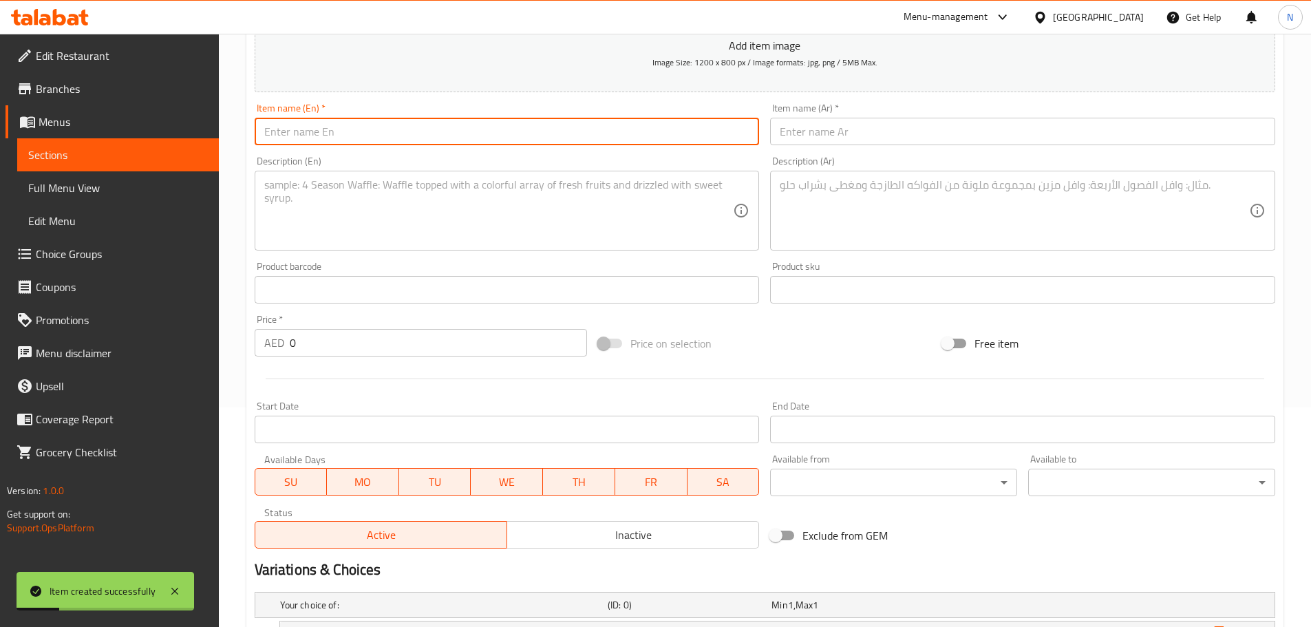
paste input "Vegetarian Burger (G, VG)"
type input "Vegetarian Burger (G, VG)"
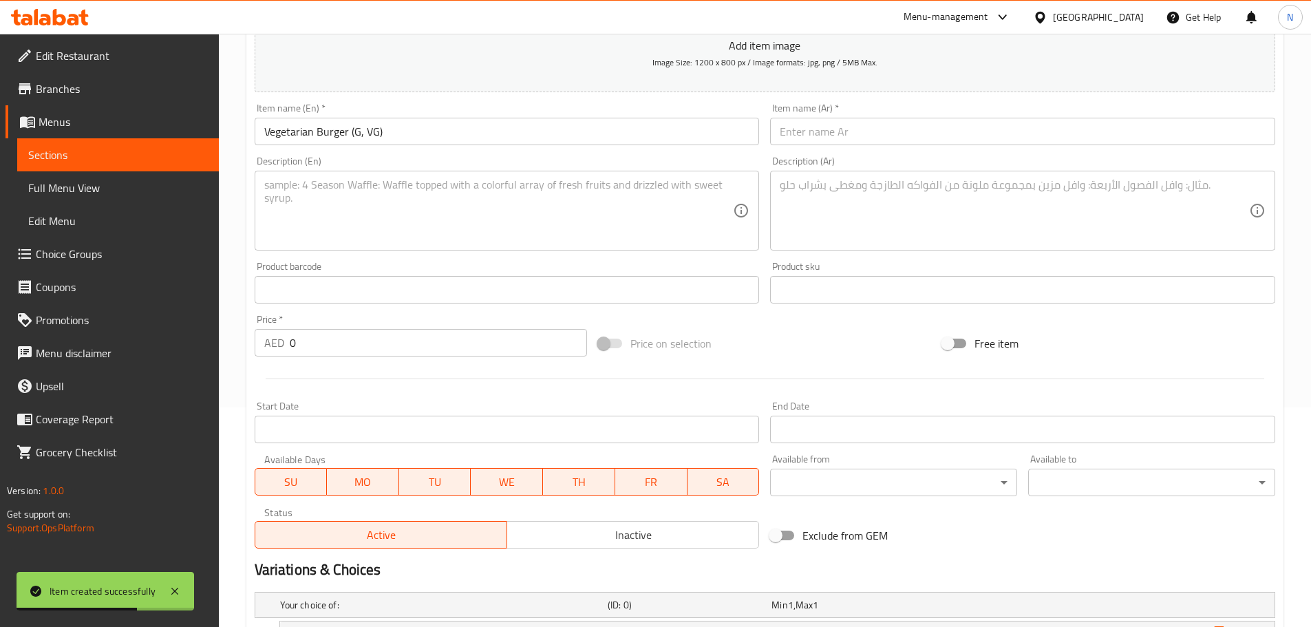
click at [904, 112] on div "Item name (Ar)   * Item name (Ar) *" at bounding box center [1022, 124] width 505 height 42
click at [903, 123] on input "text" at bounding box center [1022, 132] width 505 height 28
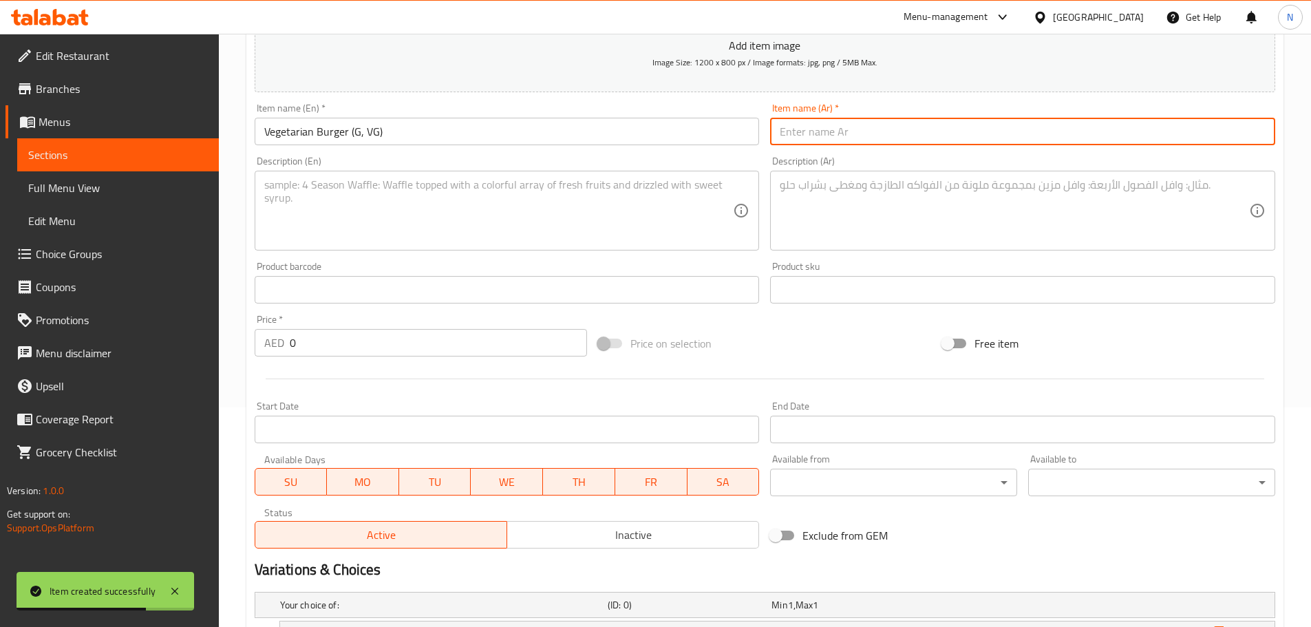
paste input "برجر نباتي (ج، في ج)"
type input "برجر نباتي (ج، في ج)"
click at [632, 220] on textarea at bounding box center [498, 210] width 469 height 65
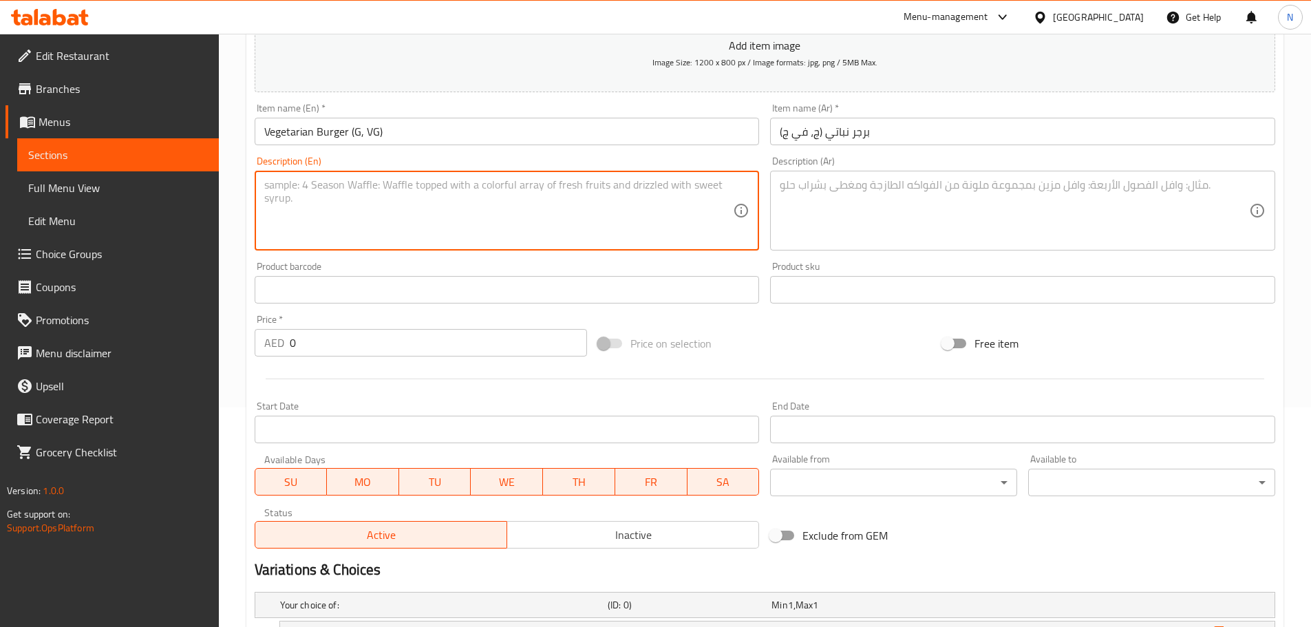
paste textarea "Brioche bun, portobello mushrooms, TKR cheese, caramelized onions, pickles, let…"
type textarea "Brioche bun, portobello mushrooms, TKR cheese, caramelized onions, pickles, let…"
click at [999, 231] on textarea at bounding box center [1014, 210] width 469 height 65
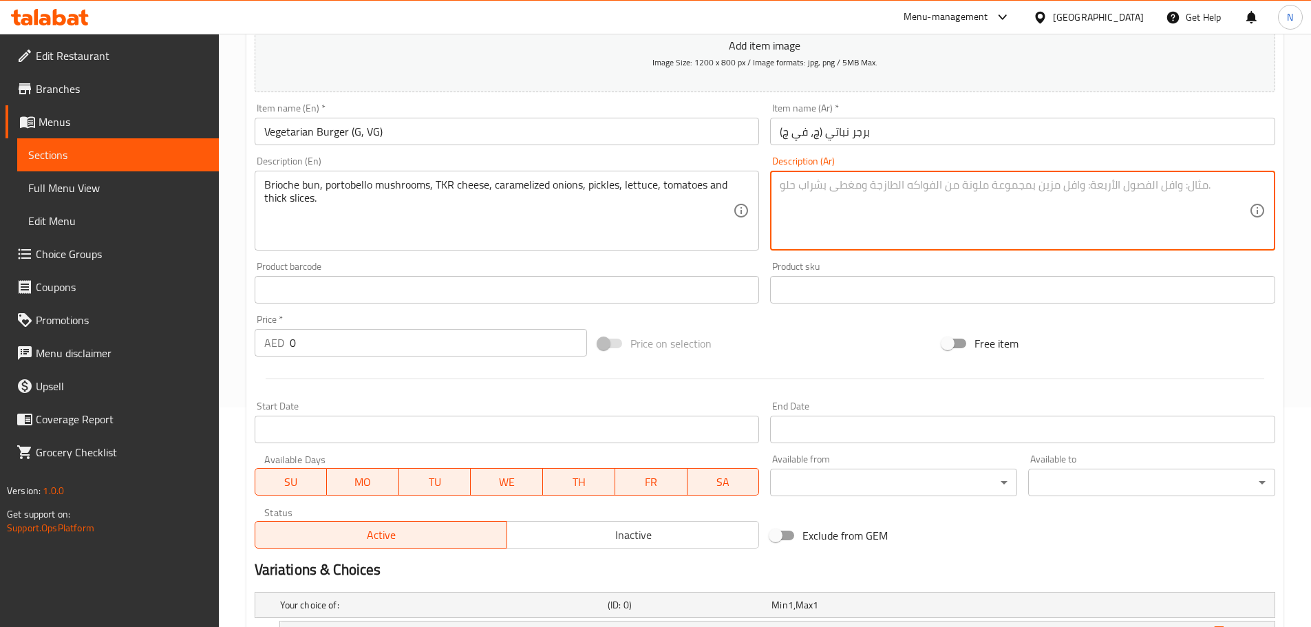
paste textarea "خبز بريوش، فطر بورتوبيللو، جبنة تي كي آر، بصل مكرمل، مخلل، خس، طماطم وشرائح سمي…"
type textarea "خبز بريوش، فطر بورتوبيللو، جبنة تي كي آر، بصل مكرمل، مخلل، خس، طماطم وشرائح سمي…"
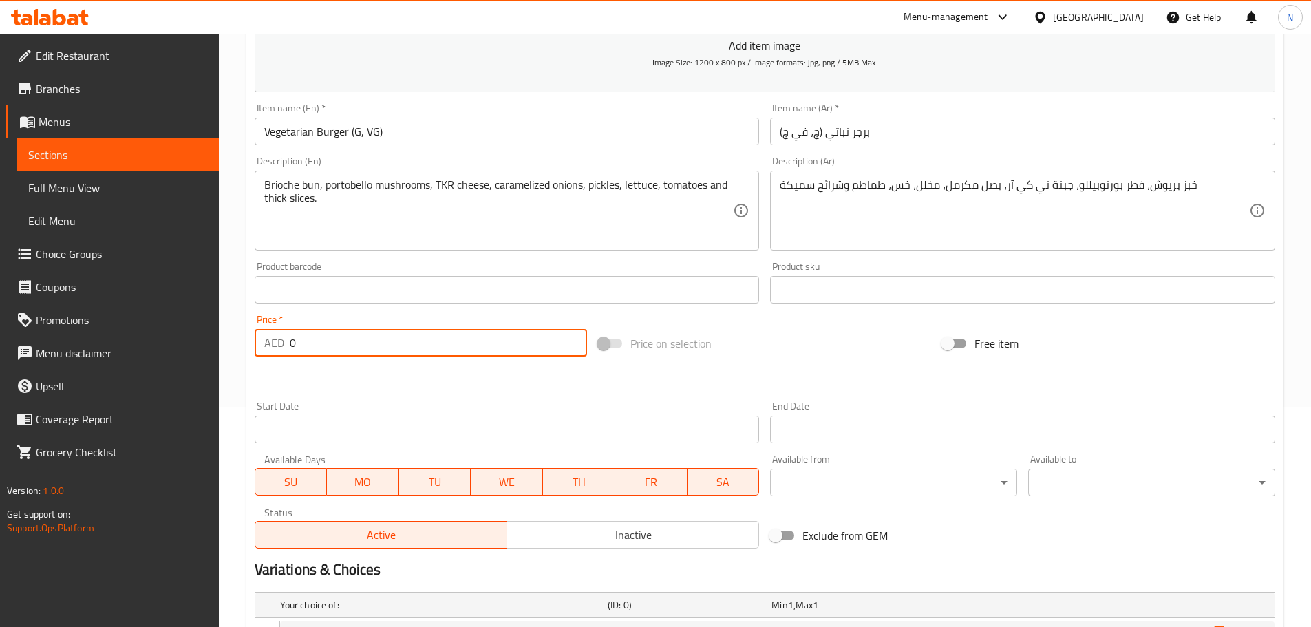
drag, startPoint x: 315, startPoint y: 343, endPoint x: 286, endPoint y: 345, distance: 29.7
click at [286, 345] on div "AED 0 Price *" at bounding box center [421, 343] width 333 height 28
type input "96"
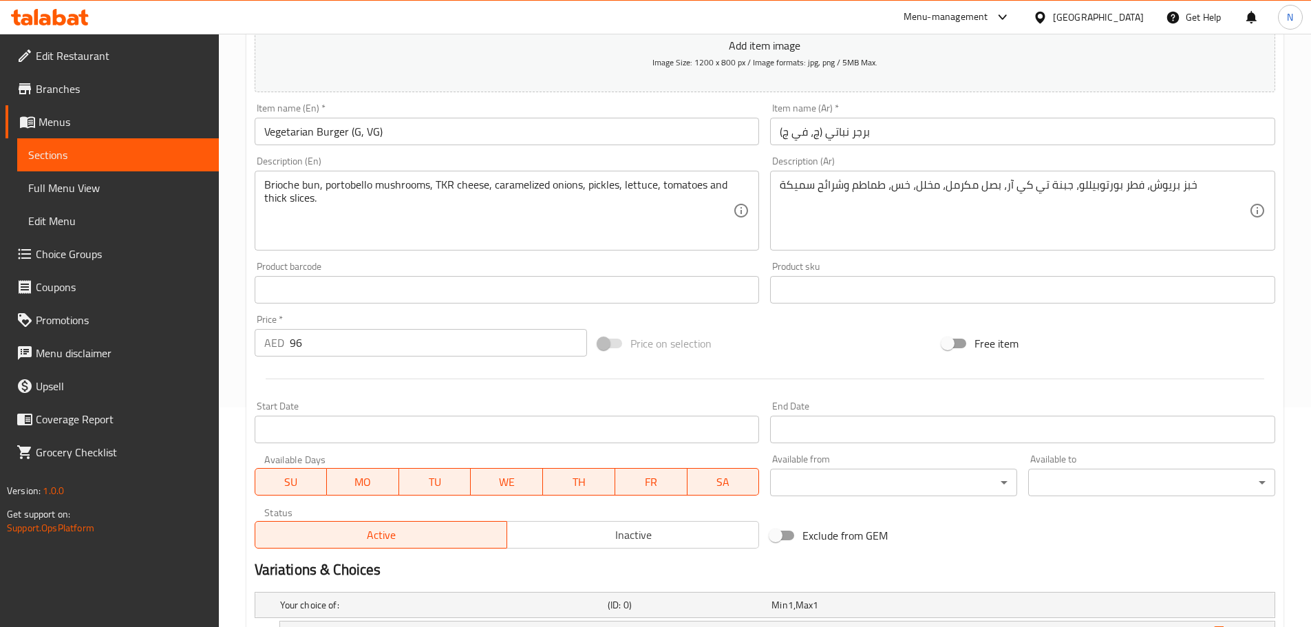
click at [796, 350] on div "Price on selection" at bounding box center [765, 343] width 344 height 37
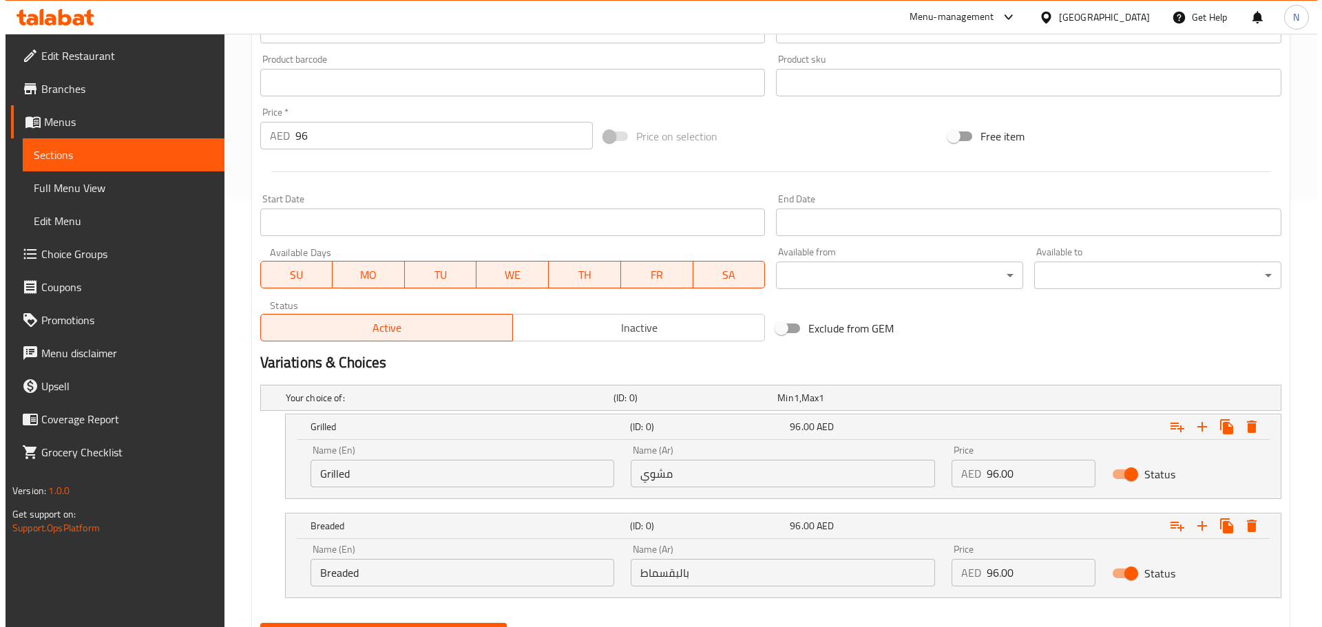
scroll to position [495, 0]
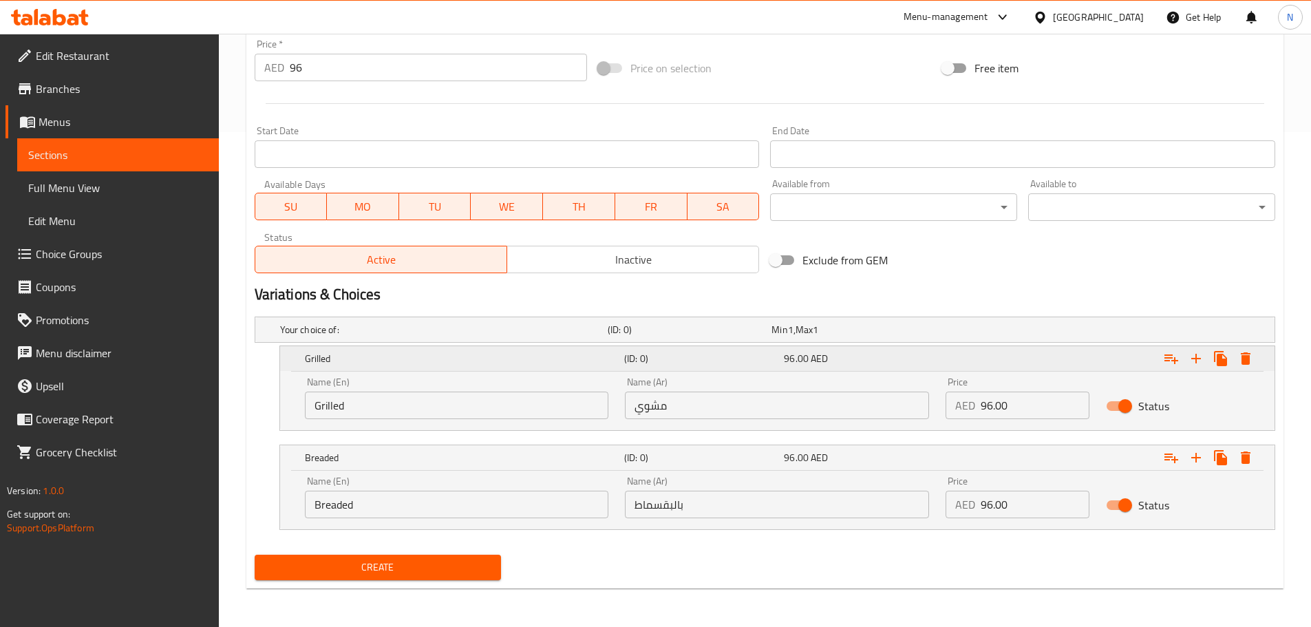
click at [1249, 363] on icon "Expand" at bounding box center [1246, 358] width 10 height 12
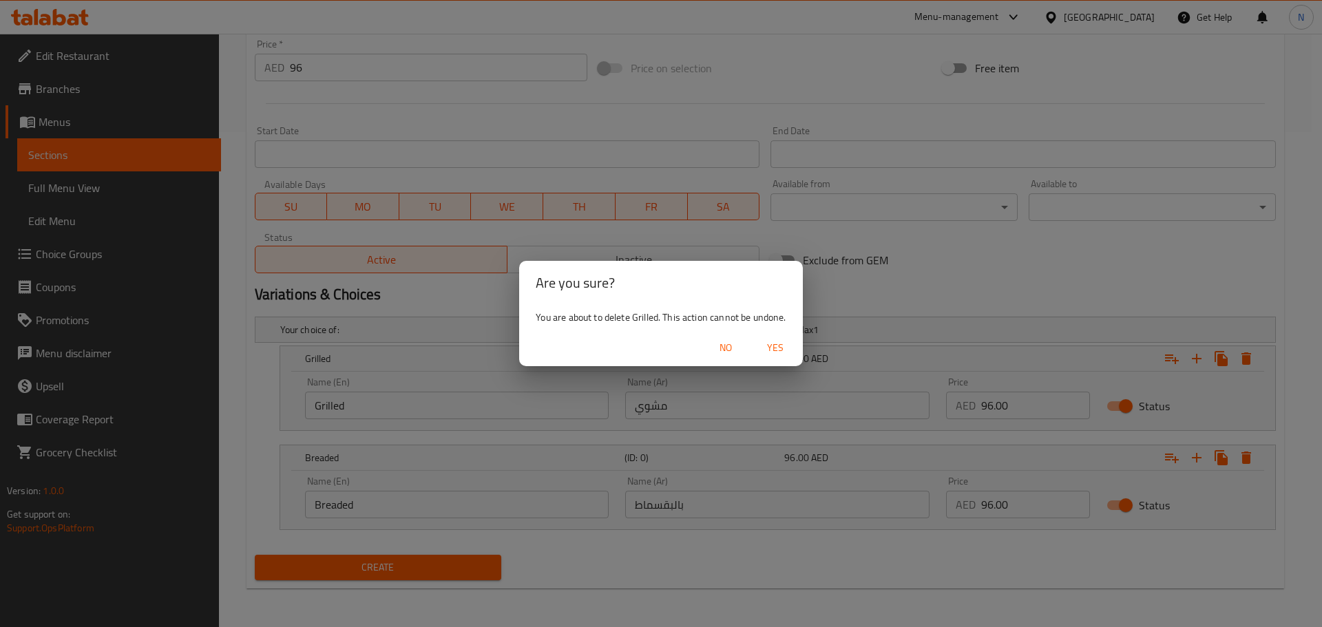
click at [787, 346] on span "Yes" at bounding box center [775, 347] width 33 height 17
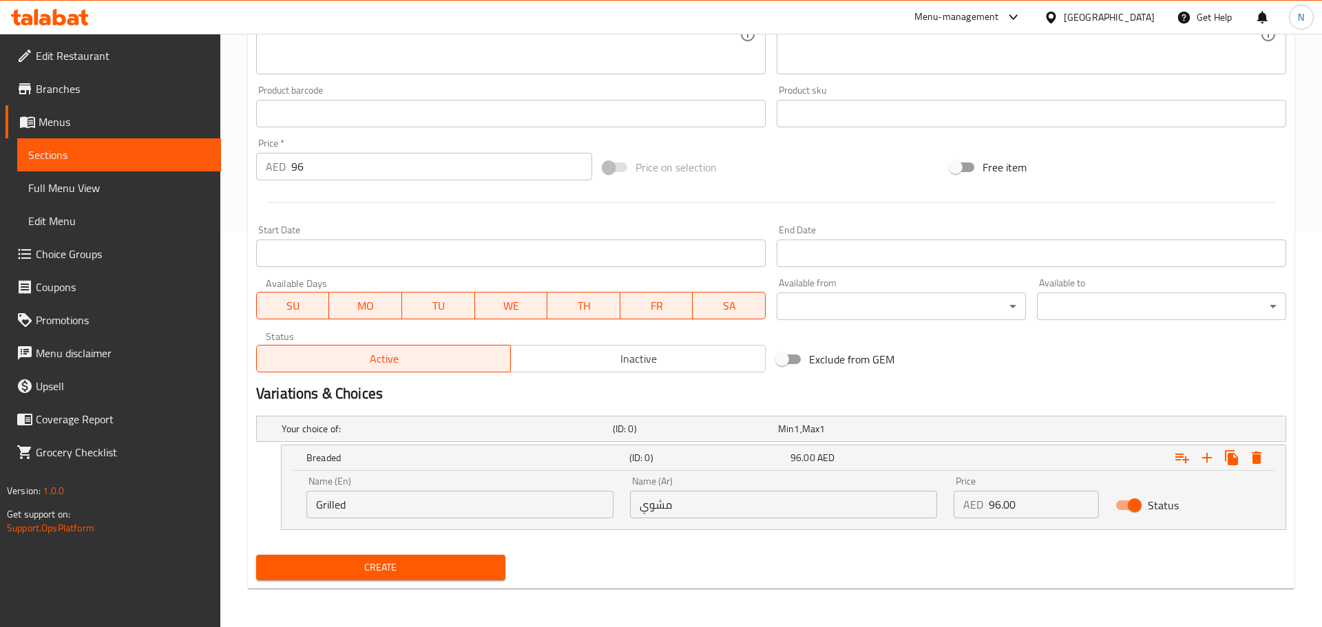
scroll to position [396, 0]
click at [1246, 458] on icon "Expand" at bounding box center [1246, 458] width 10 height 12
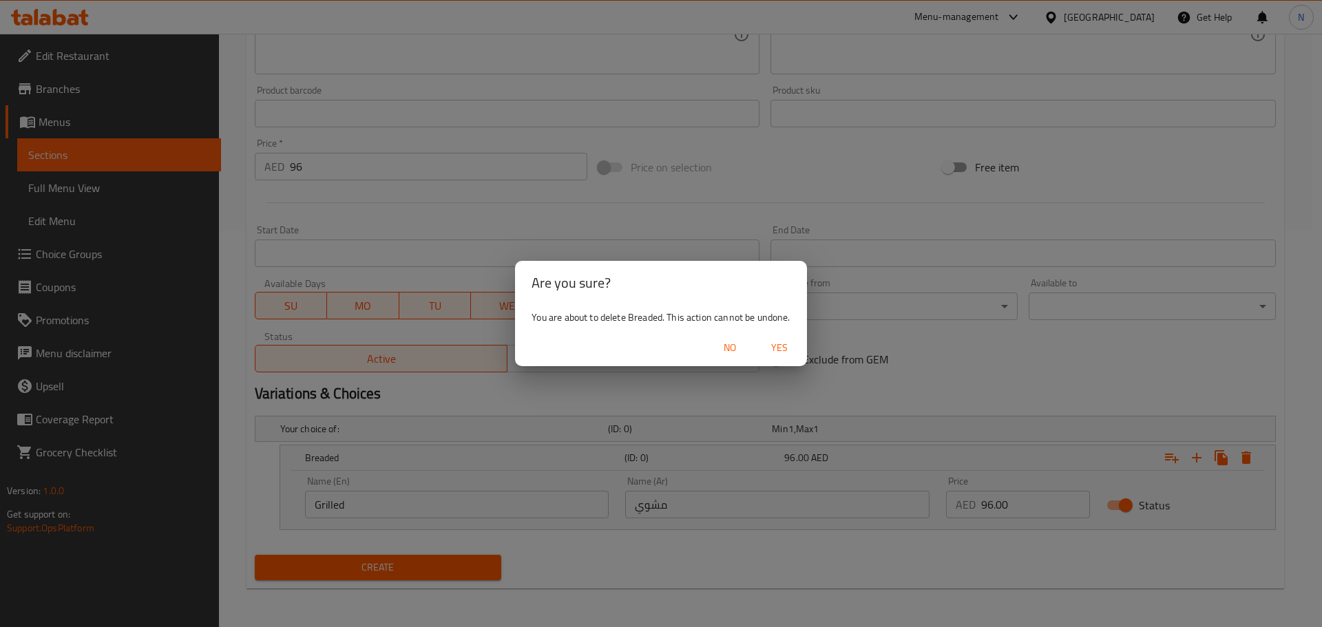
click at [793, 350] on span "Yes" at bounding box center [779, 347] width 33 height 17
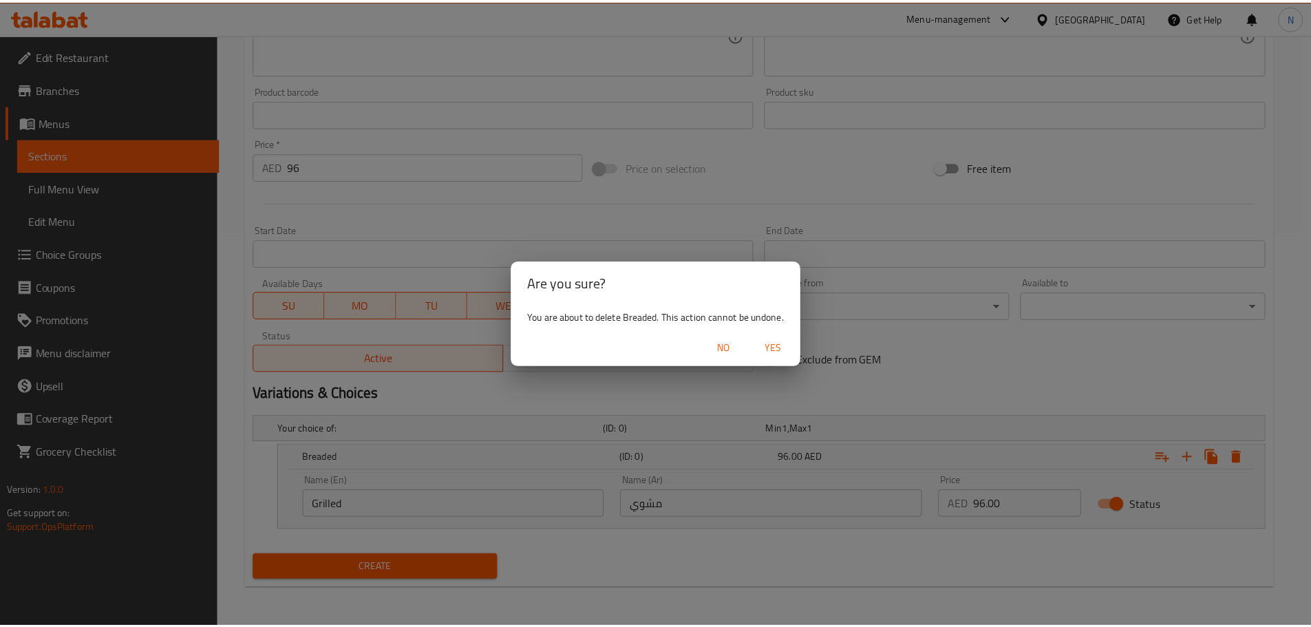
scroll to position [346, 0]
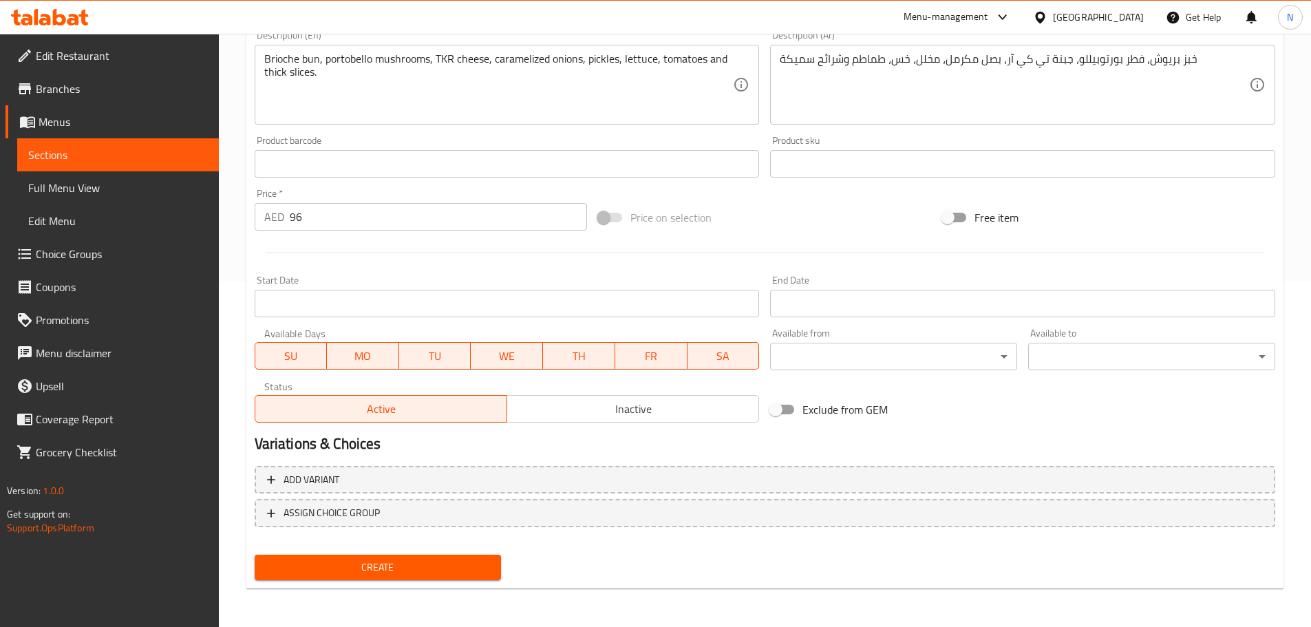
click at [426, 561] on span "Create" at bounding box center [378, 567] width 225 height 17
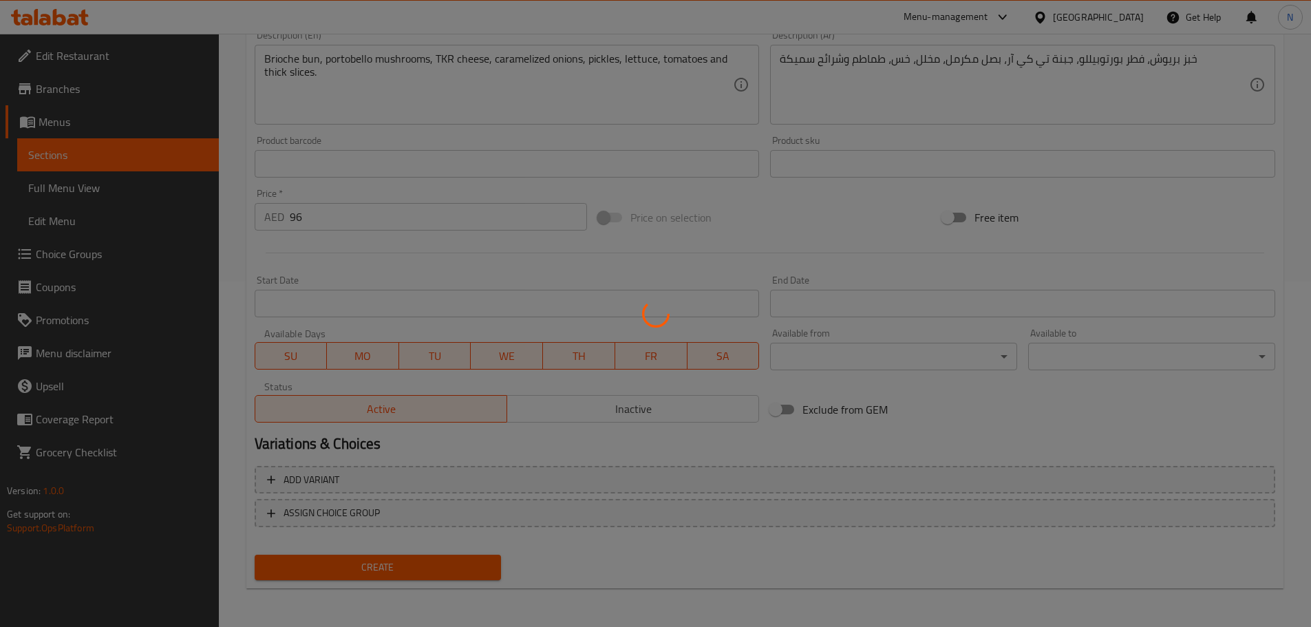
type input "0"
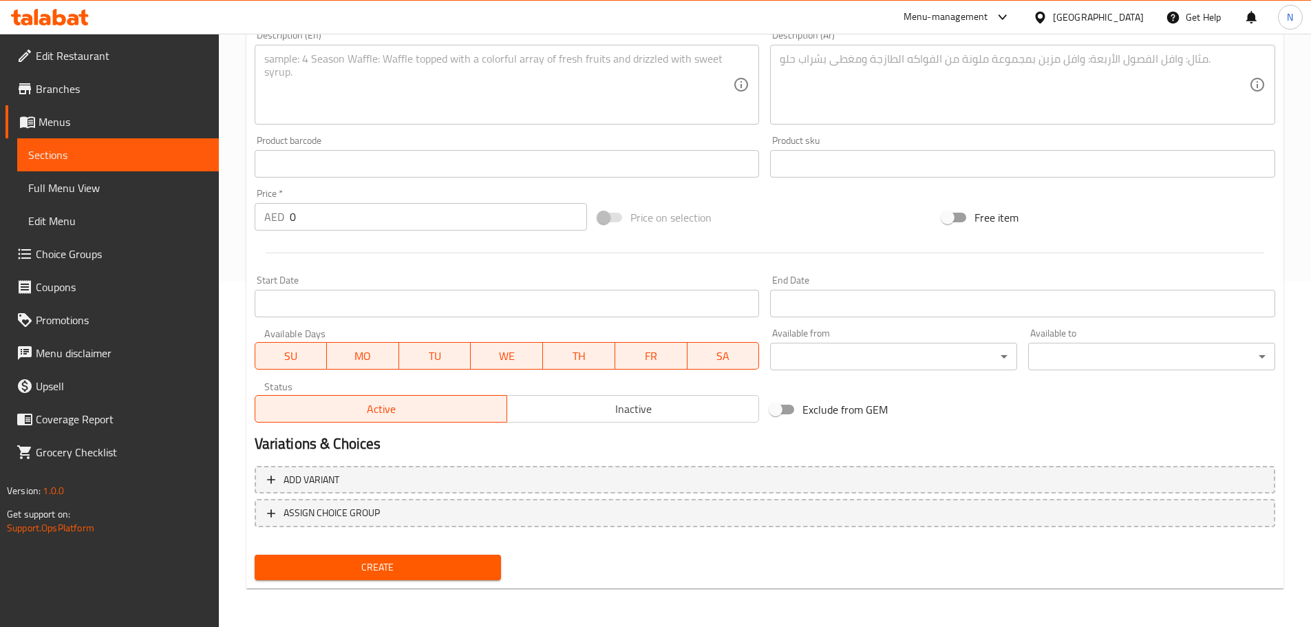
scroll to position [1, 0]
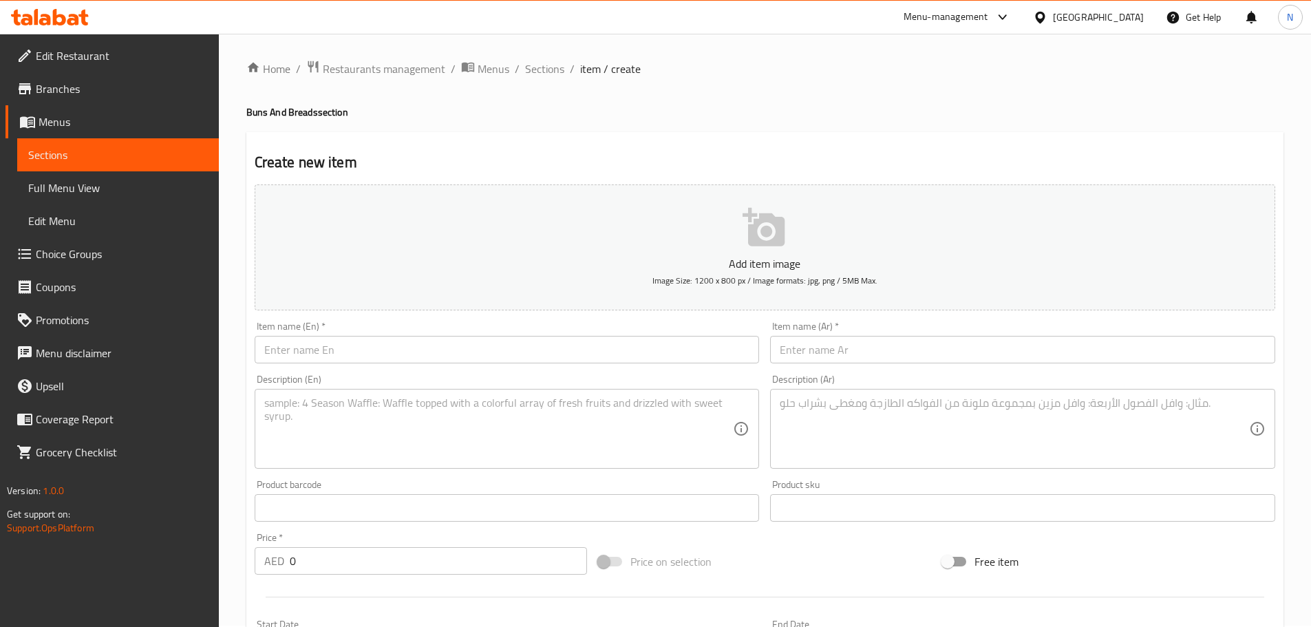
click at [507, 427] on textarea at bounding box center [498, 428] width 469 height 65
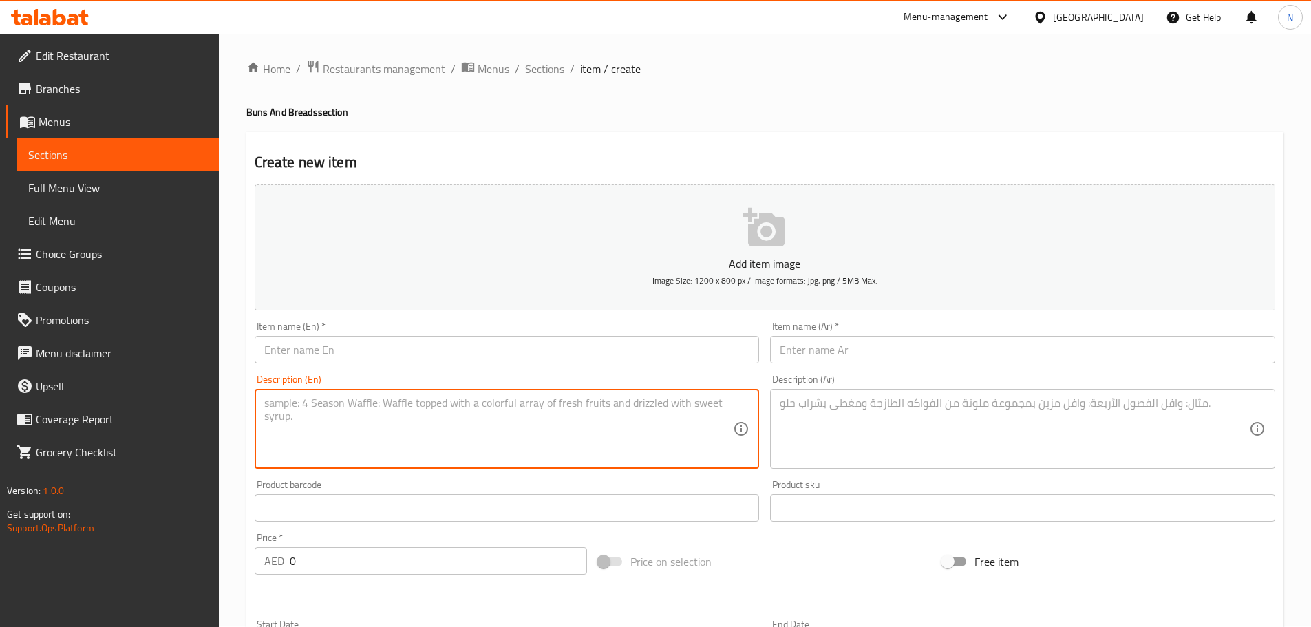
click at [533, 357] on input "text" at bounding box center [507, 350] width 505 height 28
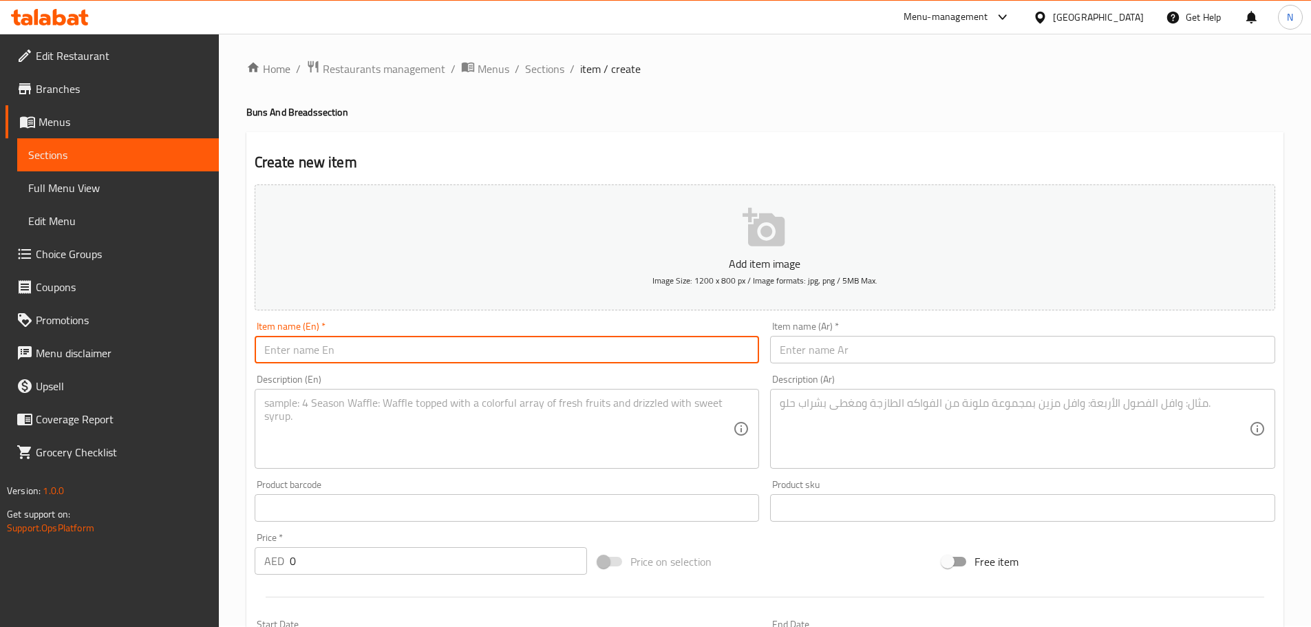
paste input "Beef Burger (D,G)"
type input "Beef Burger (D,G)"
click at [922, 353] on input "text" at bounding box center [1022, 350] width 505 height 28
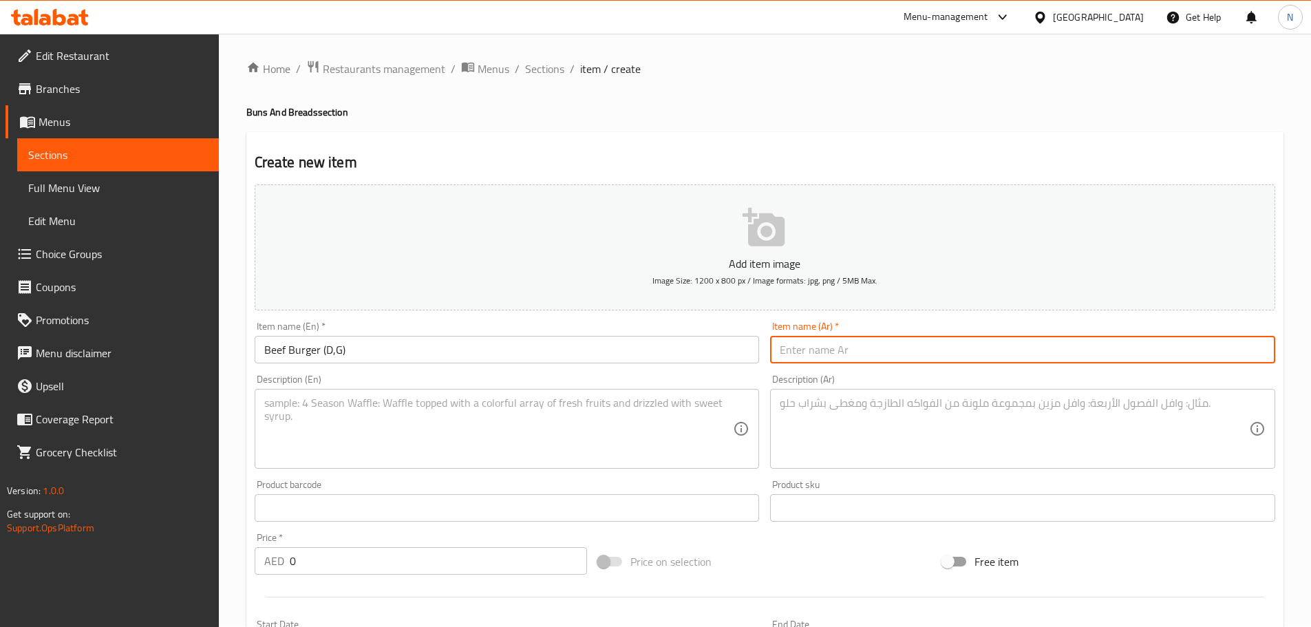
paste input "برجر لحم البقر (د، ج)"
type input "برجر لحم البقر (د، ج)"
click at [624, 417] on textarea at bounding box center [498, 428] width 469 height 65
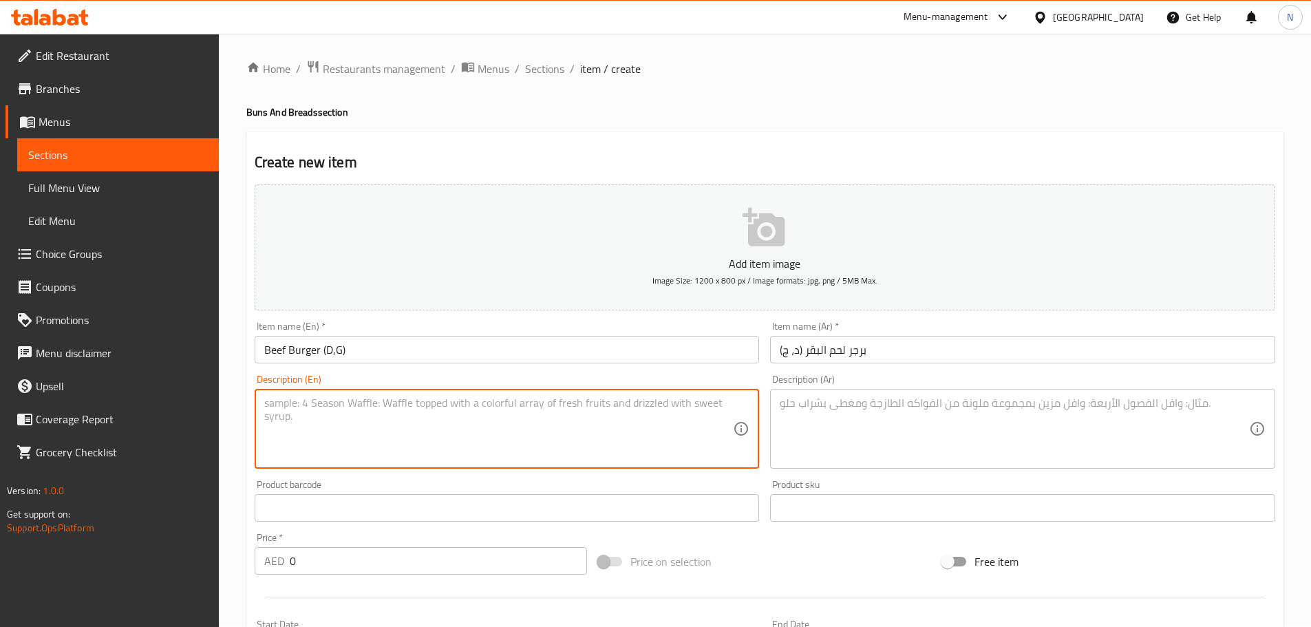
paste textarea "Angus beef patty, brioche bun, caramelized onion, cheddar cheese, fried egg, to…"
type textarea "Angus beef patty, brioche bun, caramelized onion, cheddar cheese, fried egg, to…"
click at [960, 425] on textarea at bounding box center [1014, 428] width 469 height 65
paste textarea "شريحة لحم أنجوس، خبز بريوش، بصل مكرمل، جبنة شيدر، بيض مقلي، طماطم، نكهة الأنانا…"
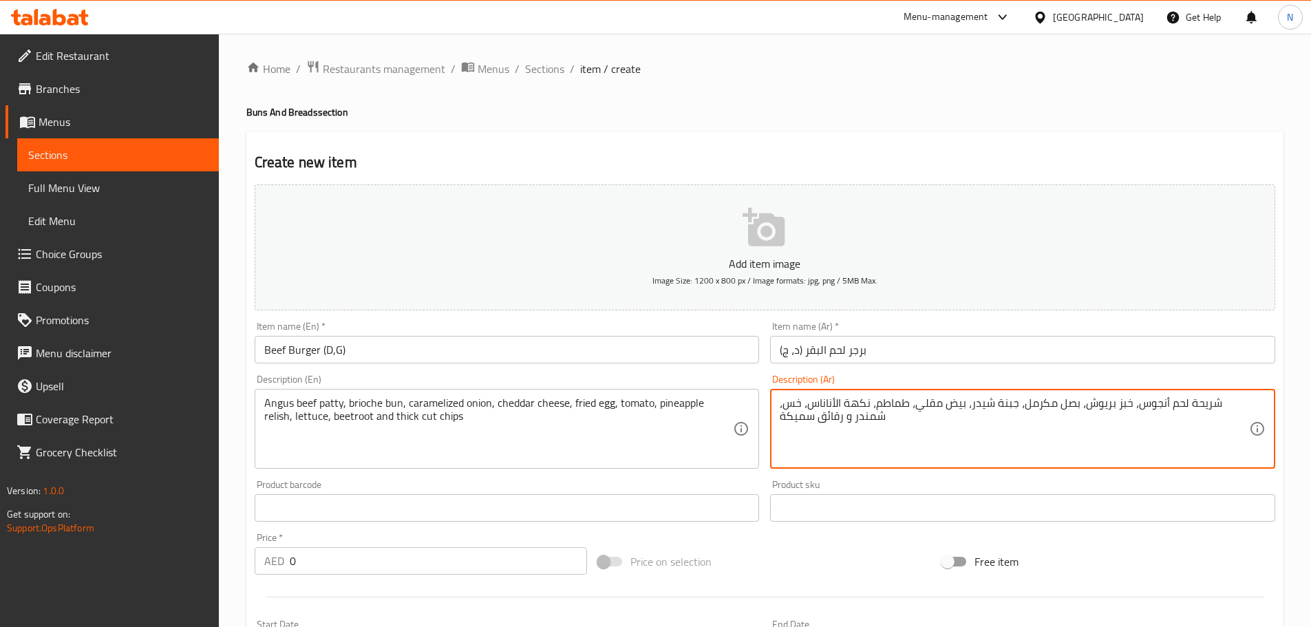
click at [847, 425] on textarea "شريحة لحم أنجوس، خبز بريوش، بصل مكرمل، جبنة شيدر، بيض مقلي، طماطم، نكهة الأنانا…" at bounding box center [1014, 428] width 469 height 65
click at [843, 423] on textarea "شريحة لحم أنجوس، خبز بريوش، بصل مكرمل، جبنة شيدر، بيض مقلي، طماطم، نكهة الأنانا…" at bounding box center [1014, 428] width 469 height 65
click at [865, 416] on textarea "شريحة لحم أنجوس، خبز بريوش، بصل مكرمل، جبنة شيدر، بيض مقلي، طماطم، نكهة الأنانا…" at bounding box center [1014, 428] width 469 height 65
type textarea "شريحة لحم أنجوس، خبز بريوش، بصل مكرمل، جبنة شيدر، بيض مقلي، طماطم، نكهة الأنانا…"
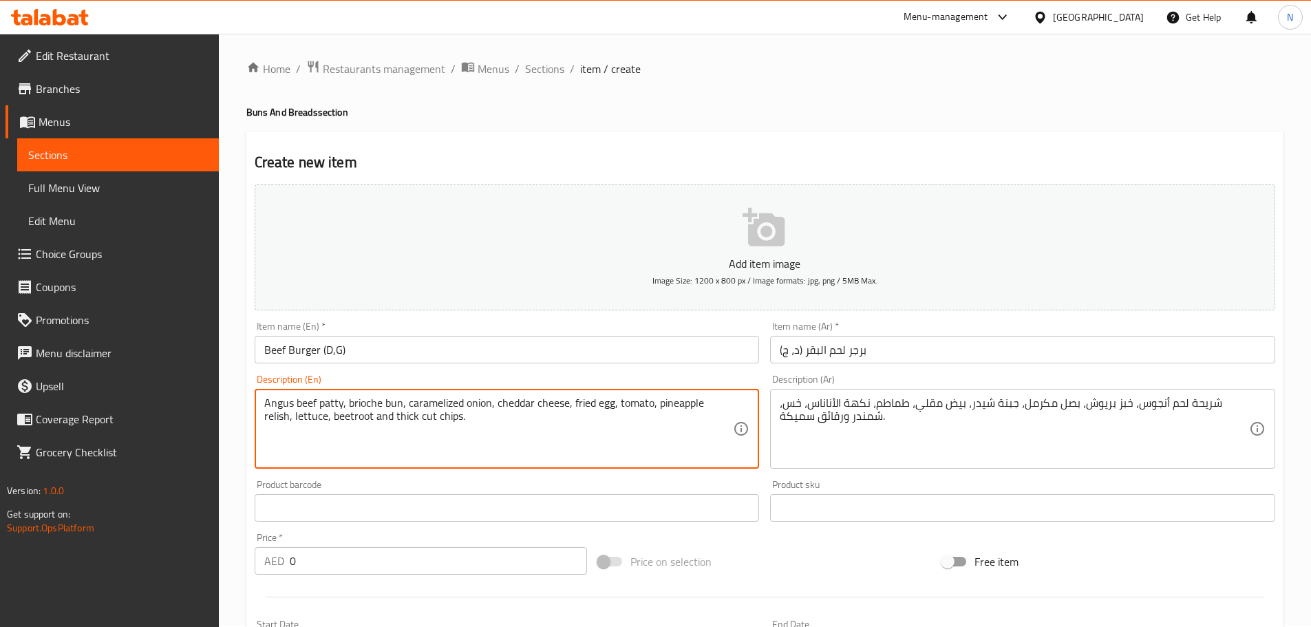
type textarea "Angus beef patty, brioche bun, caramelized onion, cheddar cheese, fried egg, to…"
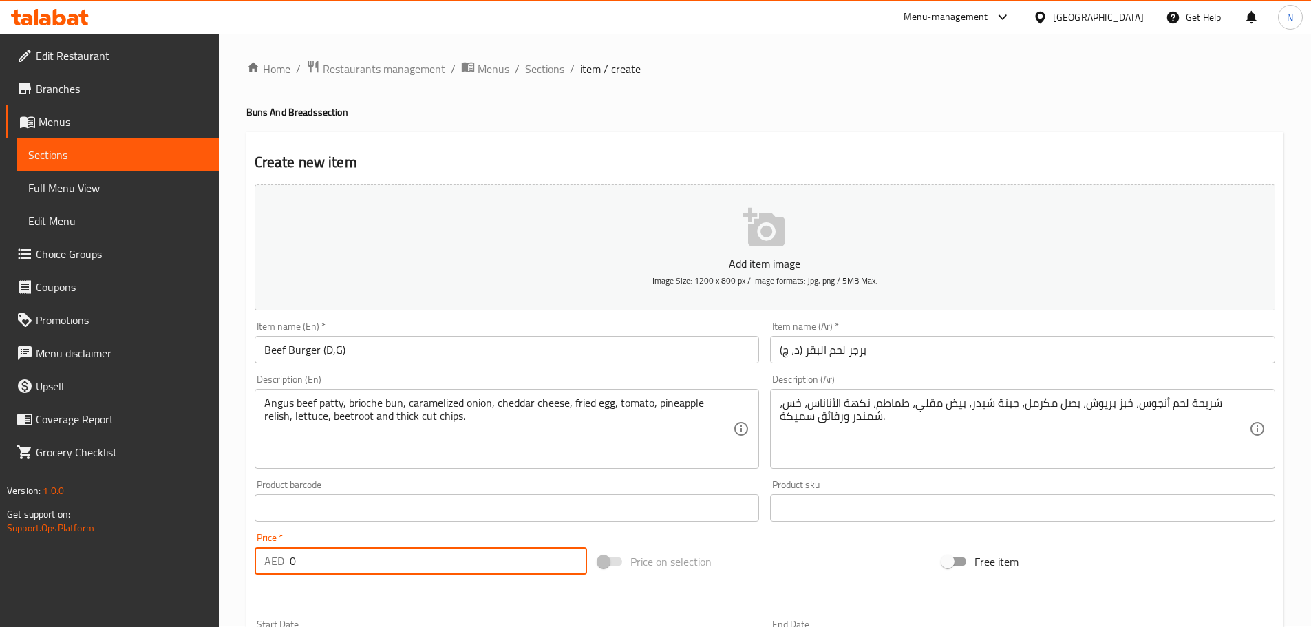
drag, startPoint x: 303, startPoint y: 572, endPoint x: 287, endPoint y: 571, distance: 15.8
click at [287, 571] on div "AED 0 Price *" at bounding box center [421, 561] width 333 height 28
paste input "108.0"
type input "108.00"
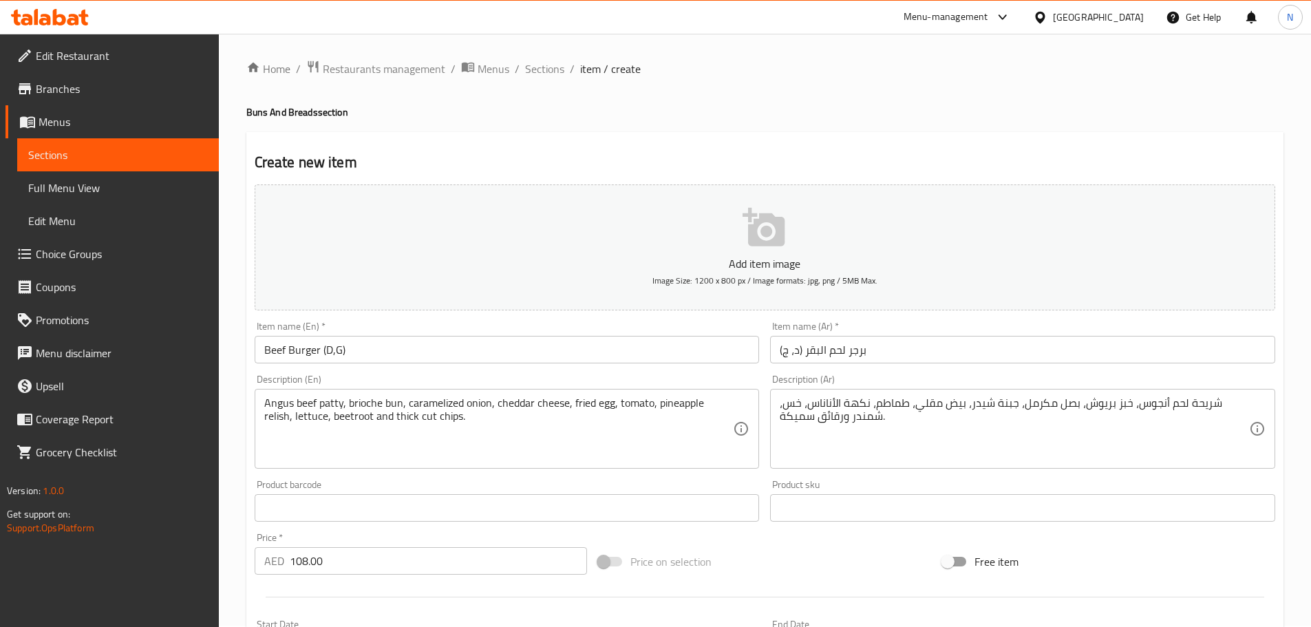
click at [752, 560] on div "Price on selection" at bounding box center [765, 561] width 344 height 37
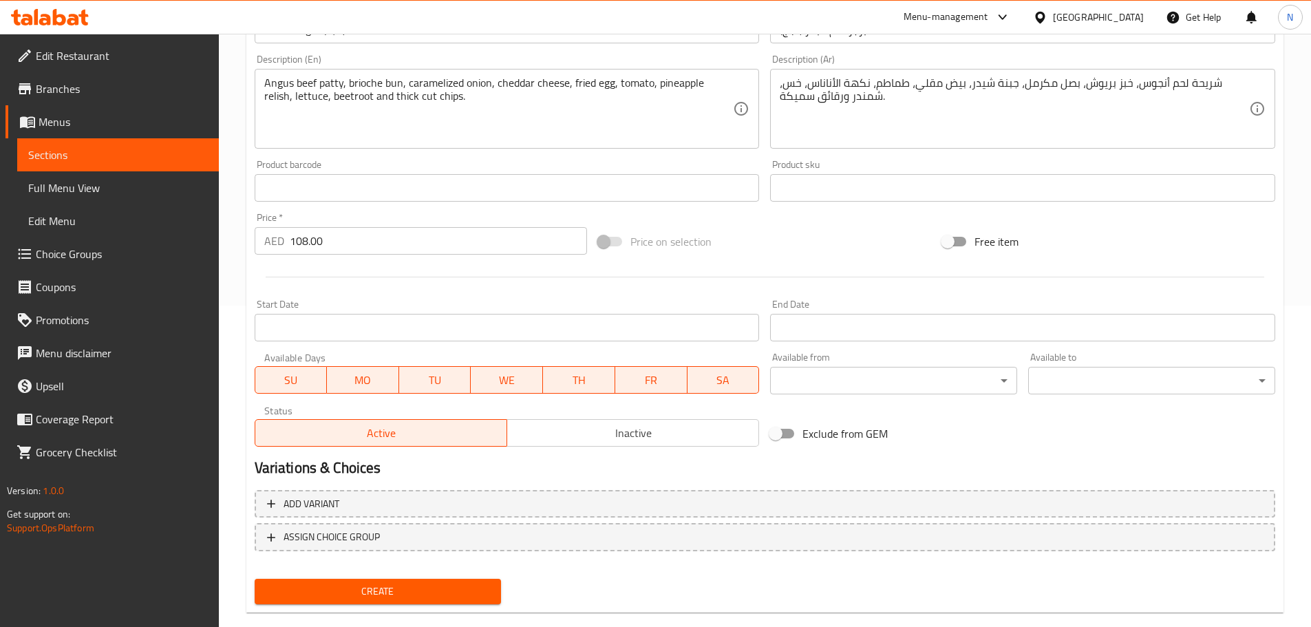
scroll to position [346, 0]
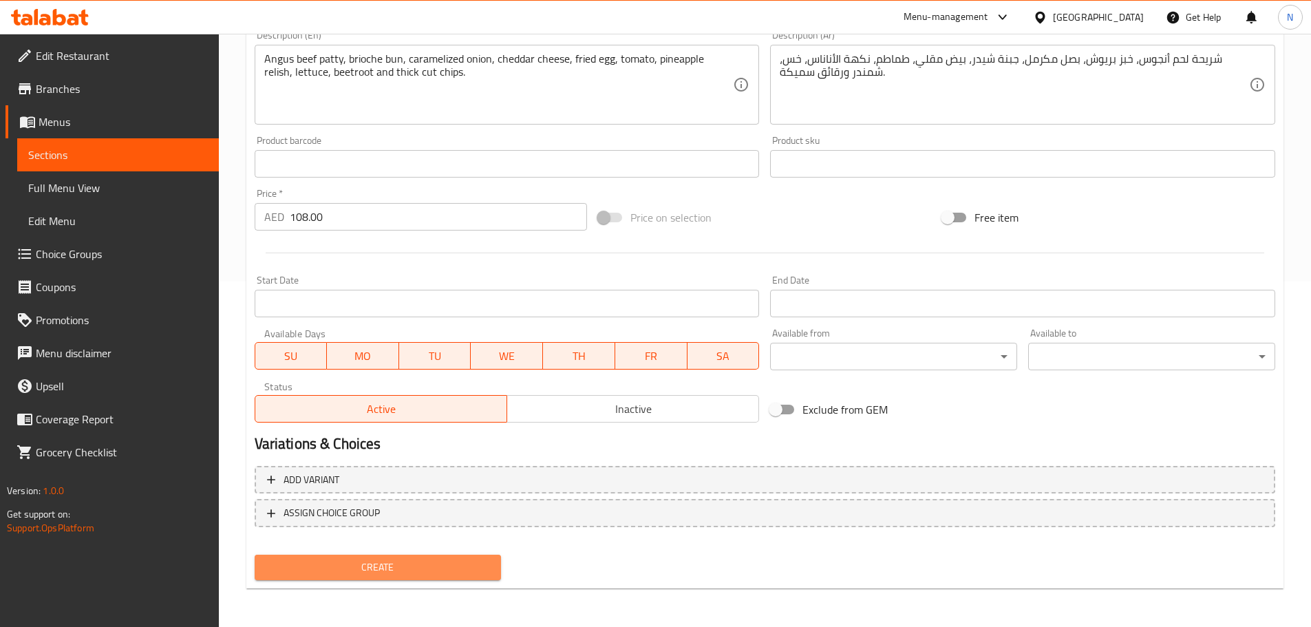
click at [397, 566] on span "Create" at bounding box center [378, 567] width 225 height 17
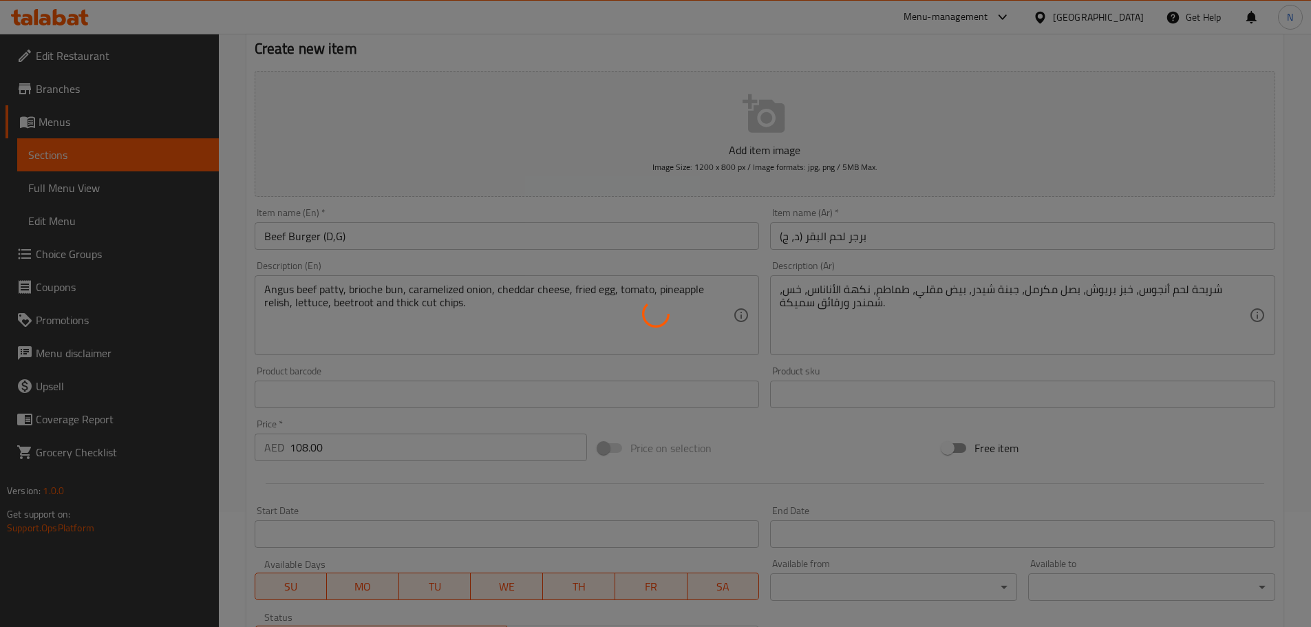
scroll to position [0, 0]
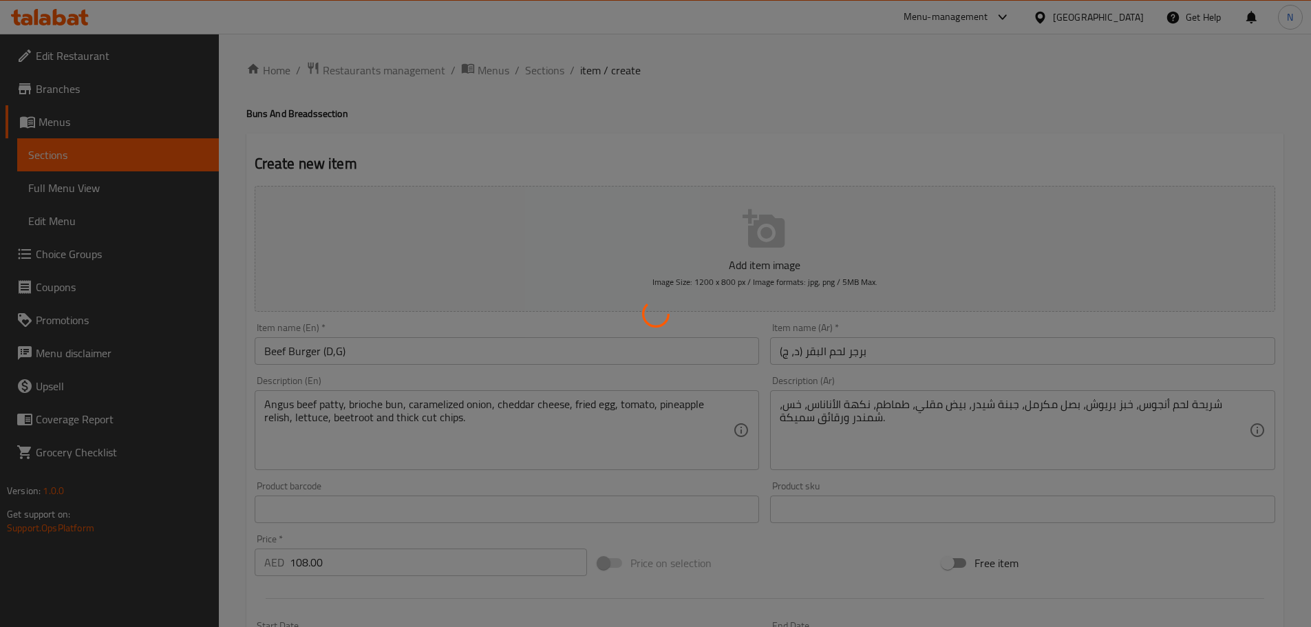
type input "0"
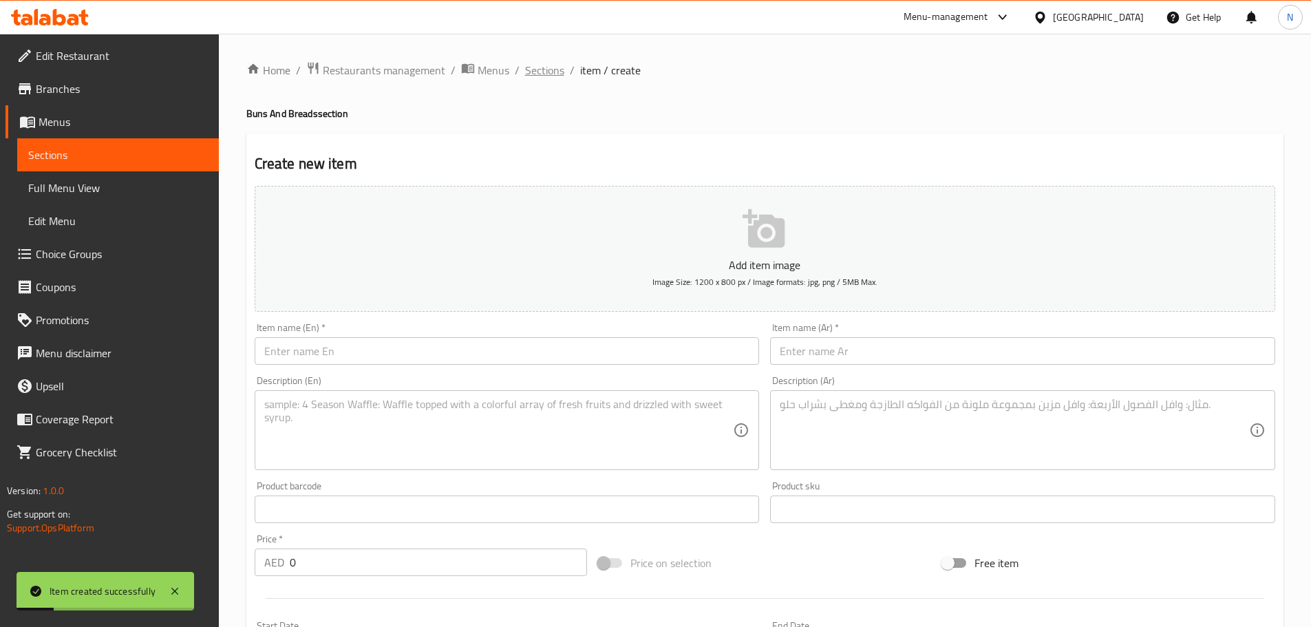
click at [533, 74] on span "Sections" at bounding box center [544, 70] width 39 height 17
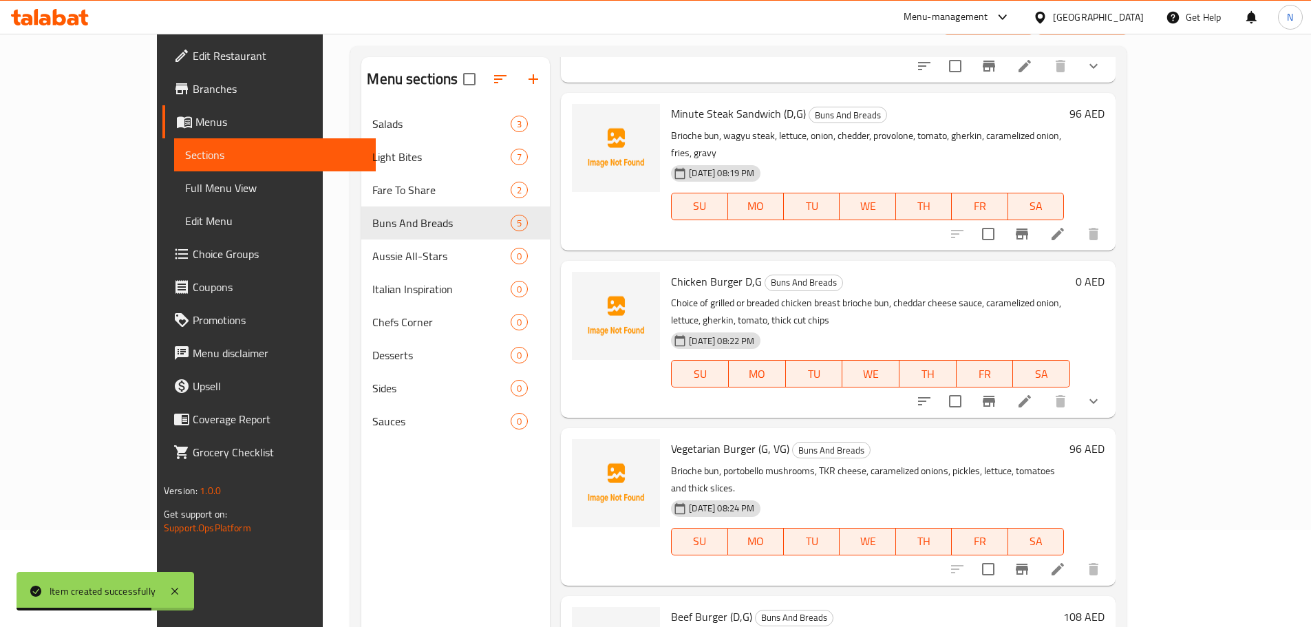
scroll to position [193, 0]
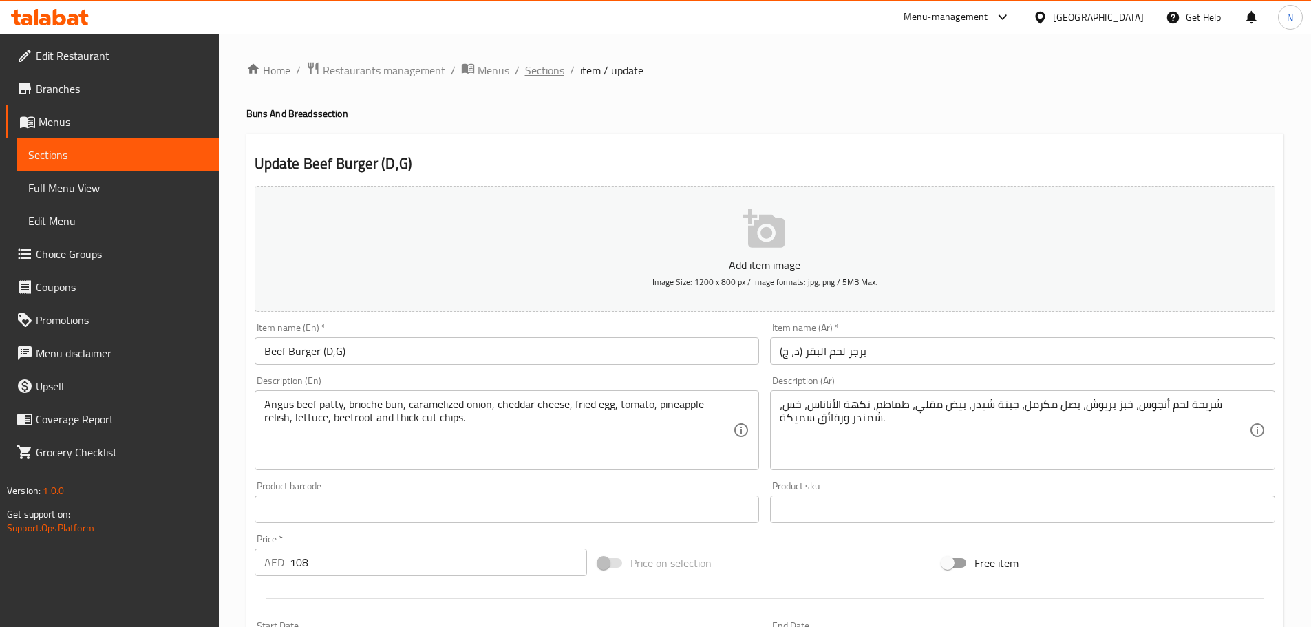
click at [547, 77] on span "Sections" at bounding box center [544, 70] width 39 height 17
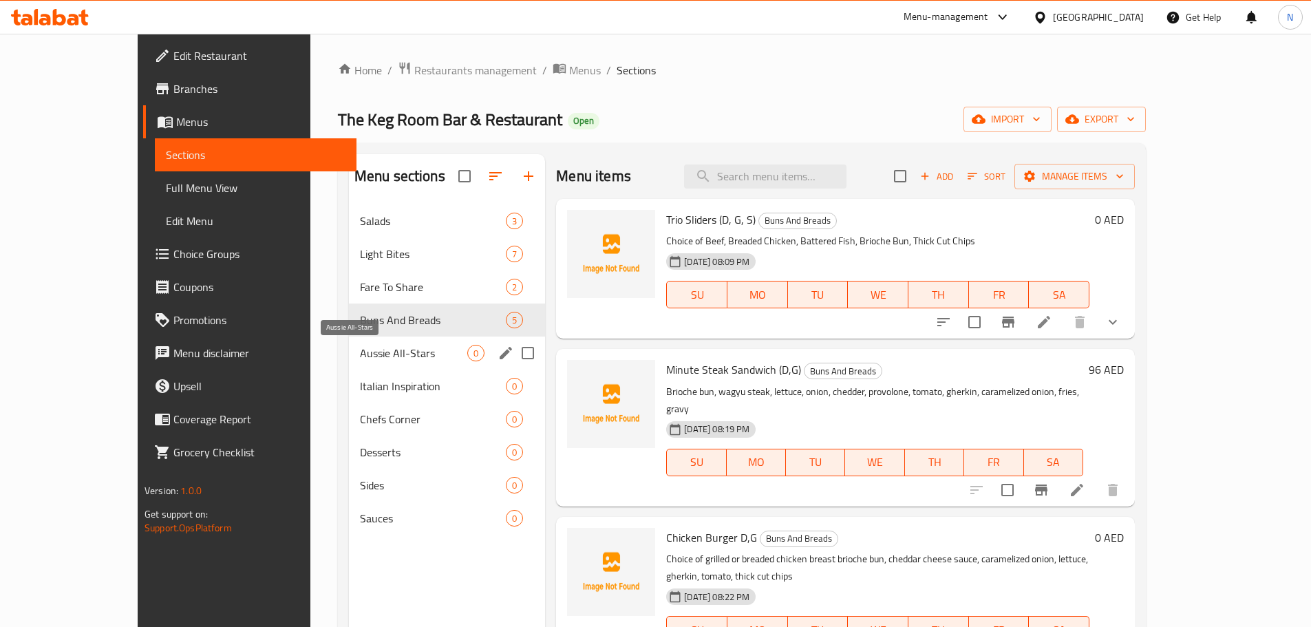
click at [360, 354] on span "Aussie All-Stars" at bounding box center [413, 353] width 107 height 17
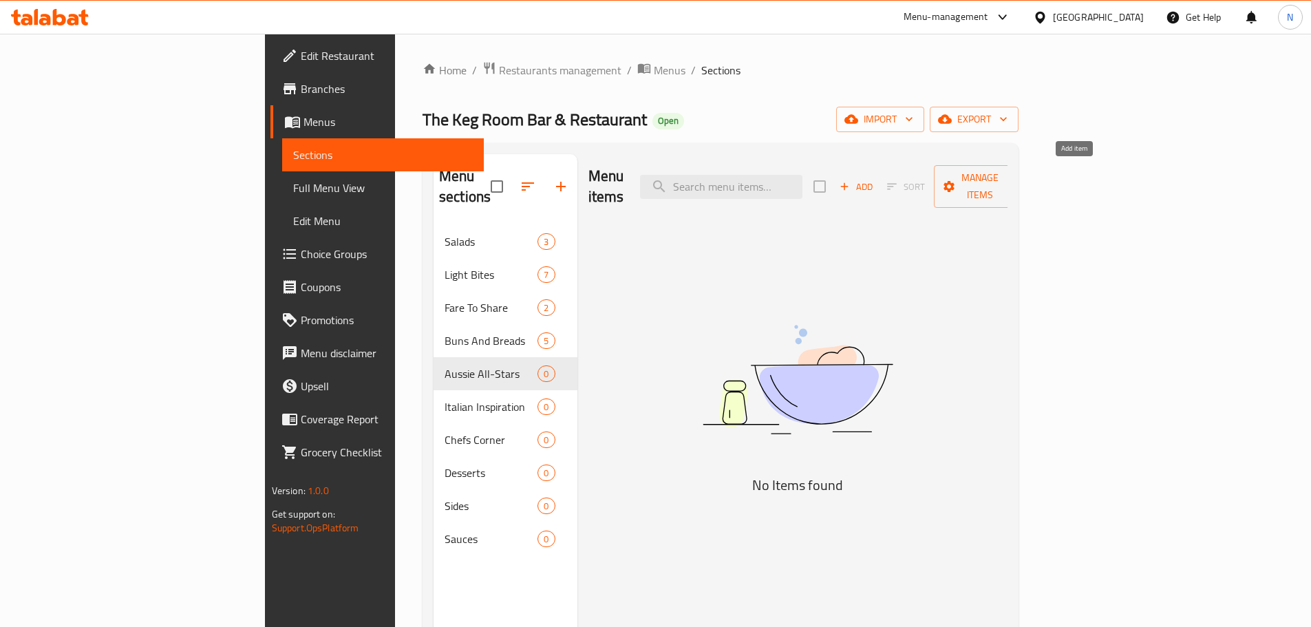
click at [851, 181] on icon "button" at bounding box center [844, 186] width 12 height 12
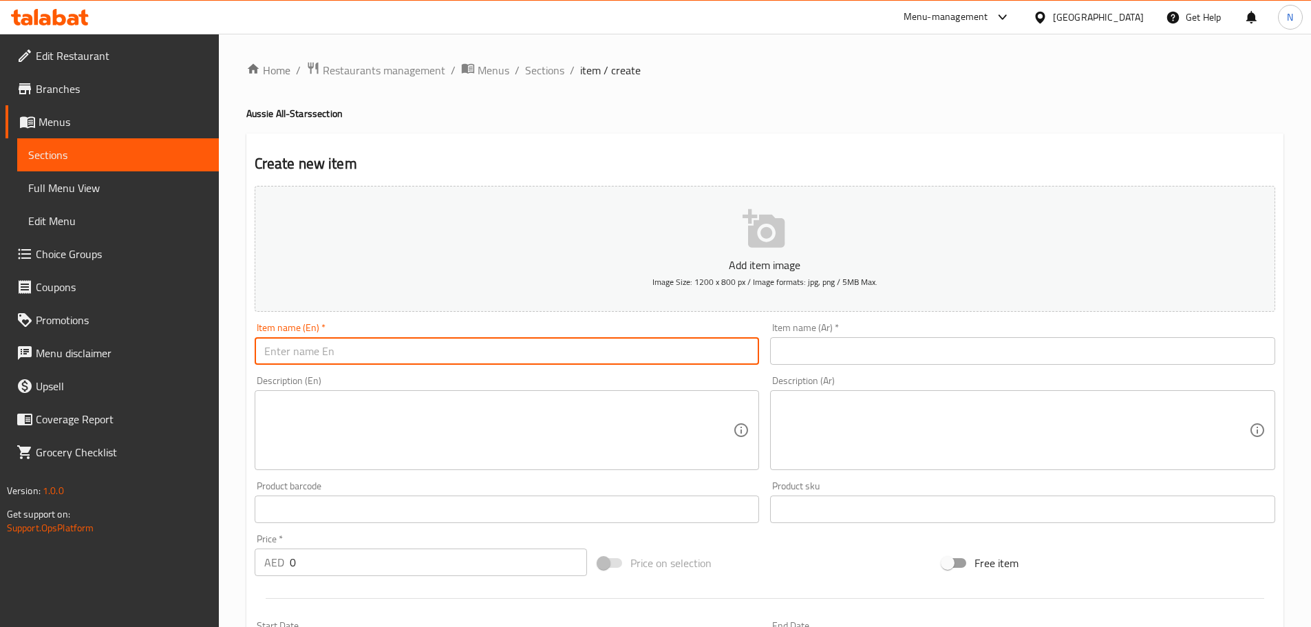
click at [617, 348] on input "text" at bounding box center [507, 351] width 505 height 28
paste input "Chips And Gravy D, G"
type input "Chips And Gravy D, G"
click at [905, 358] on input "text" at bounding box center [1022, 351] width 505 height 28
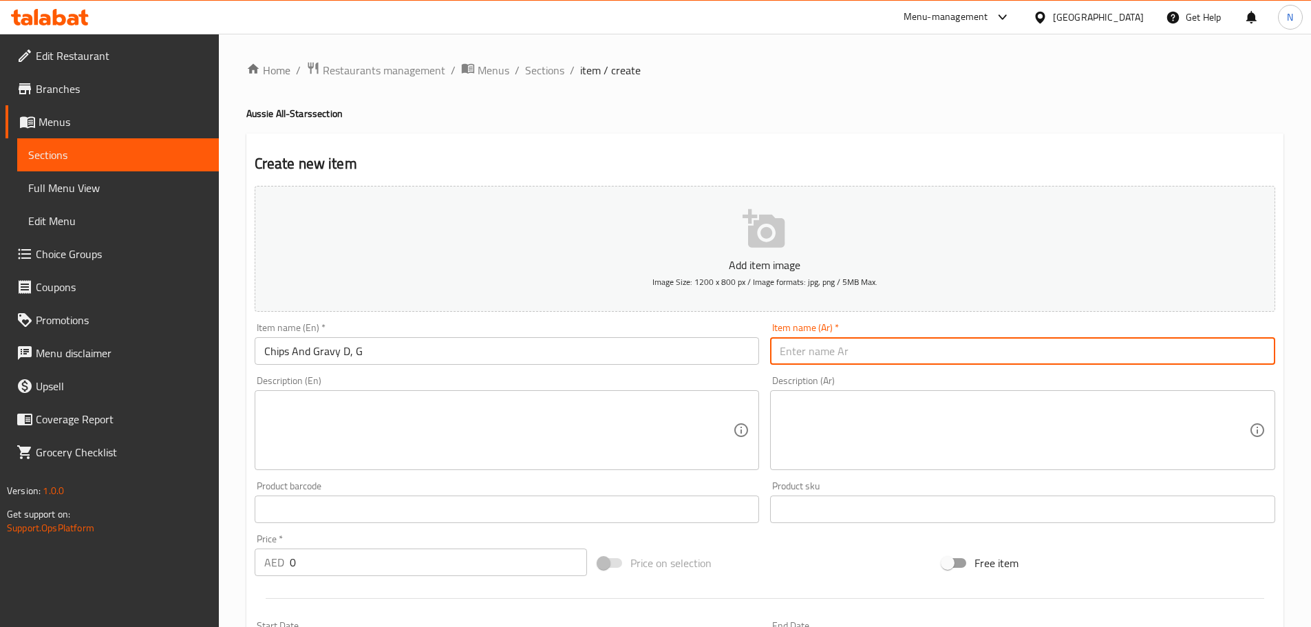
paste input "رقائق بطاطس ومرق د، ز"
type input "رقائق بطاطس ومرق د، ز"
click at [548, 442] on textarea at bounding box center [498, 430] width 469 height 65
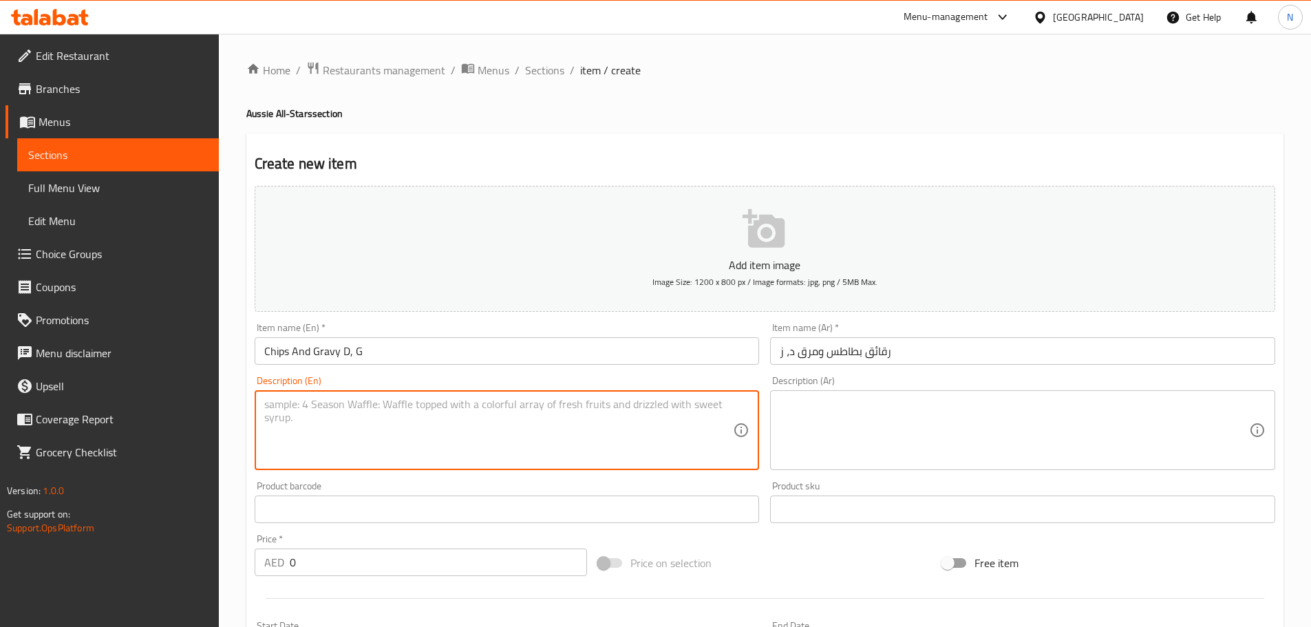
paste textarea "Thick cut chips and gravy"
type textarea "Thick cut chips and gravy"
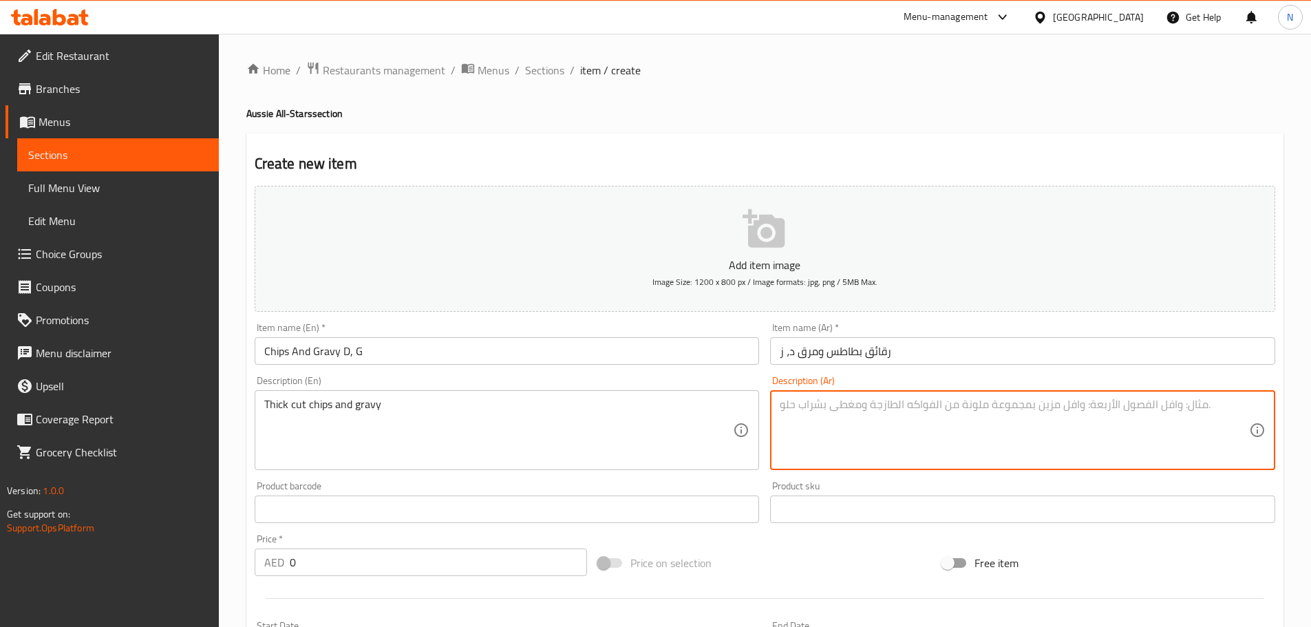
click at [957, 425] on textarea at bounding box center [1014, 430] width 469 height 65
paste textarea "رقائق مقطعة سميكة و مرق"
type textarea "رقائق مقطعة سميكة و مرق"
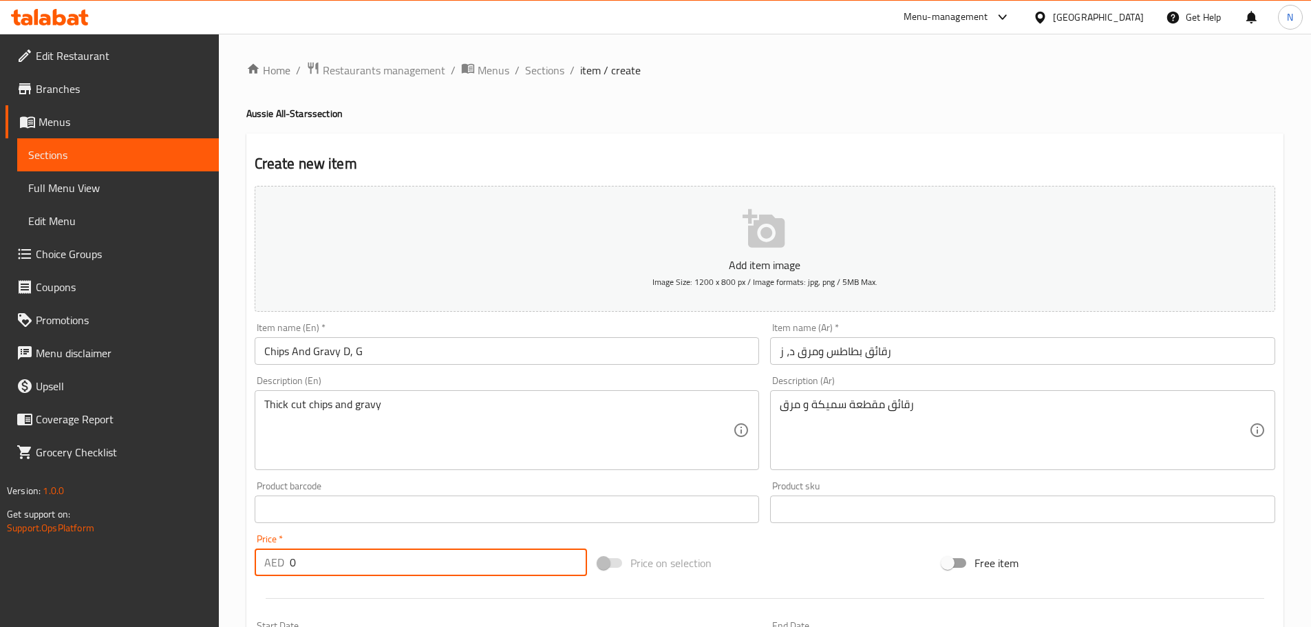
drag, startPoint x: 487, startPoint y: 566, endPoint x: 264, endPoint y: 574, distance: 223.1
click at [264, 574] on div "AED 0 Price *" at bounding box center [421, 563] width 333 height 28
paste input "42.0"
type input "42.00"
click at [794, 562] on div "Price on selection" at bounding box center [765, 562] width 344 height 37
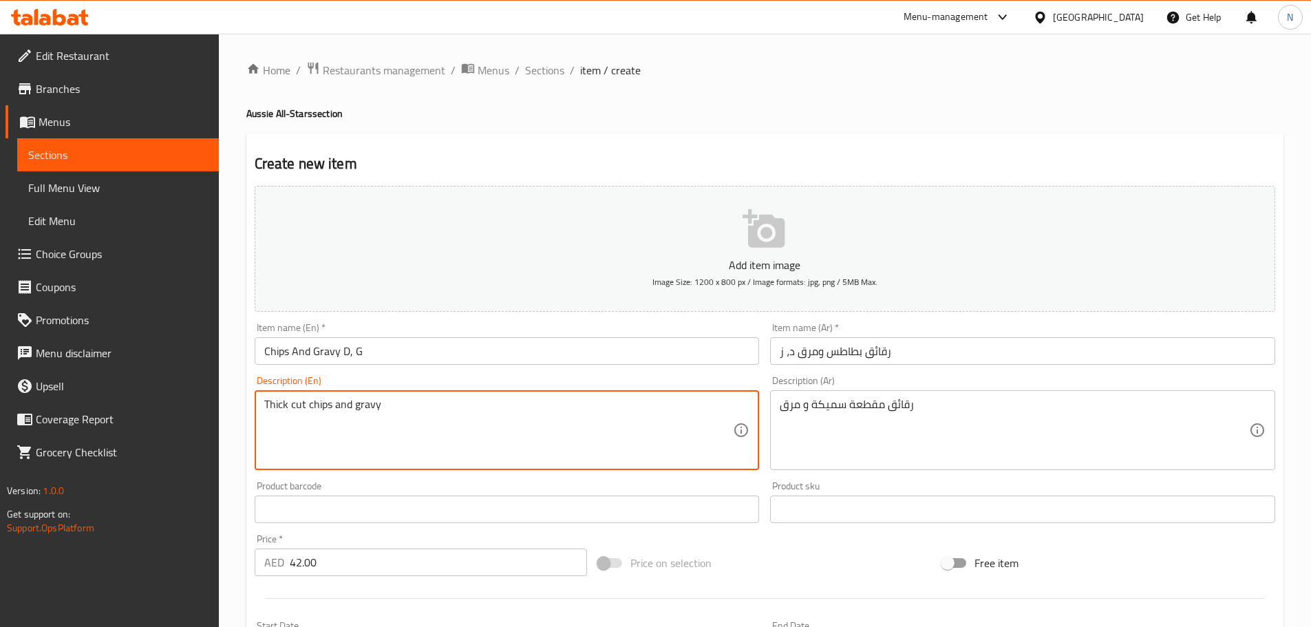
click at [394, 414] on textarea "Thick cut chips and gravy" at bounding box center [498, 430] width 469 height 65
click at [392, 403] on textarea "Thick cut chips and gravy" at bounding box center [498, 430] width 469 height 65
type textarea "Thick cut chips and gravy."
click at [339, 405] on textarea "Thick cut chips and gravy." at bounding box center [498, 430] width 469 height 65
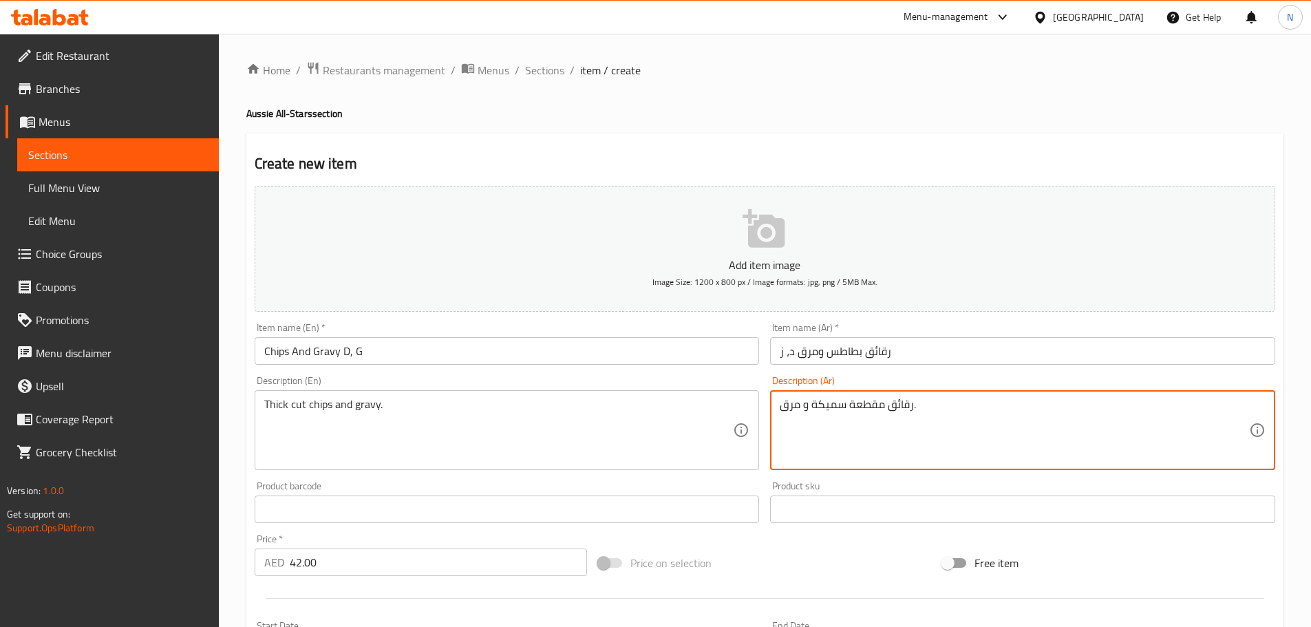
click at [801, 408] on textarea "رقائق مقطعة سميكة و مرق." at bounding box center [1014, 430] width 469 height 65
type textarea "رقائق مقطعة سميكة ومرق."
click at [790, 553] on div "Price on selection" at bounding box center [765, 562] width 344 height 37
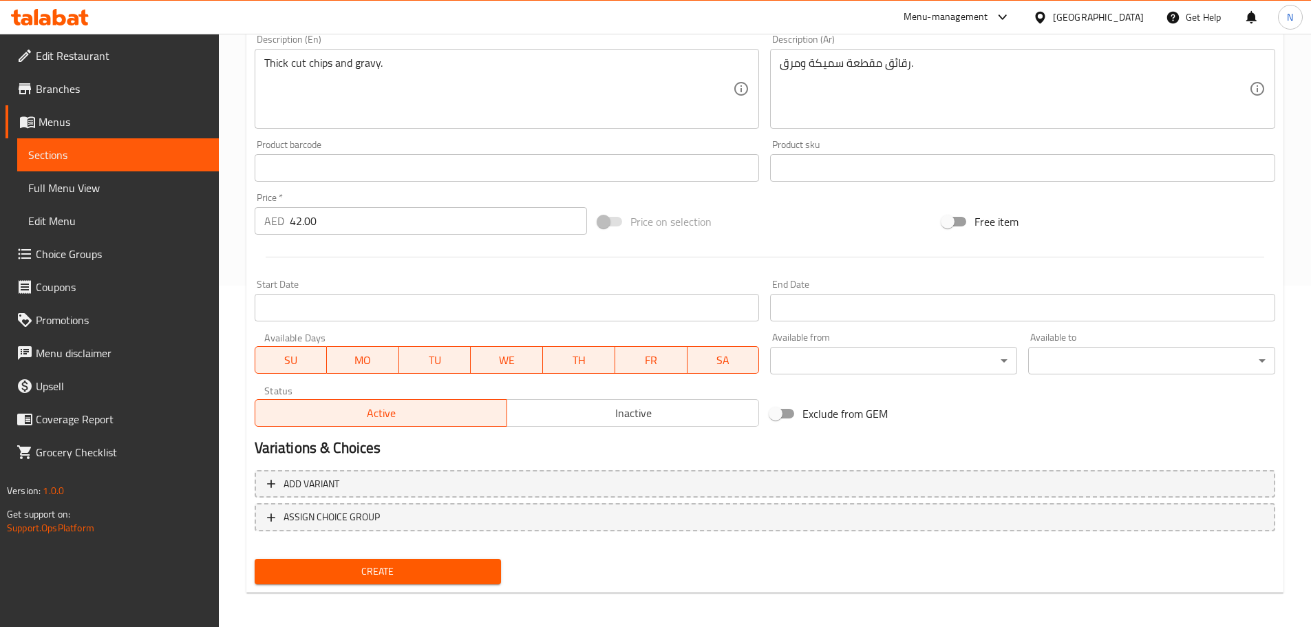
scroll to position [346, 0]
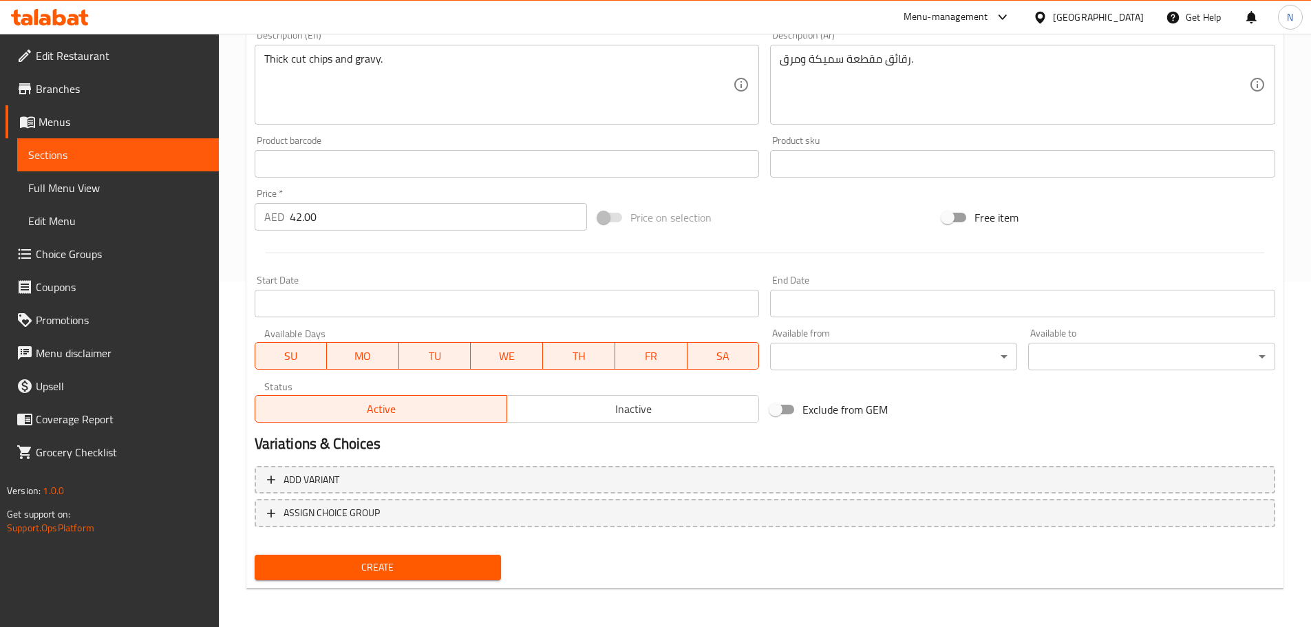
drag, startPoint x: 447, startPoint y: 564, endPoint x: 504, endPoint y: 612, distance: 74.2
click at [447, 565] on span "Create" at bounding box center [378, 567] width 225 height 17
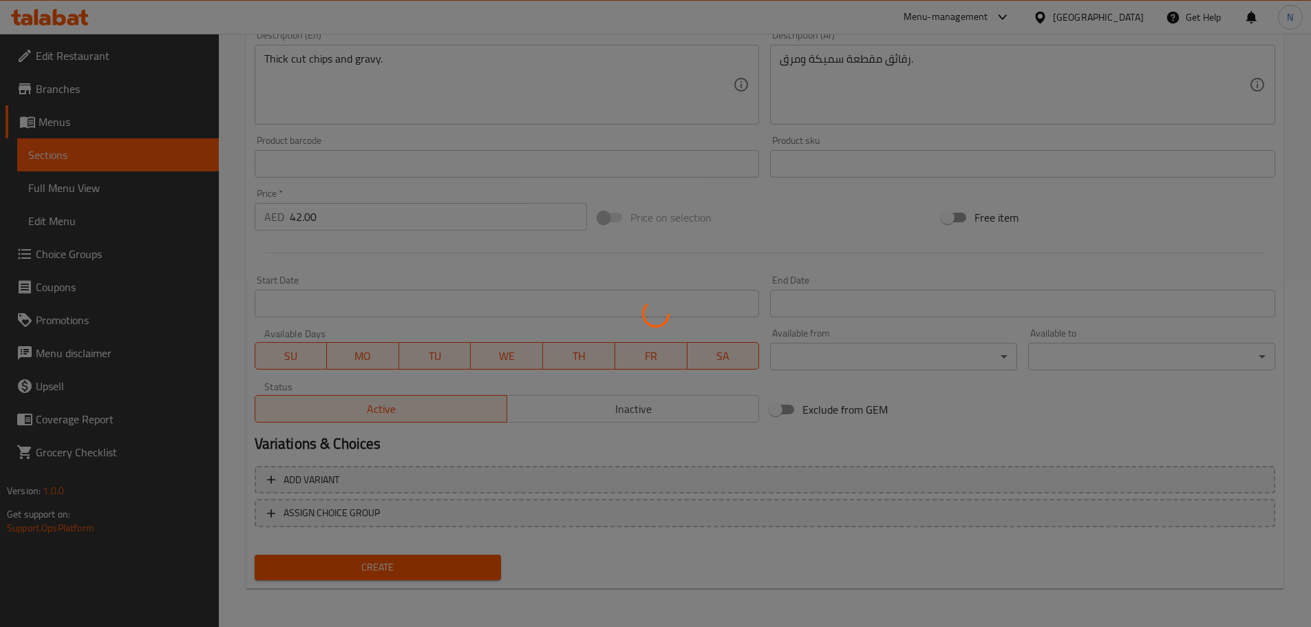
type input "0"
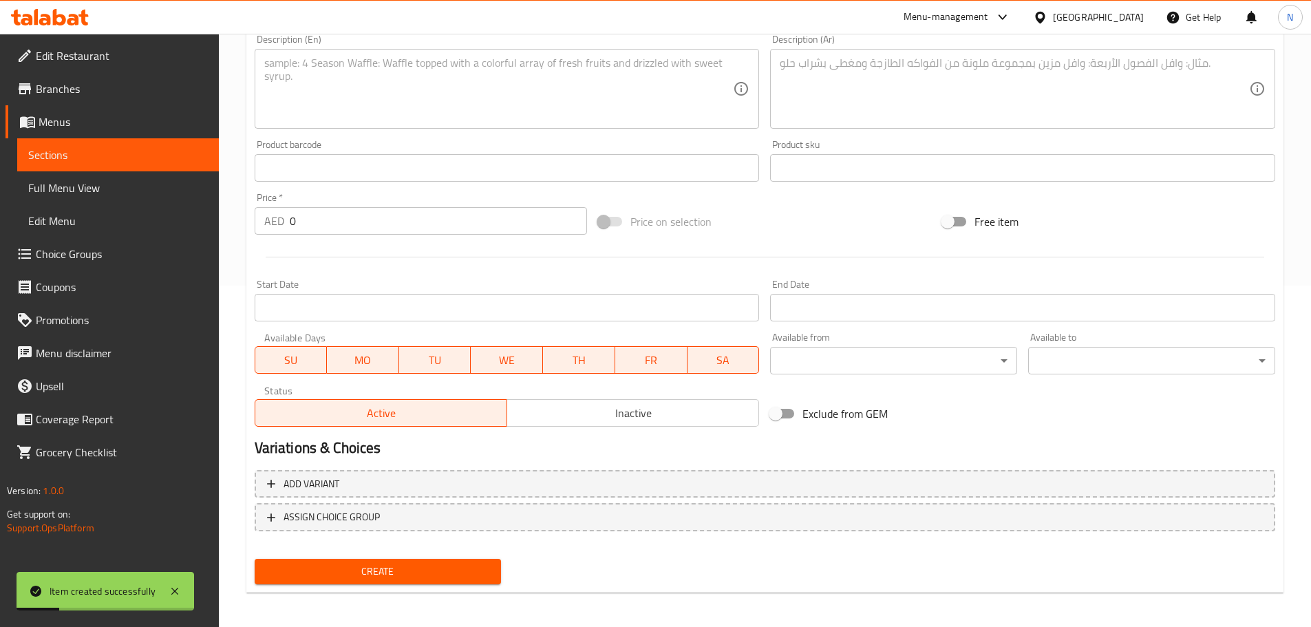
scroll to position [0, 0]
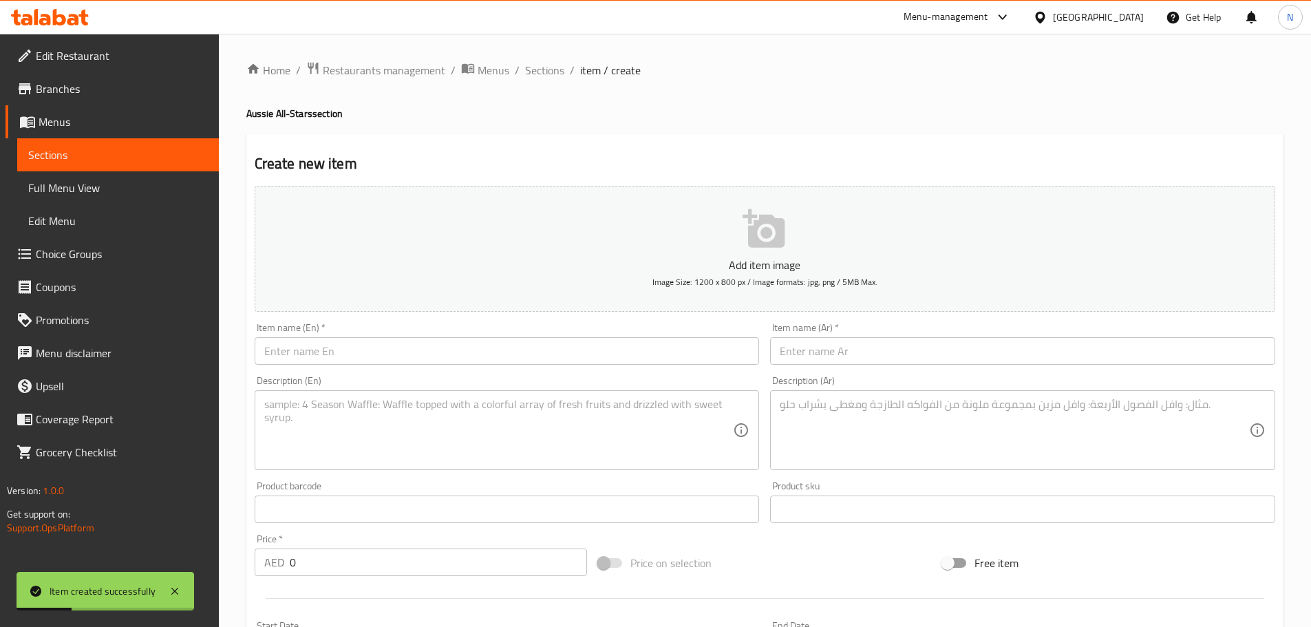
click at [390, 368] on div "Item name (En)   * Item name (En) *" at bounding box center [507, 343] width 516 height 53
click at [392, 357] on input "text" at bounding box center [507, 351] width 505 height 28
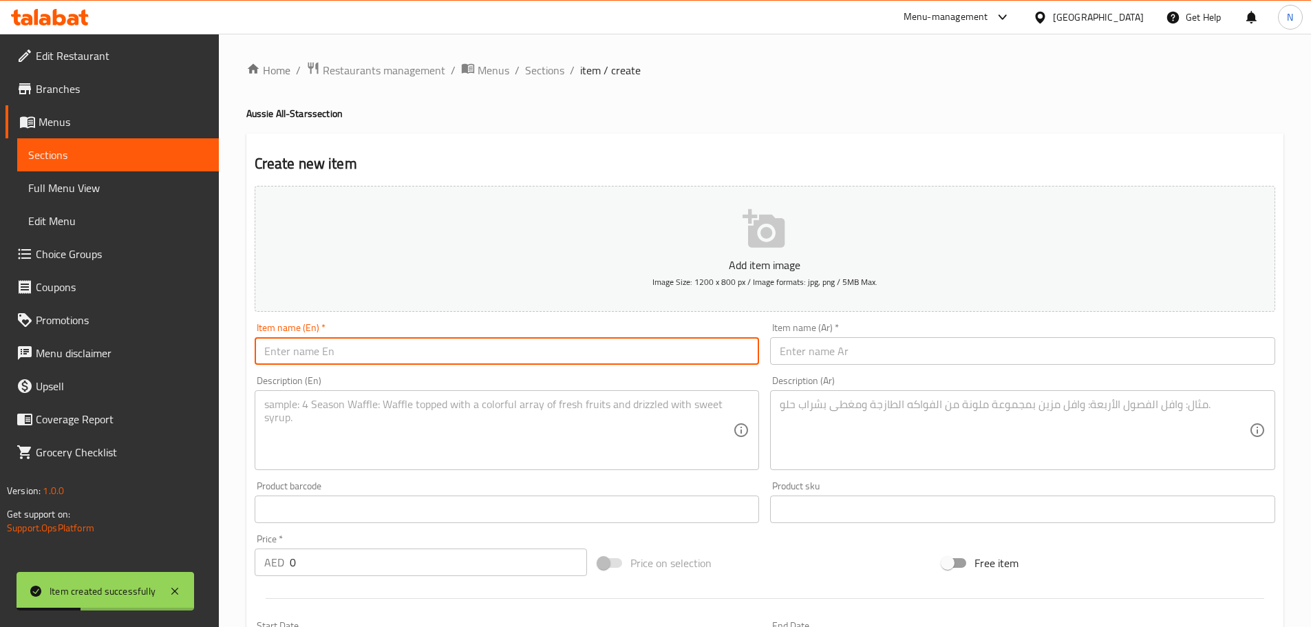
paste input "Meat Pie G,D"
type input "Meat Pie G,D"
click at [953, 364] on input "text" at bounding box center [1022, 351] width 505 height 28
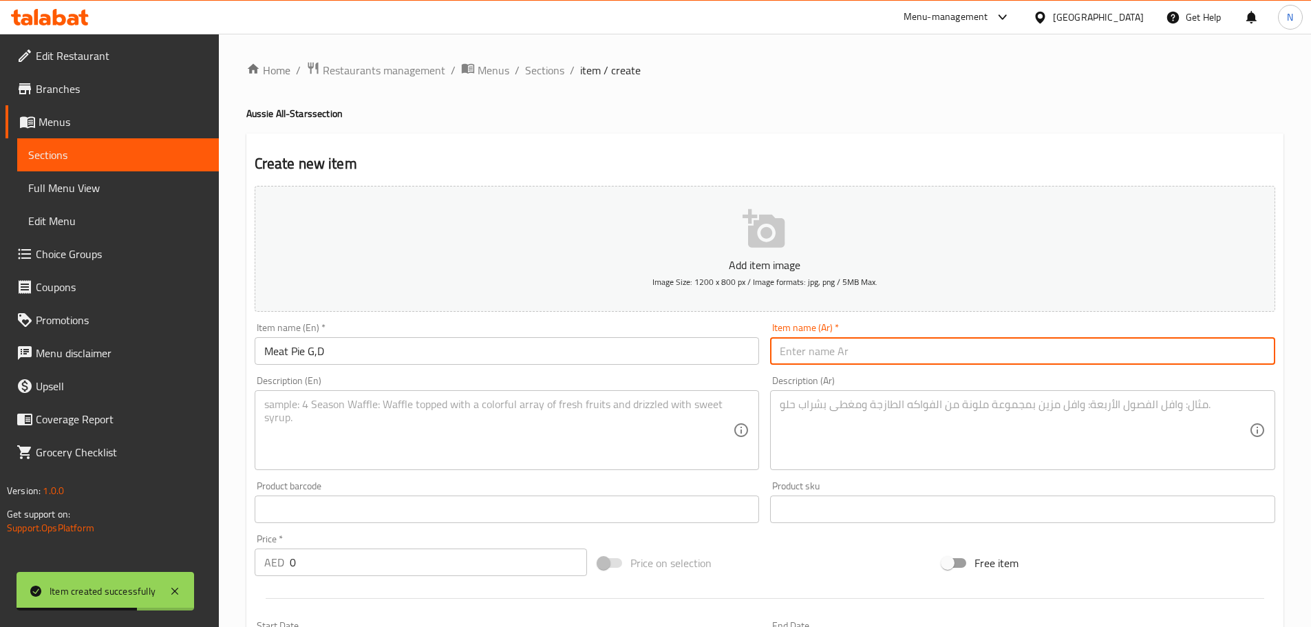
paste input "فطيرة لحم G,D"
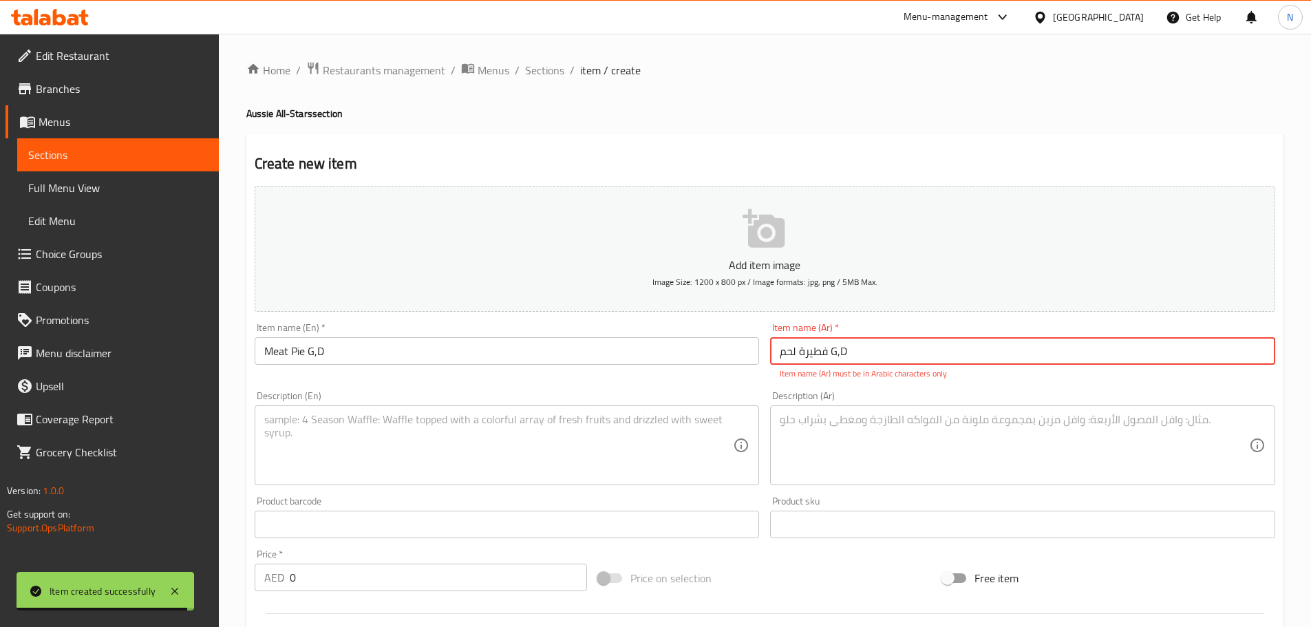
drag, startPoint x: 853, startPoint y: 352, endPoint x: 833, endPoint y: 352, distance: 20.0
click at [833, 352] on input "فطيرة لحم G,D" at bounding box center [1022, 351] width 505 height 28
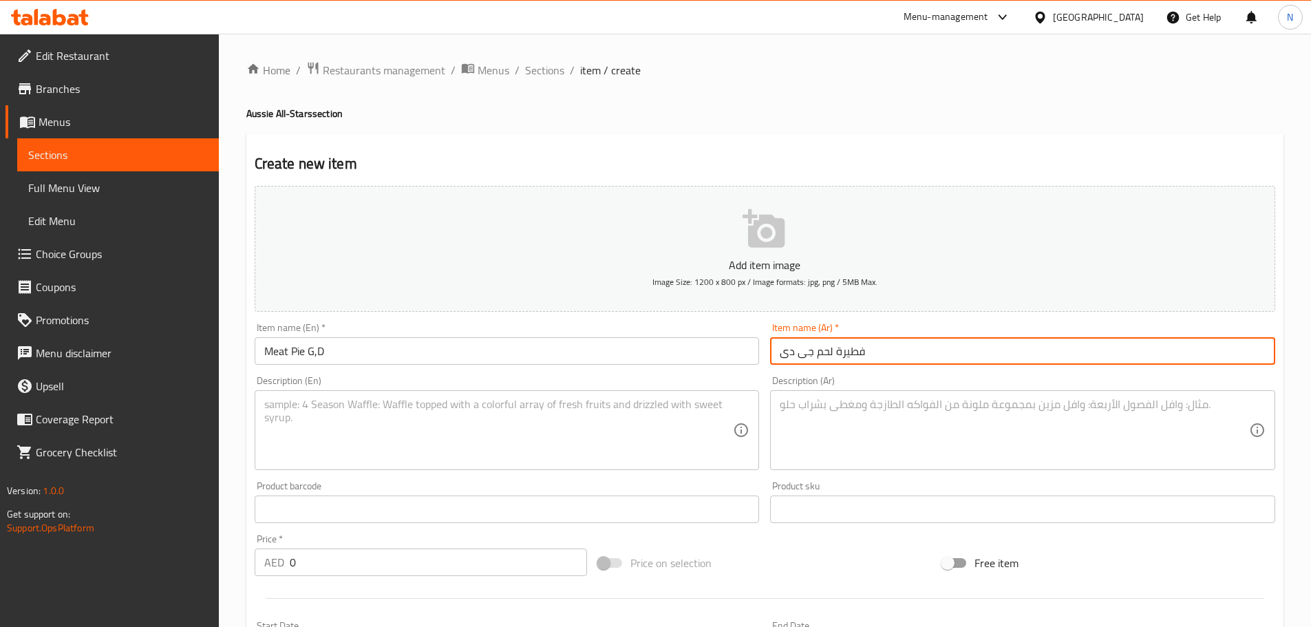
type input "فطيرة لحم جى دى"
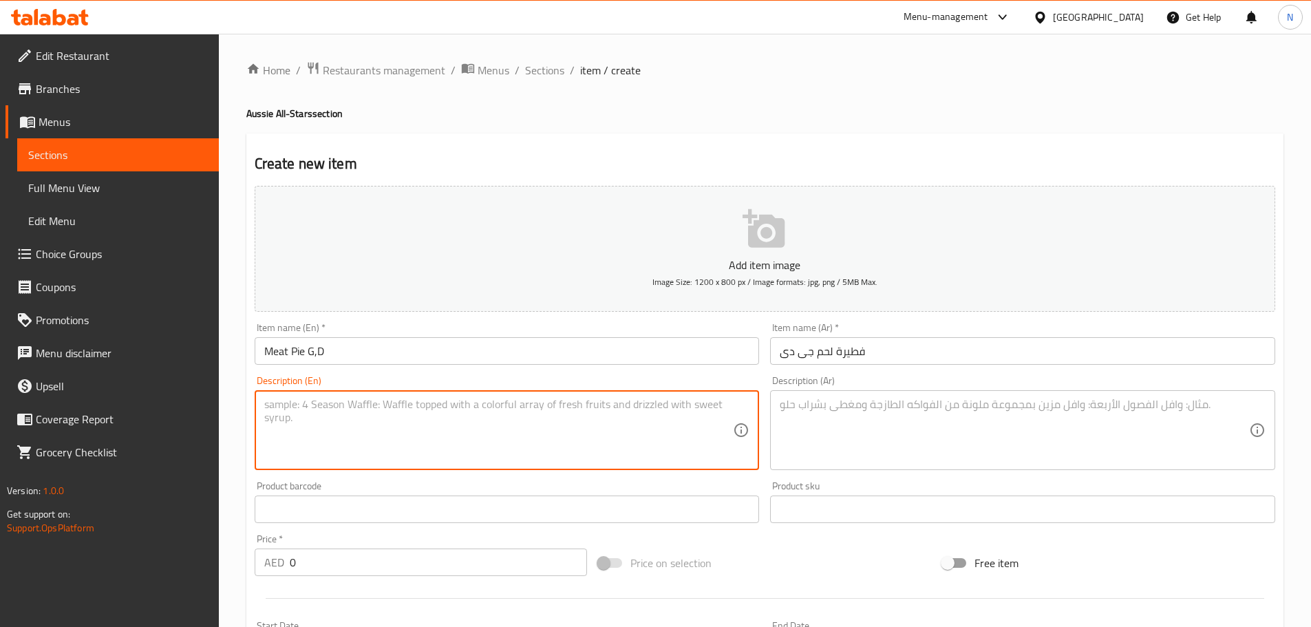
click at [467, 412] on textarea at bounding box center [498, 430] width 469 height 65
paste textarea "Minced Meat, Shortcut Pastry, Thick Cut Chips, Peas, Gravy"
drag, startPoint x: 299, startPoint y: 411, endPoint x: 598, endPoint y: 427, distance: 299.2
click at [600, 427] on textarea "Minced Meat, Shortcut Pastry, Thick Cut Chips, Peas, Gravy" at bounding box center [498, 430] width 469 height 65
click at [655, 388] on div "Description (En) Minced meat, shortcut pastry, thick cut chips, peas, gravy Des…" at bounding box center [507, 423] width 505 height 94
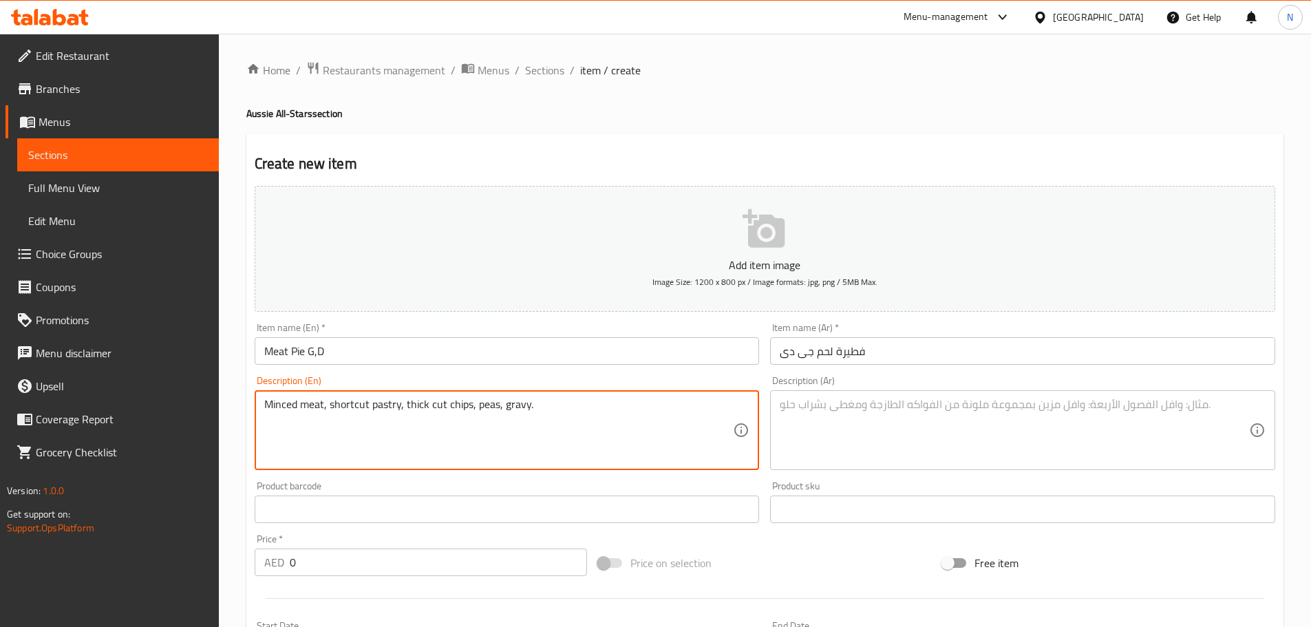
type textarea "Minced meat, shortcut pastry, thick cut chips, peas, gravy."
click at [955, 454] on textarea at bounding box center [1014, 430] width 469 height 65
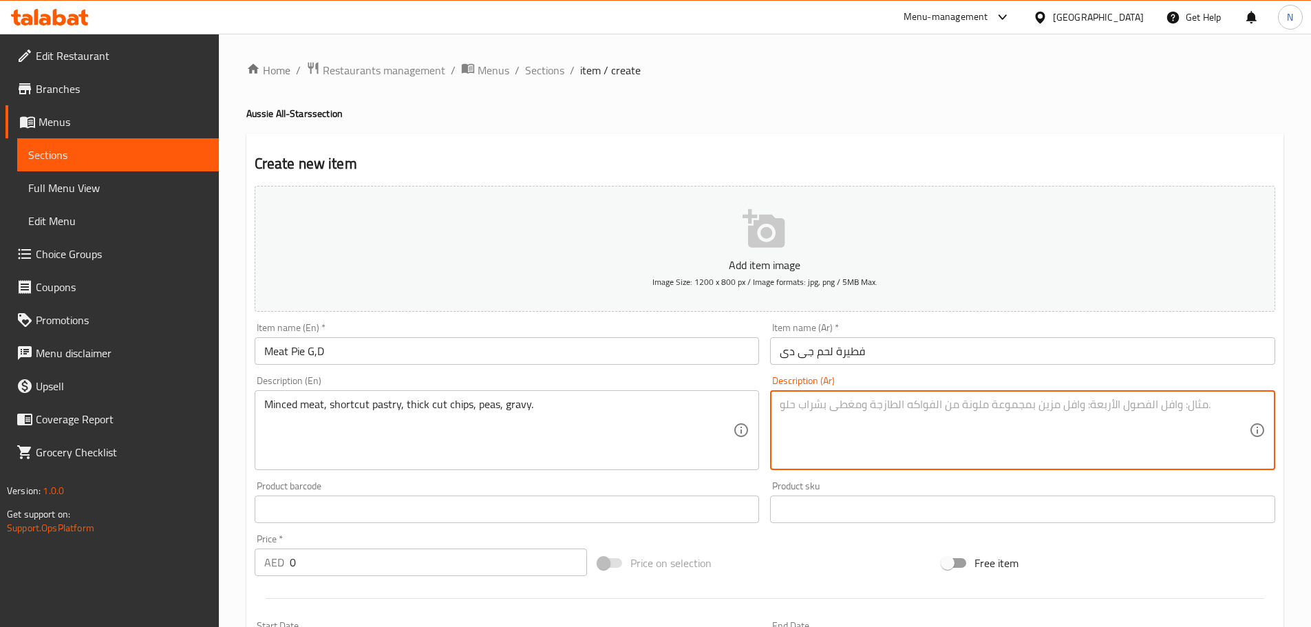
paste textarea "لحم مفروم، معجنات قصيرة، رقائق بططا سميكة، بازلاء، جريفي"
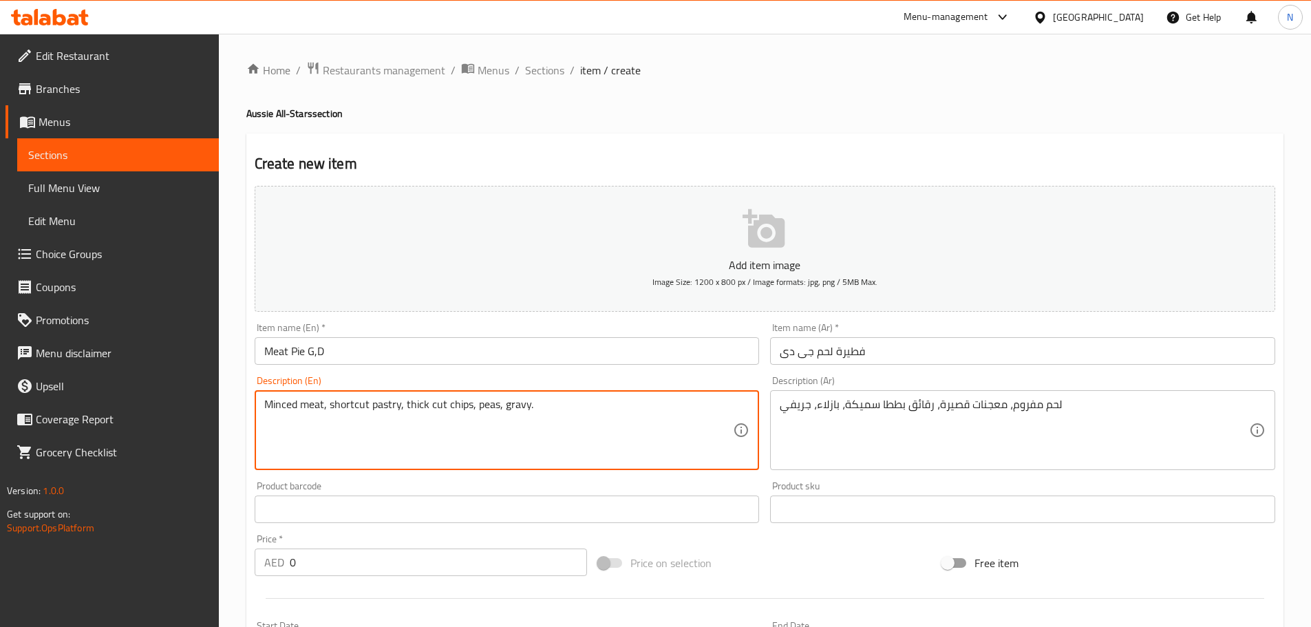
click at [341, 407] on textarea "Minced meat, shortcut pastry, thick cut chips, peas, gravy." at bounding box center [498, 430] width 469 height 65
click at [515, 411] on textarea "Minced meat, shortcut pastry, thick cut chips, peas, gravy." at bounding box center [498, 430] width 469 height 65
click at [1075, 396] on div "لحم مفروم، معجنات قصيرة، رقائق بططا سميكة، بازلاء، جريفي Description (Ar)" at bounding box center [1022, 430] width 505 height 80
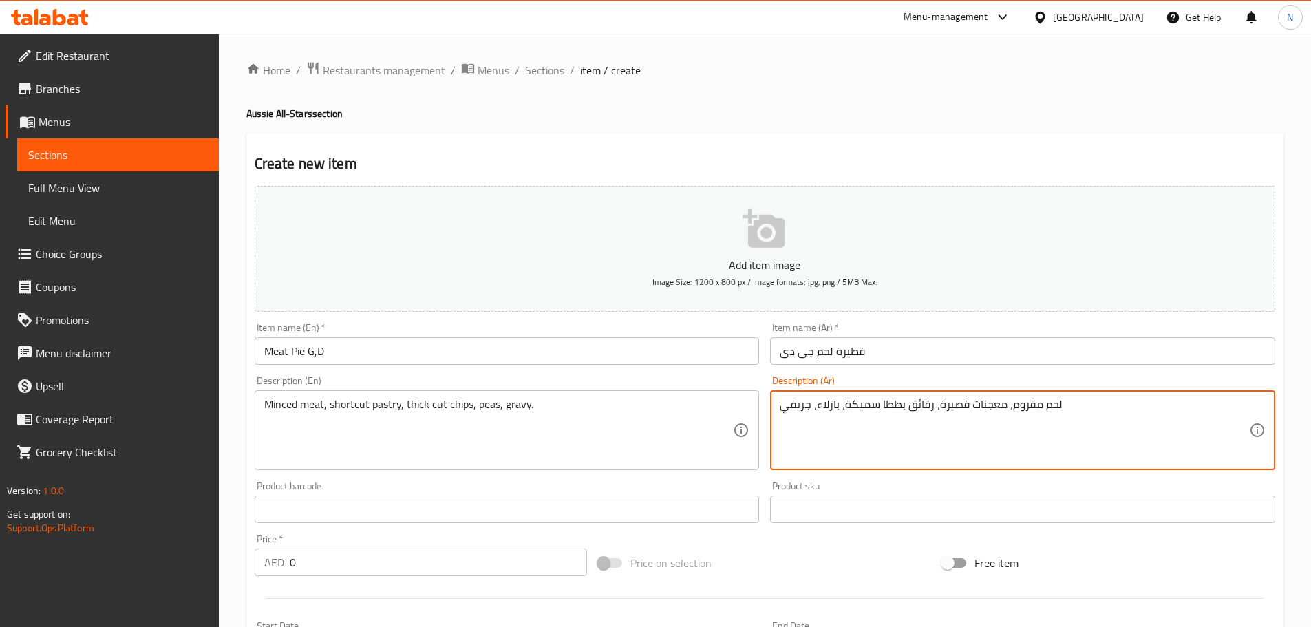
click at [1067, 403] on textarea "لحم مفروم، معجنات قصيرة، رقائق بططا سميكة، بازلاء، جريفي" at bounding box center [1014, 430] width 469 height 65
type textarea "لحم مفروم، معجنات قصيرة، رقائق بططا سميكة، بازلاء، جريفي."
click at [781, 573] on div "Price on selection" at bounding box center [765, 562] width 344 height 37
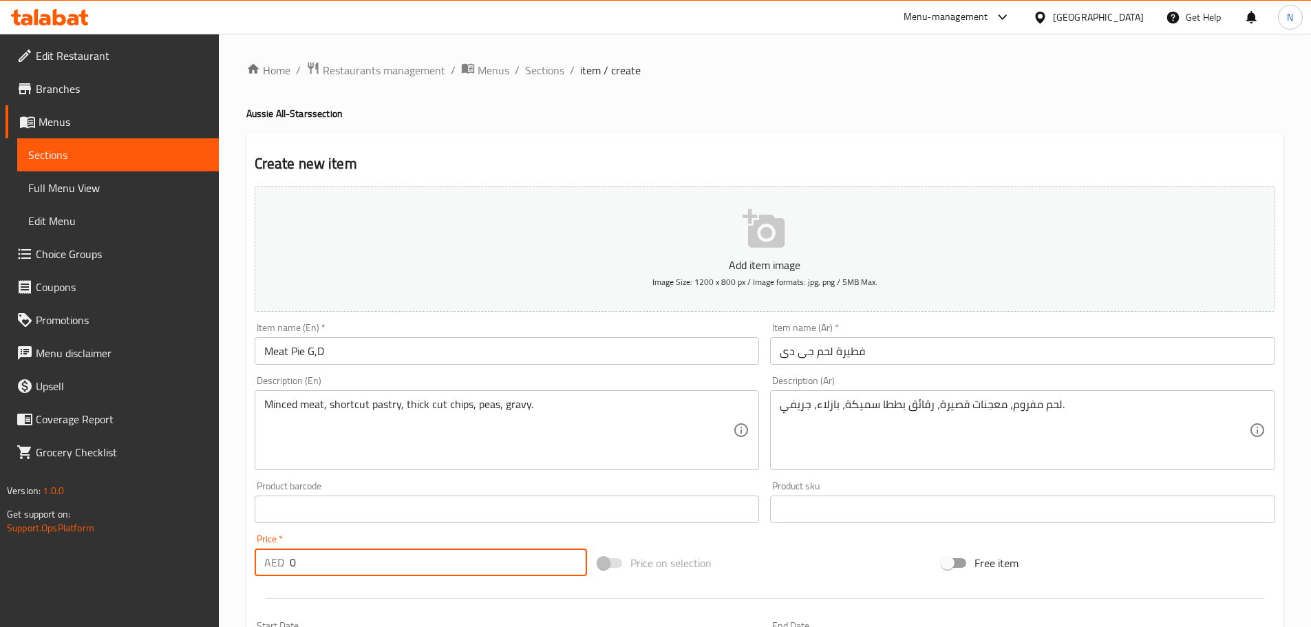
drag, startPoint x: 386, startPoint y: 564, endPoint x: 262, endPoint y: 578, distance: 125.4
click at [262, 578] on div "Price   * AED 0 Price *" at bounding box center [421, 555] width 344 height 53
type input "66"
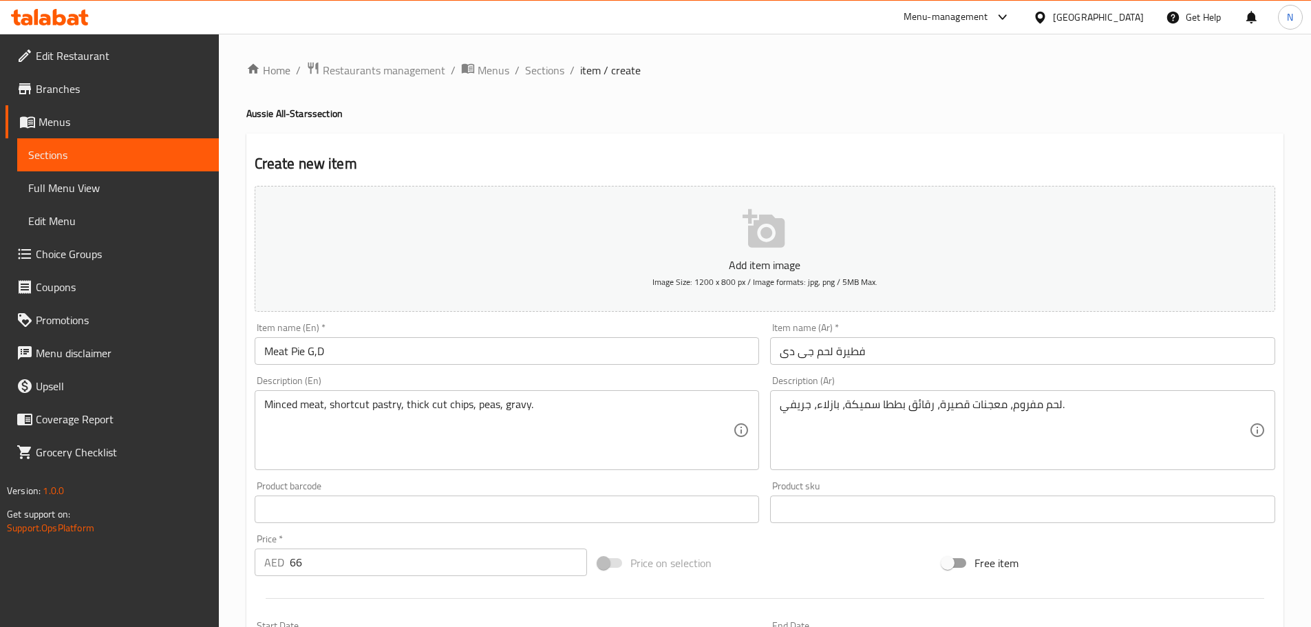
click at [825, 579] on div "Price on selection" at bounding box center [765, 562] width 344 height 37
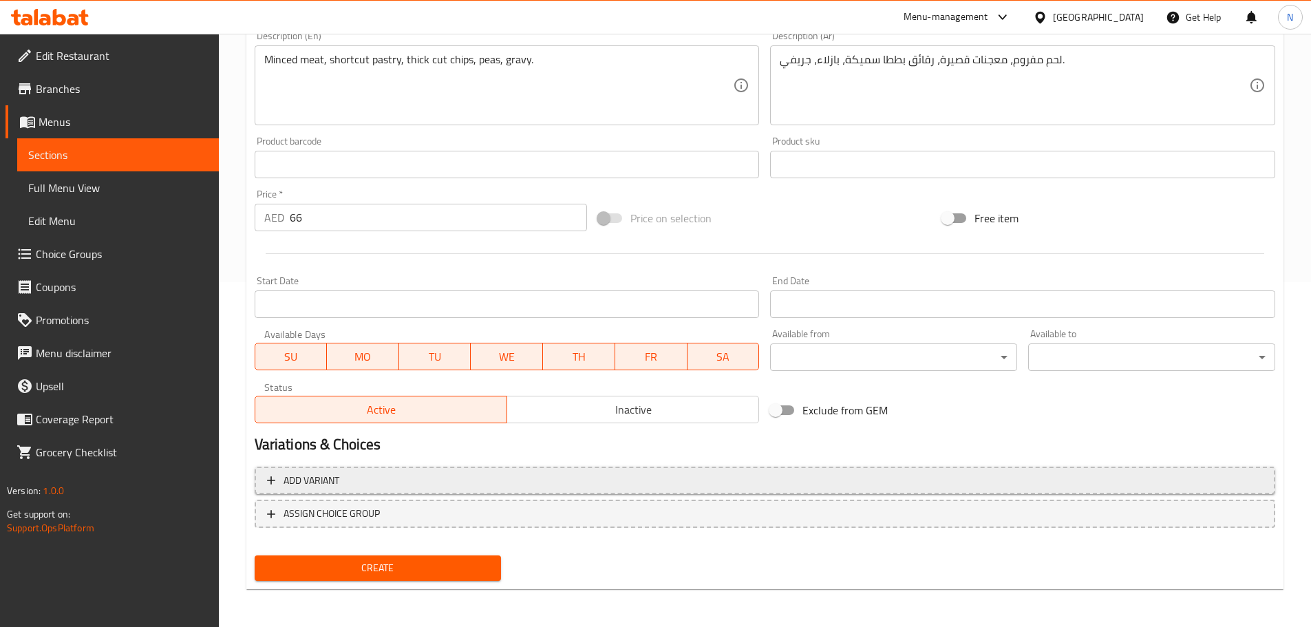
scroll to position [346, 0]
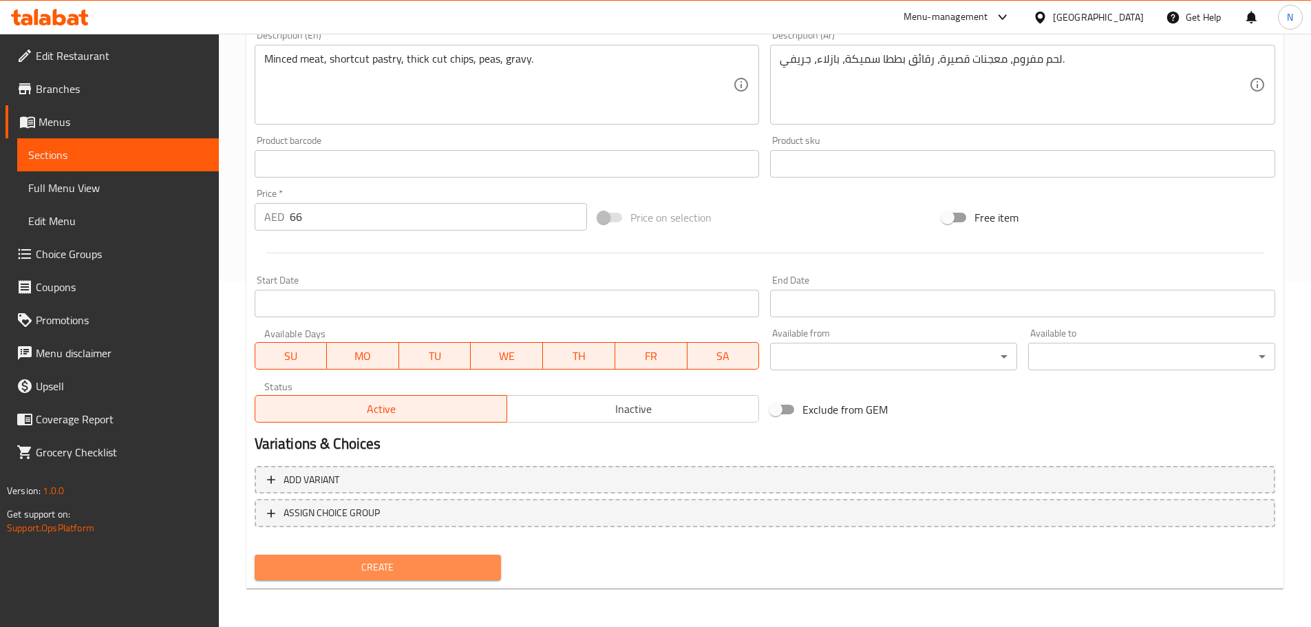
click at [454, 568] on span "Create" at bounding box center [378, 567] width 225 height 17
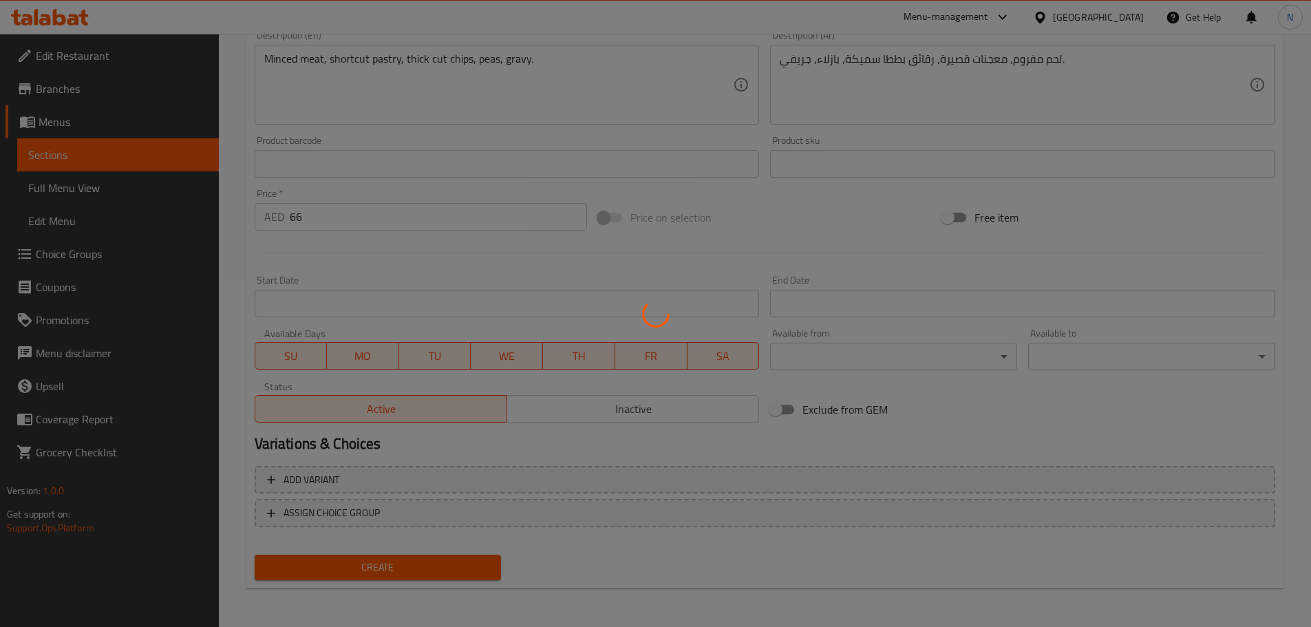
type input "0"
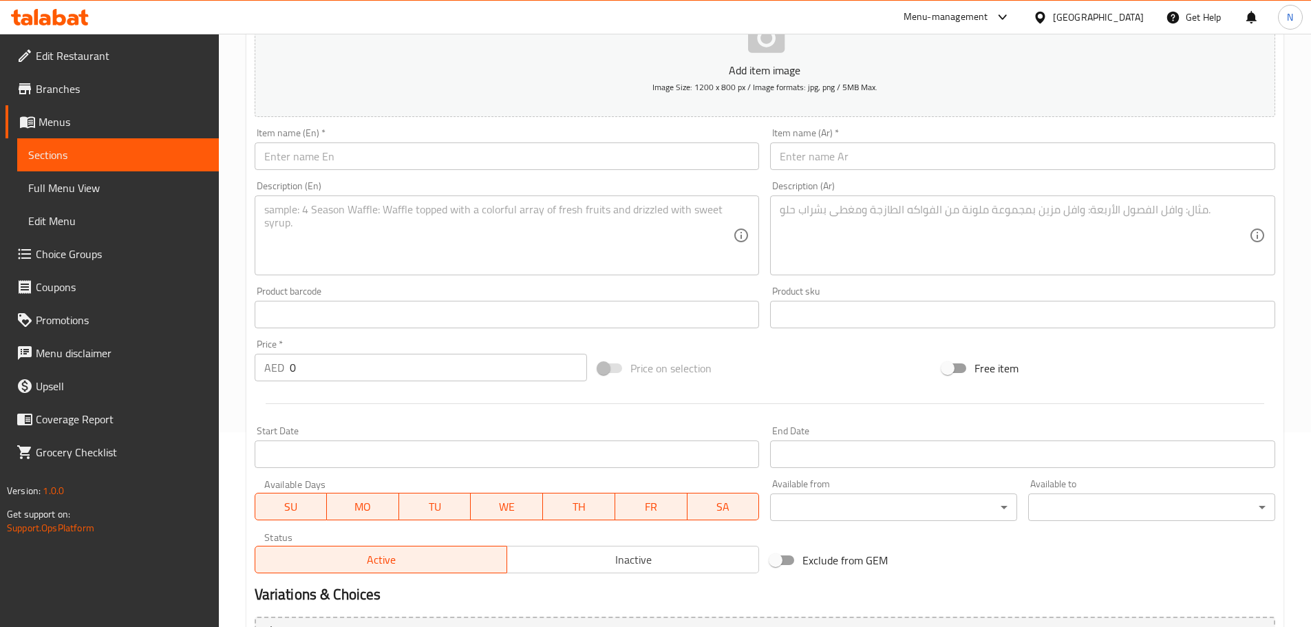
scroll to position [1, 0]
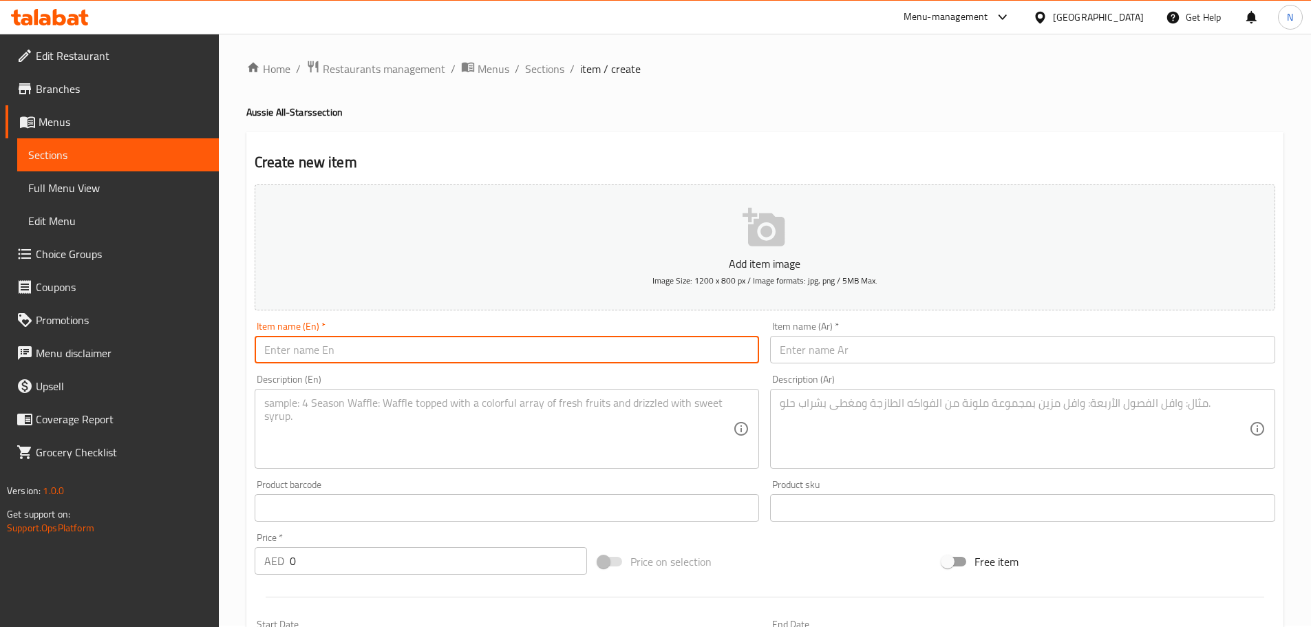
click at [467, 343] on input "text" at bounding box center [507, 350] width 505 height 28
paste input "Fish & Chips (S, D, G)"
click at [288, 352] on input "Fish & Chips (S, D, G)" at bounding box center [507, 350] width 505 height 28
type input "Fish And Chips (S, D, G)"
click at [881, 358] on input "text" at bounding box center [1022, 350] width 505 height 28
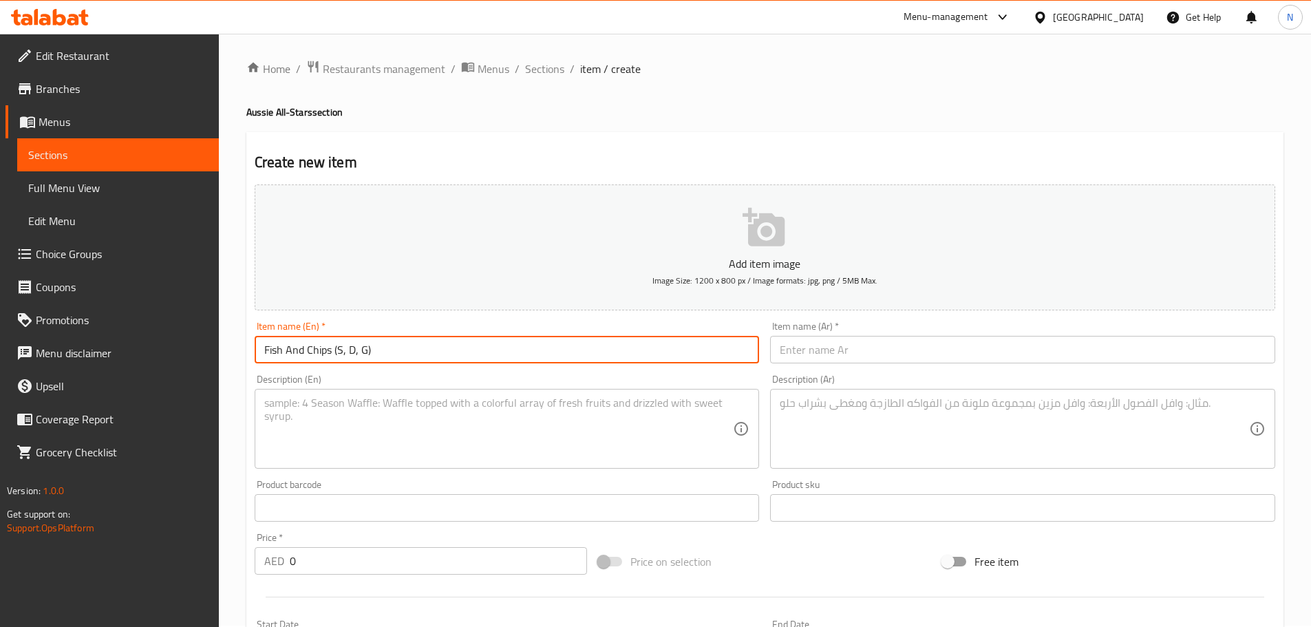
paste input "سمك ورقائق البطاطس (اس،دي،جي)"
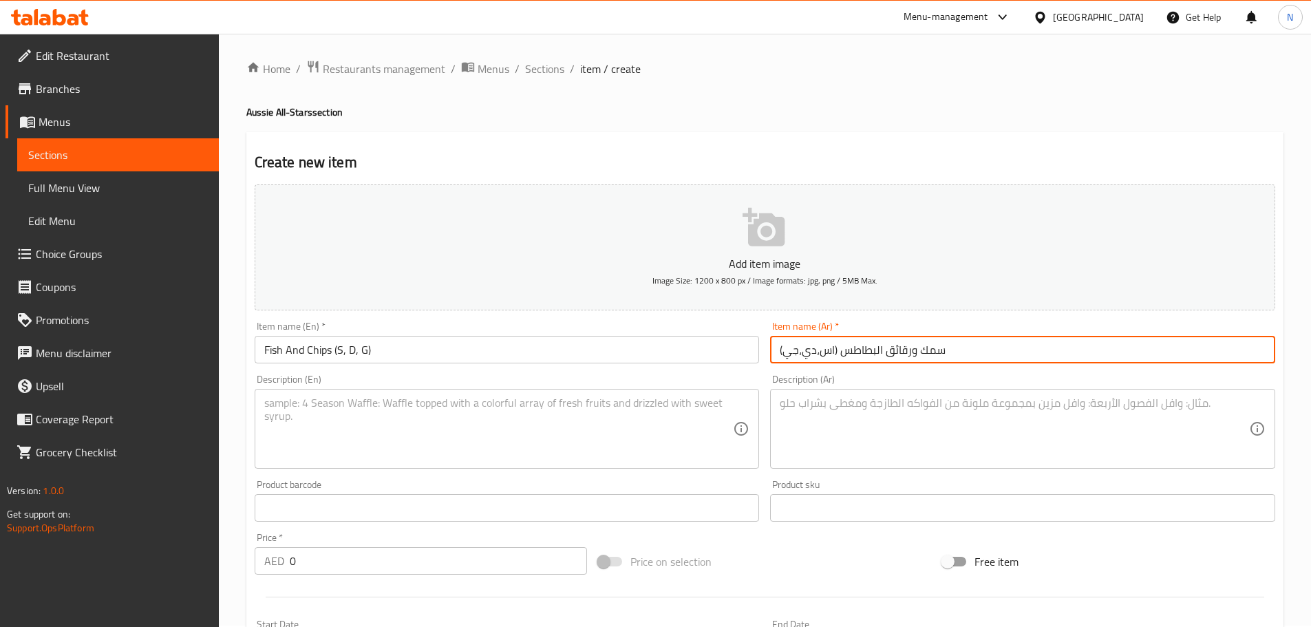
type input "سمك ورقائق البطاطس (اس،دي،جي)"
click at [475, 407] on textarea at bounding box center [498, 428] width 469 height 65
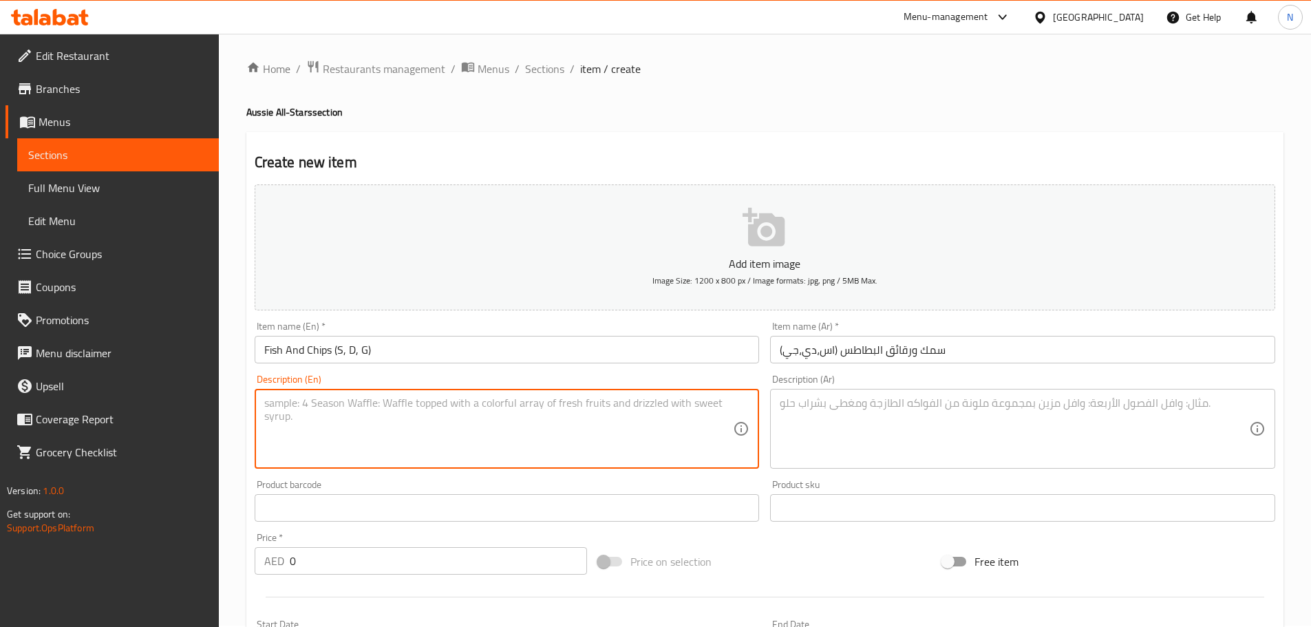
paste textarea "Battered Fish, Thick Cut Chips, Green Pea Mash, House Tartare Sauce"
type textarea "Battered Fish, Thick Cut Chips, Green Pea Mash, House Tartare Sauce"
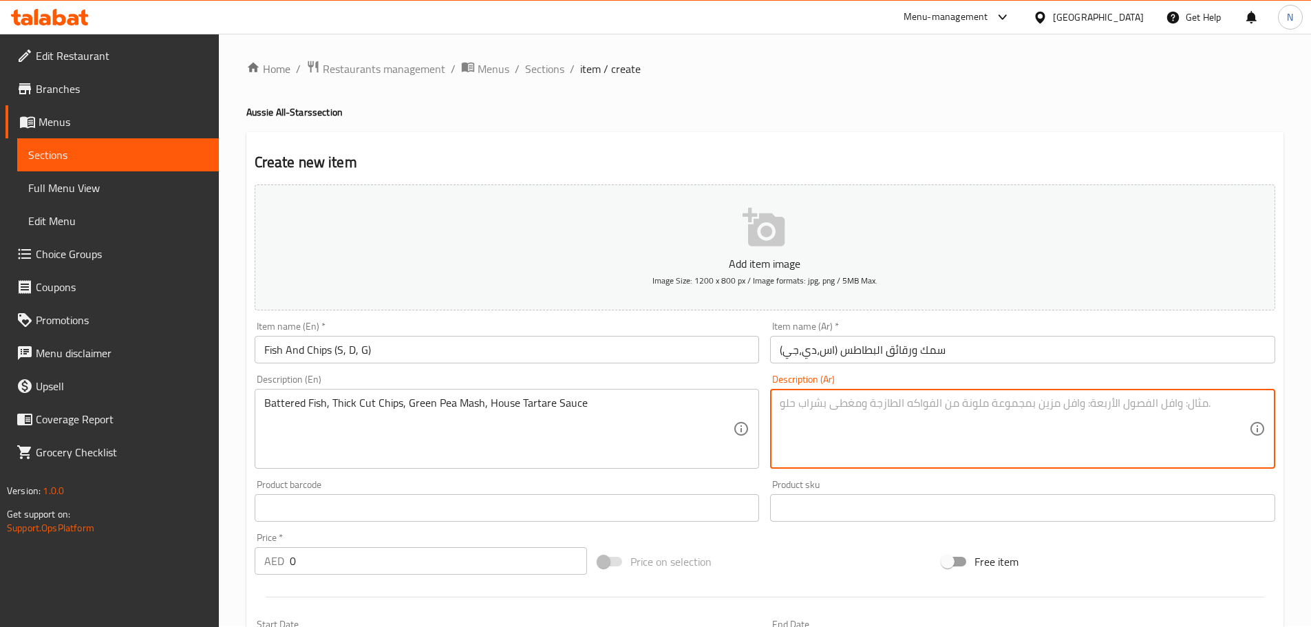
click at [918, 456] on textarea at bounding box center [1014, 428] width 469 height 65
paste textarea "سمك مخفوق، رقائق سميكة مقطعة، بازلاء خضراء مهروسة، صلصة تارتار منزلية"
type textarea "سمك مخفوق، رقائق سميكة مقطعة، بازلاء خضراء مهروسة، صلصة تارتار منزلية"
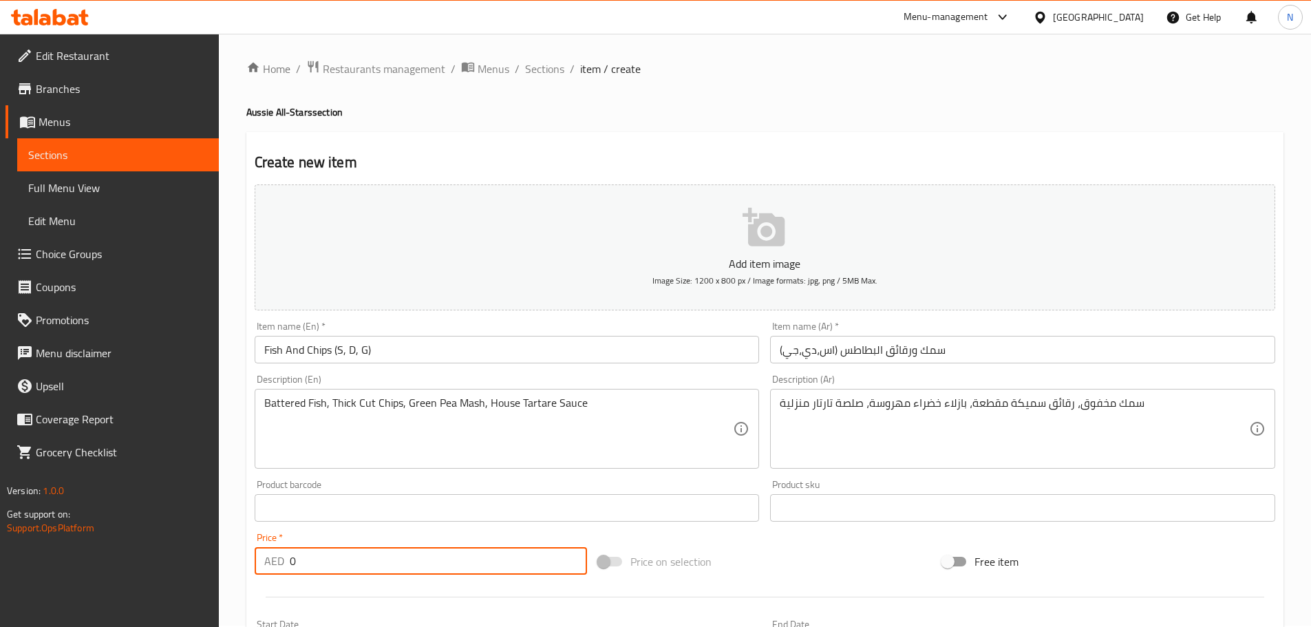
drag, startPoint x: 396, startPoint y: 553, endPoint x: 288, endPoint y: 570, distance: 109.4
click at [288, 570] on div "AED 0 Price *" at bounding box center [421, 561] width 333 height 28
type input "102"
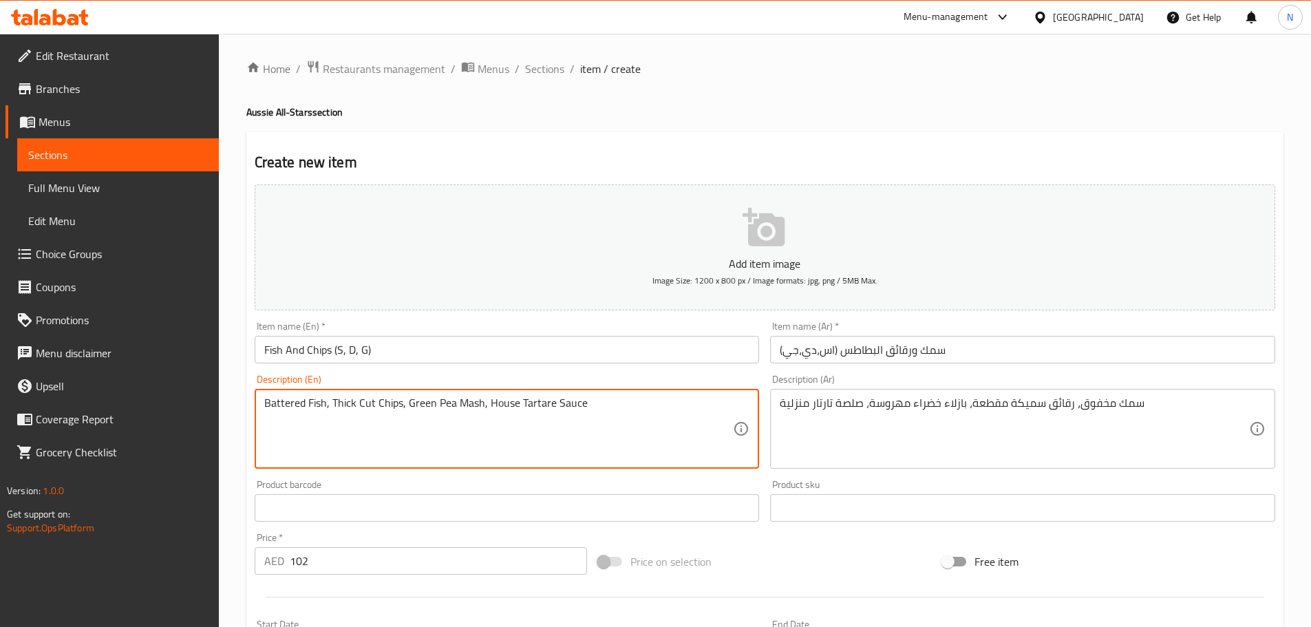
drag, startPoint x: 305, startPoint y: 400, endPoint x: 586, endPoint y: 406, distance: 281.6
click at [572, 407] on textarea "Battered fish, thick cut chips, green pea mash, house tartare sauce" at bounding box center [498, 428] width 469 height 65
type textarea "Battered fish, thick cut chips, green pea mash, house tartare sauce."
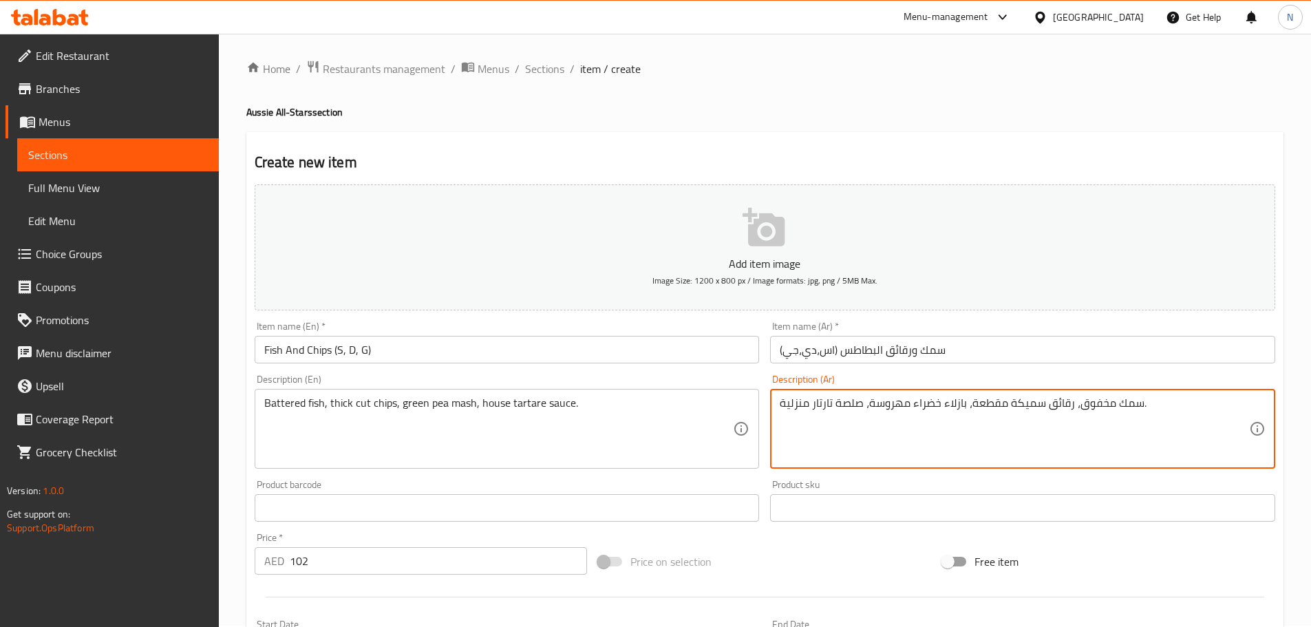
type textarea "سمك مخفوق، رقائق سميكة مقطعة، بازلاء خضراء مهروسة، صلصة تارتار منزلية."
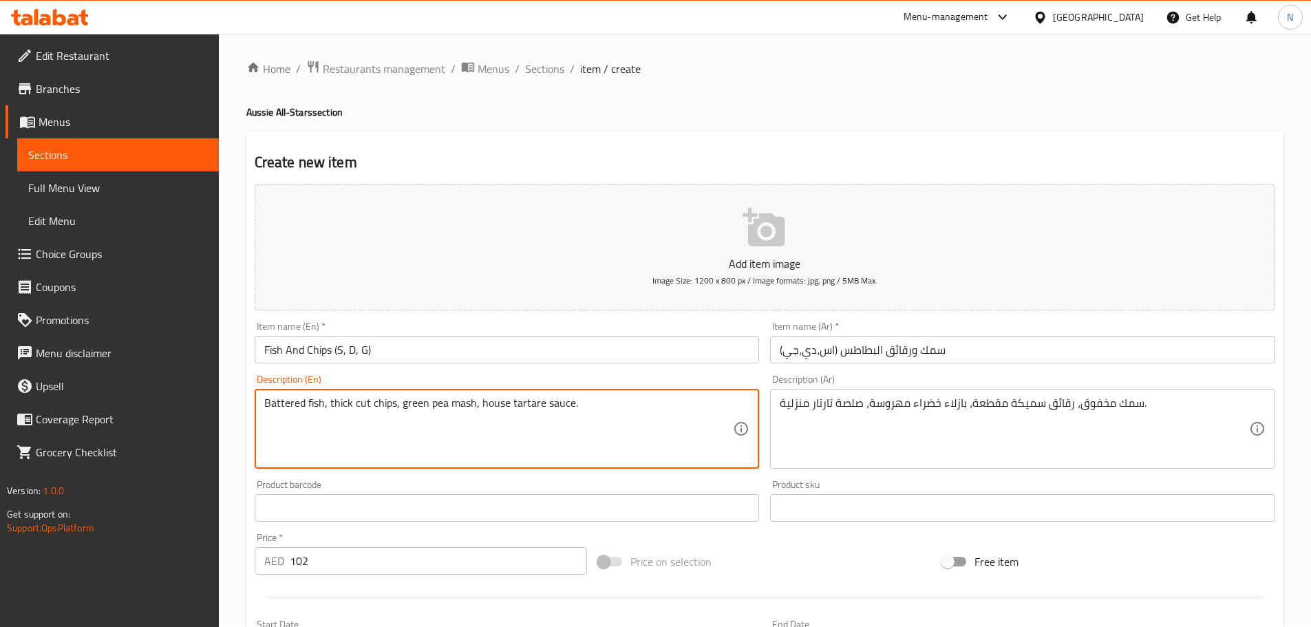
click at [415, 405] on textarea "Battered fish, thick cut chips, green pea mash, house tartare sauce." at bounding box center [498, 428] width 469 height 65
click at [771, 561] on div "Price on selection" at bounding box center [765, 561] width 344 height 37
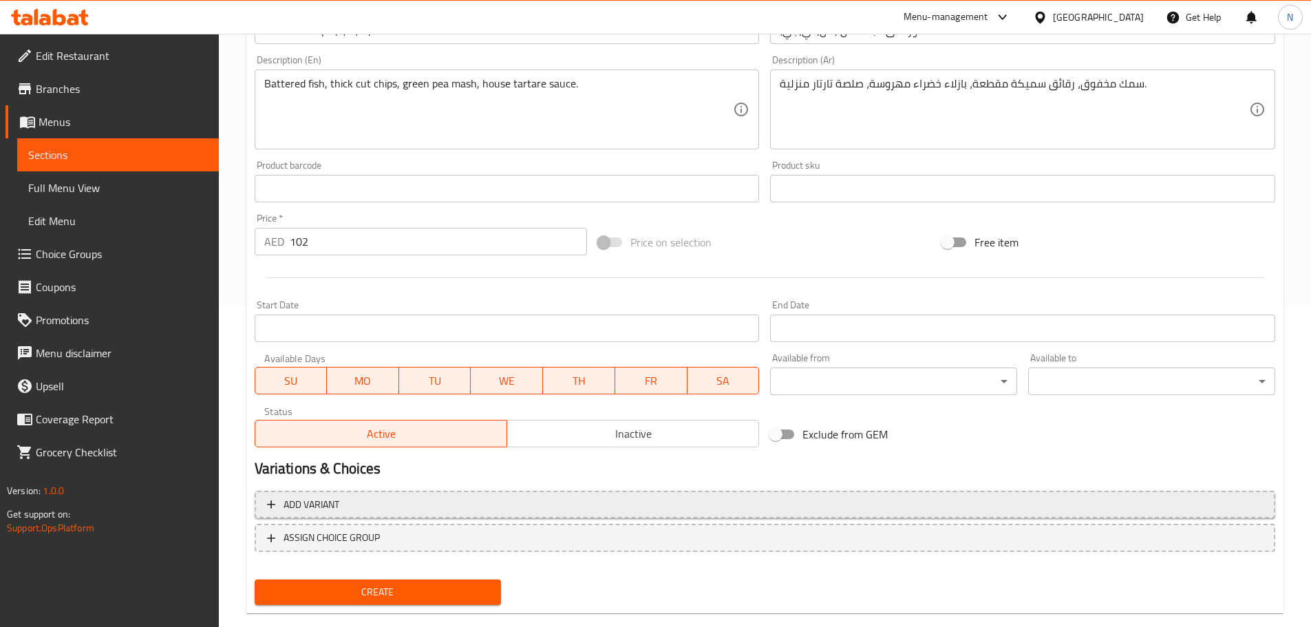
scroll to position [346, 0]
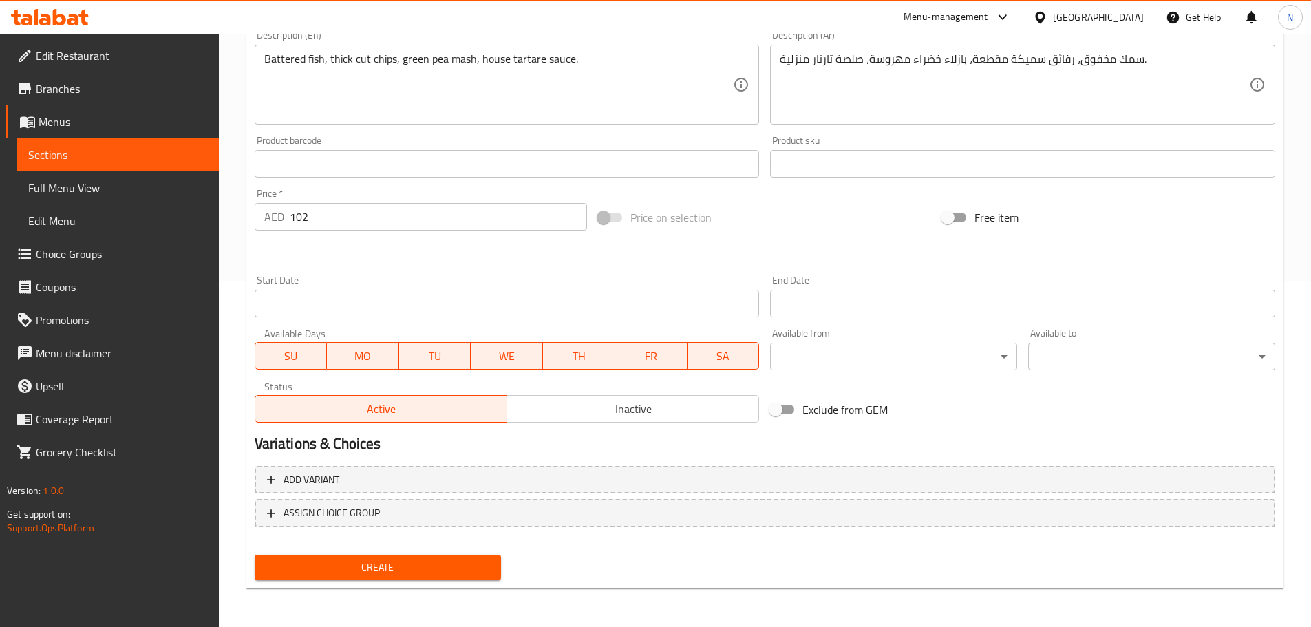
click at [428, 562] on span "Create" at bounding box center [378, 567] width 225 height 17
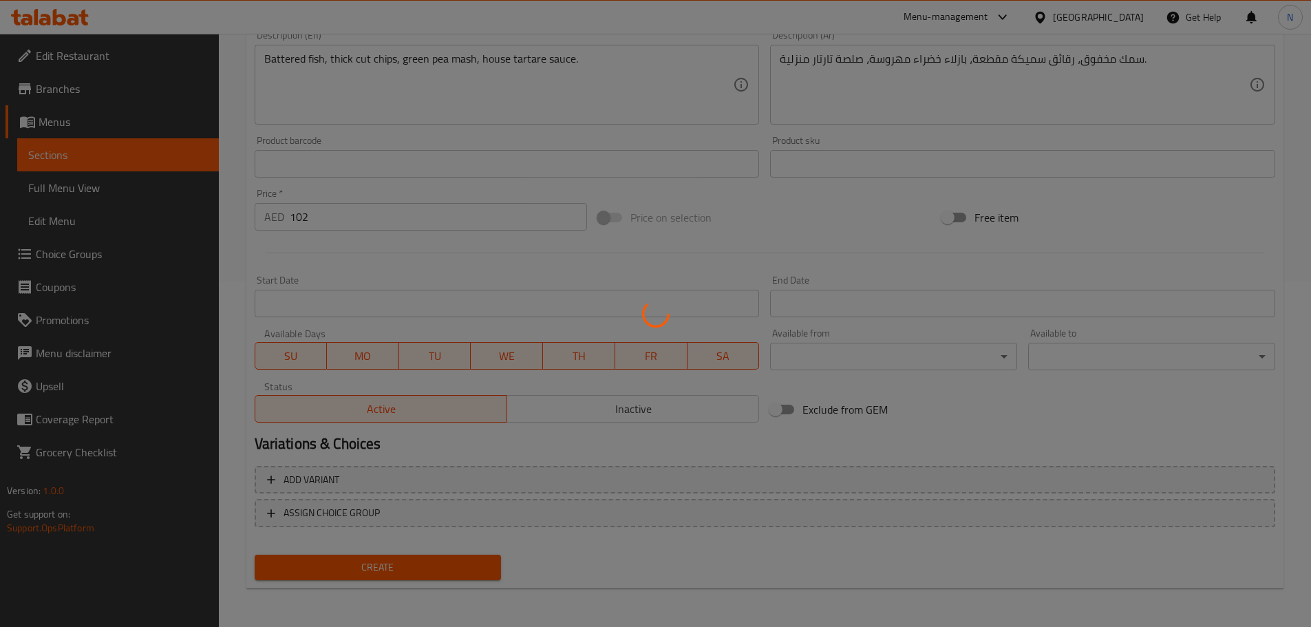
type input "0"
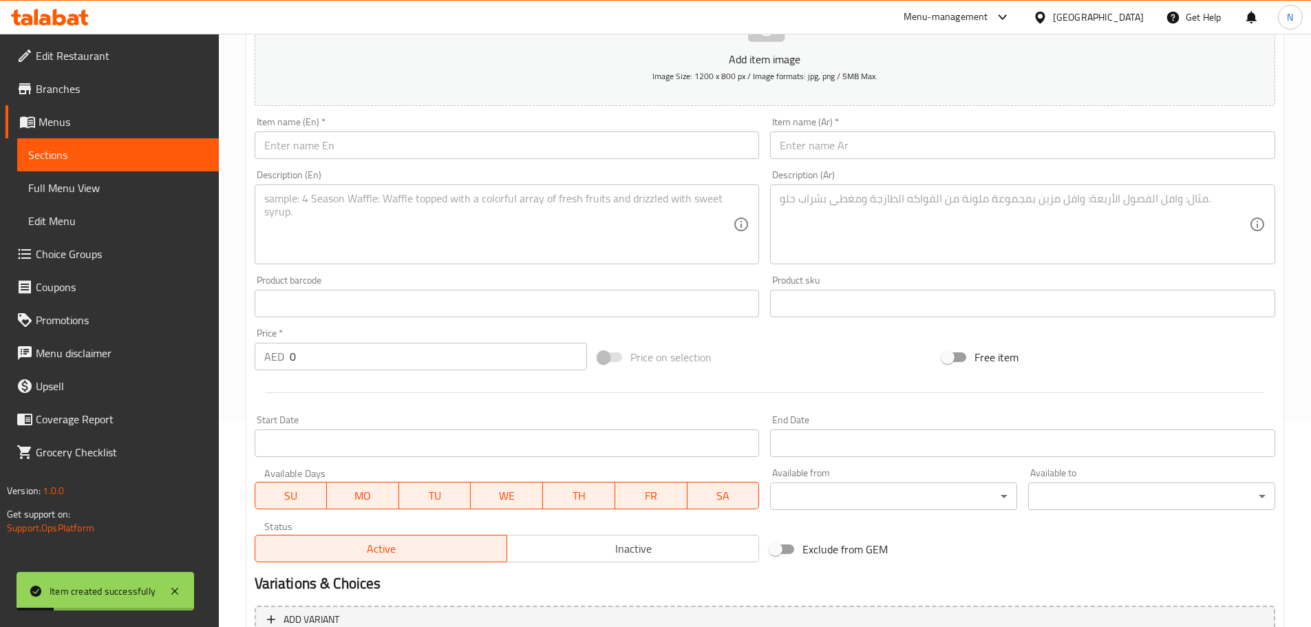
scroll to position [70, 0]
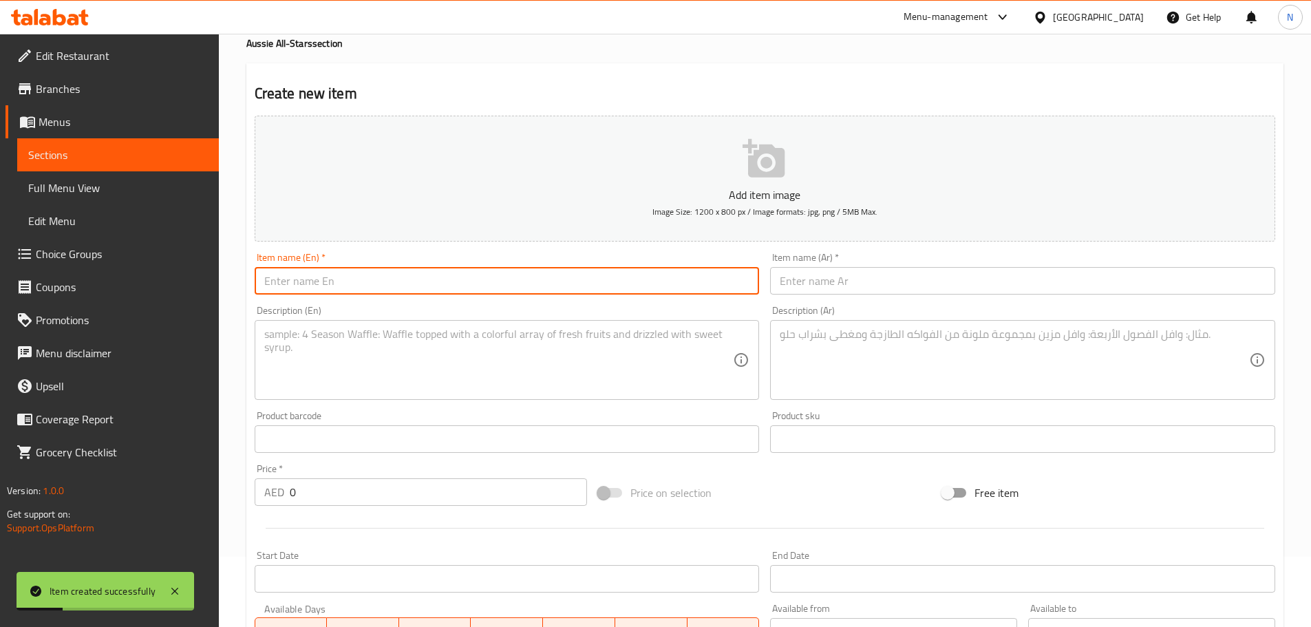
click at [414, 290] on input "text" at bounding box center [507, 281] width 505 height 28
paste input "Chicken Schnitzel D,G"
type input "Chicken Schnitzel D,G"
click at [912, 275] on input "text" at bounding box center [1022, 281] width 505 height 28
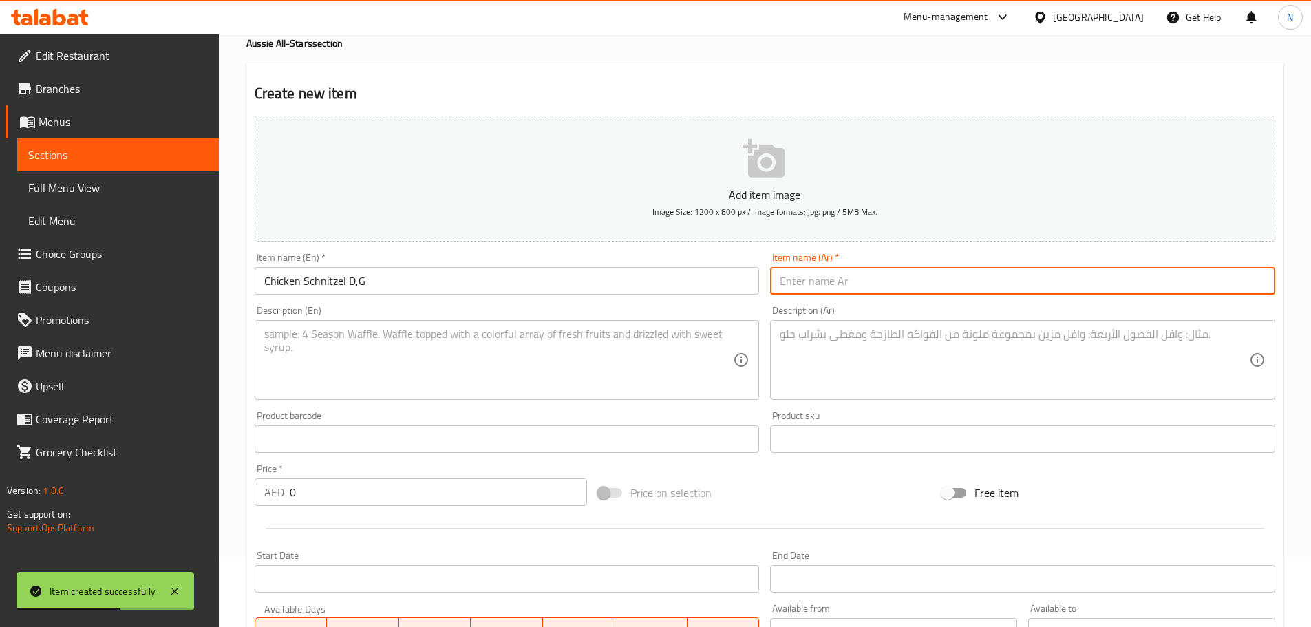
paste input "شنيتزل الدجاج د، ج"
type input "شنيتزل الدجاج د، ج"
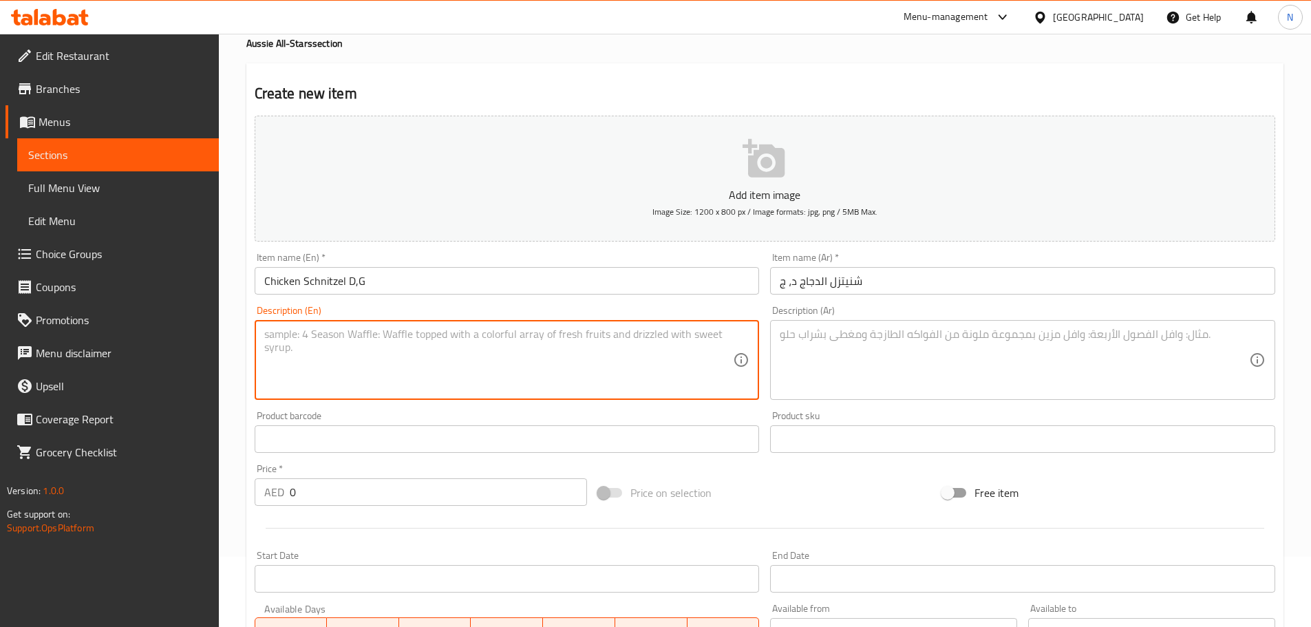
click at [617, 372] on textarea at bounding box center [498, 360] width 469 height 65
paste textarea "Breaded chicken breast, thick cut chips, house salad, choice of truffle mushroo…"
type textarea "Breaded chicken breast, thick cut chips, house salad, choice of truffle mushroo…"
click at [929, 364] on textarea at bounding box center [1014, 360] width 469 height 65
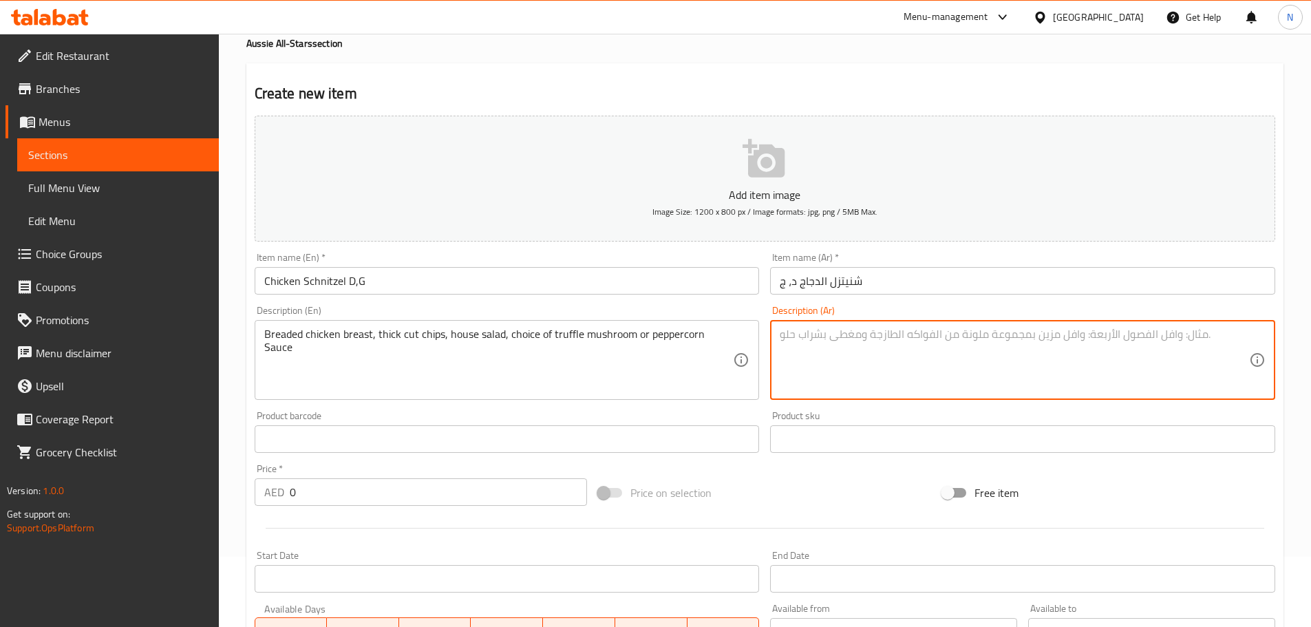
paste textarea "صدور دجاج مقلية، رقائق مقطعة سميكة، سلطة منزلية، اختيار صلصة الفطر بالكمأة والف…"
click at [831, 336] on textarea "صدور دجاج مقلية، رقائق مقطعة سميكة، سلطة منزلية، اختيار صلصة الفطر بالكمأة والف…" at bounding box center [1014, 360] width 469 height 65
type textarea "صدور دجاج مقلية، رقائق مقطعة سميكة، سلطة منزلية، اختيار صلصة الفطر تروفل والفلفل"
click at [833, 482] on div "Price on selection" at bounding box center [765, 492] width 344 height 37
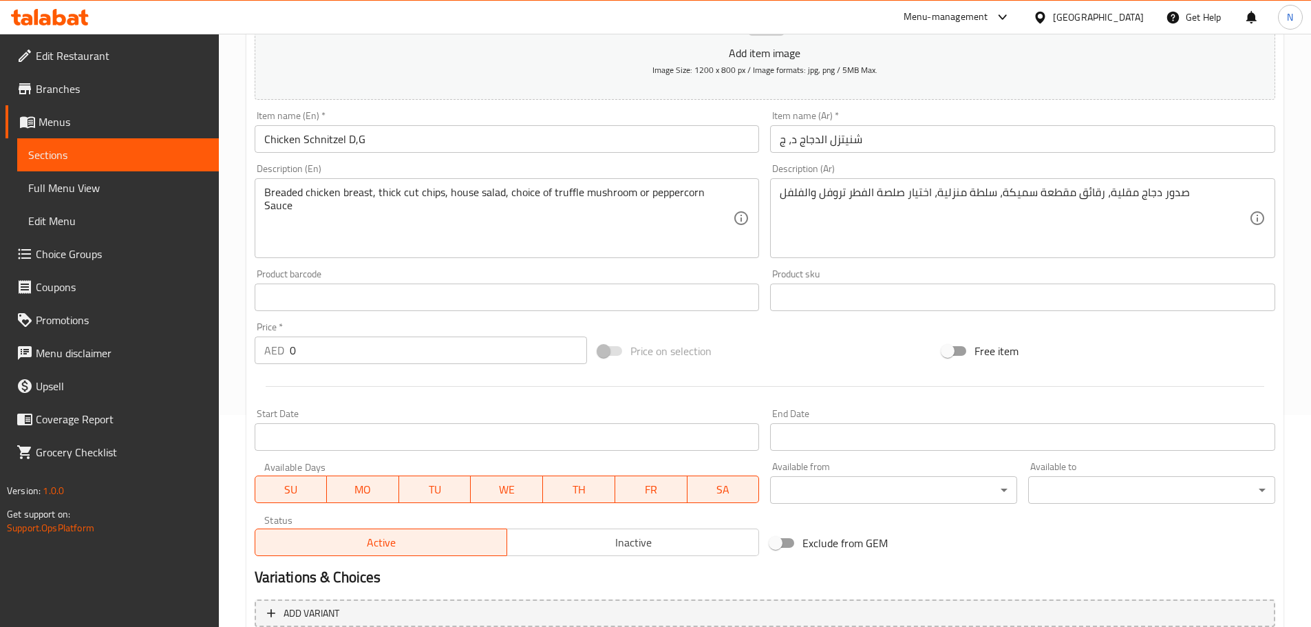
scroll to position [346, 0]
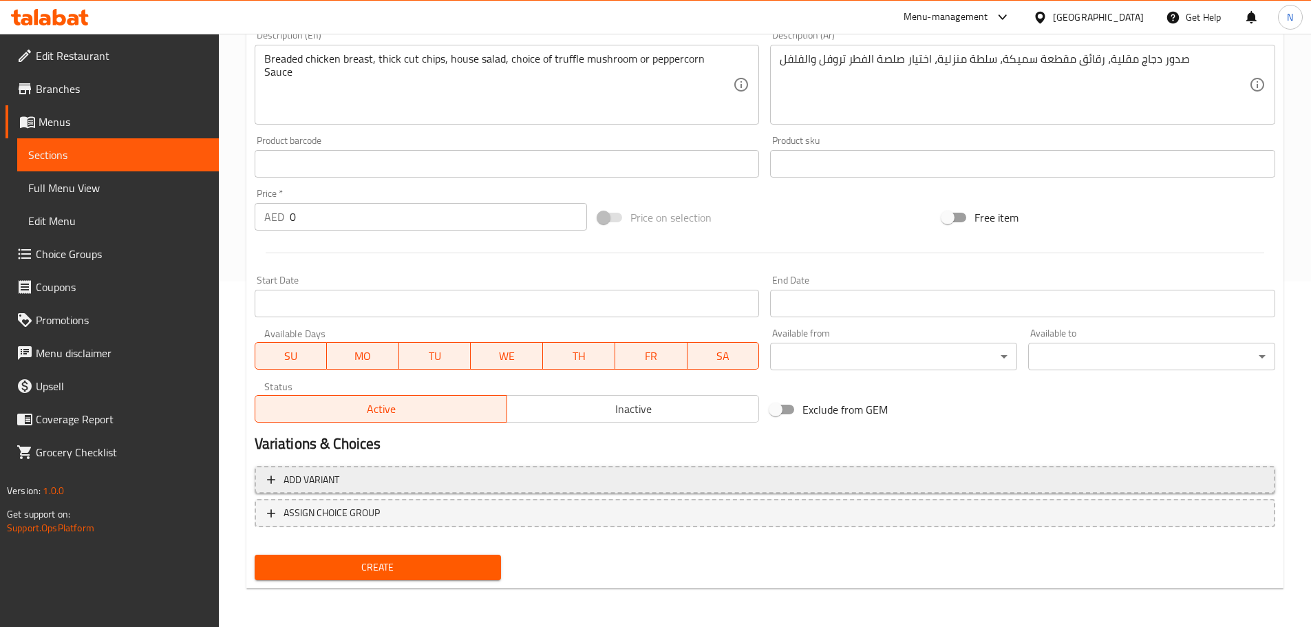
click at [1105, 479] on span "Add variant" at bounding box center [765, 480] width 996 height 17
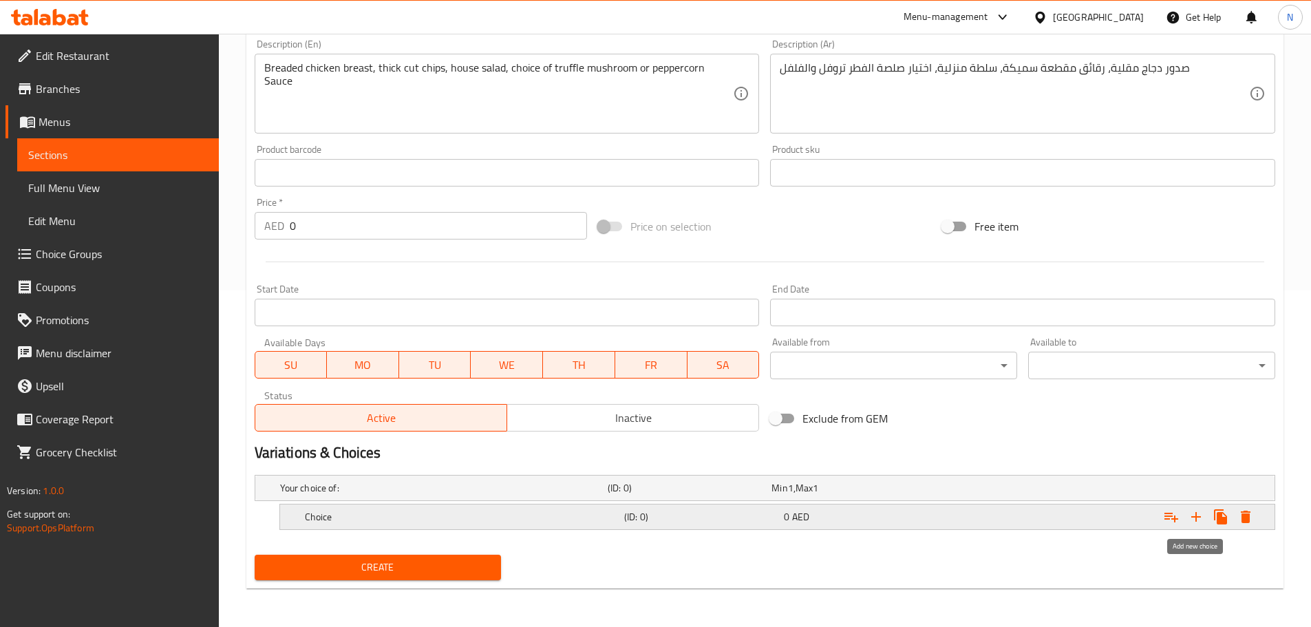
click at [1192, 519] on icon "Expand" at bounding box center [1196, 517] width 17 height 17
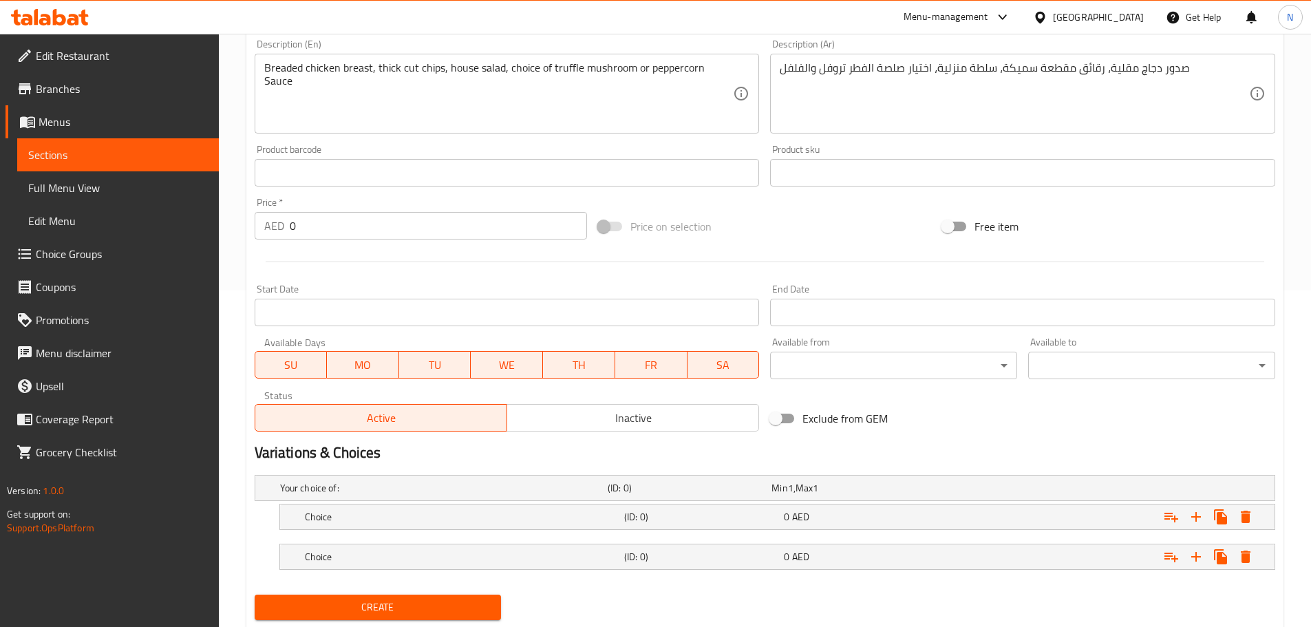
drag, startPoint x: 550, startPoint y: 522, endPoint x: 498, endPoint y: 551, distance: 58.8
click at [550, 523] on h5 "Choice" at bounding box center [462, 517] width 314 height 14
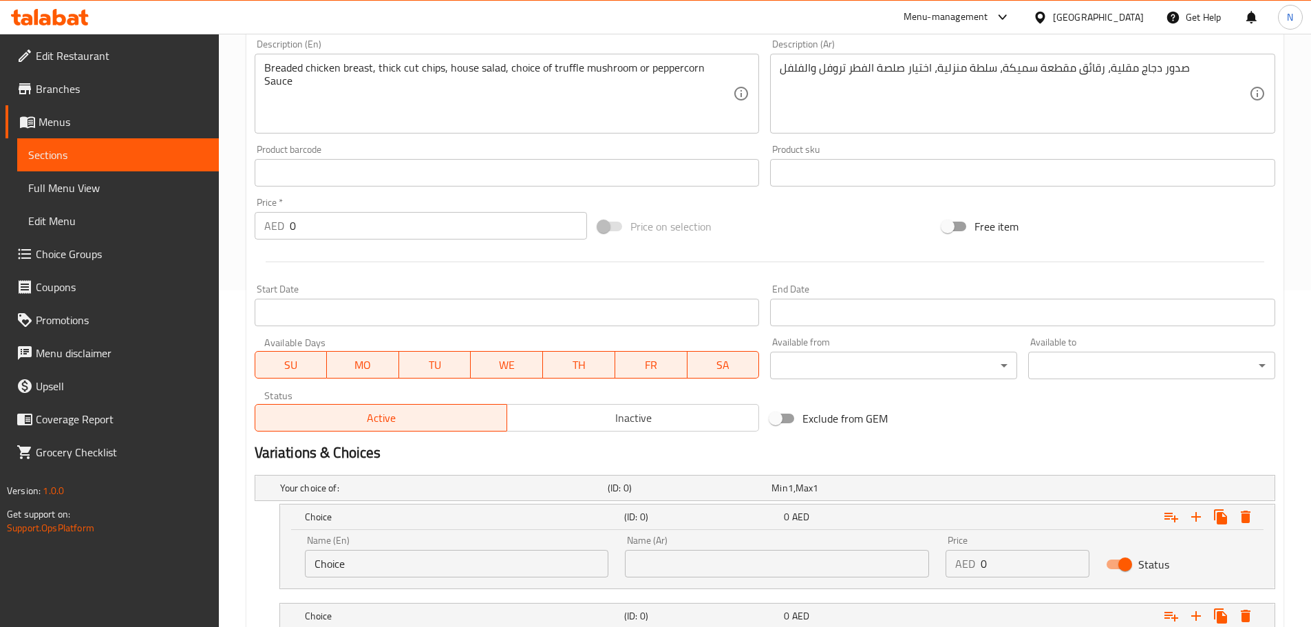
click at [462, 560] on input "Choice" at bounding box center [457, 564] width 304 height 28
paste input "Truffle Mushroom Sau"
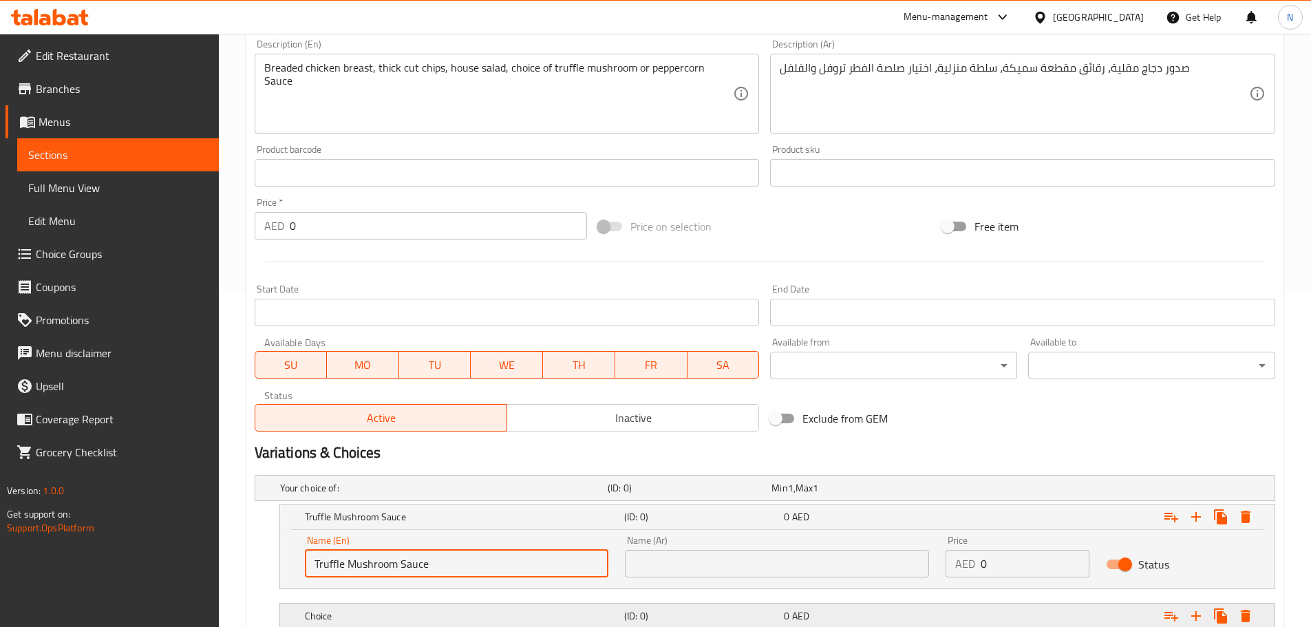
type input "Truffle Mushroom Sauce"
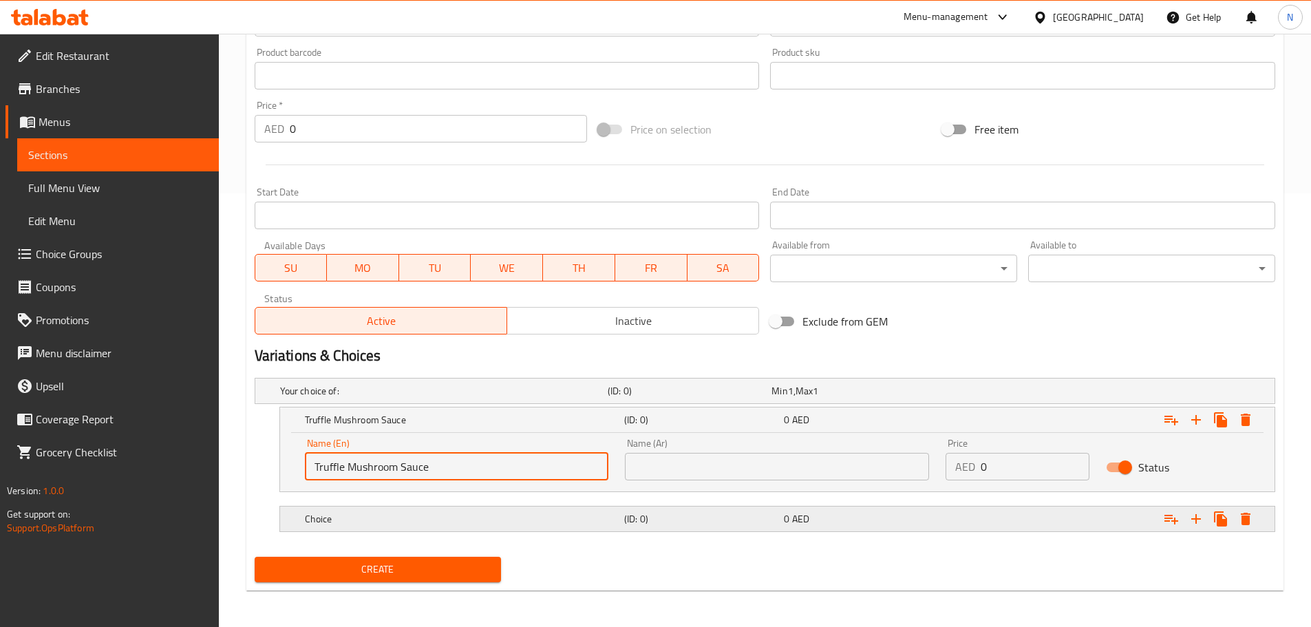
scroll to position [436, 0]
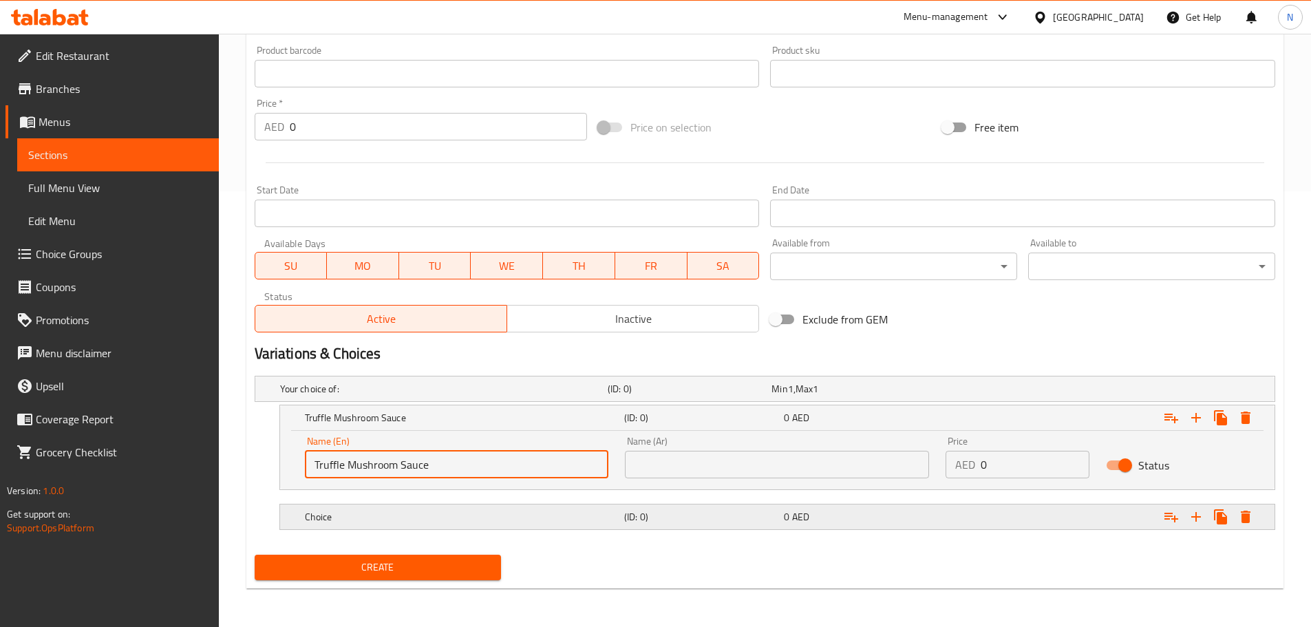
click at [542, 519] on h5 "Choice" at bounding box center [462, 517] width 314 height 14
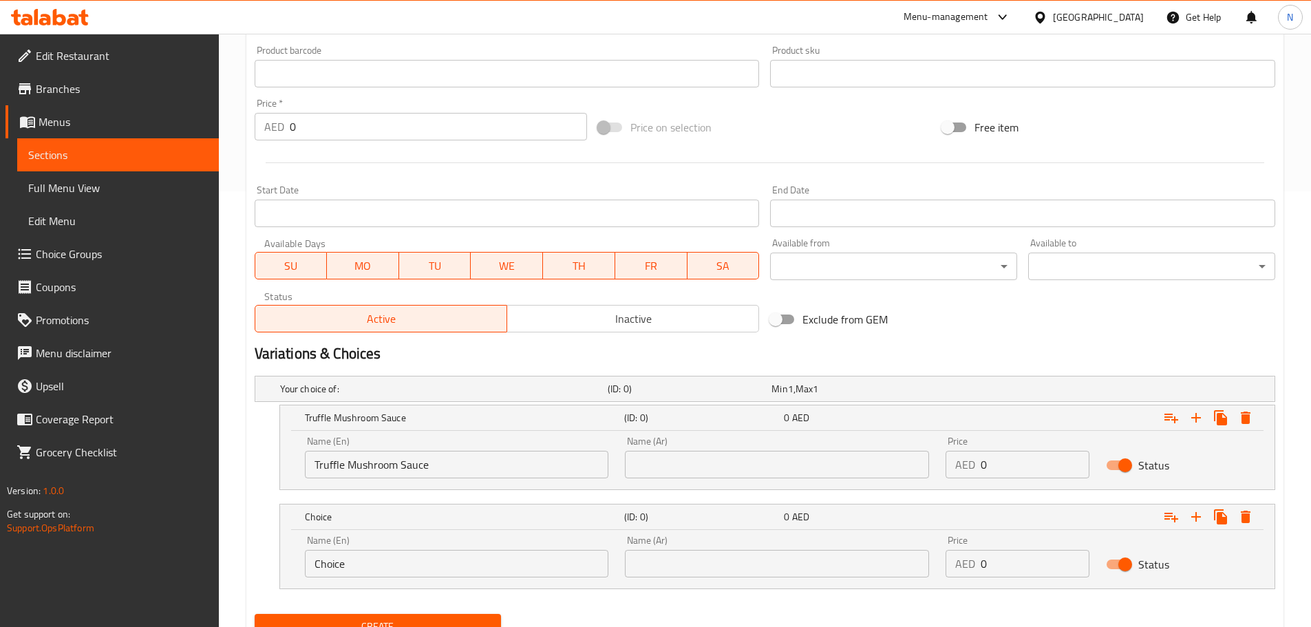
click at [533, 561] on input "Choice" at bounding box center [457, 564] width 304 height 28
paste input "Peppercorn Sau"
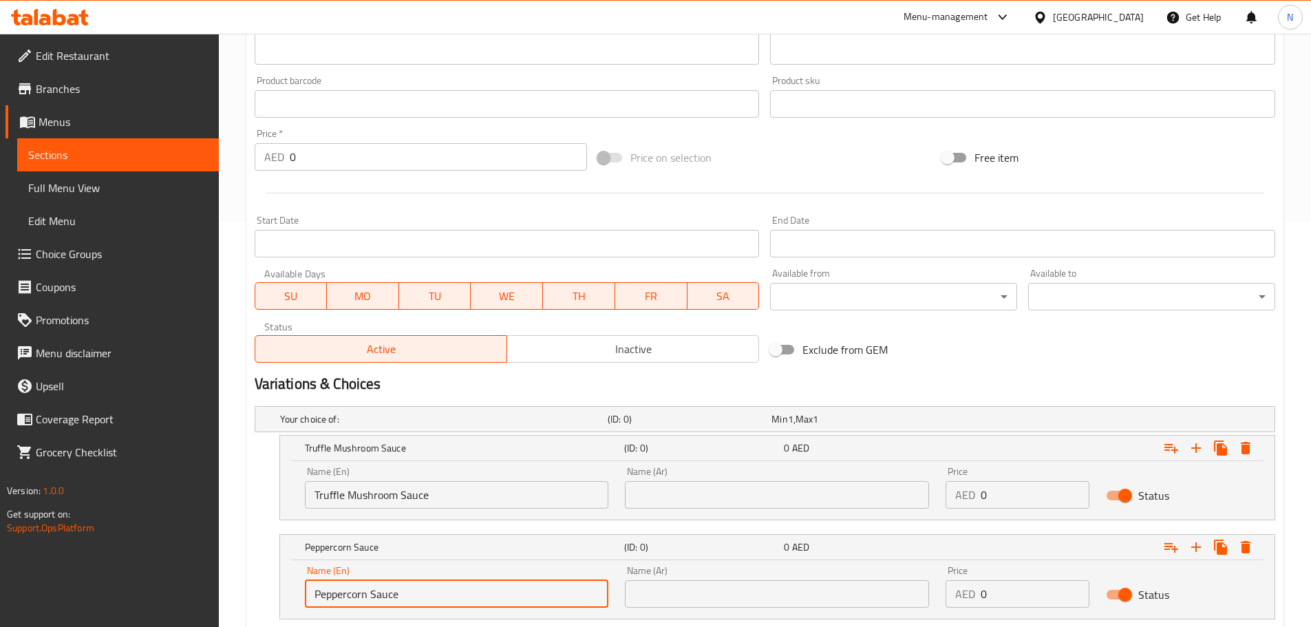
scroll to position [495, 0]
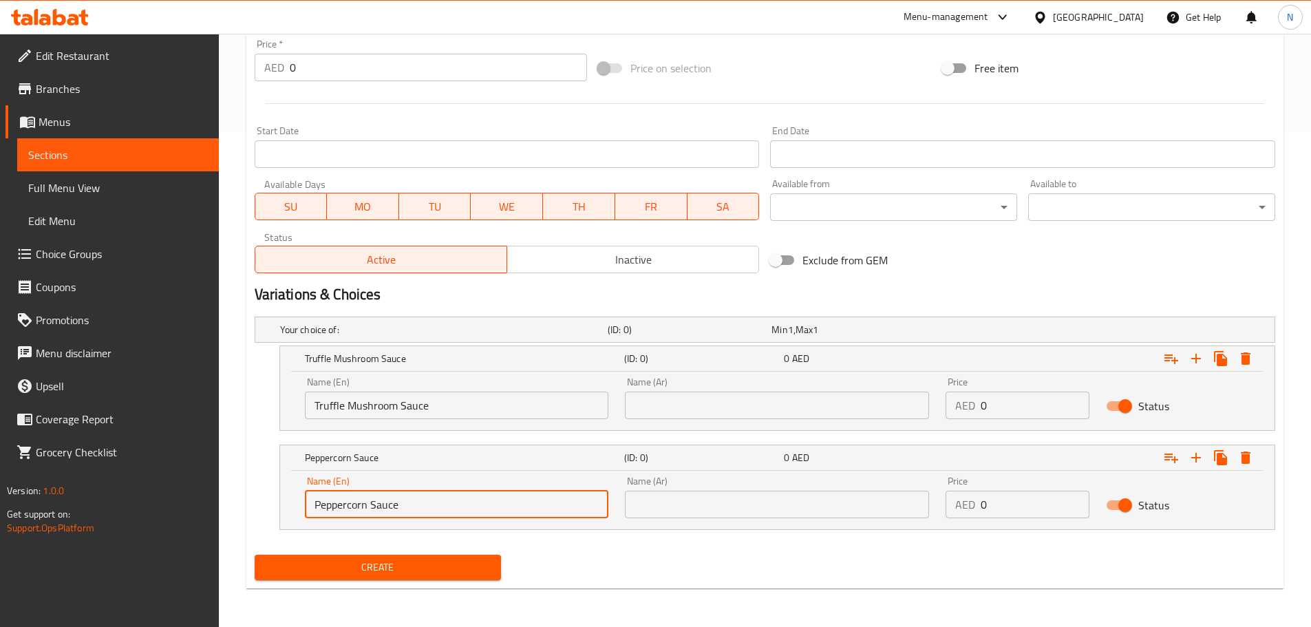
type input "Peppercorn Sauce"
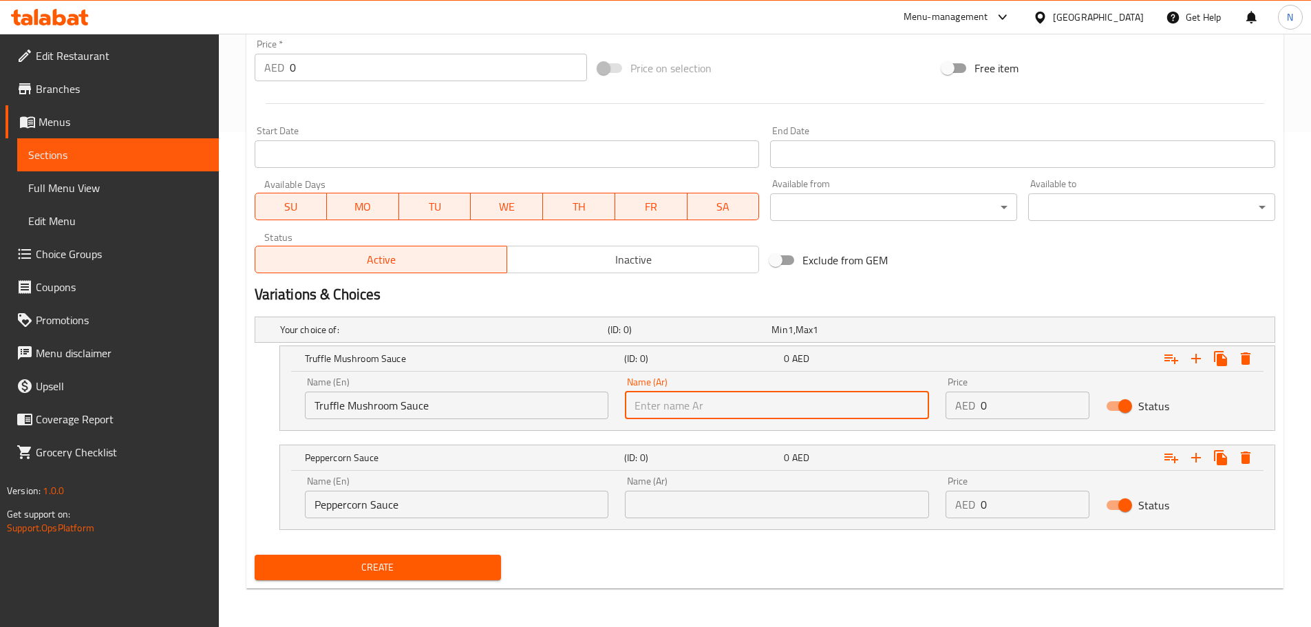
click at [896, 409] on input "text" at bounding box center [777, 406] width 304 height 28
paste input "صلصة فطر الكمأة"
click at [650, 401] on input "صلصة فطر الكمأة" at bounding box center [777, 406] width 304 height 28
type input "صلصة فطر تروفل"
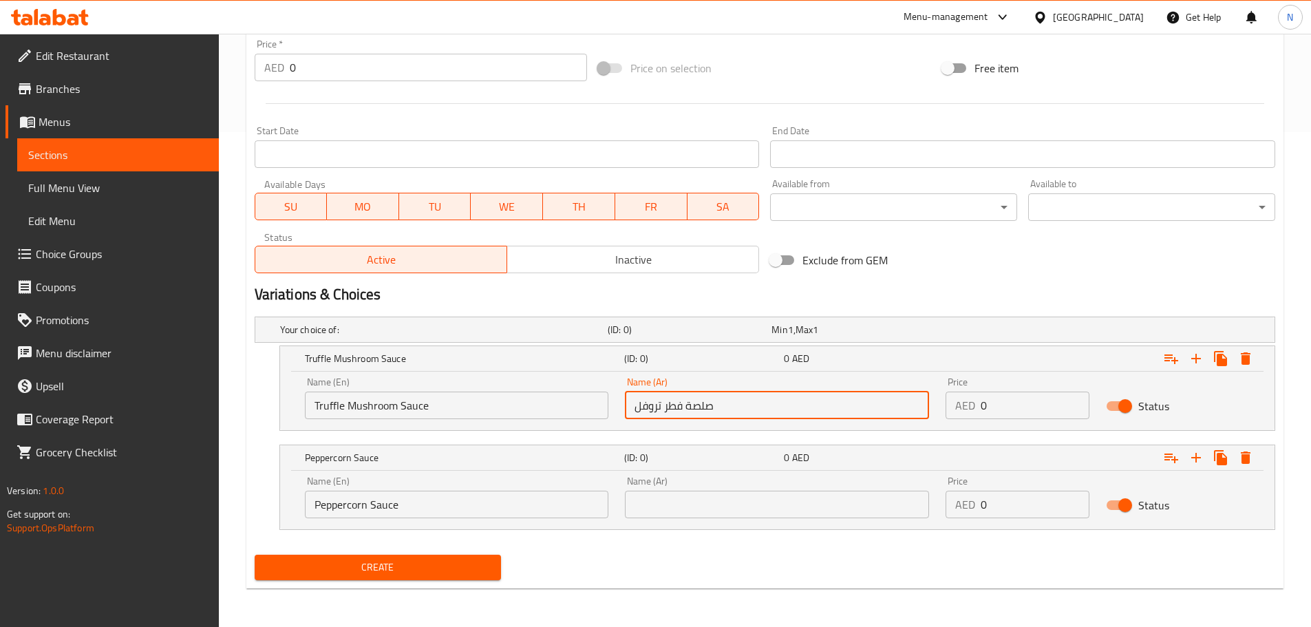
click at [787, 502] on input "text" at bounding box center [777, 505] width 304 height 28
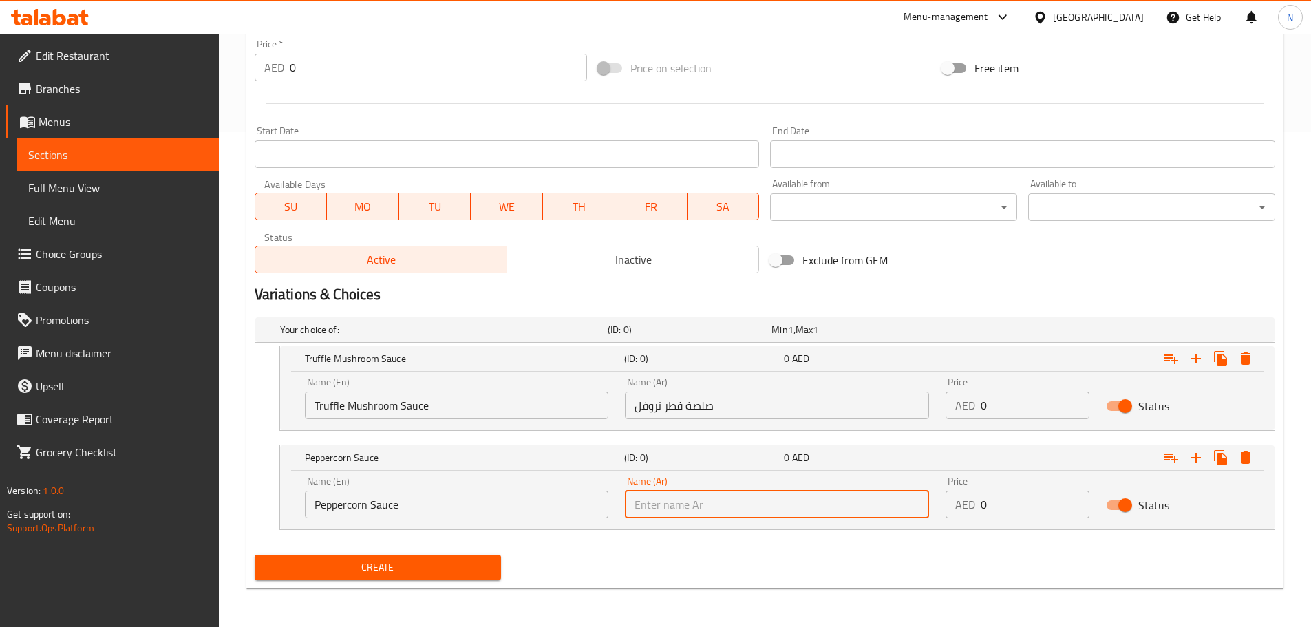
paste input "صلصة الفلفل"
type input "صلصة الفلفل"
click at [347, 505] on input "Peppercorn Sauce" at bounding box center [457, 505] width 304 height 28
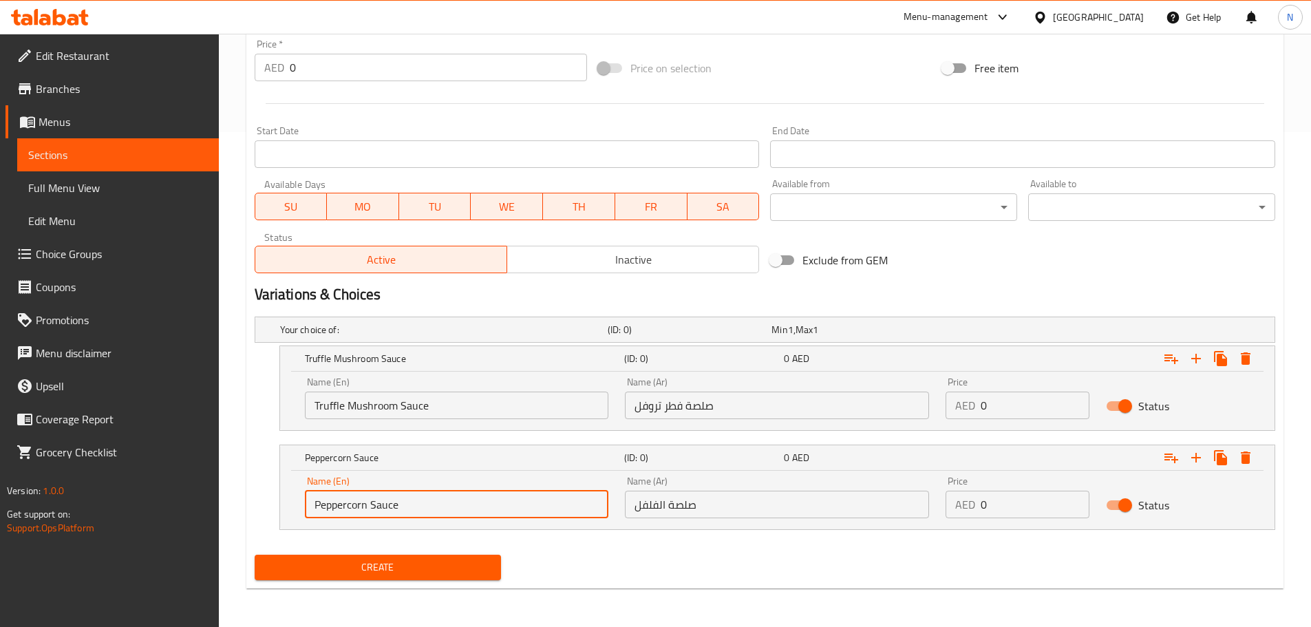
click at [347, 505] on input "Peppercorn Sauce" at bounding box center [457, 505] width 304 height 28
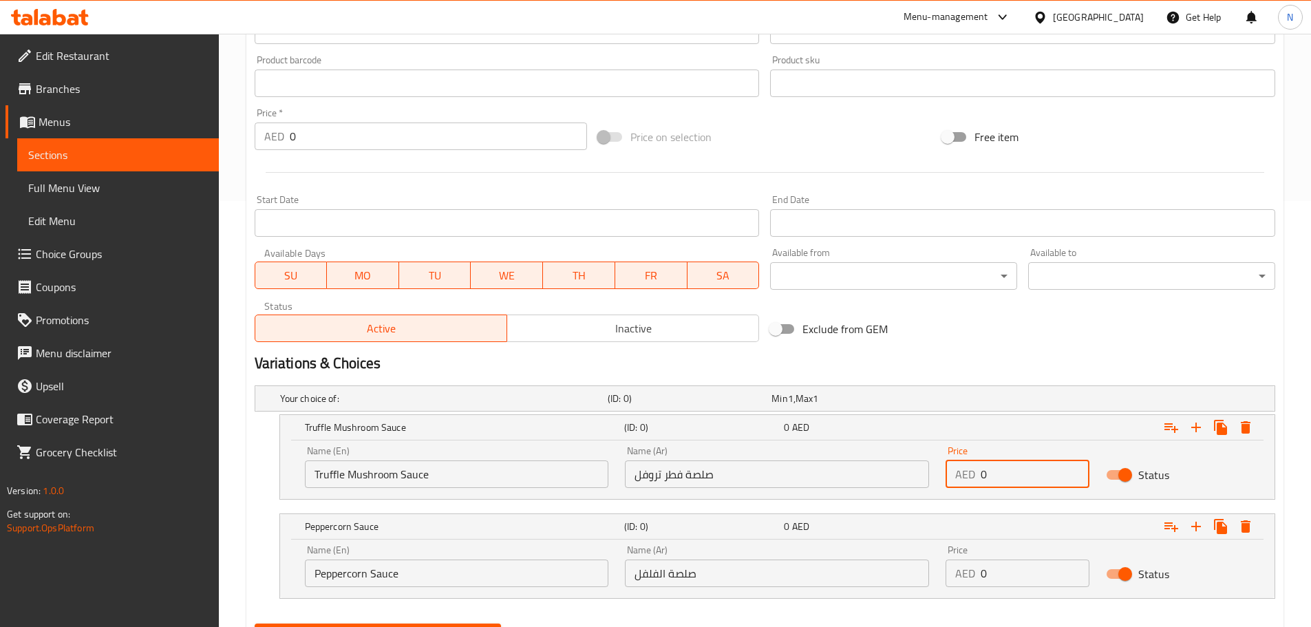
drag, startPoint x: 996, startPoint y: 476, endPoint x: 979, endPoint y: 476, distance: 17.2
click at [979, 476] on div "AED 0 Price" at bounding box center [1018, 474] width 144 height 28
type input "108"
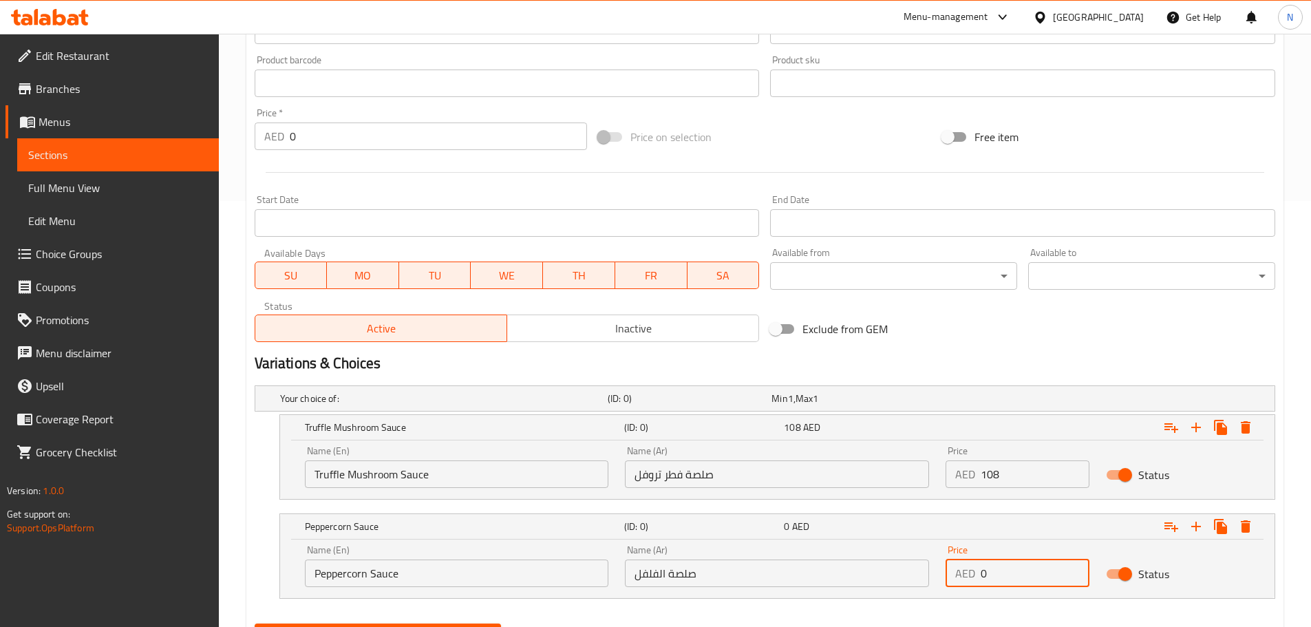
click at [988, 574] on input "0" at bounding box center [1035, 574] width 109 height 28
type input "108"
click at [1042, 341] on div "Exclude from GEM" at bounding box center [937, 328] width 344 height 37
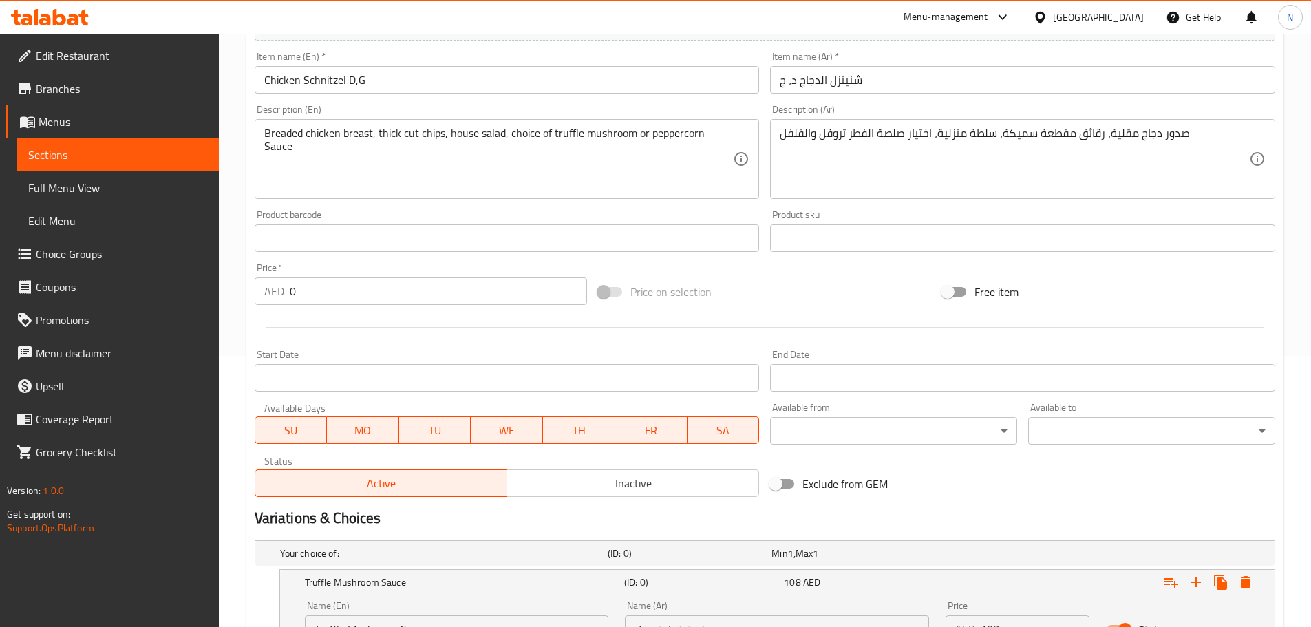
scroll to position [495, 0]
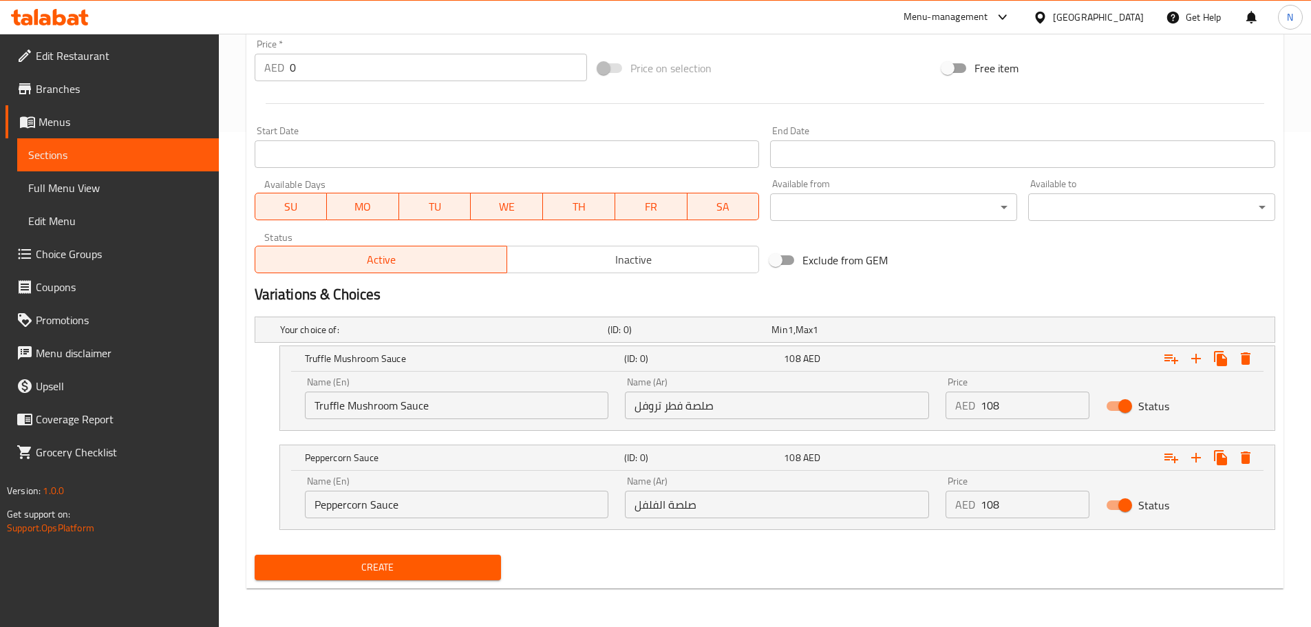
click at [379, 565] on span "Create" at bounding box center [378, 567] width 225 height 17
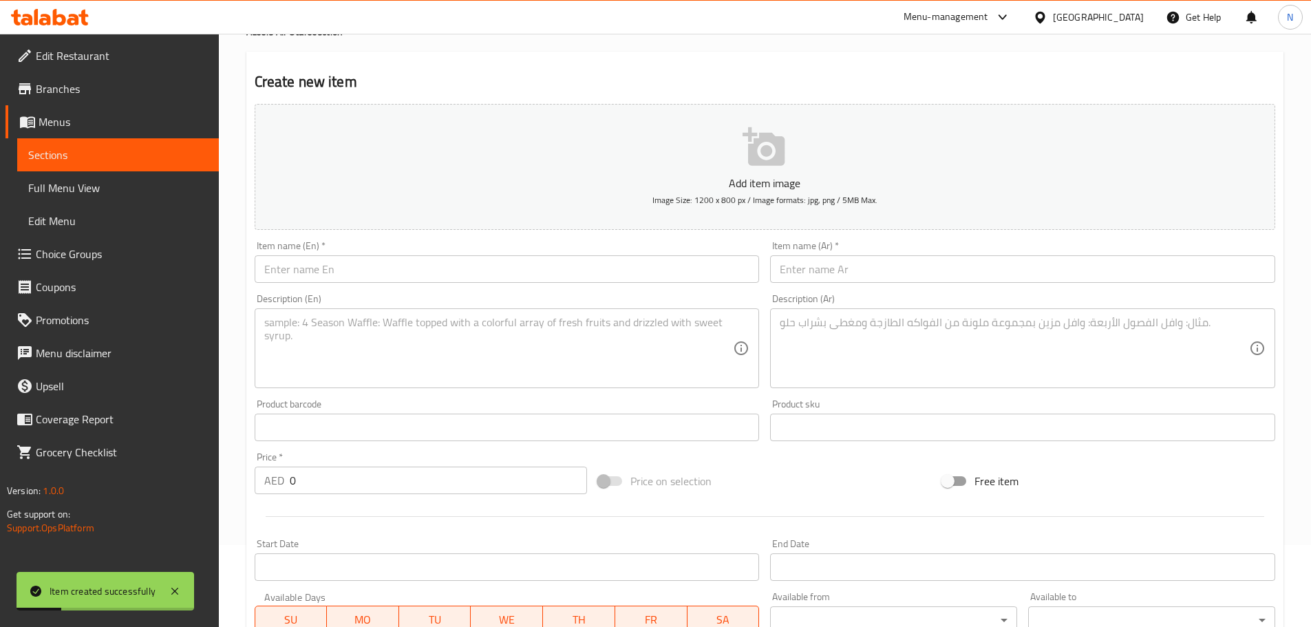
scroll to position [0, 0]
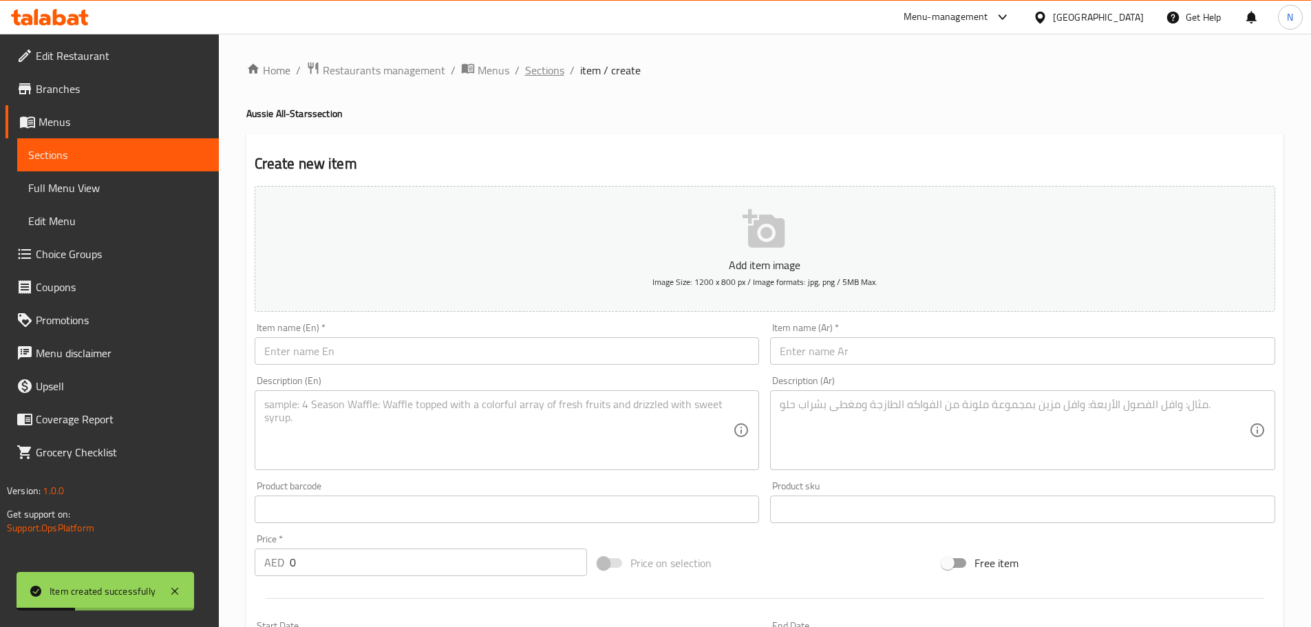
click at [552, 69] on span "Sections" at bounding box center [544, 70] width 39 height 17
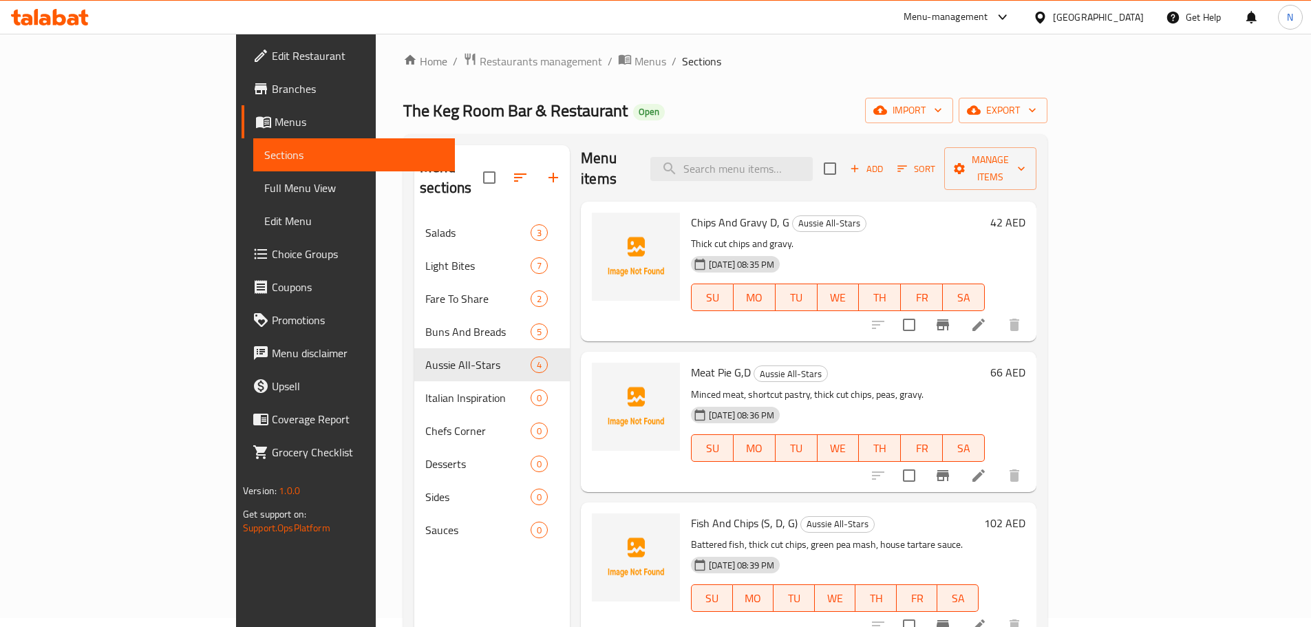
scroll to position [69, 0]
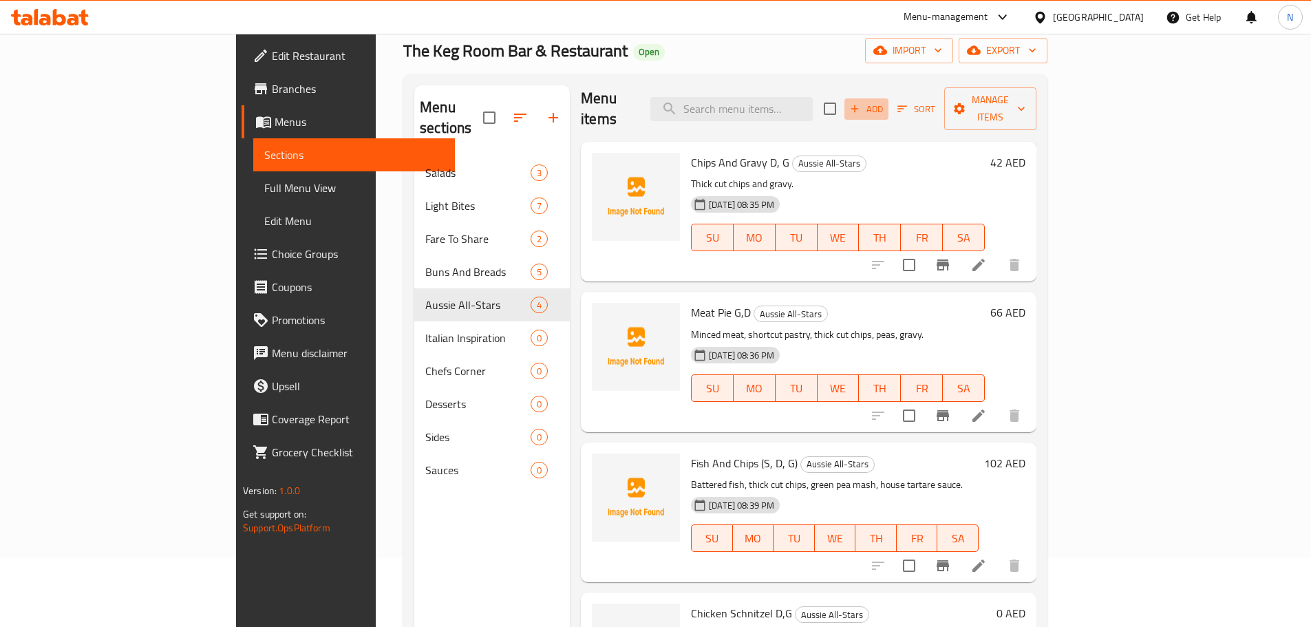
click at [861, 103] on icon "button" at bounding box center [855, 109] width 12 height 12
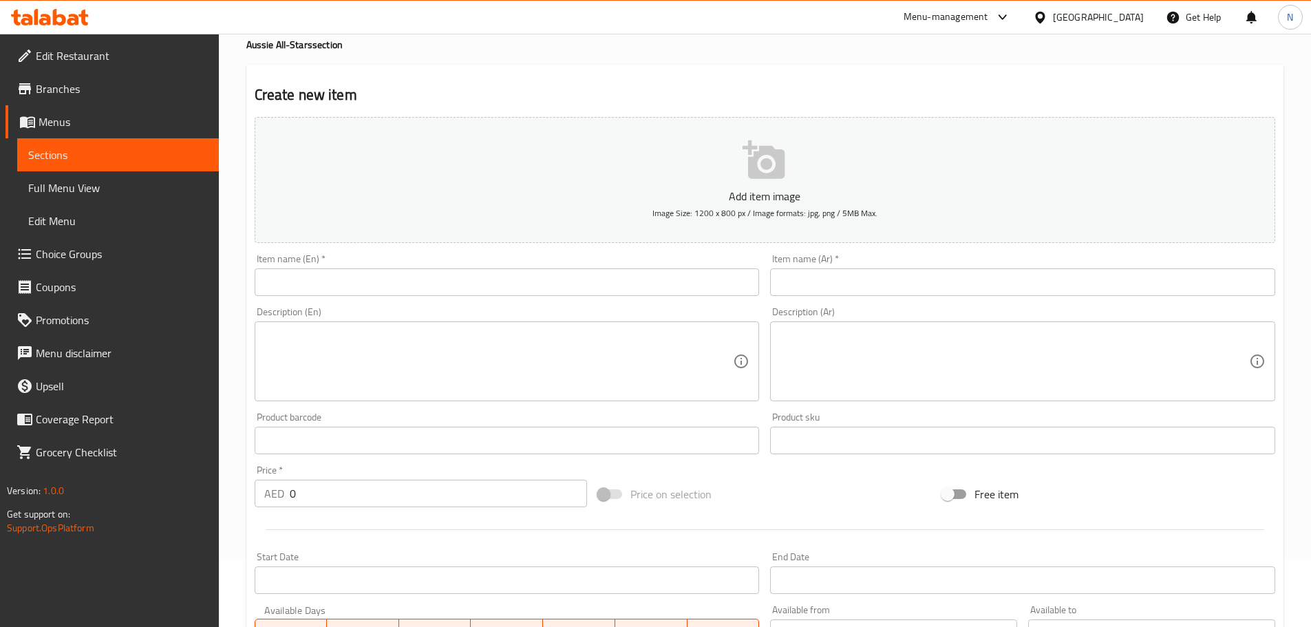
click at [564, 274] on input "text" at bounding box center [507, 282] width 505 height 28
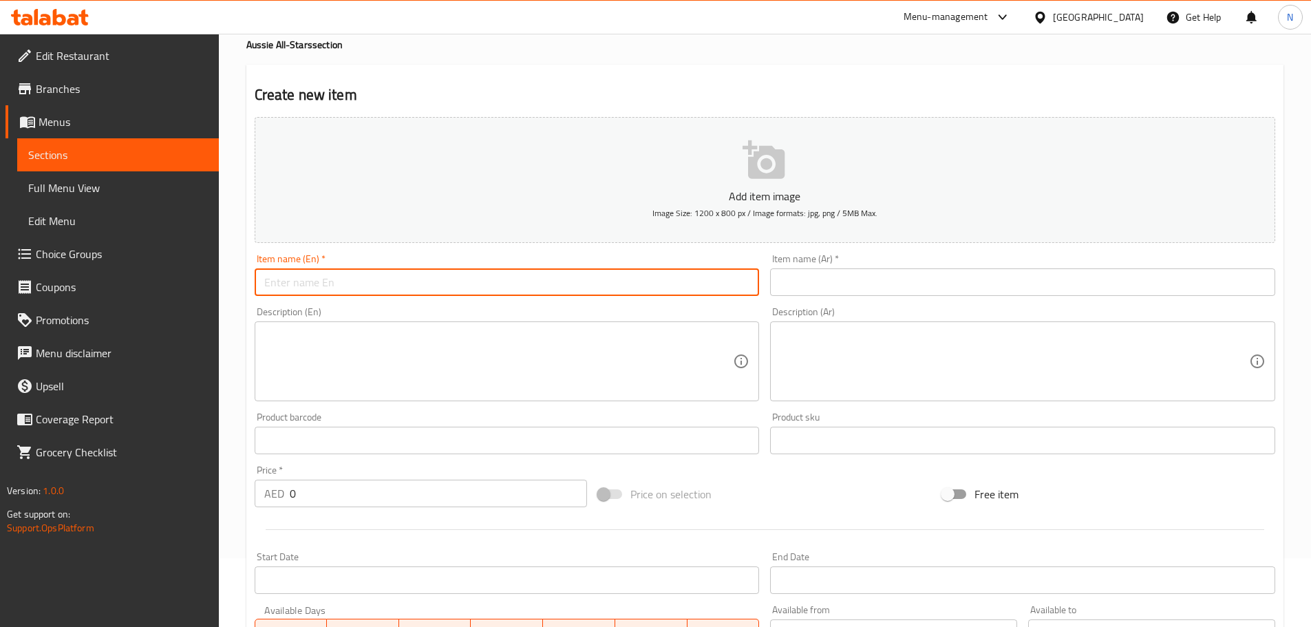
paste input "Chicken Parmi (Dairy, Gluten)"
type input "Chicken Parmi (Dairy, Gluten)"
click at [920, 288] on input "text" at bounding box center [1022, 282] width 505 height 28
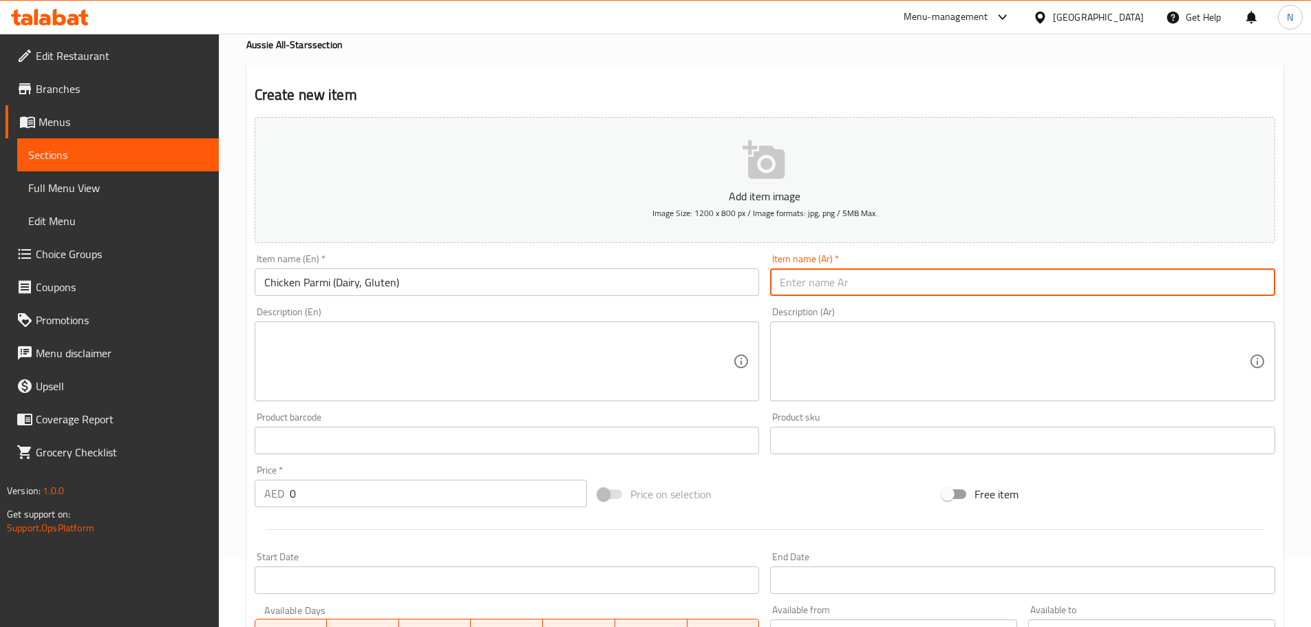
paste input "دجاج بارمي (منتجات ألبان، جلوتين)"
type input "دجاج بارمي (منتجات ألبان، جلوتين)"
click at [648, 368] on textarea at bounding box center [498, 361] width 469 height 65
paste textarea "Breaded Chicken Breast, TurkeyHam, Tomato Concasse, Gratinated Cheese, Thick Cu…"
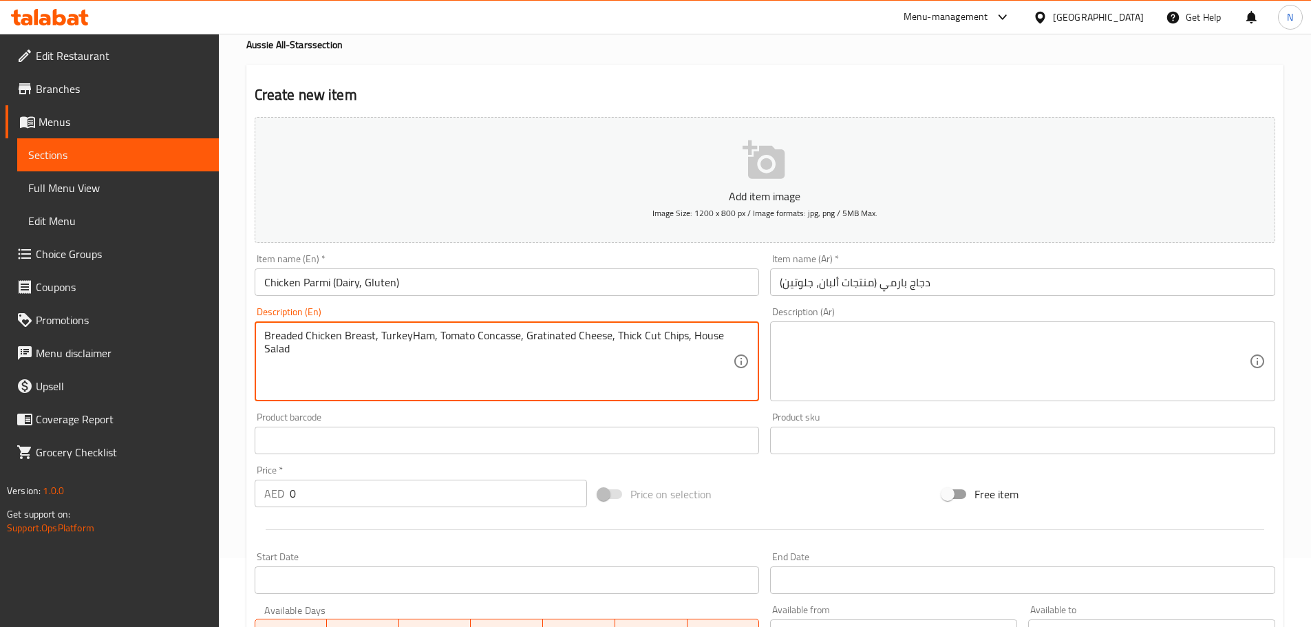
drag, startPoint x: 307, startPoint y: 332, endPoint x: 318, endPoint y: 349, distance: 20.4
click at [318, 349] on textarea "Breaded Chicken Breast, TurkeyHam, Tomato Concasse, Gratinated Cheese, Thick Cu…" at bounding box center [498, 361] width 469 height 65
click at [520, 381] on textarea "Breaded chicken breast, turkeyham, tomato concasse, gratinated cheese, thick cu…" at bounding box center [498, 361] width 469 height 65
type textarea "Breaded chicken breast, turkeyham, tomato concasse, gratinated cheese, thick cu…"
click at [914, 390] on textarea at bounding box center [1014, 361] width 469 height 65
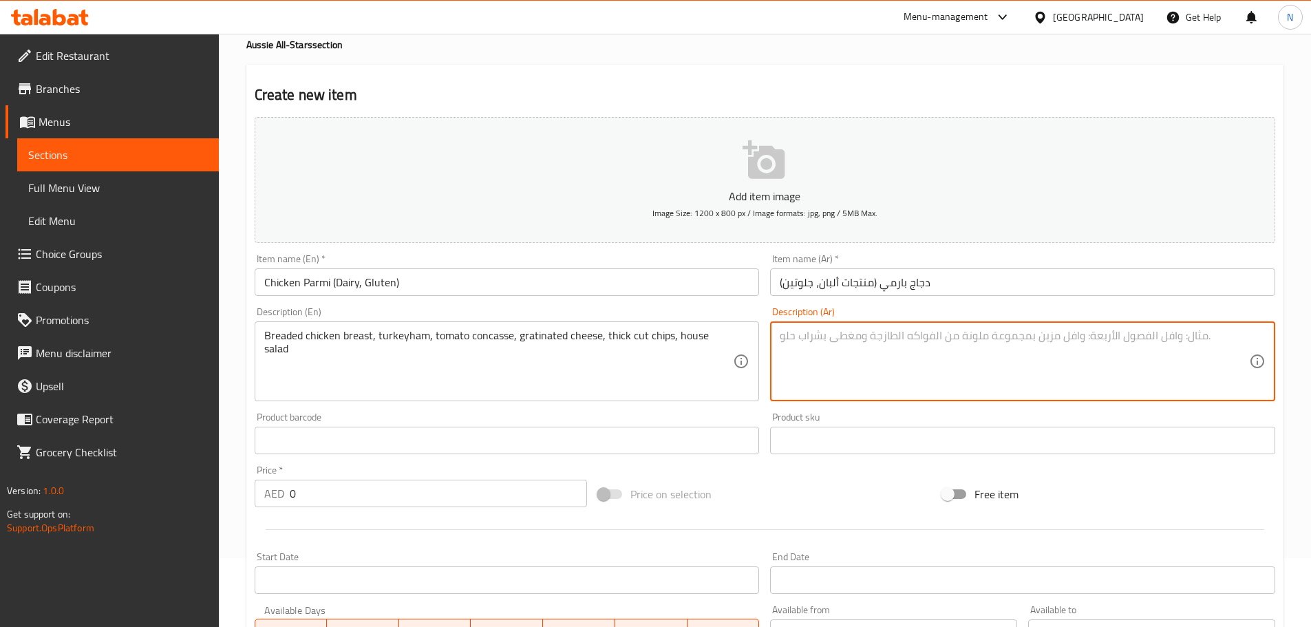
paste textarea "صدور دجاج بالبقسماط، لحم ديك رومي مقدد، طماطم كونكاس، جبن مبشور، رقائق بطاطا مق…"
type textarea "صدور دجاج بالبقسماط، لحم ديك رومي مقدد، طماطم كونكاس، جبن مبشور، رقائق بطاطا مق…"
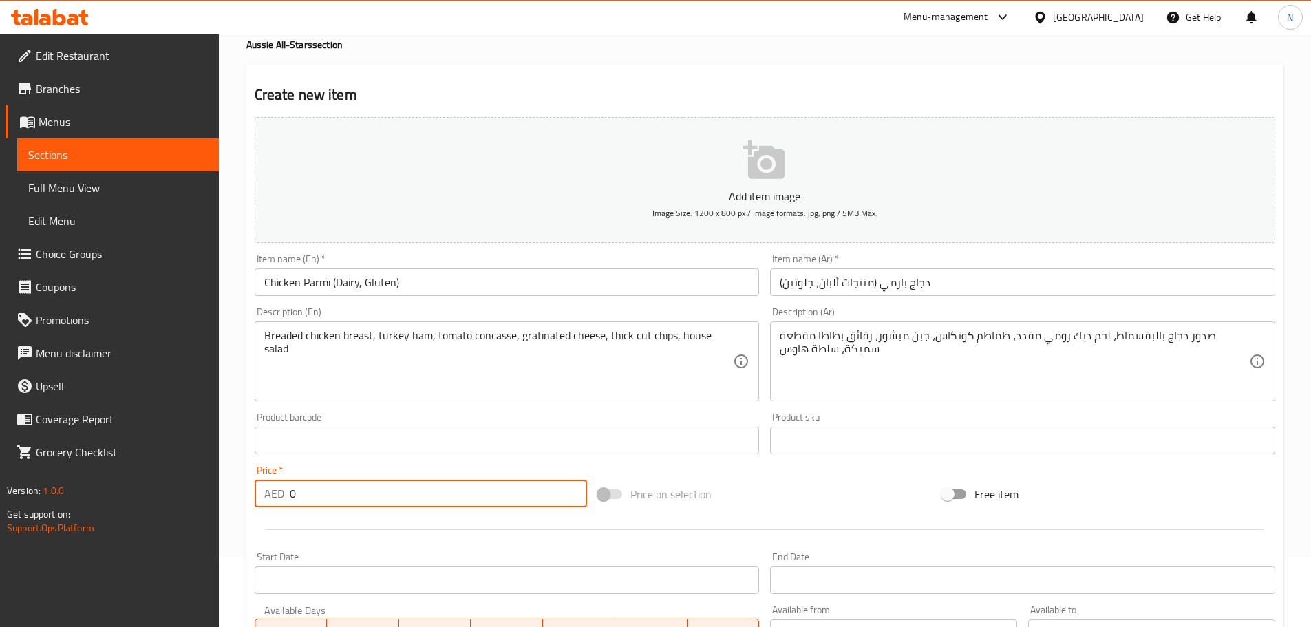
drag, startPoint x: 315, startPoint y: 495, endPoint x: 274, endPoint y: 489, distance: 41.7
click at [274, 489] on div "AED 0 Price *" at bounding box center [421, 494] width 333 height 28
paste input "108.0"
click at [760, 498] on div "Price on selection" at bounding box center [765, 494] width 344 height 37
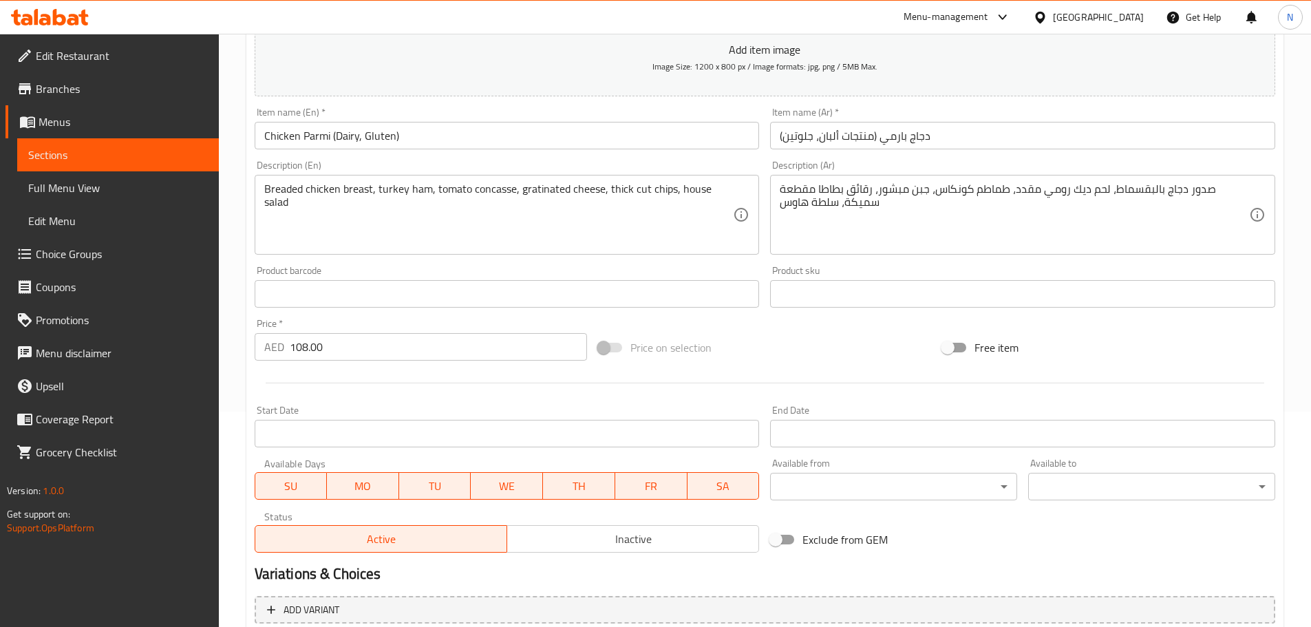
scroll to position [346, 0]
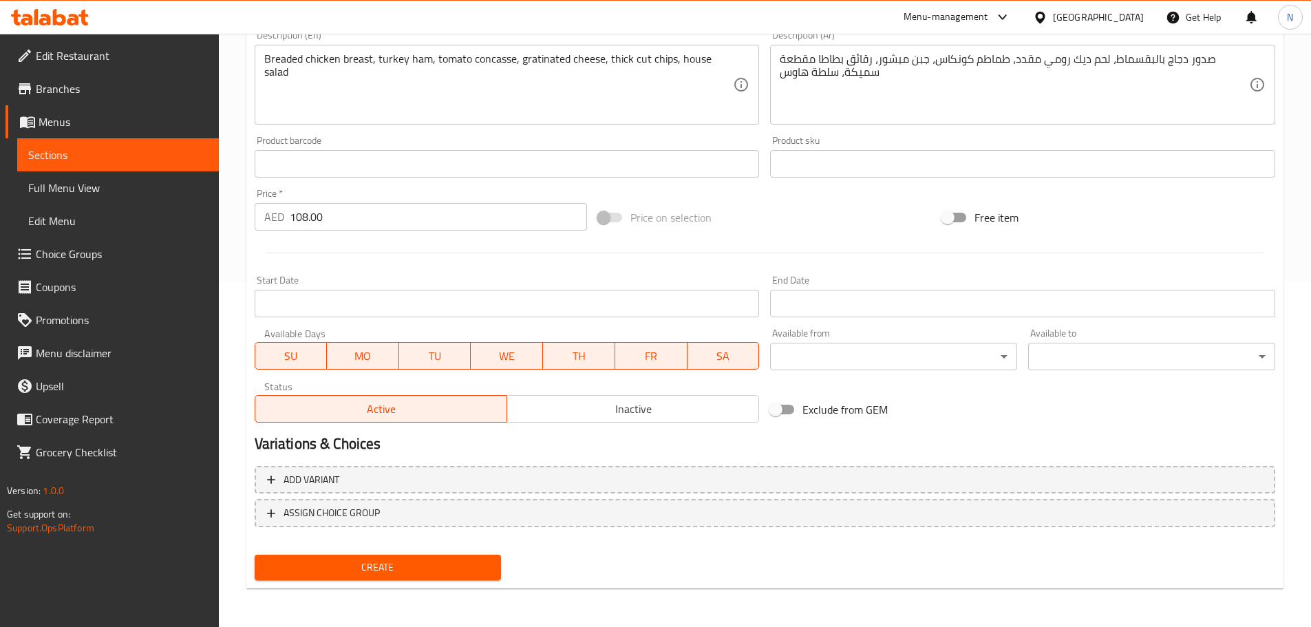
click at [385, 566] on span "Create" at bounding box center [378, 567] width 225 height 17
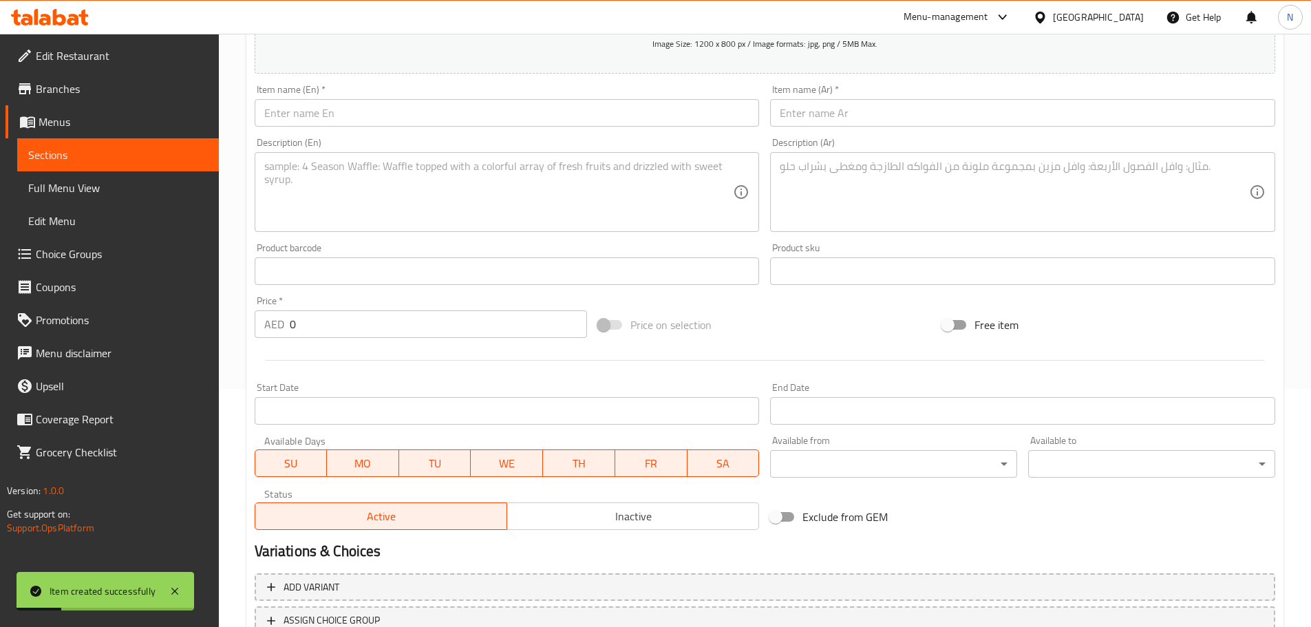
scroll to position [1, 0]
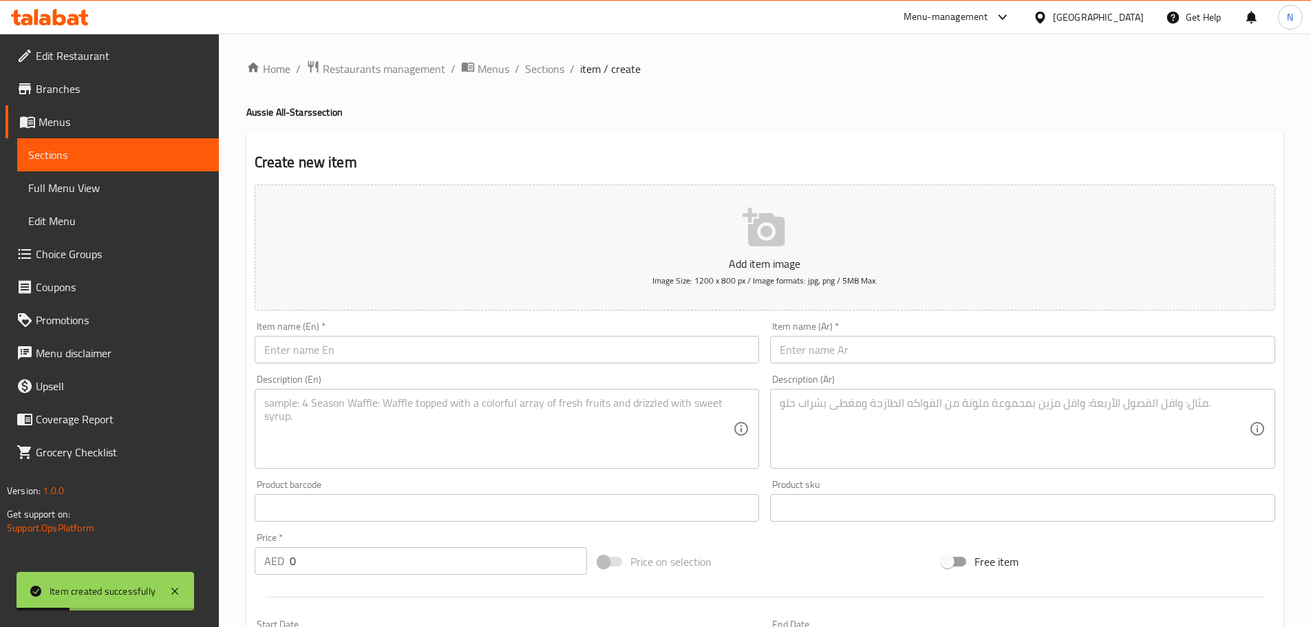
drag, startPoint x: 491, startPoint y: 348, endPoint x: 494, endPoint y: 361, distance: 12.9
click at [491, 348] on input "text" at bounding box center [507, 350] width 505 height 28
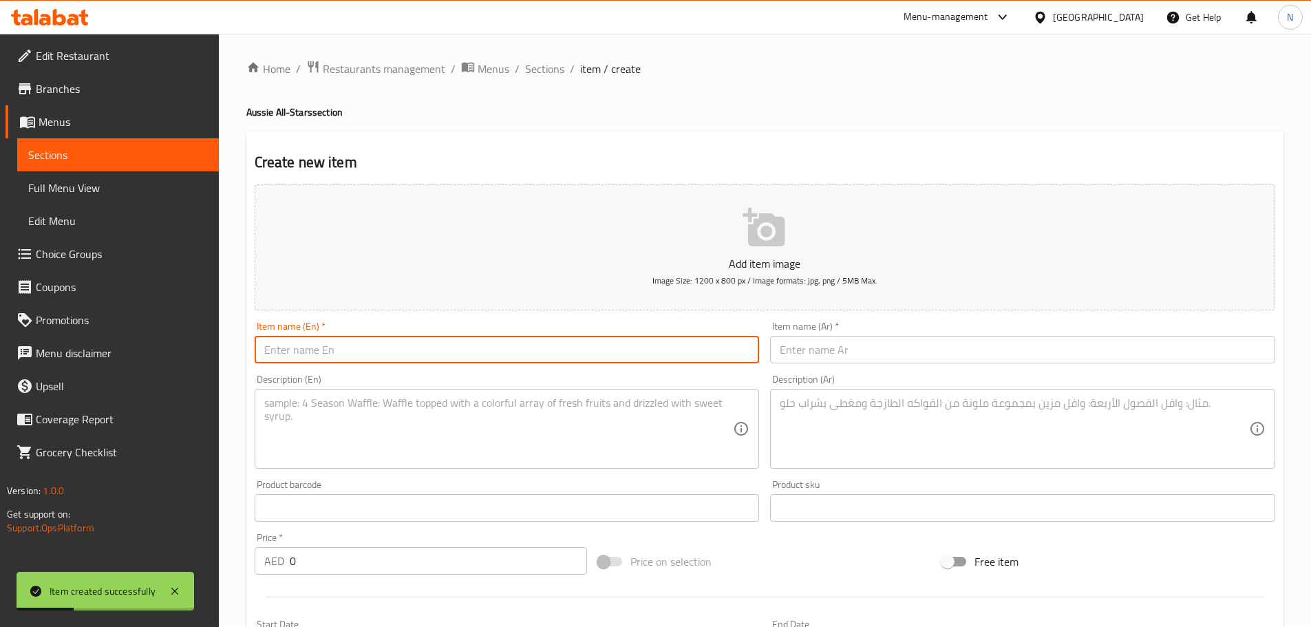
paste
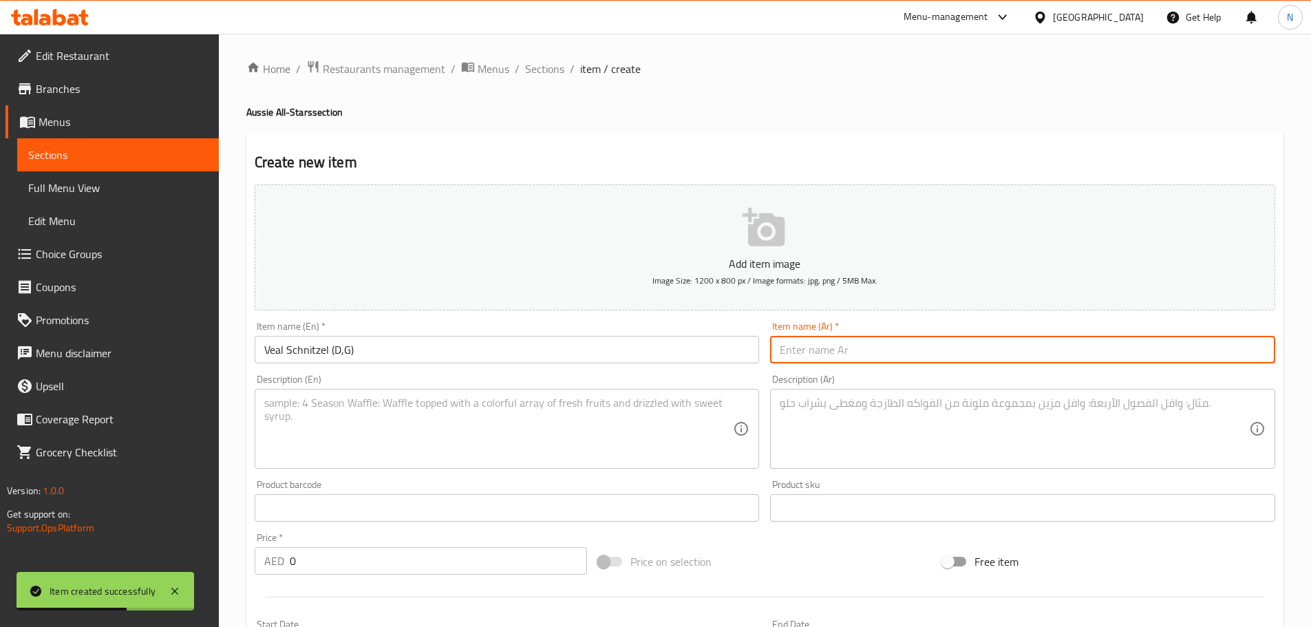
click at [887, 357] on input "text" at bounding box center [1022, 350] width 505 height 28
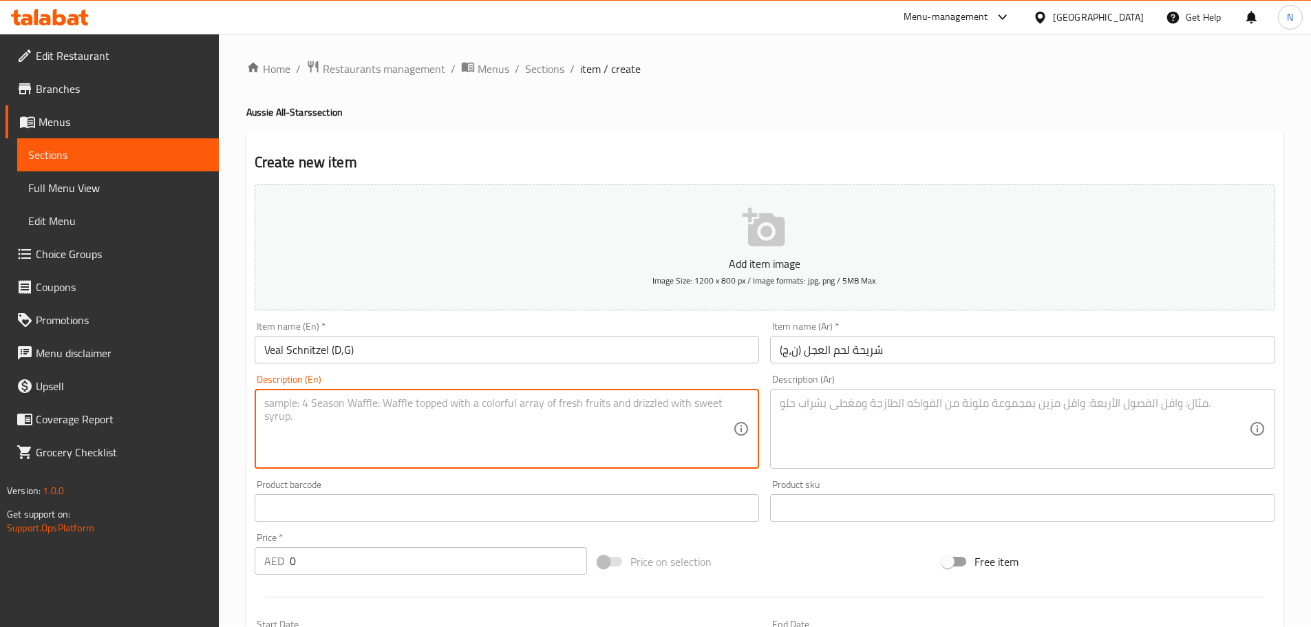
click at [573, 440] on textarea at bounding box center [498, 428] width 469 height 65
click at [326, 357] on input "Veal Schnitzel (D,G)" at bounding box center [507, 350] width 505 height 28
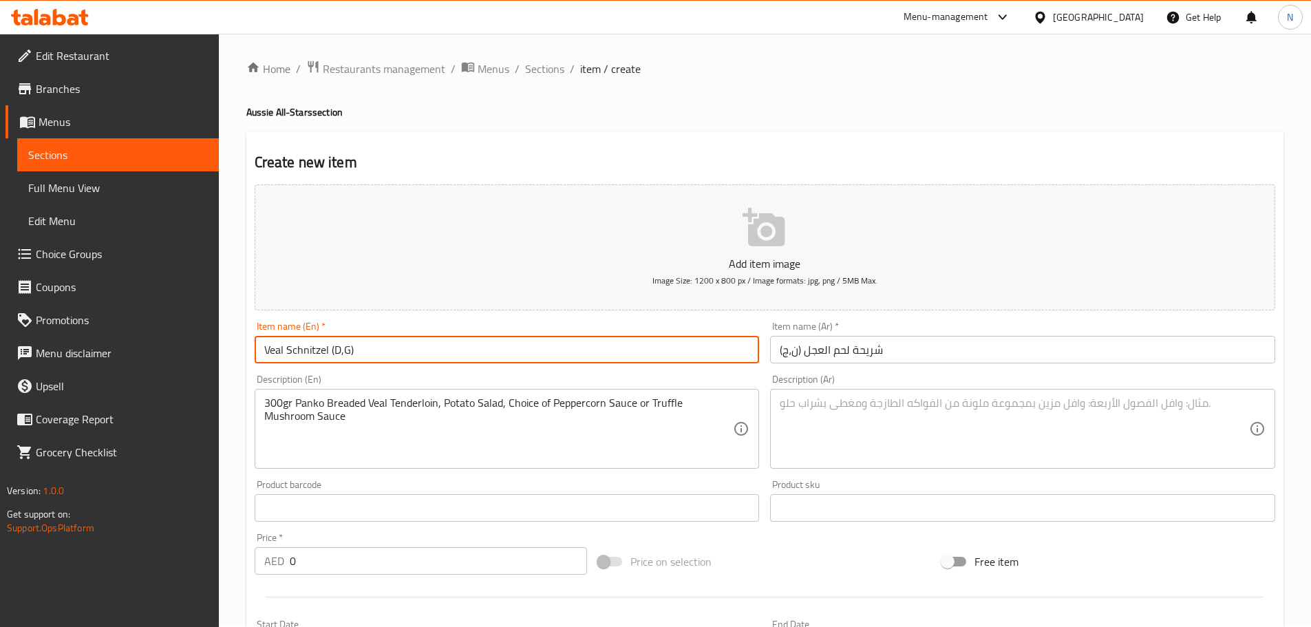
click at [326, 357] on input "Veal Schnitzel (D,G)" at bounding box center [507, 350] width 505 height 28
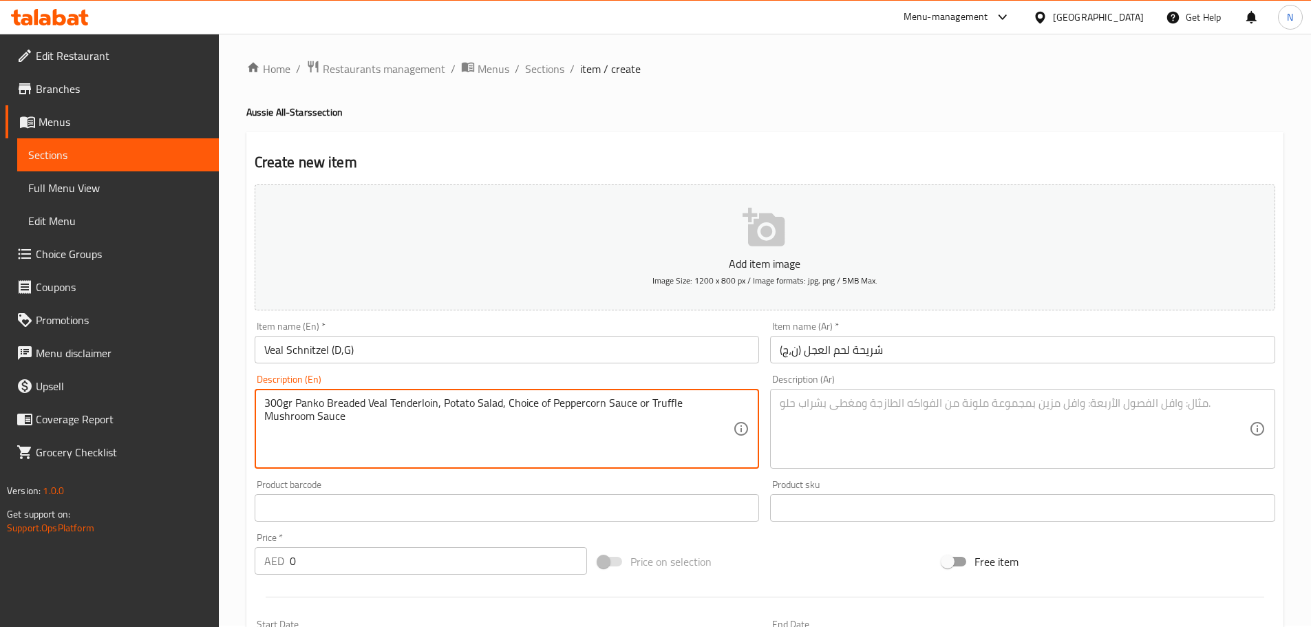
drag, startPoint x: 297, startPoint y: 399, endPoint x: 299, endPoint y: 413, distance: 13.9
click at [301, 422] on textarea "300gr panko breaded veal tenderloin, potato salad, choice of peppercorn sauce o…" at bounding box center [498, 428] width 469 height 65
drag, startPoint x: 284, startPoint y: 403, endPoint x: 290, endPoint y: 403, distance: 6.9
click at [290, 403] on textarea "300gr panko breaded veal tenderloin, potato salad, choice of peppercorn sauce o…" at bounding box center [498, 428] width 469 height 65
click at [469, 431] on textarea "300Gr panko breaded veal tenderloin, potato salad, choice of peppercorn sauce o…" at bounding box center [498, 428] width 469 height 65
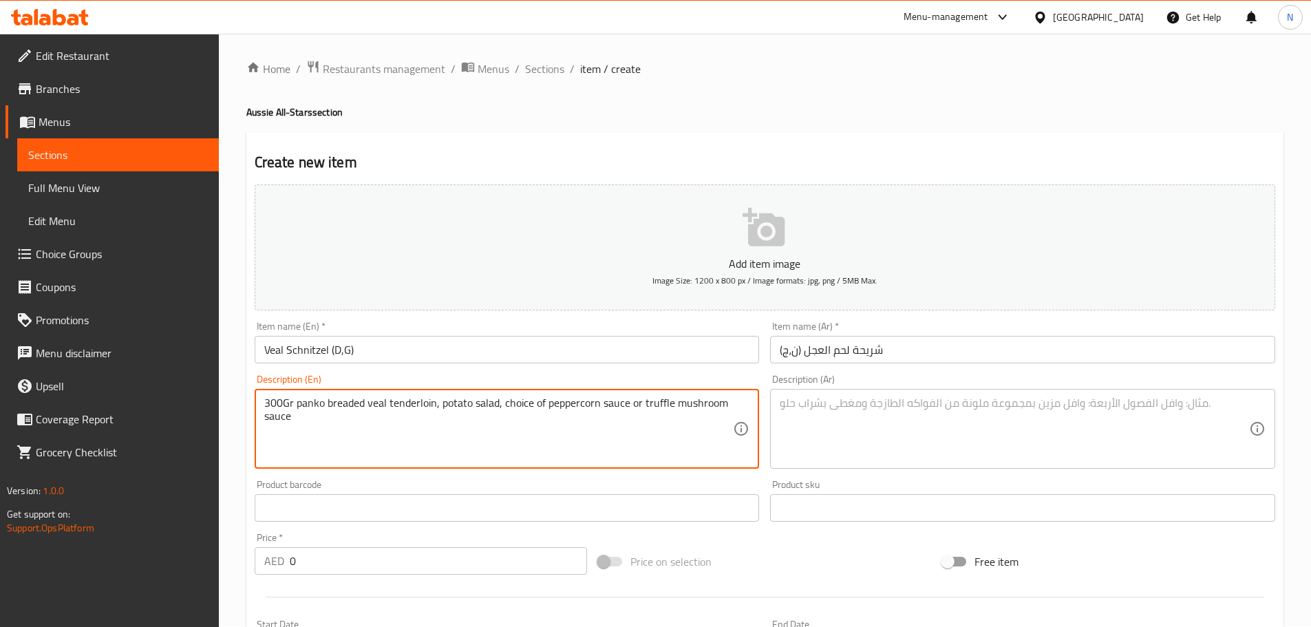
click at [482, 414] on textarea "300Gr panko breaded veal tenderloin, potato salad, choice of peppercorn sauce o…" at bounding box center [498, 428] width 469 height 65
click at [474, 406] on textarea "300Gr panko breaded veal tenderloin, potato salad, choice of peppercorn sauce o…" at bounding box center [498, 428] width 469 height 65
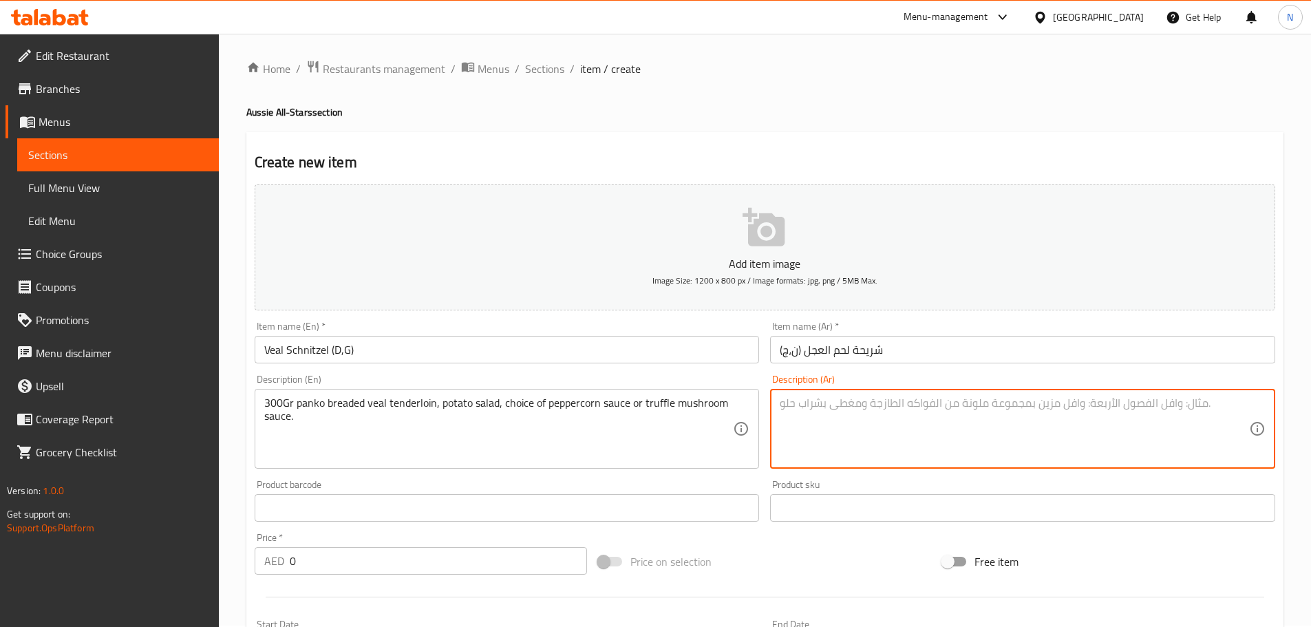
click at [1024, 427] on textarea at bounding box center [1014, 428] width 469 height 65
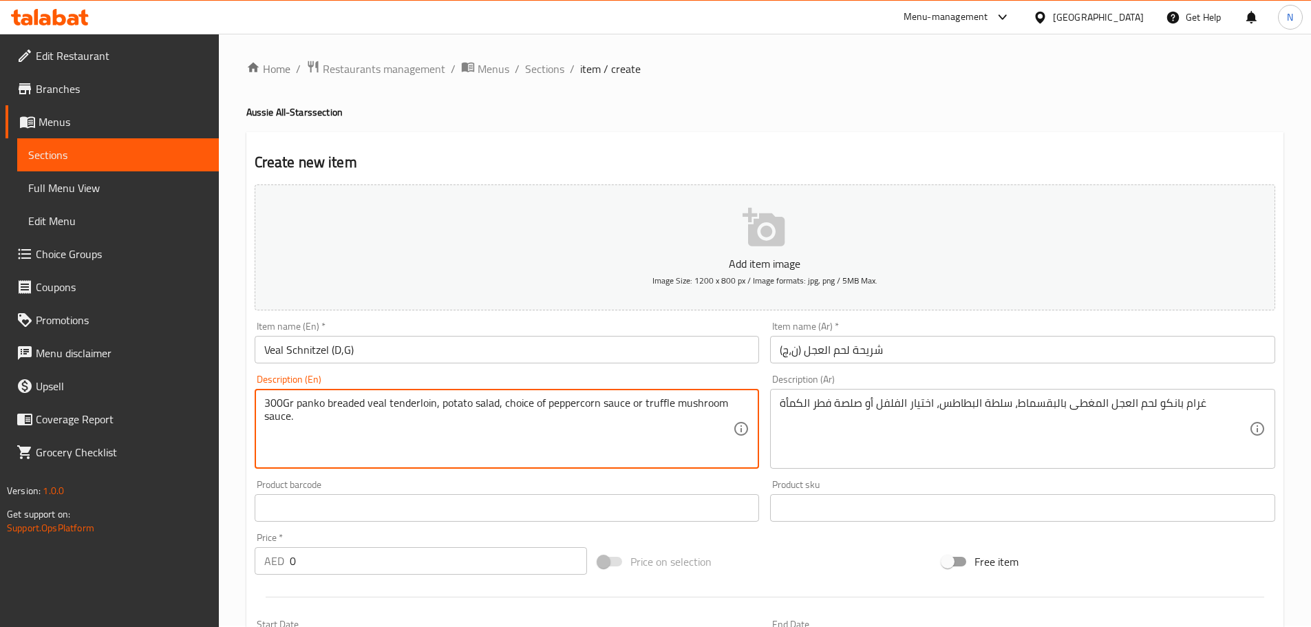
click at [425, 402] on textarea "300Gr panko breaded veal tenderloin, potato salad, choice of peppercorn sauce o…" at bounding box center [498, 428] width 469 height 65
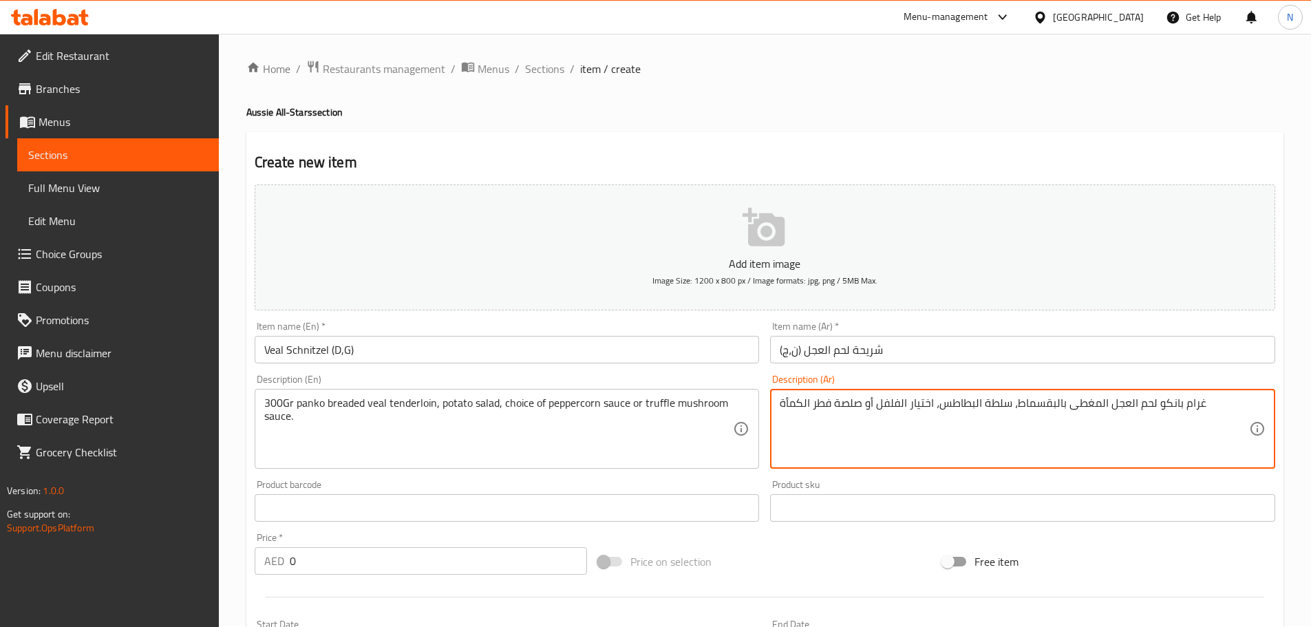
click at [1104, 404] on textarea "غرام بانكو لحم العجل المغطى بالبقسماط، سلطة البطاطس، اختيار الفلفل أو صلصة فطر …" at bounding box center [1014, 428] width 469 height 65
click at [796, 403] on textarea "غرام بانكو لحم العجل تندرلوين المغطى بالبقسماط، سلطة البطاطس، اختيار الفلفل أو …" at bounding box center [1014, 428] width 469 height 65
click at [805, 551] on div "Price on selection" at bounding box center [765, 561] width 344 height 37
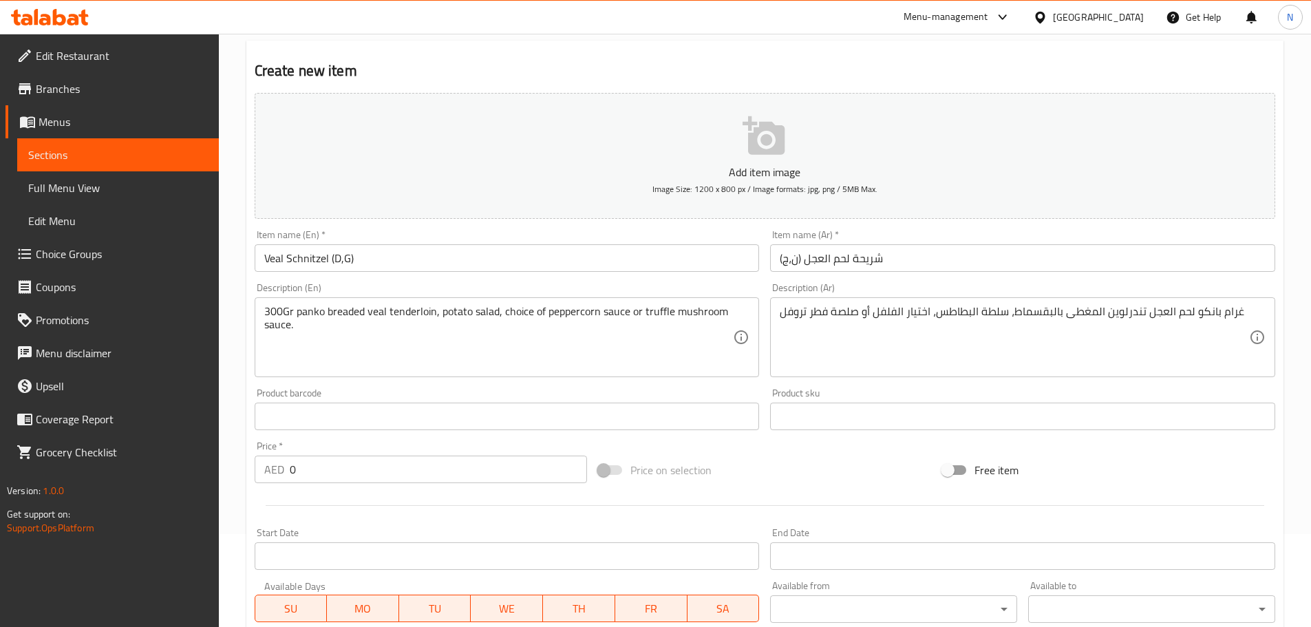
scroll to position [346, 0]
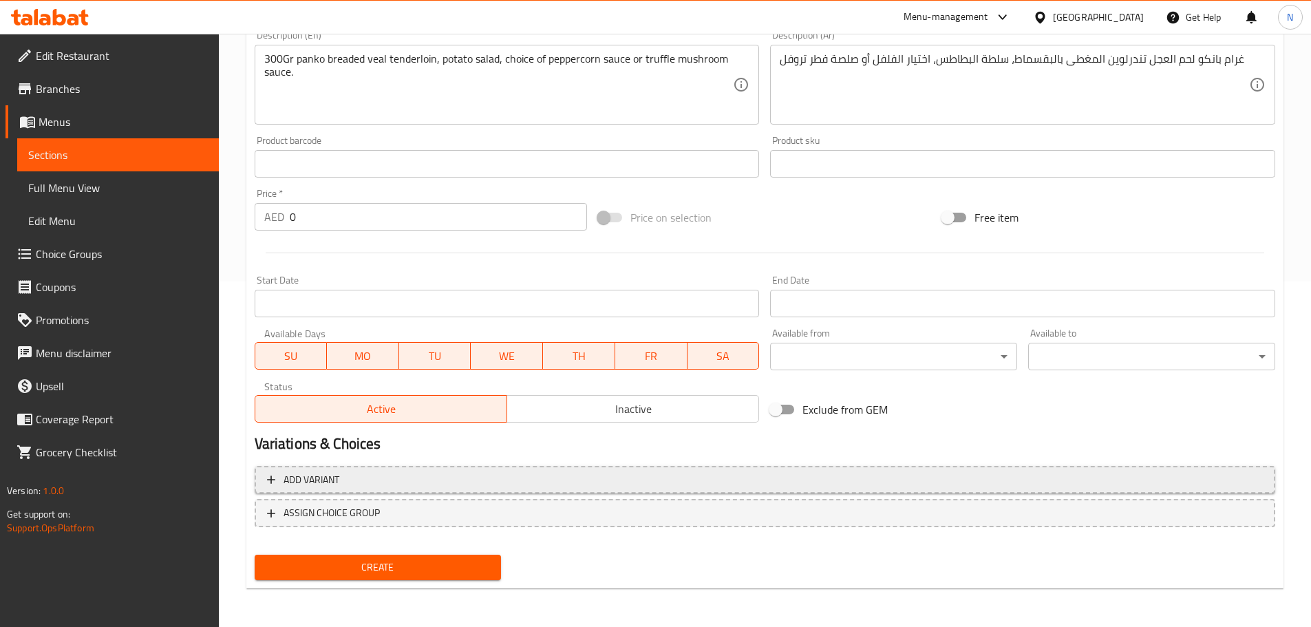
click at [1057, 479] on span "Add variant" at bounding box center [765, 480] width 996 height 17
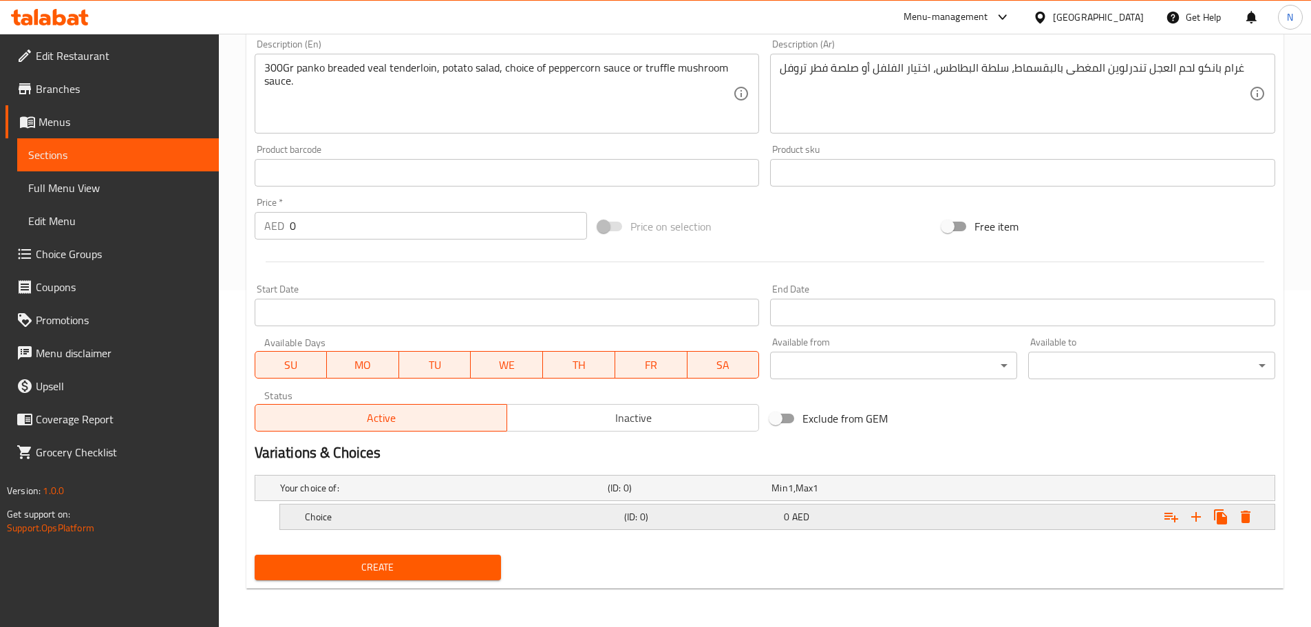
scroll to position [337, 0]
click at [1192, 512] on icon "Expand" at bounding box center [1196, 517] width 17 height 17
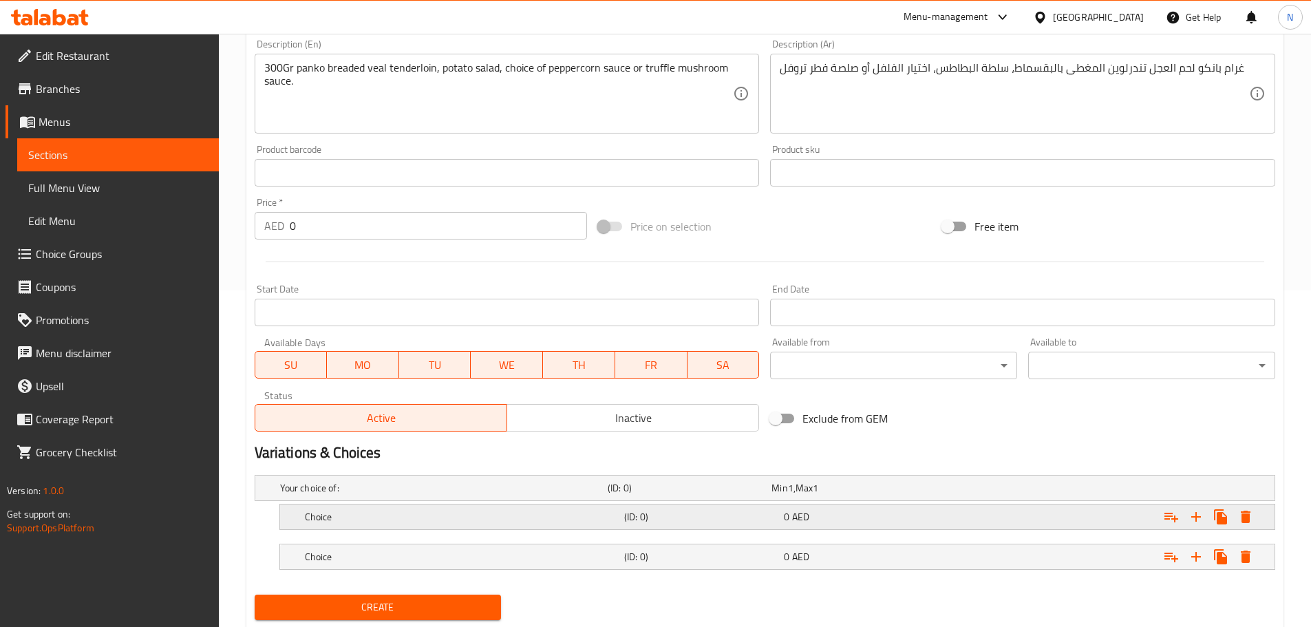
click at [489, 515] on h5 "Choice" at bounding box center [462, 517] width 314 height 14
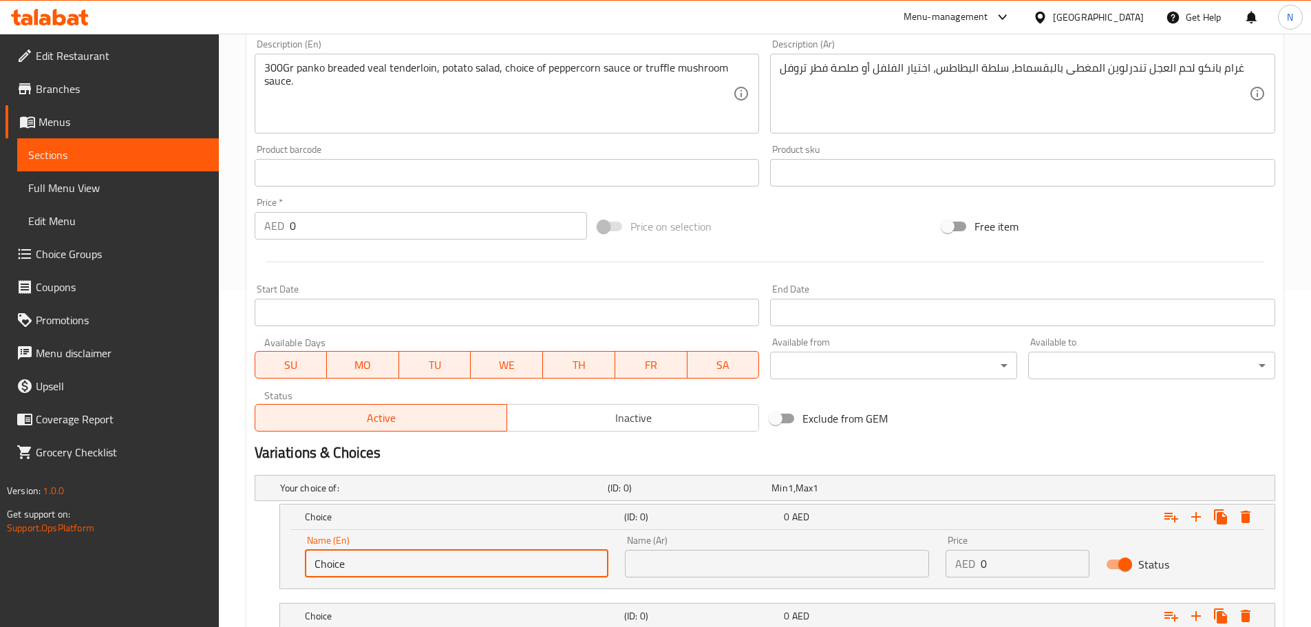
click at [482, 556] on input "Choice" at bounding box center [457, 564] width 304 height 28
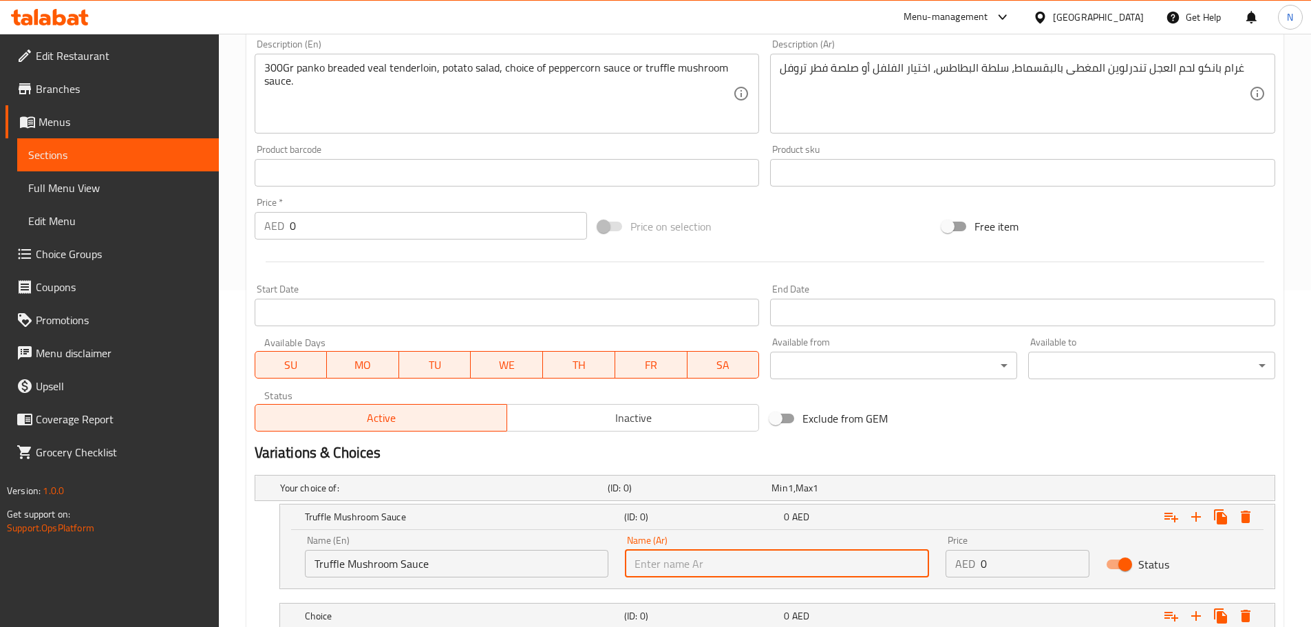
click at [879, 558] on input "text" at bounding box center [777, 564] width 304 height 28
click at [649, 569] on input "صلصة فطر الكمأة" at bounding box center [777, 564] width 304 height 28
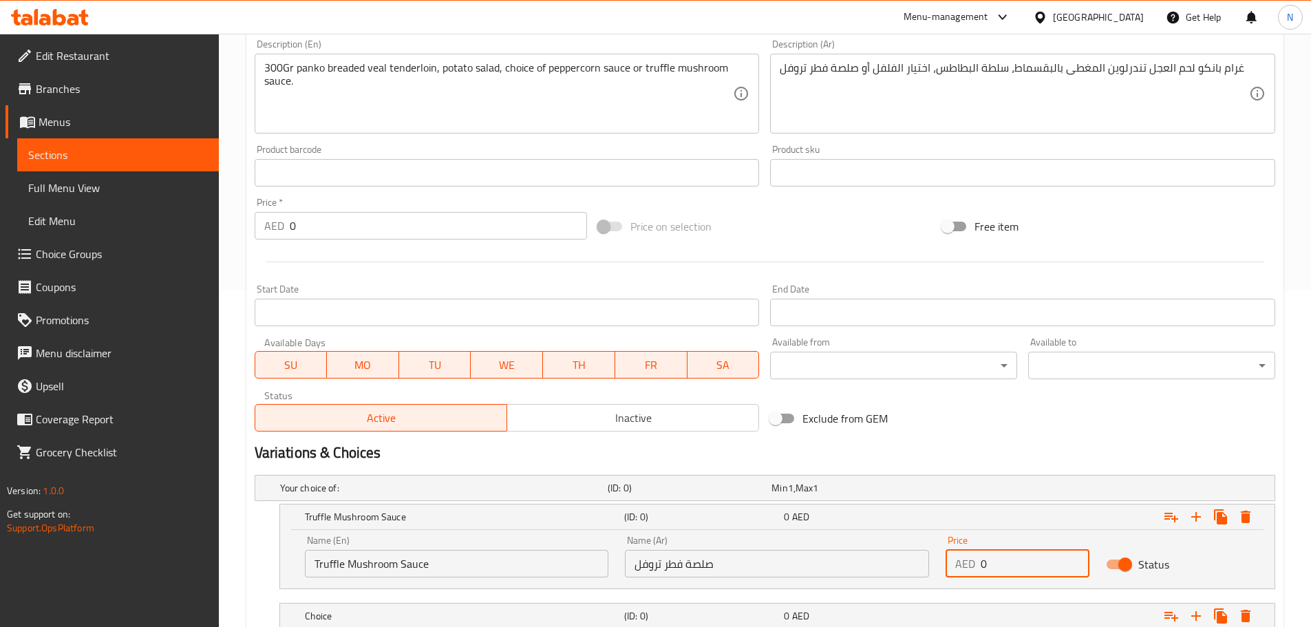
drag, startPoint x: 993, startPoint y: 571, endPoint x: 979, endPoint y: 573, distance: 14.0
click at [979, 573] on div "AED 0 Price" at bounding box center [1018, 564] width 144 height 28
click at [1068, 430] on div "Exclude from GEM" at bounding box center [937, 418] width 344 height 37
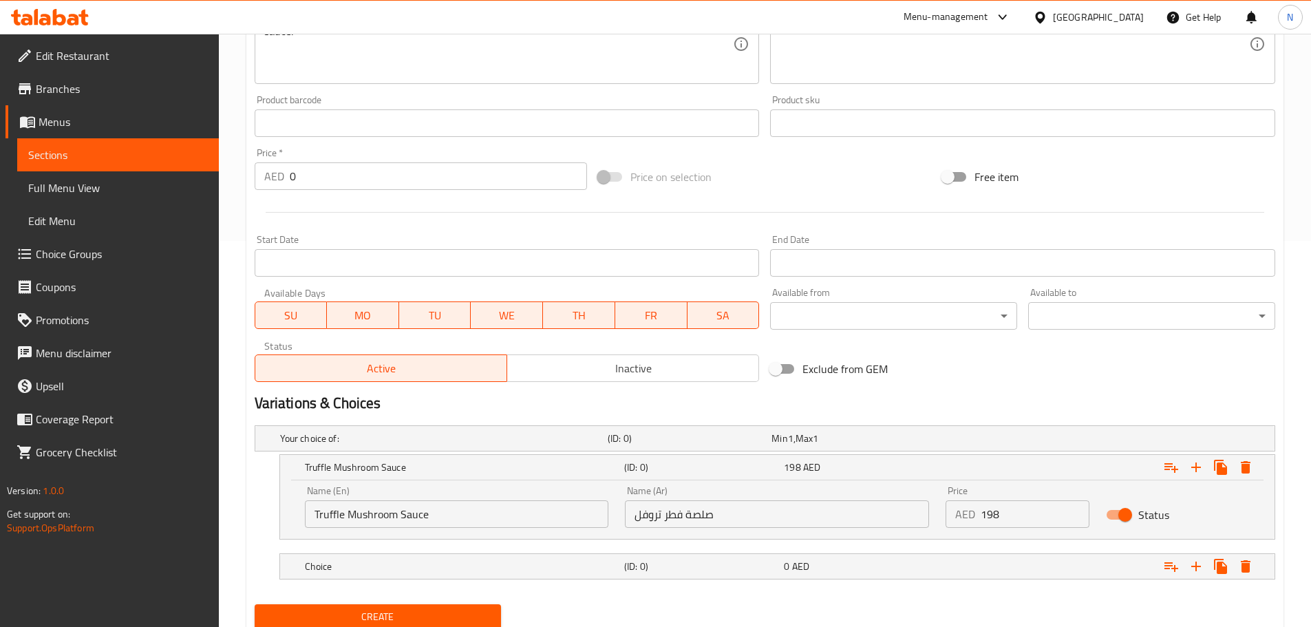
scroll to position [436, 0]
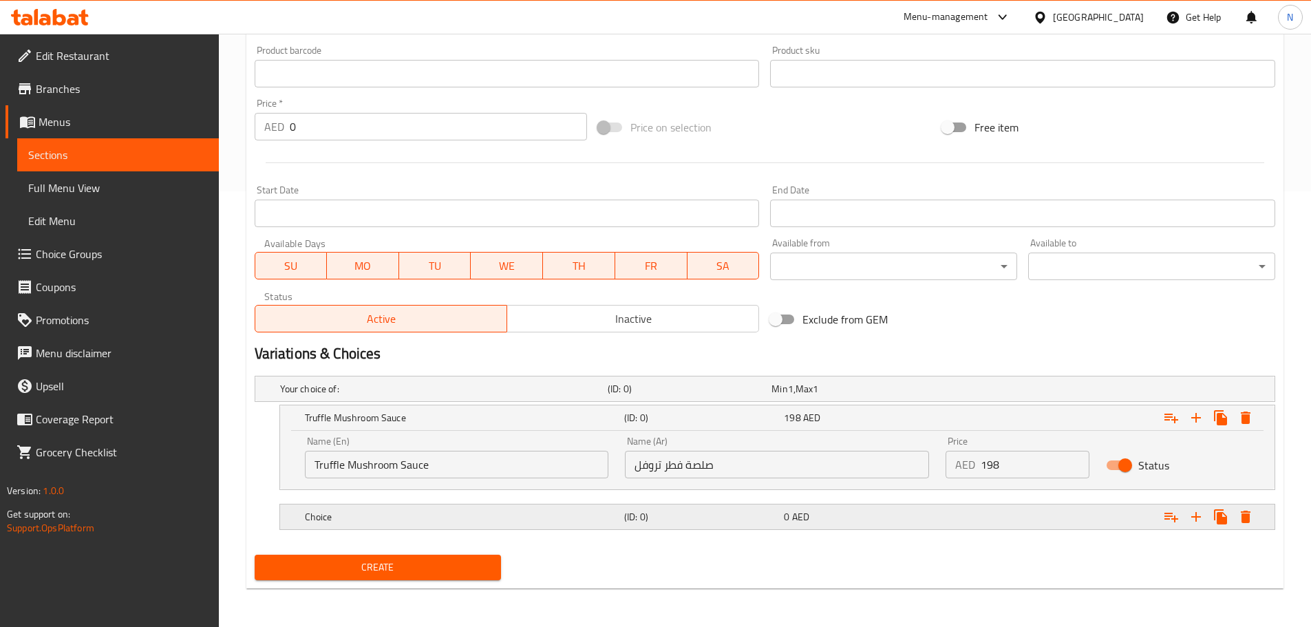
click at [485, 517] on h5 "Choice" at bounding box center [462, 517] width 314 height 14
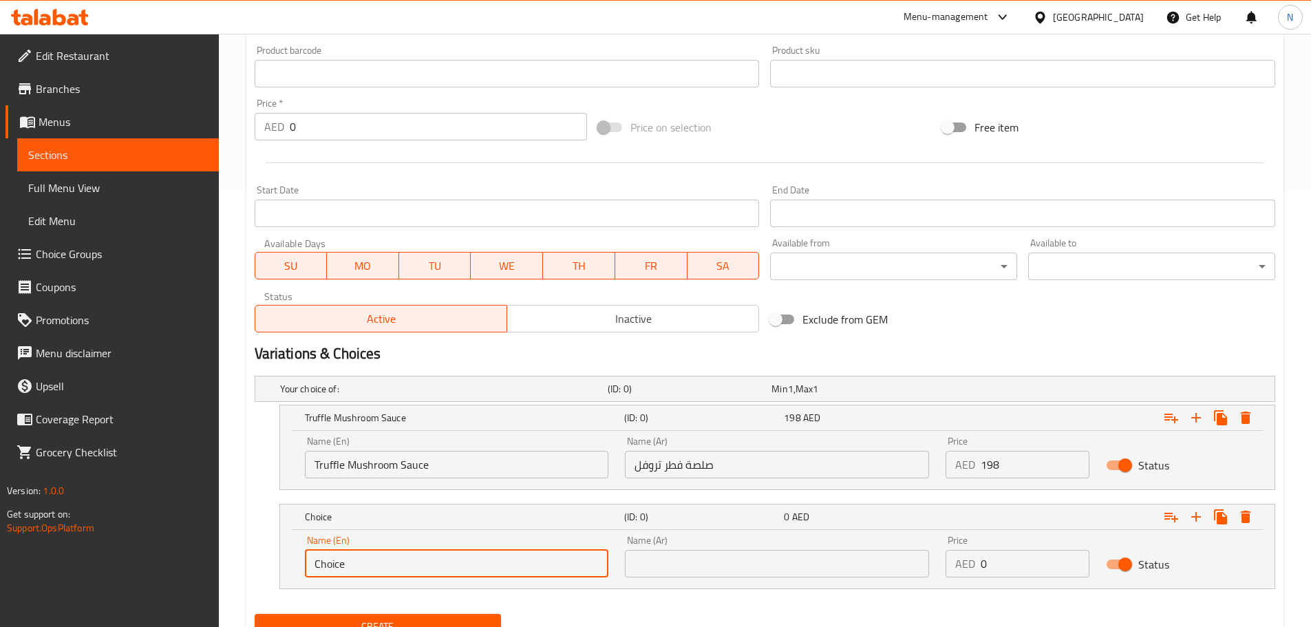
click at [474, 571] on input "Choice" at bounding box center [457, 564] width 304 height 28
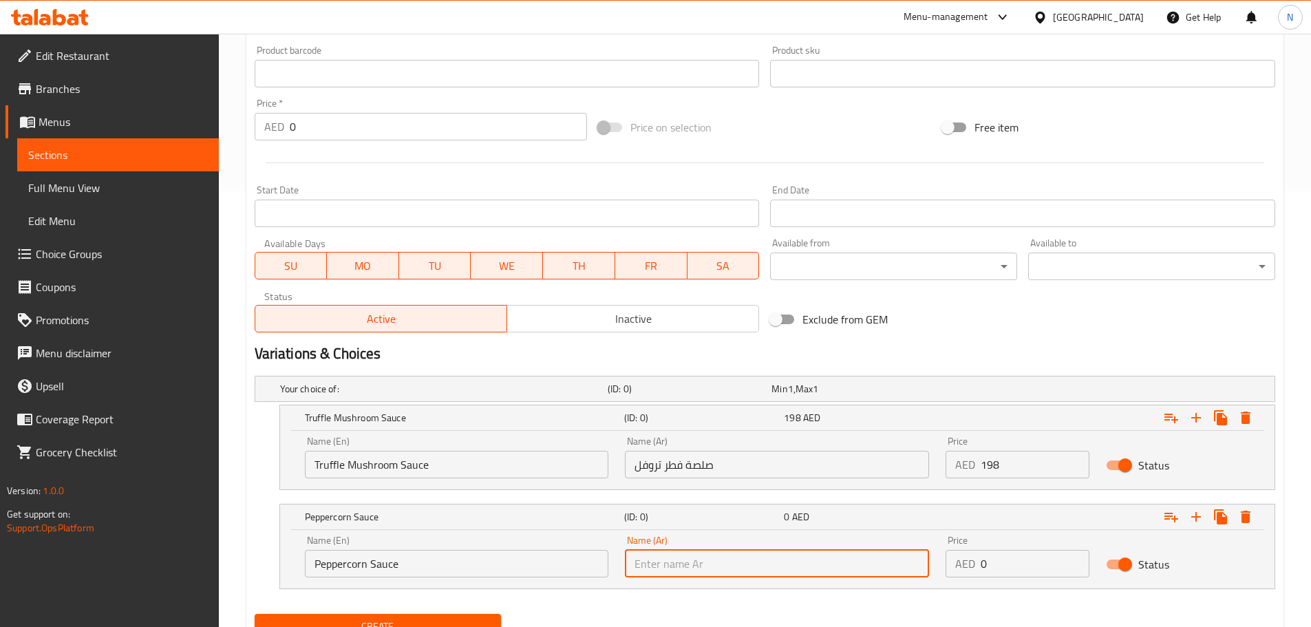
click at [885, 564] on input "text" at bounding box center [777, 564] width 304 height 28
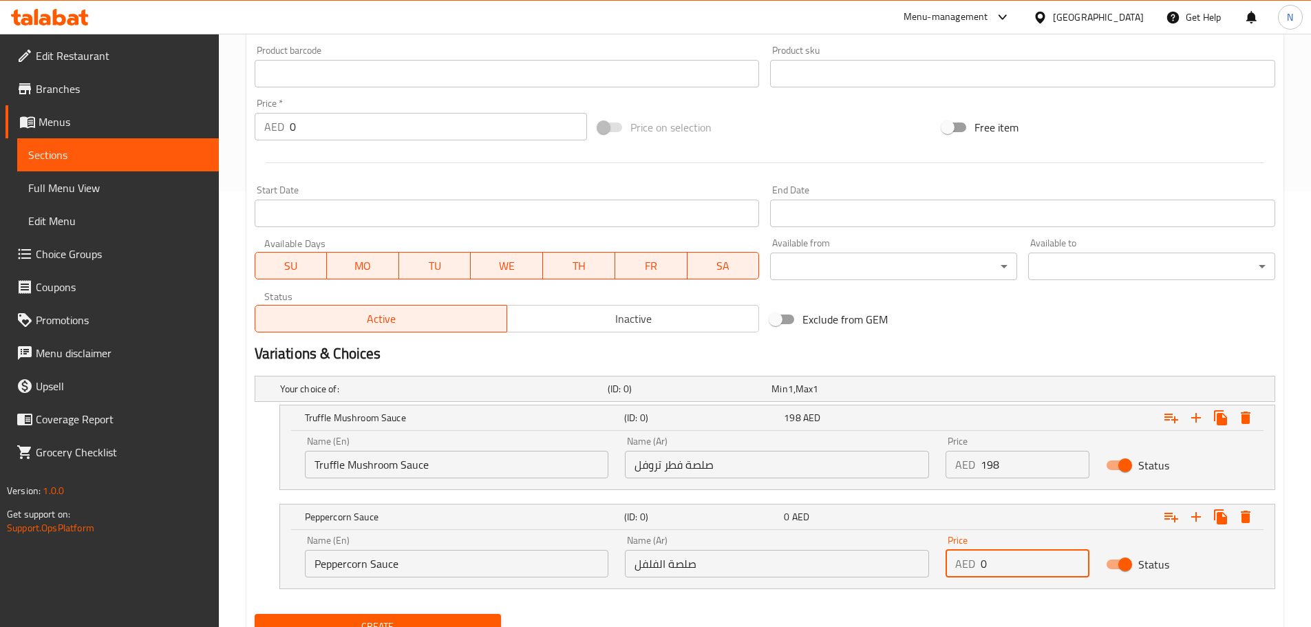
click at [981, 573] on input "0" at bounding box center [1035, 564] width 109 height 28
click at [1035, 359] on h2 "Variations & Choices" at bounding box center [765, 353] width 1021 height 21
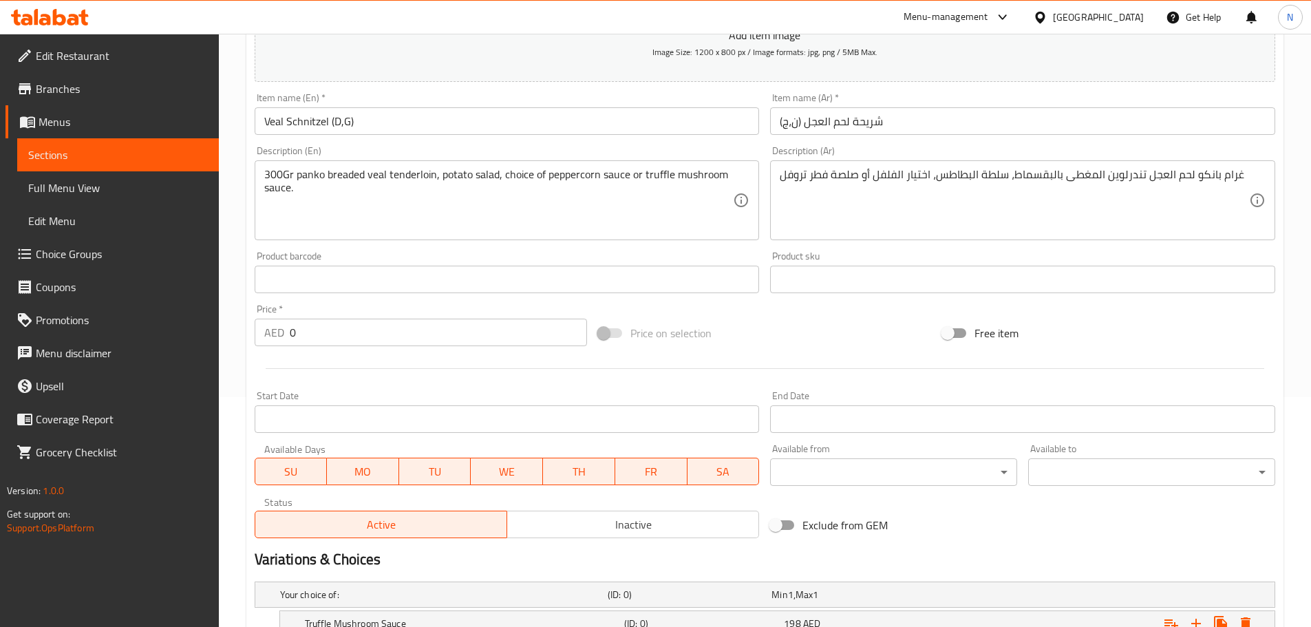
scroll to position [495, 0]
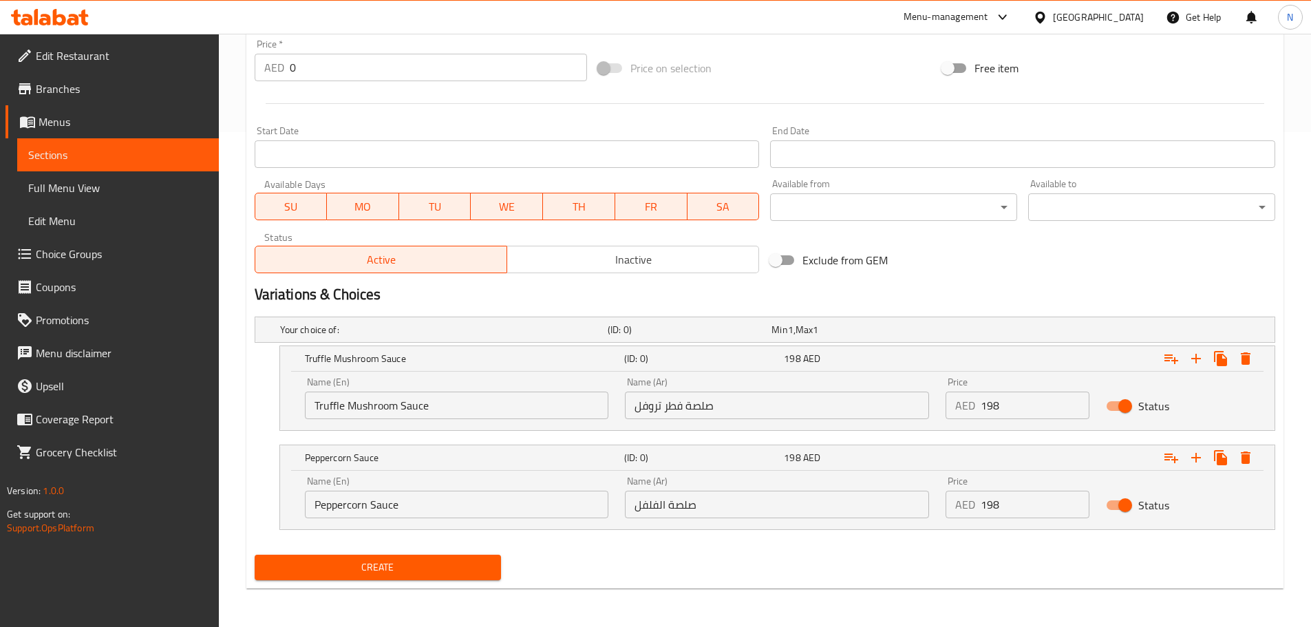
click at [332, 572] on span "Create" at bounding box center [378, 567] width 225 height 17
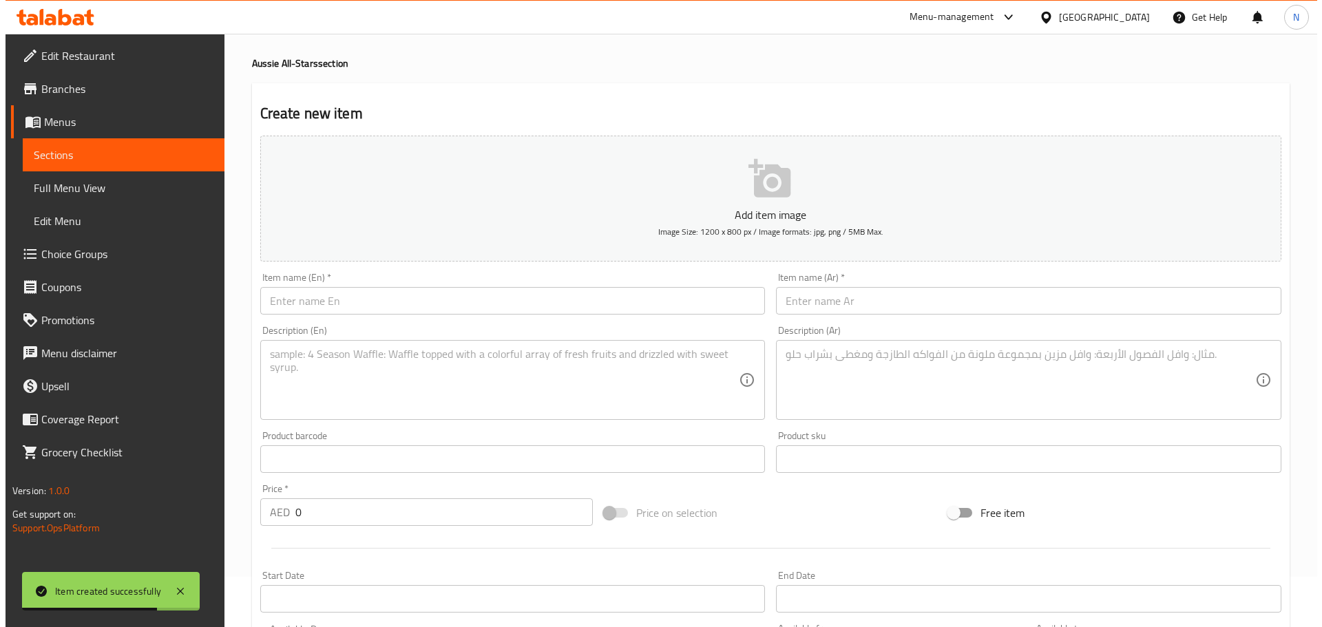
scroll to position [0, 0]
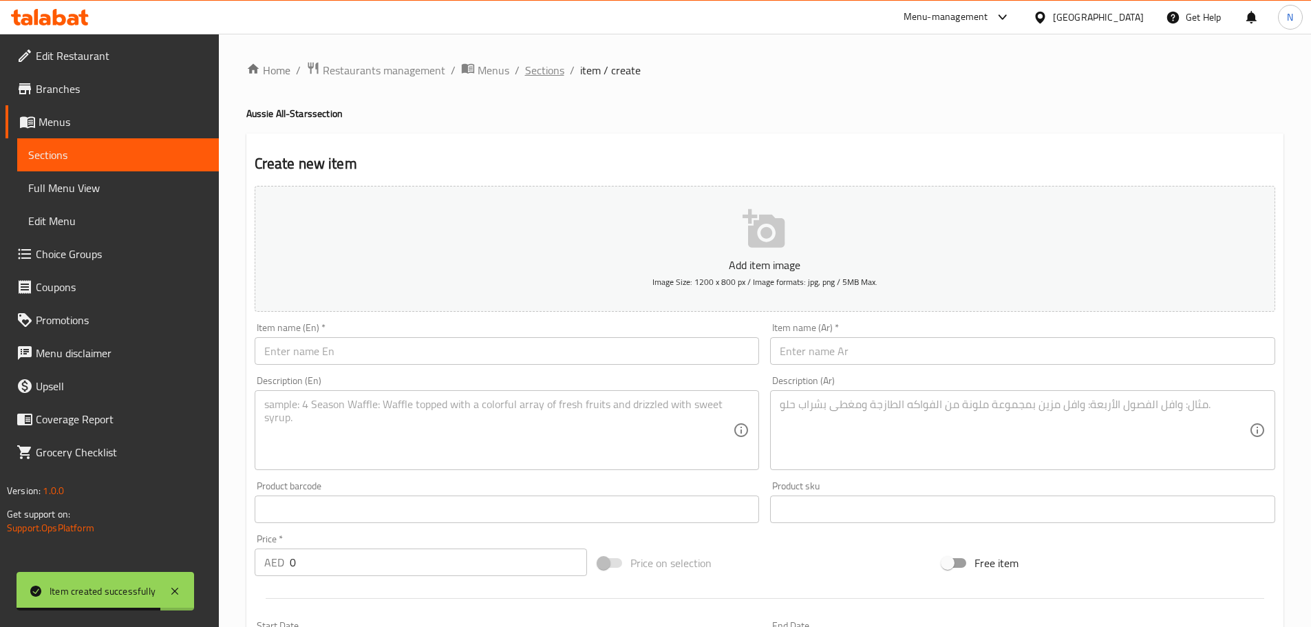
click at [541, 67] on span "Sections" at bounding box center [544, 70] width 39 height 17
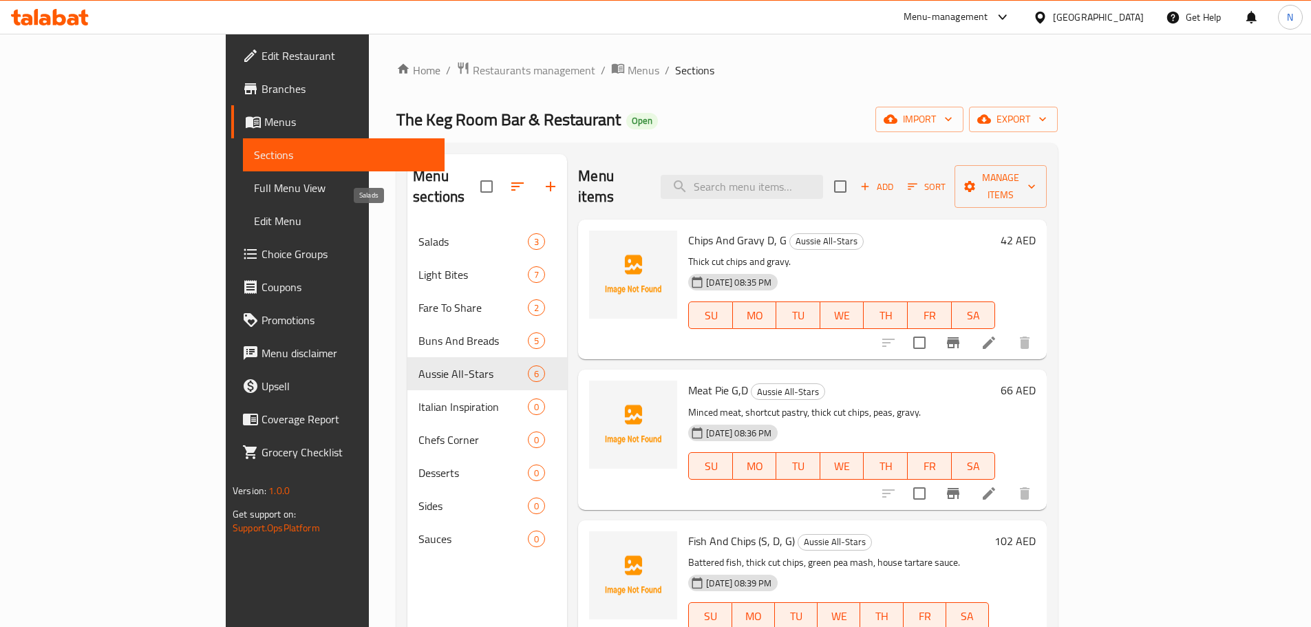
click at [419, 233] on span "Salads" at bounding box center [473, 241] width 109 height 17
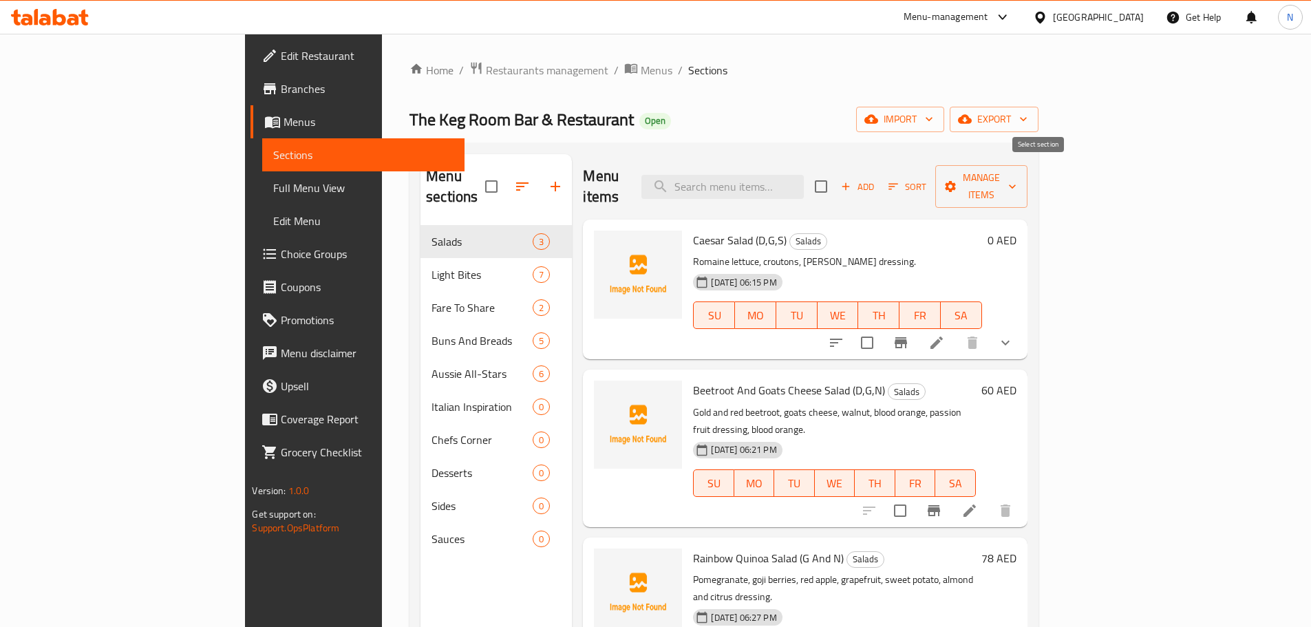
click at [836, 174] on input "checkbox" at bounding box center [821, 186] width 29 height 29
click at [1017, 177] on span "Manage items" at bounding box center [981, 186] width 70 height 34
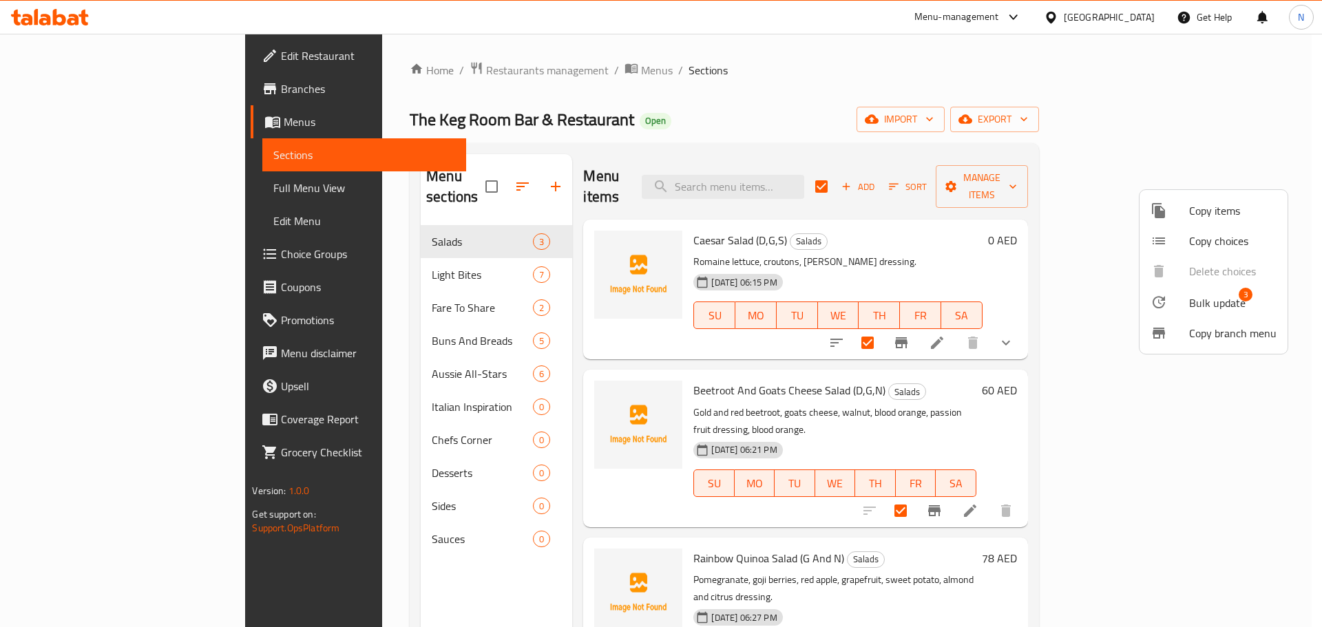
click at [1195, 301] on span "Bulk update" at bounding box center [1217, 303] width 56 height 17
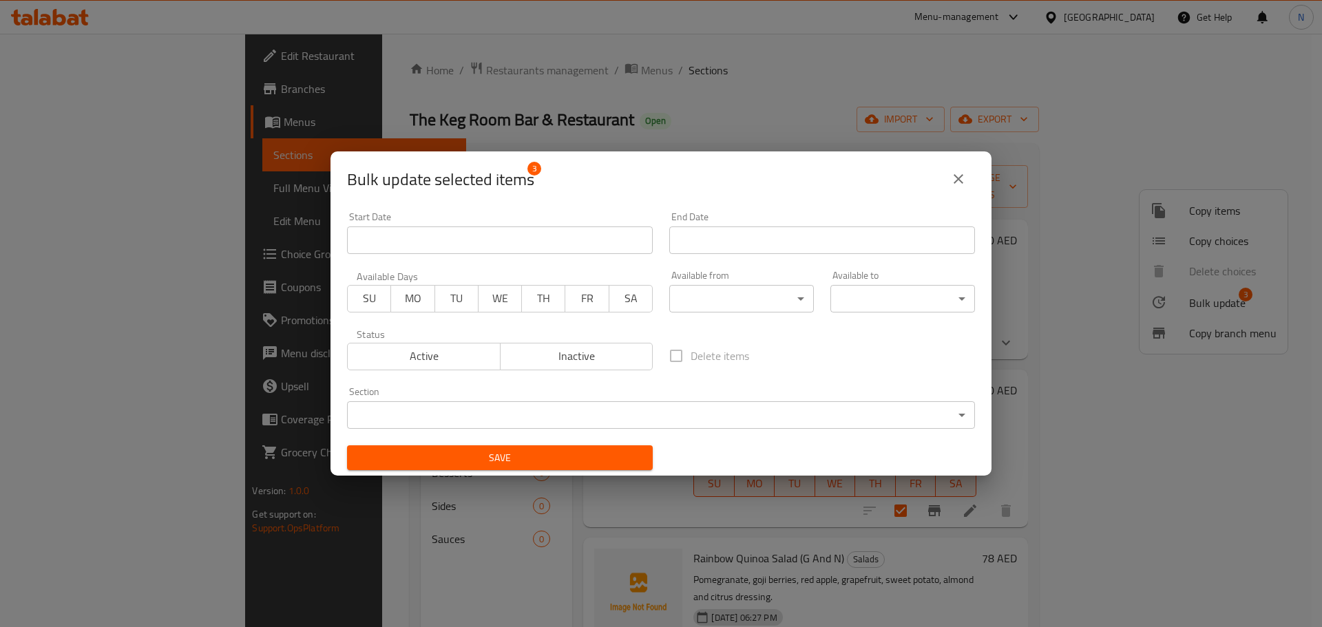
click at [786, 301] on body "​ Menu-management [GEOGRAPHIC_DATA] Get Help N Edit Restaurant Branches Menus S…" at bounding box center [661, 330] width 1322 height 593
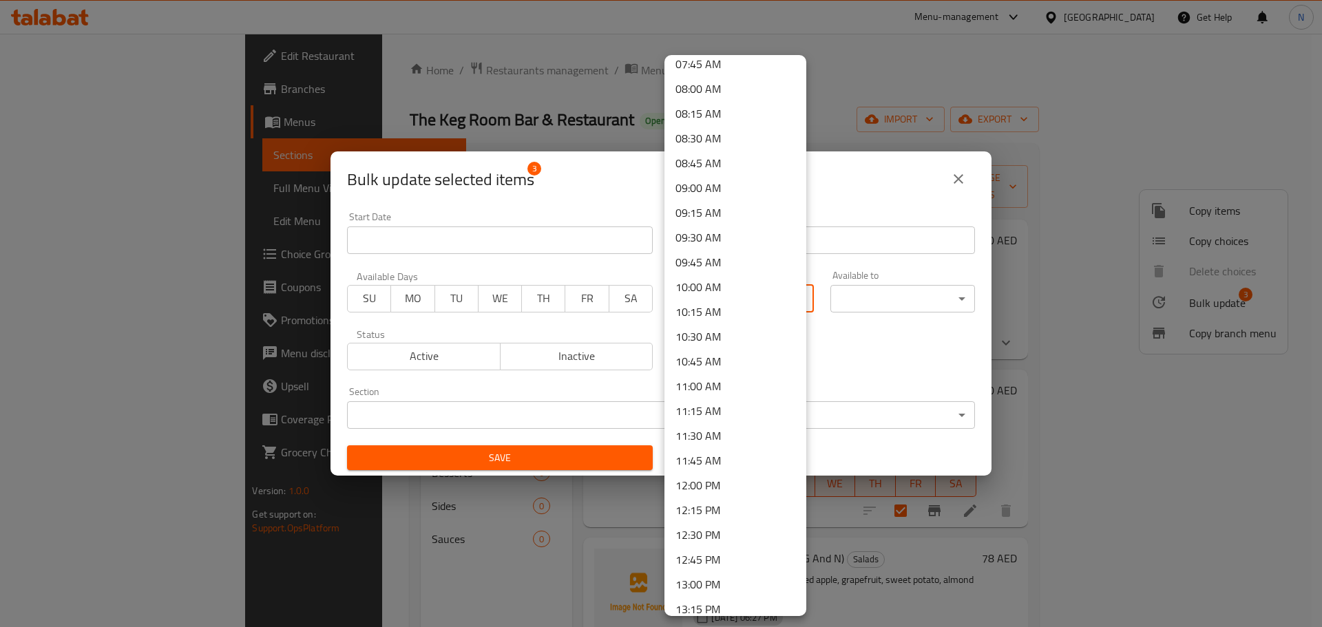
scroll to position [895, 0]
click at [706, 273] on li "11:00 AM" at bounding box center [735, 268] width 142 height 25
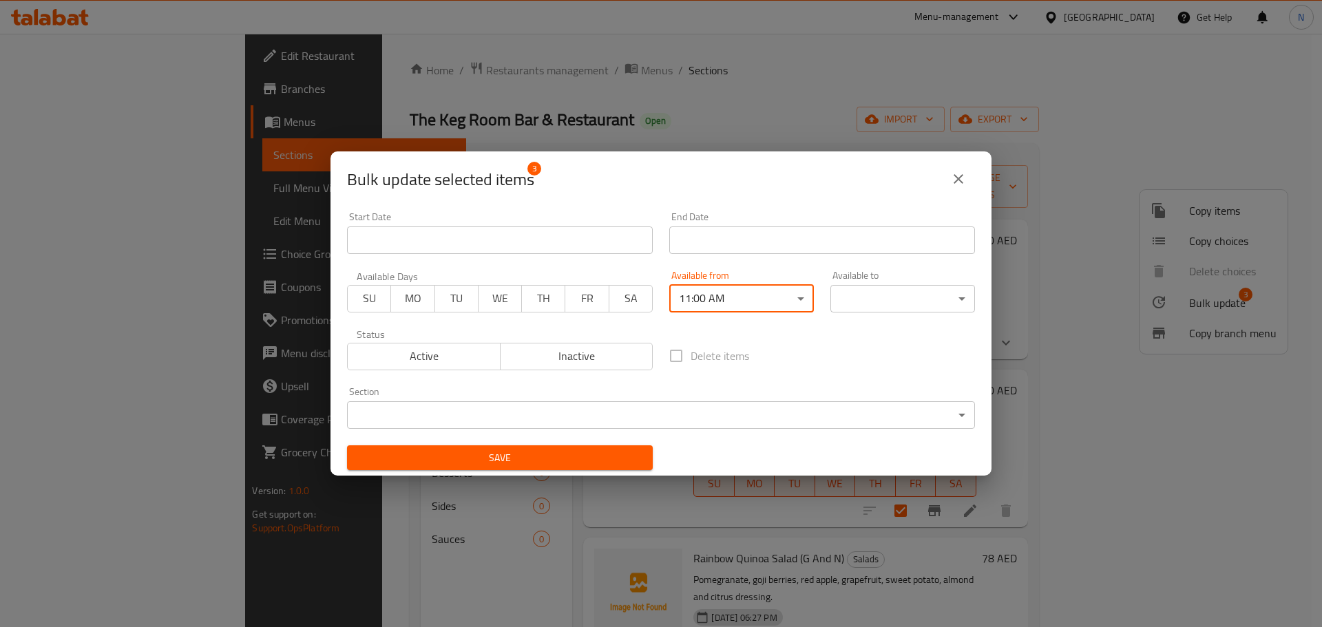
click at [887, 297] on body "​ Menu-management [GEOGRAPHIC_DATA] Get Help N Edit Restaurant Branches Menus S…" at bounding box center [661, 330] width 1322 height 593
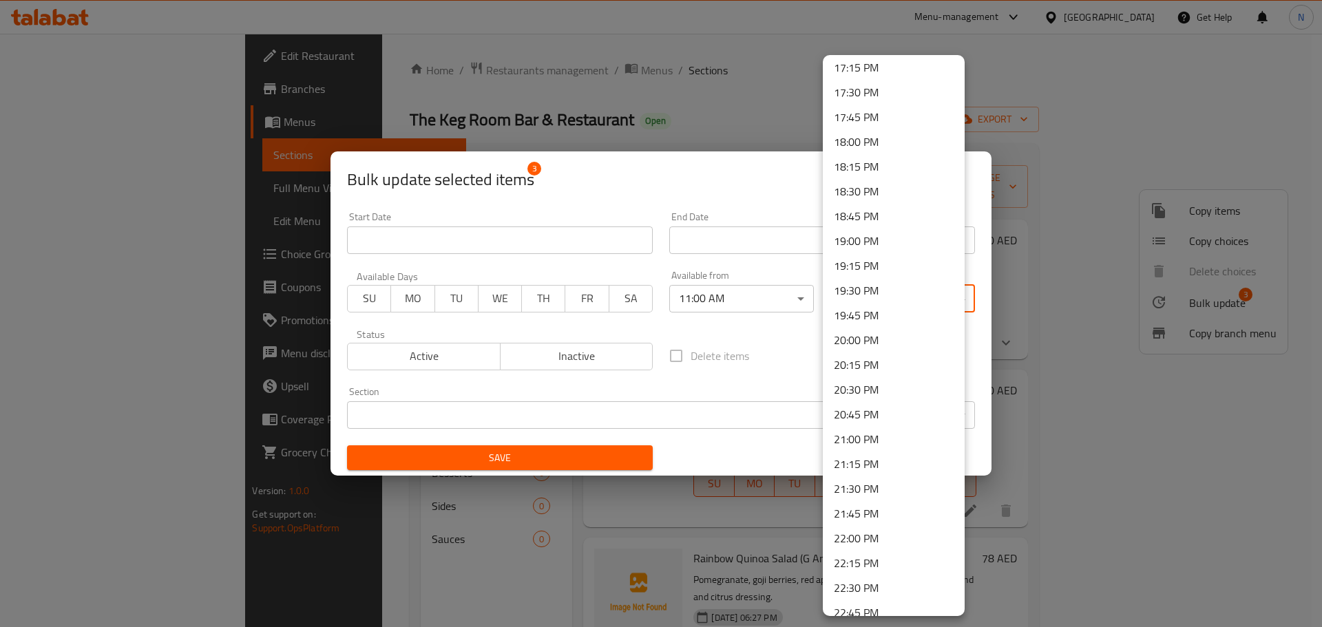
scroll to position [1790, 0]
click at [862, 445] on li "21:45 PM" at bounding box center [894, 439] width 142 height 25
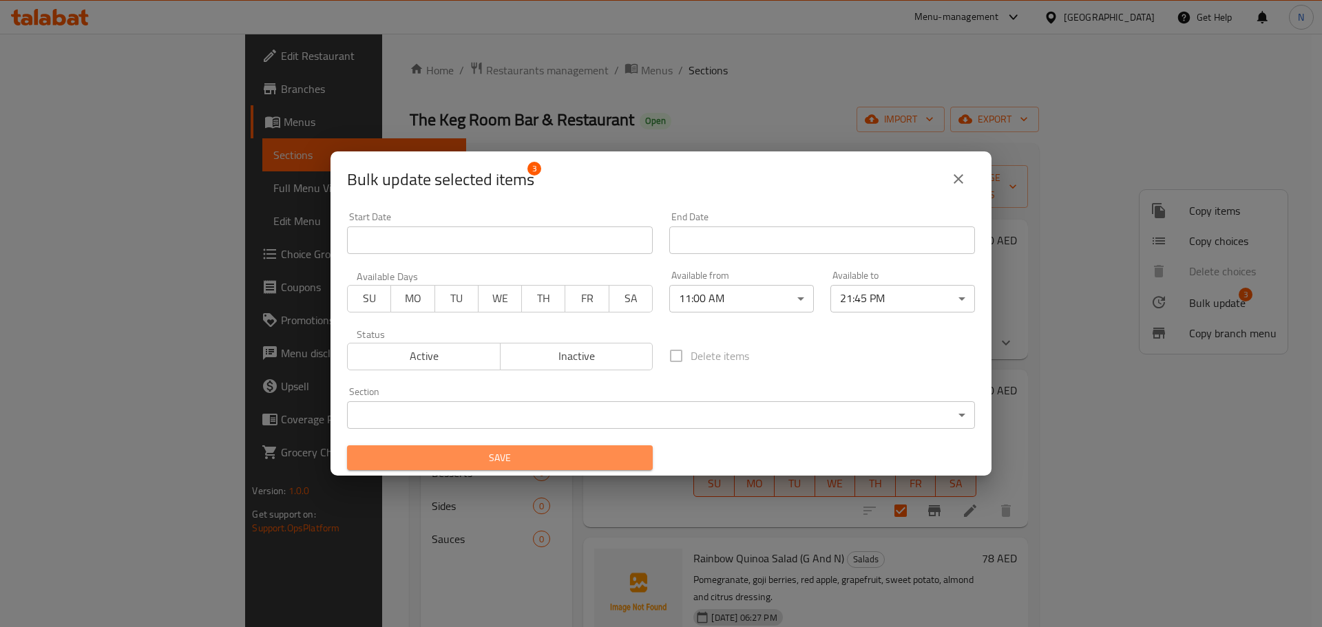
click at [578, 466] on span "Save" at bounding box center [500, 457] width 284 height 17
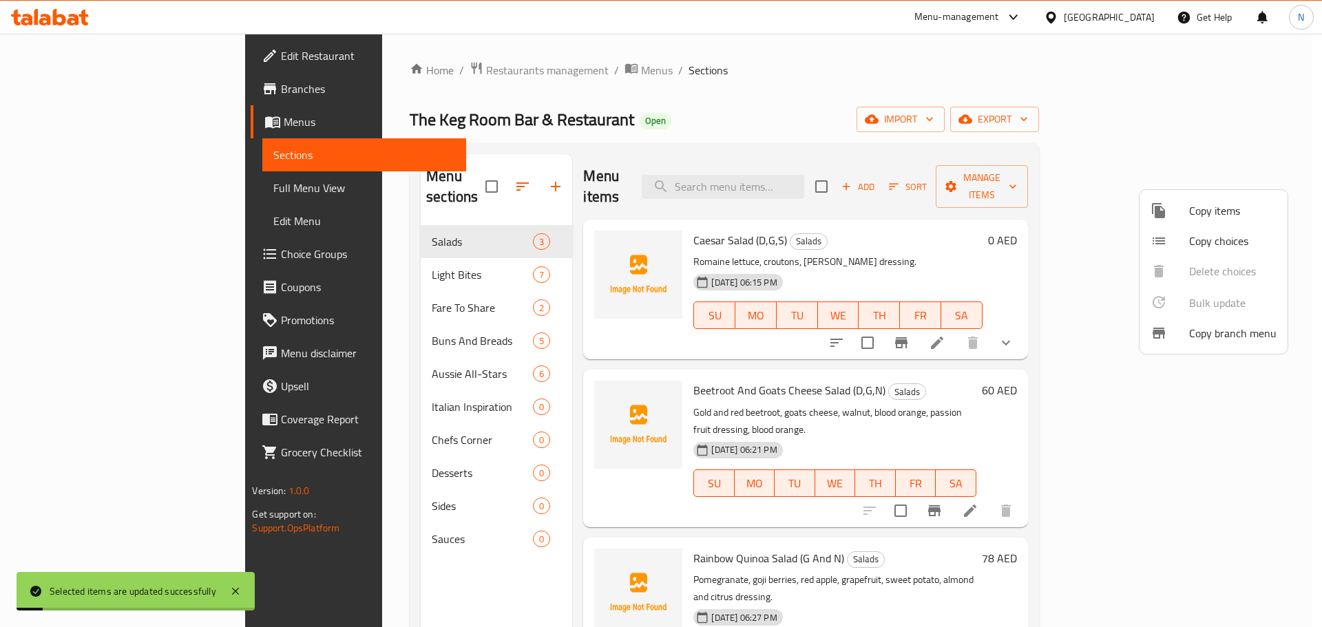
click at [968, 82] on div at bounding box center [661, 313] width 1322 height 627
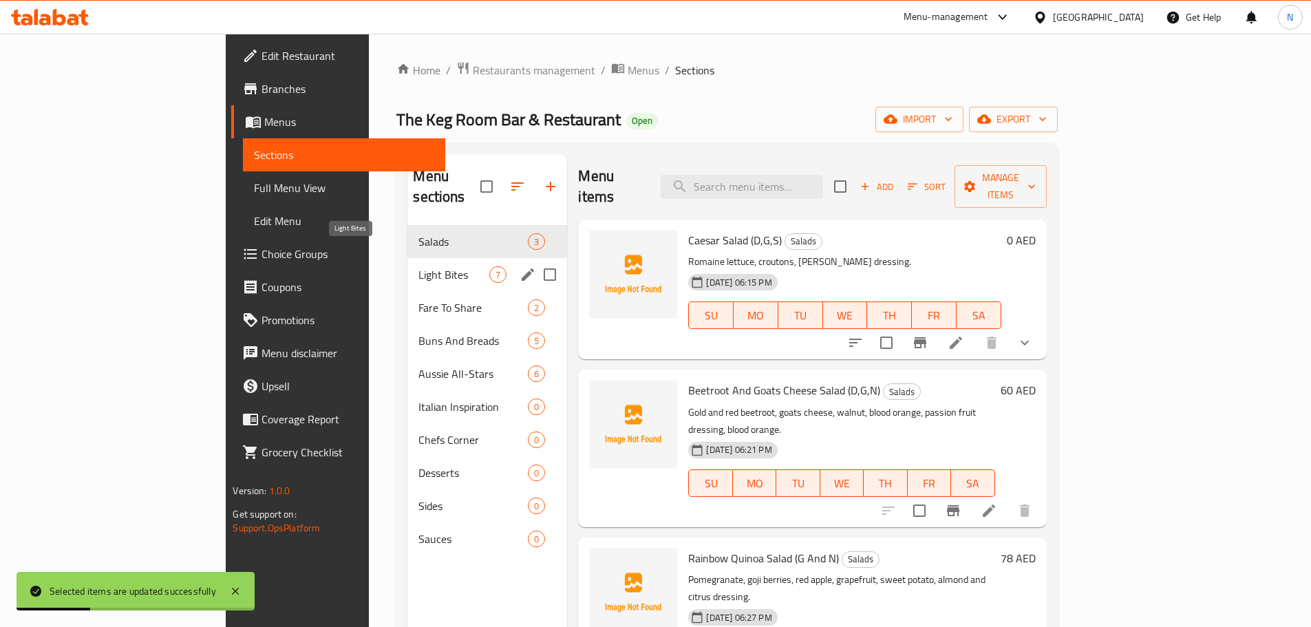
click at [419, 266] on span "Light Bites" at bounding box center [454, 274] width 71 height 17
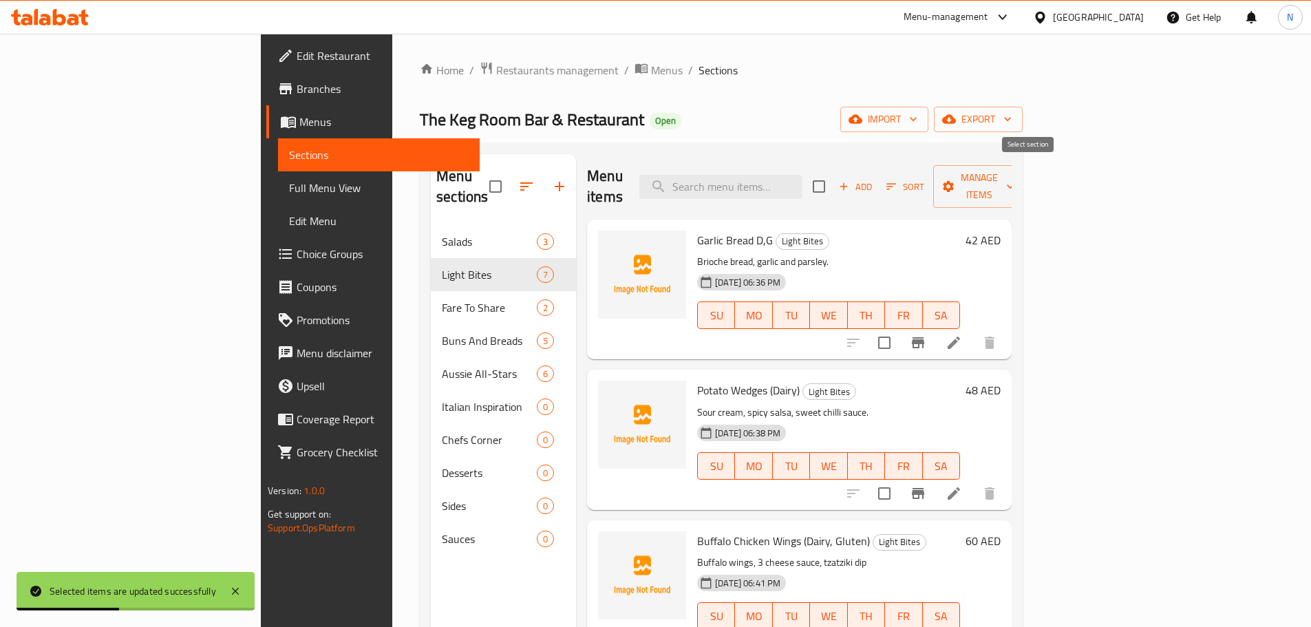
click at [834, 177] on input "checkbox" at bounding box center [819, 186] width 29 height 29
click at [1015, 179] on span "Manage items" at bounding box center [979, 186] width 70 height 34
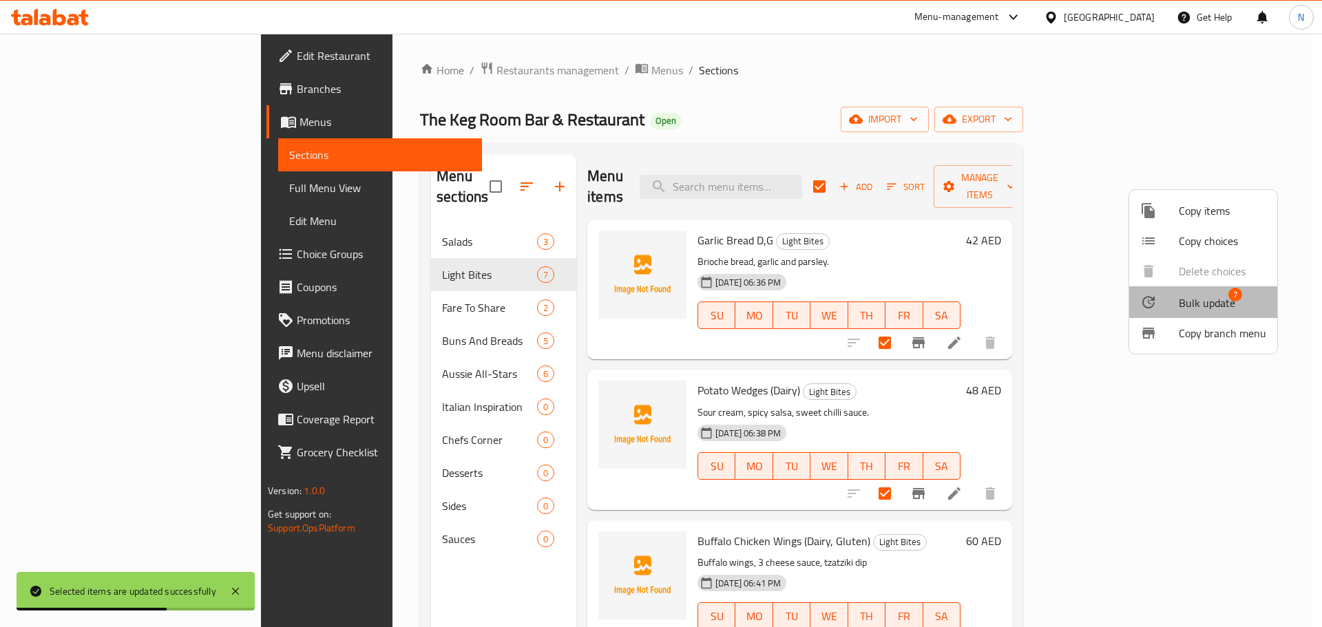
click at [1203, 311] on span "Bulk update" at bounding box center [1206, 303] width 56 height 17
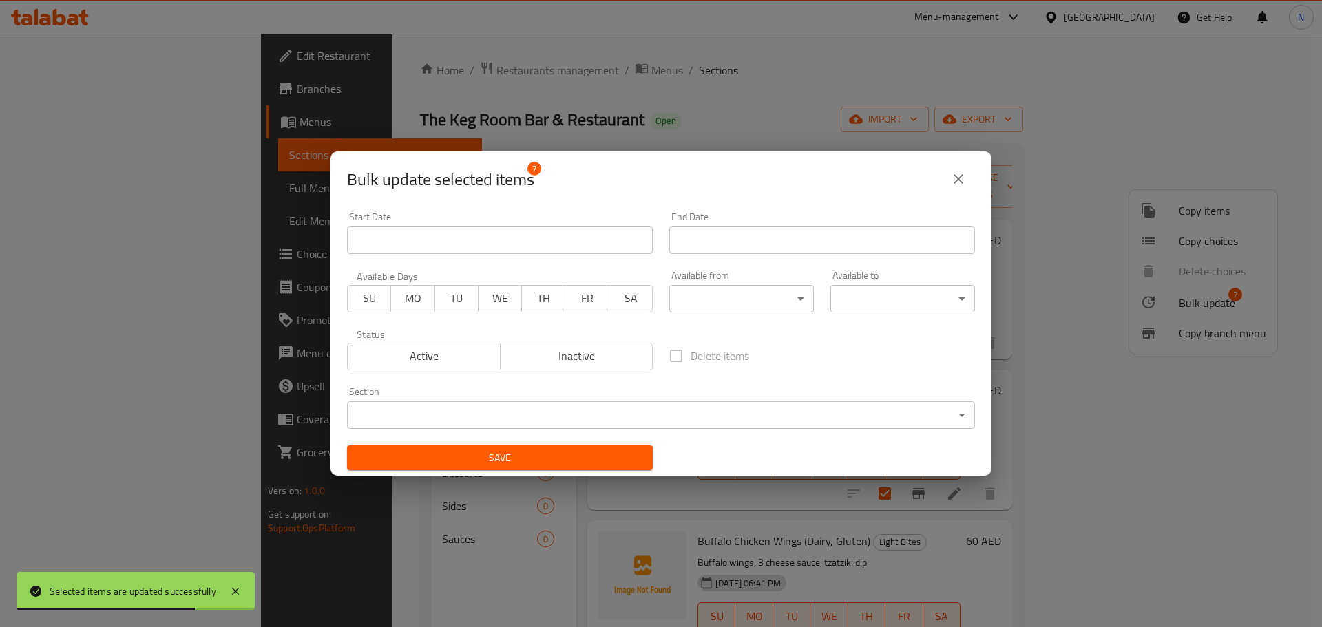
click at [787, 304] on body "Selected items are updated successfully ​ Menu-management [GEOGRAPHIC_DATA] Get…" at bounding box center [661, 330] width 1322 height 593
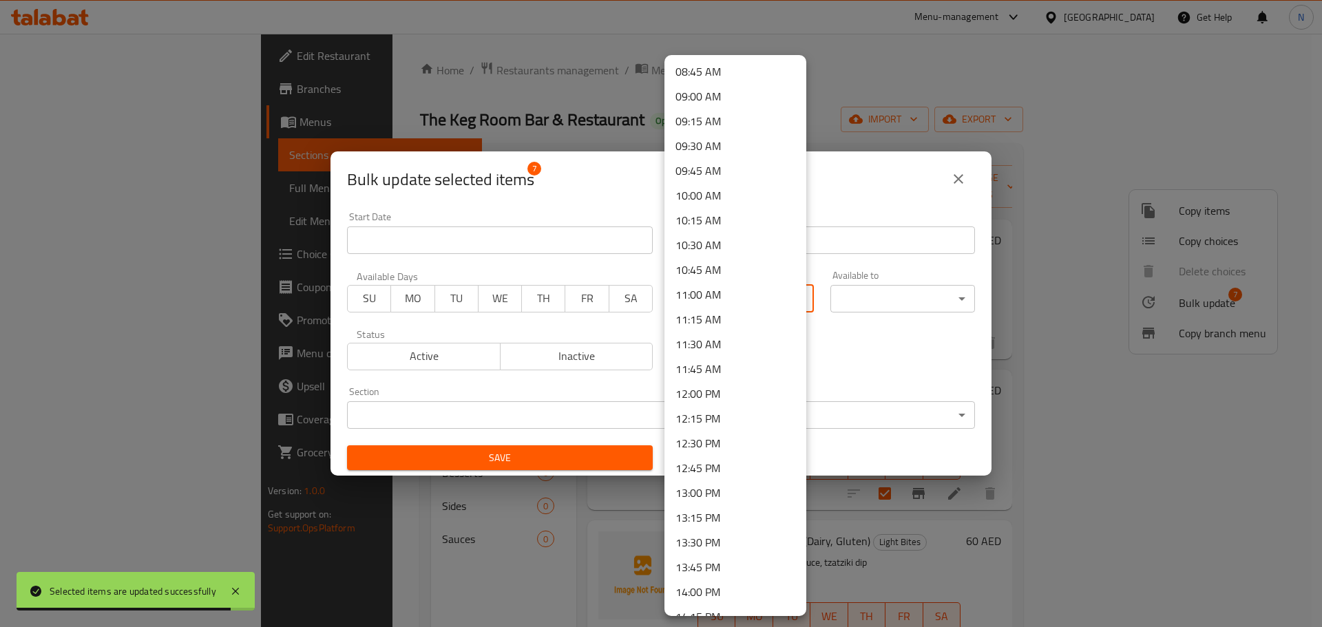
scroll to position [895, 0]
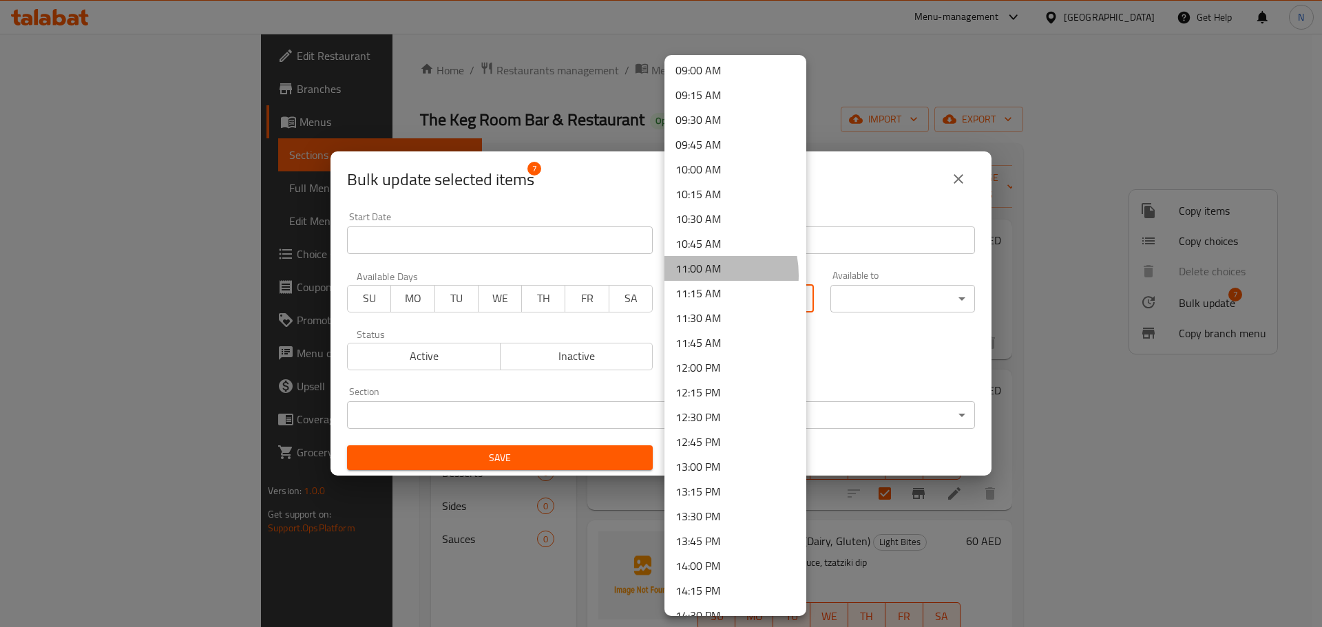
click at [690, 275] on li "11:00 AM" at bounding box center [735, 268] width 142 height 25
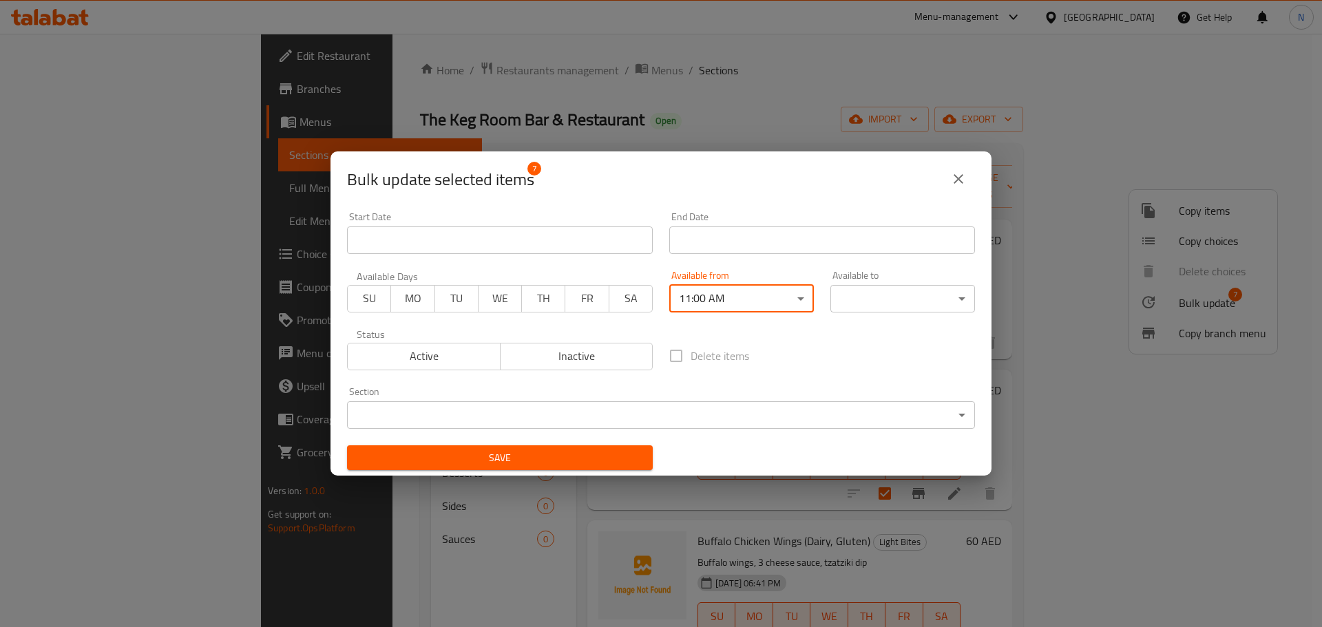
click at [867, 304] on body "​ Menu-management [GEOGRAPHIC_DATA] Get Help N Edit Restaurant Branches Menus S…" at bounding box center [661, 330] width 1322 height 593
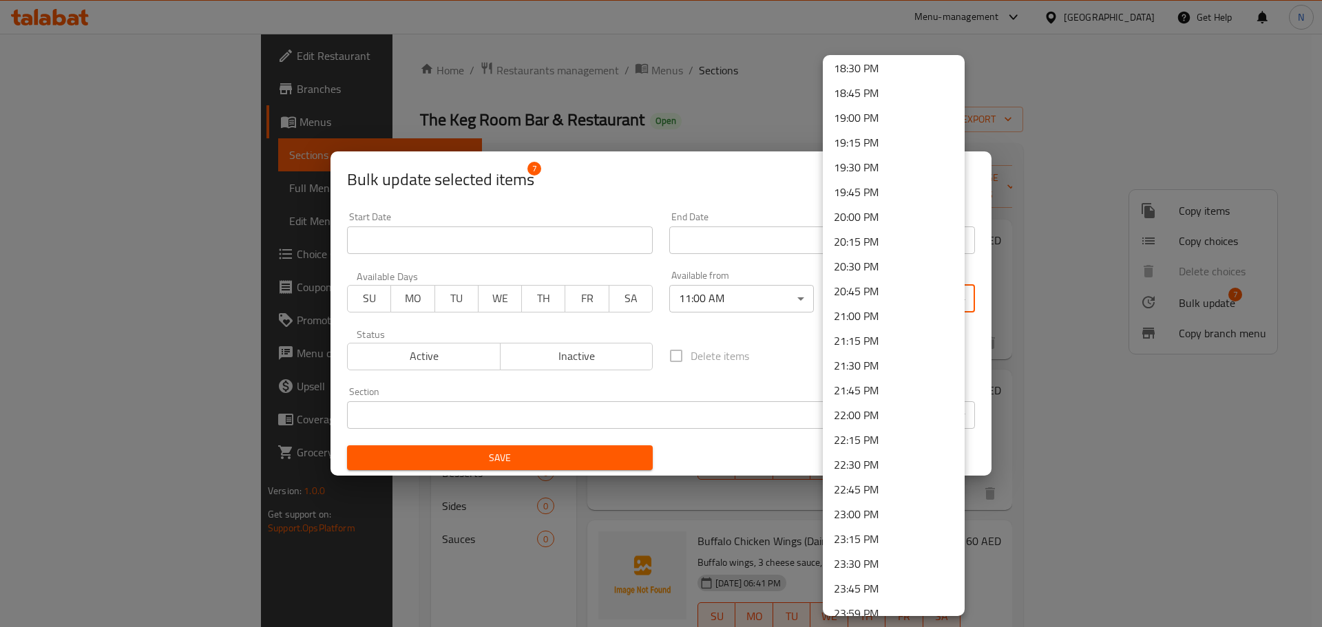
scroll to position [1854, 0]
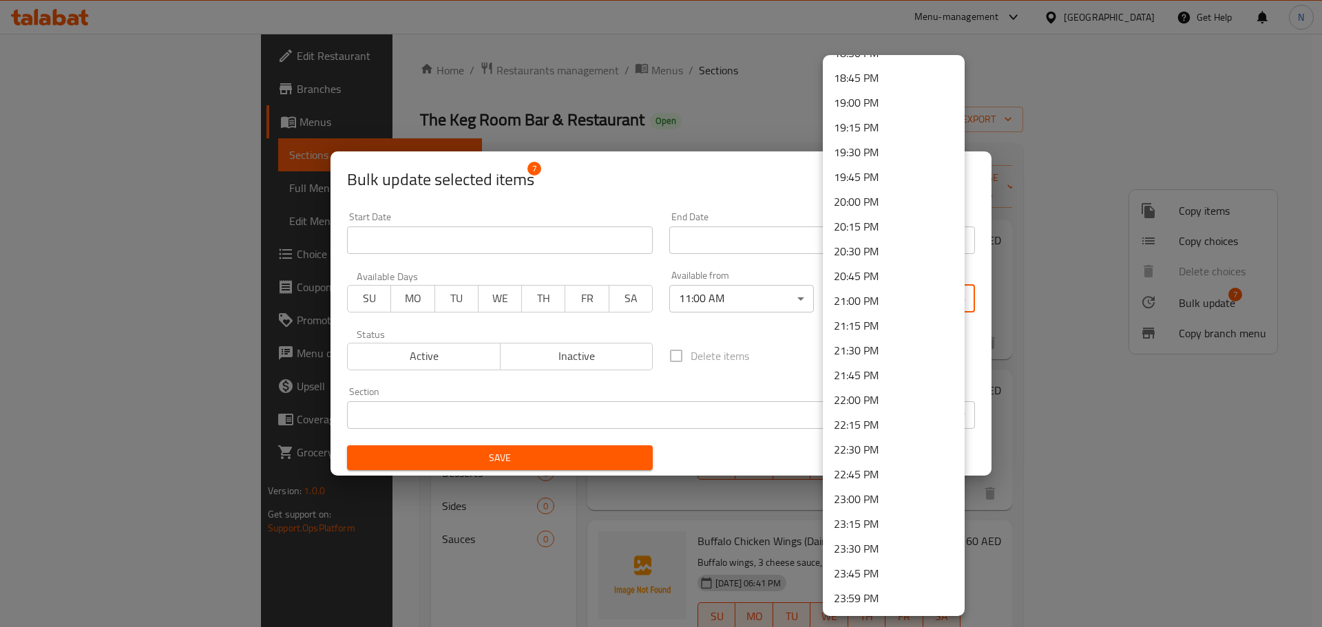
click at [854, 376] on li "21:45 PM" at bounding box center [894, 375] width 142 height 25
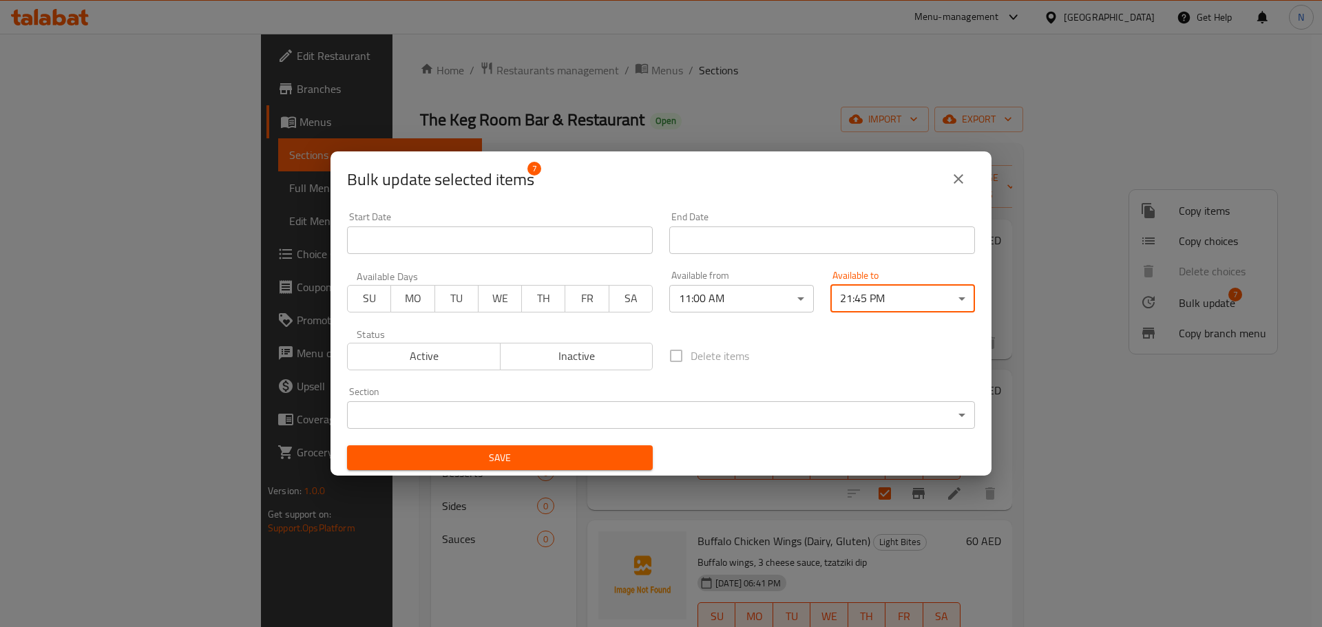
click at [537, 464] on span "Save" at bounding box center [500, 457] width 284 height 17
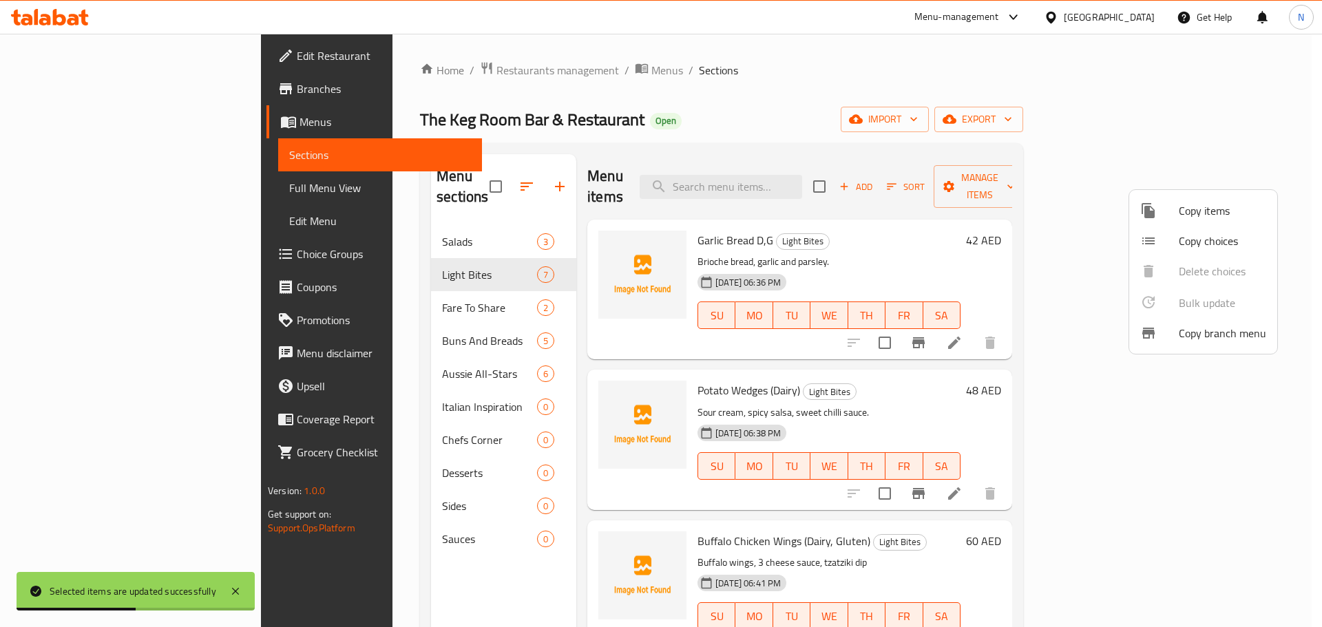
click at [396, 290] on div at bounding box center [661, 313] width 1322 height 627
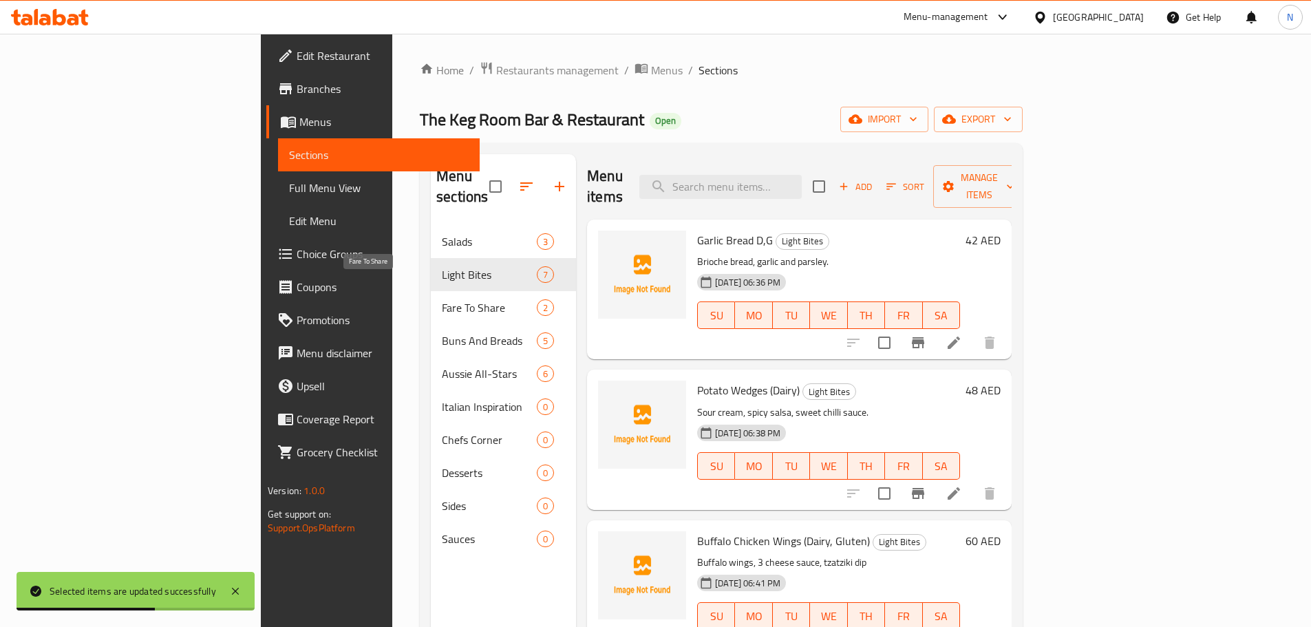
click at [442, 299] on span "Fare To Share" at bounding box center [489, 307] width 95 height 17
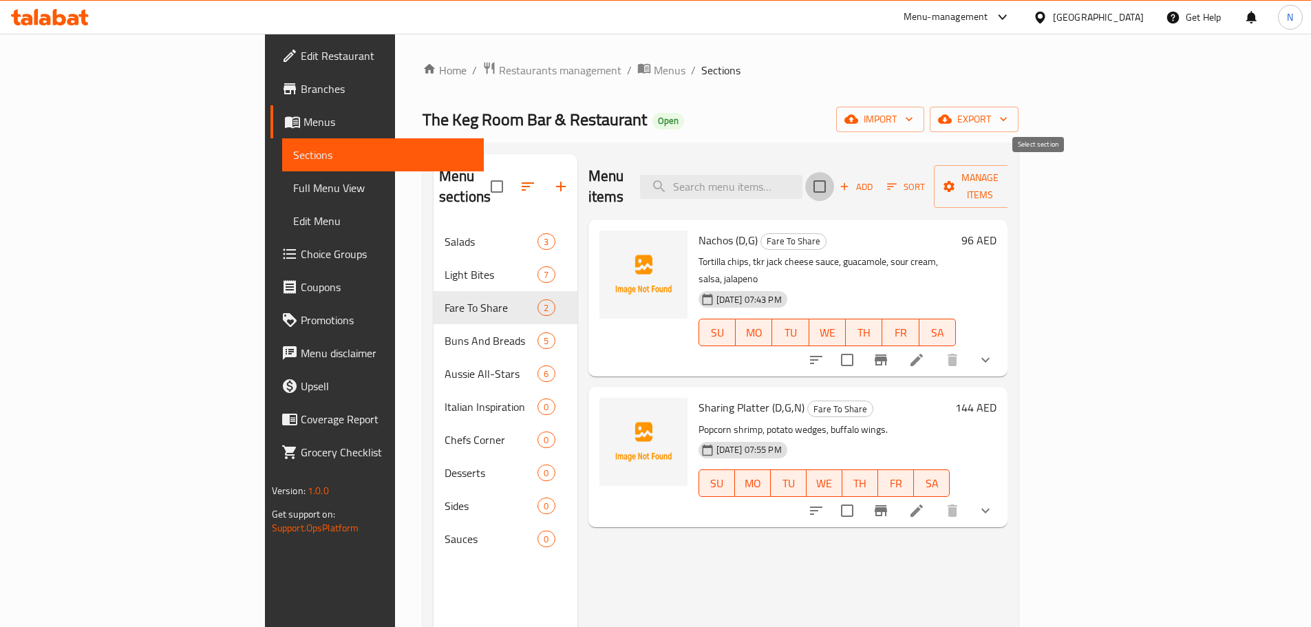
click at [834, 178] on input "checkbox" at bounding box center [819, 186] width 29 height 29
click at [1015, 184] on span "Manage items" at bounding box center [980, 186] width 70 height 34
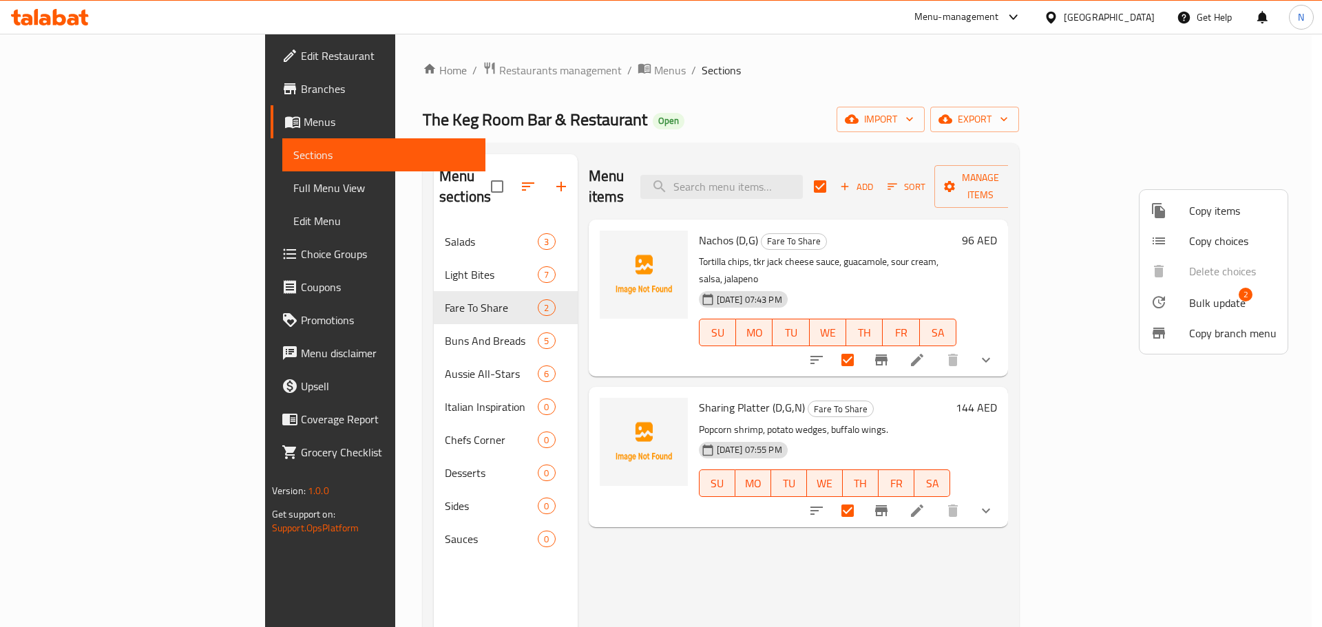
click at [1190, 299] on span "Bulk update" at bounding box center [1217, 303] width 56 height 17
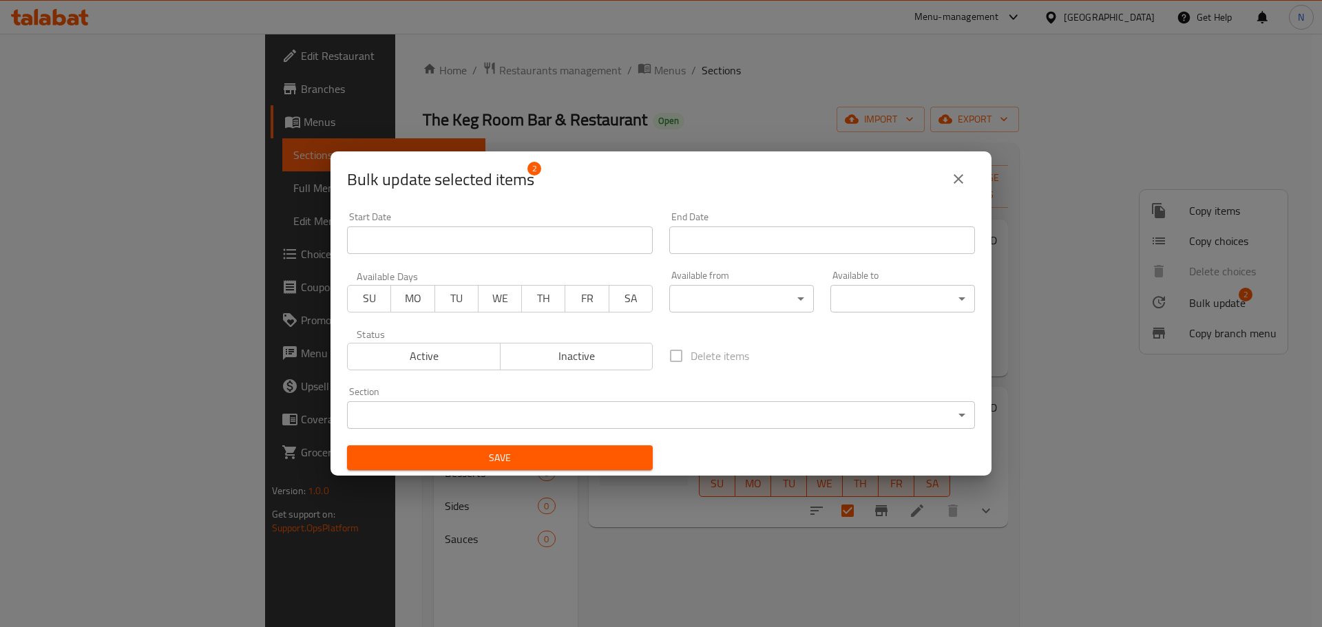
click at [768, 299] on body "​ Menu-management [GEOGRAPHIC_DATA] Get Help N Edit Restaurant Branches Menus S…" at bounding box center [661, 330] width 1322 height 593
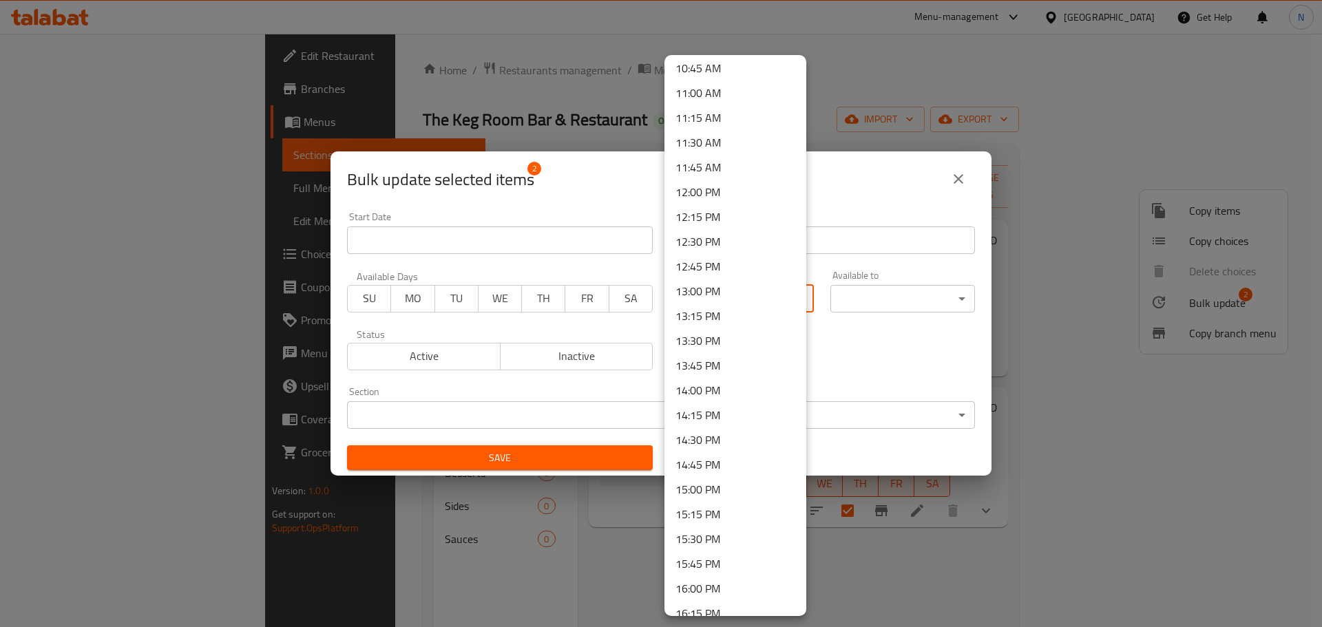
scroll to position [1101, 0]
click at [717, 65] on li "11:00 AM" at bounding box center [735, 62] width 142 height 25
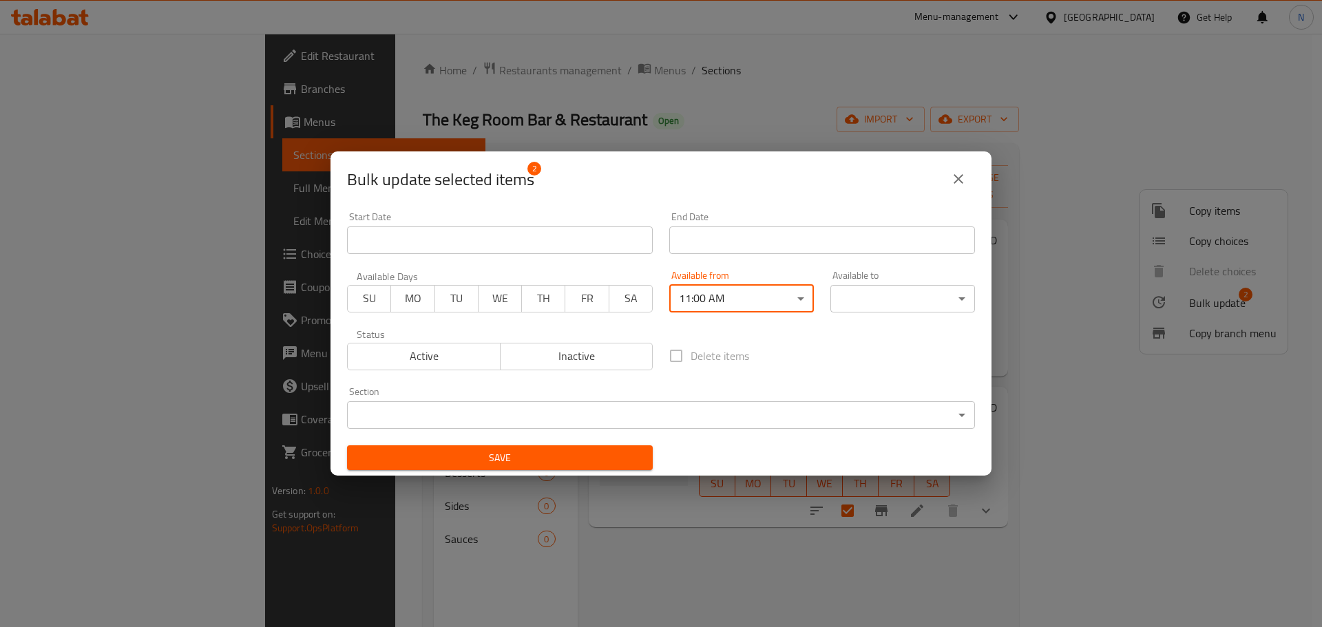
click at [862, 304] on body "​ Menu-management [GEOGRAPHIC_DATA] Get Help N Edit Restaurant Branches Menus S…" at bounding box center [661, 330] width 1322 height 593
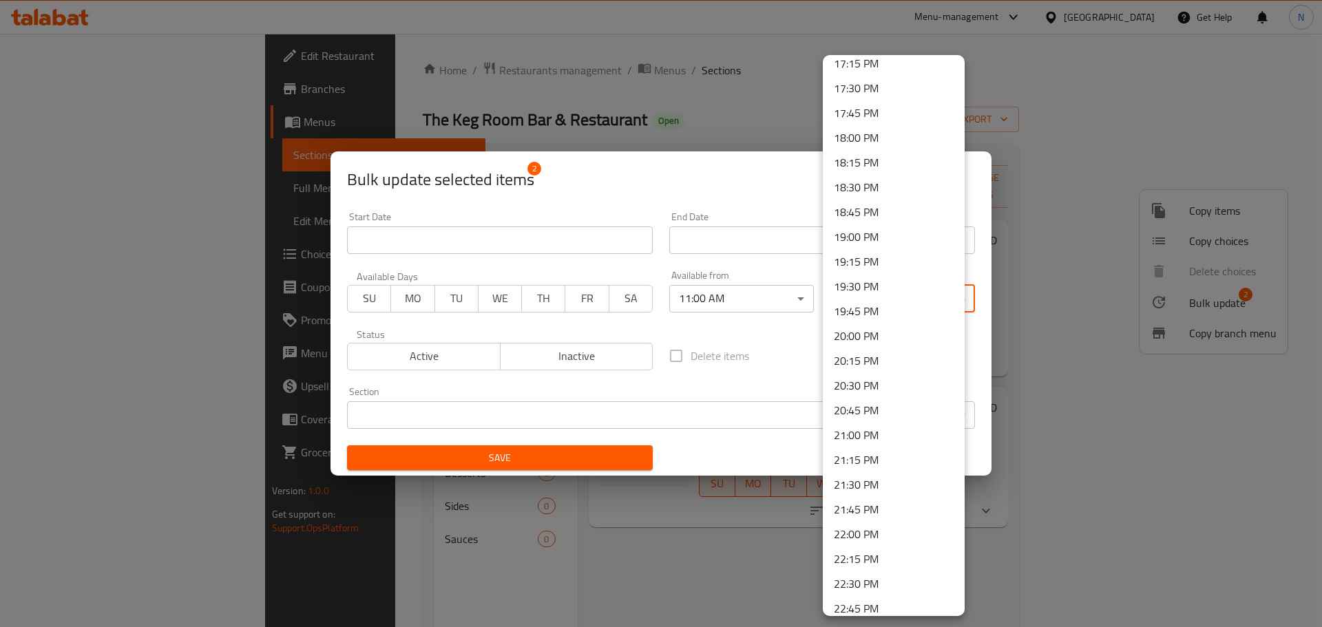
scroll to position [1721, 0]
click at [854, 505] on li "21:45 PM" at bounding box center [894, 508] width 142 height 25
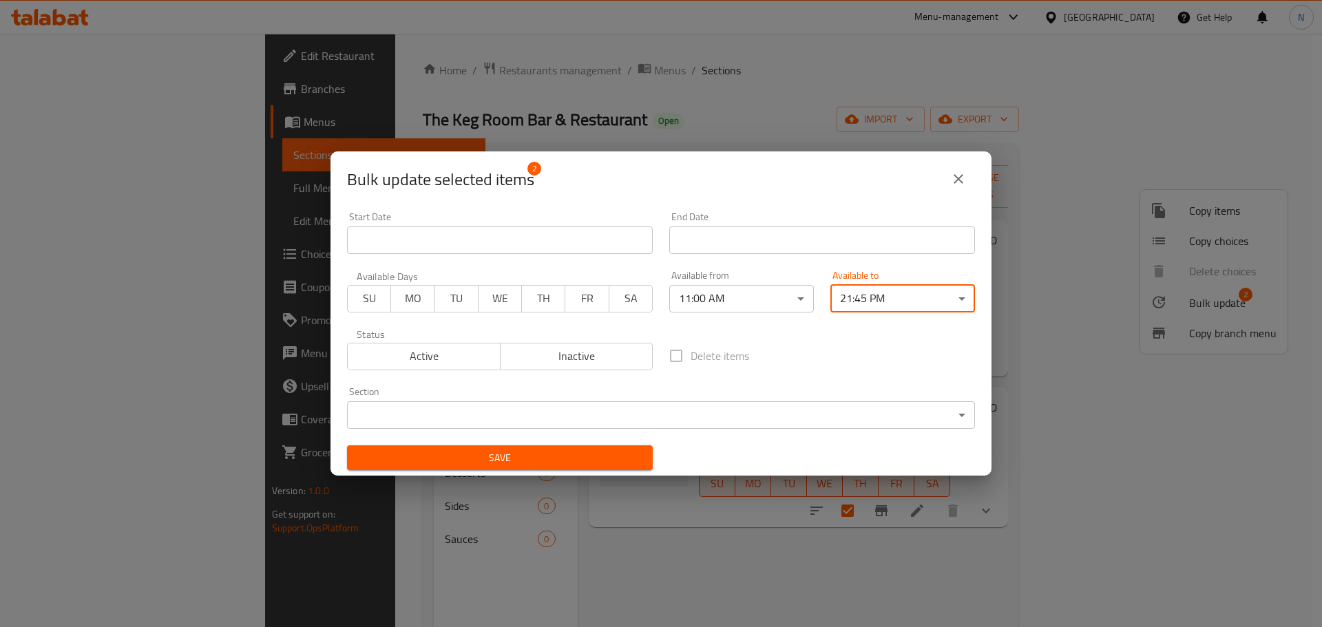
click at [614, 460] on span "Save" at bounding box center [500, 457] width 284 height 17
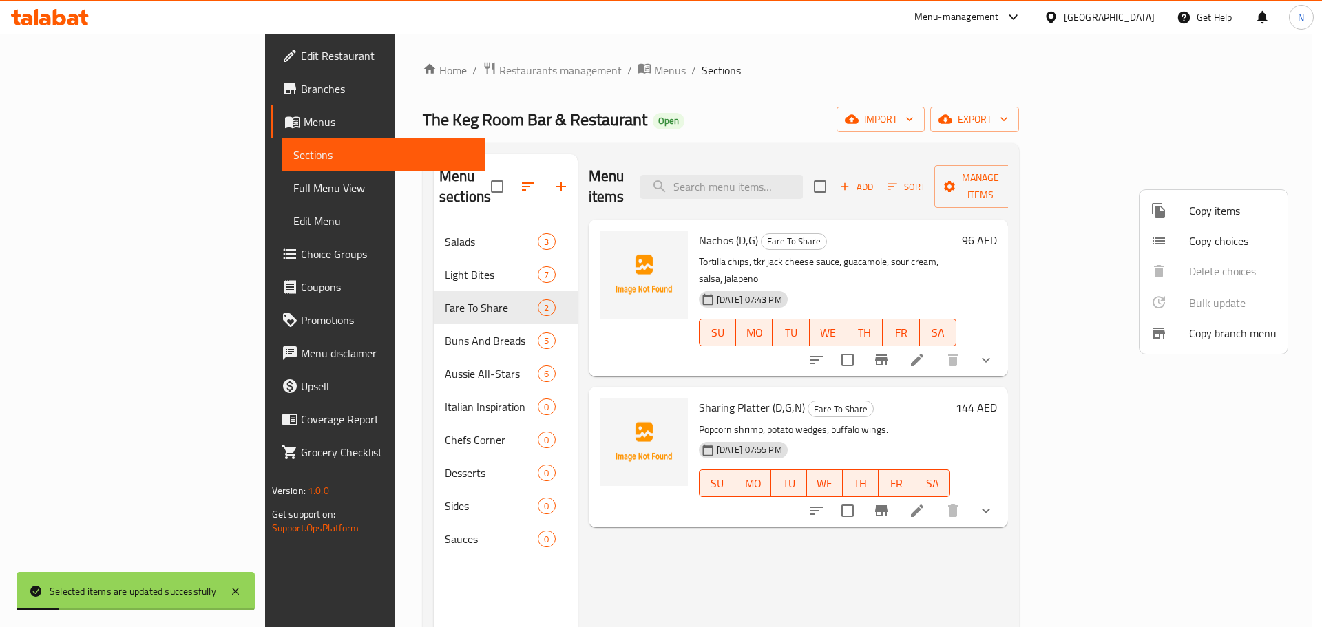
click at [396, 325] on div at bounding box center [661, 313] width 1322 height 627
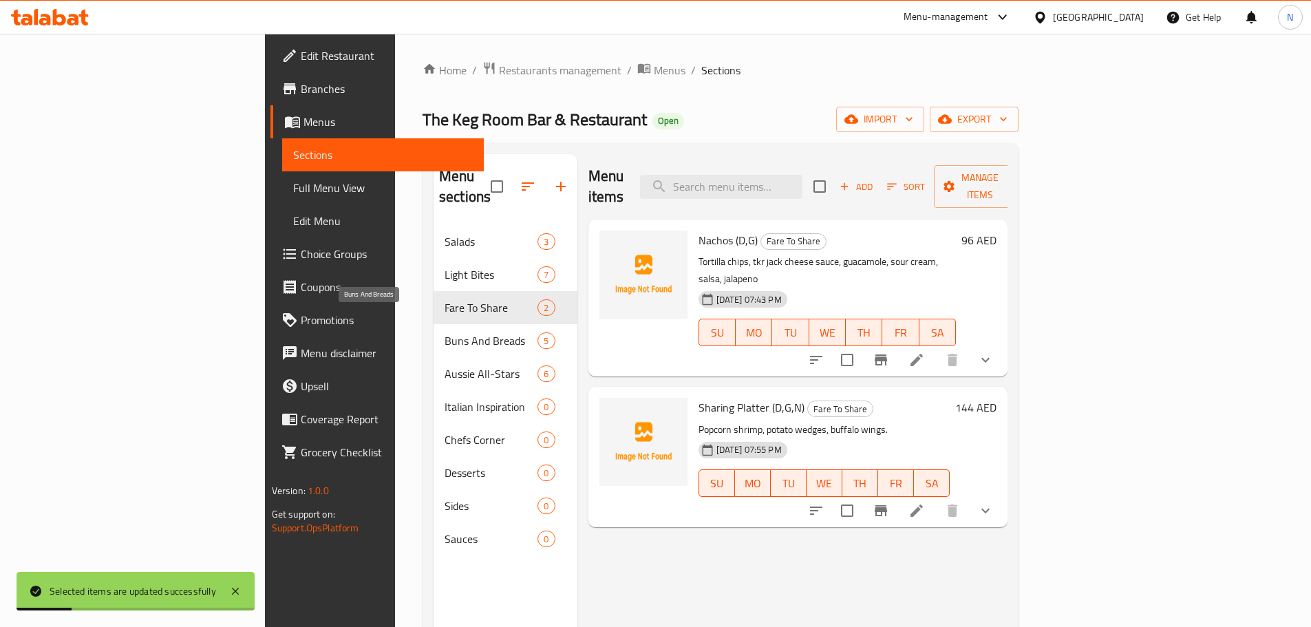
click at [445, 332] on span "Buns And Breads" at bounding box center [491, 340] width 93 height 17
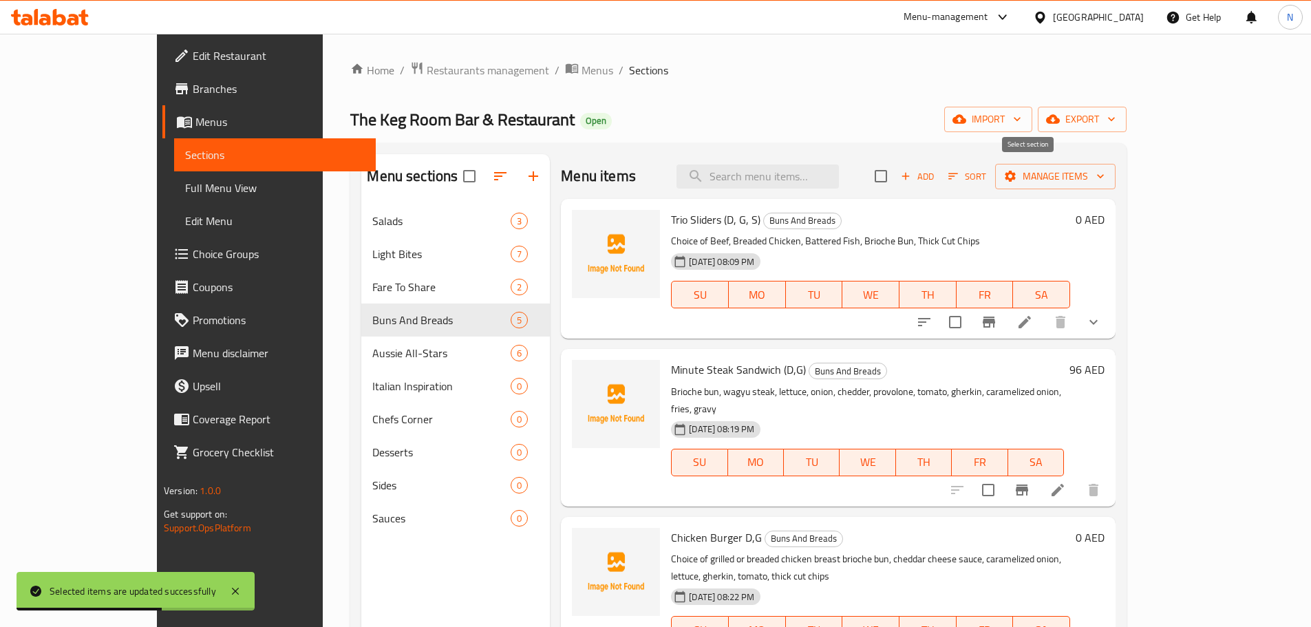
click at [896, 173] on input "checkbox" at bounding box center [881, 176] width 29 height 29
click at [1016, 174] on icon "button" at bounding box center [1010, 176] width 11 height 11
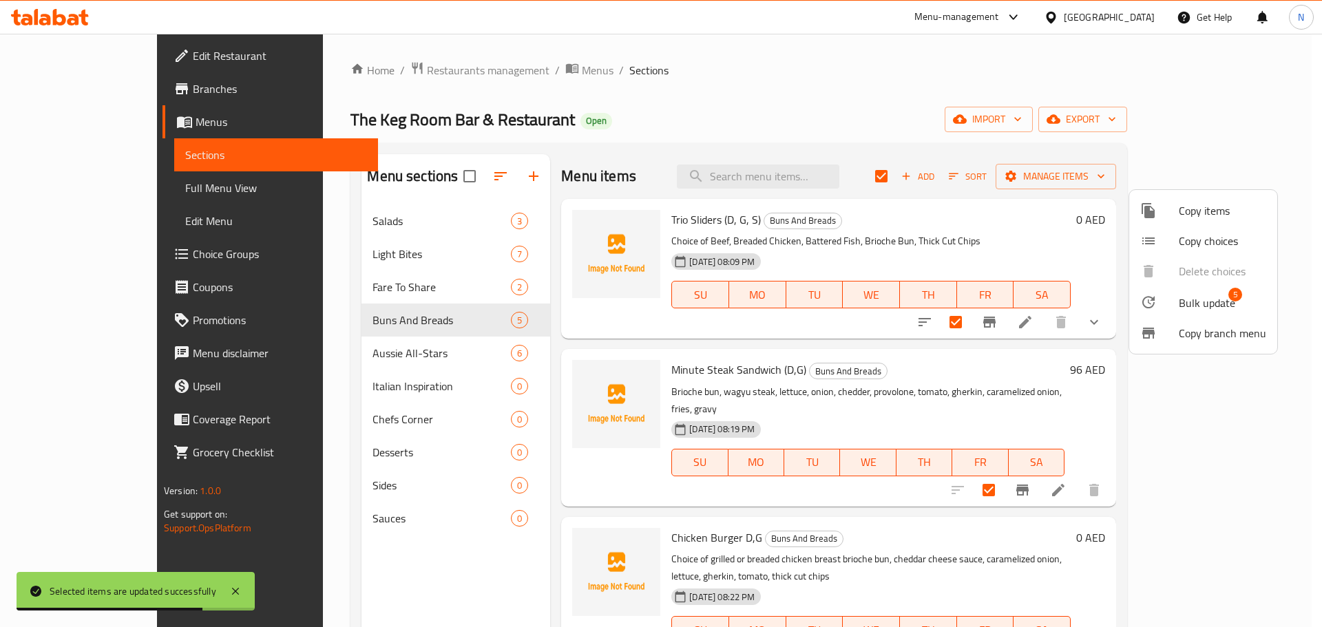
click at [1175, 301] on div at bounding box center [1159, 302] width 39 height 17
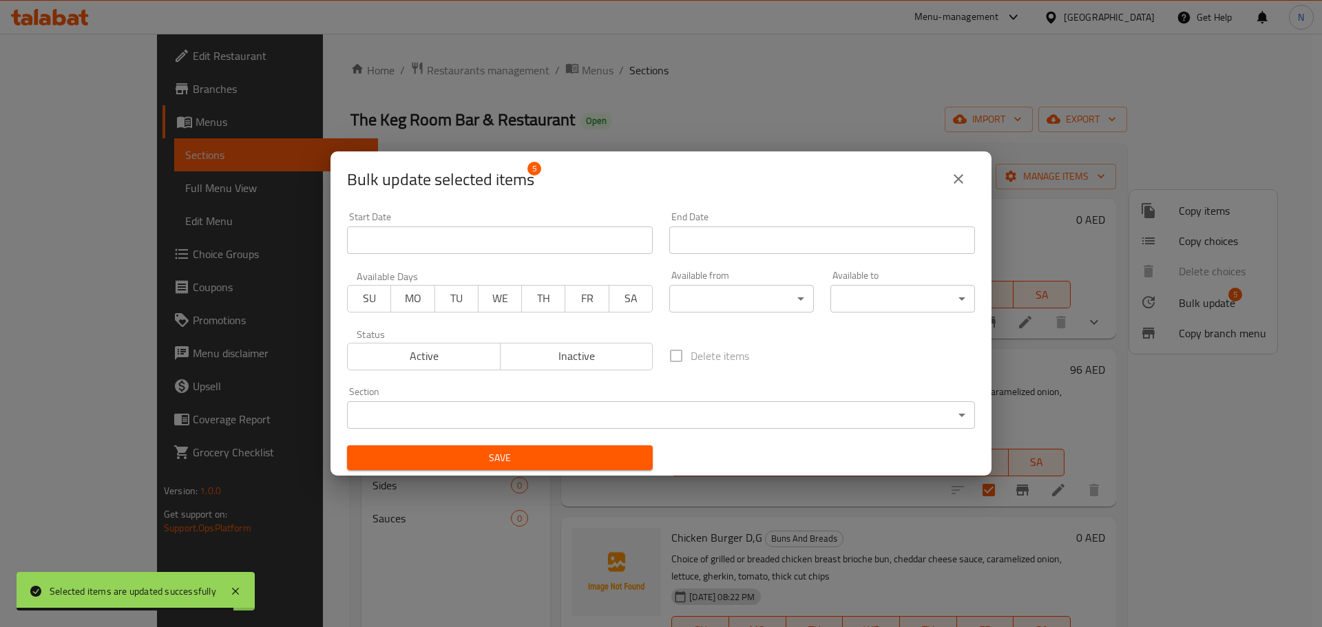
click at [790, 301] on body "Selected items are updated successfully ​ Menu-management [GEOGRAPHIC_DATA] Get…" at bounding box center [661, 330] width 1322 height 593
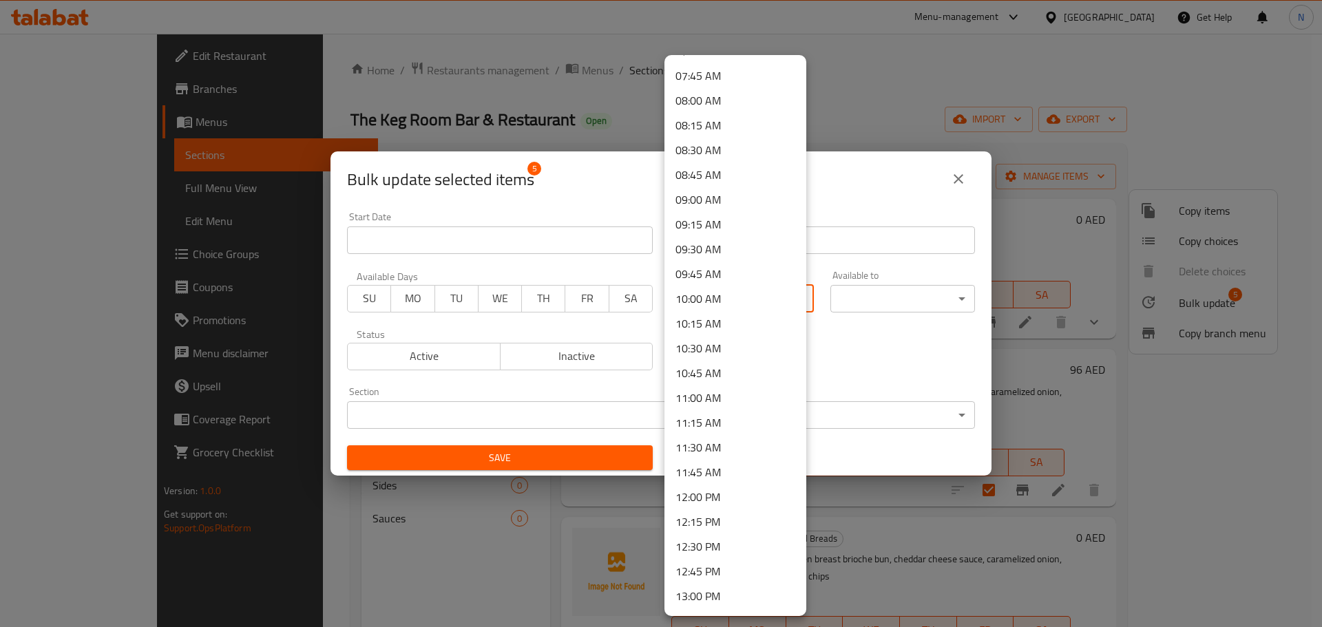
scroll to position [964, 0]
click at [717, 207] on li "11:00 AM" at bounding box center [735, 199] width 142 height 25
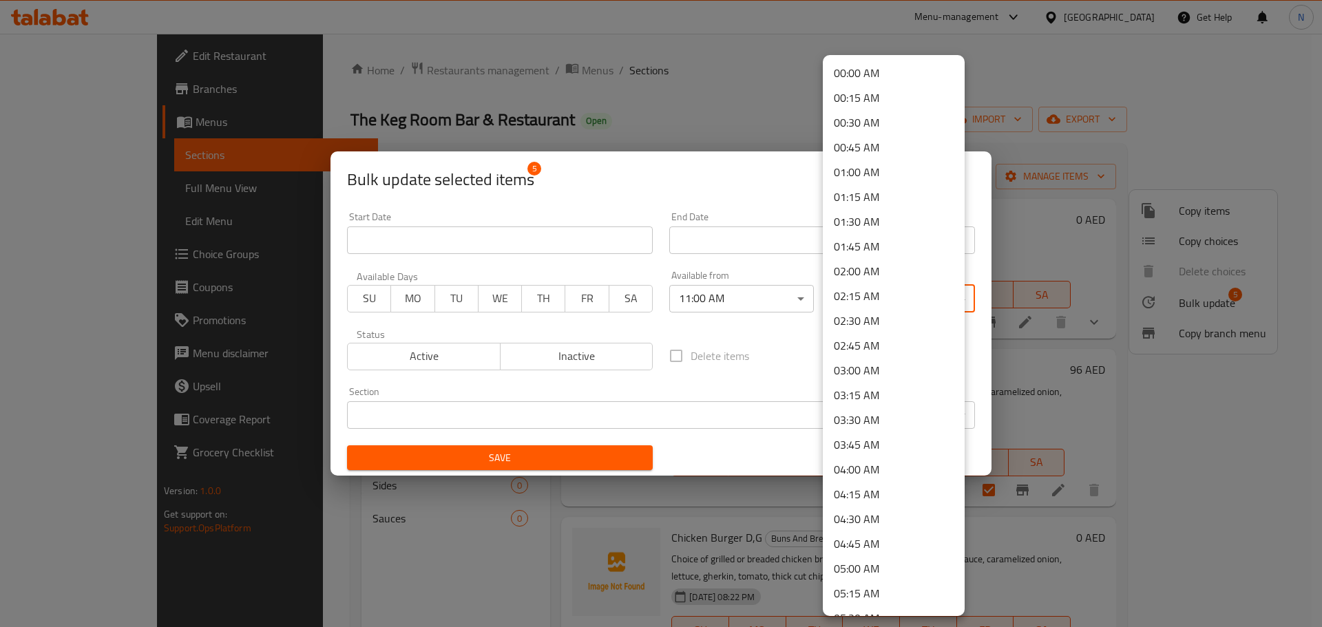
click at [876, 300] on body "​ Menu-management [GEOGRAPHIC_DATA] Get Help N Edit Restaurant Branches Menus S…" at bounding box center [661, 330] width 1322 height 593
click at [858, 439] on li "21:45 PM" at bounding box center [894, 439] width 142 height 25
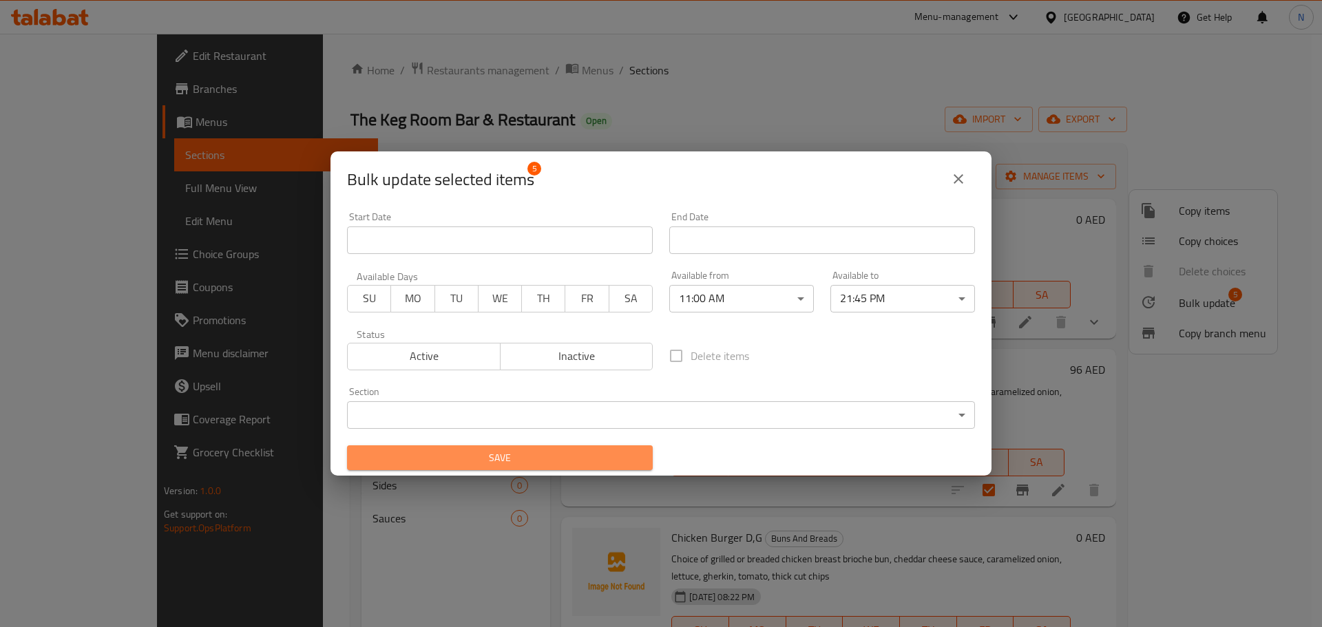
click at [615, 458] on span "Save" at bounding box center [500, 457] width 284 height 17
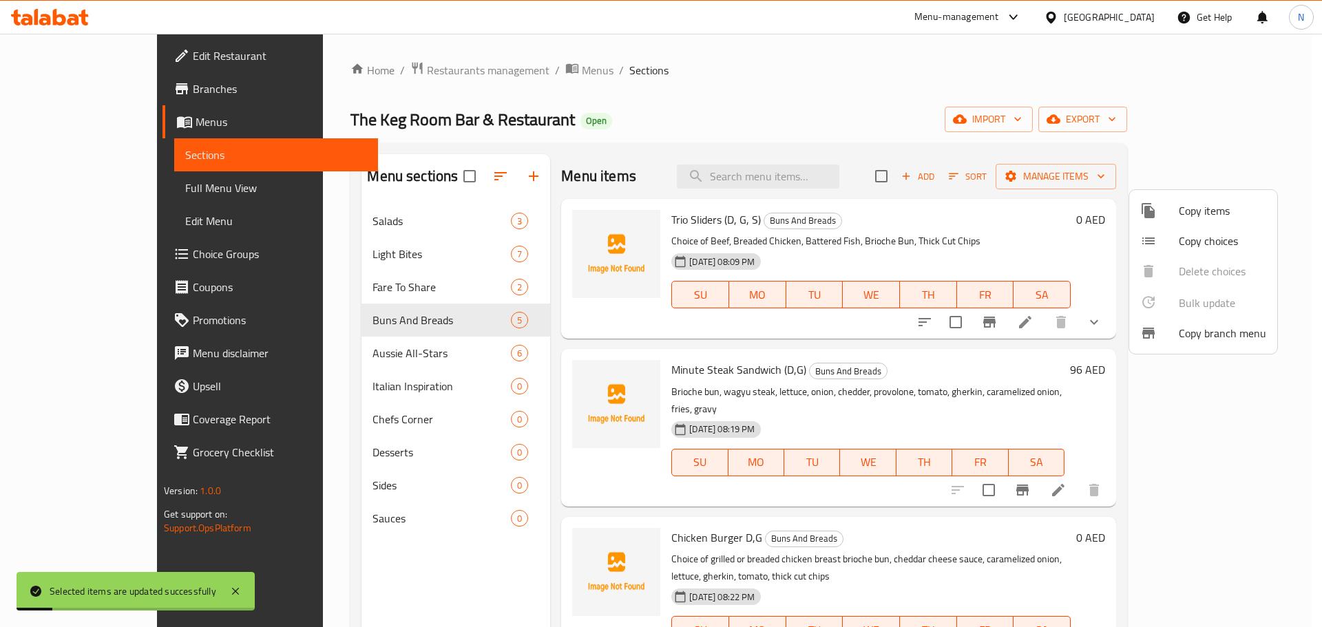
click at [416, 352] on div at bounding box center [661, 313] width 1322 height 627
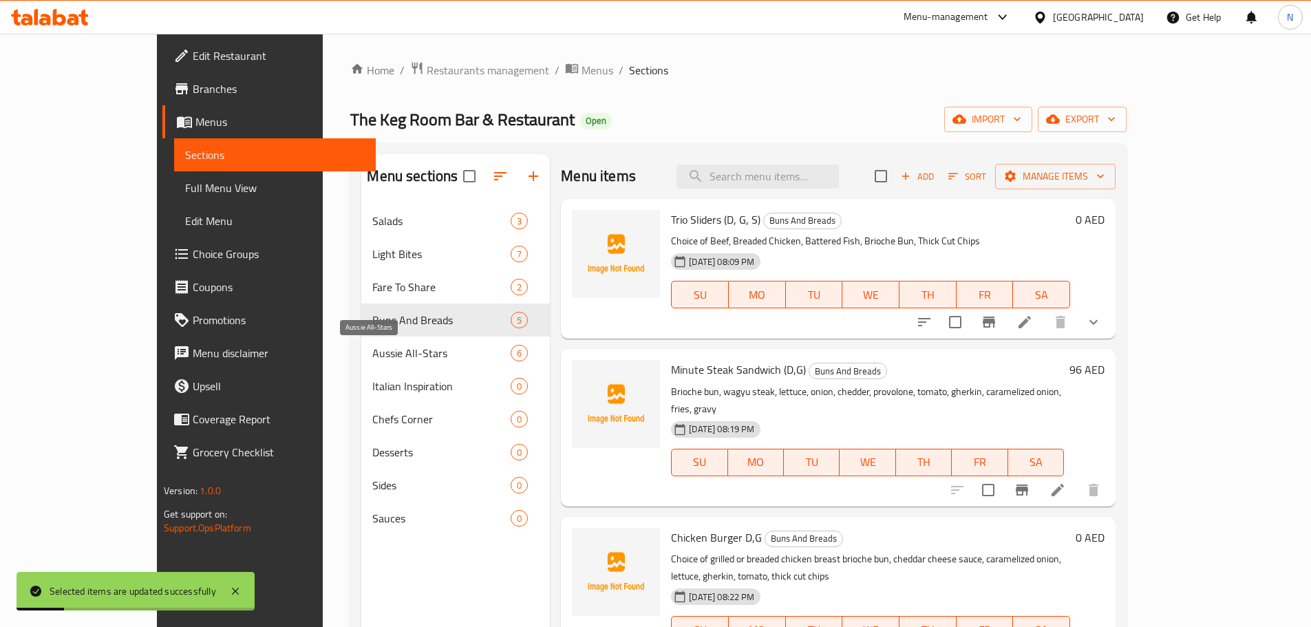
click at [416, 352] on span "Aussie All-Stars" at bounding box center [441, 353] width 138 height 17
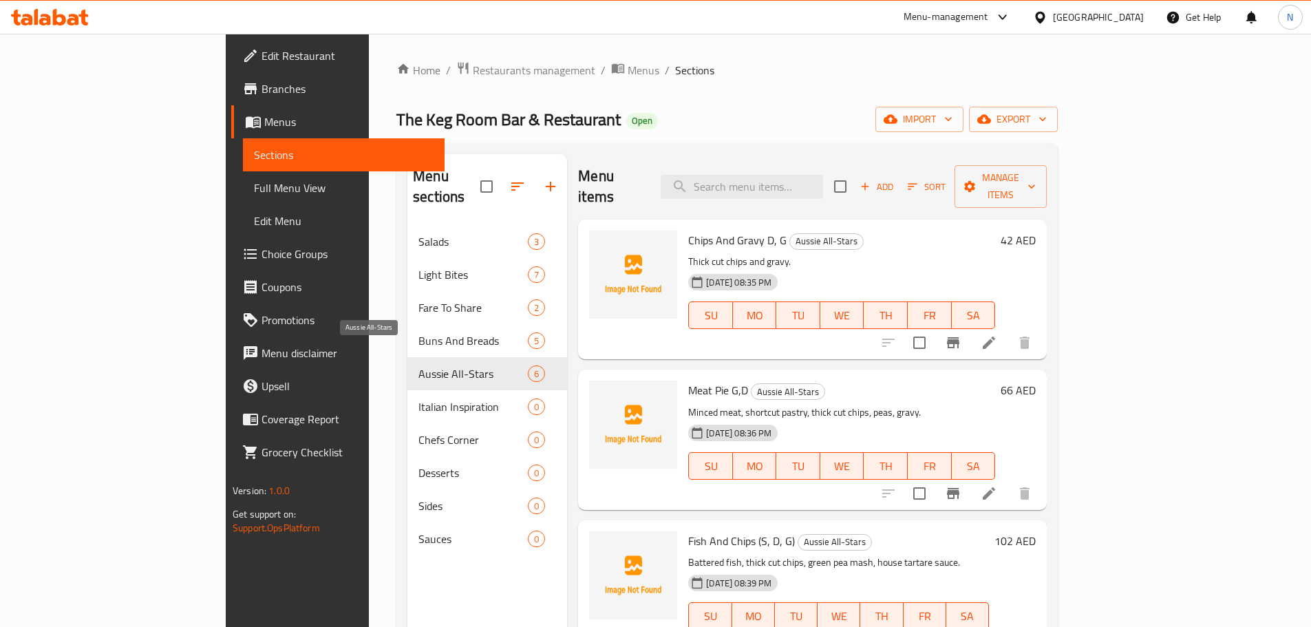
click at [419, 366] on span "Aussie All-Stars" at bounding box center [473, 374] width 109 height 17
click at [855, 180] on input "checkbox" at bounding box center [840, 186] width 29 height 29
click at [1036, 178] on span "Manage items" at bounding box center [1001, 186] width 70 height 34
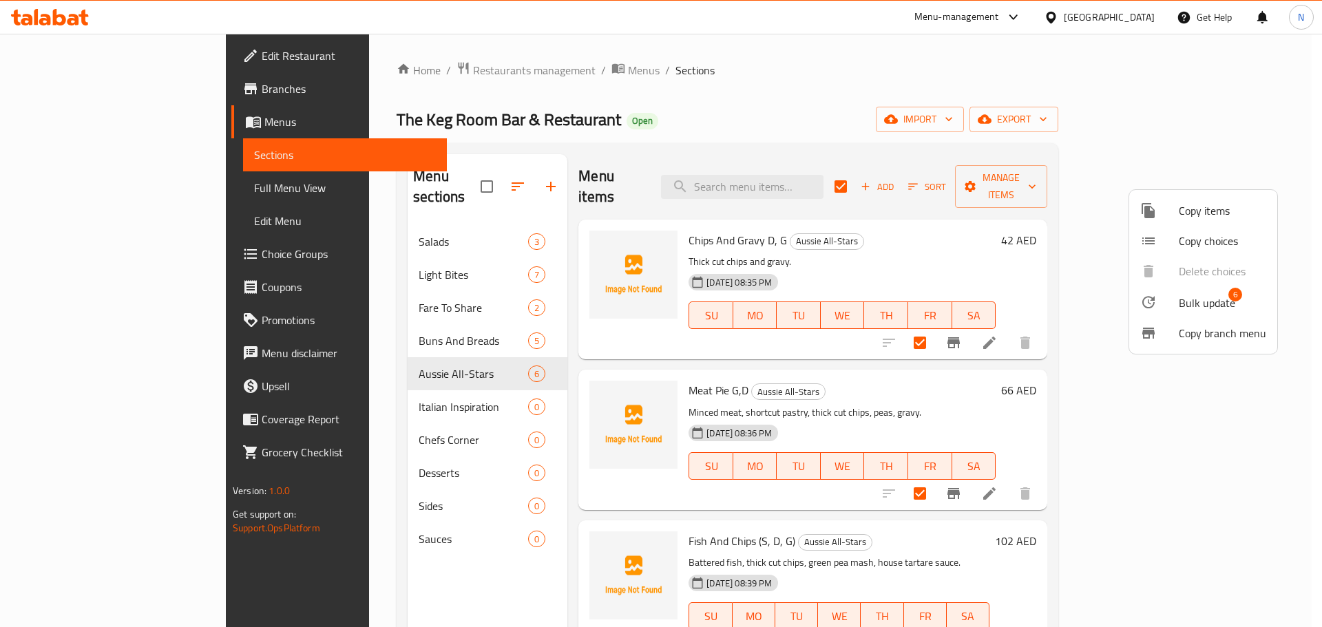
click at [1172, 311] on li "Bulk update 6" at bounding box center [1203, 302] width 148 height 32
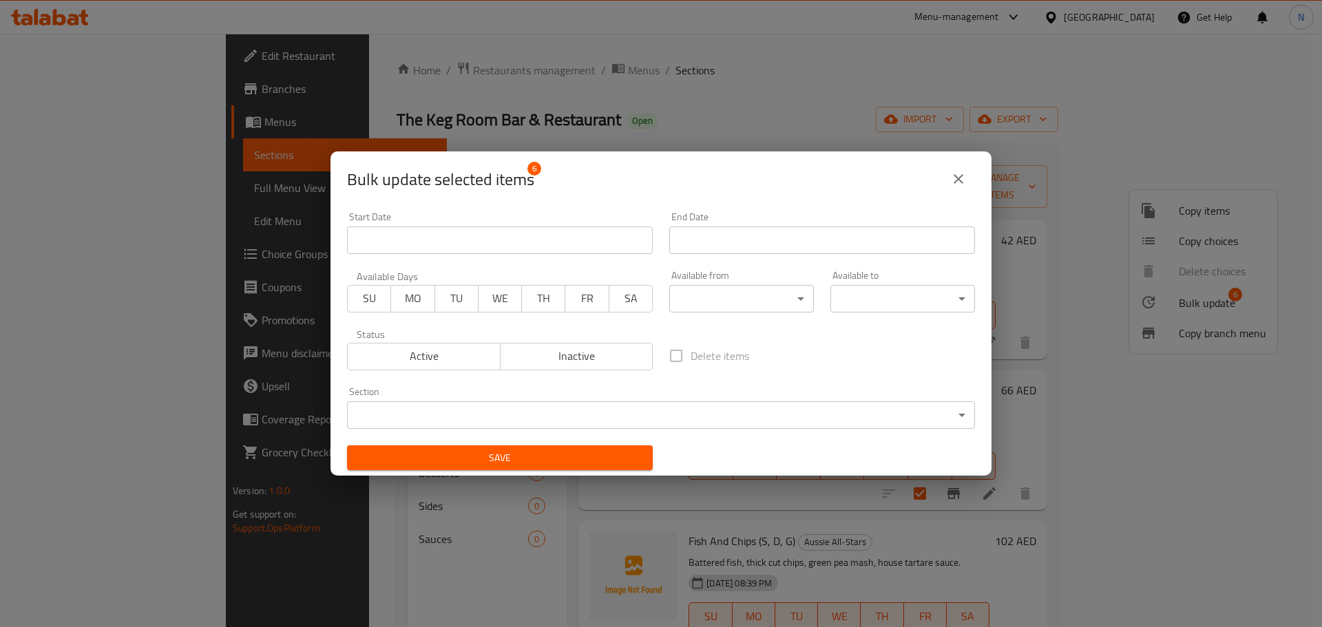
click at [792, 304] on body "​ Menu-management [GEOGRAPHIC_DATA] Get Help N Edit Restaurant Branches Menus S…" at bounding box center [661, 330] width 1322 height 593
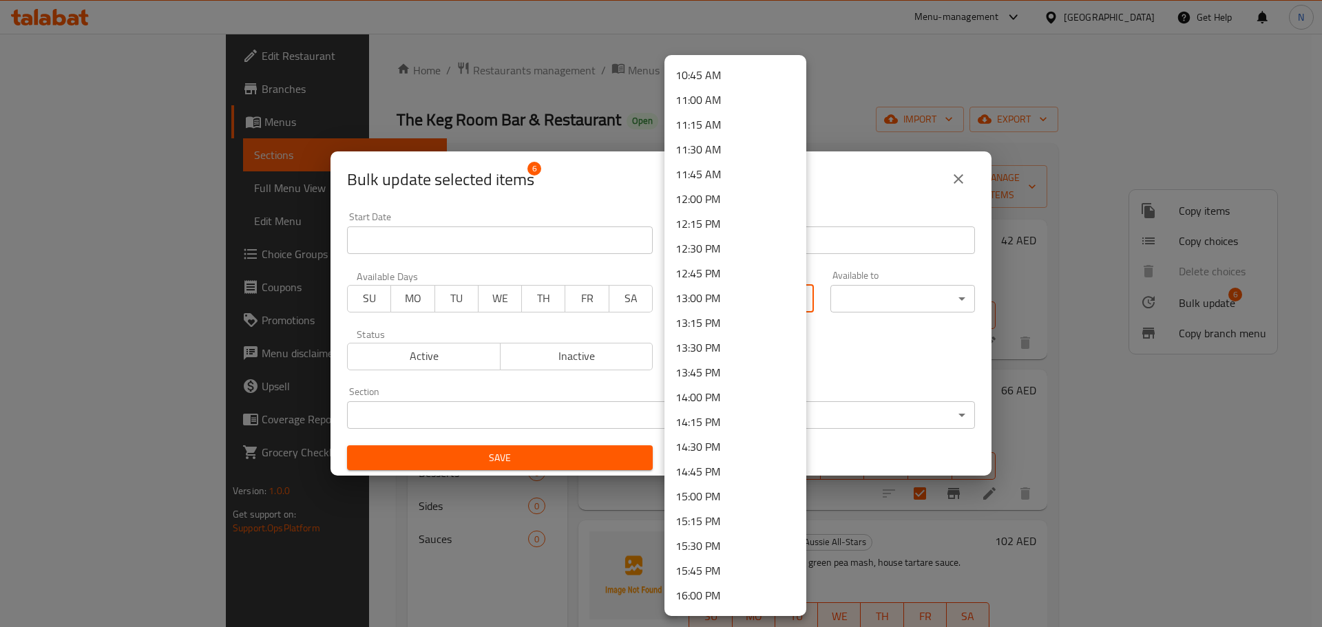
scroll to position [1033, 0]
click at [708, 125] on li "11:00 AM" at bounding box center [735, 130] width 142 height 25
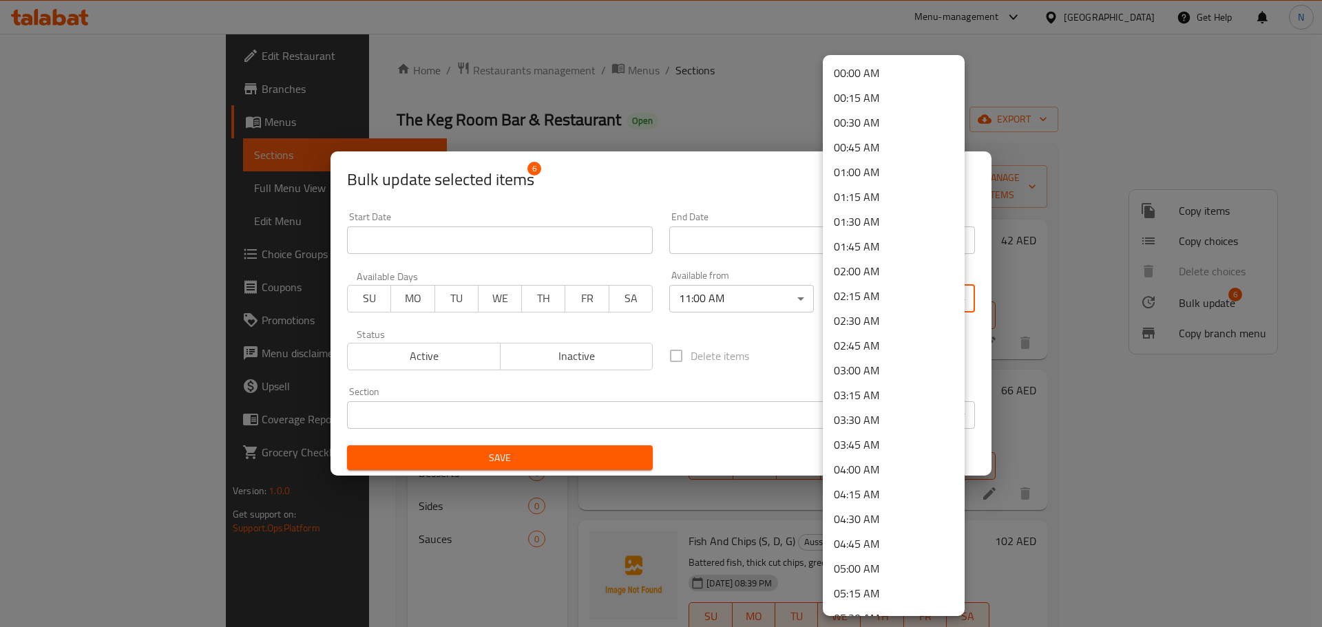
click at [889, 294] on body "​ Menu-management [GEOGRAPHIC_DATA] Get Help N Edit Restaurant Branches Menus S…" at bounding box center [661, 330] width 1322 height 593
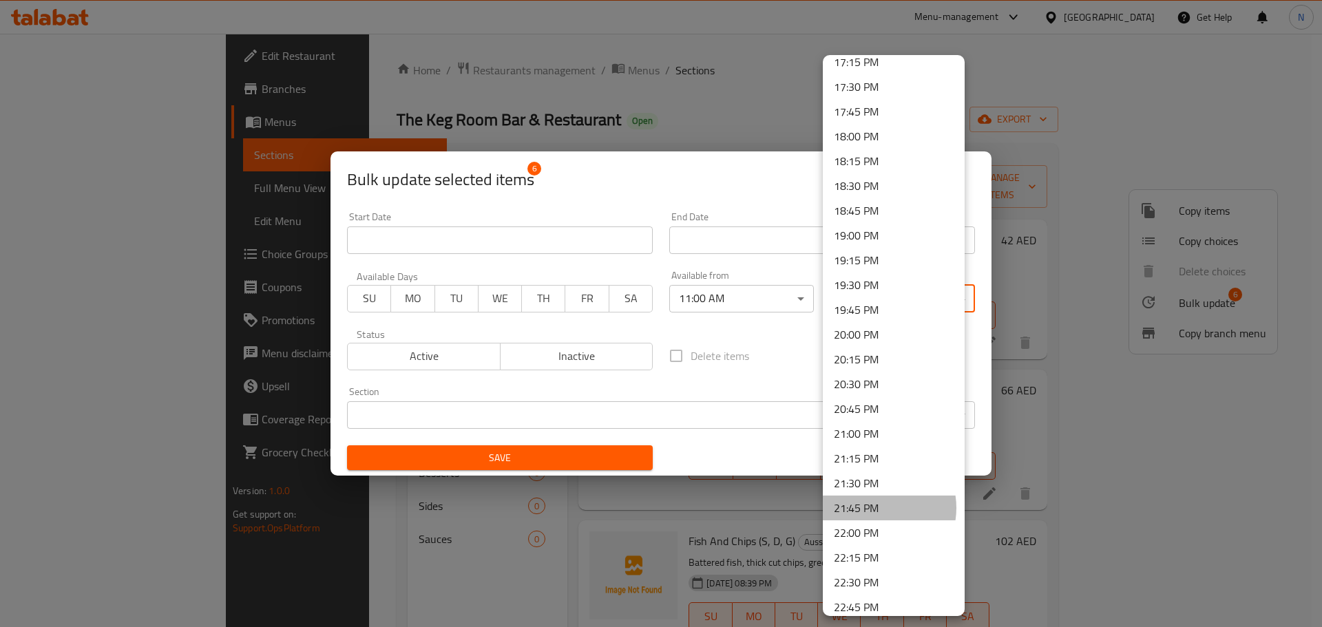
click at [876, 508] on li "21:45 PM" at bounding box center [894, 508] width 142 height 25
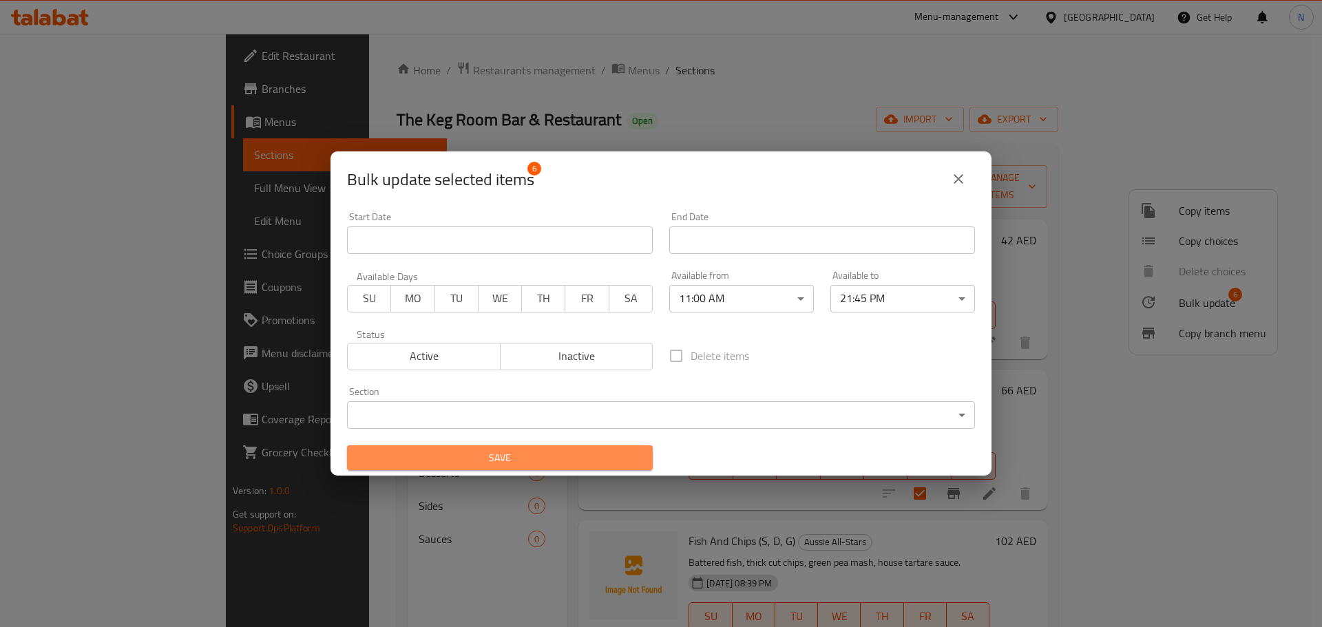
click at [617, 456] on span "Save" at bounding box center [500, 457] width 284 height 17
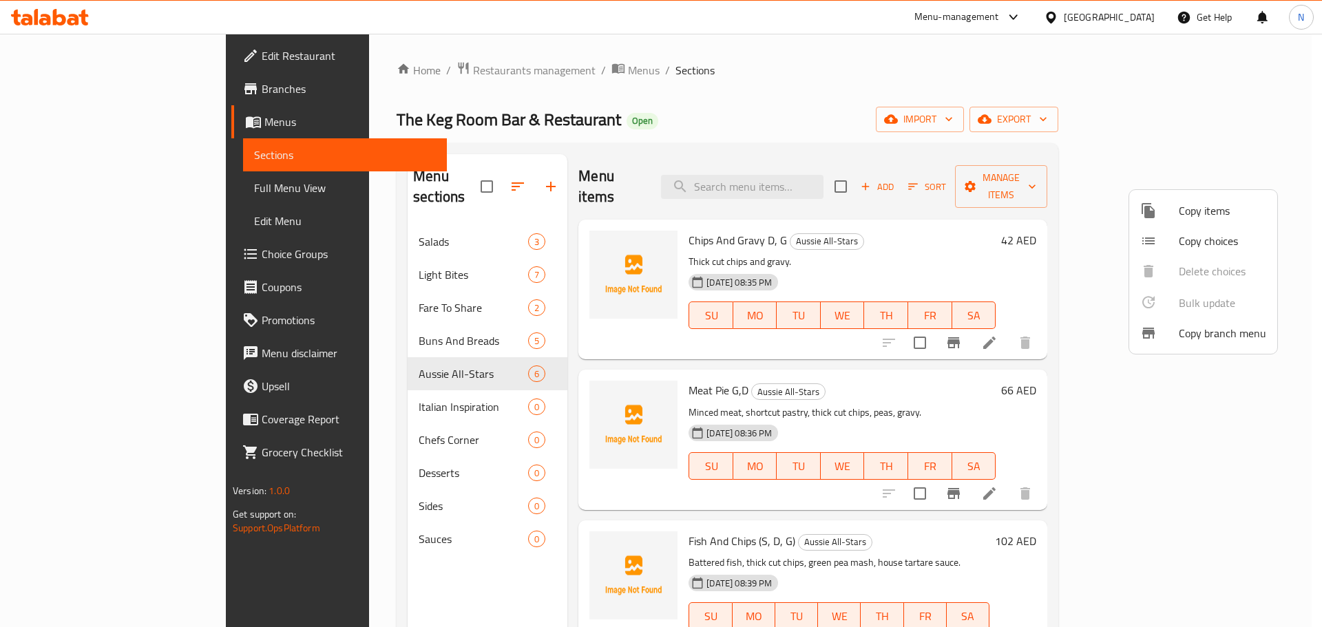
click at [374, 388] on div at bounding box center [661, 313] width 1322 height 627
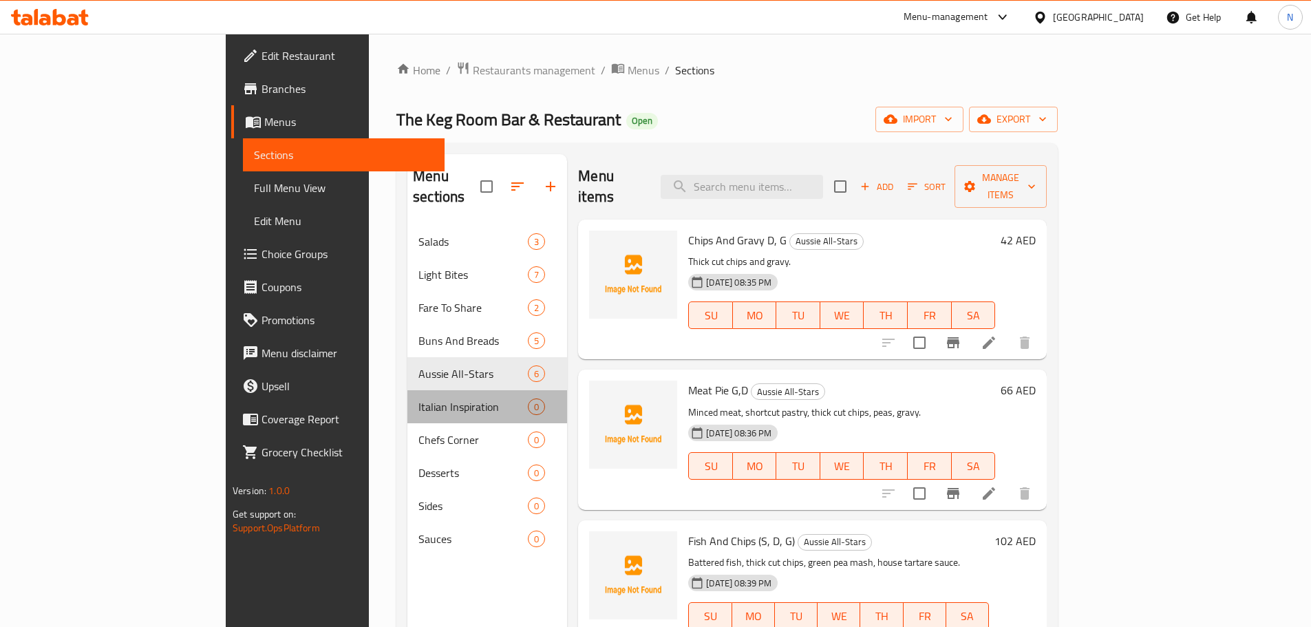
click at [407, 394] on div "Italian Inspiration 0" at bounding box center [487, 406] width 160 height 33
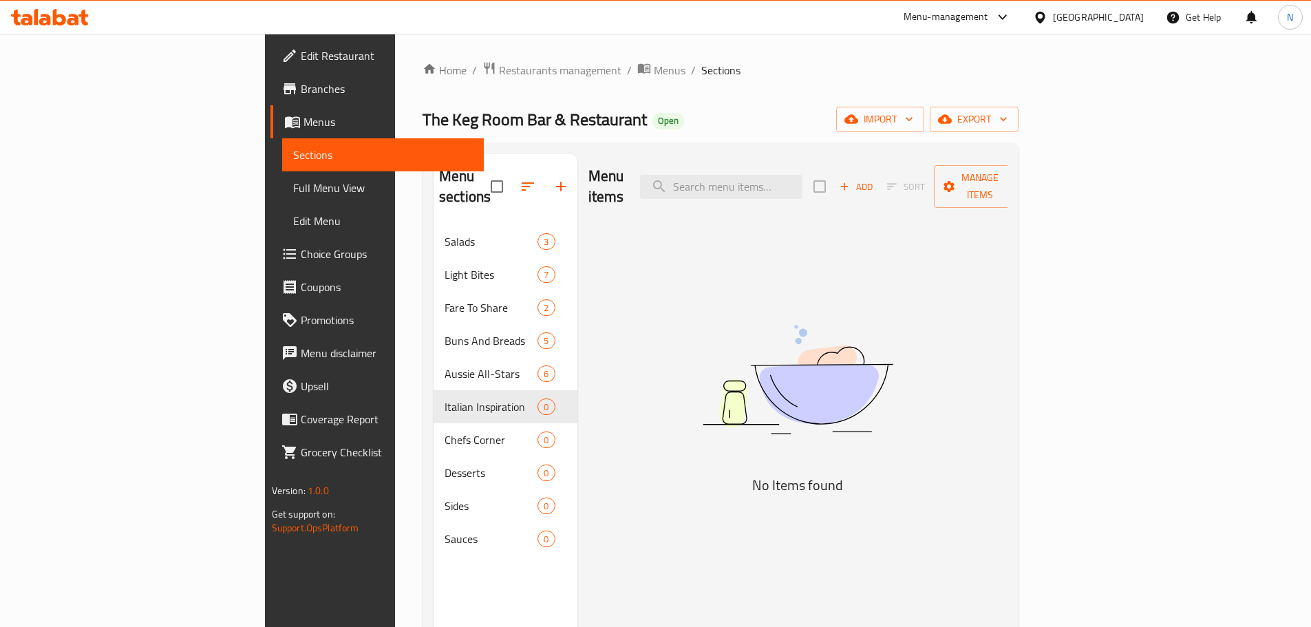
click at [304, 121] on span "Menus" at bounding box center [388, 122] width 169 height 17
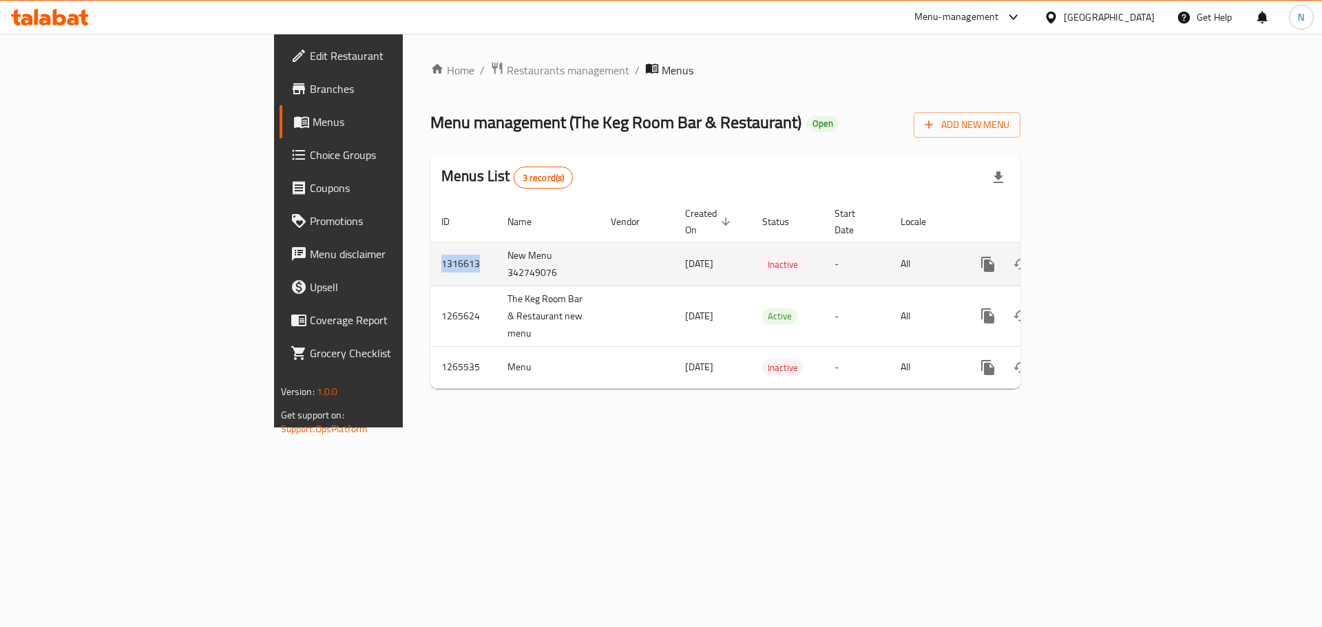
drag, startPoint x: 298, startPoint y: 254, endPoint x: 254, endPoint y: 253, distance: 44.1
click at [430, 253] on td "1316613" at bounding box center [463, 263] width 66 height 43
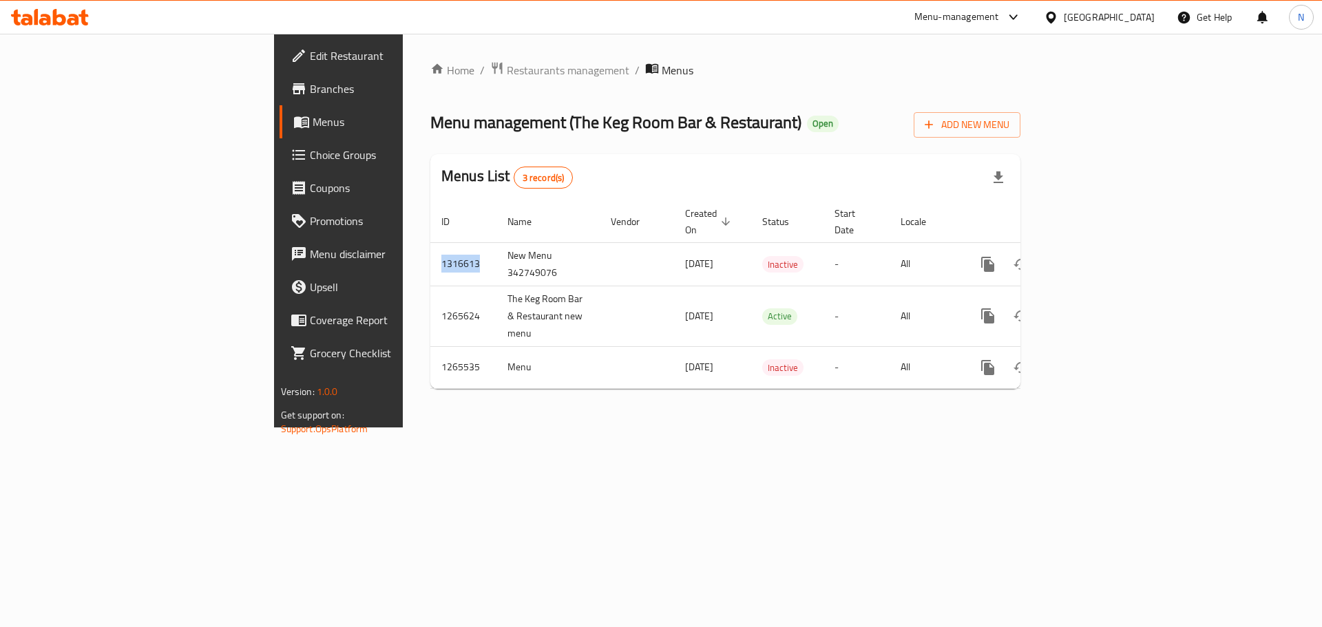
copy td "1316613"
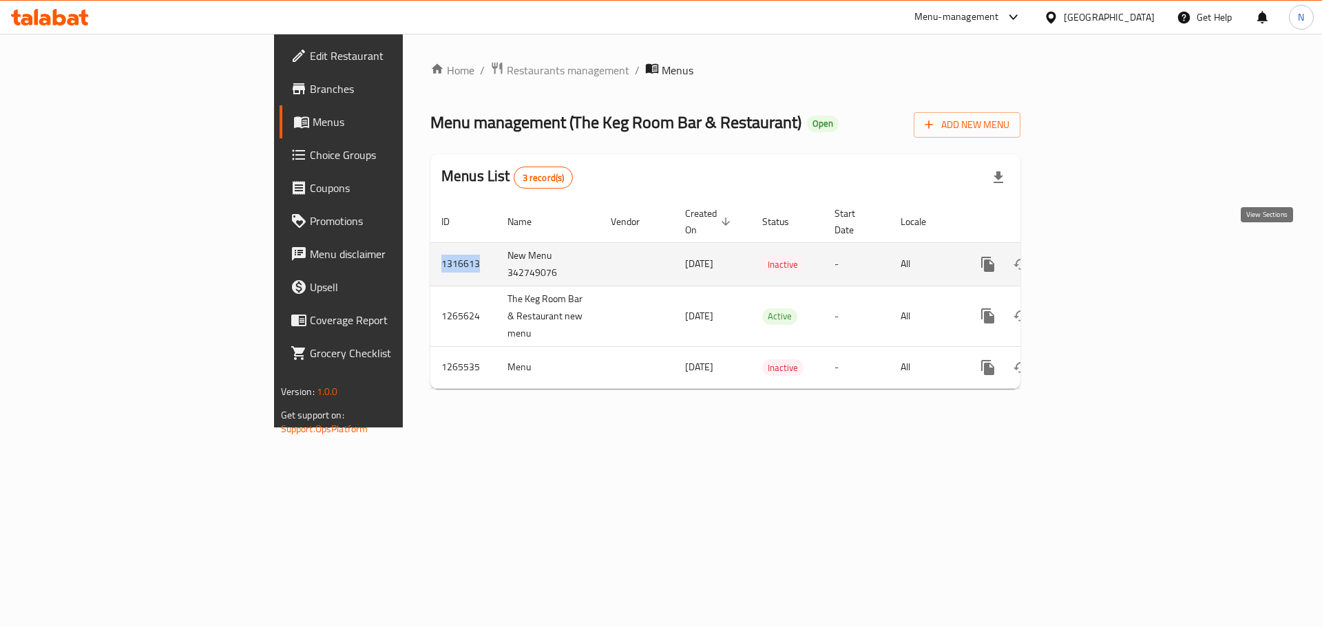
click at [1095, 256] on icon "enhanced table" at bounding box center [1087, 264] width 17 height 17
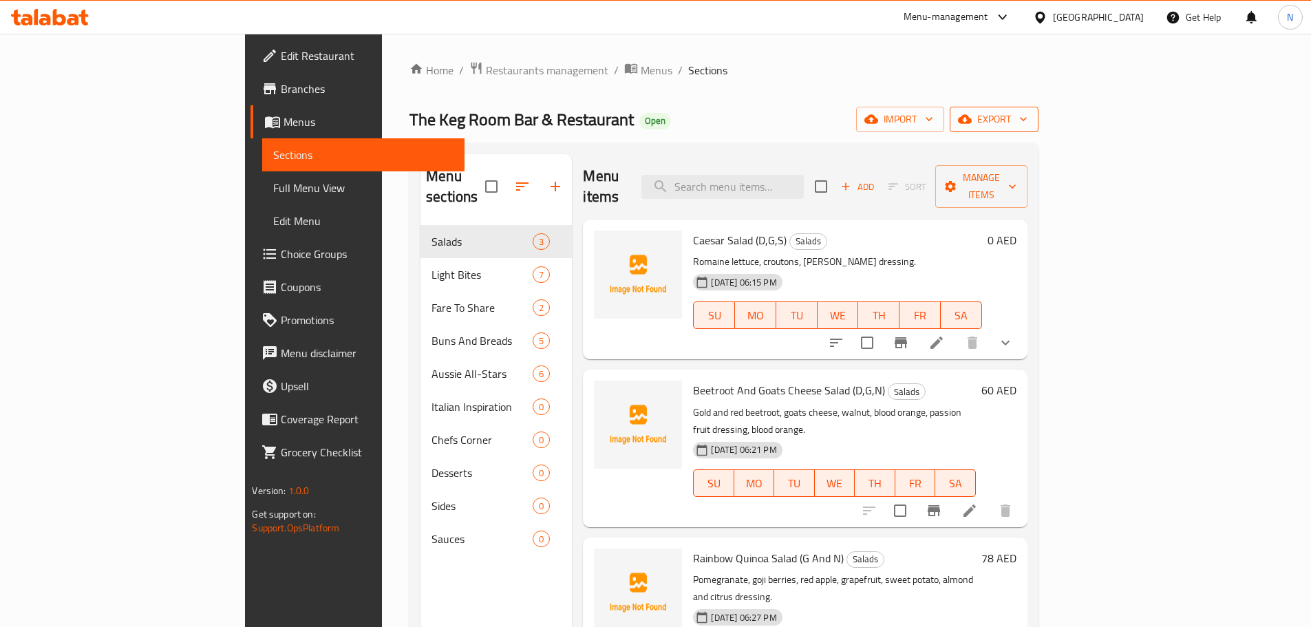
click at [1028, 127] on span "export" at bounding box center [994, 119] width 67 height 17
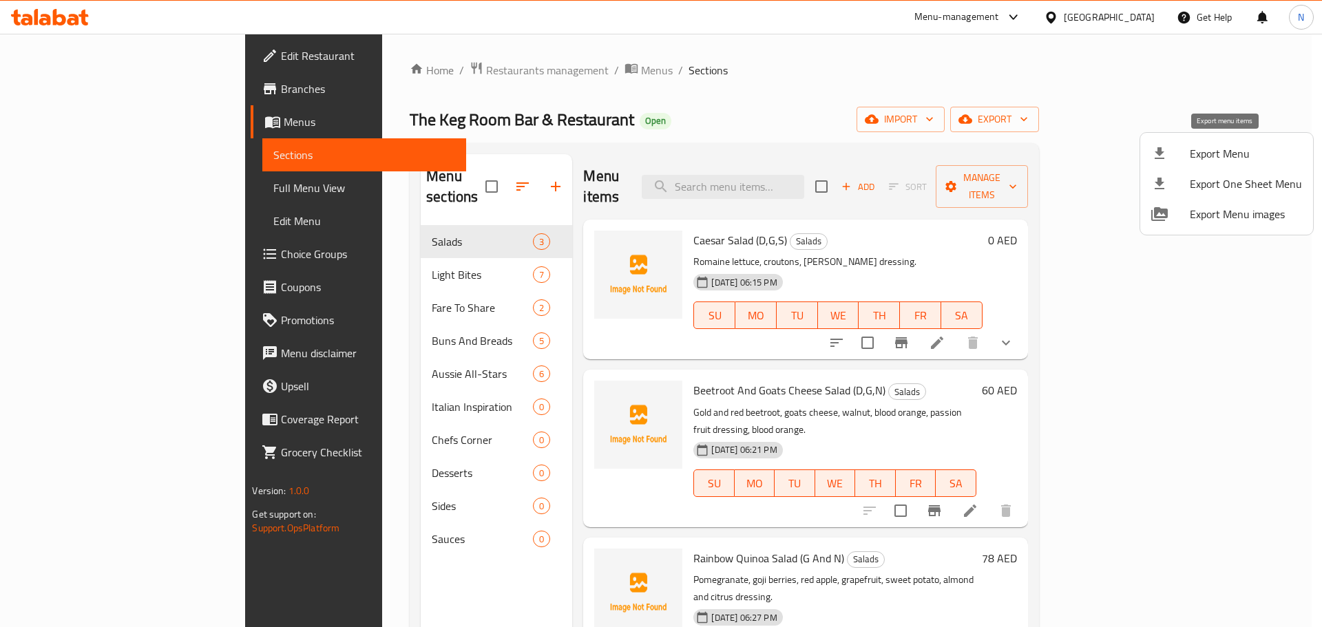
click at [1205, 161] on span "Export Menu" at bounding box center [1245, 153] width 112 height 17
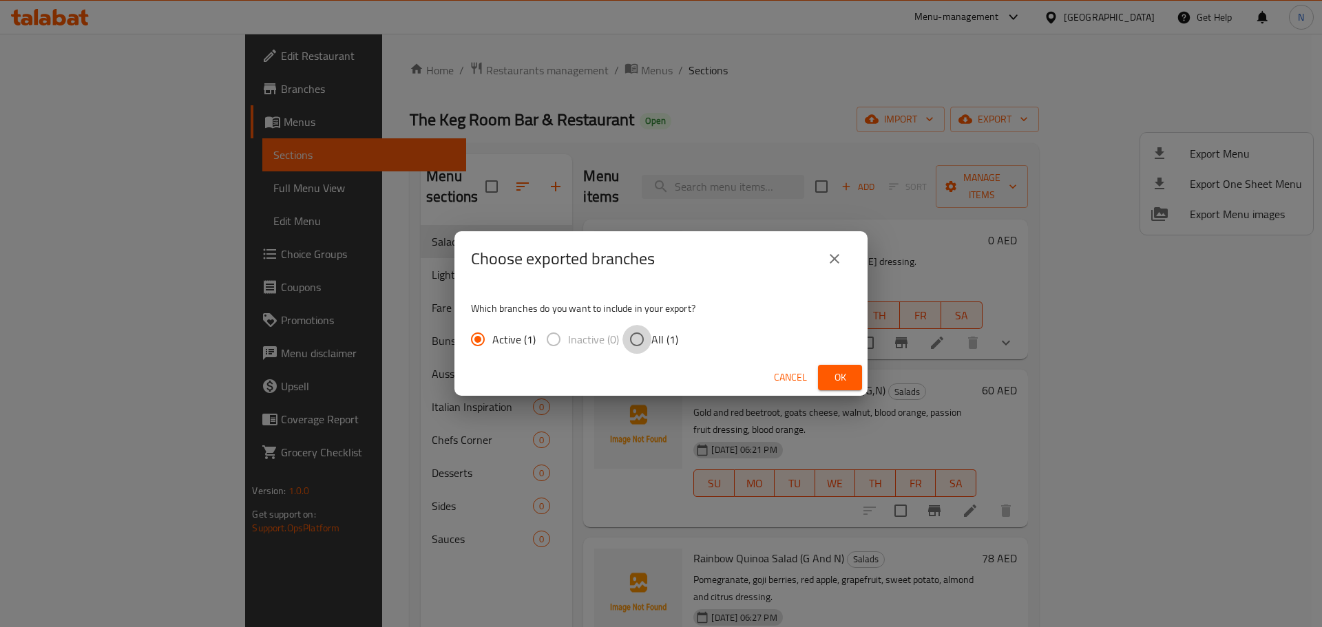
click at [639, 337] on input "All (1)" at bounding box center [636, 339] width 29 height 29
click at [832, 378] on span "Ok" at bounding box center [840, 377] width 22 height 17
